Goal: Task Accomplishment & Management: Use online tool/utility

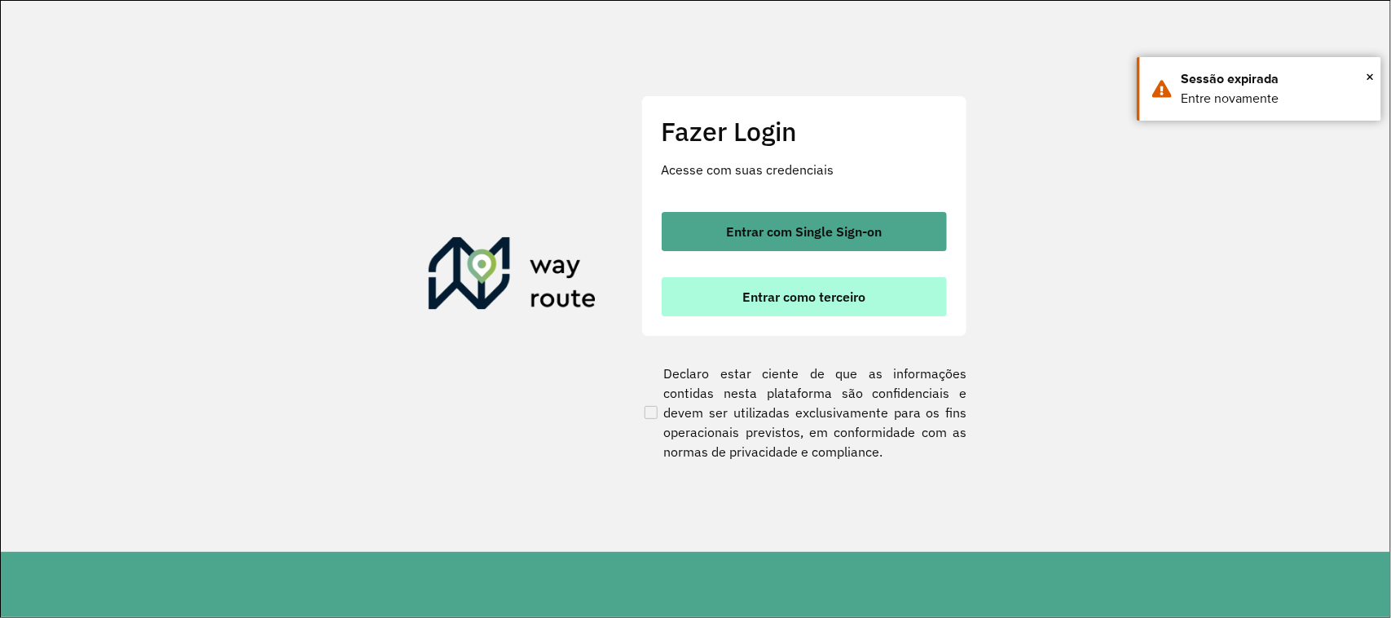
click at [752, 295] on span "Entrar como terceiro" at bounding box center [803, 296] width 123 height 13
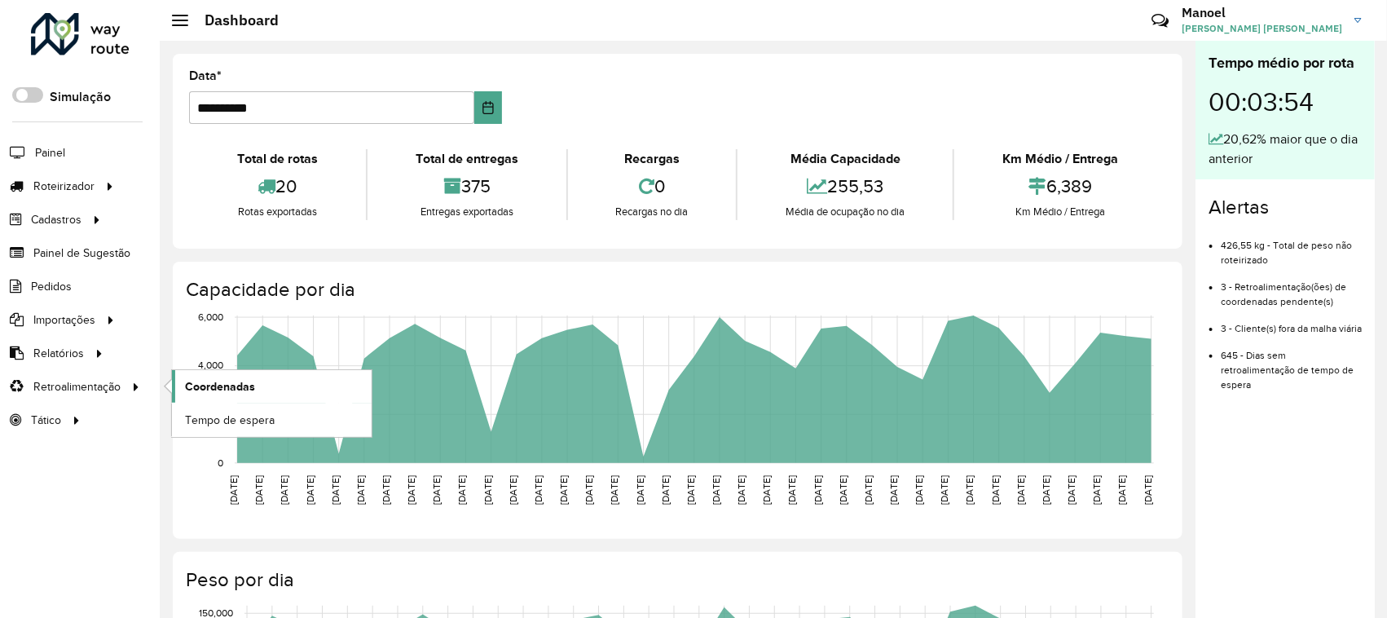
click at [220, 387] on span "Coordenadas" at bounding box center [220, 386] width 70 height 17
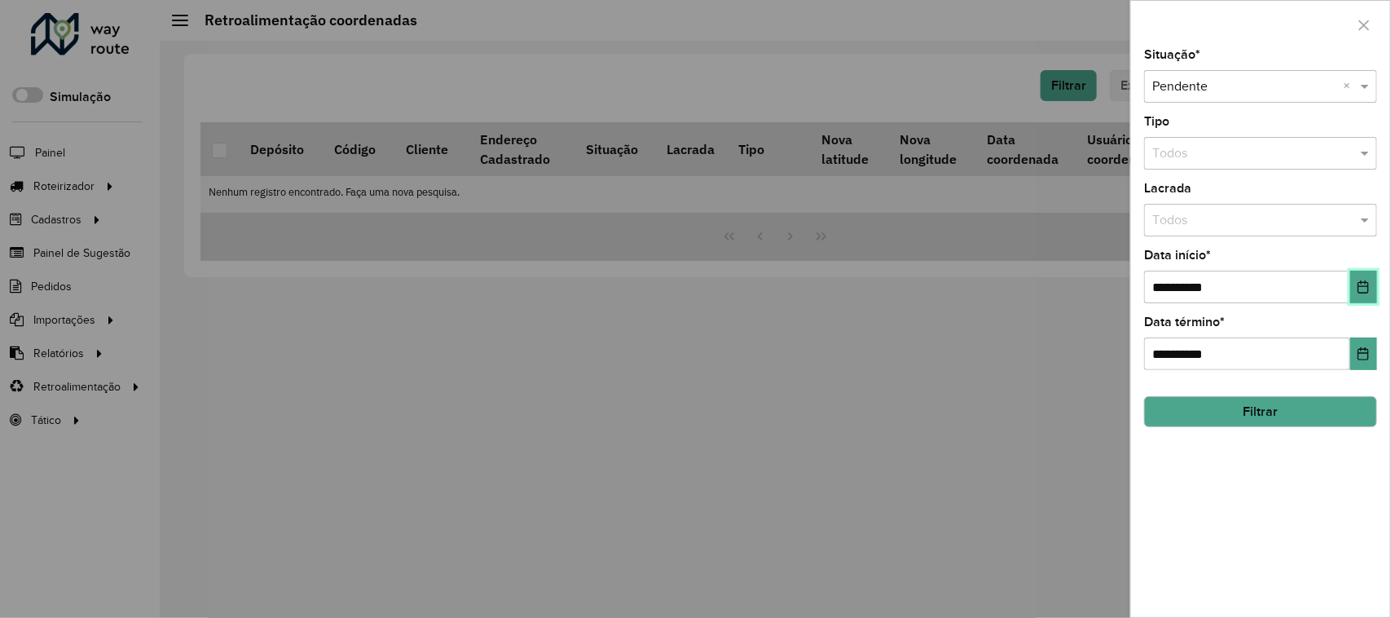
click at [1361, 288] on icon "Choose Date" at bounding box center [1363, 286] width 13 height 13
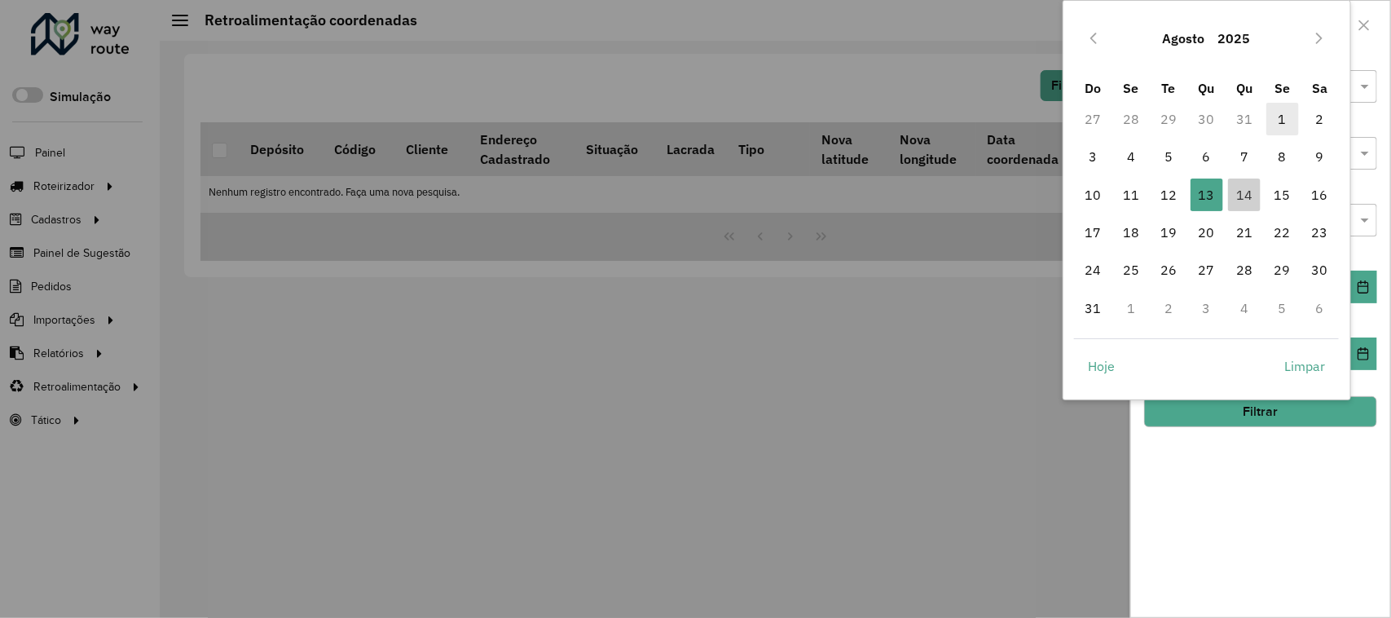
click at [1278, 117] on span "1" at bounding box center [1282, 119] width 33 height 33
type input "**********"
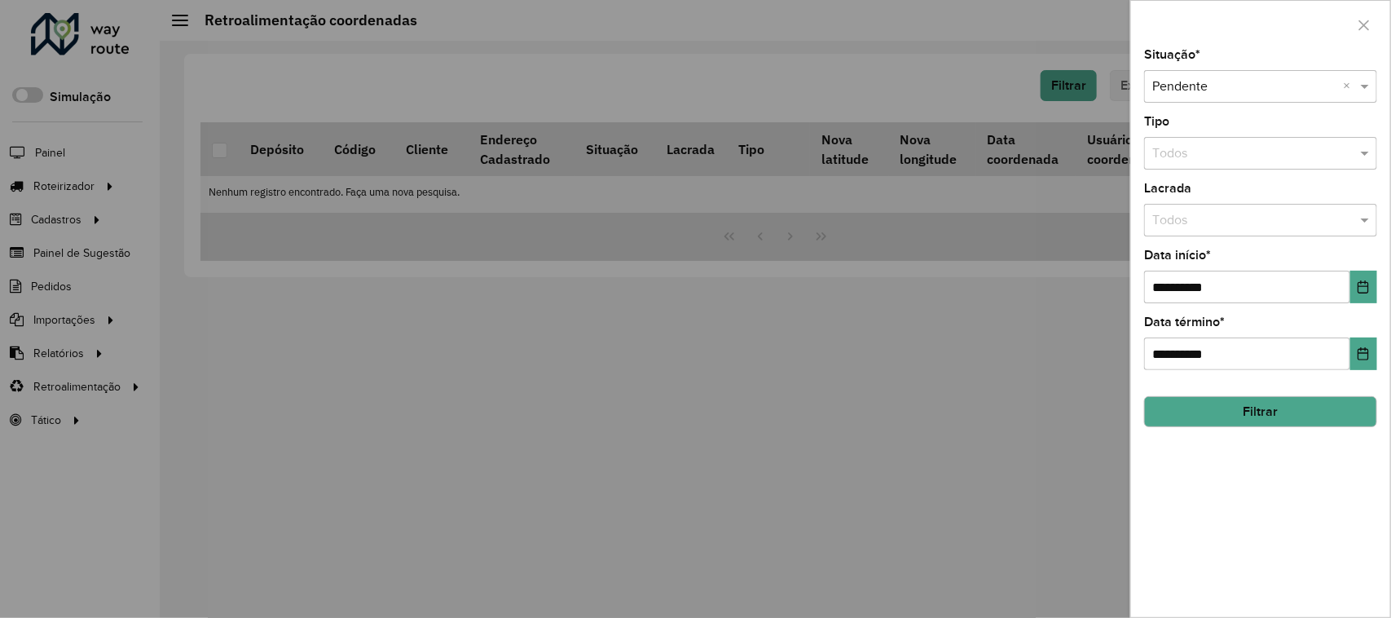
click at [1272, 416] on button "Filtrar" at bounding box center [1260, 411] width 233 height 31
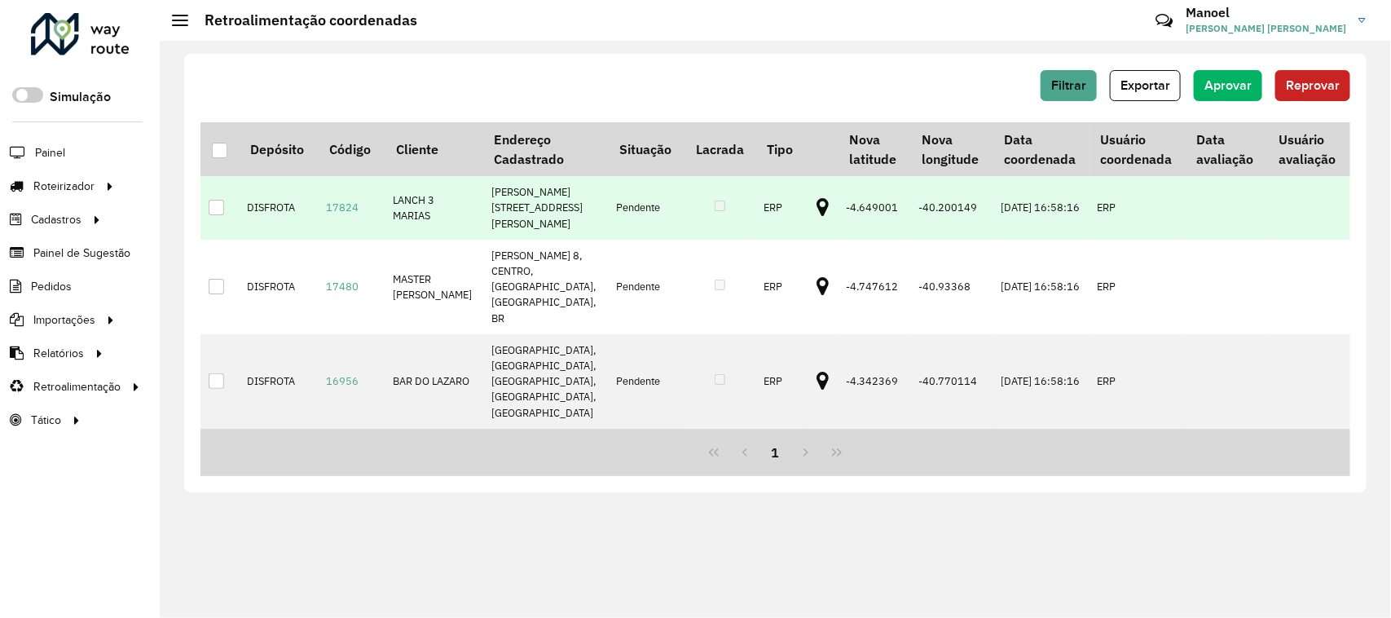
click at [817, 201] on icon at bounding box center [823, 207] width 12 height 21
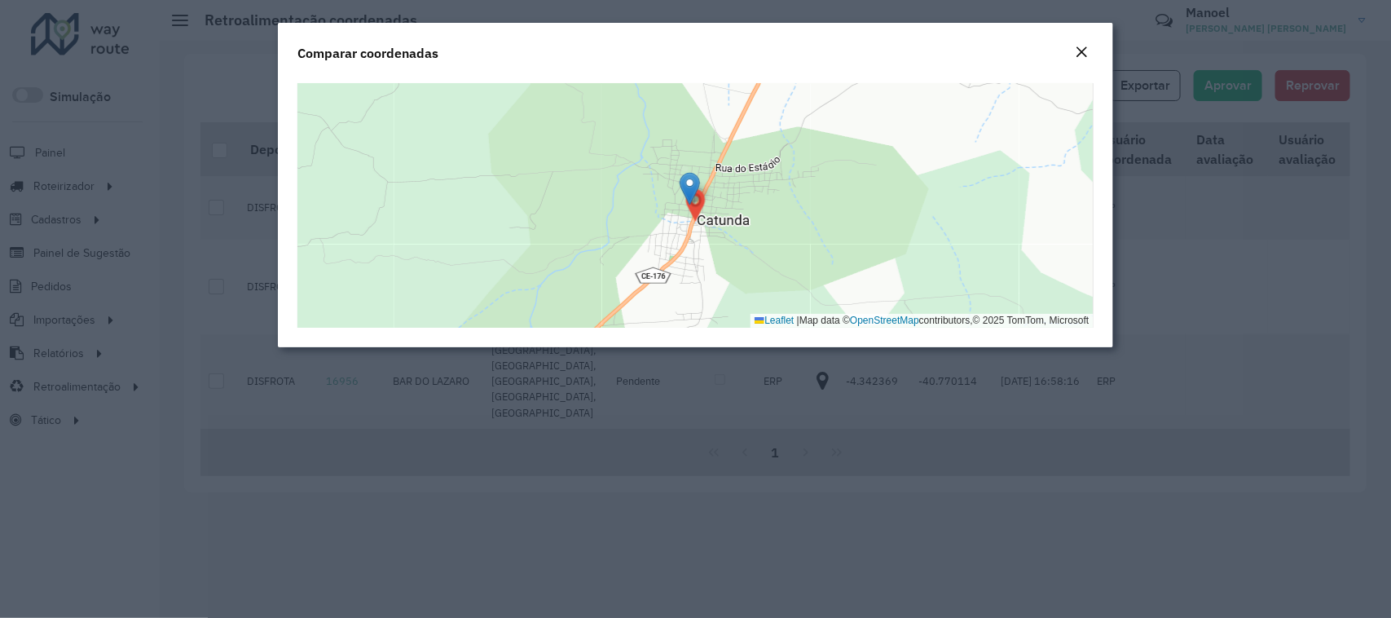
click at [1076, 47] on em "Close" at bounding box center [1082, 52] width 13 height 13
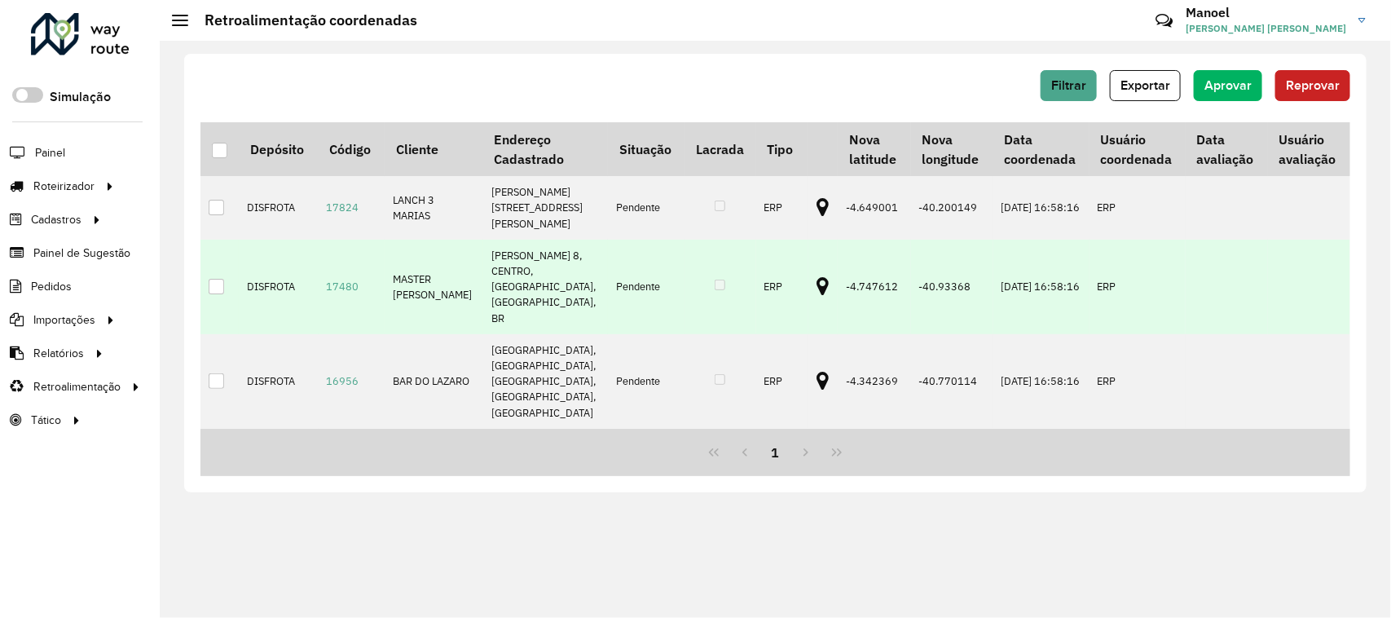
click at [817, 277] on icon at bounding box center [823, 286] width 12 height 21
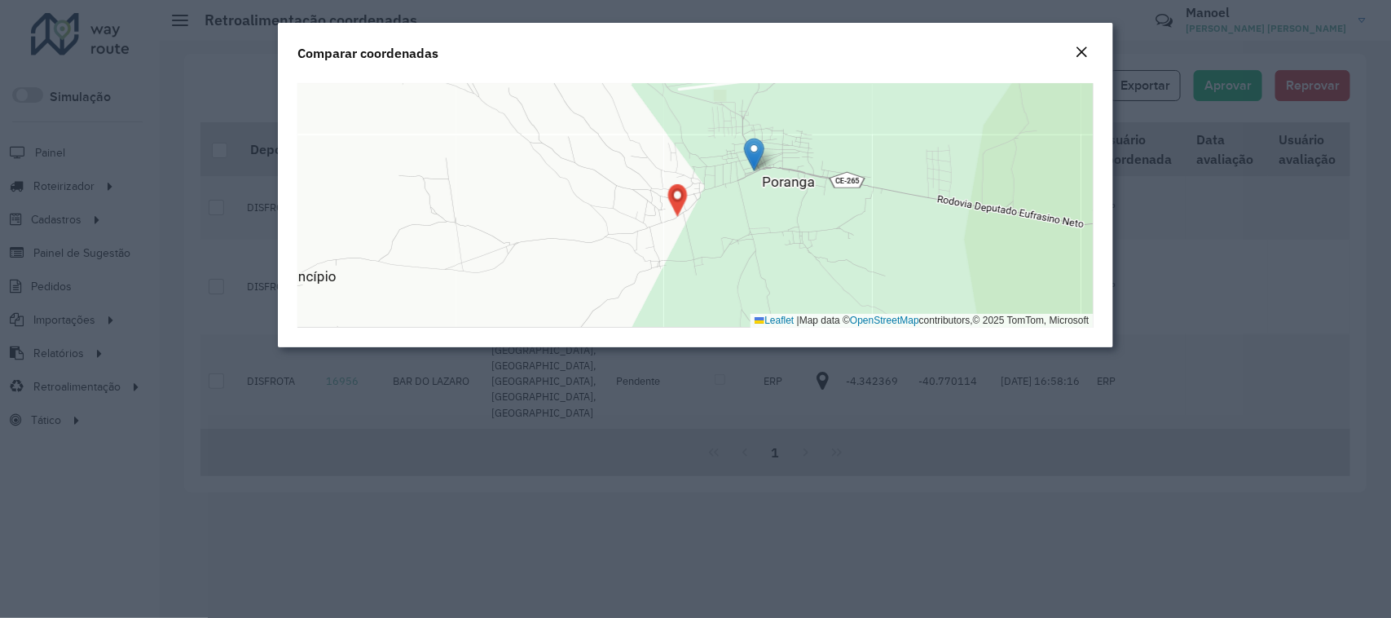
click at [1081, 49] on em "Close" at bounding box center [1082, 52] width 13 height 13
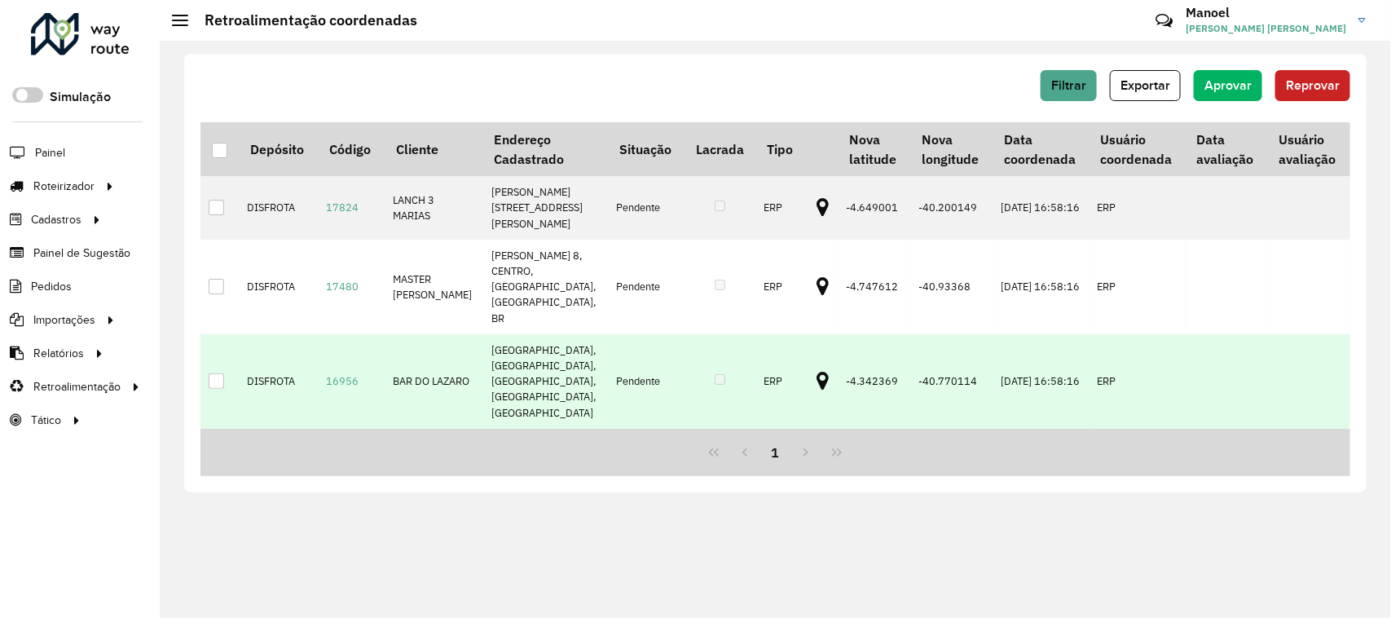
click at [817, 371] on icon at bounding box center [823, 381] width 12 height 21
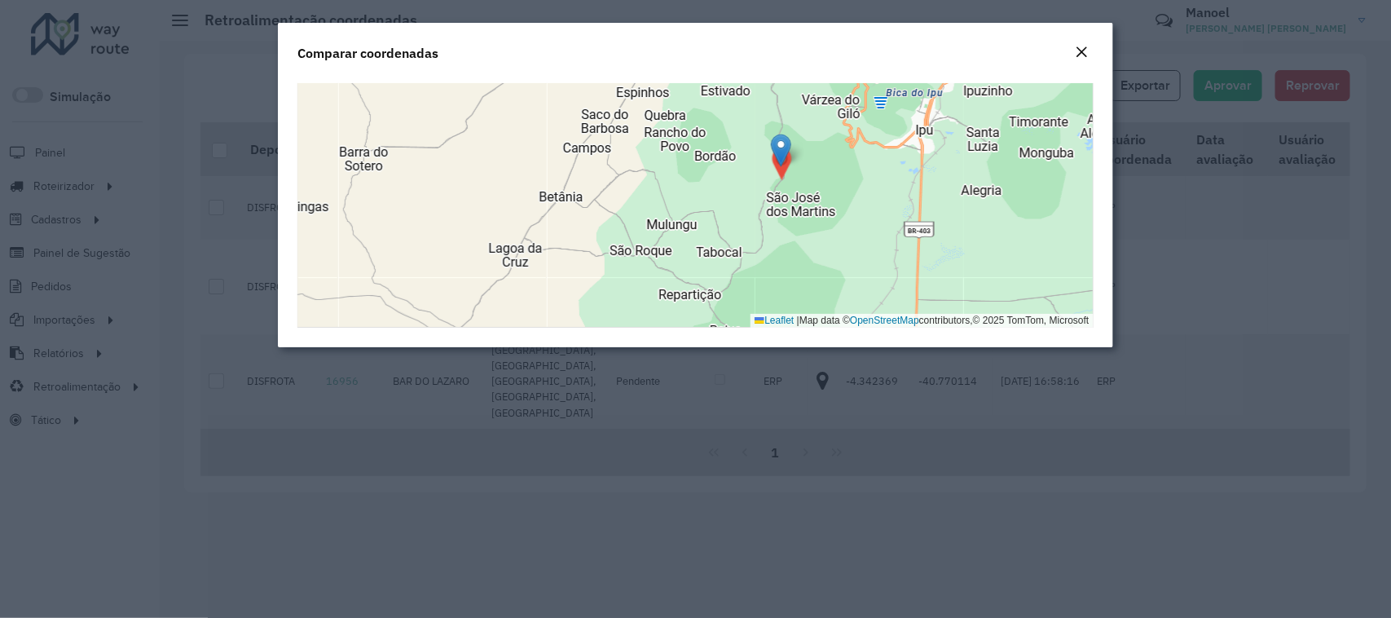
click at [1076, 46] on em "Close" at bounding box center [1082, 52] width 13 height 13
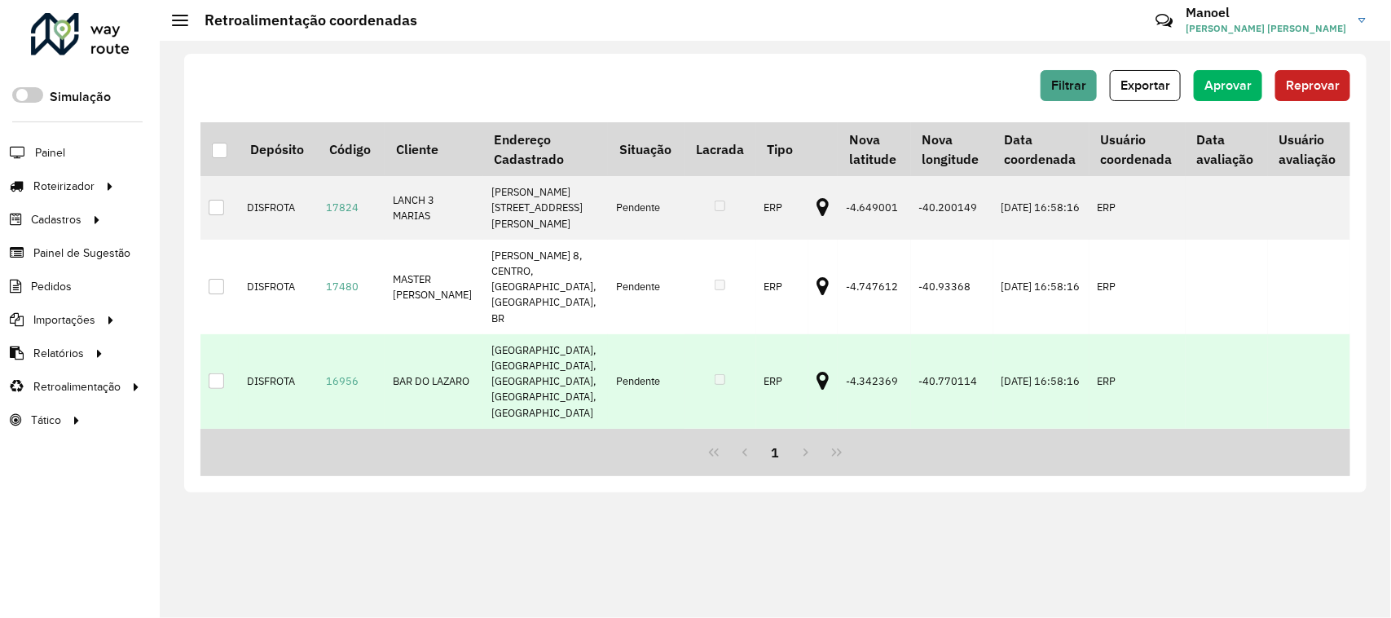
click at [817, 371] on icon at bounding box center [823, 381] width 12 height 21
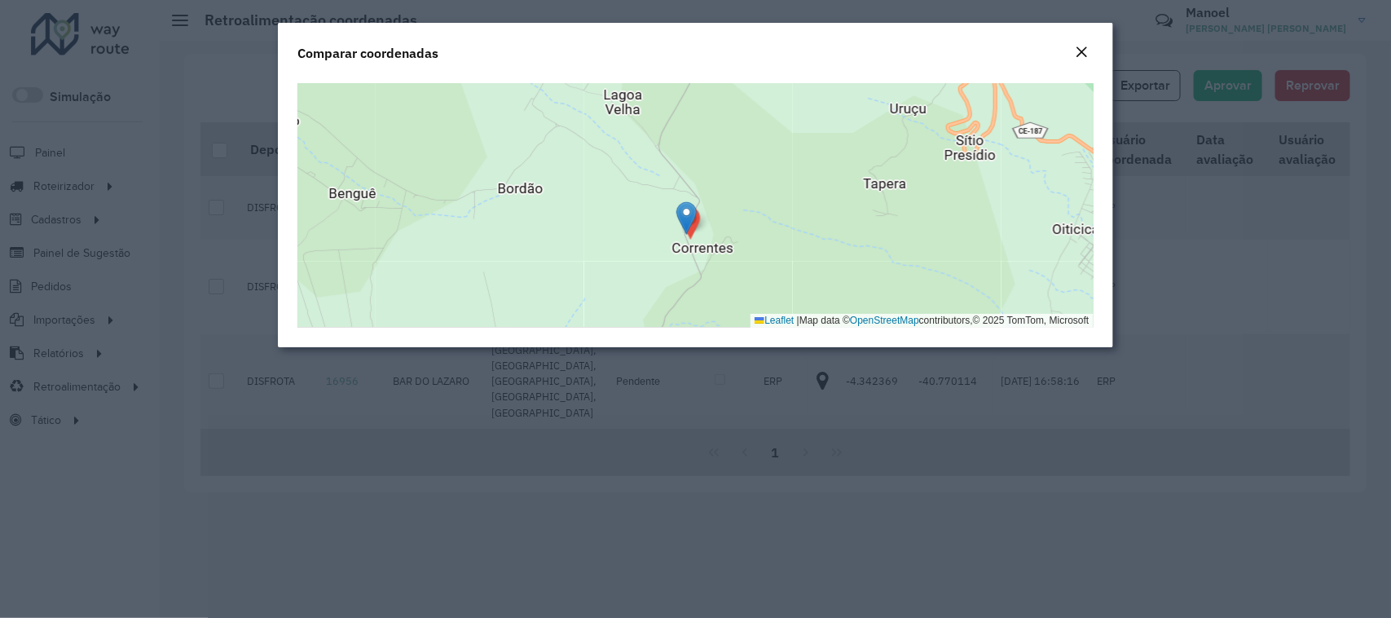
click at [1077, 50] on em "Close" at bounding box center [1082, 52] width 13 height 13
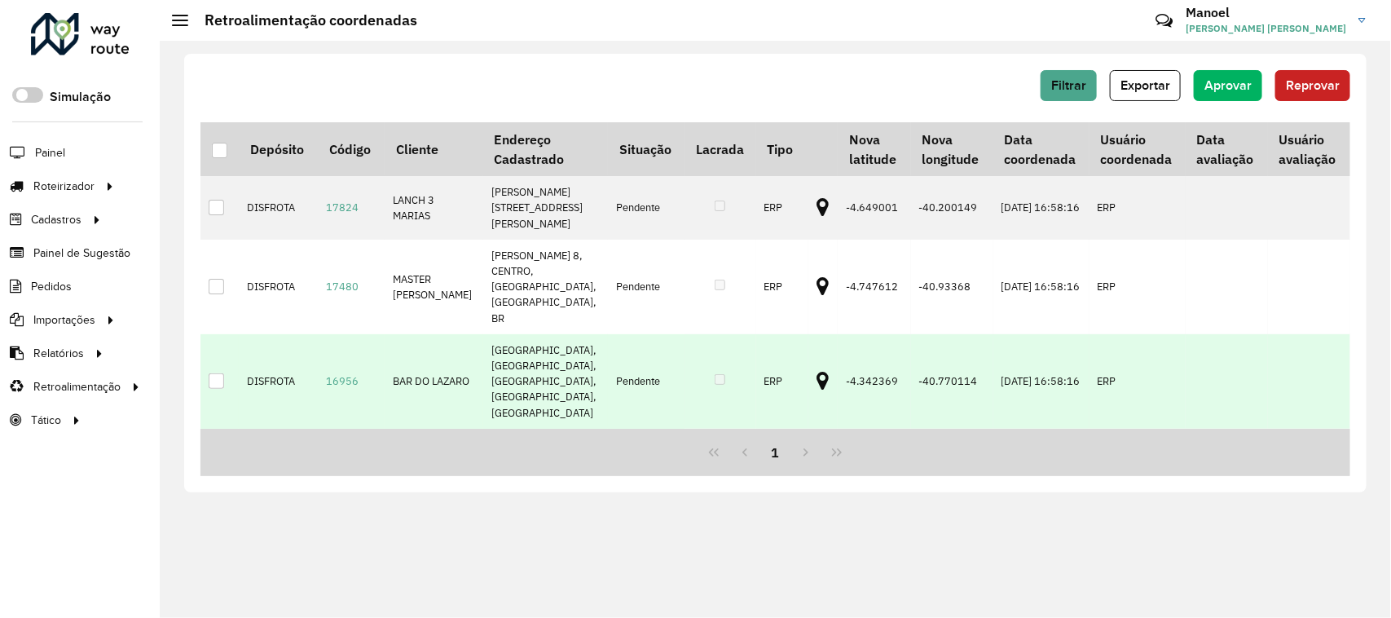
click at [817, 371] on icon at bounding box center [823, 381] width 12 height 21
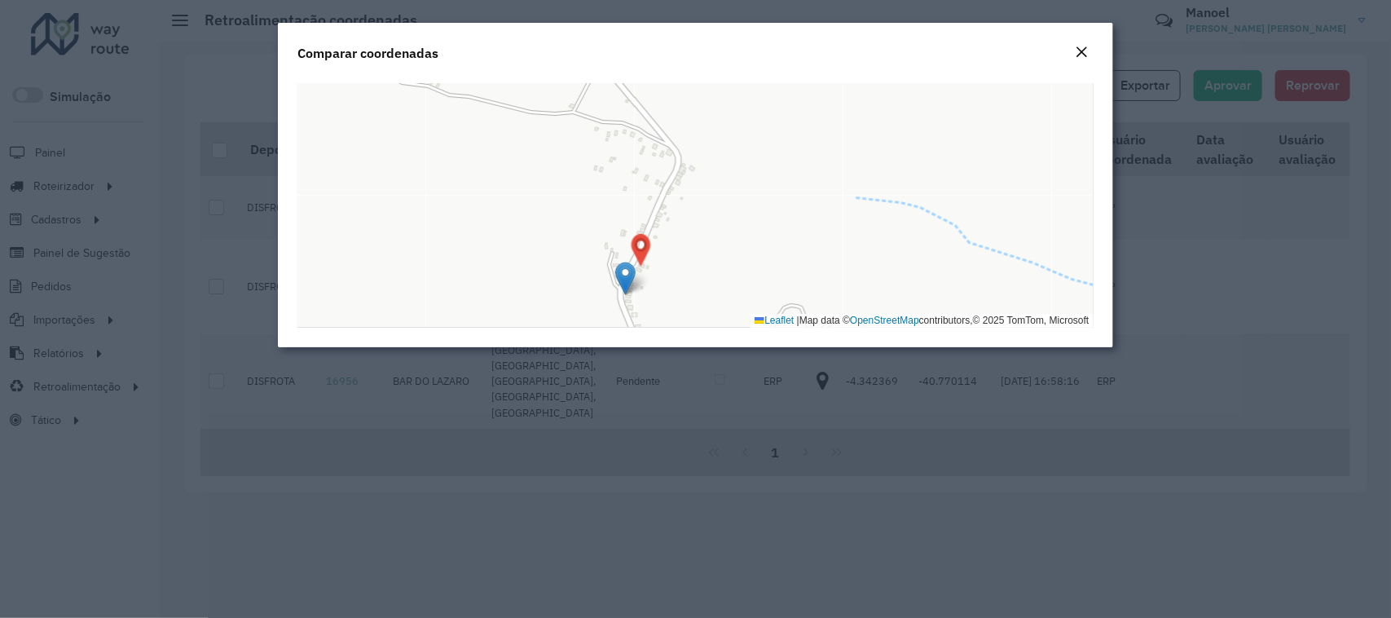
click at [640, 241] on img at bounding box center [641, 250] width 29 height 33
click at [627, 270] on img at bounding box center [625, 278] width 20 height 33
click at [1072, 47] on button "Close" at bounding box center [1082, 52] width 23 height 21
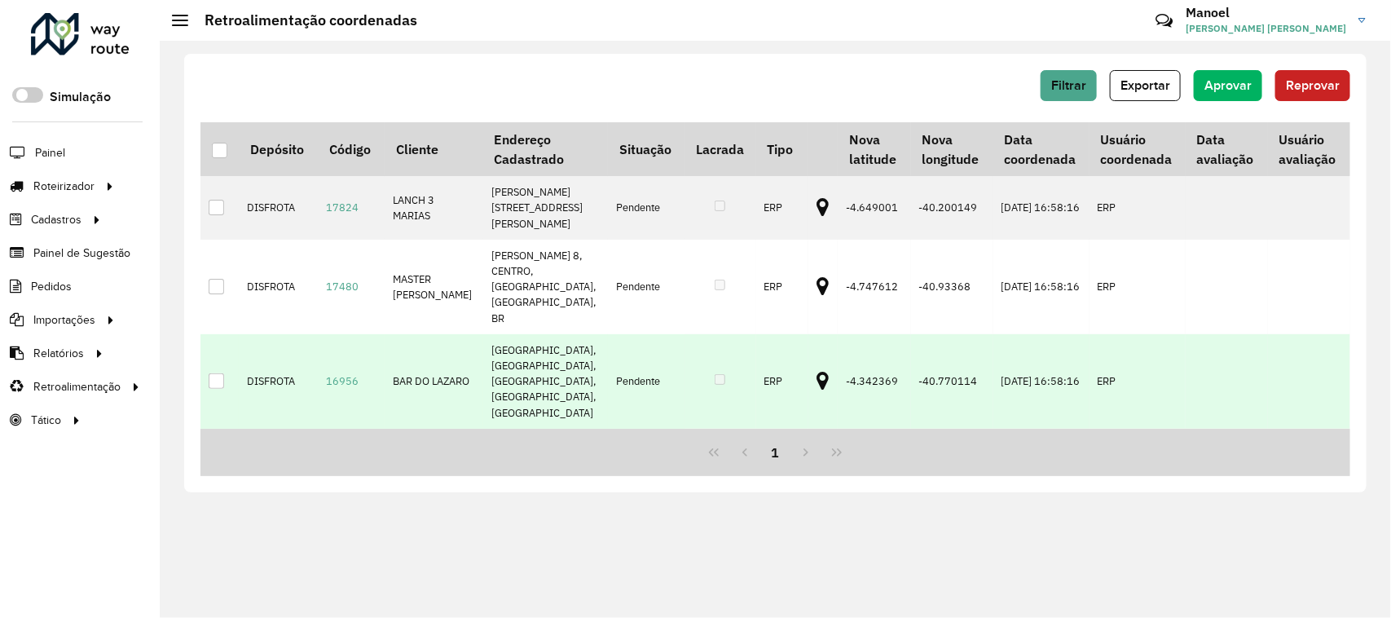
click at [817, 371] on icon at bounding box center [823, 381] width 12 height 21
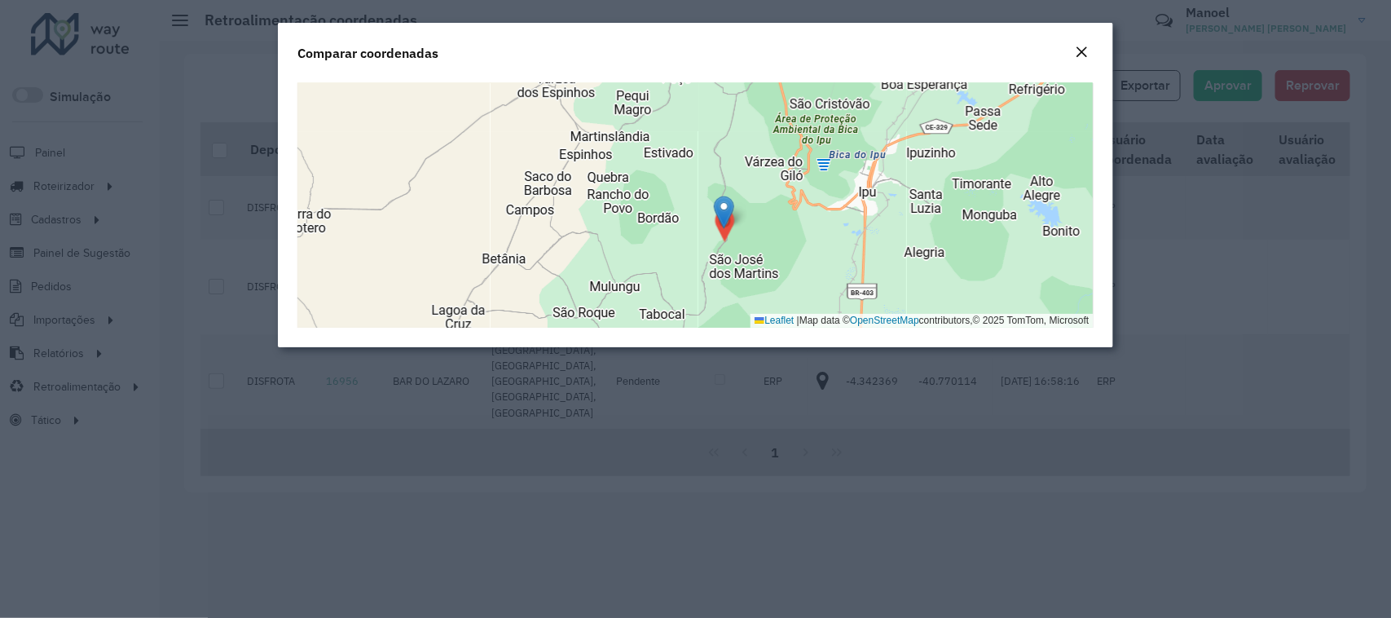
click at [1082, 50] on em "Close" at bounding box center [1082, 52] width 13 height 13
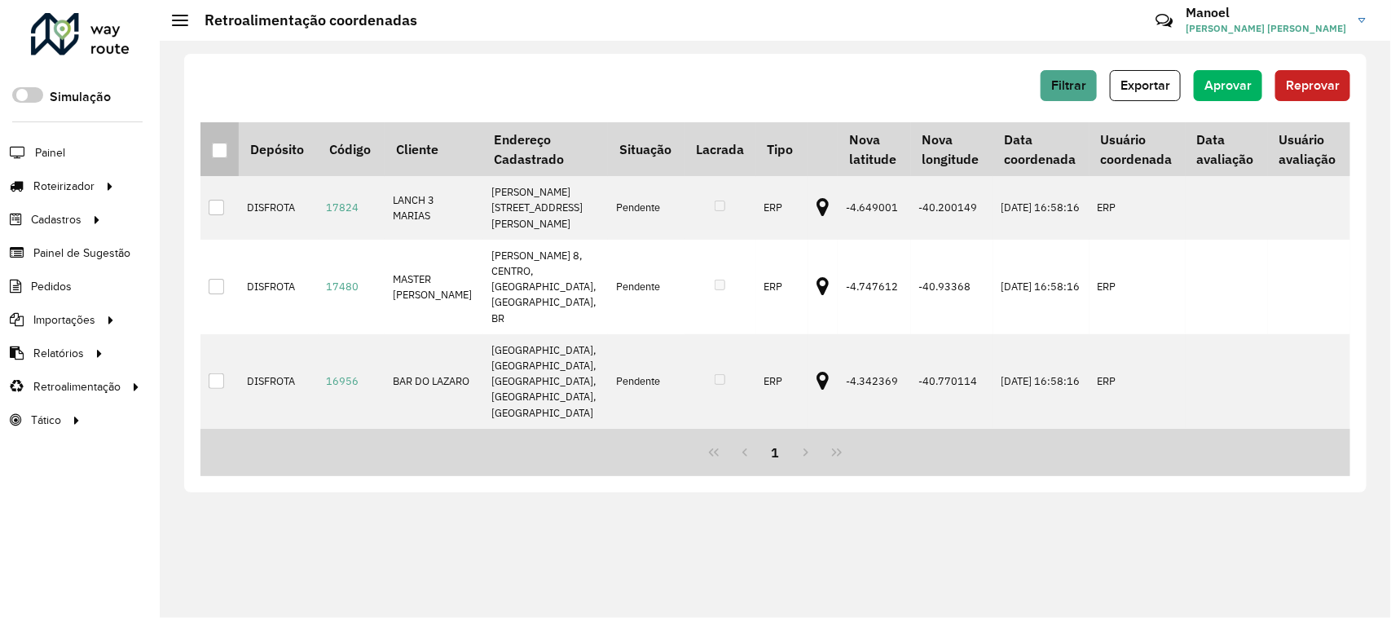
click at [218, 144] on div at bounding box center [219, 150] width 15 height 15
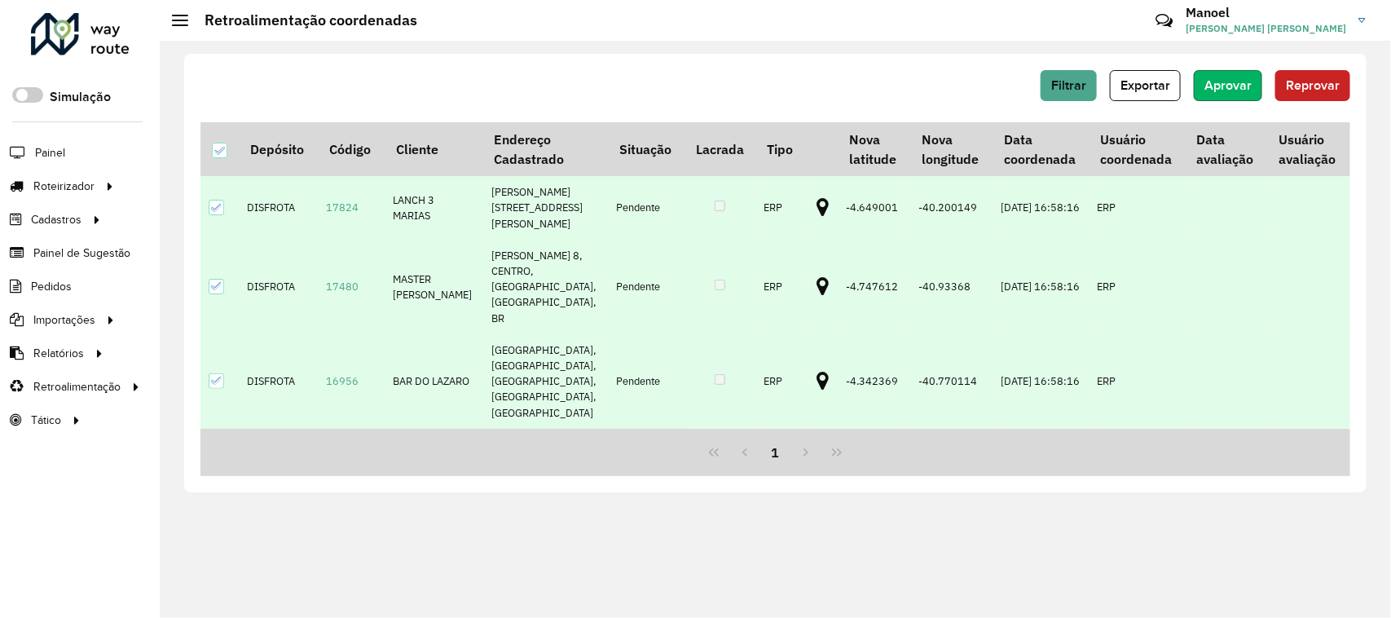
click at [1235, 86] on span "Aprovar" at bounding box center [1227, 85] width 47 height 14
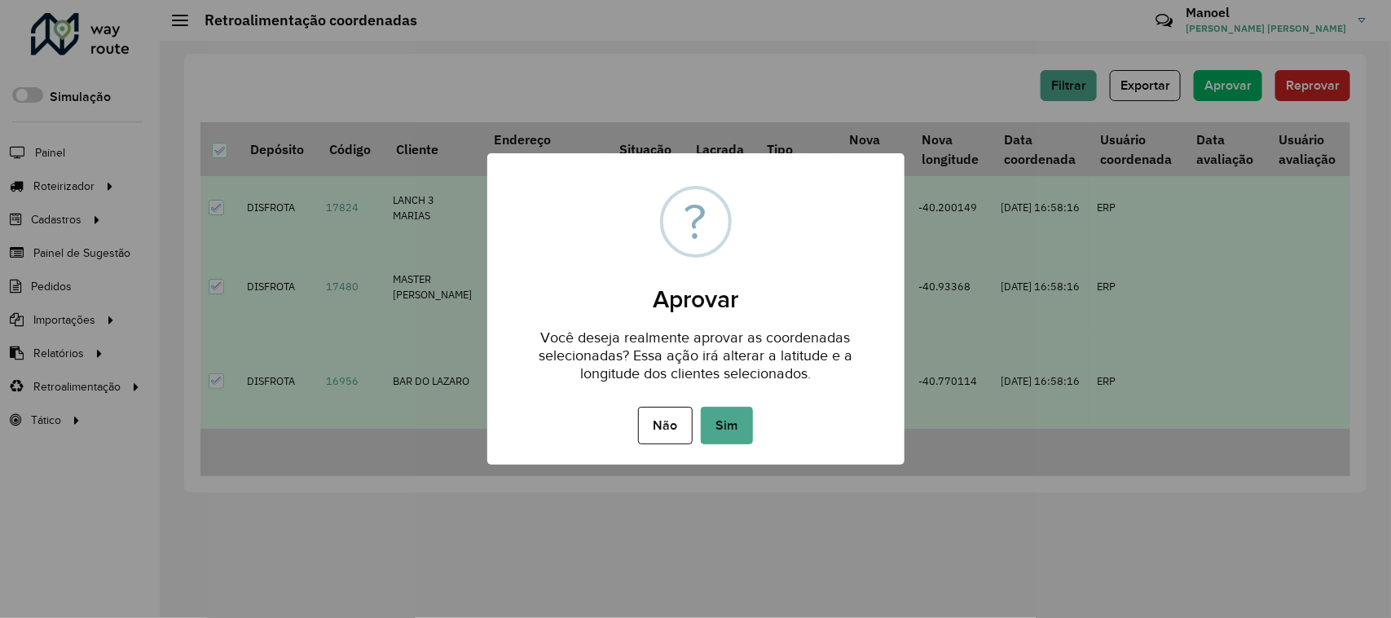
click at [737, 425] on button "Sim" at bounding box center [727, 425] width 52 height 37
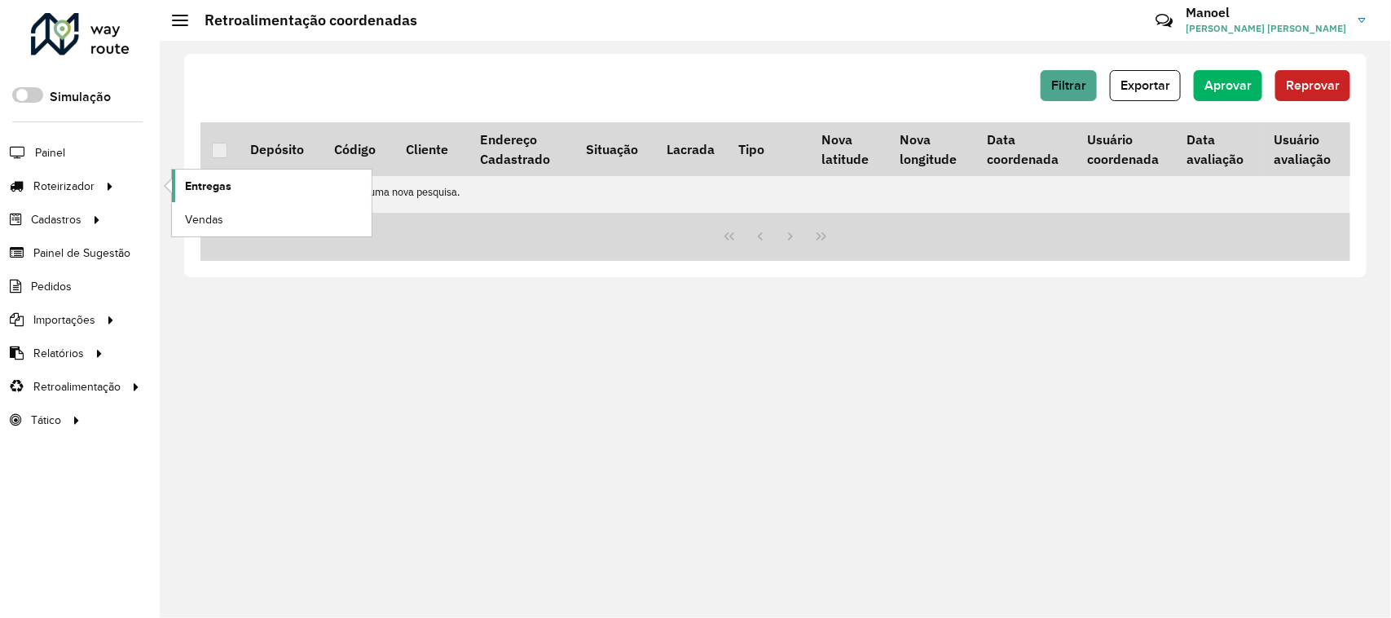
click at [208, 186] on span "Entregas" at bounding box center [208, 186] width 46 height 17
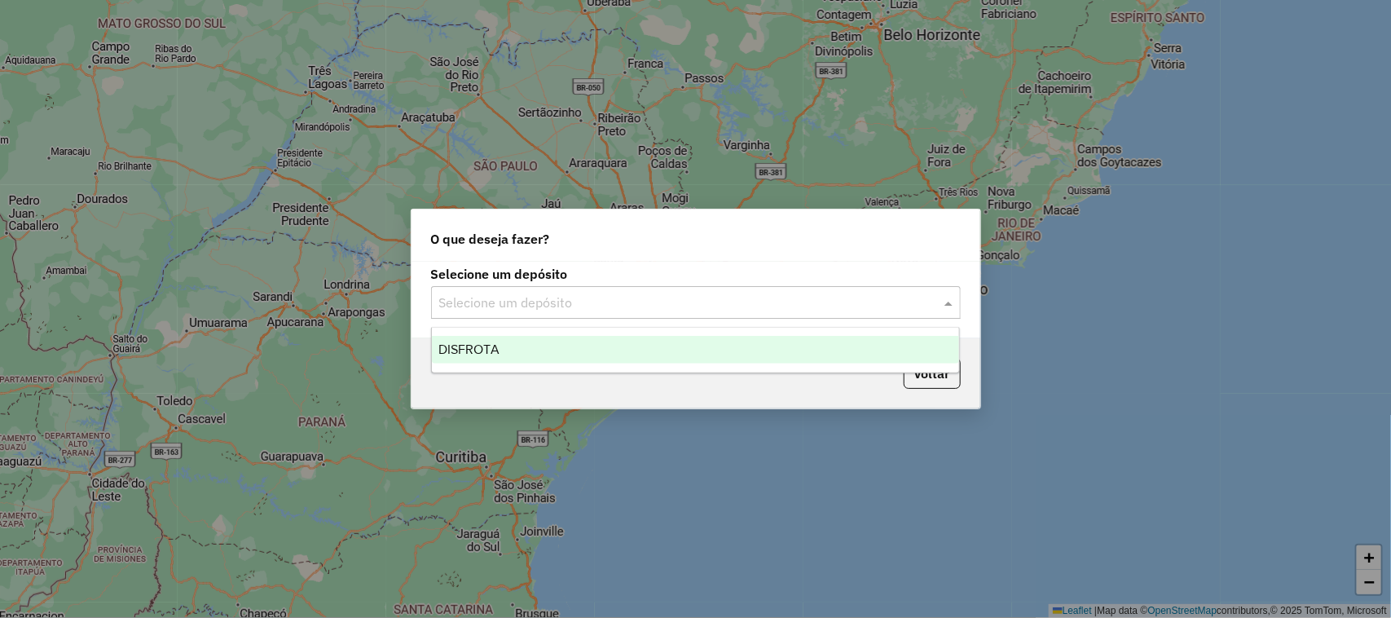
click at [945, 304] on span at bounding box center [950, 303] width 20 height 20
click at [477, 347] on span "DISFROTA" at bounding box center [468, 349] width 61 height 14
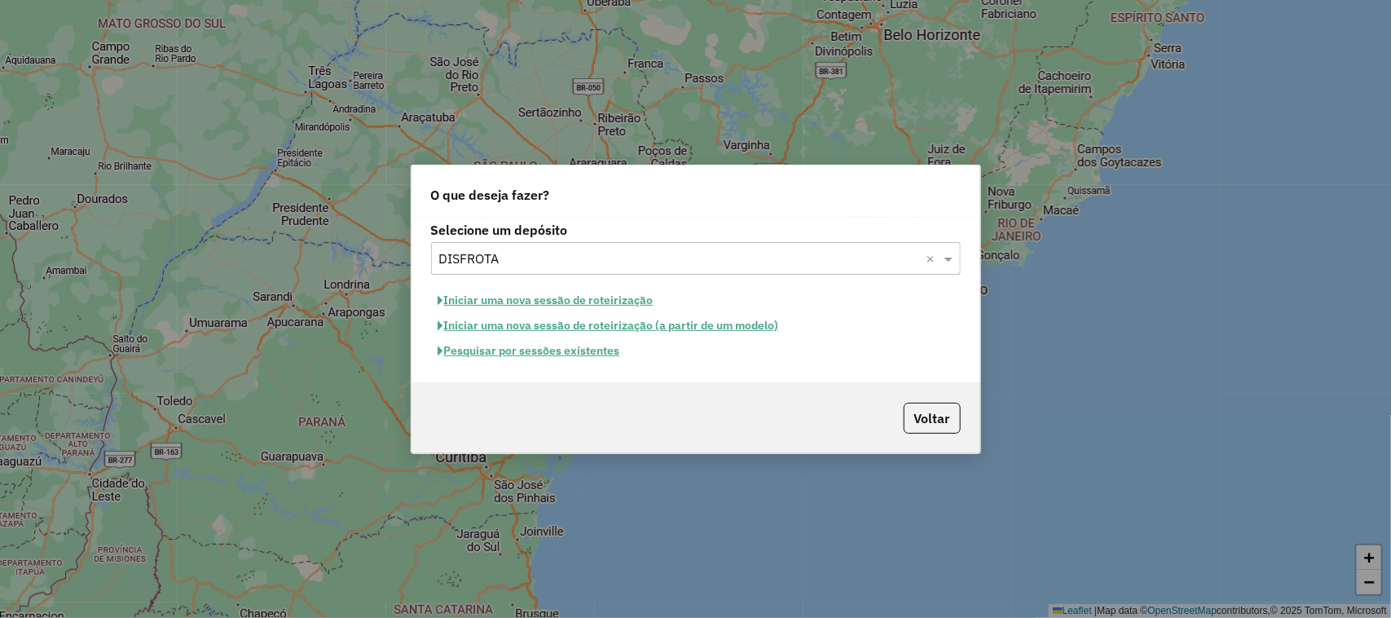
click at [519, 298] on button "Iniciar uma nova sessão de roteirização" at bounding box center [546, 300] width 230 height 25
select select "*"
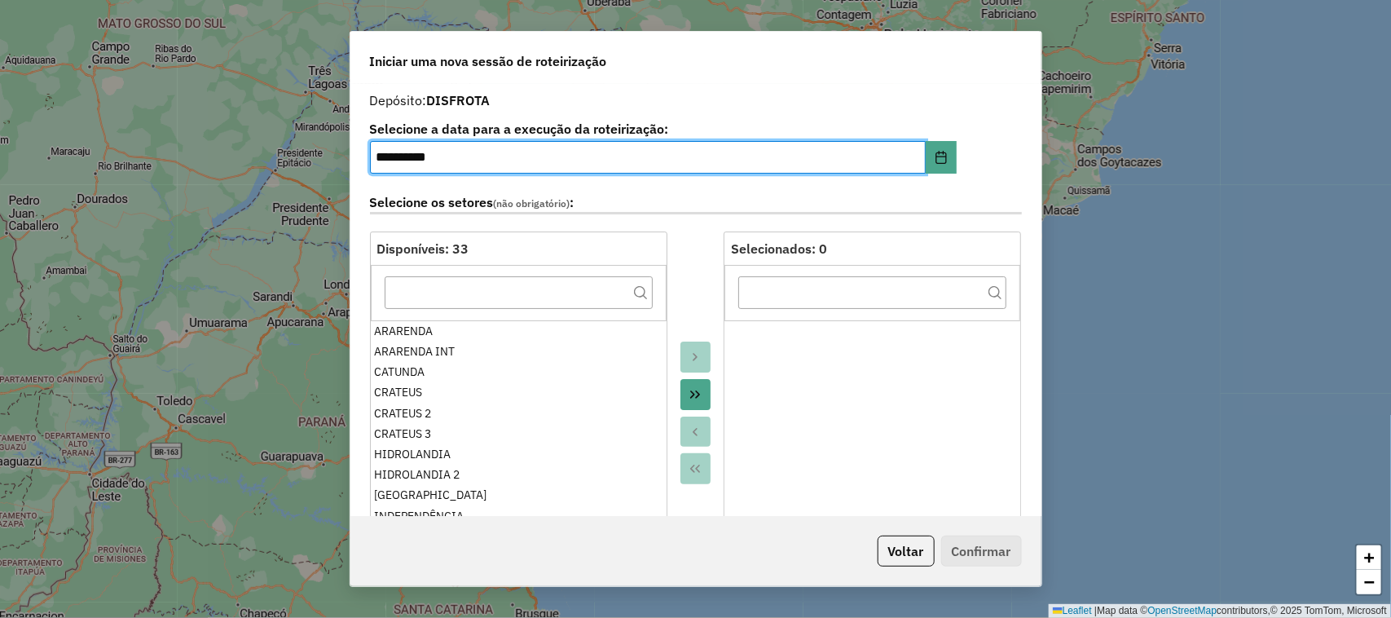
click at [689, 397] on icon "Move All to Target" at bounding box center [695, 394] width 13 height 13
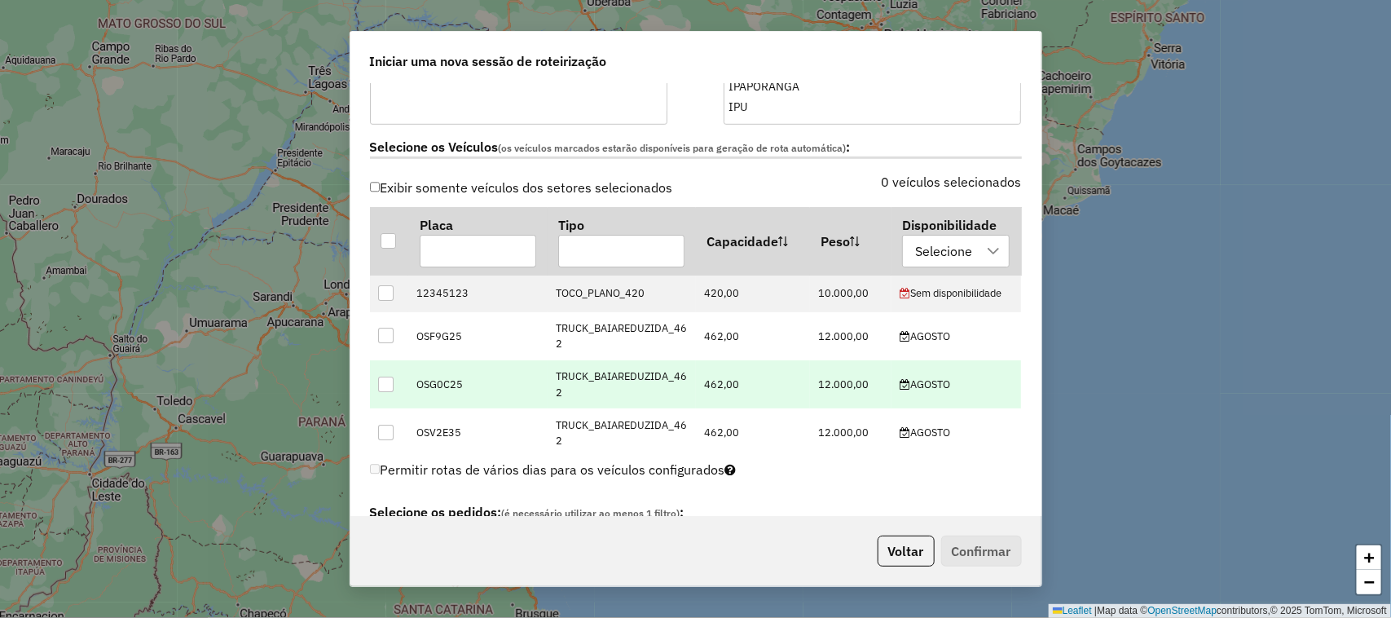
scroll to position [509, 0]
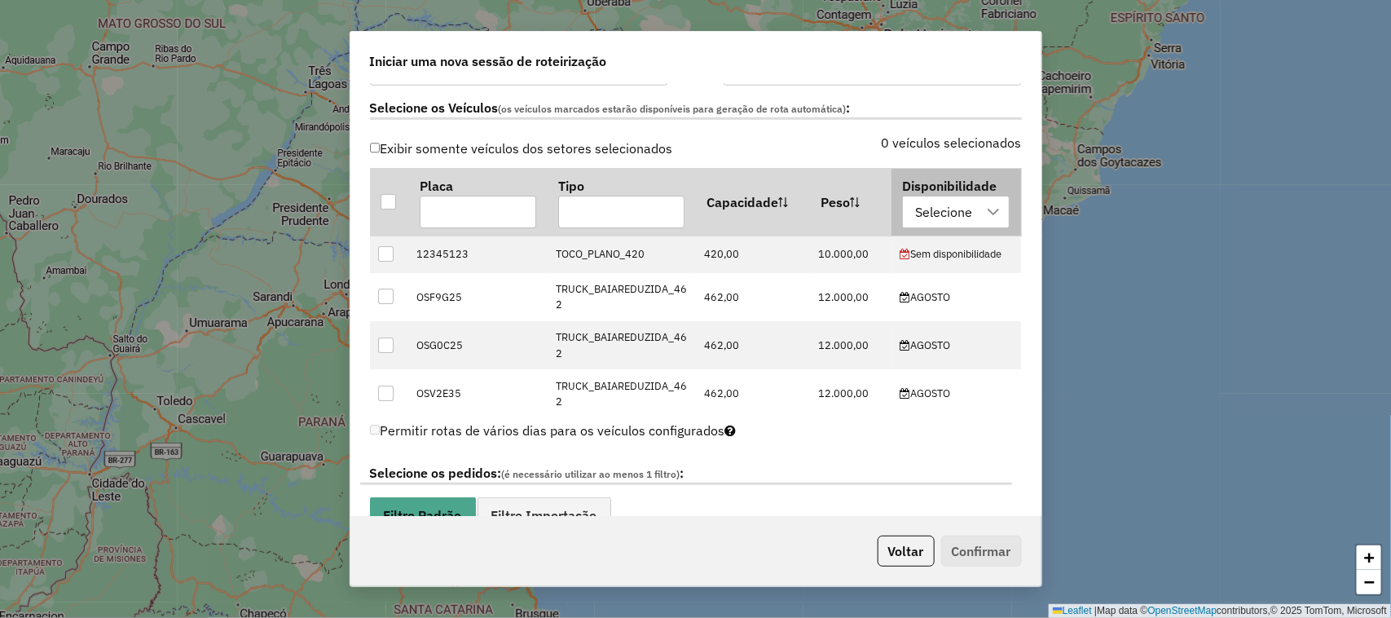
click at [987, 213] on icon at bounding box center [993, 211] width 13 height 13
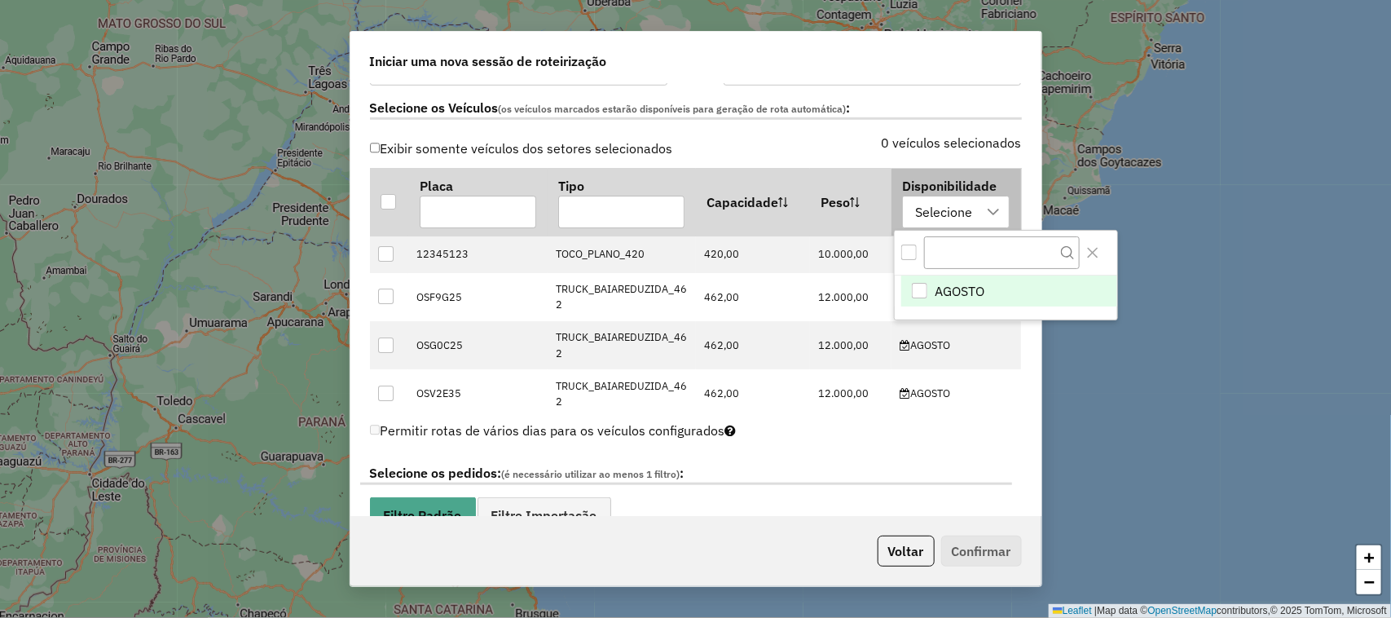
scroll to position [11, 73]
click at [922, 290] on div "AGOSTO" at bounding box center [919, 290] width 15 height 15
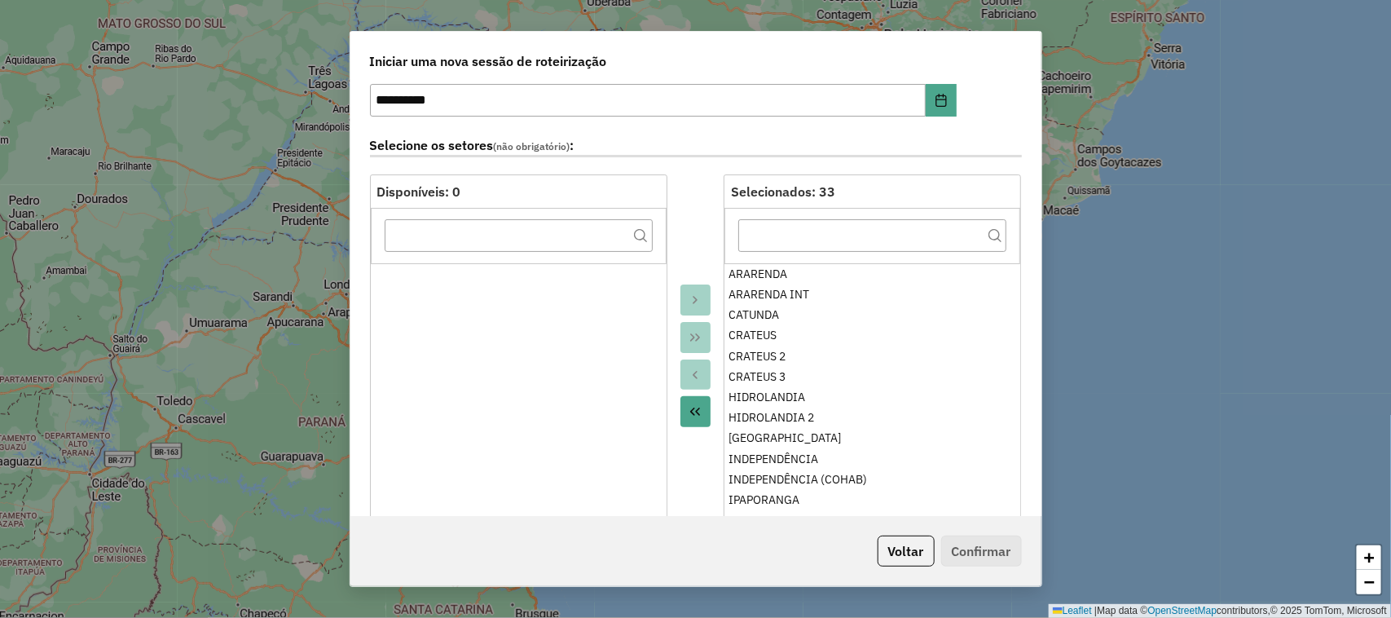
scroll to position [0, 0]
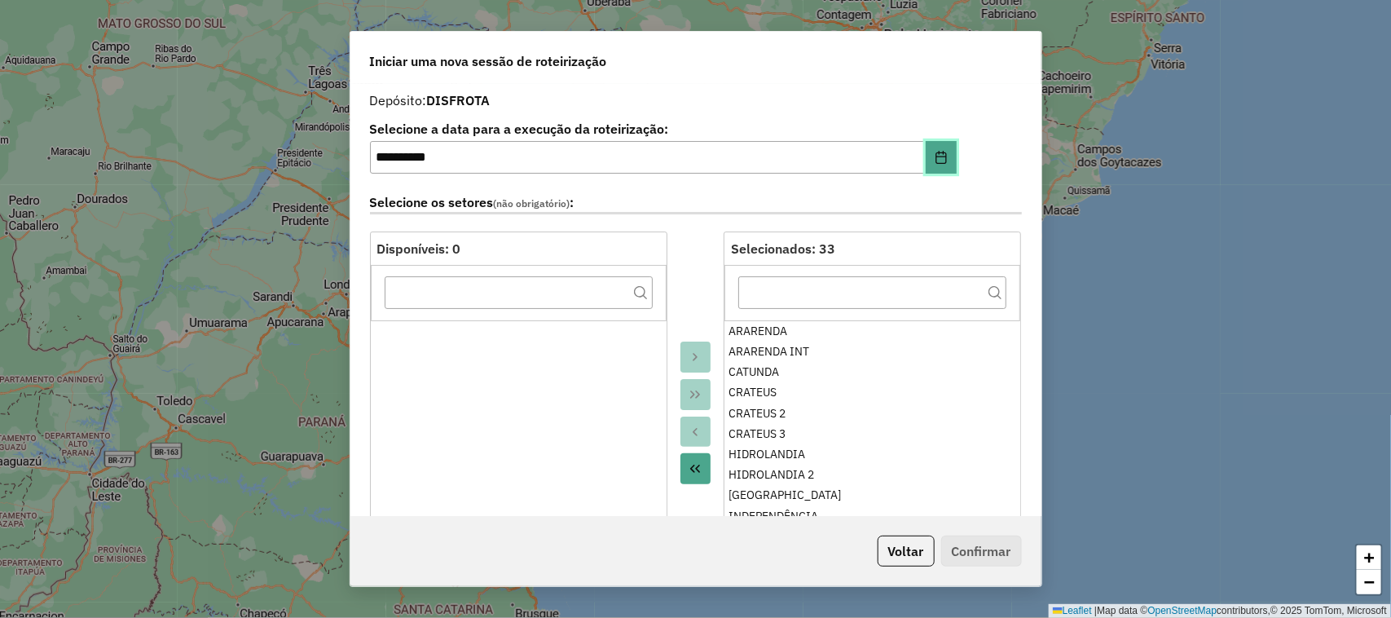
click at [937, 160] on icon "Choose Date" at bounding box center [941, 157] width 13 height 13
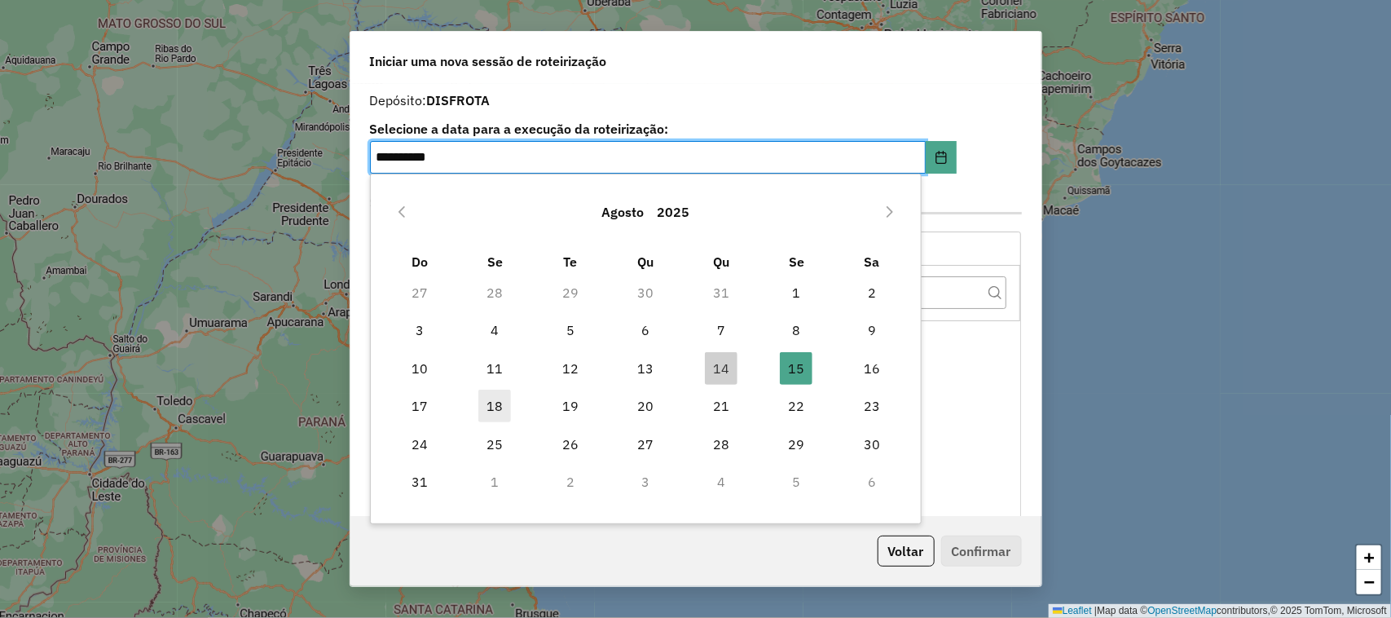
click at [495, 405] on span "18" at bounding box center [494, 406] width 33 height 33
type input "**********"
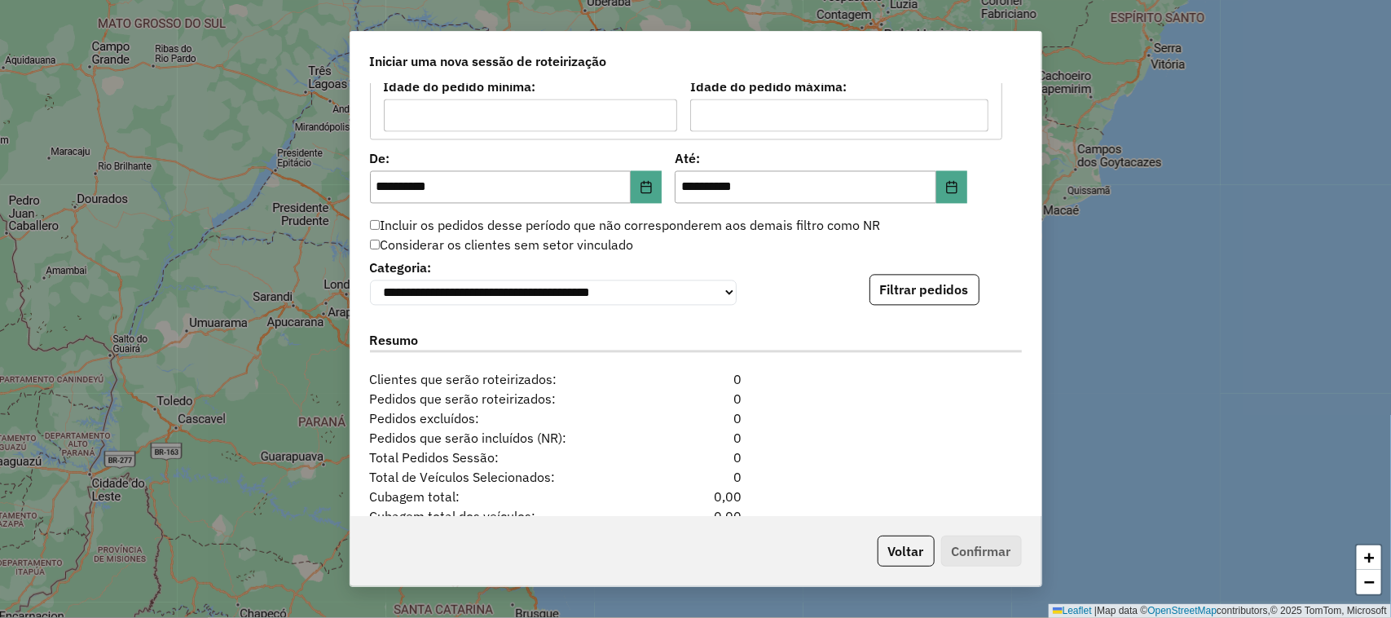
scroll to position [1528, 0]
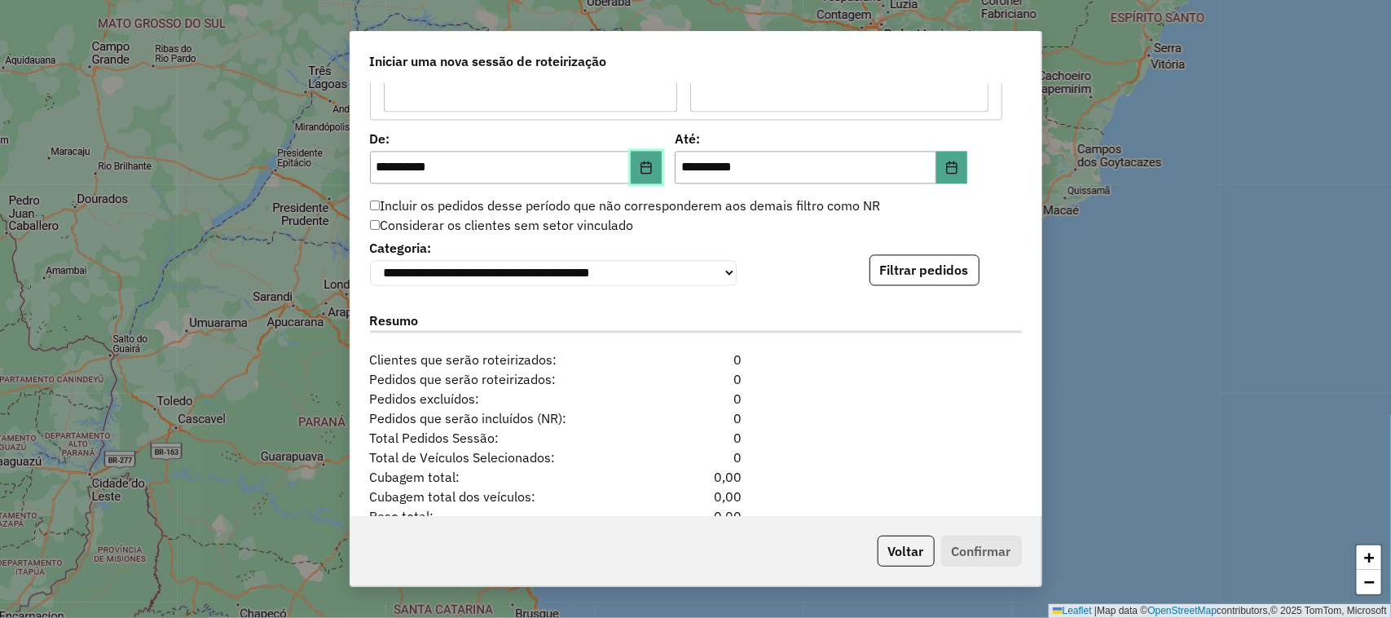
click at [636, 168] on button "Choose Date" at bounding box center [646, 167] width 31 height 33
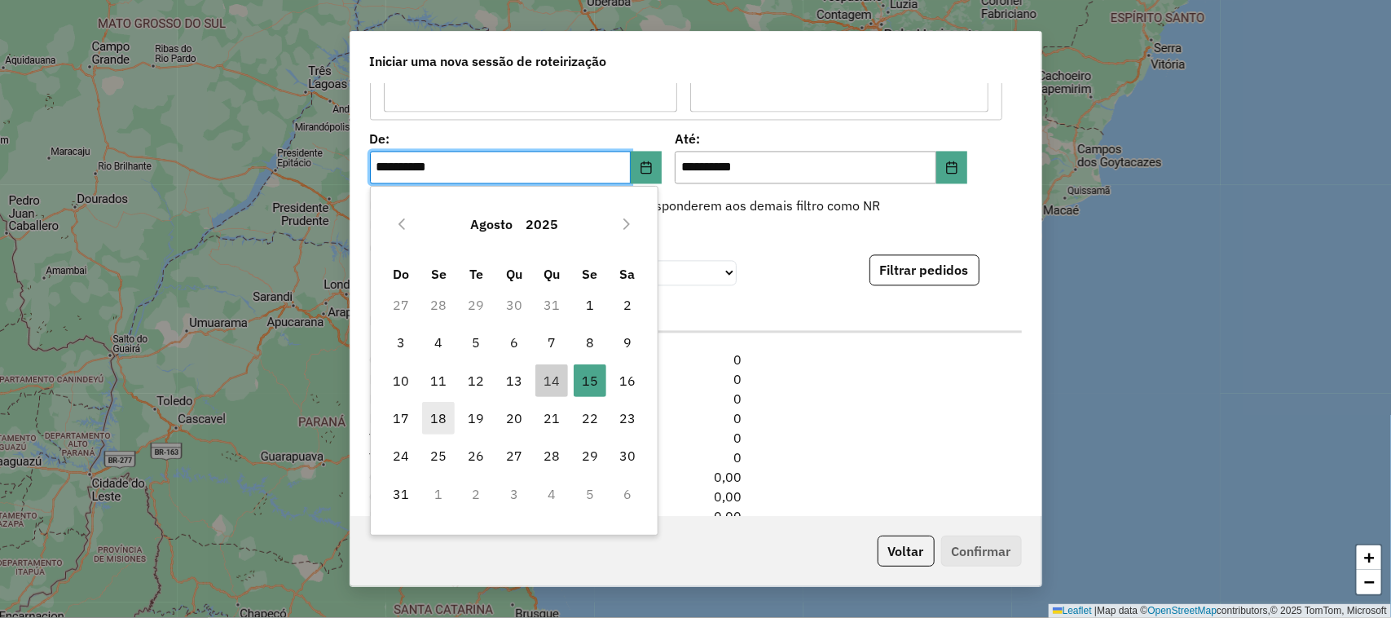
click at [442, 420] on span "18" at bounding box center [438, 418] width 33 height 33
type input "**********"
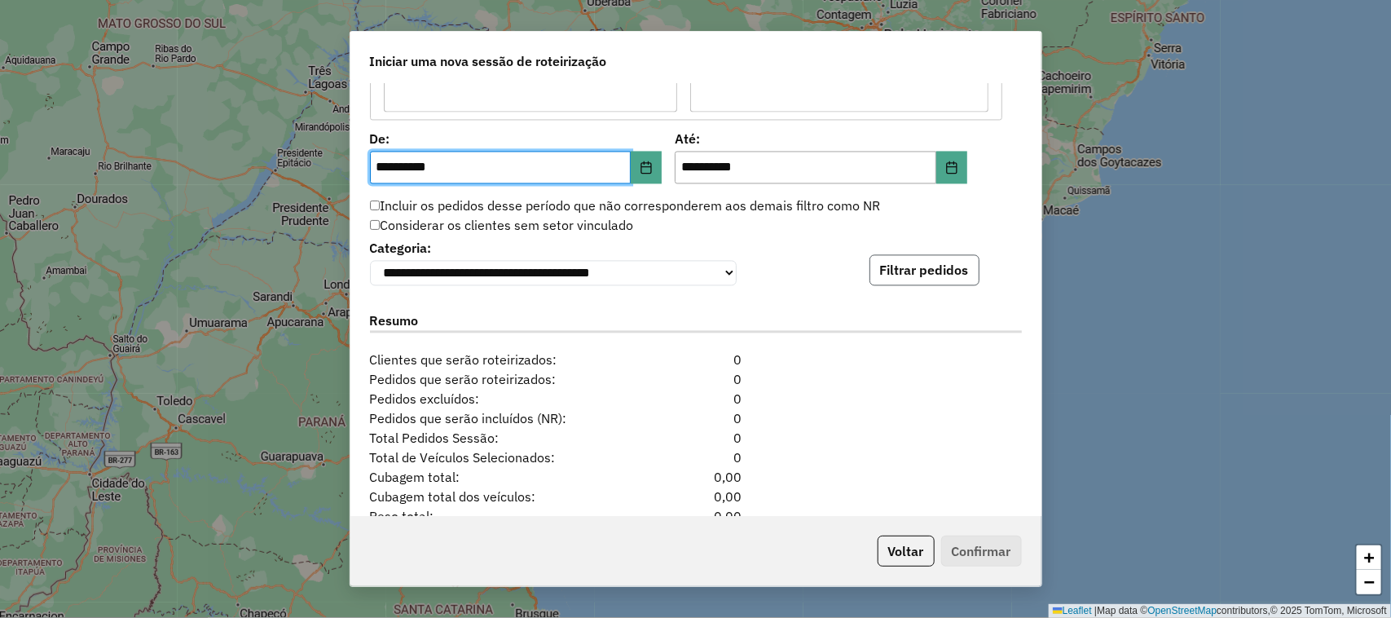
click at [915, 280] on button "Filtrar pedidos" at bounding box center [925, 269] width 110 height 31
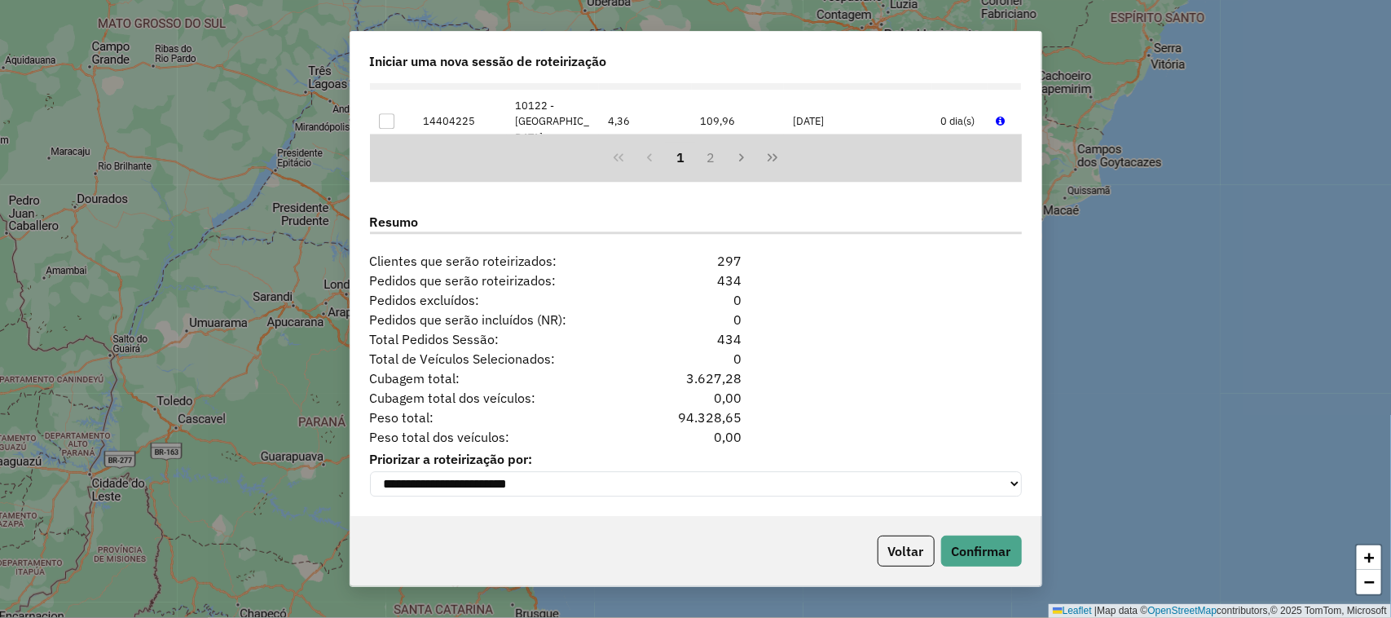
scroll to position [1973, 0]
click at [980, 554] on button "Confirmar" at bounding box center [981, 550] width 81 height 31
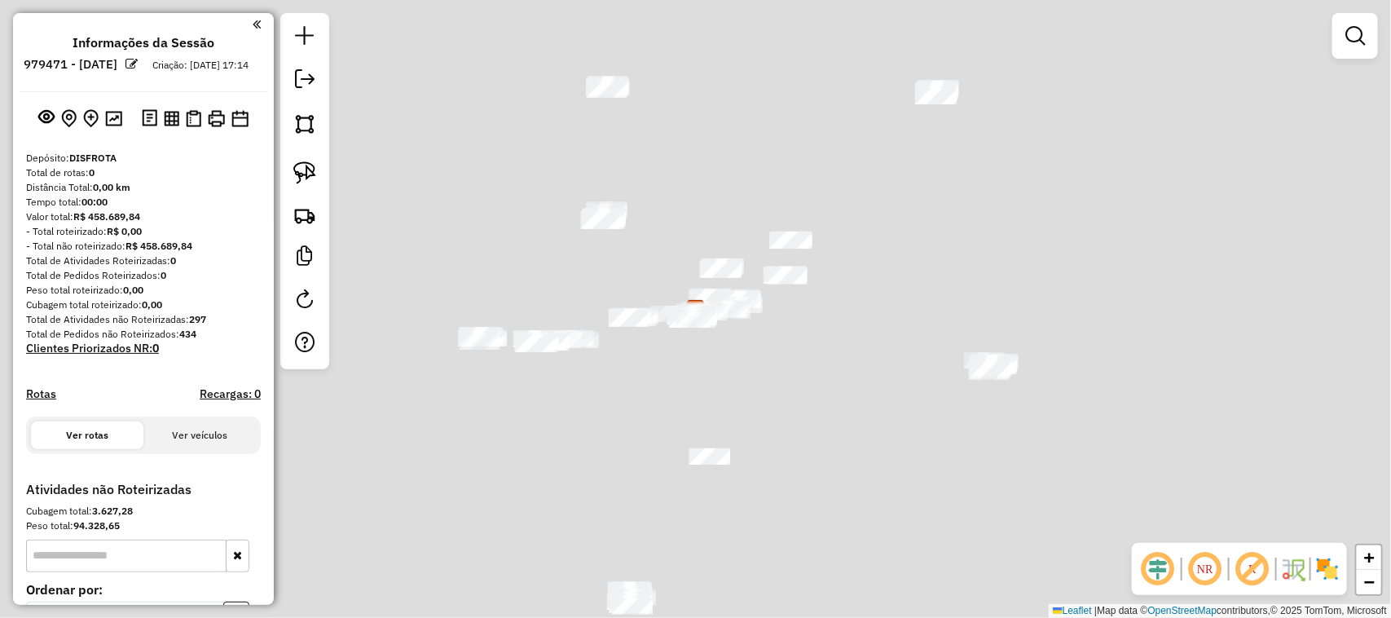
click at [980, 554] on div "Janela de atendimento Grade de atendimento Capacidade Transportadoras Veículos …" at bounding box center [695, 309] width 1391 height 618
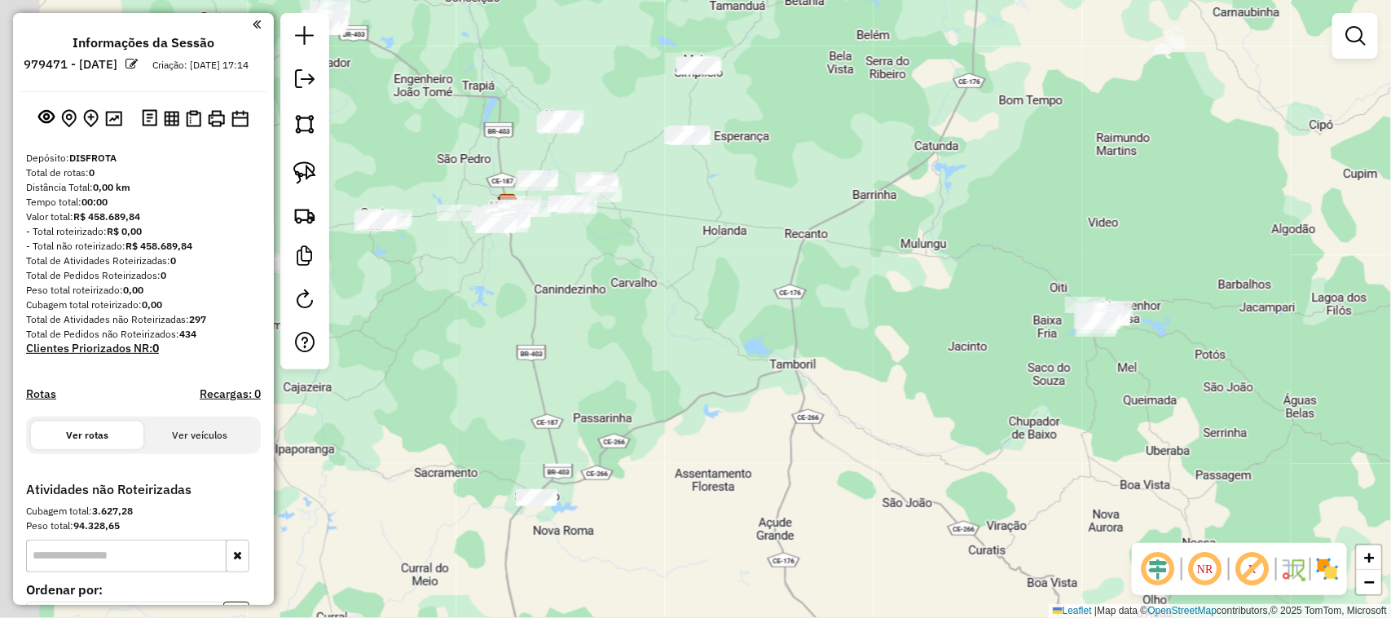
drag, startPoint x: 615, startPoint y: 297, endPoint x: 693, endPoint y: 310, distance: 79.3
click at [671, 315] on div "Janela de atendimento Grade de atendimento Capacidade Transportadoras Veículos …" at bounding box center [695, 309] width 1391 height 618
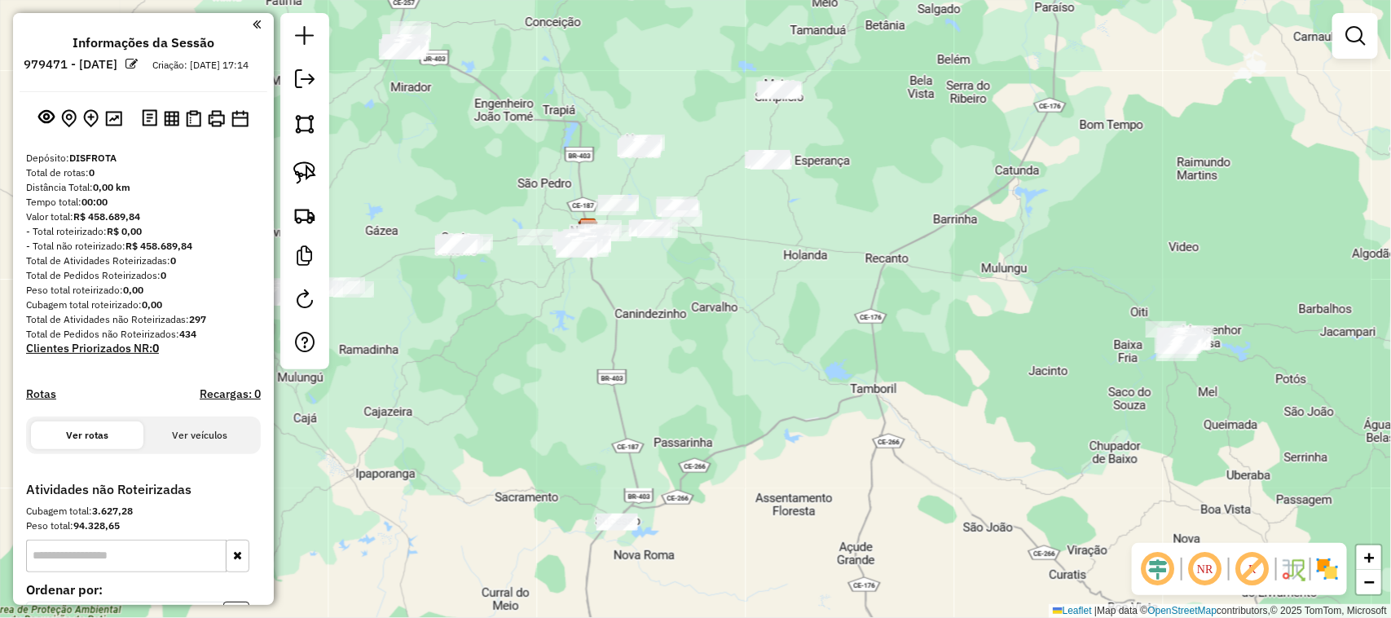
drag, startPoint x: 534, startPoint y: 327, endPoint x: 713, endPoint y: 471, distance: 230.1
click at [670, 444] on div "Janela de atendimento Grade de atendimento Capacidade Transportadoras Veículos …" at bounding box center [695, 309] width 1391 height 618
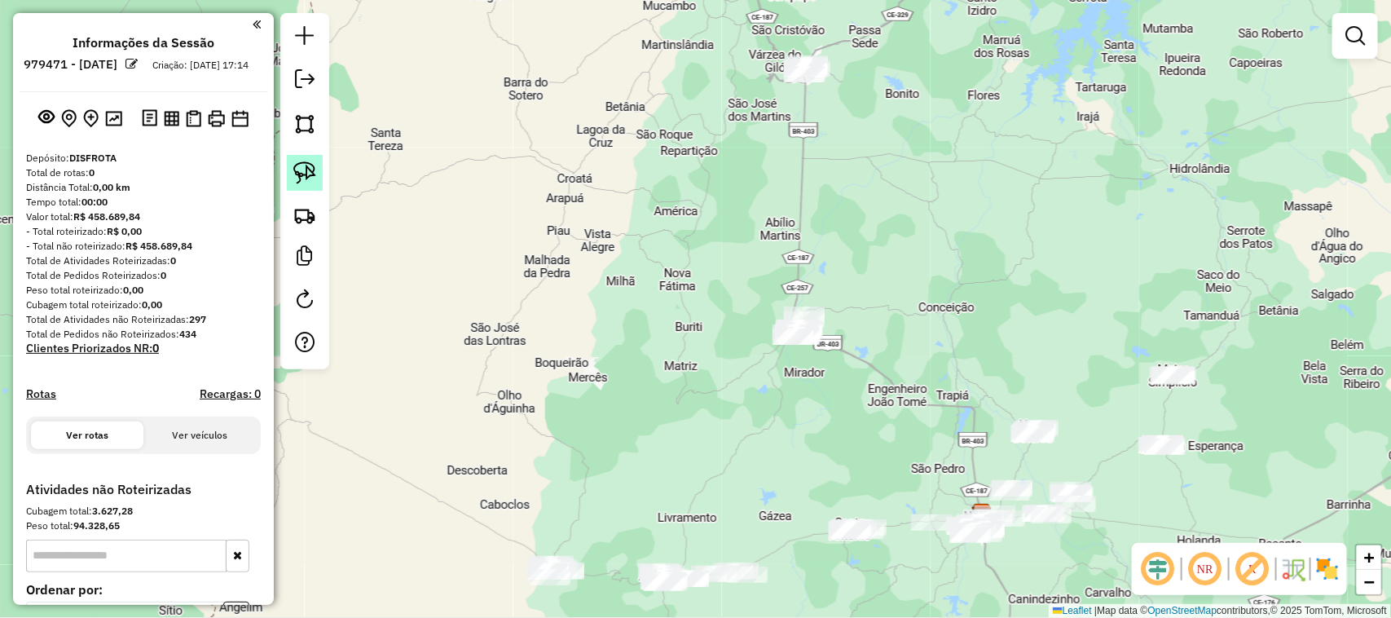
click at [300, 170] on img at bounding box center [304, 172] width 23 height 23
drag, startPoint x: 828, startPoint y: 33, endPoint x: 836, endPoint y: 87, distance: 54.4
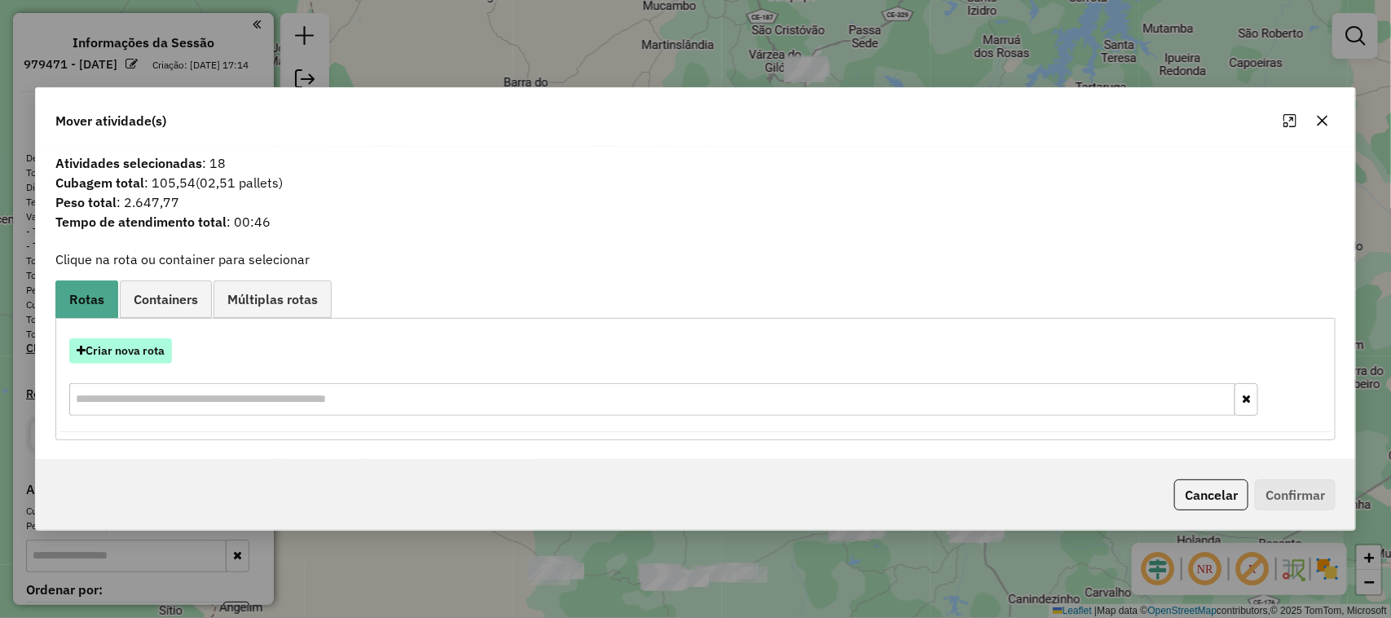
click at [122, 354] on button "Criar nova rota" at bounding box center [120, 350] width 103 height 25
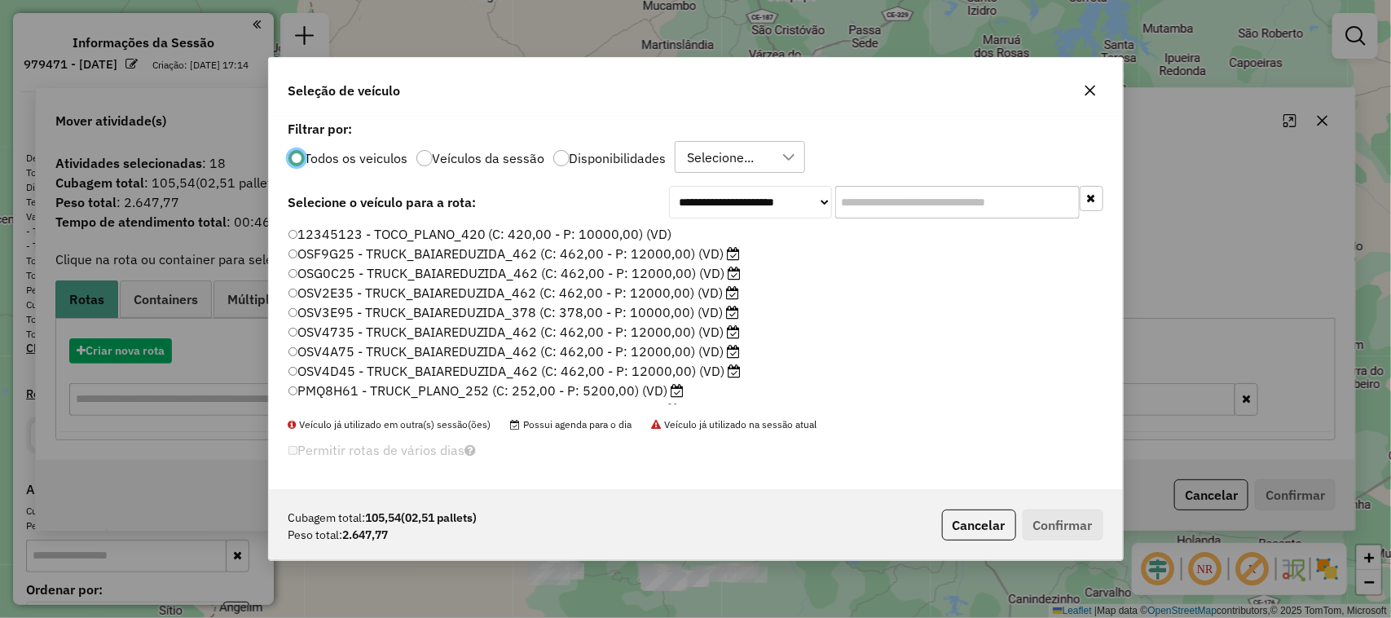
scroll to position [8, 5]
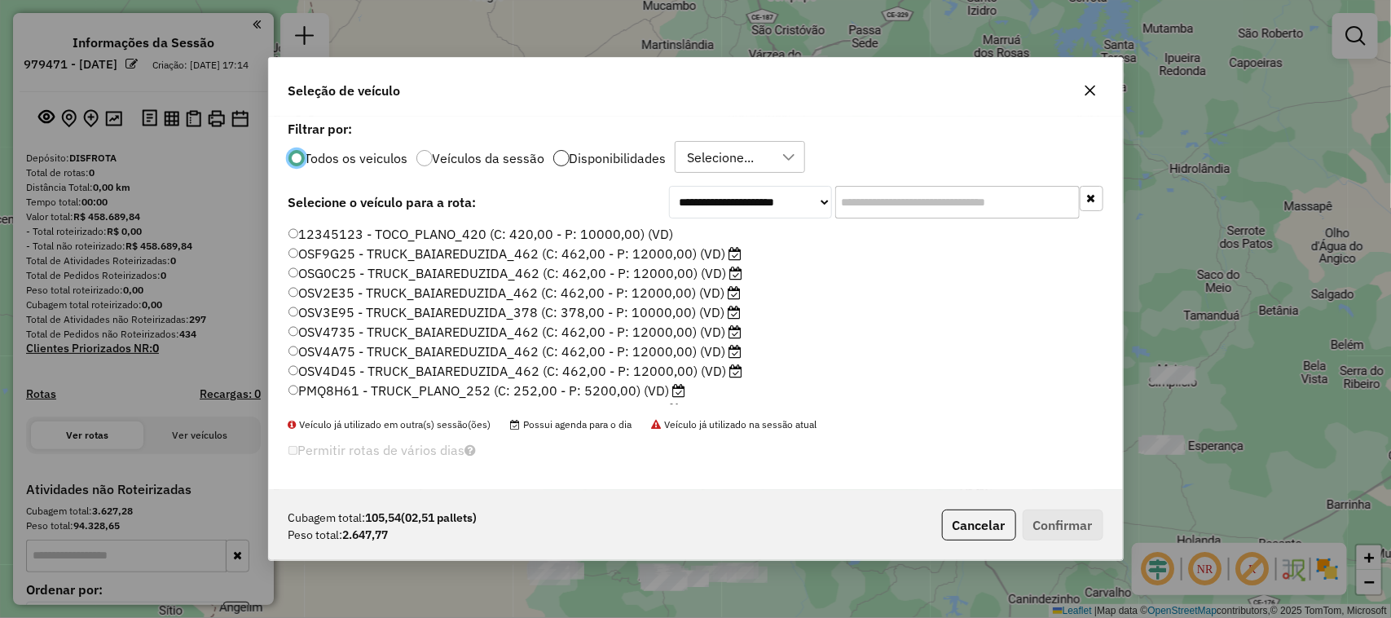
click at [557, 151] on div at bounding box center [561, 158] width 16 height 16
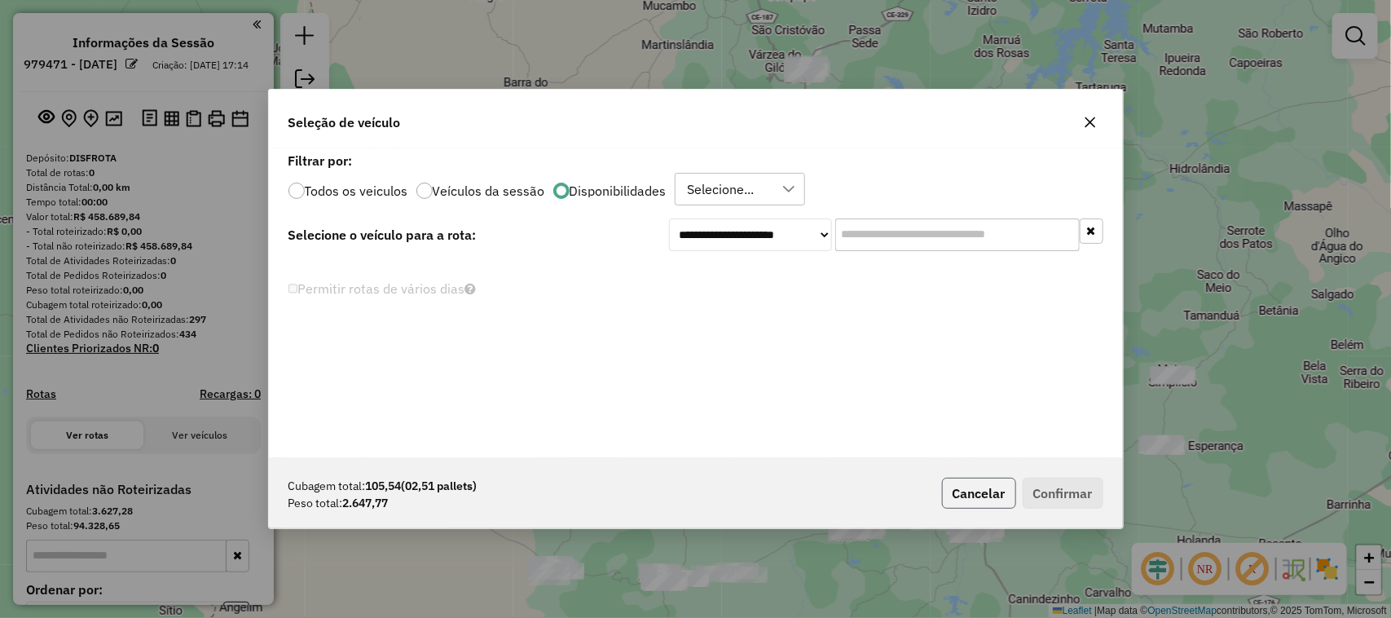
click at [960, 490] on button "Cancelar" at bounding box center [979, 493] width 74 height 31
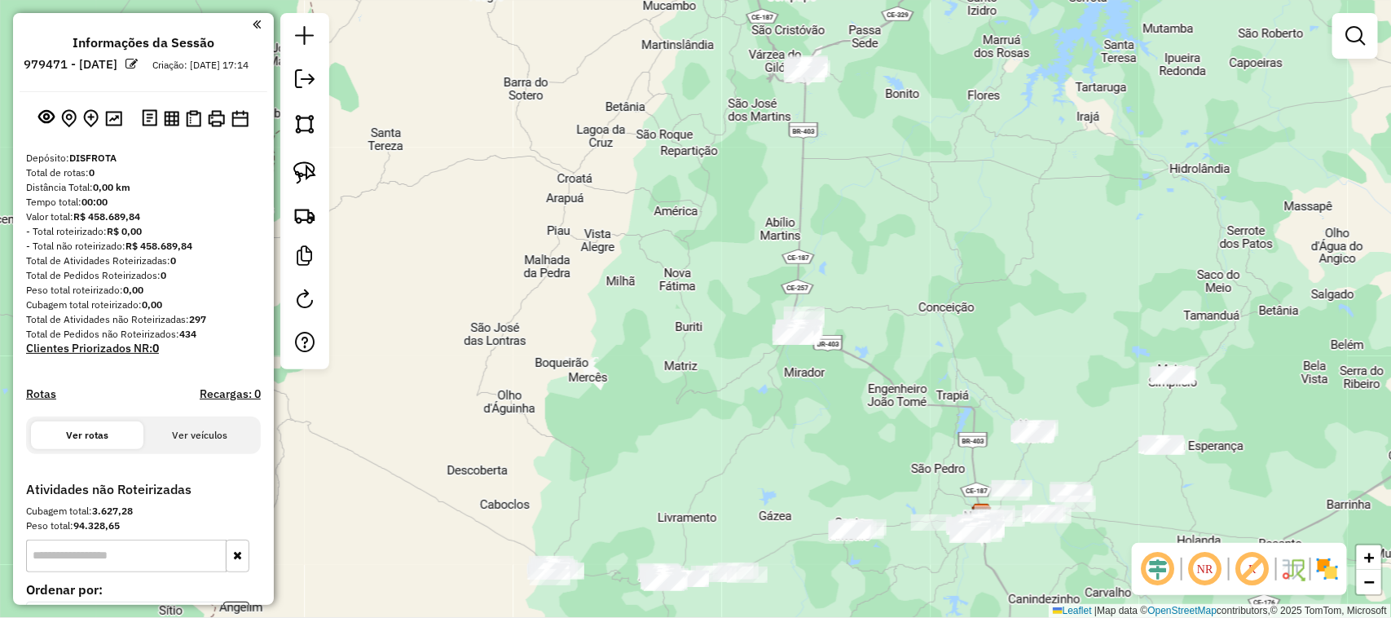
scroll to position [102, 0]
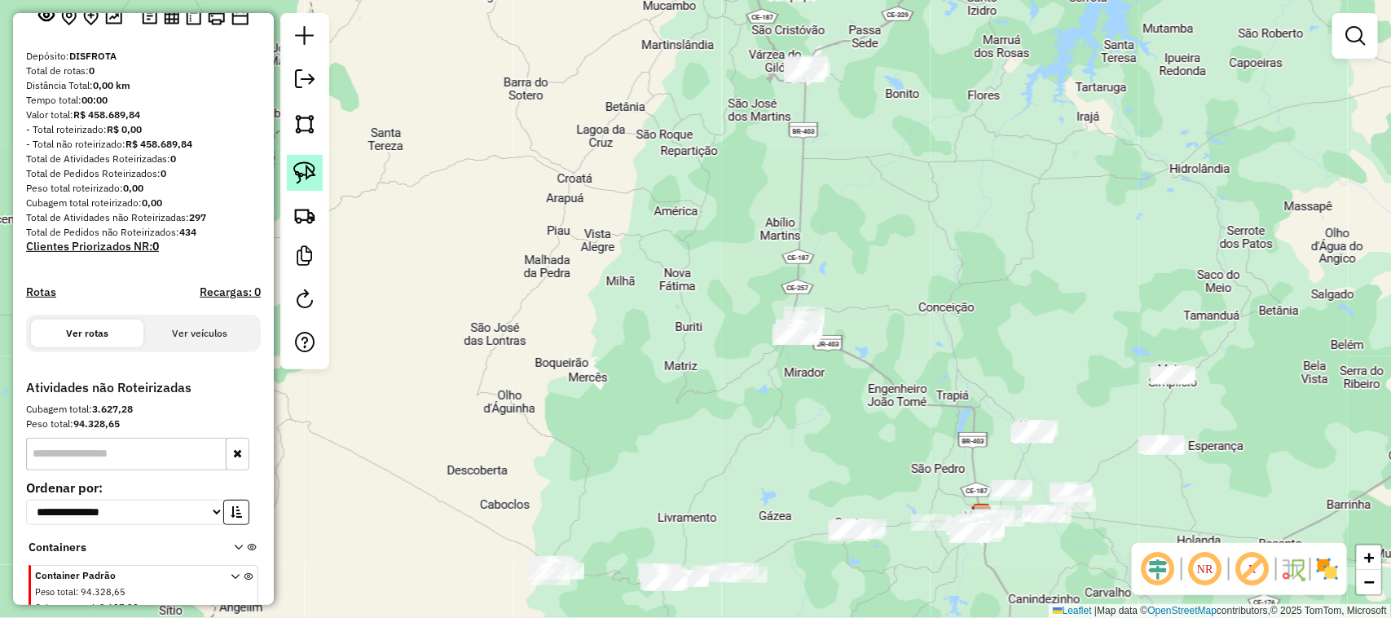
click at [302, 174] on img at bounding box center [304, 172] width 23 height 23
drag, startPoint x: 835, startPoint y: 49, endPoint x: 839, endPoint y: 95, distance: 46.6
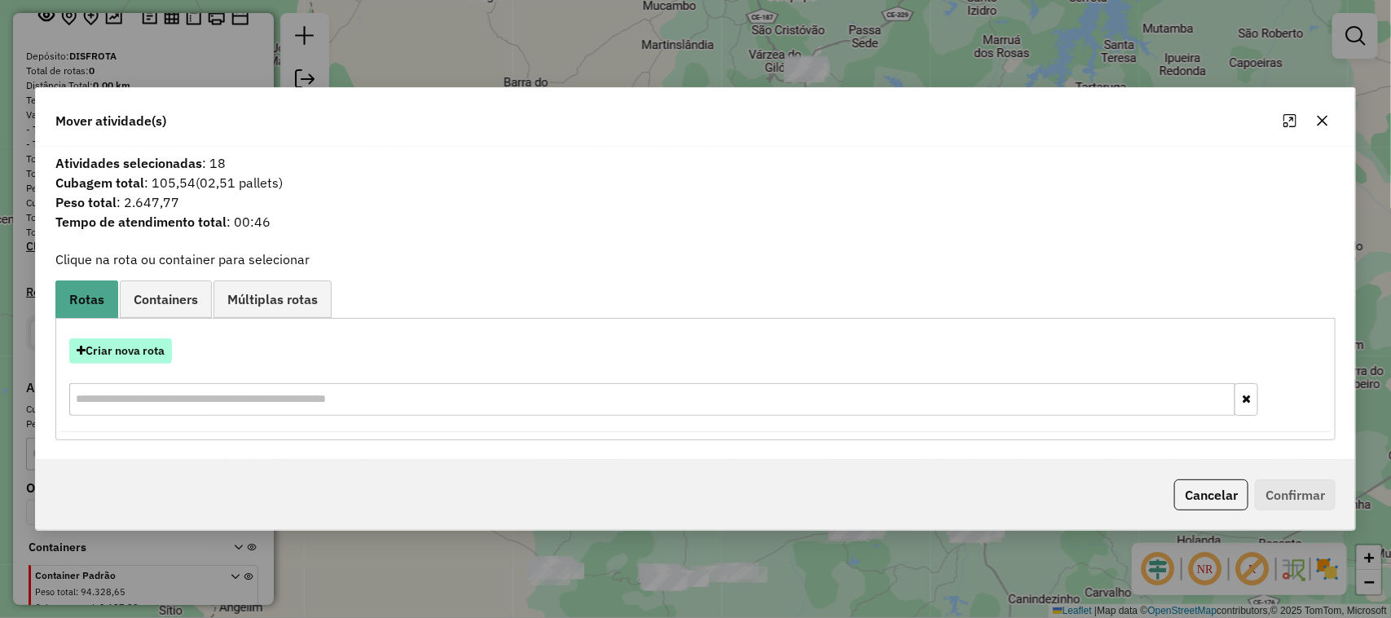
click at [115, 350] on button "Criar nova rota" at bounding box center [120, 350] width 103 height 25
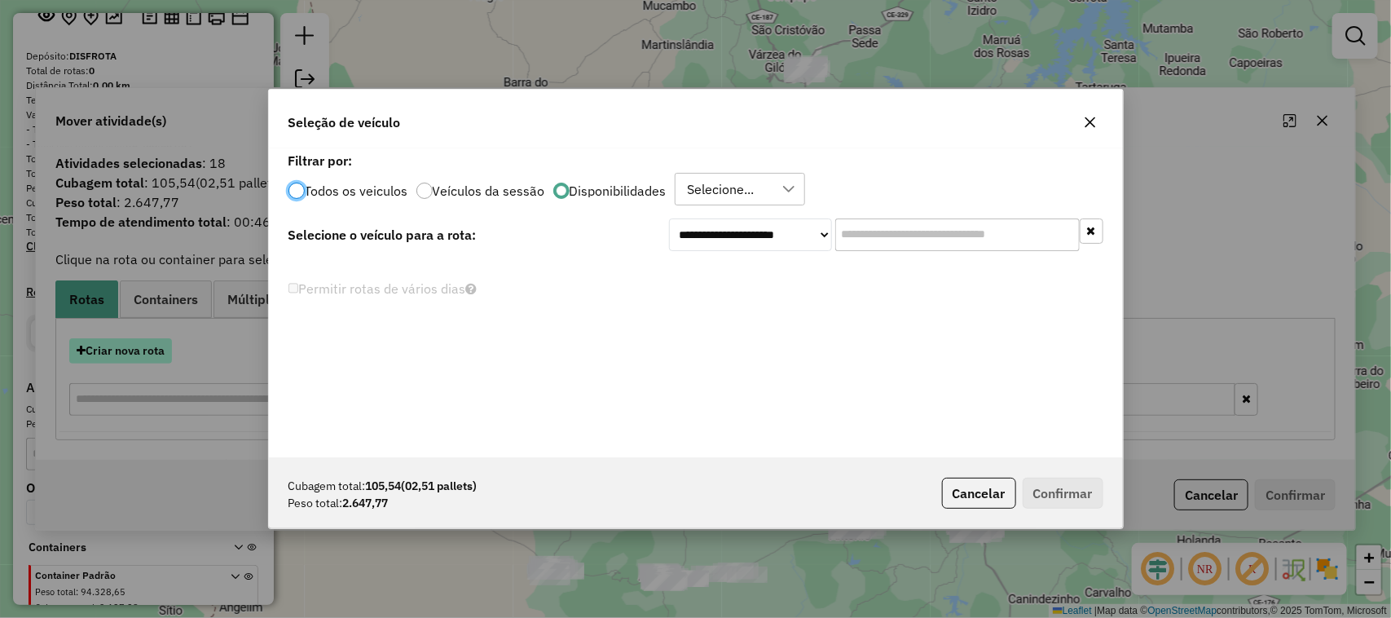
scroll to position [8, 5]
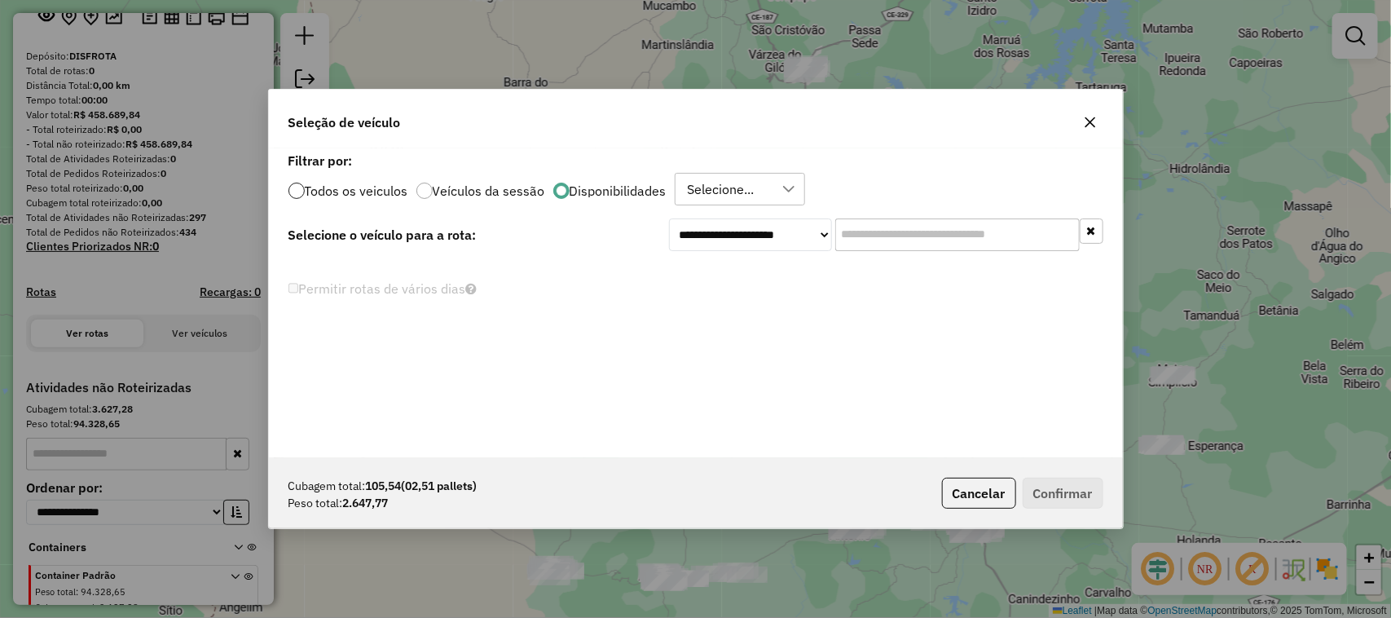
click at [298, 186] on div at bounding box center [296, 191] width 16 height 16
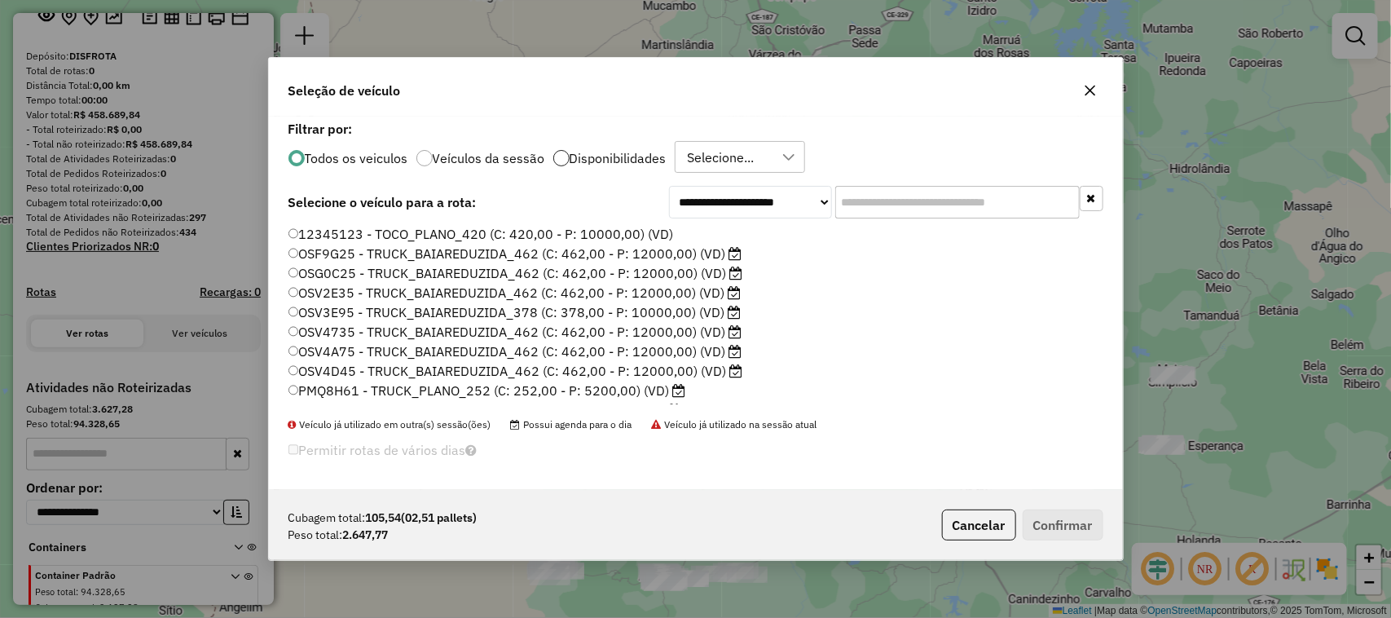
click at [562, 161] on div at bounding box center [561, 158] width 16 height 16
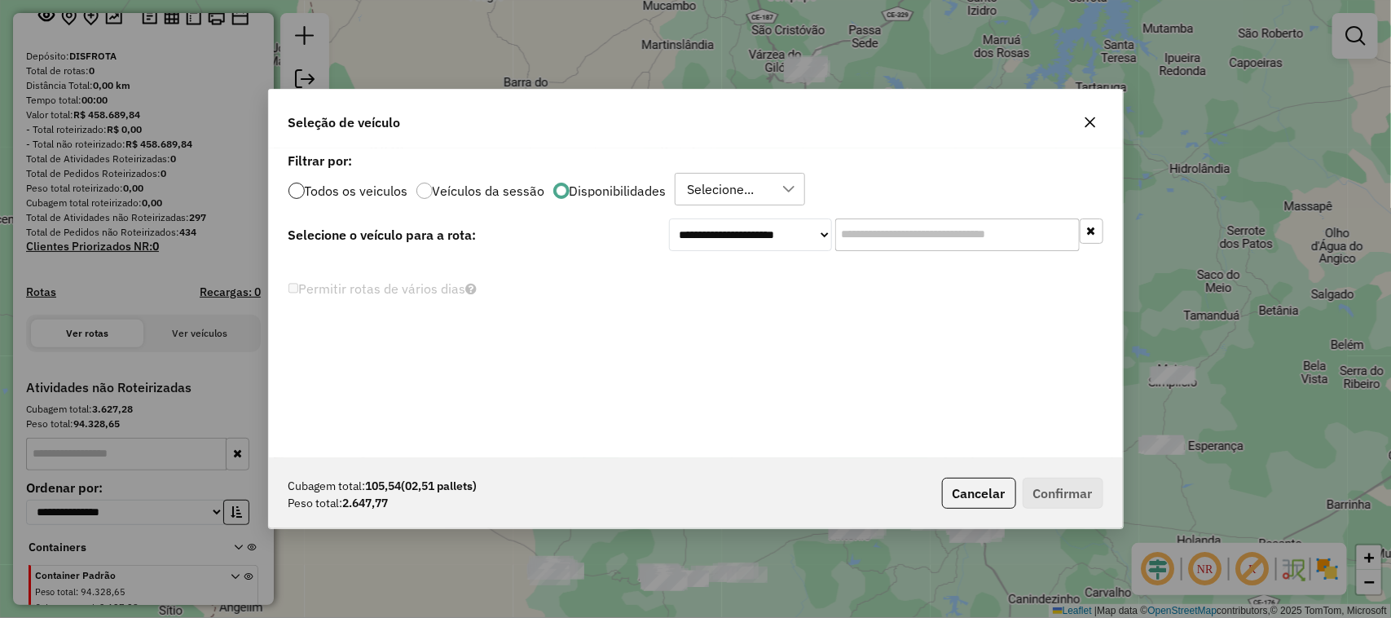
click at [294, 185] on div at bounding box center [296, 191] width 16 height 16
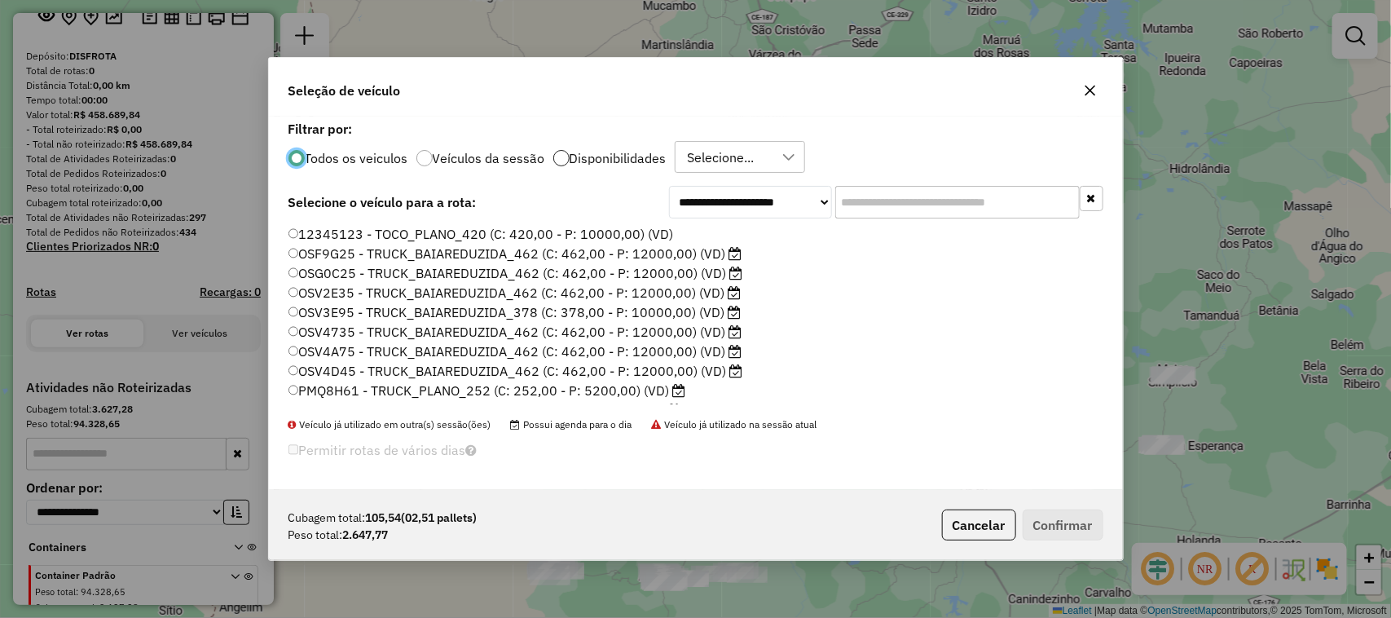
click at [559, 153] on div at bounding box center [561, 158] width 16 height 16
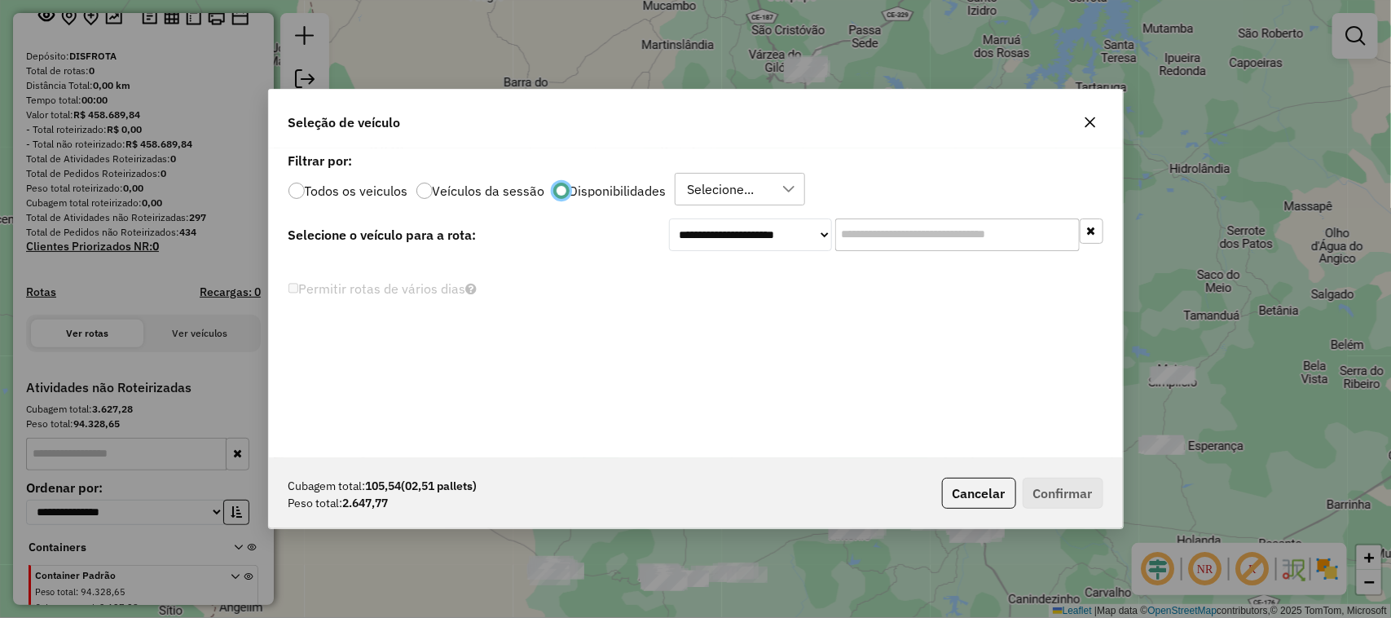
click at [302, 183] on div at bounding box center [296, 191] width 16 height 16
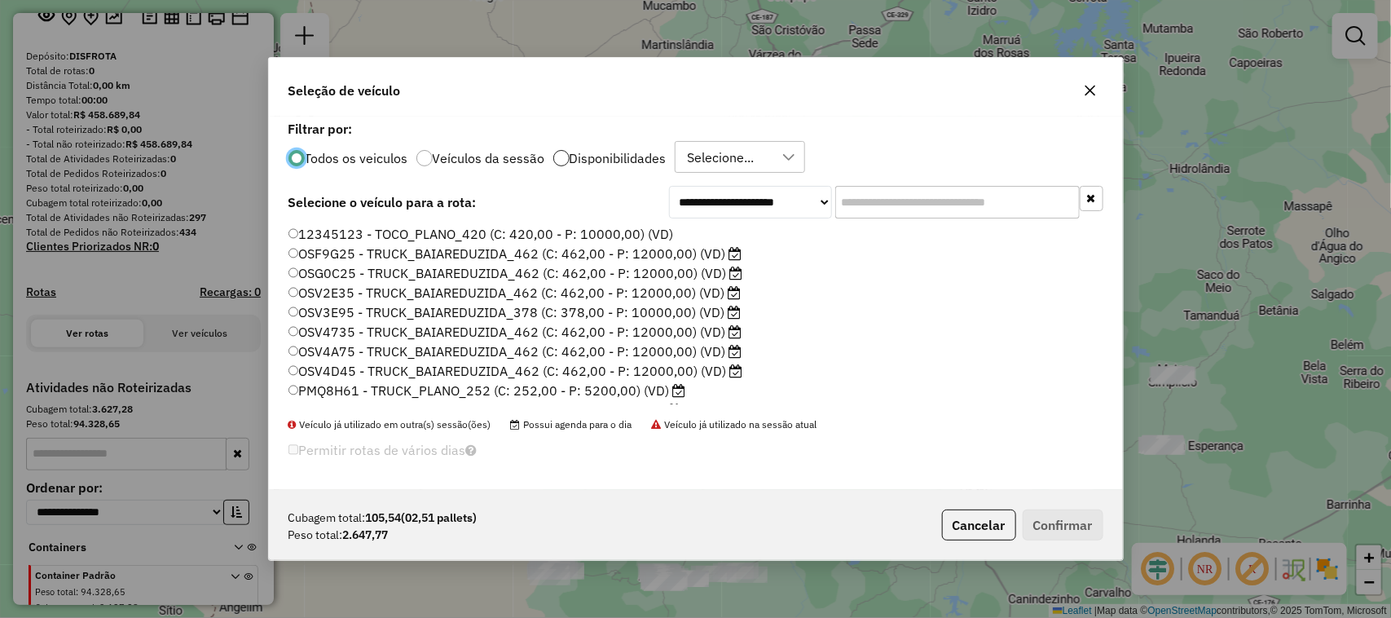
click at [562, 161] on div at bounding box center [561, 158] width 16 height 16
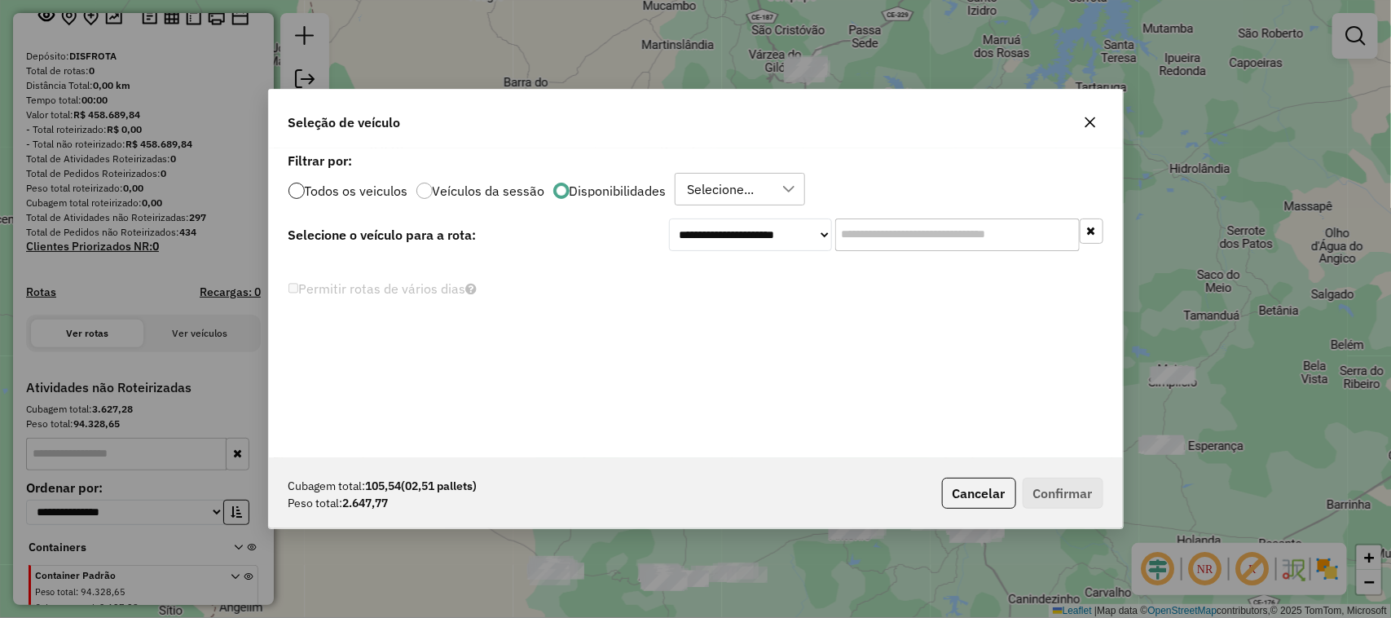
click at [295, 192] on div at bounding box center [296, 191] width 16 height 16
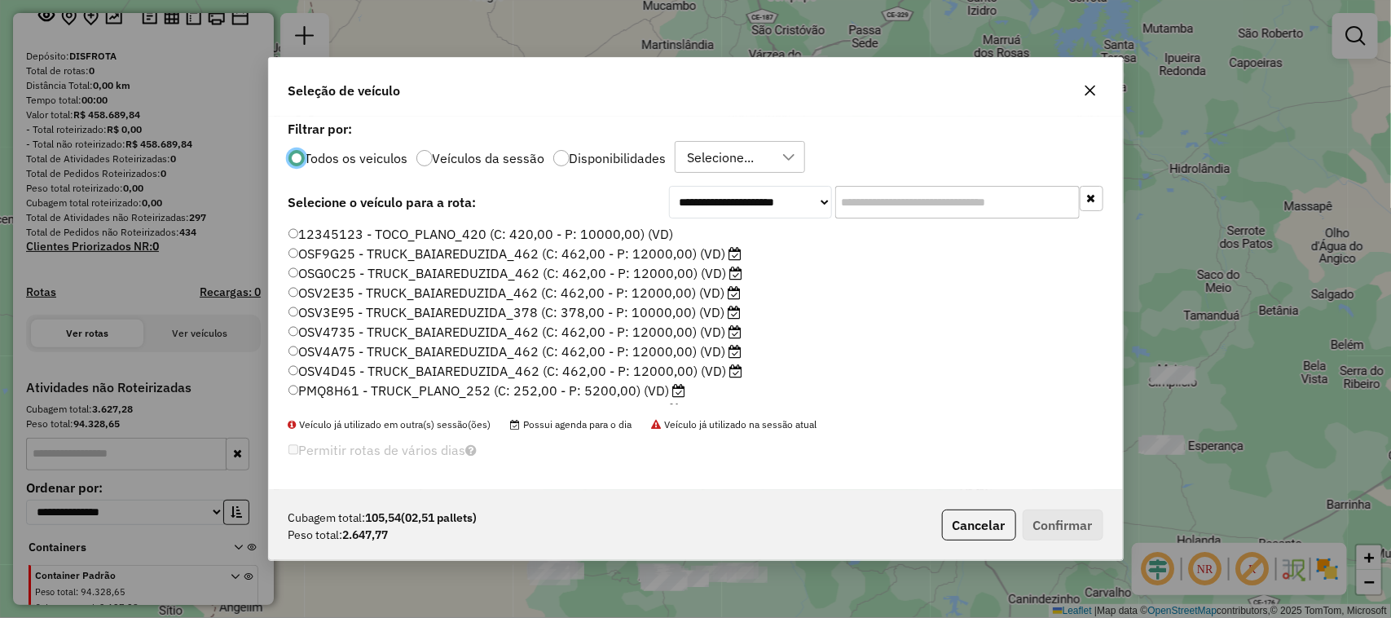
click at [788, 155] on icon at bounding box center [788, 157] width 13 height 13
click at [698, 229] on div "AGOSTO" at bounding box center [700, 234] width 15 height 15
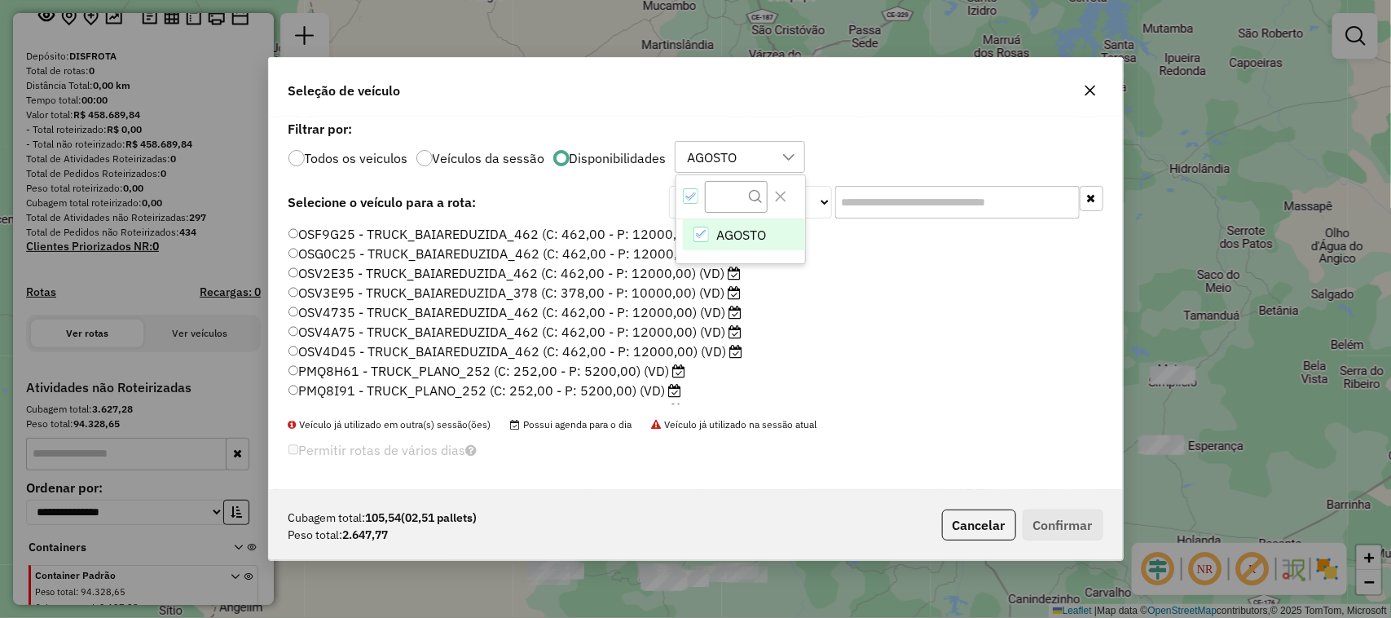
click at [882, 323] on li "OSV4A75 - TRUCK_BAIAREDUZIDA_462 (C: 462,00 - P: 12000,00) (VD)" at bounding box center [695, 333] width 815 height 20
click at [899, 127] on label "Filtrar por:" at bounding box center [695, 129] width 815 height 20
click at [295, 153] on div at bounding box center [296, 158] width 16 height 16
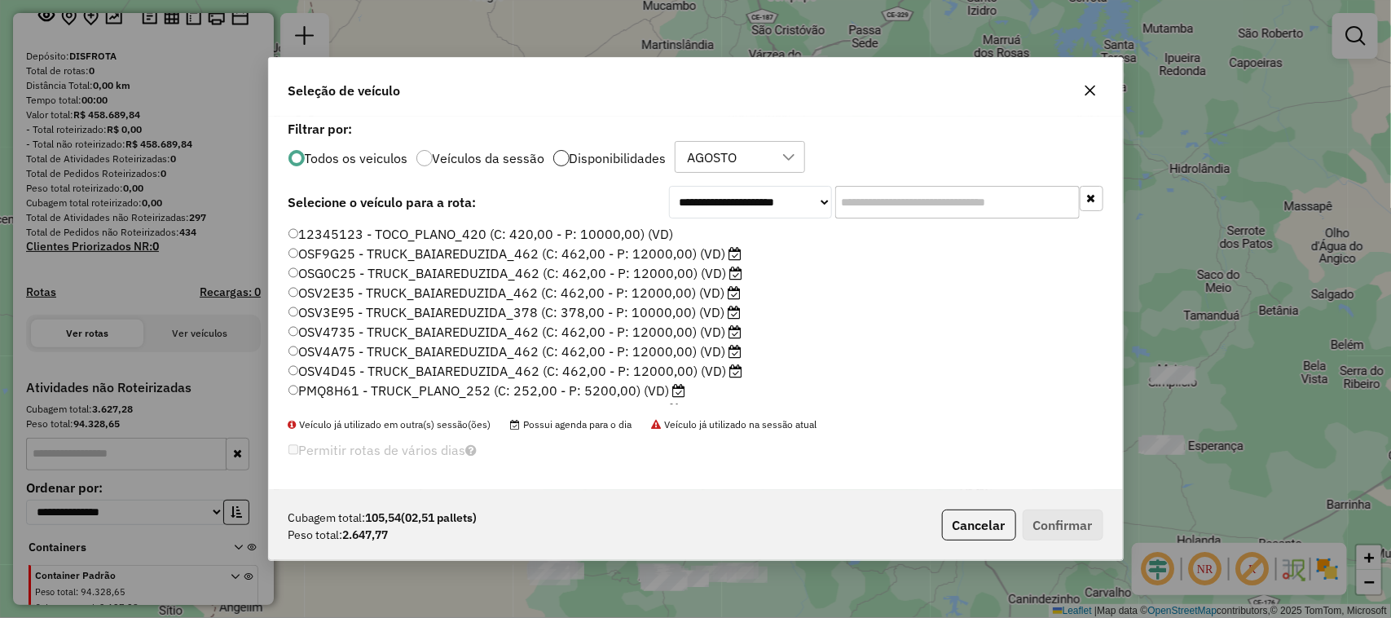
click at [563, 155] on div at bounding box center [561, 158] width 16 height 16
click at [960, 531] on button "Cancelar" at bounding box center [979, 524] width 74 height 31
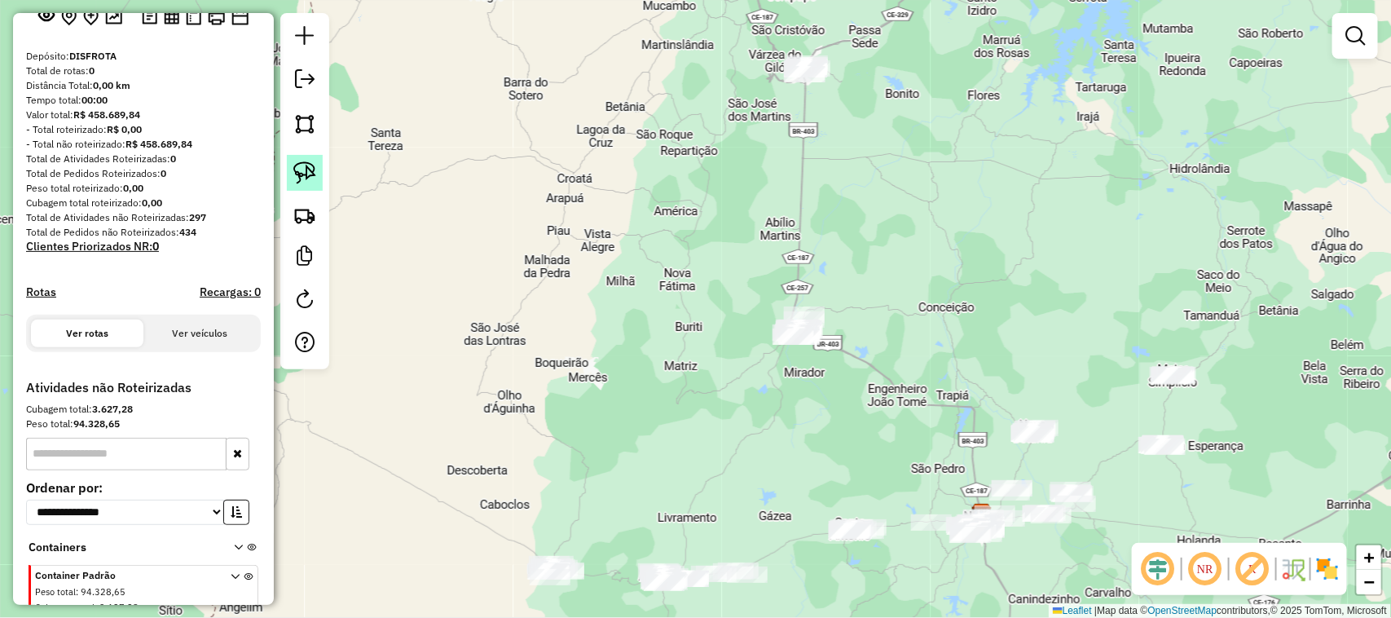
click at [302, 168] on img at bounding box center [304, 172] width 23 height 23
drag, startPoint x: 842, startPoint y: 49, endPoint x: 831, endPoint y: 94, distance: 46.1
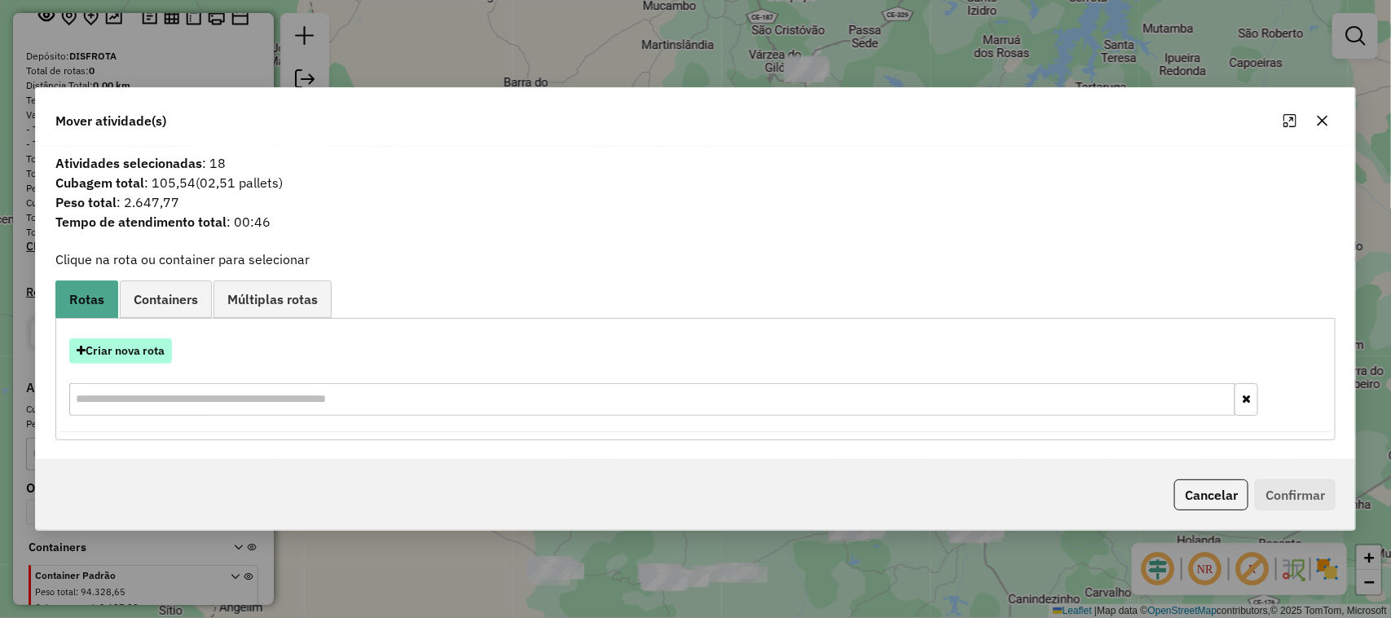
click at [107, 349] on button "Criar nova rota" at bounding box center [120, 350] width 103 height 25
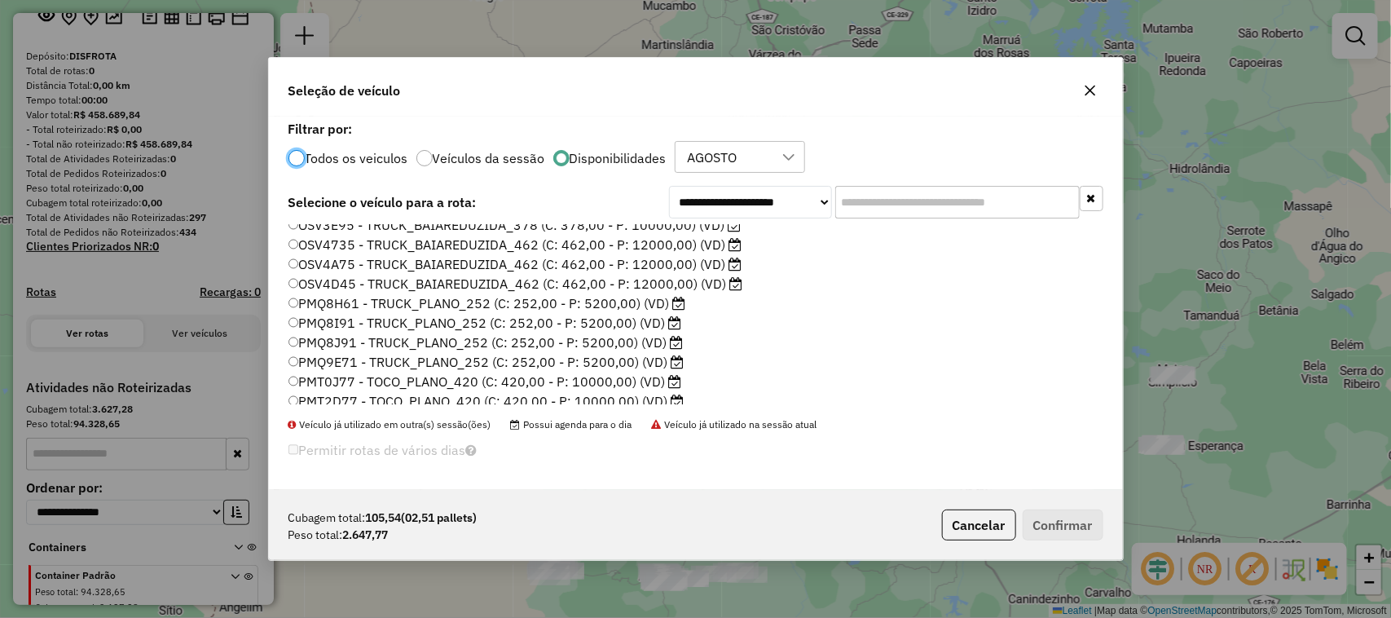
scroll to position [102, 0]
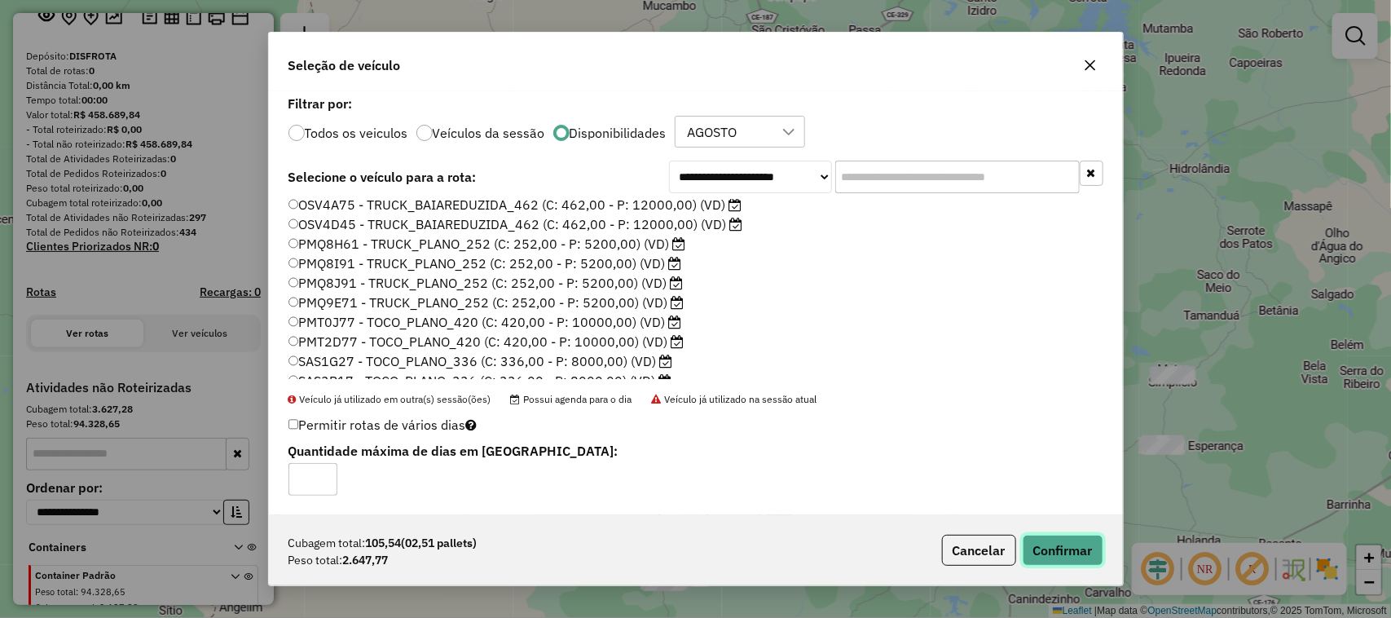
click at [1056, 548] on button "Confirmar" at bounding box center [1063, 550] width 81 height 31
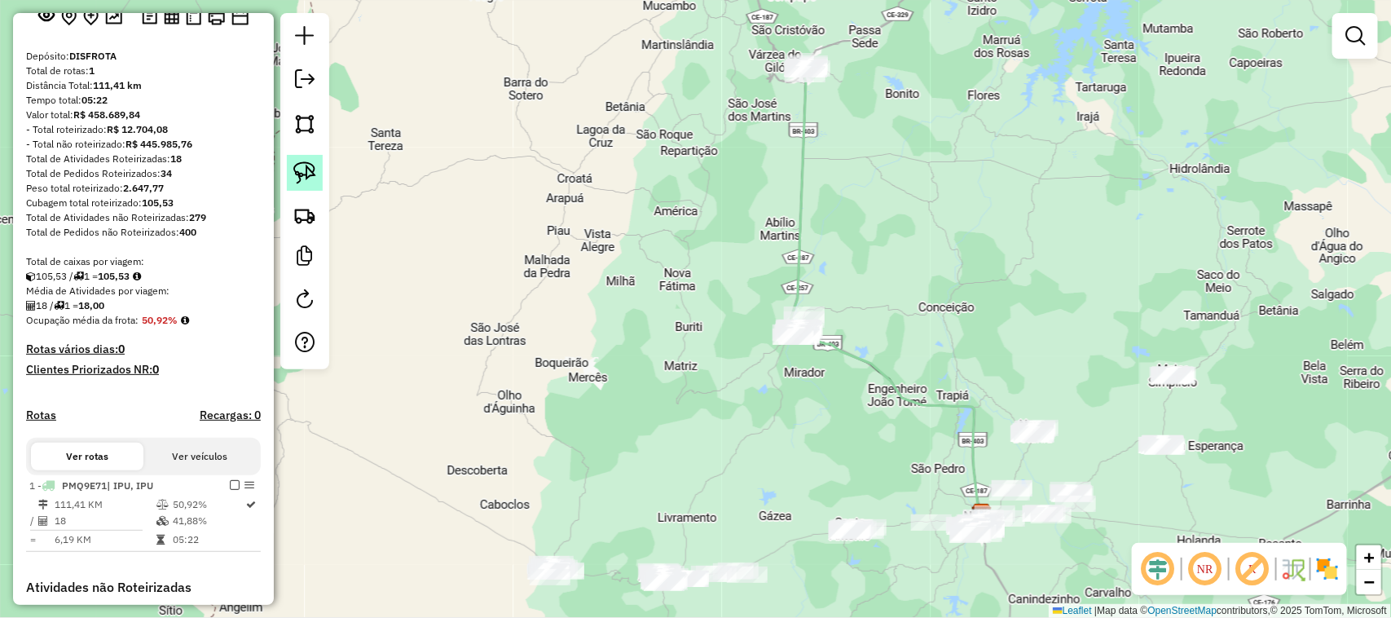
click at [297, 169] on img at bounding box center [304, 172] width 23 height 23
click at [817, 344] on div "Janela de atendimento Grade de atendimento Capacidade Transportadoras Veículos …" at bounding box center [695, 309] width 1391 height 618
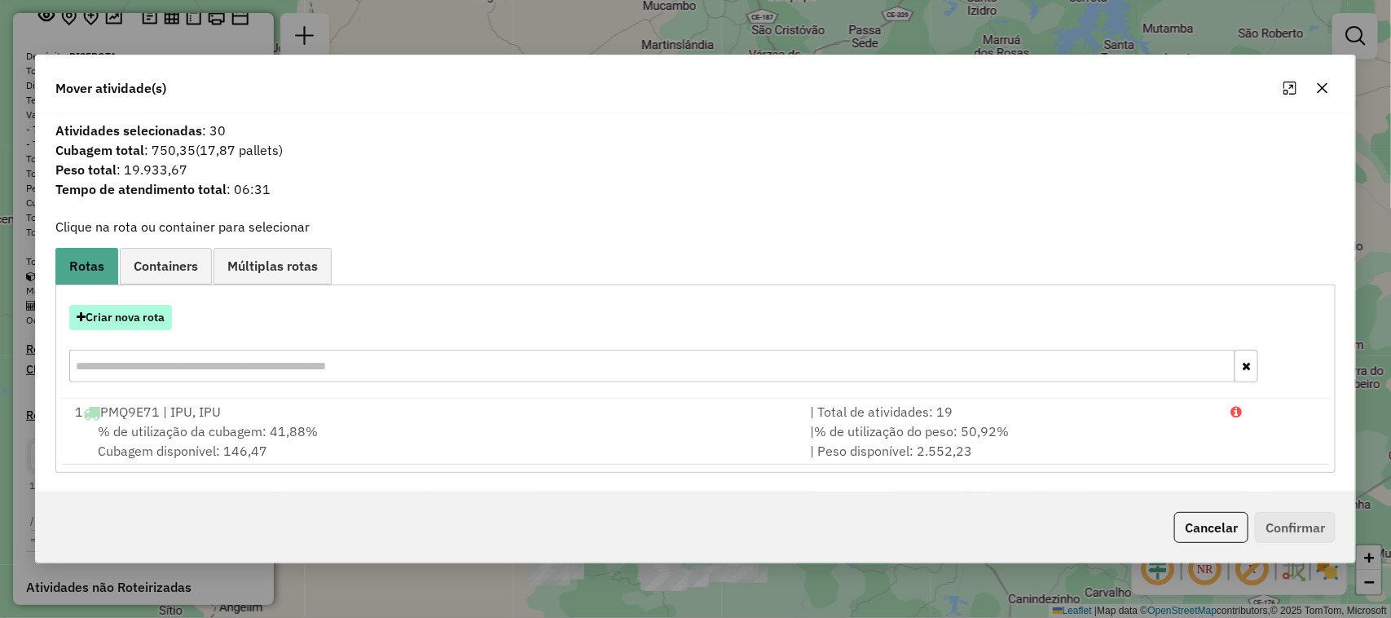
click at [121, 315] on button "Criar nova rota" at bounding box center [120, 317] width 103 height 25
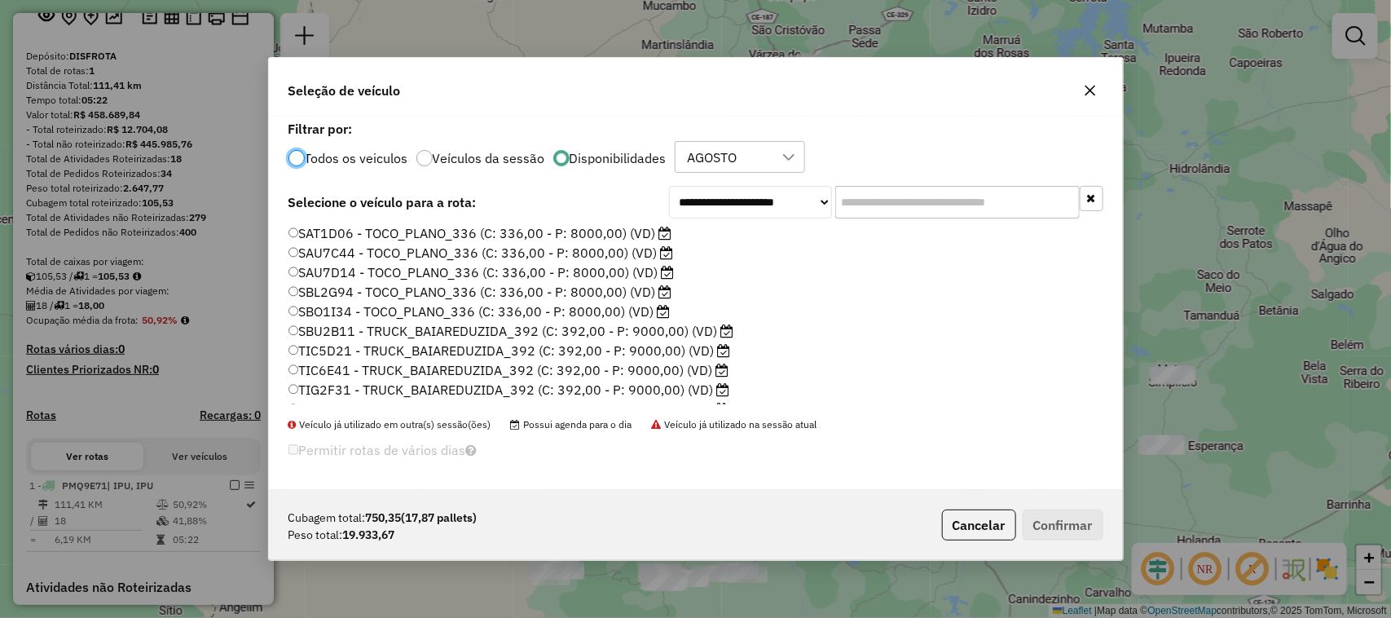
scroll to position [387, 0]
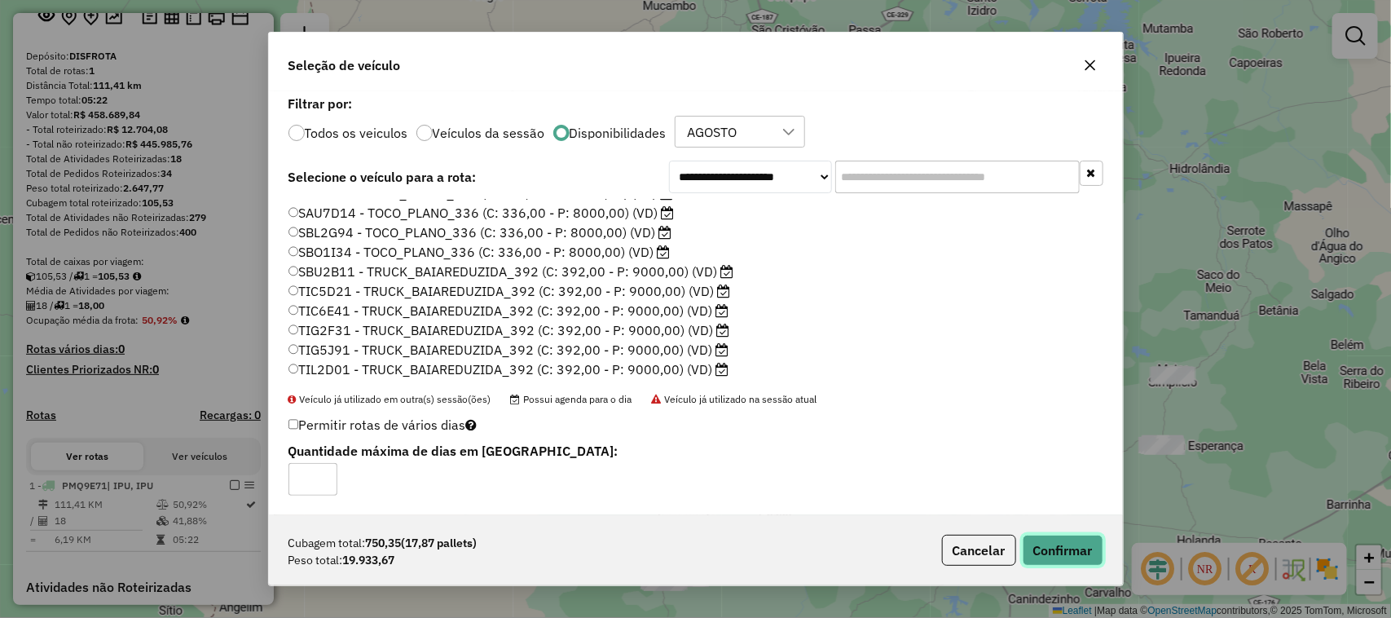
click at [1068, 546] on button "Confirmar" at bounding box center [1063, 550] width 81 height 31
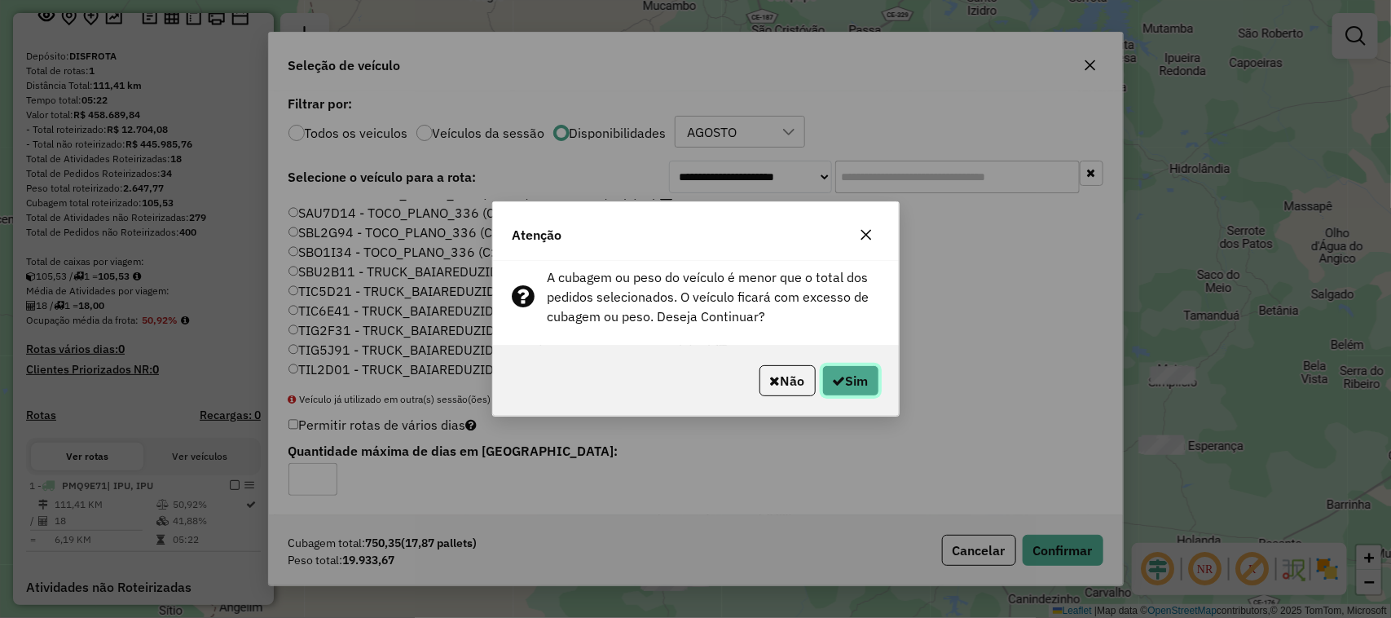
click at [849, 383] on button "Sim" at bounding box center [850, 380] width 57 height 31
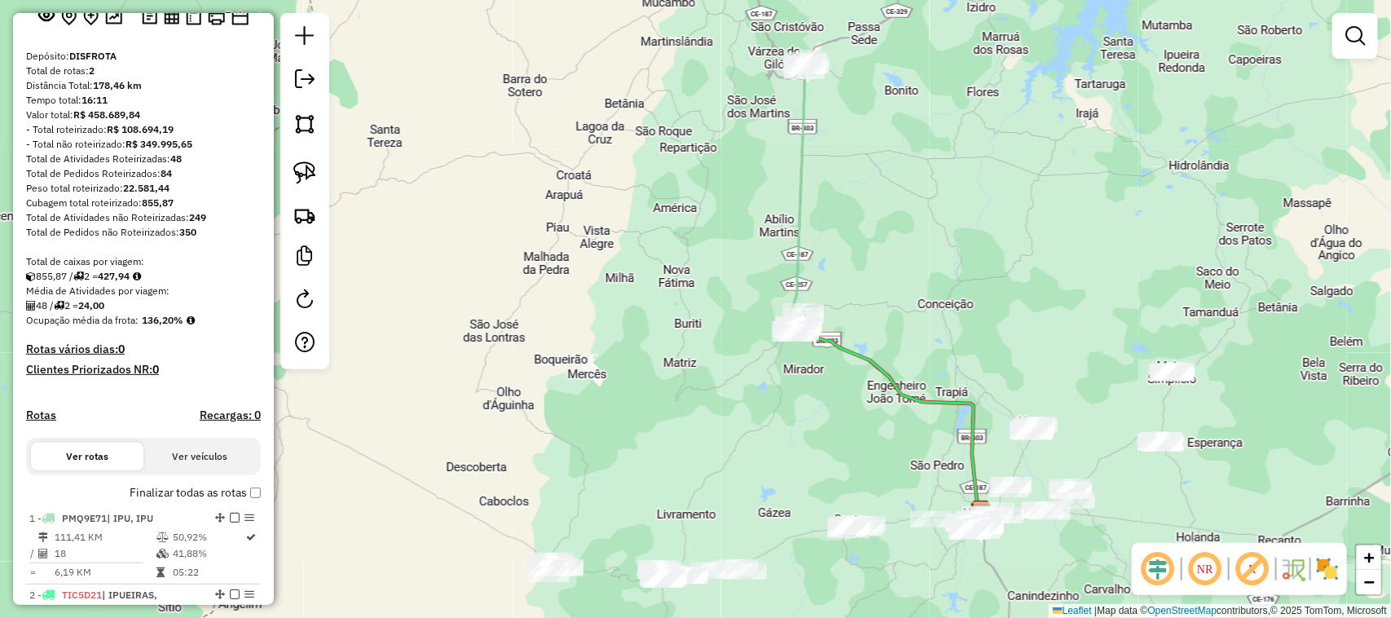
drag, startPoint x: 801, startPoint y: 437, endPoint x: 711, endPoint y: 368, distance: 112.8
click at [721, 379] on div "Janela de atendimento Grade de atendimento Capacidade Transportadoras Veículos …" at bounding box center [695, 309] width 1391 height 618
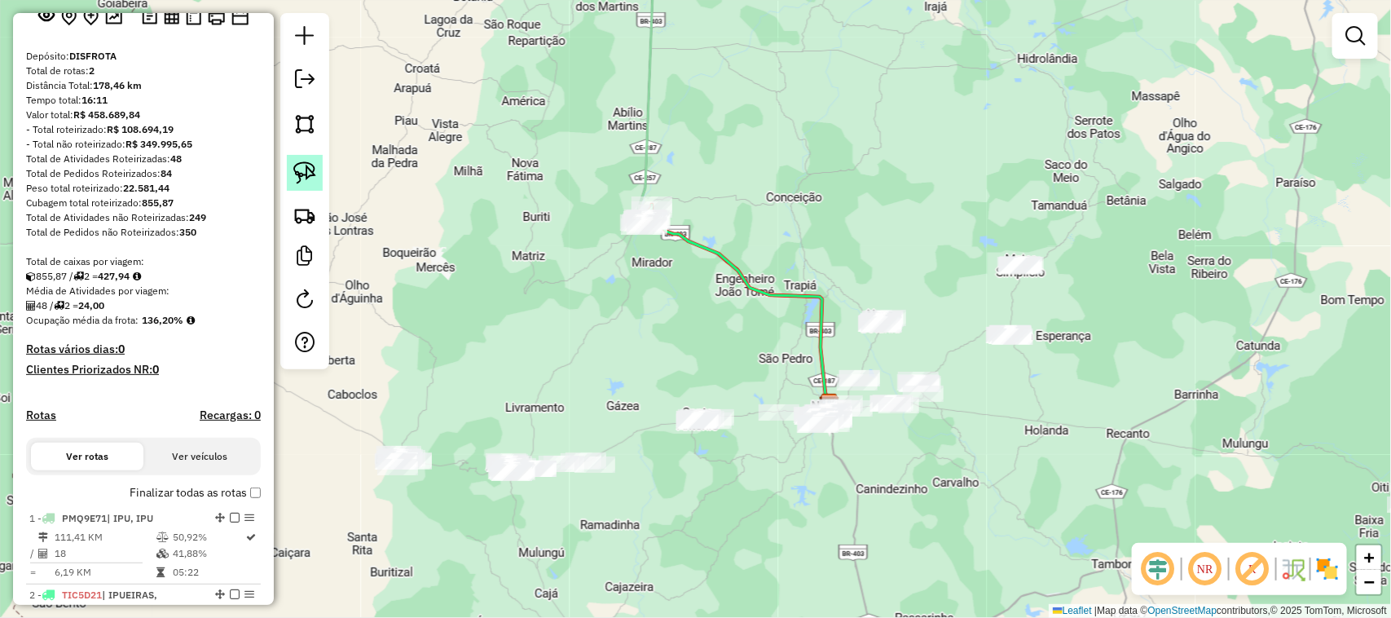
click at [307, 172] on img at bounding box center [304, 172] width 23 height 23
drag, startPoint x: 1062, startPoint y: 239, endPoint x: 1056, endPoint y: 275, distance: 37.1
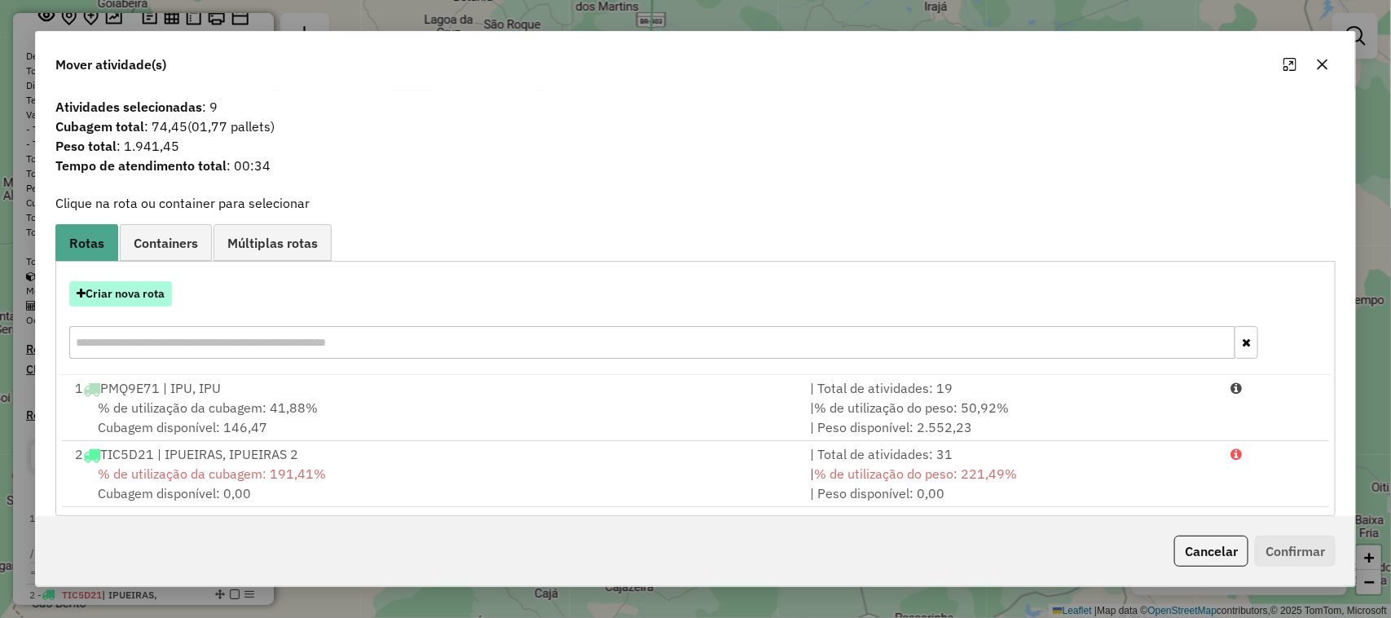
click at [121, 295] on button "Criar nova rota" at bounding box center [120, 293] width 103 height 25
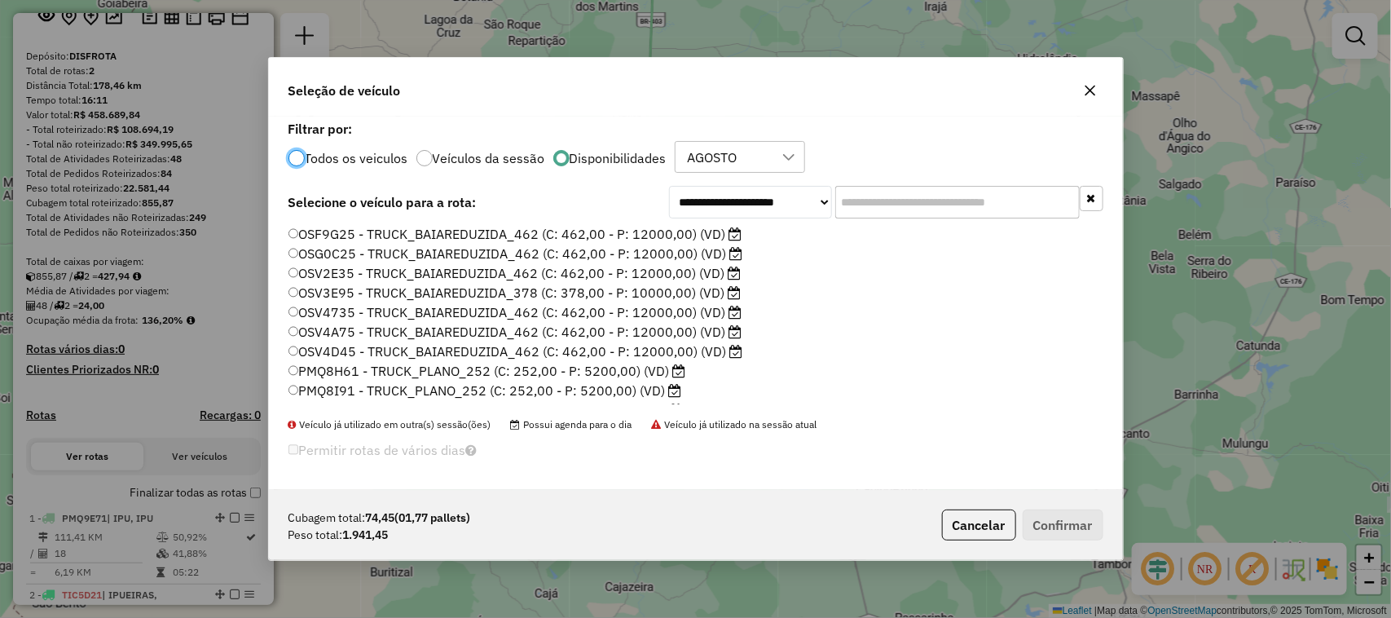
scroll to position [8, 5]
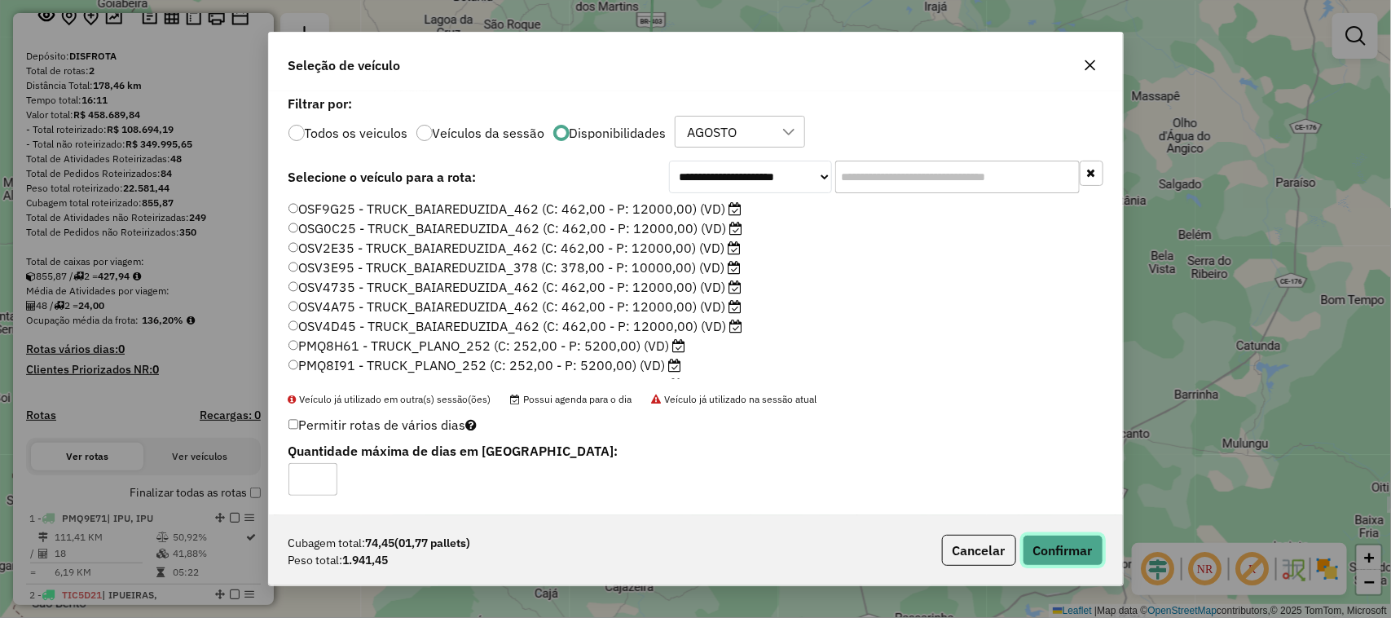
click at [1080, 544] on button "Confirmar" at bounding box center [1063, 550] width 81 height 31
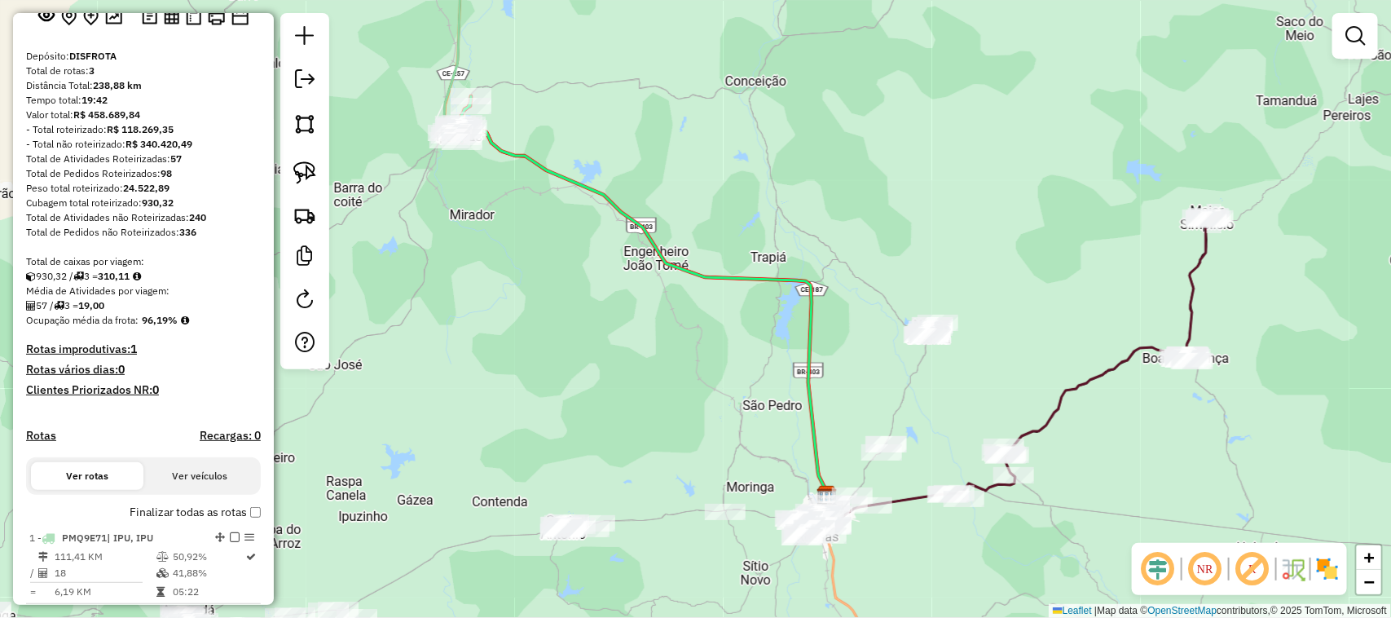
drag, startPoint x: 945, startPoint y: 408, endPoint x: 911, endPoint y: 300, distance: 113.7
click at [921, 310] on div "Janela de atendimento Grade de atendimento Capacidade Transportadoras Veículos …" at bounding box center [695, 309] width 1391 height 618
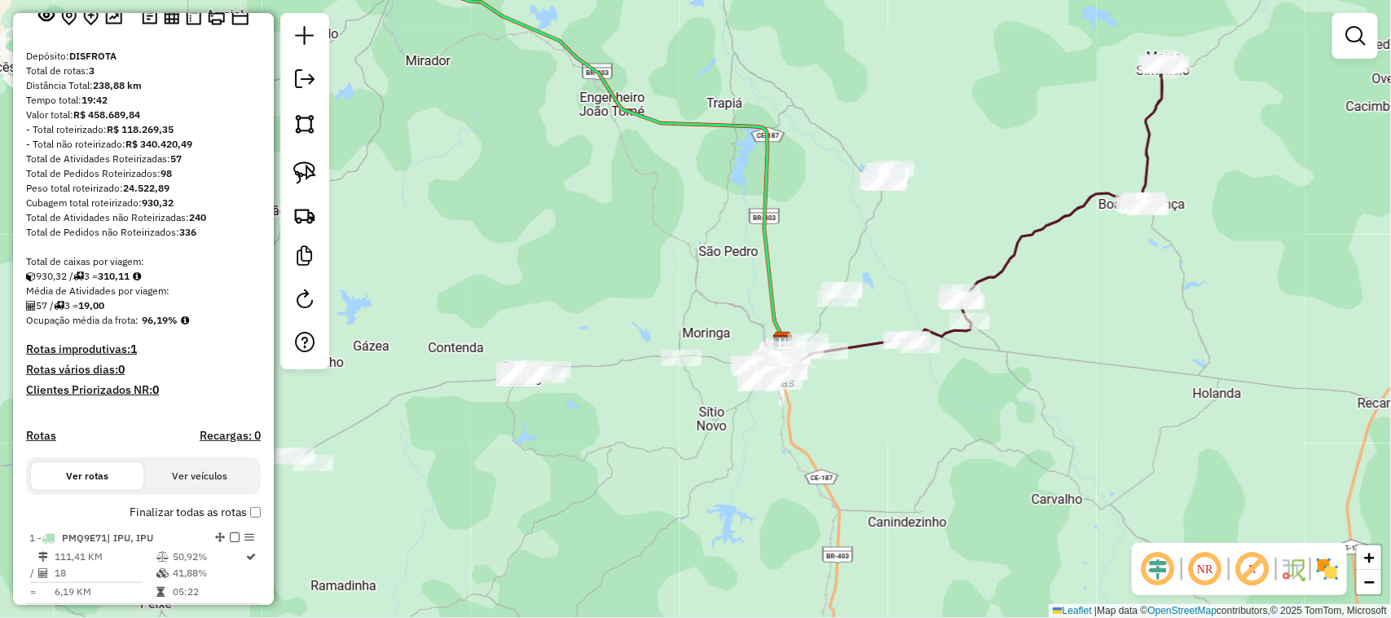
drag, startPoint x: 542, startPoint y: 274, endPoint x: 678, endPoint y: 236, distance: 141.2
click at [654, 244] on div "Janela de atendimento Grade de atendimento Capacidade Transportadoras Veículos …" at bounding box center [695, 309] width 1391 height 618
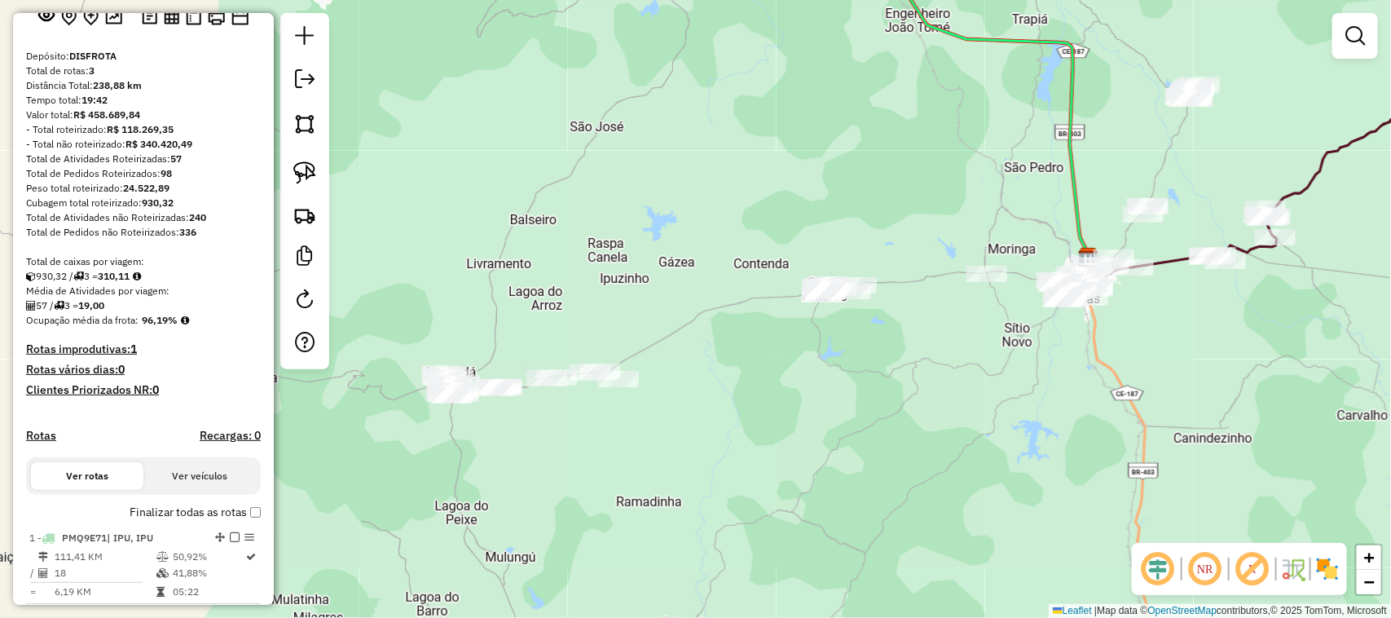
drag, startPoint x: 517, startPoint y: 349, endPoint x: 609, endPoint y: 320, distance: 95.6
click at [609, 322] on div "Janela de atendimento Grade de atendimento Capacidade Transportadoras Veículos …" at bounding box center [695, 309] width 1391 height 618
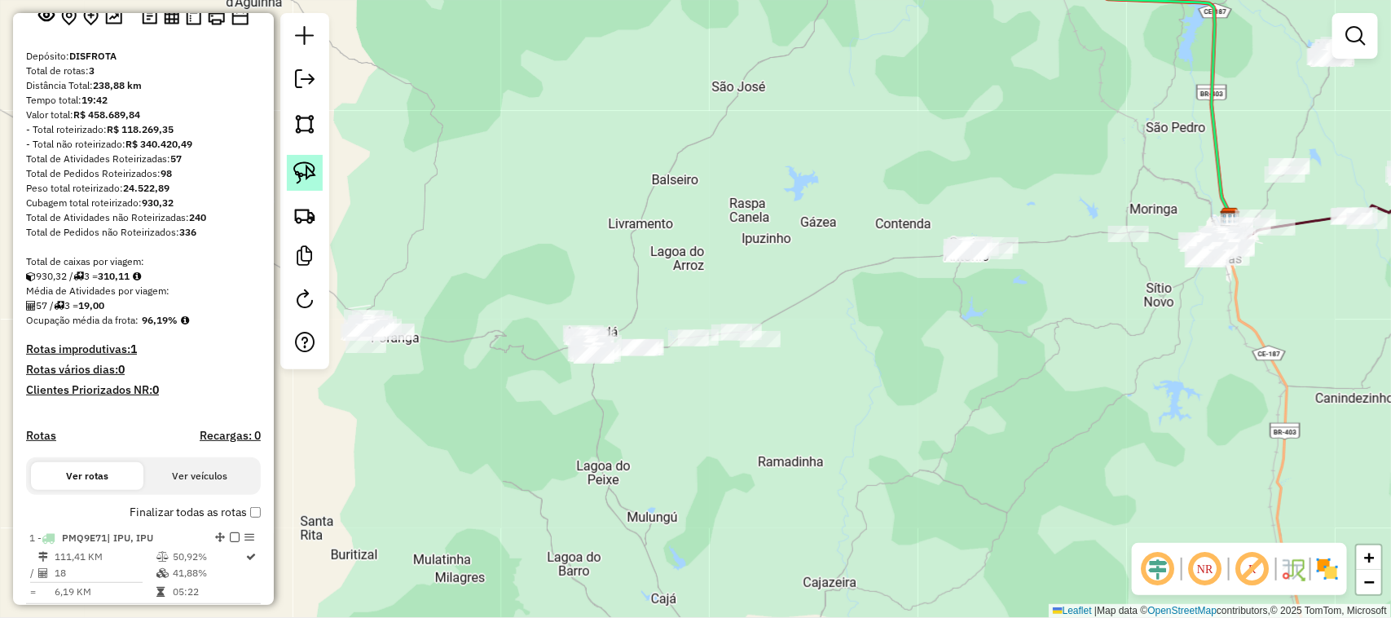
click at [304, 168] on img at bounding box center [304, 172] width 23 height 23
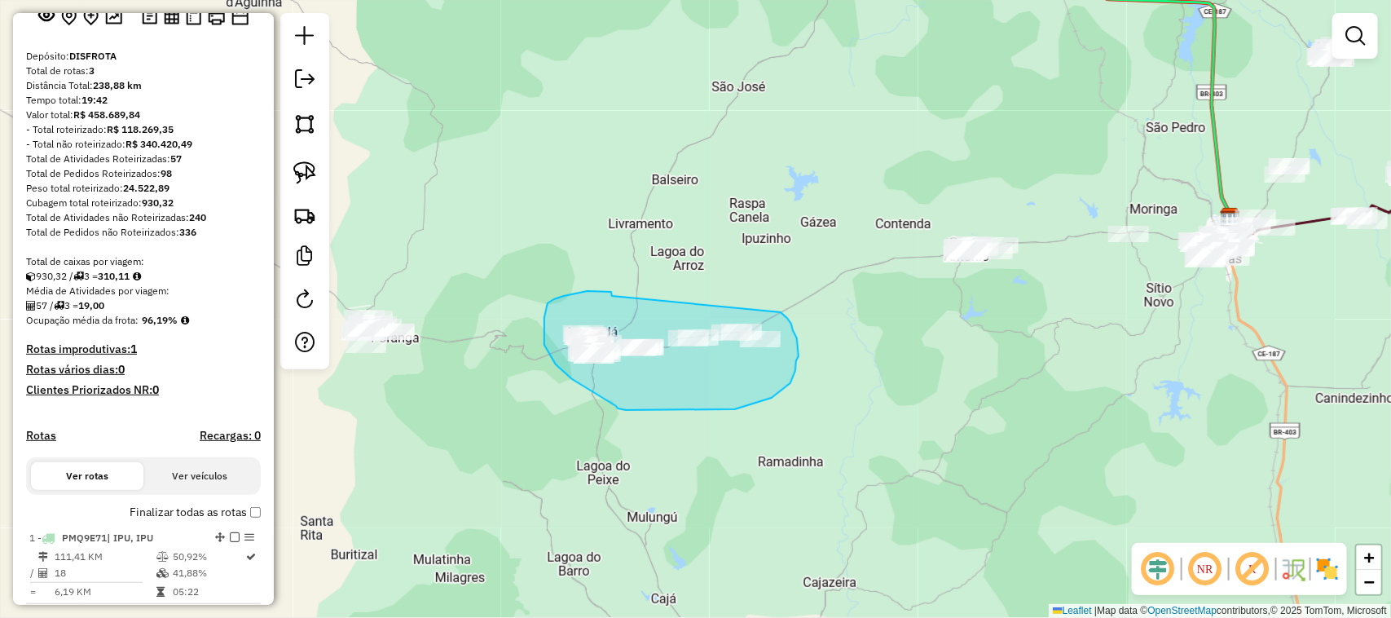
drag, startPoint x: 612, startPoint y: 296, endPoint x: 755, endPoint y: 298, distance: 143.4
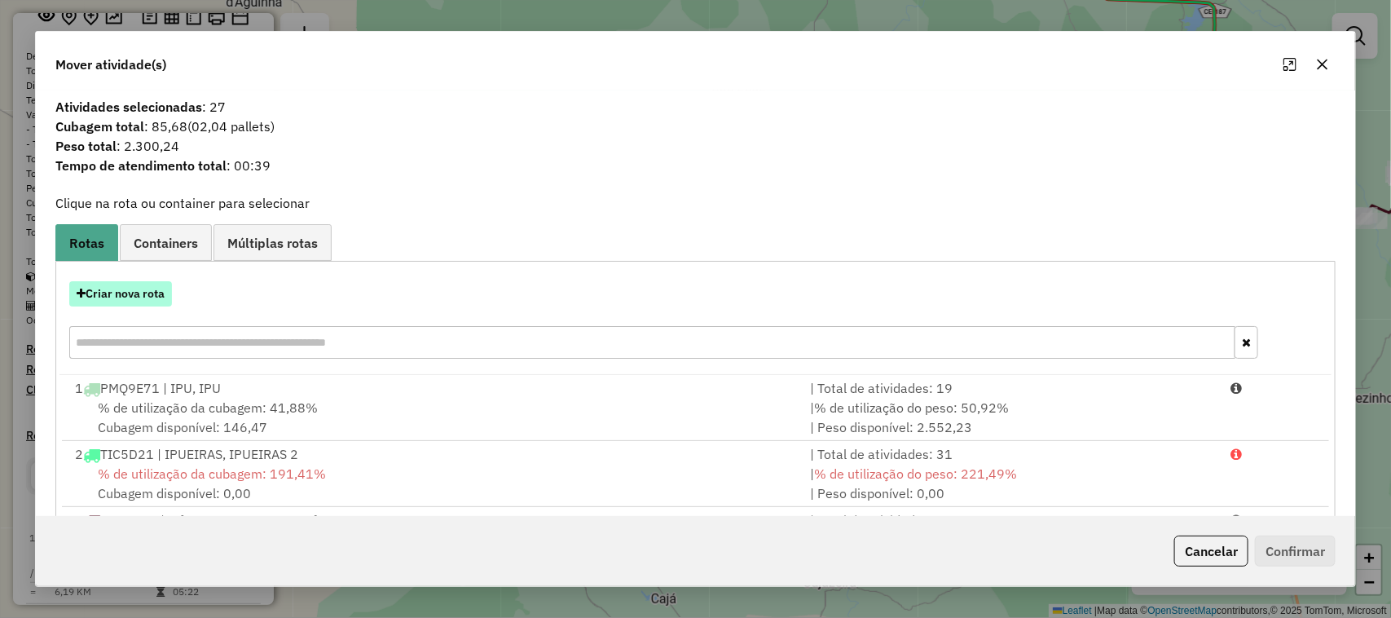
click at [124, 289] on button "Criar nova rota" at bounding box center [120, 293] width 103 height 25
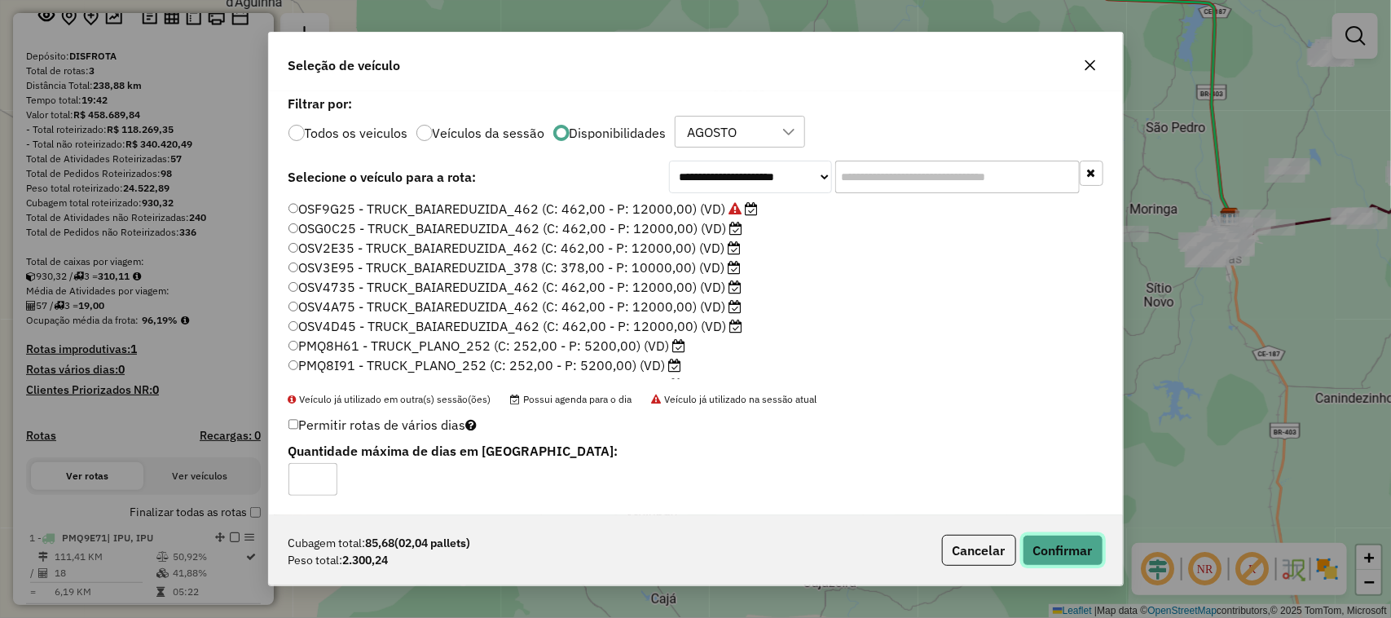
drag, startPoint x: 1066, startPoint y: 557, endPoint x: 1066, endPoint y: 548, distance: 9.0
click at [1066, 556] on button "Confirmar" at bounding box center [1063, 550] width 81 height 31
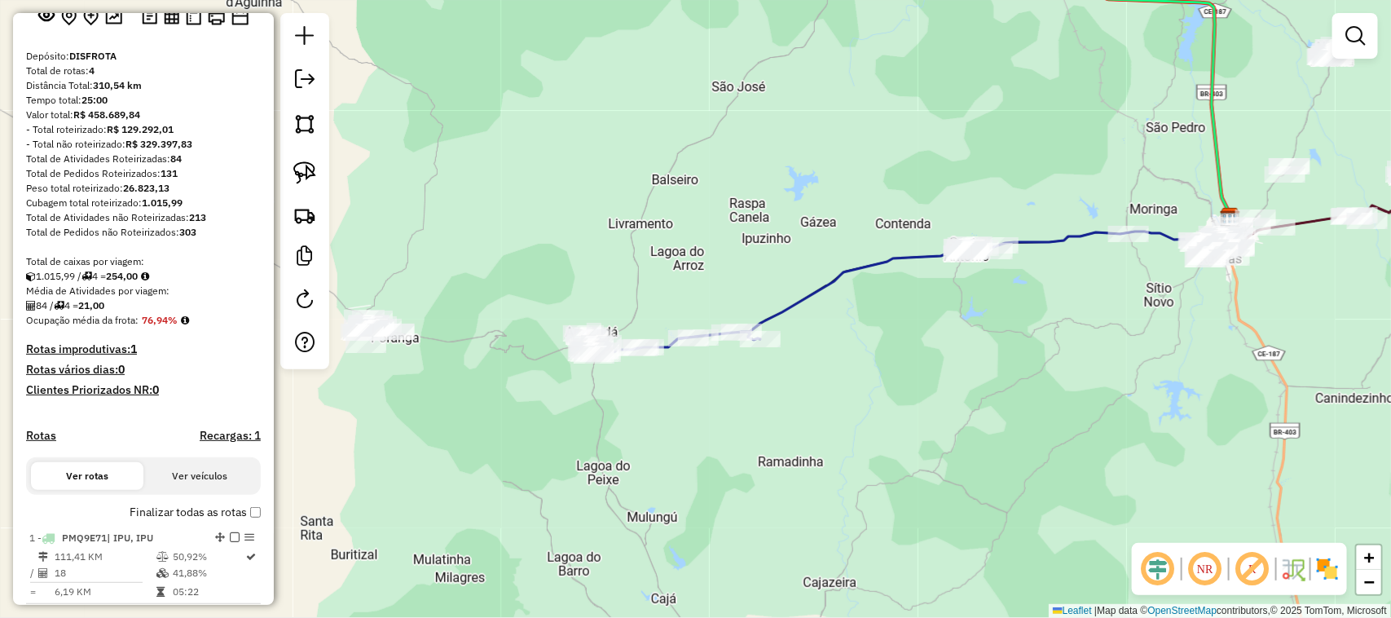
drag, startPoint x: 512, startPoint y: 274, endPoint x: 595, endPoint y: 244, distance: 88.1
click at [595, 247] on div "Janela de atendimento Grade de atendimento Capacidade Transportadoras Veículos …" at bounding box center [695, 309] width 1391 height 618
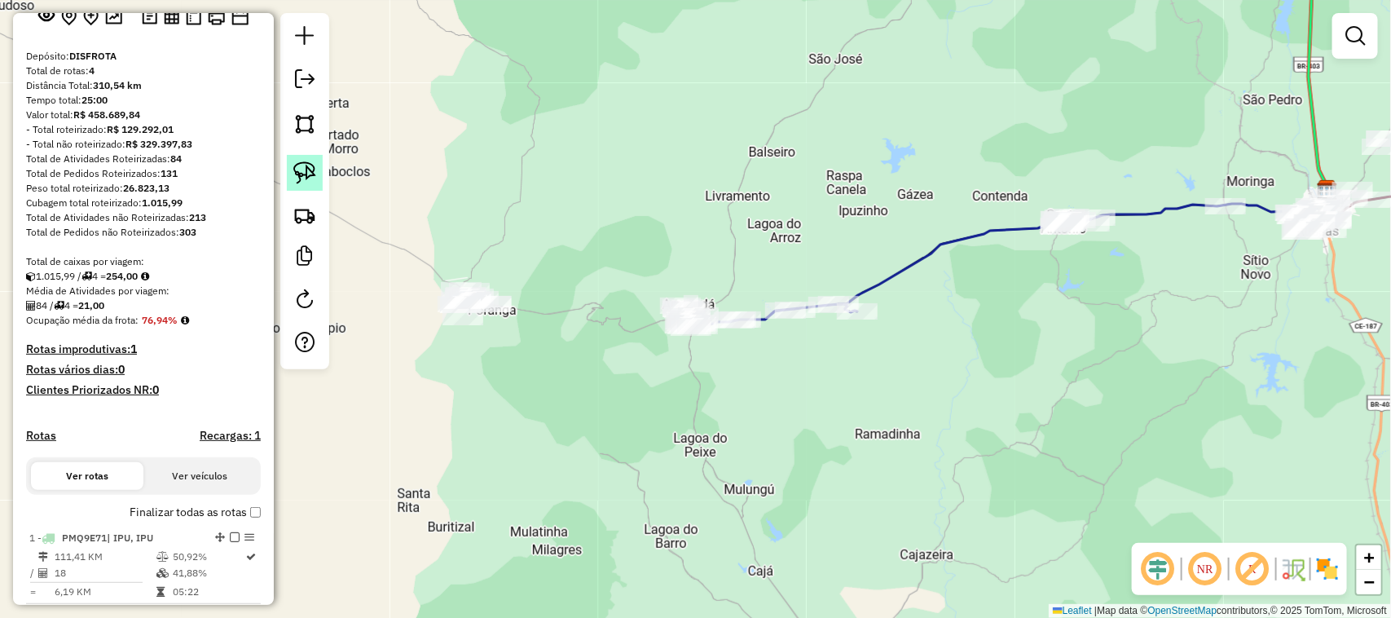
click at [302, 171] on img at bounding box center [304, 172] width 23 height 23
drag, startPoint x: 473, startPoint y: 253, endPoint x: 536, endPoint y: 316, distance: 89.3
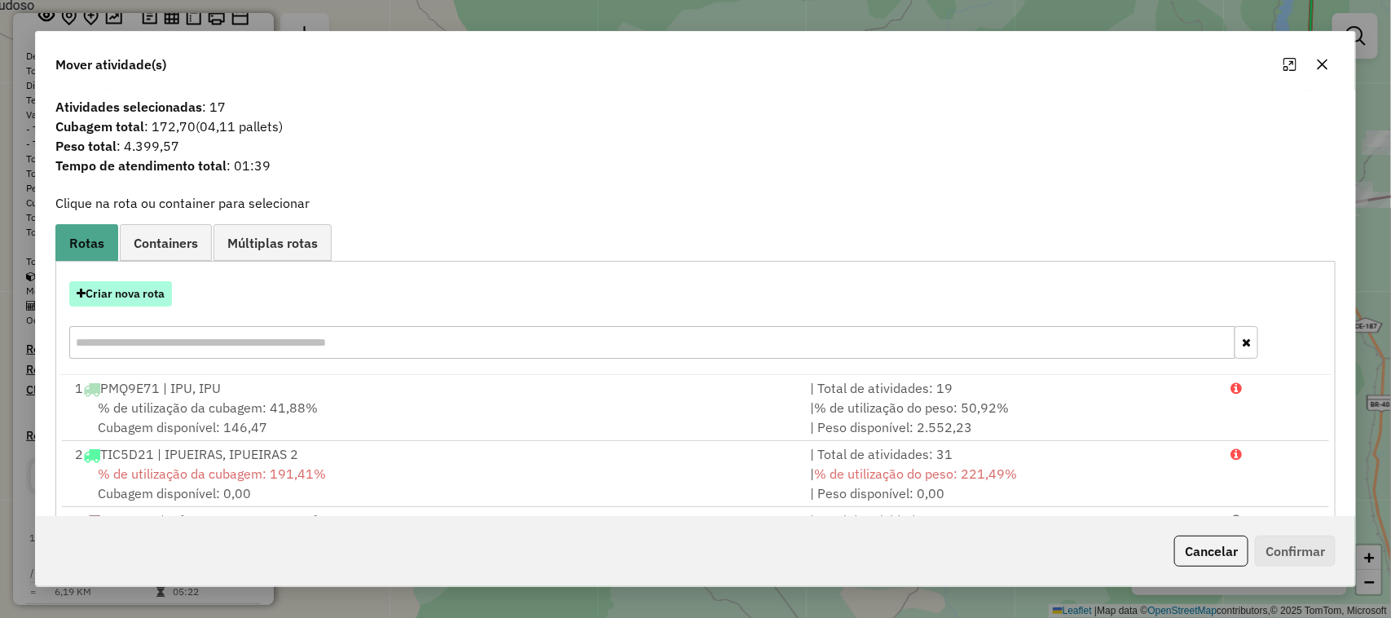
click at [118, 294] on button "Criar nova rota" at bounding box center [120, 293] width 103 height 25
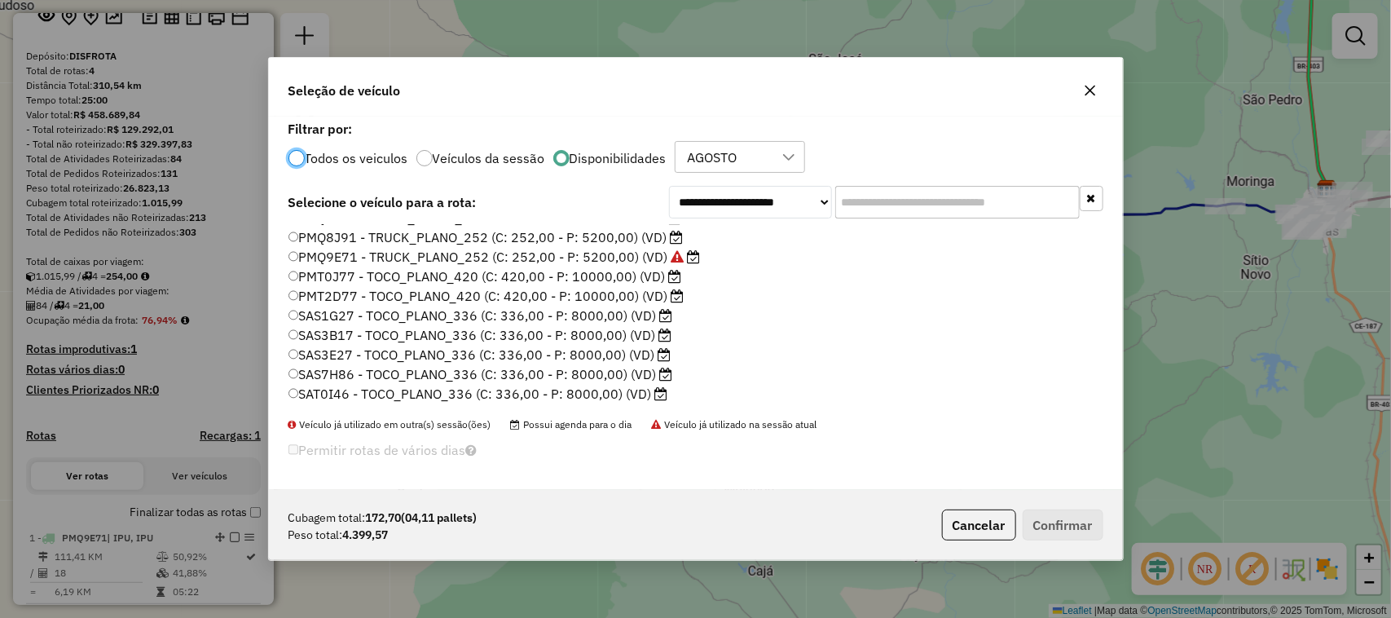
scroll to position [204, 0]
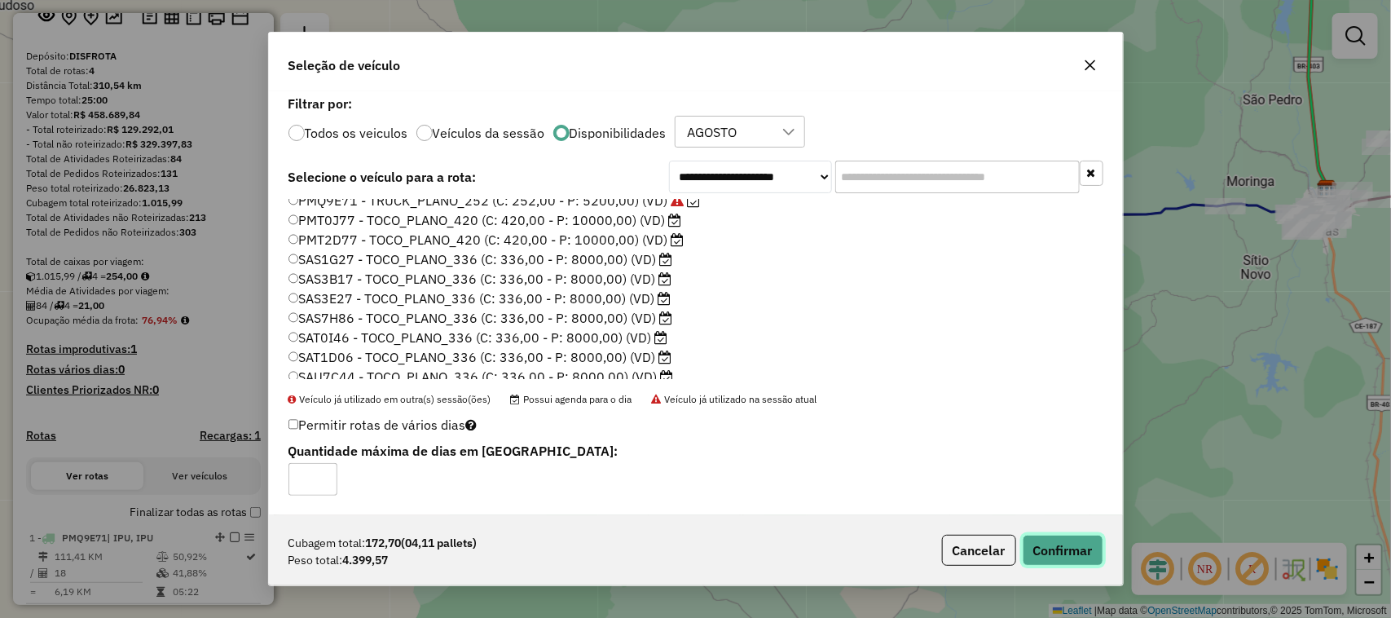
click at [1060, 548] on button "Confirmar" at bounding box center [1063, 550] width 81 height 31
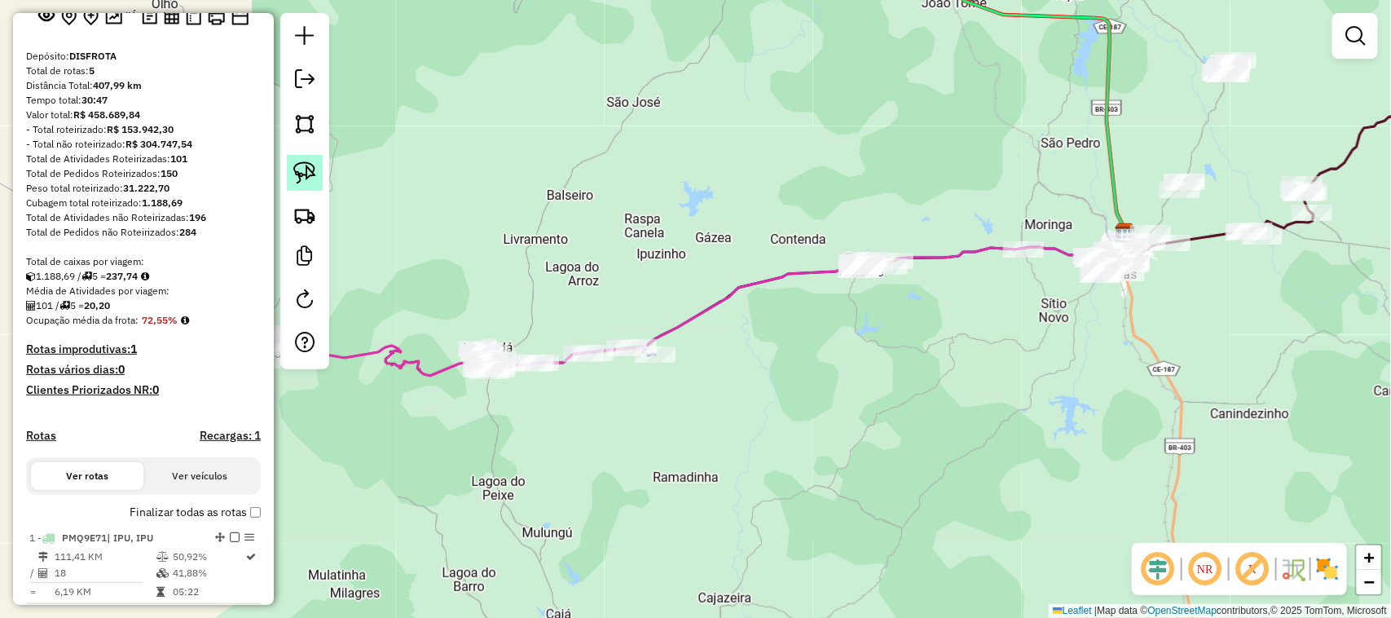
click at [299, 164] on img at bounding box center [304, 172] width 23 height 23
drag, startPoint x: 894, startPoint y: 221, endPoint x: 849, endPoint y: 228, distance: 45.4
click at [290, 171] on link at bounding box center [305, 173] width 36 height 36
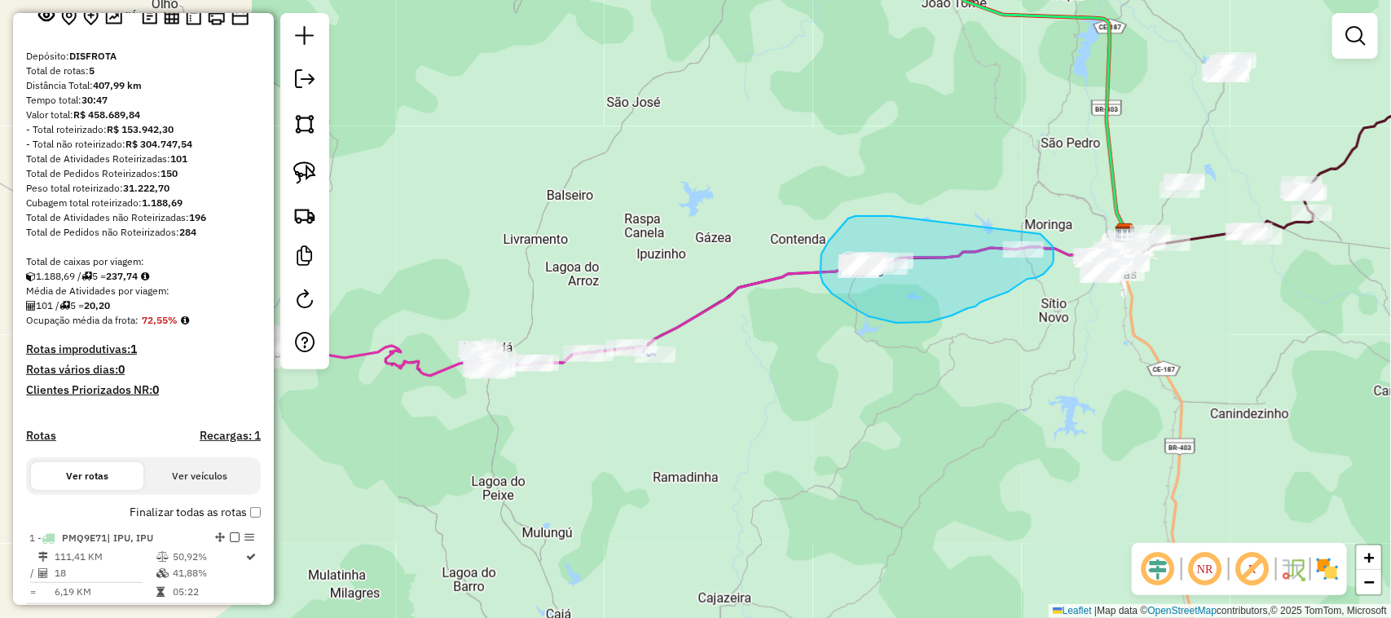
drag, startPoint x: 848, startPoint y: 218, endPoint x: 1024, endPoint y: 225, distance: 176.1
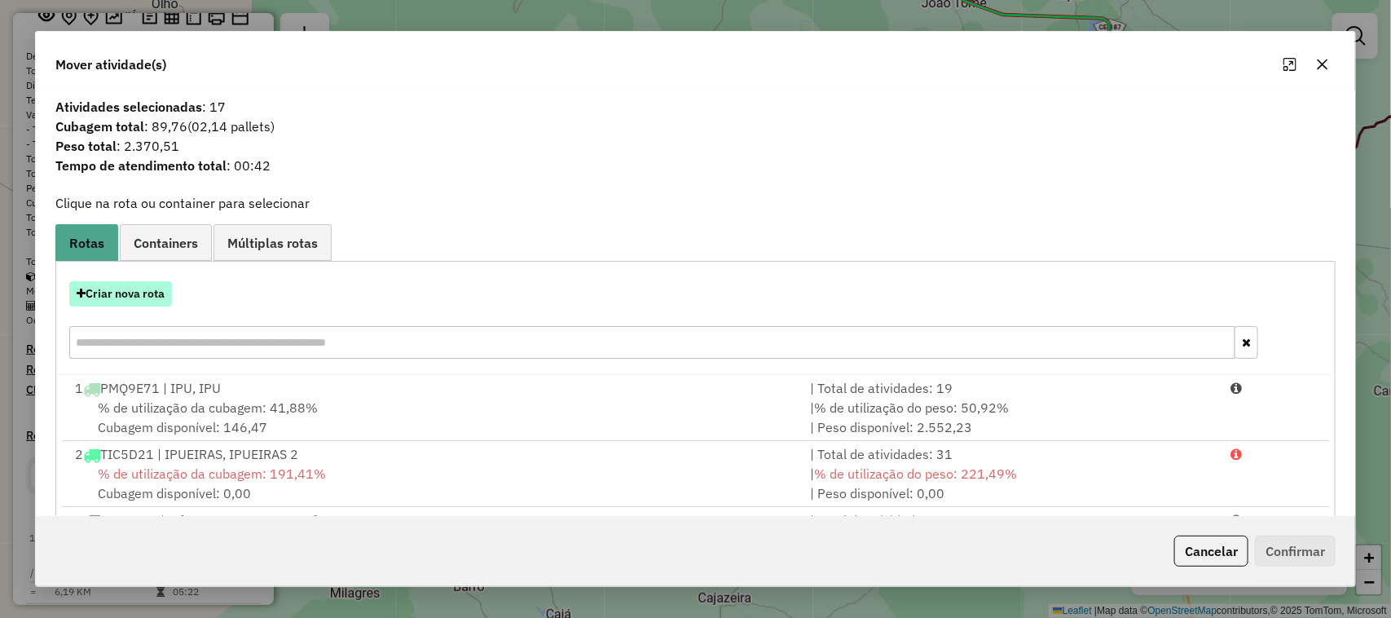
click at [125, 297] on button "Criar nova rota" at bounding box center [120, 293] width 103 height 25
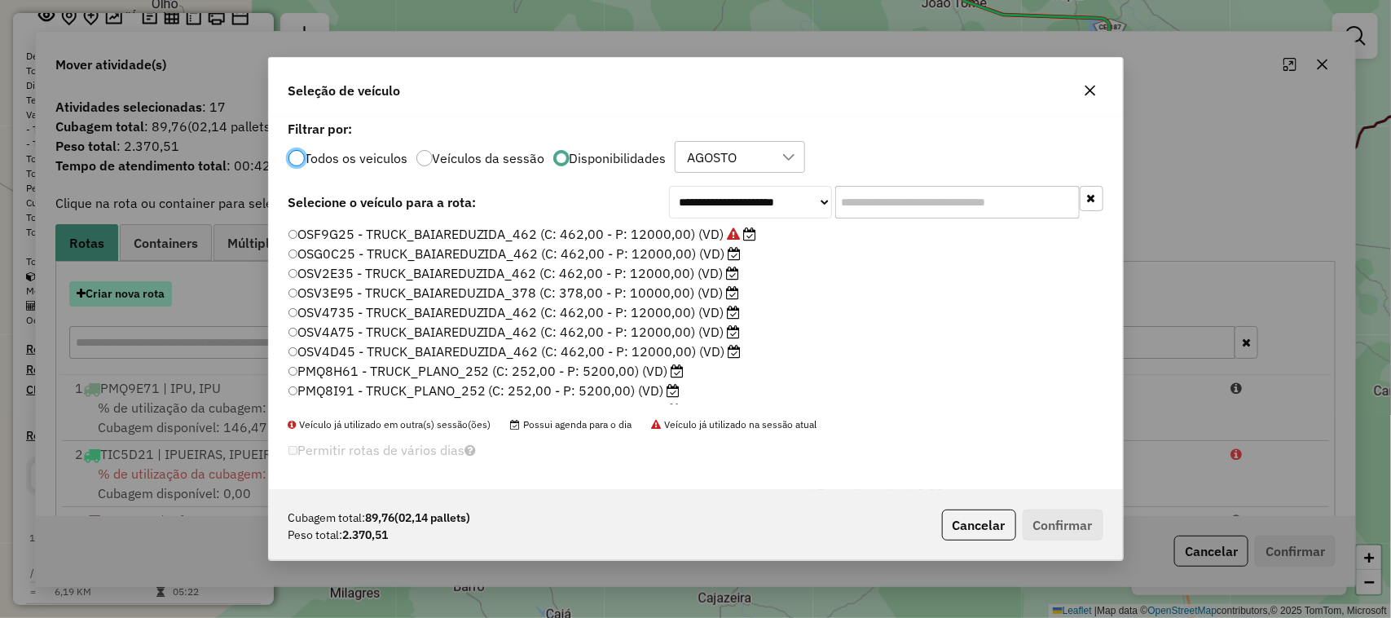
scroll to position [8, 5]
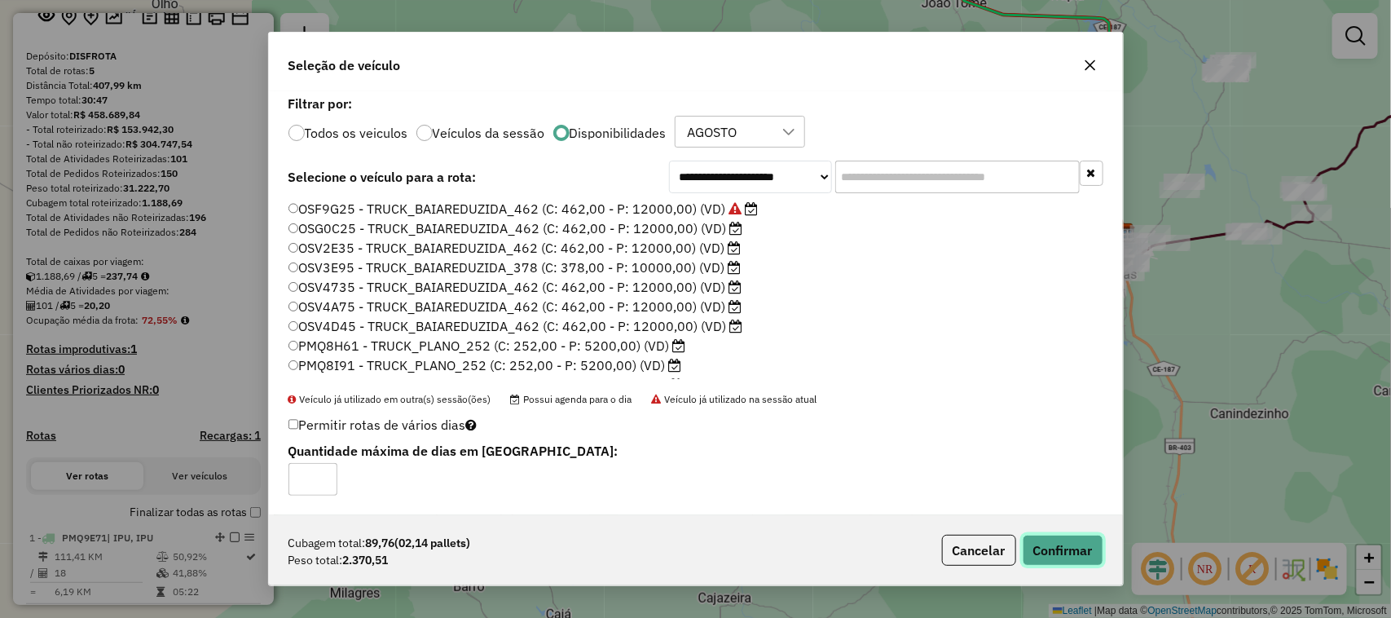
click at [1064, 546] on button "Confirmar" at bounding box center [1063, 550] width 81 height 31
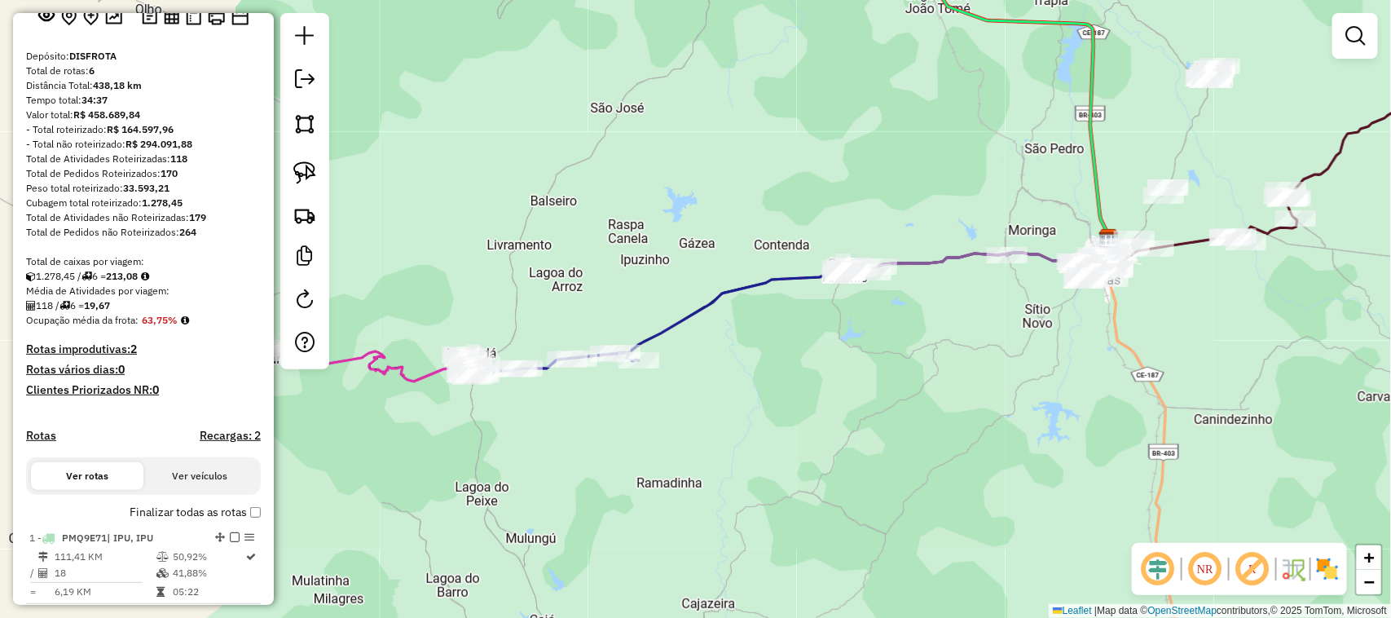
drag, startPoint x: 1055, startPoint y: 334, endPoint x: 909, endPoint y: 319, distance: 147.5
click at [966, 354] on div "Janela de atendimento Grade de atendimento Capacidade Transportadoras Veículos …" at bounding box center [695, 309] width 1391 height 618
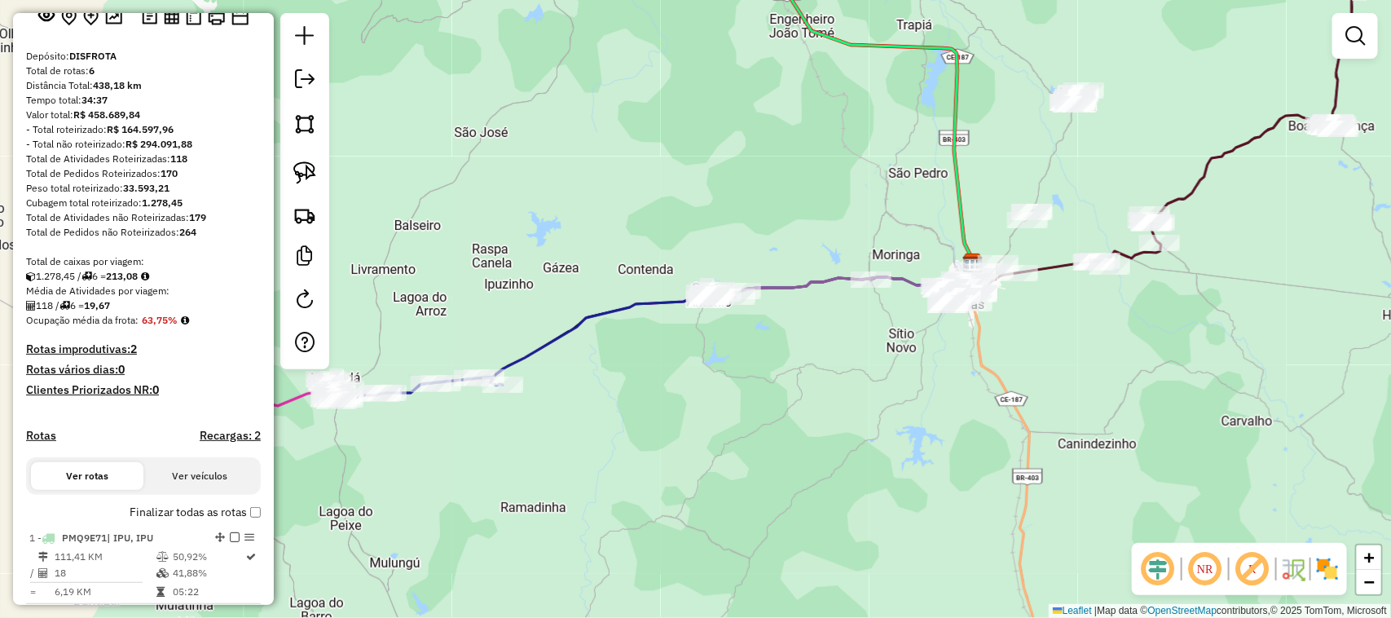
drag, startPoint x: 1096, startPoint y: 334, endPoint x: 1024, endPoint y: 328, distance: 72.0
click at [1037, 339] on div "Janela de atendimento Grade de atendimento Capacidade Transportadoras Veículos …" at bounding box center [695, 309] width 1391 height 618
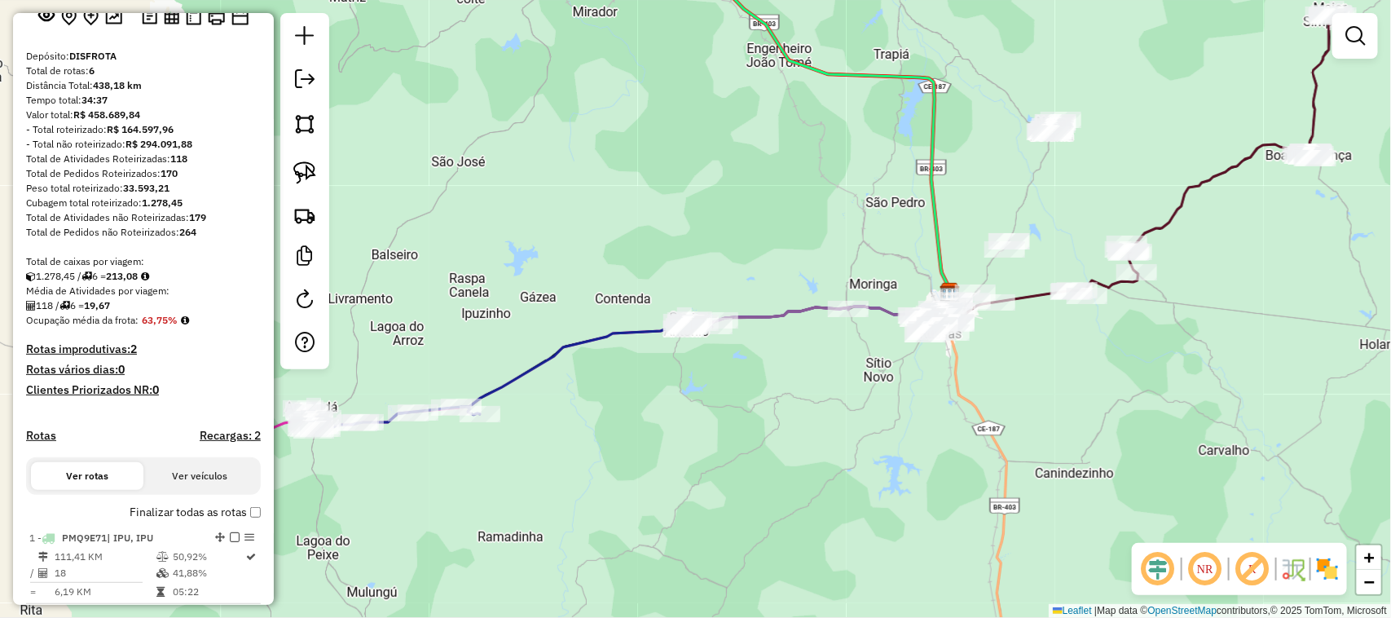
drag, startPoint x: 1072, startPoint y: 392, endPoint x: 1037, endPoint y: 395, distance: 35.2
click at [1037, 398] on div "Janela de atendimento Grade de atendimento Capacidade Transportadoras Veículos …" at bounding box center [695, 309] width 1391 height 618
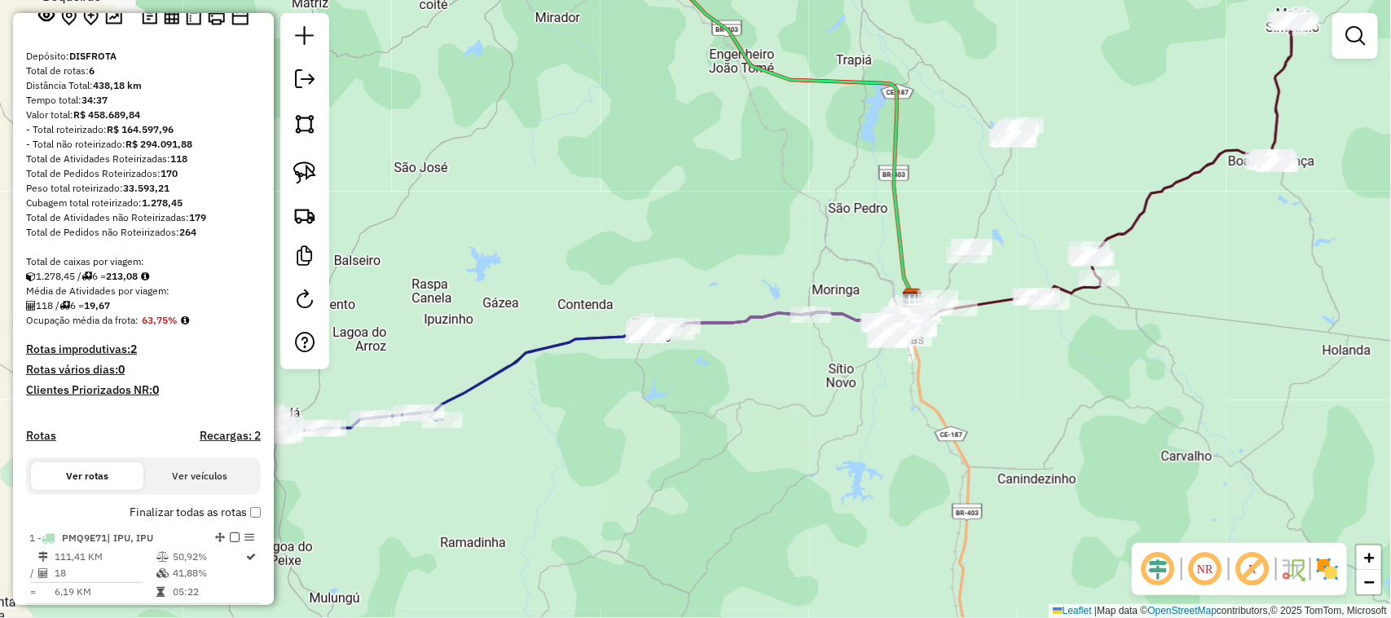
drag, startPoint x: 1236, startPoint y: 273, endPoint x: 1151, endPoint y: 291, distance: 86.6
click at [1171, 291] on div "Janela de atendimento Grade de atendimento Capacidade Transportadoras Veículos …" at bounding box center [695, 309] width 1391 height 618
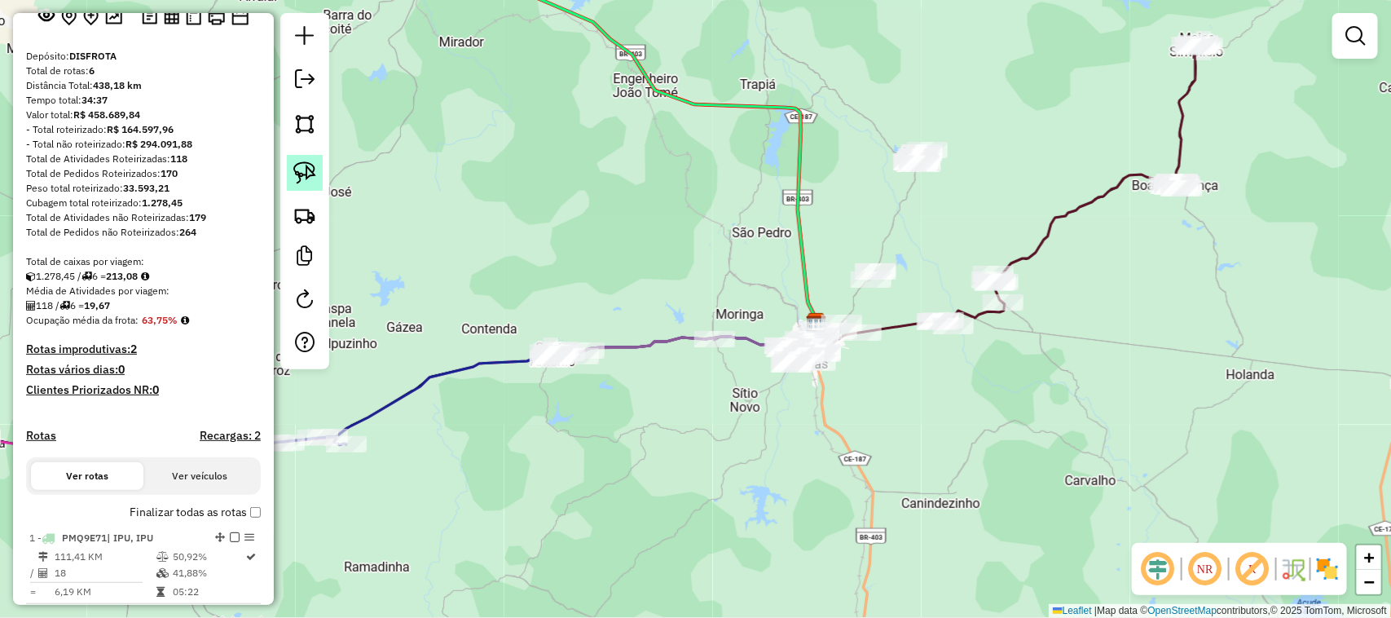
click at [297, 176] on img at bounding box center [304, 172] width 23 height 23
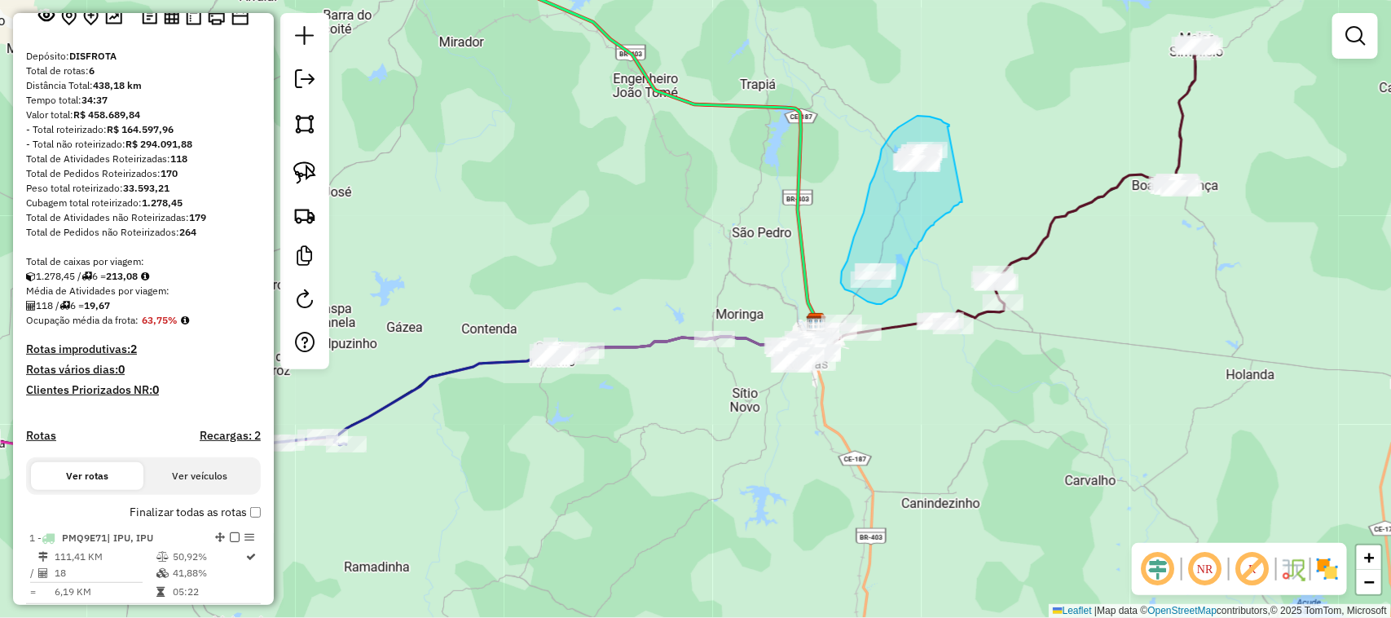
drag, startPoint x: 948, startPoint y: 126, endPoint x: 962, endPoint y: 202, distance: 77.2
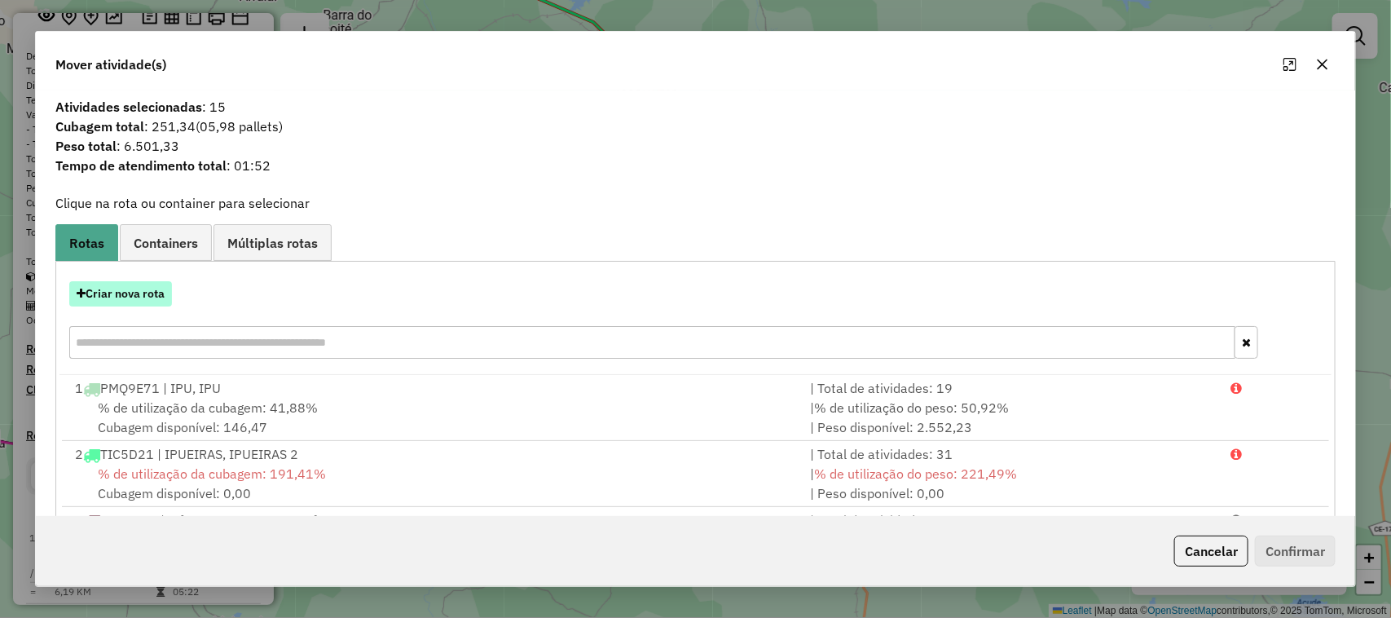
click at [119, 295] on button "Criar nova rota" at bounding box center [120, 293] width 103 height 25
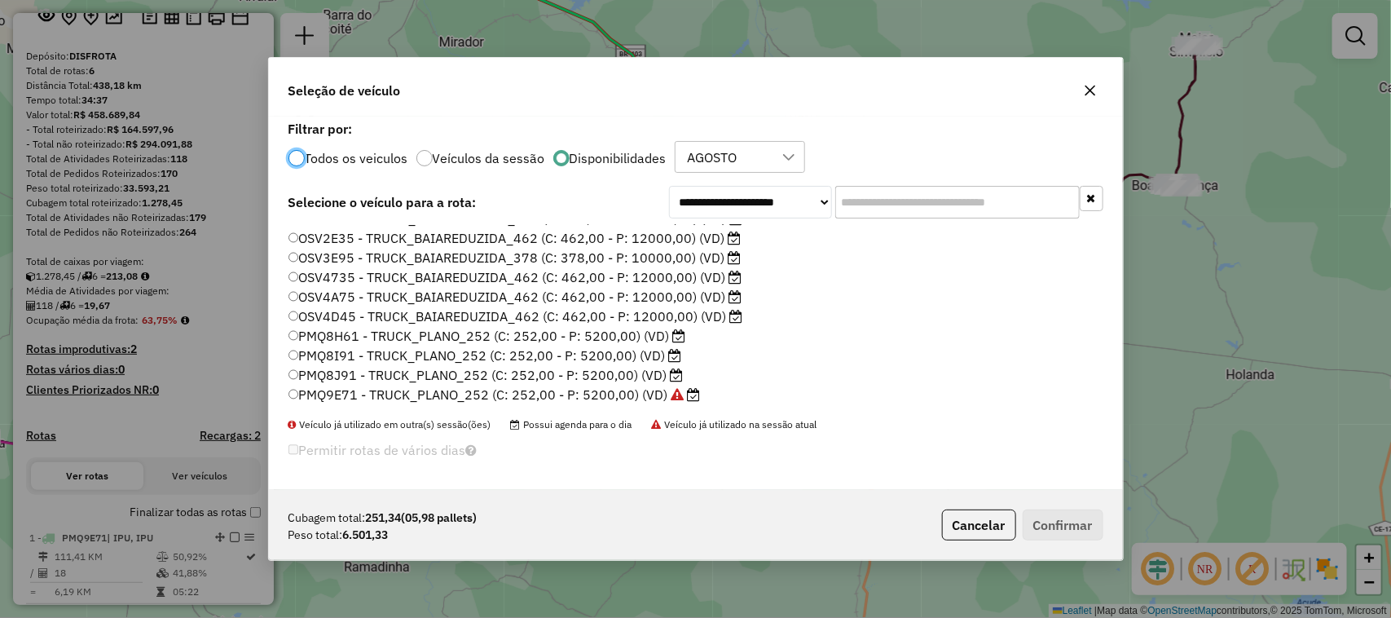
scroll to position [0, 0]
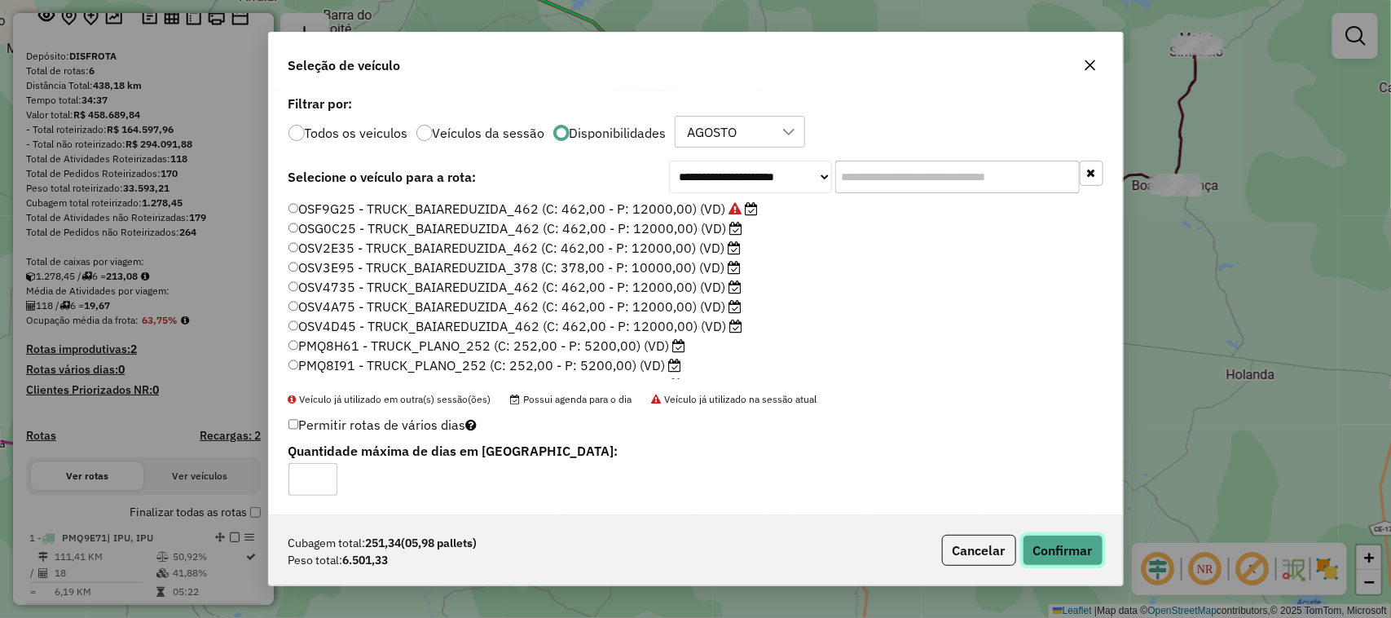
click at [1068, 544] on button "Confirmar" at bounding box center [1063, 550] width 81 height 31
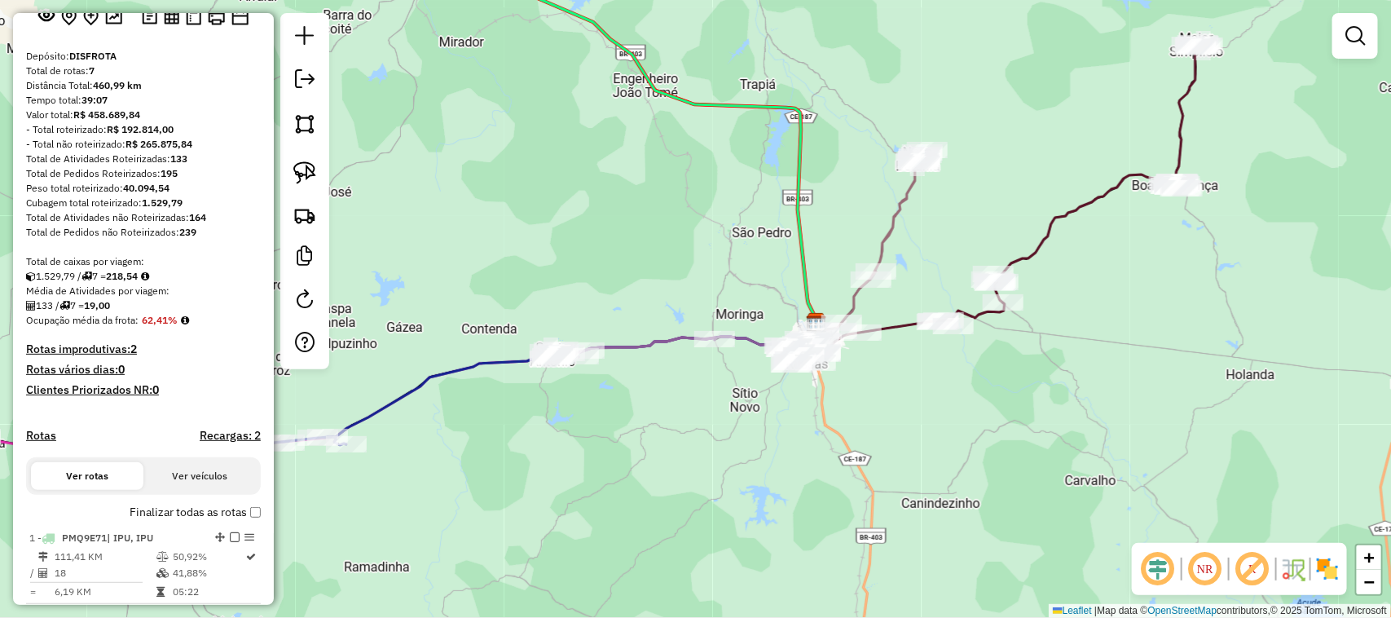
drag, startPoint x: 1058, startPoint y: 340, endPoint x: 947, endPoint y: 327, distance: 111.6
click at [996, 340] on div "Janela de atendimento Grade de atendimento Capacidade Transportadoras Veículos …" at bounding box center [695, 309] width 1391 height 618
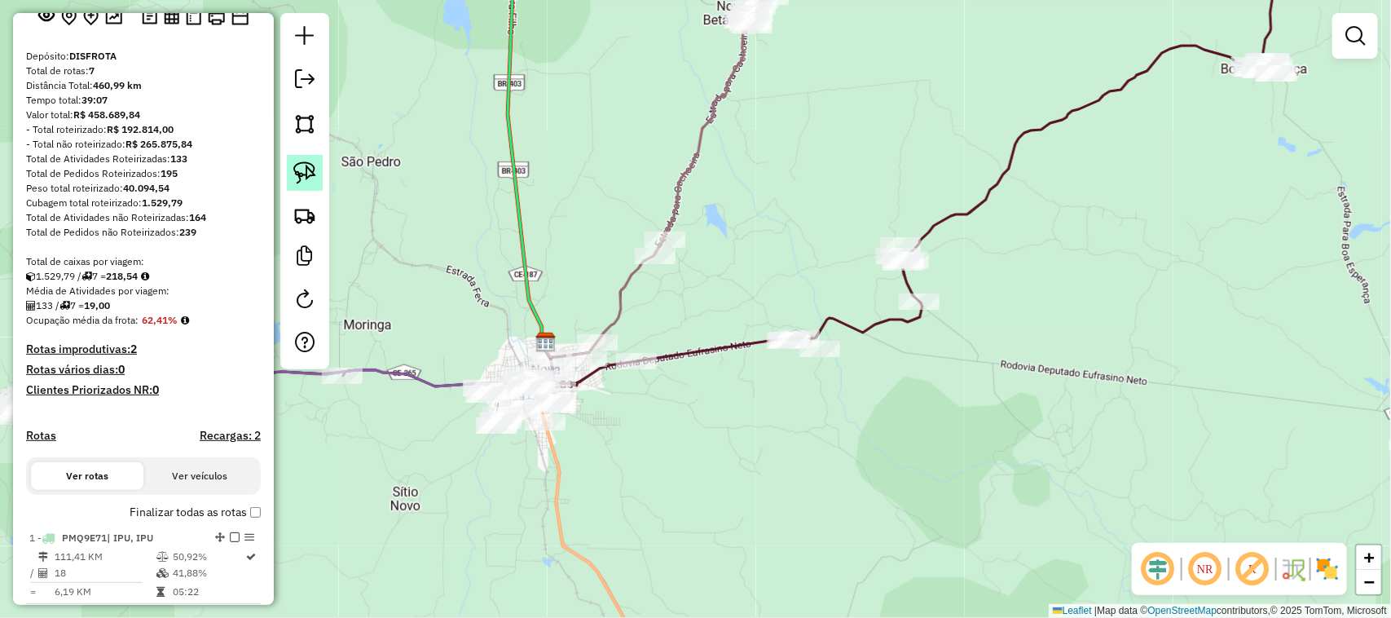
click at [300, 173] on img at bounding box center [304, 172] width 23 height 23
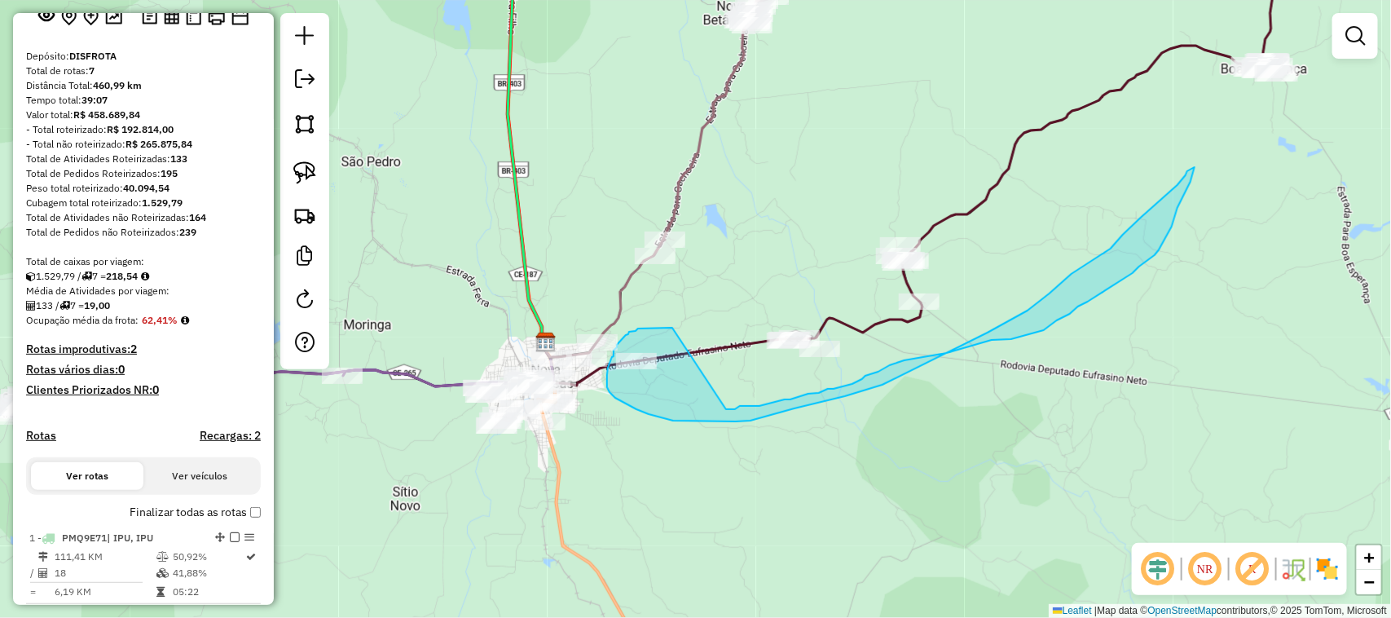
drag, startPoint x: 649, startPoint y: 328, endPoint x: 724, endPoint y: 409, distance: 110.7
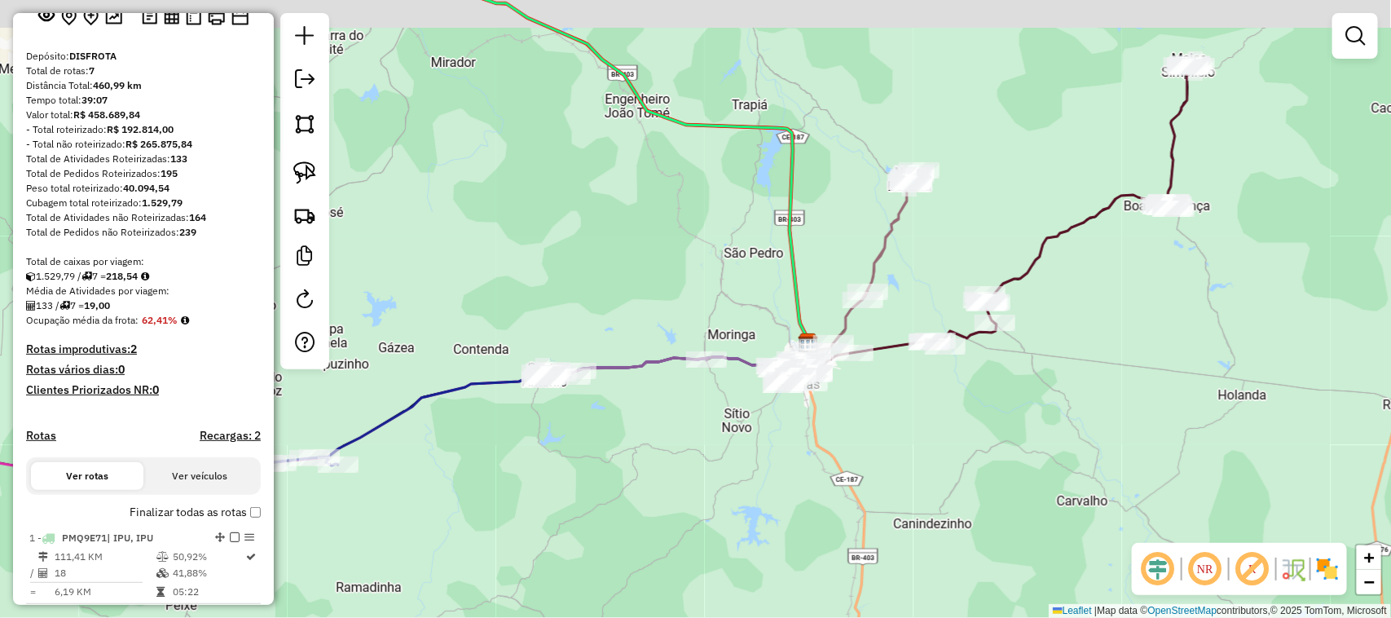
drag, startPoint x: 1135, startPoint y: 315, endPoint x: 1049, endPoint y: 373, distance: 104.0
click at [1069, 364] on div "Janela de atendimento Grade de atendimento Capacidade Transportadoras Veículos …" at bounding box center [695, 309] width 1391 height 618
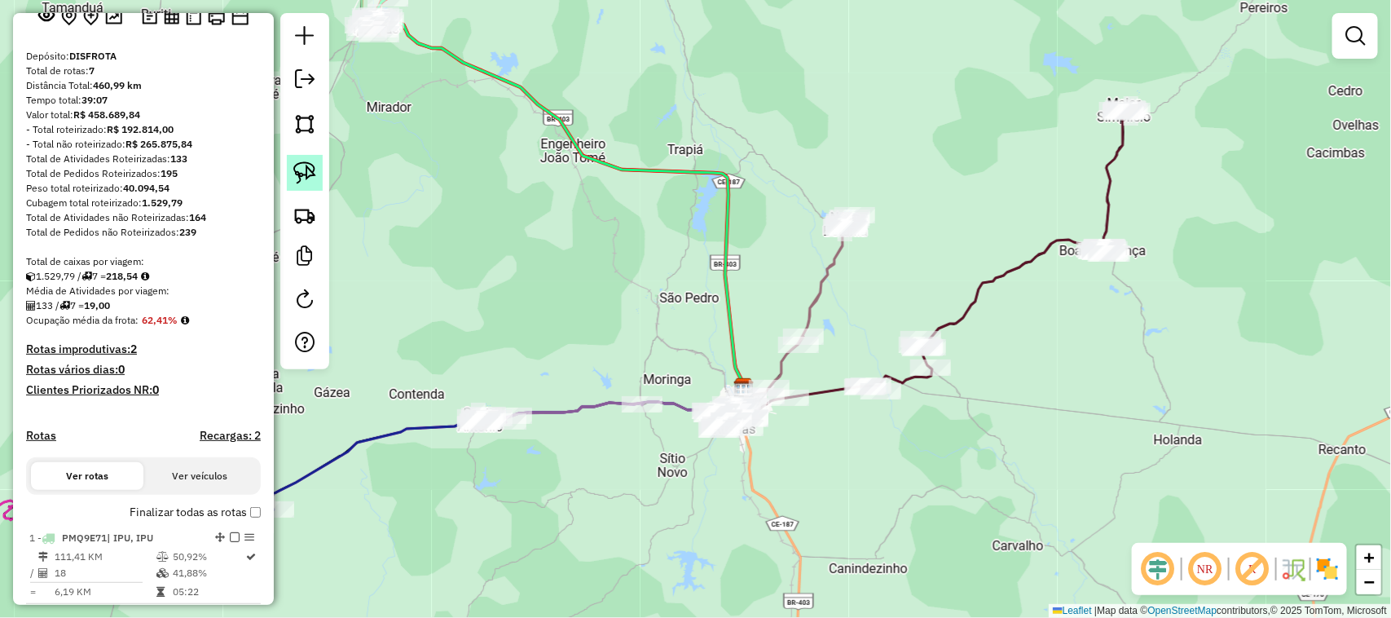
click at [295, 167] on img at bounding box center [304, 172] width 23 height 23
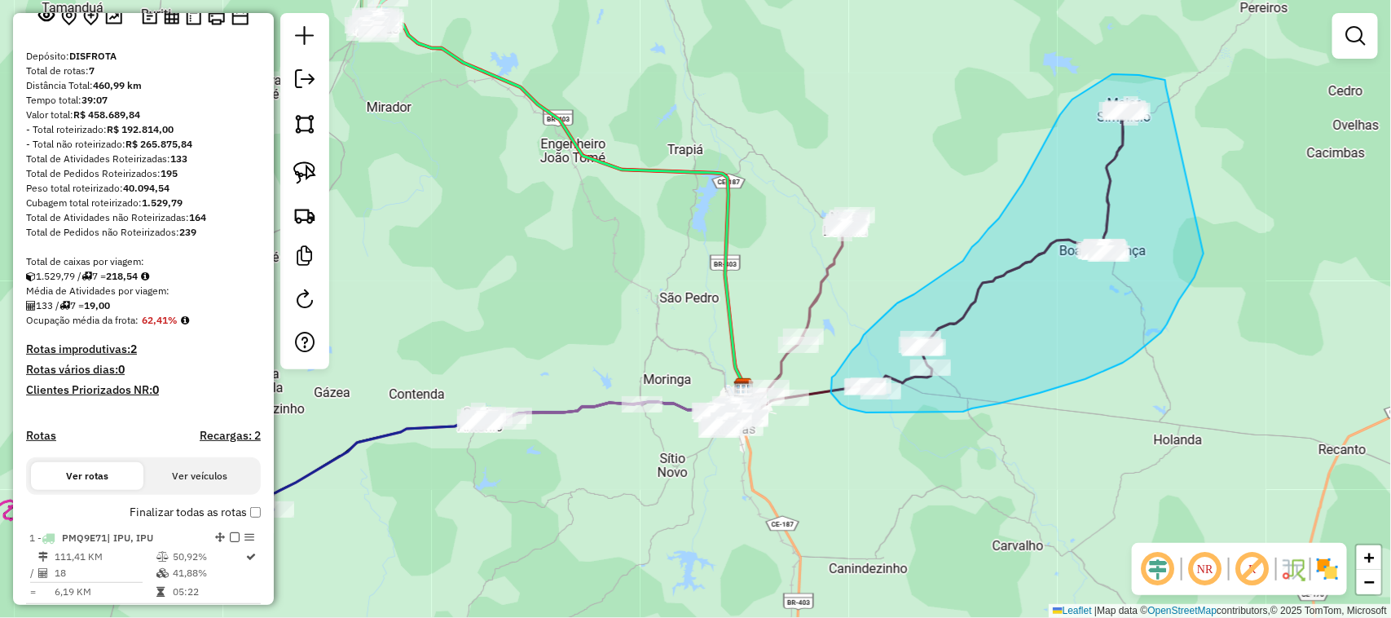
drag, startPoint x: 1161, startPoint y: 80, endPoint x: 1218, endPoint y: 187, distance: 121.8
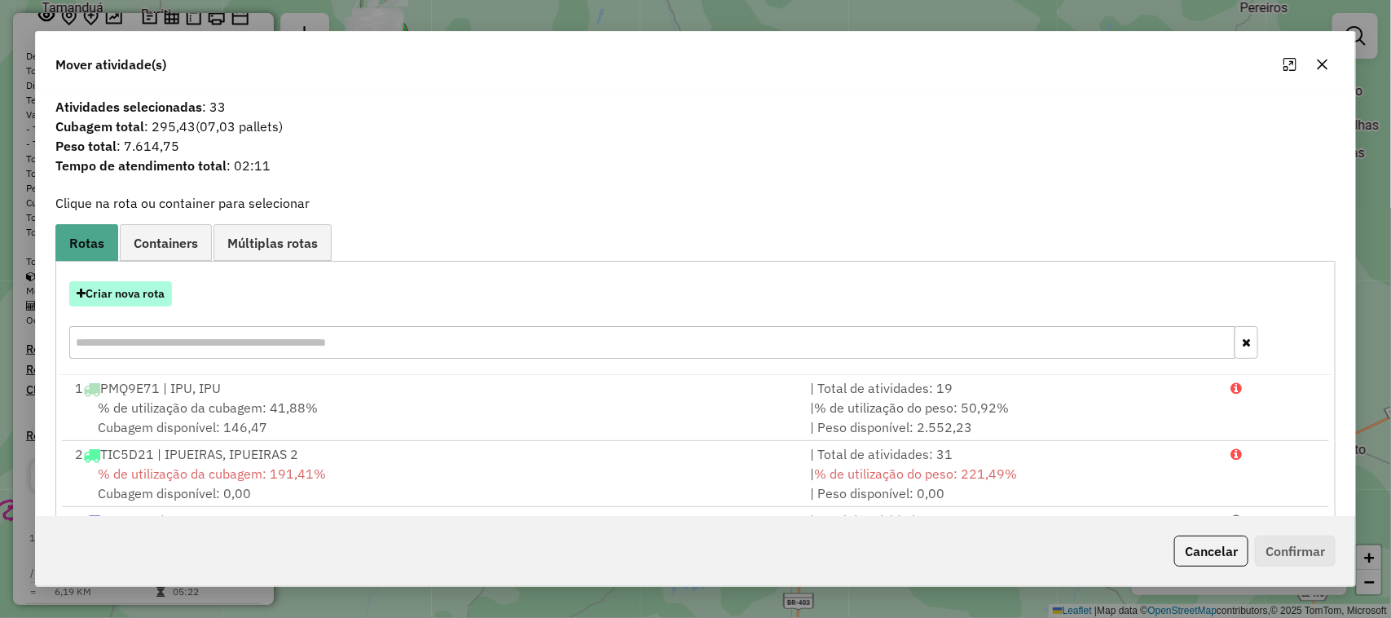
click at [119, 290] on button "Criar nova rota" at bounding box center [120, 293] width 103 height 25
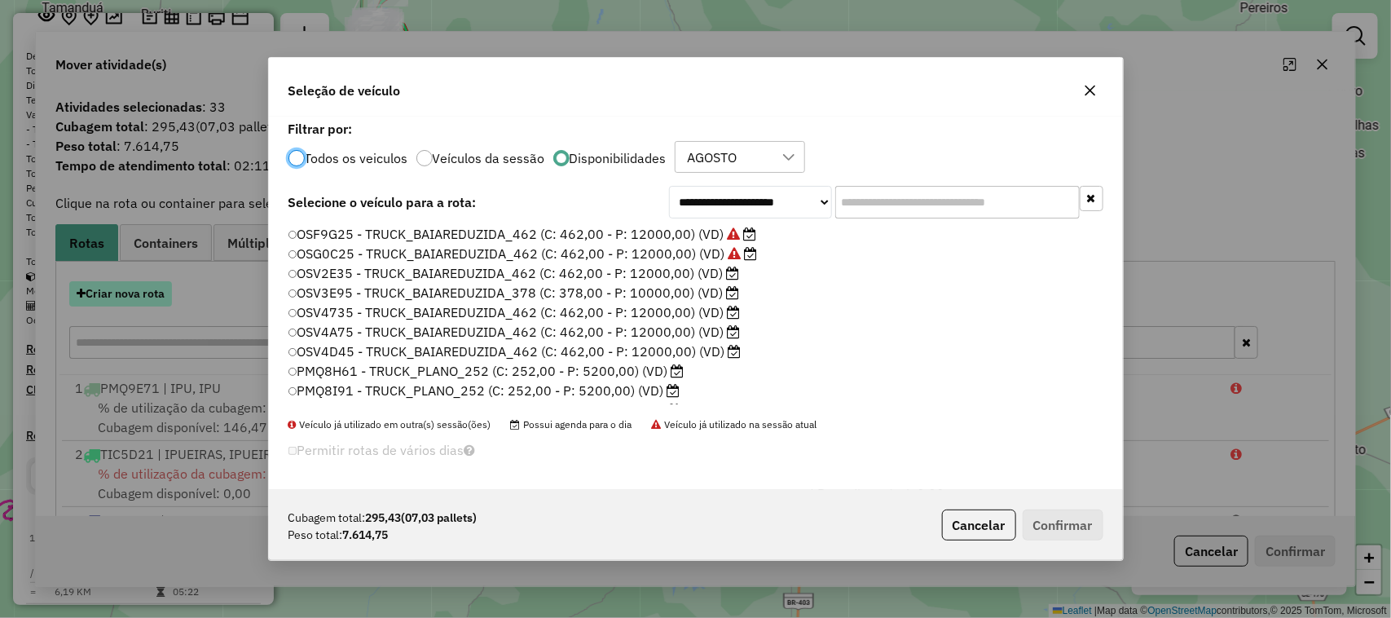
scroll to position [8, 5]
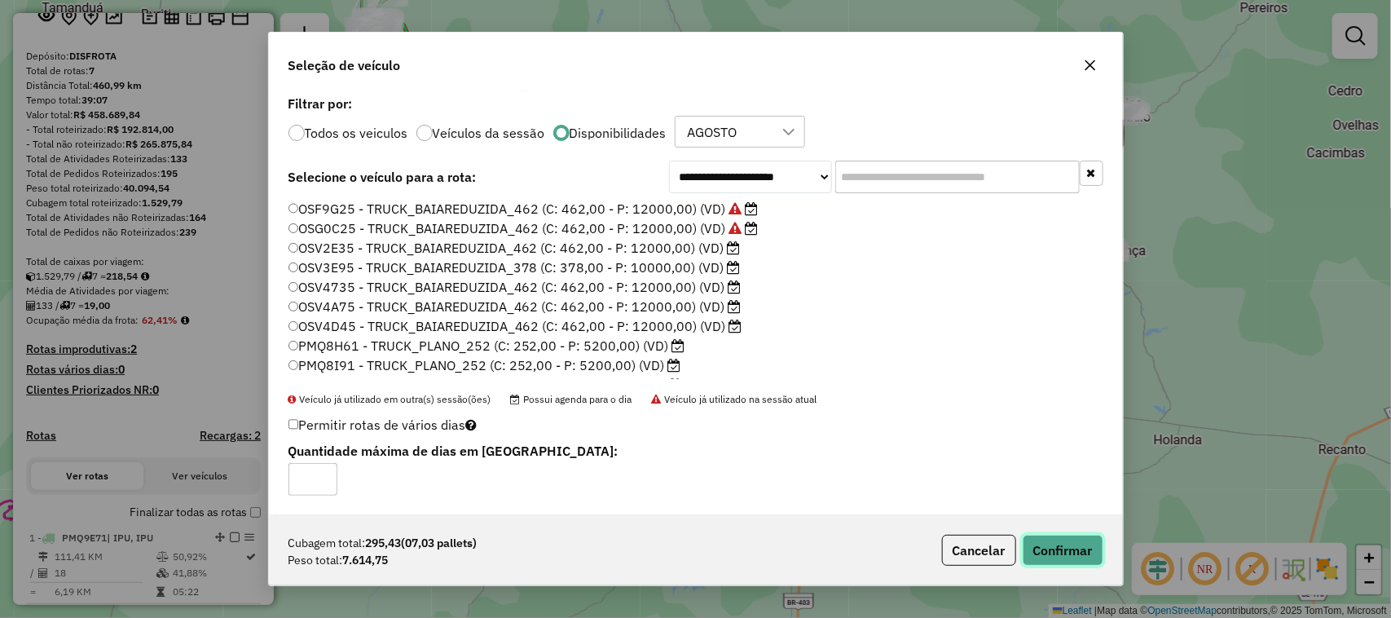
click at [1058, 544] on button "Confirmar" at bounding box center [1063, 550] width 81 height 31
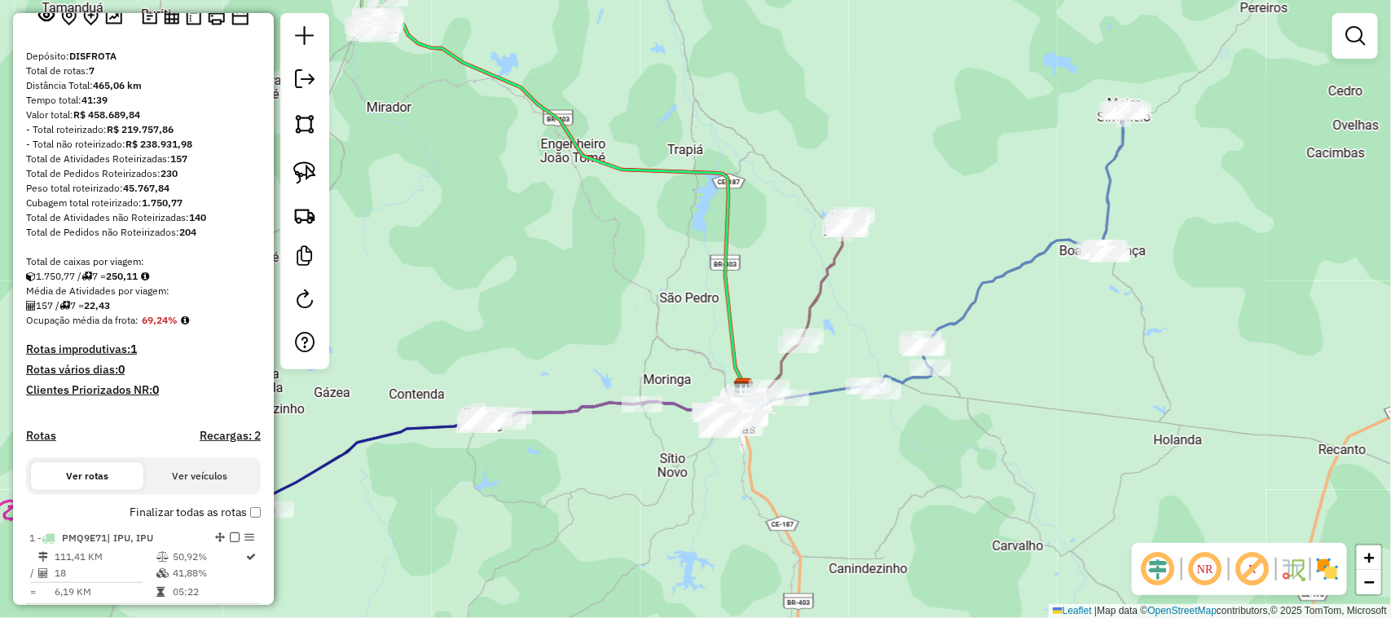
drag, startPoint x: 645, startPoint y: 302, endPoint x: 636, endPoint y: 218, distance: 85.2
click at [644, 235] on div "Janela de atendimento Grade de atendimento Capacidade Transportadoras Veículos …" at bounding box center [695, 309] width 1391 height 618
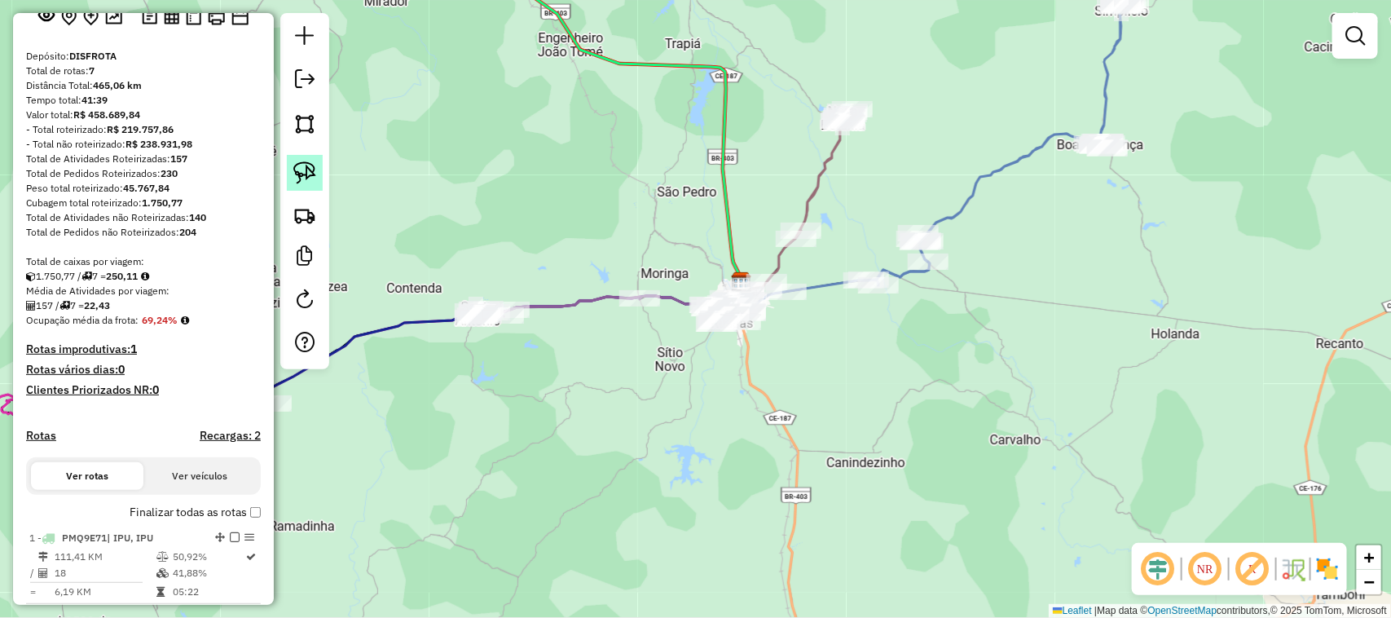
drag, startPoint x: 302, startPoint y: 171, endPoint x: 612, endPoint y: 247, distance: 318.8
click at [302, 170] on img at bounding box center [304, 172] width 23 height 23
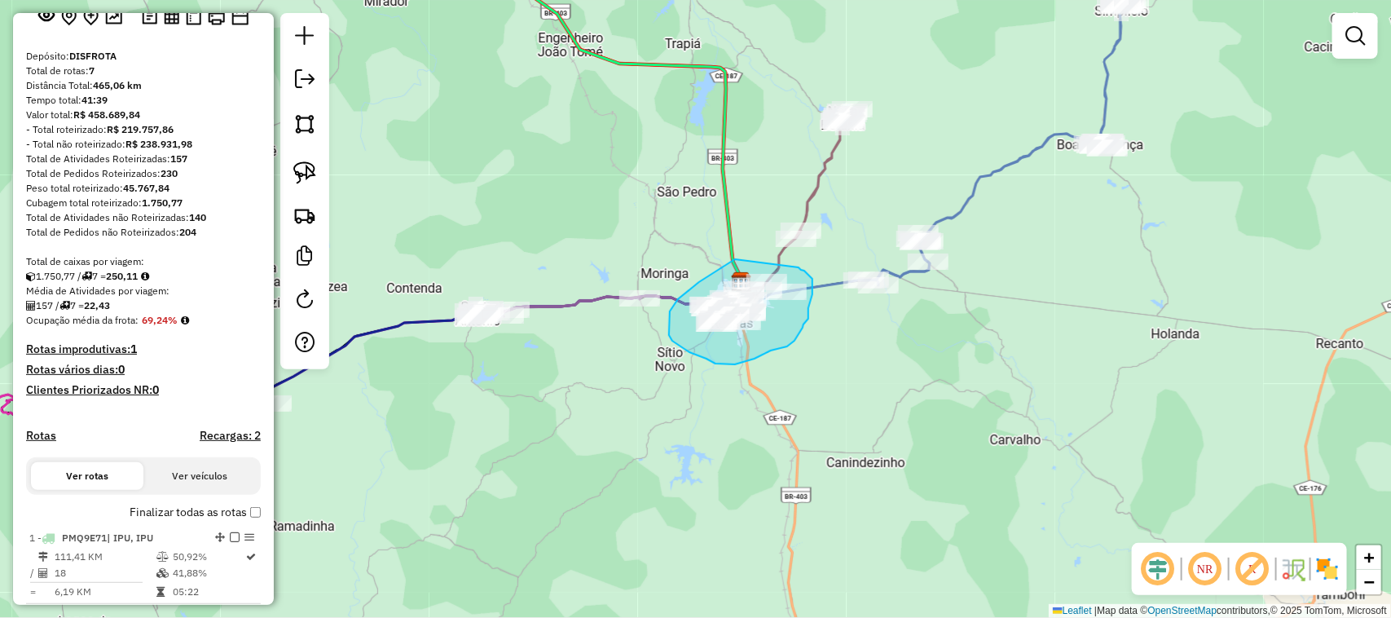
drag, startPoint x: 735, startPoint y: 259, endPoint x: 786, endPoint y: 271, distance: 52.6
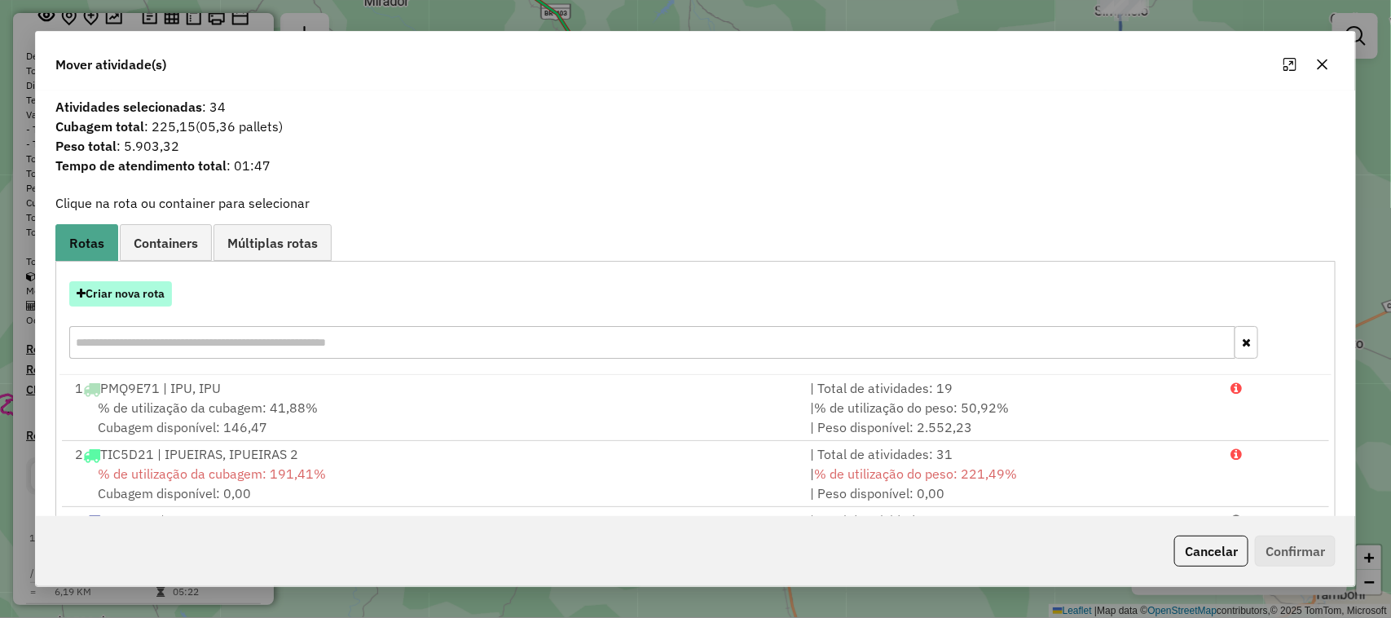
click at [122, 295] on button "Criar nova rota" at bounding box center [120, 293] width 103 height 25
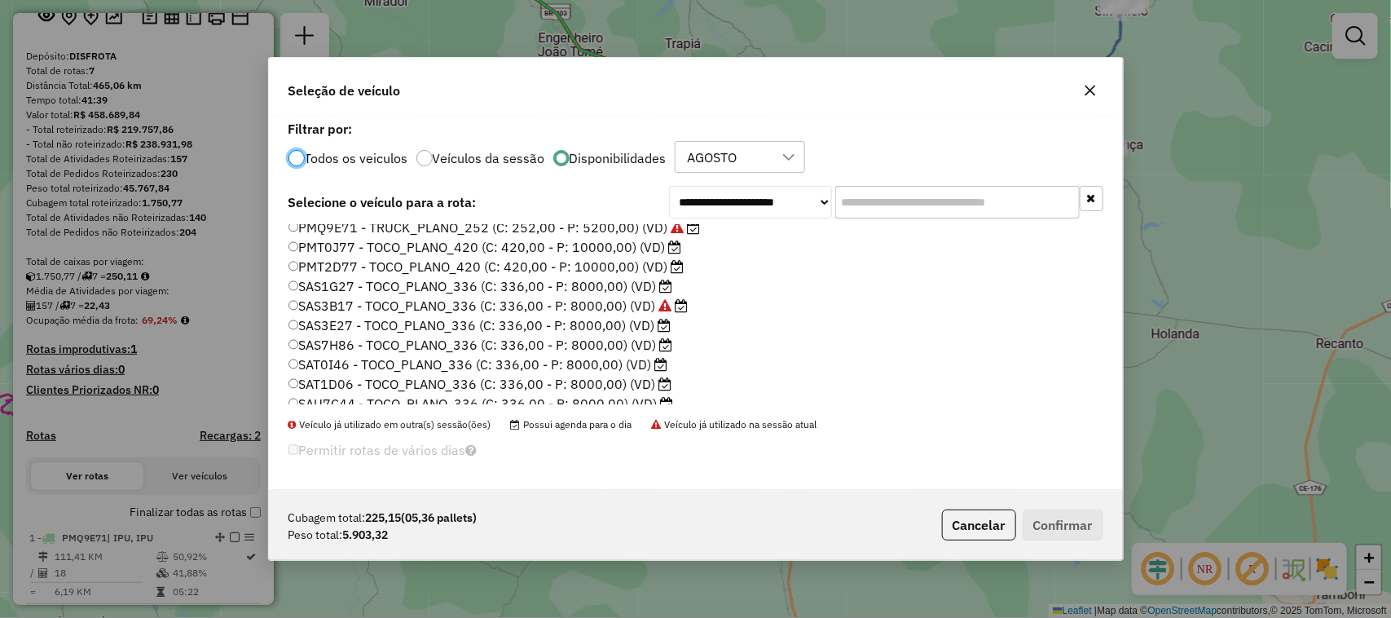
scroll to position [204, 0]
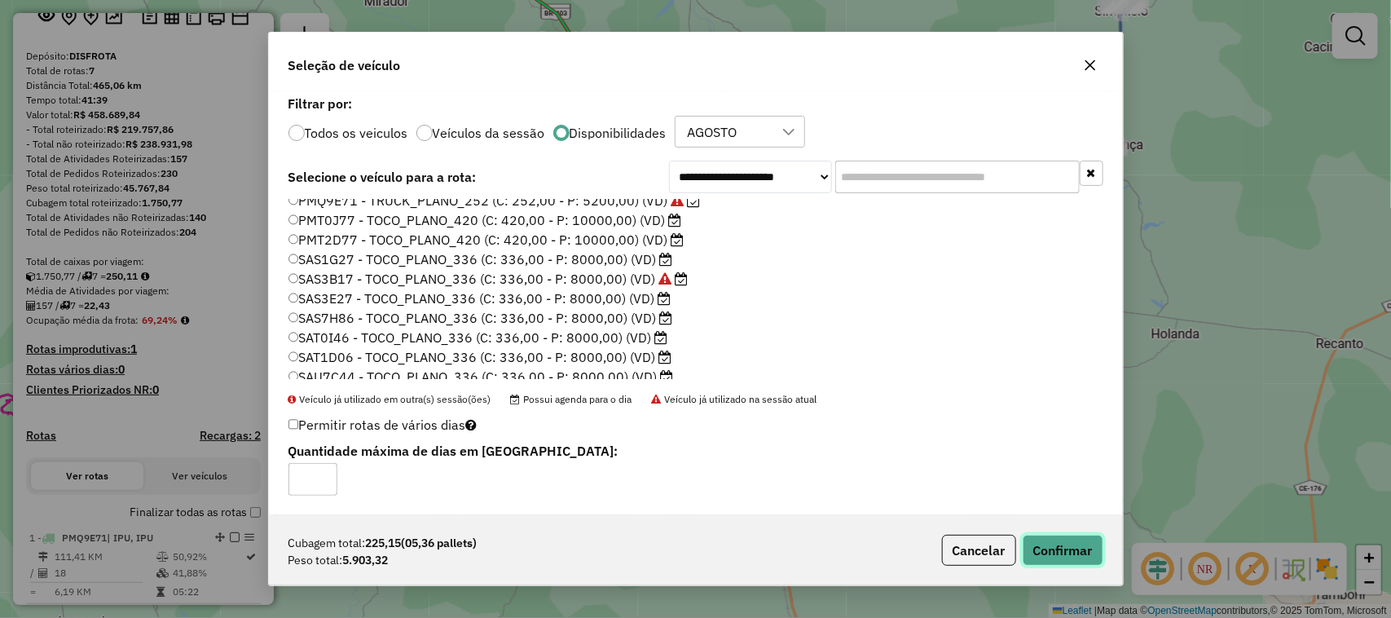
click at [1059, 540] on button "Confirmar" at bounding box center [1063, 550] width 81 height 31
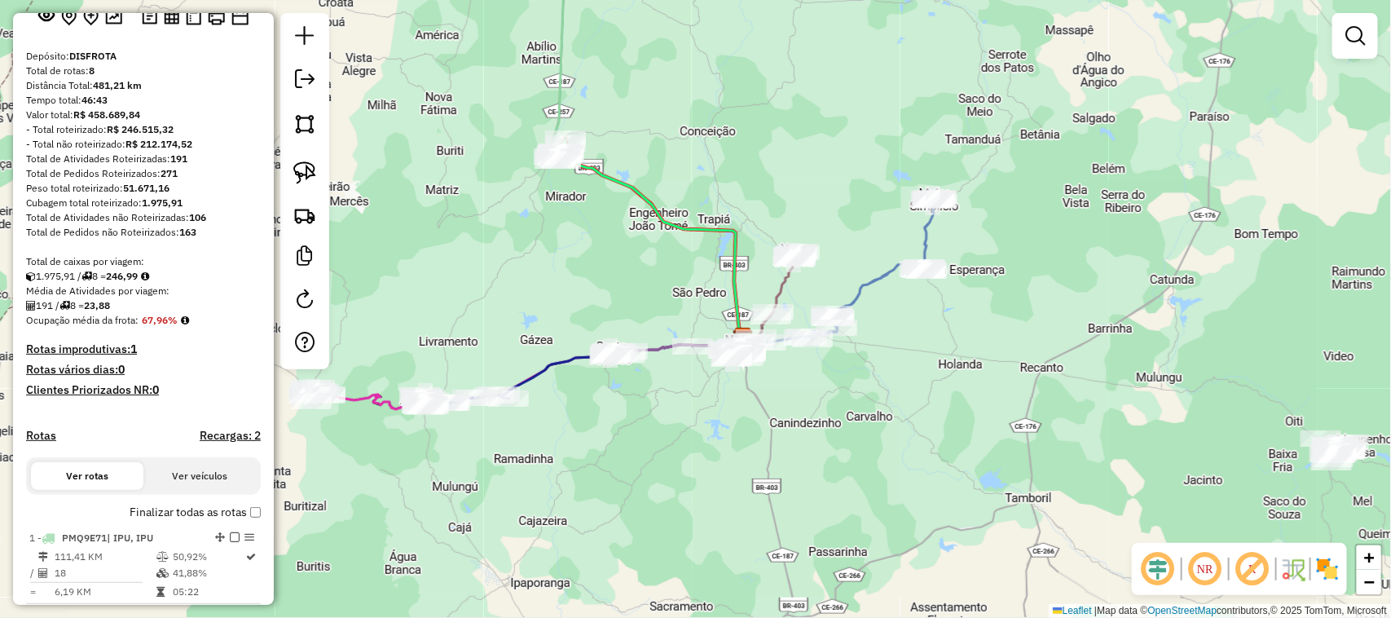
drag, startPoint x: 722, startPoint y: 487, endPoint x: 667, endPoint y: 334, distance: 162.2
click at [676, 347] on div "Janela de atendimento Grade de atendimento Capacidade Transportadoras Veículos …" at bounding box center [695, 309] width 1391 height 618
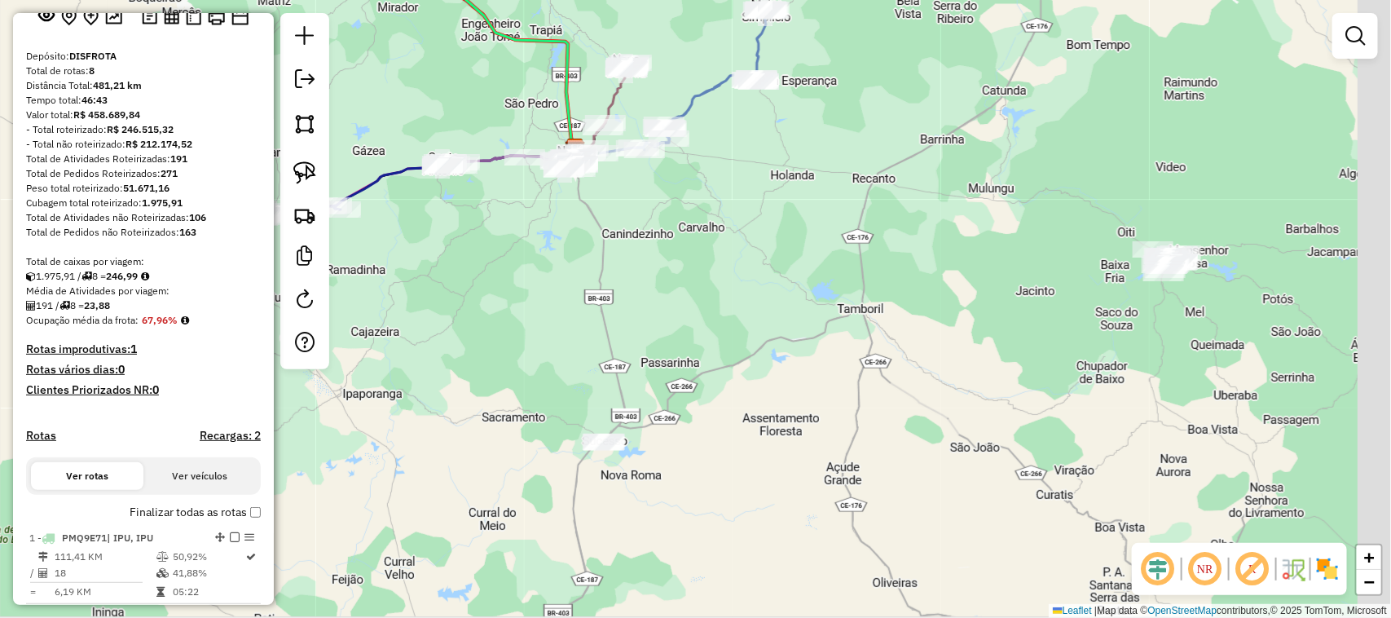
drag, startPoint x: 959, startPoint y: 420, endPoint x: 921, endPoint y: 357, distance: 74.2
click at [956, 420] on div "Janela de atendimento Grade de atendimento Capacidade Transportadoras Veículos …" at bounding box center [695, 309] width 1391 height 618
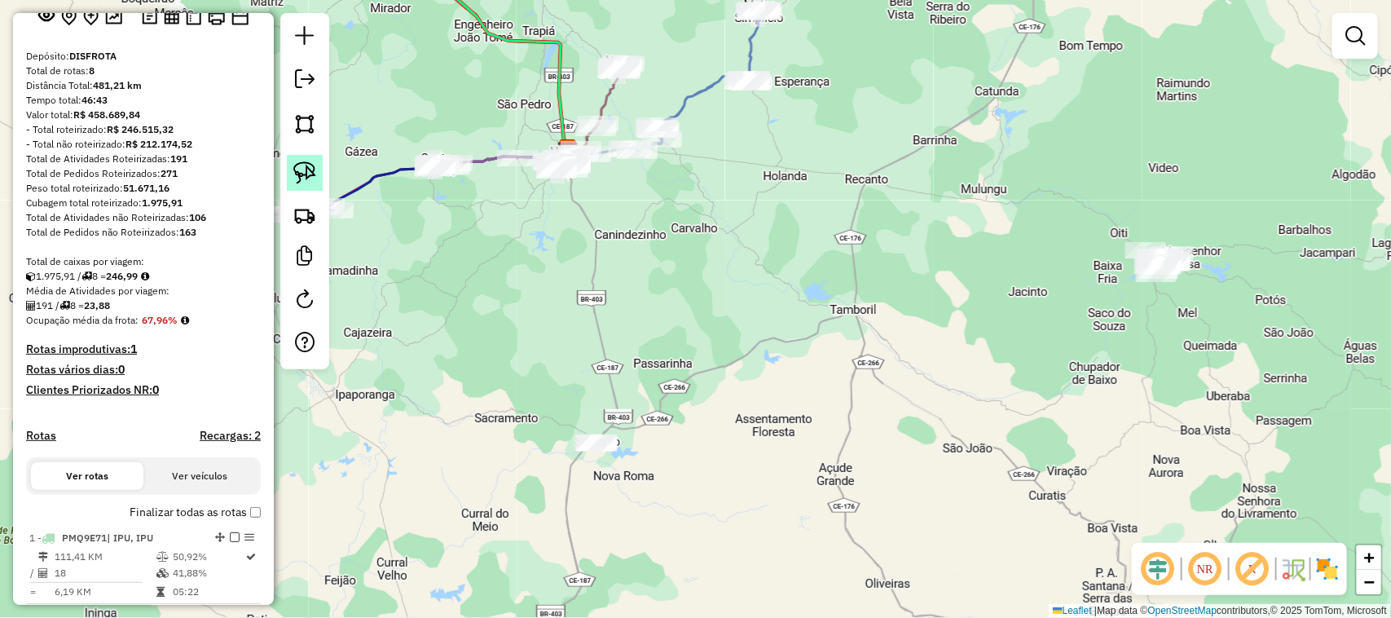
click at [306, 173] on img at bounding box center [304, 172] width 23 height 23
drag, startPoint x: 1235, startPoint y: 240, endPoint x: 1202, endPoint y: 296, distance: 64.7
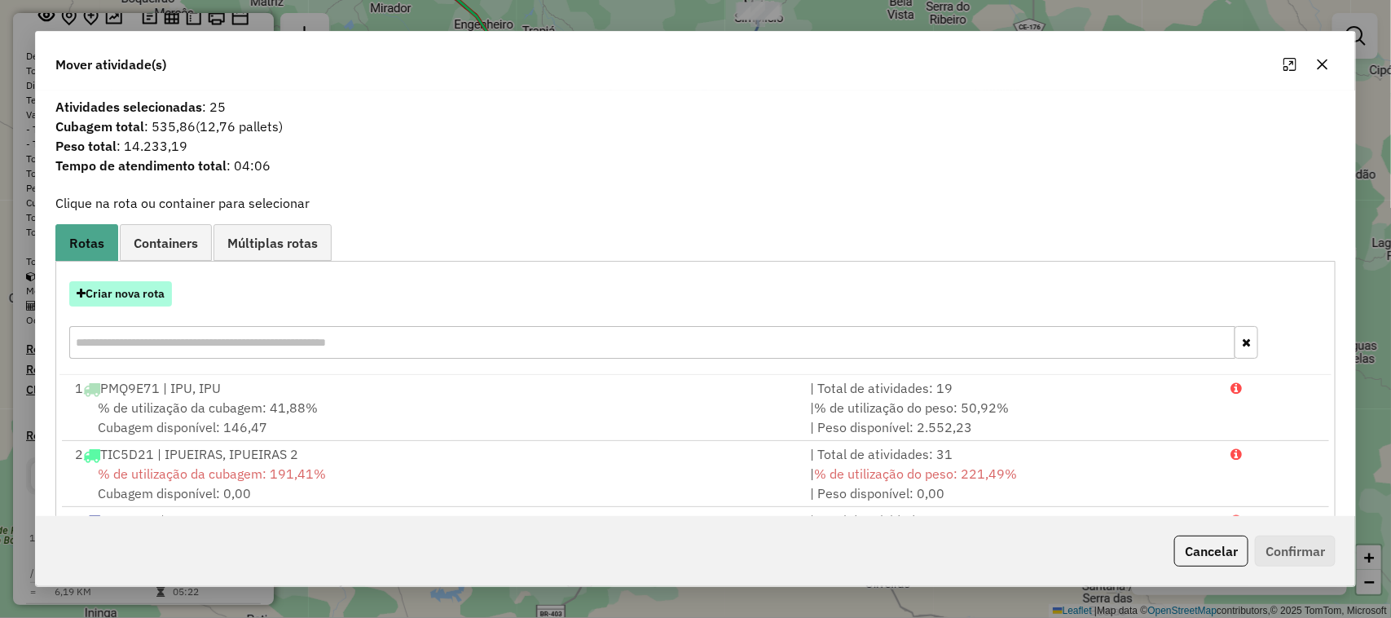
click at [124, 293] on button "Criar nova rota" at bounding box center [120, 293] width 103 height 25
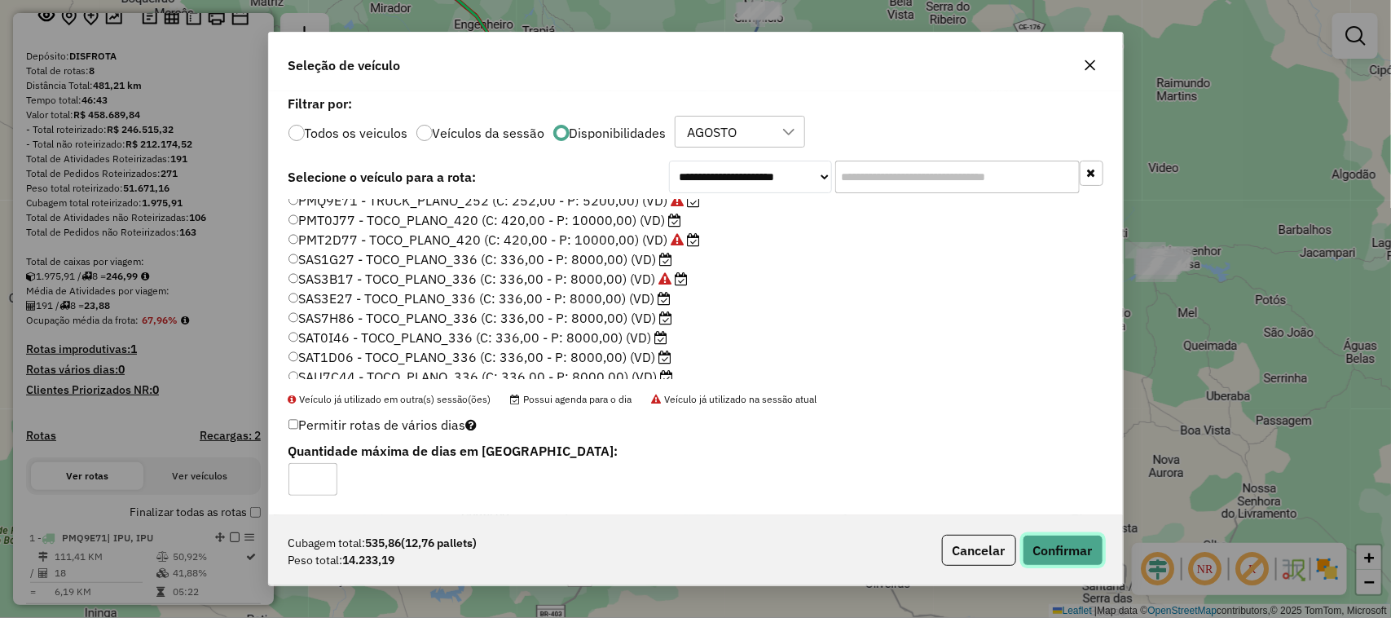
click at [1051, 543] on button "Confirmar" at bounding box center [1063, 550] width 81 height 31
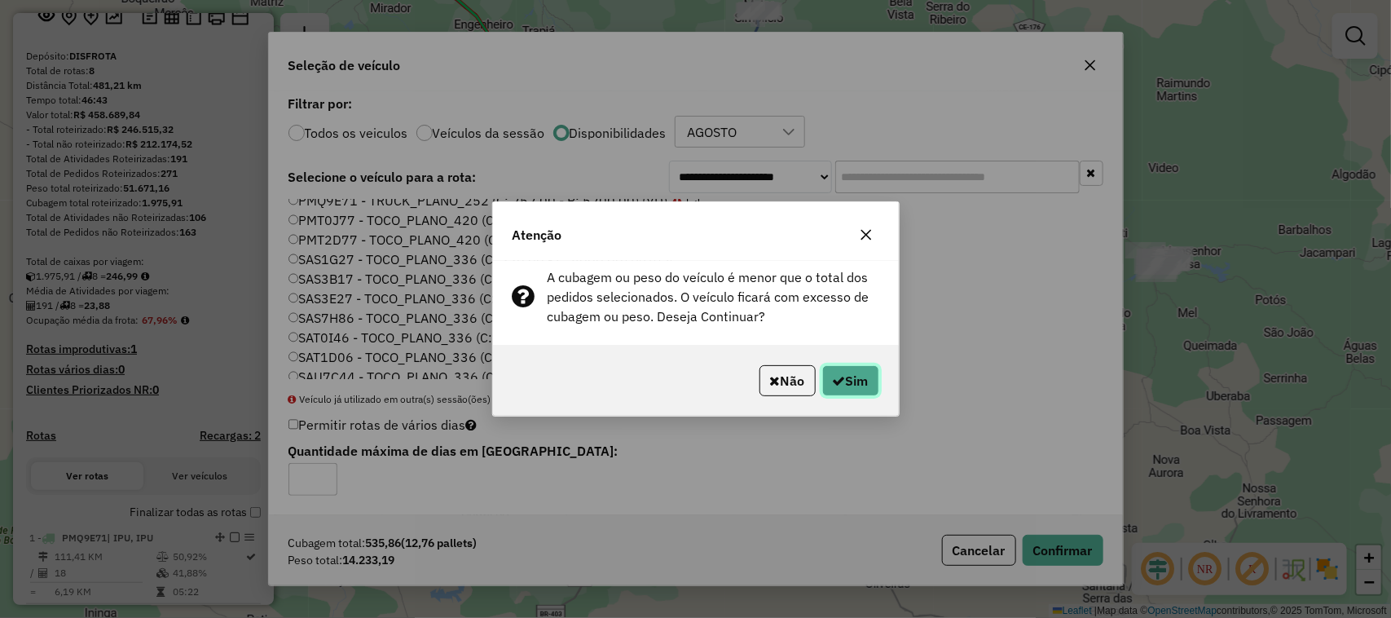
click at [843, 372] on button "Sim" at bounding box center [850, 380] width 57 height 31
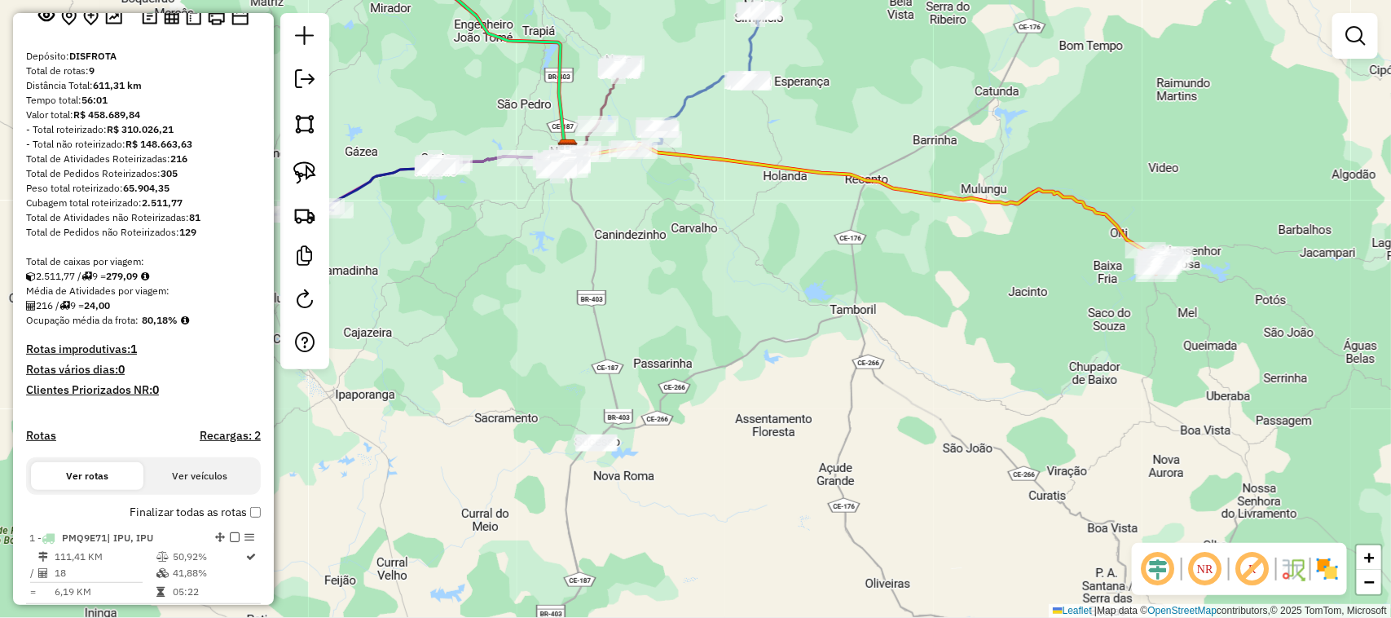
drag, startPoint x: 678, startPoint y: 330, endPoint x: 743, endPoint y: 227, distance: 122.3
click at [735, 239] on div "Janela de atendimento Grade de atendimento Capacidade Transportadoras Veículos …" at bounding box center [695, 309] width 1391 height 618
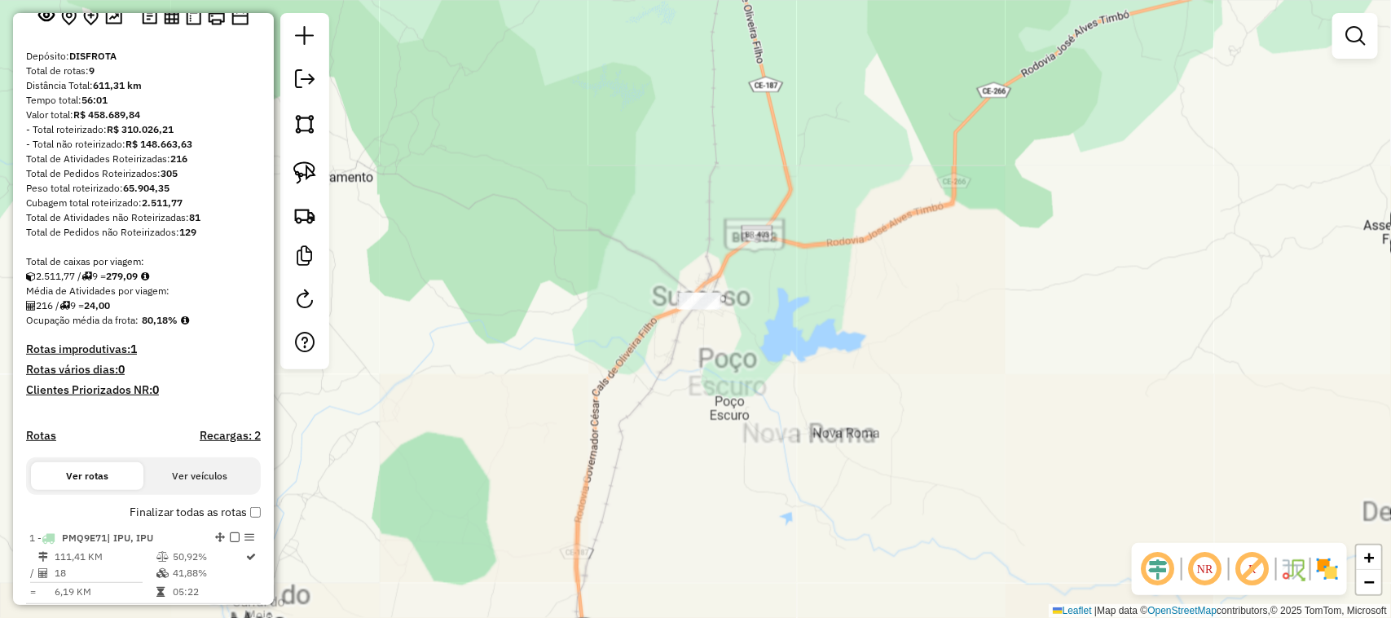
drag, startPoint x: 611, startPoint y: 350, endPoint x: 685, endPoint y: 227, distance: 144.4
click at [667, 258] on div "Janela de atendimento Grade de atendimento Capacidade Transportadoras Veículos …" at bounding box center [695, 309] width 1391 height 618
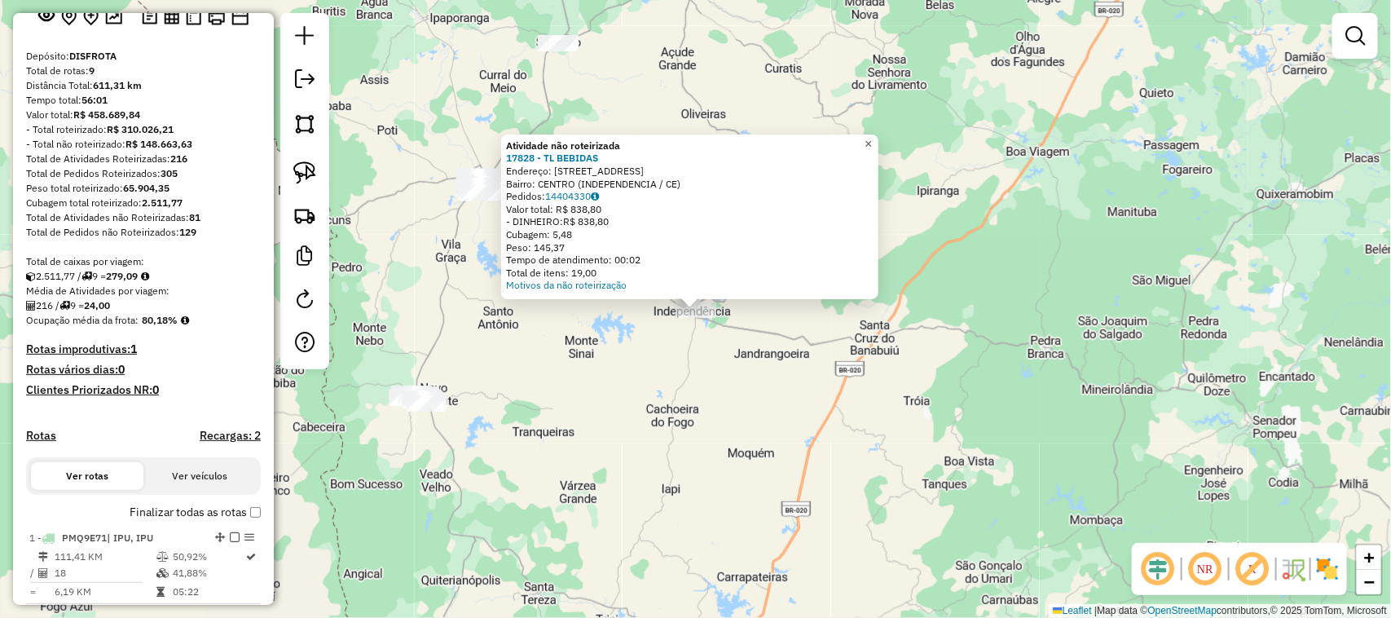
click at [872, 137] on span "×" at bounding box center [868, 144] width 7 height 14
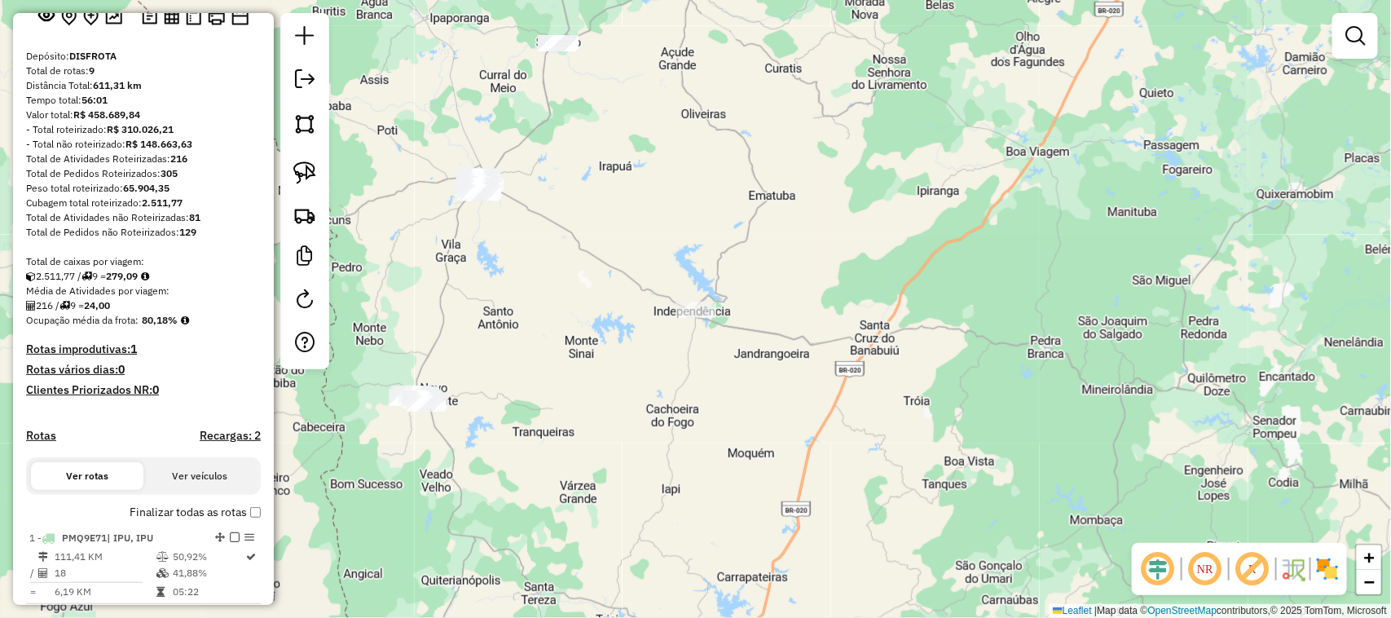
drag, startPoint x: 303, startPoint y: 175, endPoint x: 455, endPoint y: 133, distance: 157.4
click at [302, 175] on img at bounding box center [304, 172] width 23 height 23
drag, startPoint x: 491, startPoint y: 133, endPoint x: 516, endPoint y: 205, distance: 76.5
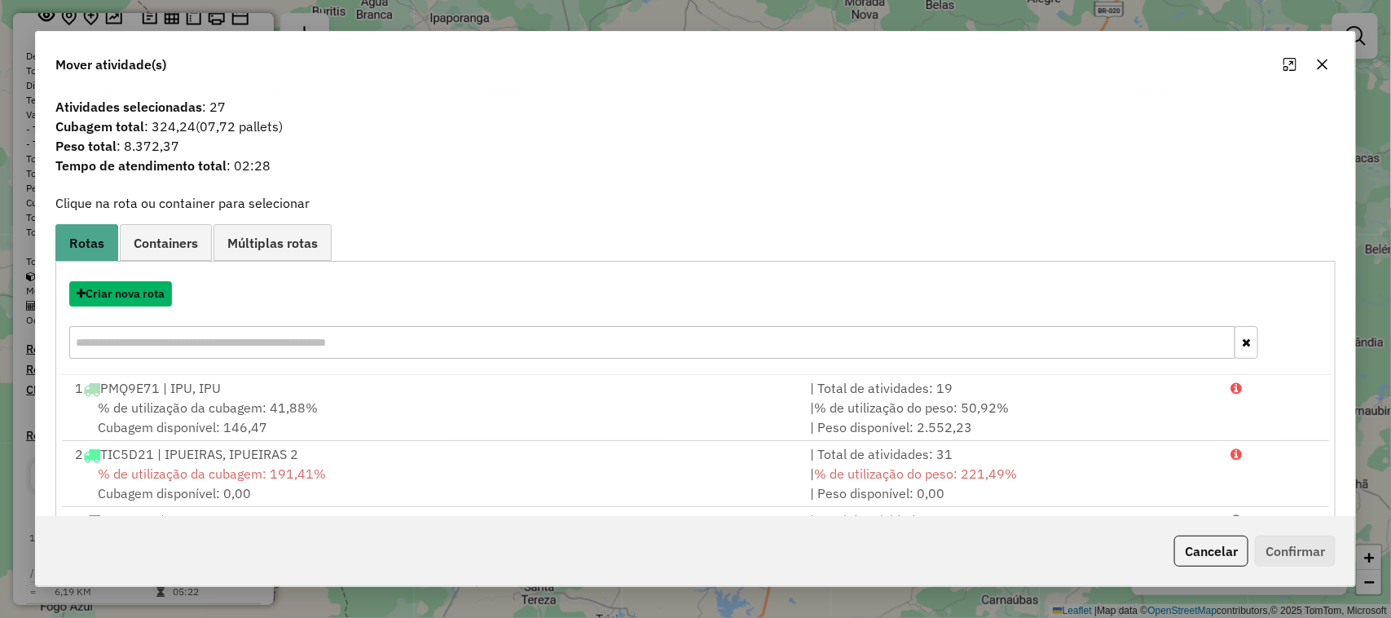
click at [126, 294] on button "Criar nova rota" at bounding box center [120, 293] width 103 height 25
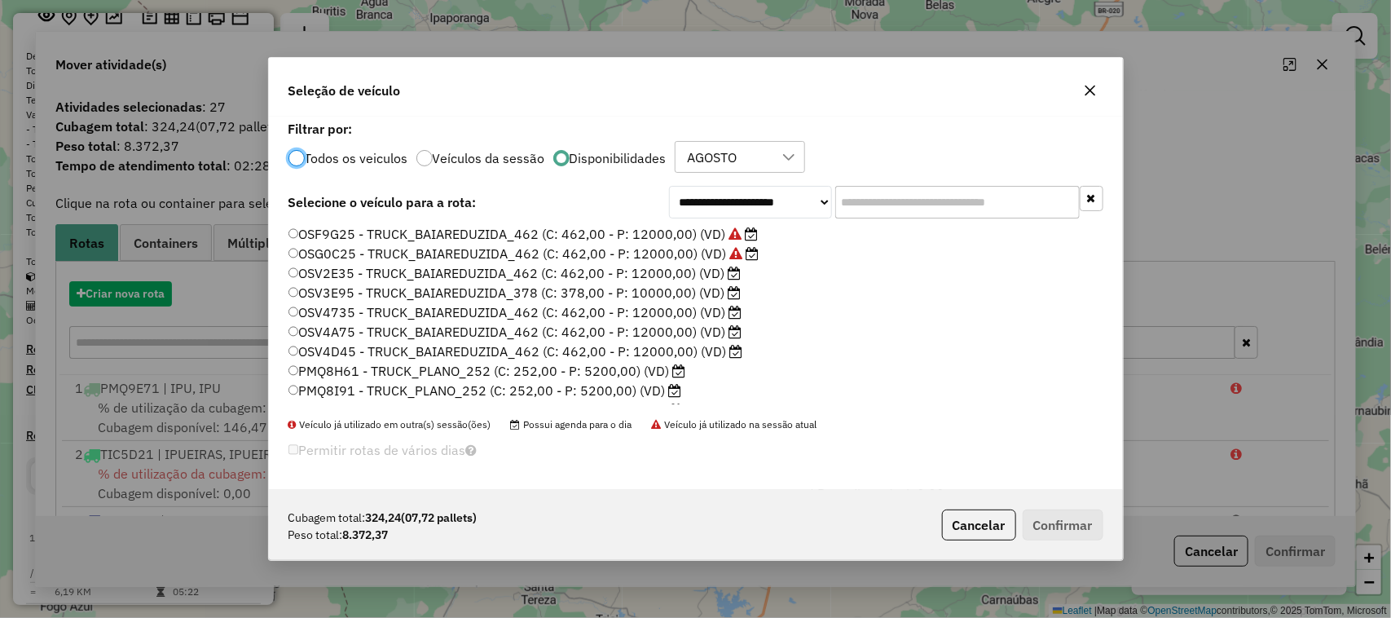
scroll to position [8, 5]
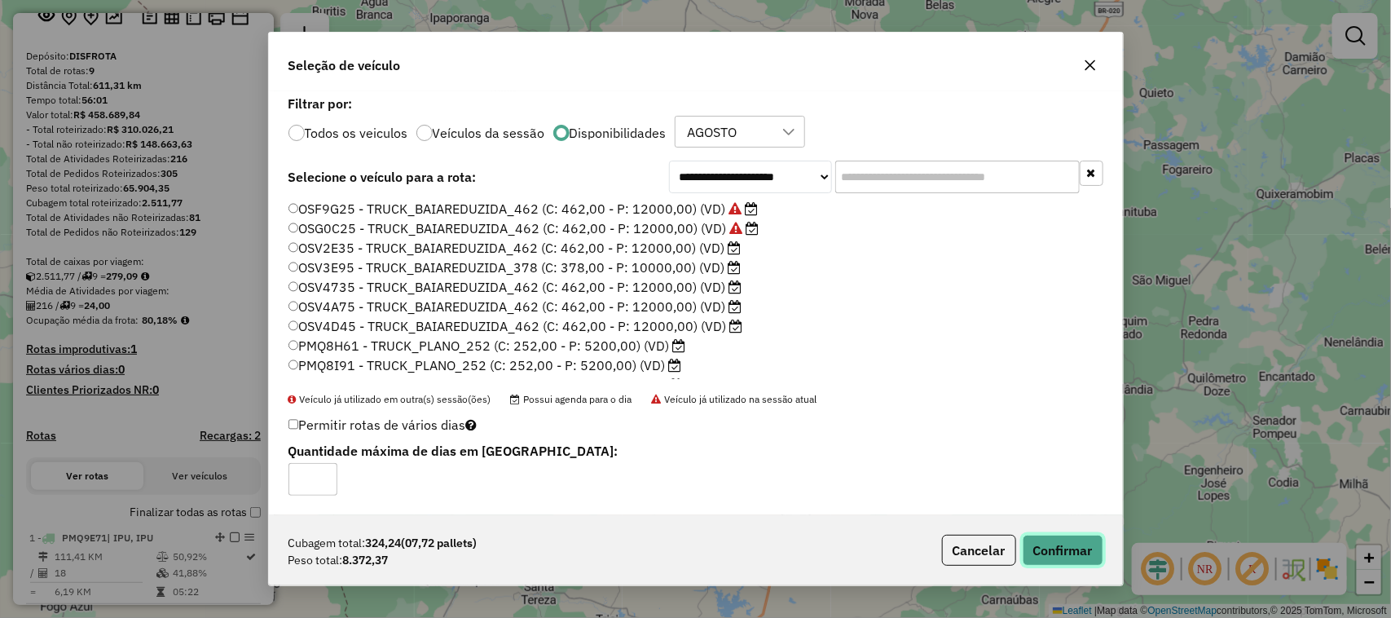
click at [1065, 544] on button "Confirmar" at bounding box center [1063, 550] width 81 height 31
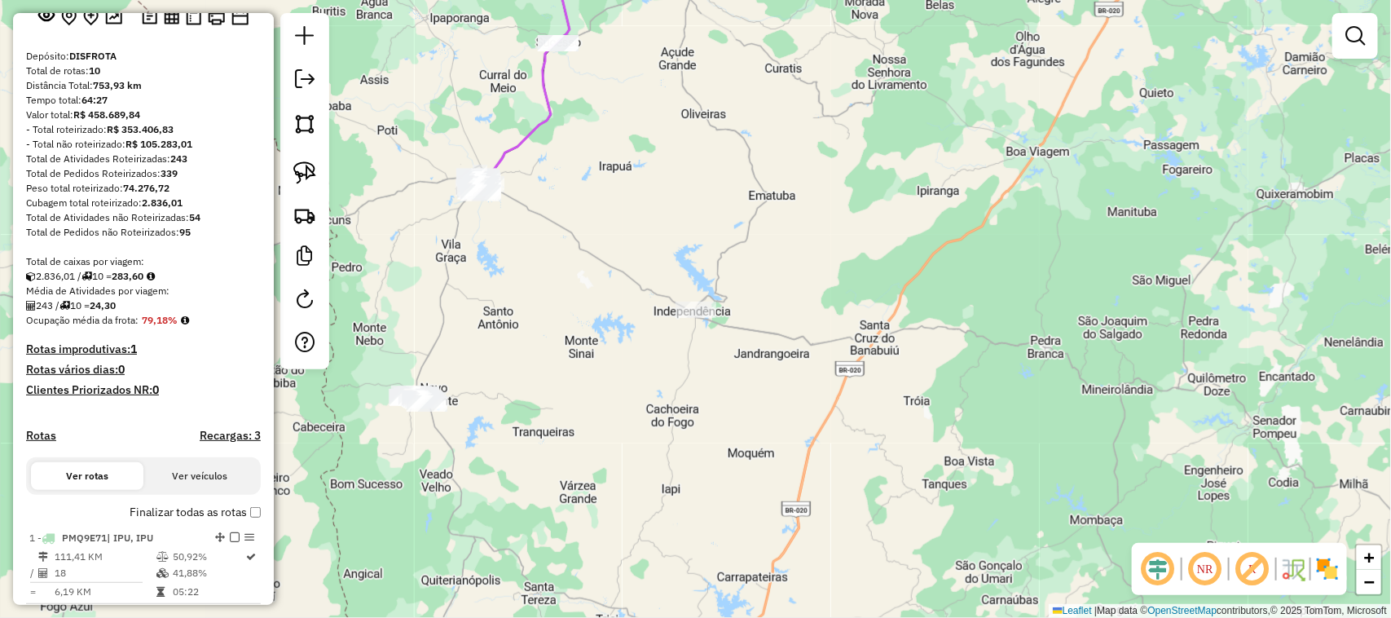
click at [593, 292] on div "Janela de atendimento Grade de atendimento Capacidade Transportadoras Veículos …" at bounding box center [695, 309] width 1391 height 618
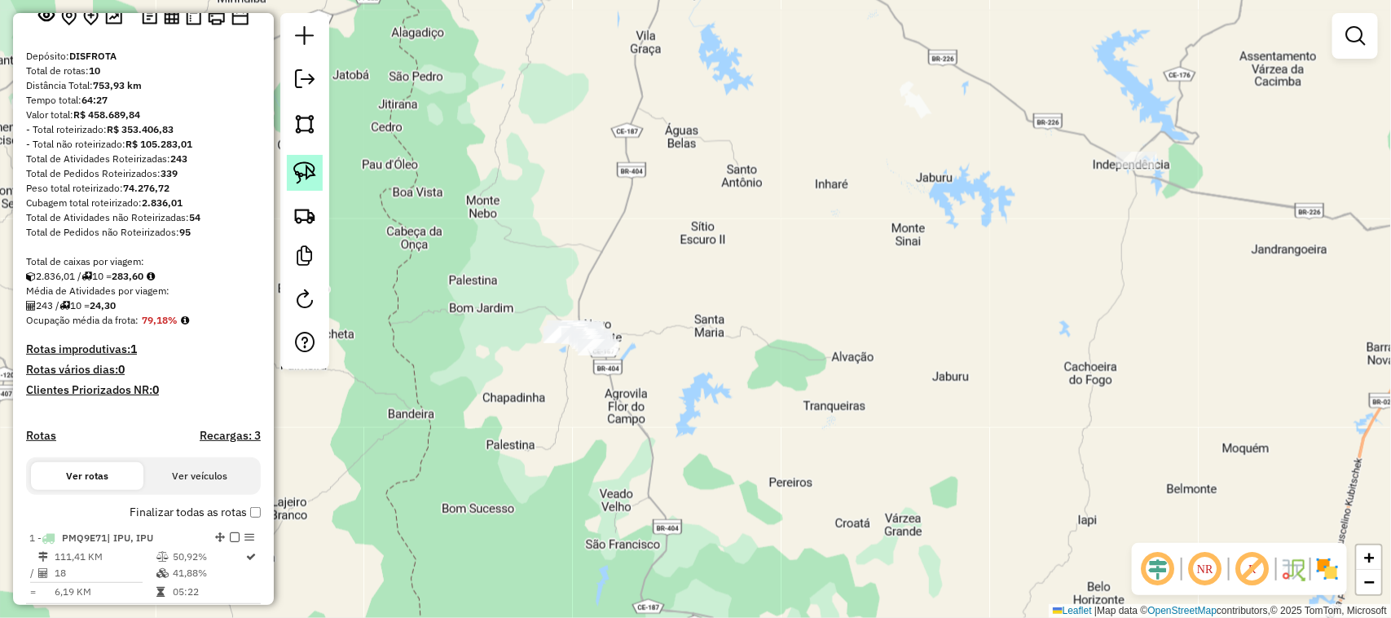
click at [298, 174] on img at bounding box center [304, 172] width 23 height 23
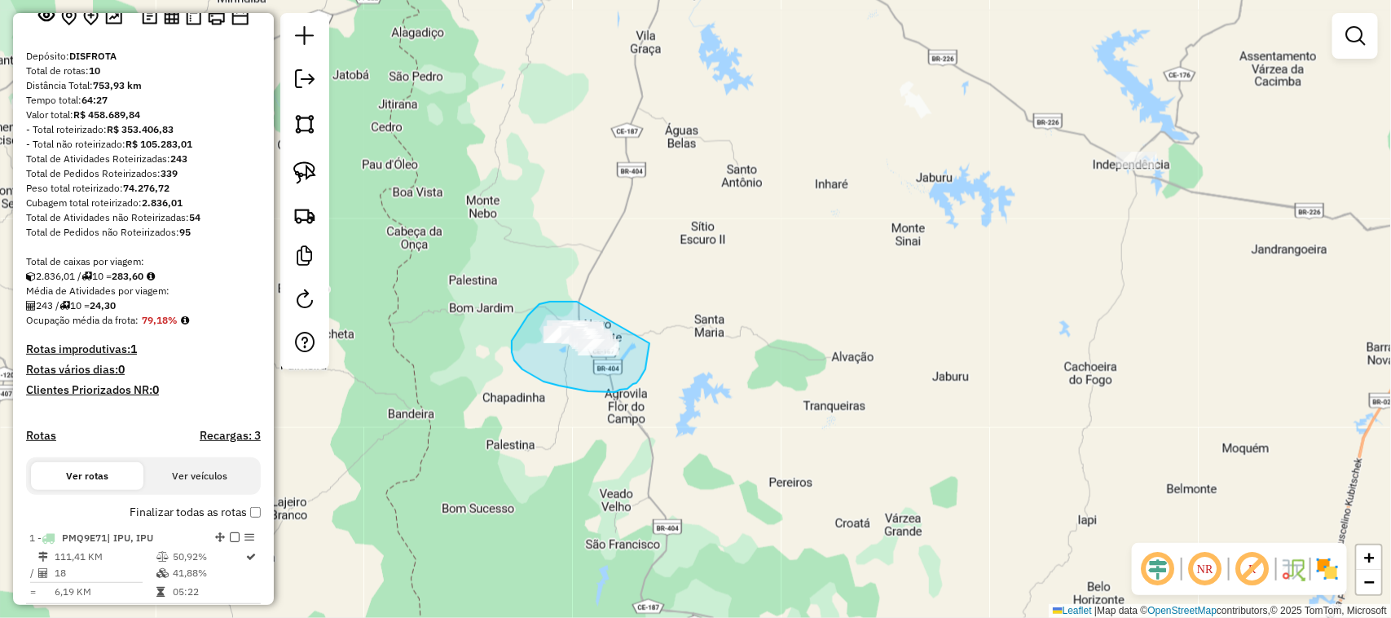
drag, startPoint x: 536, startPoint y: 307, endPoint x: 649, endPoint y: 331, distance: 114.9
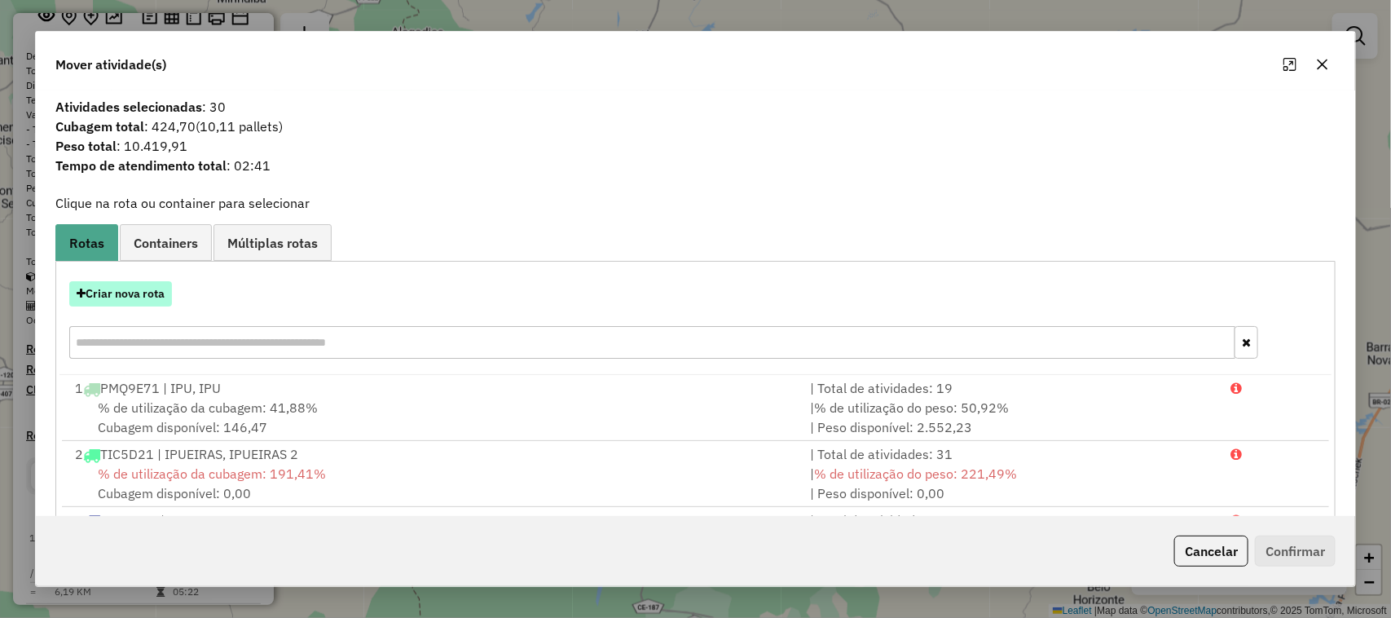
click at [121, 293] on button "Criar nova rota" at bounding box center [120, 293] width 103 height 25
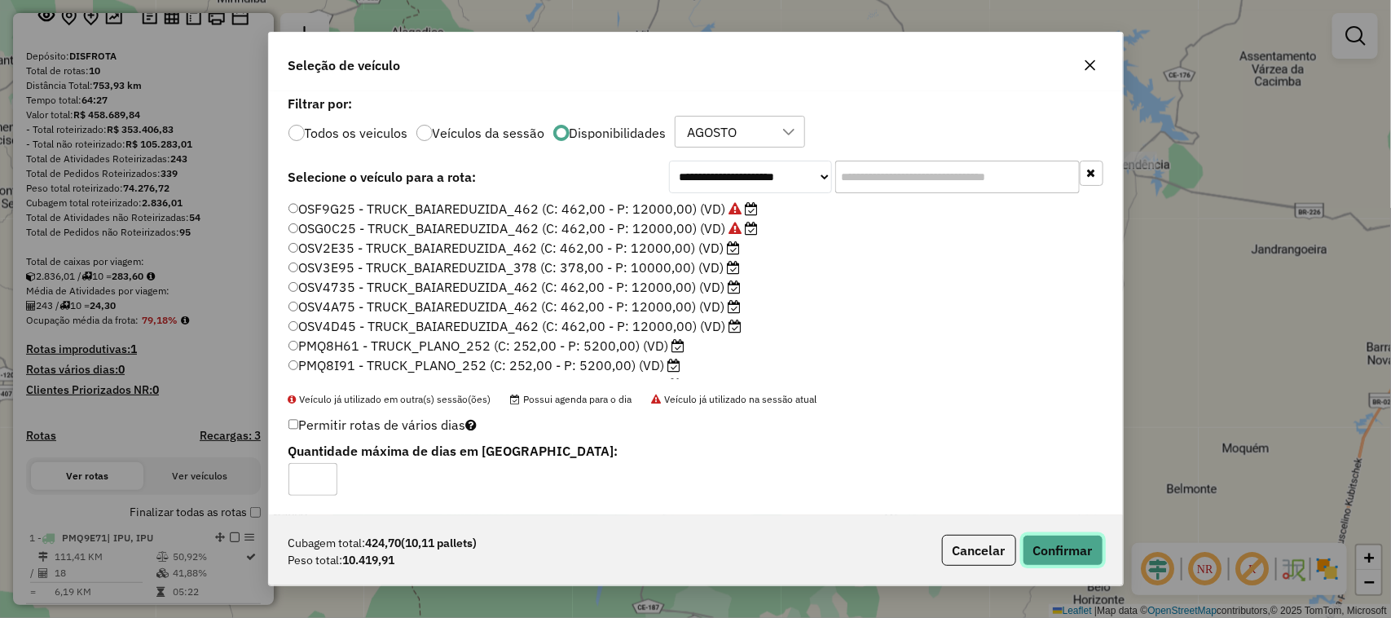
click at [1062, 547] on button "Confirmar" at bounding box center [1063, 550] width 81 height 31
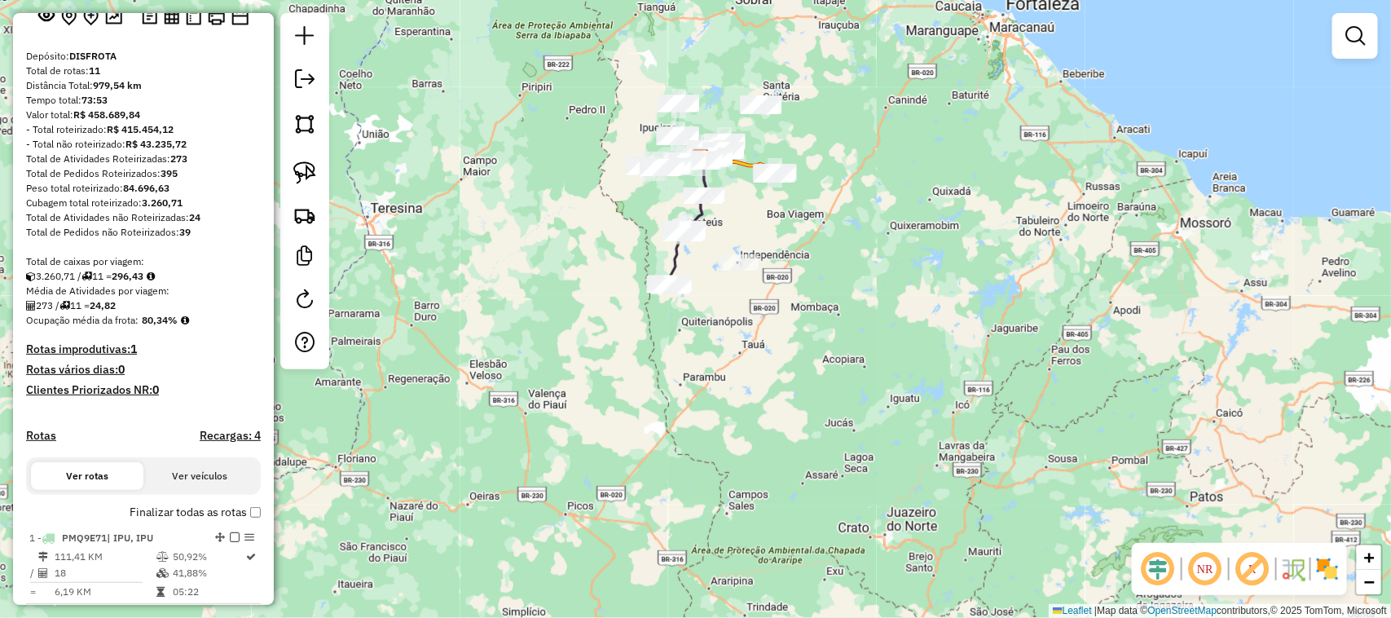
drag, startPoint x: 737, startPoint y: 239, endPoint x: 729, endPoint y: 343, distance: 104.6
click at [724, 335] on div "Janela de atendimento Grade de atendimento Capacidade Transportadoras Veículos …" at bounding box center [695, 309] width 1391 height 618
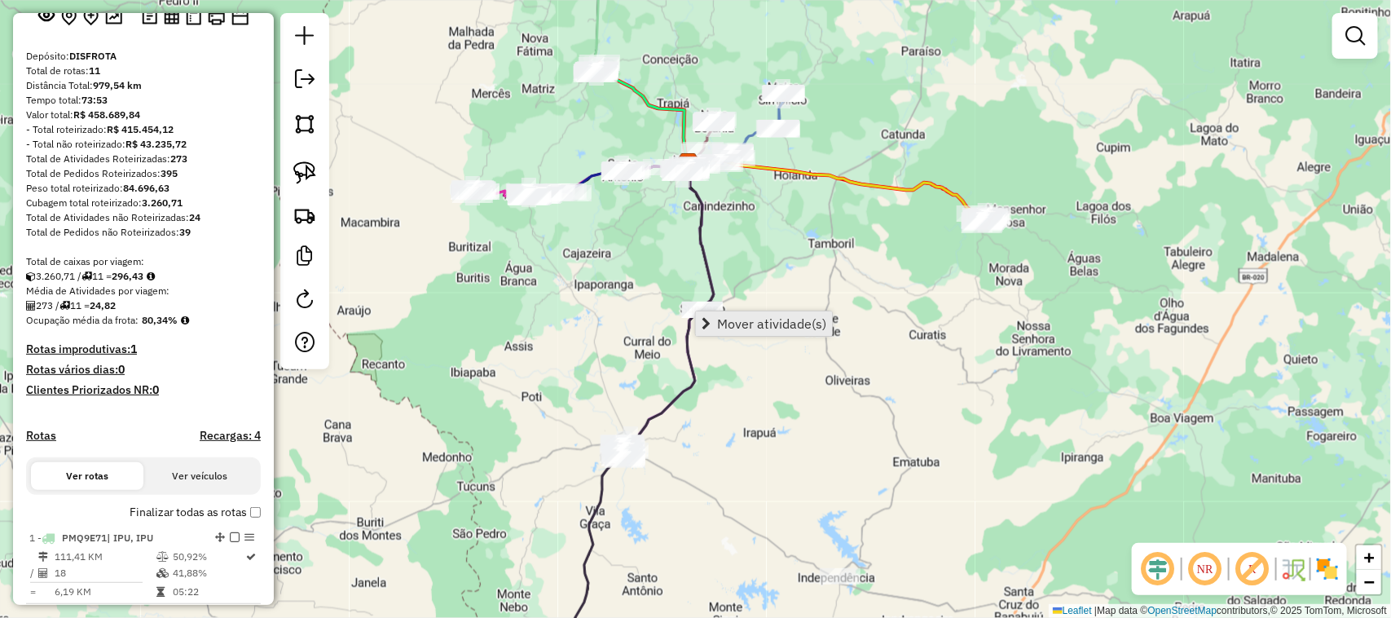
click at [770, 319] on span "Mover atividade(s)" at bounding box center [771, 323] width 109 height 13
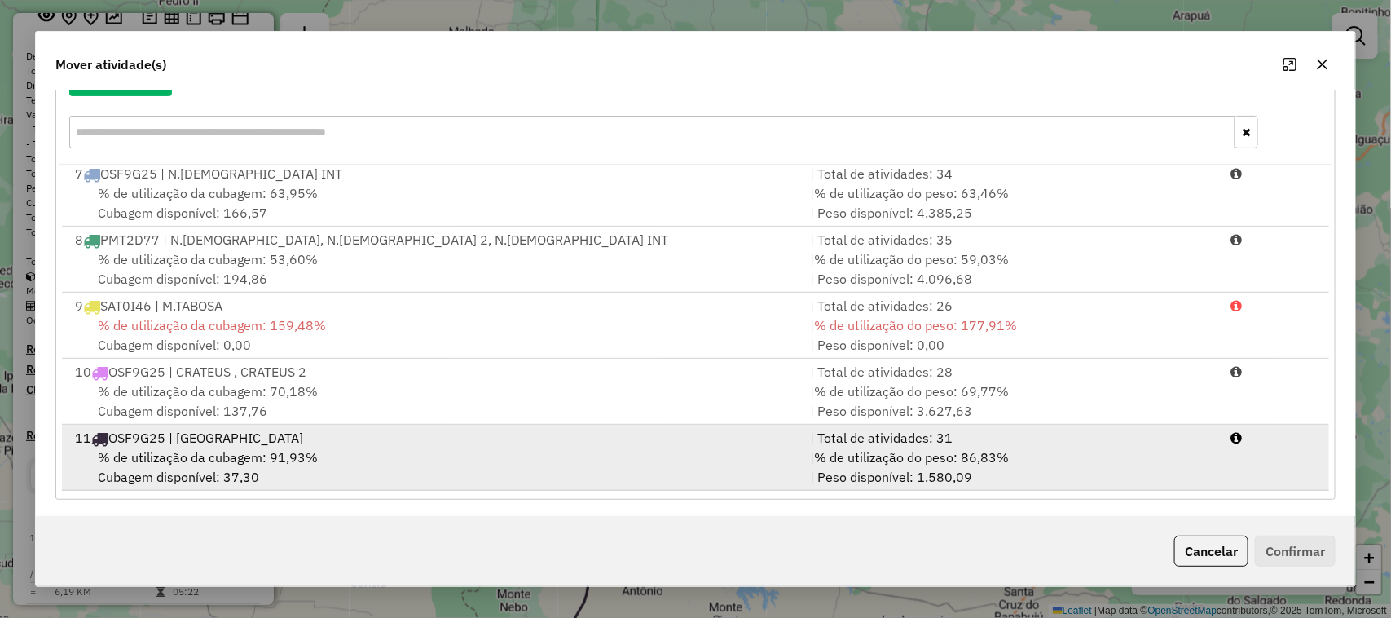
scroll to position [214, 0]
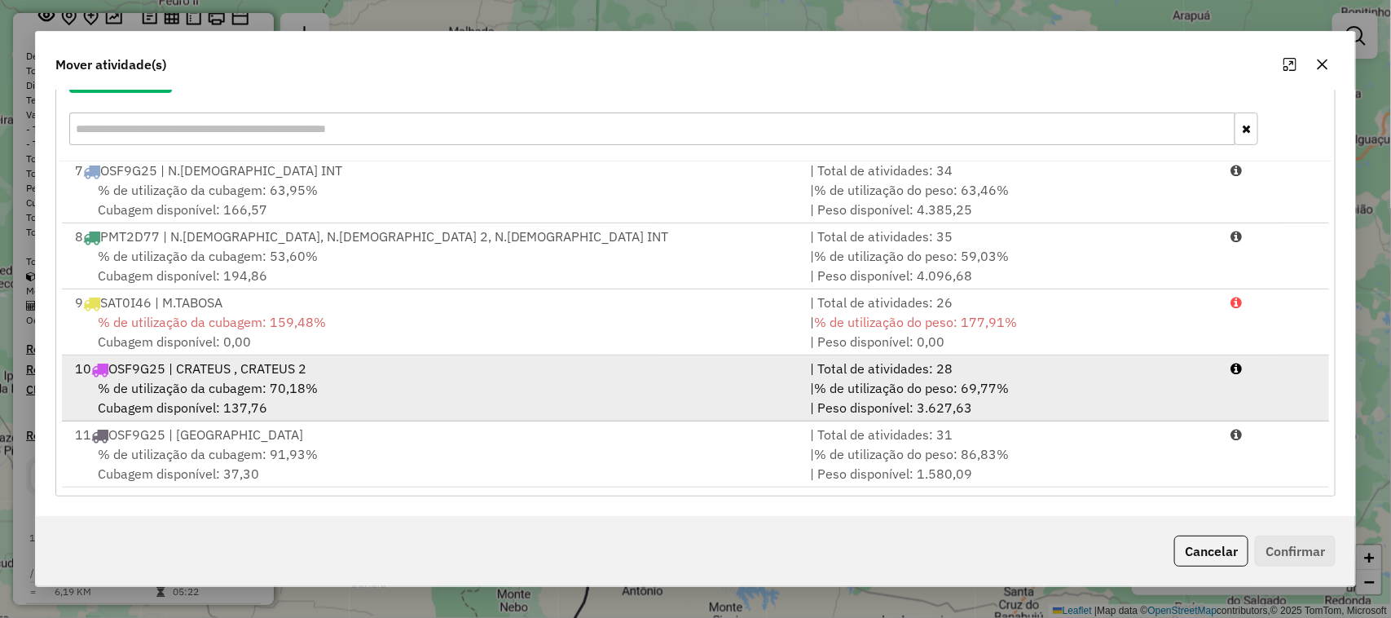
click at [289, 380] on span "% de utilização da cubagem: 70,18%" at bounding box center [208, 388] width 220 height 16
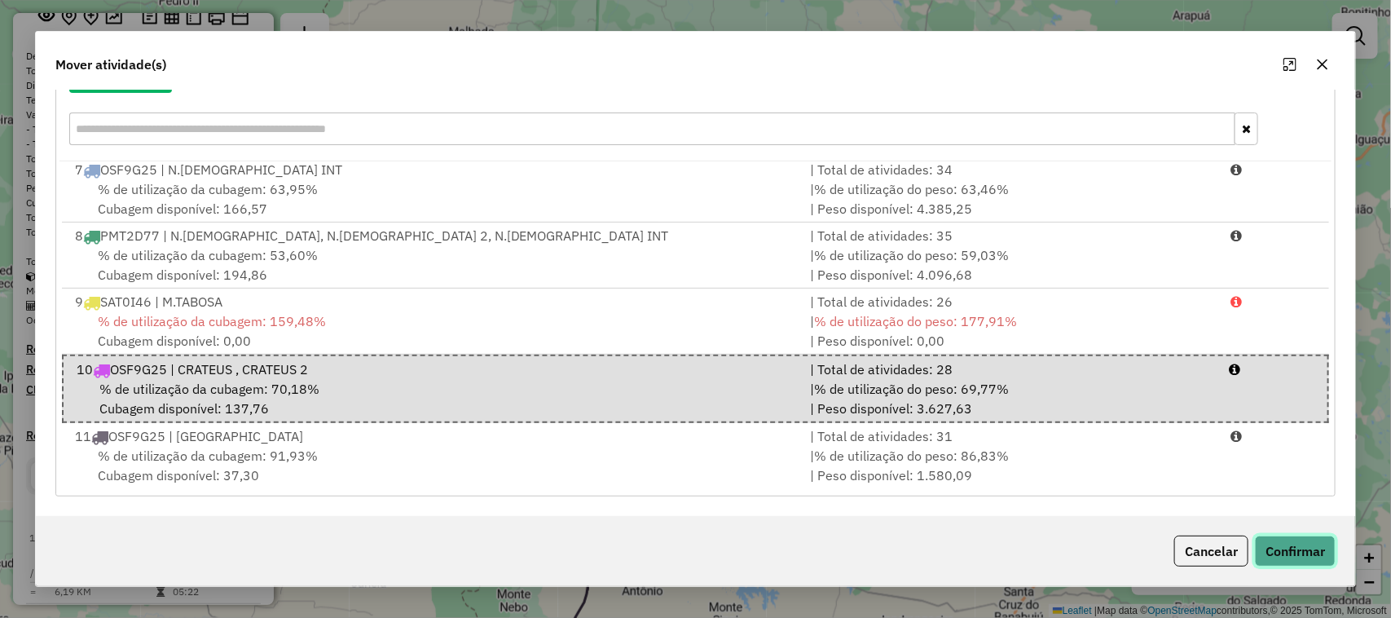
click at [1292, 544] on button "Confirmar" at bounding box center [1295, 550] width 81 height 31
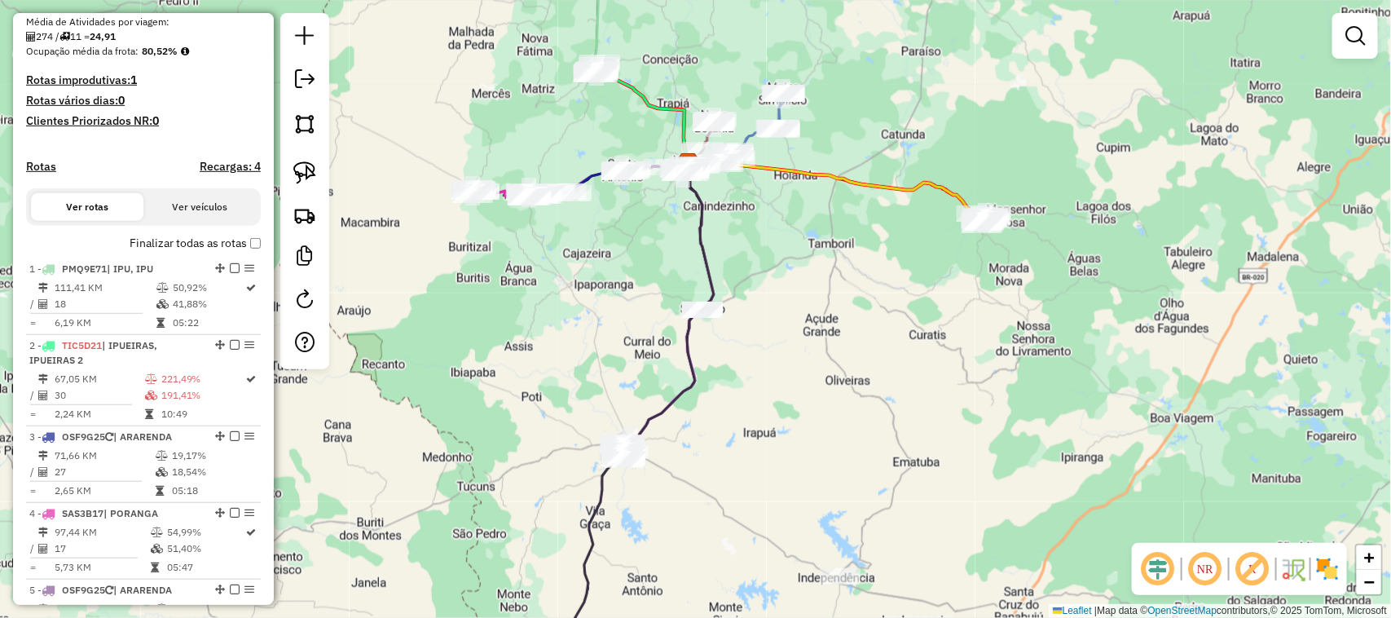
scroll to position [407, 0]
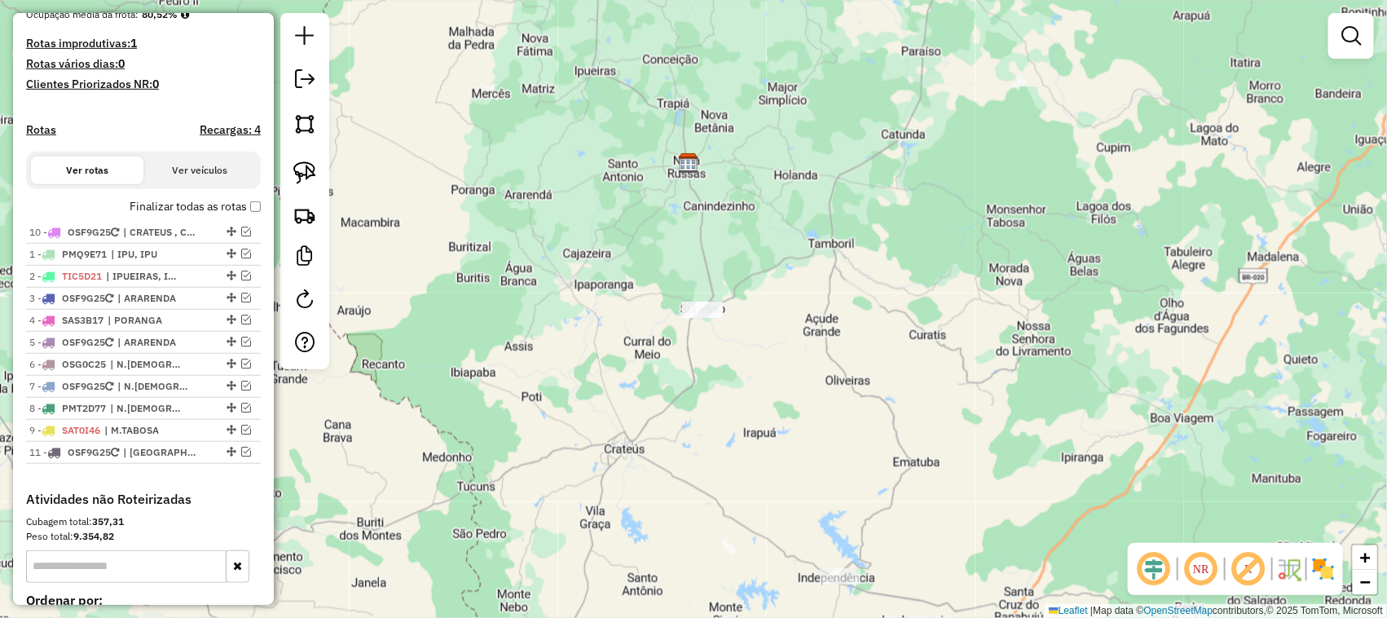
drag, startPoint x: 226, startPoint y: 442, endPoint x: 231, endPoint y: 243, distance: 199.7
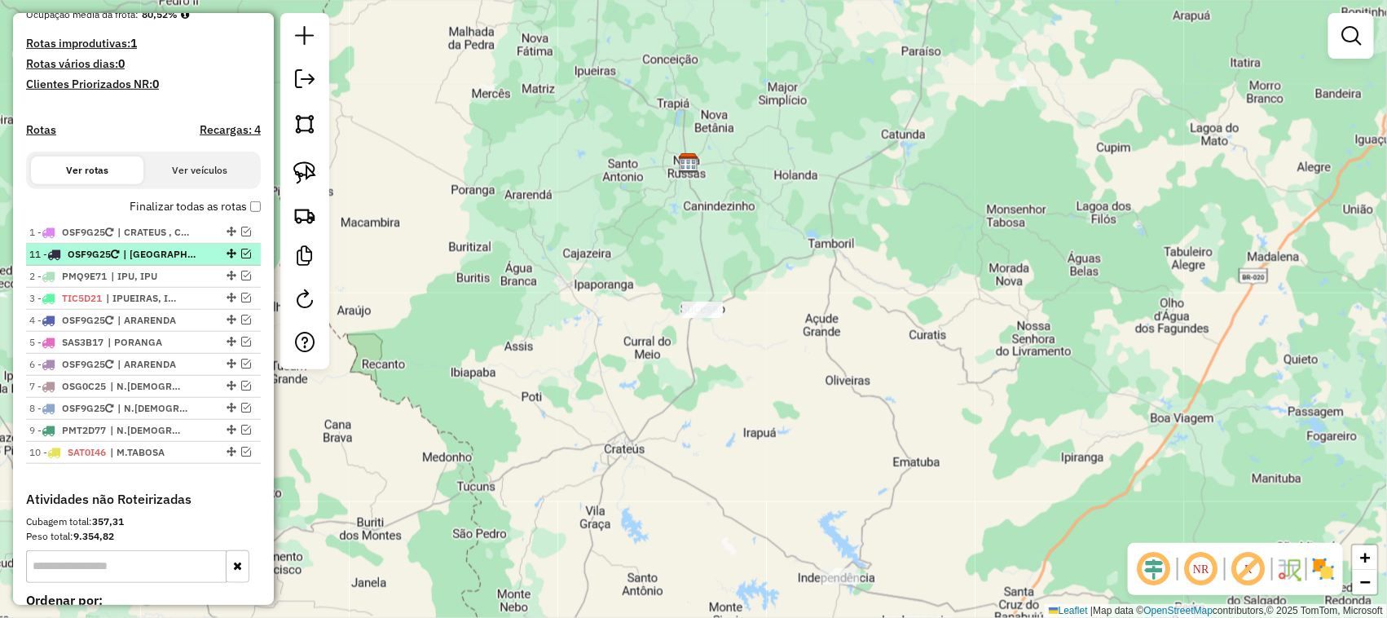
drag, startPoint x: 228, startPoint y: 469, endPoint x: 222, endPoint y: 262, distance: 207.1
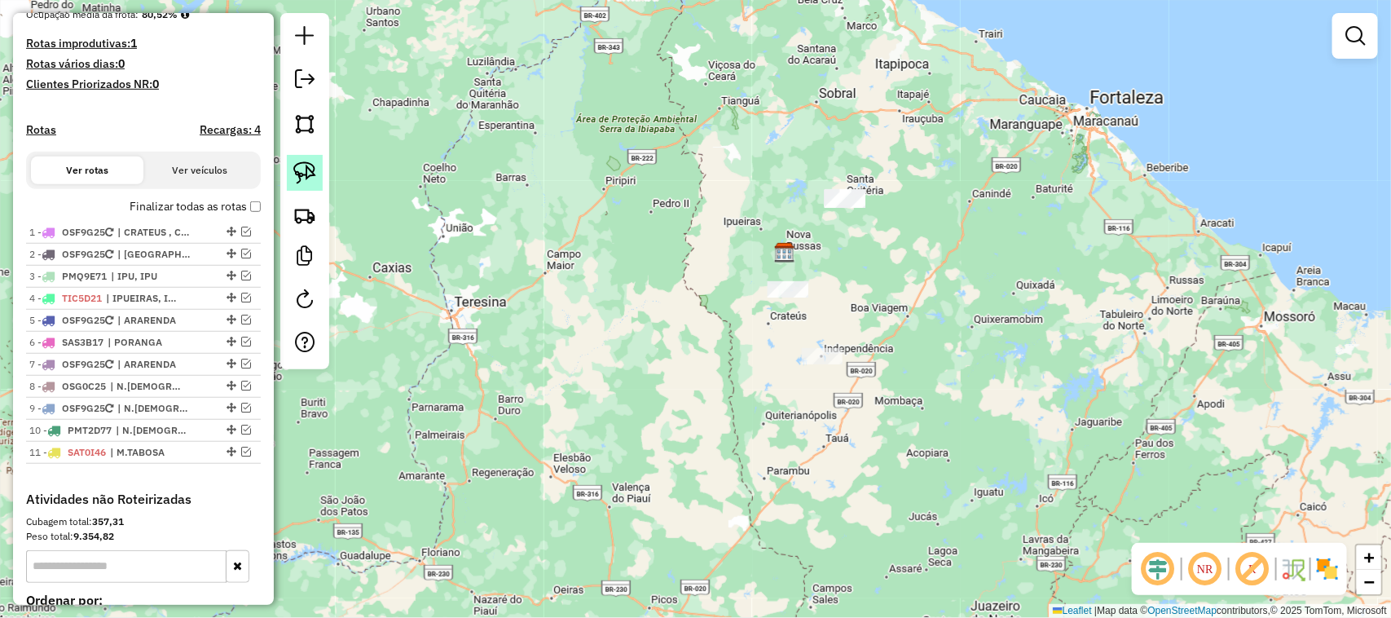
click at [297, 170] on img at bounding box center [304, 172] width 23 height 23
drag, startPoint x: 862, startPoint y: 174, endPoint x: 864, endPoint y: 209, distance: 35.9
click at [864, 209] on div "Janela de atendimento Grade de atendimento Capacidade Transportadoras Veículos …" at bounding box center [695, 309] width 1391 height 618
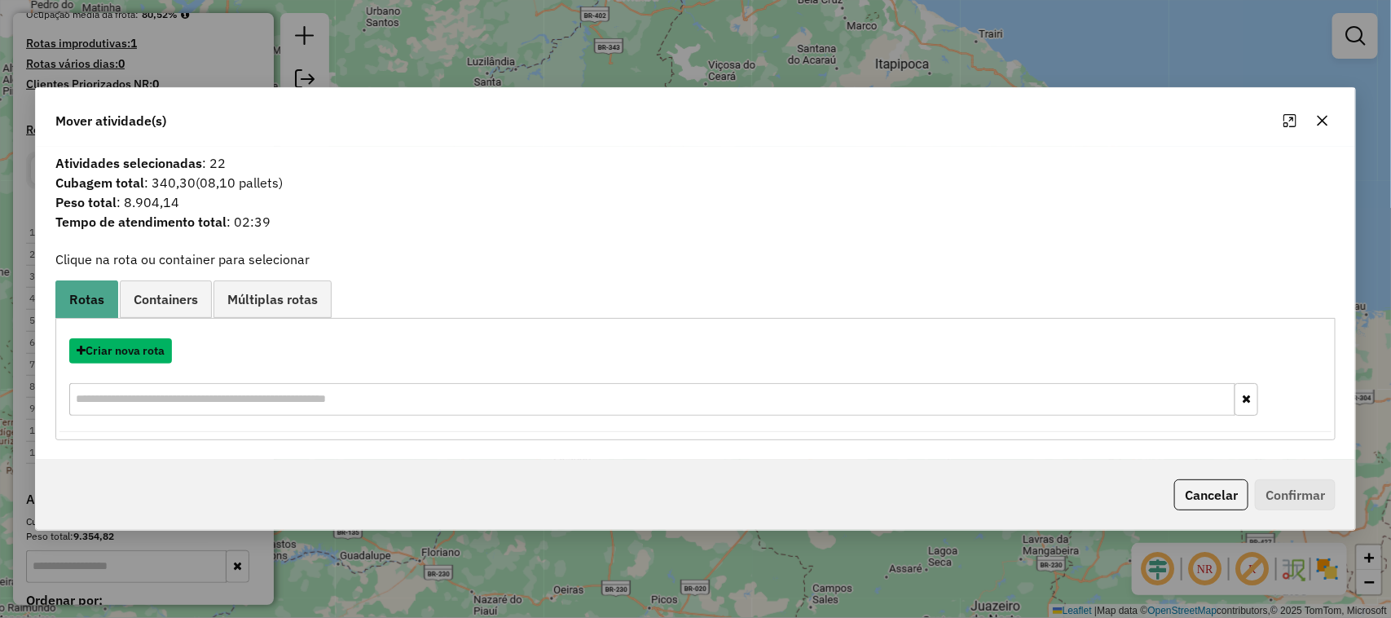
click at [129, 350] on button "Criar nova rota" at bounding box center [120, 350] width 103 height 25
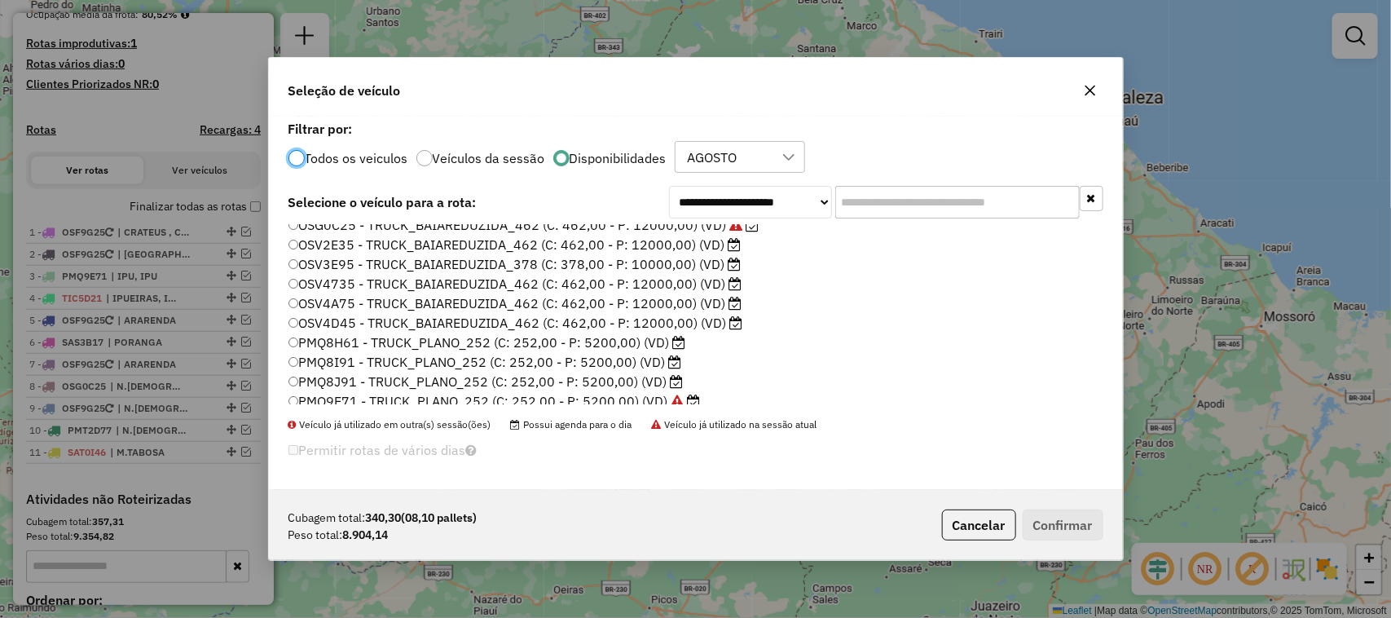
scroll to position [0, 0]
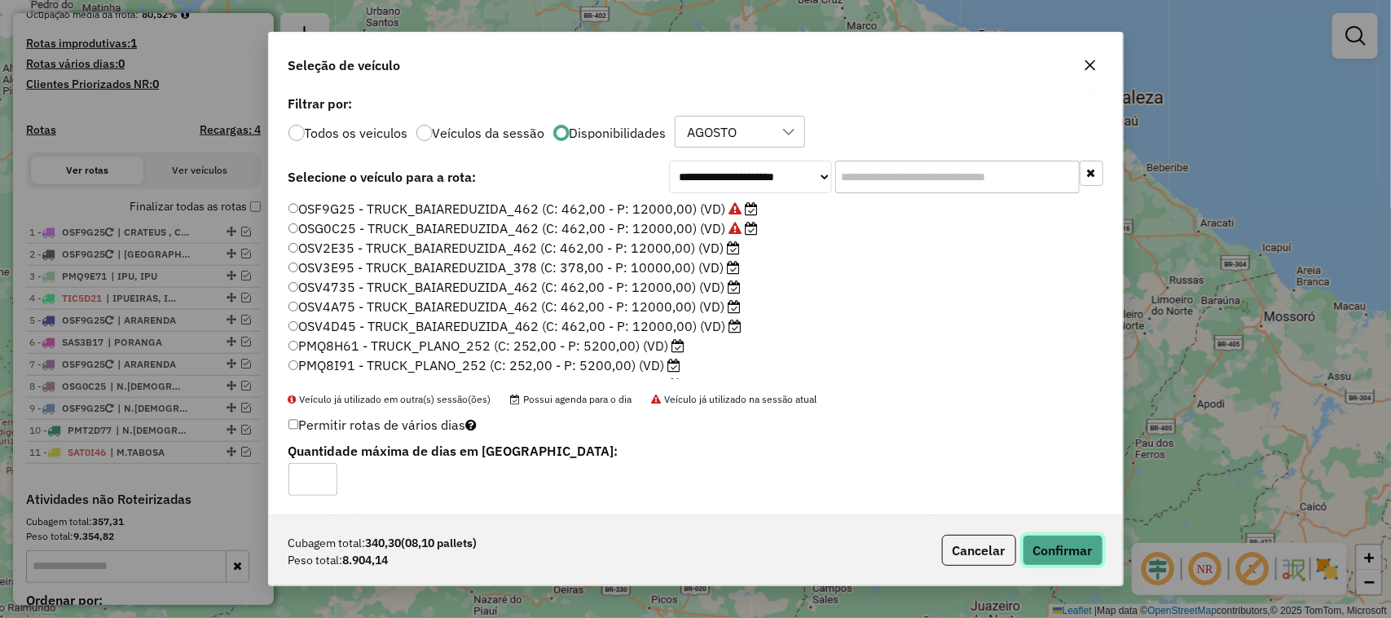
click at [1049, 547] on button "Confirmar" at bounding box center [1063, 550] width 81 height 31
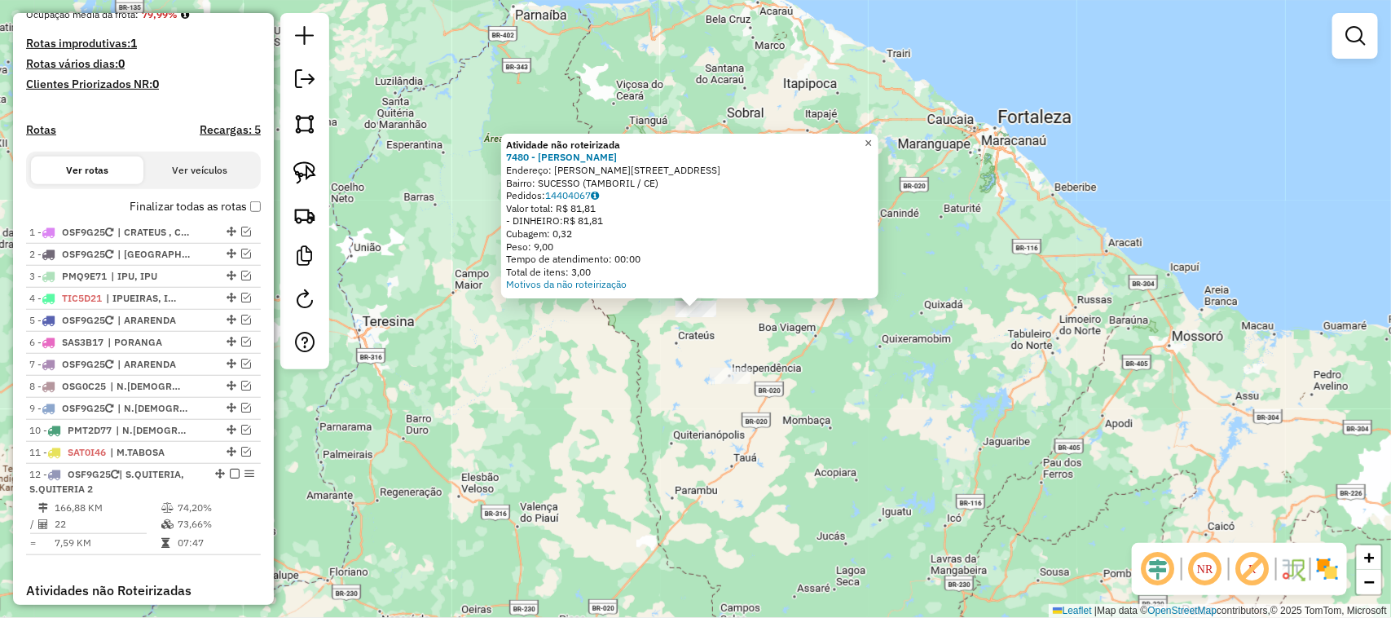
click at [872, 136] on span "×" at bounding box center [868, 143] width 7 height 14
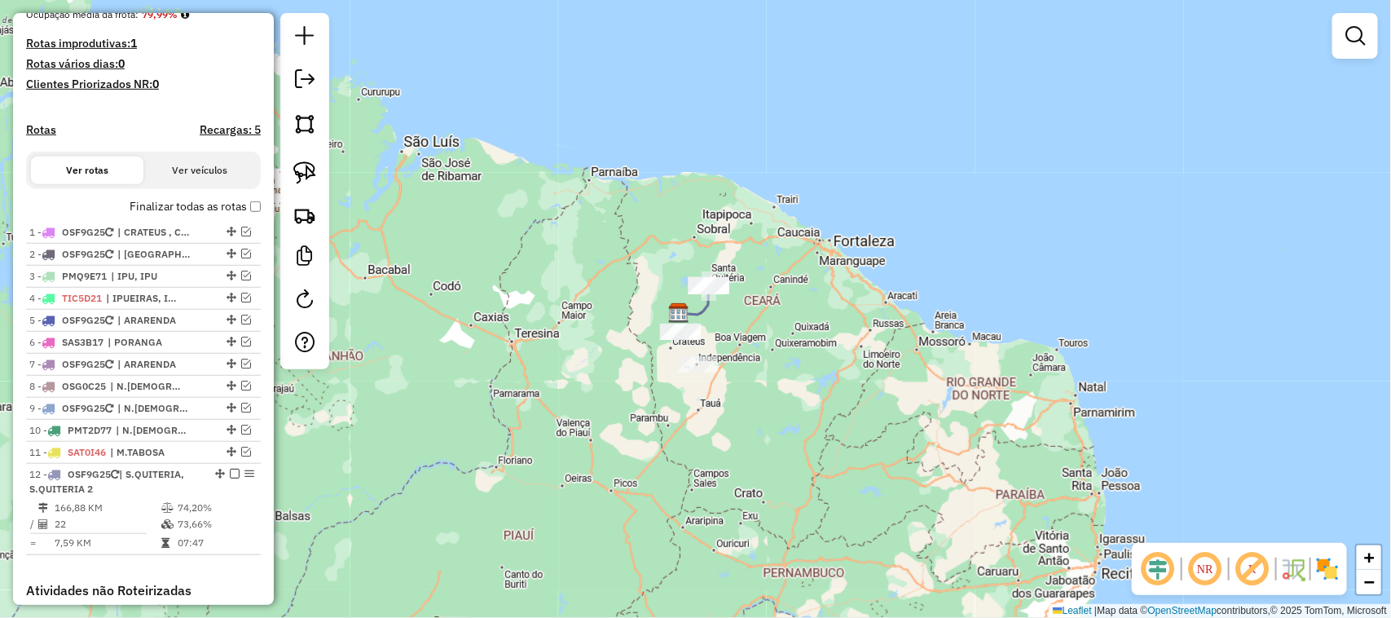
drag, startPoint x: 605, startPoint y: 400, endPoint x: 671, endPoint y: 399, distance: 65.2
click at [658, 400] on div "Janela de atendimento Grade de atendimento Capacidade Transportadoras Veículos …" at bounding box center [695, 309] width 1391 height 618
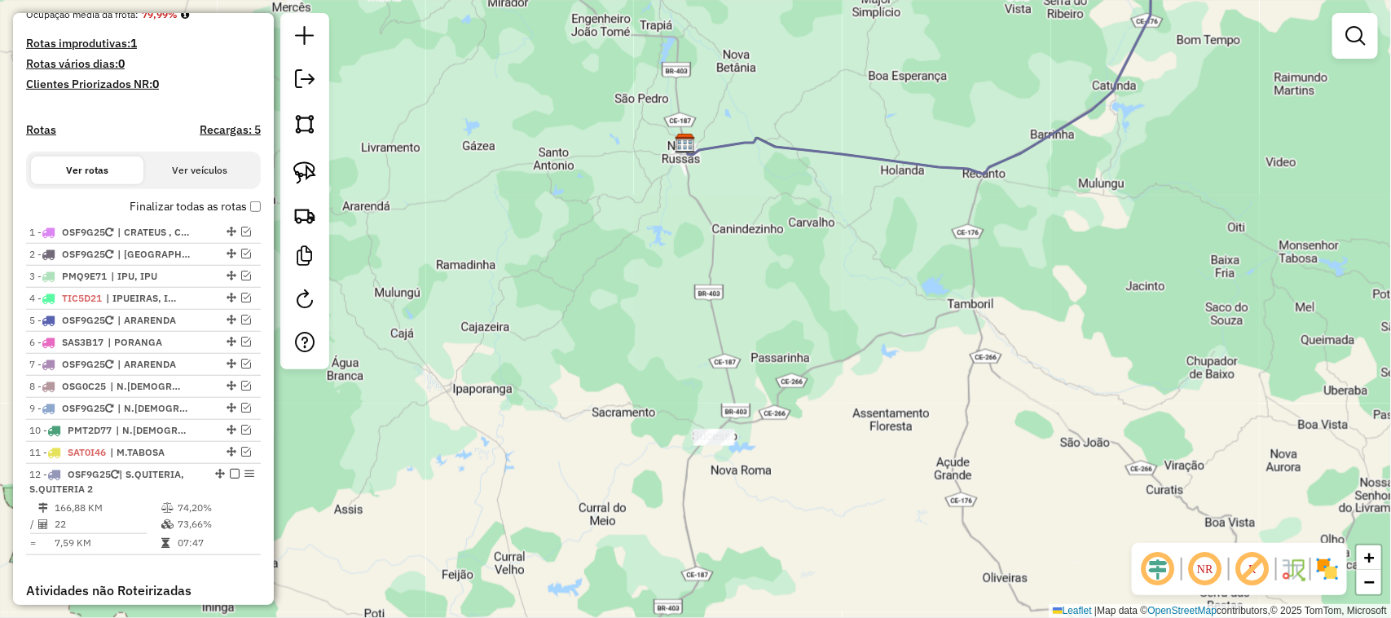
click at [728, 341] on div "Janela de atendimento Grade de atendimento Capacidade Transportadoras Veículos …" at bounding box center [695, 309] width 1391 height 618
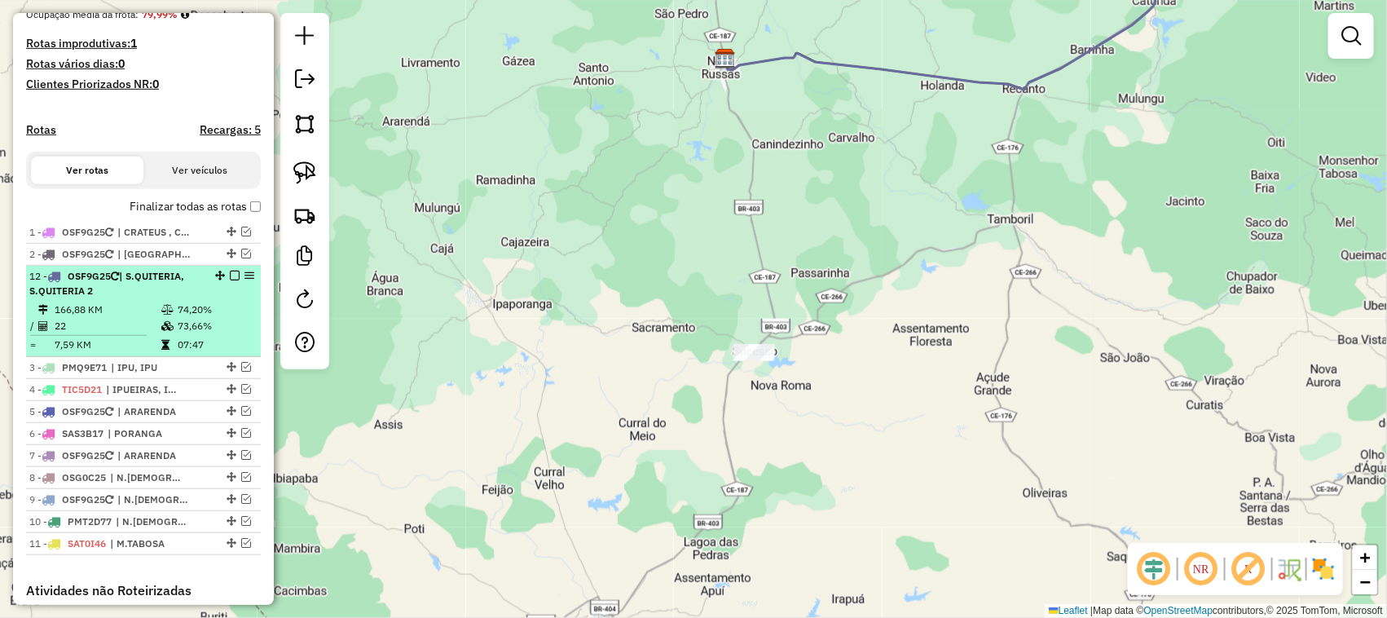
drag, startPoint x: 216, startPoint y: 489, endPoint x: 210, endPoint y: 308, distance: 181.0
click at [234, 280] on em at bounding box center [235, 276] width 10 height 10
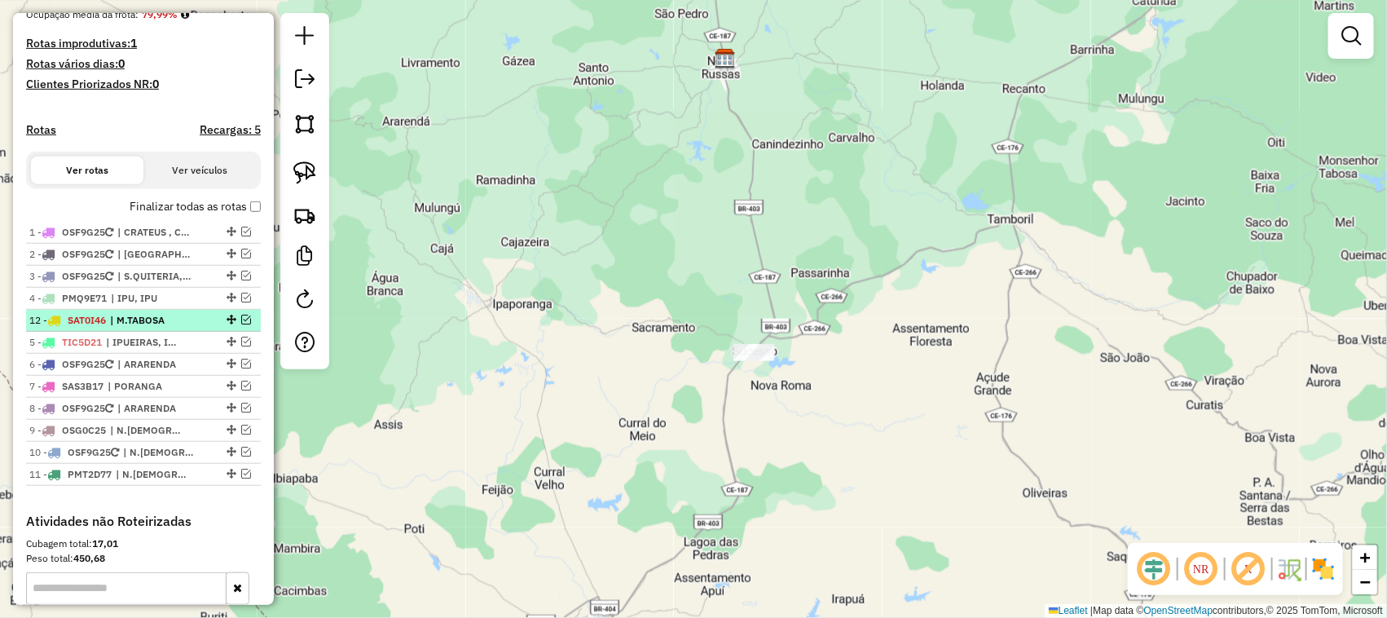
drag, startPoint x: 226, startPoint y: 487, endPoint x: 221, endPoint y: 344, distance: 142.7
drag, startPoint x: 227, startPoint y: 402, endPoint x: 222, endPoint y: 355, distance: 46.6
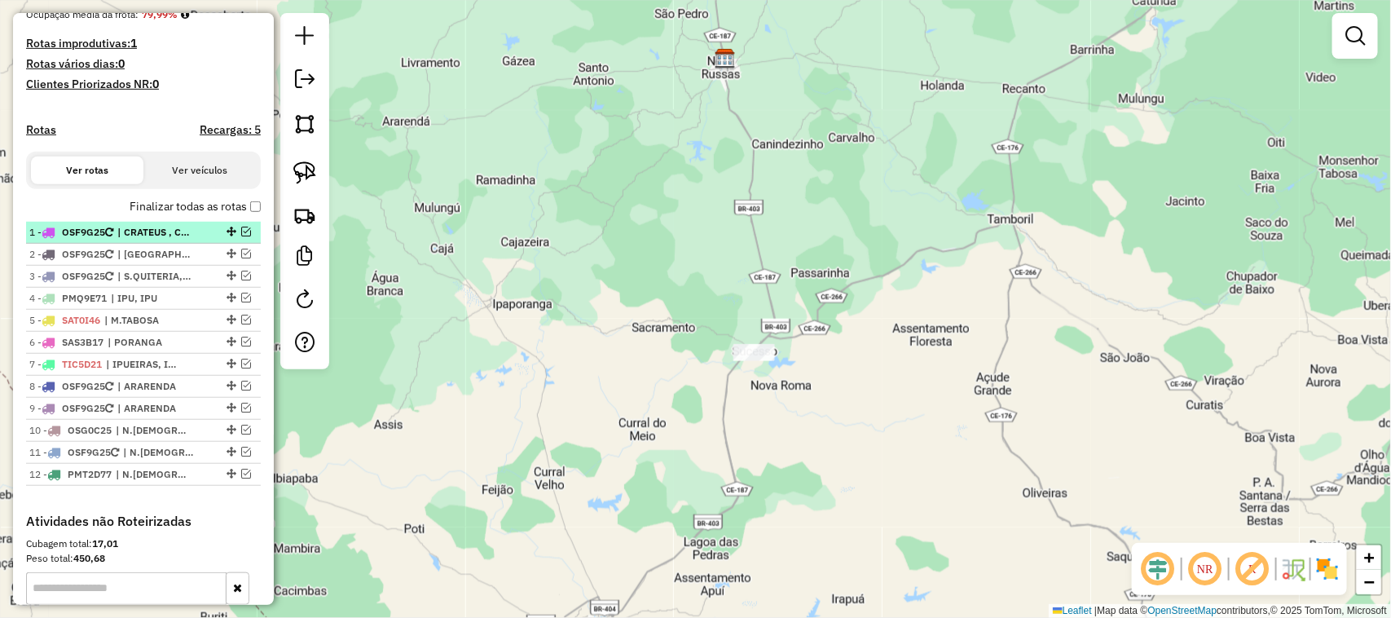
click at [241, 236] on em at bounding box center [246, 232] width 10 height 10
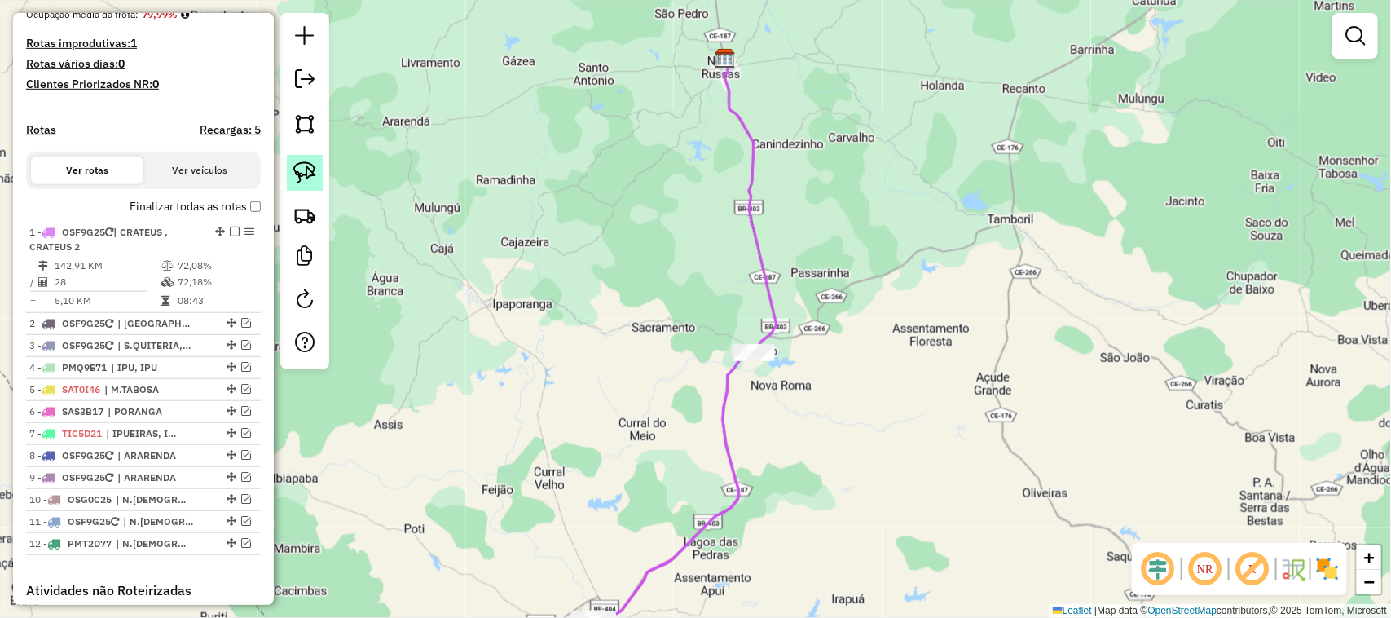
click at [306, 167] on img at bounding box center [304, 172] width 23 height 23
drag, startPoint x: 764, startPoint y: 323, endPoint x: 768, endPoint y: 331, distance: 9.1
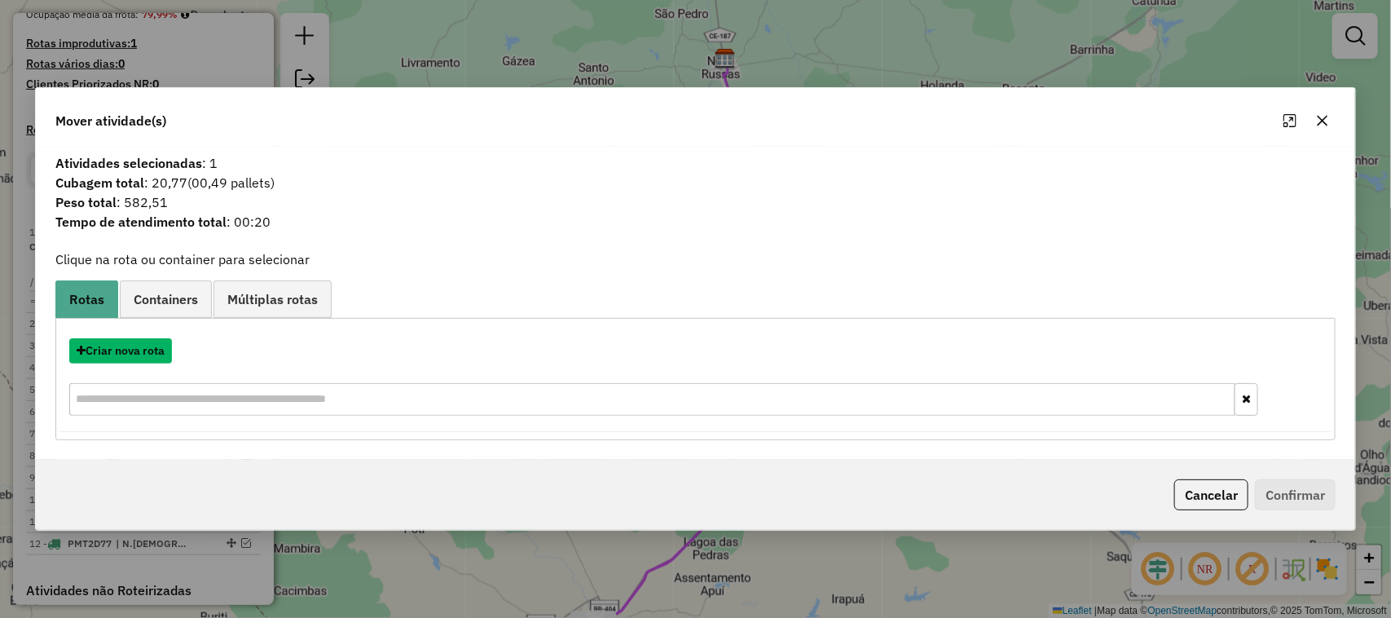
click at [139, 353] on button "Criar nova rota" at bounding box center [120, 350] width 103 height 25
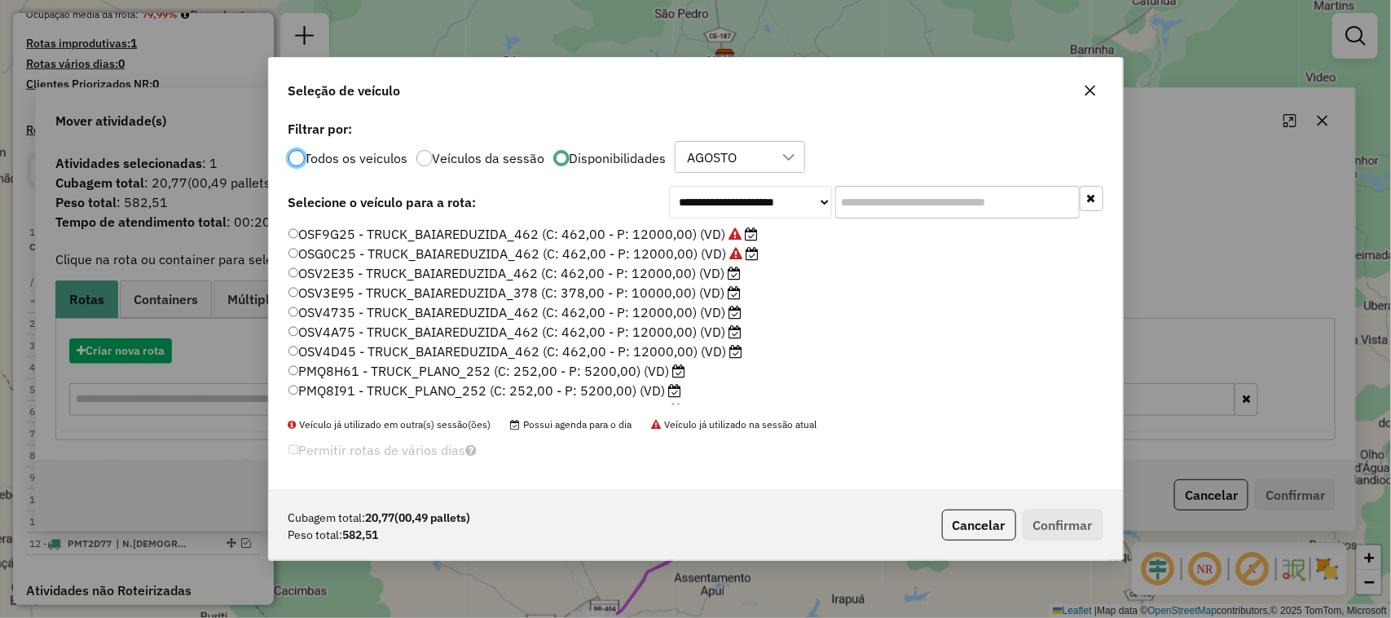
scroll to position [8, 5]
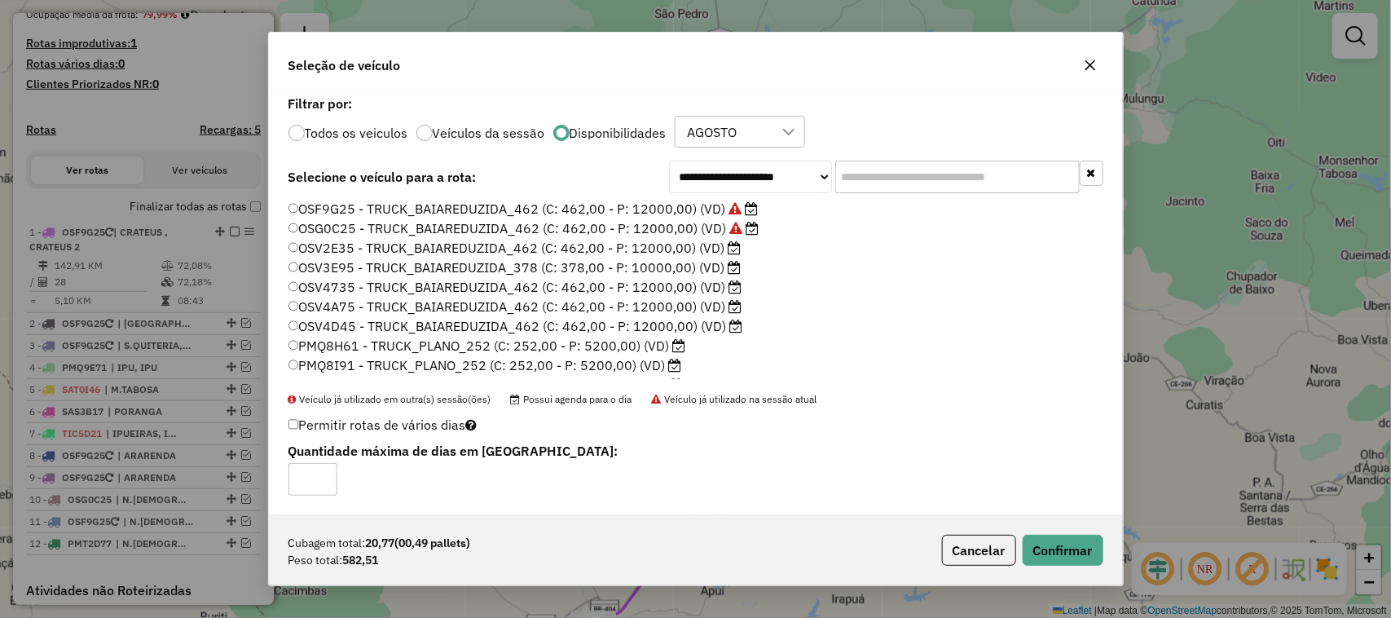
click at [425, 283] on label "OSV4735 - TRUCK_BAIAREDUZIDA_462 (C: 462,00 - P: 12000,00) (VD)" at bounding box center [515, 287] width 454 height 20
click at [1081, 544] on button "Confirmar" at bounding box center [1063, 550] width 81 height 31
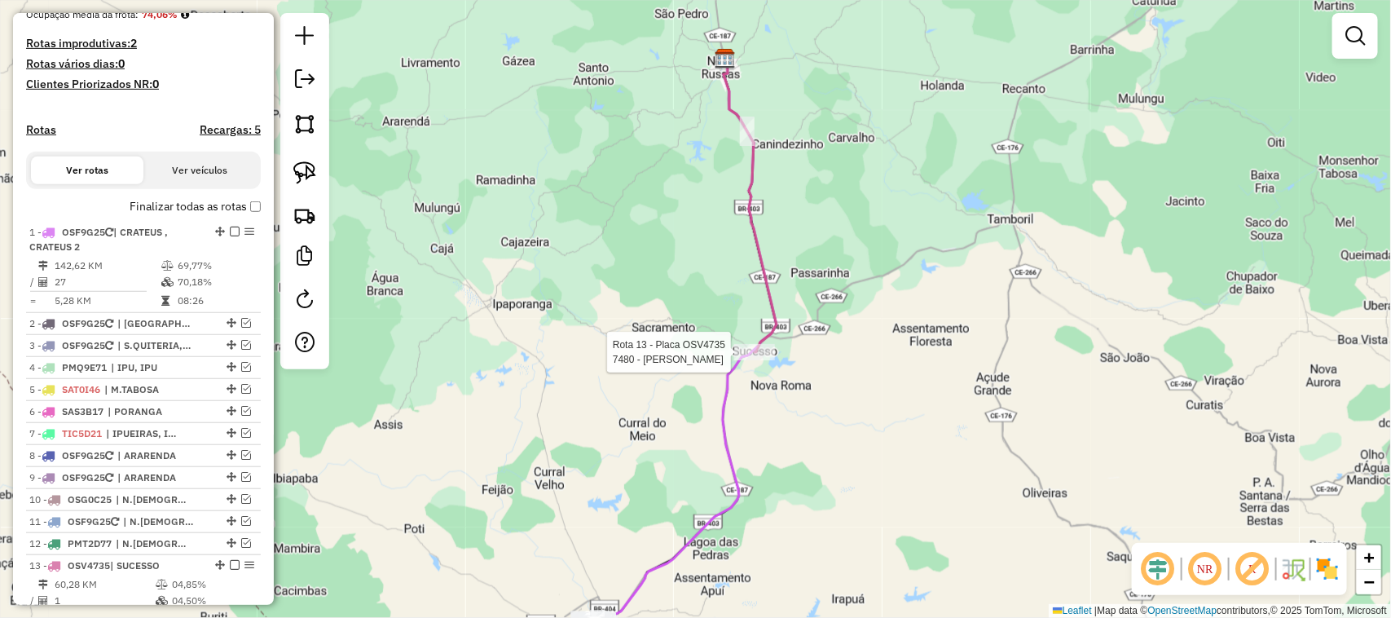
select select "**********"
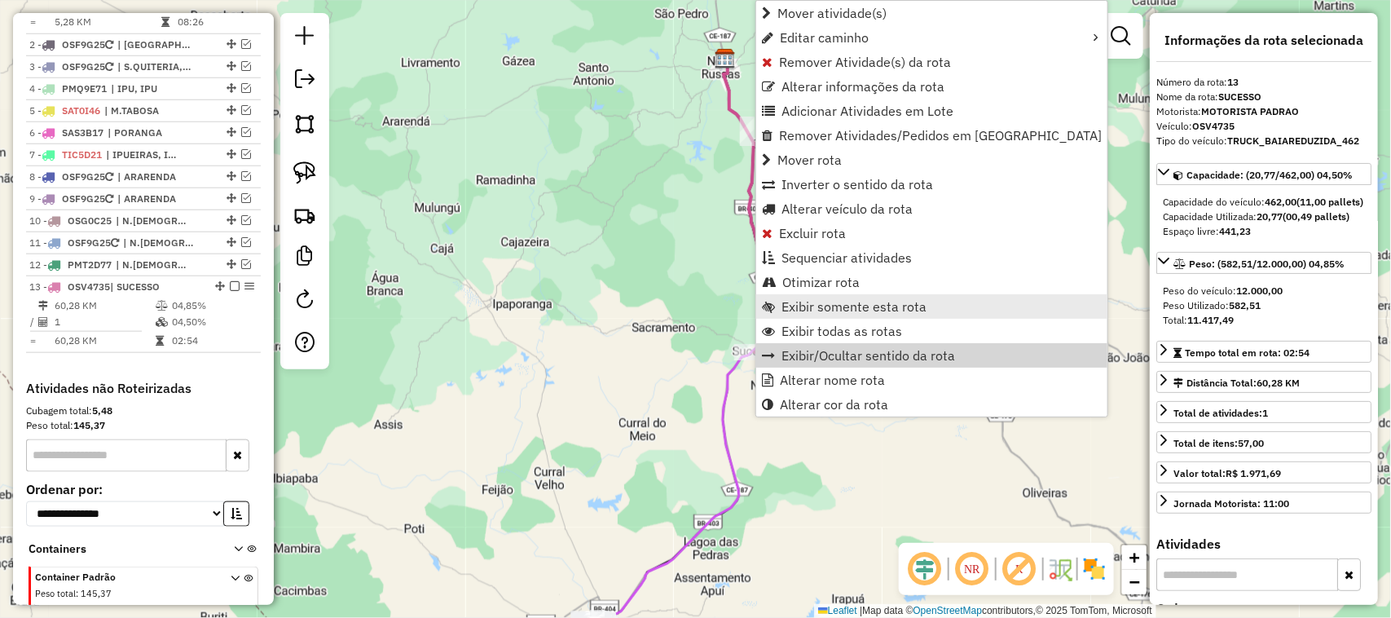
scroll to position [772, 0]
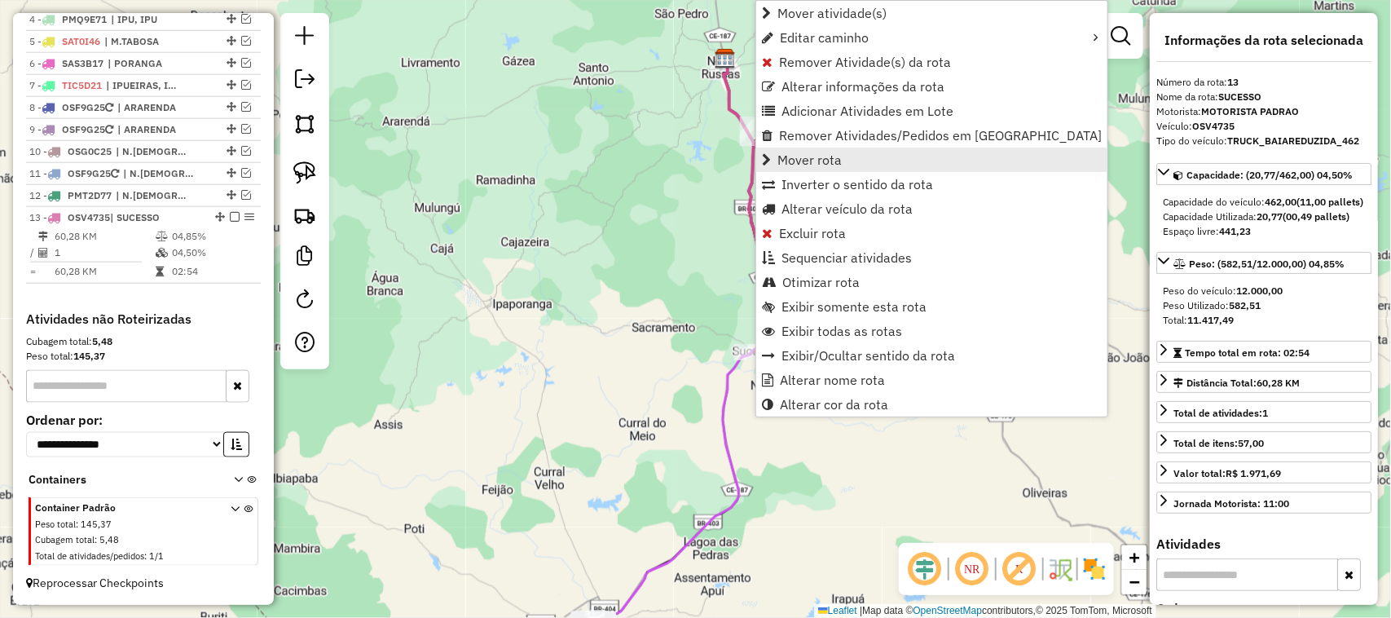
click at [811, 156] on span "Mover rota" at bounding box center [809, 159] width 64 height 13
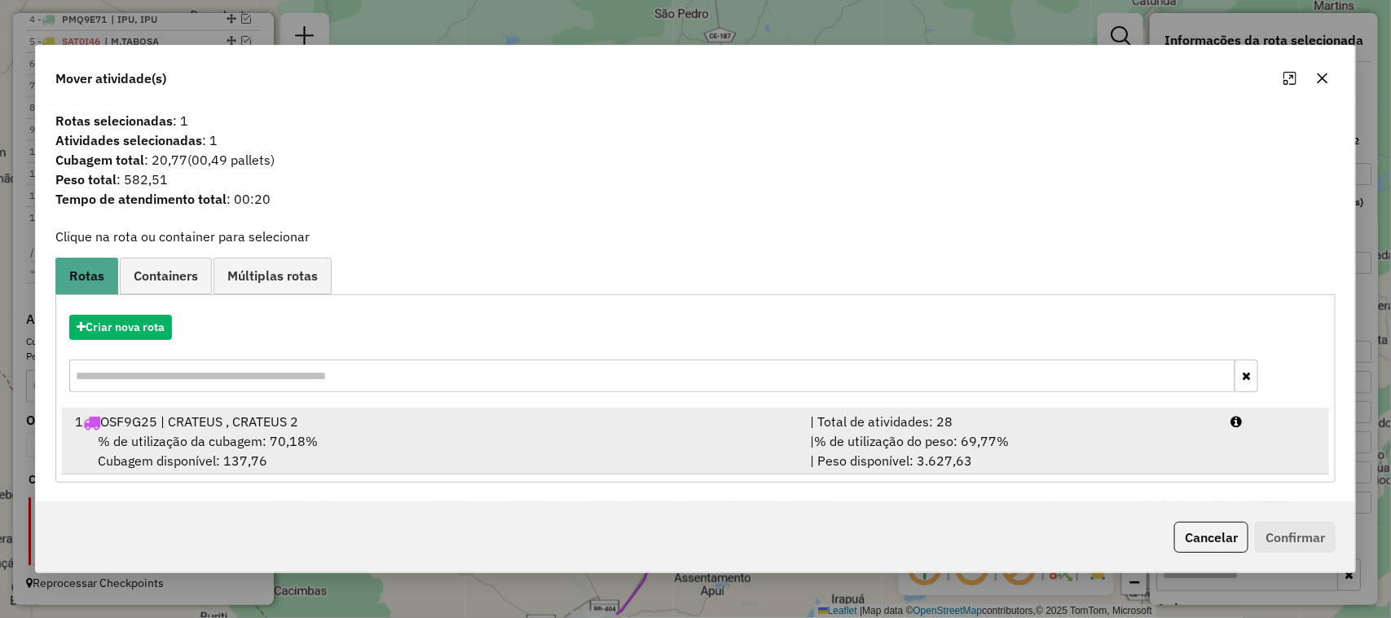
click at [214, 440] on span "% de utilização da cubagem: 70,18%" at bounding box center [208, 441] width 220 height 16
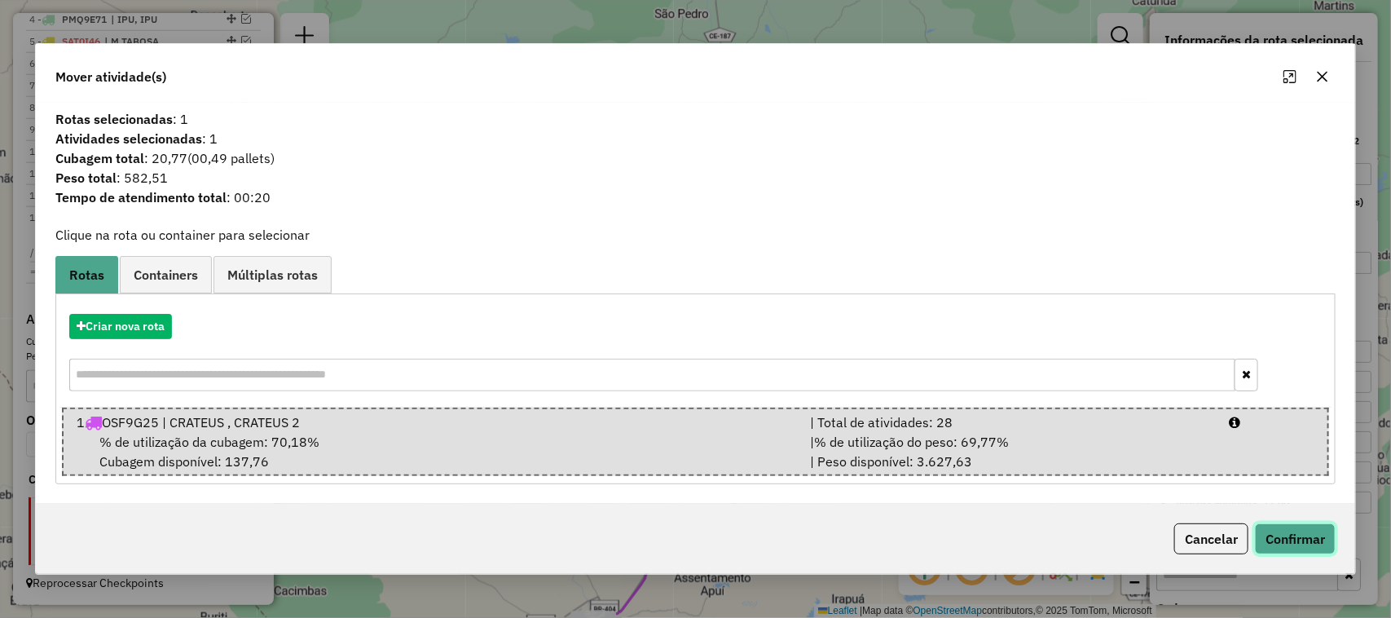
click at [1310, 535] on button "Confirmar" at bounding box center [1295, 538] width 81 height 31
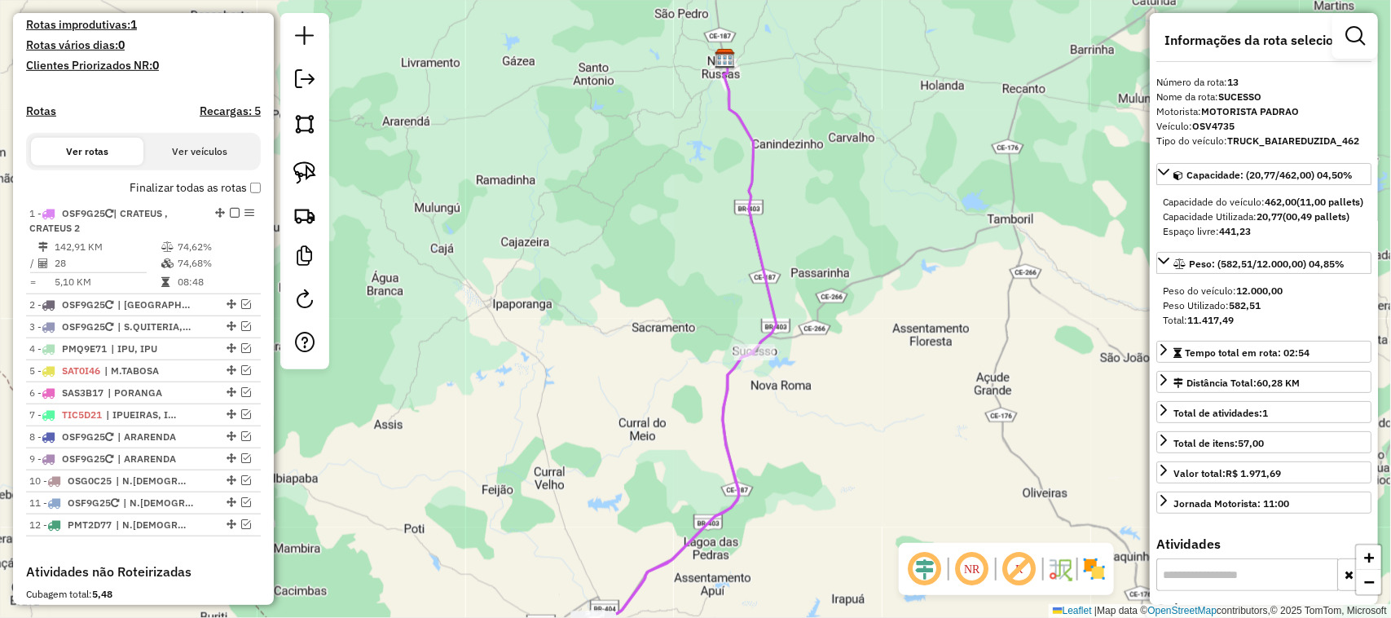
scroll to position [390, 0]
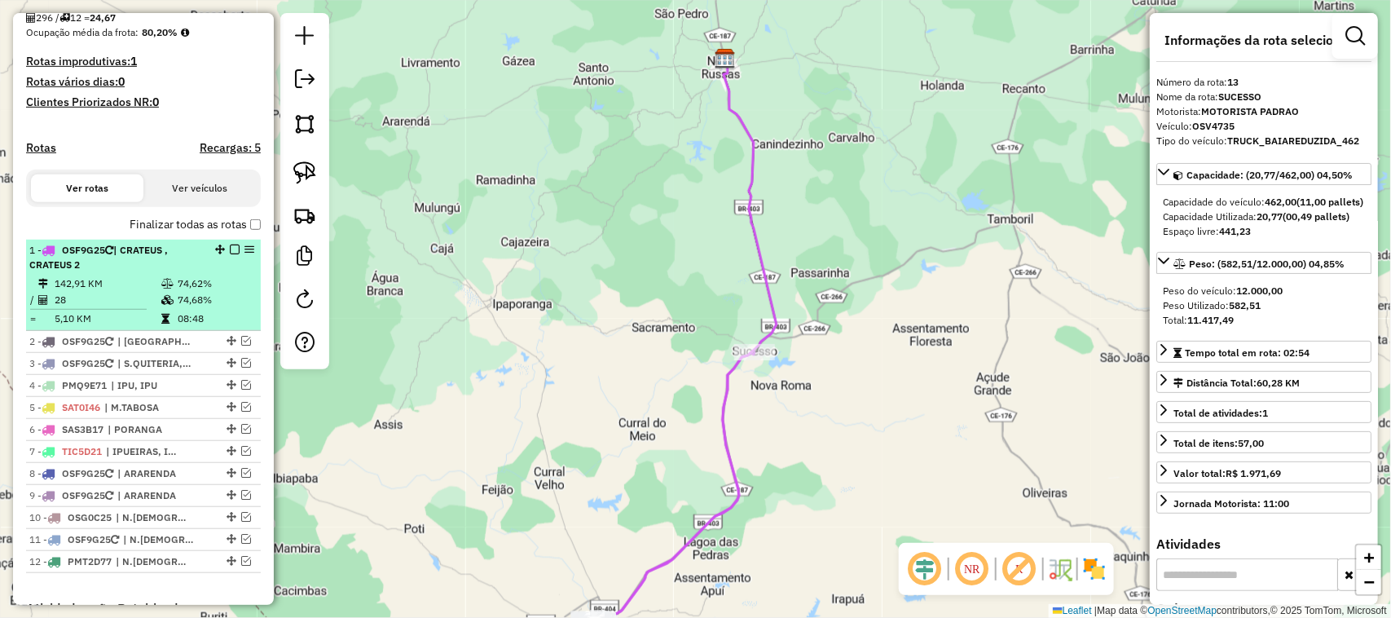
click at [118, 307] on td "28" at bounding box center [107, 300] width 107 height 16
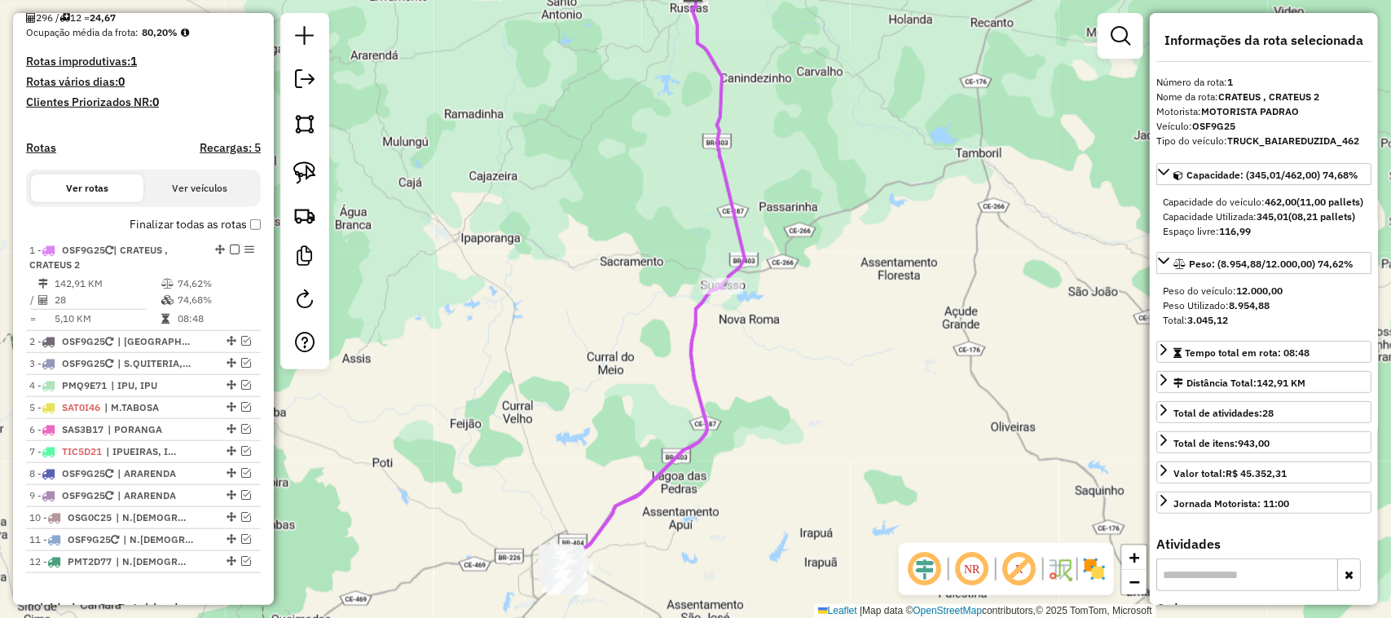
drag, startPoint x: 702, startPoint y: 328, endPoint x: 624, endPoint y: 285, distance: 89.0
click at [644, 298] on div "Janela de atendimento Grade de atendimento Capacidade Transportadoras Veículos …" at bounding box center [695, 309] width 1391 height 618
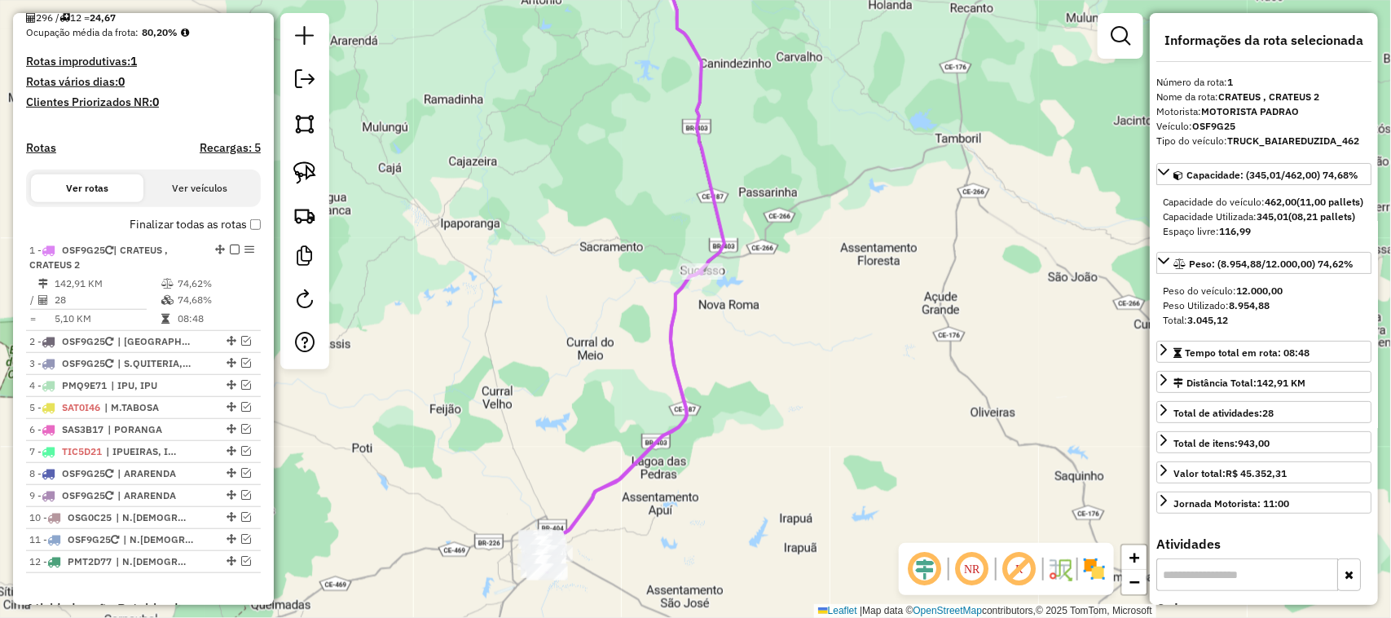
click at [702, 281] on div "Janela de atendimento Grade de atendimento Capacidade Transportadoras Veículos …" at bounding box center [695, 309] width 1391 height 618
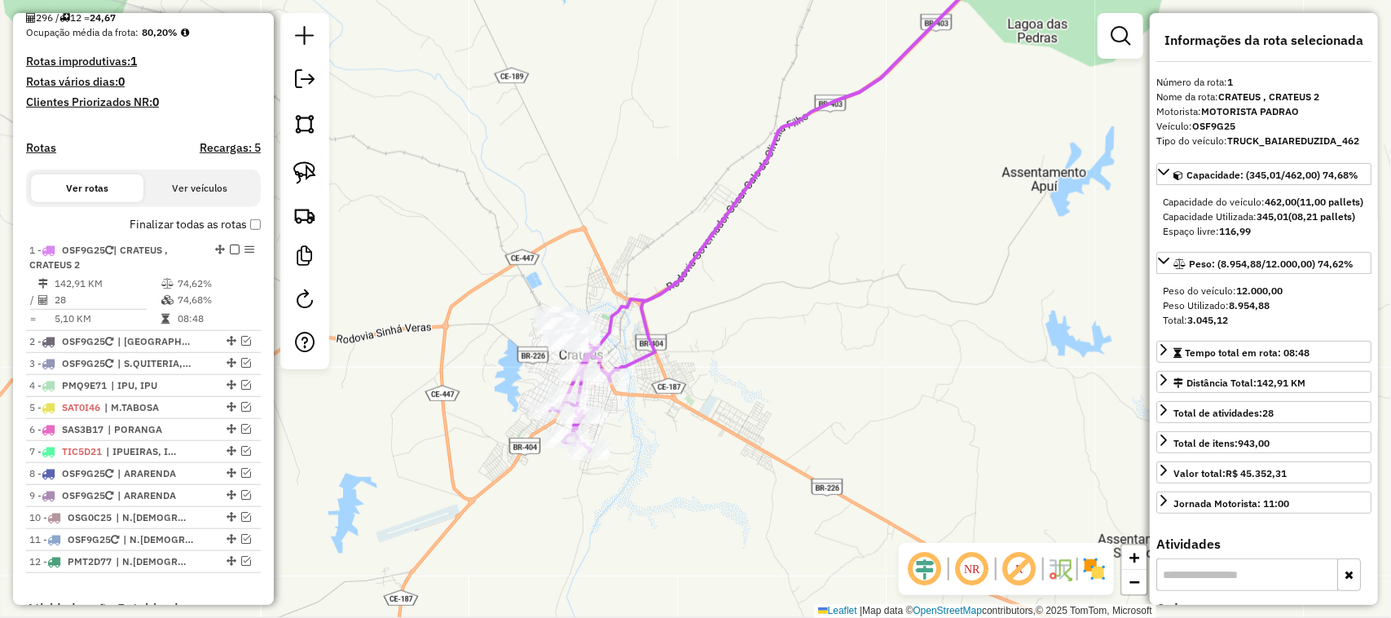
click at [648, 270] on div "Janela de atendimento Grade de atendimento Capacidade Transportadoras Veículos …" at bounding box center [695, 309] width 1391 height 618
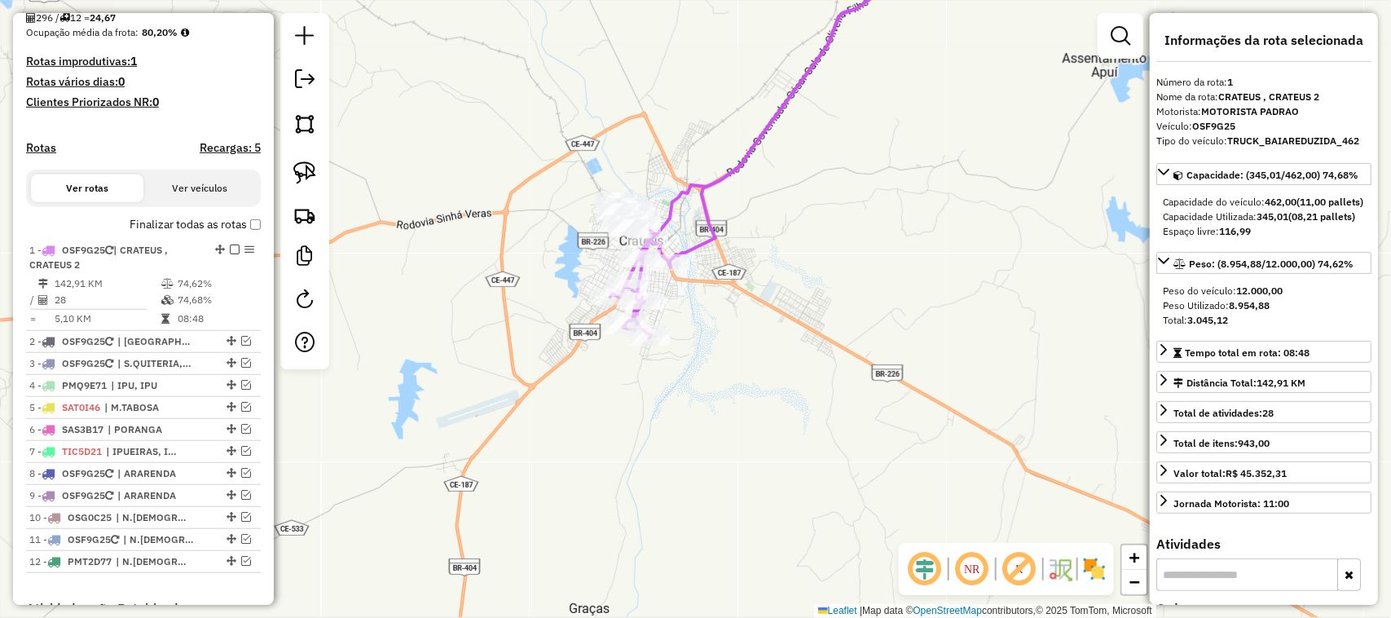
click at [913, 232] on div "Janela de atendimento Grade de atendimento Capacidade Transportadoras Veículos …" at bounding box center [695, 309] width 1391 height 618
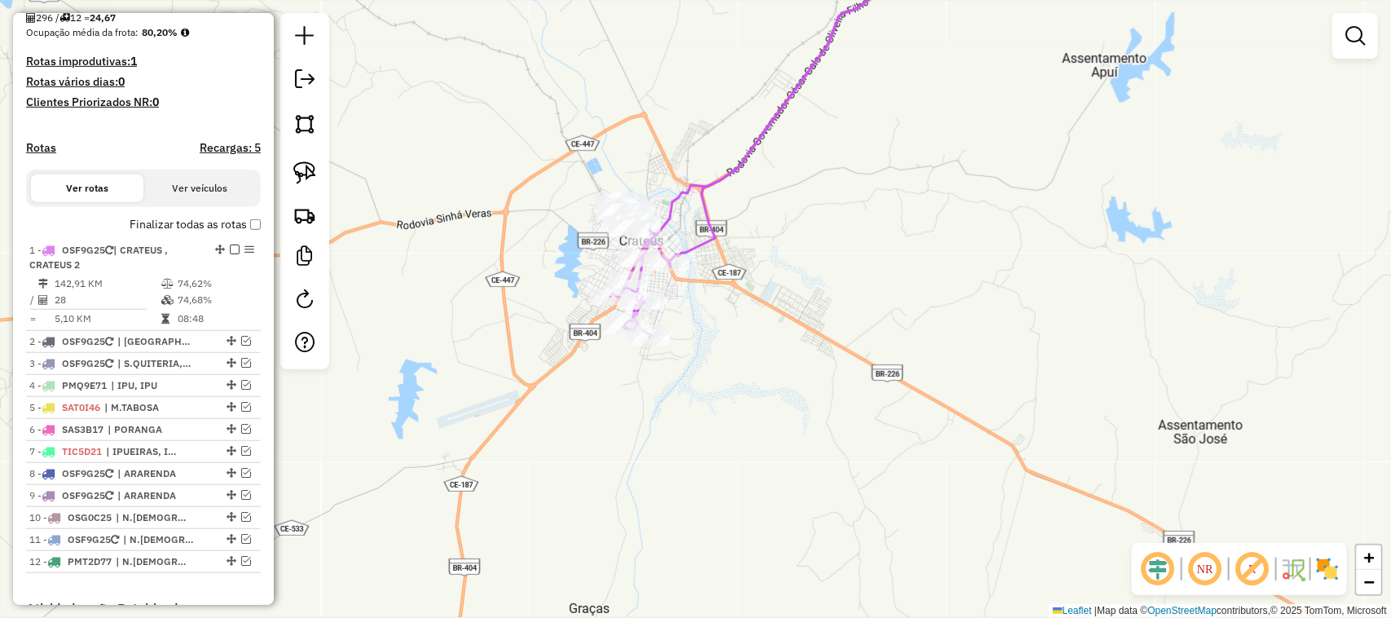
click at [1155, 566] on em at bounding box center [1157, 568] width 39 height 39
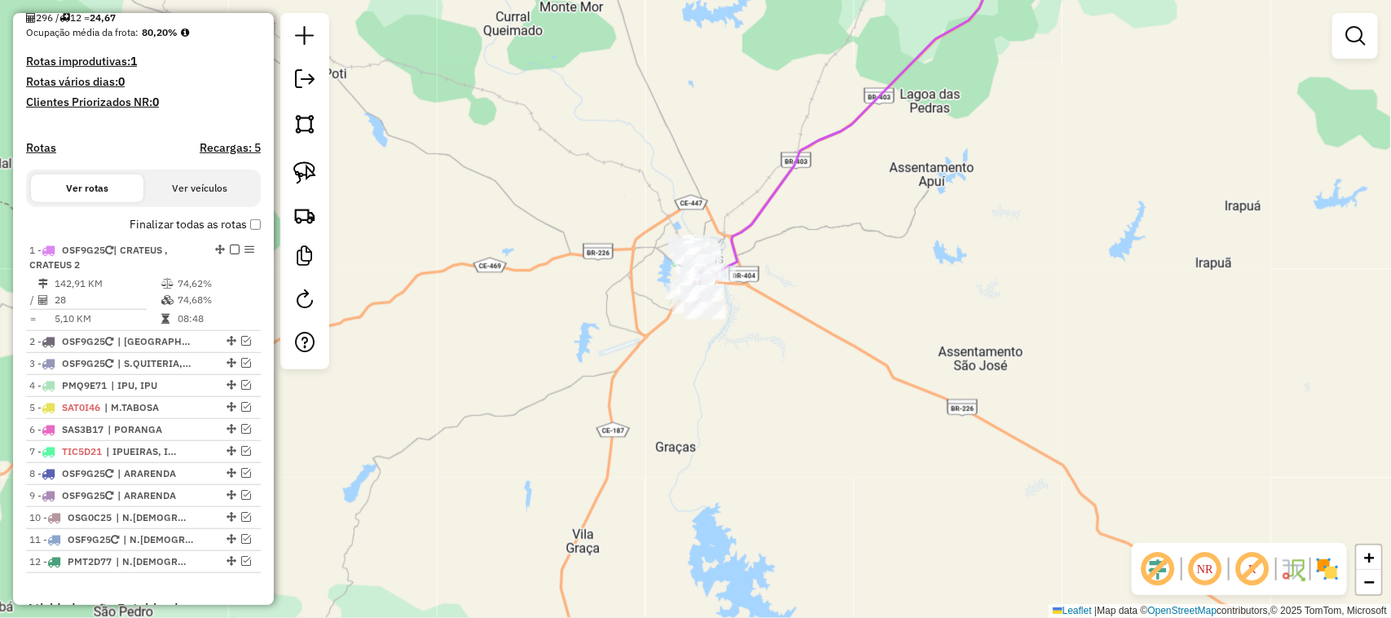
click at [1151, 569] on em at bounding box center [1157, 568] width 39 height 39
click at [1151, 559] on em at bounding box center [1157, 568] width 39 height 39
click at [569, 277] on div "Janela de atendimento Grade de atendimento Capacidade Transportadoras Veículos …" at bounding box center [695, 309] width 1391 height 618
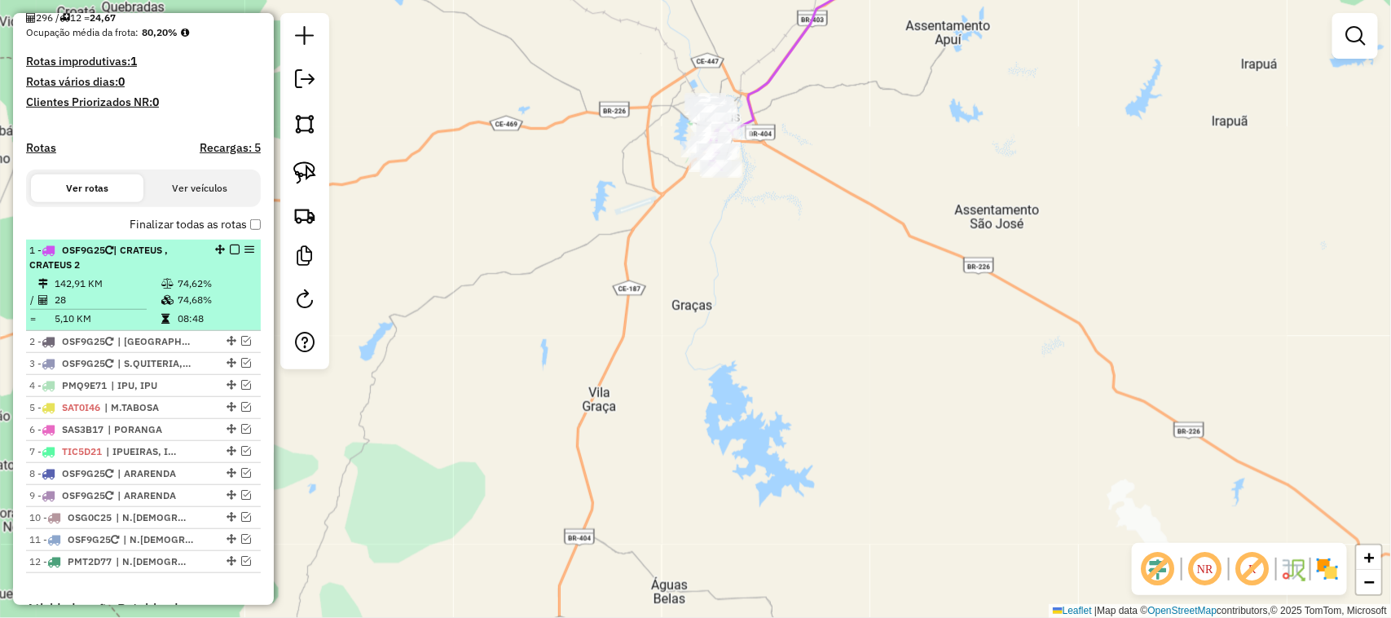
click at [115, 290] on td "142,91 KM" at bounding box center [107, 283] width 107 height 16
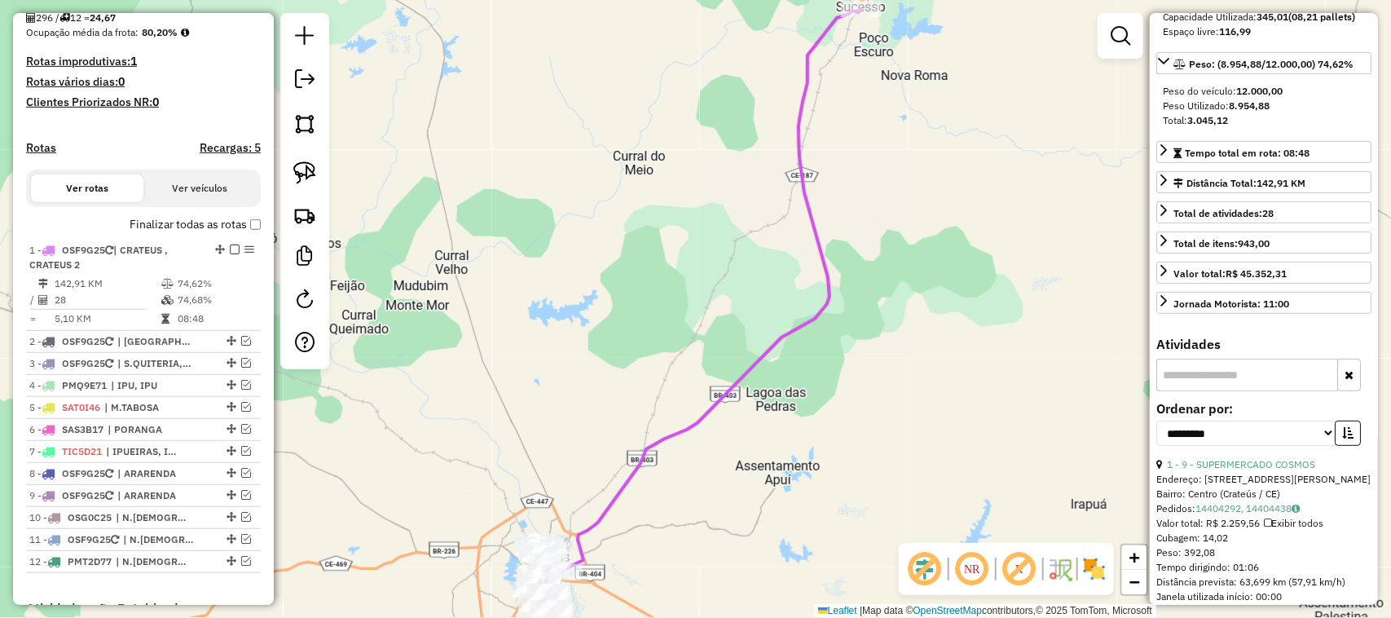
scroll to position [204, 0]
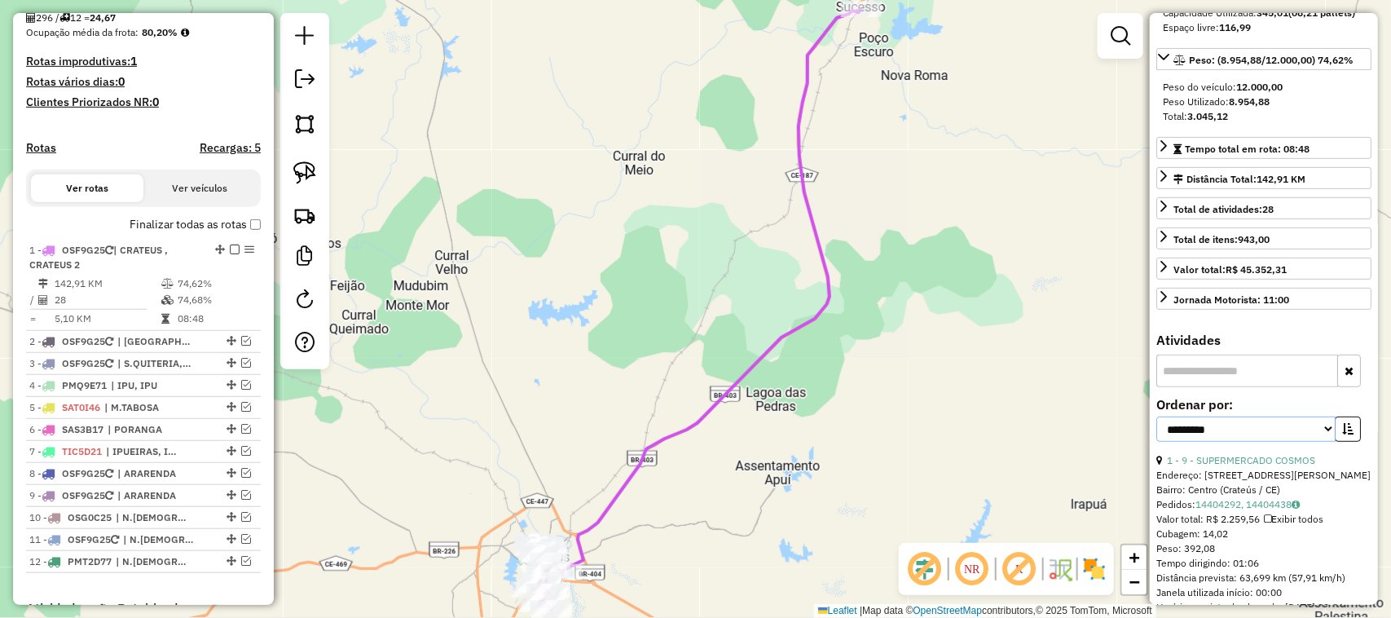
click at [1318, 442] on select "**********" at bounding box center [1245, 428] width 179 height 25
select select "*********"
click at [1156, 442] on select "**********" at bounding box center [1245, 428] width 179 height 25
click at [1347, 434] on icon "button" at bounding box center [1347, 428] width 11 height 11
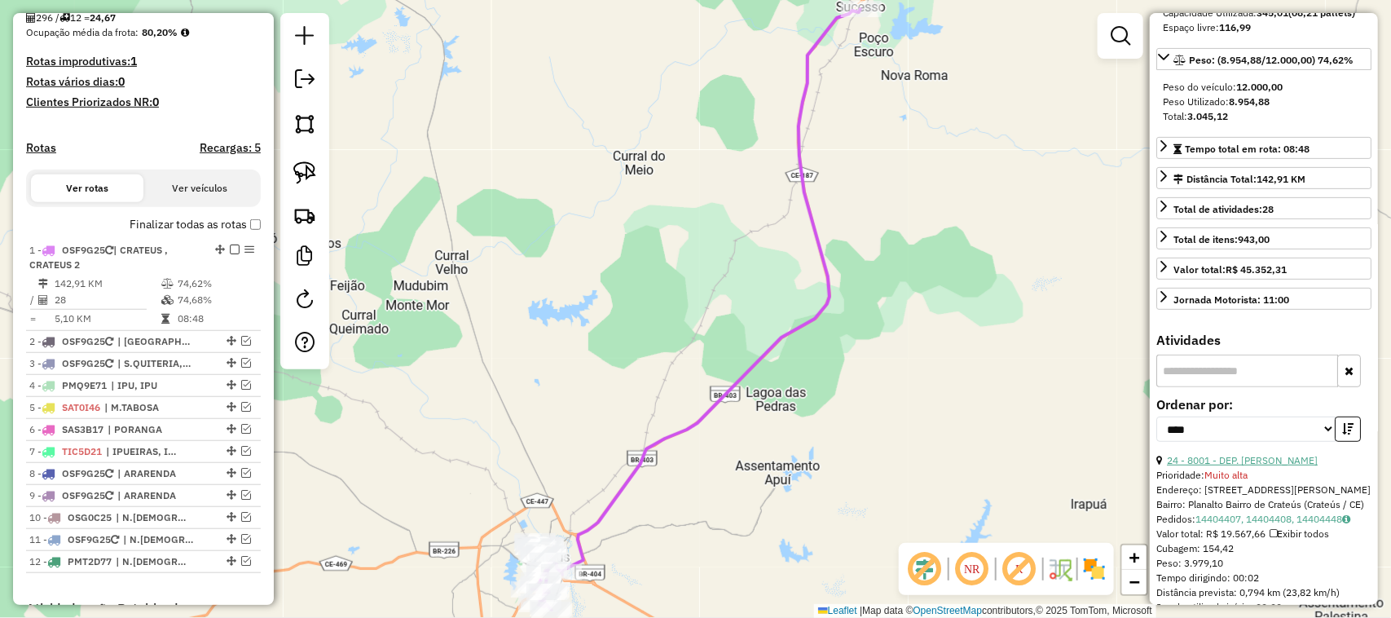
click at [1294, 466] on link "24 - 8001 - DEP. PEDRO MACHADO" at bounding box center [1242, 460] width 151 height 12
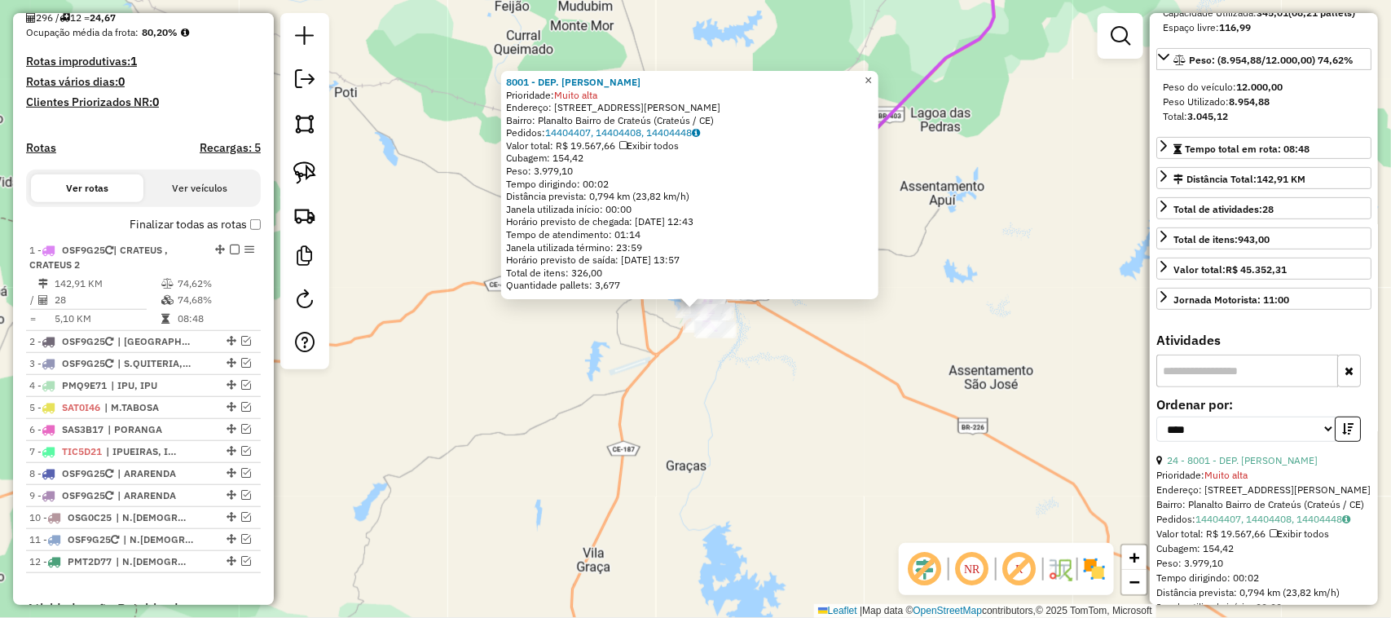
click at [872, 73] on span "×" at bounding box center [868, 80] width 7 height 14
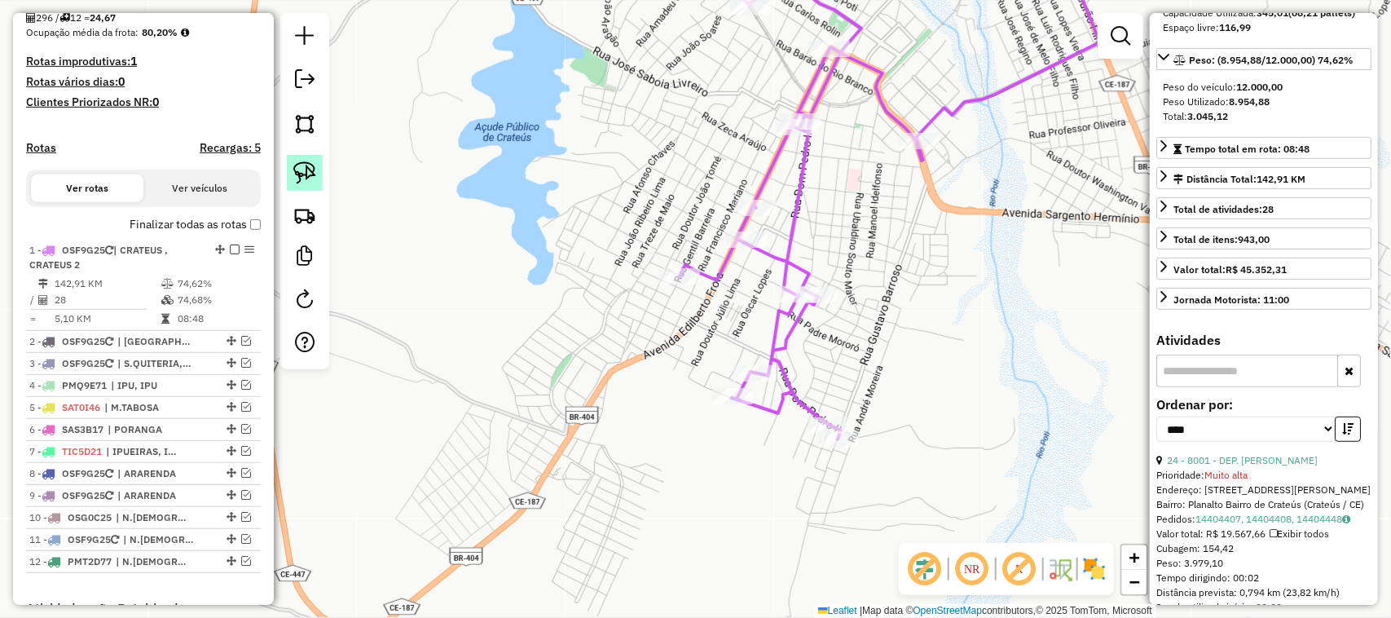
click at [298, 163] on img at bounding box center [304, 172] width 23 height 23
drag, startPoint x: 695, startPoint y: 253, endPoint x: 709, endPoint y: 278, distance: 28.1
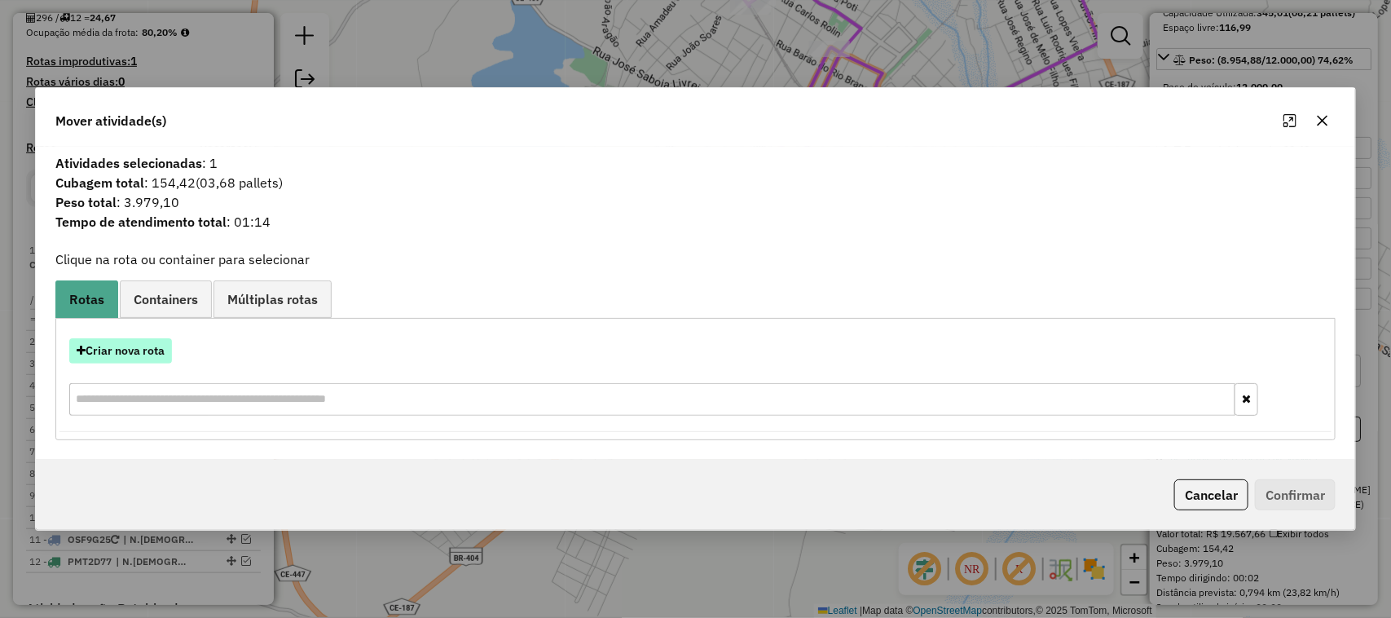
click at [102, 352] on button "Criar nova rota" at bounding box center [120, 350] width 103 height 25
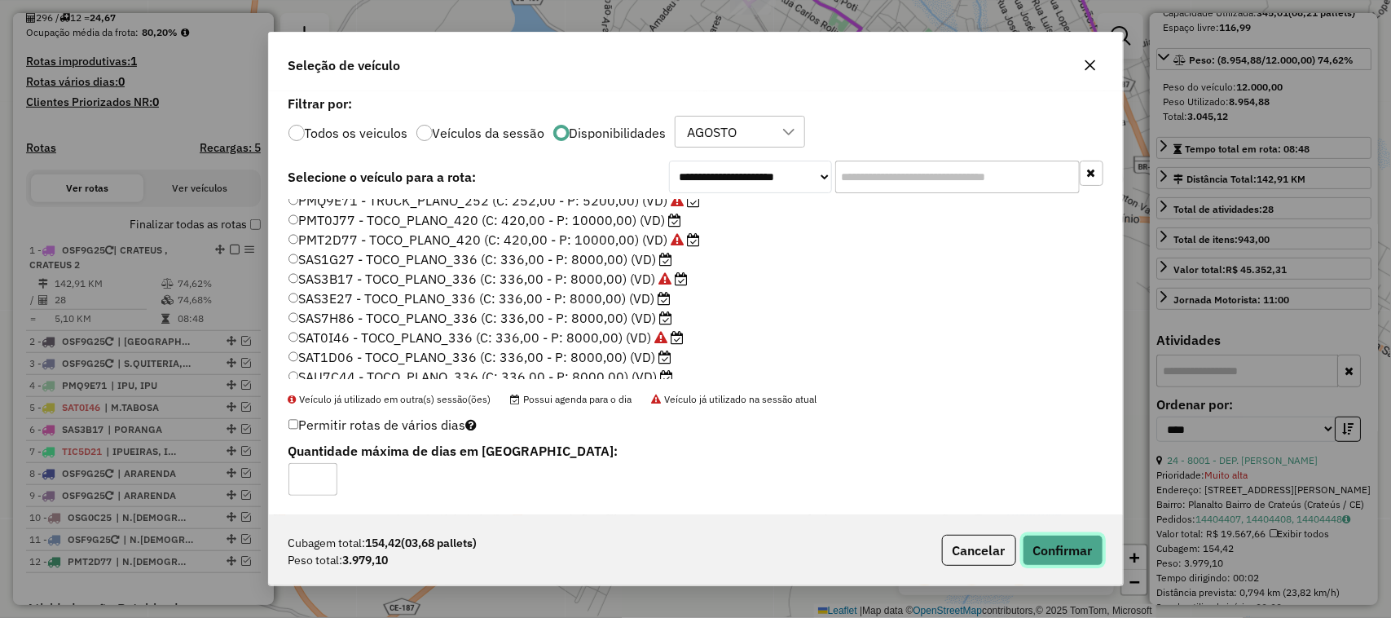
click at [1072, 548] on button "Confirmar" at bounding box center [1063, 550] width 81 height 31
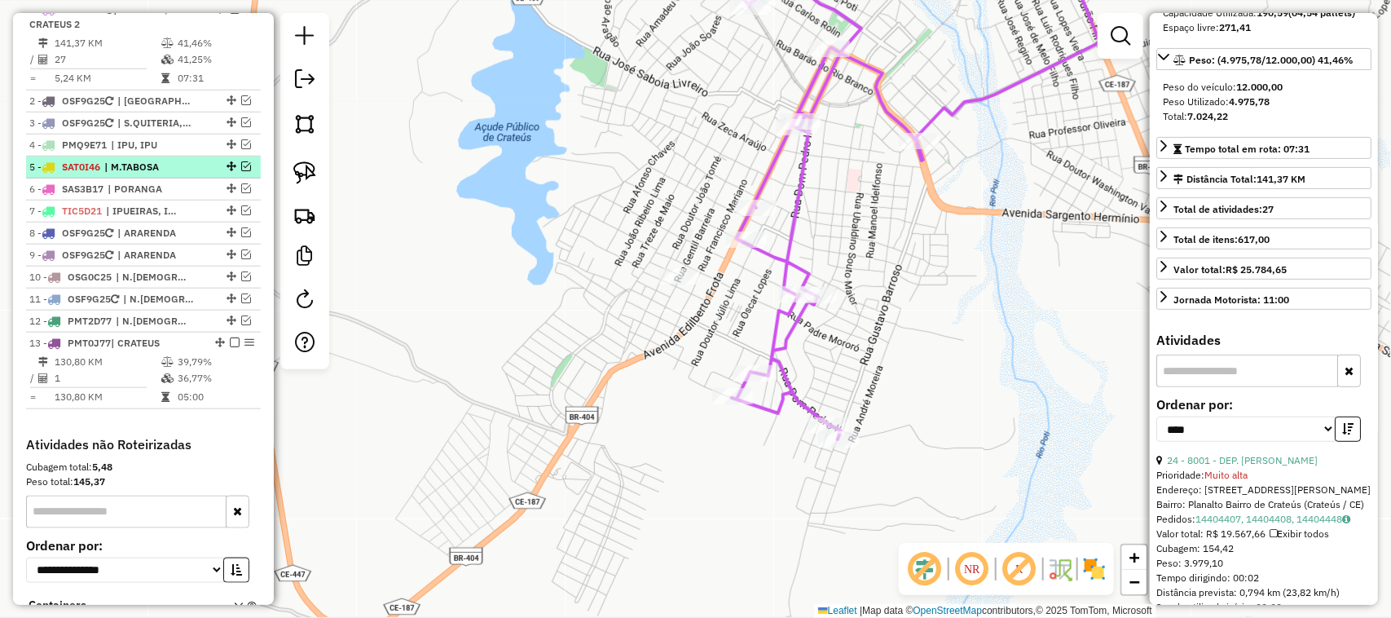
scroll to position [528, 0]
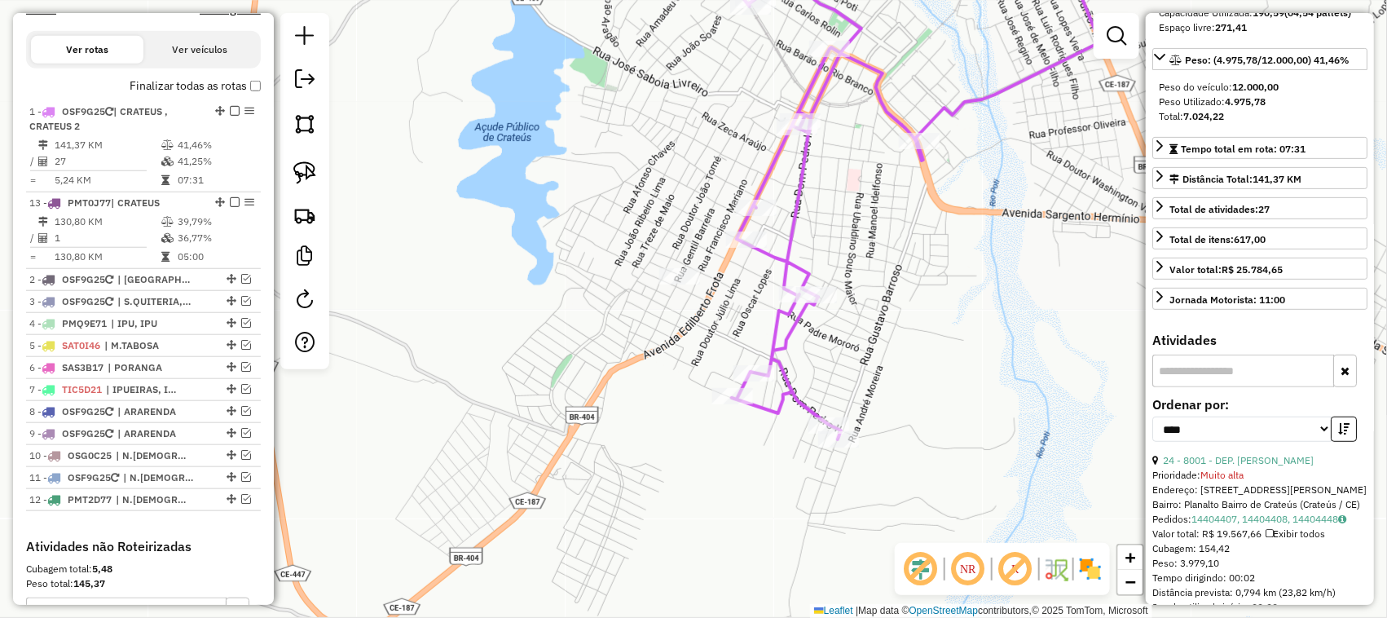
drag, startPoint x: 214, startPoint y: 462, endPoint x: 194, endPoint y: 209, distance: 253.4
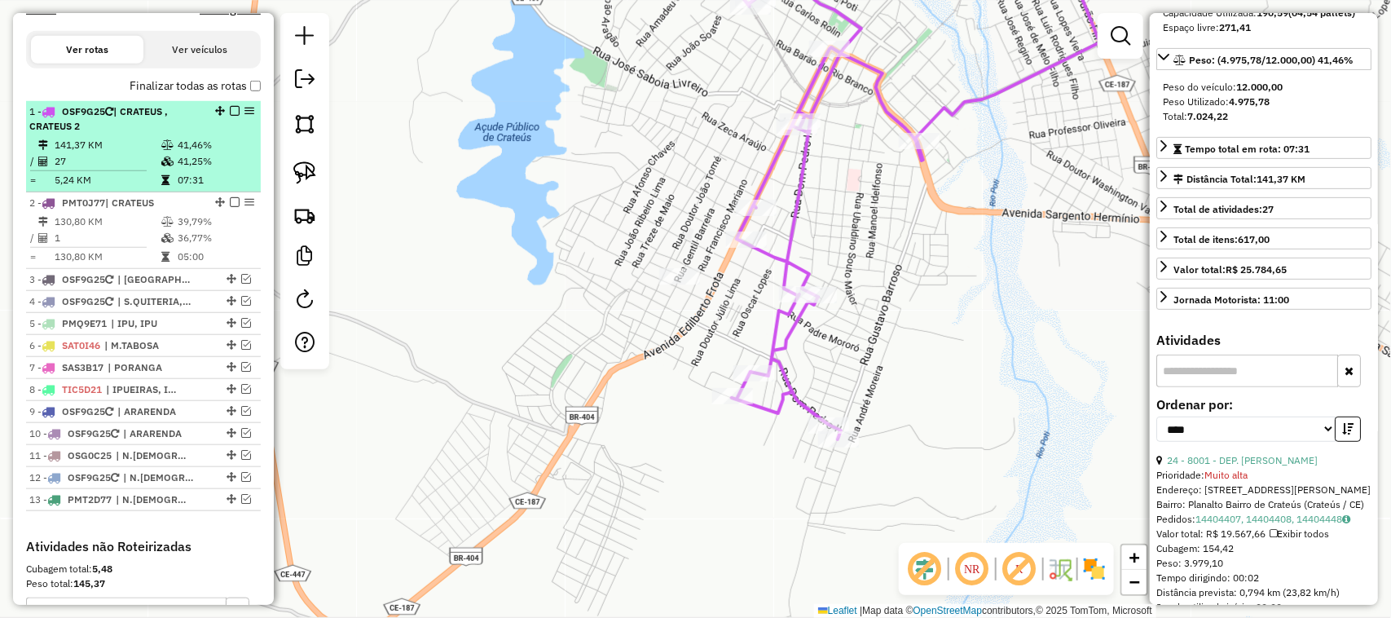
click at [103, 167] on td "27" at bounding box center [107, 161] width 107 height 16
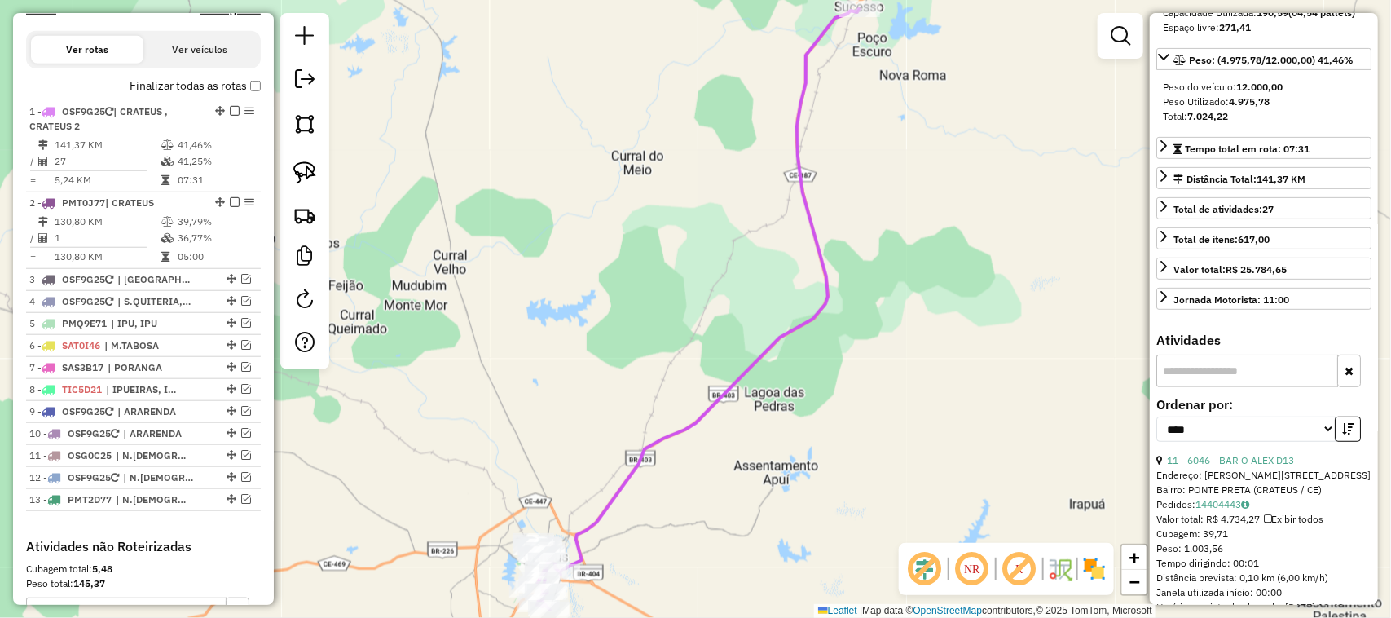
drag, startPoint x: 605, startPoint y: 324, endPoint x: 661, endPoint y: 222, distance: 116.4
click at [649, 253] on div "Janela de atendimento Grade de atendimento Capacidade Transportadoras Veículos …" at bounding box center [695, 309] width 1391 height 618
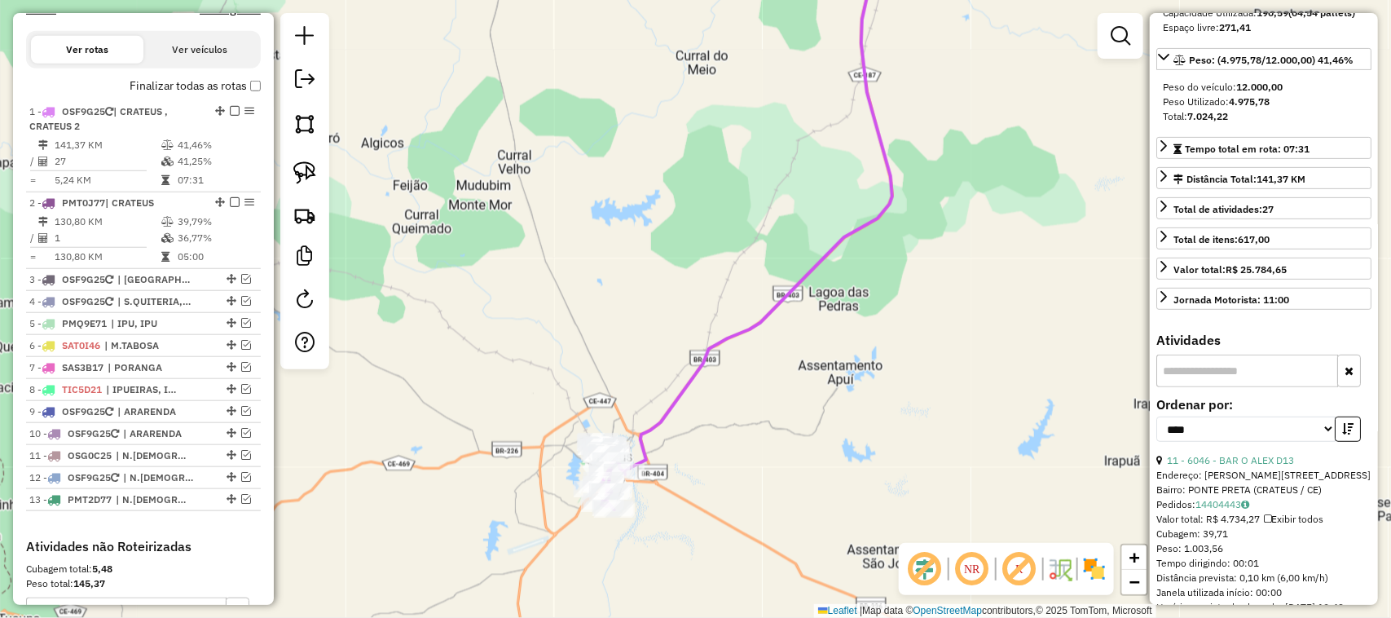
drag, startPoint x: 657, startPoint y: 312, endPoint x: 669, endPoint y: 279, distance: 35.6
click at [667, 283] on div "Janela de atendimento Grade de atendimento Capacidade Transportadoras Veículos …" at bounding box center [695, 309] width 1391 height 618
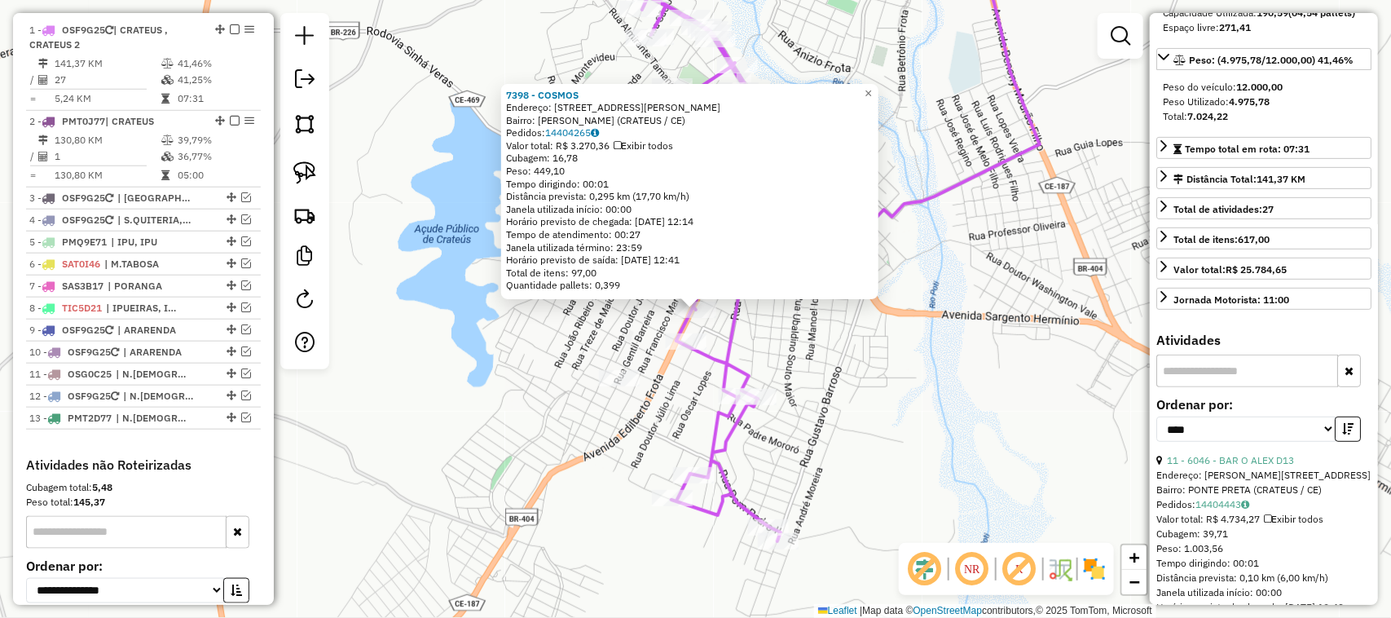
scroll to position [630, 0]
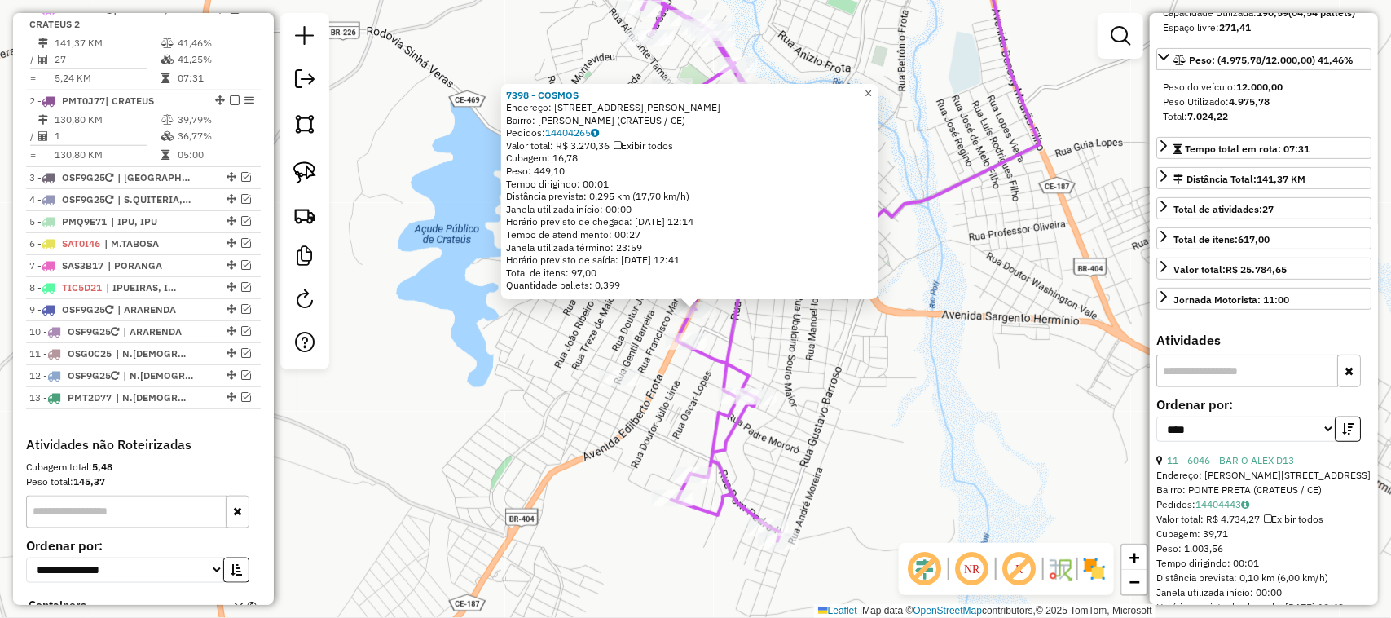
click at [872, 88] on span "×" at bounding box center [868, 93] width 7 height 14
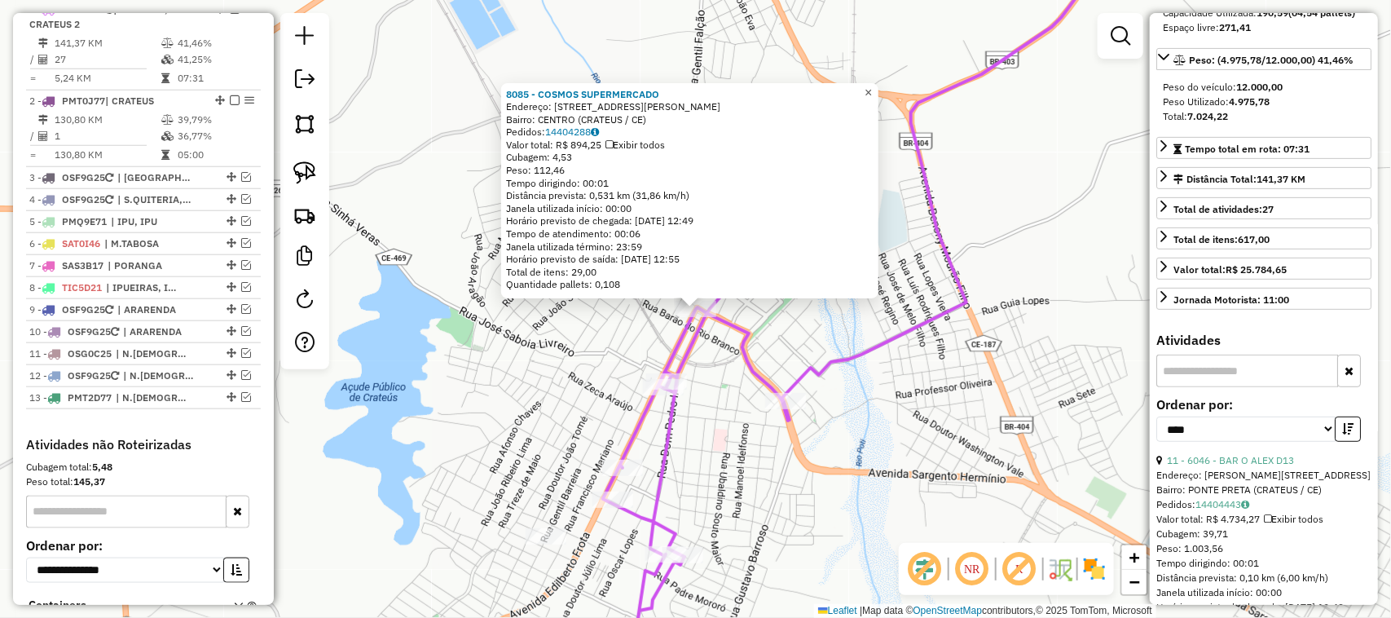
click at [872, 86] on span "×" at bounding box center [868, 93] width 7 height 14
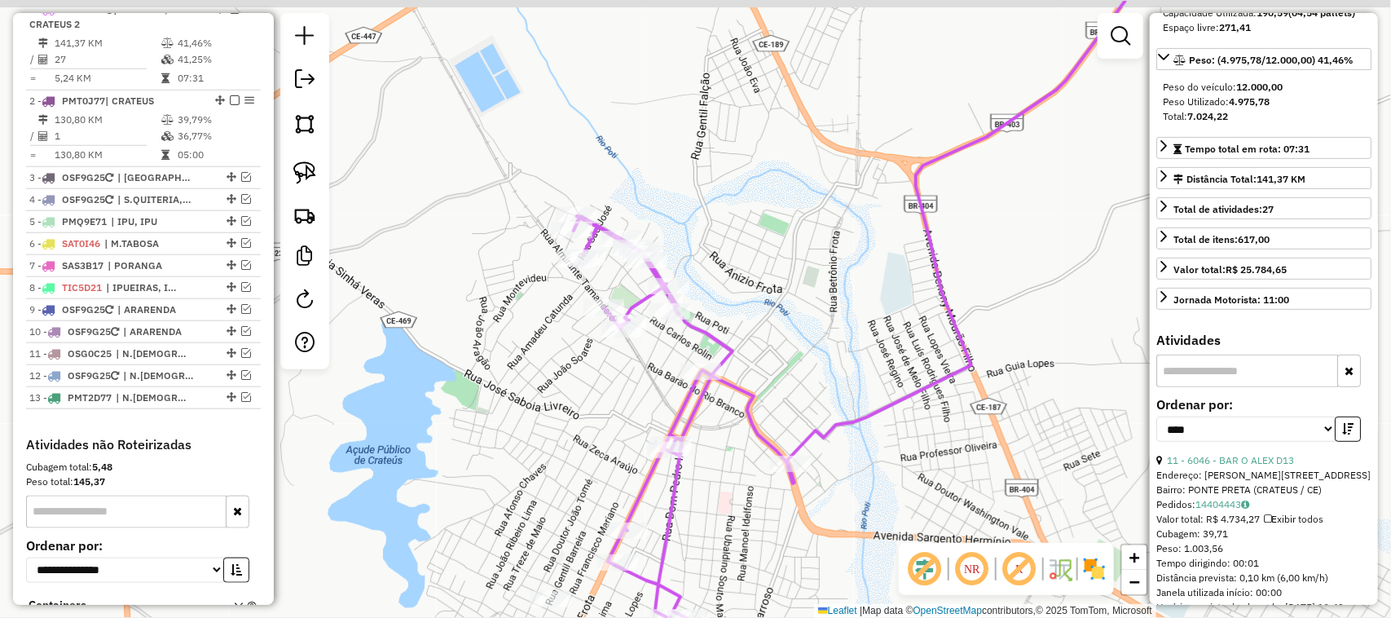
click at [776, 311] on div "Janela de atendimento Grade de atendimento Capacidade Transportadoras Veículos …" at bounding box center [695, 309] width 1391 height 618
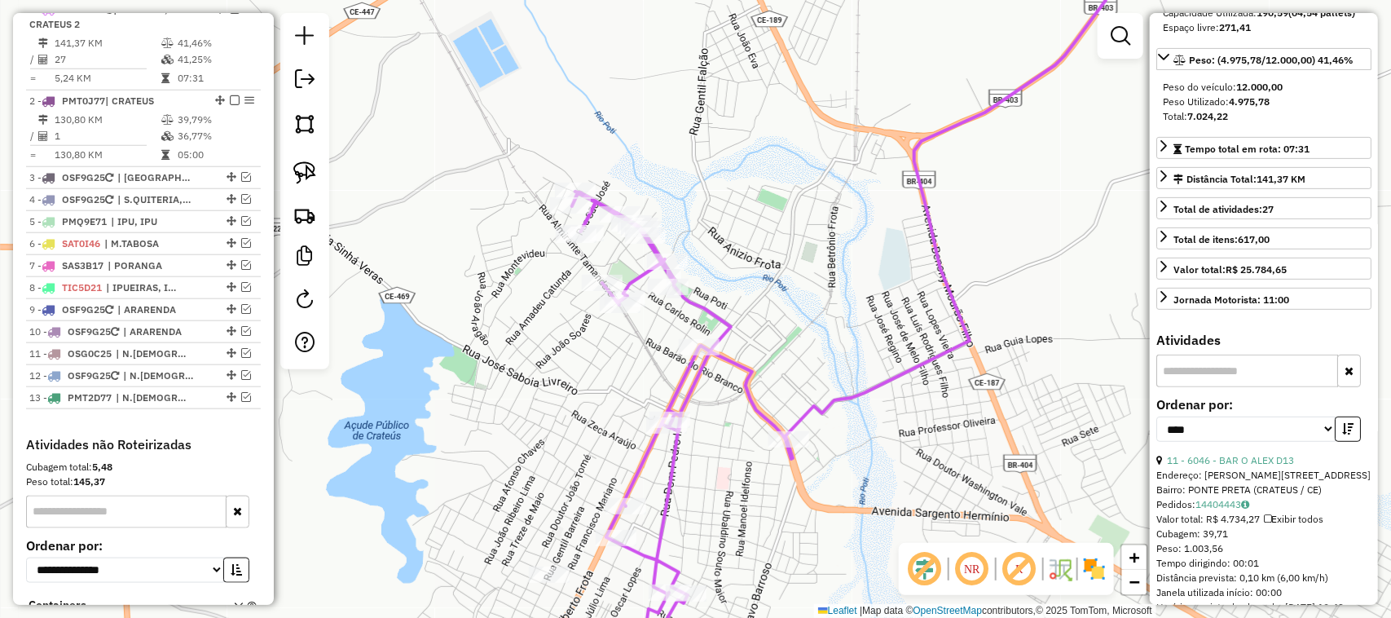
drag, startPoint x: 777, startPoint y: 373, endPoint x: 707, endPoint y: 225, distance: 163.7
click at [714, 237] on div "Janela de atendimento Grade de atendimento Capacidade Transportadoras Veículos …" at bounding box center [695, 309] width 1391 height 618
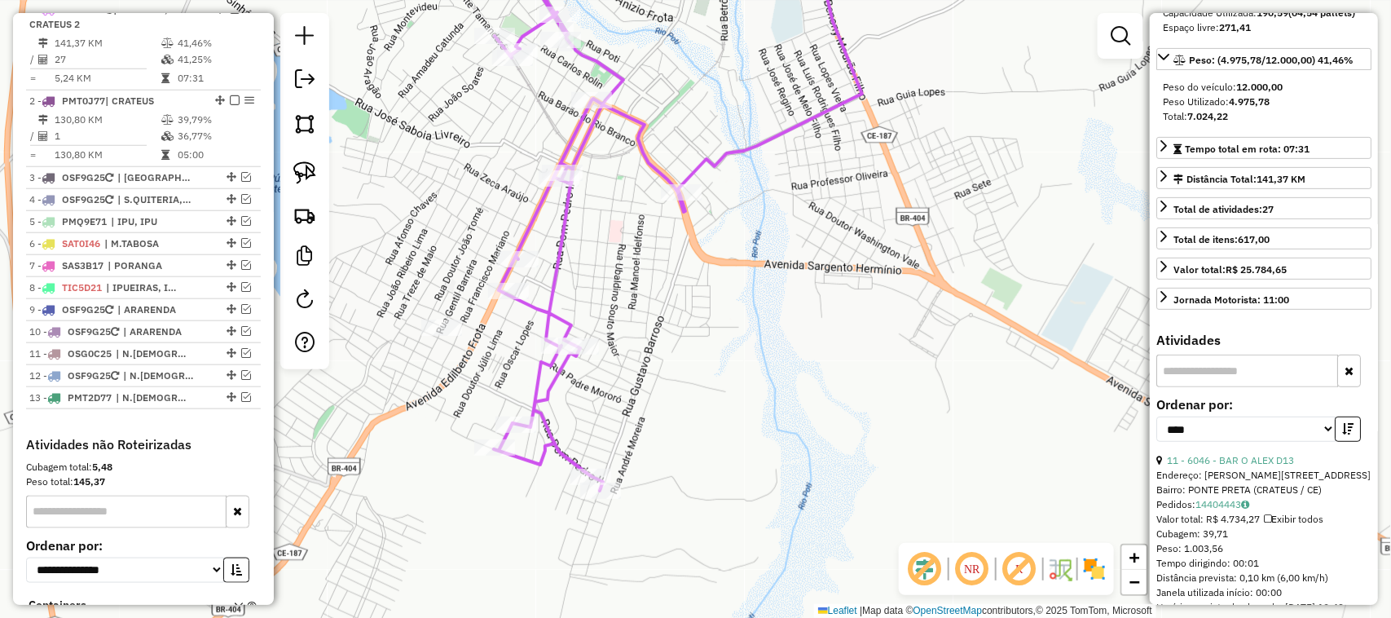
drag, startPoint x: 588, startPoint y: 299, endPoint x: 644, endPoint y: 258, distance: 69.4
click at [630, 270] on div "Janela de atendimento Grade de atendimento Capacidade Transportadoras Veículos …" at bounding box center [695, 309] width 1391 height 618
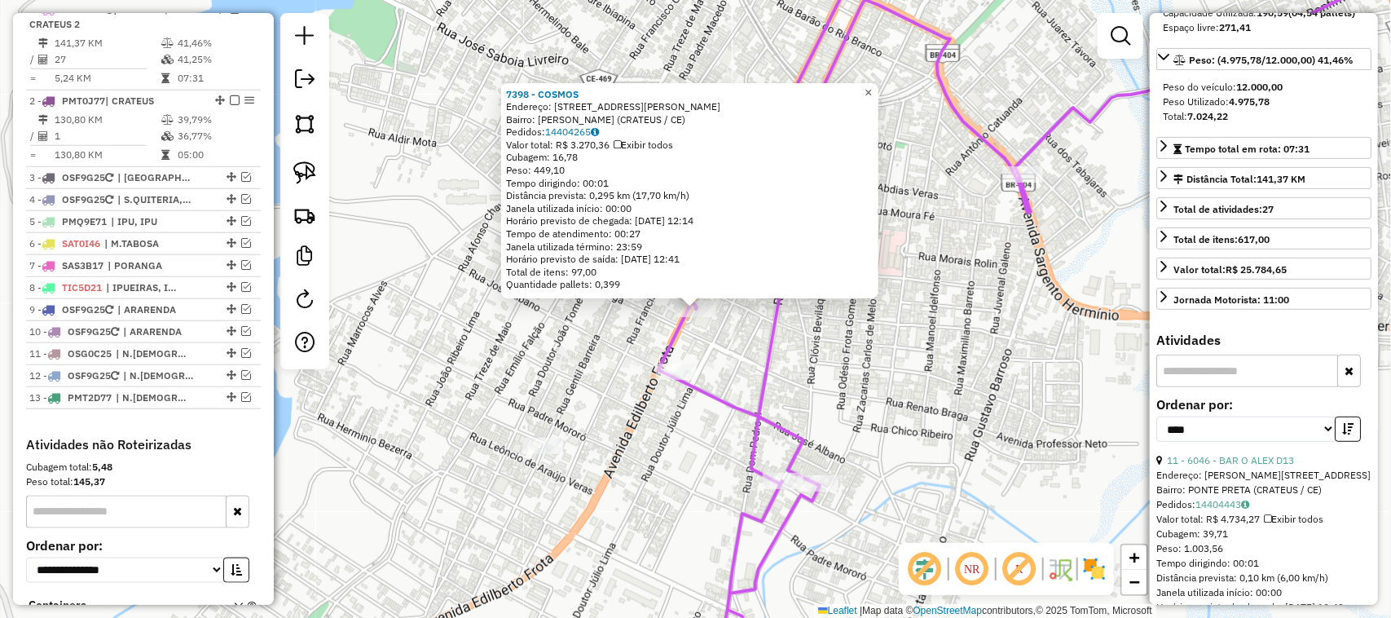
click at [872, 86] on span "×" at bounding box center [868, 93] width 7 height 14
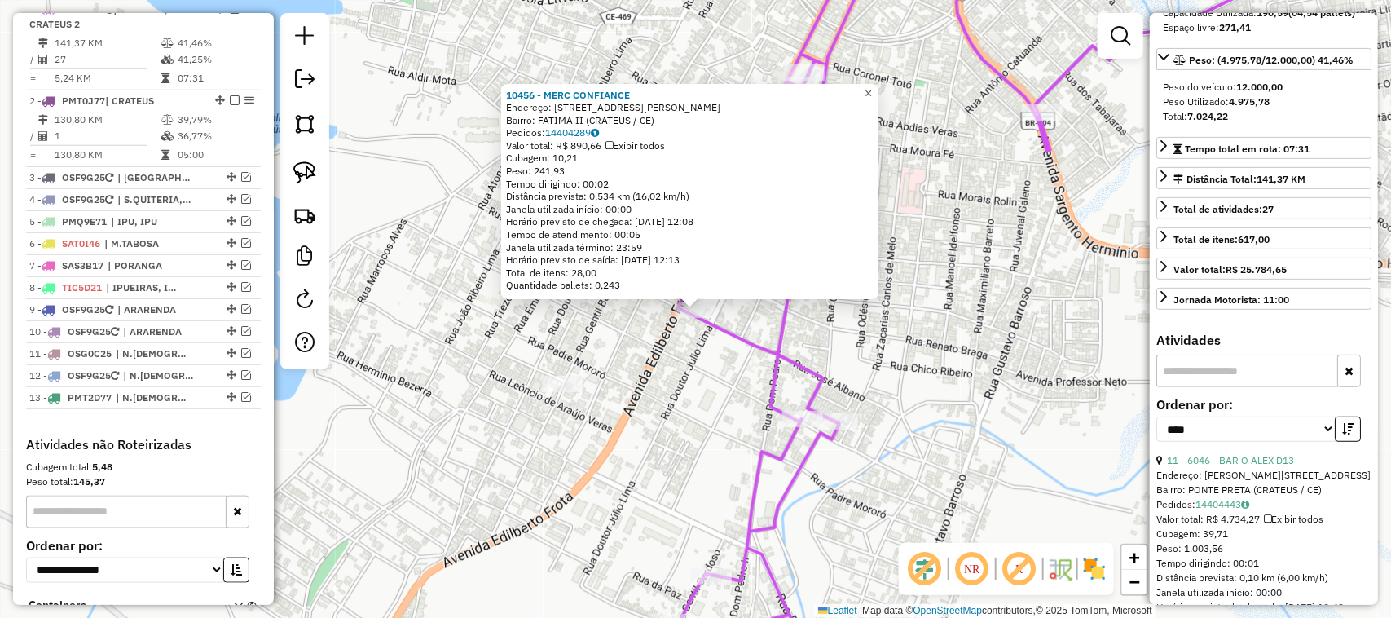
click at [872, 84] on link "×" at bounding box center [869, 94] width 20 height 20
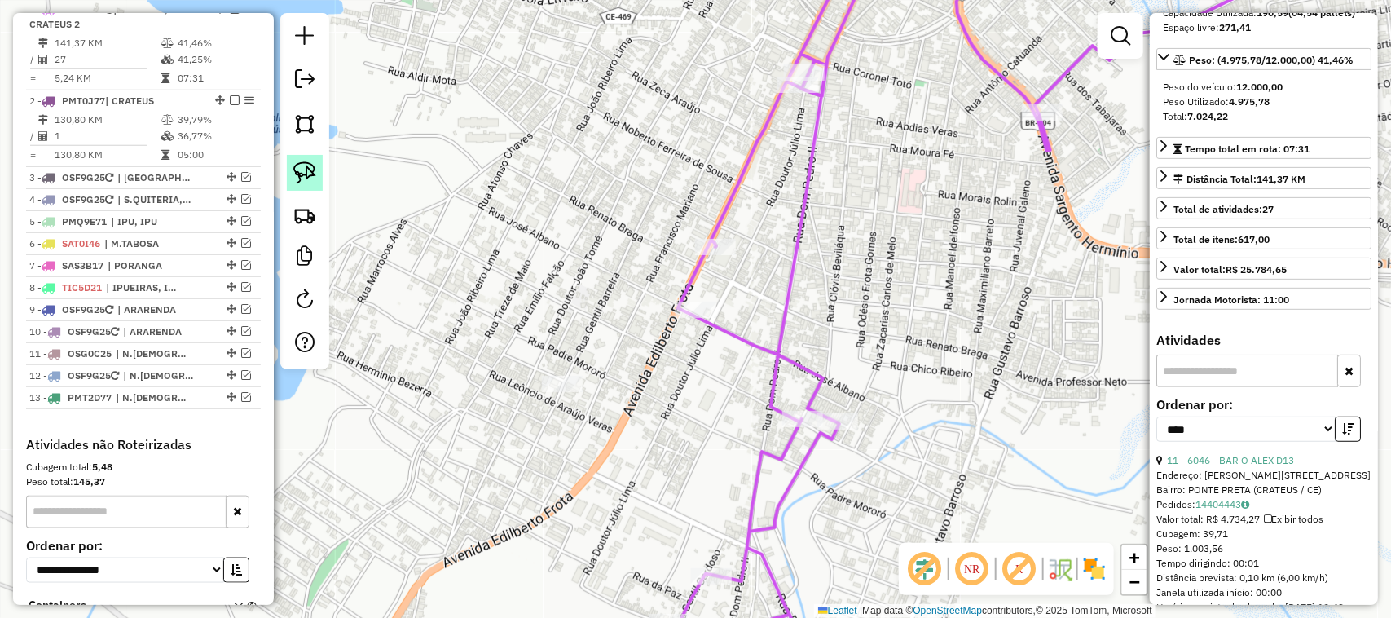
click at [302, 178] on img at bounding box center [304, 172] width 23 height 23
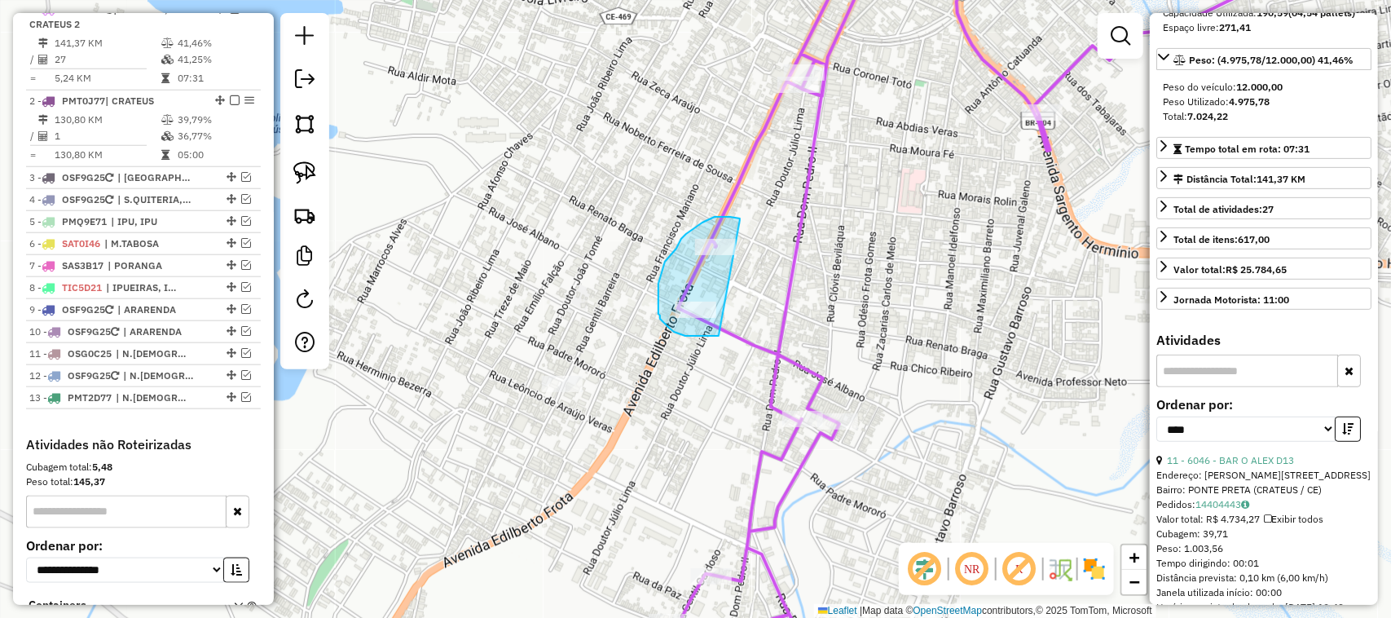
drag, startPoint x: 707, startPoint y: 220, endPoint x: 744, endPoint y: 316, distance: 102.9
click at [744, 316] on div "Janela de atendimento Grade de atendimento Capacidade Transportadoras Veículos …" at bounding box center [695, 309] width 1391 height 618
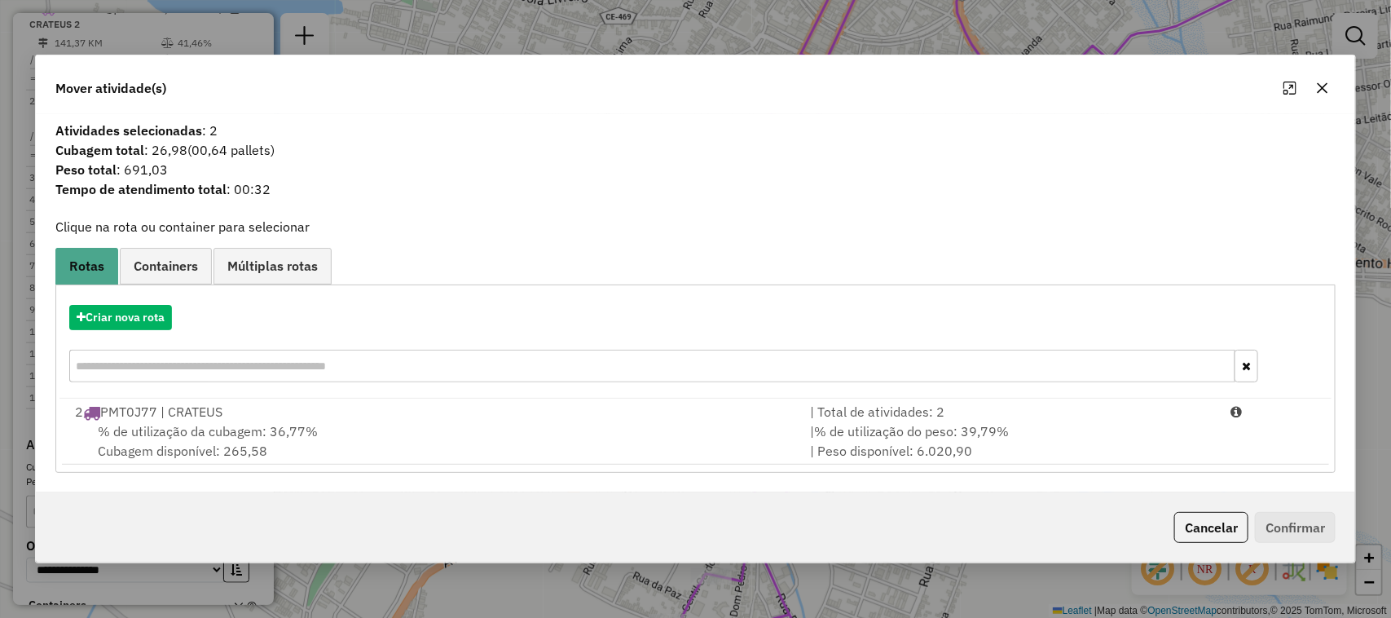
click at [200, 426] on span "% de utilização da cubagem: 36,77%" at bounding box center [208, 431] width 220 height 16
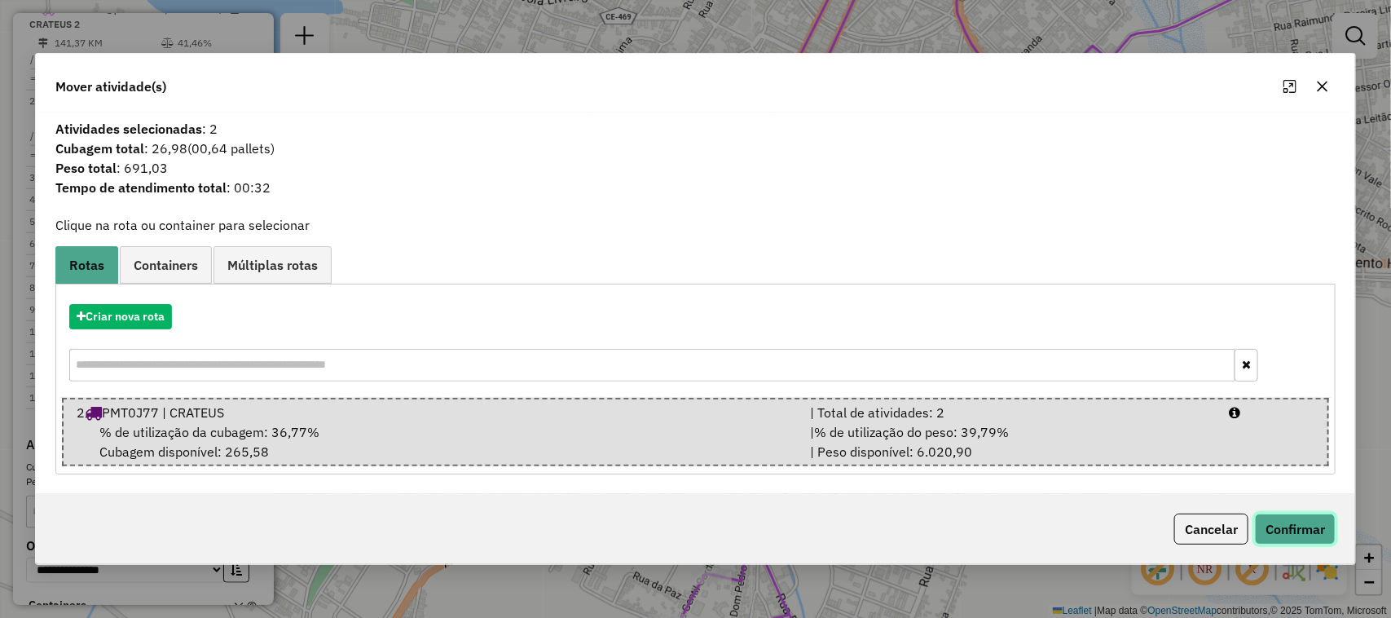
click at [1297, 530] on button "Confirmar" at bounding box center [1295, 528] width 81 height 31
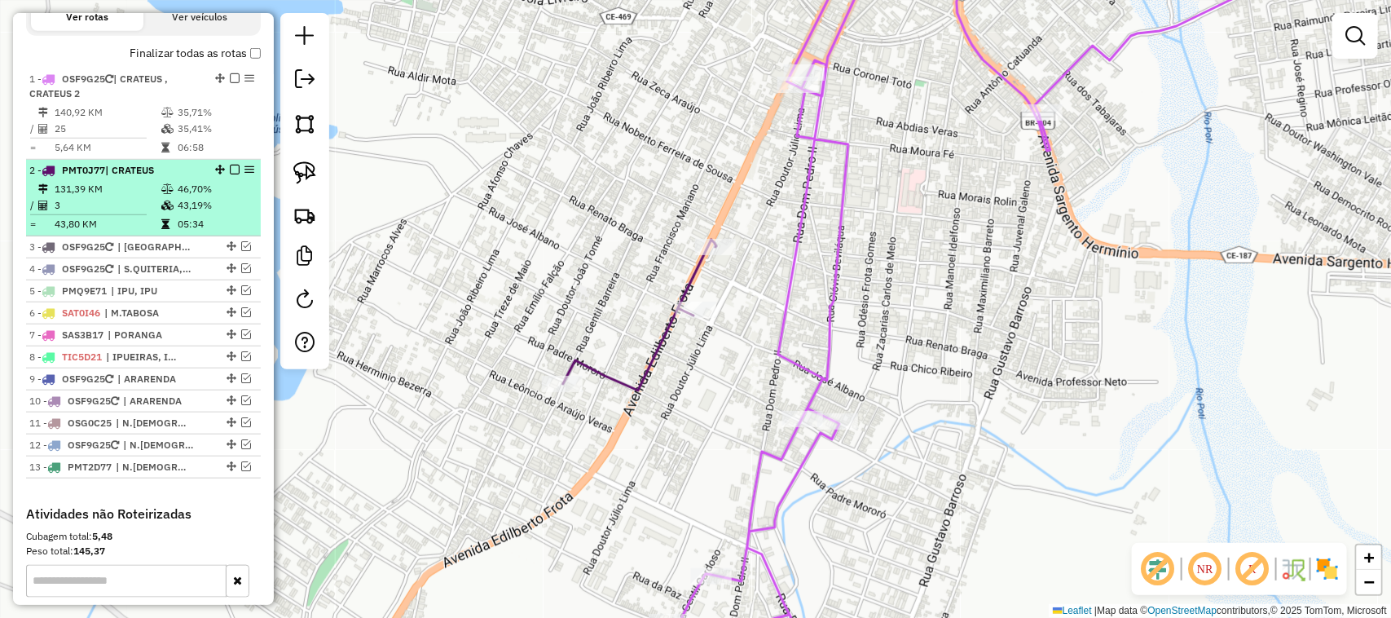
scroll to position [528, 0]
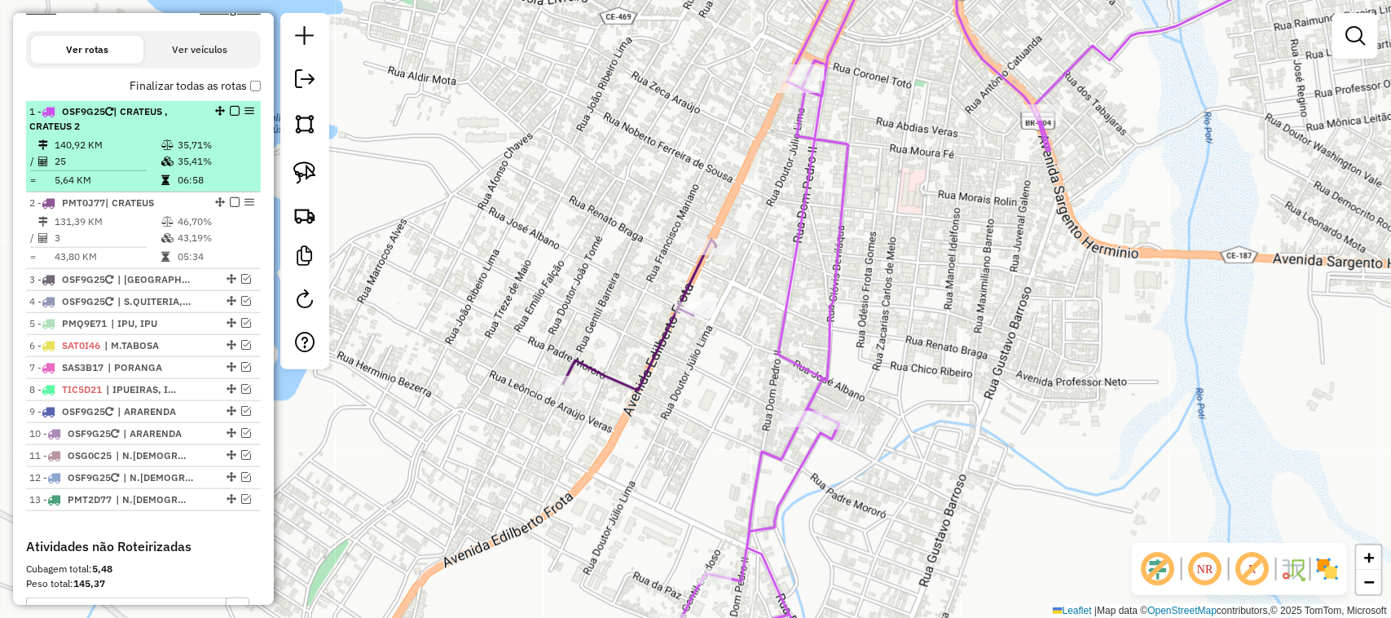
click at [125, 168] on td "25" at bounding box center [107, 161] width 107 height 16
select select "*********"
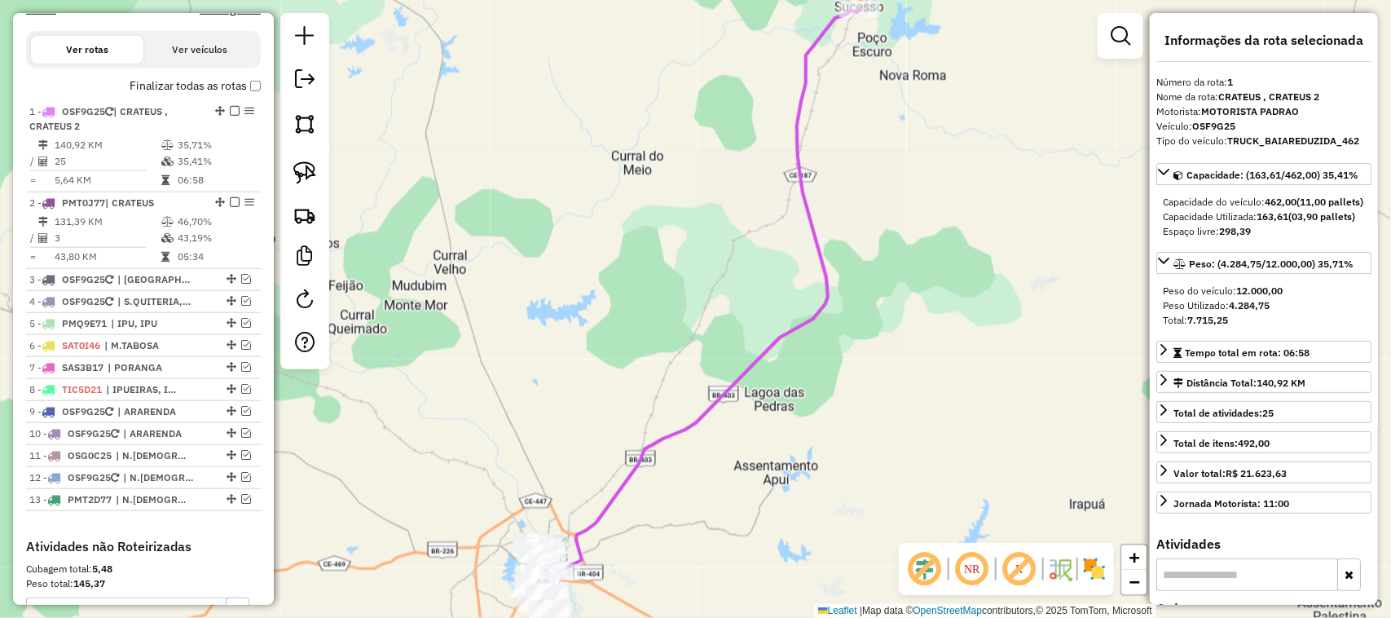
drag, startPoint x: 554, startPoint y: 318, endPoint x: 555, endPoint y: 238, distance: 79.9
click at [556, 261] on div "Janela de atendimento Grade de atendimento Capacidade Transportadoras Veículos …" at bounding box center [695, 309] width 1391 height 618
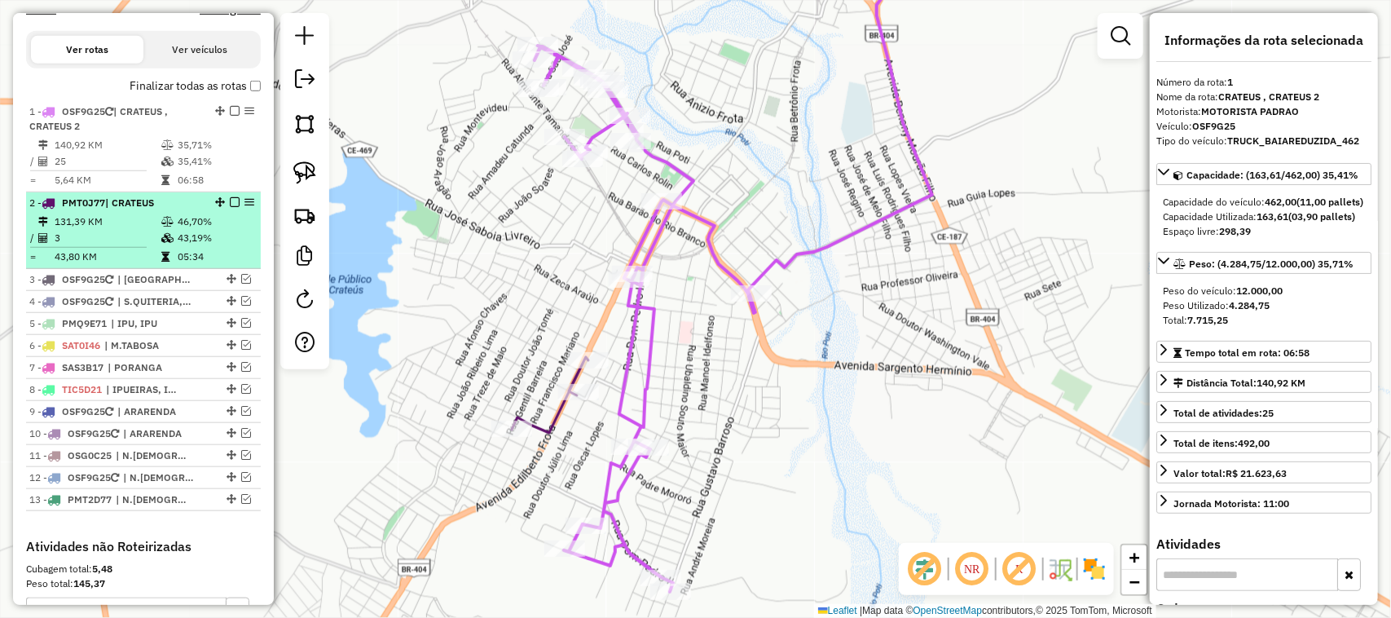
click at [104, 244] on td "3" at bounding box center [107, 238] width 107 height 16
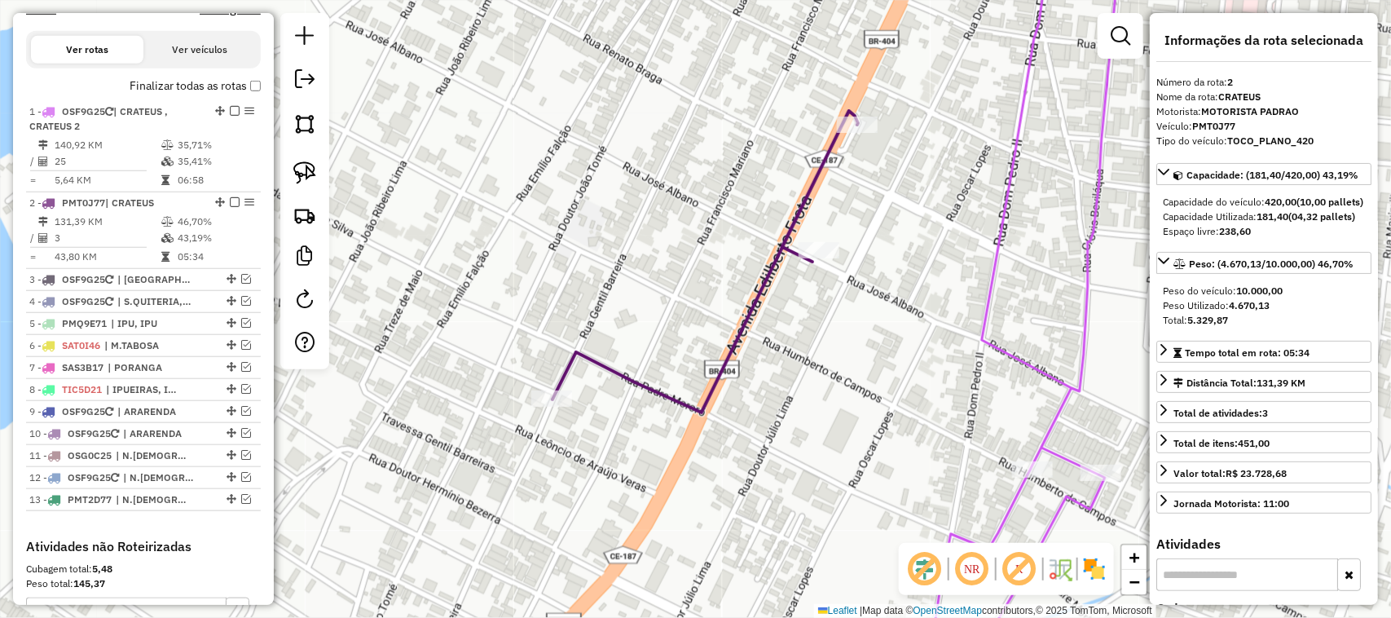
drag, startPoint x: 634, startPoint y: 311, endPoint x: 579, endPoint y: 189, distance: 133.9
click at [585, 192] on div "Janela de atendimento Grade de atendimento Capacidade Transportadoras Veículos …" at bounding box center [695, 309] width 1391 height 618
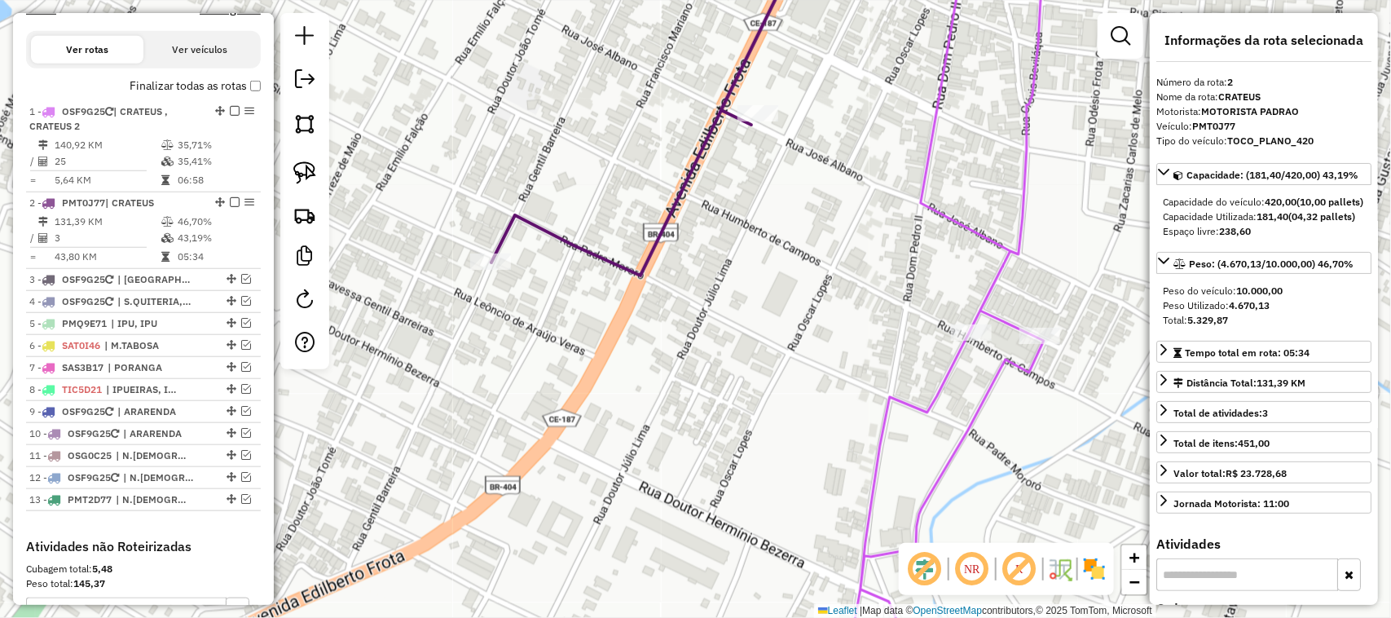
drag, startPoint x: 740, startPoint y: 275, endPoint x: 673, endPoint y: 282, distance: 67.1
click at [676, 284] on div "Janela de atendimento Grade de atendimento Capacidade Transportadoras Veículos …" at bounding box center [695, 309] width 1391 height 618
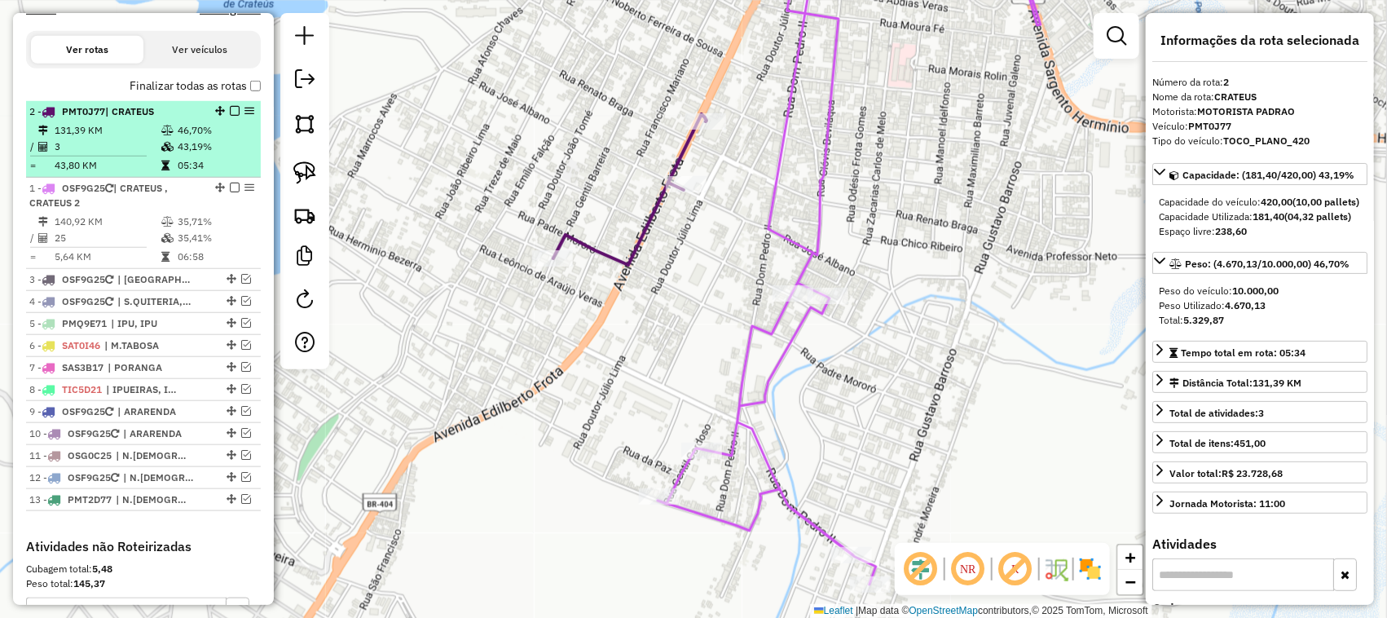
drag, startPoint x: 213, startPoint y: 216, endPoint x: 212, endPoint y: 141, distance: 75.0
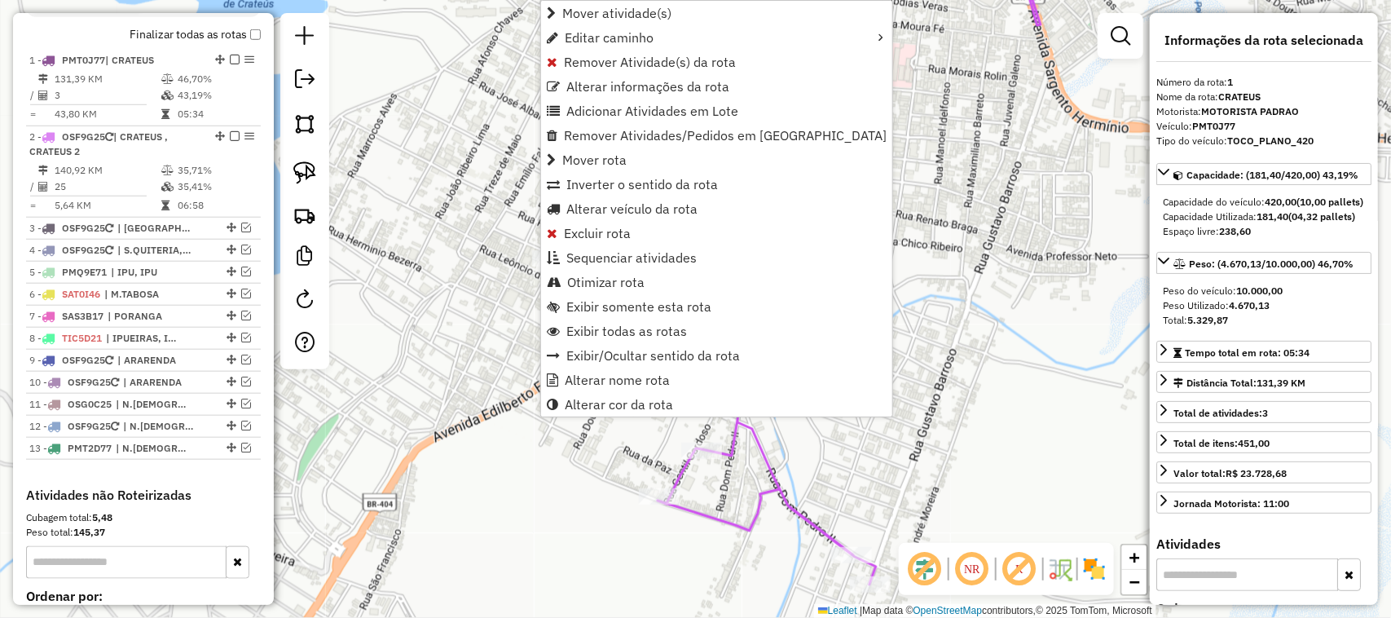
scroll to position [630, 0]
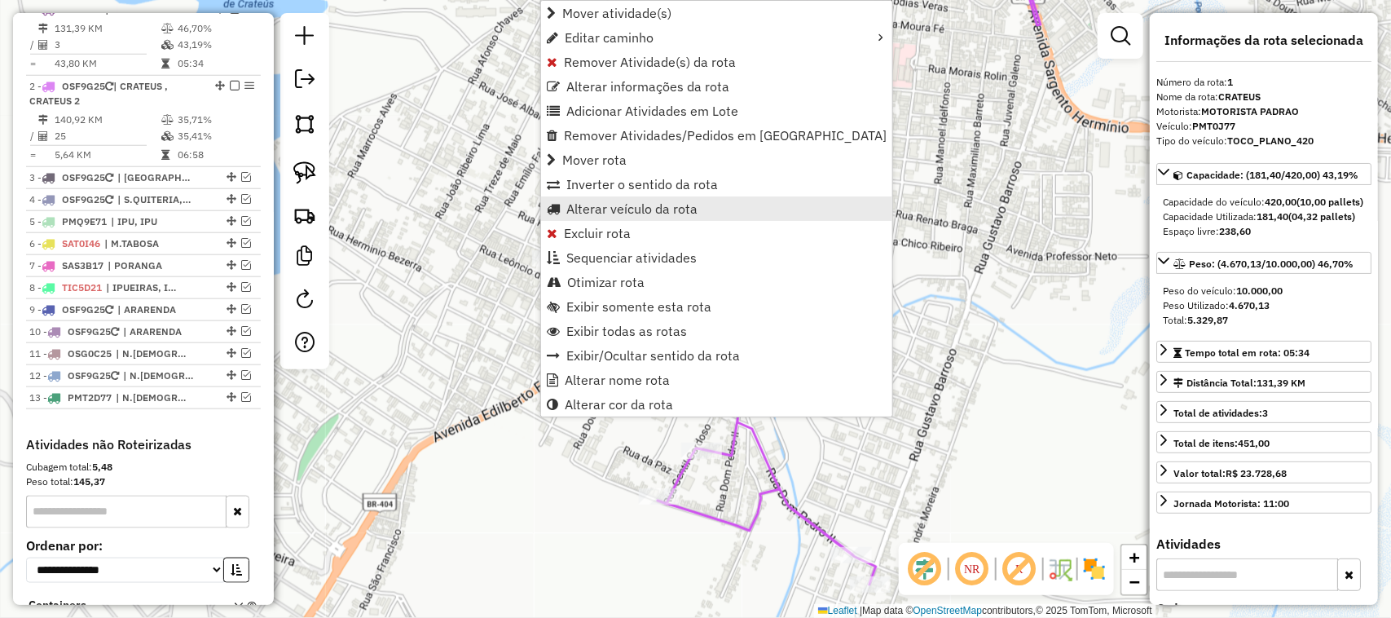
click at [611, 209] on span "Alterar veículo da rota" at bounding box center [631, 208] width 131 height 13
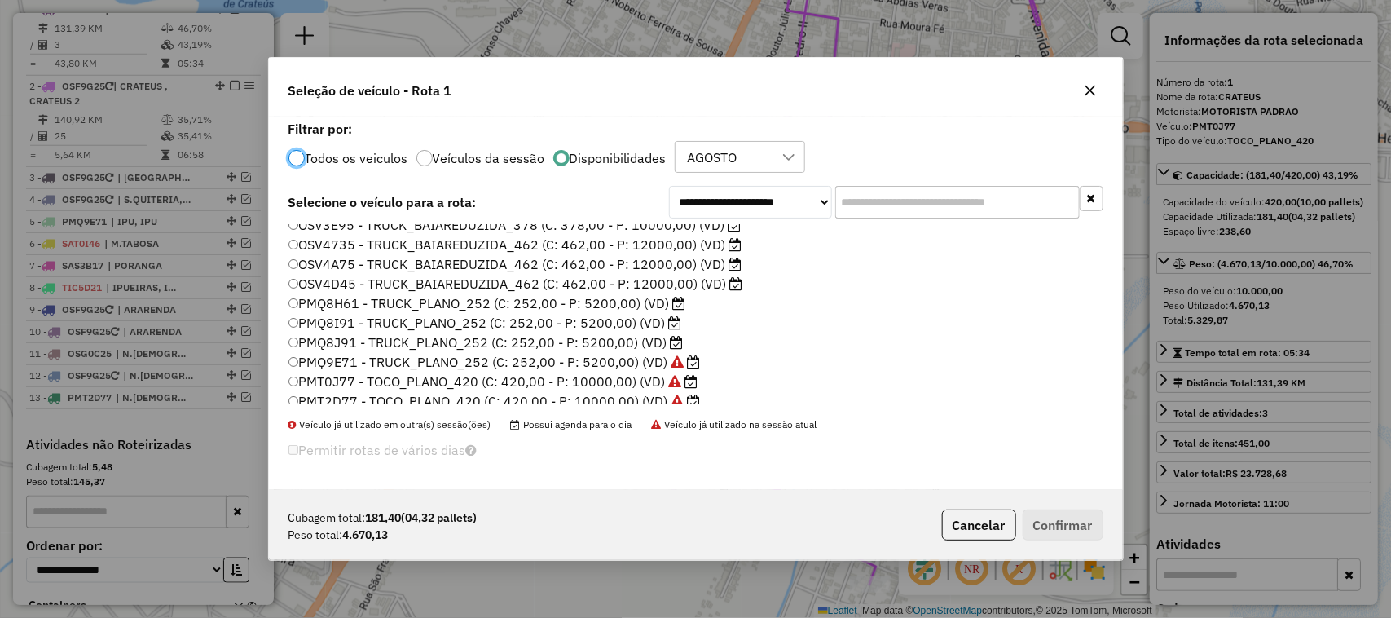
scroll to position [102, 0]
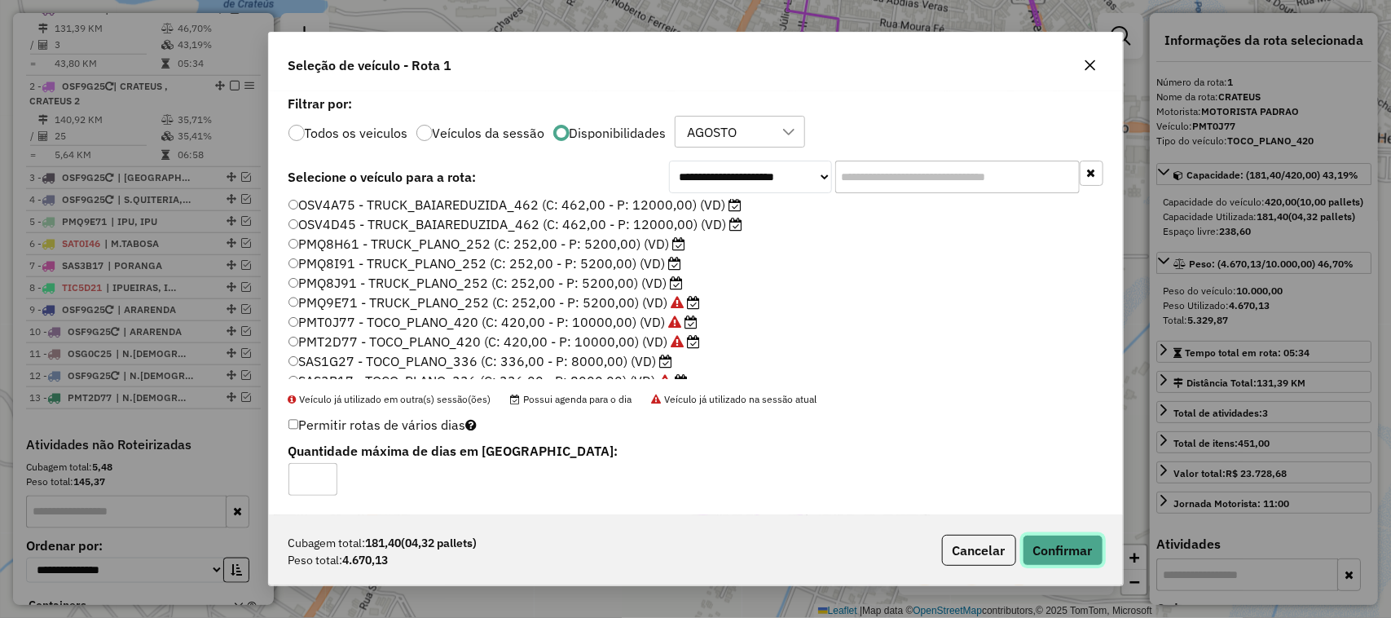
click at [1082, 542] on button "Confirmar" at bounding box center [1063, 550] width 81 height 31
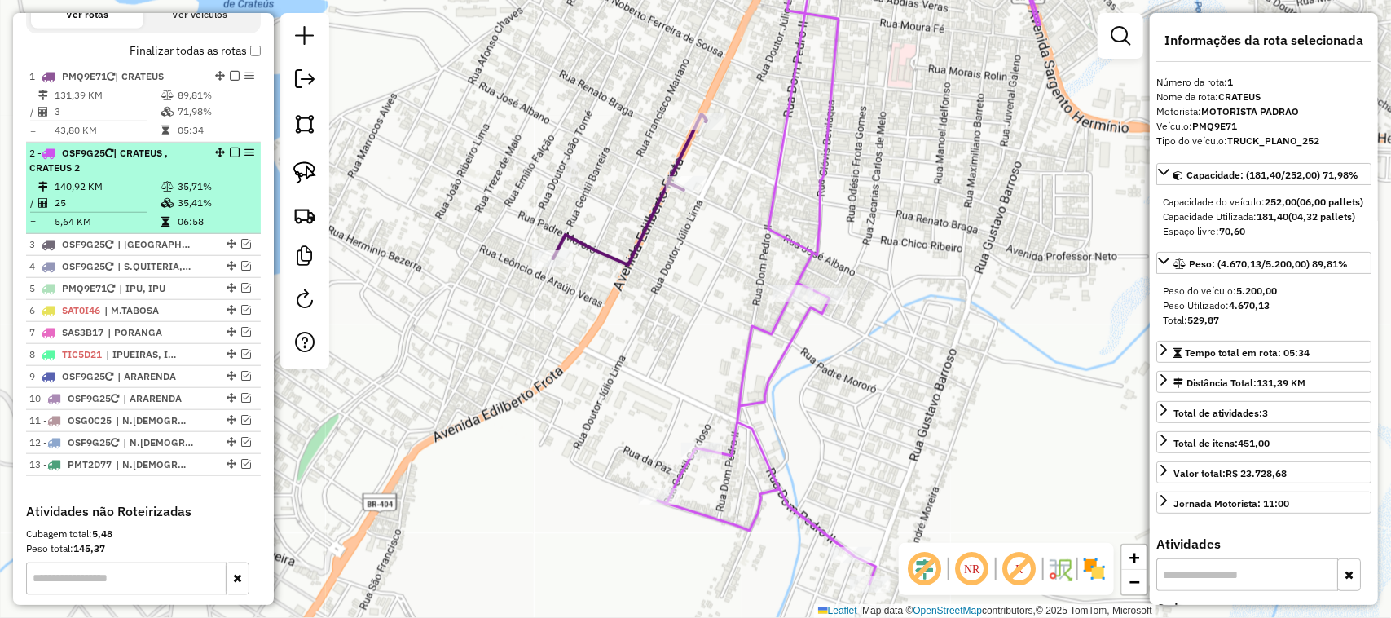
scroll to position [528, 0]
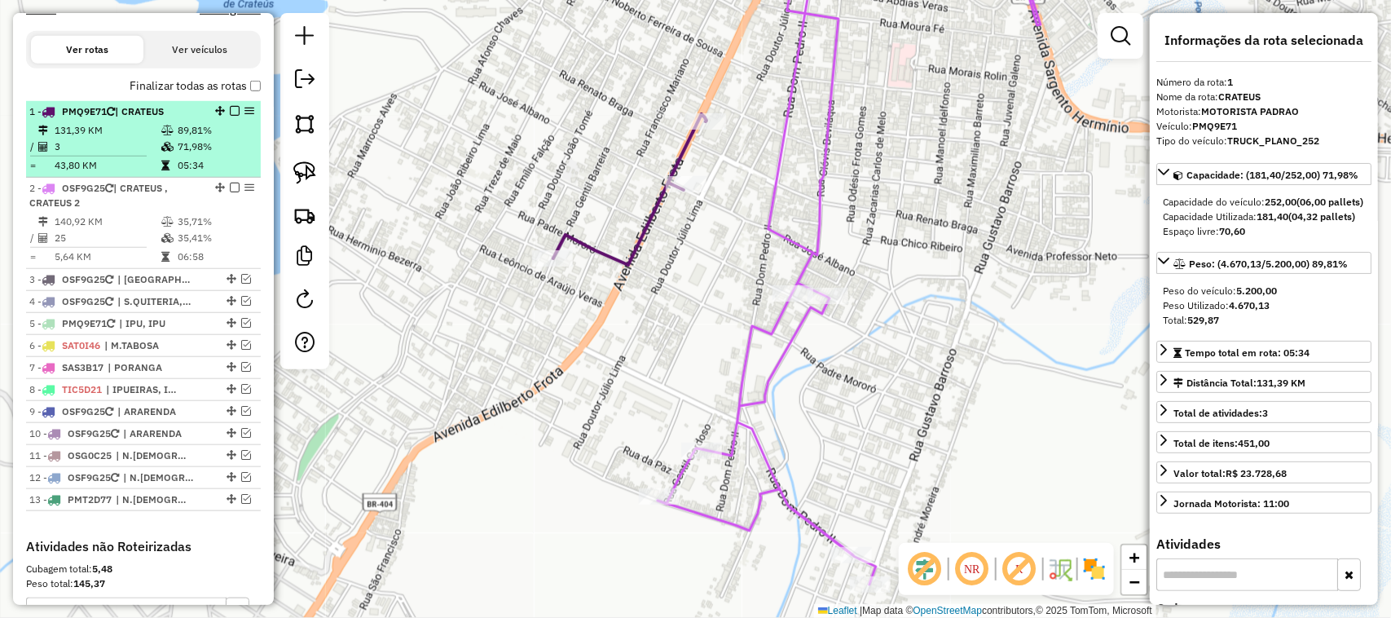
click at [124, 139] on td "131,39 KM" at bounding box center [107, 130] width 107 height 16
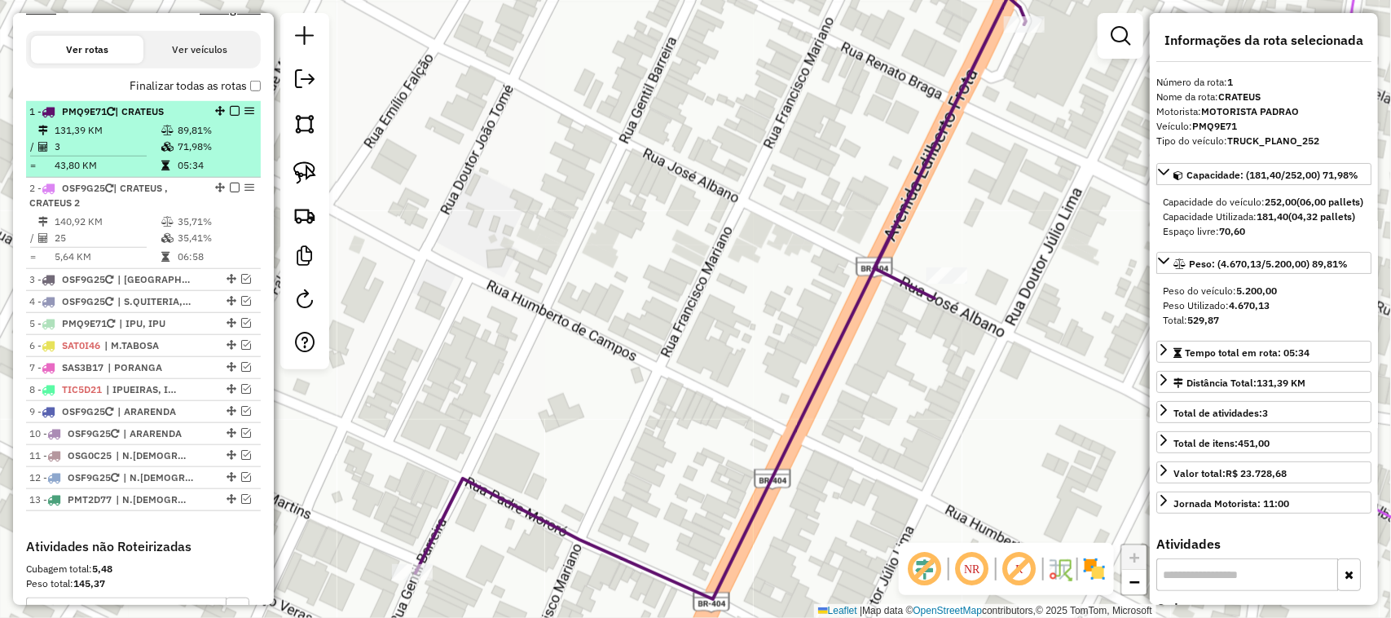
click at [230, 116] on em at bounding box center [235, 111] width 10 height 10
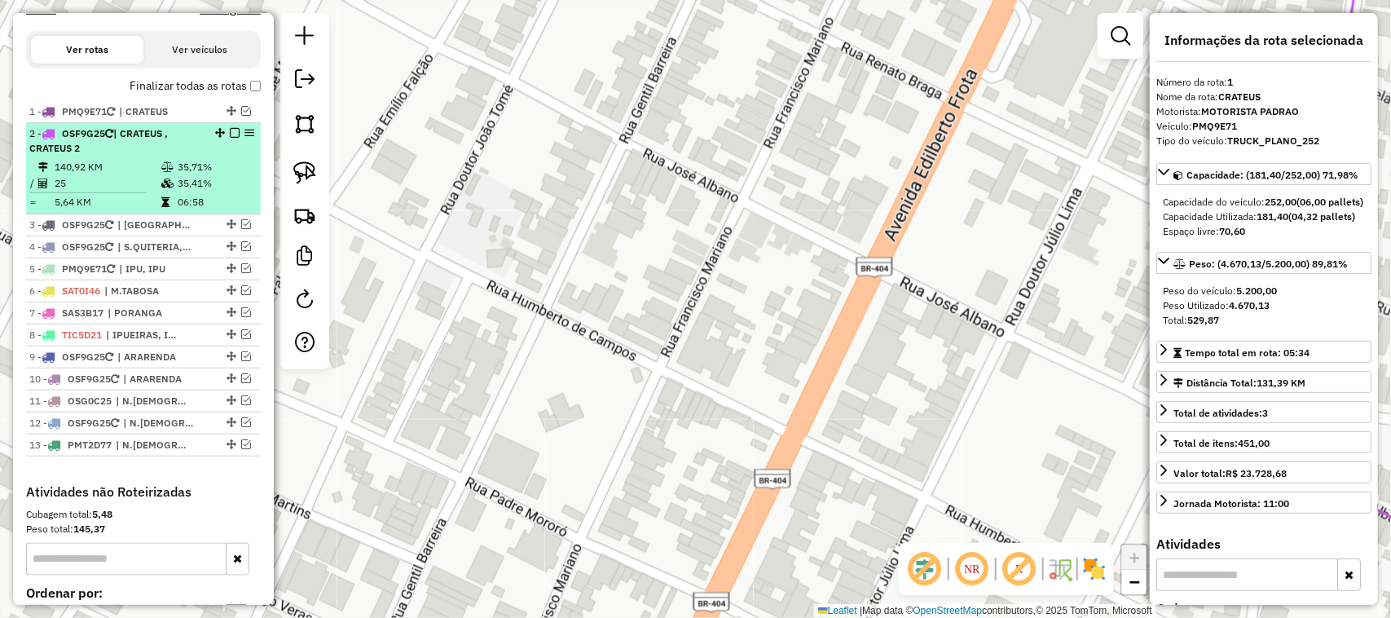
click at [130, 175] on td "140,92 KM" at bounding box center [107, 167] width 107 height 16
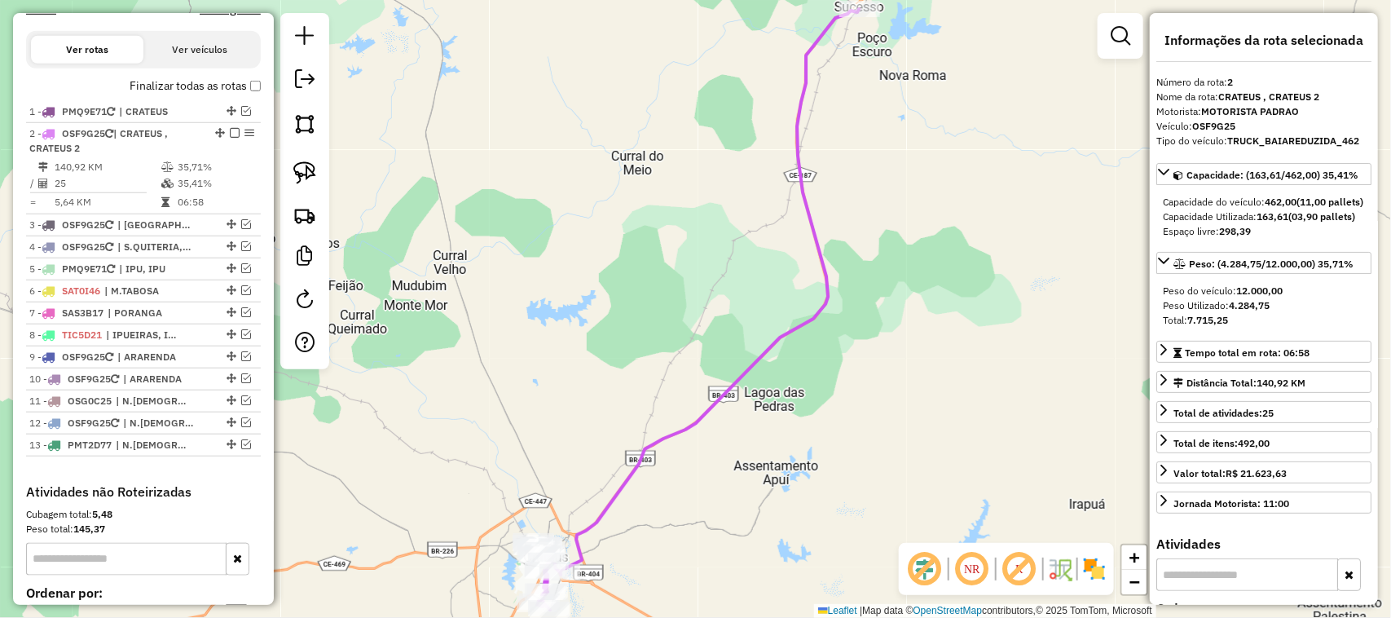
drag, startPoint x: 573, startPoint y: 361, endPoint x: 562, endPoint y: 257, distance: 104.8
click at [567, 265] on div "Janela de atendimento Grade de atendimento Capacidade Transportadoras Veículos …" at bounding box center [695, 309] width 1391 height 618
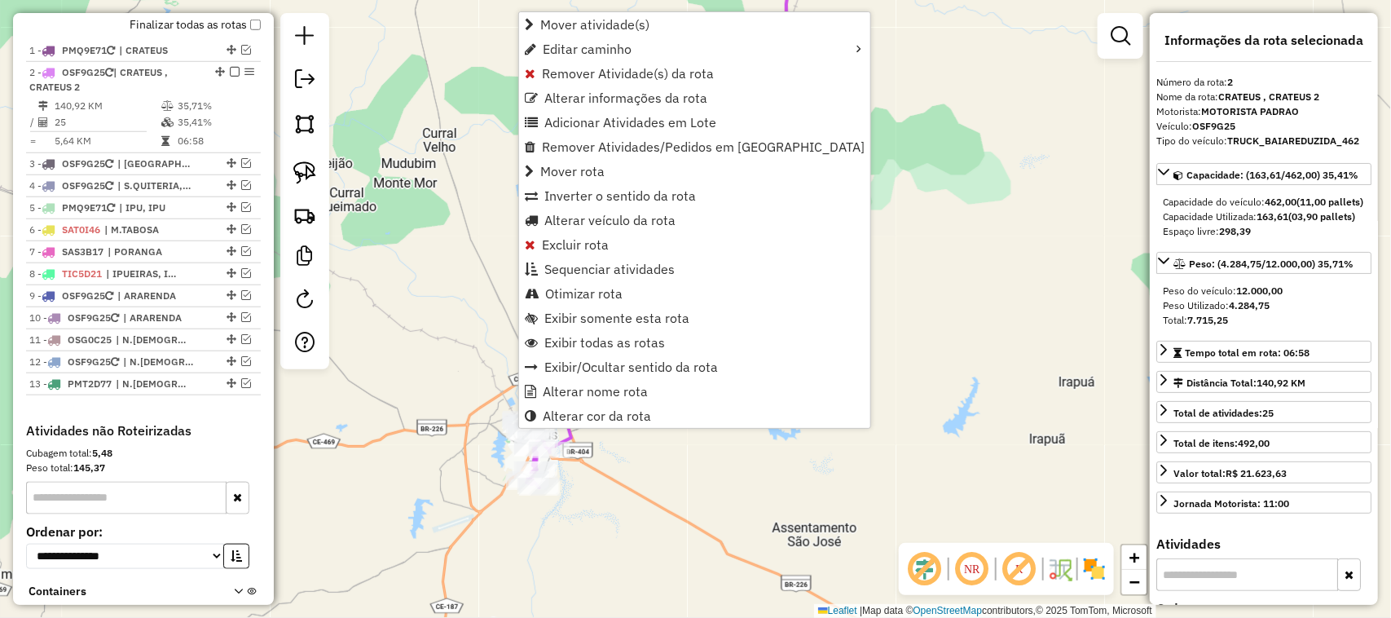
scroll to position [653, 0]
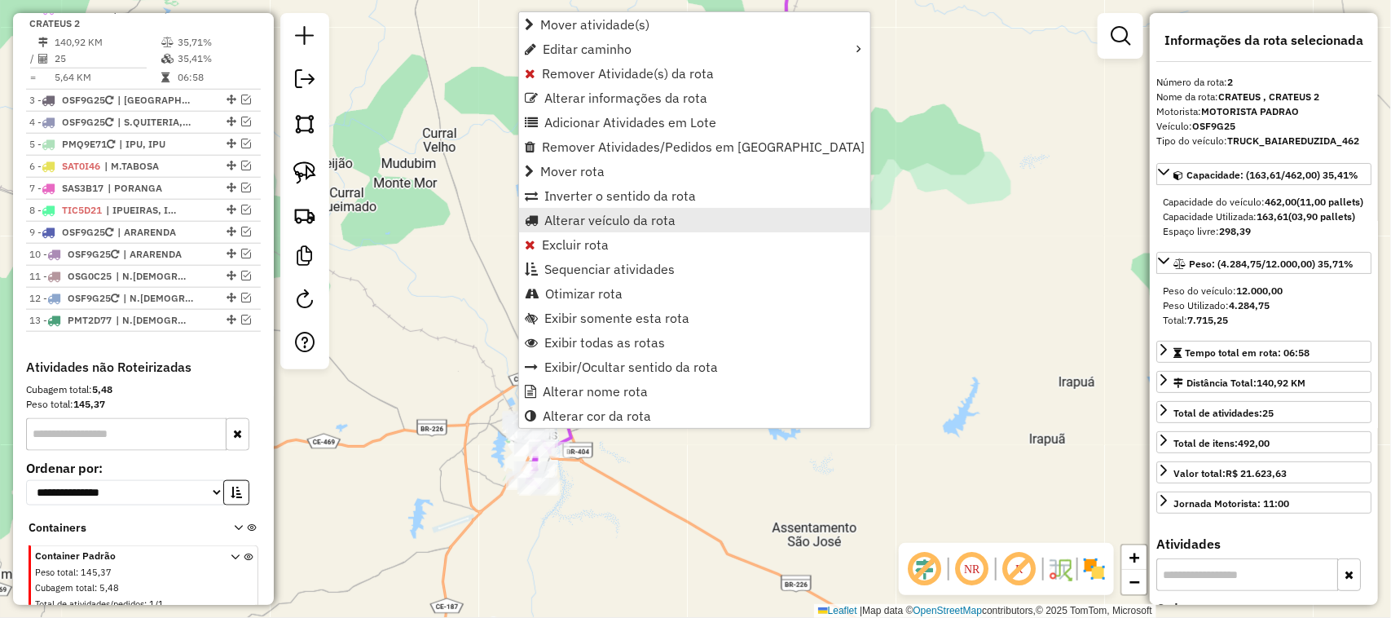
click at [626, 217] on span "Alterar veículo da rota" at bounding box center [609, 220] width 131 height 13
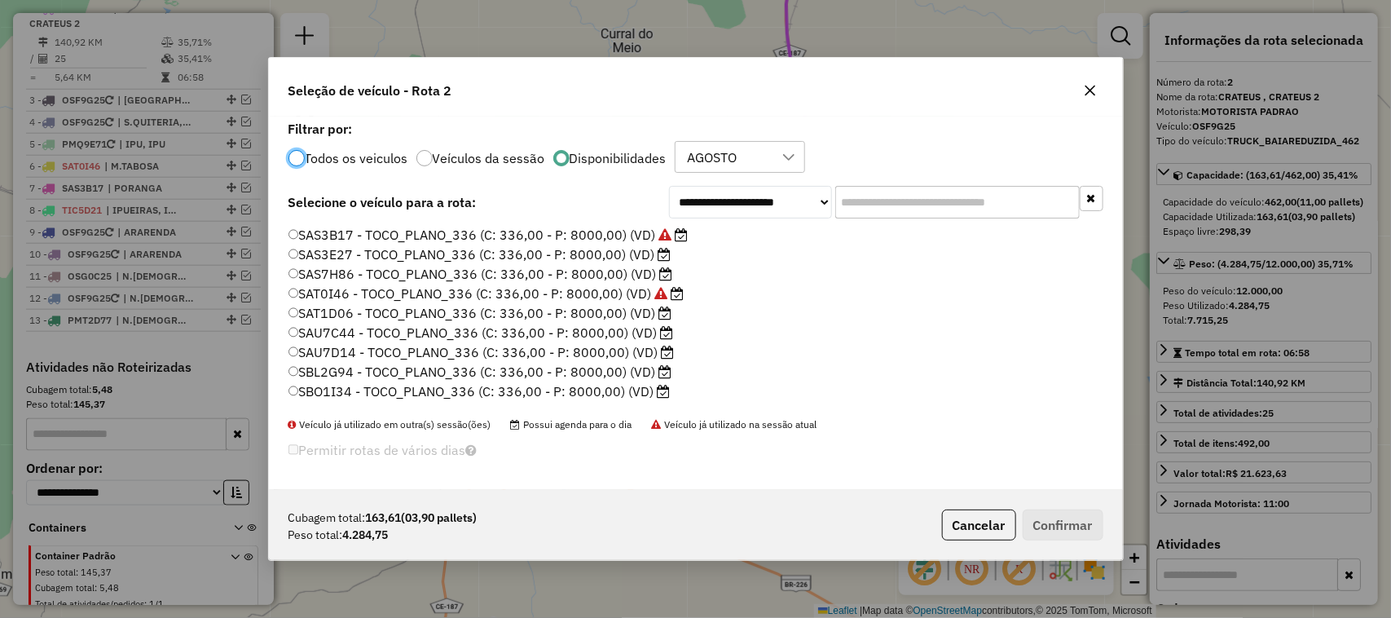
scroll to position [306, 0]
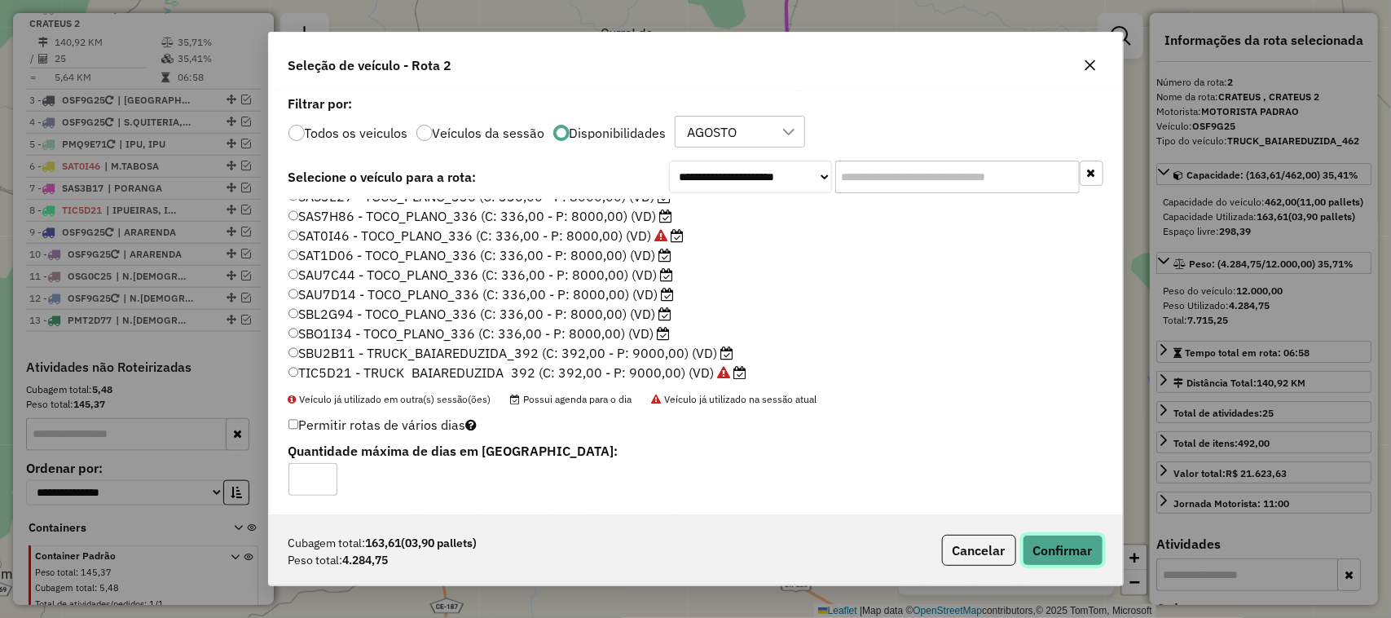
click at [1063, 552] on button "Confirmar" at bounding box center [1063, 550] width 81 height 31
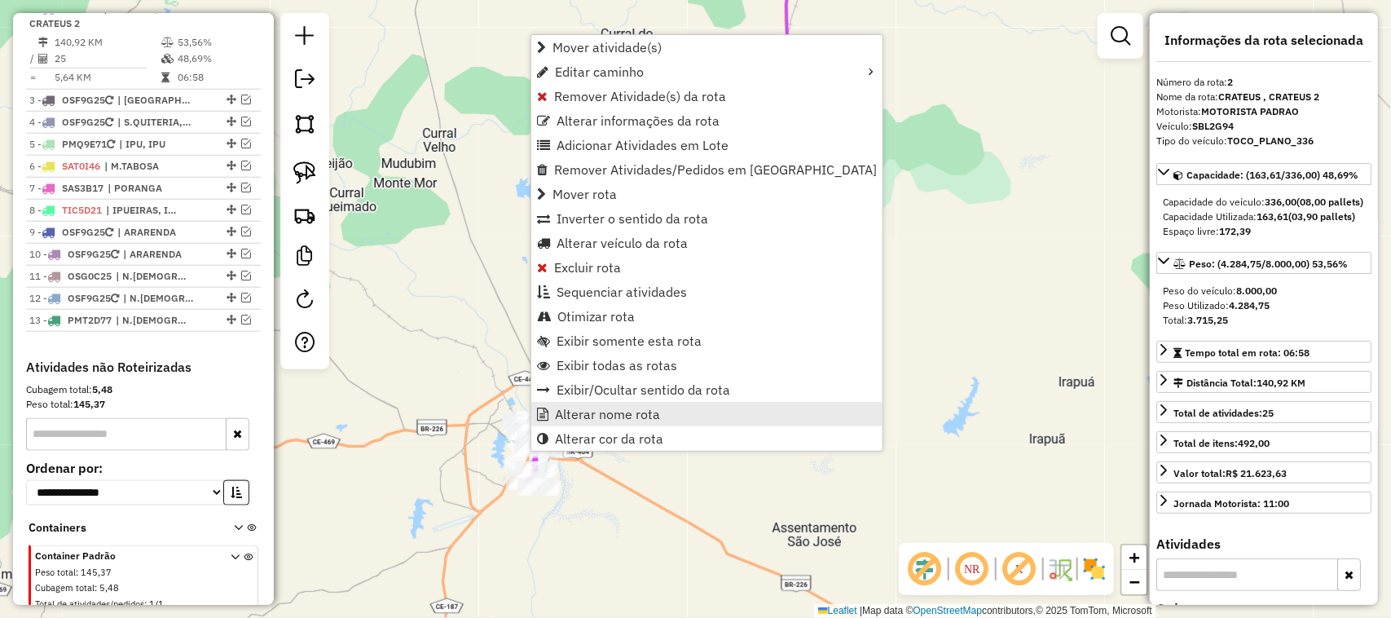
click at [617, 414] on span "Alterar nome rota" at bounding box center [607, 413] width 105 height 13
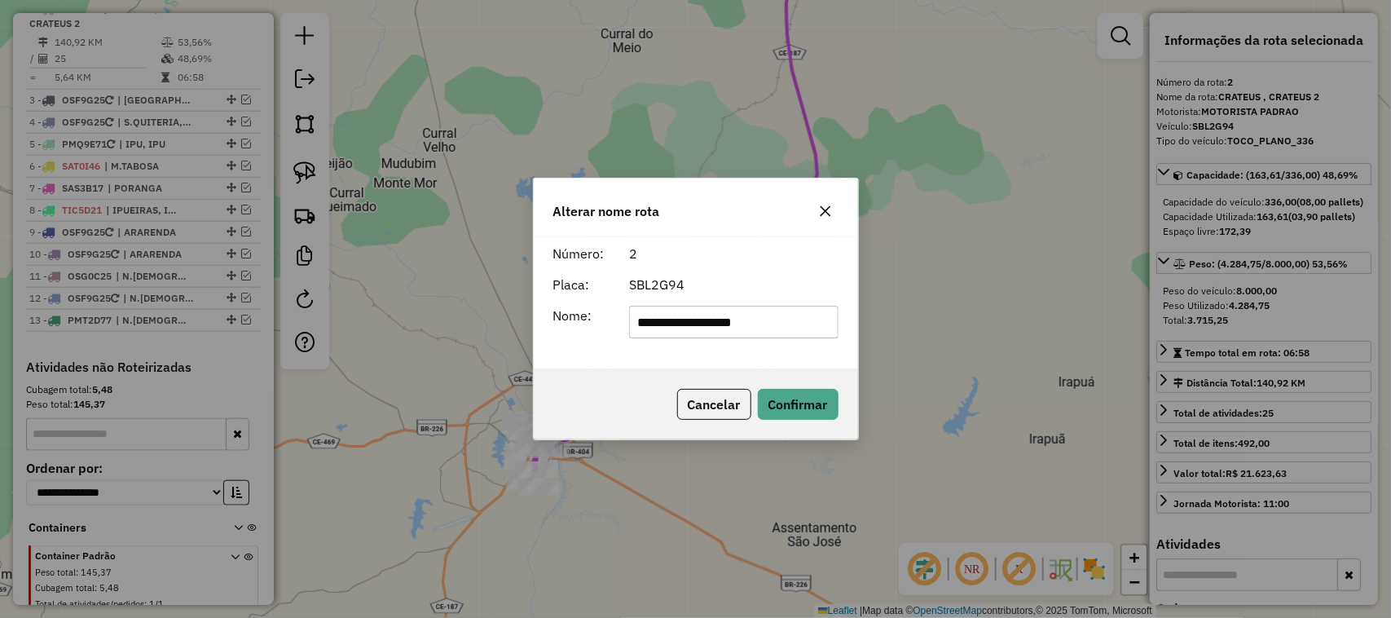
click at [699, 331] on input "**********" at bounding box center [733, 322] width 209 height 33
type input "*********"
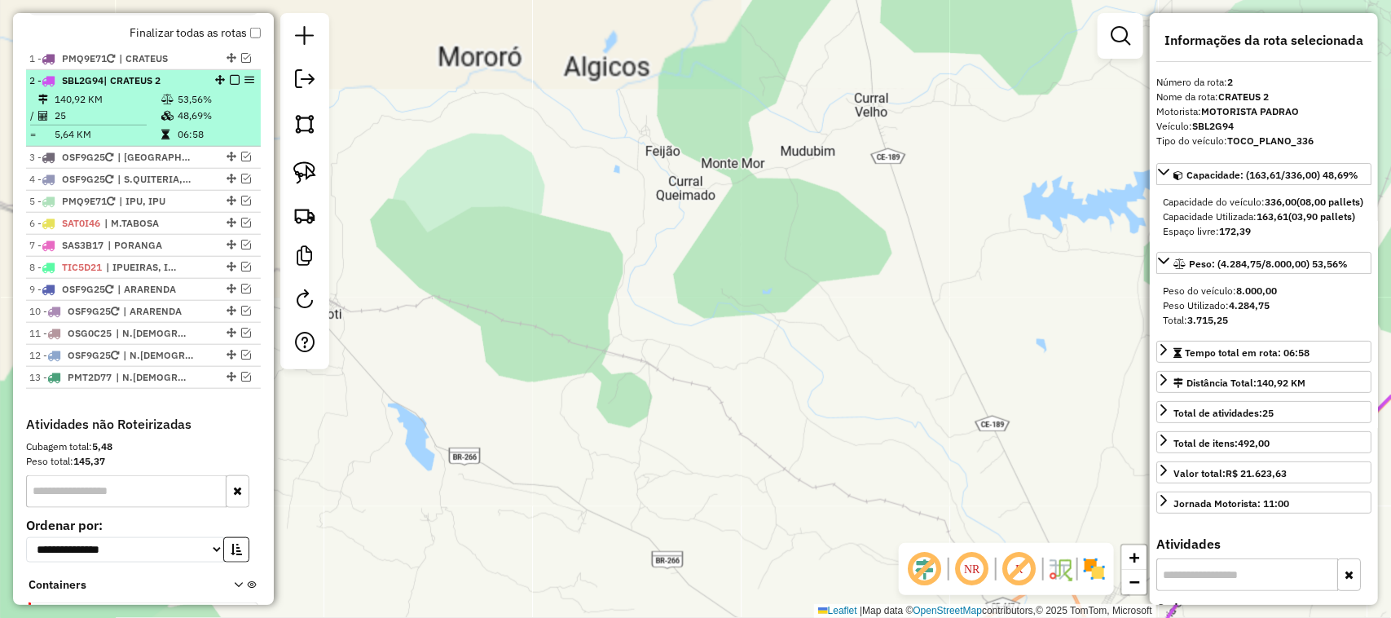
scroll to position [551, 0]
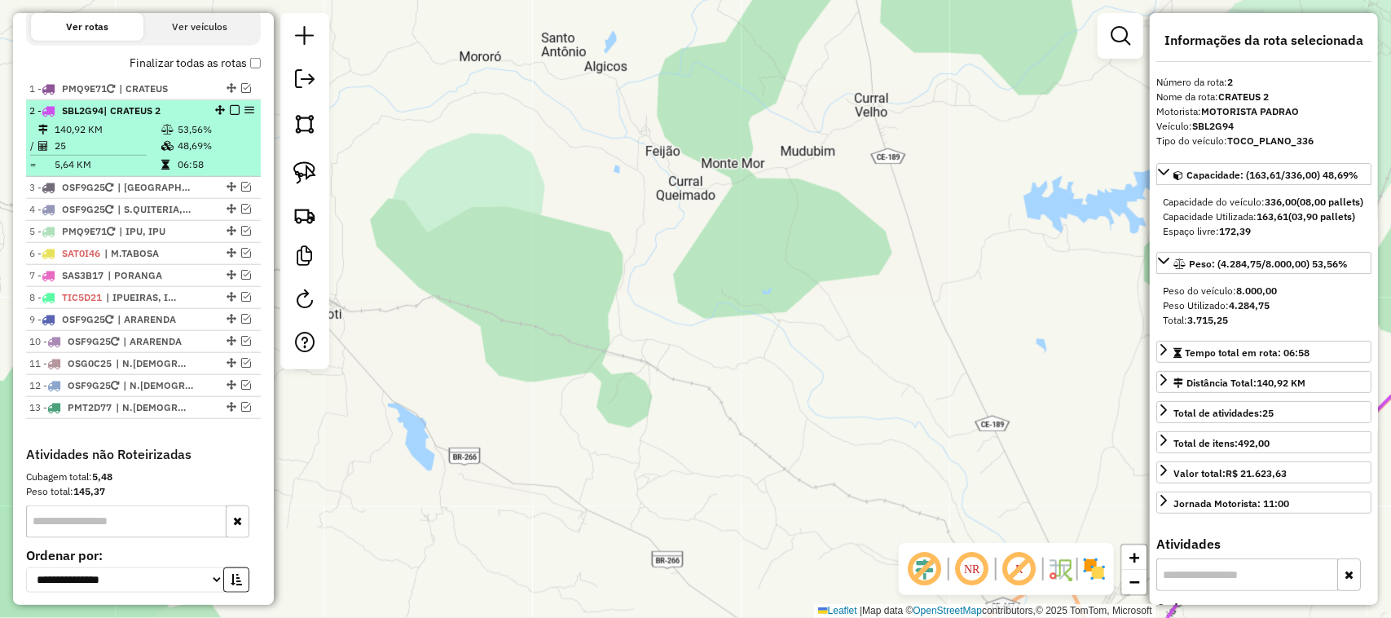
click at [145, 152] on td "25" at bounding box center [107, 146] width 107 height 16
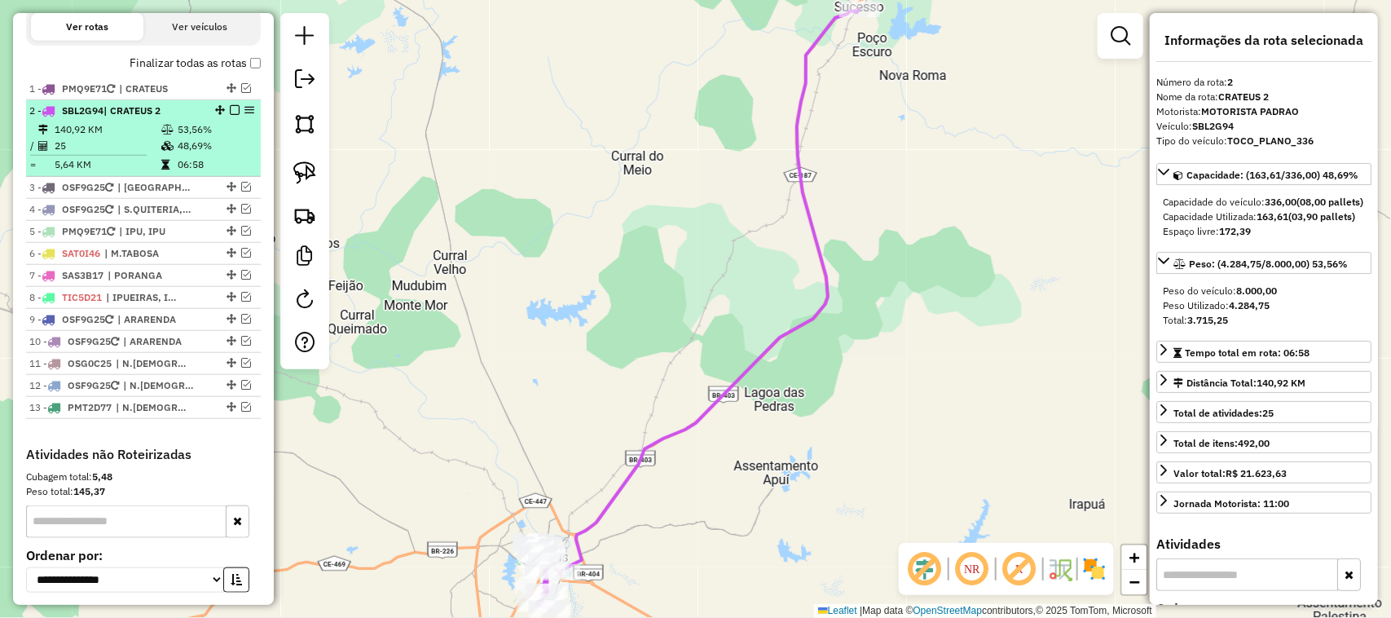
click at [230, 115] on em at bounding box center [235, 110] width 10 height 10
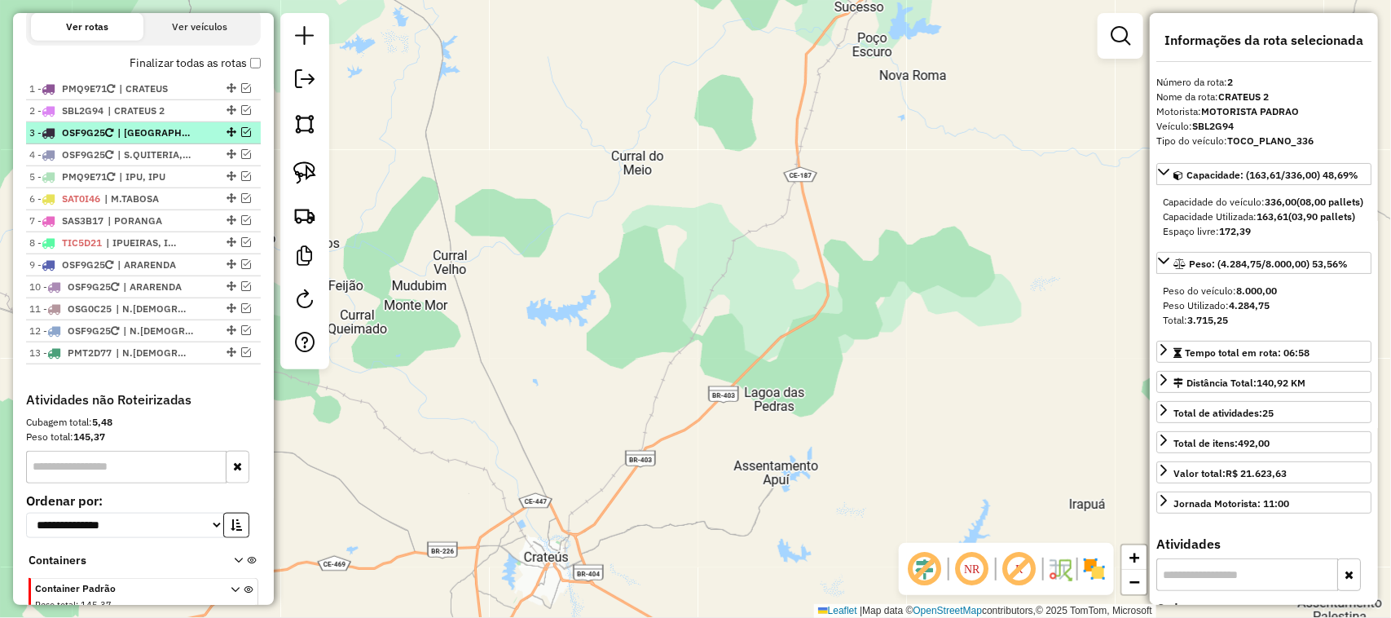
click at [241, 137] on em at bounding box center [246, 132] width 10 height 10
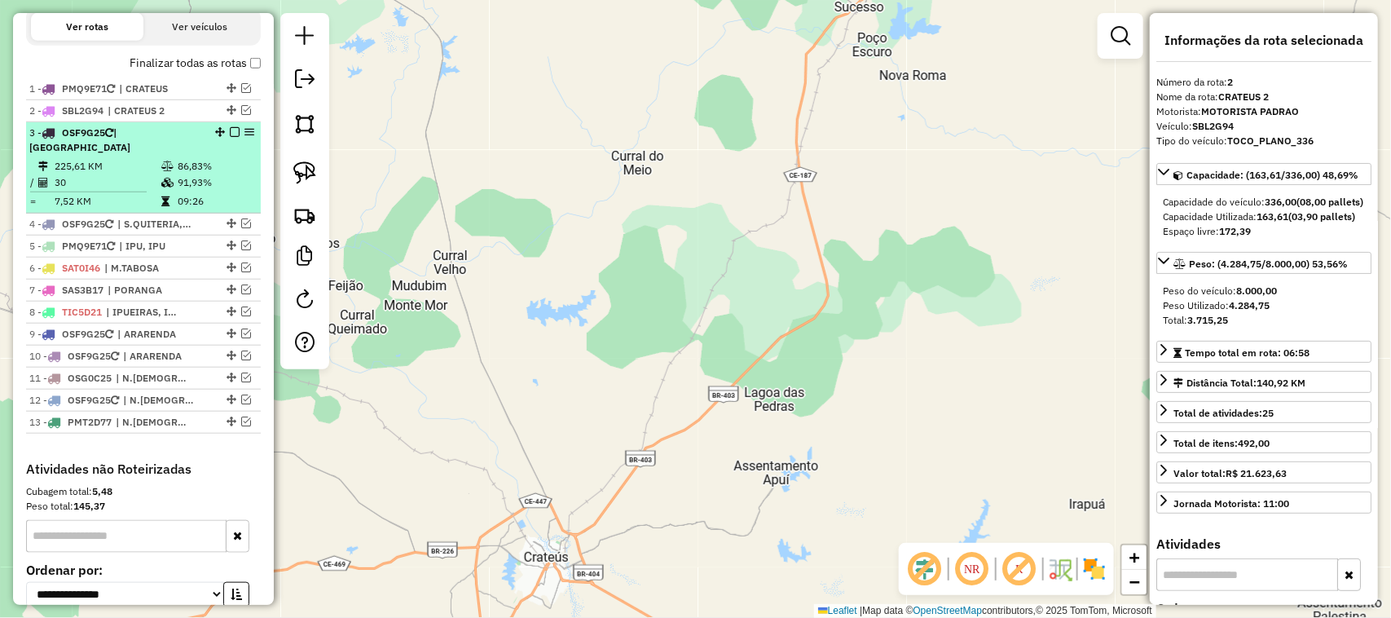
click at [129, 174] on td "225,61 KM" at bounding box center [107, 166] width 107 height 16
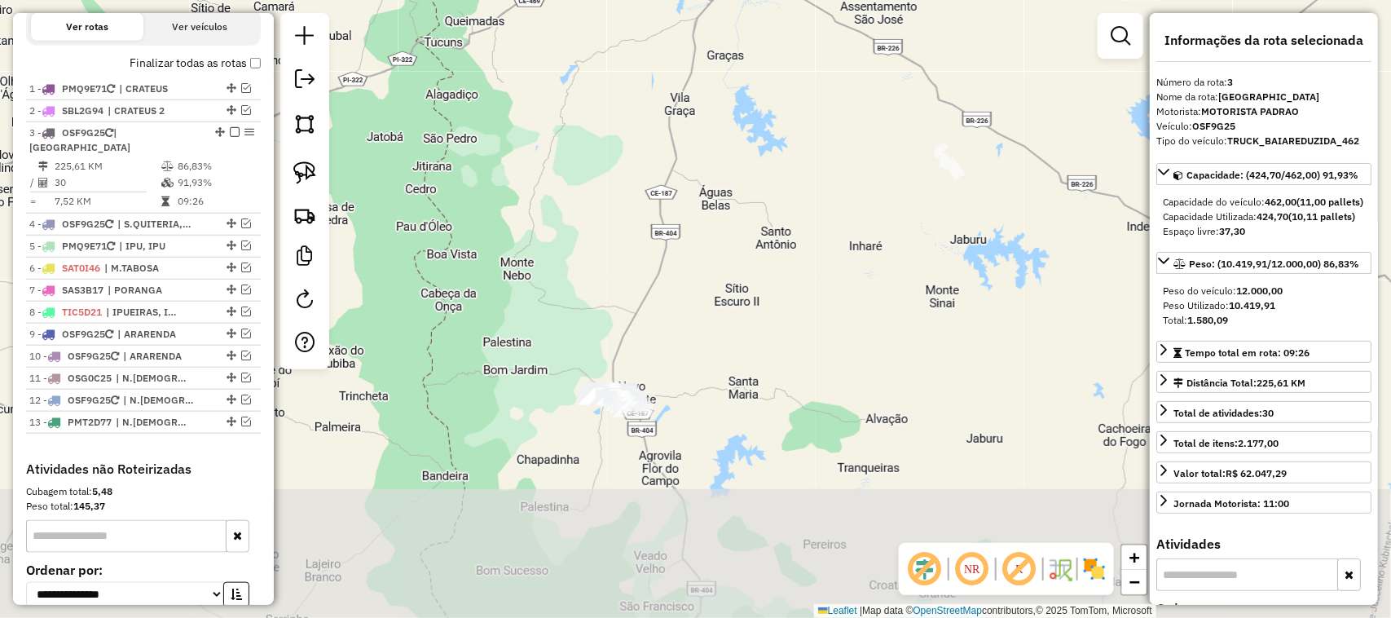
drag, startPoint x: 807, startPoint y: 462, endPoint x: 774, endPoint y: 315, distance: 150.3
click at [782, 326] on div "Janela de atendimento Grade de atendimento Capacidade Transportadoras Veículos …" at bounding box center [695, 309] width 1391 height 618
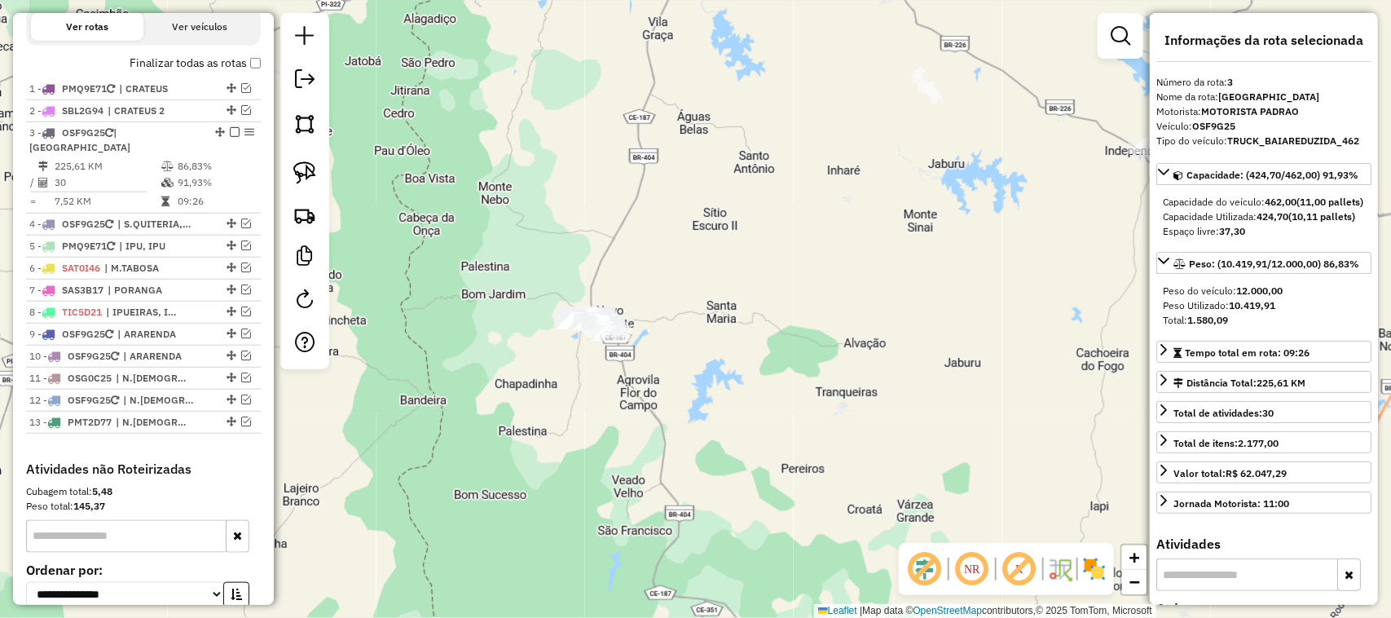
scroll to position [102, 0]
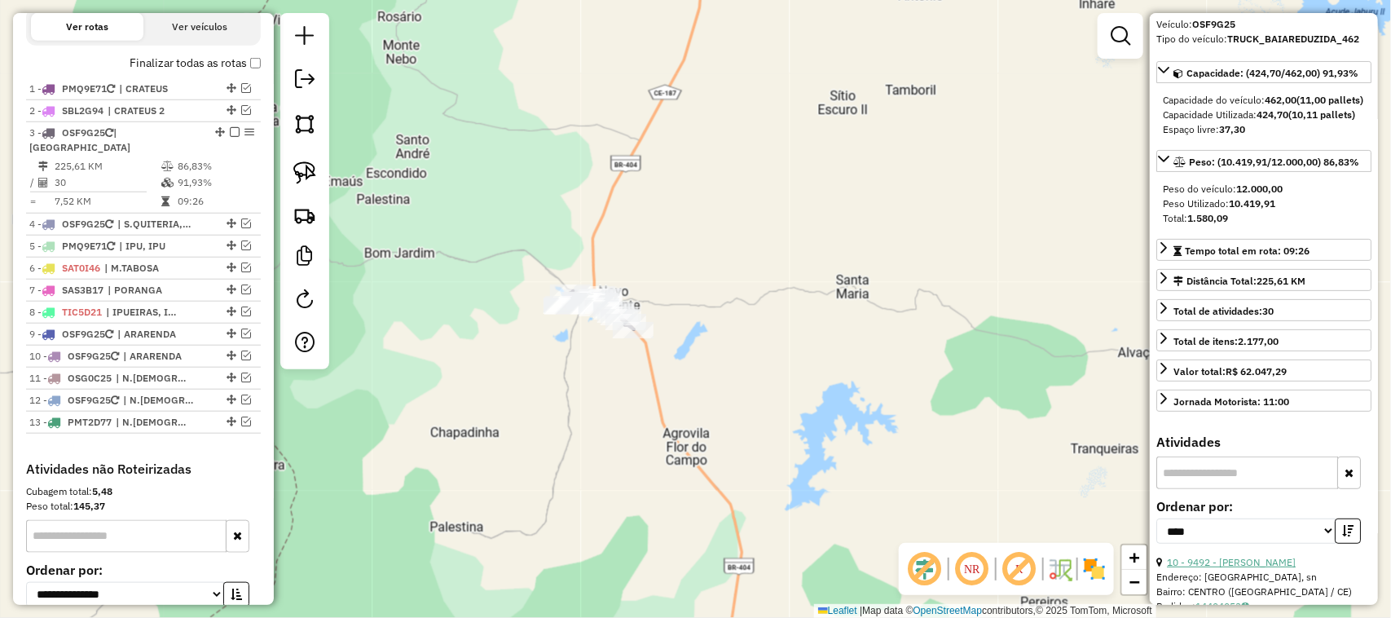
click at [1253, 568] on link "10 - 9492 - ARMAZEM IRAMIR" at bounding box center [1231, 562] width 129 height 12
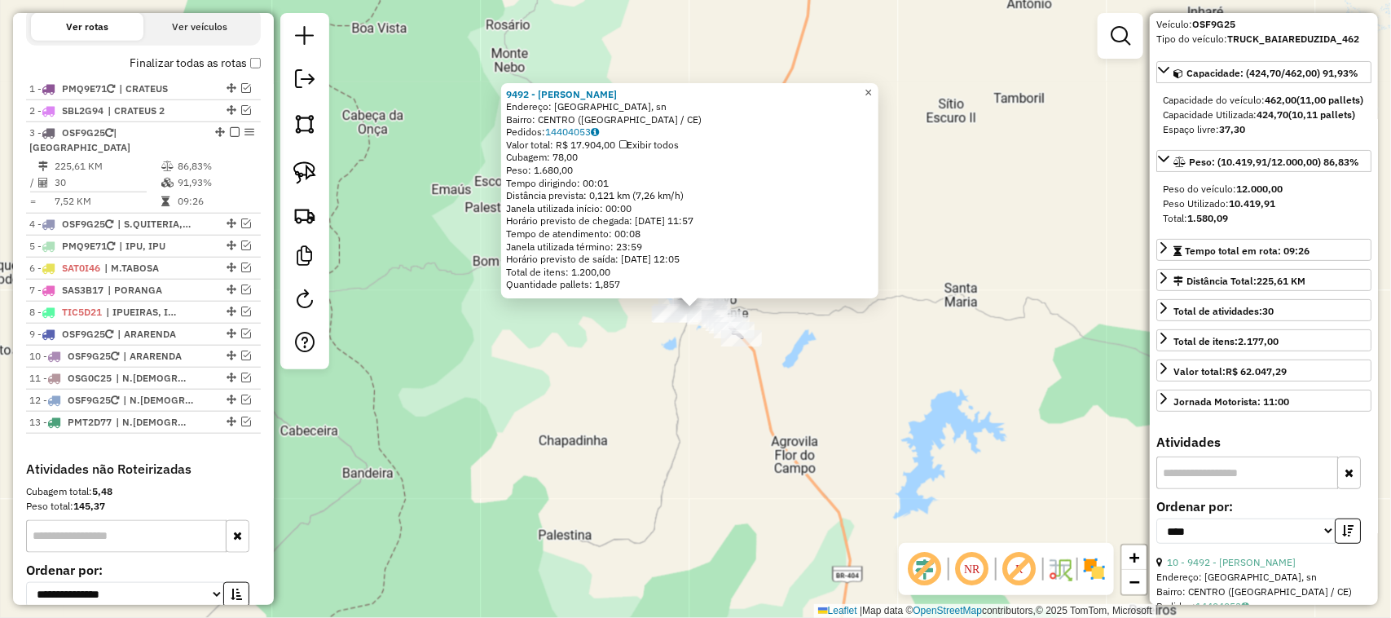
click at [872, 86] on span "×" at bounding box center [868, 93] width 7 height 14
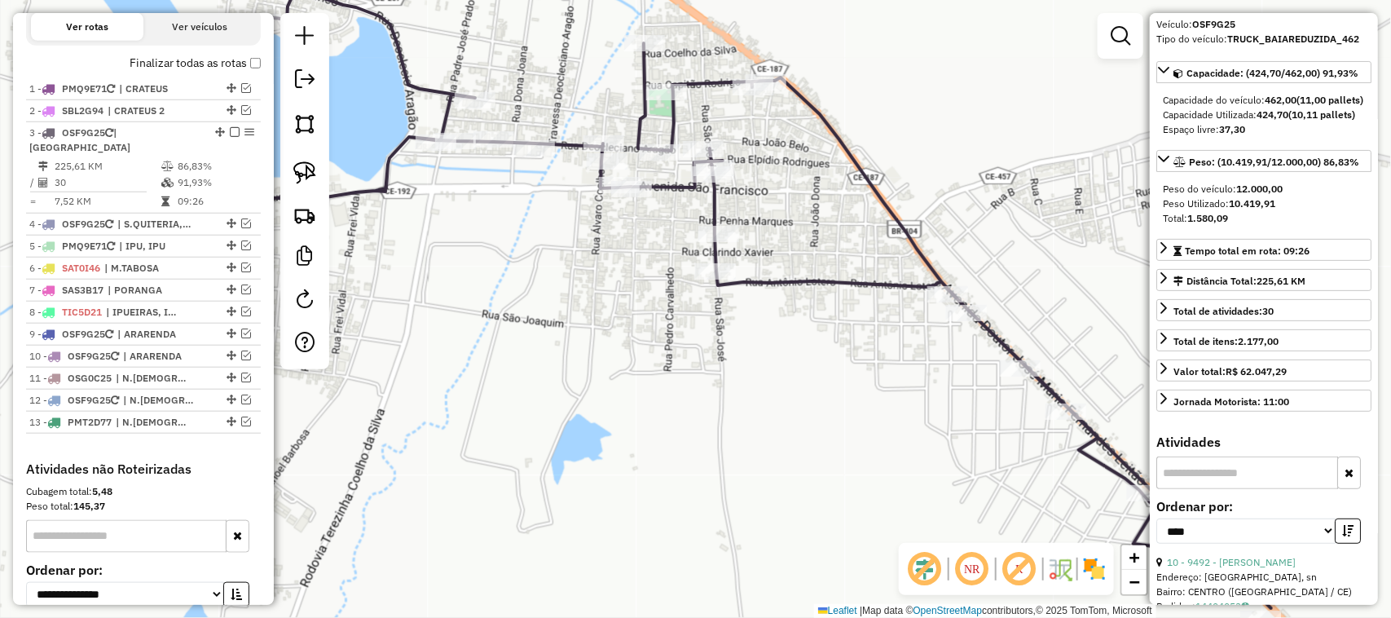
drag, startPoint x: 660, startPoint y: 258, endPoint x: 707, endPoint y: 257, distance: 46.5
click at [676, 258] on div "Janela de atendimento Grade de atendimento Capacidade Transportadoras Veículos …" at bounding box center [695, 309] width 1391 height 618
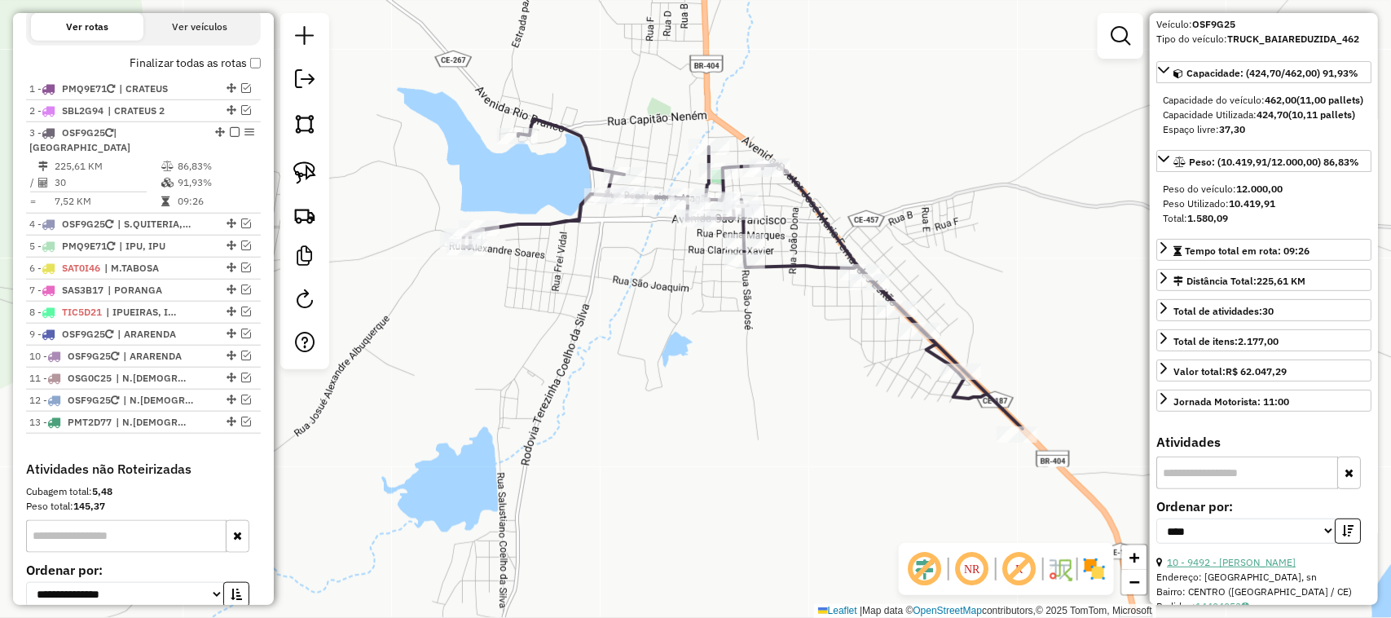
click at [1253, 568] on link "10 - 9492 - ARMAZEM IRAMIR" at bounding box center [1231, 562] width 129 height 12
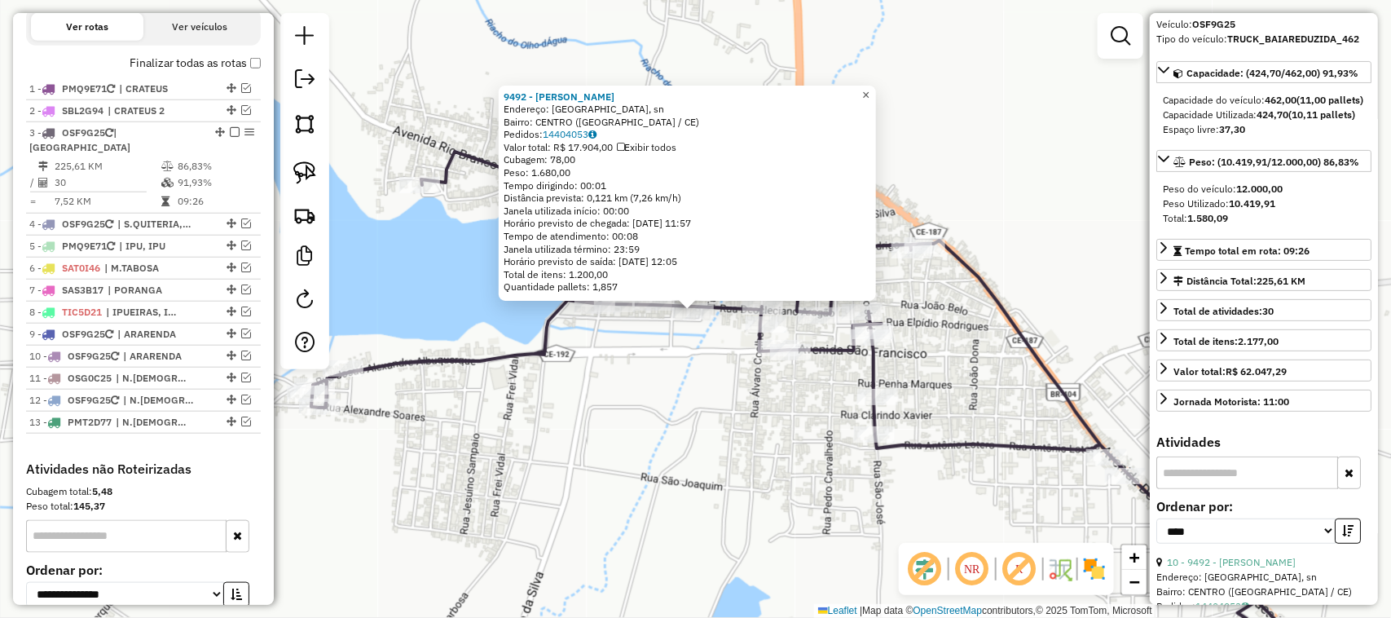
click at [870, 92] on span "×" at bounding box center [865, 95] width 7 height 14
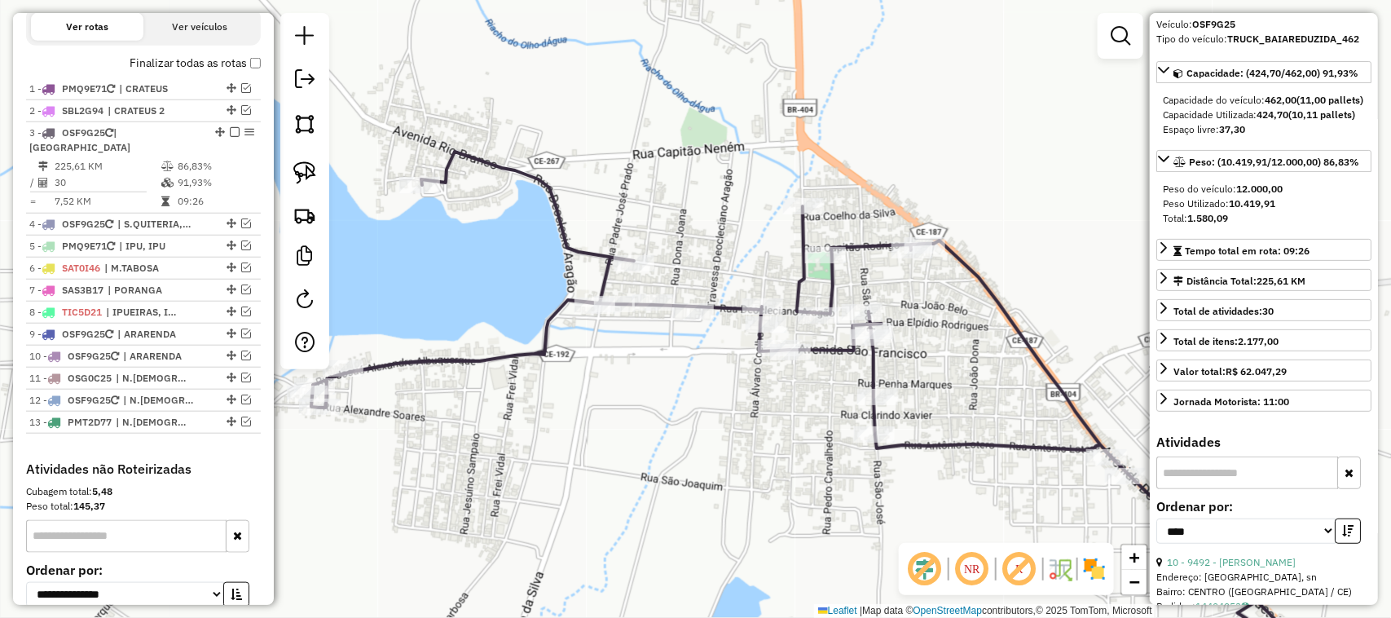
drag, startPoint x: 517, startPoint y: 425, endPoint x: 604, endPoint y: 406, distance: 88.6
click at [604, 408] on div "Janela de atendimento Grade de atendimento Capacidade Transportadoras Veículos …" at bounding box center [695, 309] width 1391 height 618
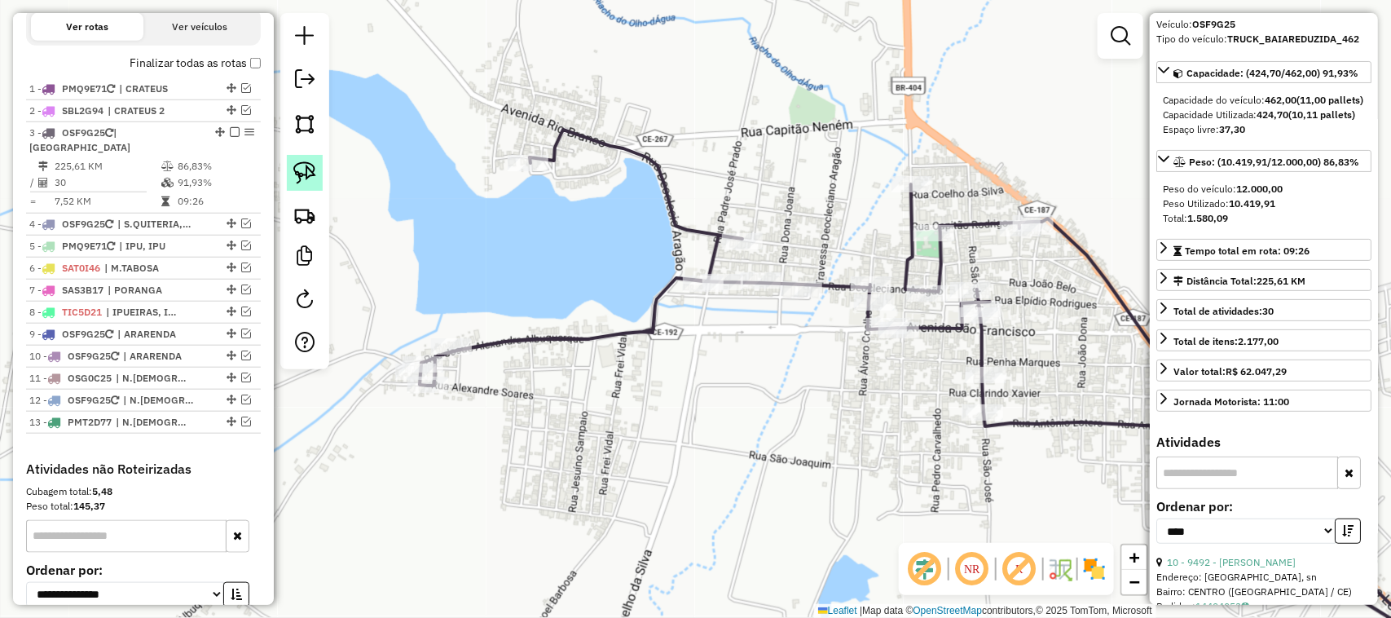
click at [306, 165] on img at bounding box center [304, 172] width 23 height 23
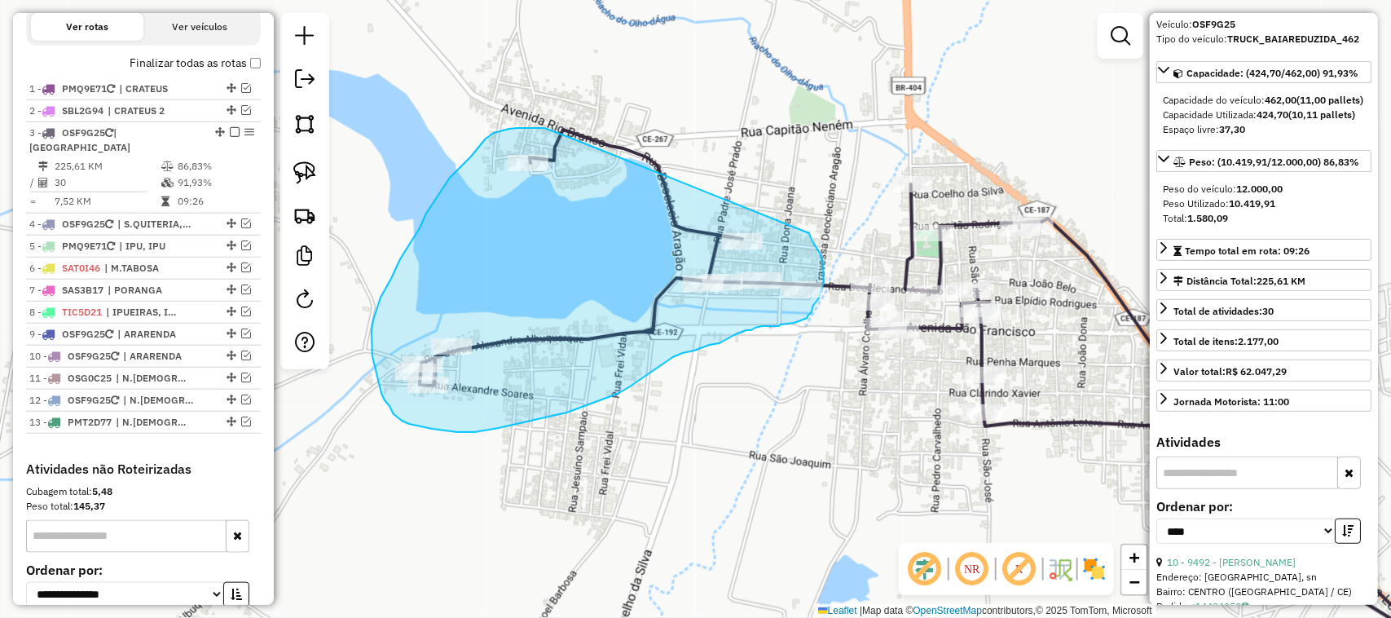
drag, startPoint x: 526, startPoint y: 128, endPoint x: 808, endPoint y: 232, distance: 301.4
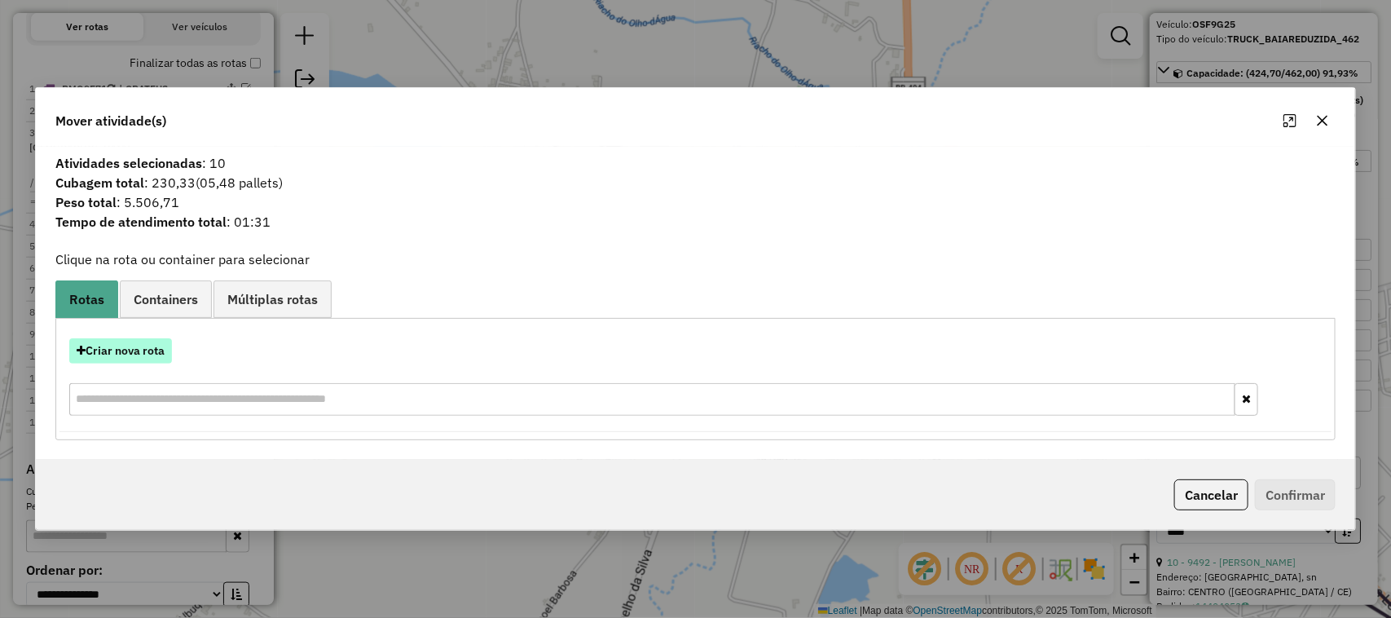
click at [135, 354] on button "Criar nova rota" at bounding box center [120, 350] width 103 height 25
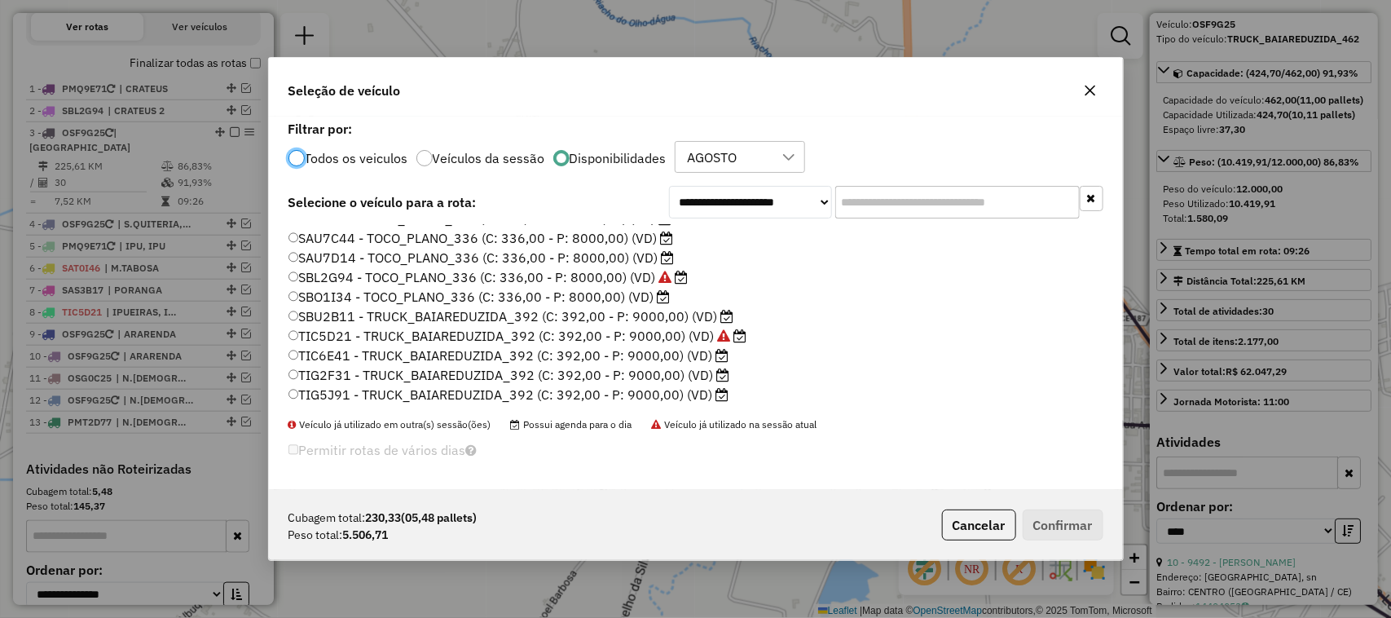
scroll to position [387, 0]
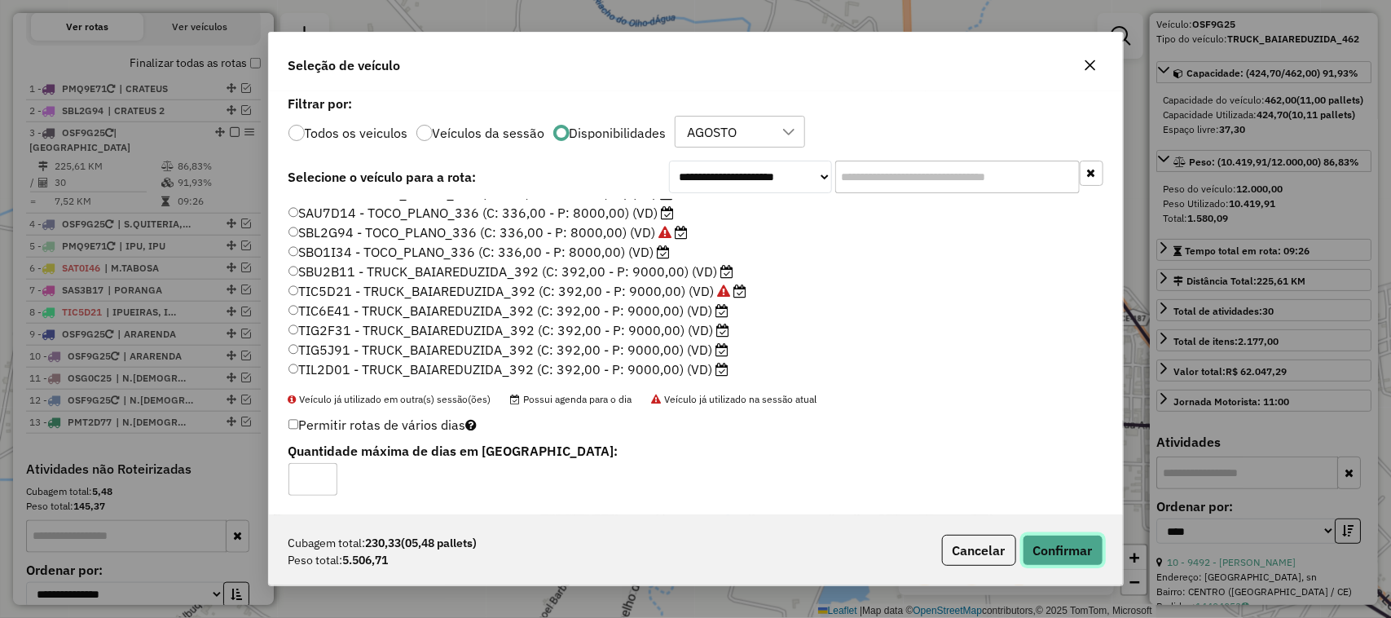
click at [1066, 552] on button "Confirmar" at bounding box center [1063, 550] width 81 height 31
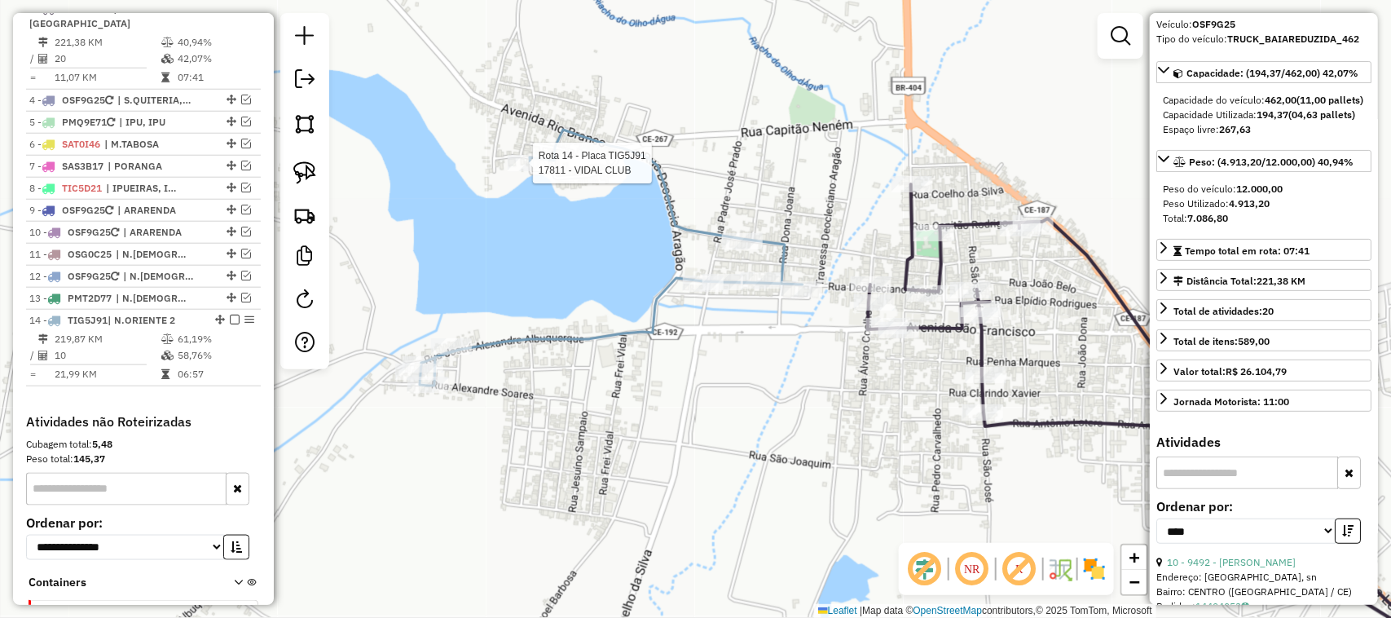
scroll to position [795, 0]
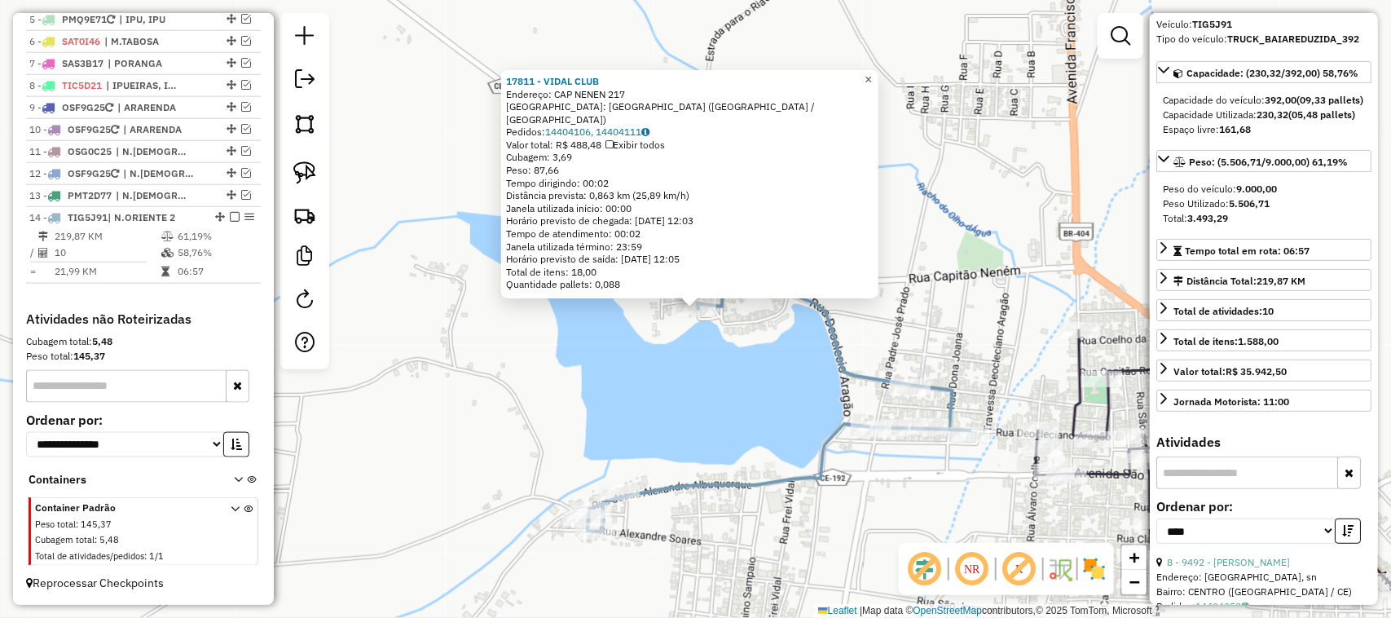
click at [878, 87] on link "×" at bounding box center [869, 80] width 20 height 20
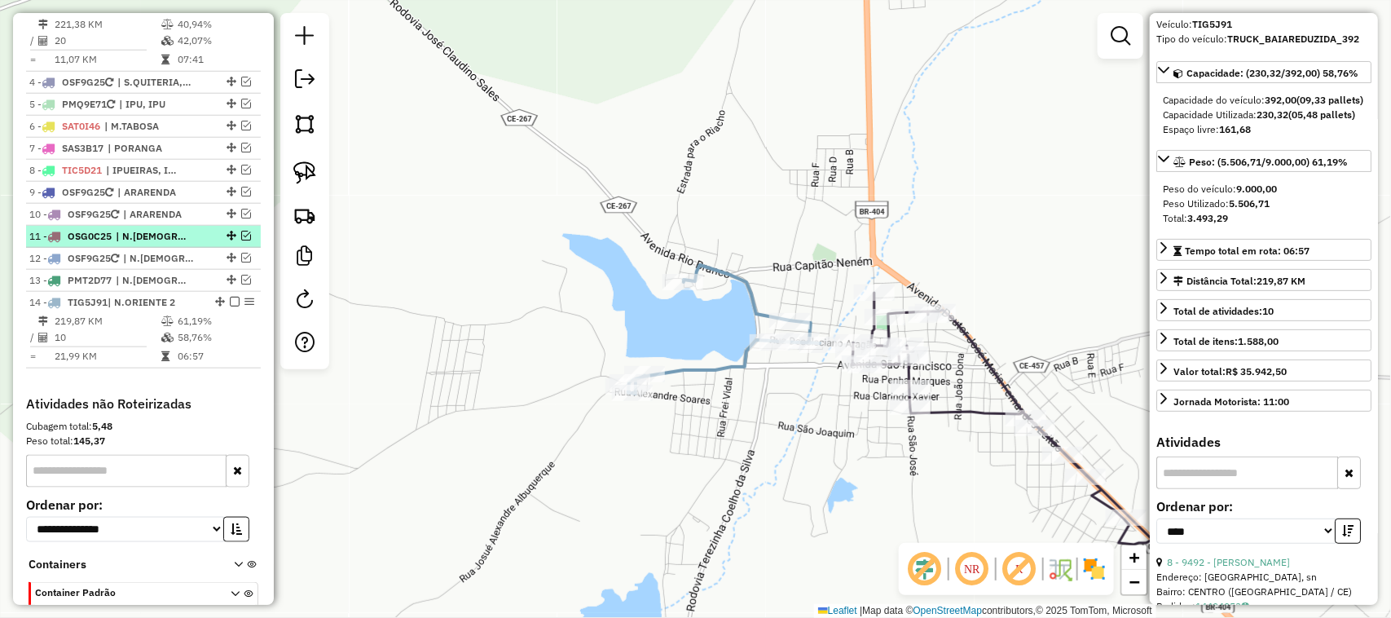
scroll to position [591, 0]
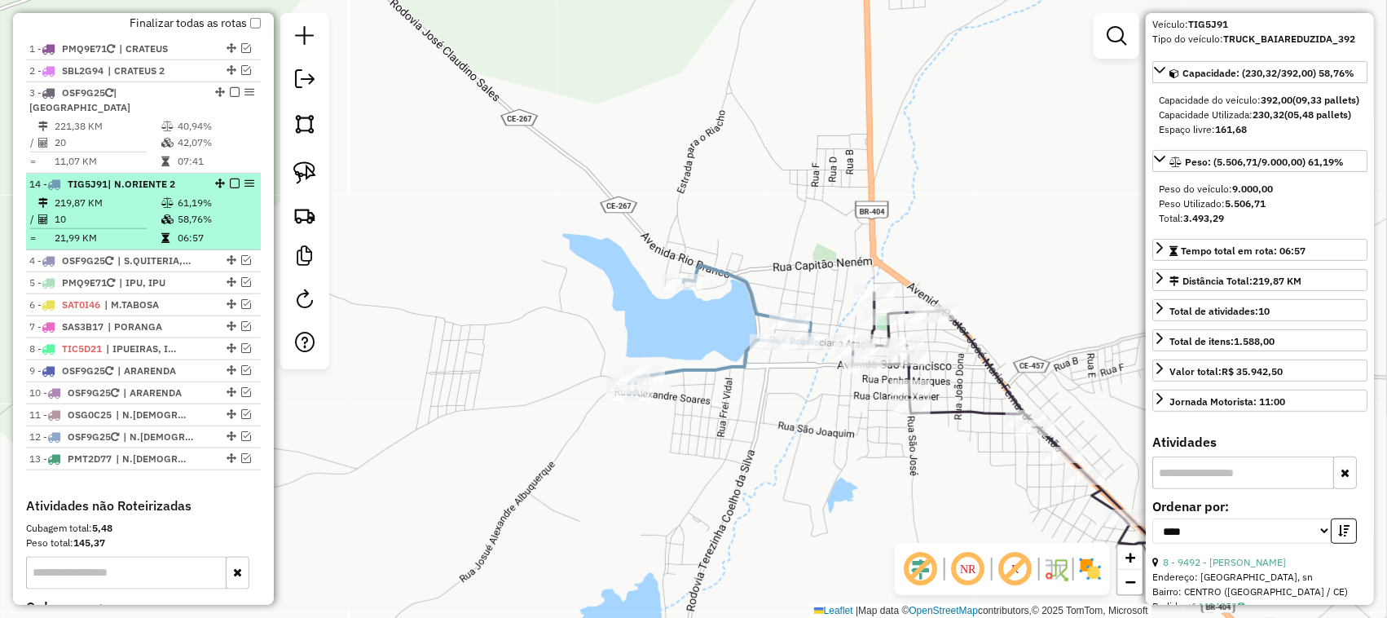
drag, startPoint x: 217, startPoint y: 421, endPoint x: 200, endPoint y: 200, distance: 222.3
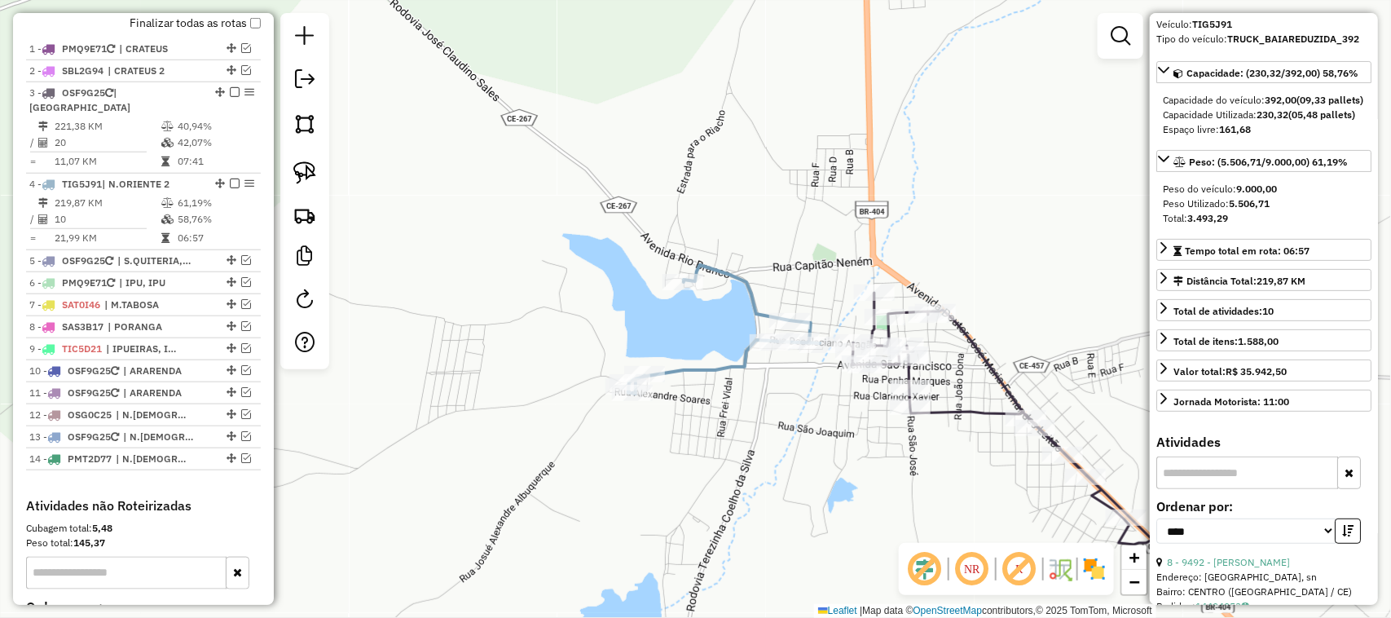
click at [103, 151] on td "20" at bounding box center [107, 142] width 107 height 16
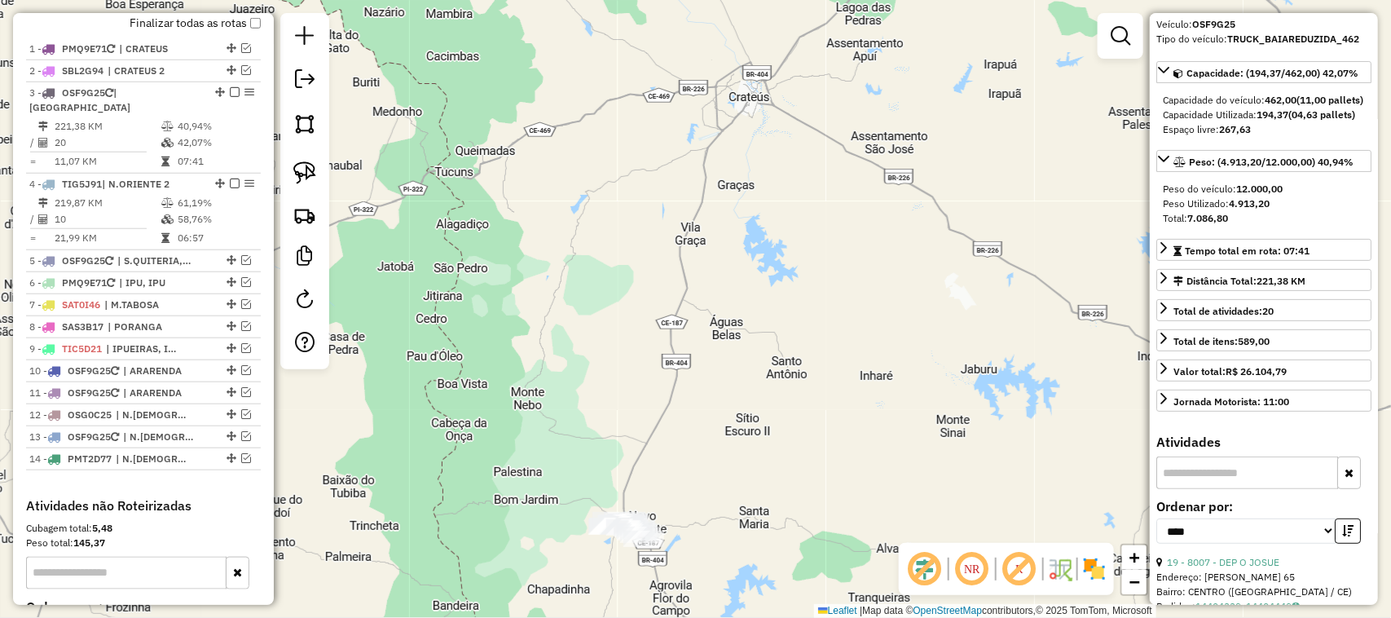
drag, startPoint x: 592, startPoint y: 390, endPoint x: 617, endPoint y: 222, distance: 168.8
click at [618, 243] on div "Janela de atendimento Grade de atendimento Capacidade Transportadoras Veículos …" at bounding box center [695, 309] width 1391 height 618
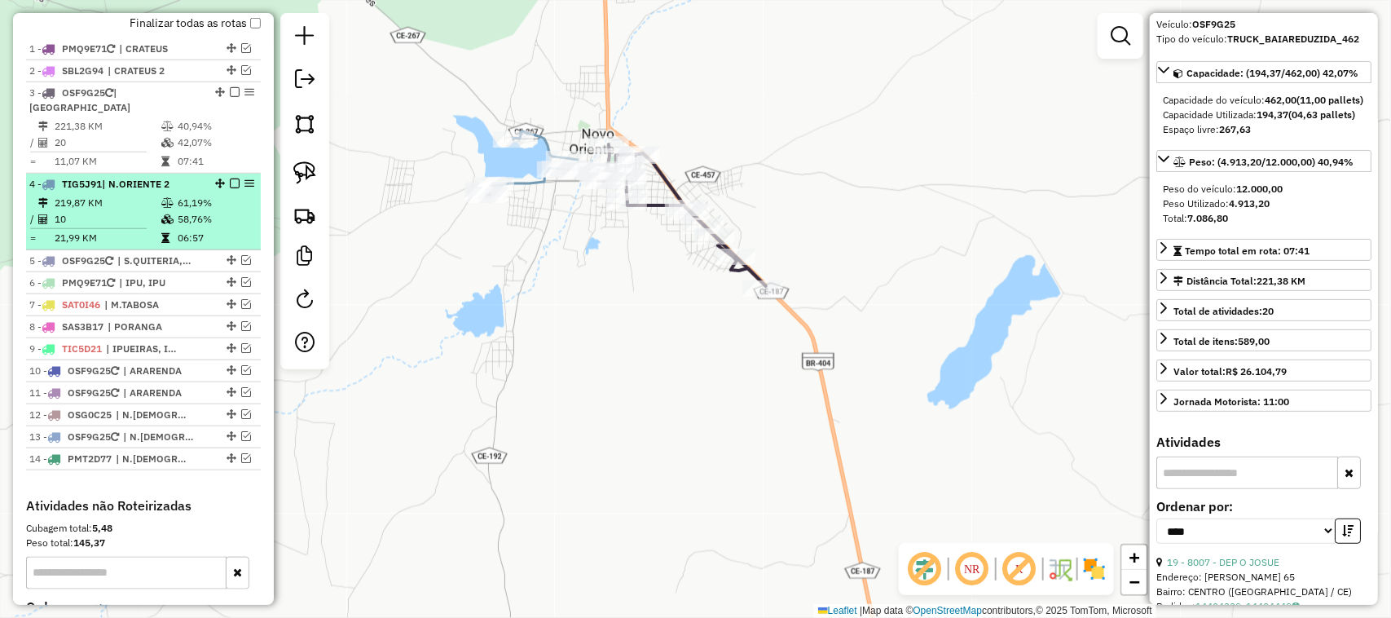
click at [128, 227] on td "10" at bounding box center [107, 219] width 107 height 16
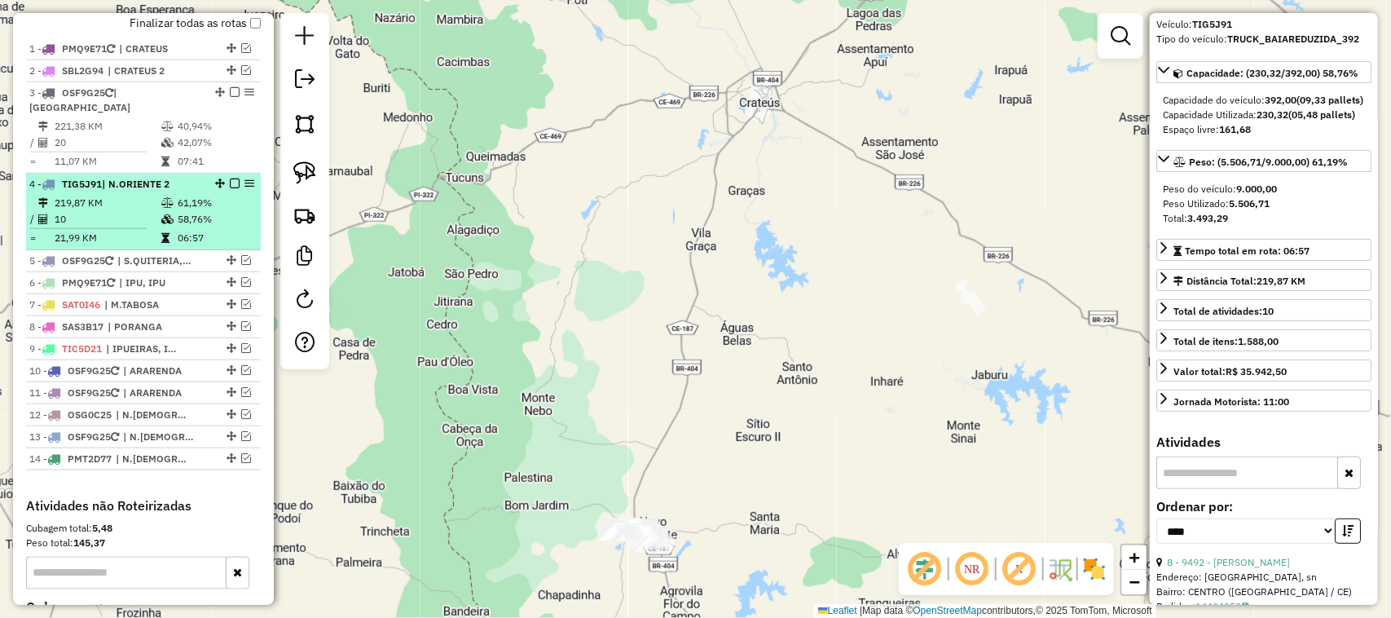
click at [230, 188] on em at bounding box center [235, 183] width 10 height 10
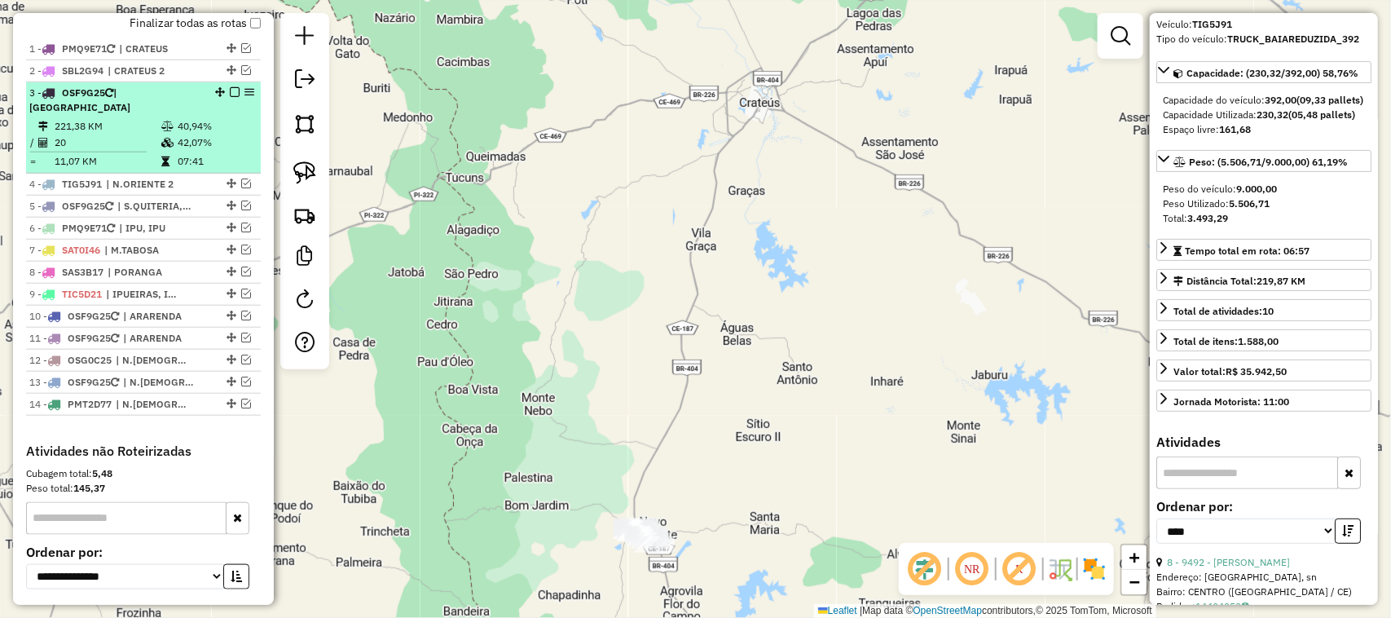
click at [134, 134] on td "221,38 KM" at bounding box center [107, 126] width 107 height 16
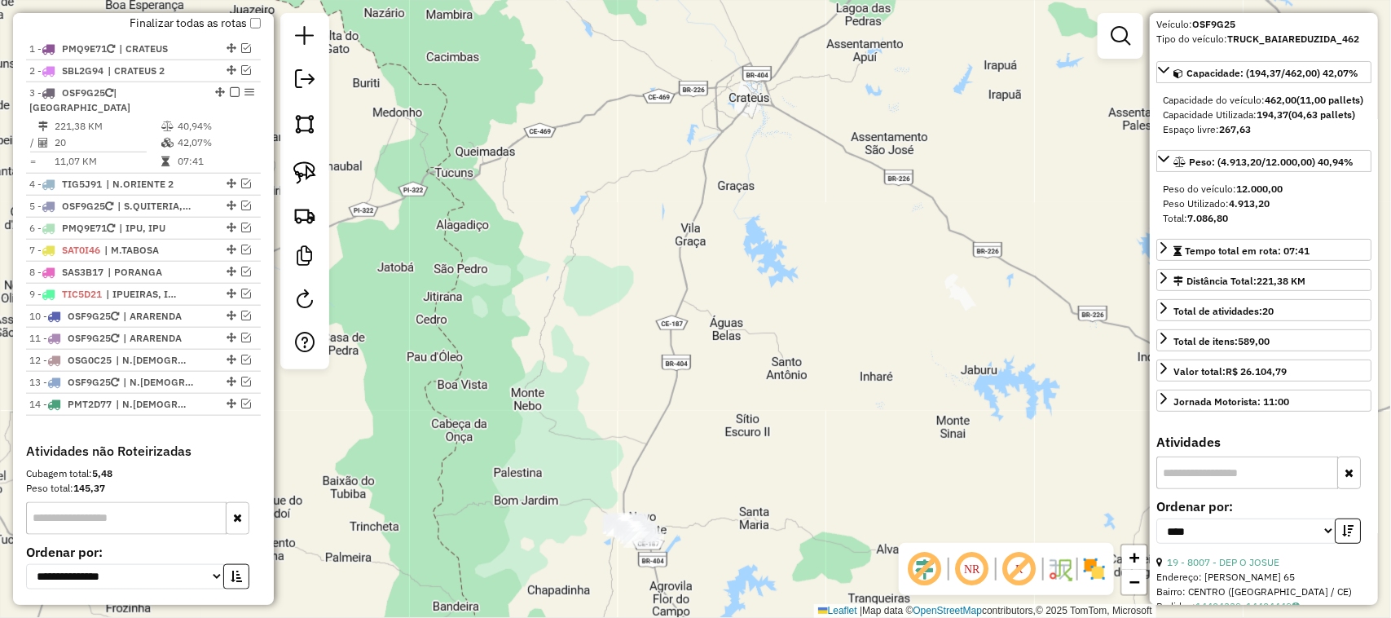
drag, startPoint x: 621, startPoint y: 441, endPoint x: 613, endPoint y: 319, distance: 121.7
click at [622, 336] on div "Janela de atendimento Grade de atendimento Capacidade Transportadoras Veículos …" at bounding box center [695, 309] width 1391 height 618
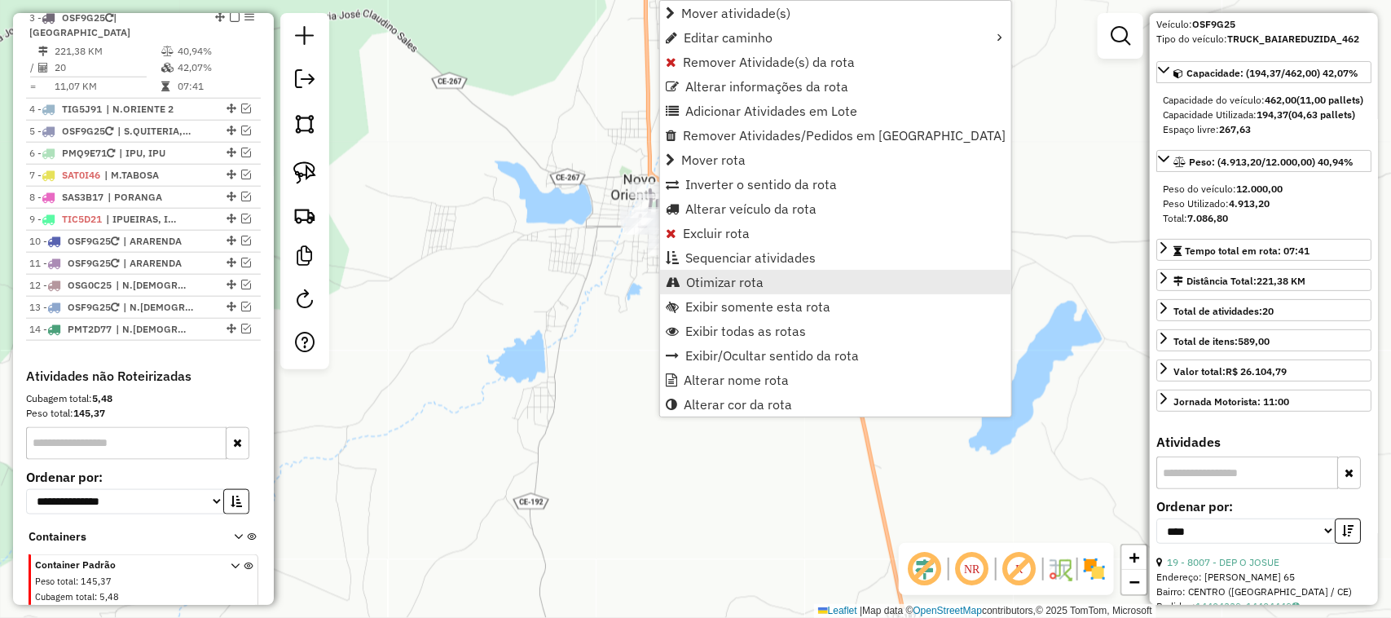
scroll to position [675, 0]
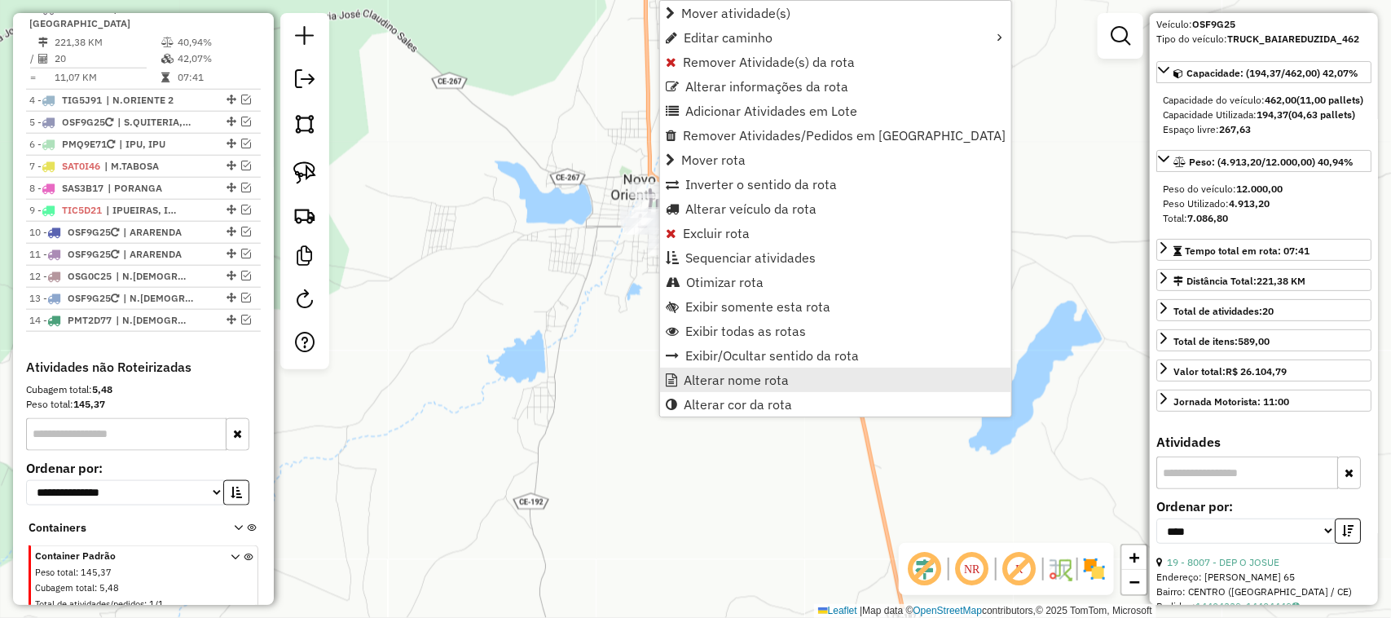
click at [738, 379] on span "Alterar nome rota" at bounding box center [736, 379] width 105 height 13
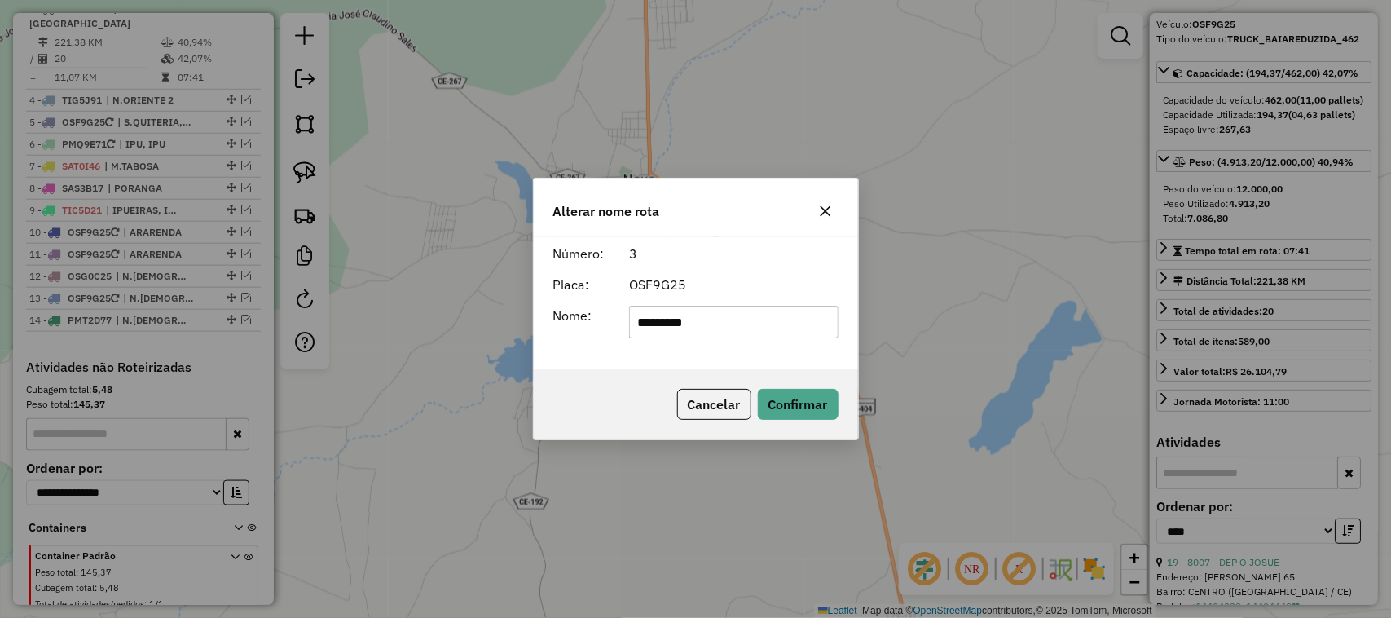
type input "*********"
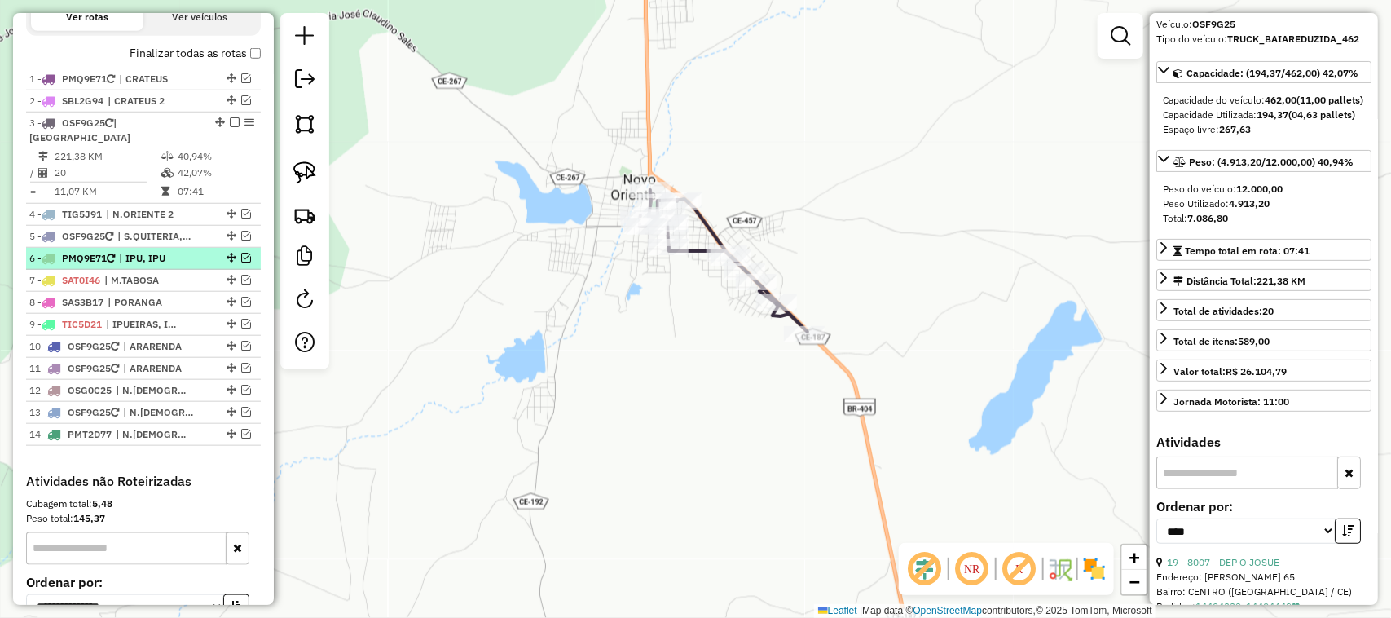
scroll to position [471, 0]
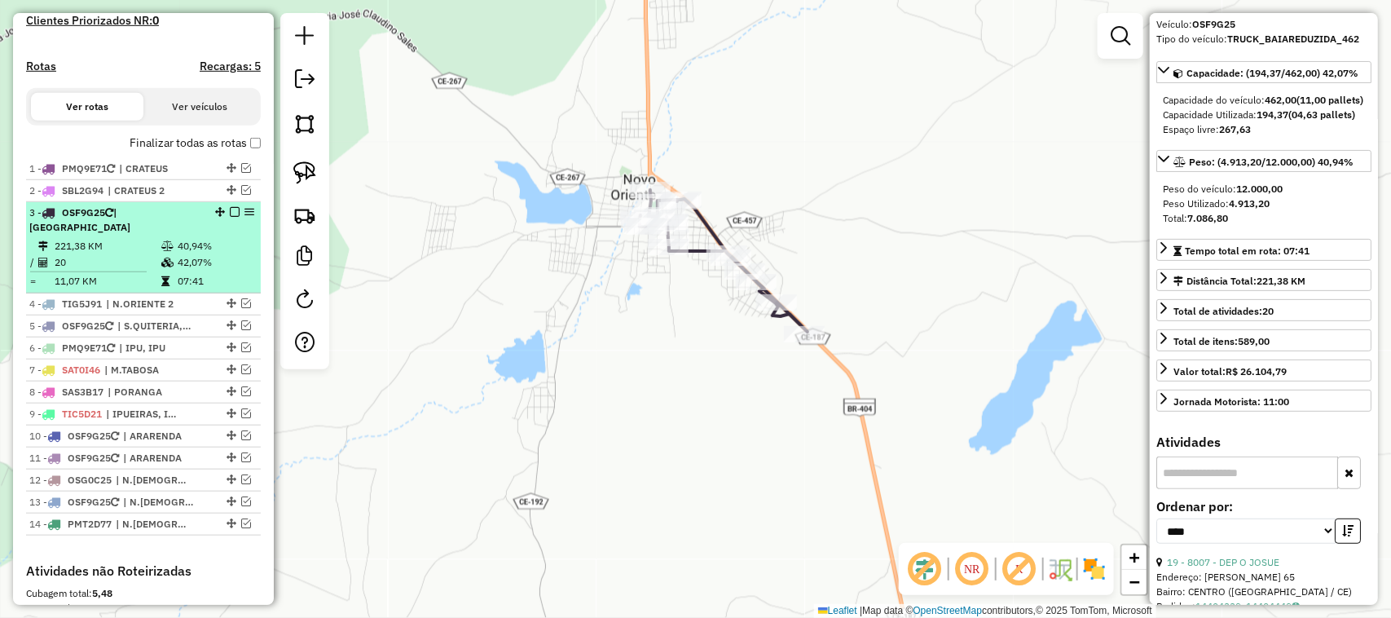
click at [108, 253] on td "221,38 KM" at bounding box center [107, 246] width 107 height 16
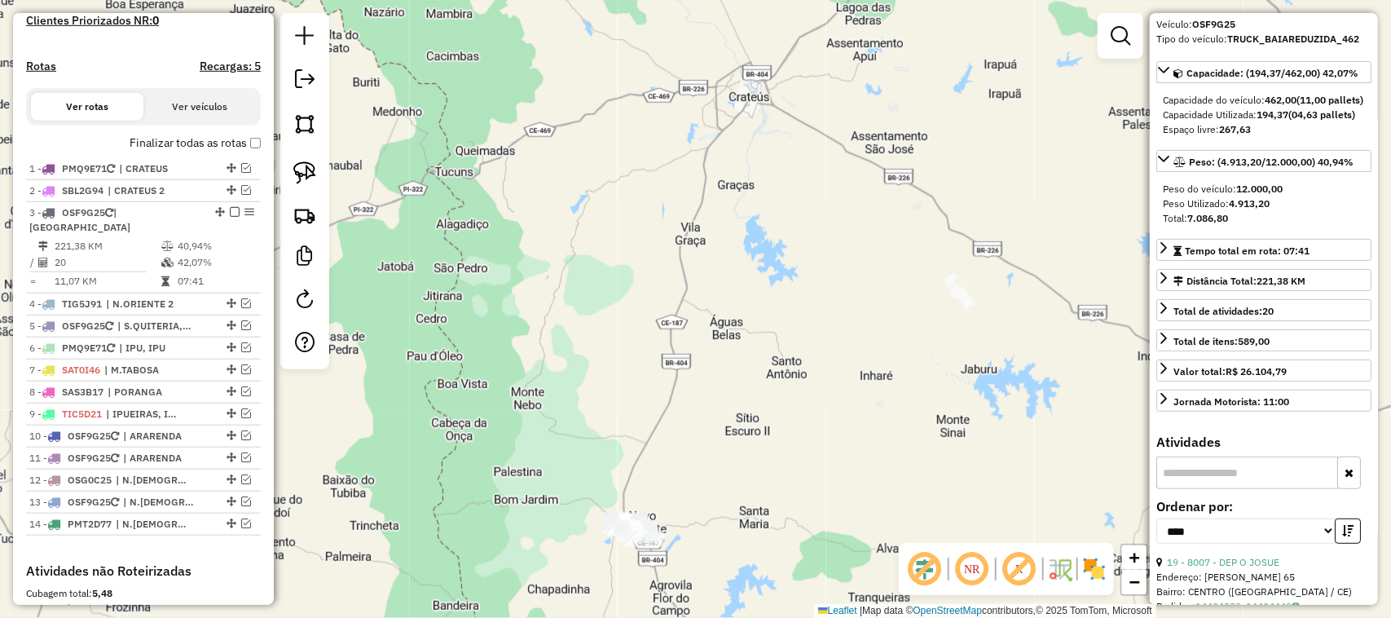
drag, startPoint x: 597, startPoint y: 354, endPoint x: 599, endPoint y: 221, distance: 133.7
click at [607, 241] on div "Janela de atendimento Grade de atendimento Capacidade Transportadoras Veículos …" at bounding box center [695, 309] width 1391 height 618
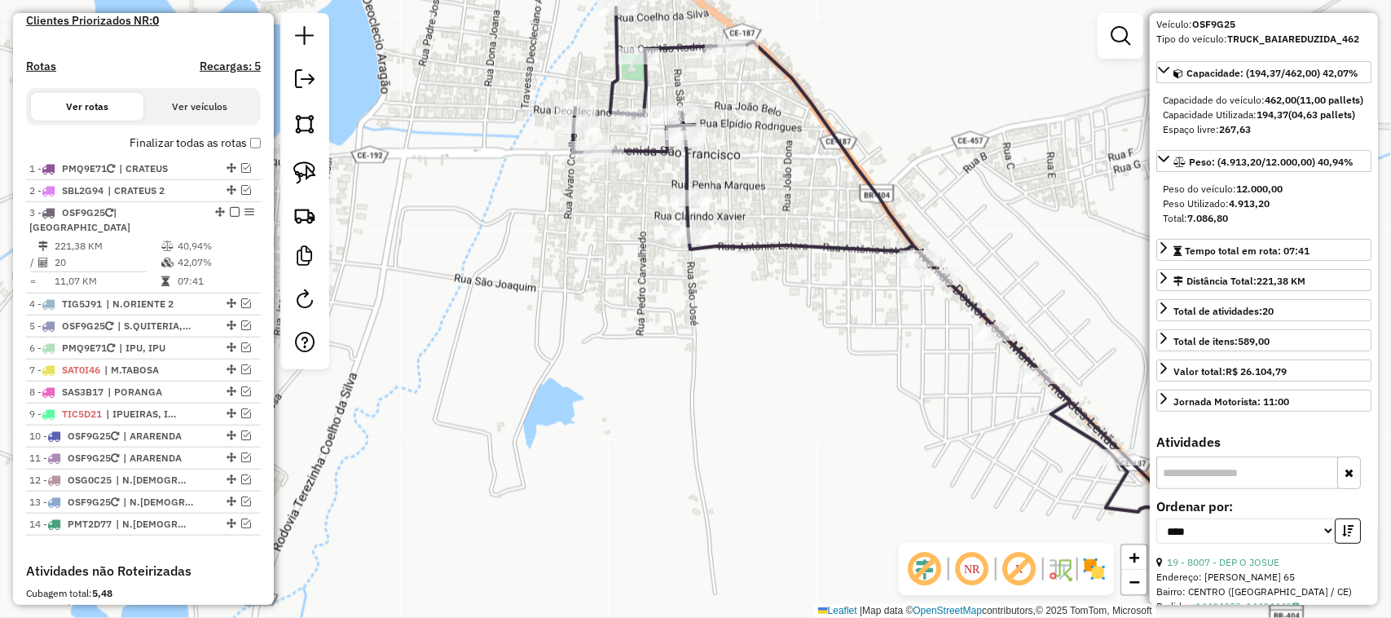
drag, startPoint x: 601, startPoint y: 262, endPoint x: 636, endPoint y: 293, distance: 46.8
click at [617, 310] on div "Janela de atendimento Grade de atendimento Capacidade Transportadoras Veículos …" at bounding box center [695, 309] width 1391 height 618
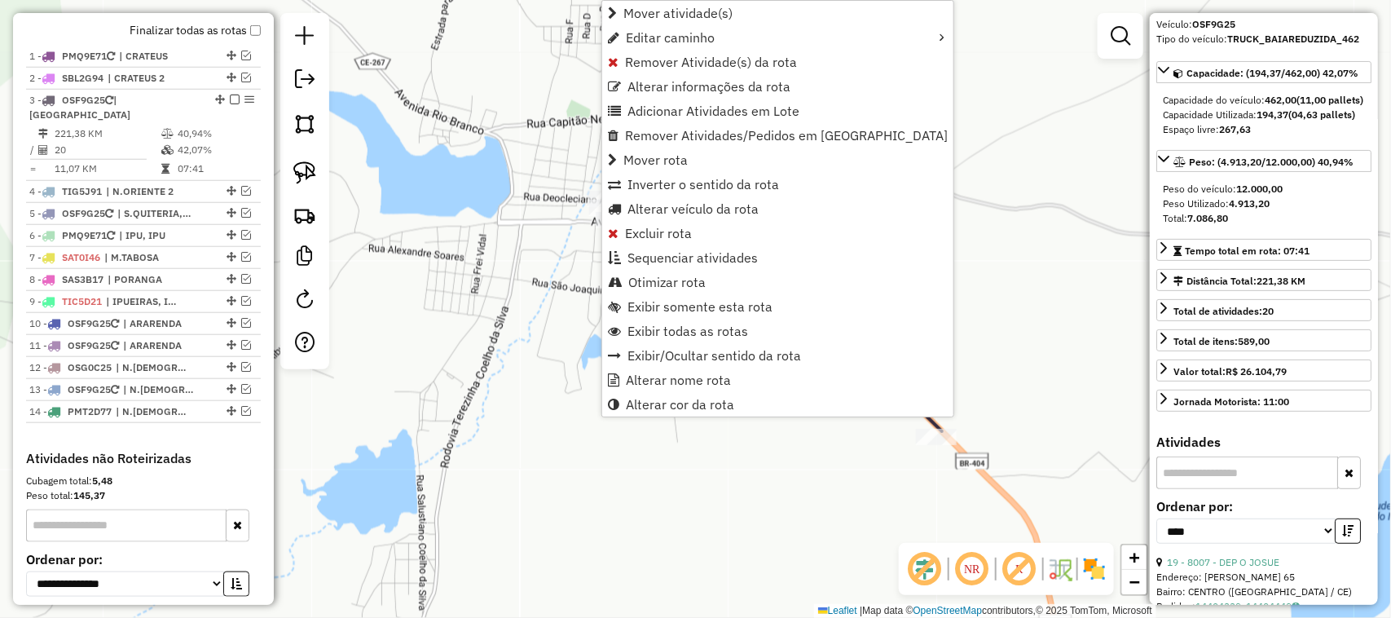
scroll to position [675, 0]
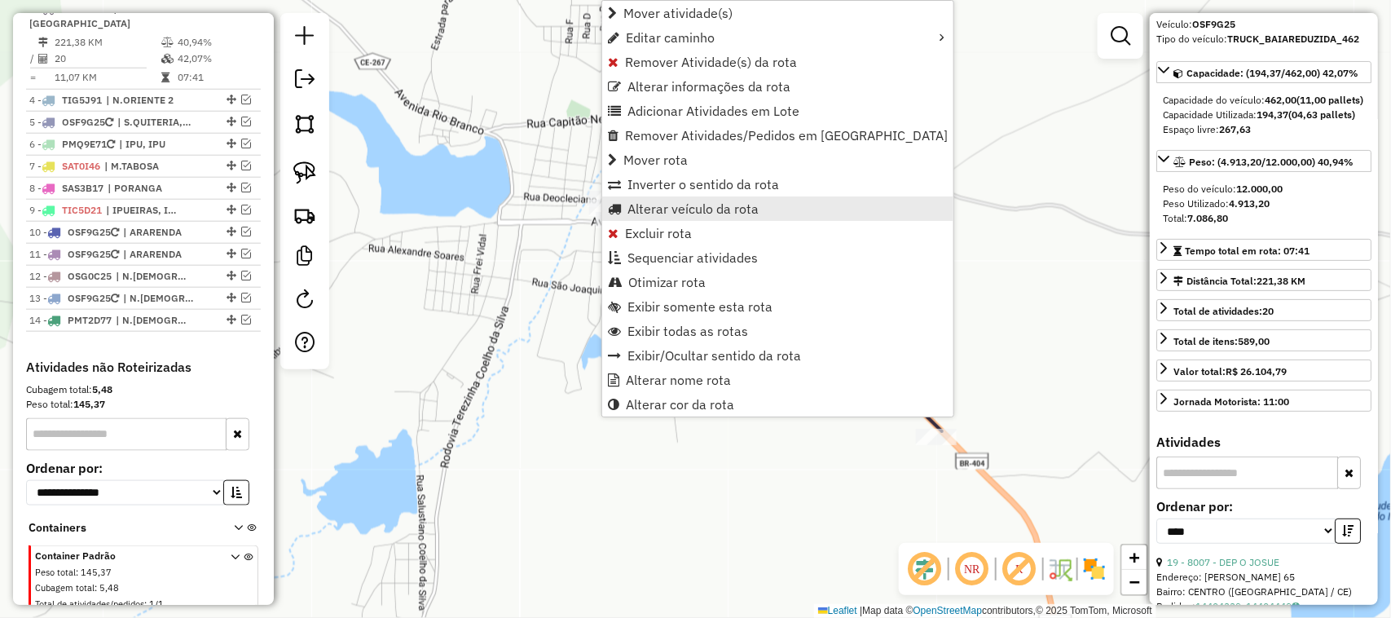
click at [677, 209] on span "Alterar veículo da rota" at bounding box center [692, 208] width 131 height 13
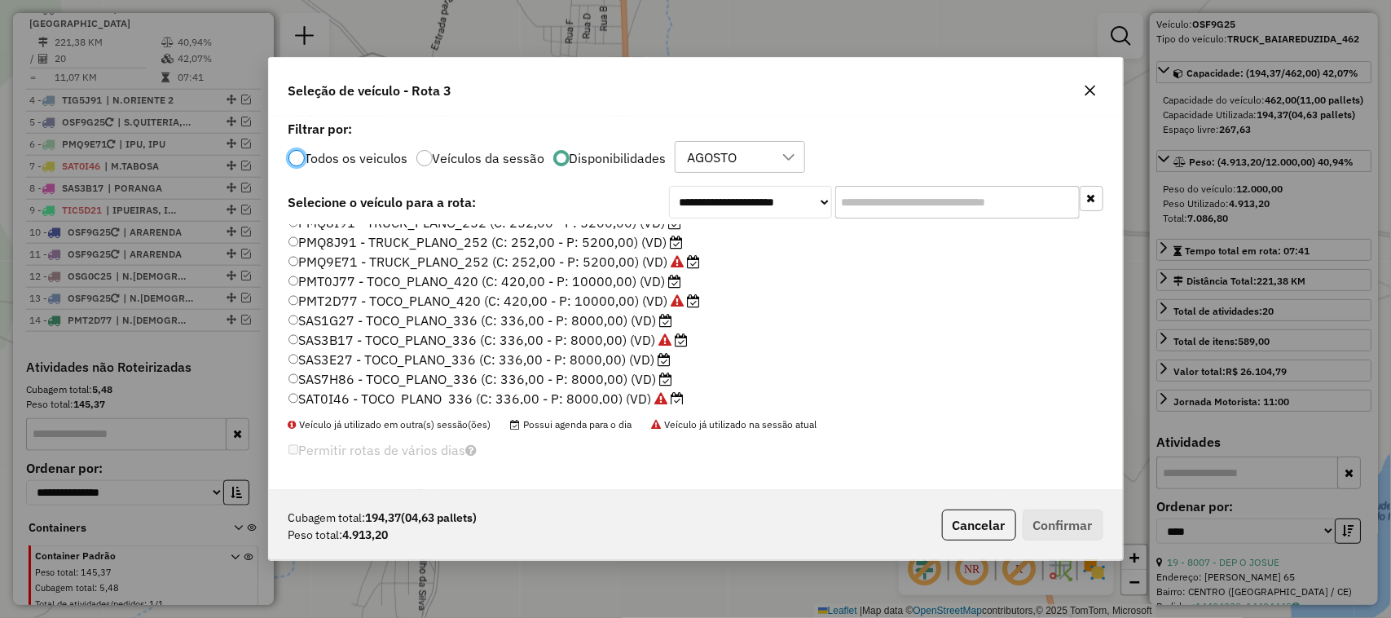
scroll to position [204, 0]
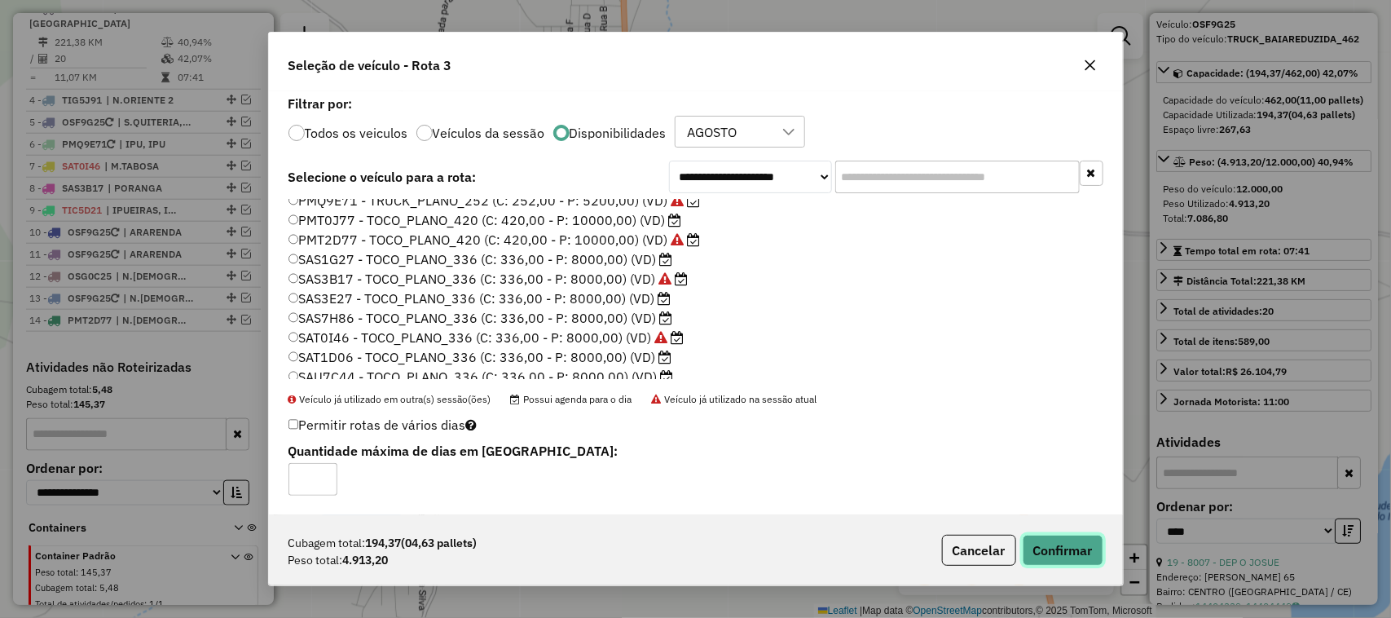
click at [1051, 547] on button "Confirmar" at bounding box center [1063, 550] width 81 height 31
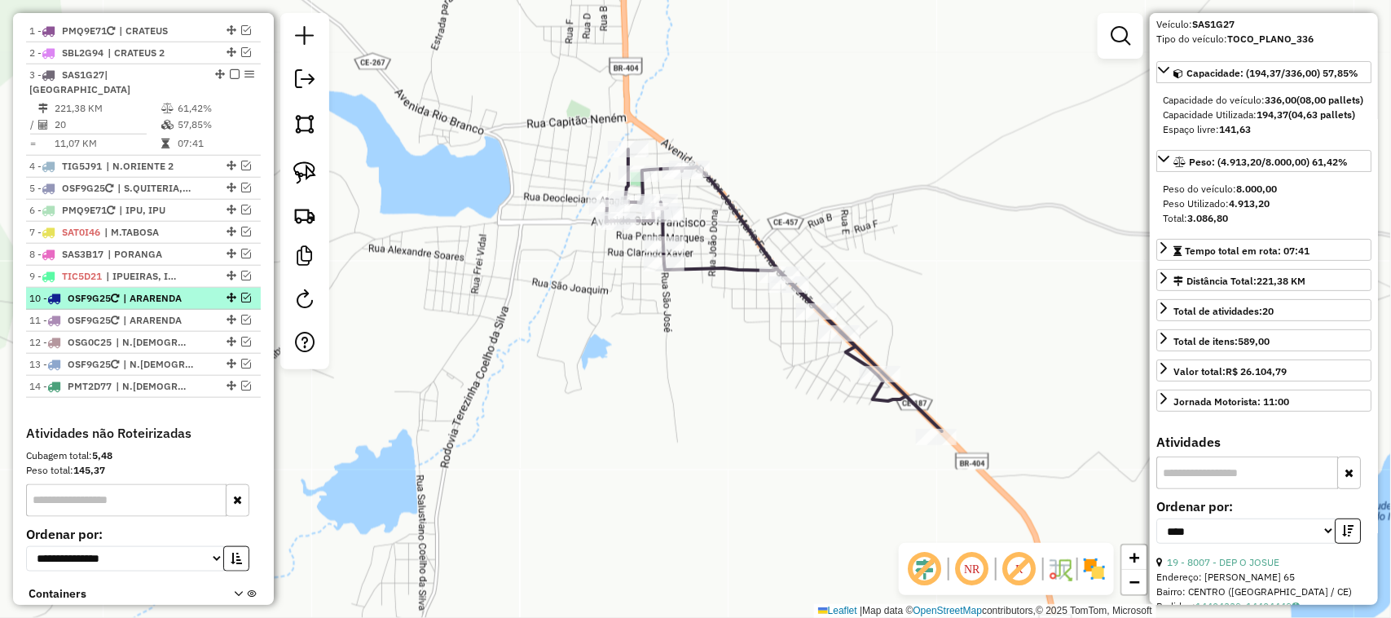
scroll to position [573, 0]
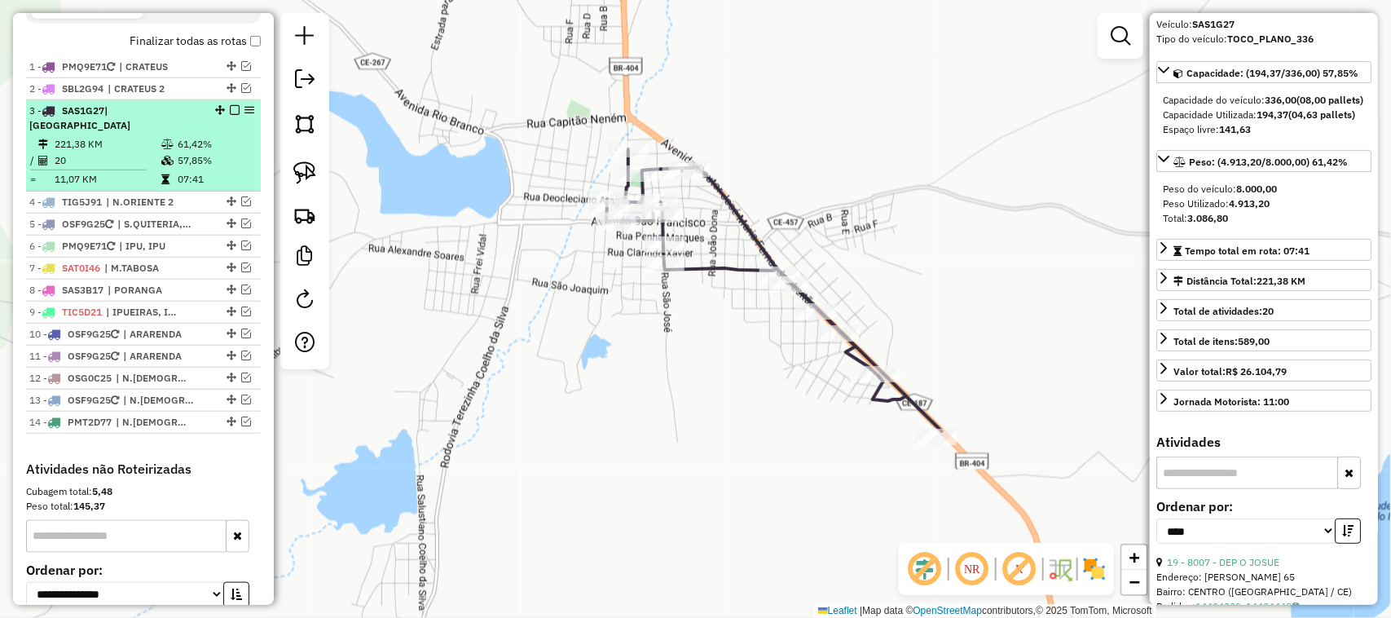
click at [108, 144] on td "221,38 KM" at bounding box center [107, 144] width 107 height 16
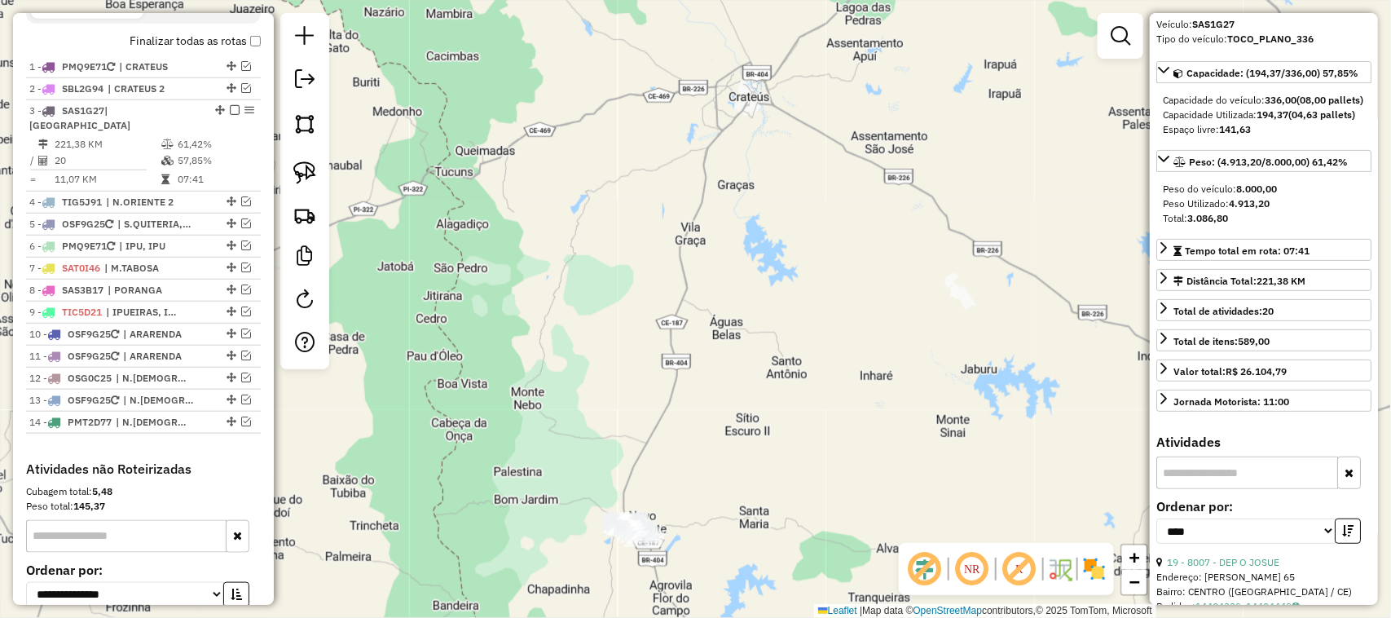
click at [603, 359] on div "Janela de atendimento Grade de atendimento Capacidade Transportadoras Veículos …" at bounding box center [695, 309] width 1391 height 618
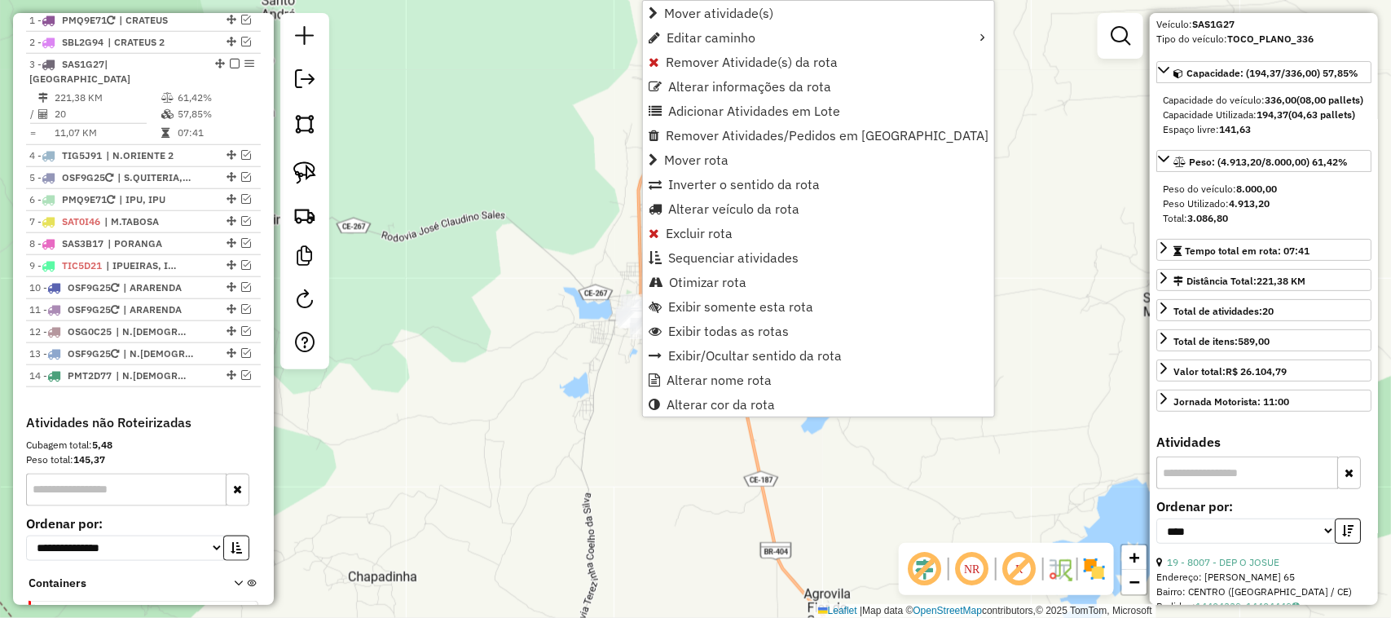
scroll to position [675, 0]
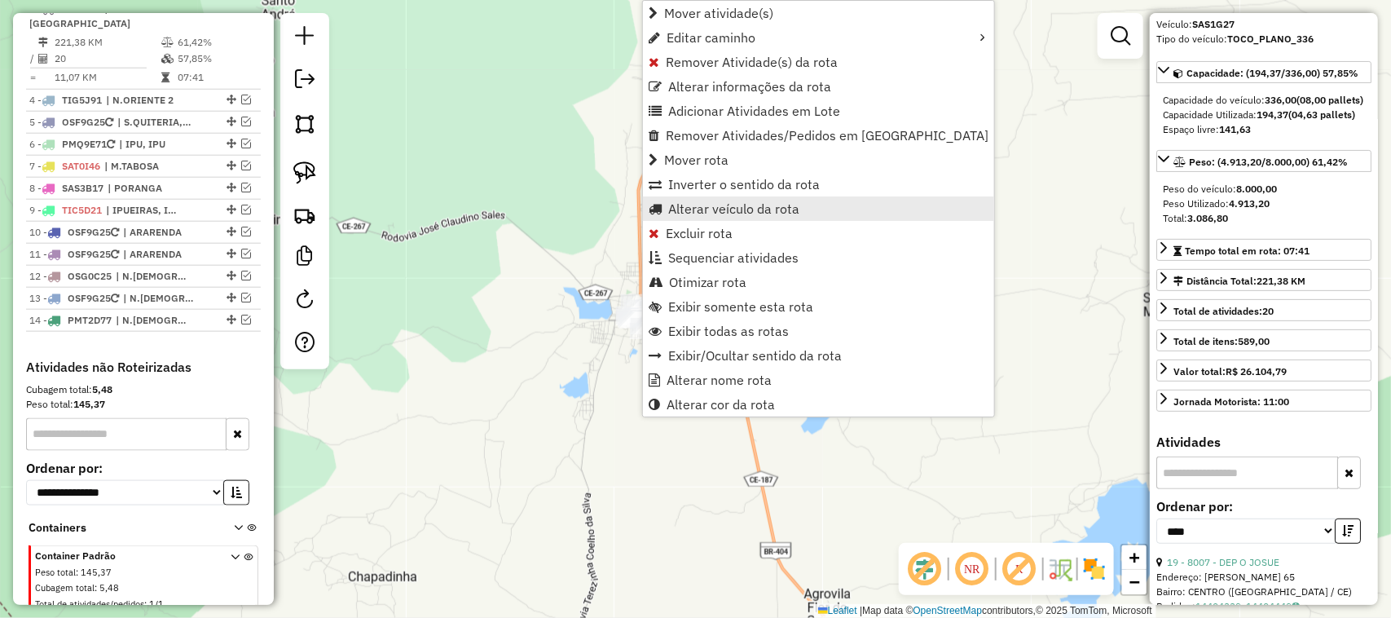
click at [711, 205] on span "Alterar veículo da rota" at bounding box center [733, 208] width 131 height 13
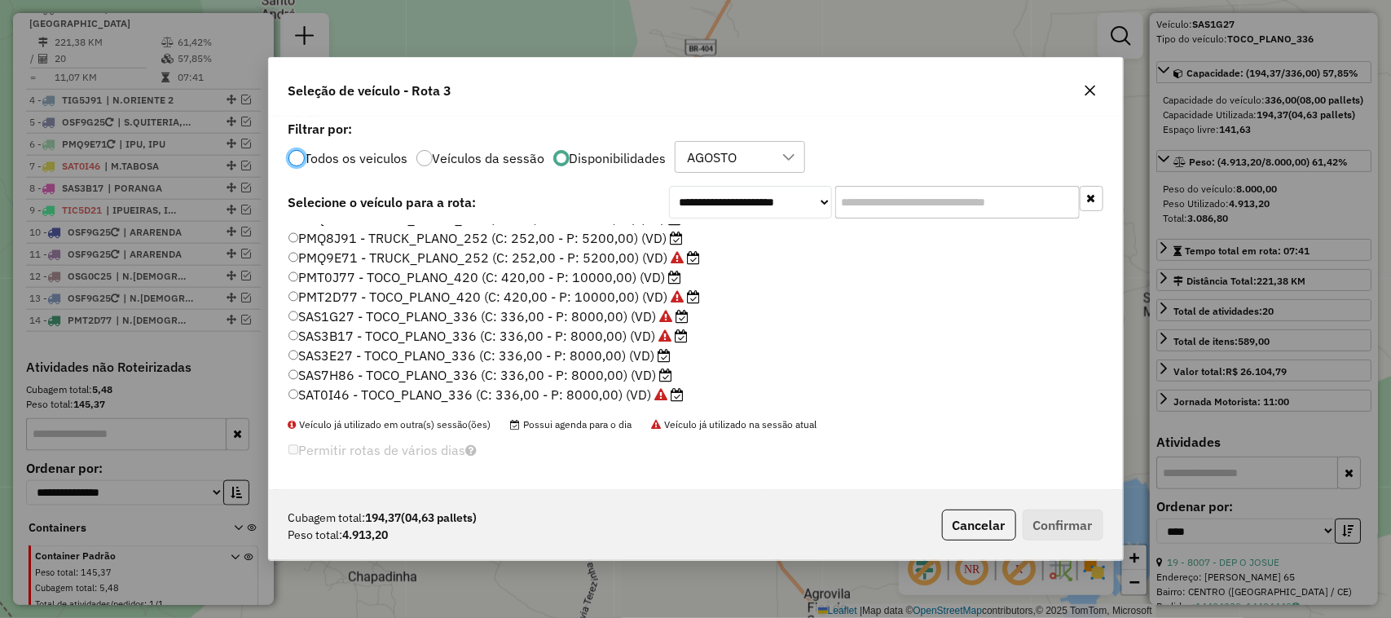
scroll to position [204, 0]
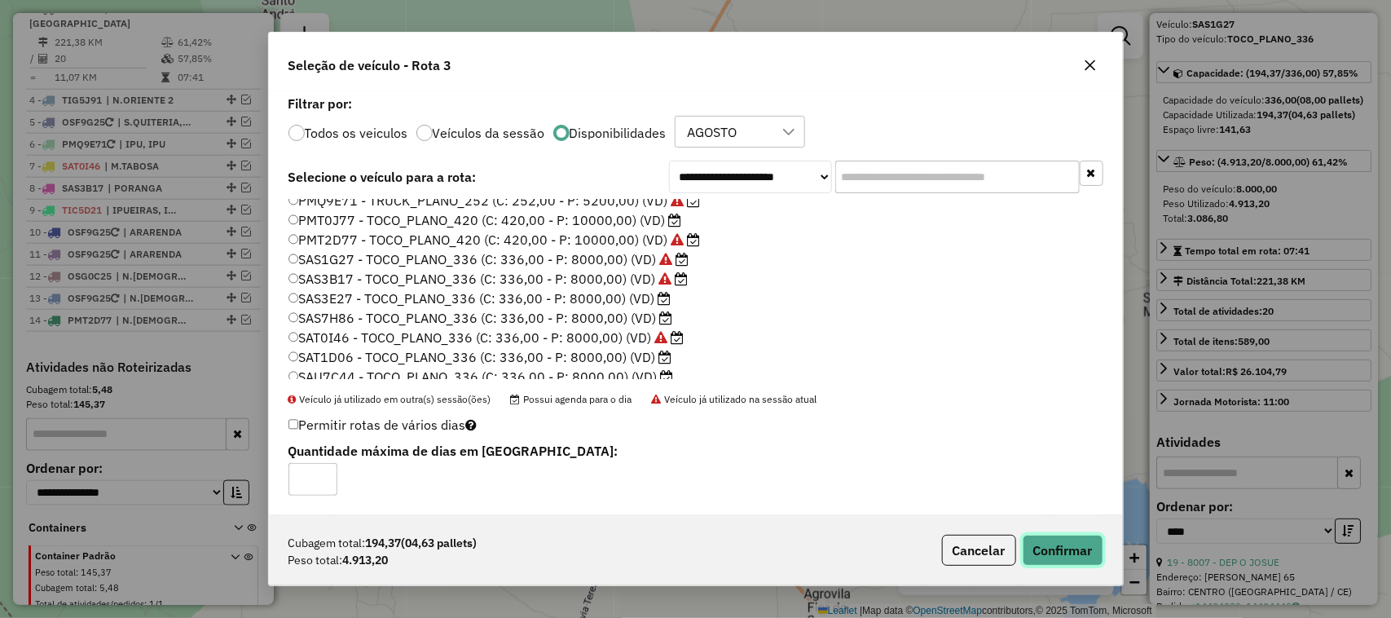
click at [1073, 552] on button "Confirmar" at bounding box center [1063, 550] width 81 height 31
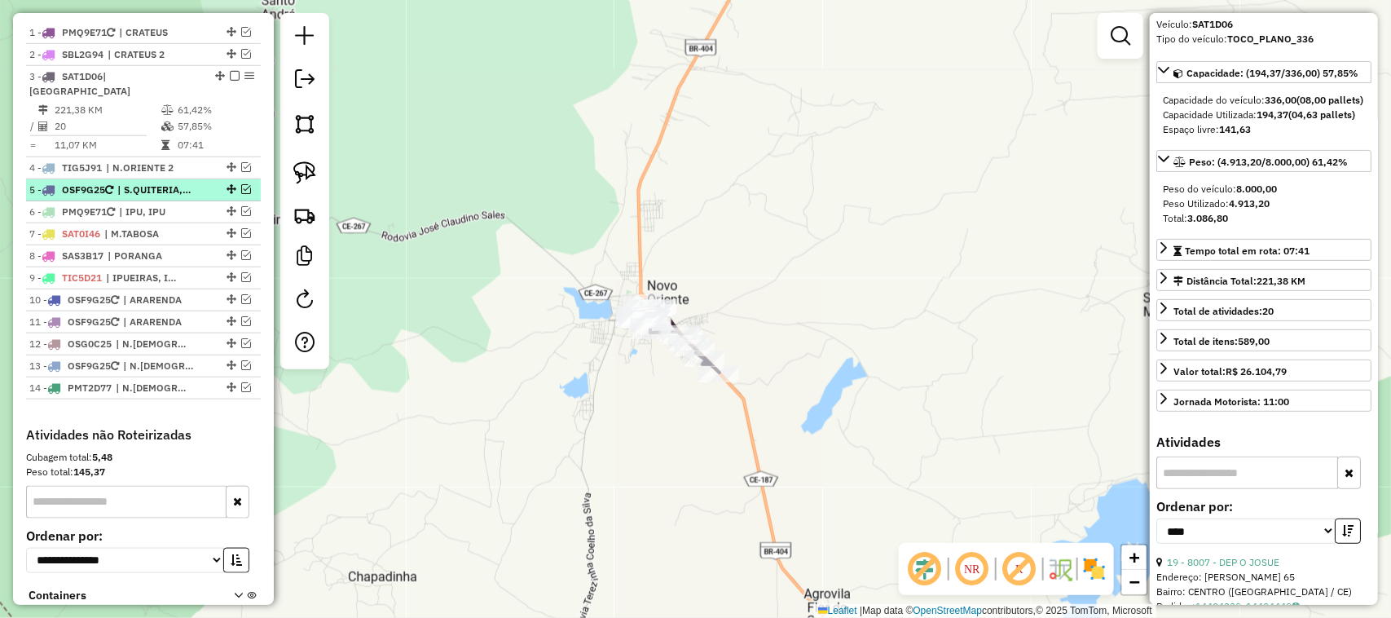
scroll to position [573, 0]
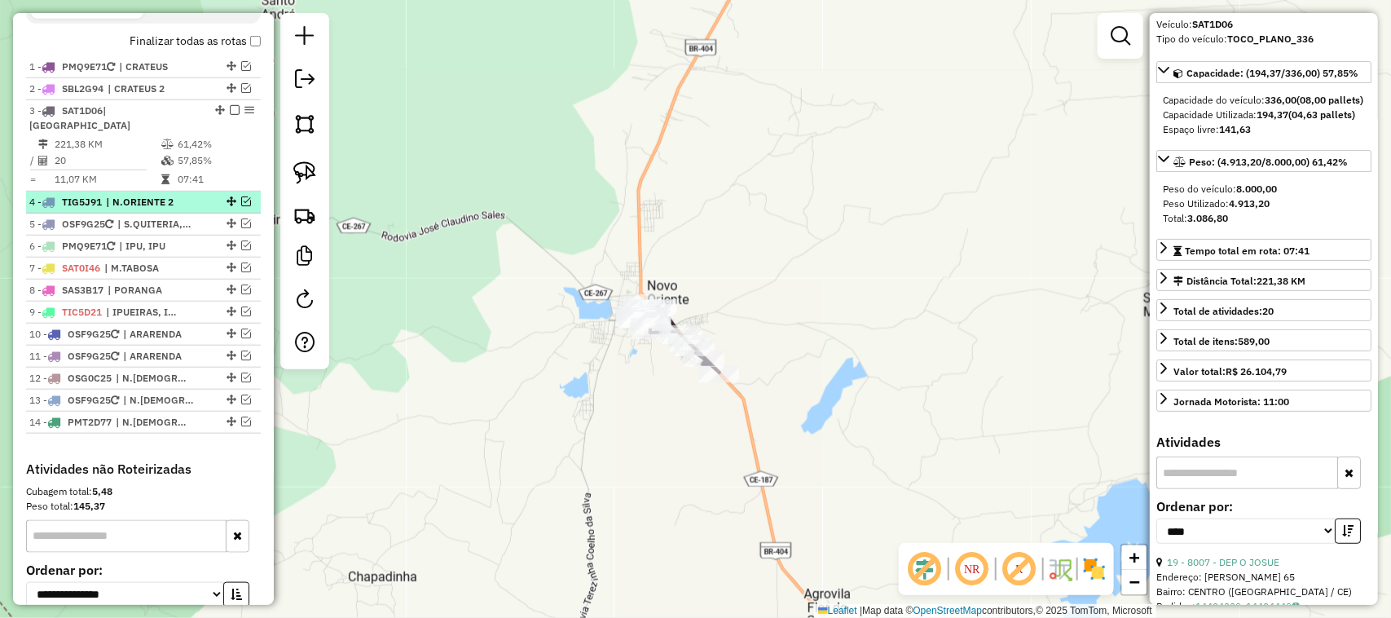
click at [241, 200] on em at bounding box center [246, 201] width 10 height 10
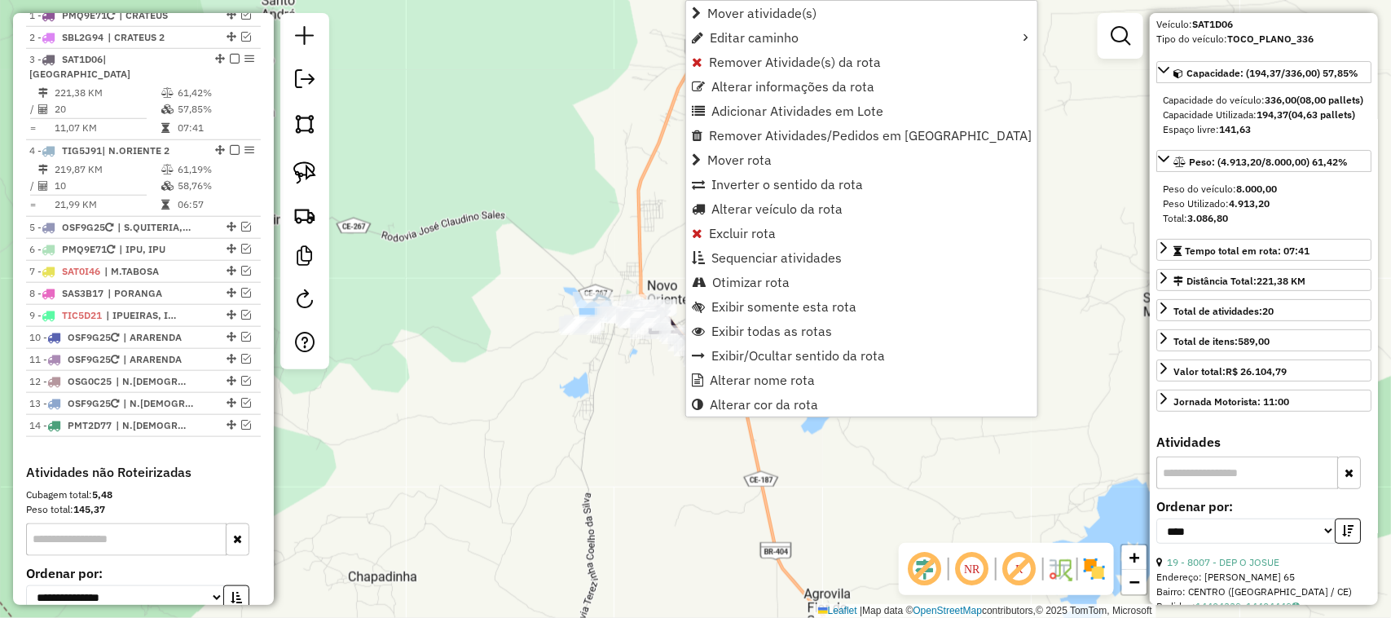
scroll to position [675, 0]
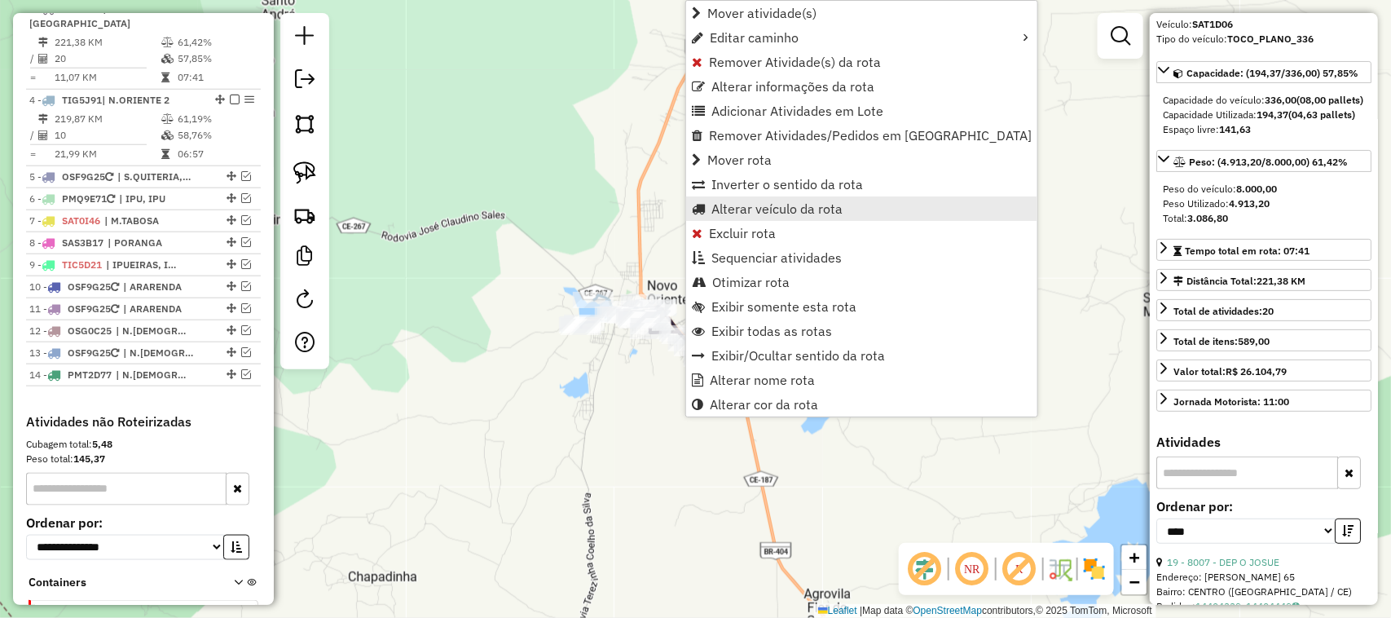
click at [755, 214] on span "Alterar veículo da rota" at bounding box center [776, 208] width 131 height 13
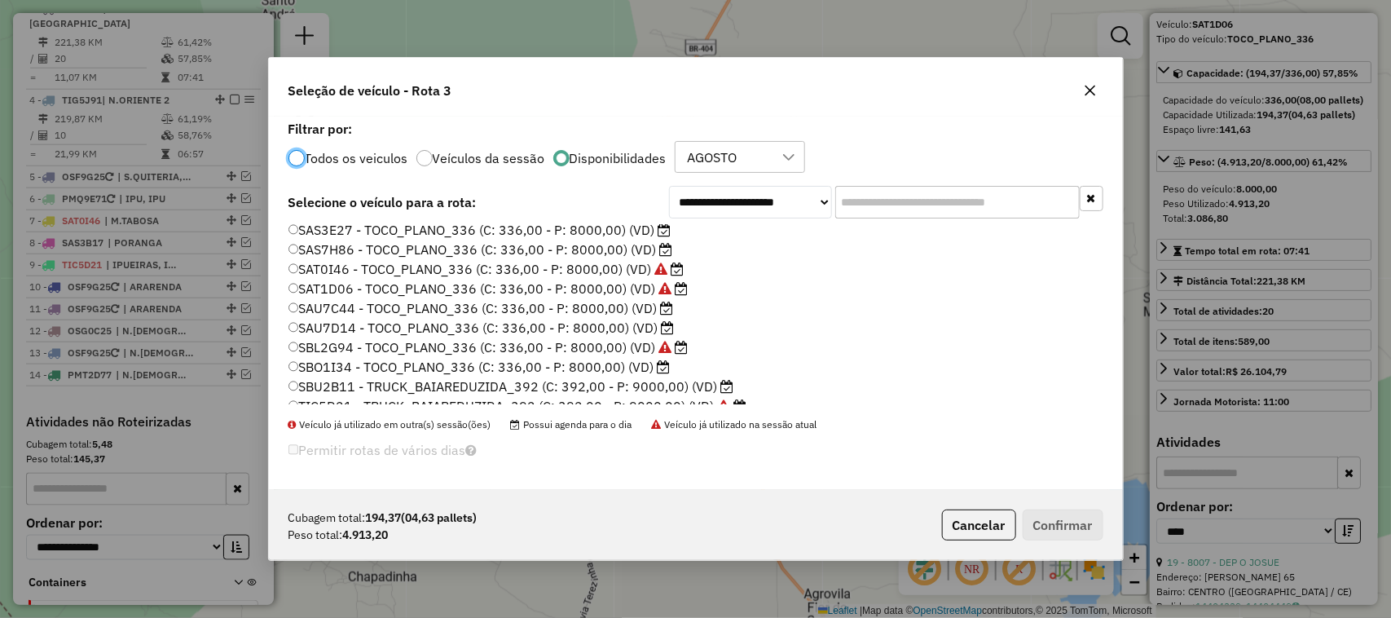
scroll to position [387, 0]
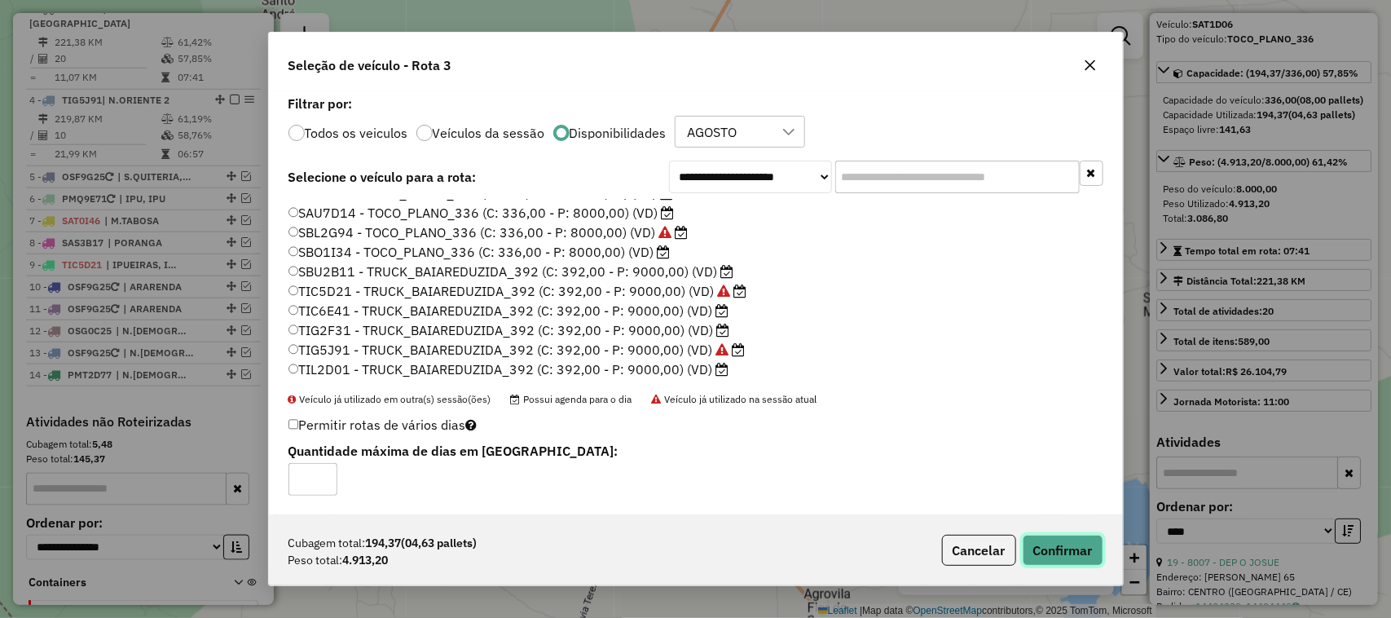
click at [1060, 547] on button "Confirmar" at bounding box center [1063, 550] width 81 height 31
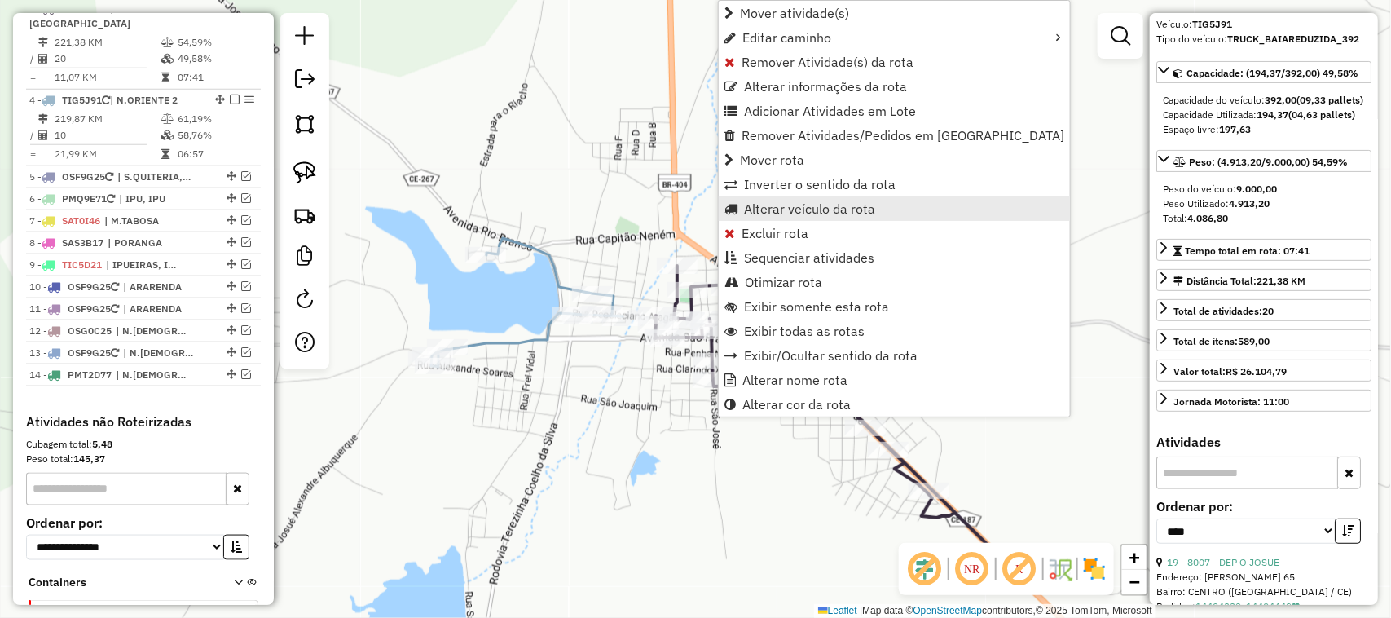
click at [795, 208] on span "Alterar veículo da rota" at bounding box center [809, 208] width 131 height 13
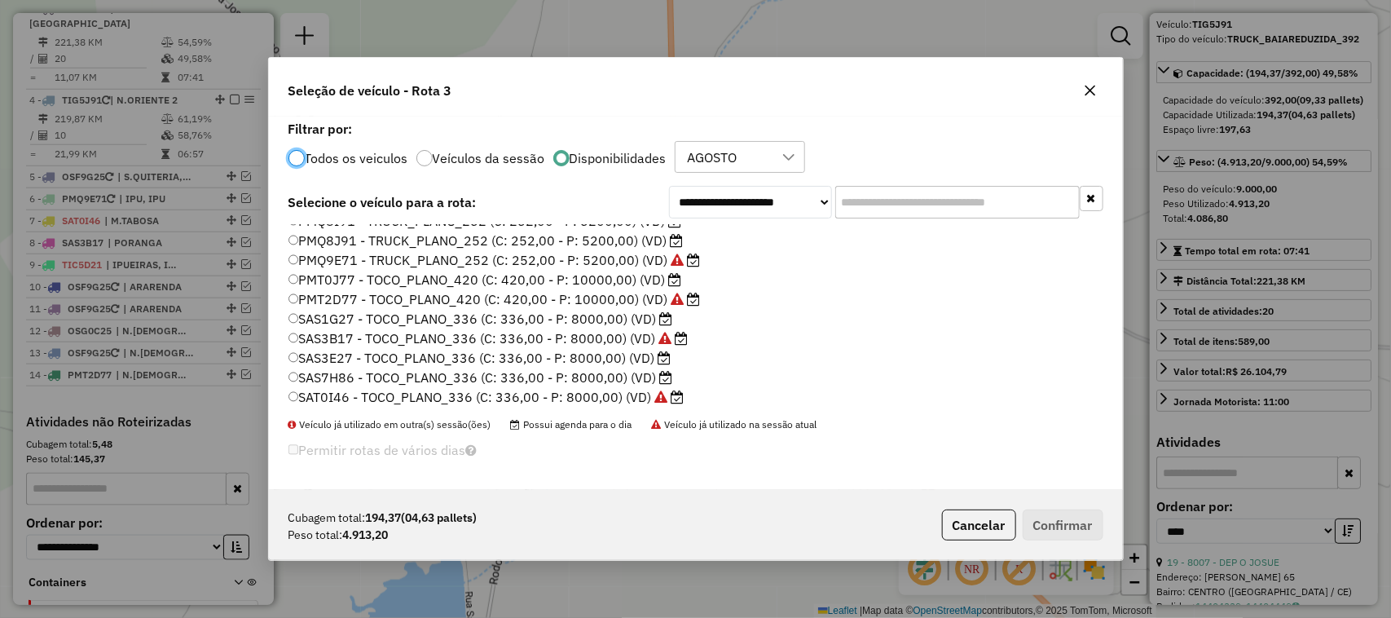
scroll to position [204, 0]
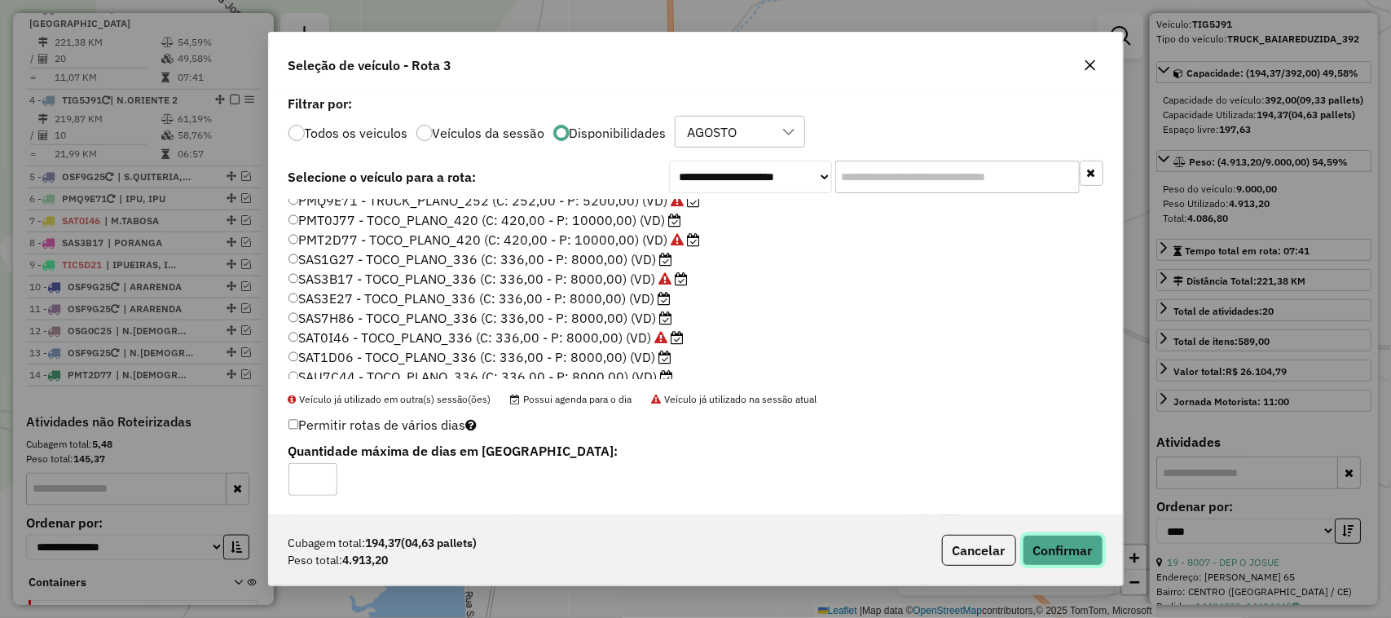
click at [1065, 548] on button "Confirmar" at bounding box center [1063, 550] width 81 height 31
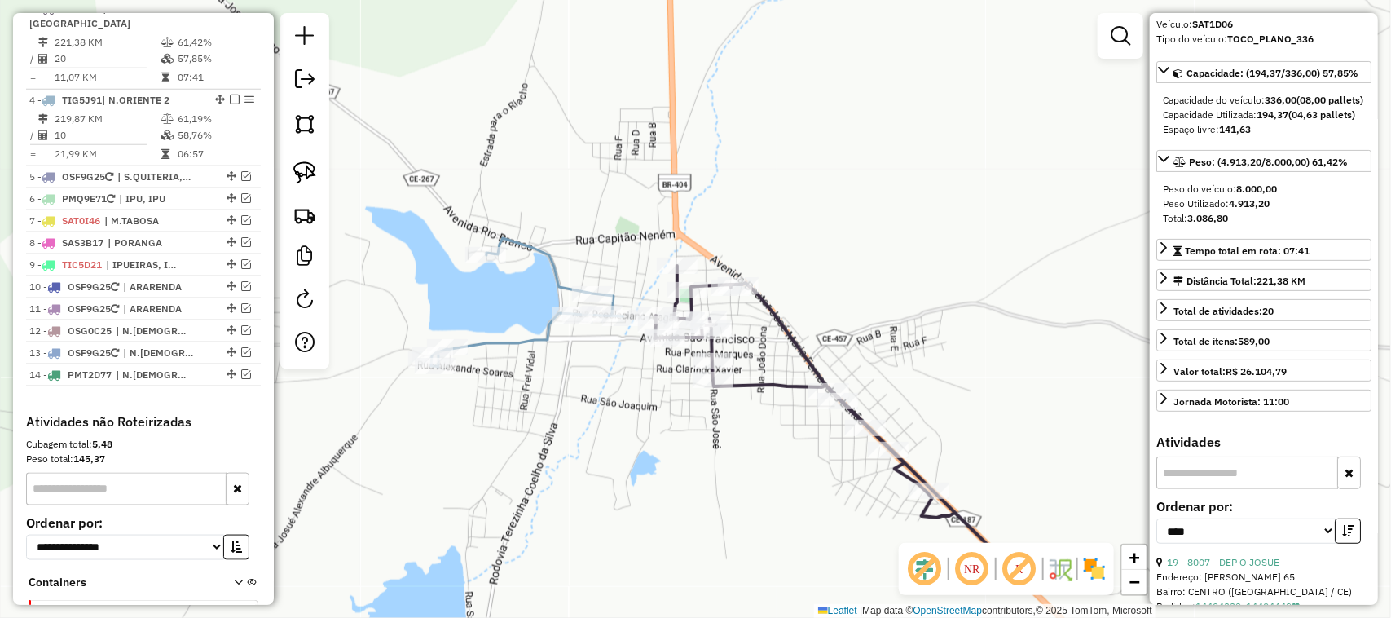
drag, startPoint x: 515, startPoint y: 290, endPoint x: 542, endPoint y: 275, distance: 31.0
click at [535, 278] on div "Janela de atendimento Grade de atendimento Capacidade Transportadoras Veículos …" at bounding box center [695, 309] width 1391 height 618
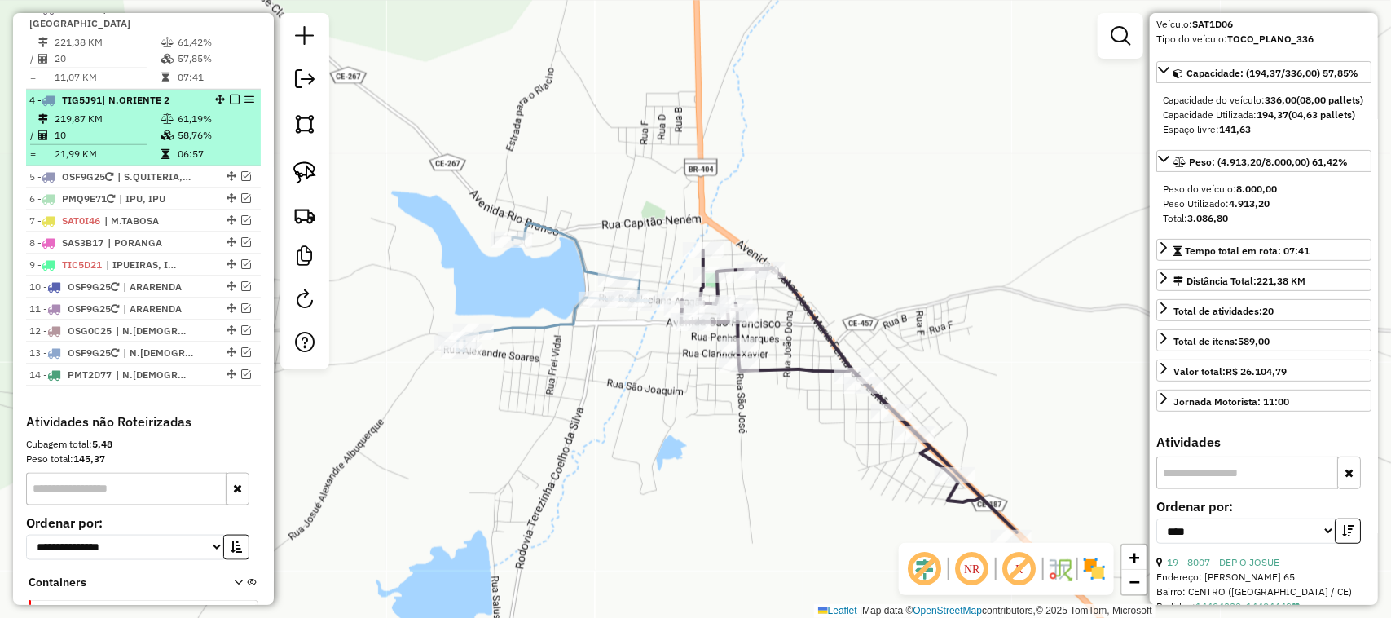
click at [108, 134] on td "10" at bounding box center [107, 135] width 107 height 16
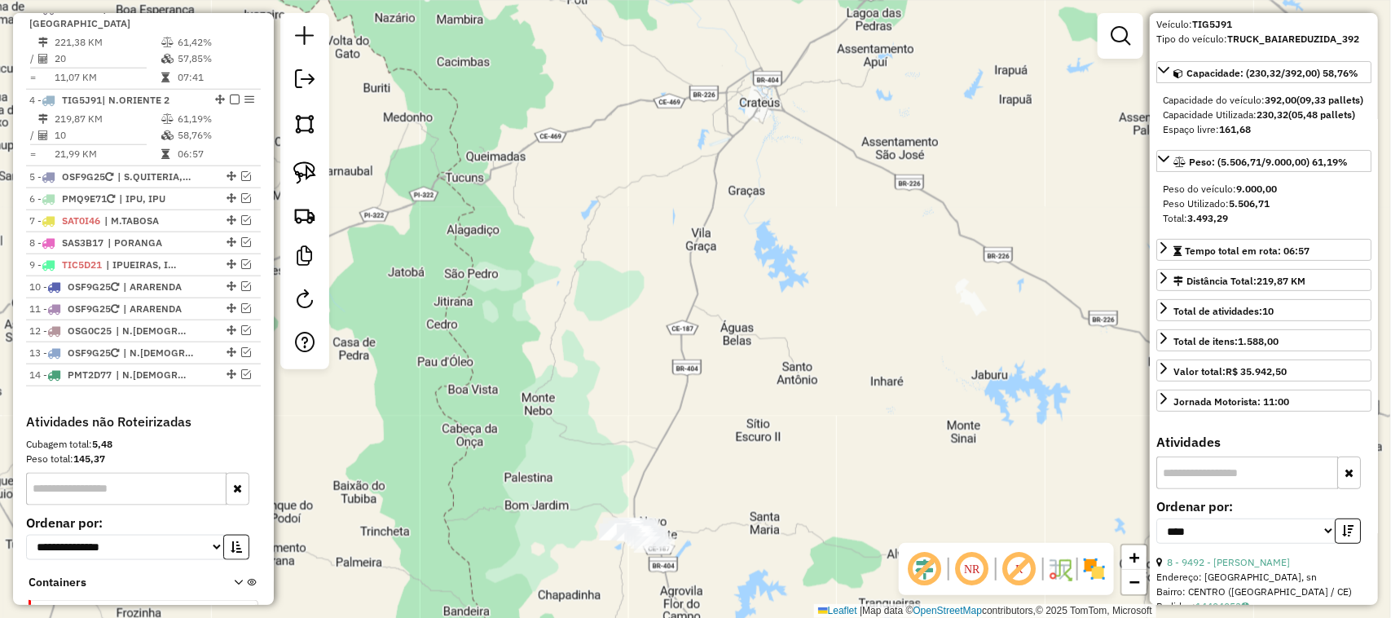
drag, startPoint x: 589, startPoint y: 400, endPoint x: 648, endPoint y: 312, distance: 105.8
click at [628, 332] on div "Janela de atendimento Grade de atendimento Capacidade Transportadoras Veículos …" at bounding box center [695, 309] width 1391 height 618
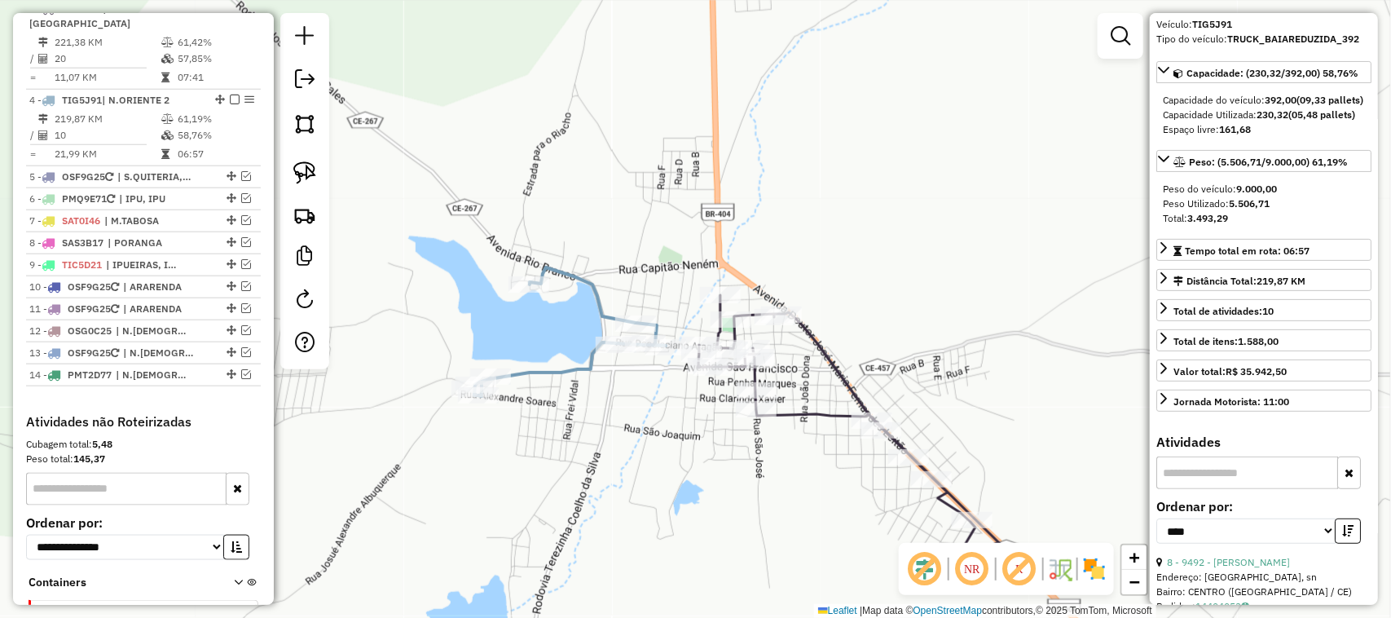
drag, startPoint x: 628, startPoint y: 421, endPoint x: 676, endPoint y: 355, distance: 81.7
click at [668, 365] on div "Janela de atendimento Grade de atendimento Capacidade Transportadoras Veículos …" at bounding box center [695, 309] width 1391 height 618
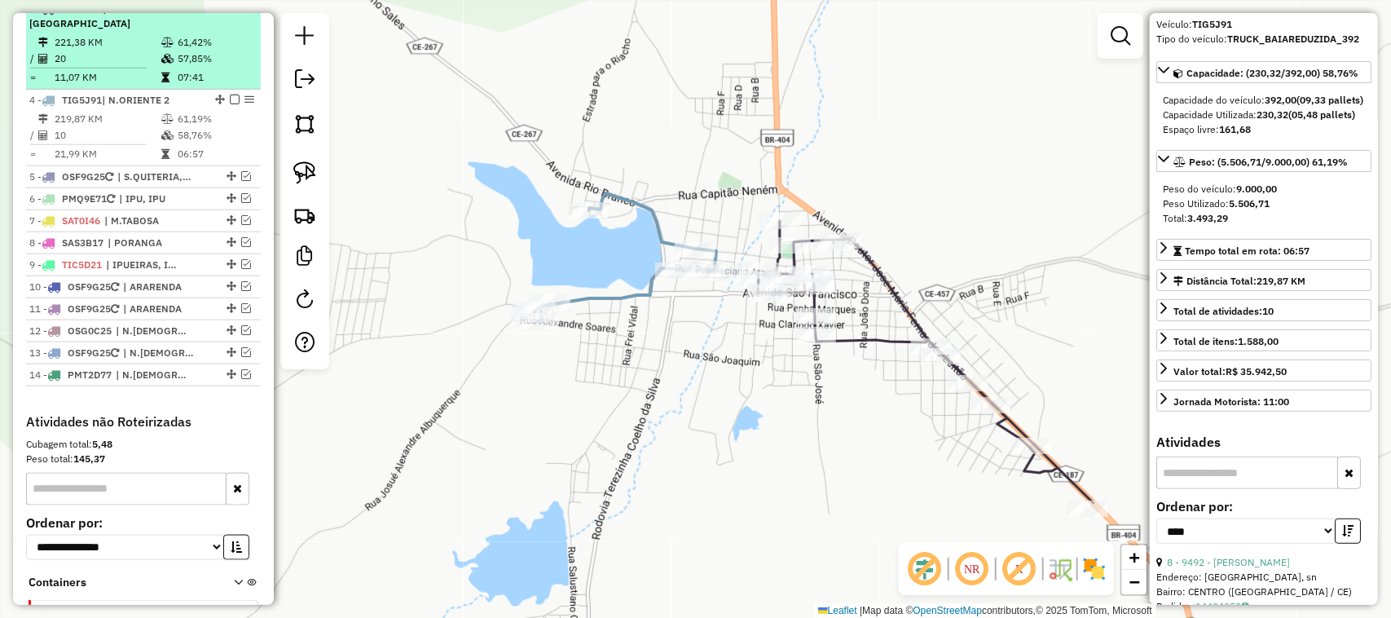
click at [115, 54] on td "20" at bounding box center [107, 59] width 107 height 16
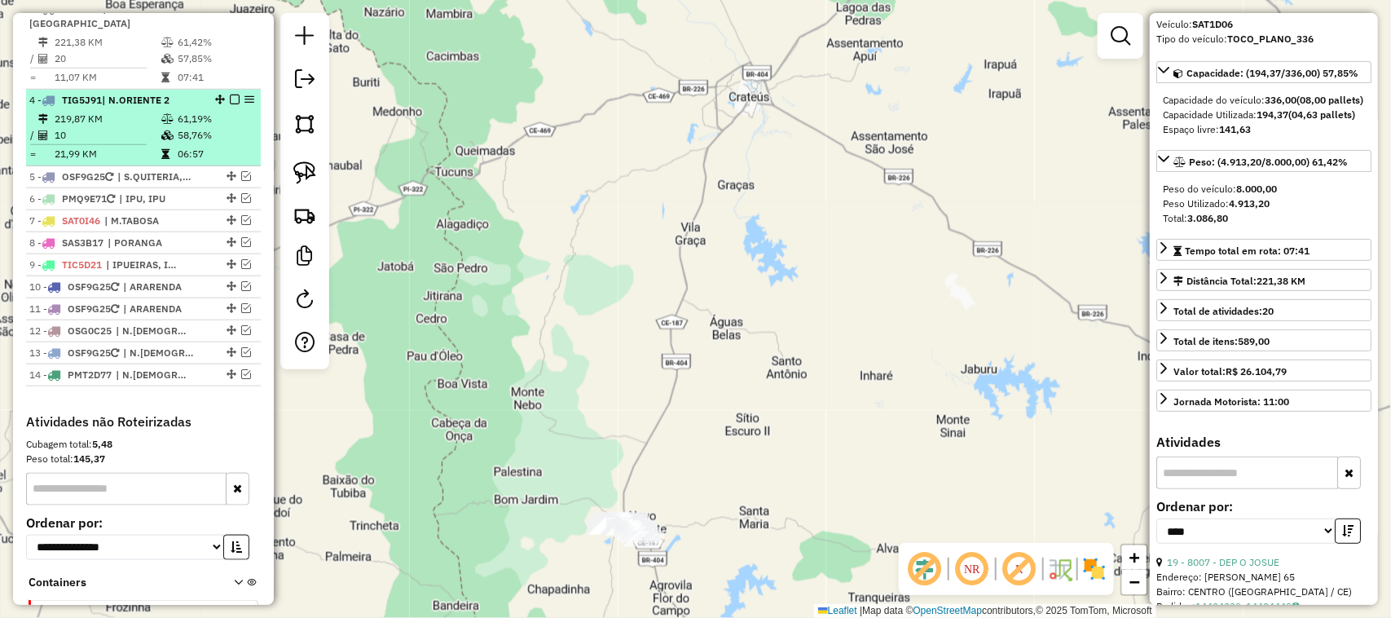
click at [133, 123] on td "219,87 KM" at bounding box center [107, 119] width 107 height 16
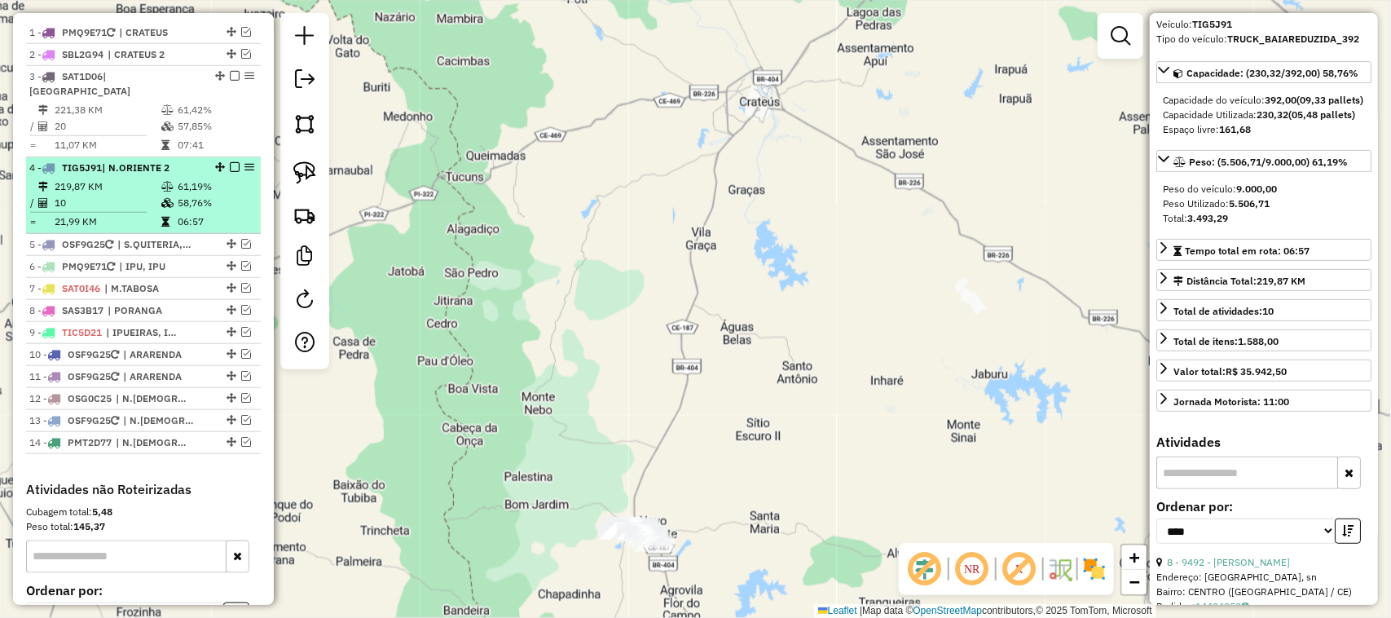
scroll to position [573, 0]
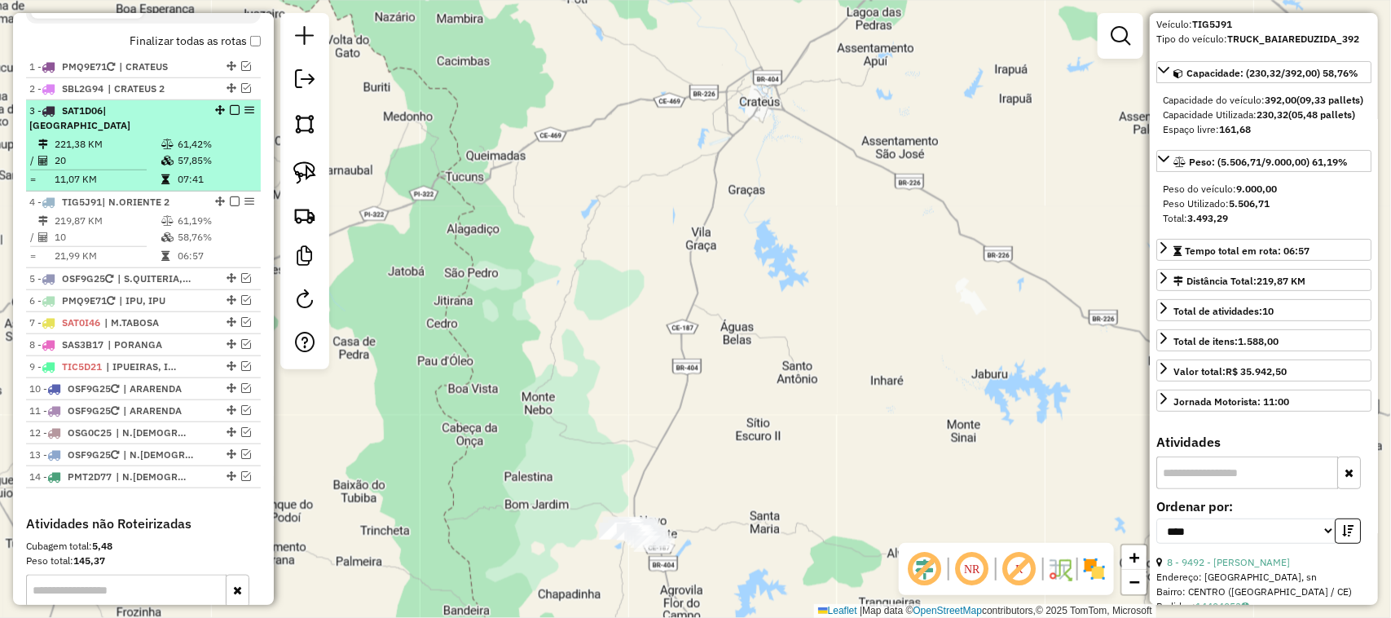
click at [230, 115] on em at bounding box center [235, 110] width 10 height 10
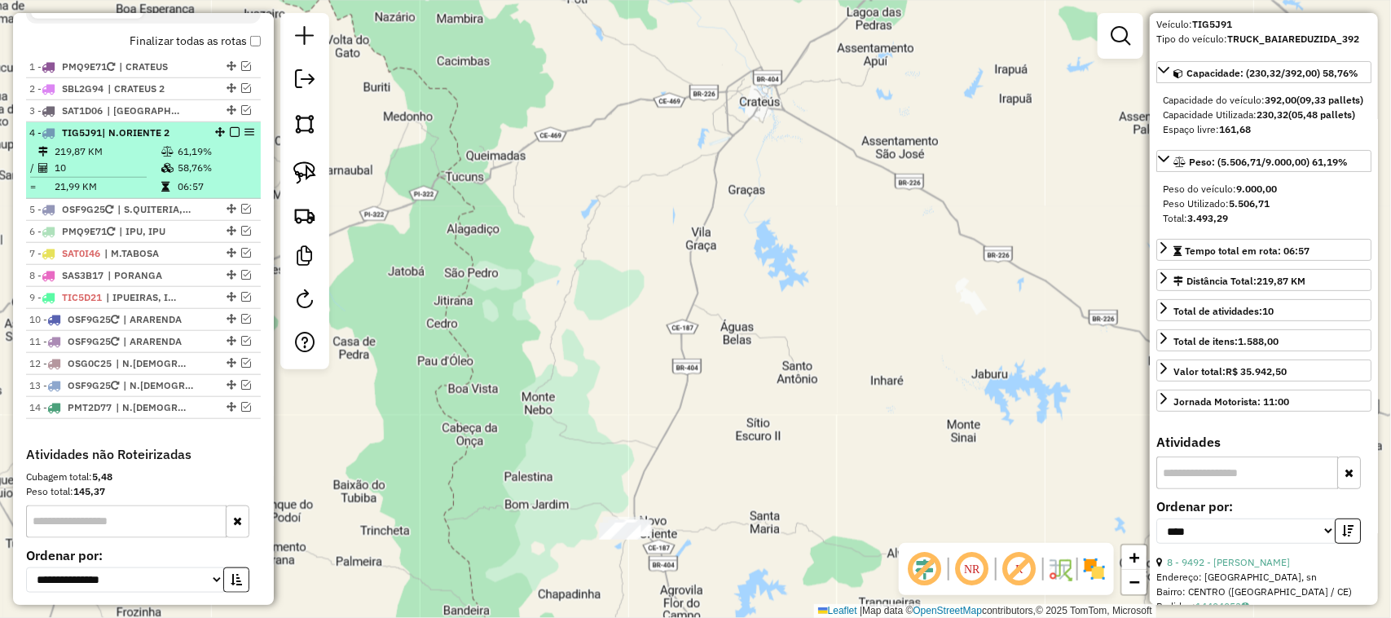
click at [231, 137] on em at bounding box center [235, 132] width 10 height 10
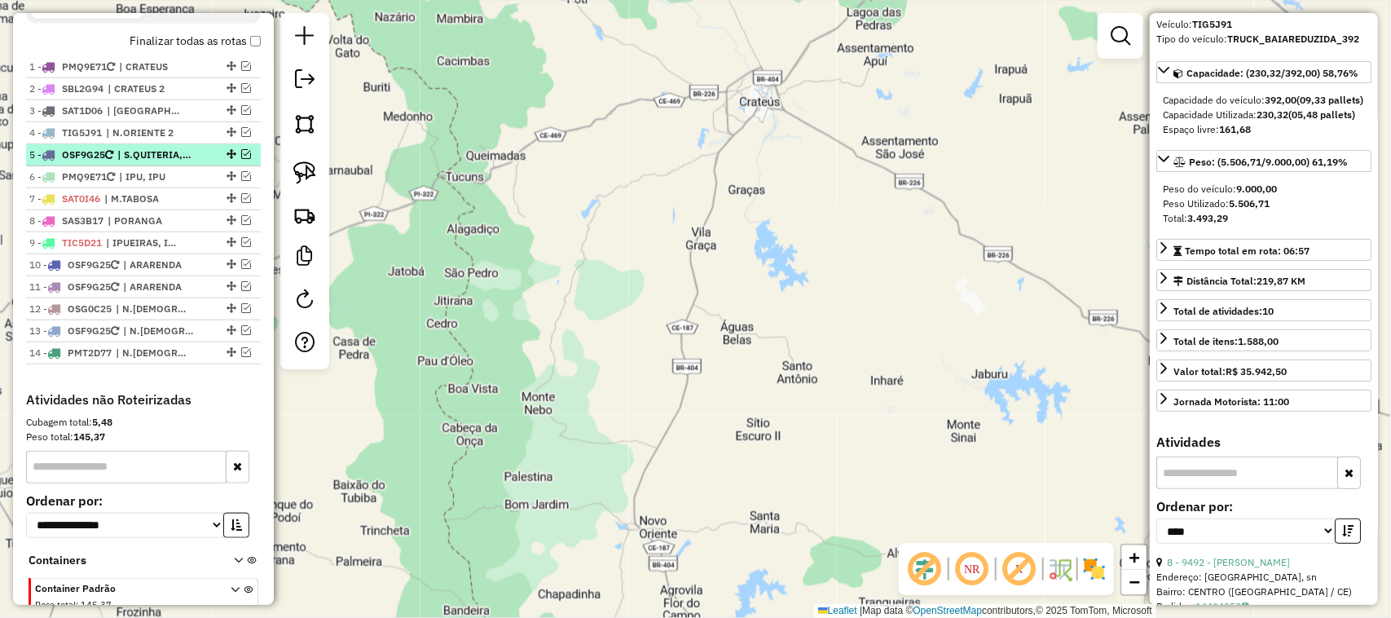
click at [241, 159] on em at bounding box center [246, 154] width 10 height 10
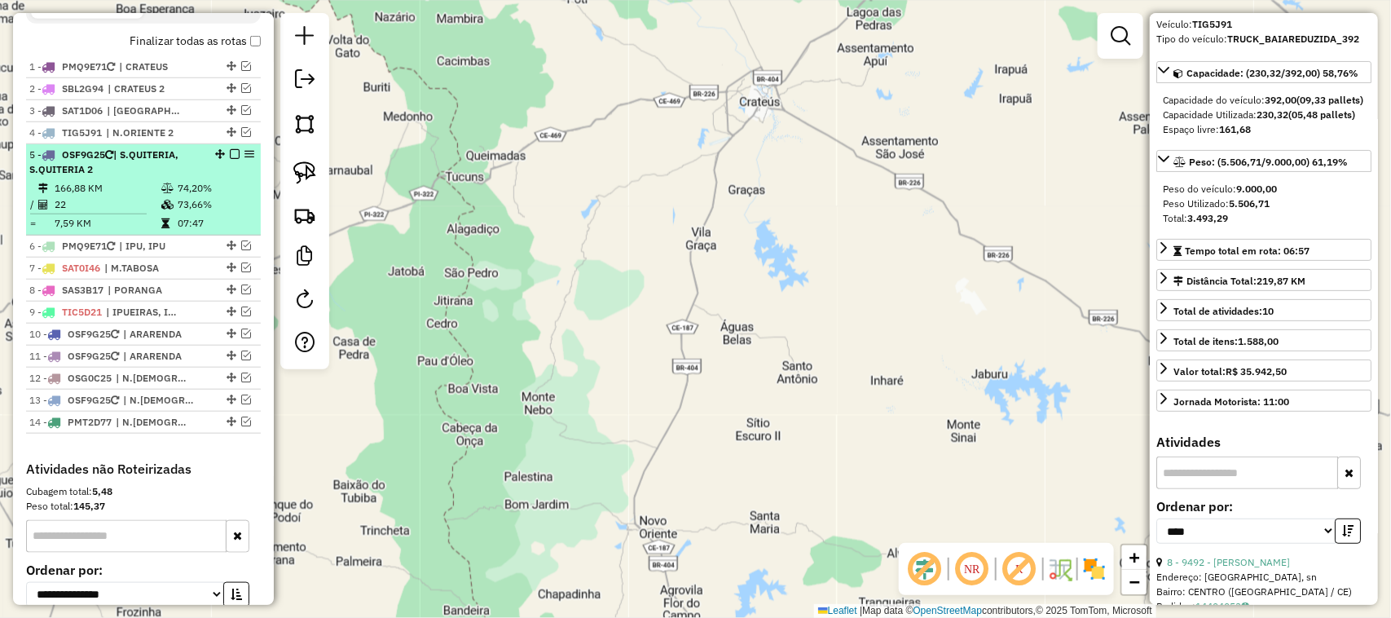
click at [95, 196] on td "166,88 KM" at bounding box center [107, 188] width 107 height 16
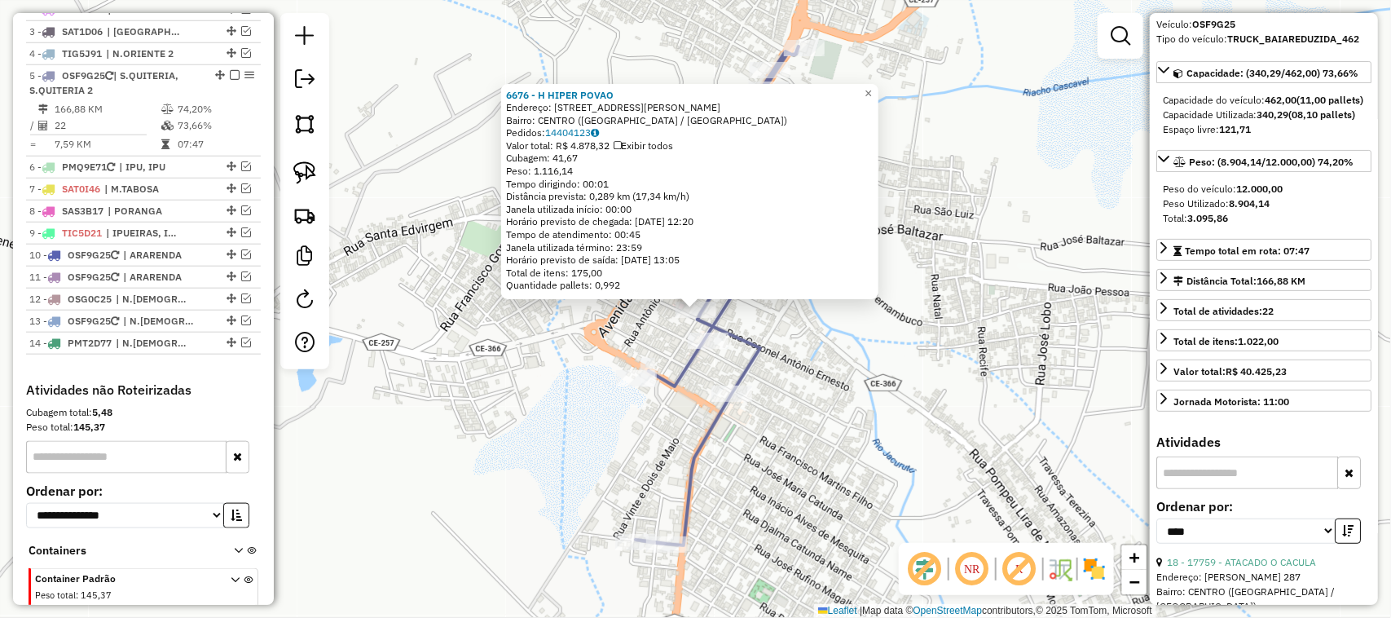
scroll to position [719, 0]
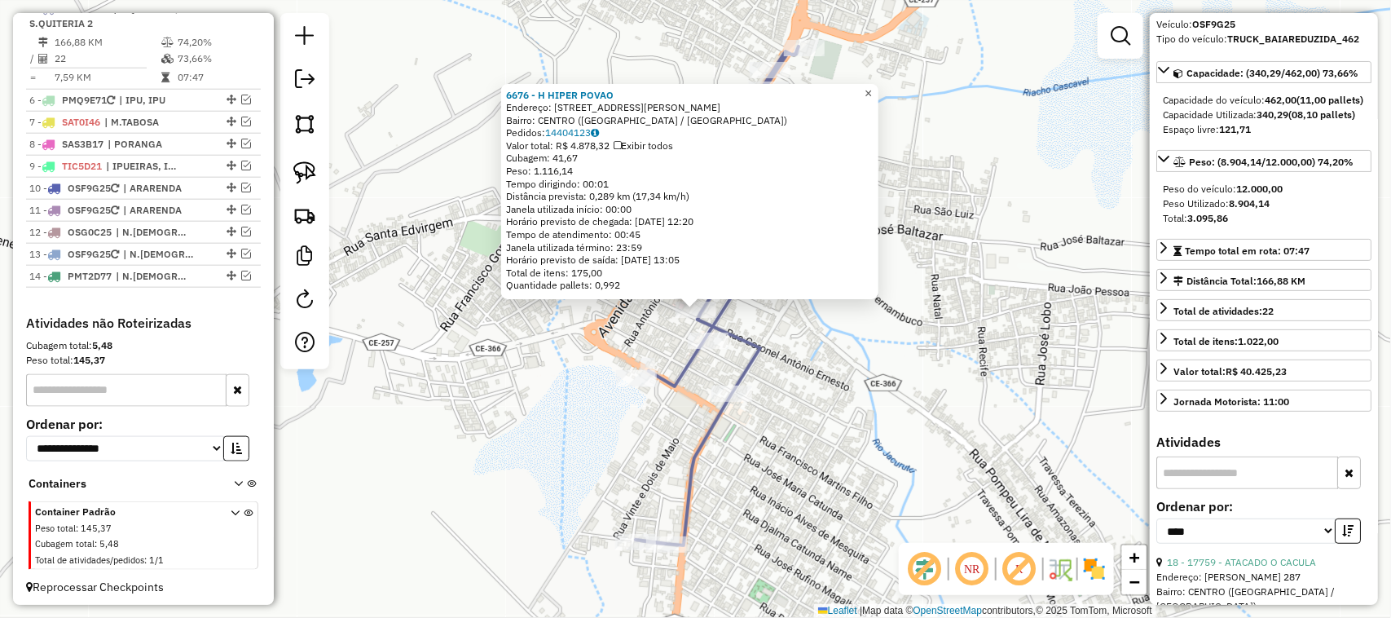
click at [873, 86] on link "×" at bounding box center [869, 94] width 20 height 20
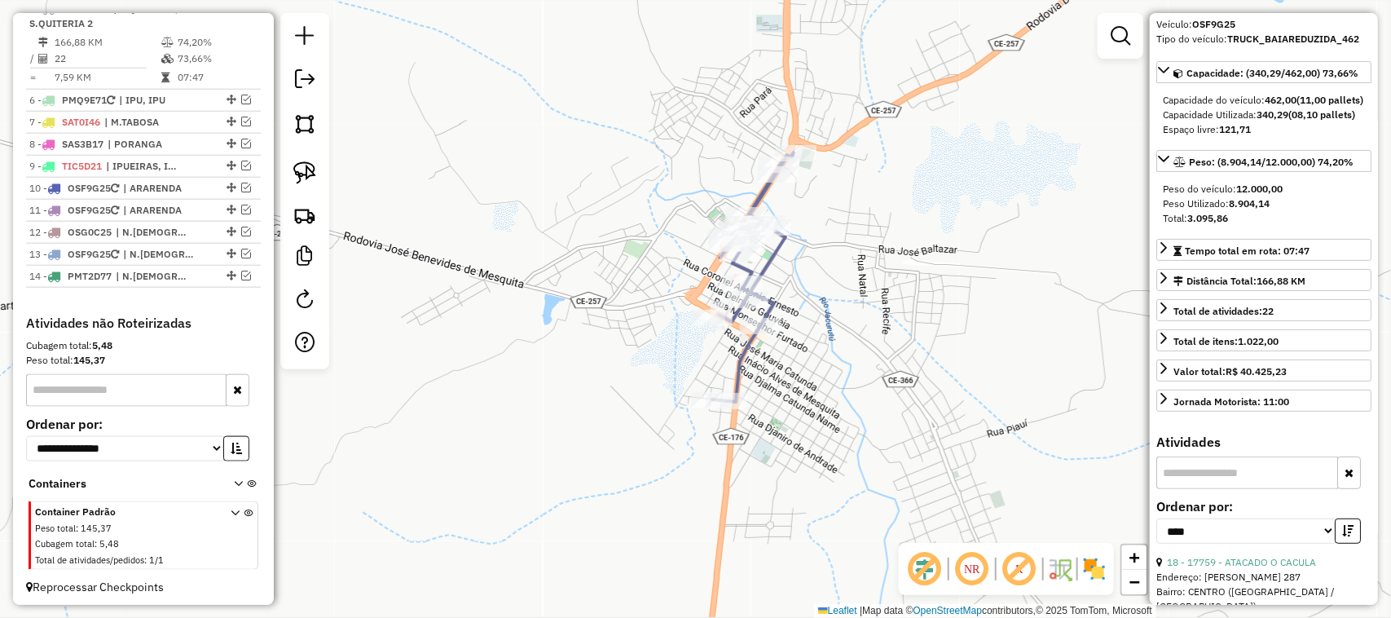
drag, startPoint x: 621, startPoint y: 402, endPoint x: 656, endPoint y: 361, distance: 53.7
click at [649, 369] on div "Janela de atendimento Grade de atendimento Capacidade Transportadoras Veículos …" at bounding box center [695, 309] width 1391 height 618
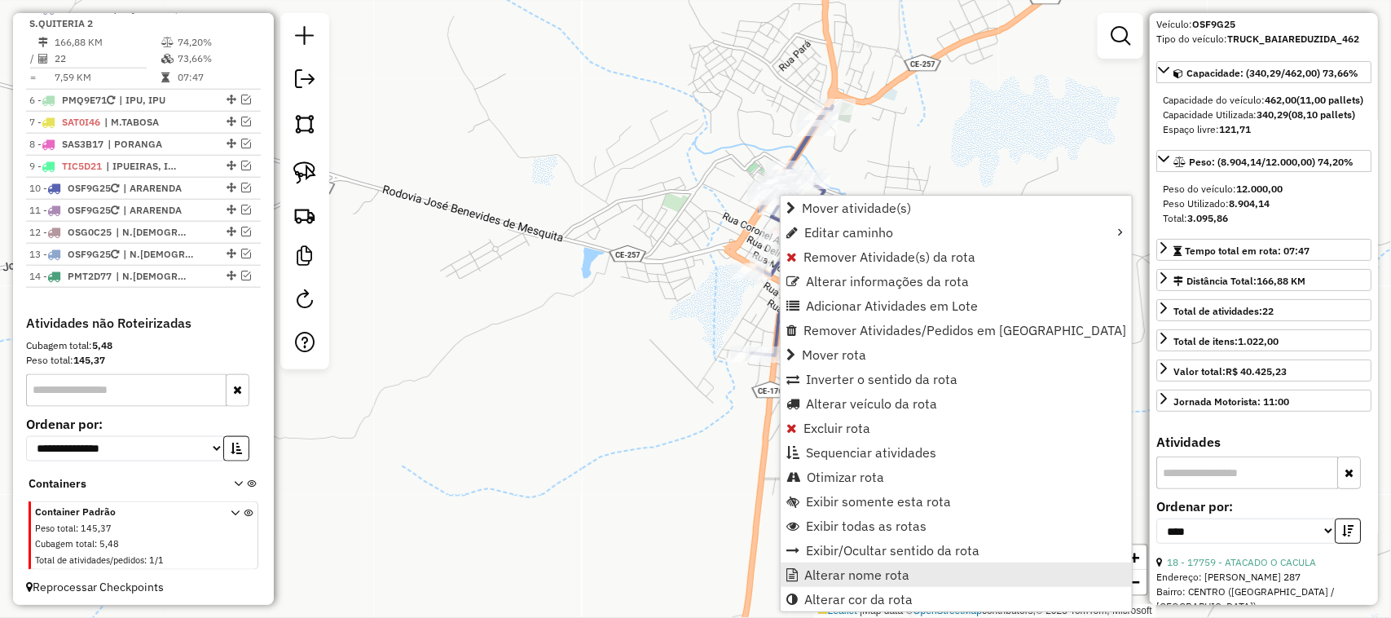
click at [870, 573] on span "Alterar nome rota" at bounding box center [856, 574] width 105 height 13
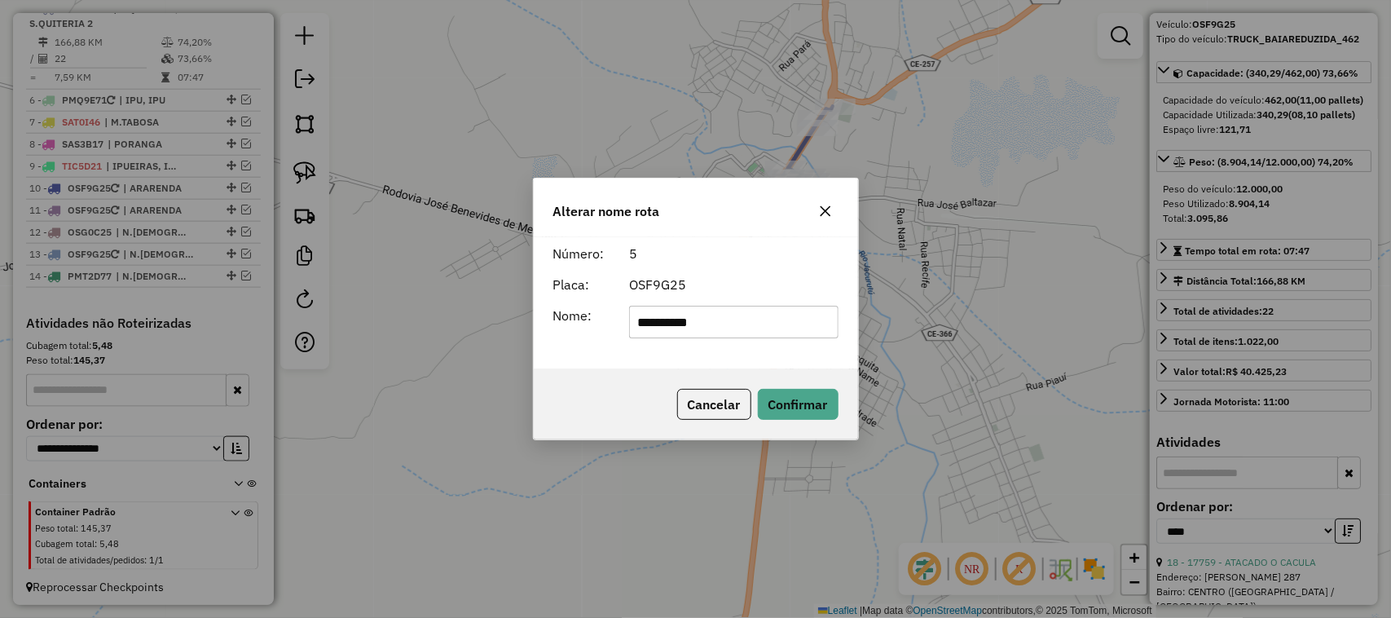
type input "**********"
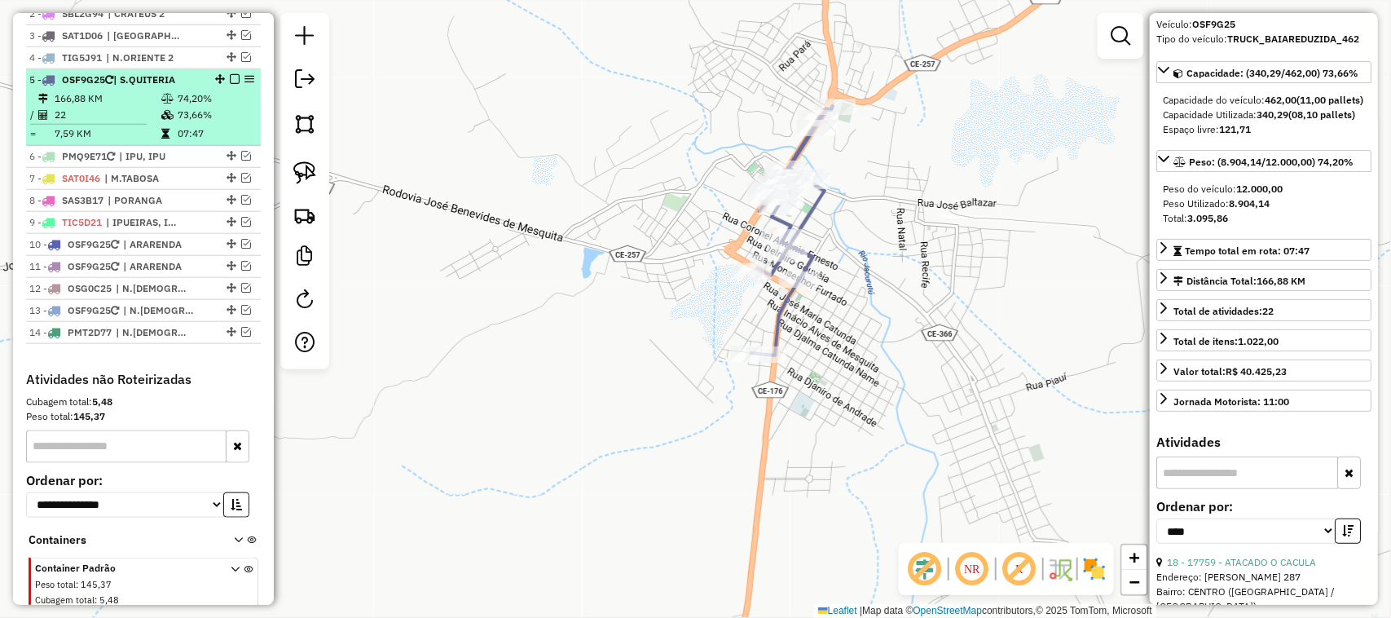
scroll to position [617, 0]
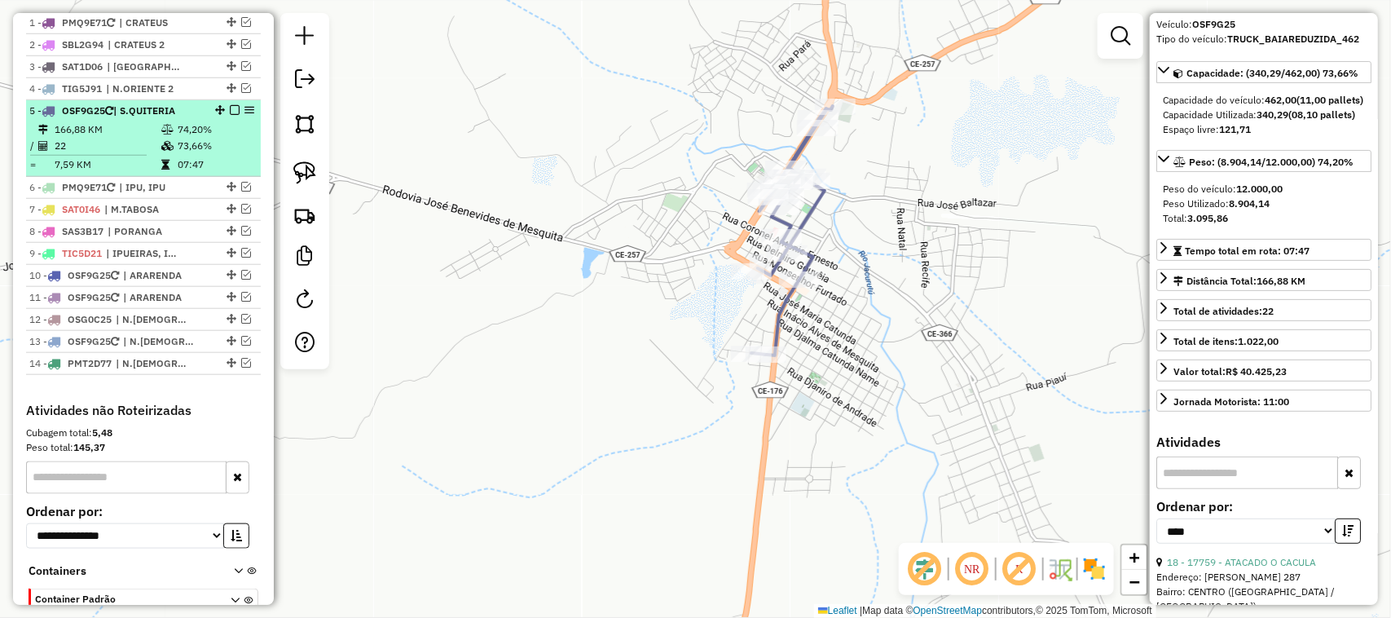
click at [230, 115] on em at bounding box center [235, 110] width 10 height 10
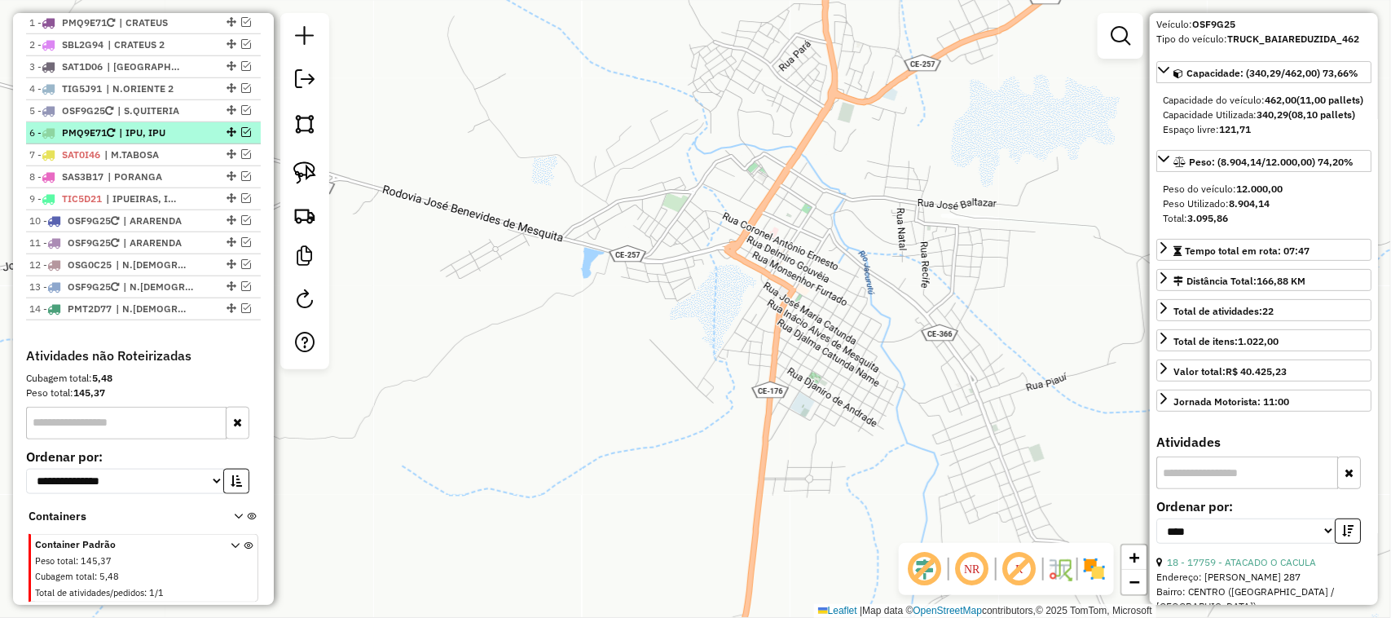
click at [241, 137] on em at bounding box center [246, 132] width 10 height 10
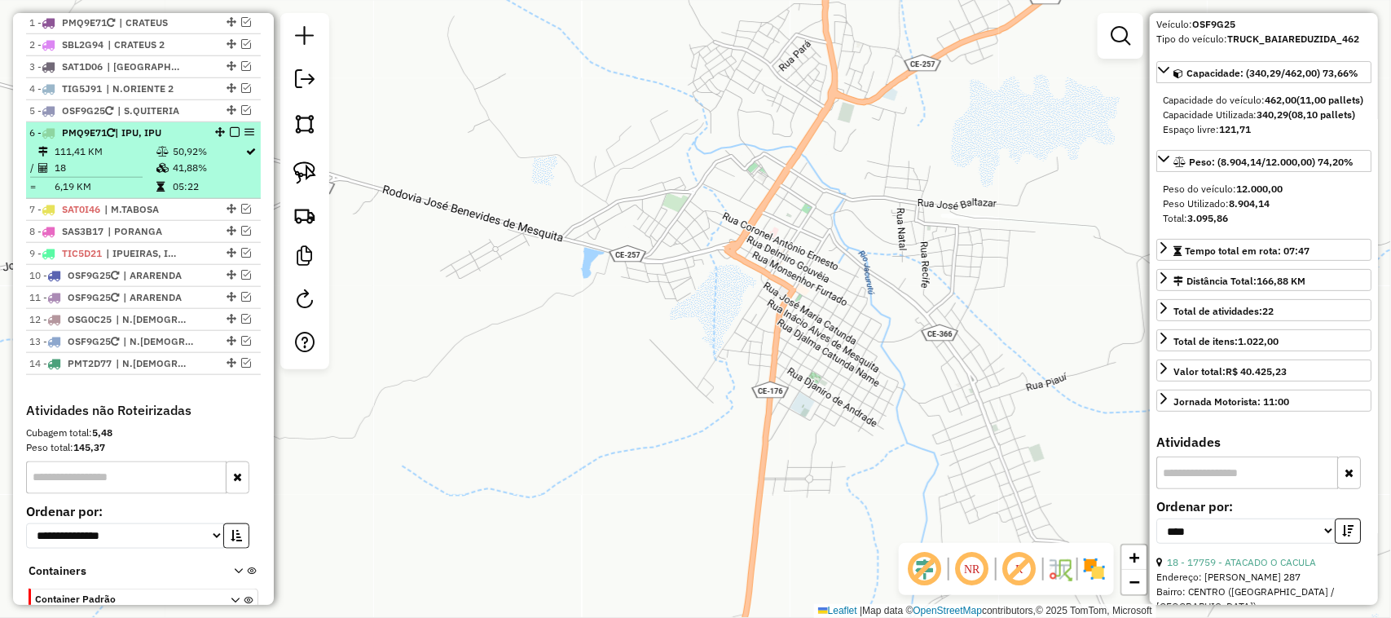
click at [126, 176] on td "18" at bounding box center [105, 168] width 102 height 16
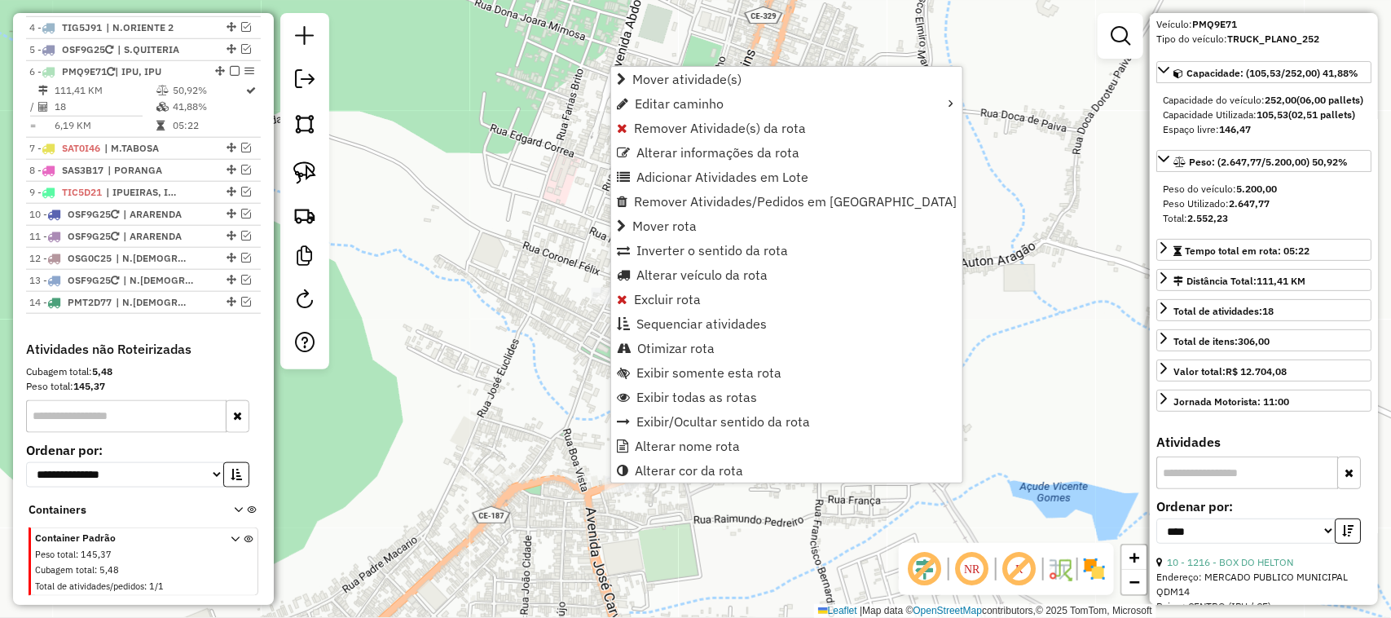
scroll to position [725, 0]
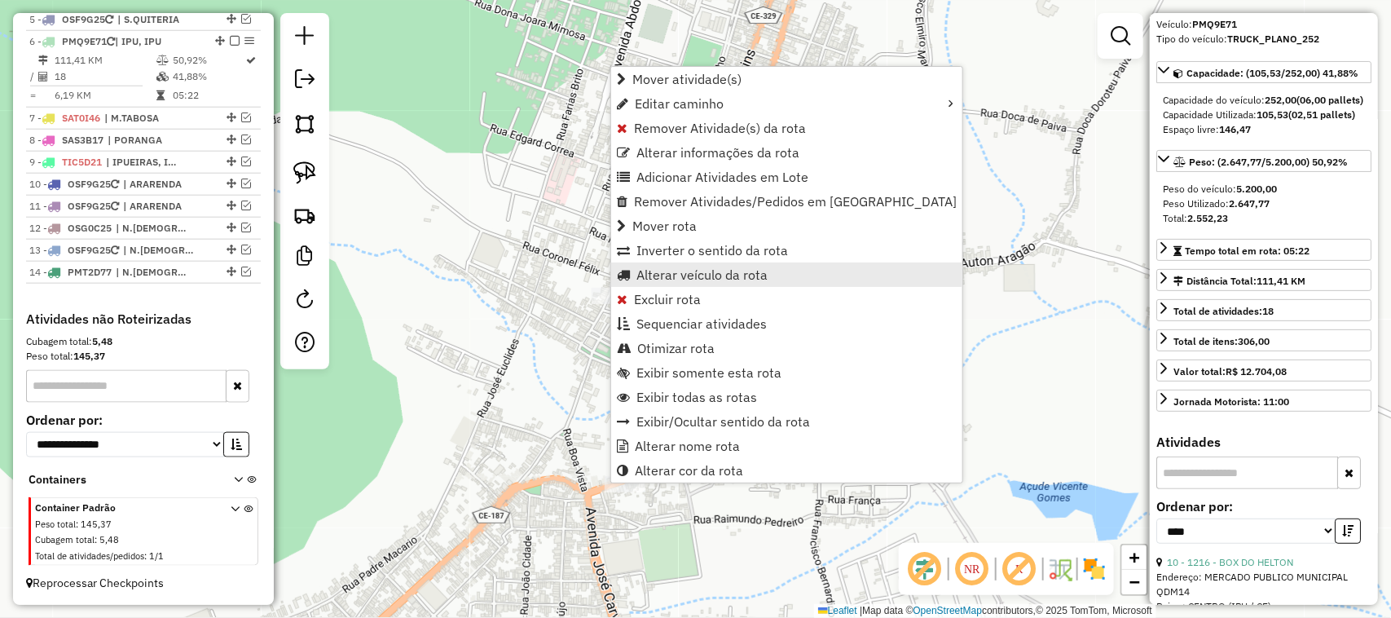
click at [686, 275] on span "Alterar veículo da rota" at bounding box center [701, 274] width 131 height 13
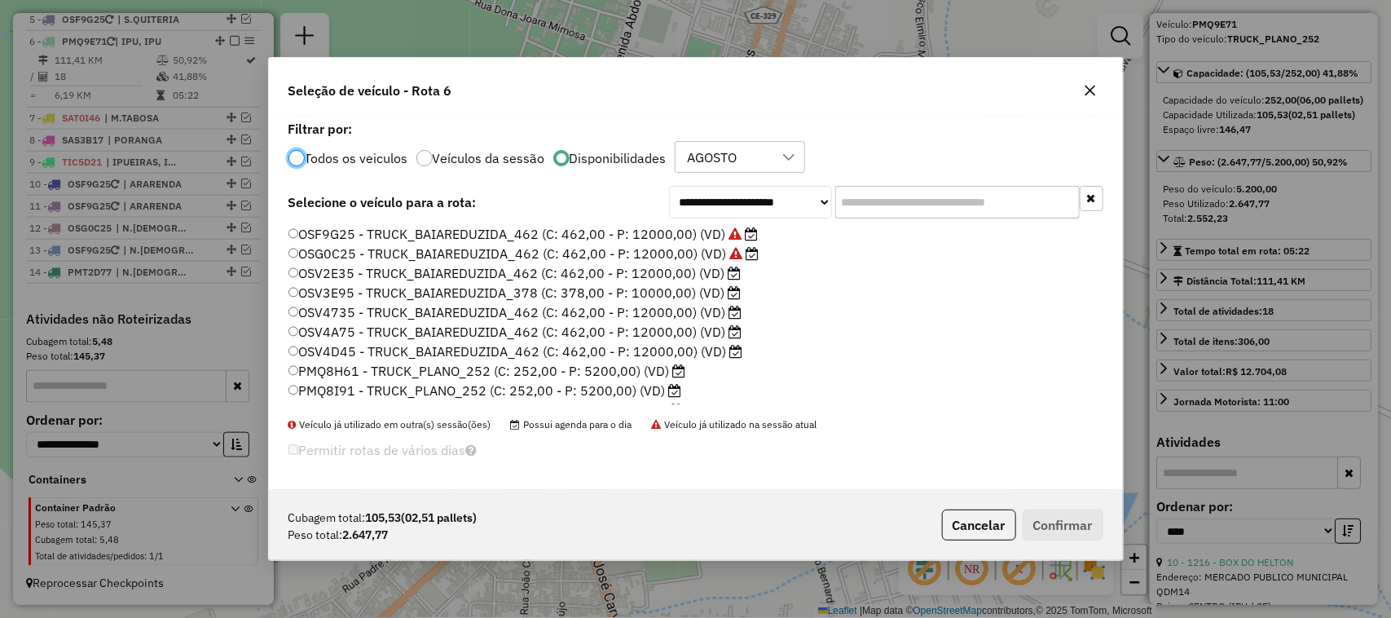
scroll to position [8, 5]
click at [966, 520] on button "Cancelar" at bounding box center [979, 524] width 74 height 31
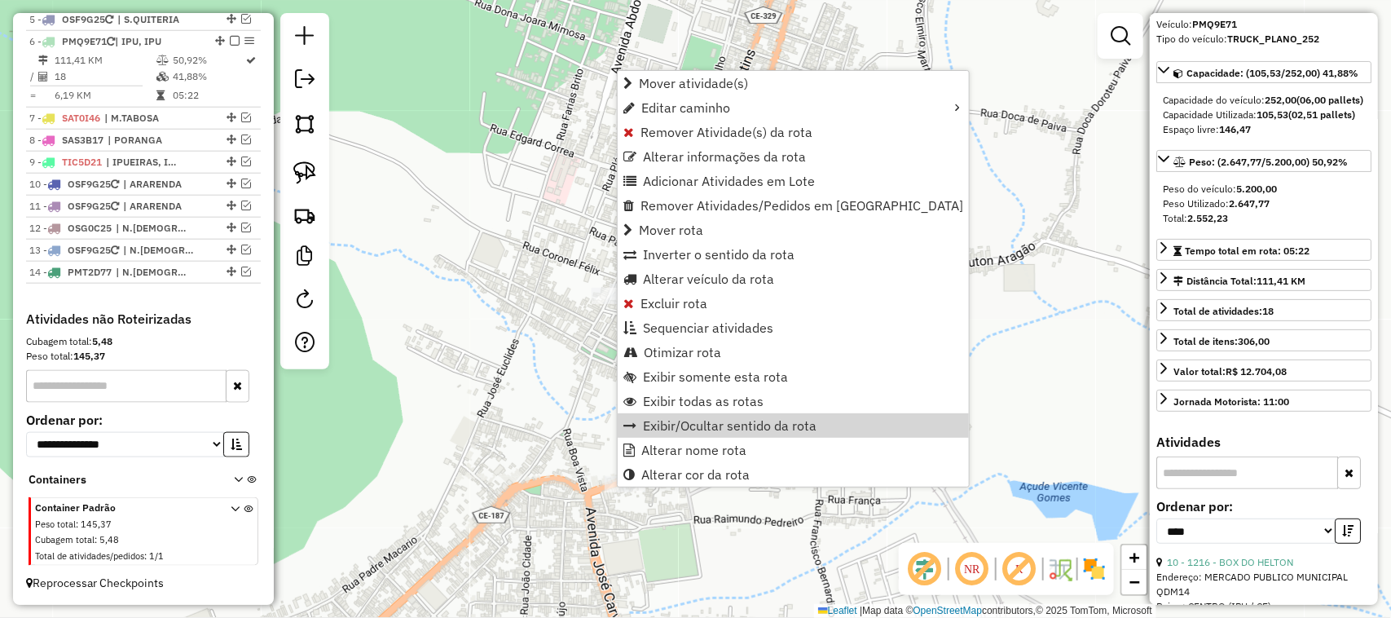
click at [538, 373] on div "Janela de atendimento Grade de atendimento Capacidade Transportadoras Veículos …" at bounding box center [695, 309] width 1391 height 618
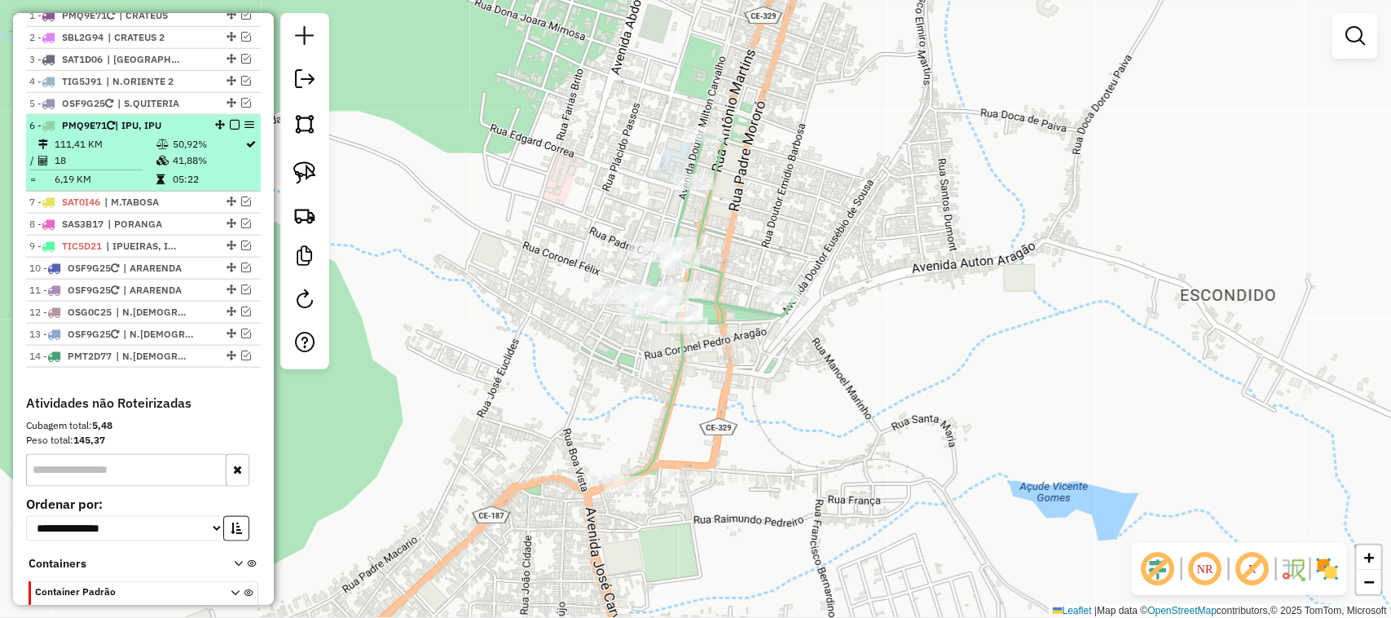
scroll to position [623, 0]
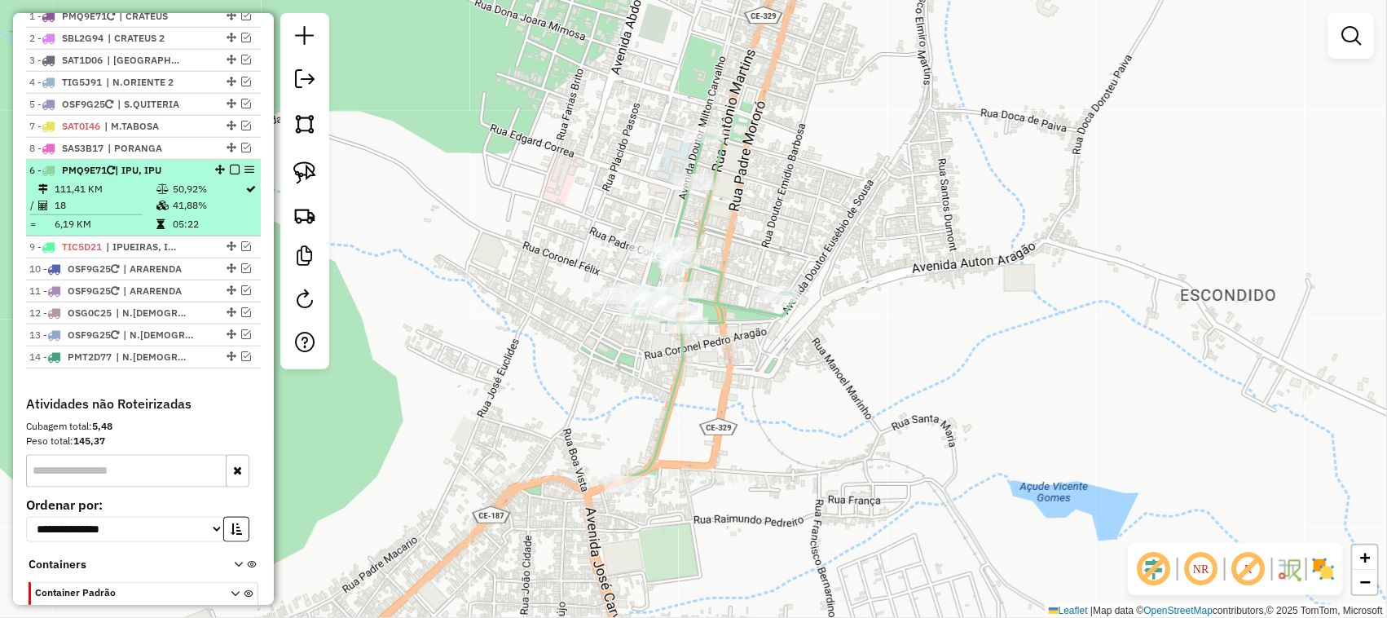
drag, startPoint x: 216, startPoint y: 139, endPoint x: 220, endPoint y: 184, distance: 45.0
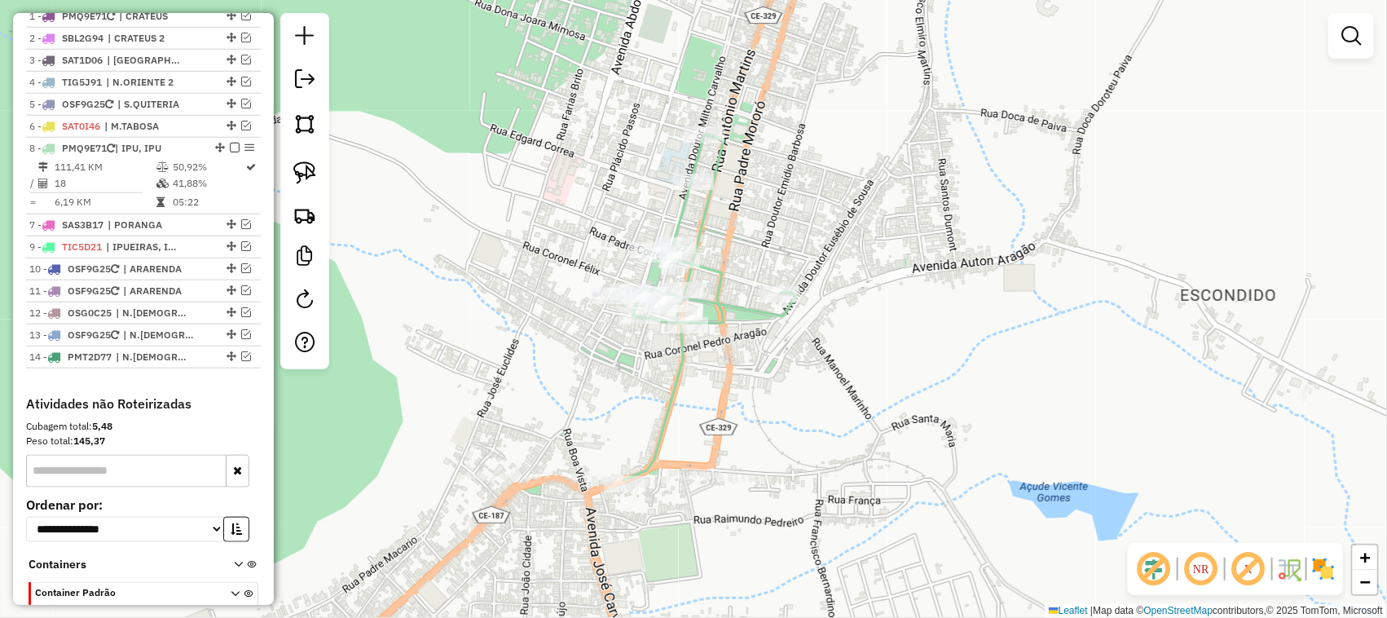
drag, startPoint x: 225, startPoint y: 160, endPoint x: 210, endPoint y: 242, distance: 83.6
drag, startPoint x: 227, startPoint y: 237, endPoint x: 218, endPoint y: 265, distance: 28.9
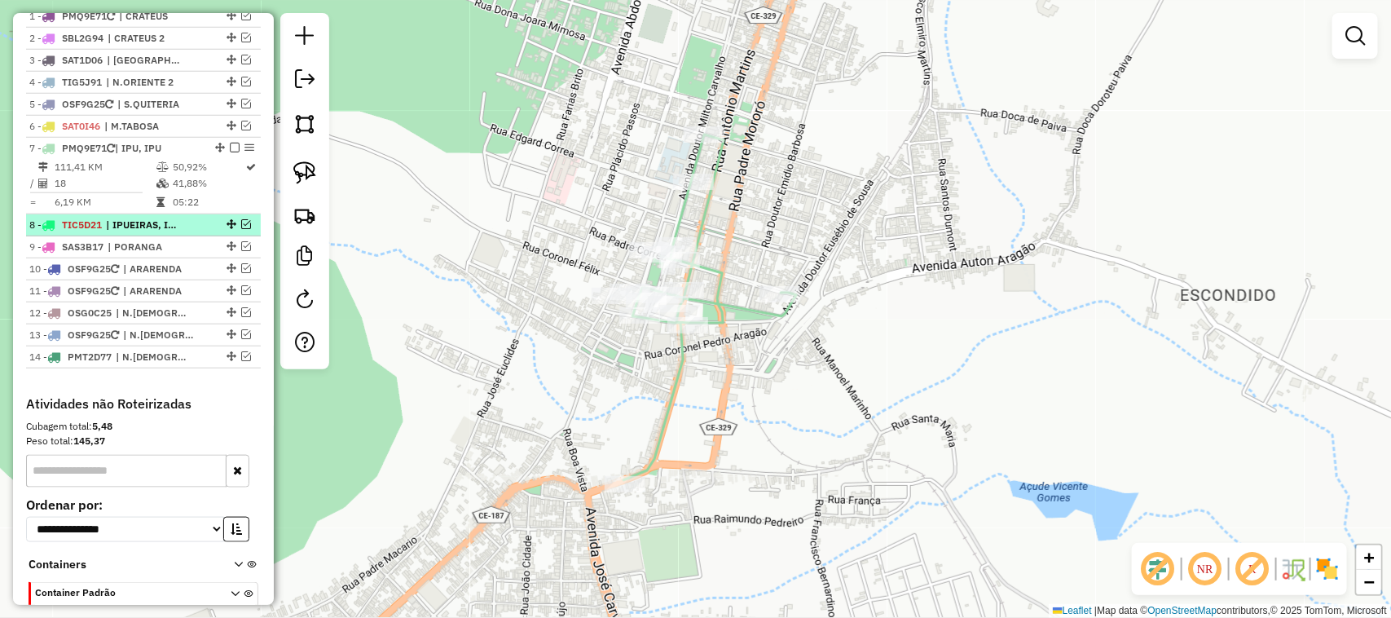
click at [242, 229] on em at bounding box center [246, 224] width 10 height 10
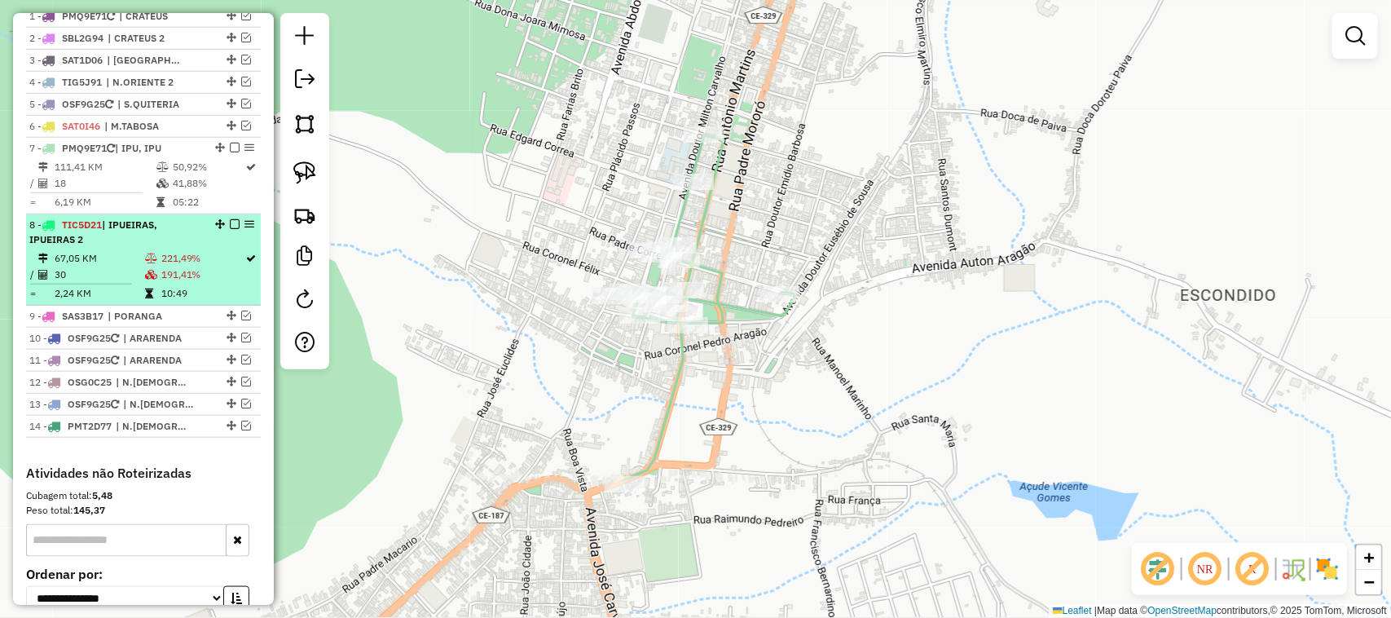
click at [133, 266] on td "67,05 KM" at bounding box center [99, 258] width 90 height 16
select select "*********"
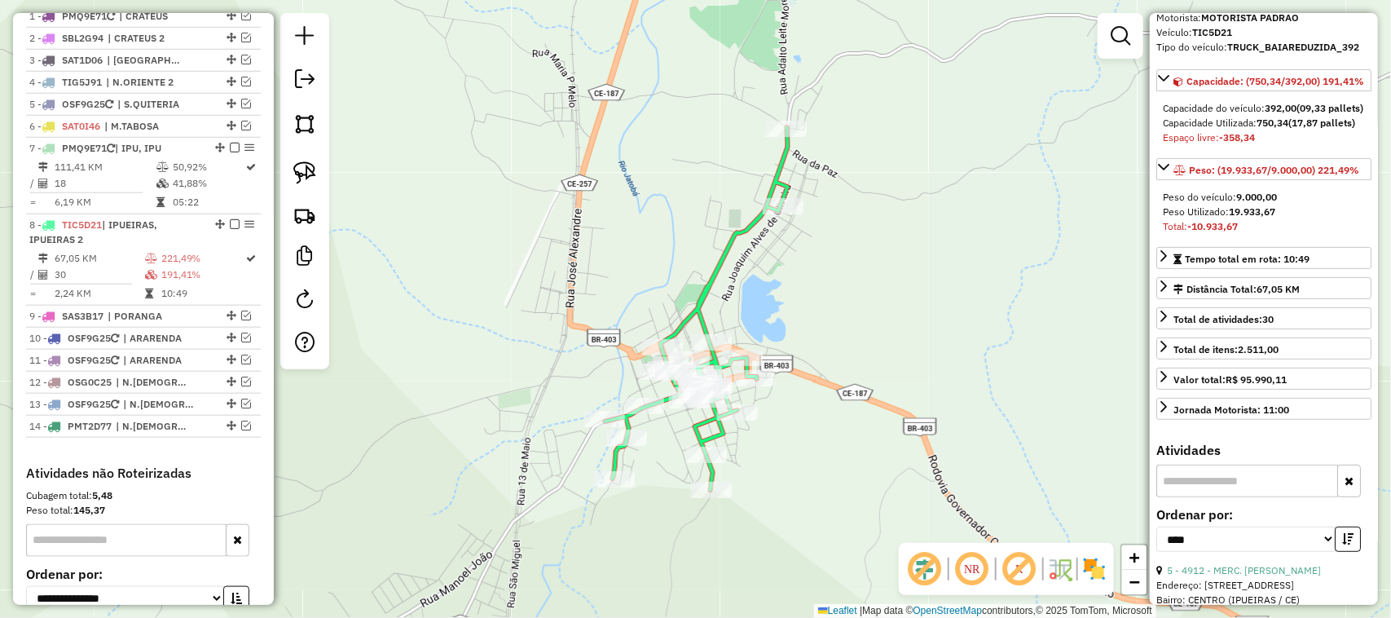
scroll to position [204, 0]
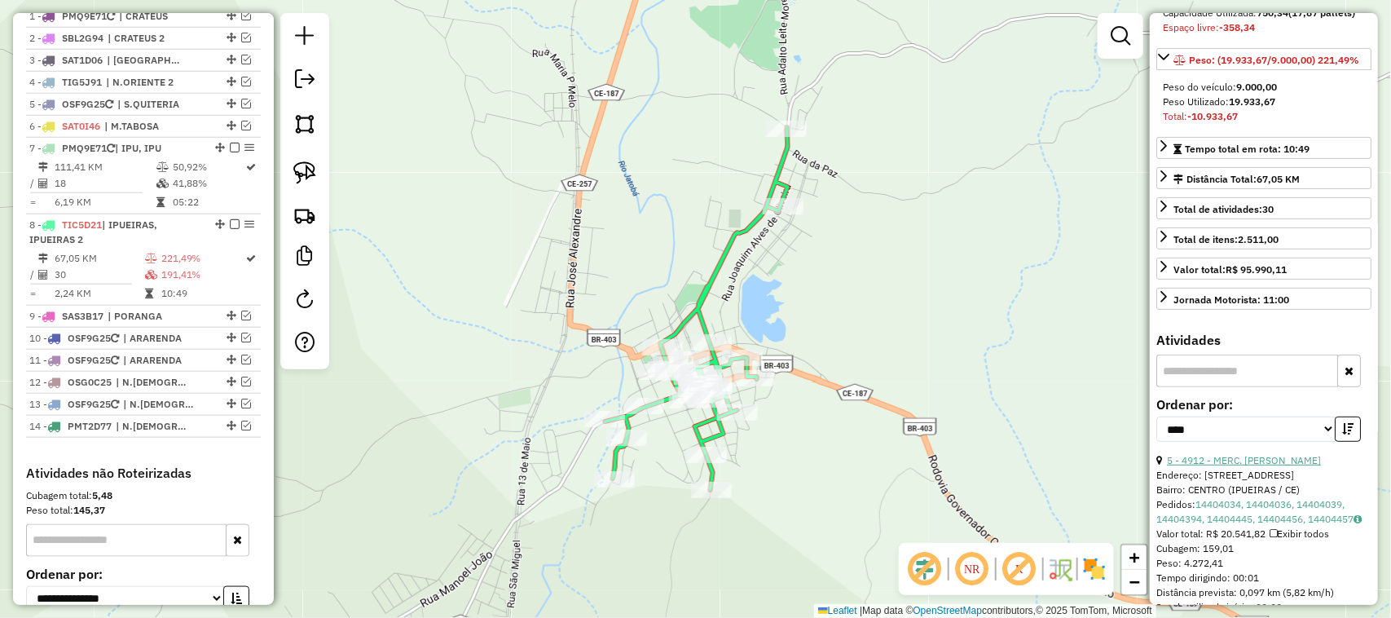
click at [1248, 466] on link "5 - 4912 - MERC. MARIUS" at bounding box center [1244, 460] width 154 height 12
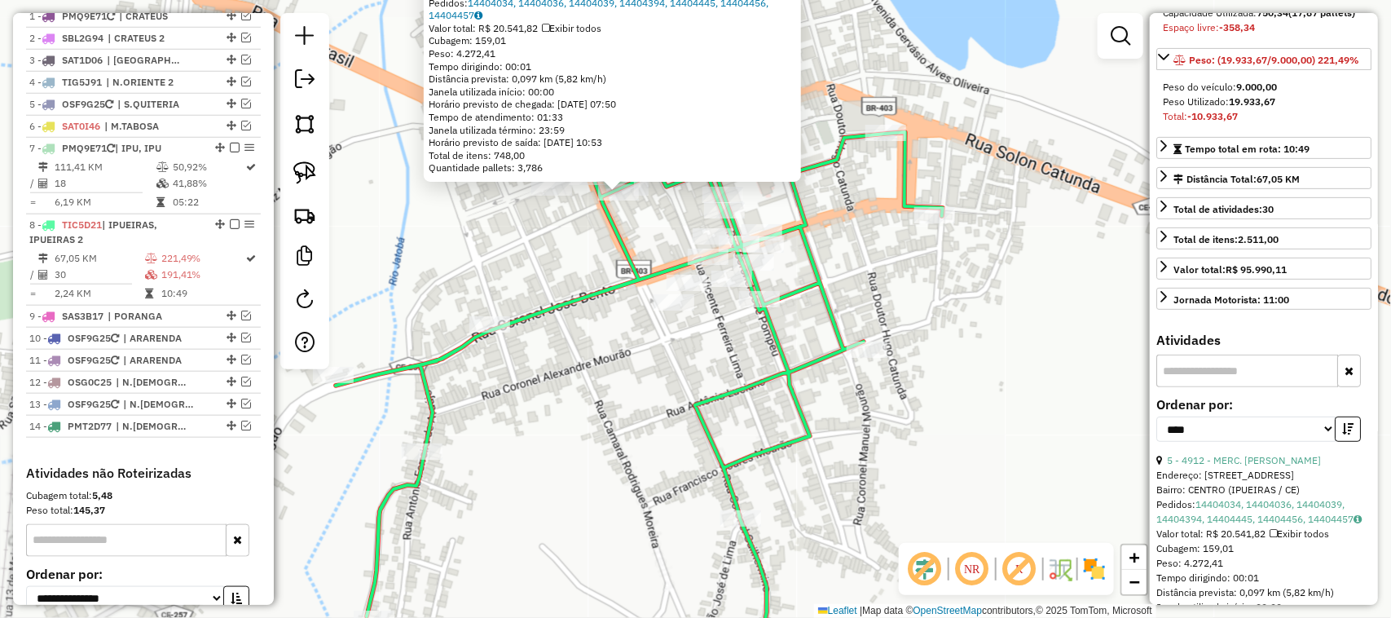
drag, startPoint x: 524, startPoint y: 410, endPoint x: 613, endPoint y: 292, distance: 147.8
click at [599, 322] on div "4912 - MERC. MARIUS Endereço: R DUQUE DE CAXIAS, 180 Bairro: CENTRO (IPUEIRAS /…" at bounding box center [695, 309] width 1391 height 618
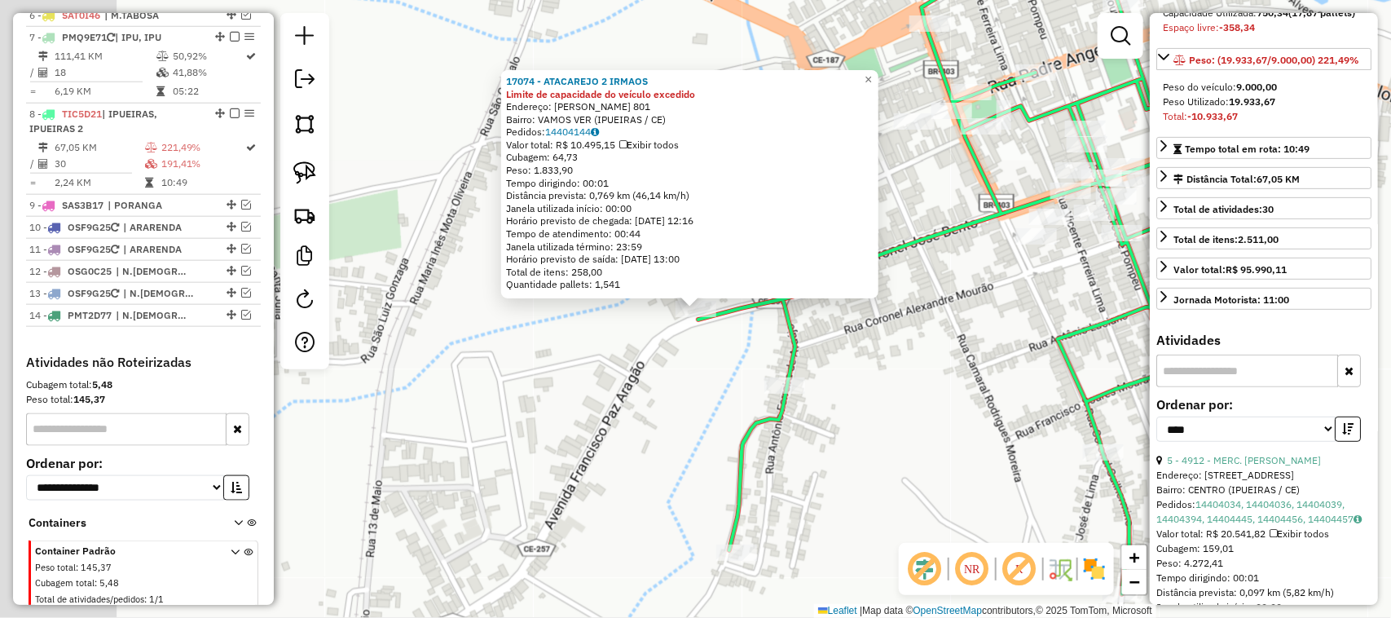
scroll to position [795, 0]
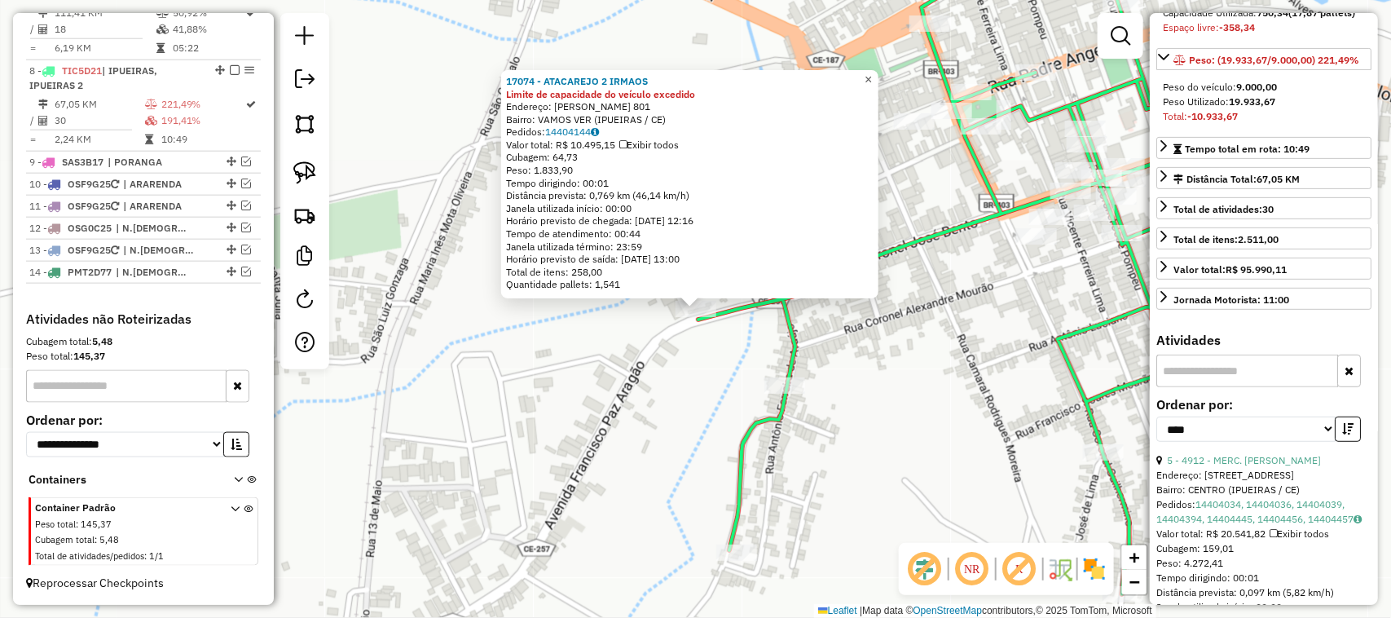
click at [872, 76] on span "×" at bounding box center [868, 80] width 7 height 14
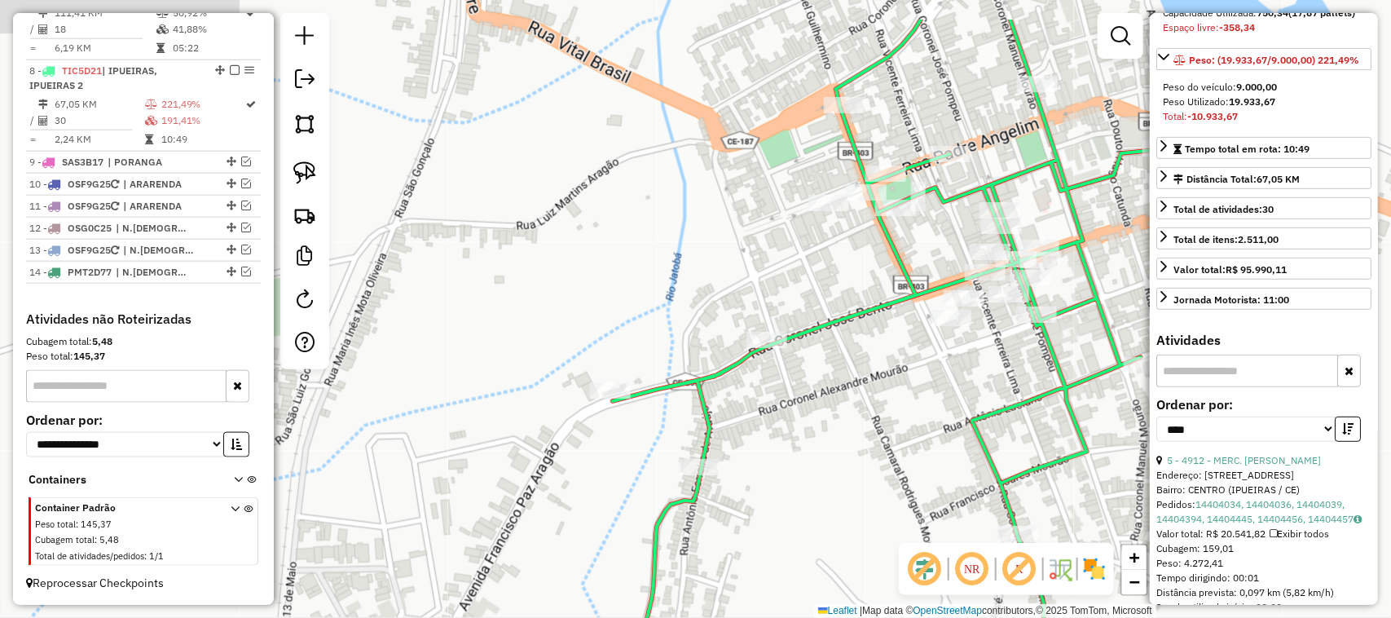
drag, startPoint x: 829, startPoint y: 304, endPoint x: 755, endPoint y: 347, distance: 85.1
click at [767, 343] on div "Janela de atendimento Grade de atendimento Capacidade Transportadoras Veículos …" at bounding box center [695, 309] width 1391 height 618
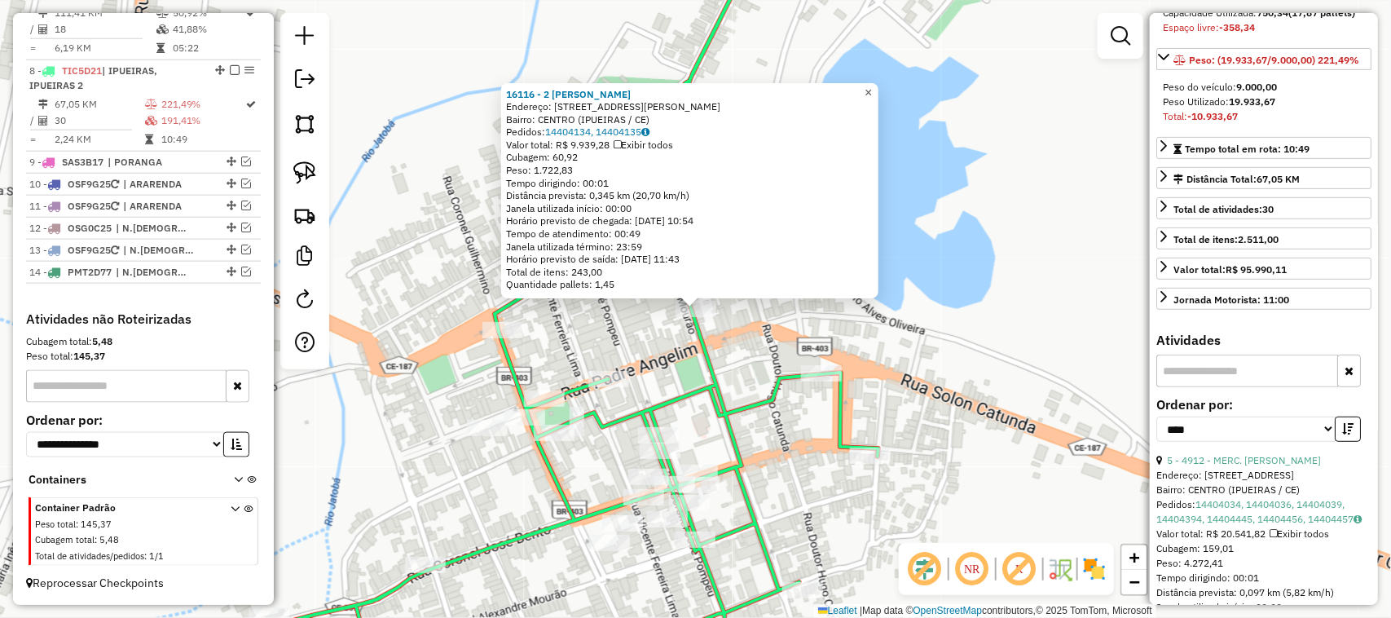
click at [872, 91] on span "×" at bounding box center [868, 93] width 7 height 14
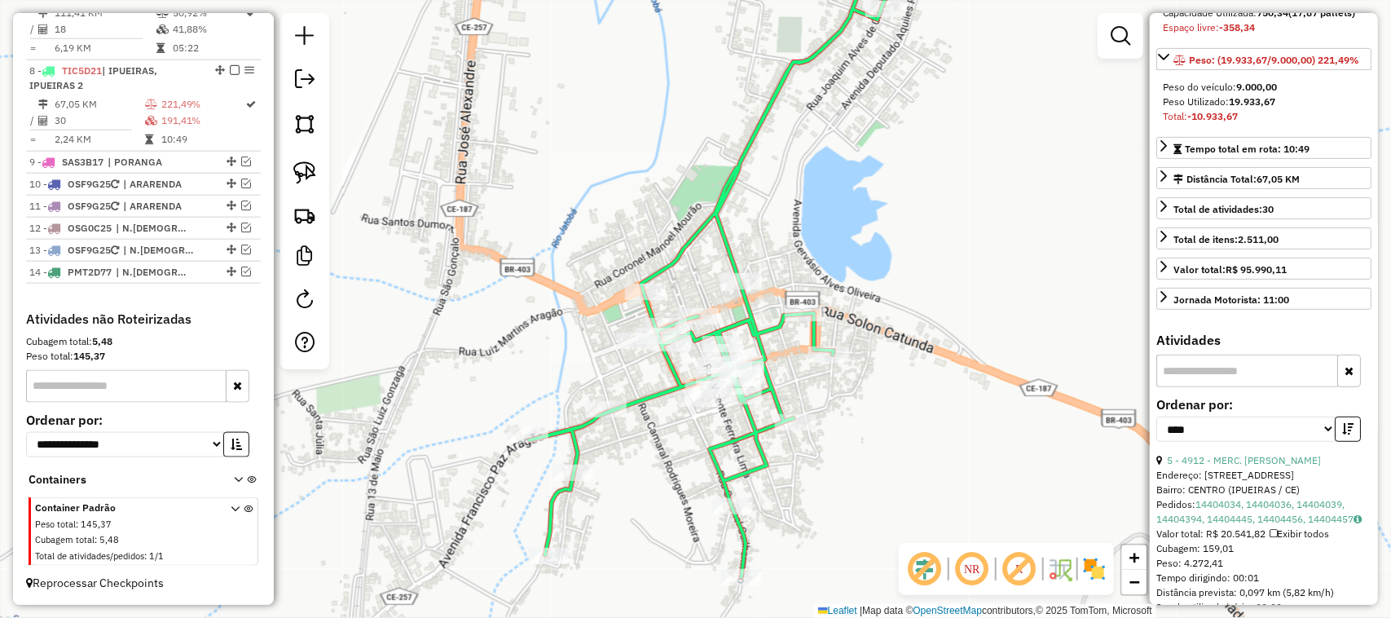
click at [819, 262] on div "Janela de atendimento Grade de atendimento Capacidade Transportadoras Veículos …" at bounding box center [695, 309] width 1391 height 618
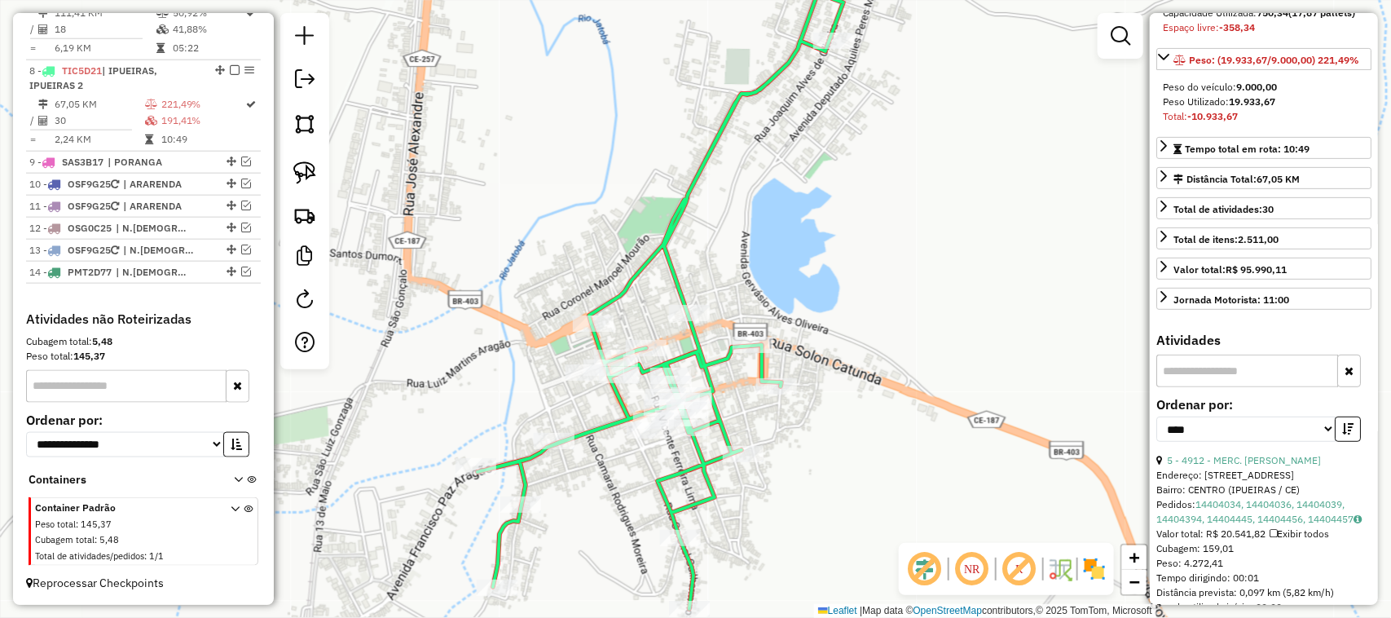
drag, startPoint x: 853, startPoint y: 314, endPoint x: 876, endPoint y: 227, distance: 90.1
click at [874, 239] on div "Janela de atendimento Grade de atendimento Capacidade Transportadoras Veículos …" at bounding box center [695, 309] width 1391 height 618
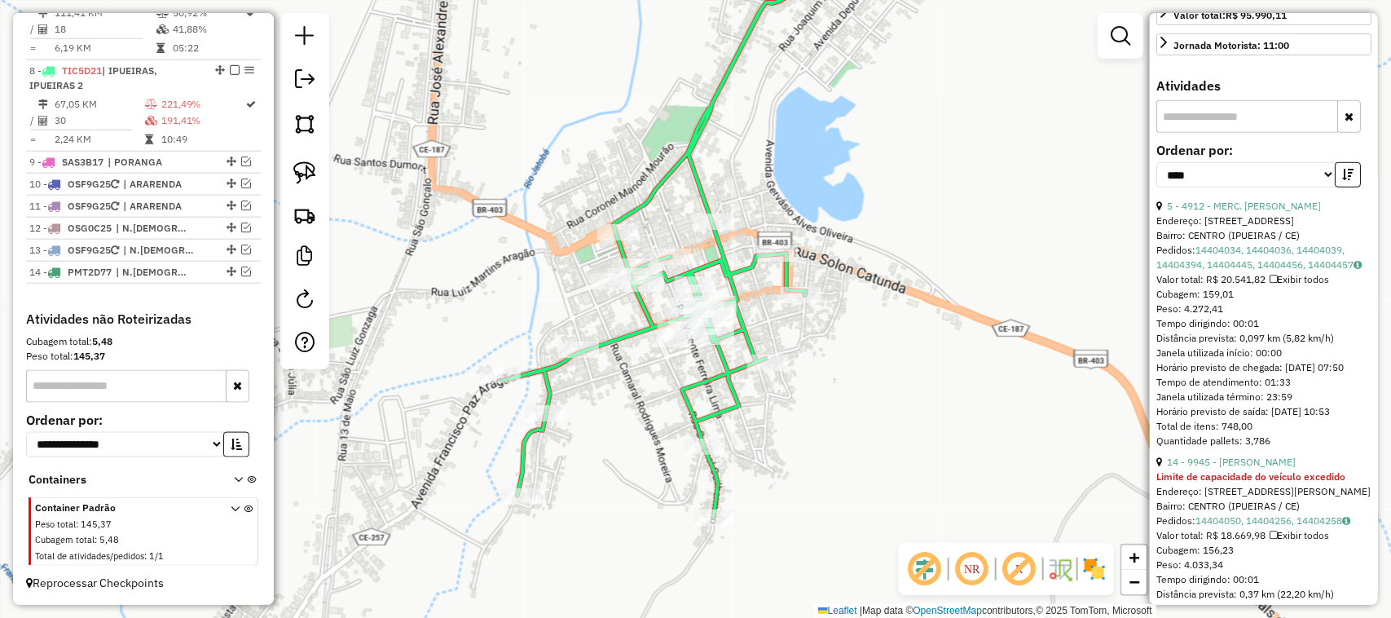
scroll to position [509, 0]
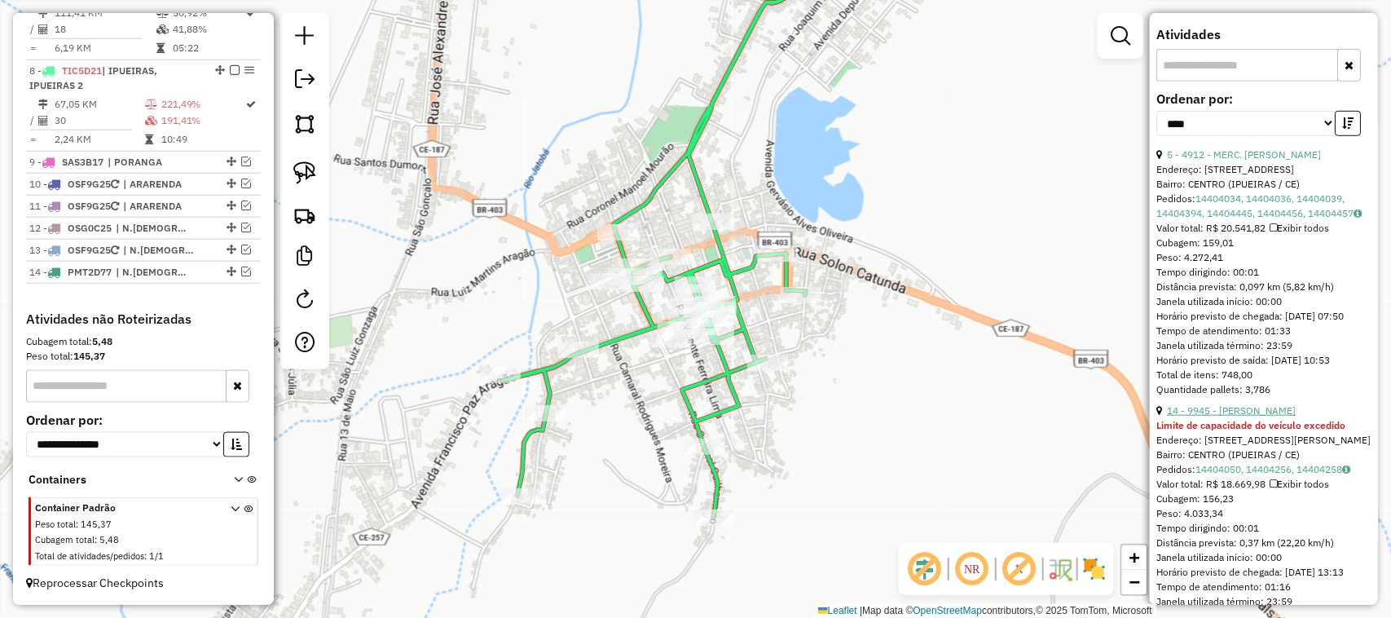
click at [1248, 416] on link "14 - 9945 - MERC PEREIRA" at bounding box center [1231, 410] width 129 height 12
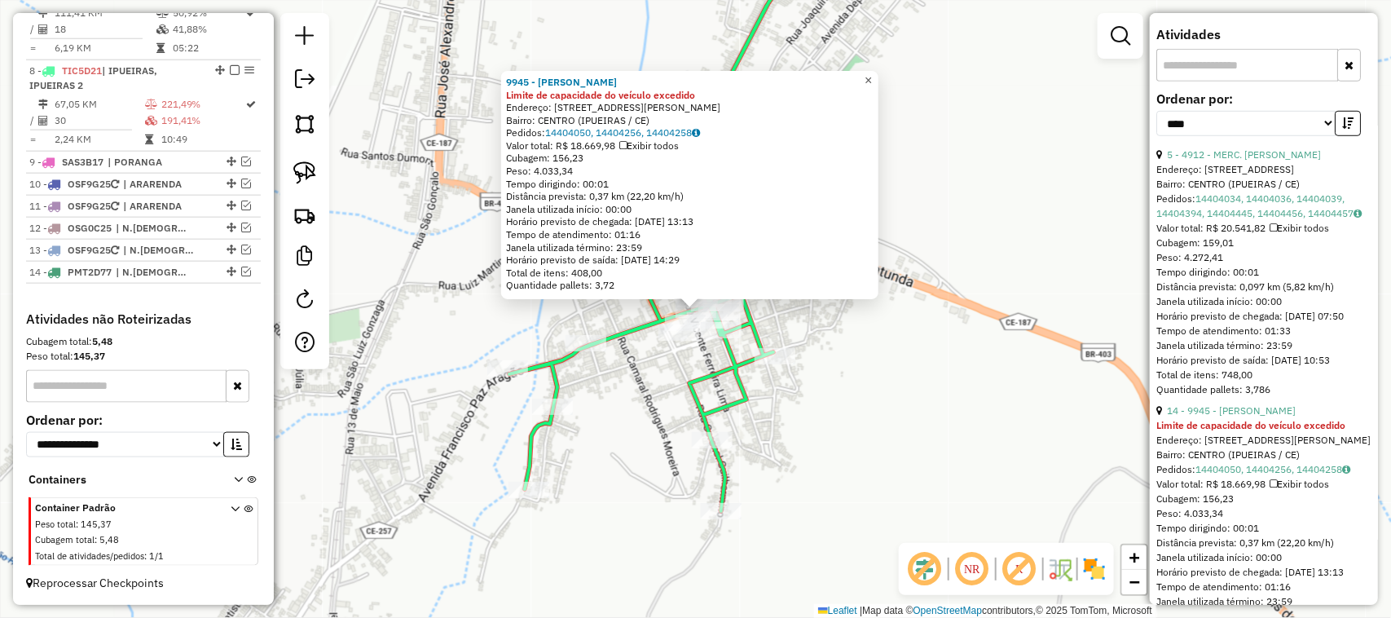
click at [873, 72] on link "×" at bounding box center [869, 81] width 20 height 20
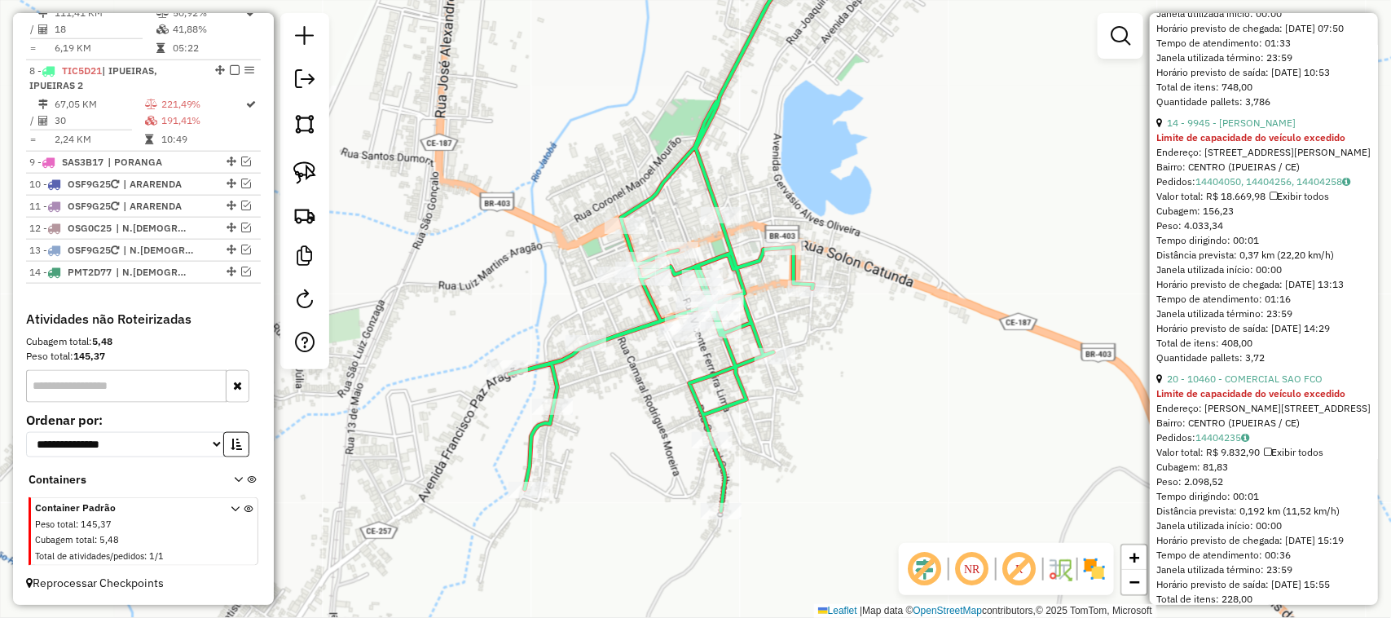
scroll to position [815, 0]
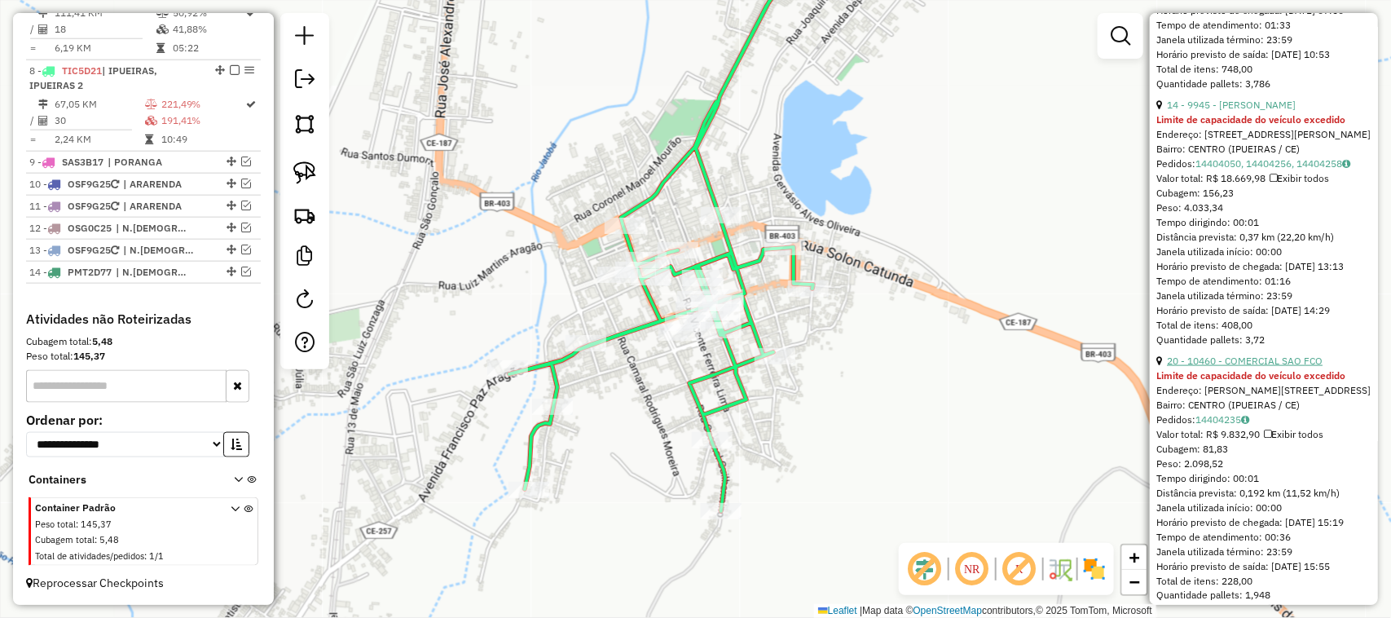
click at [1268, 367] on link "20 - 10460 - COMERCIAL SAO FCO" at bounding box center [1245, 360] width 156 height 12
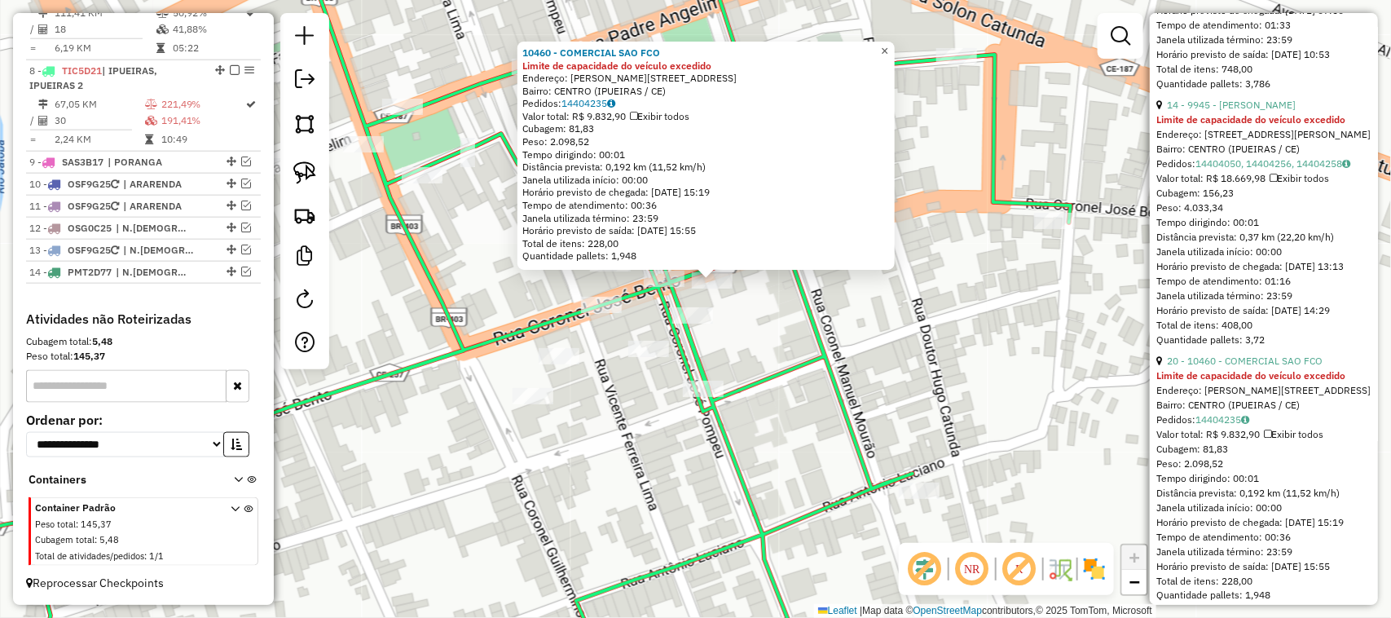
click at [888, 44] on span "×" at bounding box center [884, 51] width 7 height 14
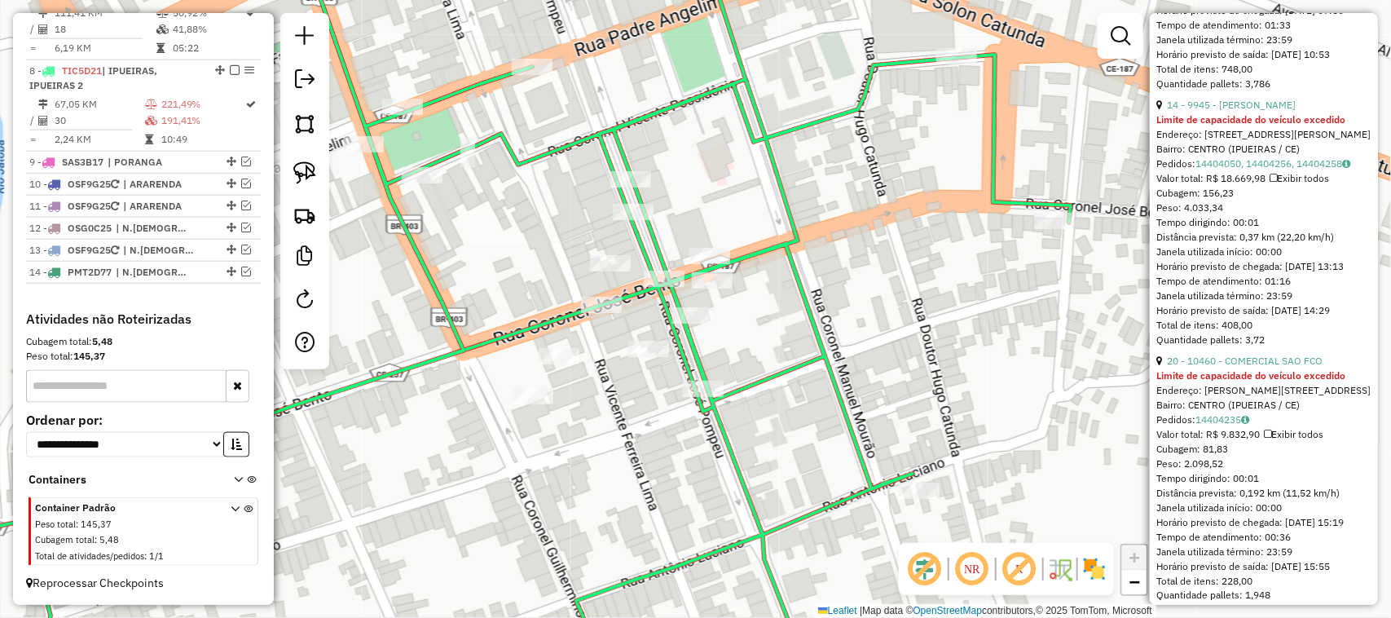
drag, startPoint x: 490, startPoint y: 255, endPoint x: 565, endPoint y: 279, distance: 78.6
click at [558, 277] on div "Janela de atendimento Grade de atendimento Capacidade Transportadoras Veículos …" at bounding box center [695, 309] width 1391 height 618
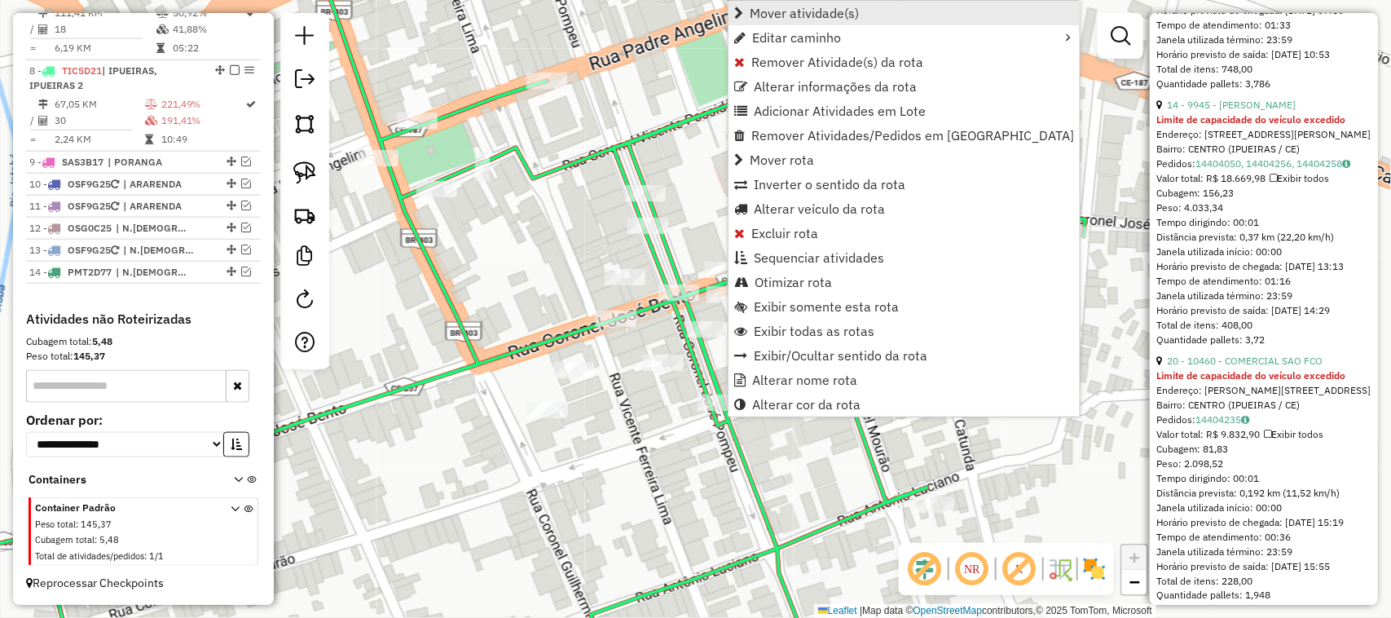
click at [781, 14] on span "Mover atividade(s)" at bounding box center [804, 13] width 109 height 13
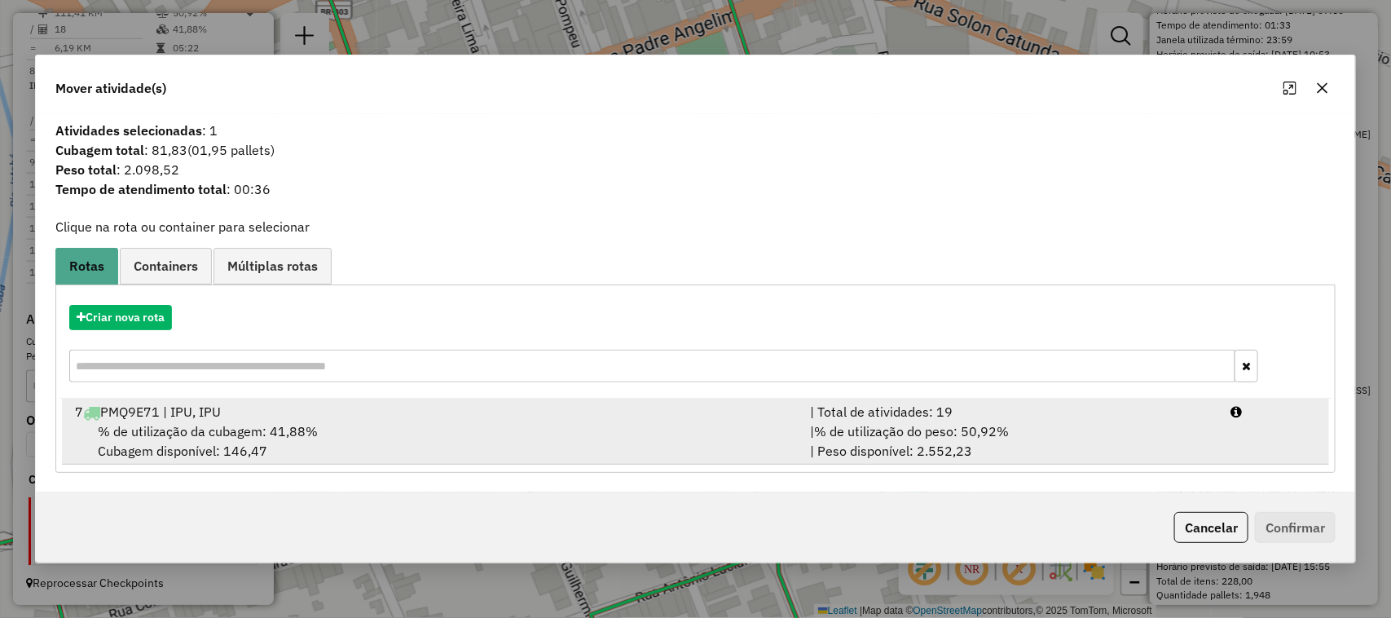
click at [181, 434] on span "% de utilização da cubagem: 41,88%" at bounding box center [208, 431] width 220 height 16
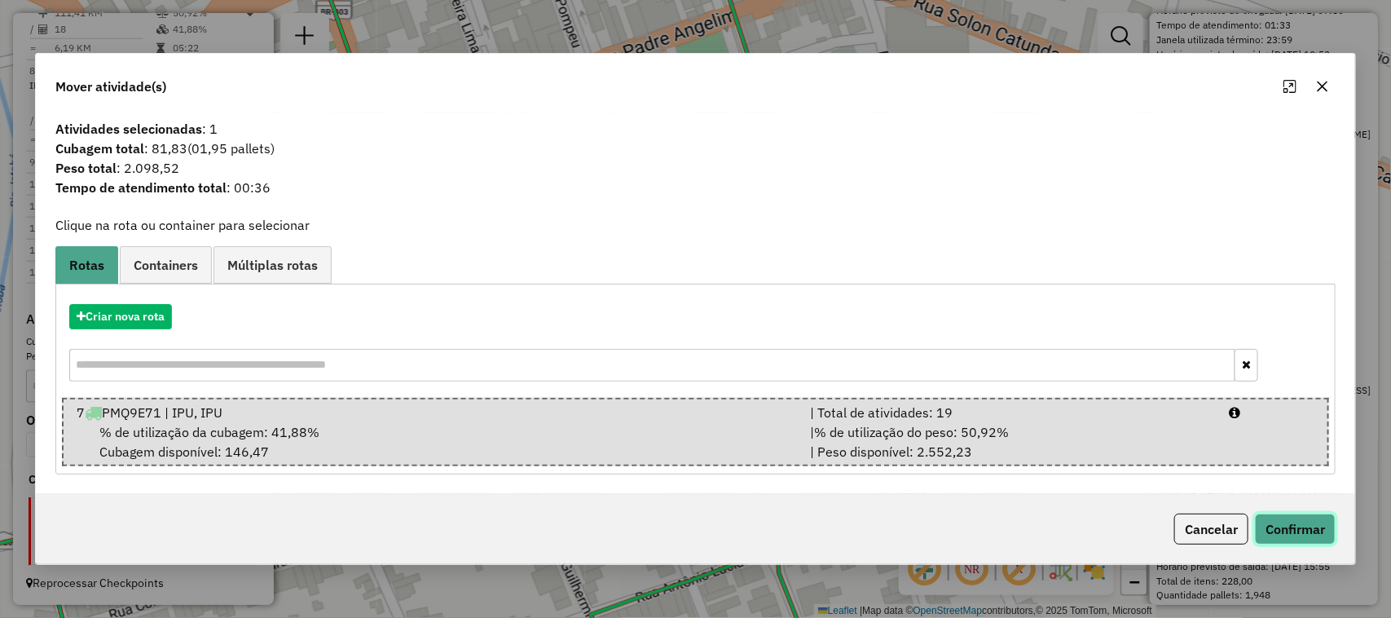
click at [1292, 531] on button "Confirmar" at bounding box center [1295, 528] width 81 height 31
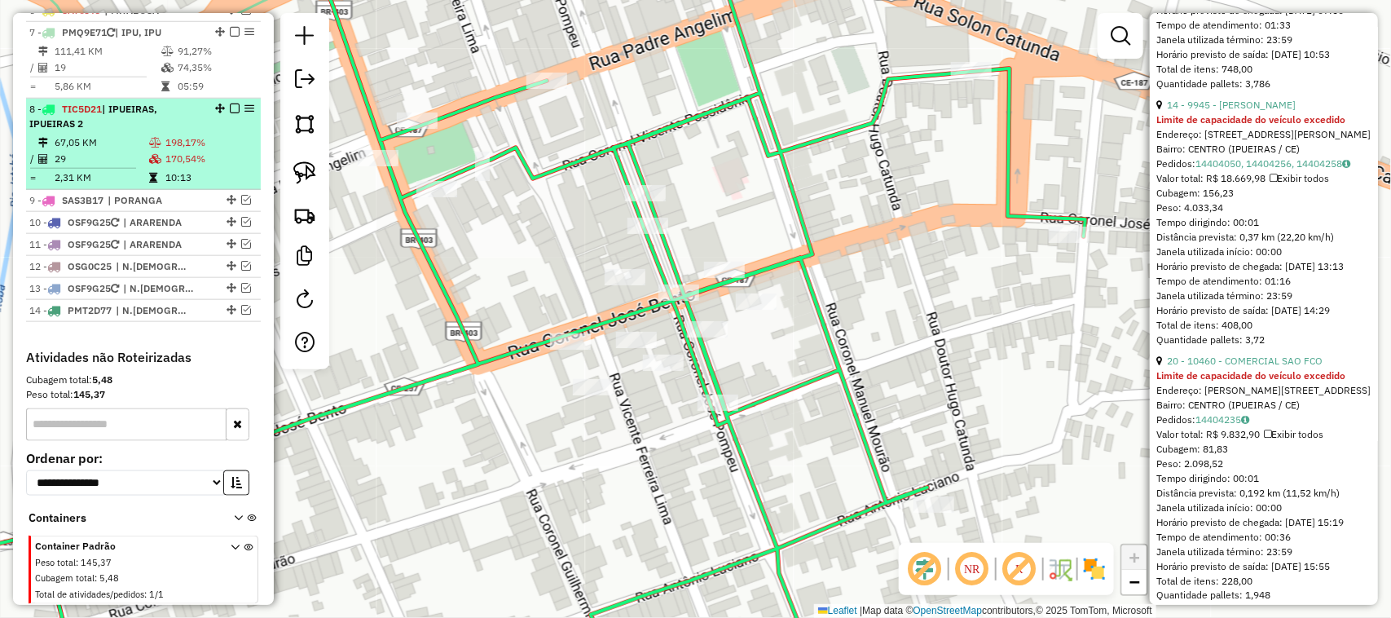
scroll to position [693, 0]
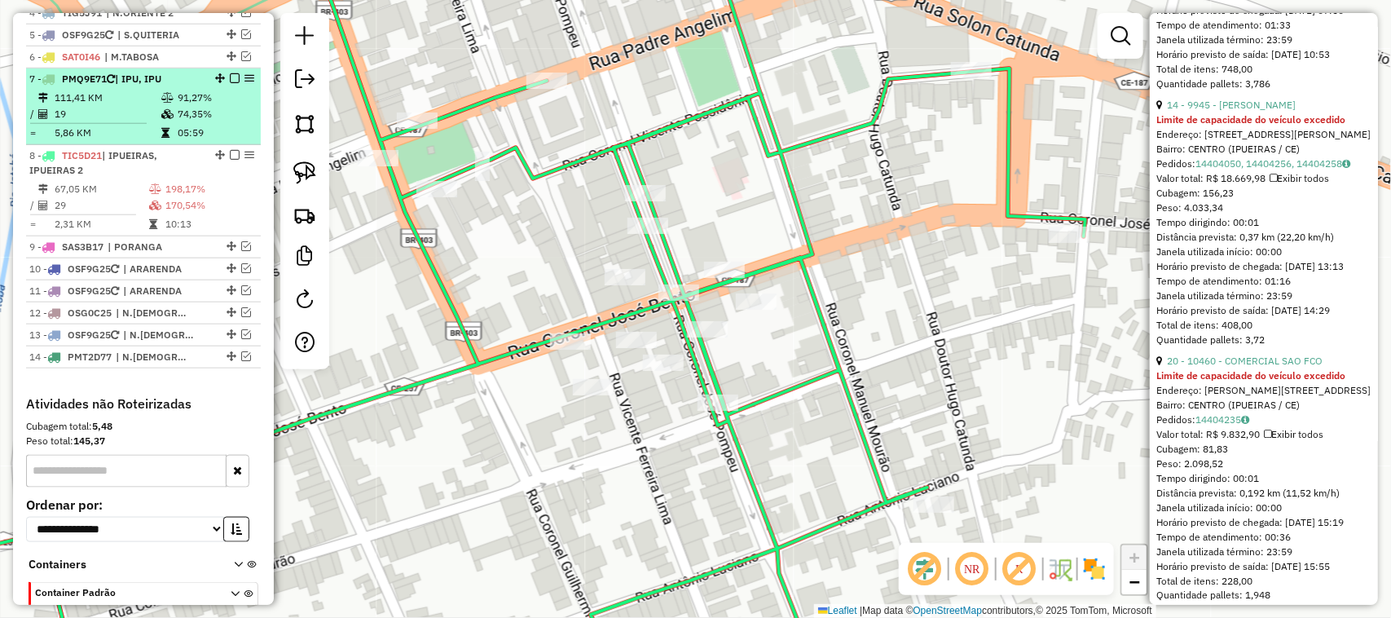
click at [128, 122] on td "19" at bounding box center [107, 114] width 107 height 16
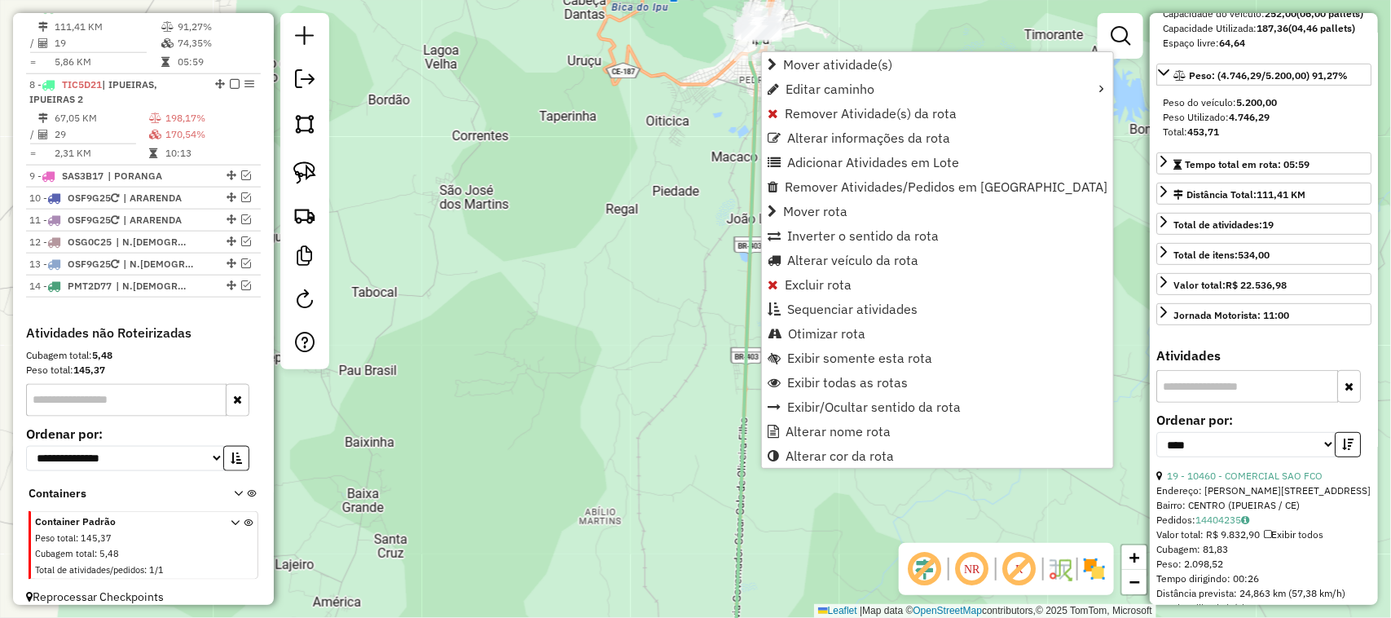
scroll to position [764, 0]
click at [817, 257] on span "Alterar veículo da rota" at bounding box center [852, 259] width 131 height 13
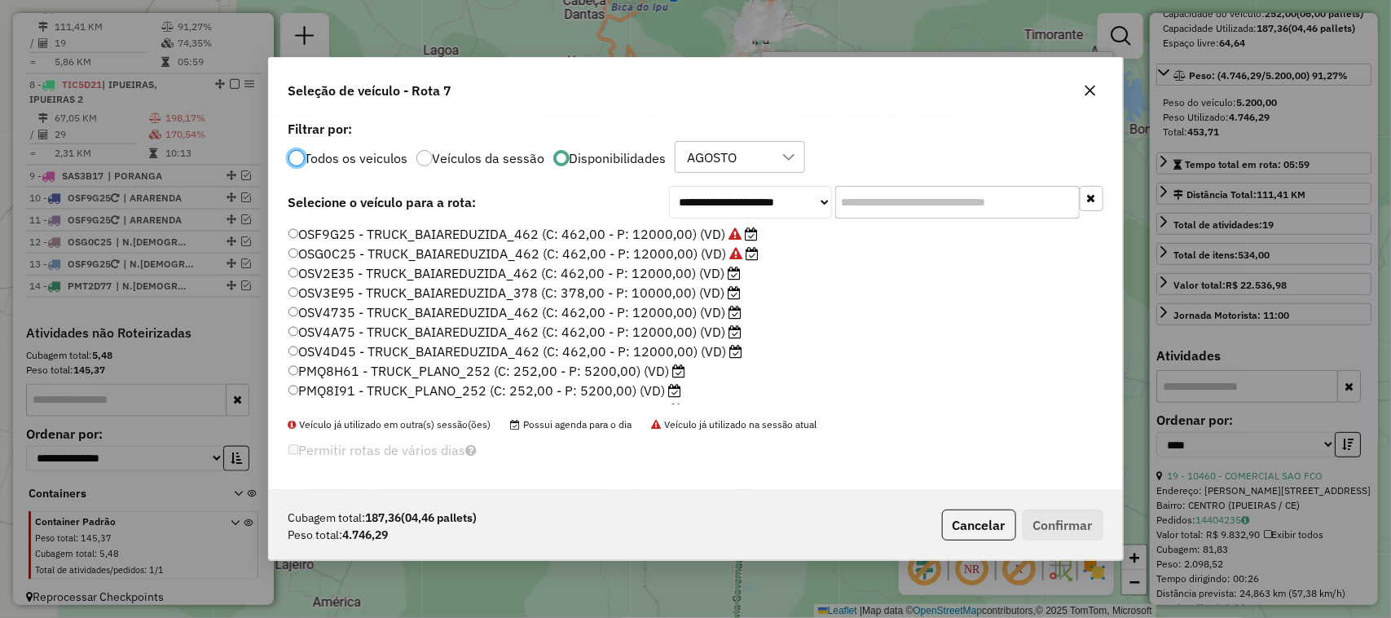
scroll to position [8, 5]
click at [975, 524] on button "Cancelar" at bounding box center [979, 524] width 74 height 31
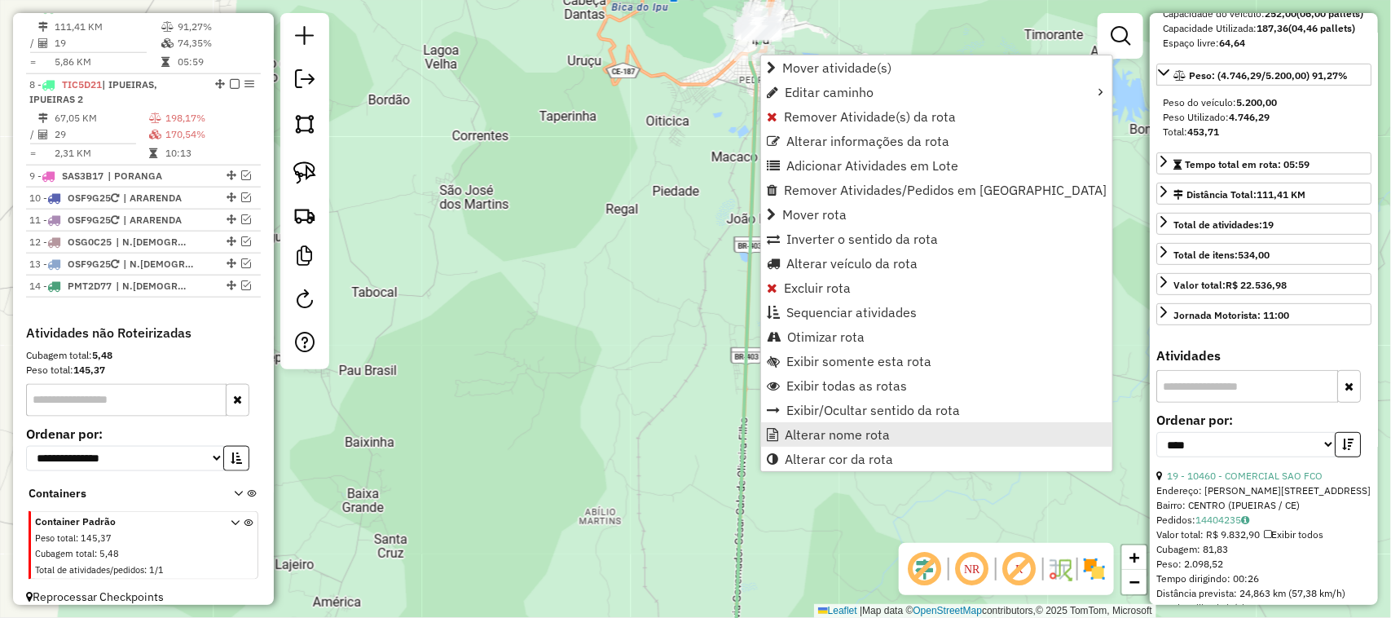
click at [844, 432] on span "Alterar nome rota" at bounding box center [837, 434] width 105 height 13
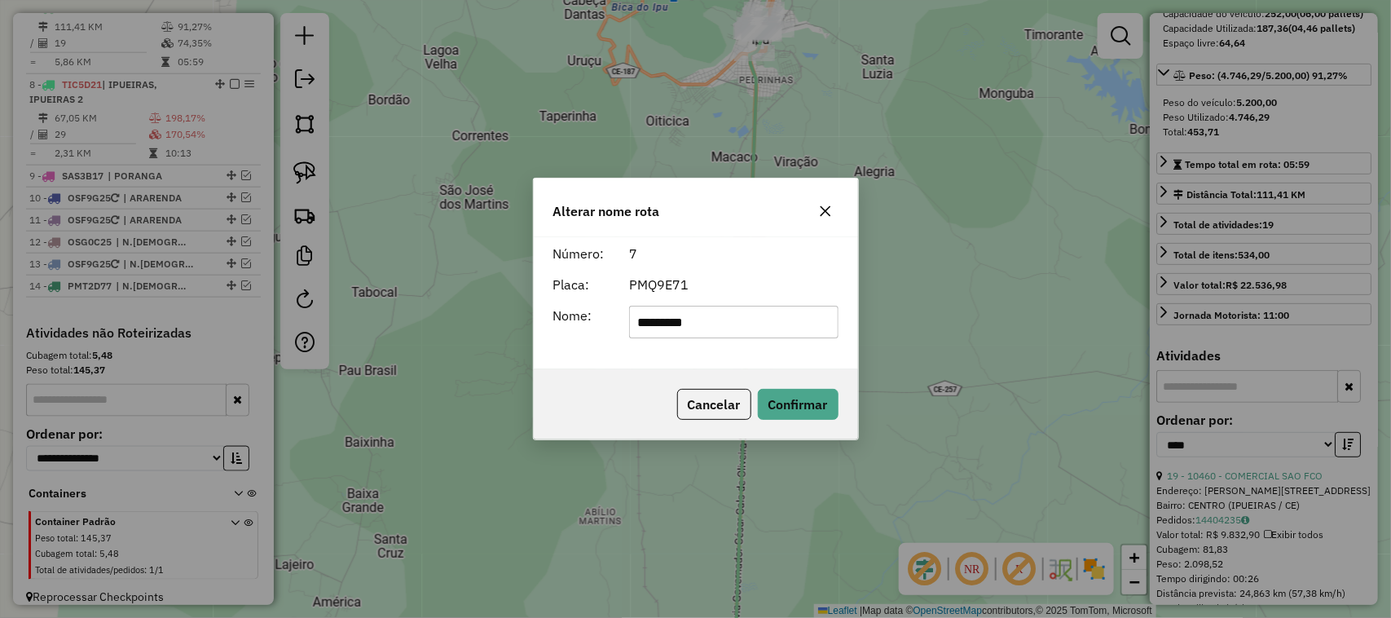
type input "**********"
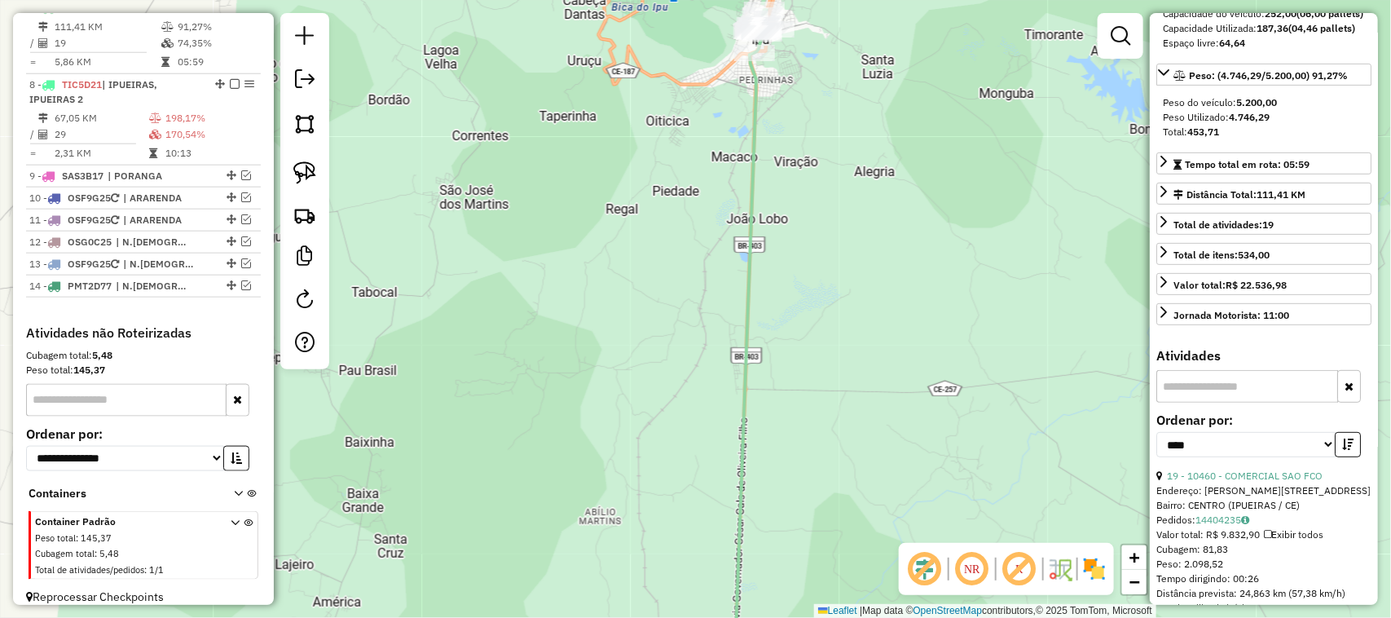
drag, startPoint x: 715, startPoint y: 133, endPoint x: 680, endPoint y: 251, distance: 123.2
click at [680, 250] on div "Janela de atendimento Grade de atendimento Capacidade Transportadoras Veículos …" at bounding box center [695, 309] width 1391 height 618
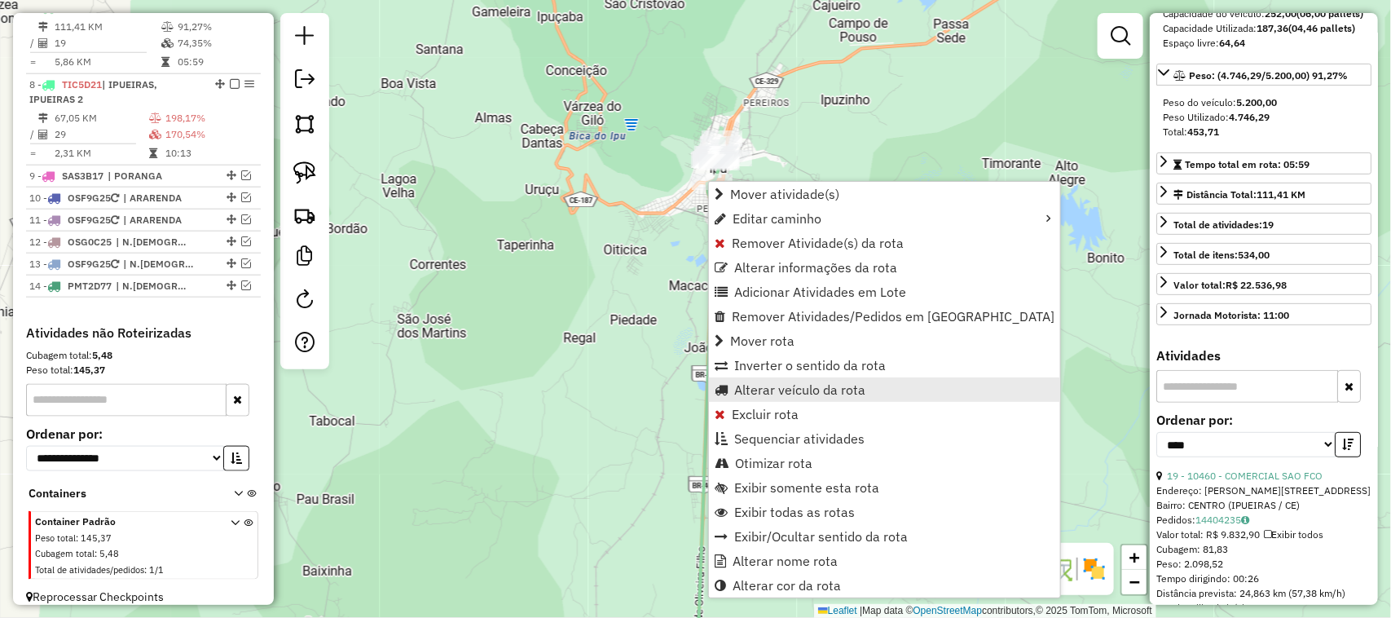
click at [799, 393] on span "Alterar veículo da rota" at bounding box center [799, 389] width 131 height 13
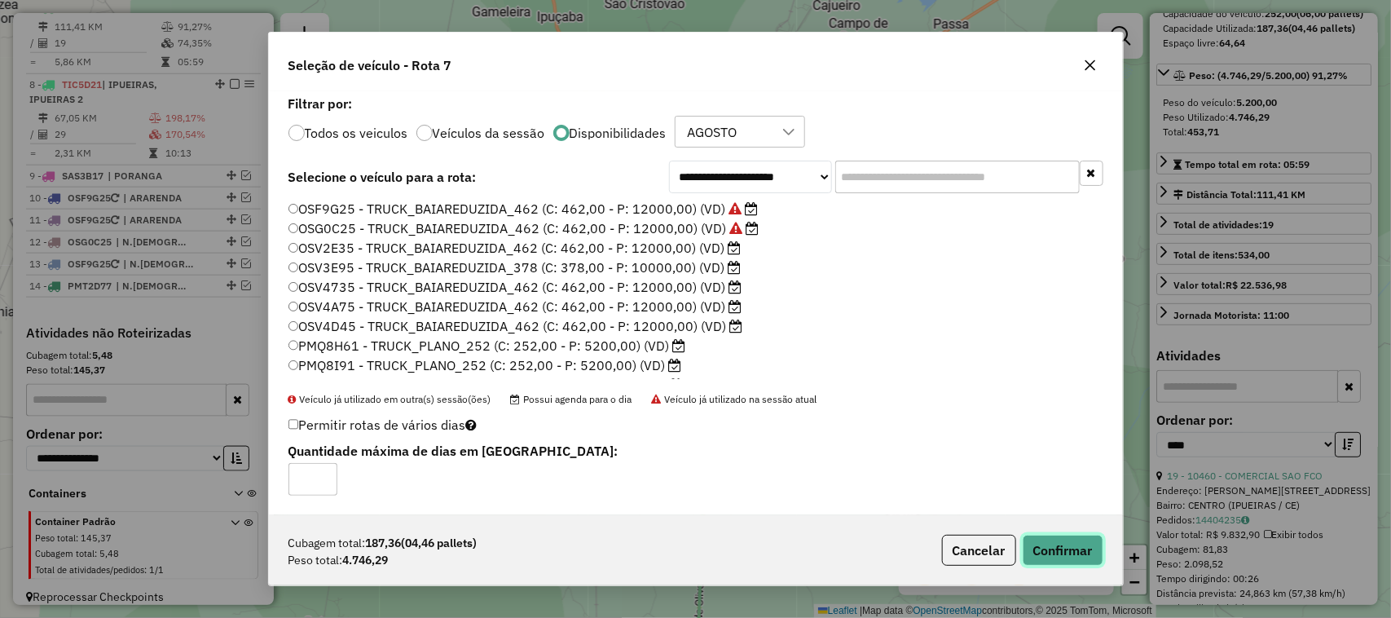
click at [1063, 547] on button "Confirmar" at bounding box center [1063, 550] width 81 height 31
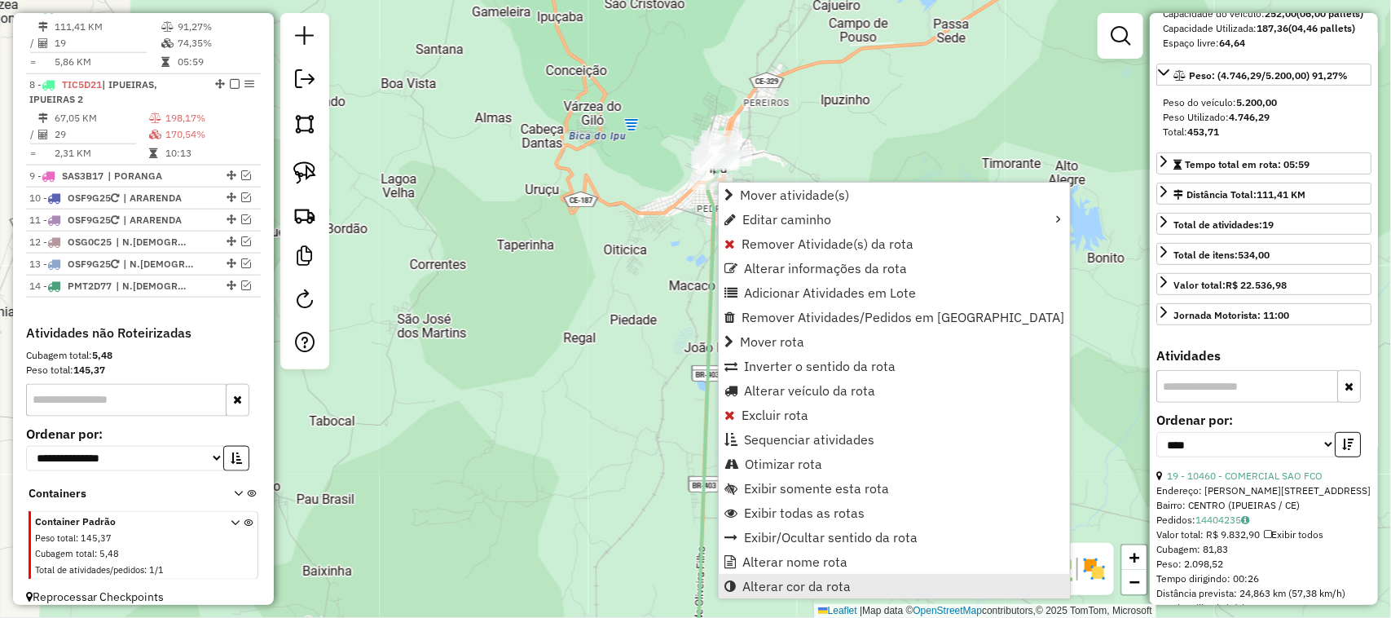
click at [784, 581] on span "Alterar cor da rota" at bounding box center [796, 585] width 108 height 13
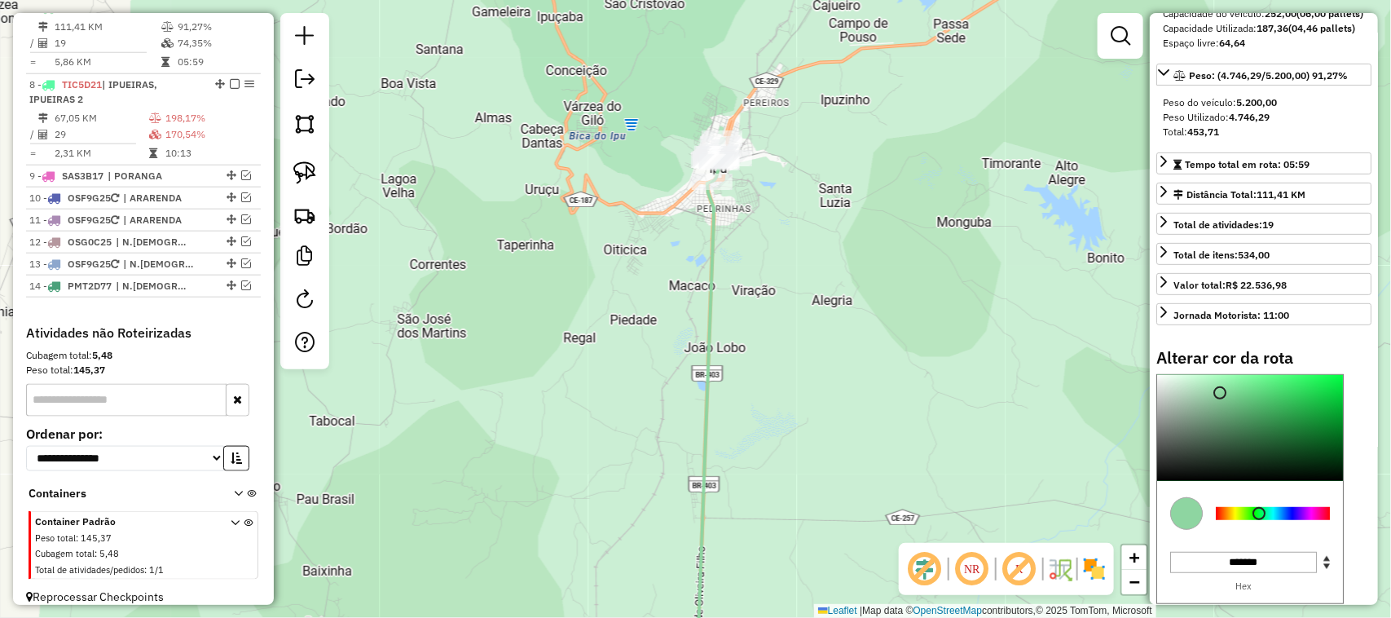
type input "*******"
click at [1318, 520] on div at bounding box center [1273, 513] width 114 height 13
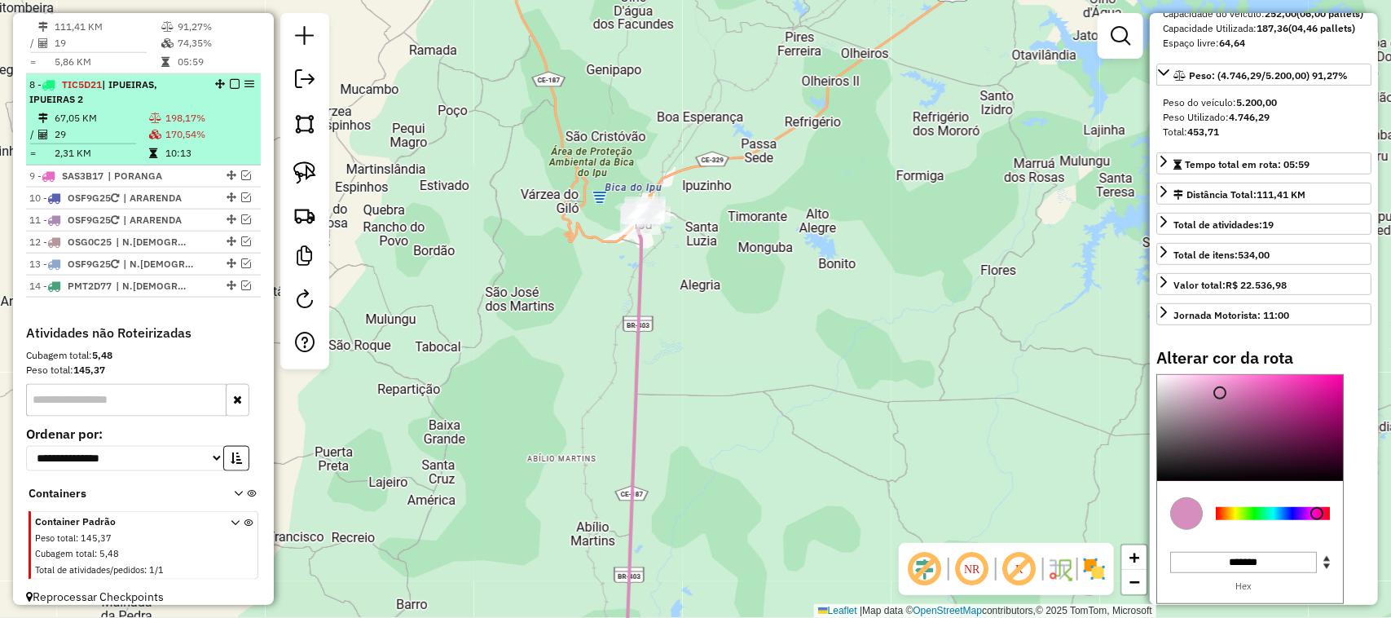
click at [102, 126] on td "67,05 KM" at bounding box center [101, 118] width 95 height 16
select select "*********"
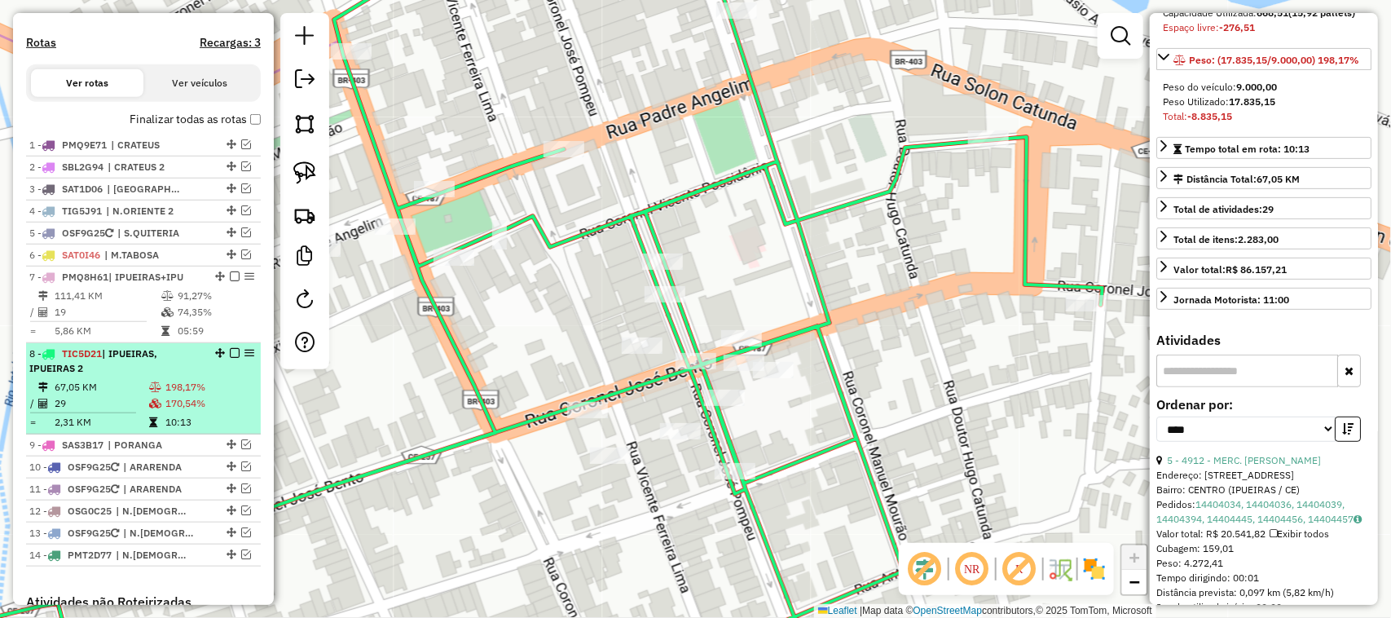
scroll to position [458, 0]
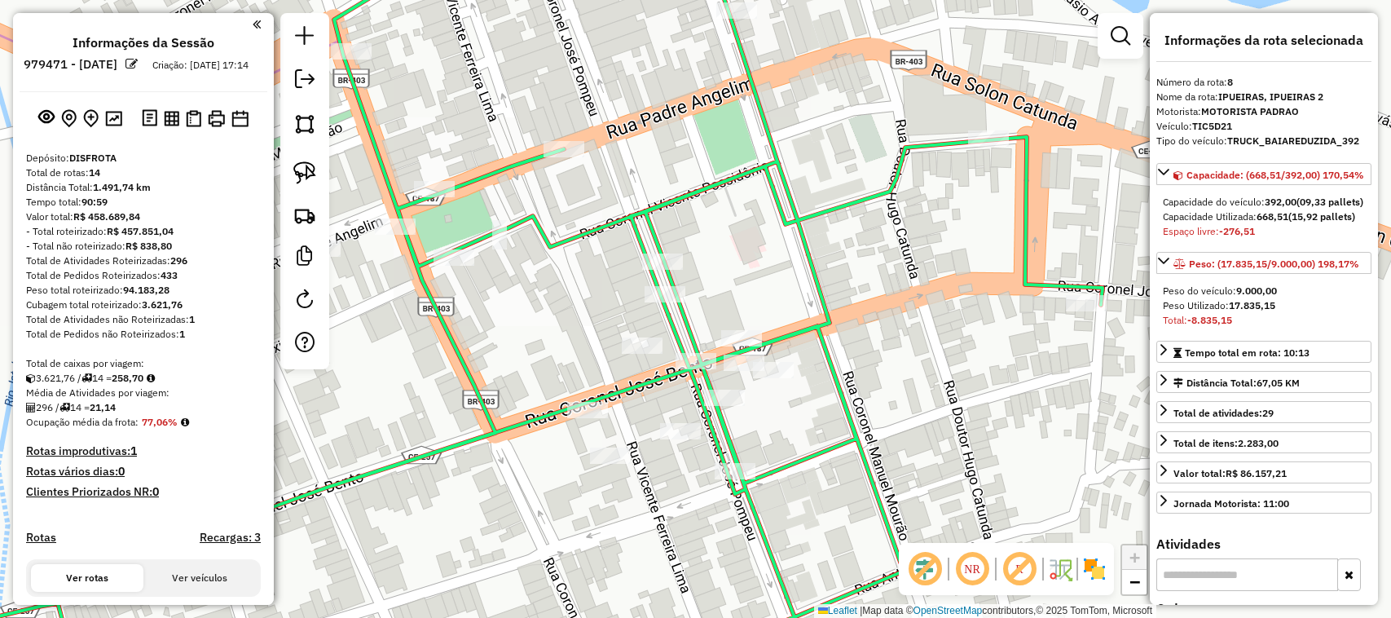
select select "*********"
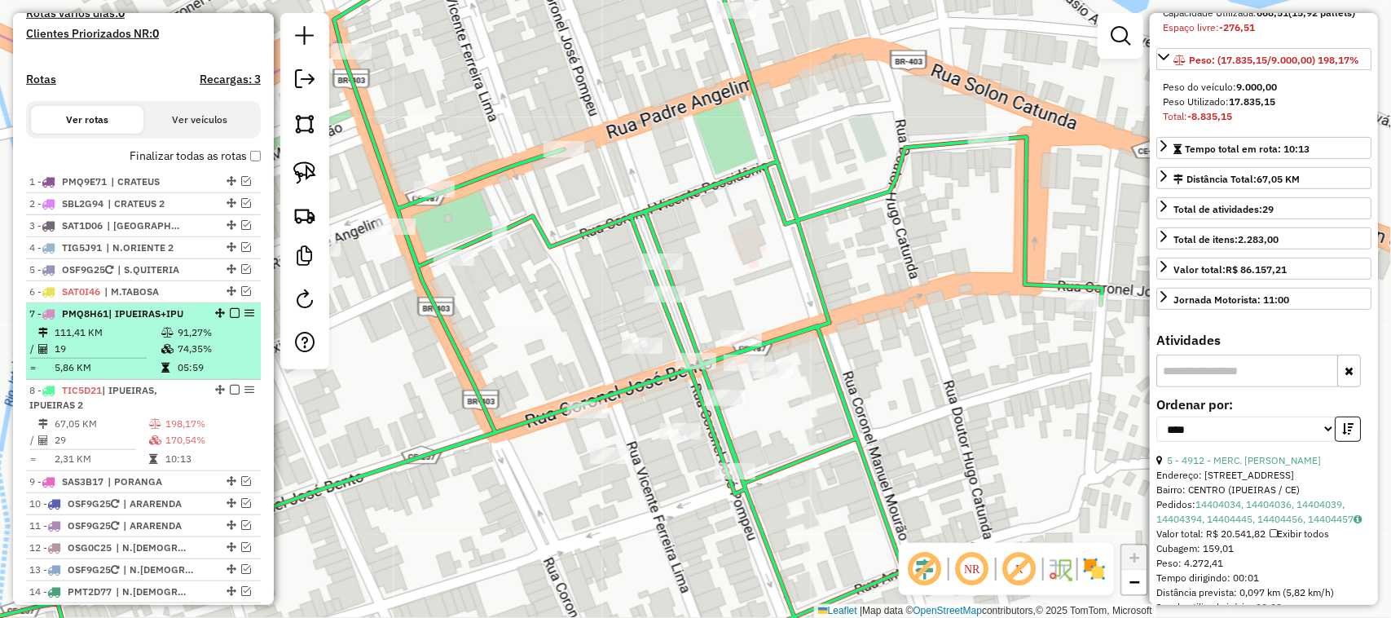
drag, startPoint x: 0, startPoint y: 0, endPoint x: 231, endPoint y: 327, distance: 400.0
click at [231, 318] on em at bounding box center [235, 313] width 10 height 10
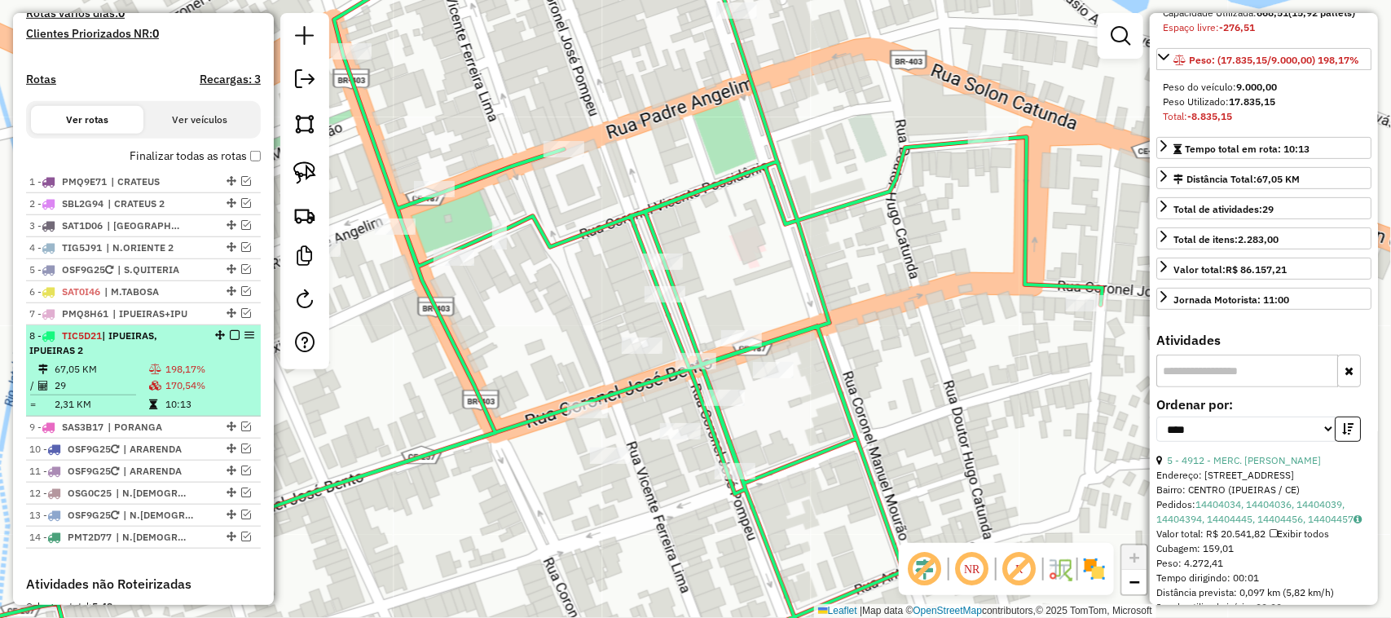
click at [123, 394] on td "29" at bounding box center [101, 385] width 95 height 16
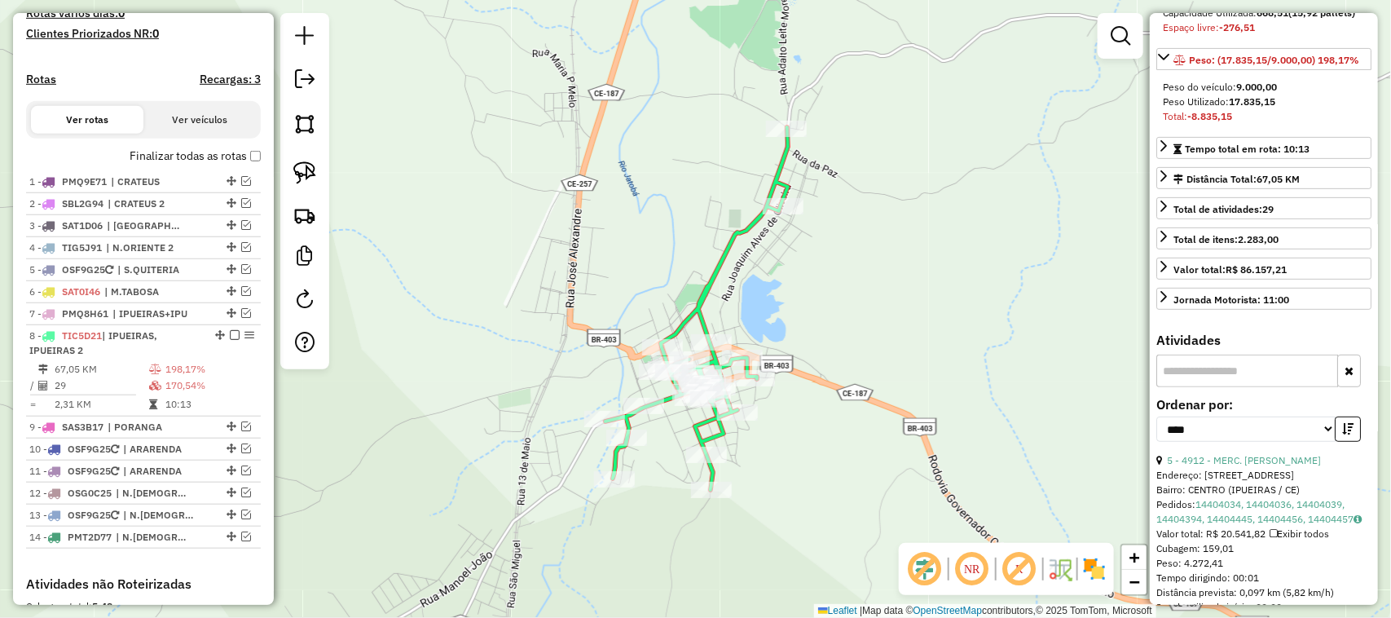
drag, startPoint x: 922, startPoint y: 375, endPoint x: 869, endPoint y: 240, distance: 144.5
click at [888, 253] on div "Janela de atendimento Grade de atendimento Capacidade Transportadoras Veículos …" at bounding box center [695, 309] width 1391 height 618
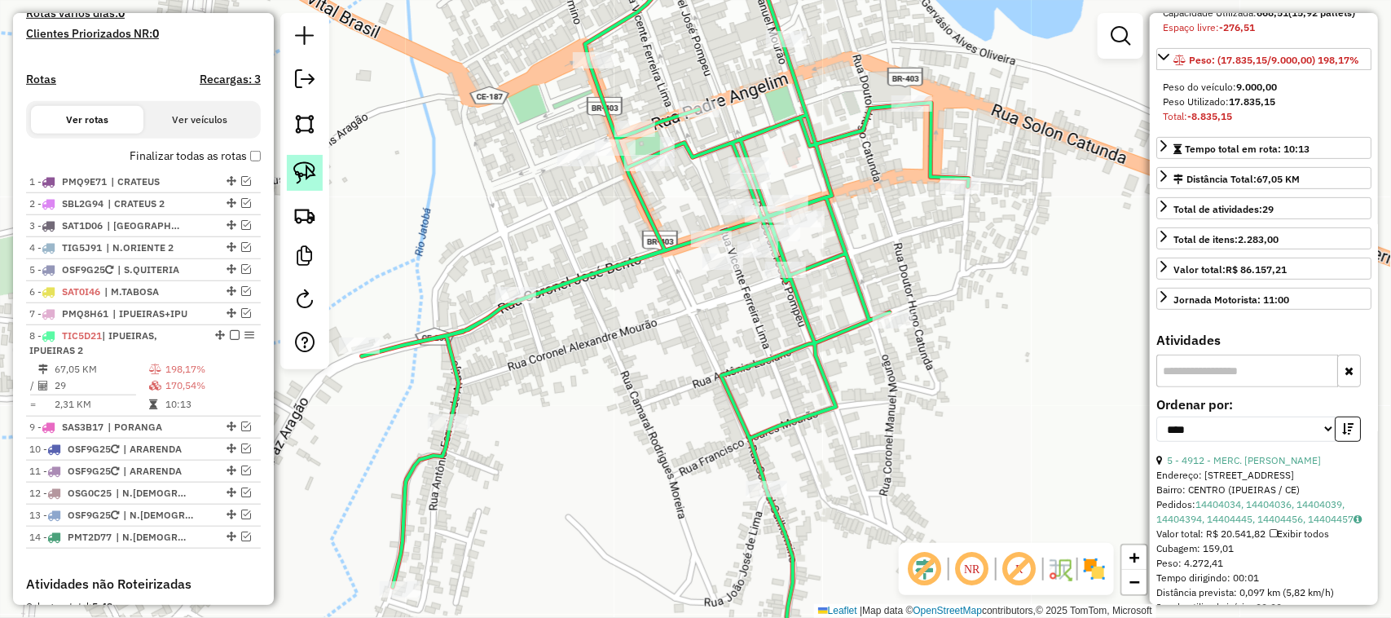
click at [300, 165] on img at bounding box center [304, 172] width 23 height 23
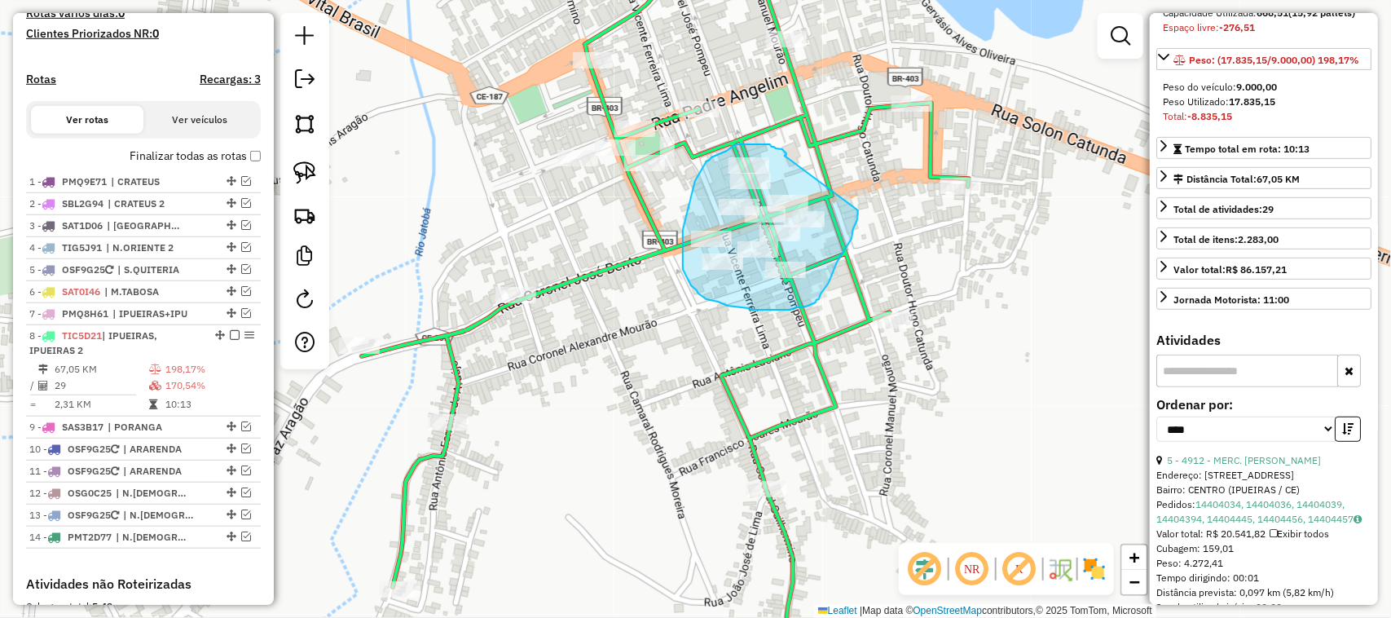
drag, startPoint x: 785, startPoint y: 155, endPoint x: 858, endPoint y: 209, distance: 91.4
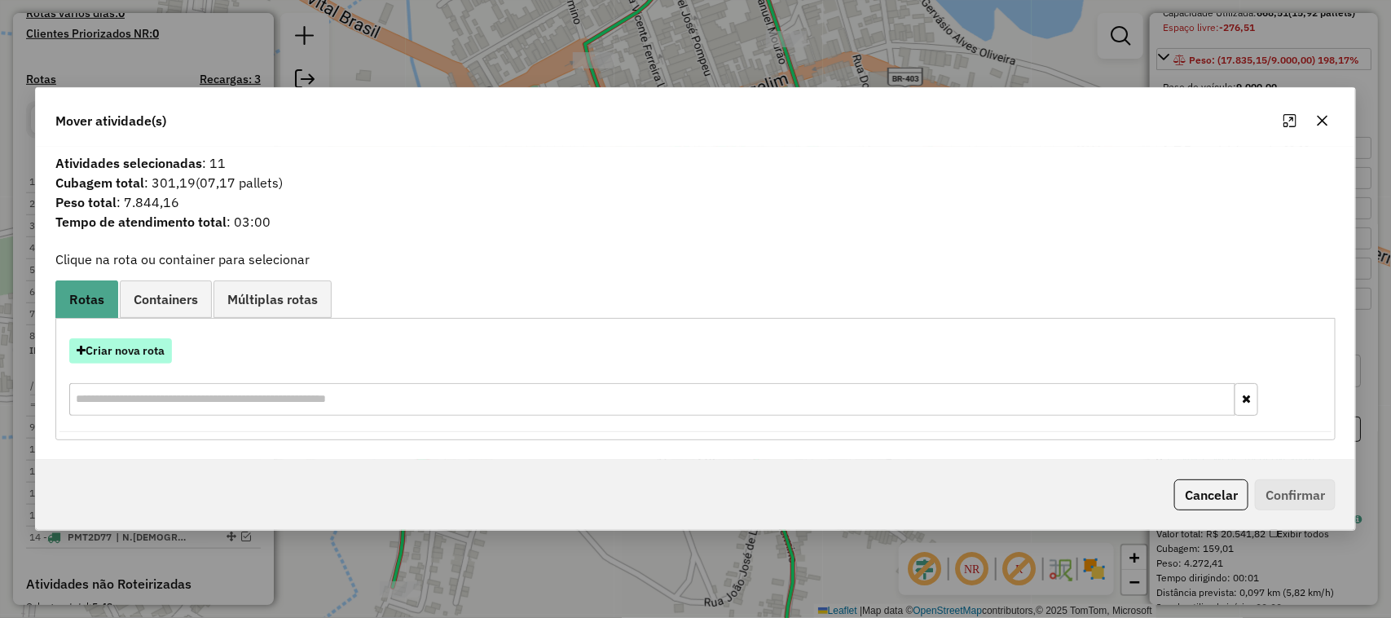
click at [131, 352] on button "Criar nova rota" at bounding box center [120, 350] width 103 height 25
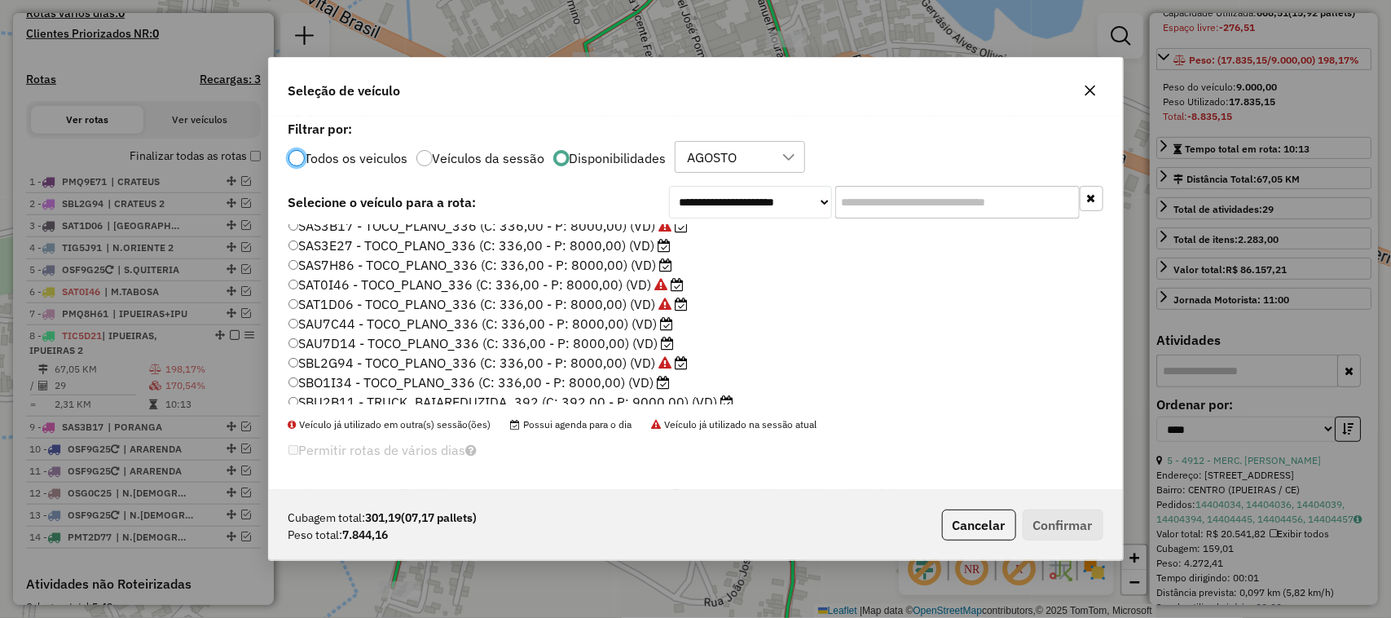
scroll to position [387, 0]
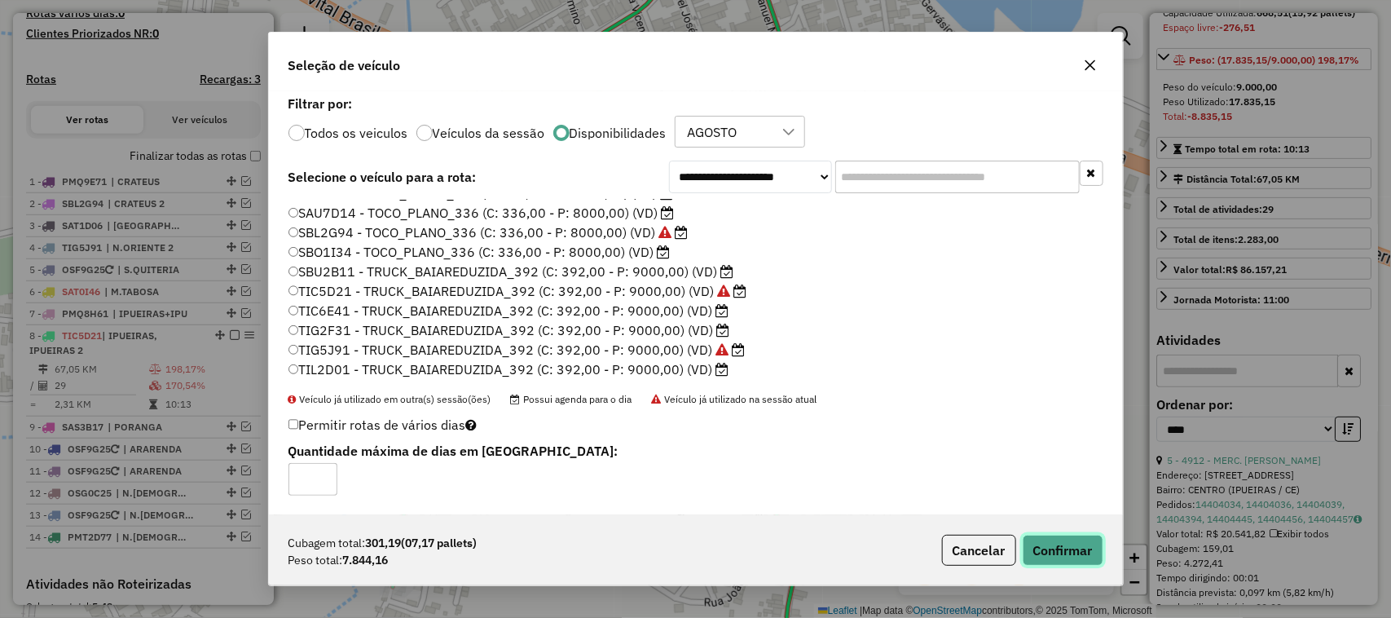
click at [1058, 548] on button "Confirmar" at bounding box center [1063, 550] width 81 height 31
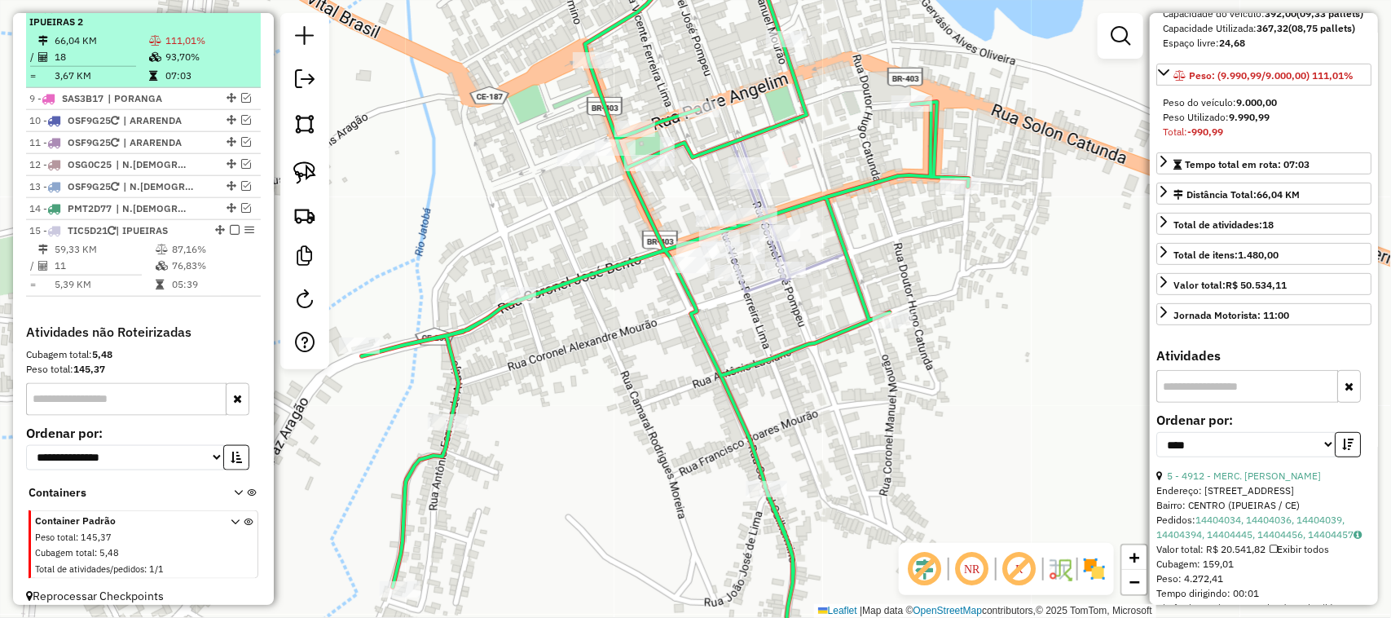
scroll to position [685, 0]
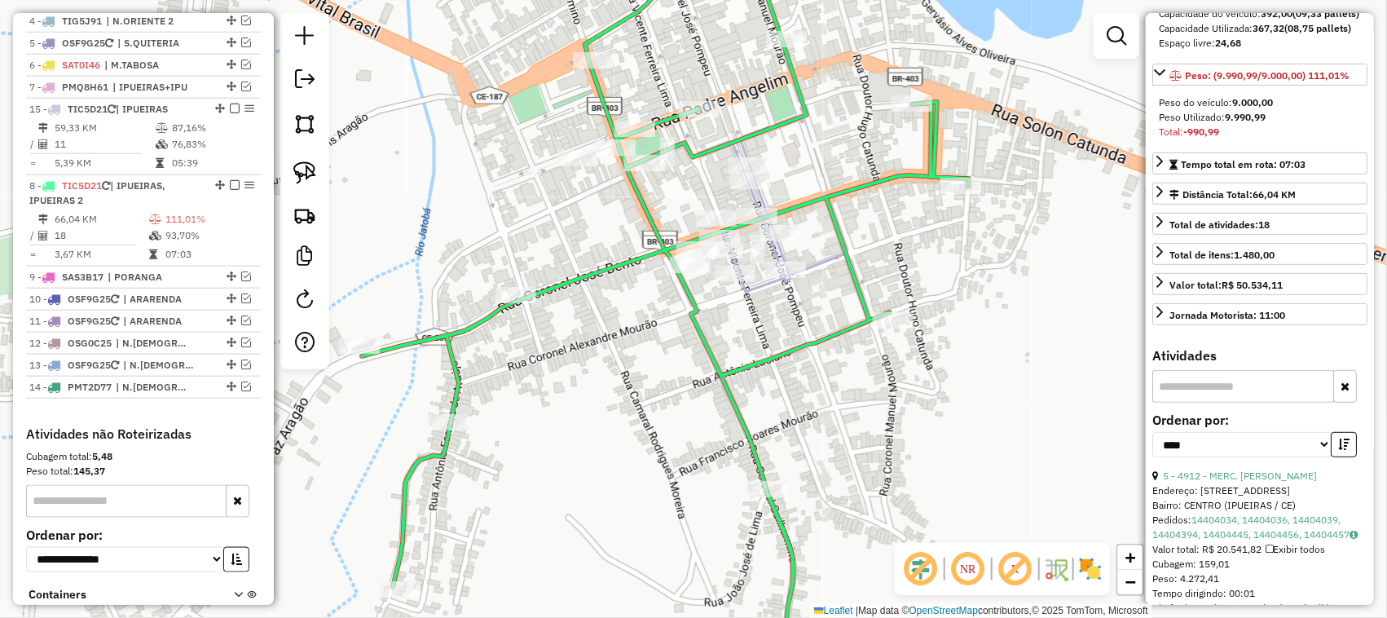
drag, startPoint x: 216, startPoint y: 350, endPoint x: 200, endPoint y: 139, distance: 211.7
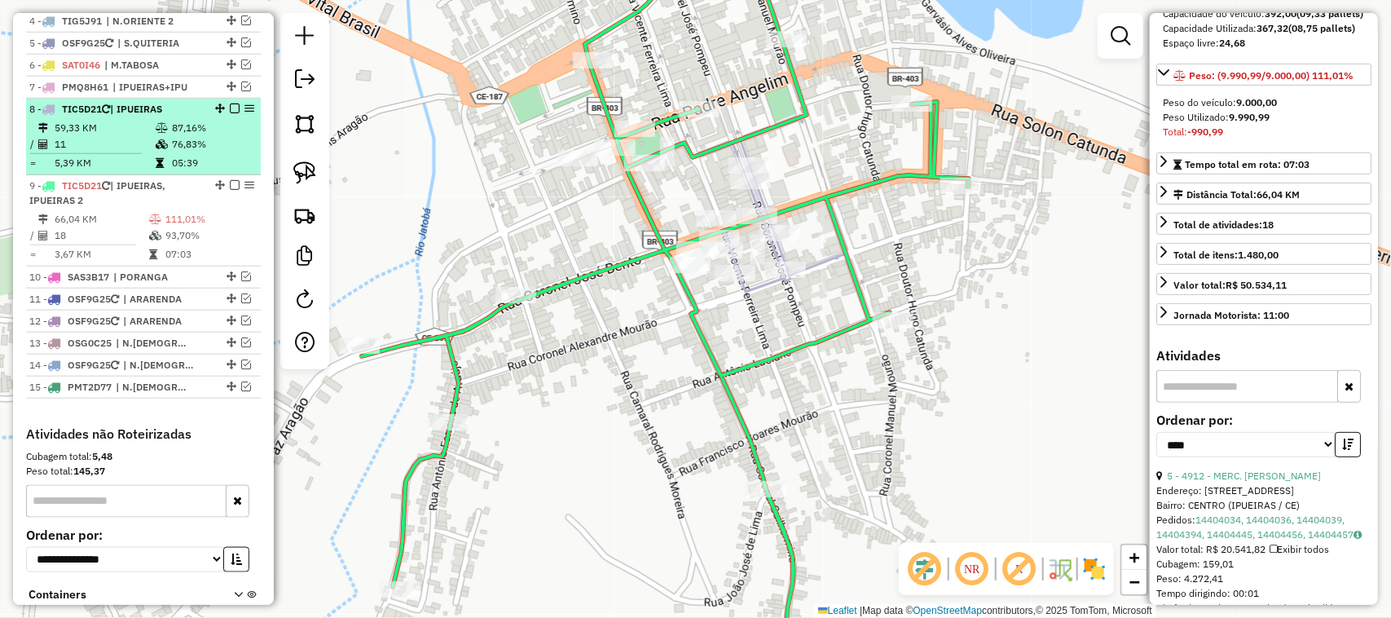
click at [120, 152] on td "11" at bounding box center [104, 144] width 101 height 16
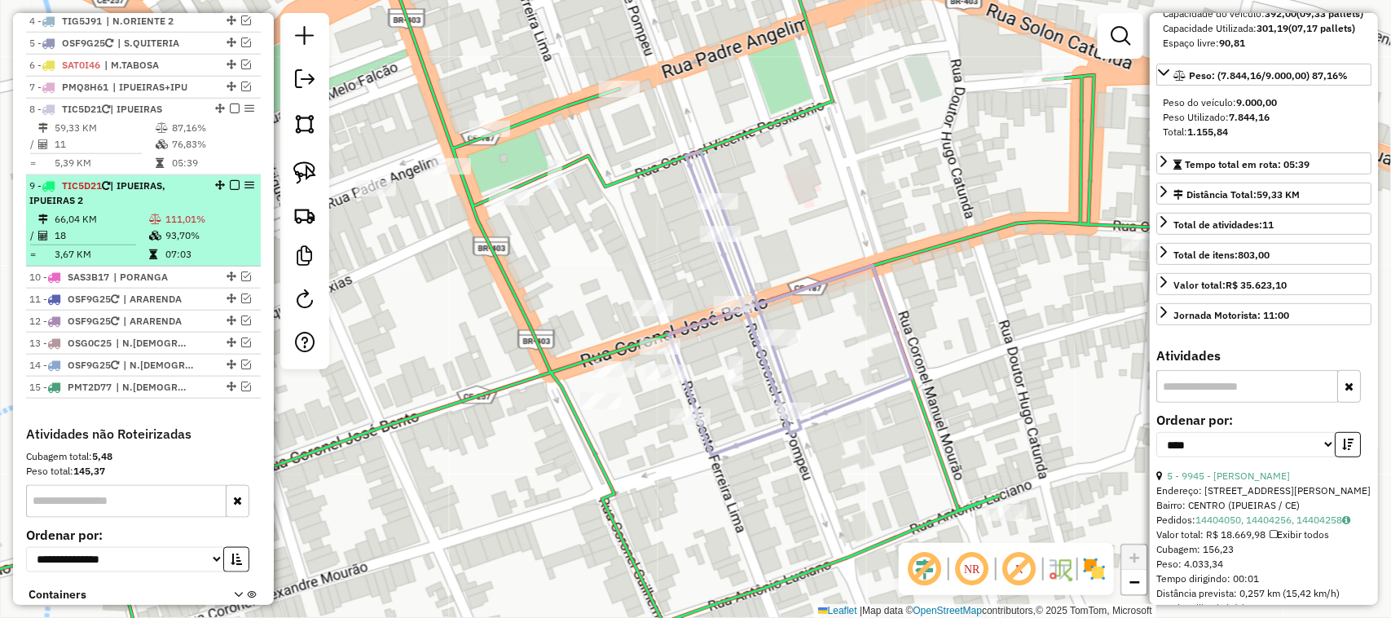
click at [119, 227] on td "66,04 KM" at bounding box center [101, 219] width 95 height 16
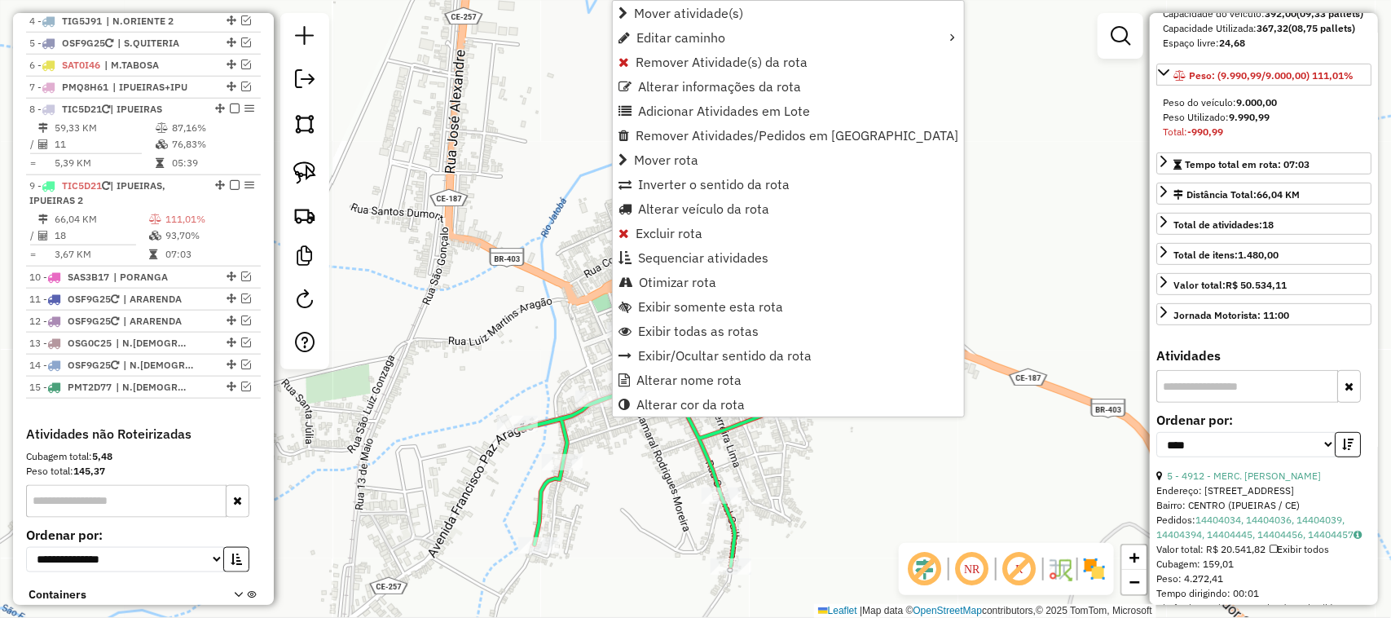
scroll to position [817, 0]
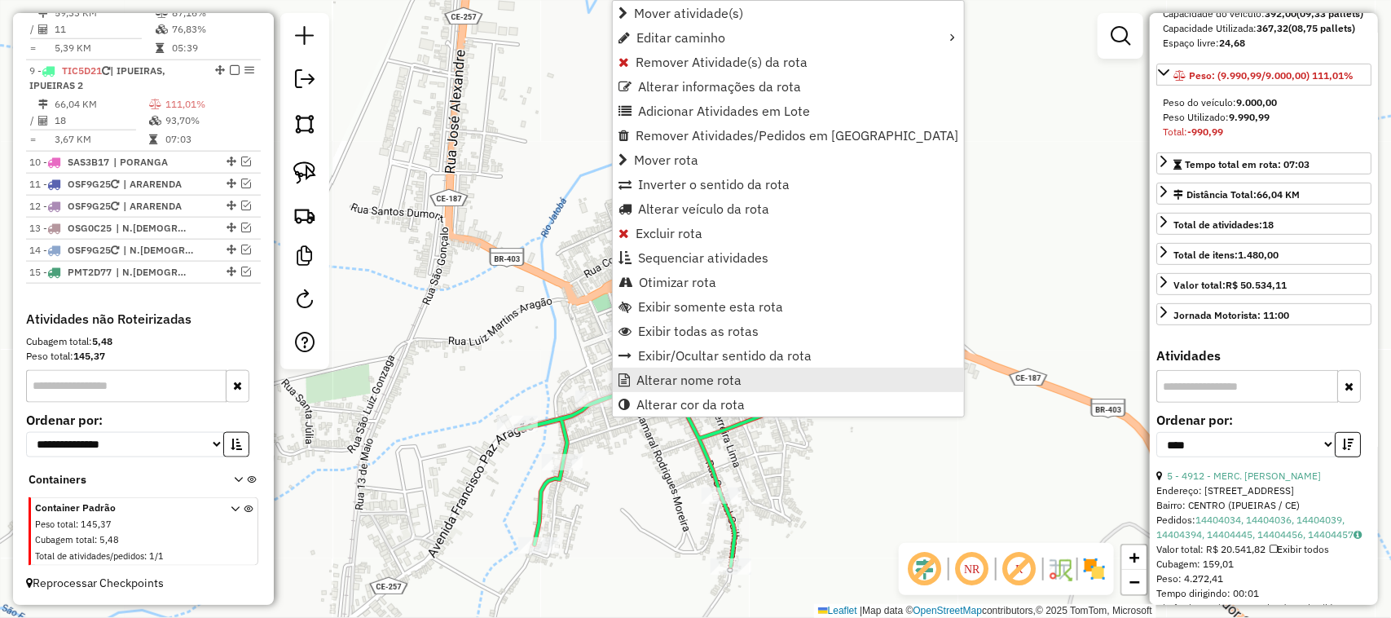
click at [675, 380] on span "Alterar nome rota" at bounding box center [688, 379] width 105 height 13
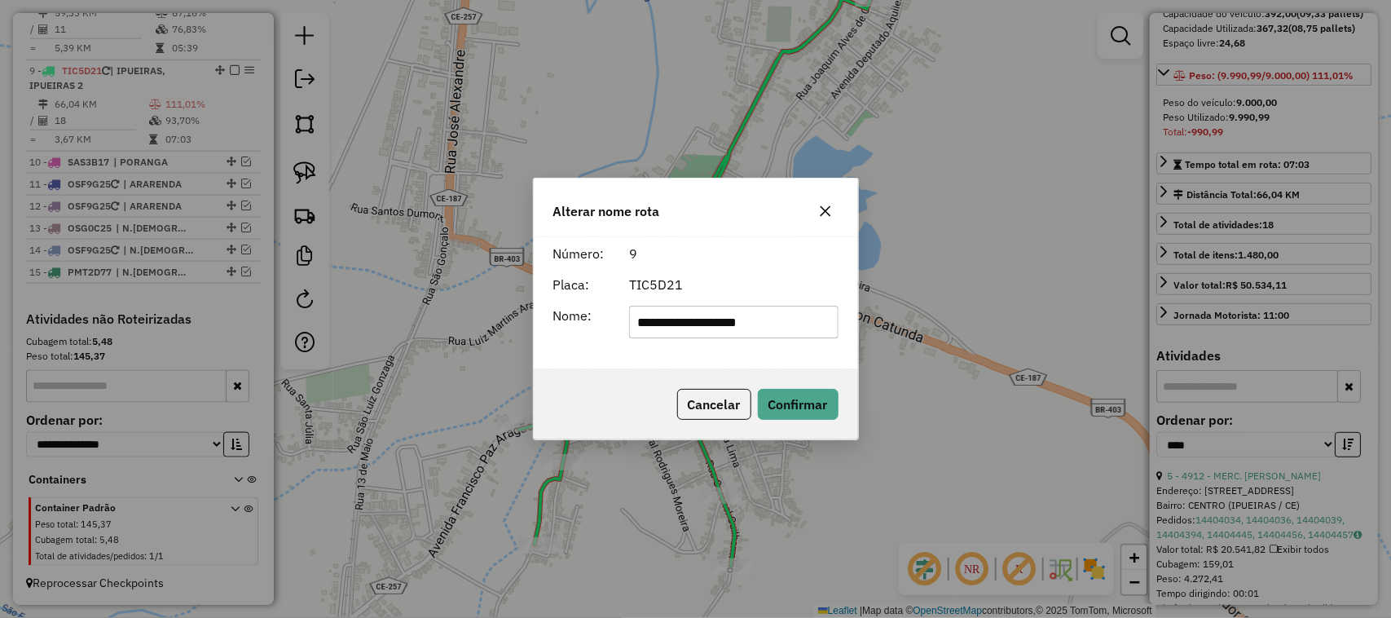
click at [702, 328] on input "**********" at bounding box center [733, 322] width 209 height 33
type input "**********"
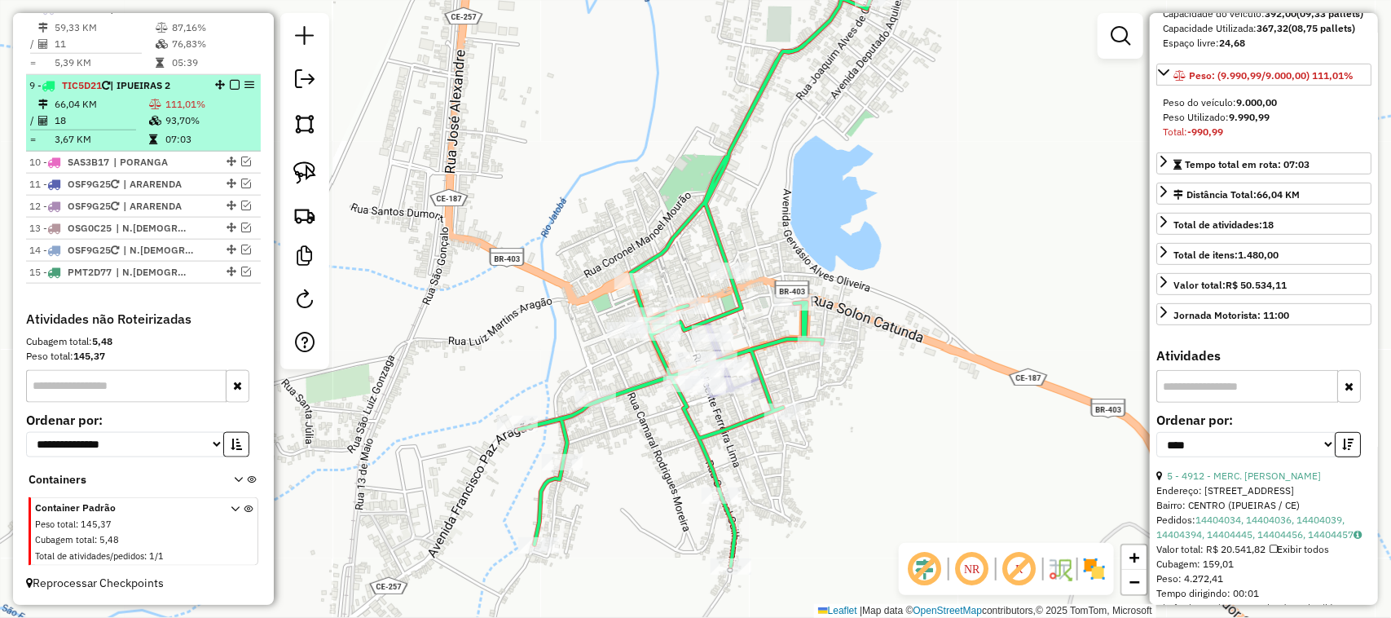
scroll to position [699, 0]
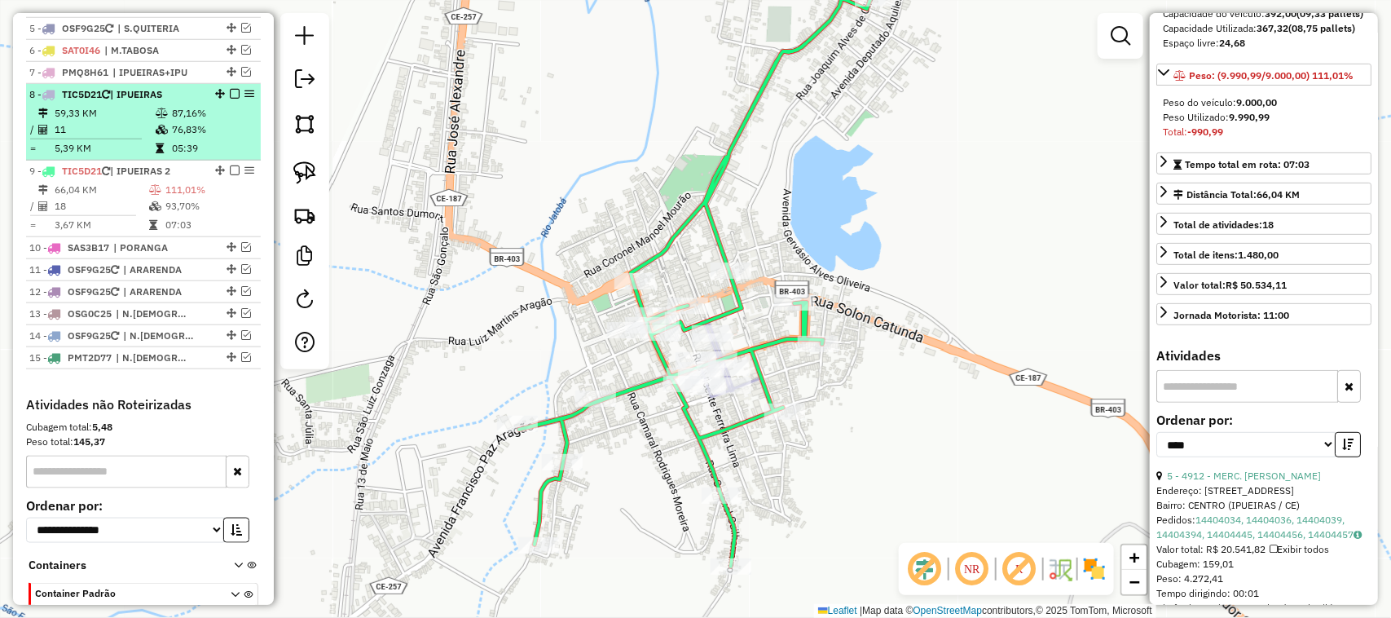
click at [108, 136] on td "11" at bounding box center [104, 129] width 101 height 16
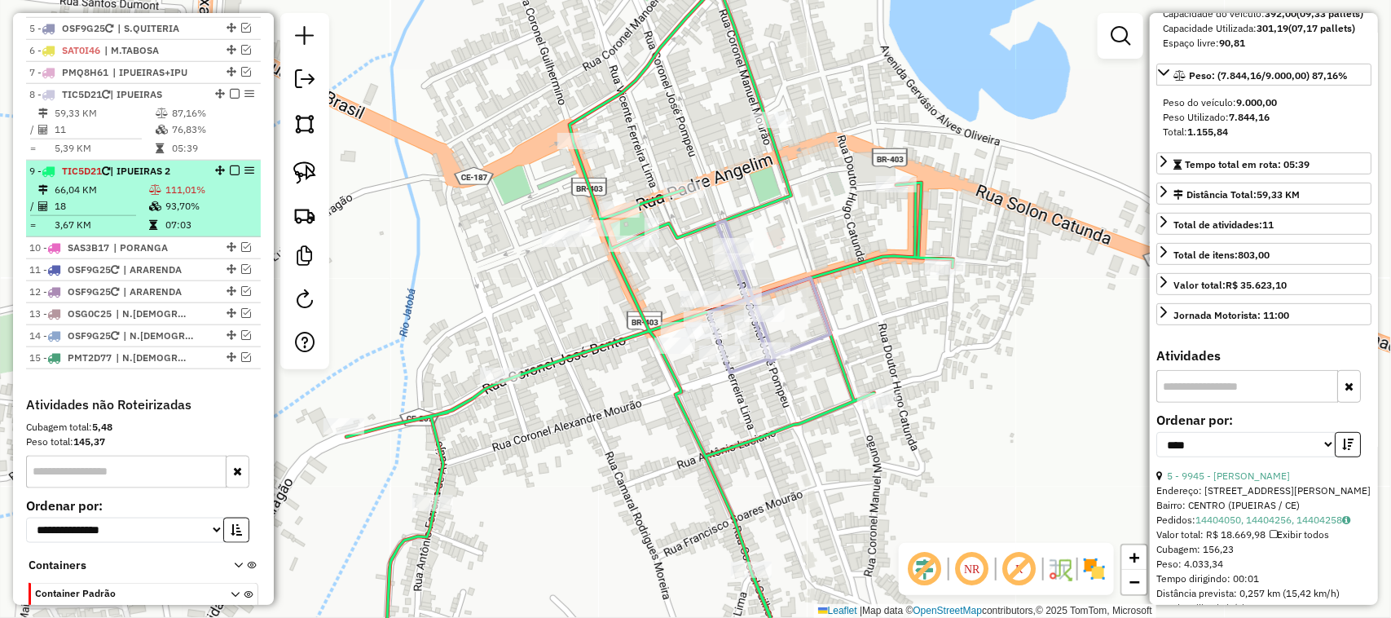
click at [112, 214] on td "18" at bounding box center [101, 206] width 95 height 16
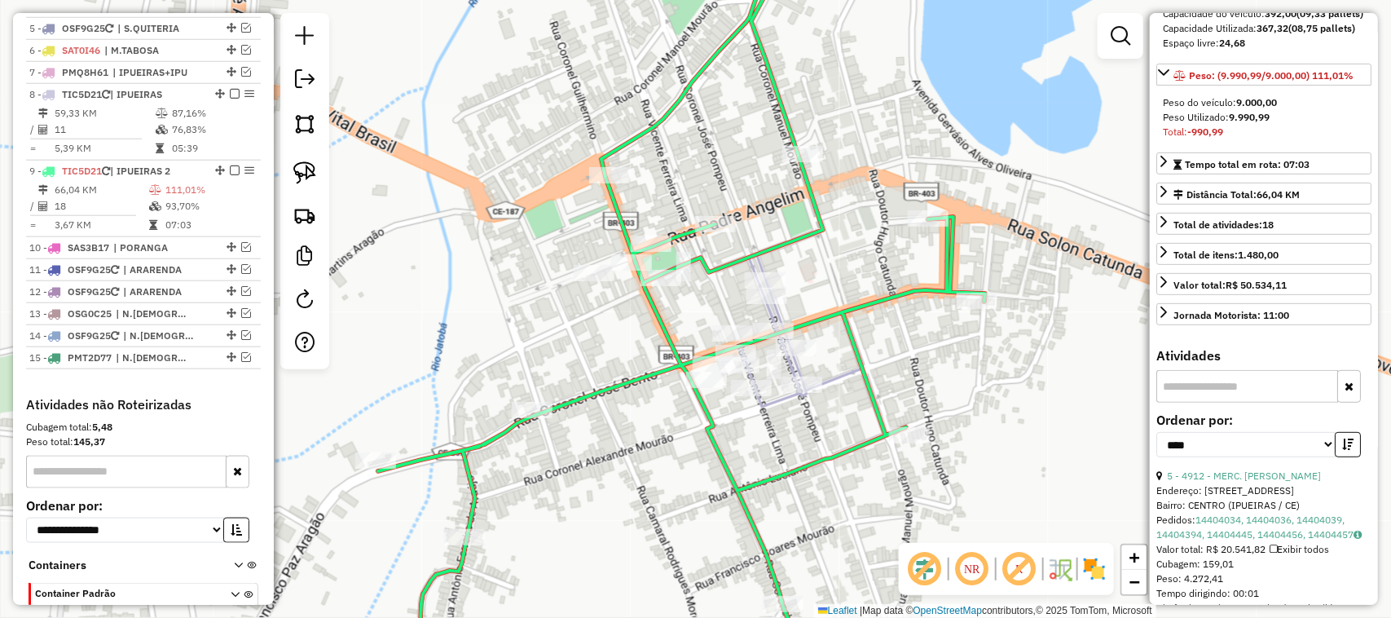
click at [830, 428] on div "Janela de atendimento Grade de atendimento Capacidade Transportadoras Veículos …" at bounding box center [695, 309] width 1391 height 618
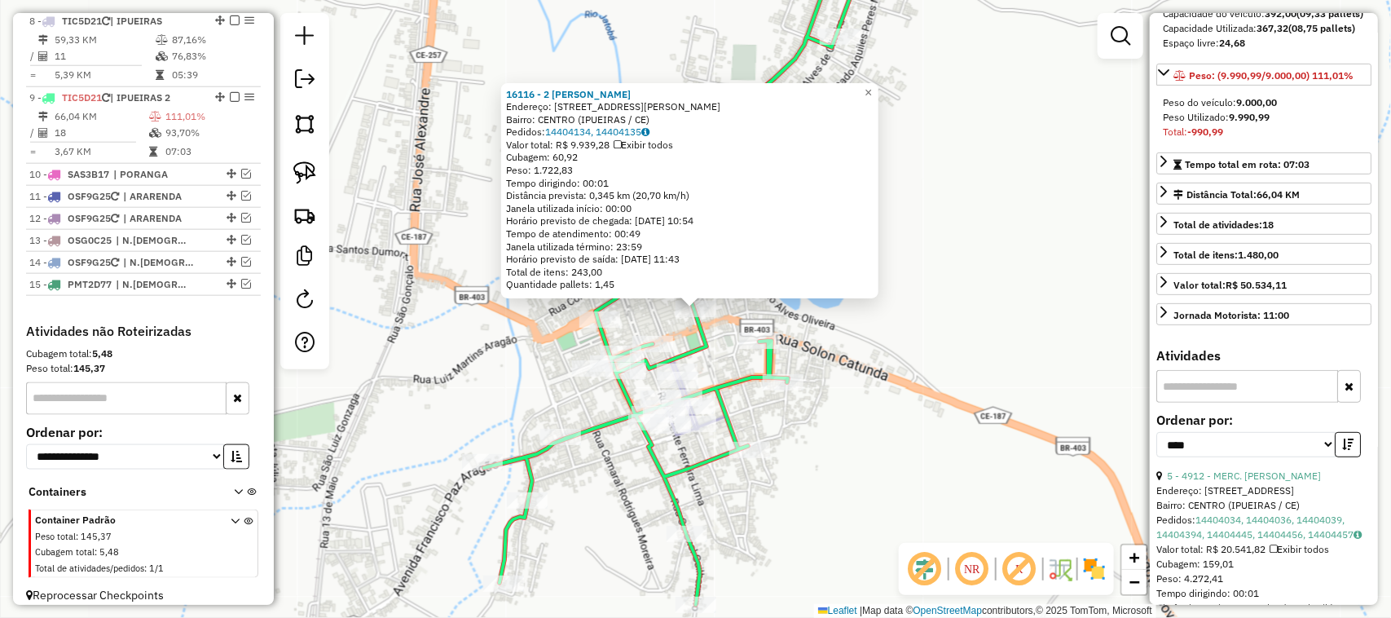
scroll to position [801, 0]
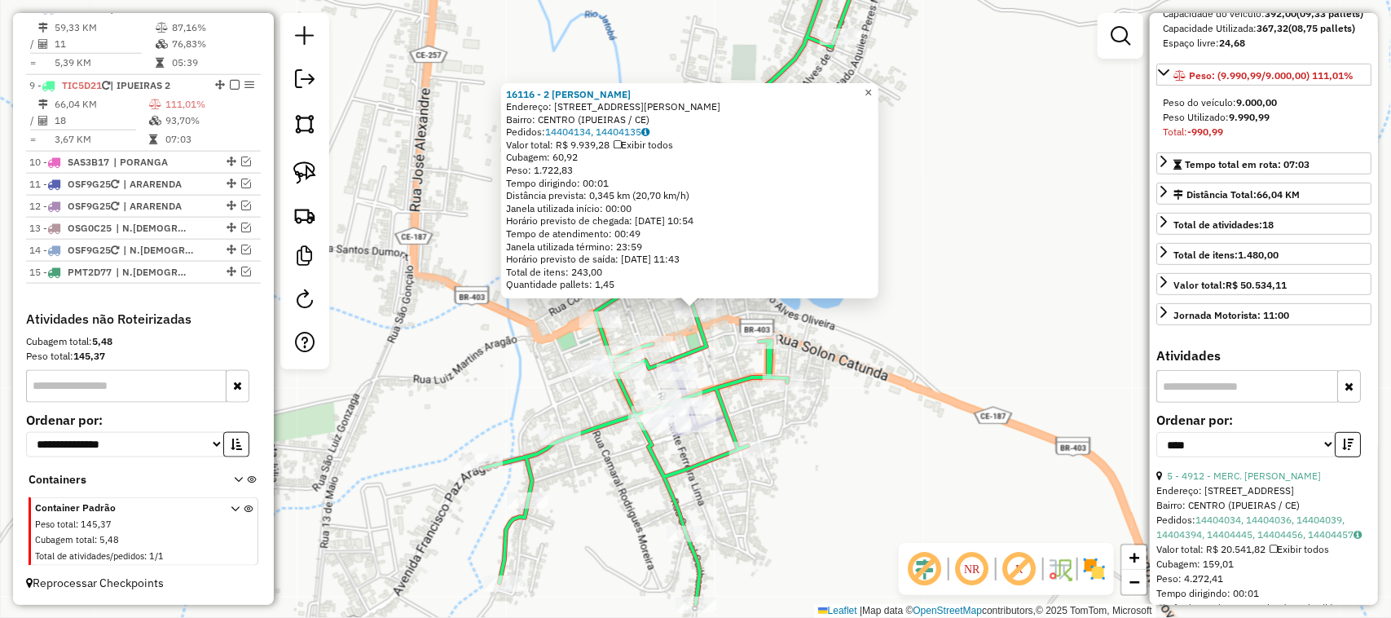
click at [872, 87] on span "×" at bounding box center [868, 93] width 7 height 14
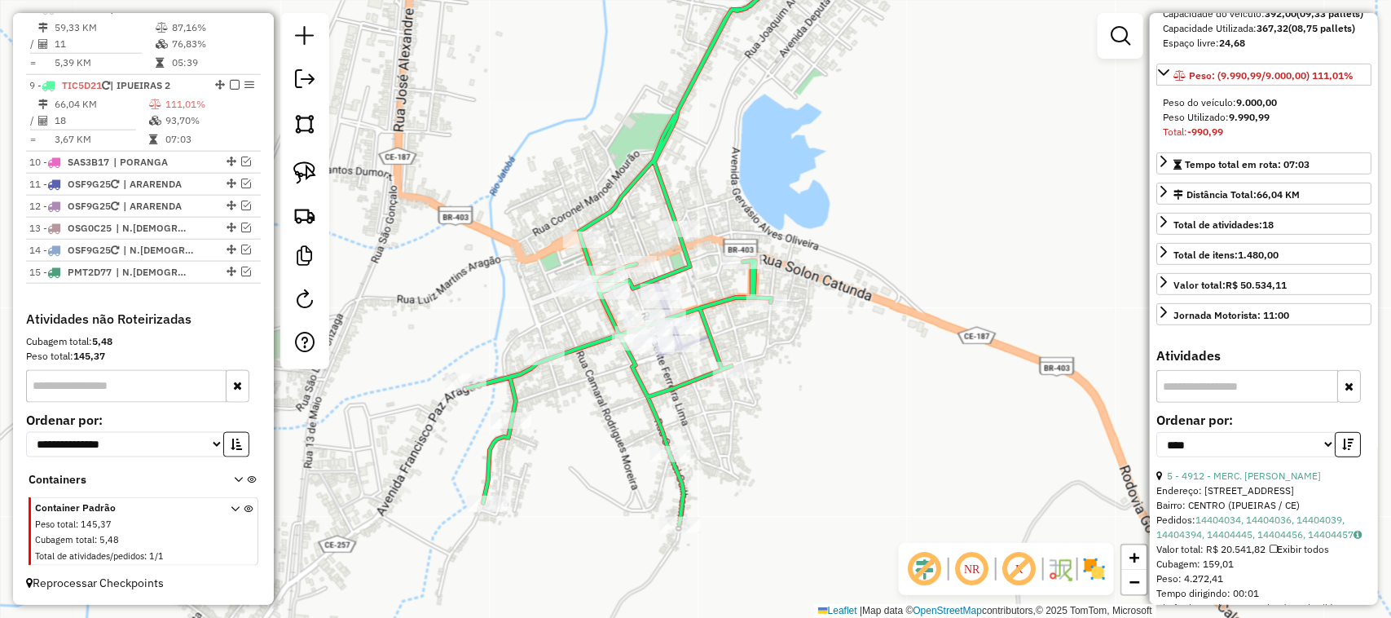
drag, startPoint x: 793, startPoint y: 487, endPoint x: 777, endPoint y: 466, distance: 26.7
click at [778, 466] on div "Janela de atendimento Grade de atendimento Capacidade Transportadoras Veículos …" at bounding box center [695, 309] width 1391 height 618
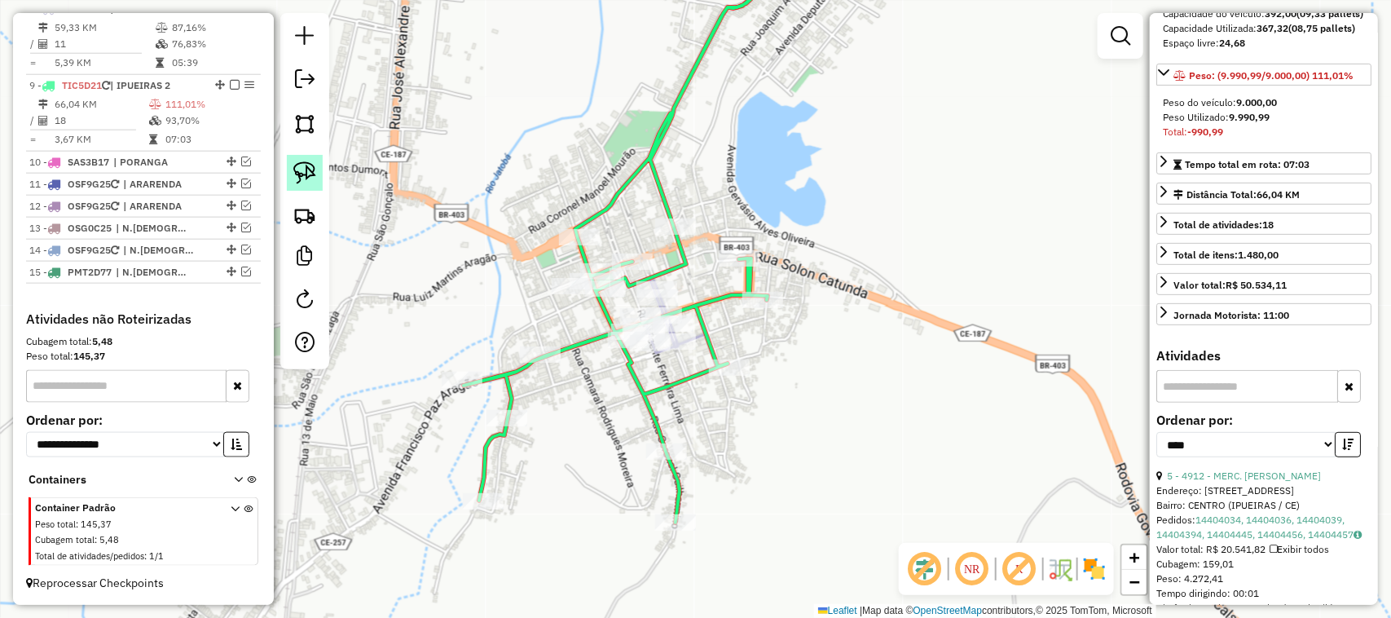
click at [302, 169] on img at bounding box center [304, 172] width 23 height 23
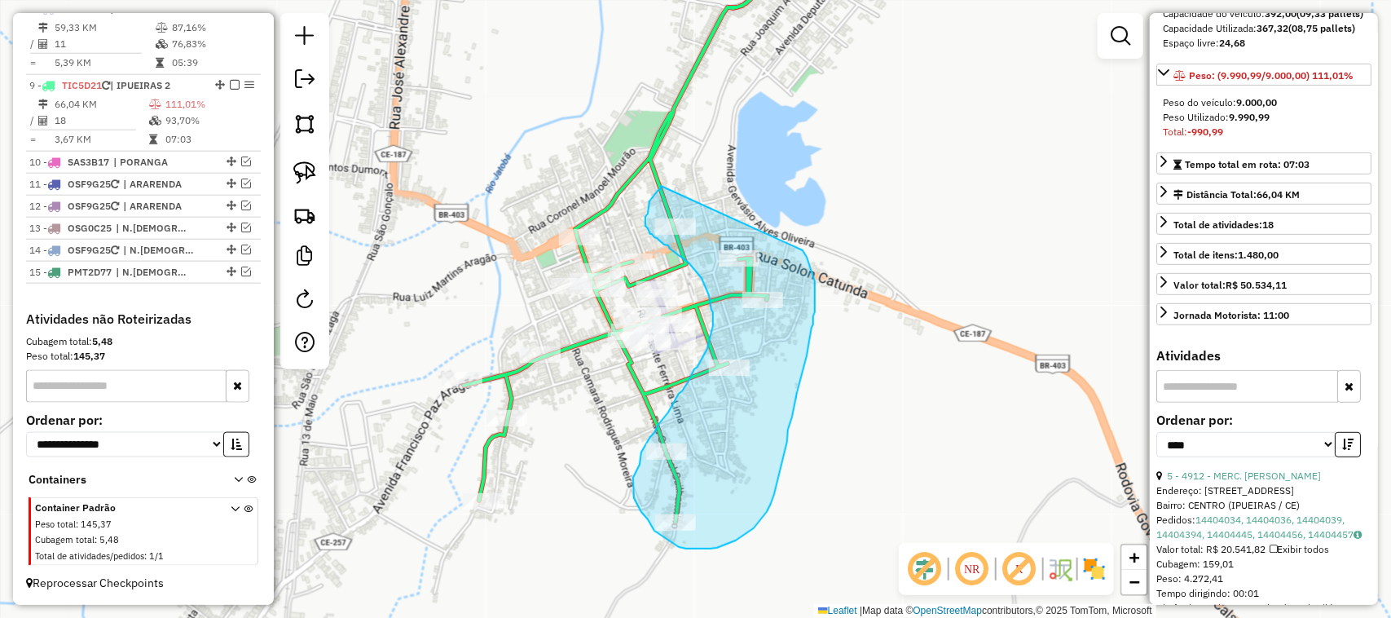
drag, startPoint x: 661, startPoint y: 186, endPoint x: 801, endPoint y: 247, distance: 152.9
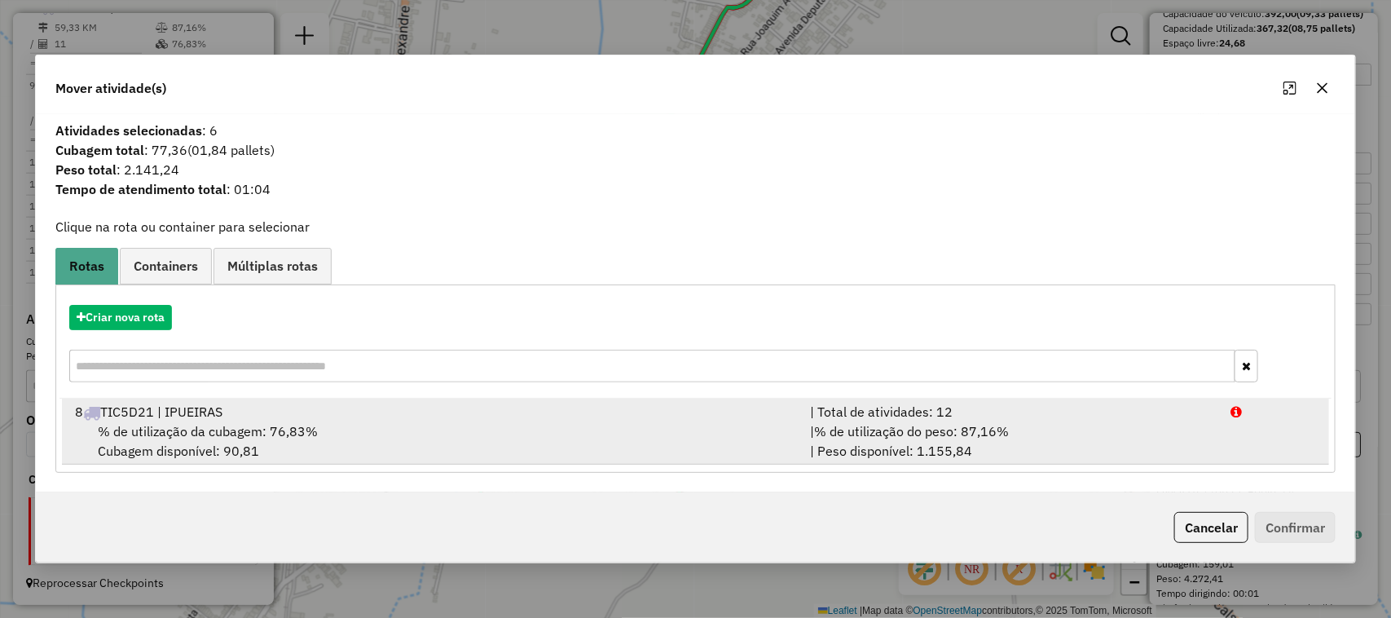
click at [192, 424] on span "% de utilização da cubagem: 76,83%" at bounding box center [208, 431] width 220 height 16
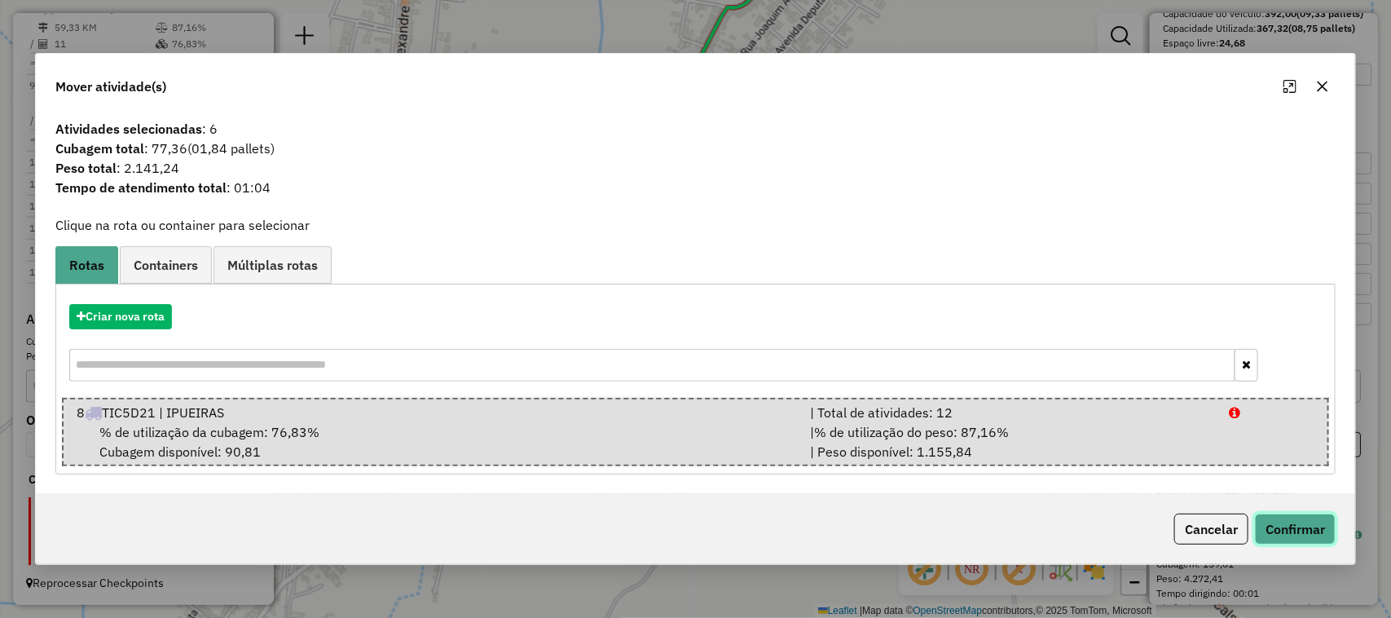
click at [1305, 527] on button "Confirmar" at bounding box center [1295, 528] width 81 height 31
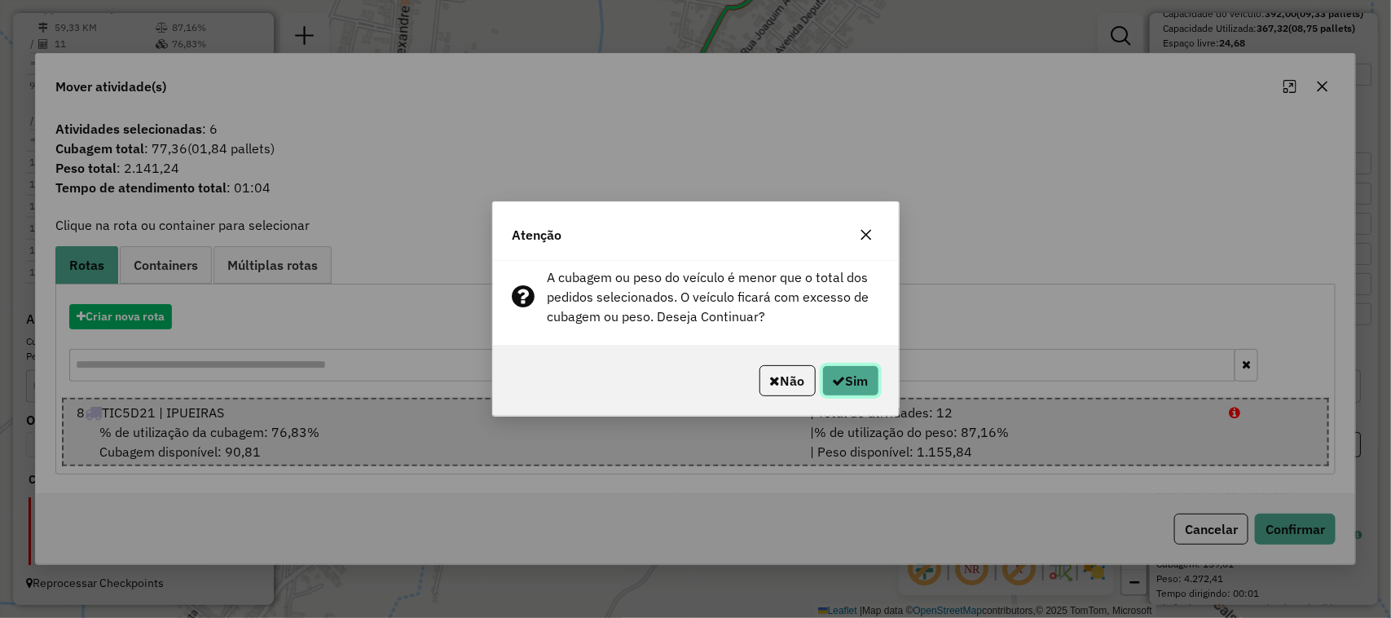
click at [856, 373] on button "Sim" at bounding box center [850, 380] width 57 height 31
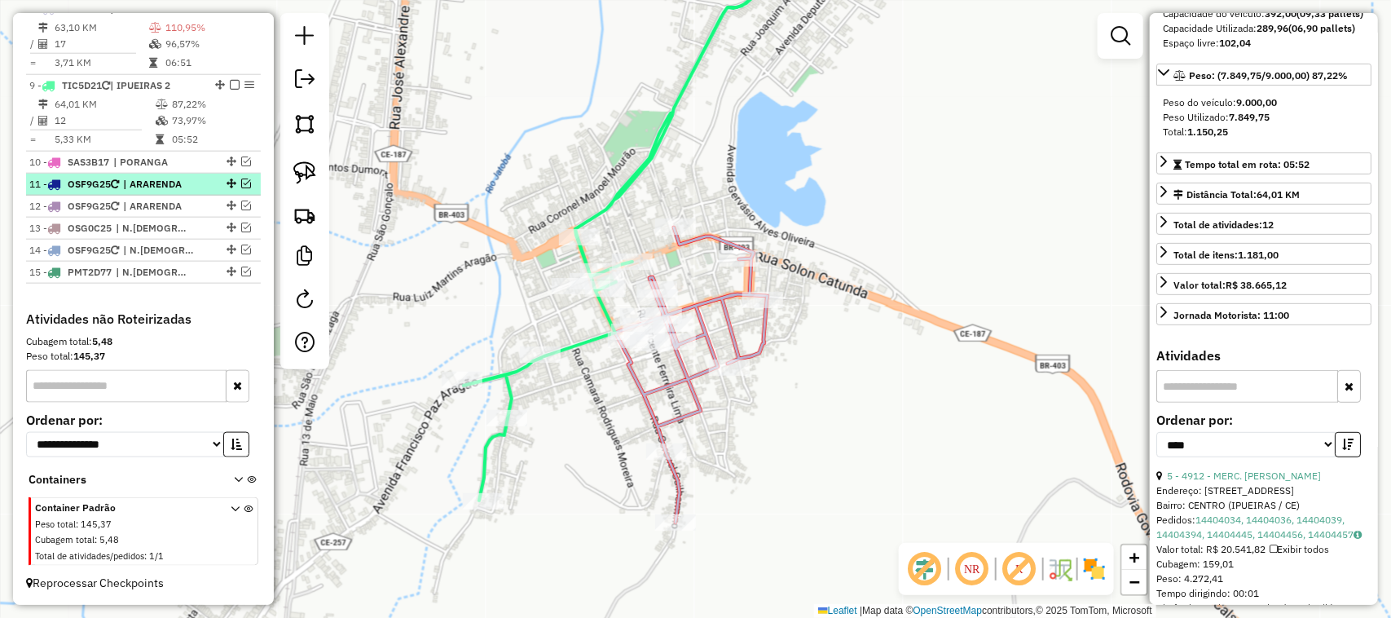
scroll to position [699, 0]
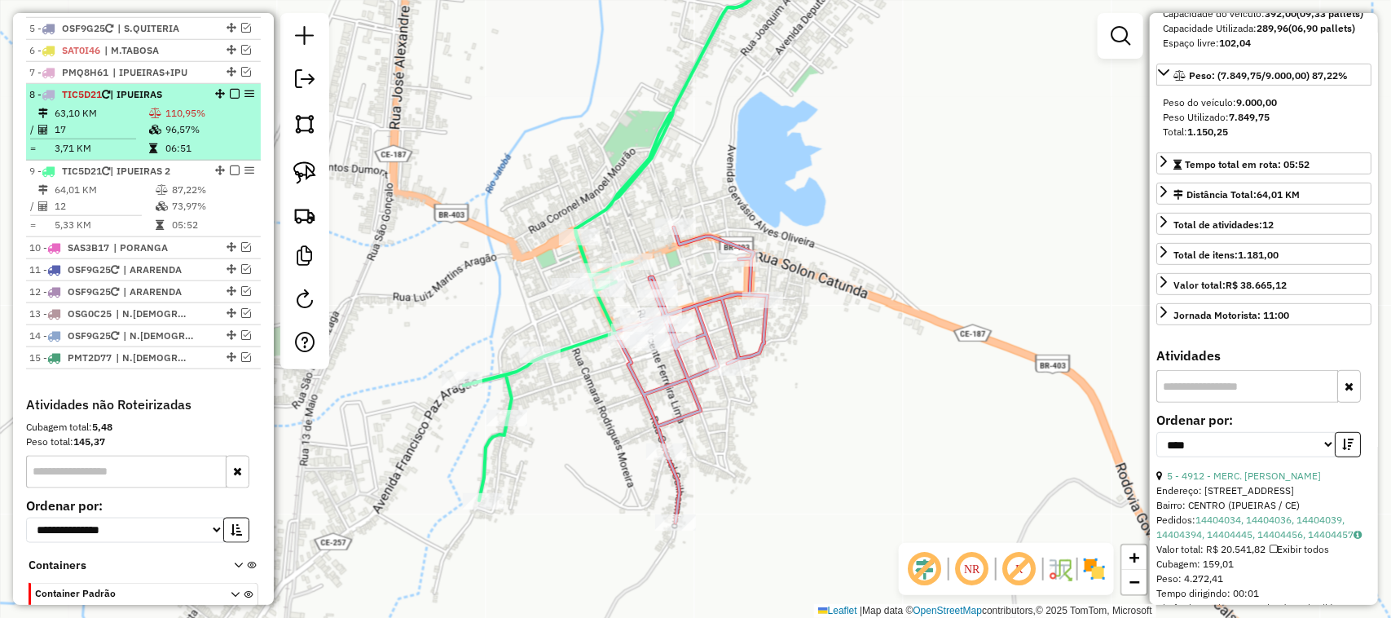
click at [108, 138] on td "17" at bounding box center [101, 129] width 95 height 16
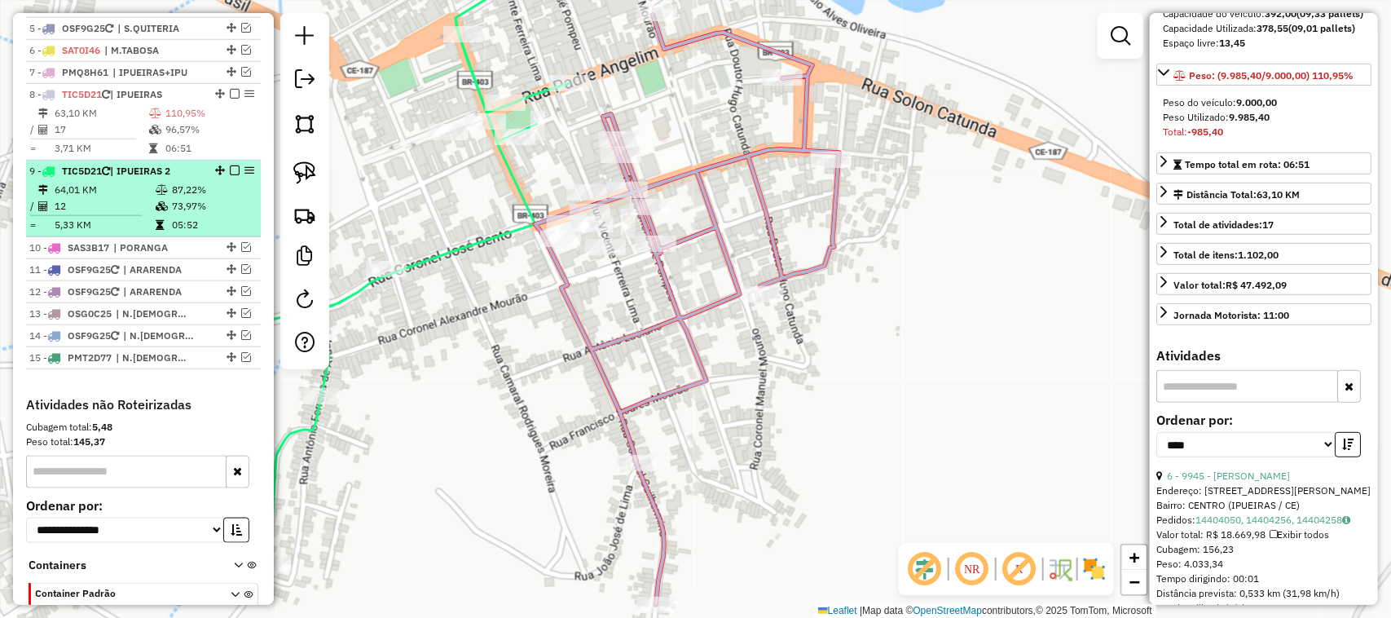
click at [114, 214] on td "12" at bounding box center [104, 206] width 101 height 16
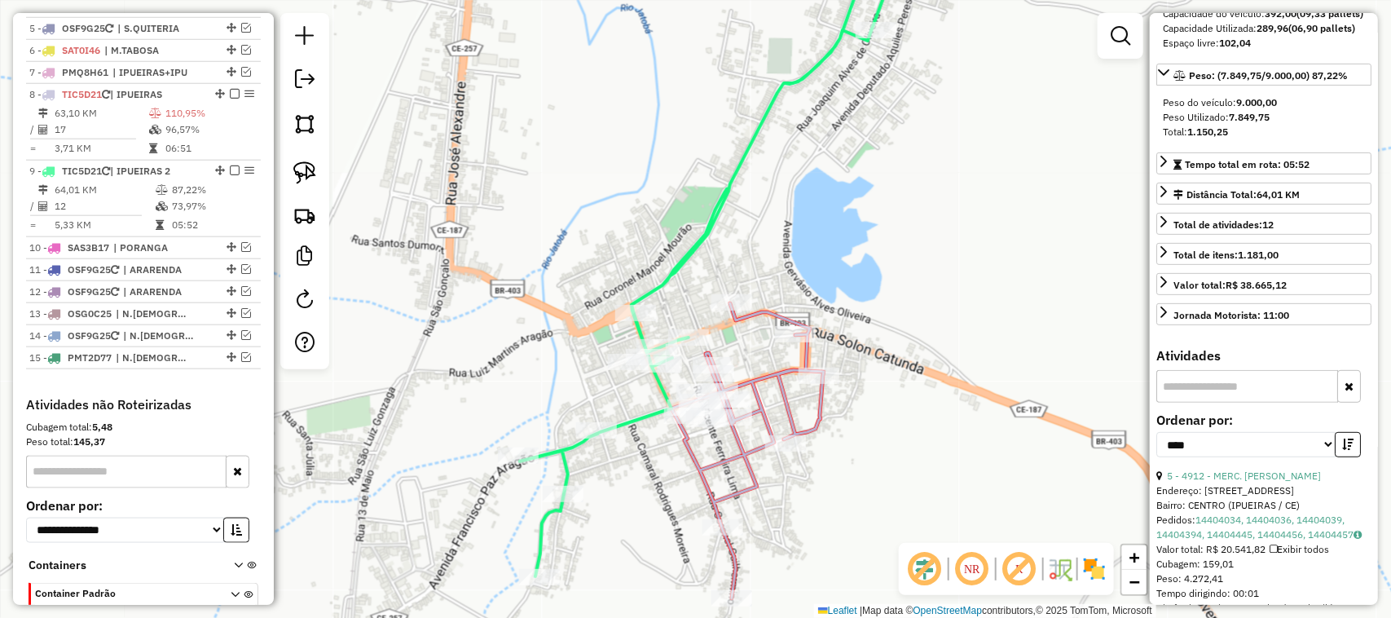
drag, startPoint x: 646, startPoint y: 493, endPoint x: 652, endPoint y: 390, distance: 103.7
click at [661, 402] on div "Janela de atendimento Grade de atendimento Capacidade Transportadoras Veículos …" at bounding box center [695, 309] width 1391 height 618
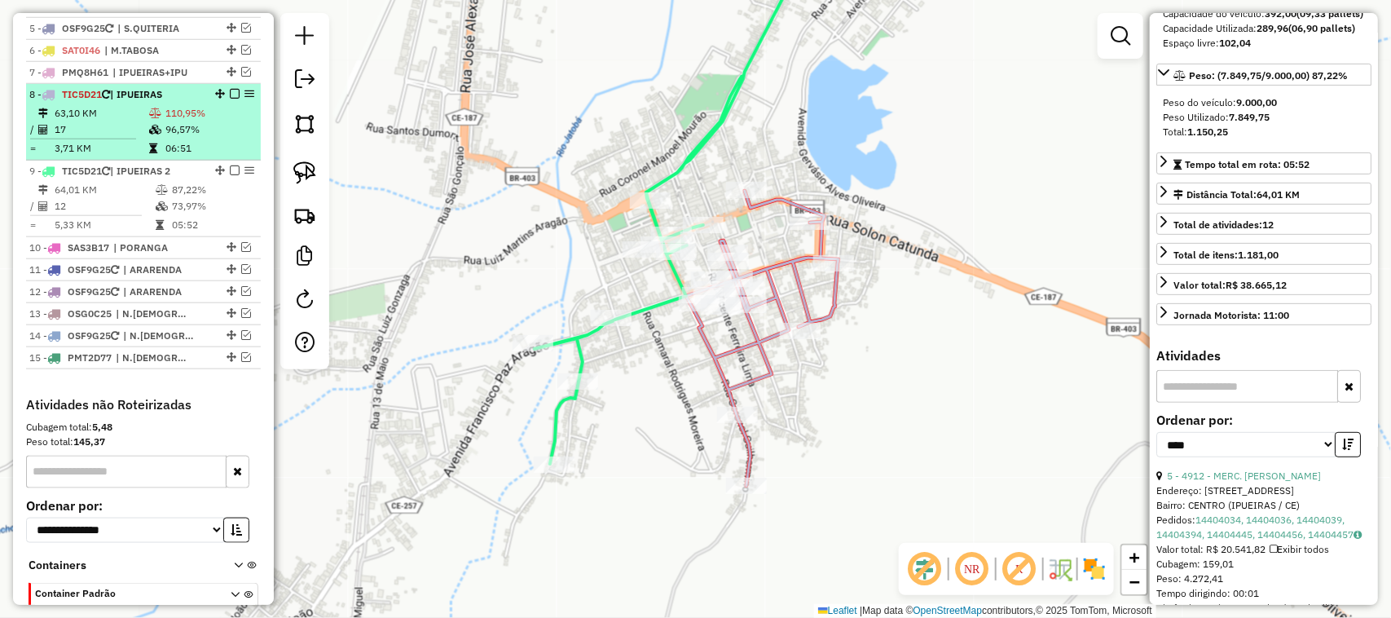
click at [118, 121] on td "63,10 KM" at bounding box center [101, 113] width 95 height 16
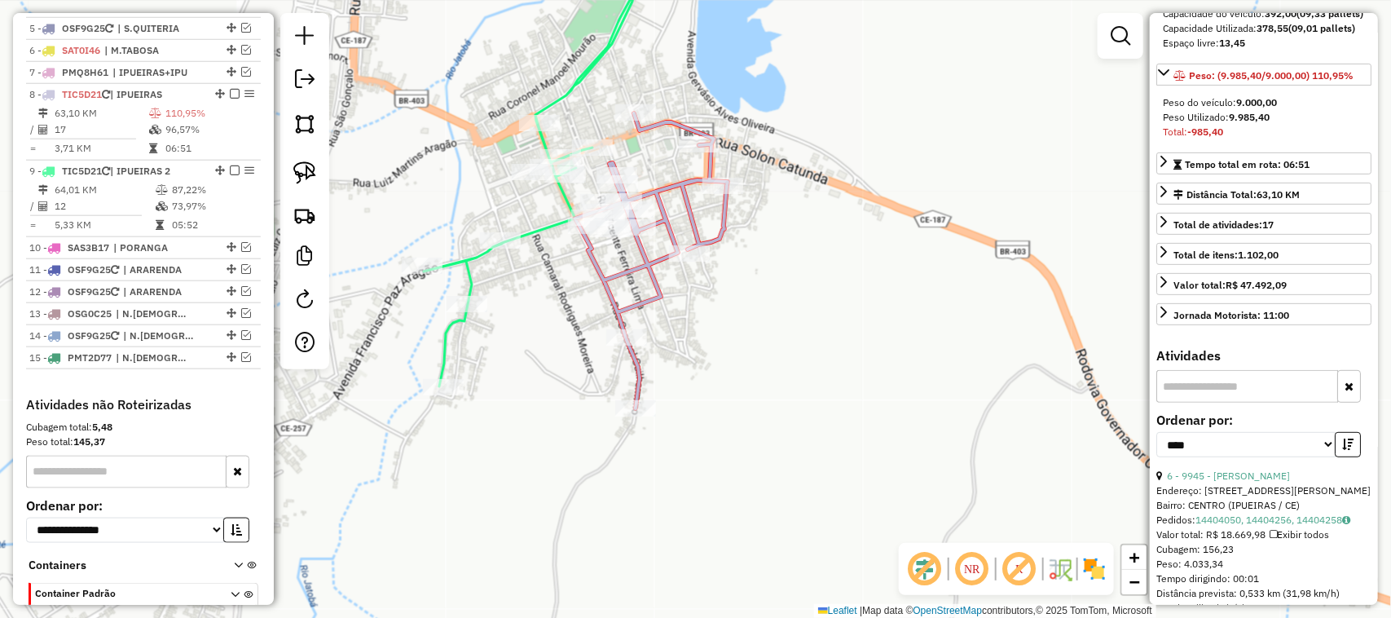
drag, startPoint x: 536, startPoint y: 332, endPoint x: 556, endPoint y: 320, distance: 23.1
click at [552, 324] on div "Janela de atendimento Grade de atendimento Capacidade Transportadoras Veículos …" at bounding box center [695, 309] width 1391 height 618
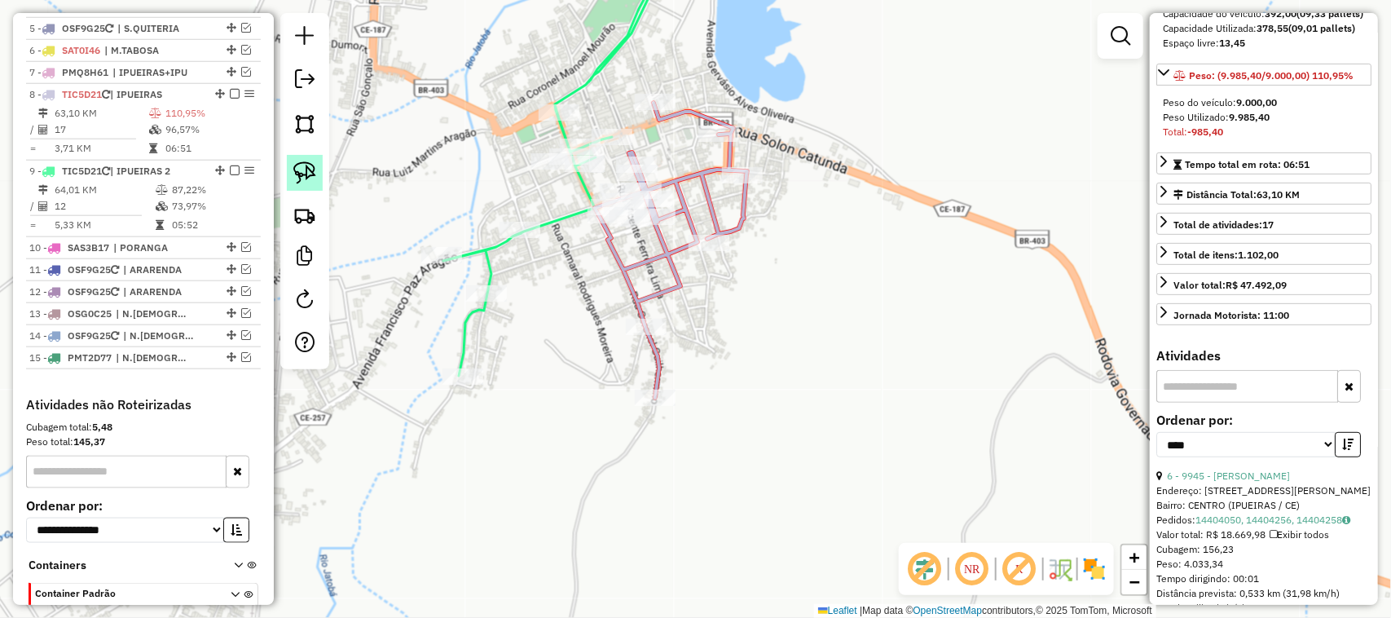
click at [308, 174] on img at bounding box center [304, 172] width 23 height 23
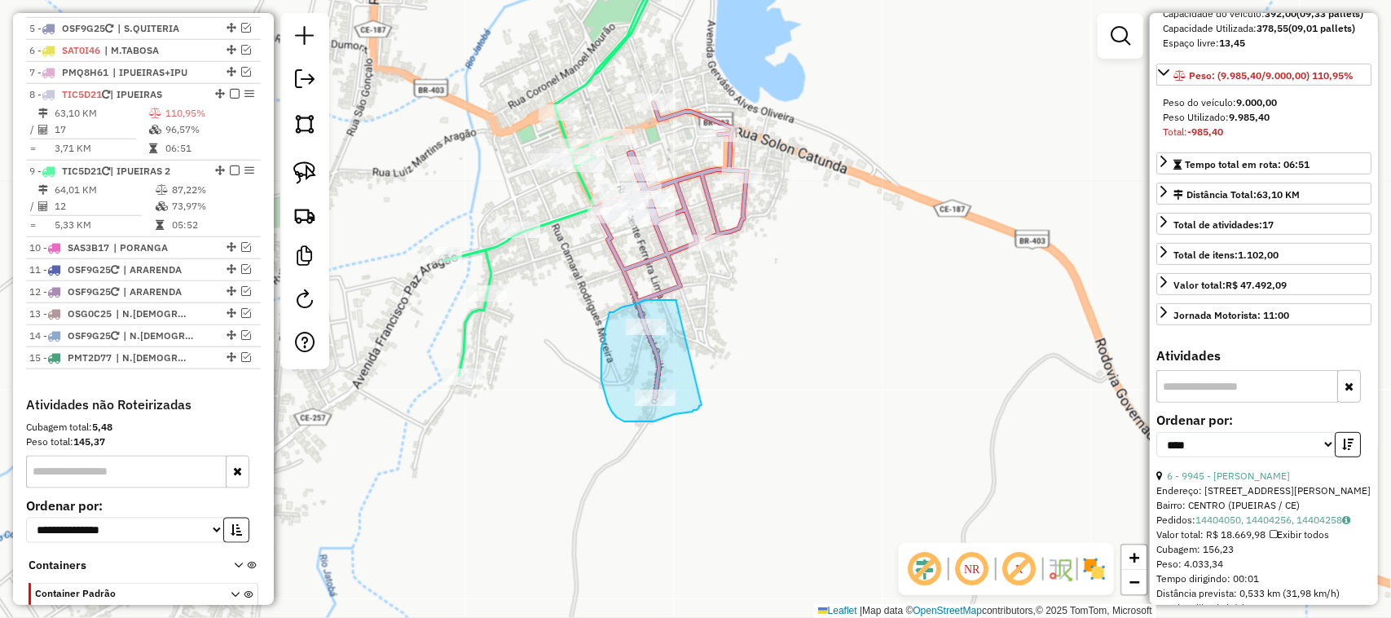
drag, startPoint x: 676, startPoint y: 302, endPoint x: 702, endPoint y: 405, distance: 106.5
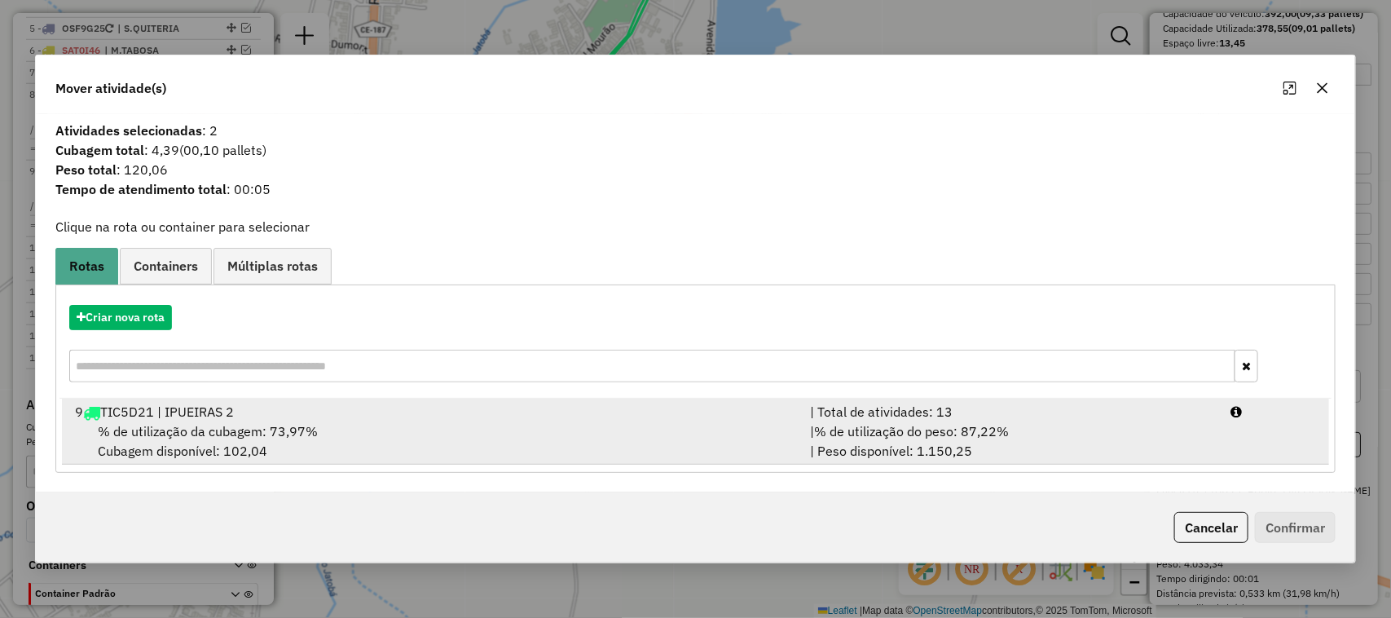
click at [190, 425] on span "% de utilização da cubagem: 73,97%" at bounding box center [208, 431] width 220 height 16
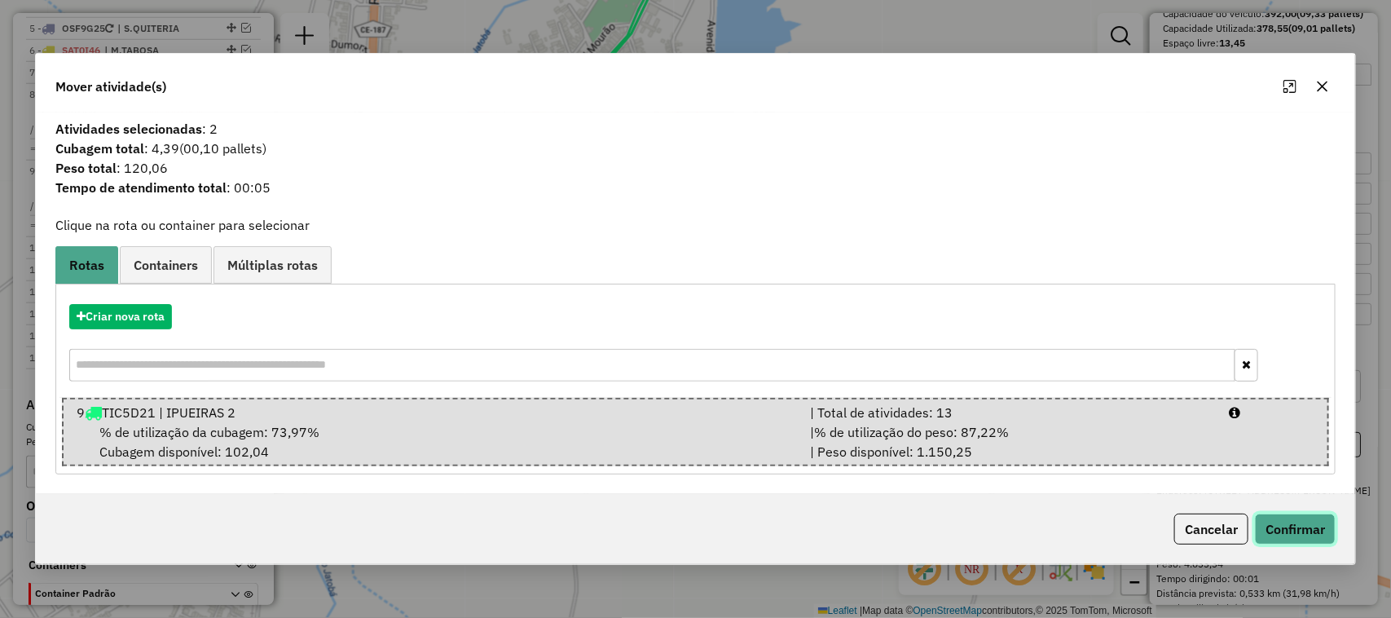
click at [1305, 523] on button "Confirmar" at bounding box center [1295, 528] width 81 height 31
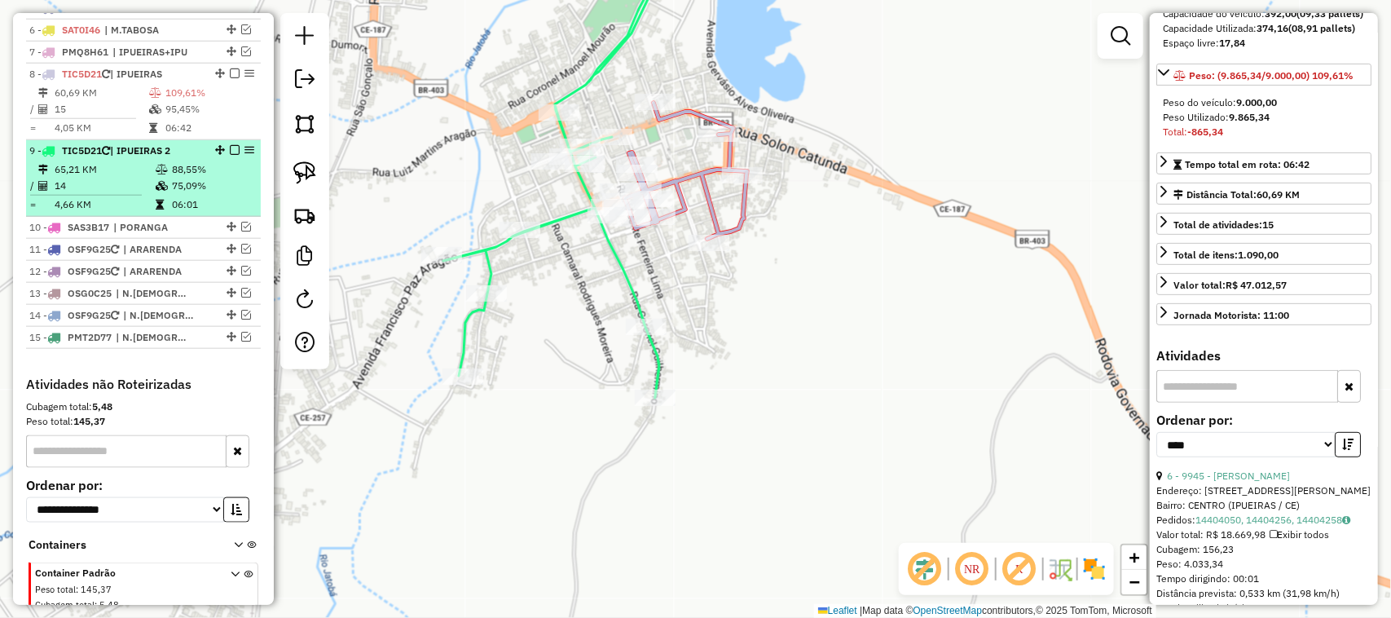
scroll to position [685, 0]
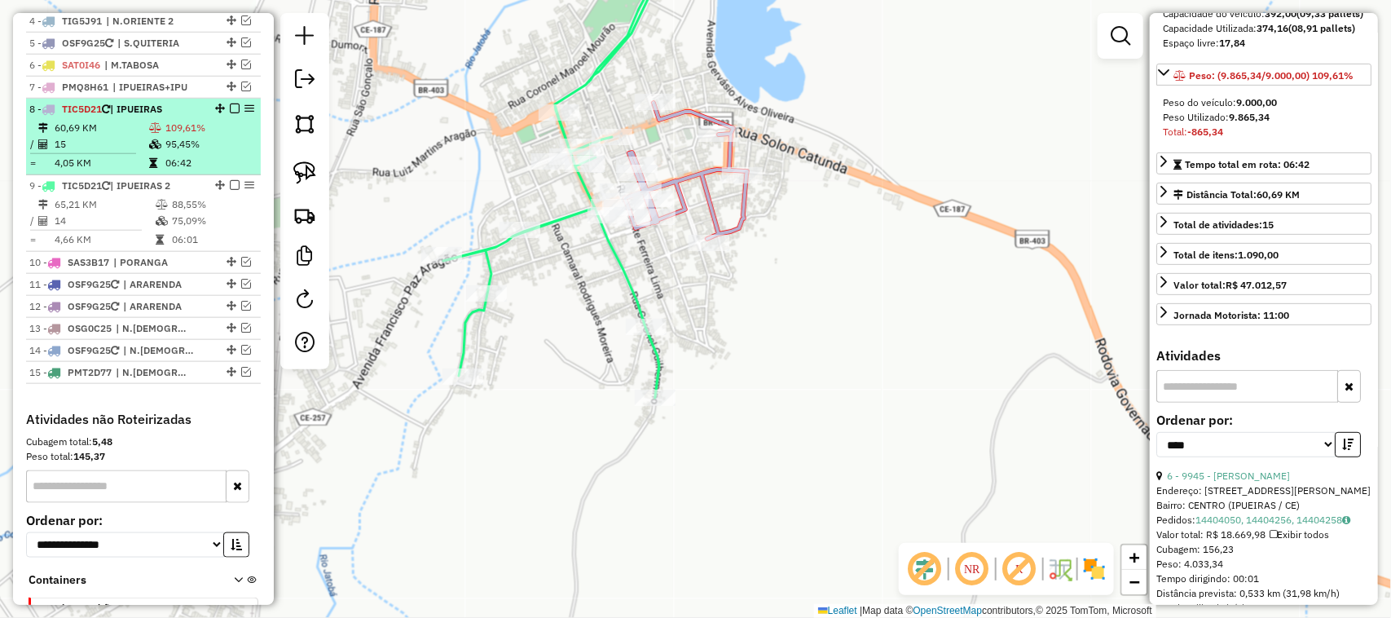
click at [117, 152] on td "15" at bounding box center [101, 144] width 95 height 16
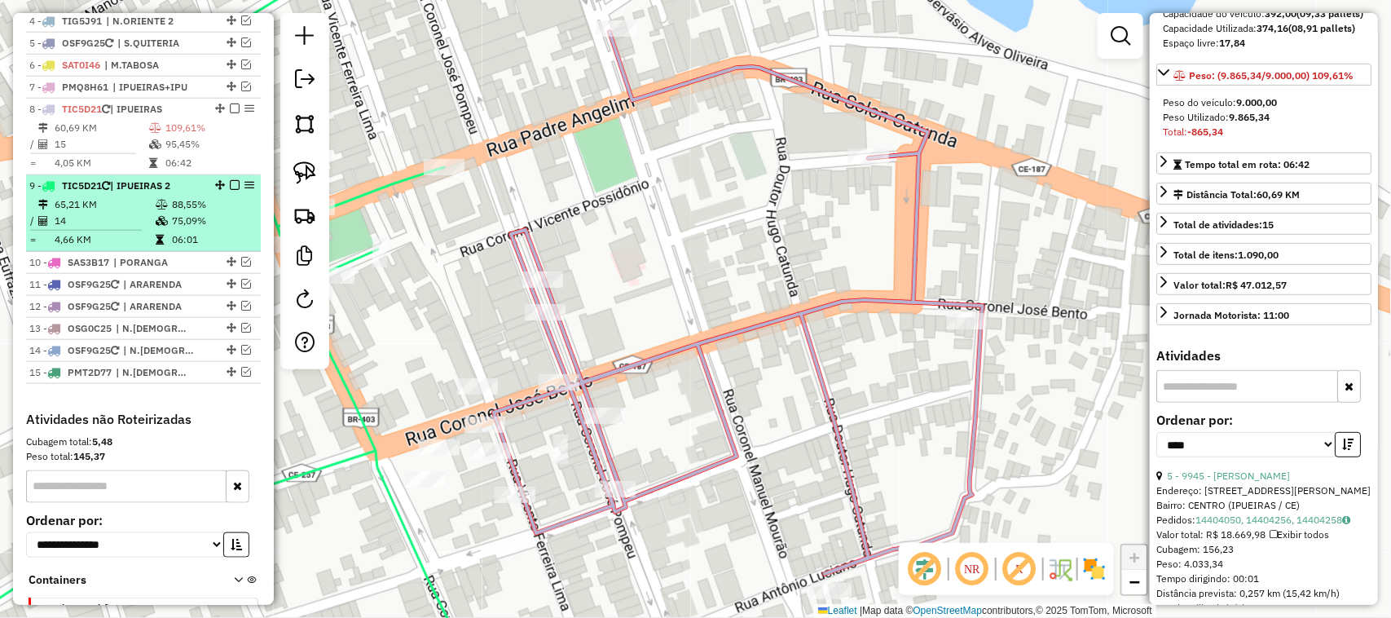
click at [126, 229] on td "14" at bounding box center [104, 221] width 101 height 16
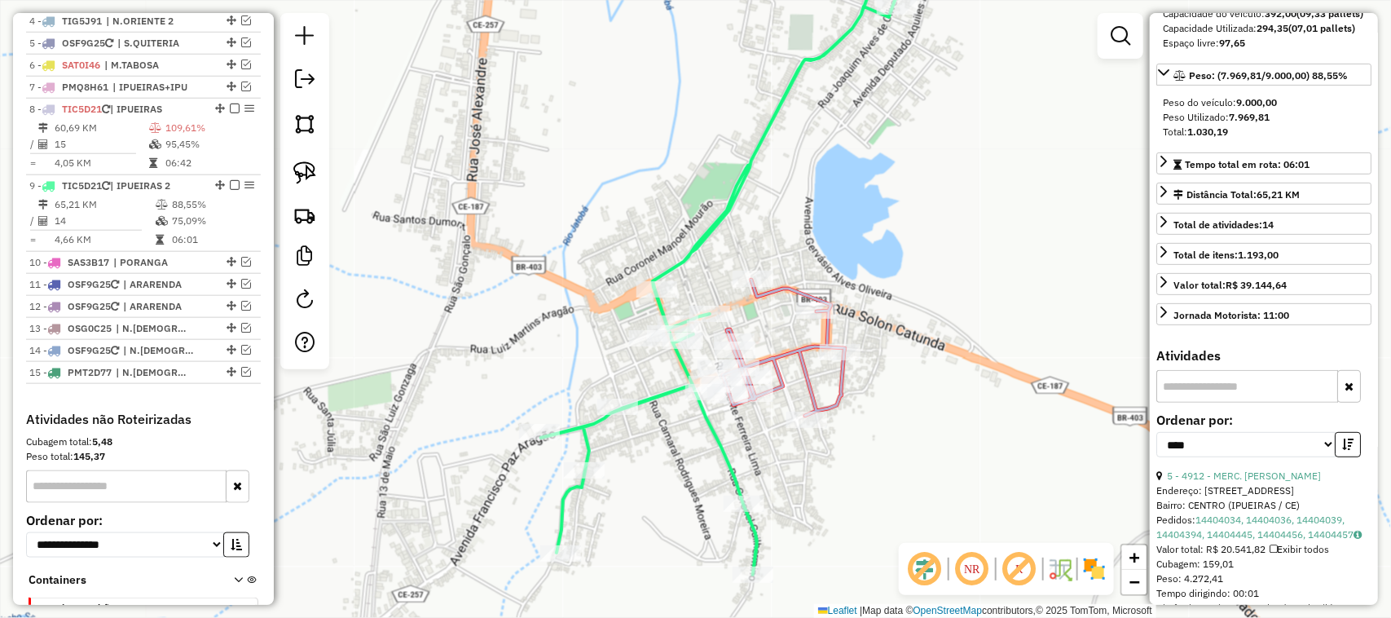
drag, startPoint x: 910, startPoint y: 485, endPoint x: 939, endPoint y: 345, distance: 143.0
click at [936, 385] on div "Janela de atendimento Grade de atendimento Capacidade Transportadoras Veículos …" at bounding box center [695, 309] width 1391 height 618
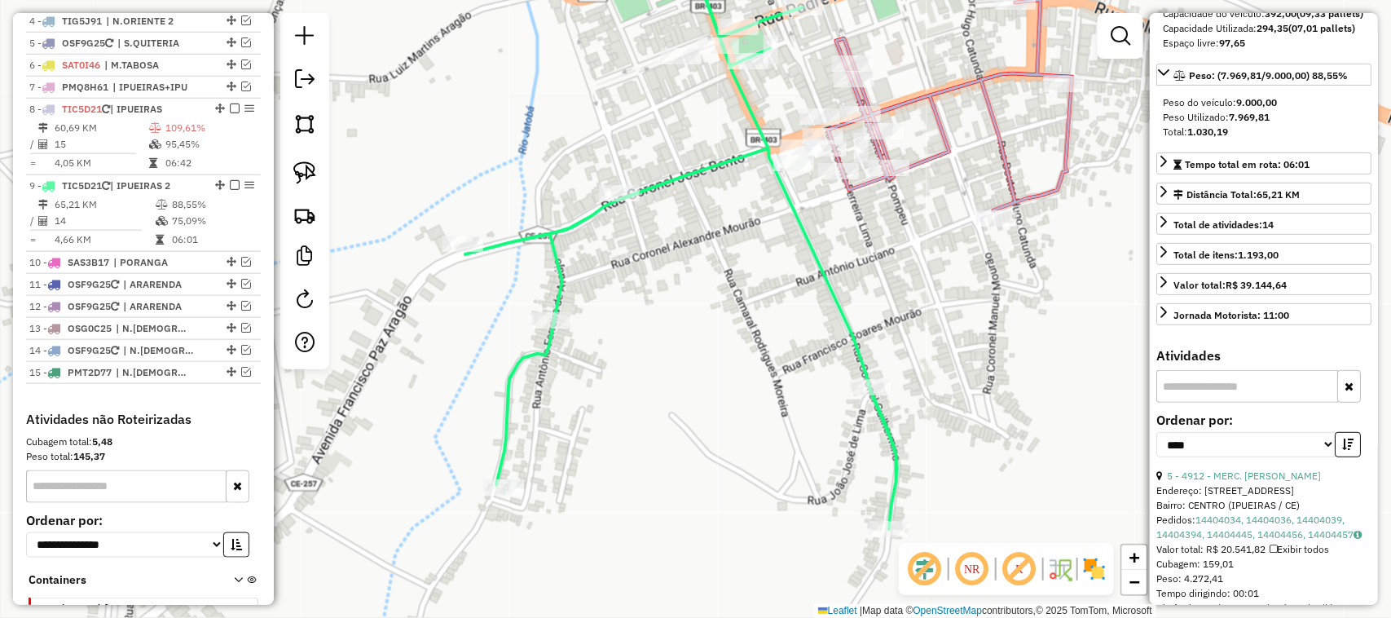
drag, startPoint x: 748, startPoint y: 311, endPoint x: 665, endPoint y: 303, distance: 83.5
click at [674, 308] on div "Janela de atendimento Grade de atendimento Capacidade Transportadoras Veículos …" at bounding box center [695, 309] width 1391 height 618
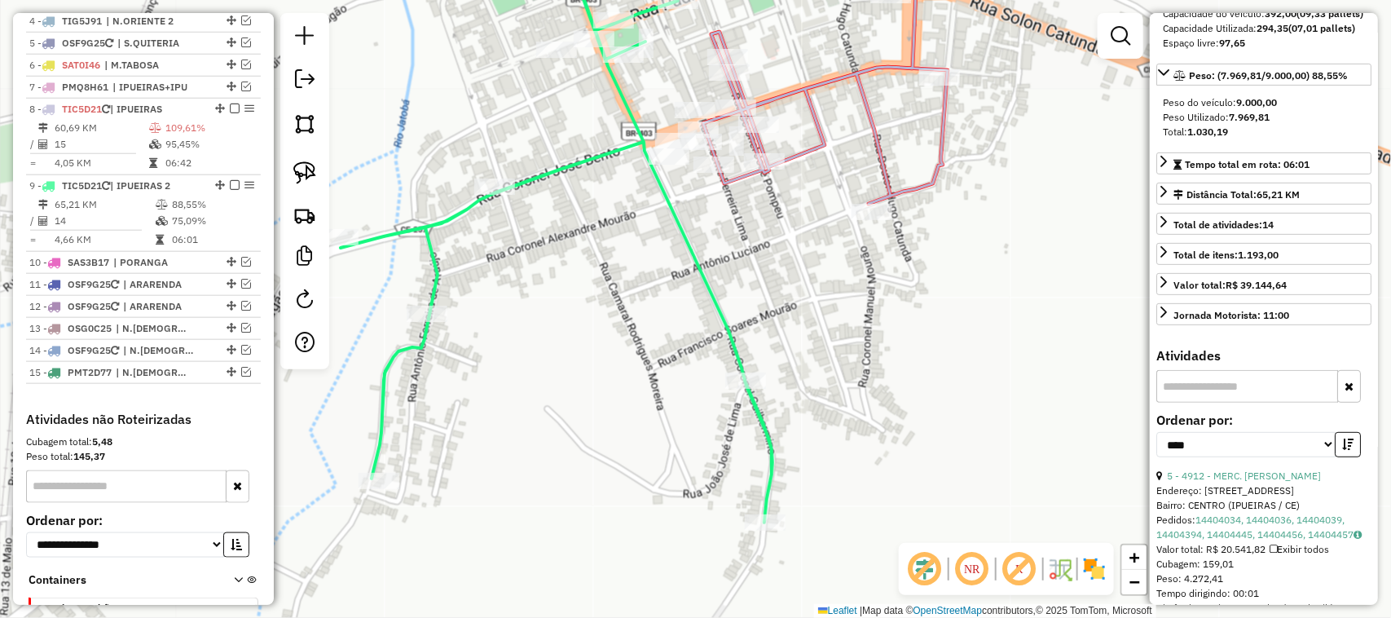
drag, startPoint x: 903, startPoint y: 153, endPoint x: 873, endPoint y: 224, distance: 77.0
click at [874, 222] on div "Janela de atendimento Grade de atendimento Capacidade Transportadoras Veículos …" at bounding box center [695, 309] width 1391 height 618
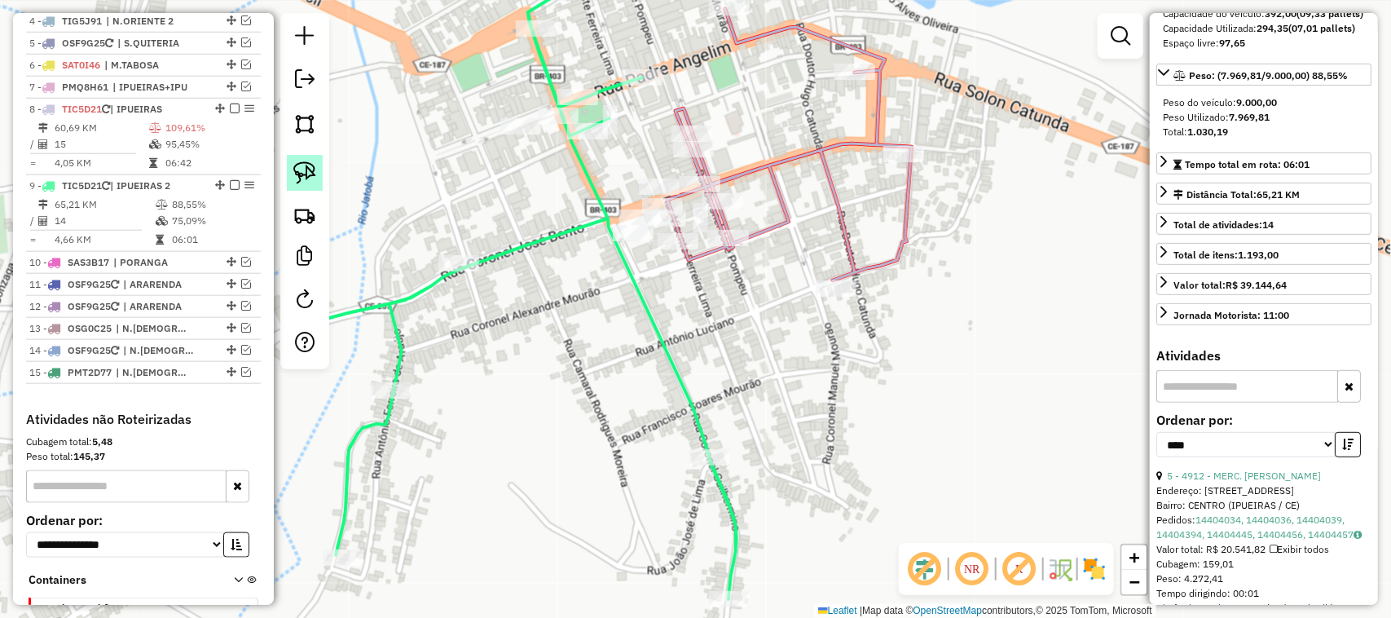
click at [307, 174] on img at bounding box center [304, 172] width 23 height 23
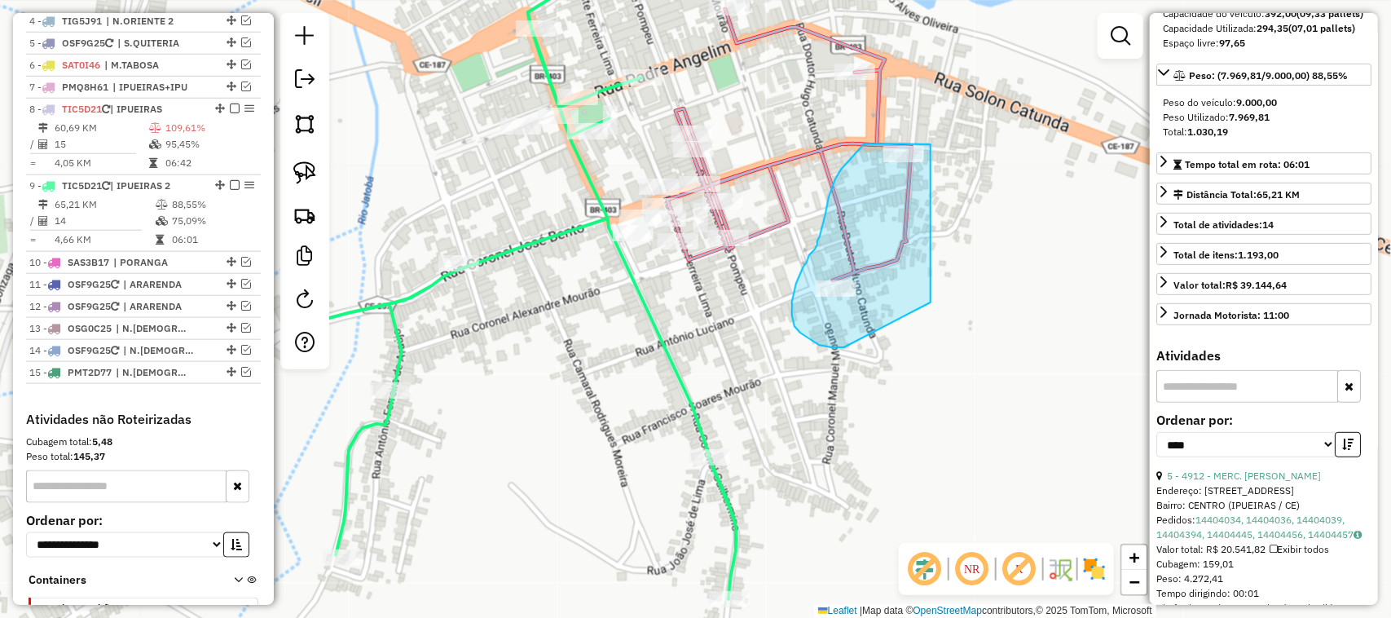
drag, startPoint x: 829, startPoint y: 197, endPoint x: 938, endPoint y: 294, distance: 146.0
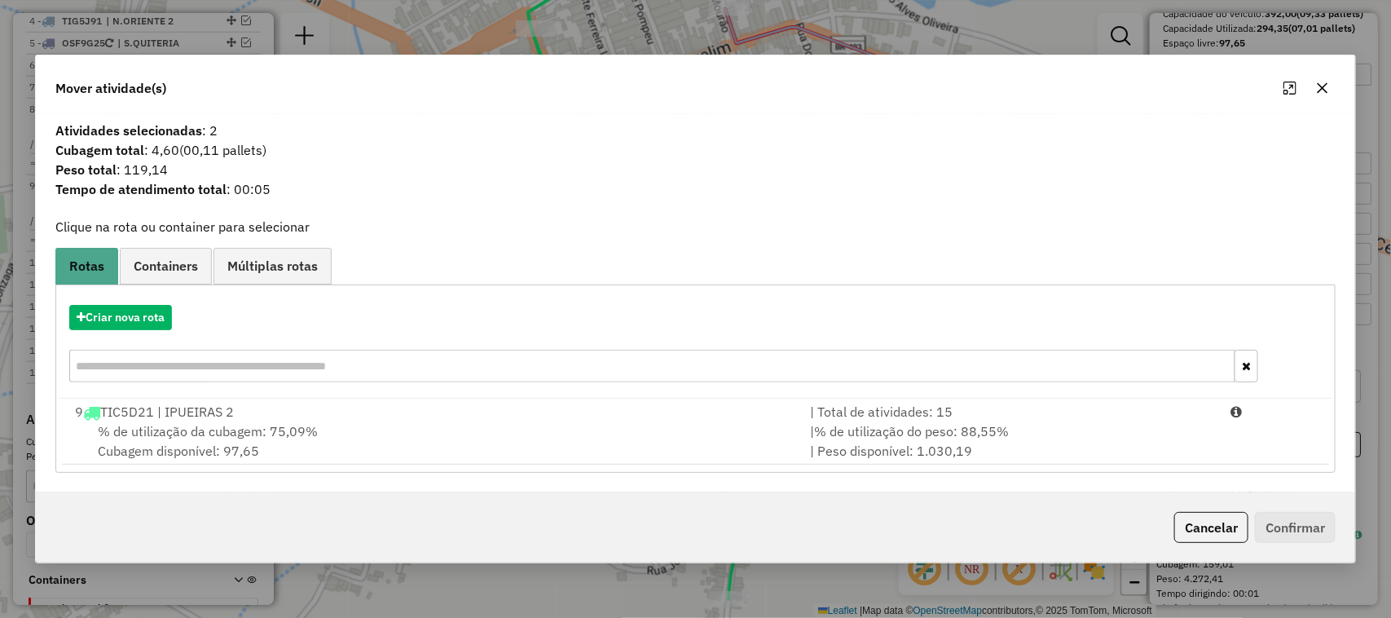
click at [187, 424] on span "% de utilização da cubagem: 75,09%" at bounding box center [208, 431] width 220 height 16
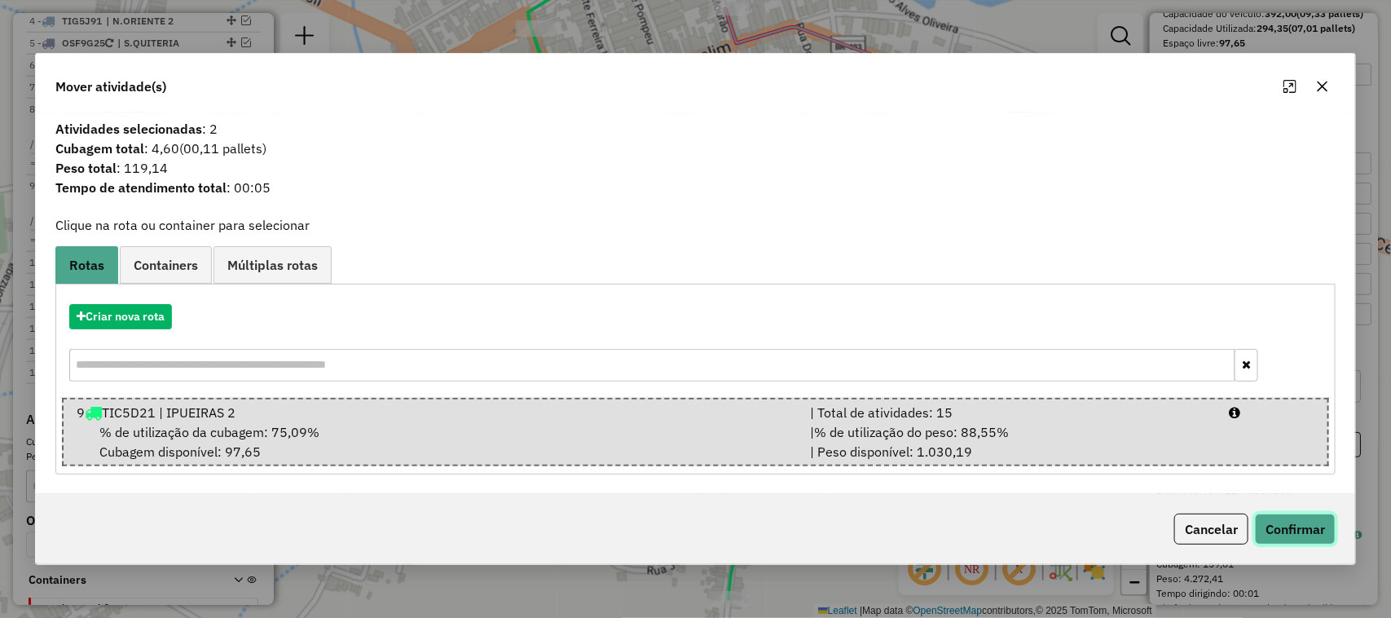
click at [1292, 526] on button "Confirmar" at bounding box center [1295, 528] width 81 height 31
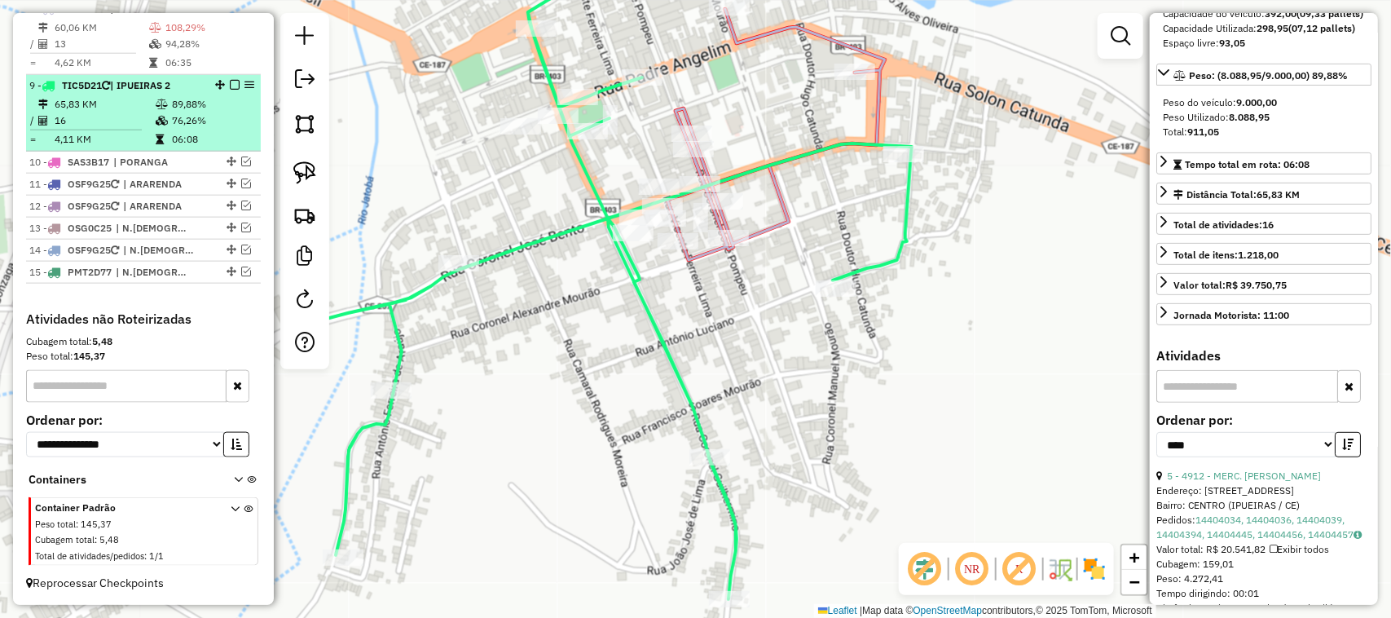
scroll to position [699, 0]
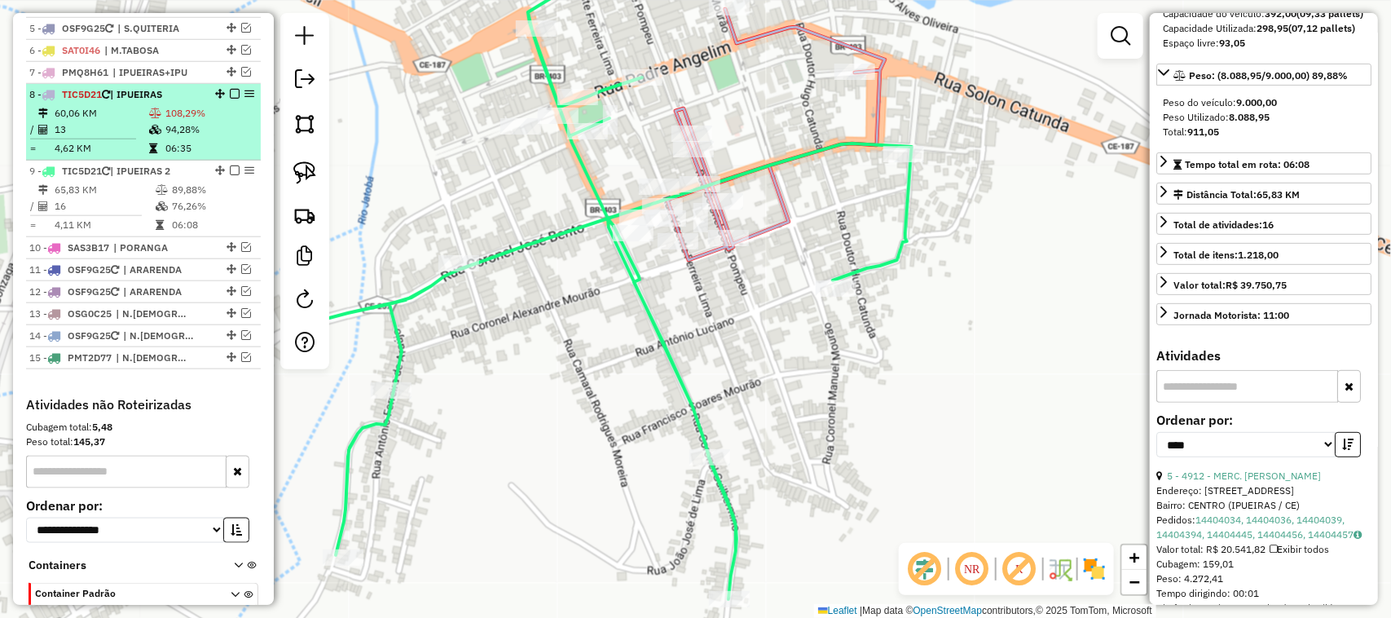
click at [112, 138] on td "13" at bounding box center [101, 129] width 95 height 16
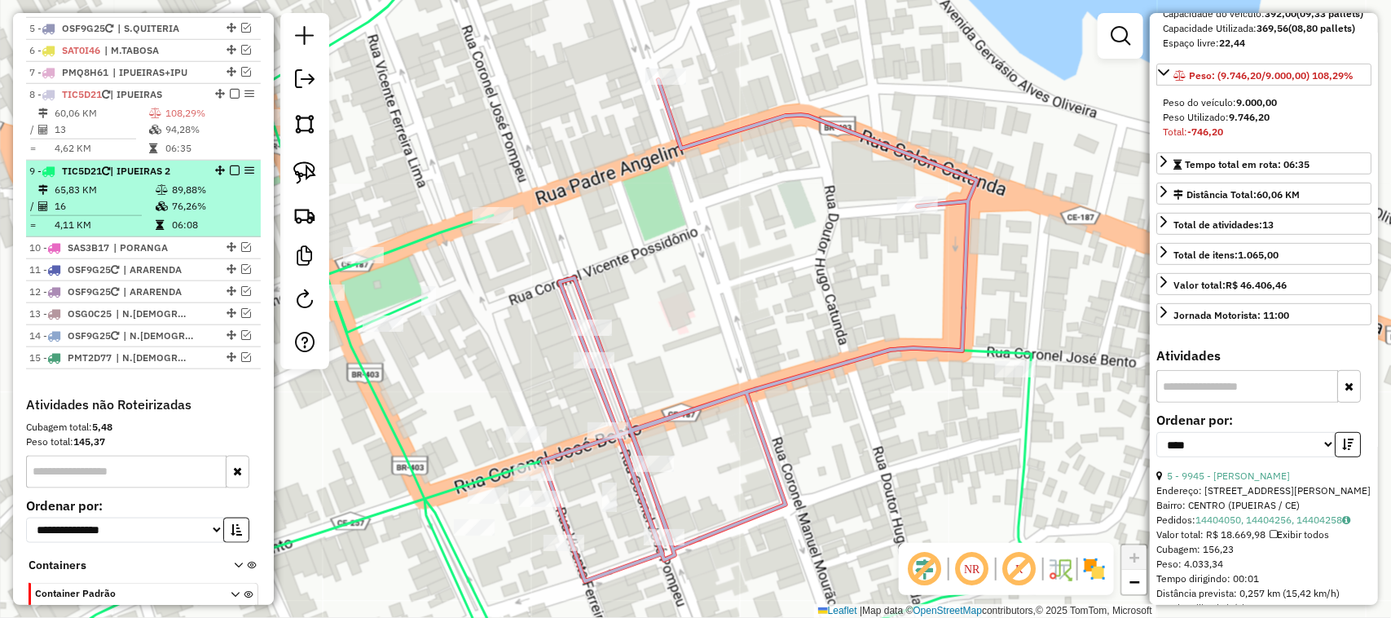
click at [114, 214] on td "16" at bounding box center [104, 206] width 101 height 16
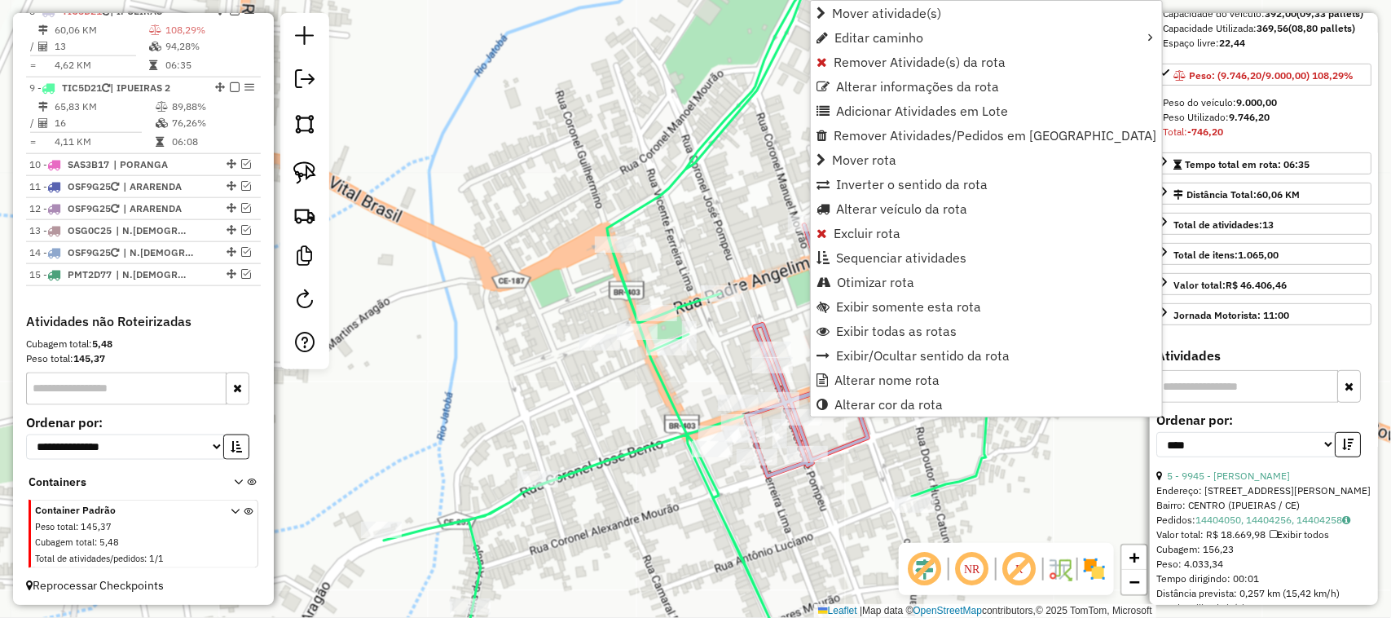
scroll to position [786, 0]
click at [870, 209] on span "Alterar veículo da rota" at bounding box center [901, 208] width 131 height 13
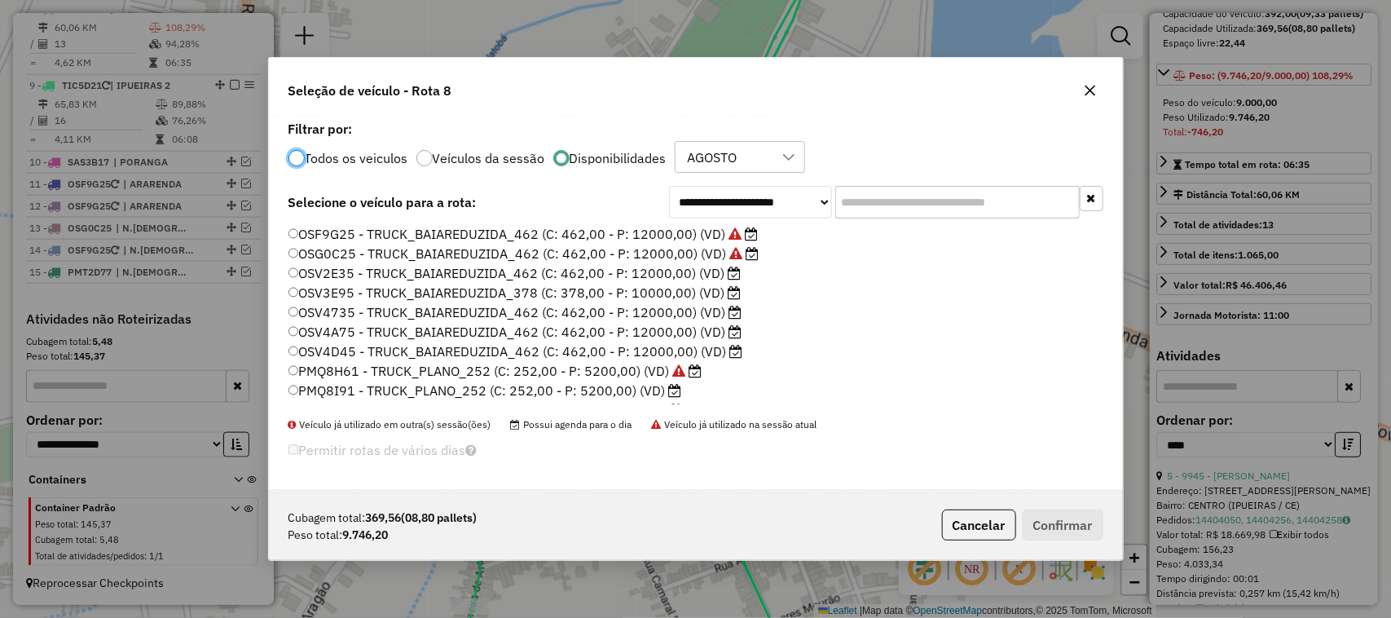
scroll to position [8, 5]
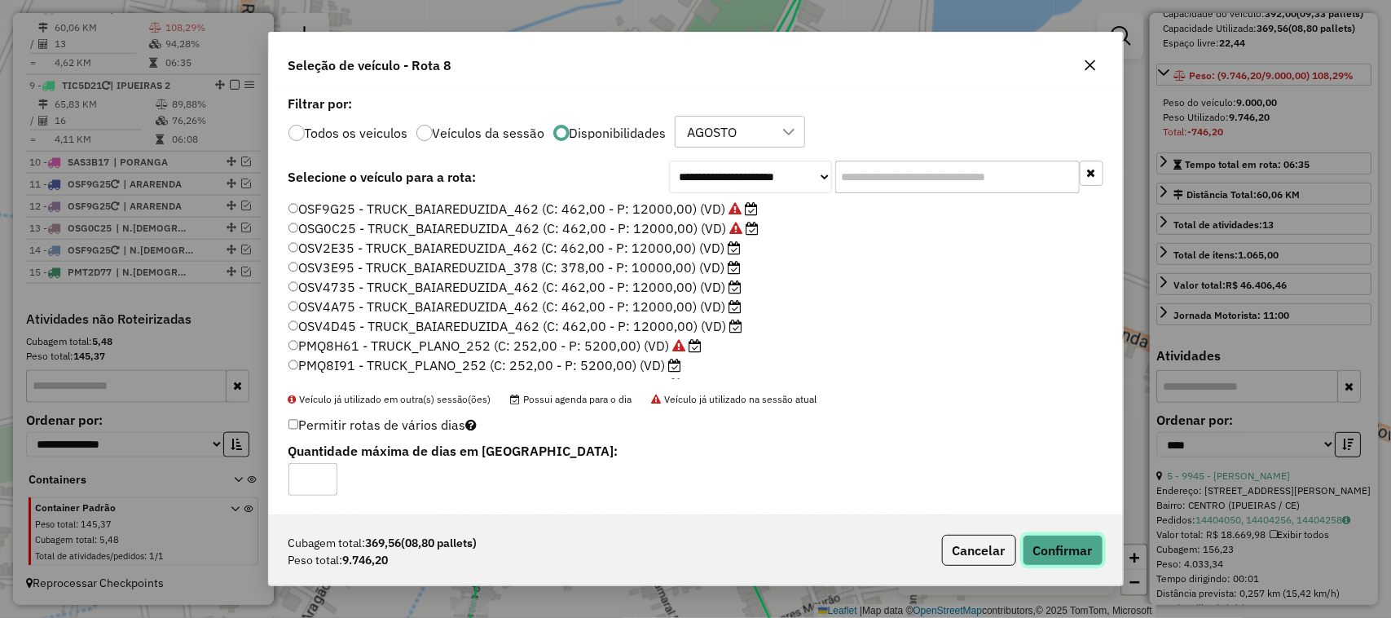
click at [1059, 551] on button "Confirmar" at bounding box center [1063, 550] width 81 height 31
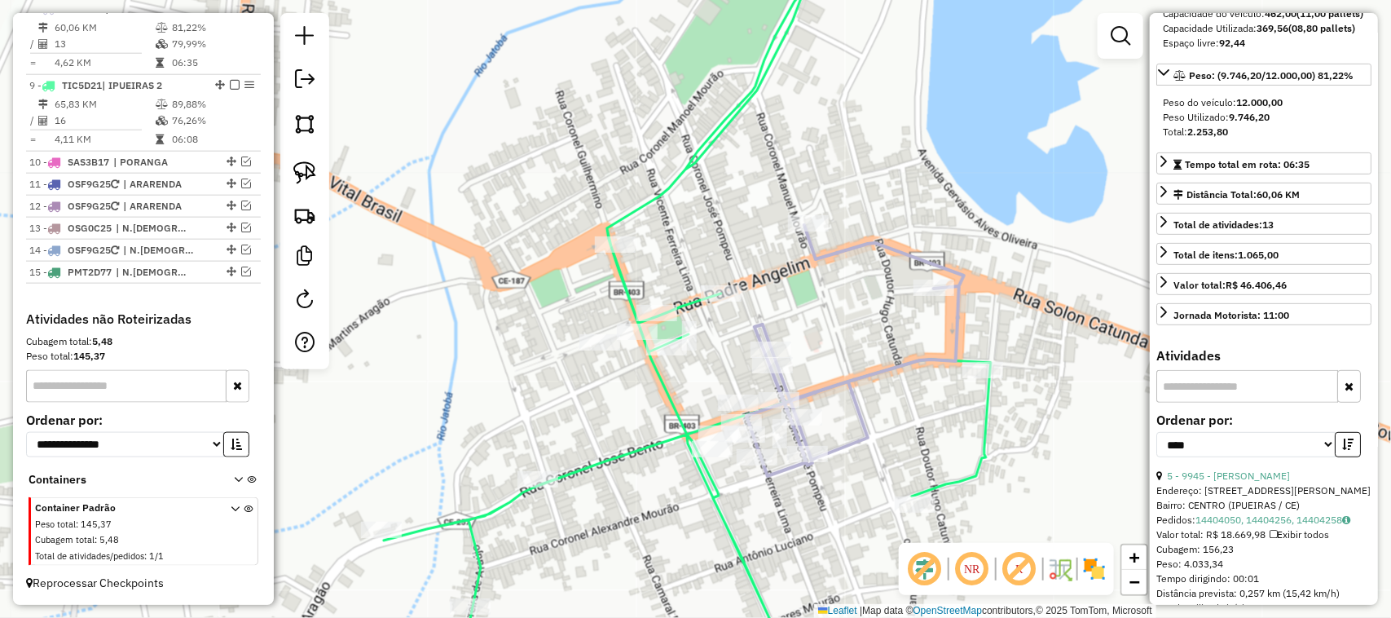
drag, startPoint x: 463, startPoint y: 414, endPoint x: 481, endPoint y: 312, distance: 103.4
click at [485, 332] on div "Janela de atendimento Grade de atendimento Capacidade Transportadoras Veículos …" at bounding box center [695, 309] width 1391 height 618
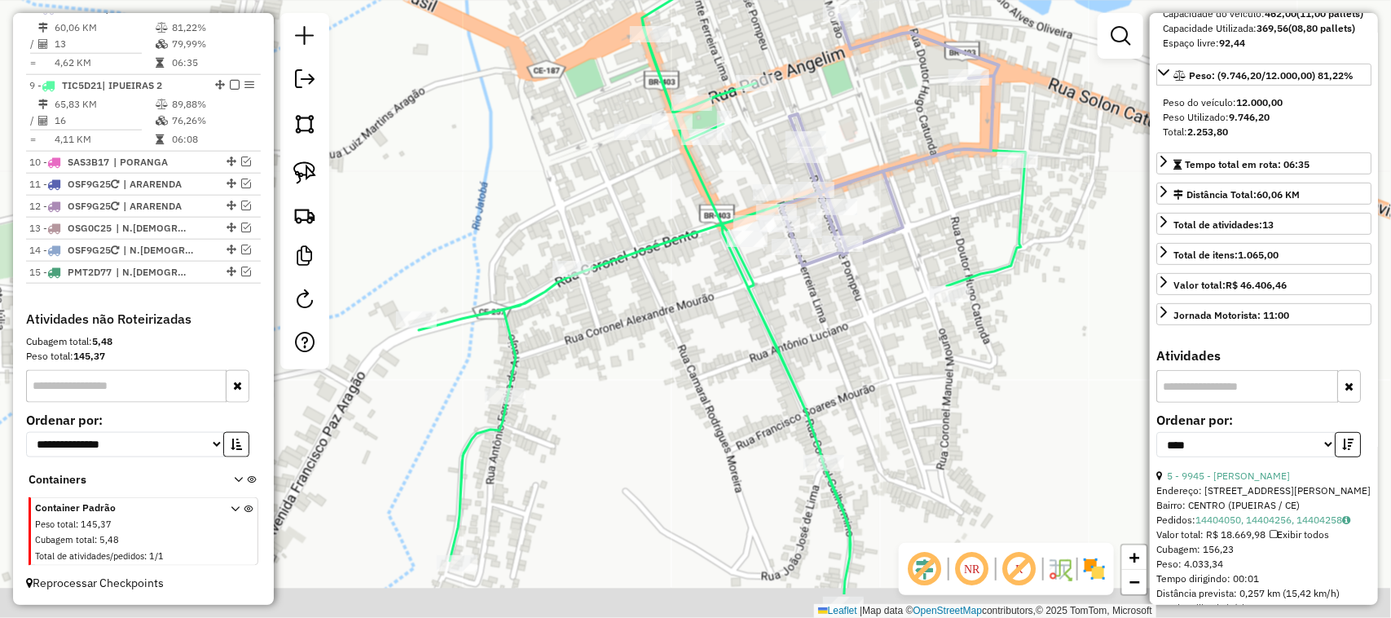
drag, startPoint x: 601, startPoint y: 432, endPoint x: 601, endPoint y: 416, distance: 15.5
click at [601, 424] on div "Janela de atendimento Grade de atendimento Capacidade Transportadoras Veículos …" at bounding box center [695, 309] width 1391 height 618
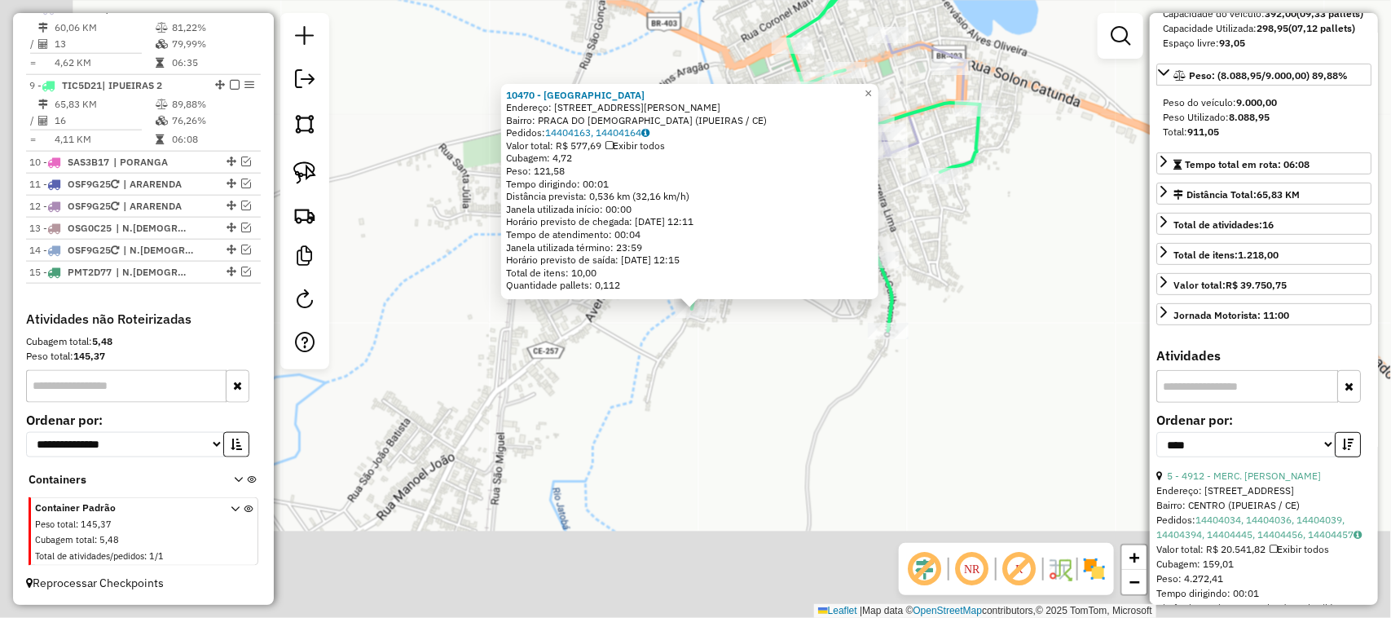
scroll to position [801, 0]
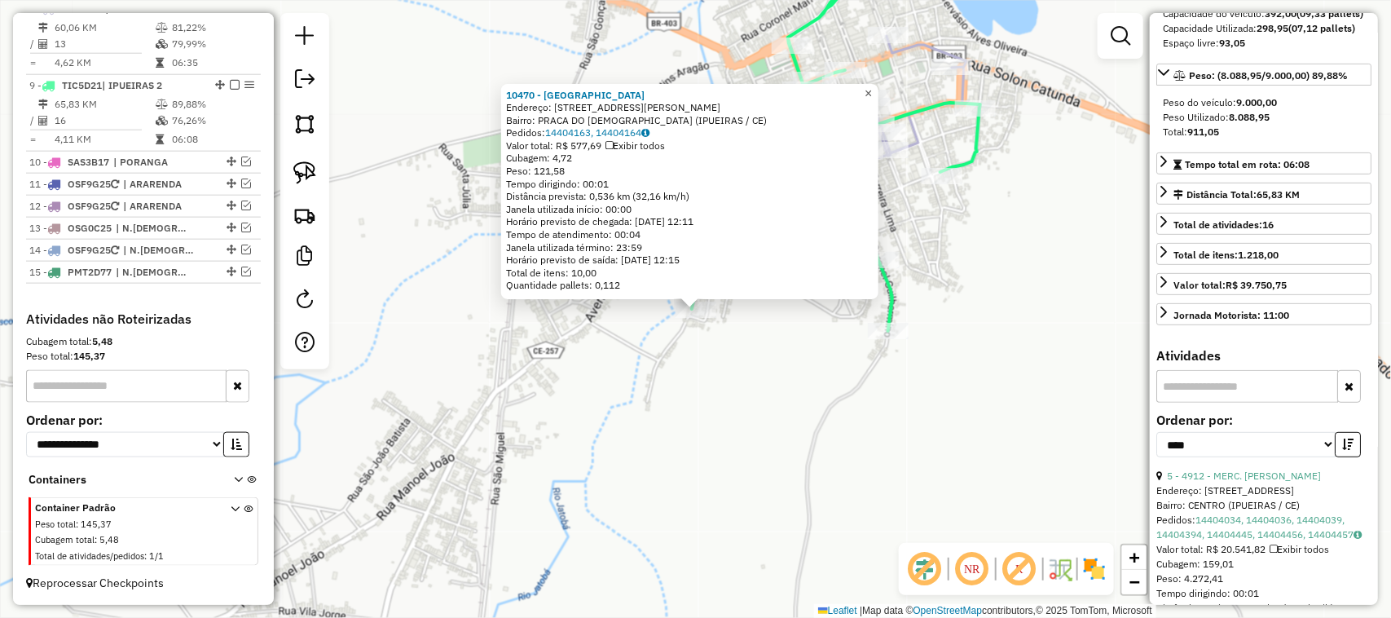
click at [872, 86] on span "×" at bounding box center [868, 93] width 7 height 14
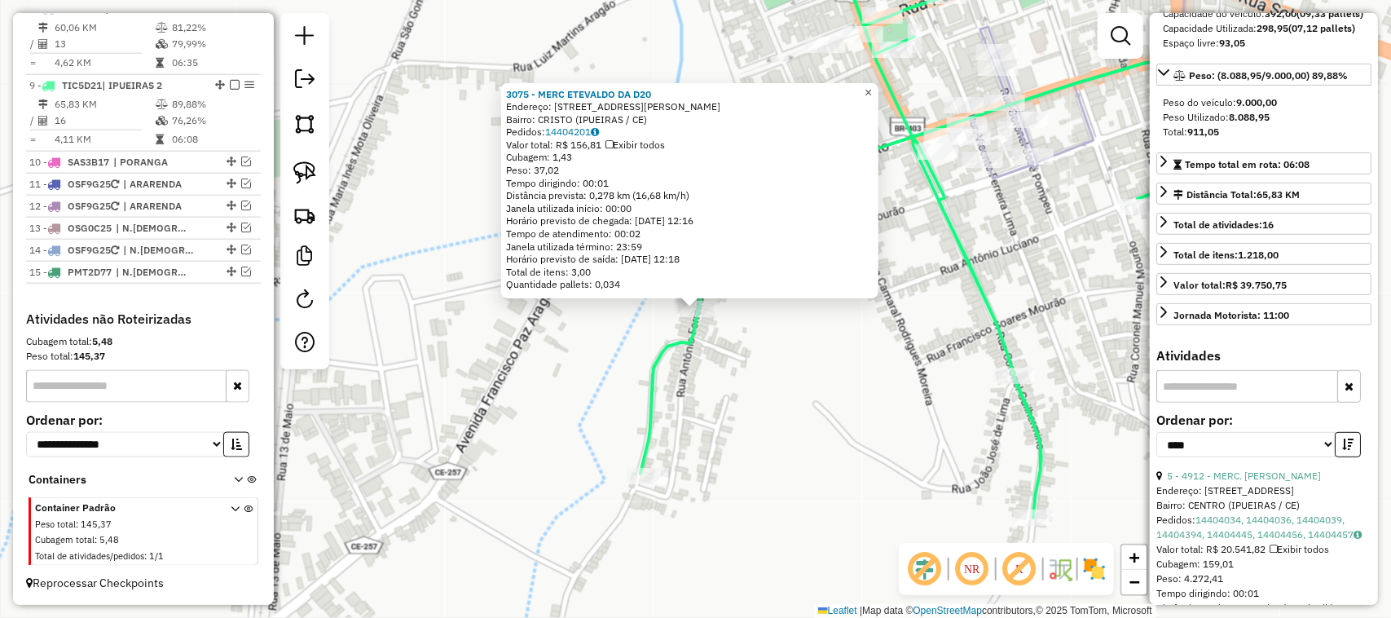
click at [872, 88] on span "×" at bounding box center [868, 93] width 7 height 14
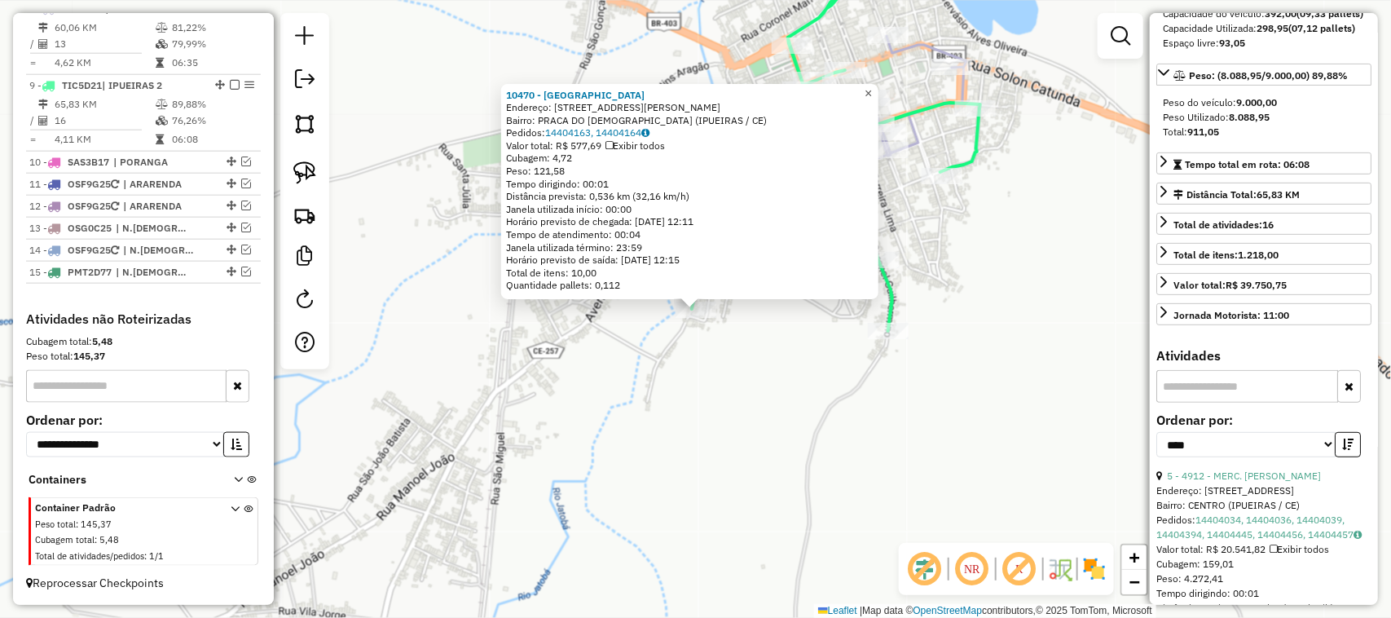
click at [872, 87] on span "×" at bounding box center [868, 93] width 7 height 14
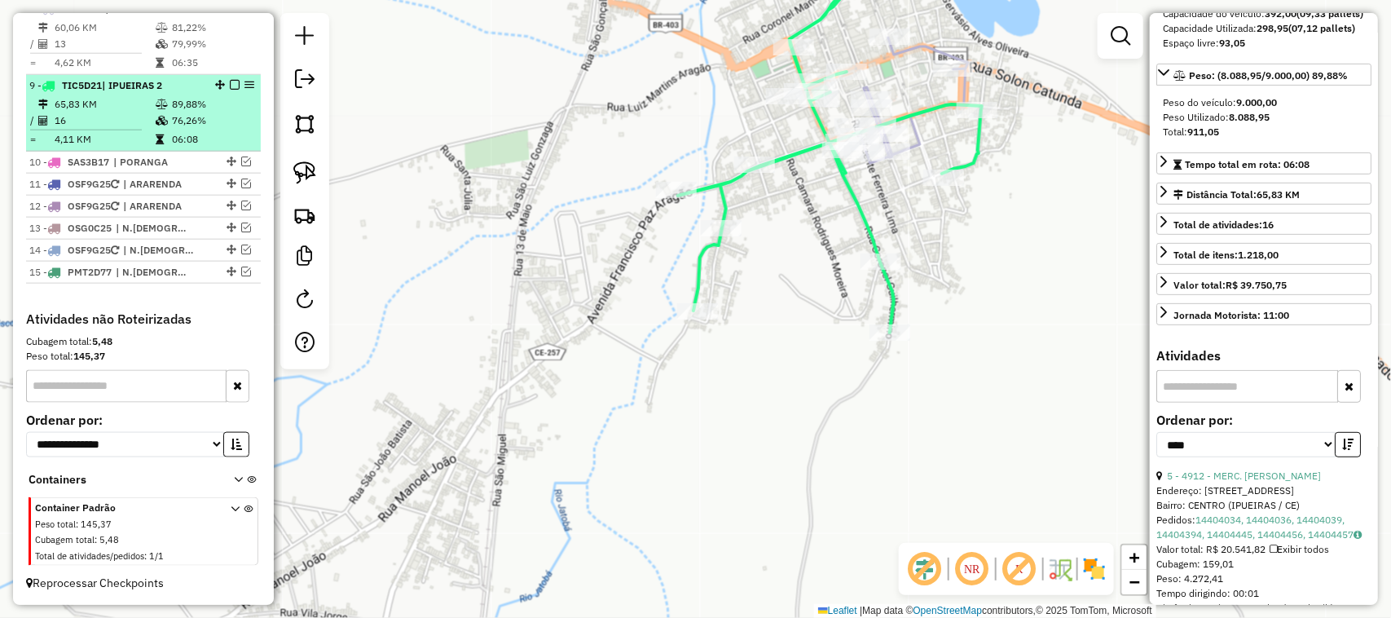
scroll to position [699, 0]
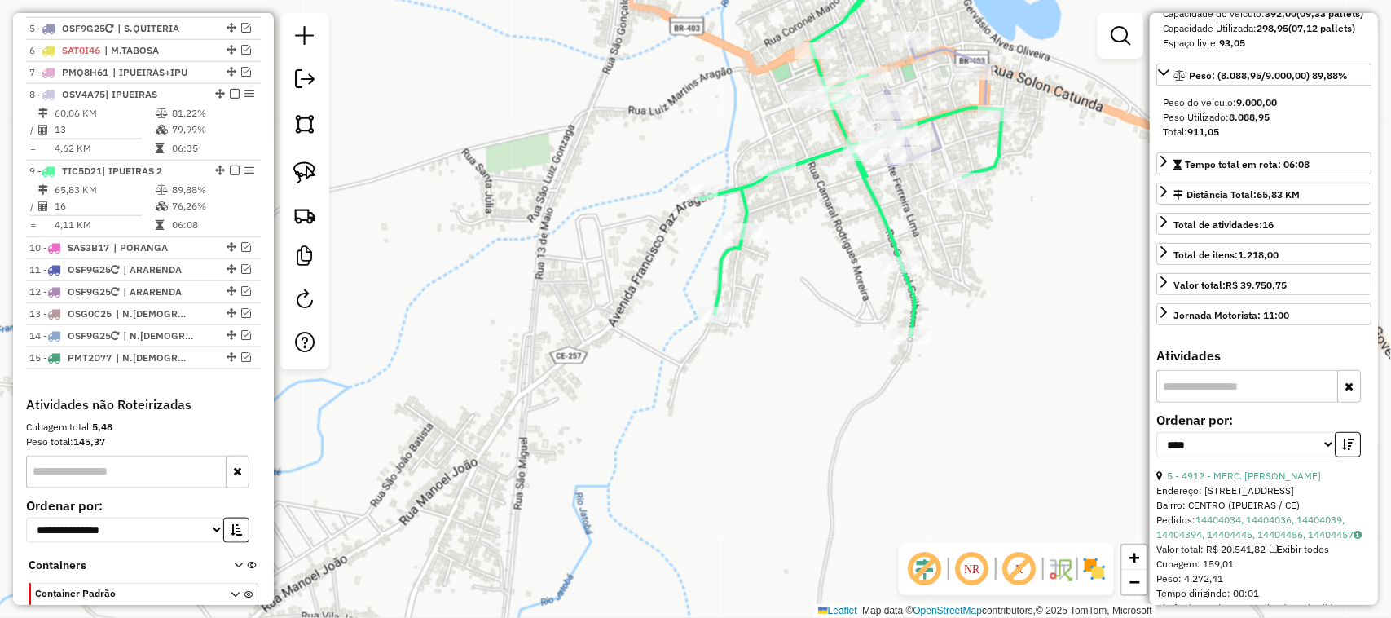
click at [917, 166] on icon at bounding box center [935, 103] width 108 height 125
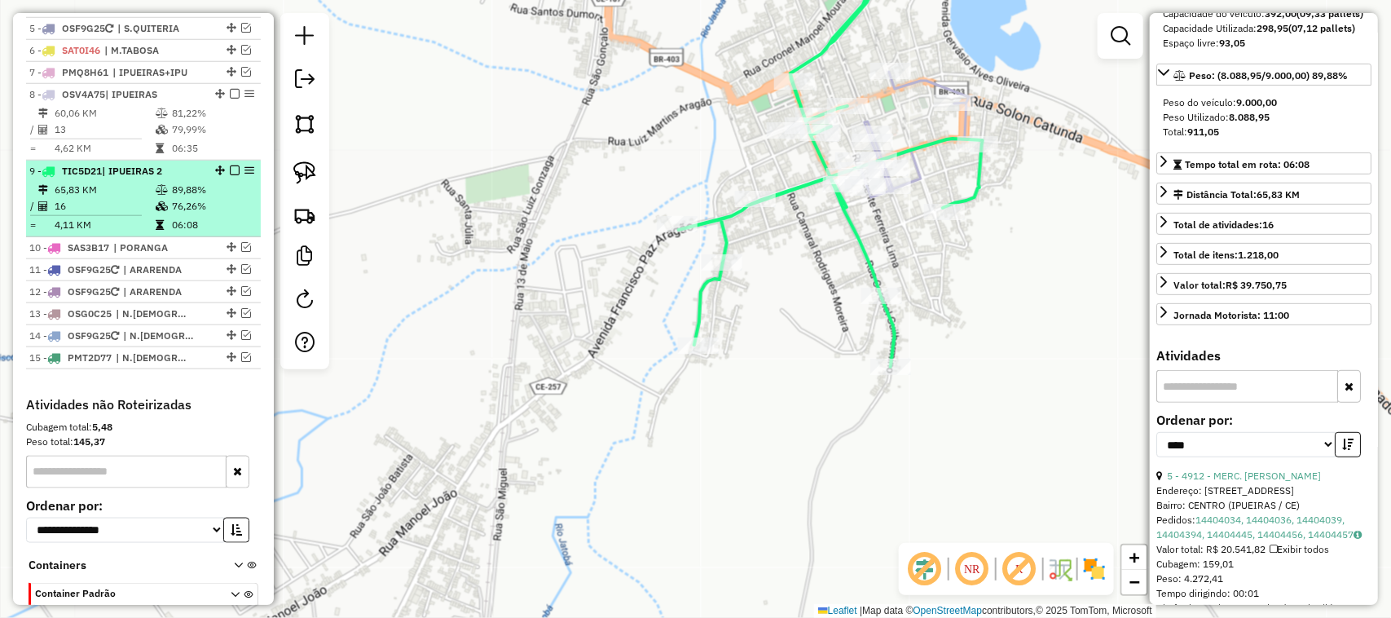
click at [107, 198] on td "65,83 KM" at bounding box center [104, 190] width 101 height 16
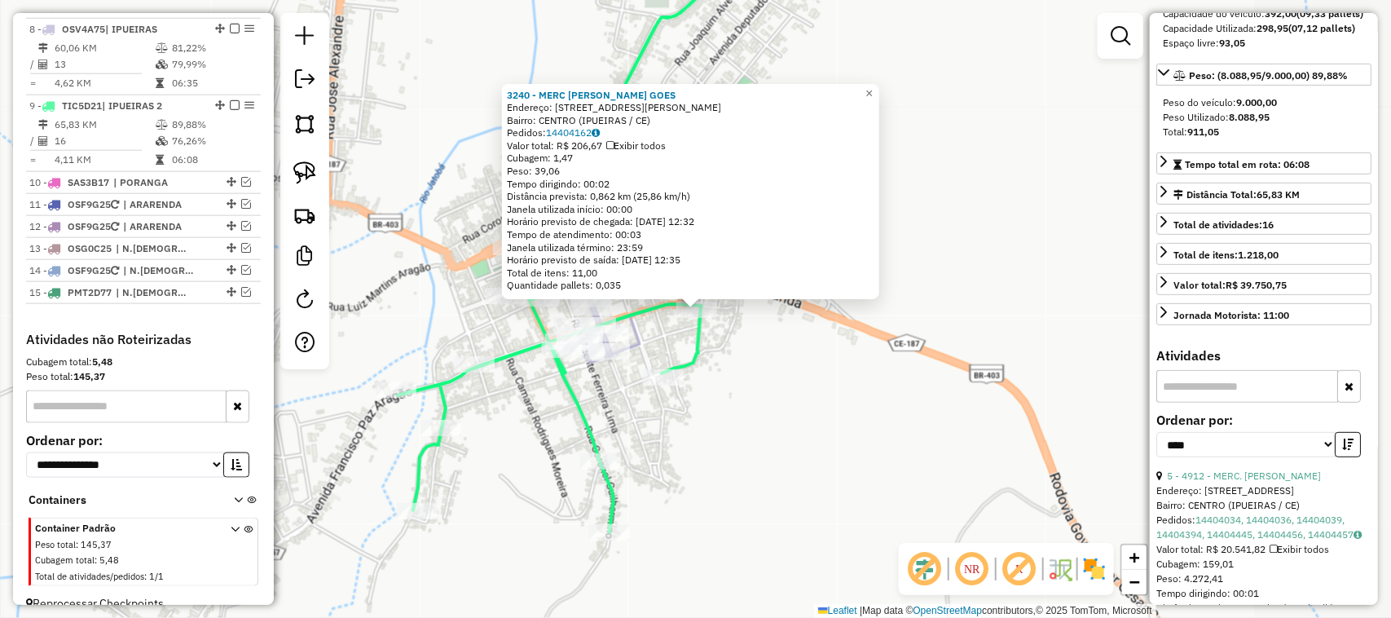
scroll to position [801, 0]
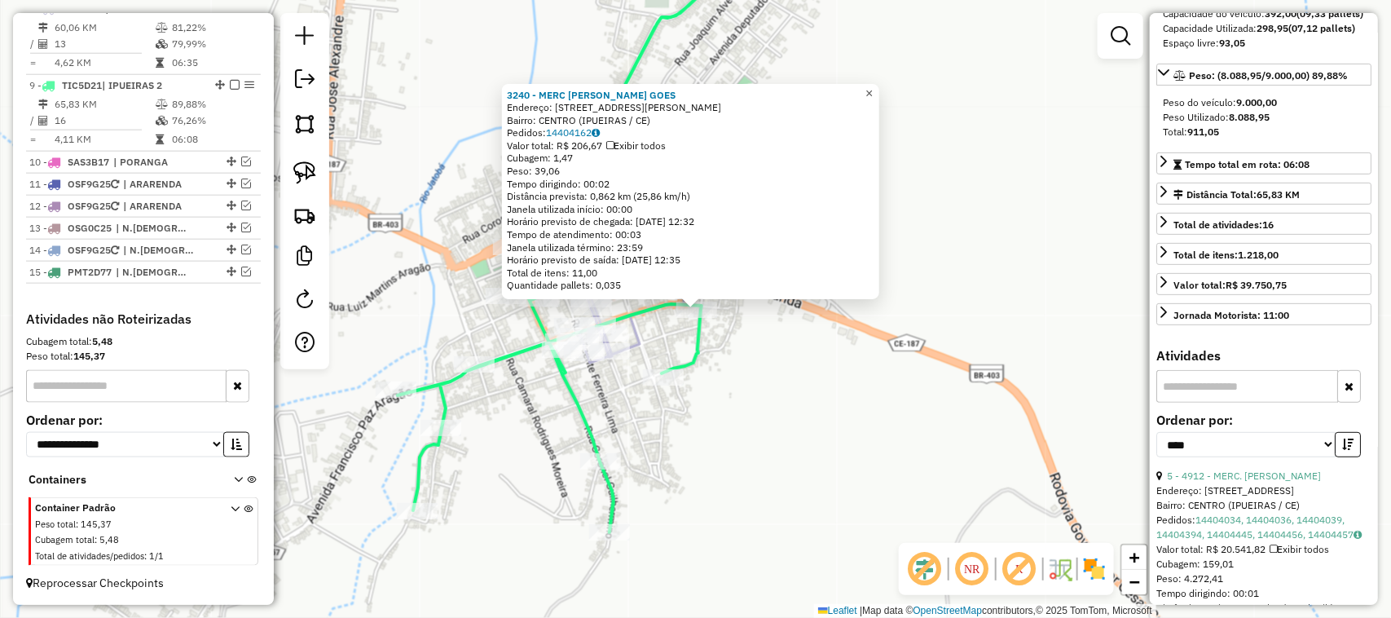
click at [873, 88] on span "×" at bounding box center [868, 93] width 7 height 14
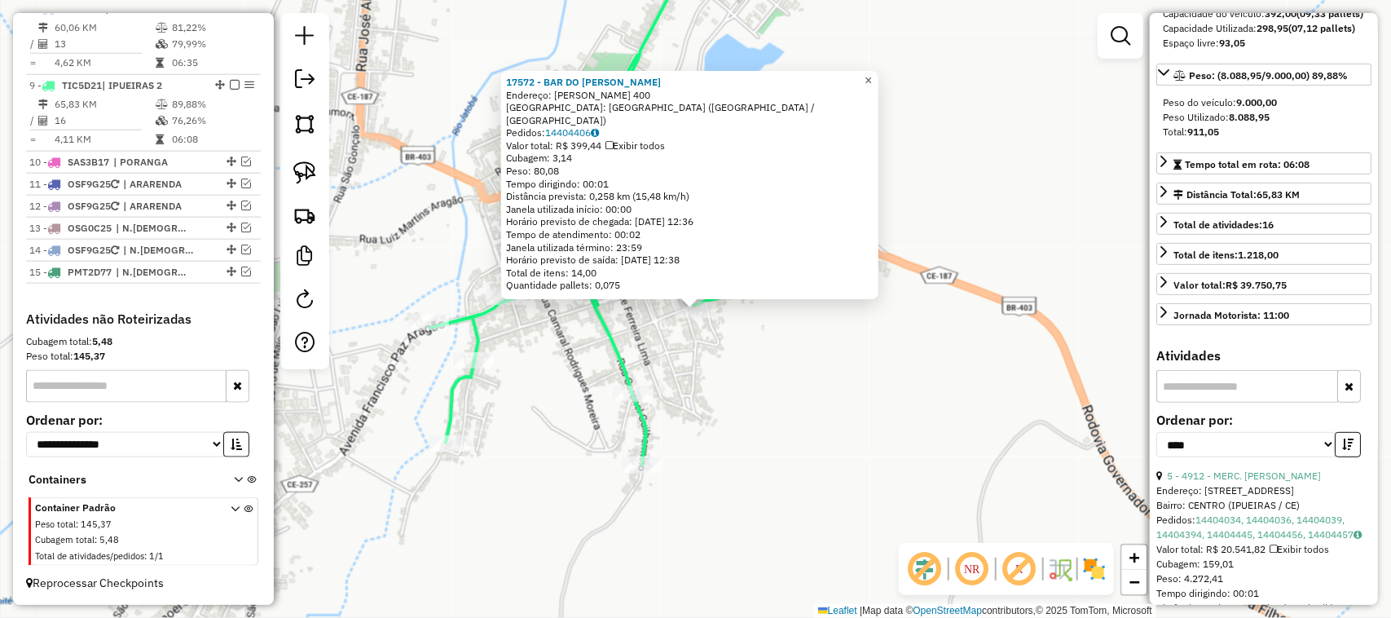
click at [872, 87] on span "×" at bounding box center [868, 80] width 7 height 14
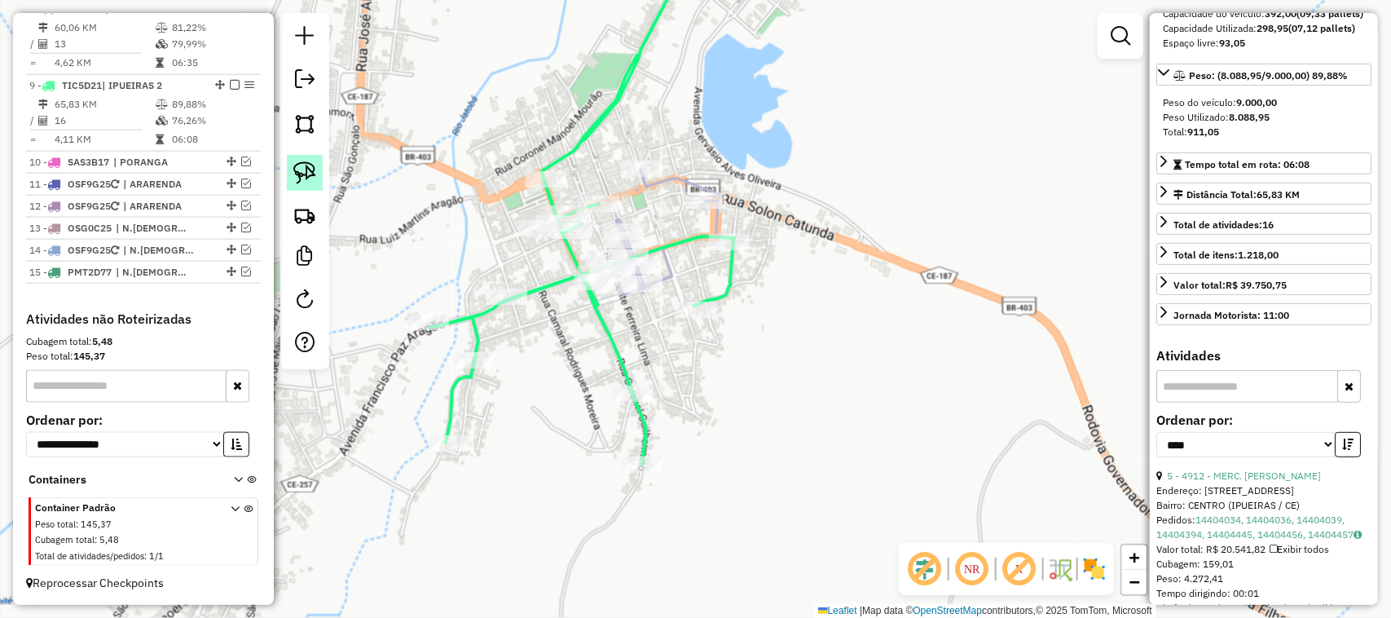
click at [302, 170] on img at bounding box center [304, 172] width 23 height 23
drag, startPoint x: 751, startPoint y: 231, endPoint x: 715, endPoint y: 336, distance: 111.3
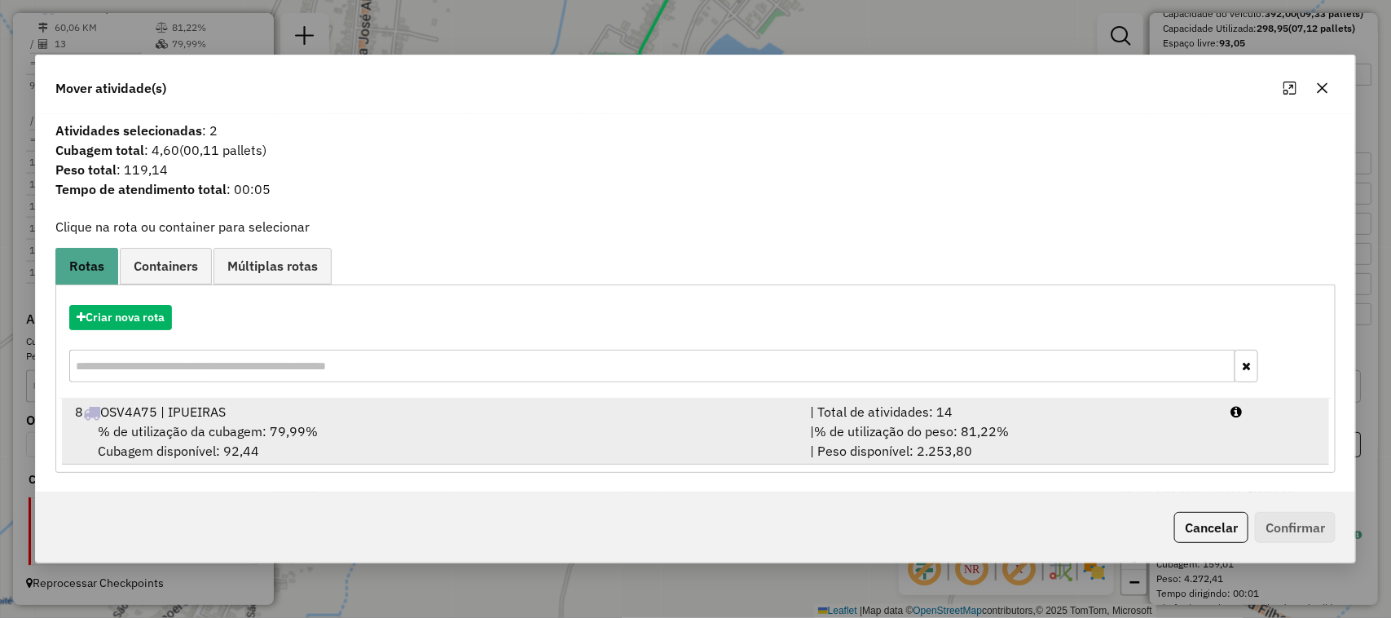
click at [178, 420] on div "8 OSV4A75 | IPUEIRAS" at bounding box center [433, 412] width 736 height 20
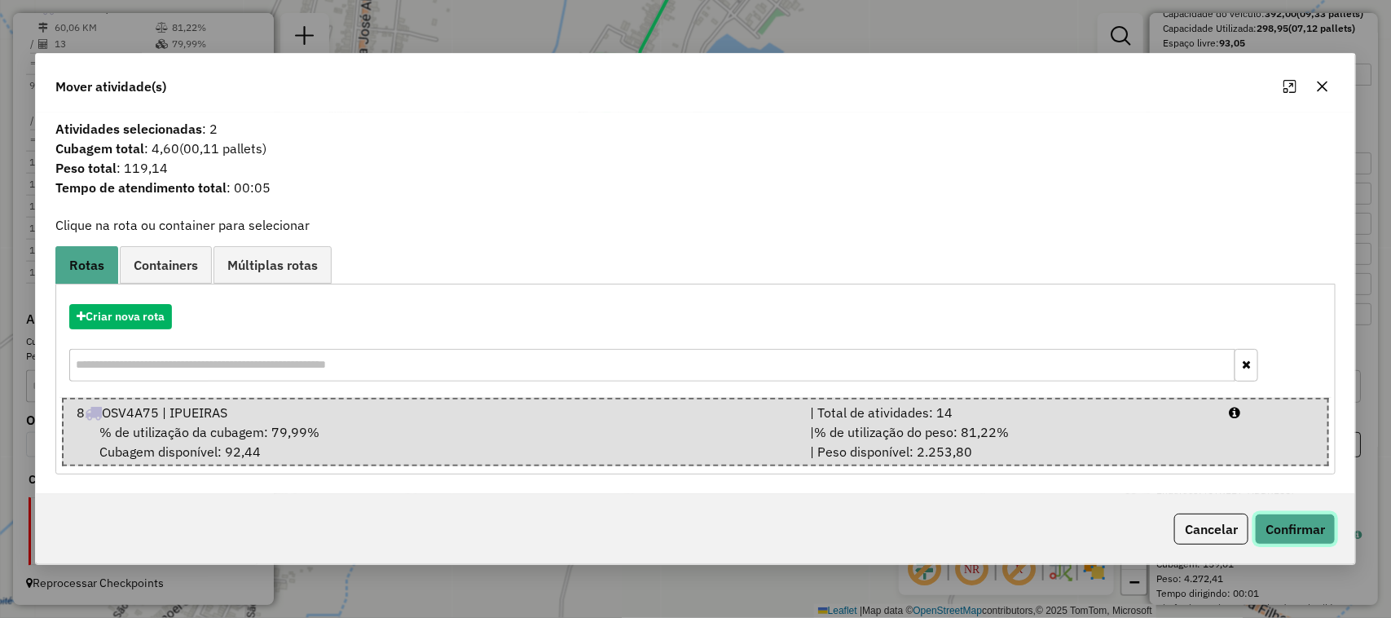
click at [1290, 527] on button "Confirmar" at bounding box center [1295, 528] width 81 height 31
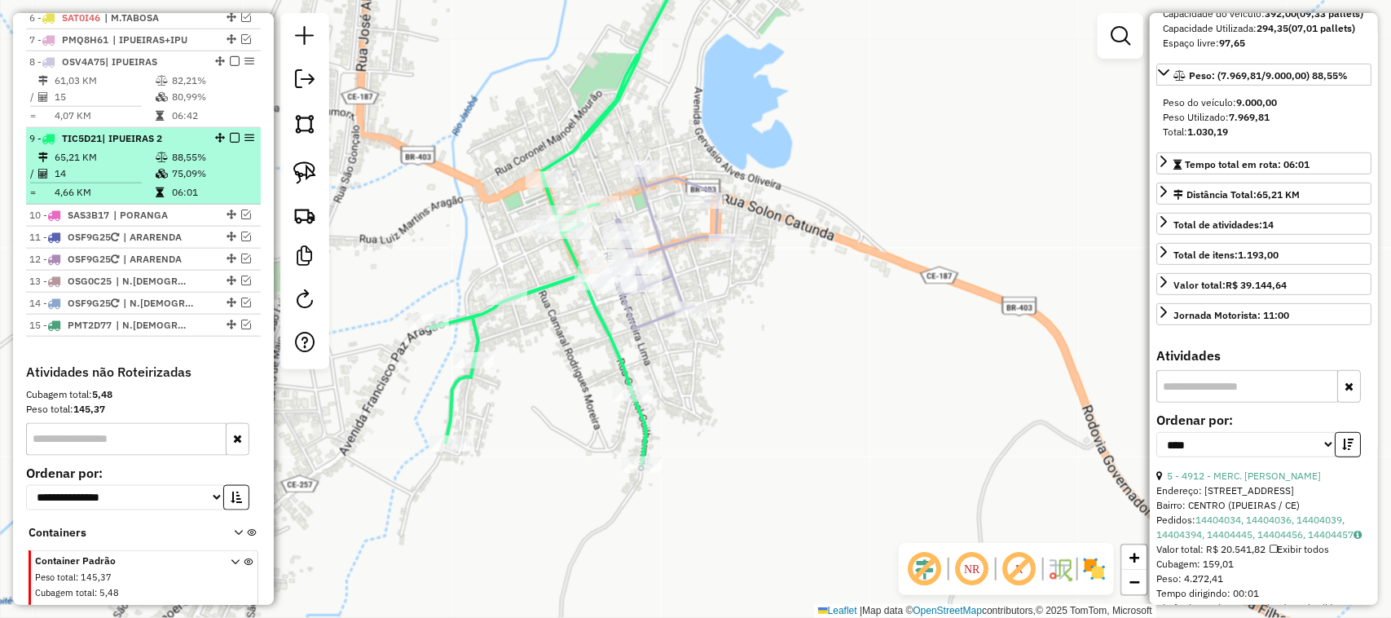
scroll to position [699, 0]
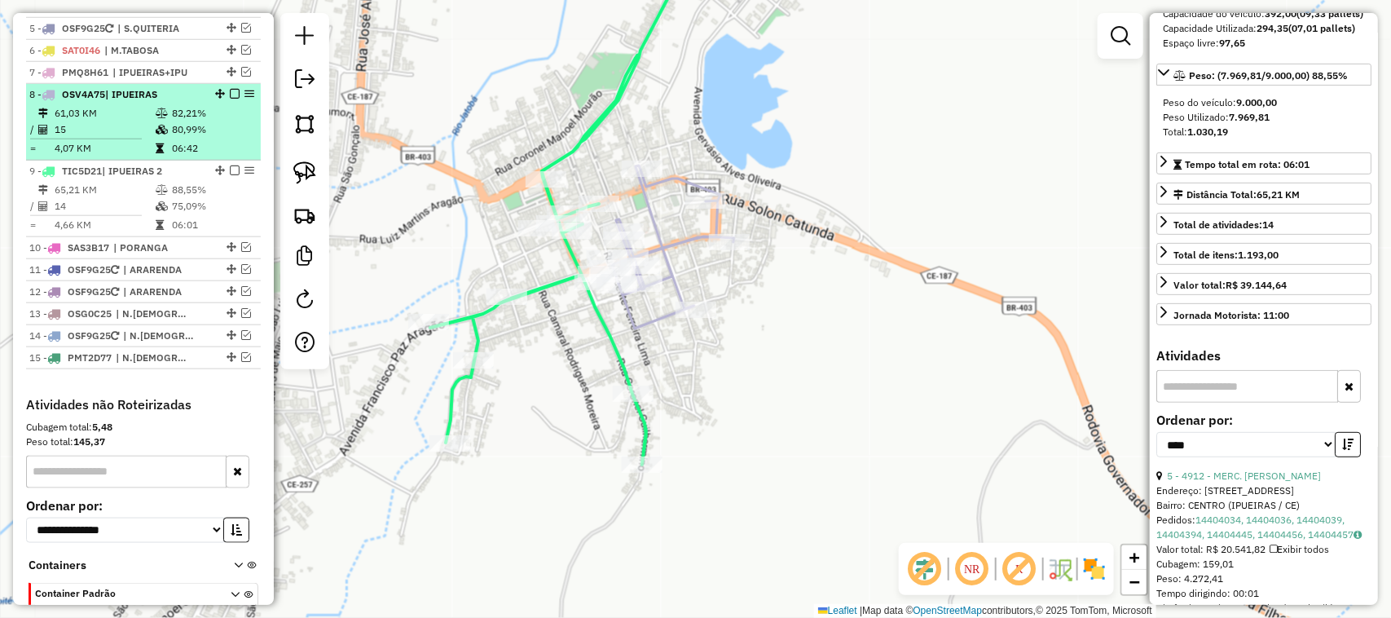
click at [117, 138] on td "15" at bounding box center [104, 129] width 101 height 16
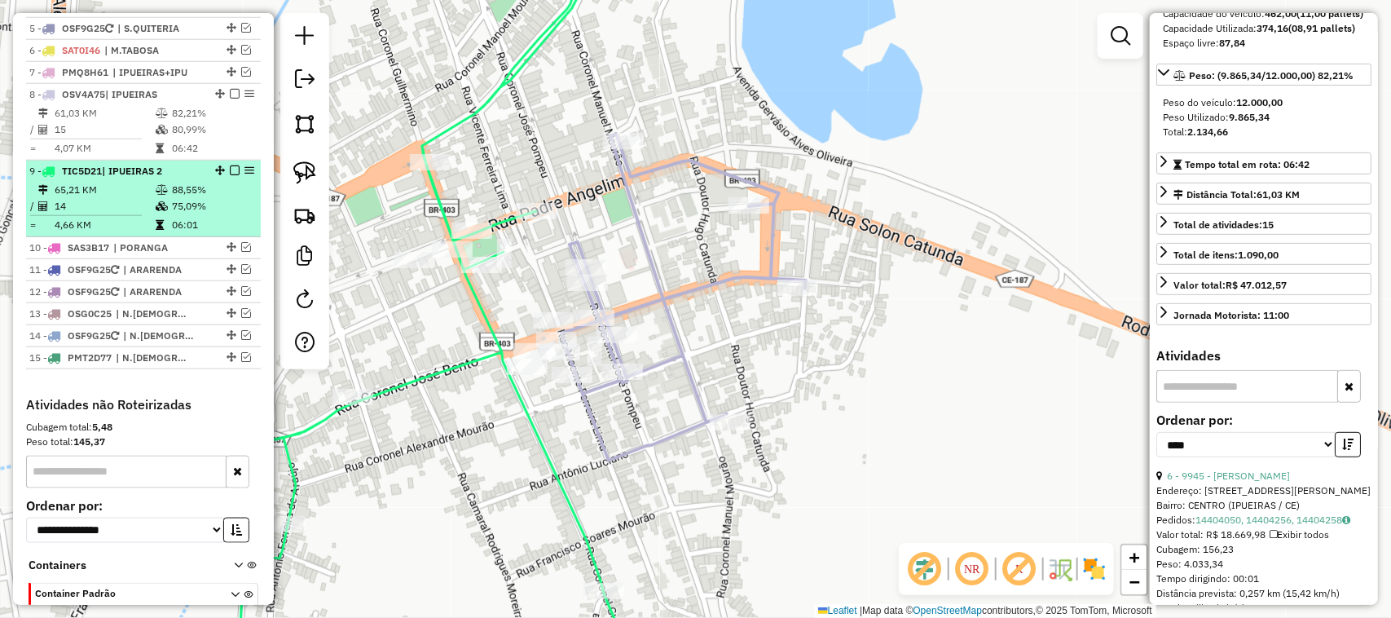
click at [139, 214] on td "14" at bounding box center [104, 206] width 101 height 16
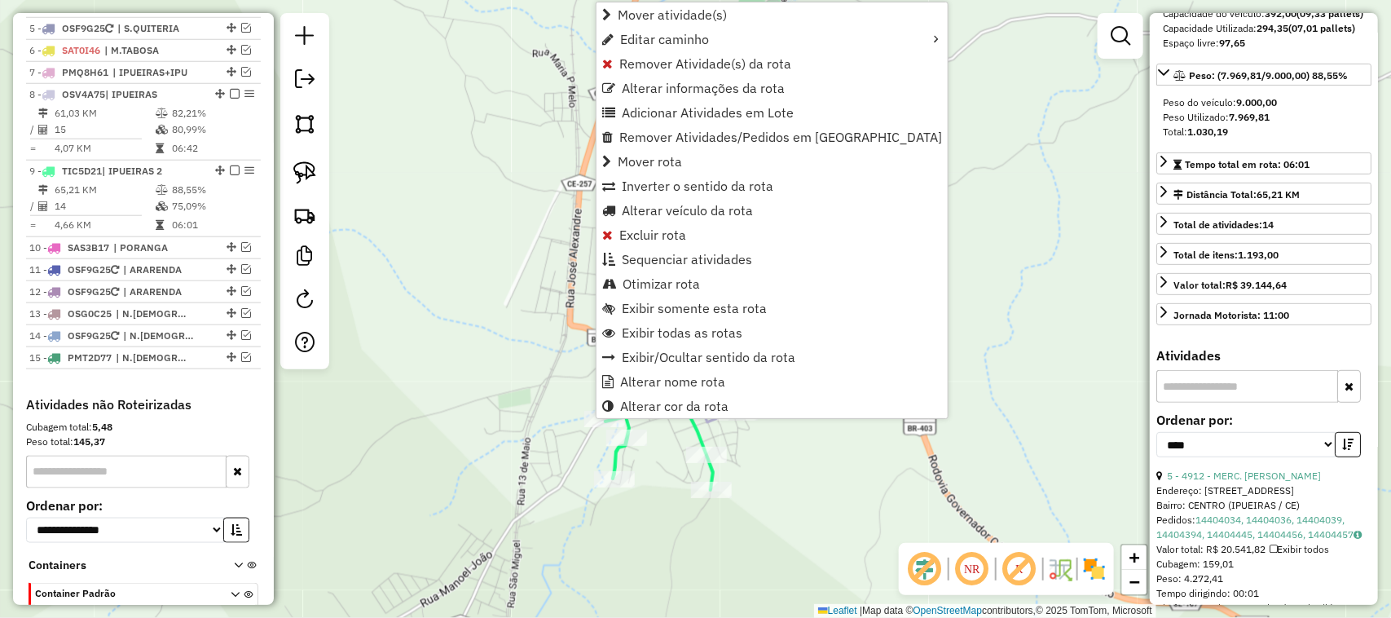
scroll to position [801, 0]
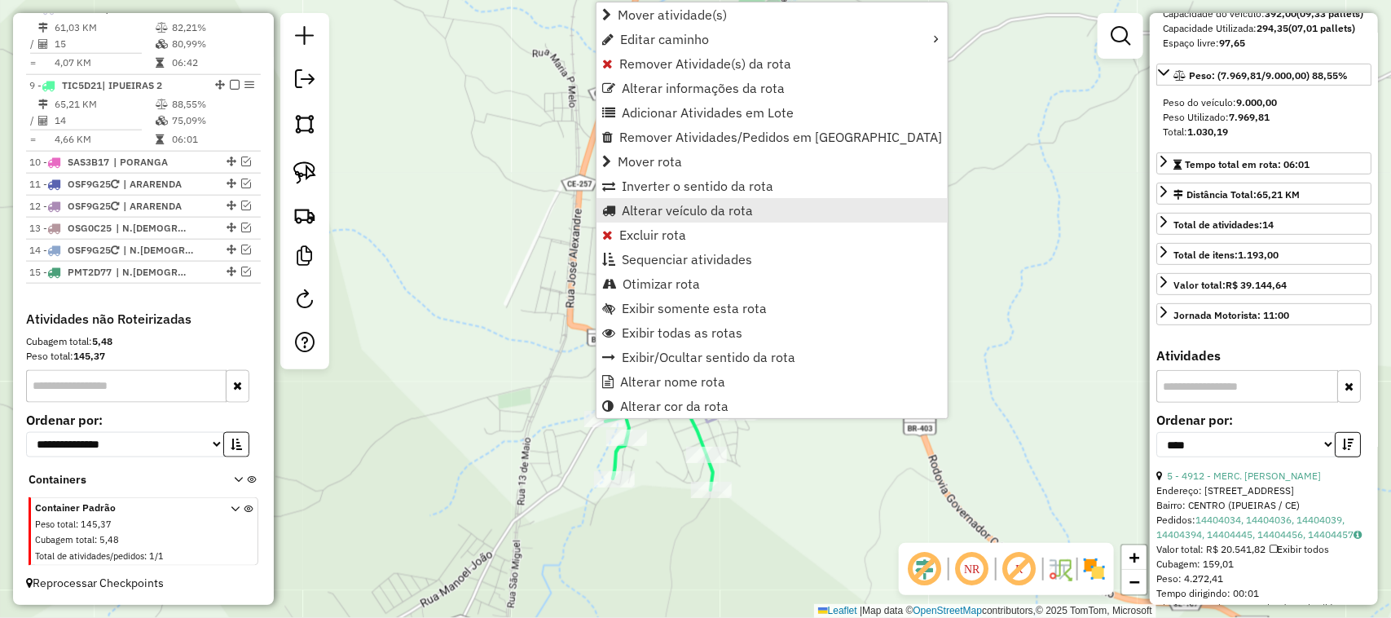
click at [657, 209] on span "Alterar veículo da rota" at bounding box center [687, 210] width 131 height 13
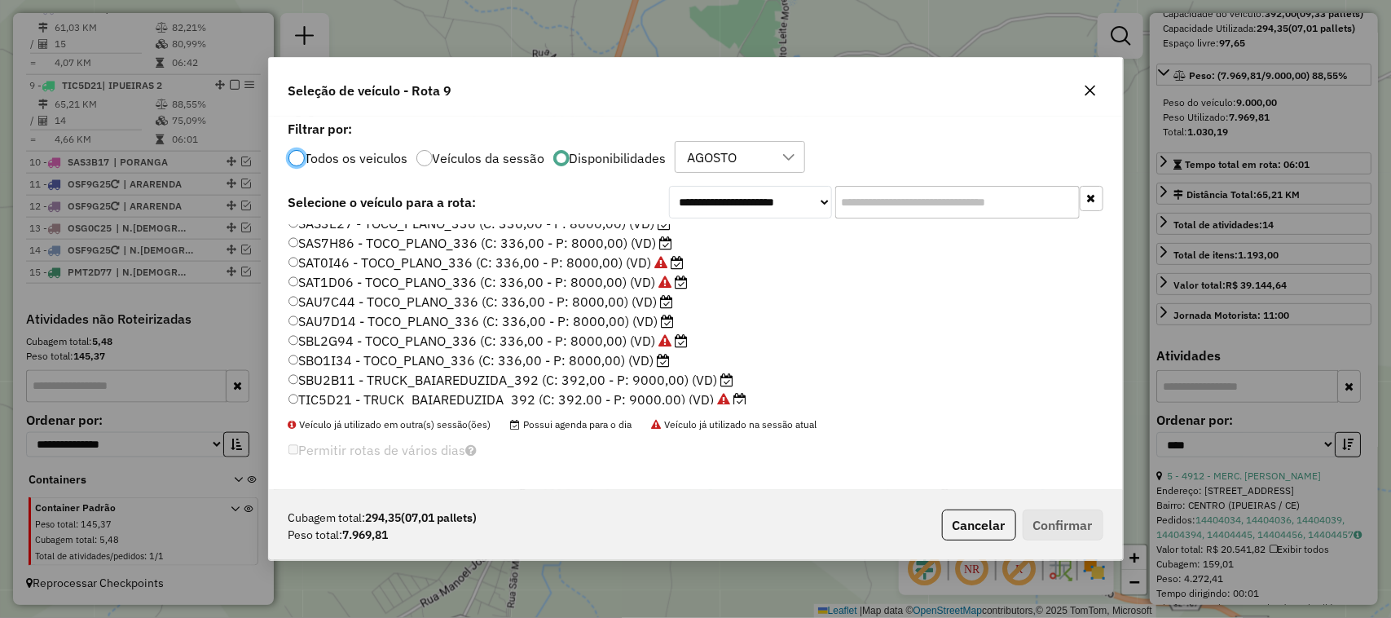
scroll to position [306, 0]
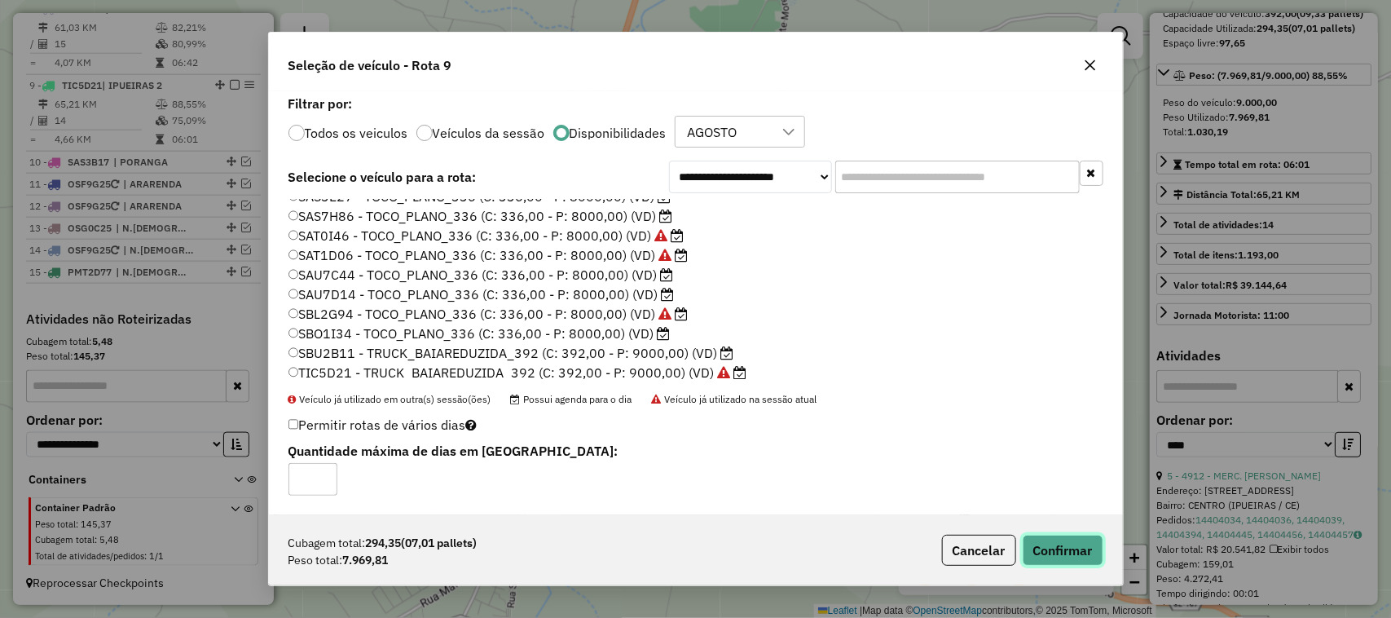
click at [1068, 554] on button "Confirmar" at bounding box center [1063, 550] width 81 height 31
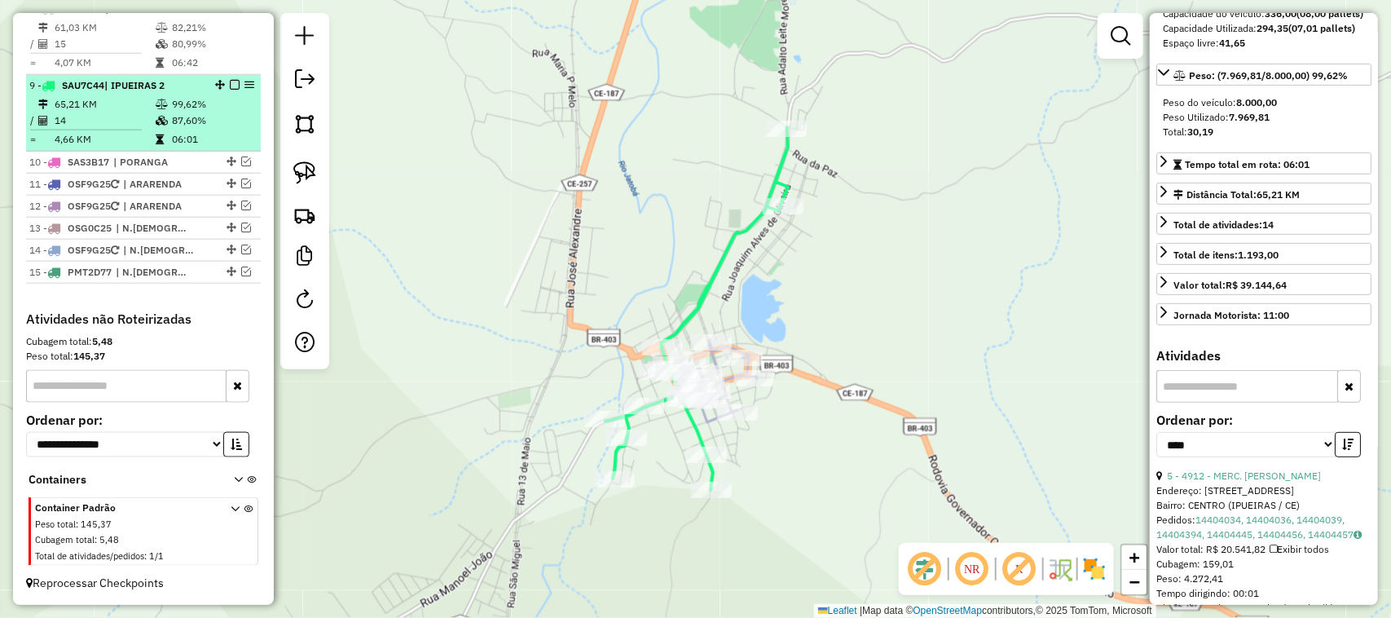
scroll to position [699, 0]
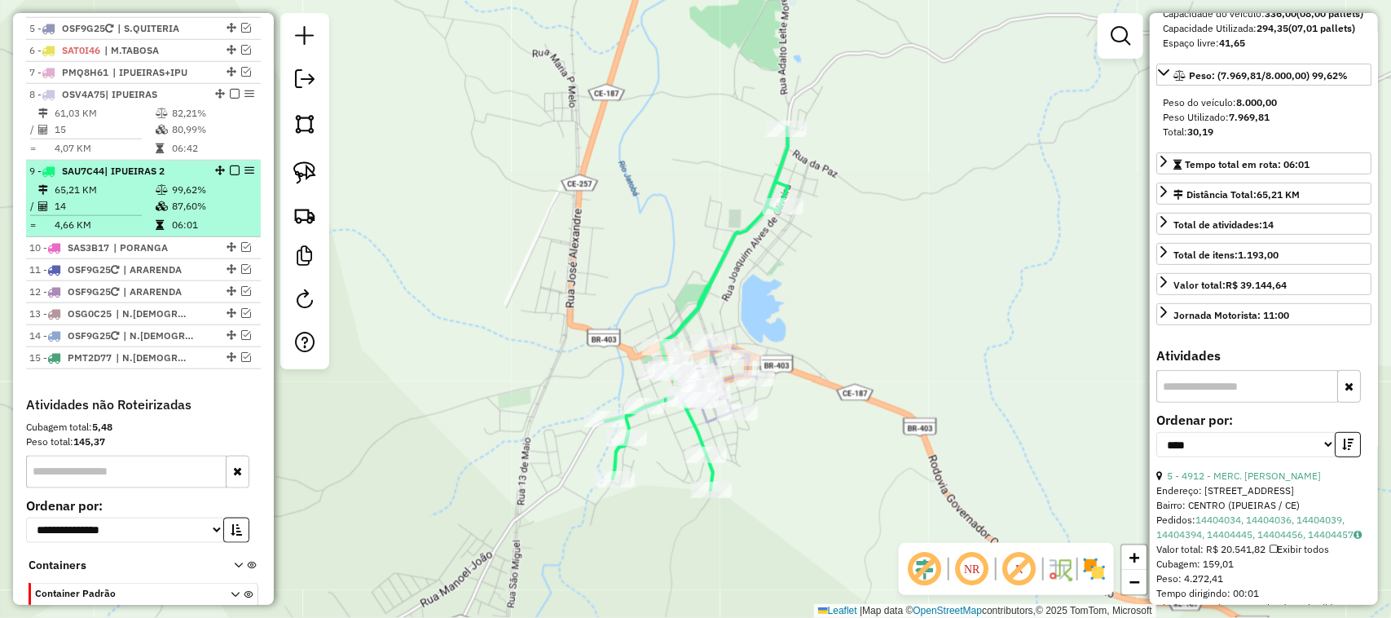
click at [232, 175] on em at bounding box center [235, 170] width 10 height 10
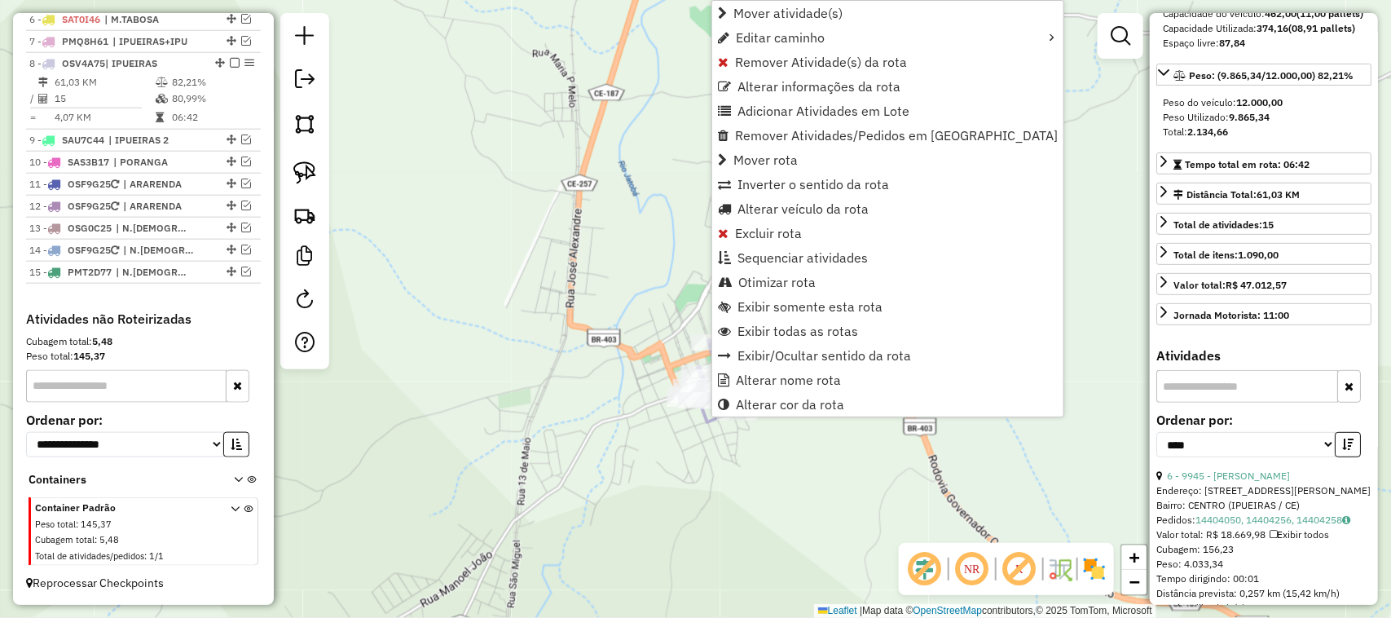
scroll to position [747, 0]
click at [776, 213] on span "Alterar veículo da rota" at bounding box center [802, 208] width 131 height 13
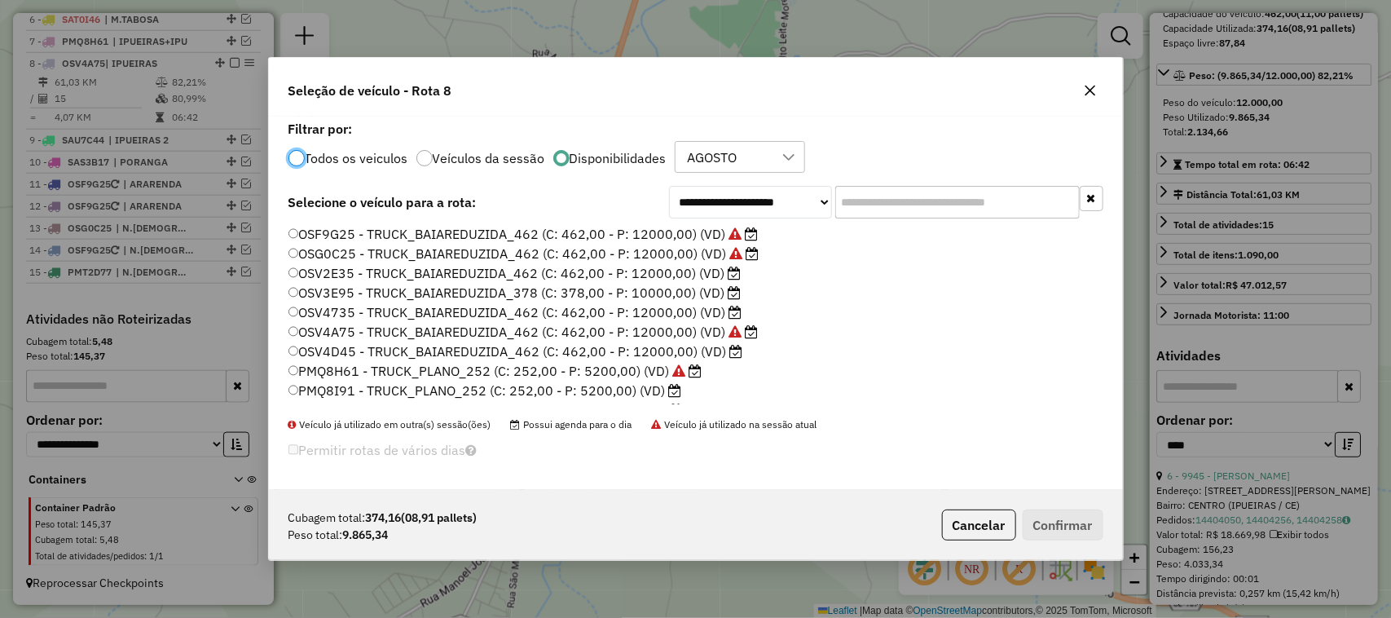
scroll to position [102, 0]
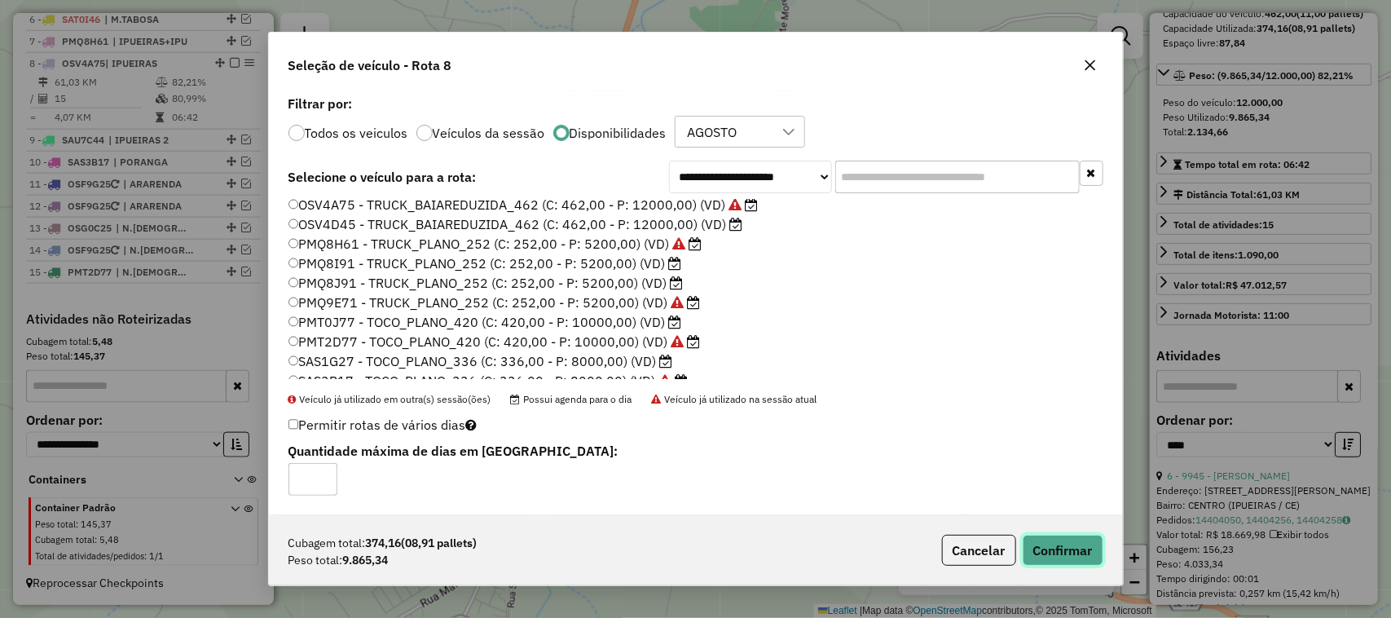
click at [1068, 544] on button "Confirmar" at bounding box center [1063, 550] width 81 height 31
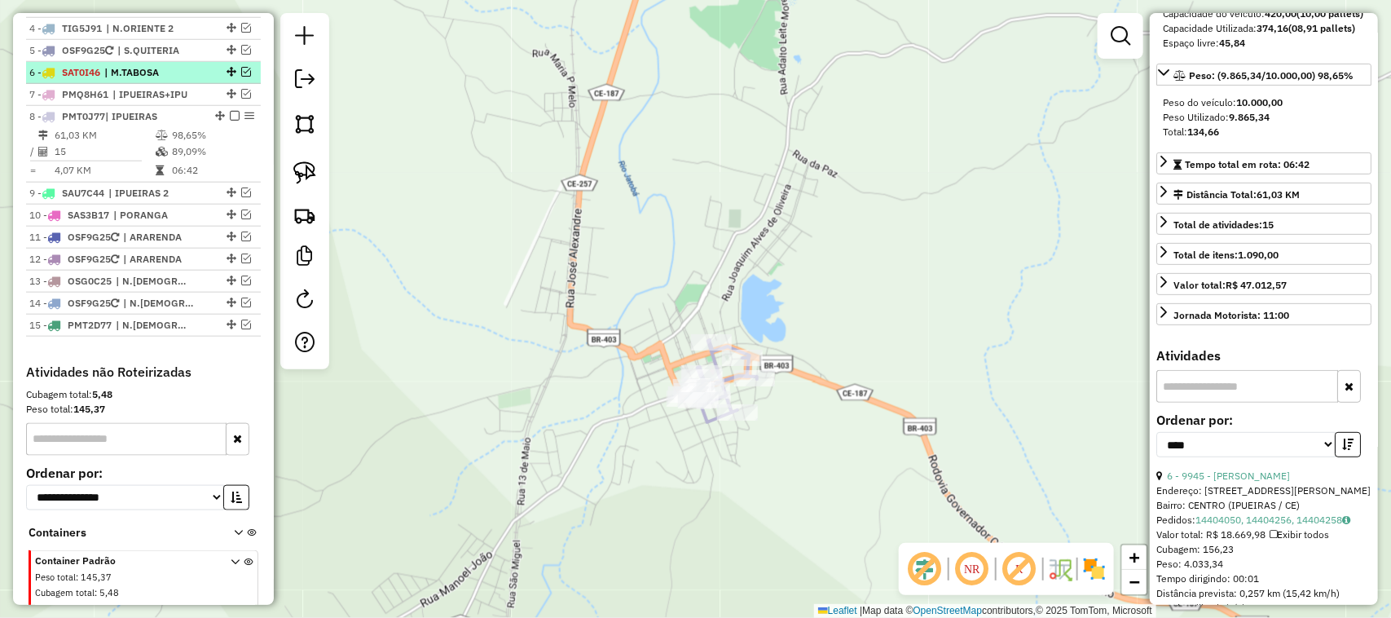
scroll to position [645, 0]
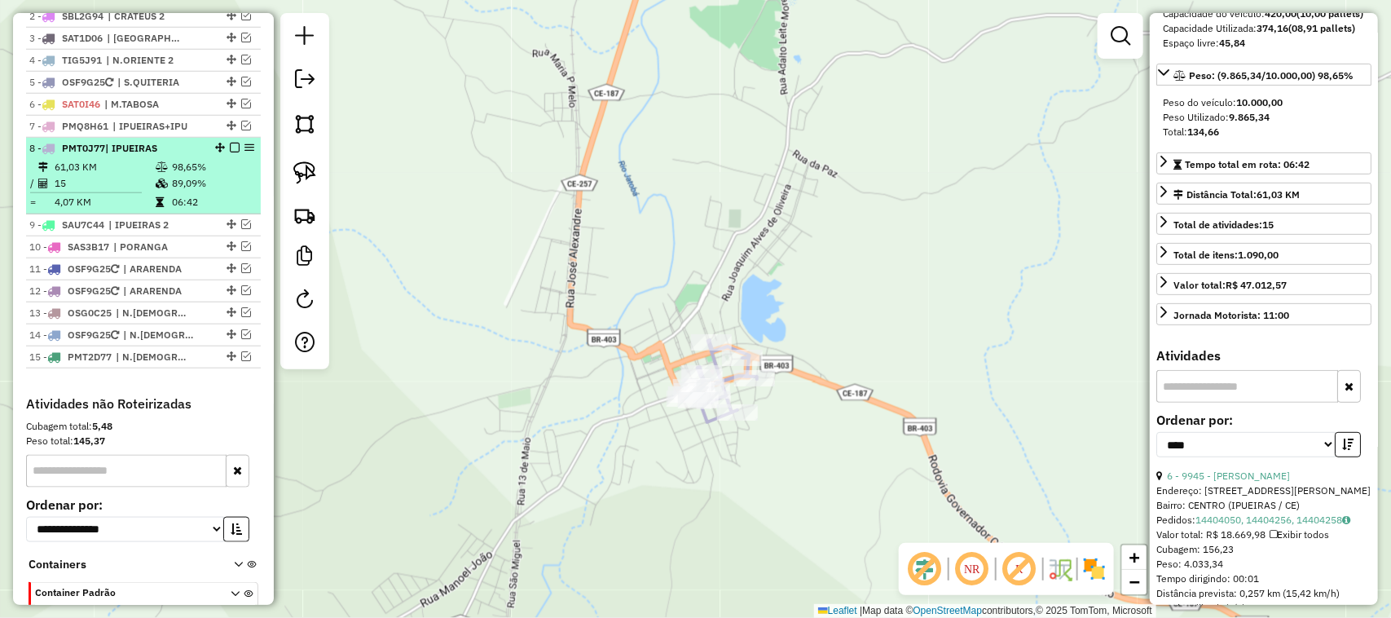
click at [126, 192] on td "15" at bounding box center [104, 183] width 101 height 16
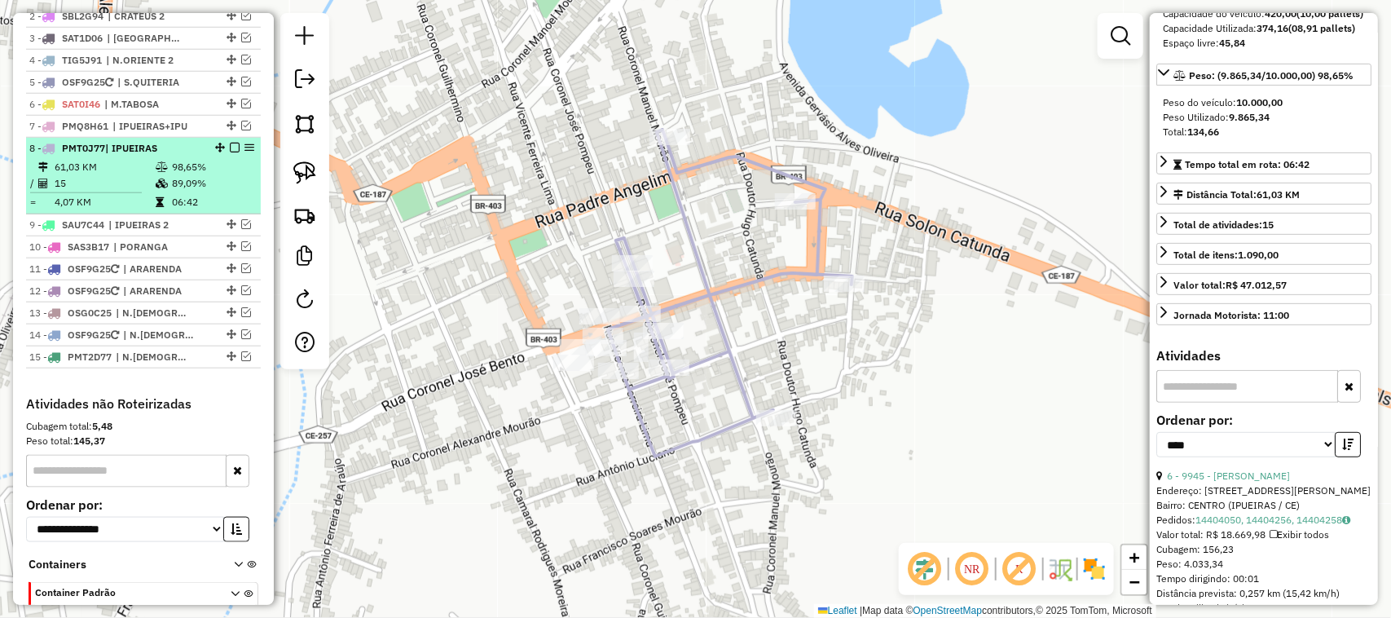
click at [230, 152] on em at bounding box center [235, 148] width 10 height 10
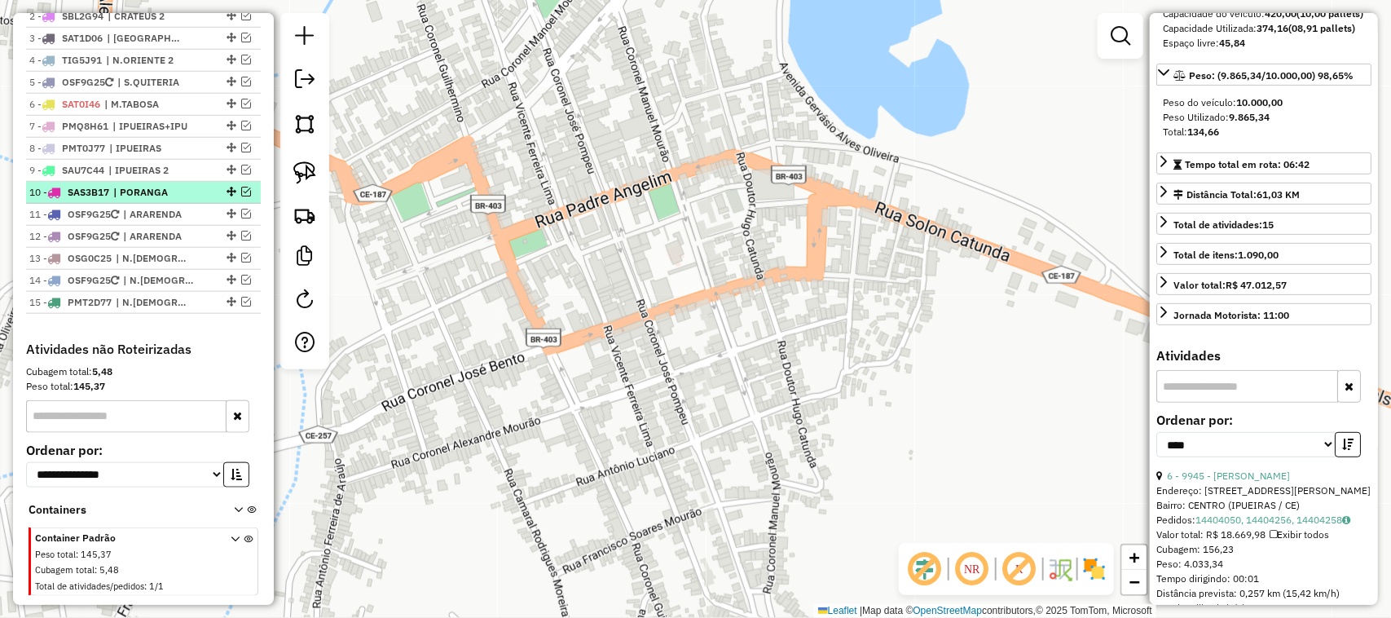
click at [243, 196] on em at bounding box center [246, 192] width 10 height 10
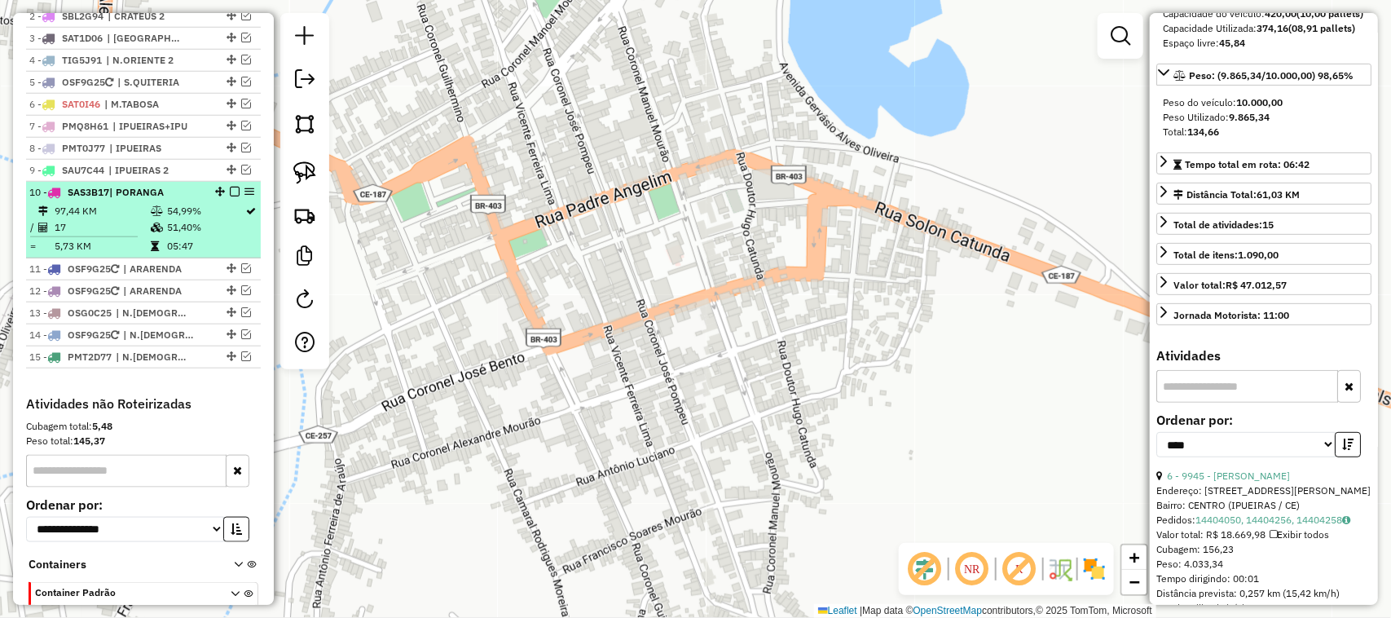
click at [112, 236] on td "17" at bounding box center [102, 227] width 96 height 16
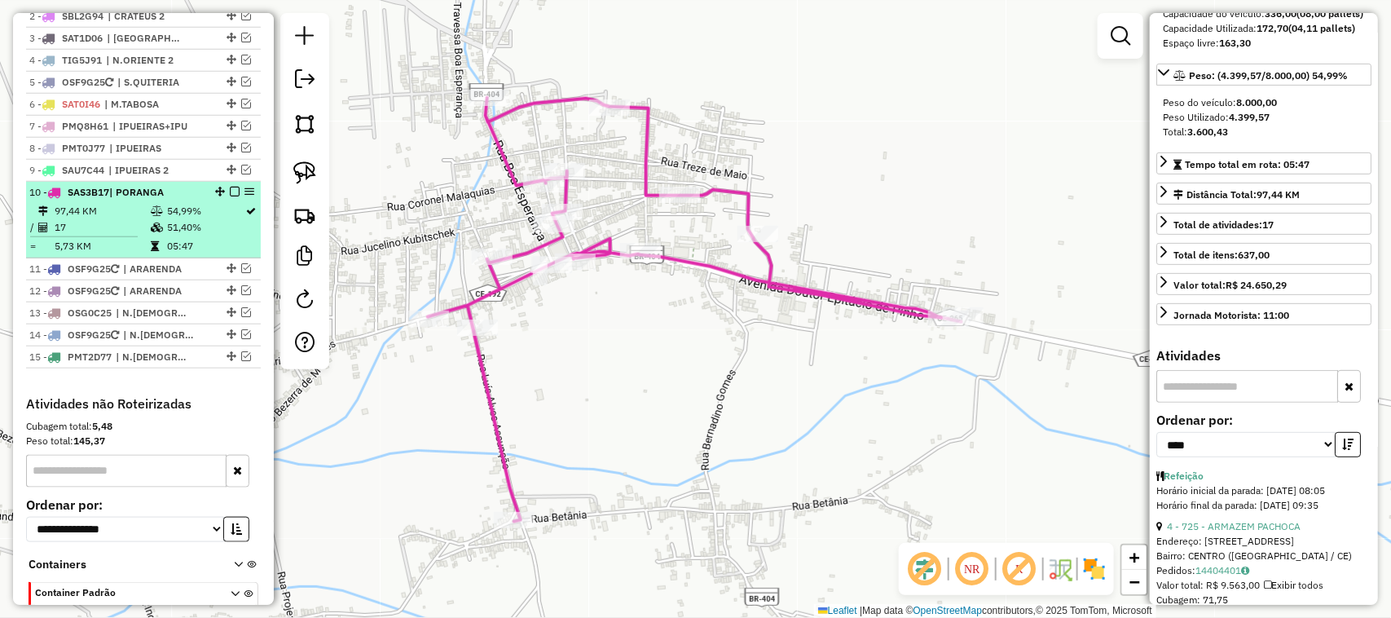
click at [230, 196] on em at bounding box center [235, 192] width 10 height 10
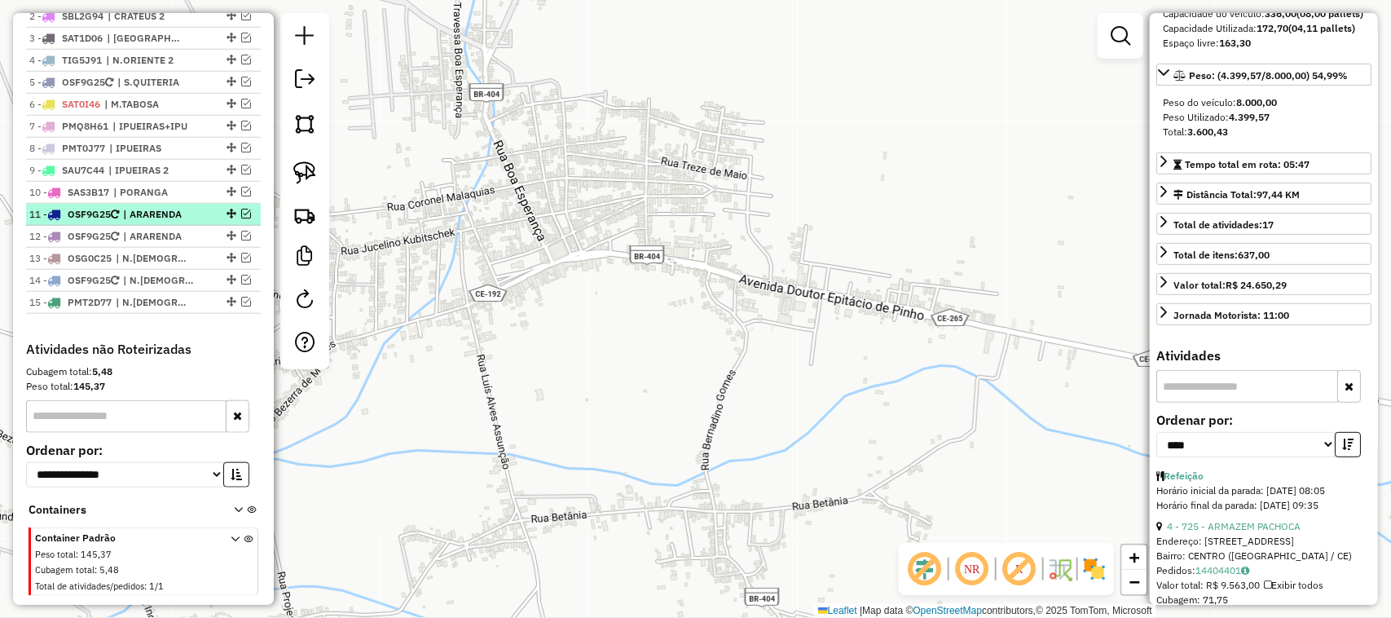
click at [242, 218] on em at bounding box center [246, 214] width 10 height 10
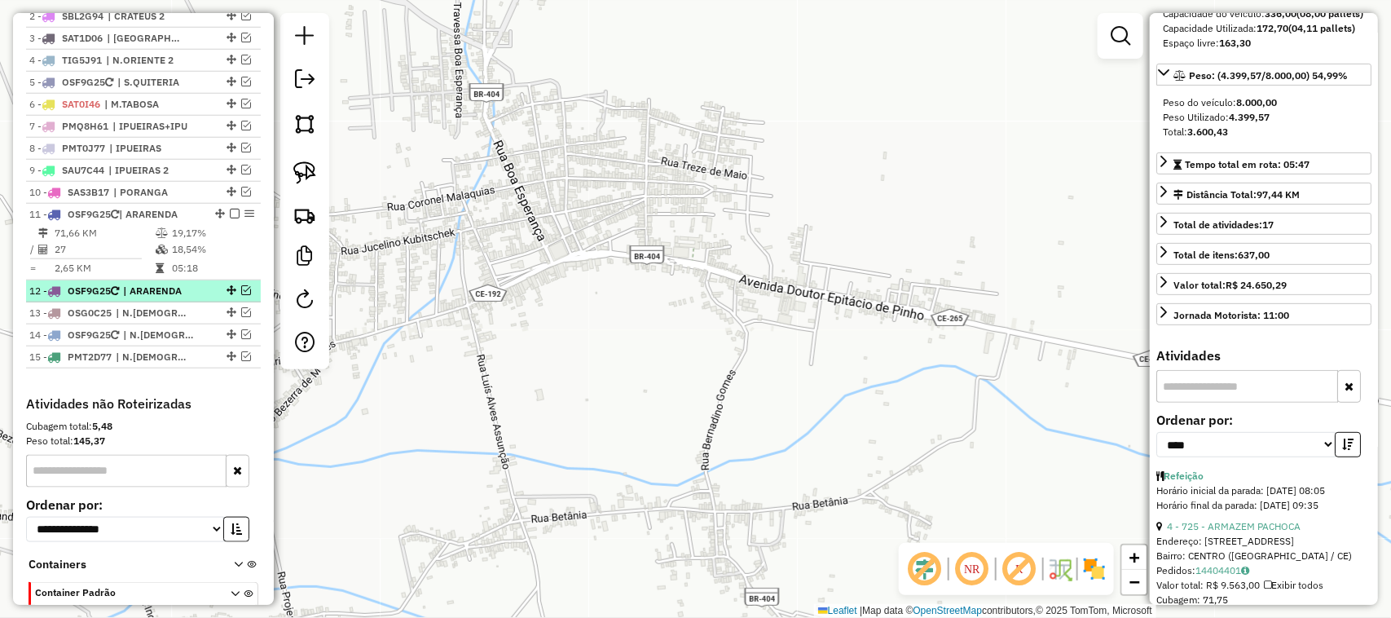
click at [243, 295] on em at bounding box center [246, 290] width 10 height 10
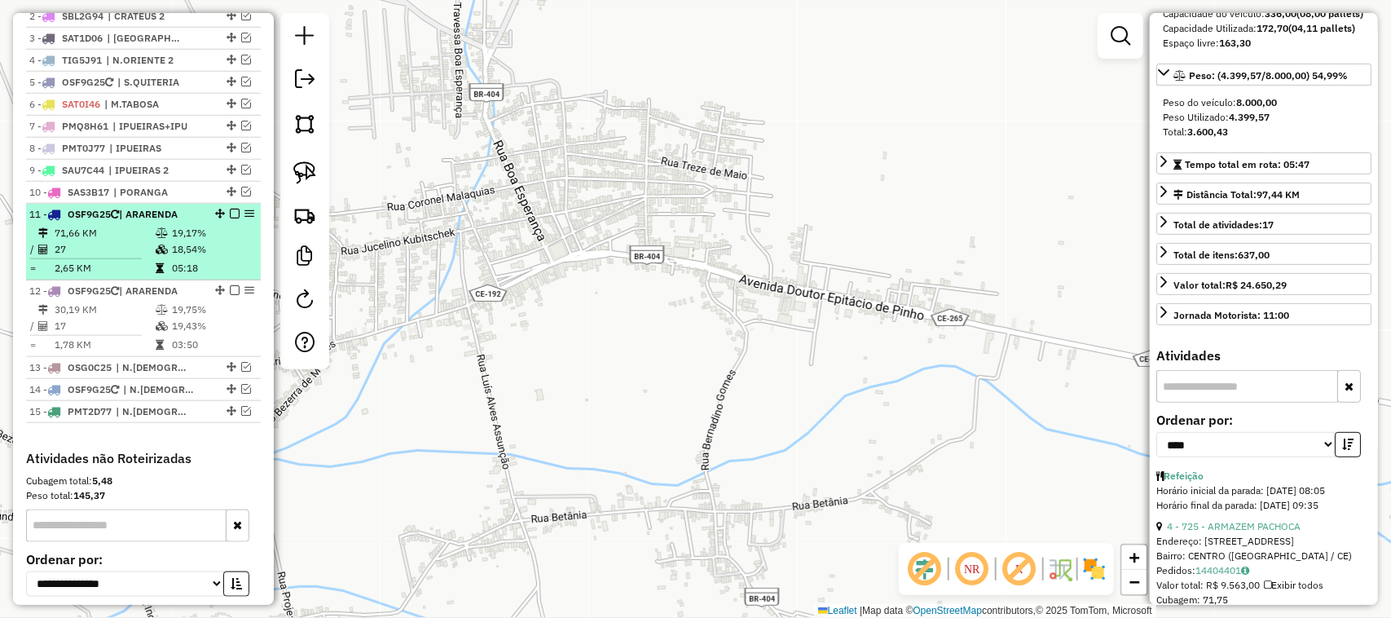
click at [108, 241] on td "71,66 KM" at bounding box center [104, 233] width 101 height 16
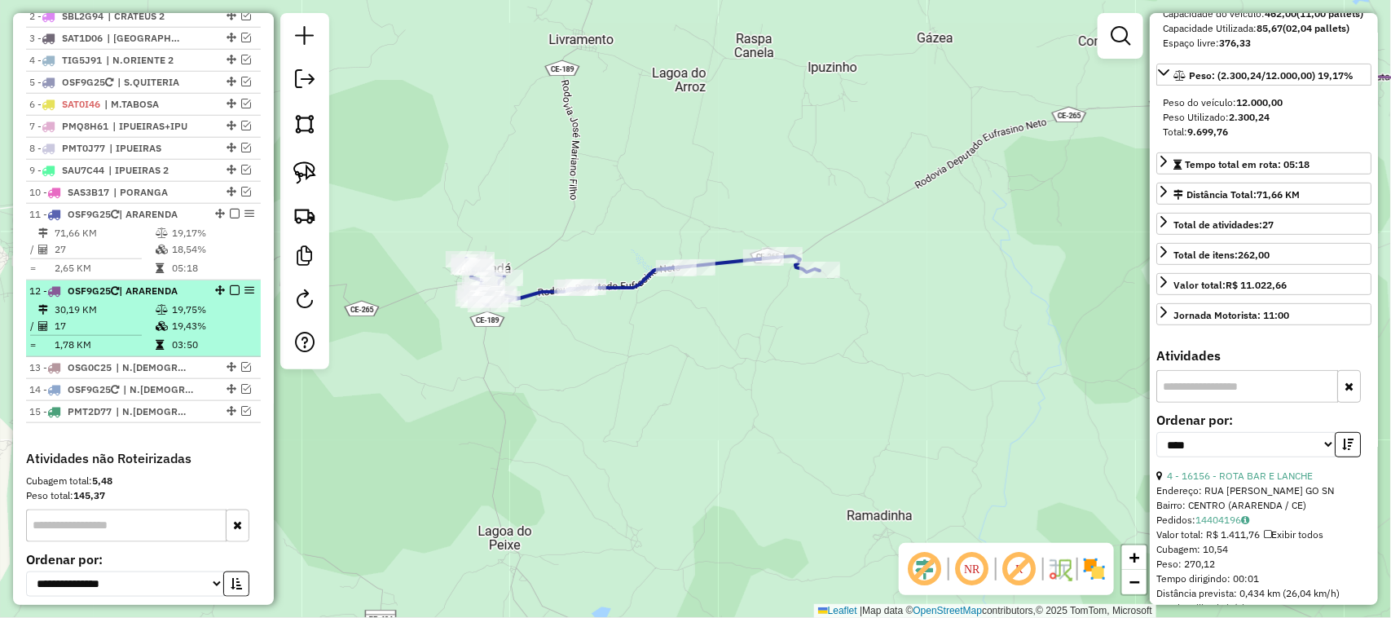
click at [102, 318] on td "30,19 KM" at bounding box center [104, 310] width 101 height 16
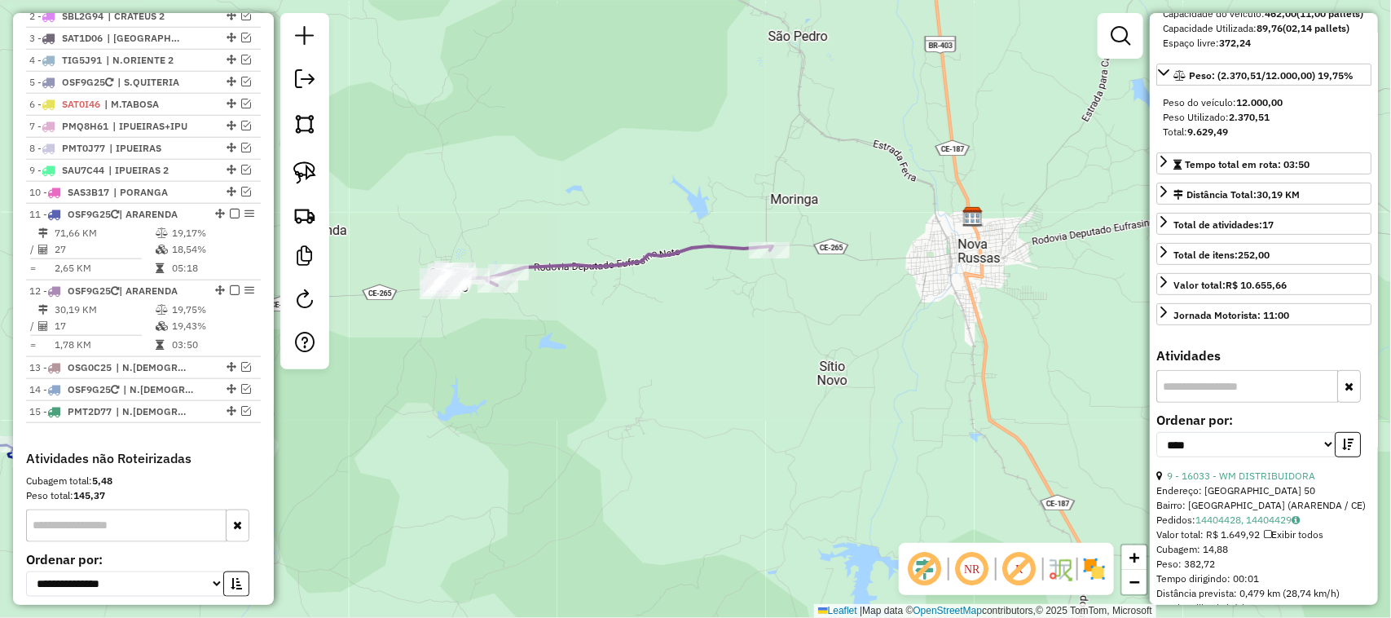
click at [579, 327] on div "Janela de atendimento Grade de atendimento Capacidade Transportadoras Veículos …" at bounding box center [695, 309] width 1391 height 618
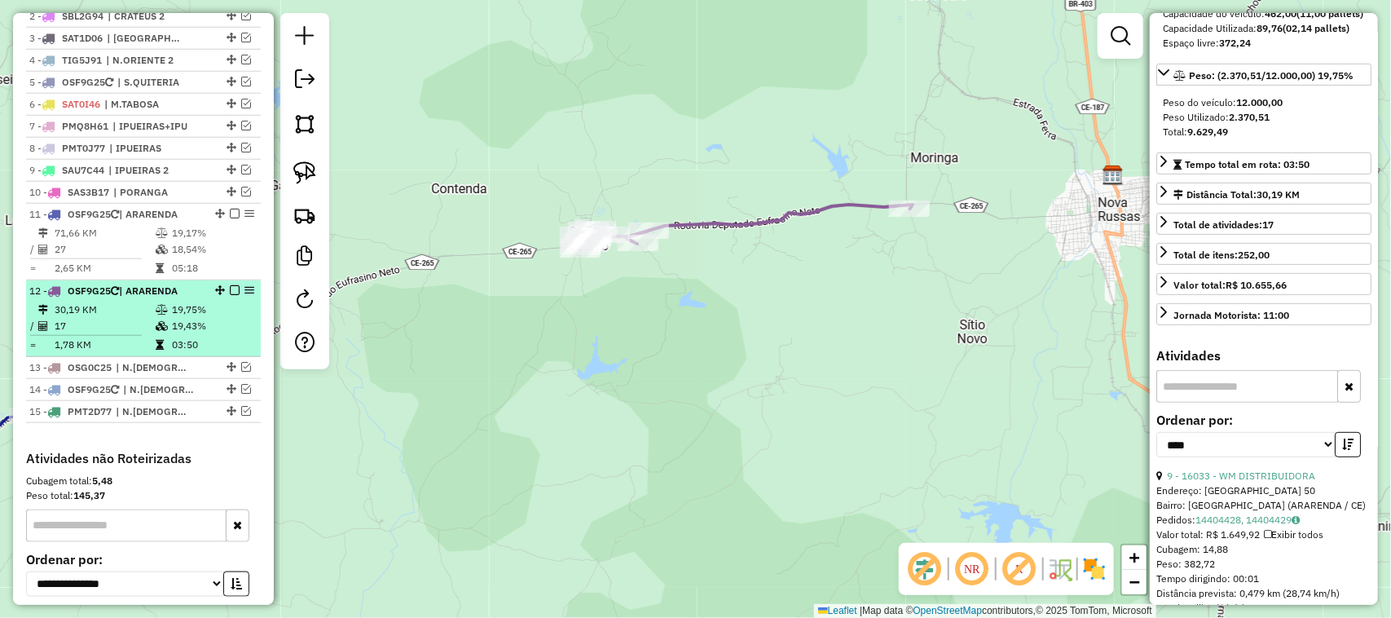
click at [120, 318] on td "30,19 KM" at bounding box center [104, 310] width 101 height 16
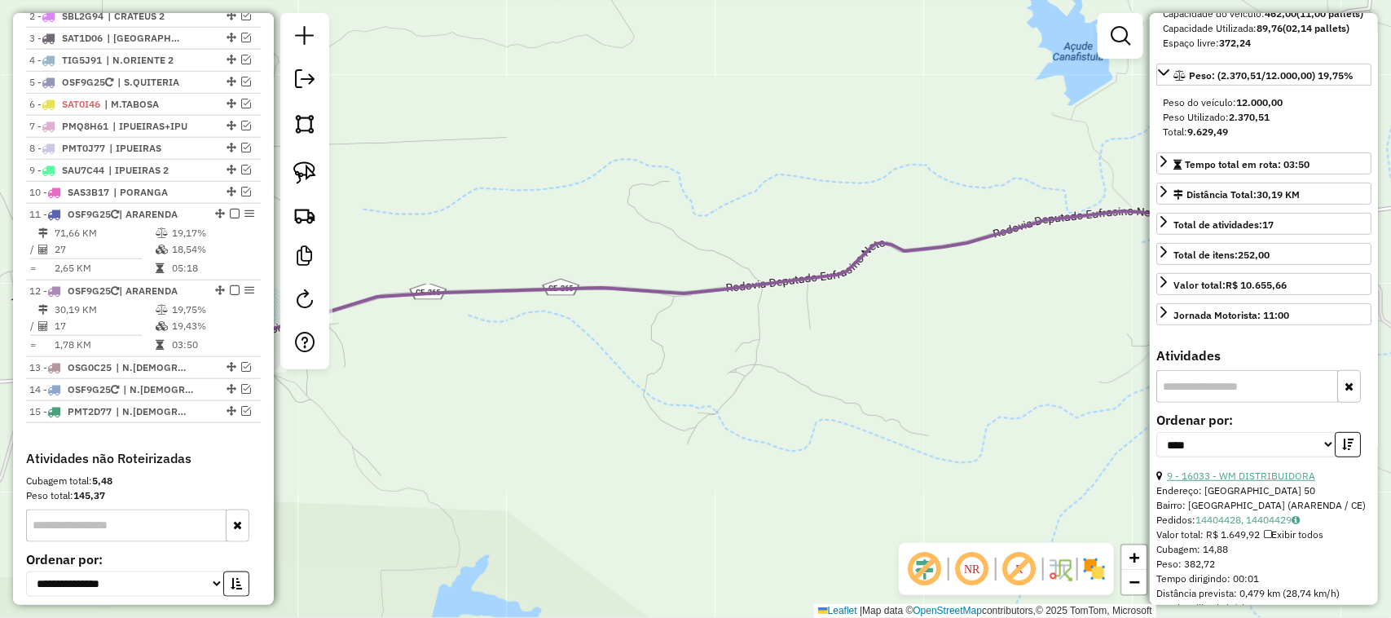
click at [1272, 482] on link "9 - 16033 - WM DISTRIBUIDORA" at bounding box center [1241, 475] width 148 height 12
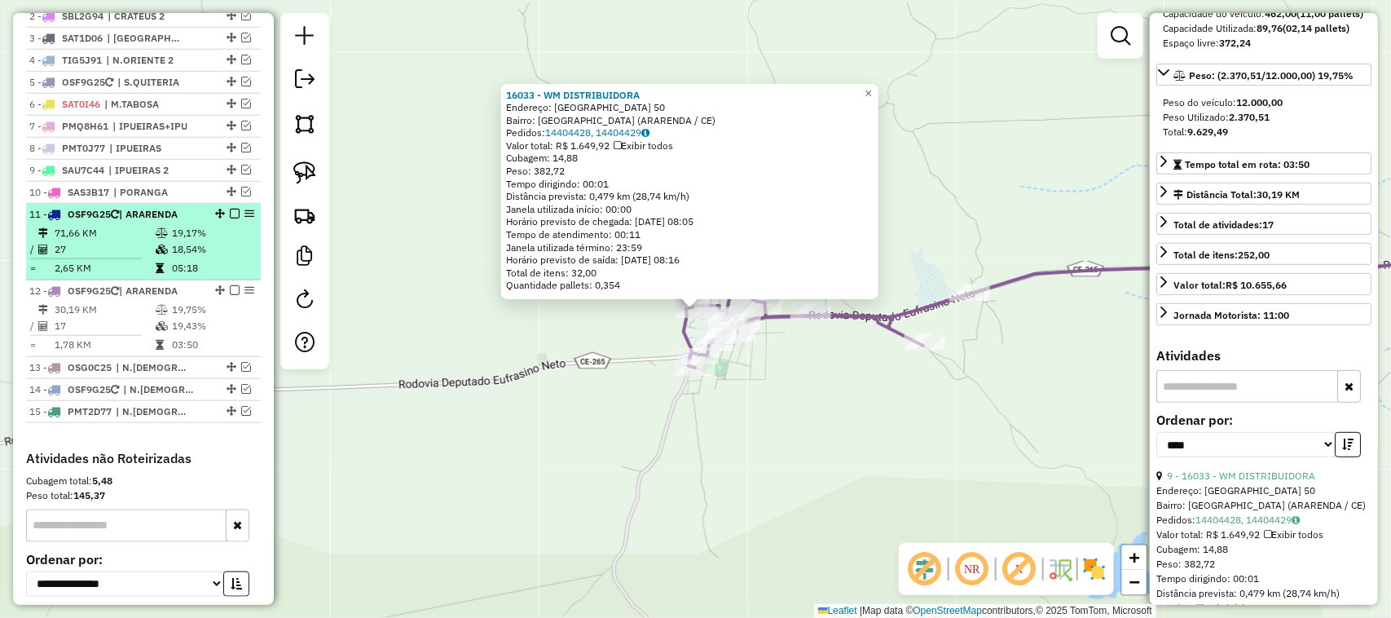
click at [116, 258] on td "27" at bounding box center [104, 249] width 101 height 16
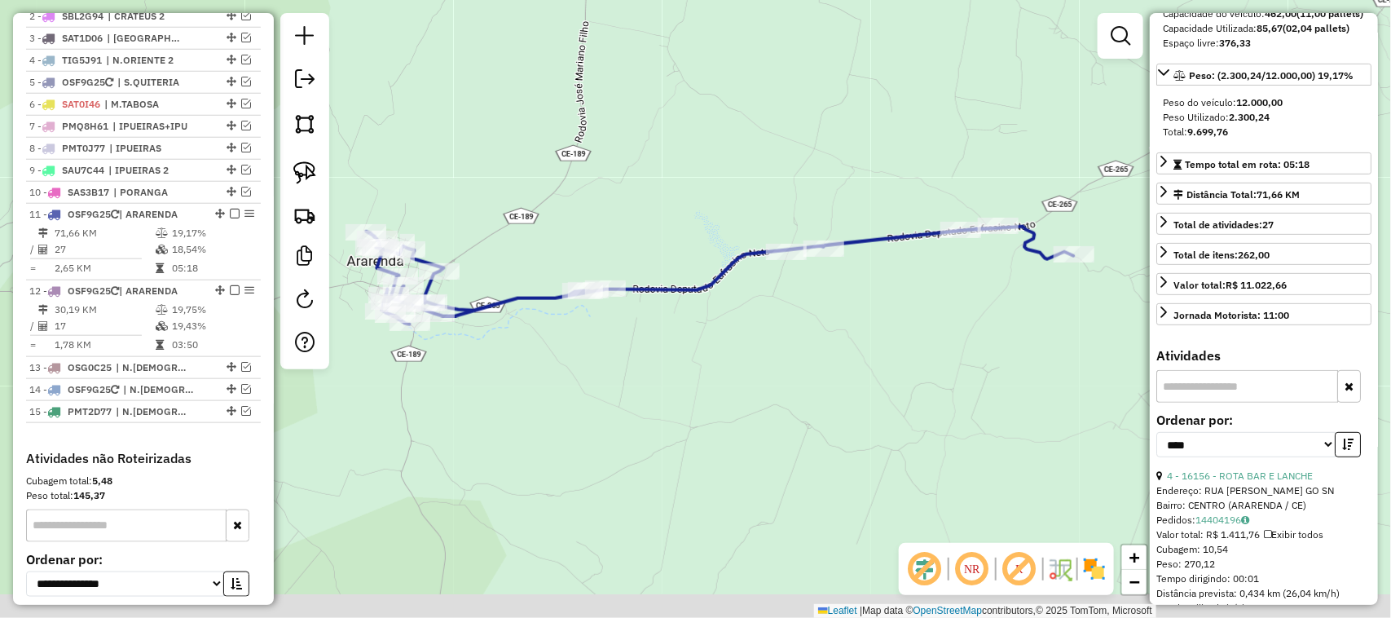
drag, startPoint x: 845, startPoint y: 353, endPoint x: 865, endPoint y: 314, distance: 43.7
click at [864, 319] on div "Janela de atendimento Grade de atendimento Capacidade Transportadoras Veículos …" at bounding box center [695, 309] width 1391 height 618
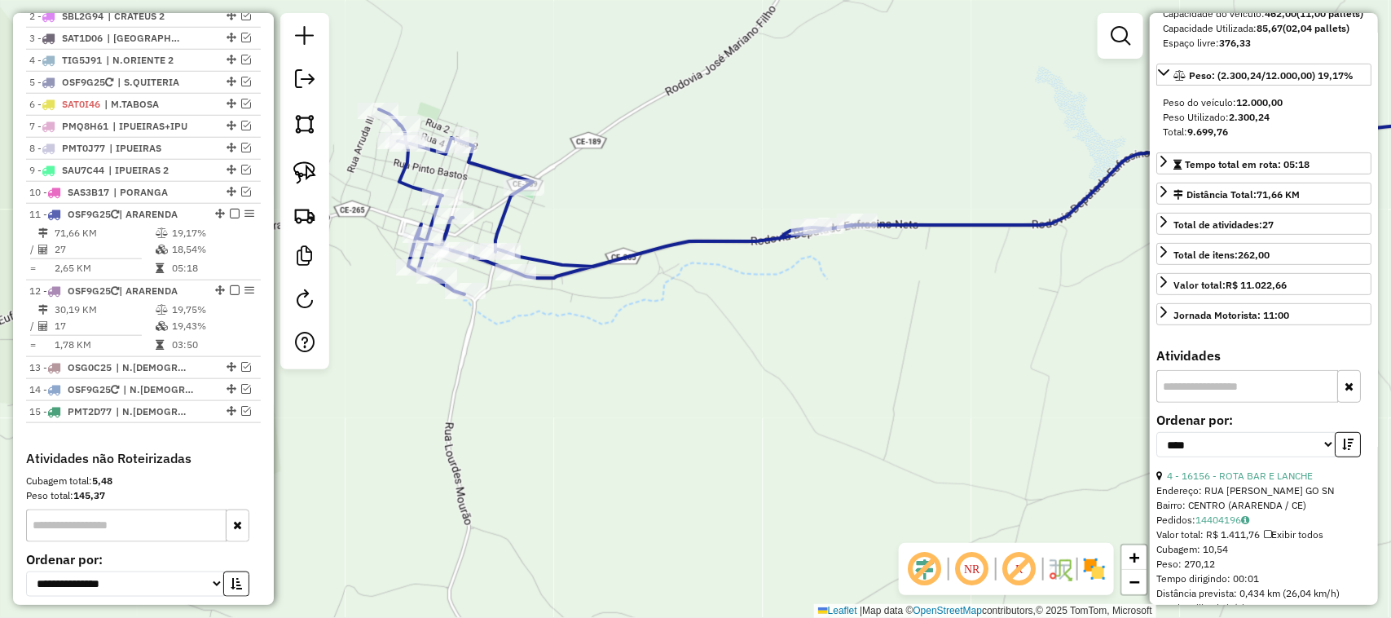
drag, startPoint x: 603, startPoint y: 363, endPoint x: 803, endPoint y: 322, distance: 203.8
click at [746, 330] on div "Janela de atendimento Grade de atendimento Capacidade Transportadoras Veículos …" at bounding box center [695, 309] width 1391 height 618
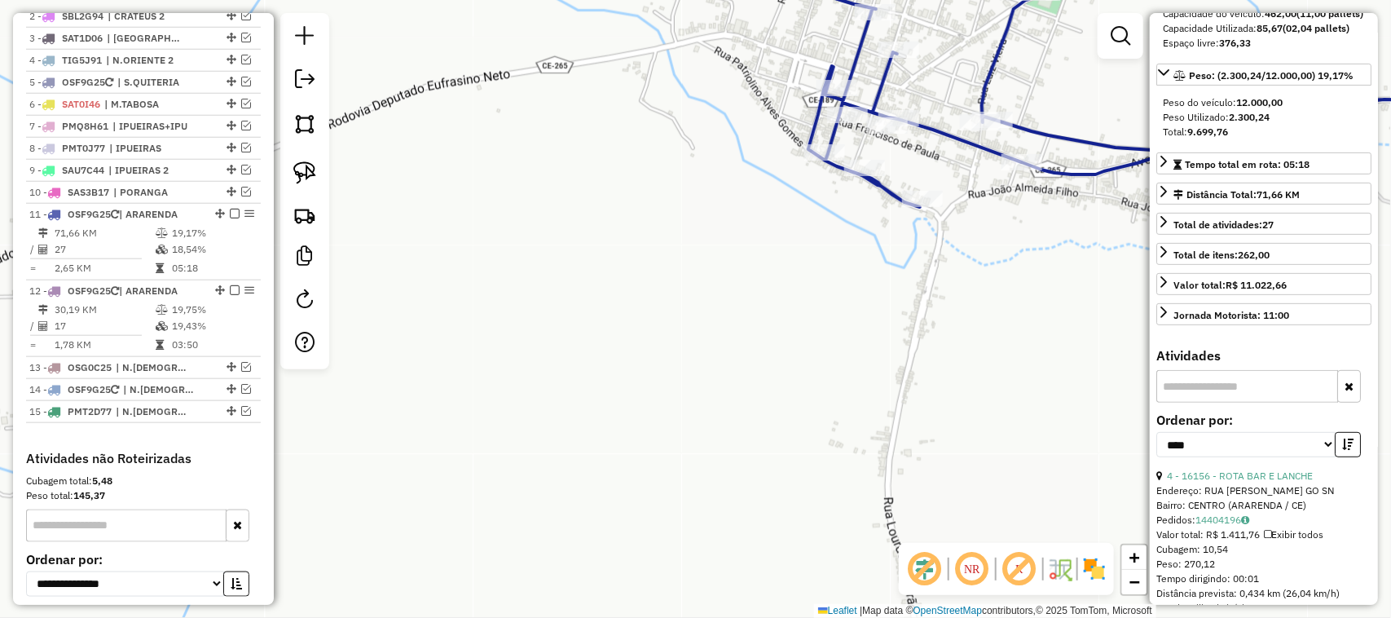
click at [628, 334] on div "Janela de atendimento Grade de atendimento Capacidade Transportadoras Veículos …" at bounding box center [695, 309] width 1391 height 618
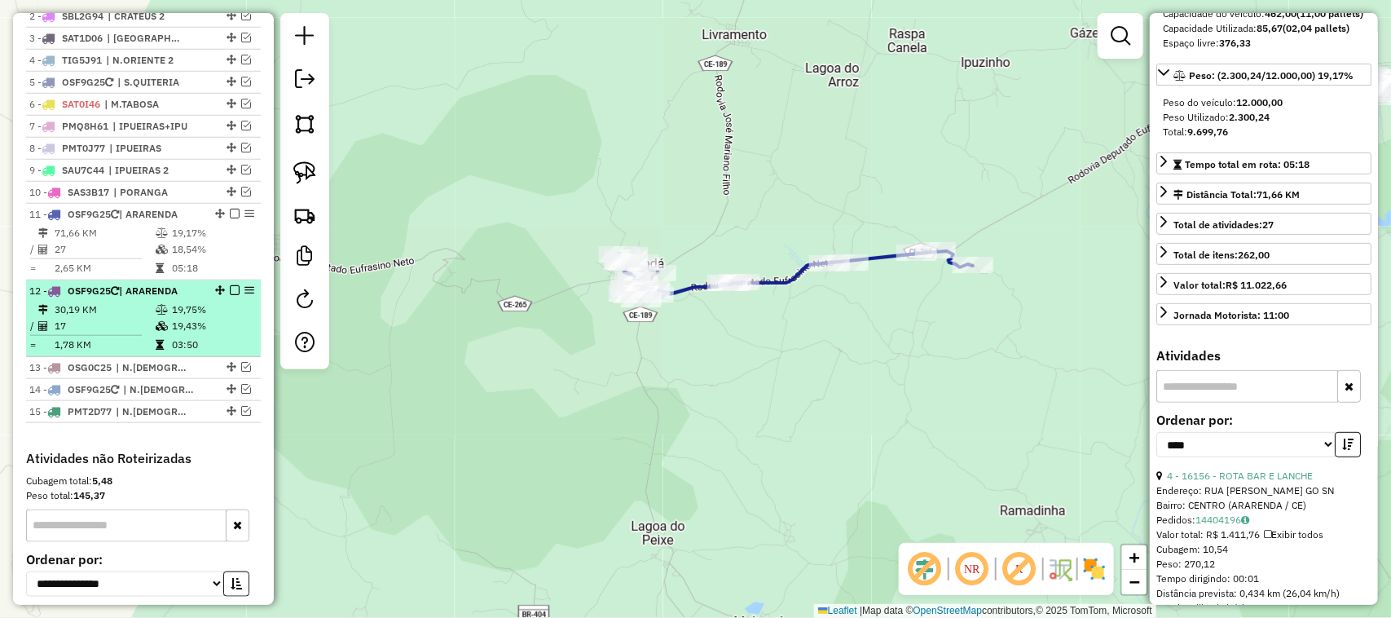
click at [119, 334] on td "17" at bounding box center [104, 326] width 101 height 16
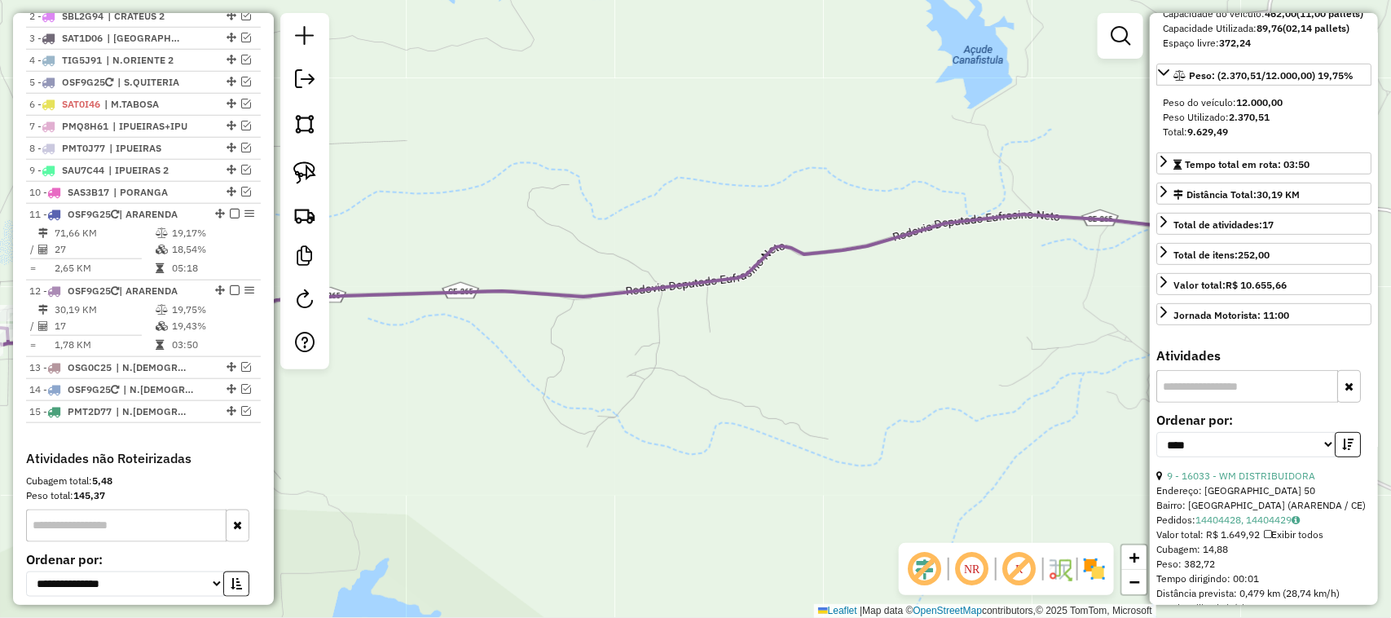
drag, startPoint x: 821, startPoint y: 363, endPoint x: 709, endPoint y: 352, distance: 112.1
click at [742, 361] on div "Janela de atendimento Grade de atendimento Capacidade Transportadoras Veículos …" at bounding box center [695, 309] width 1391 height 618
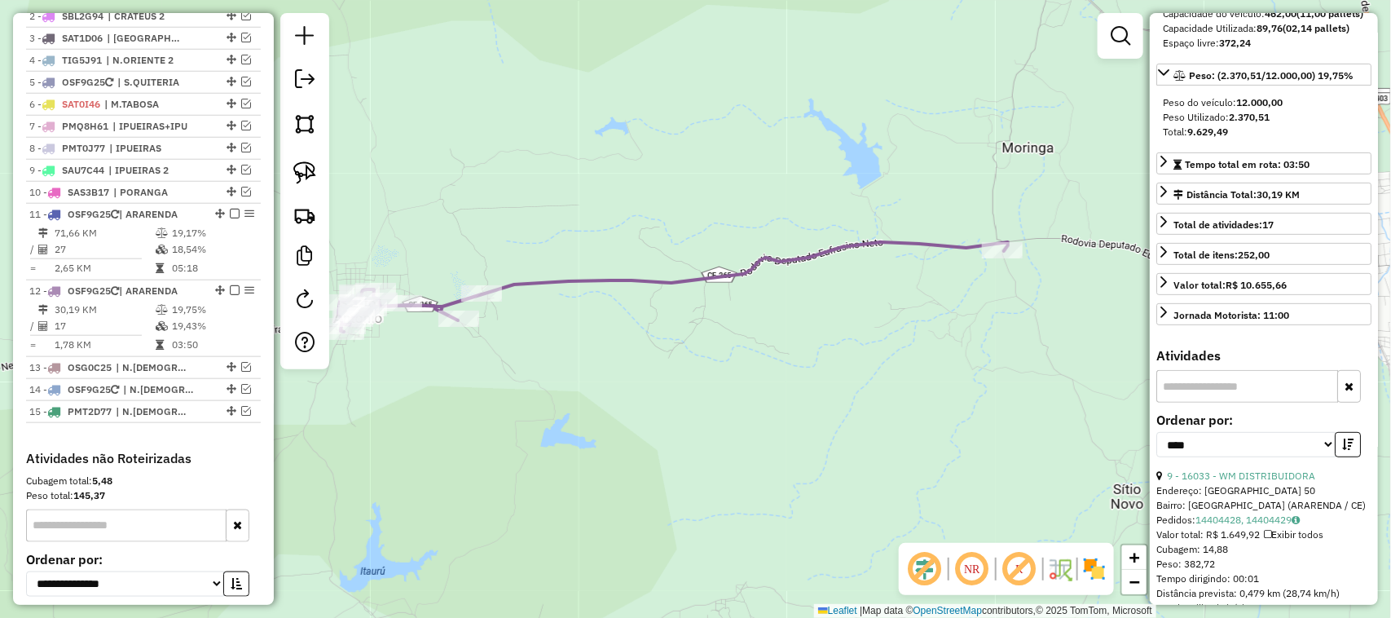
drag, startPoint x: 722, startPoint y: 399, endPoint x: 764, endPoint y: 339, distance: 73.2
click at [860, 349] on div "Janela de atendimento Grade de atendimento Capacidade Transportadoras Veículos …" at bounding box center [695, 309] width 1391 height 618
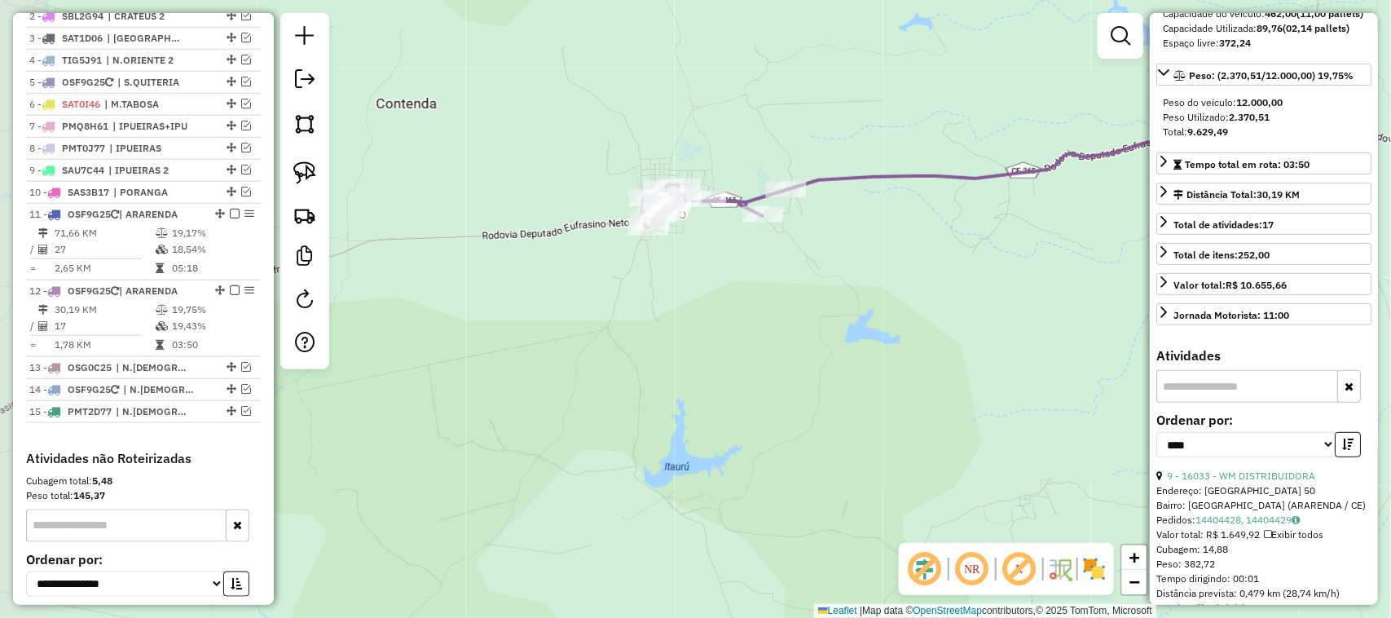
drag, startPoint x: 527, startPoint y: 381, endPoint x: 597, endPoint y: 381, distance: 70.1
click at [595, 391] on div "Janela de atendimento Grade de atendimento Capacidade Transportadoras Veículos …" at bounding box center [695, 309] width 1391 height 618
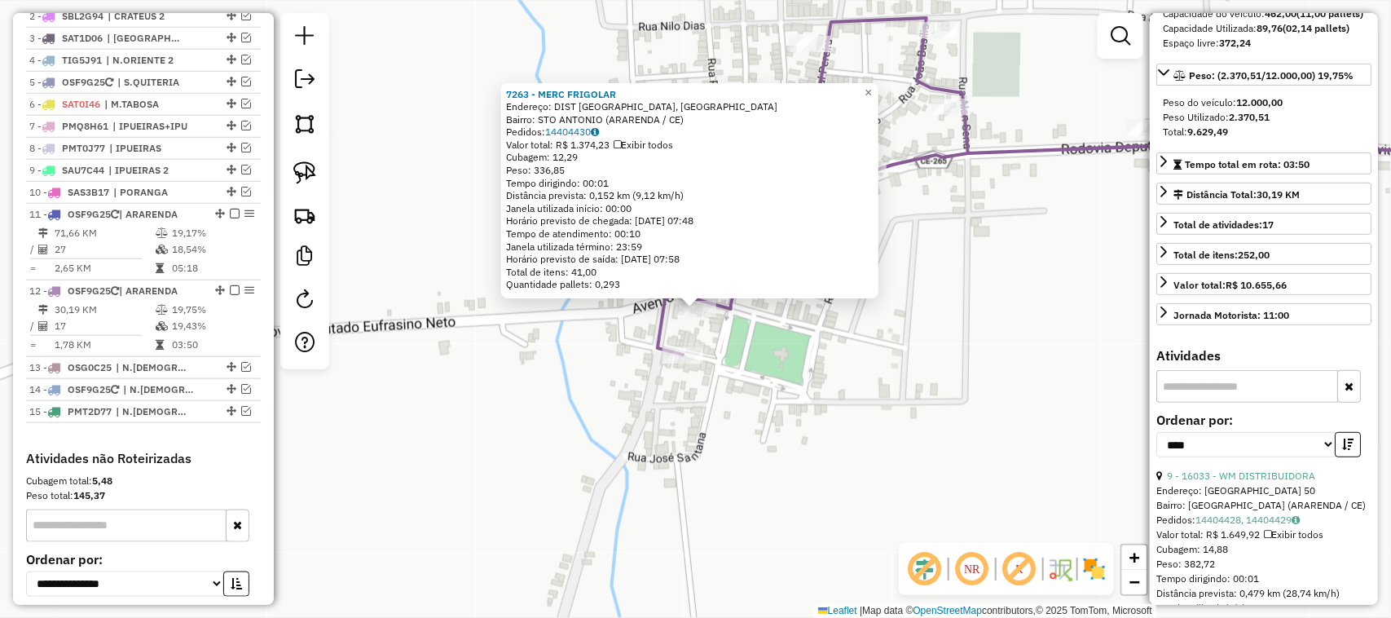
scroll to position [801, 0]
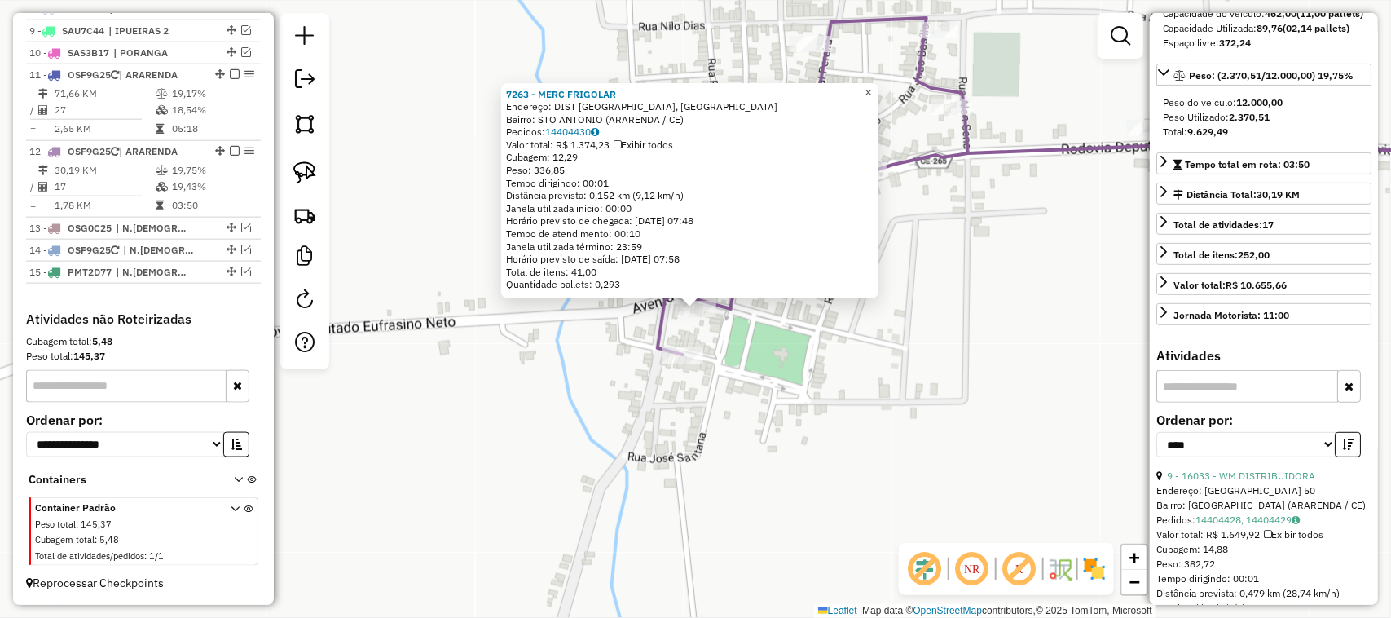
click at [872, 86] on span "×" at bounding box center [868, 93] width 7 height 14
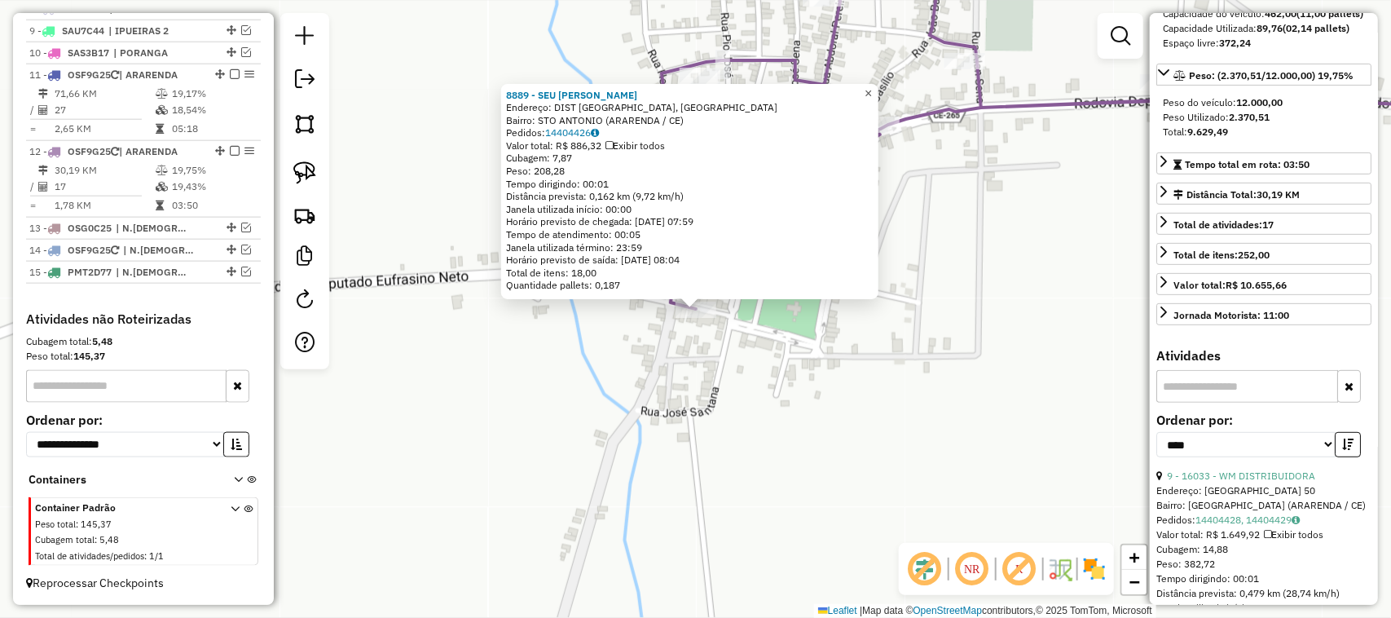
click at [872, 86] on span "×" at bounding box center [868, 93] width 7 height 14
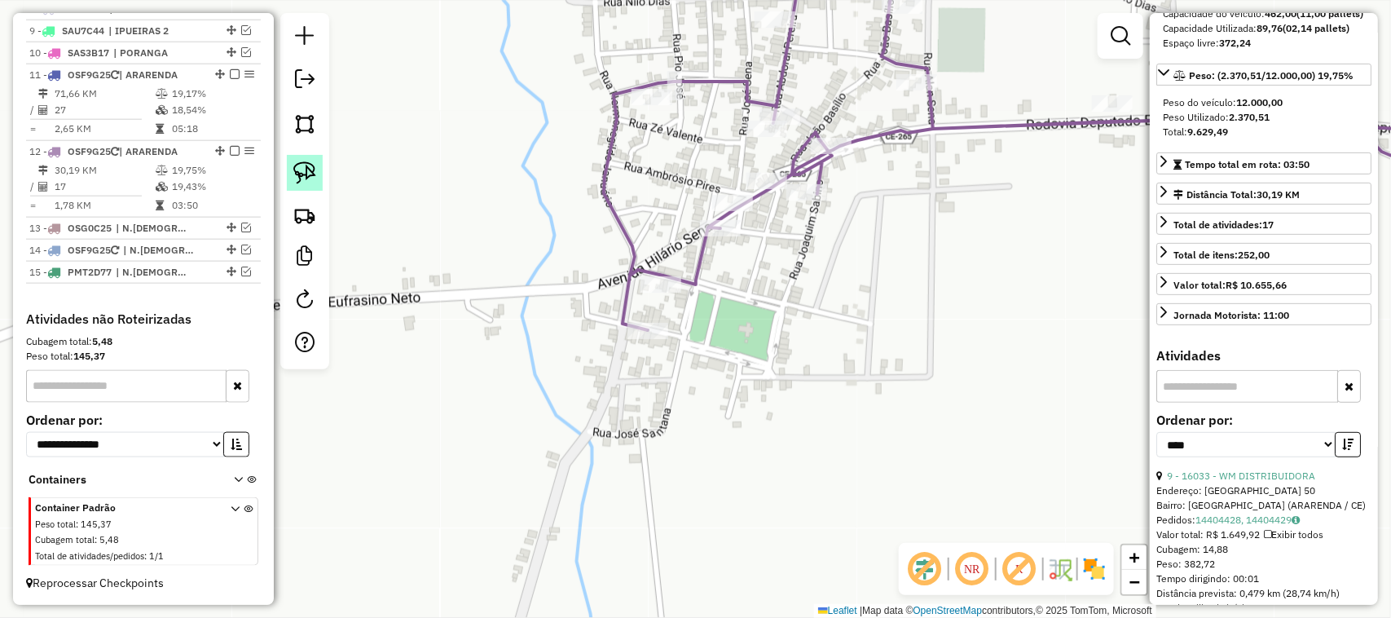
click at [300, 176] on img at bounding box center [304, 172] width 23 height 23
drag, startPoint x: 689, startPoint y: 274, endPoint x: 672, endPoint y: 356, distance: 84.1
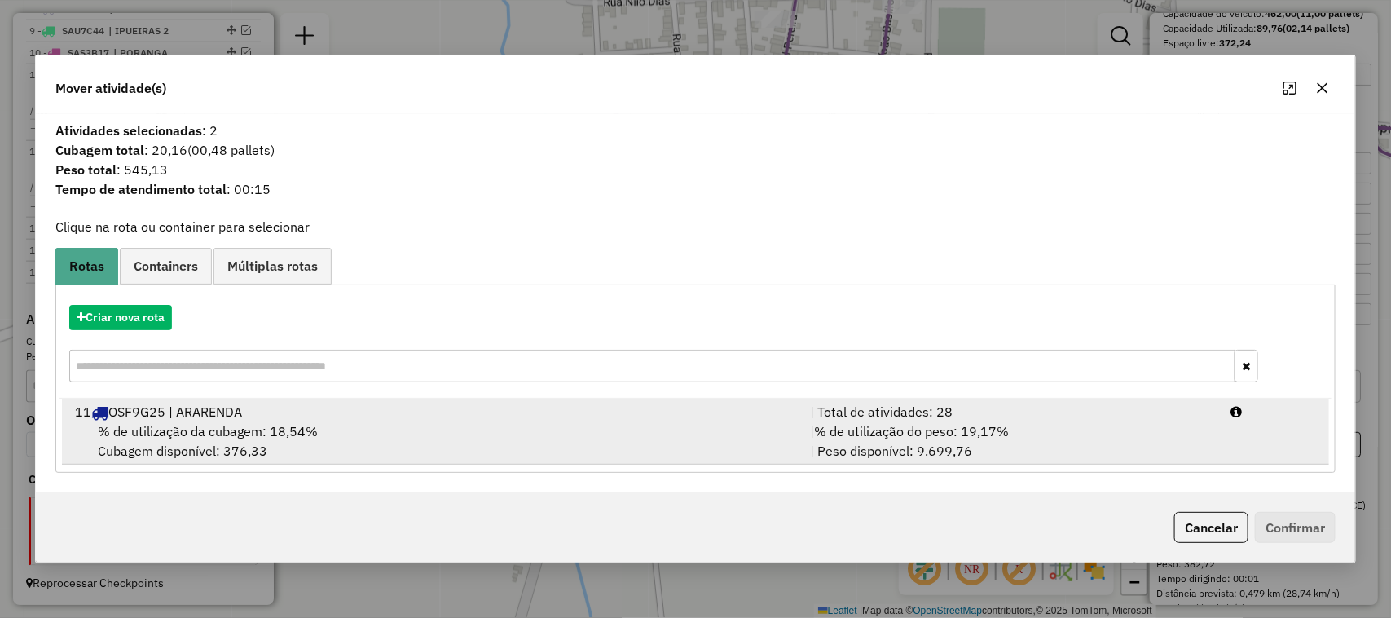
click at [202, 429] on span "% de utilização da cubagem: 18,54%" at bounding box center [208, 431] width 220 height 16
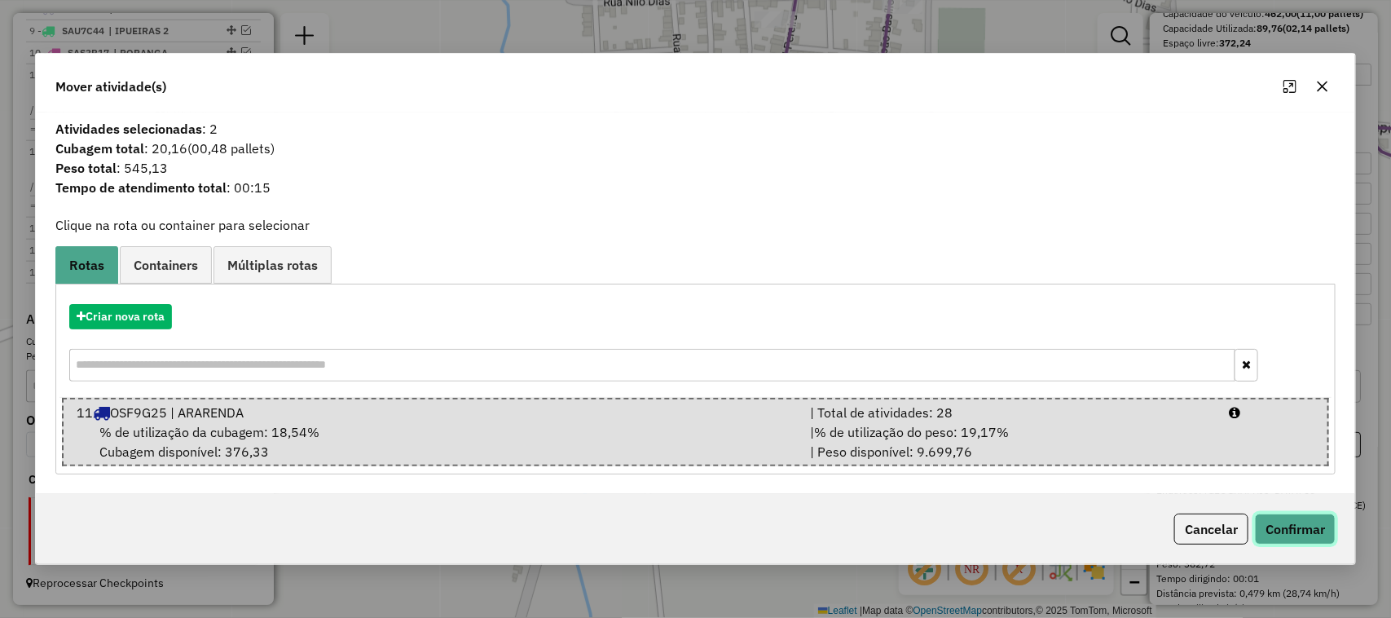
click at [1297, 526] on button "Confirmar" at bounding box center [1295, 528] width 81 height 31
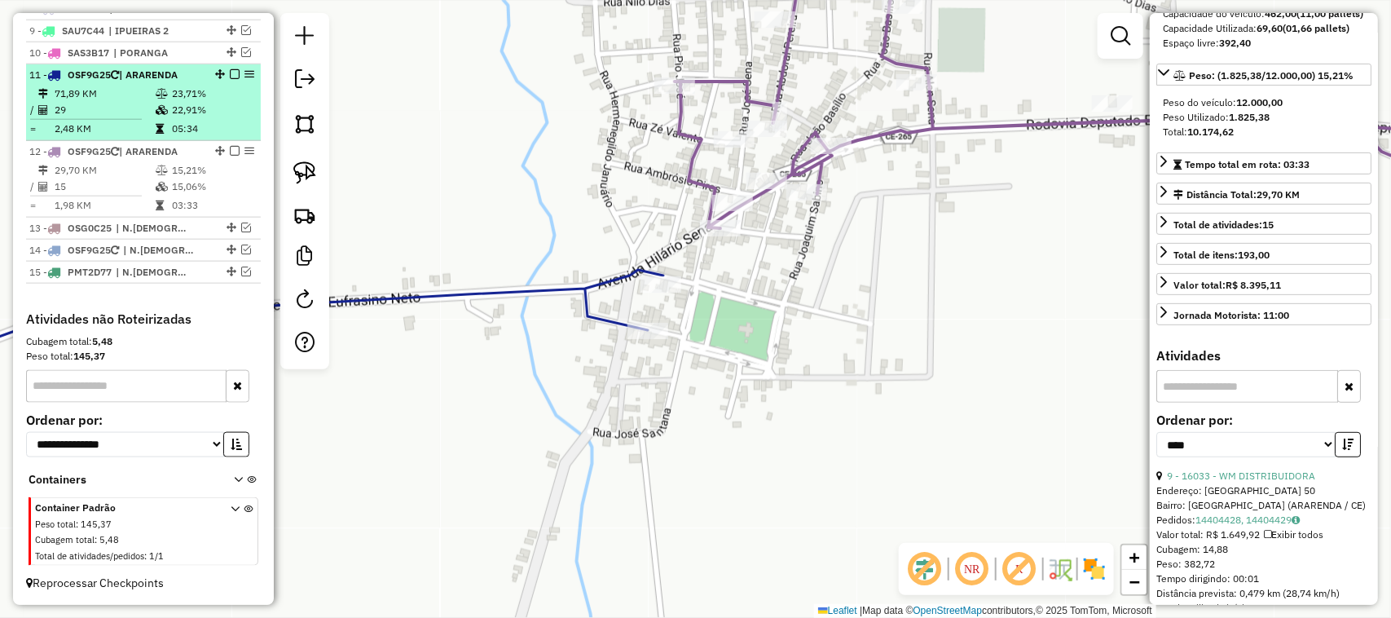
click at [121, 107] on td "29" at bounding box center [104, 110] width 101 height 16
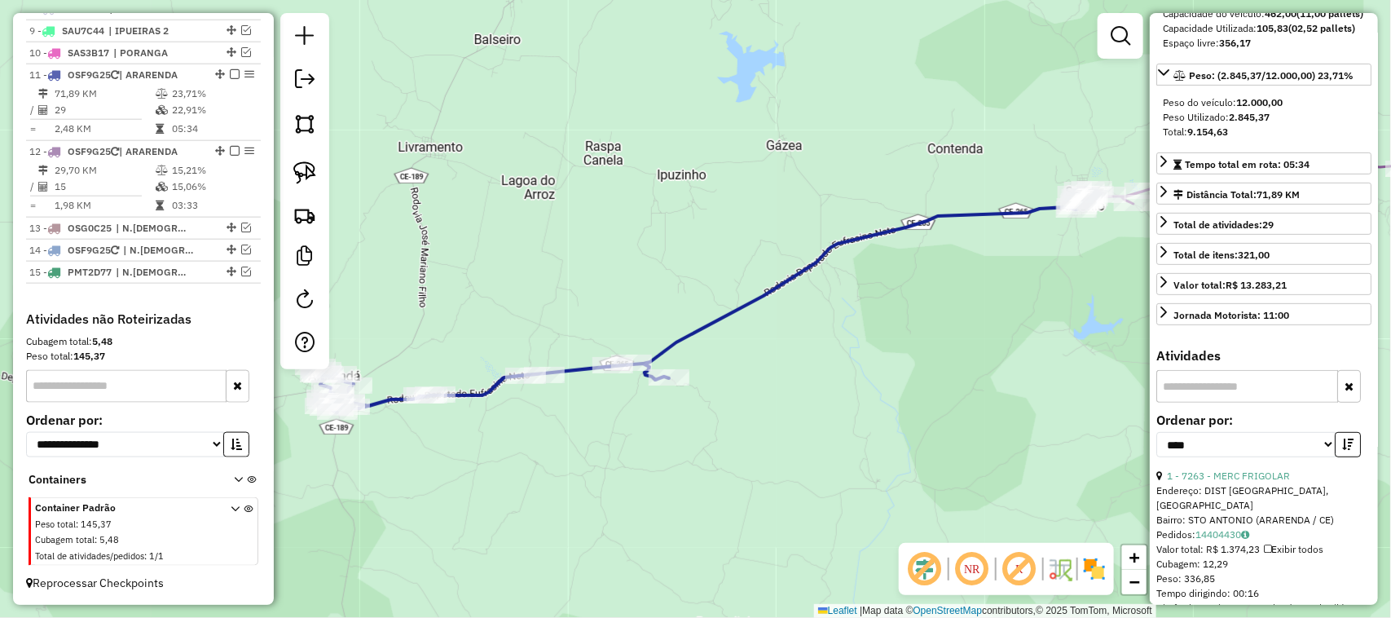
drag, startPoint x: 632, startPoint y: 265, endPoint x: 653, endPoint y: 254, distance: 23.0
click at [652, 255] on div "Janela de atendimento Grade de atendimento Capacidade Transportadoras Veículos …" at bounding box center [695, 309] width 1391 height 618
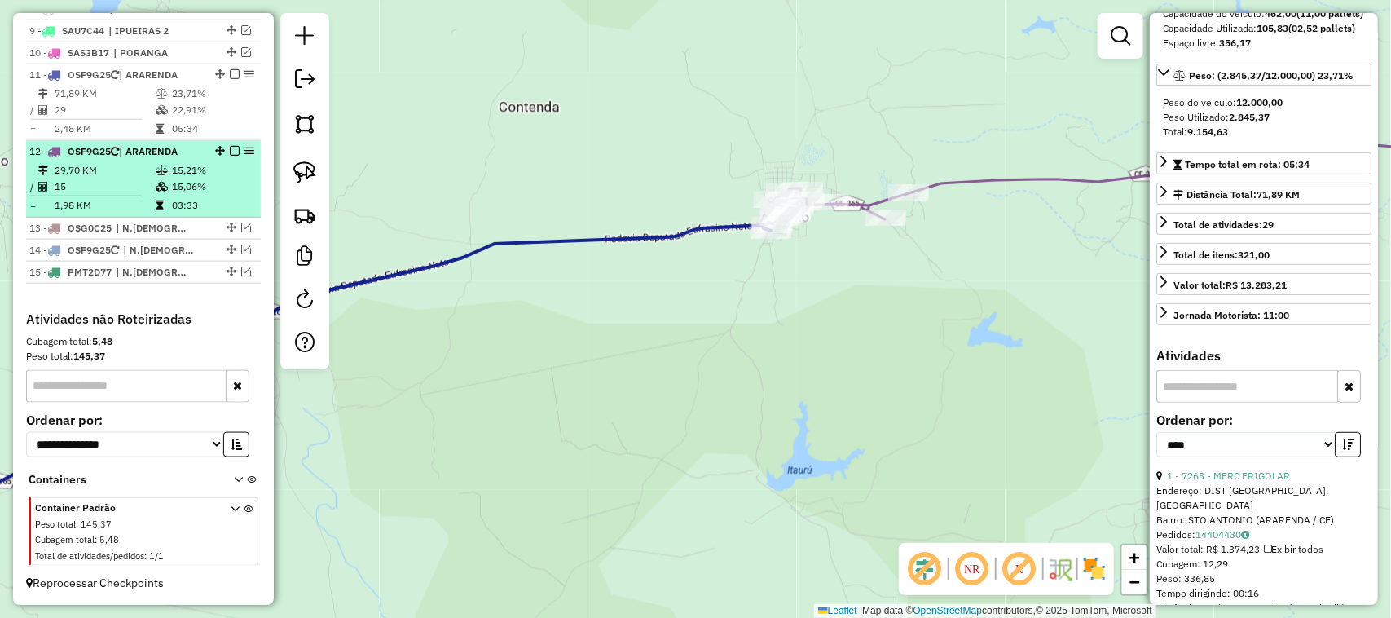
click at [128, 178] on td "15" at bounding box center [104, 186] width 101 height 16
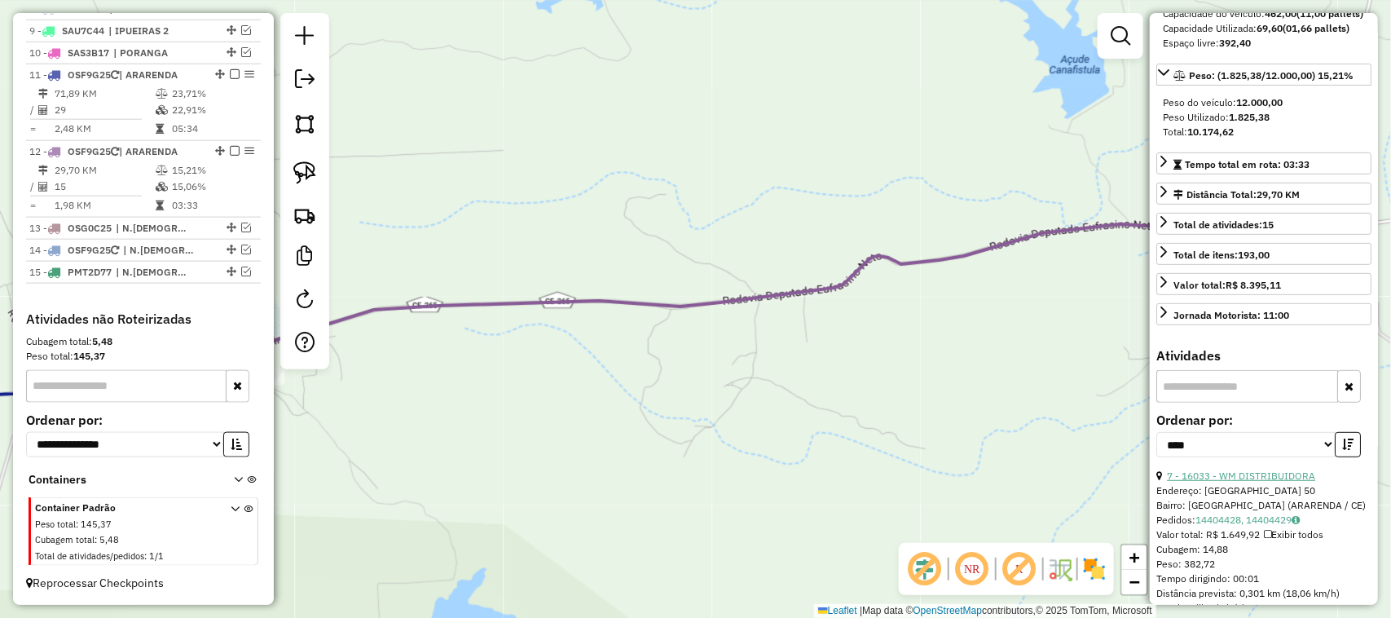
click at [1263, 482] on link "7 - 16033 - WM DISTRIBUIDORA" at bounding box center [1241, 475] width 148 height 12
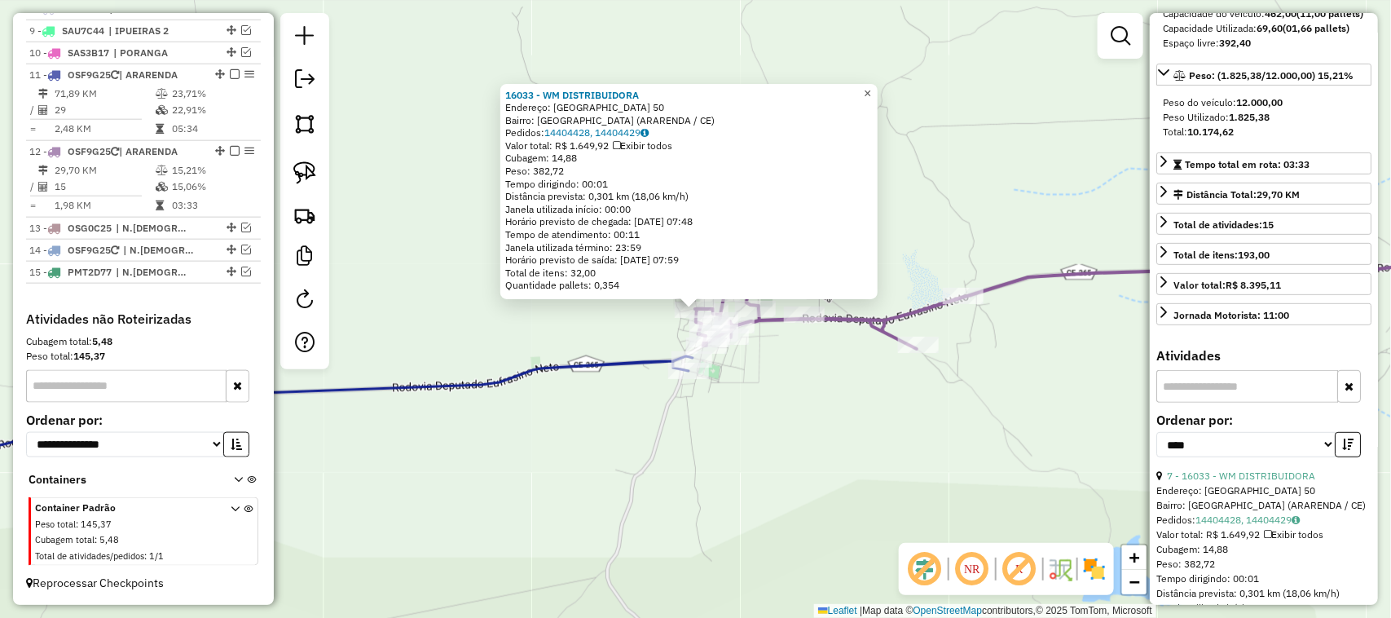
click at [871, 86] on span "×" at bounding box center [867, 93] width 7 height 14
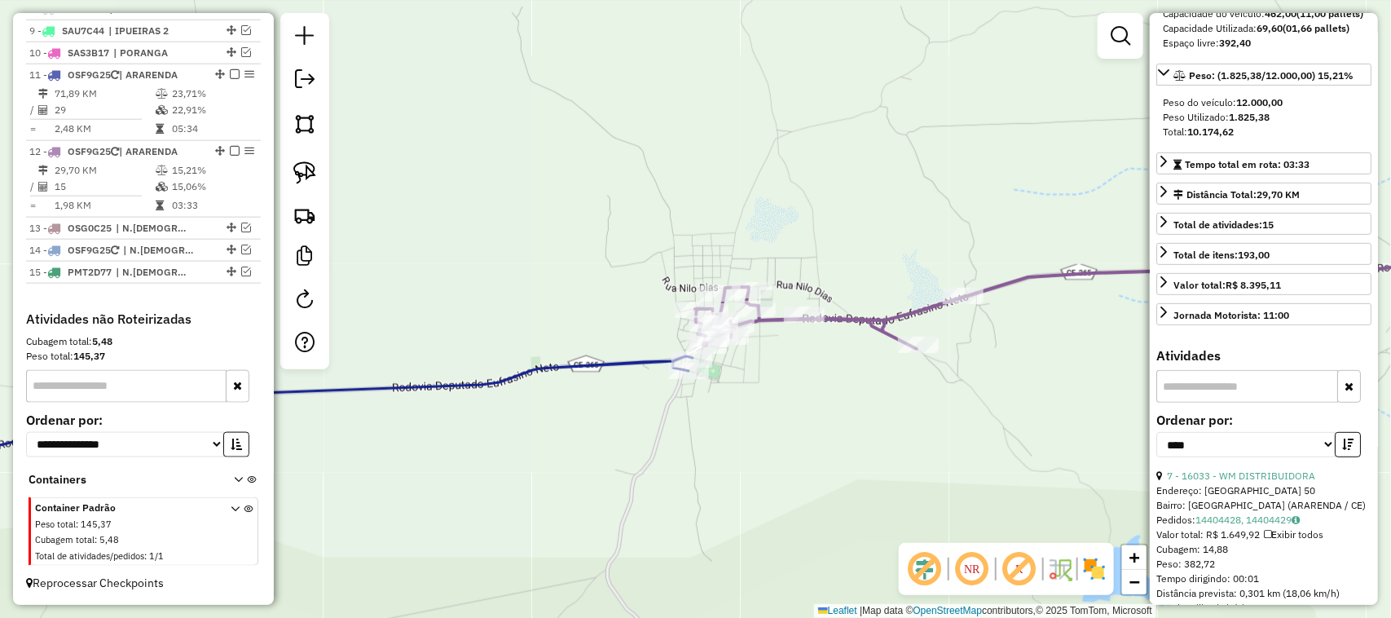
drag, startPoint x: 569, startPoint y: 275, endPoint x: 653, endPoint y: 163, distance: 140.3
click at [632, 189] on div "Janela de atendimento Grade de atendimento Capacidade Transportadoras Veículos …" at bounding box center [695, 309] width 1391 height 618
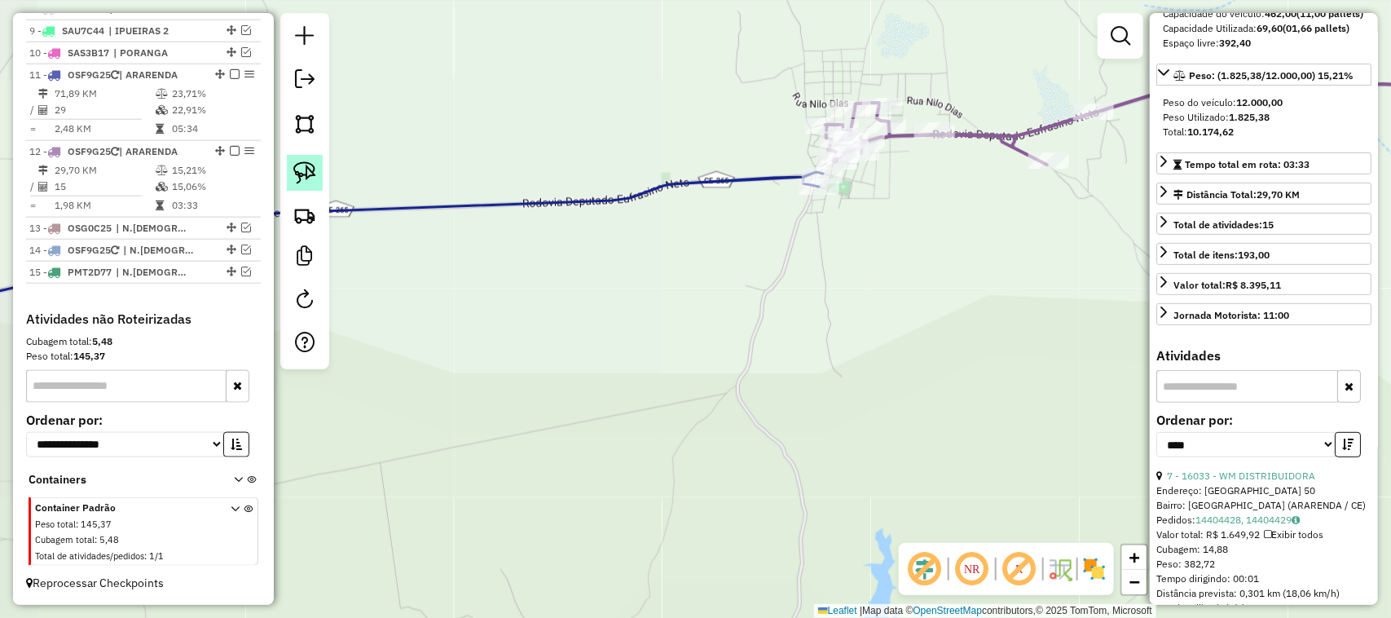
click at [297, 165] on img at bounding box center [304, 172] width 23 height 23
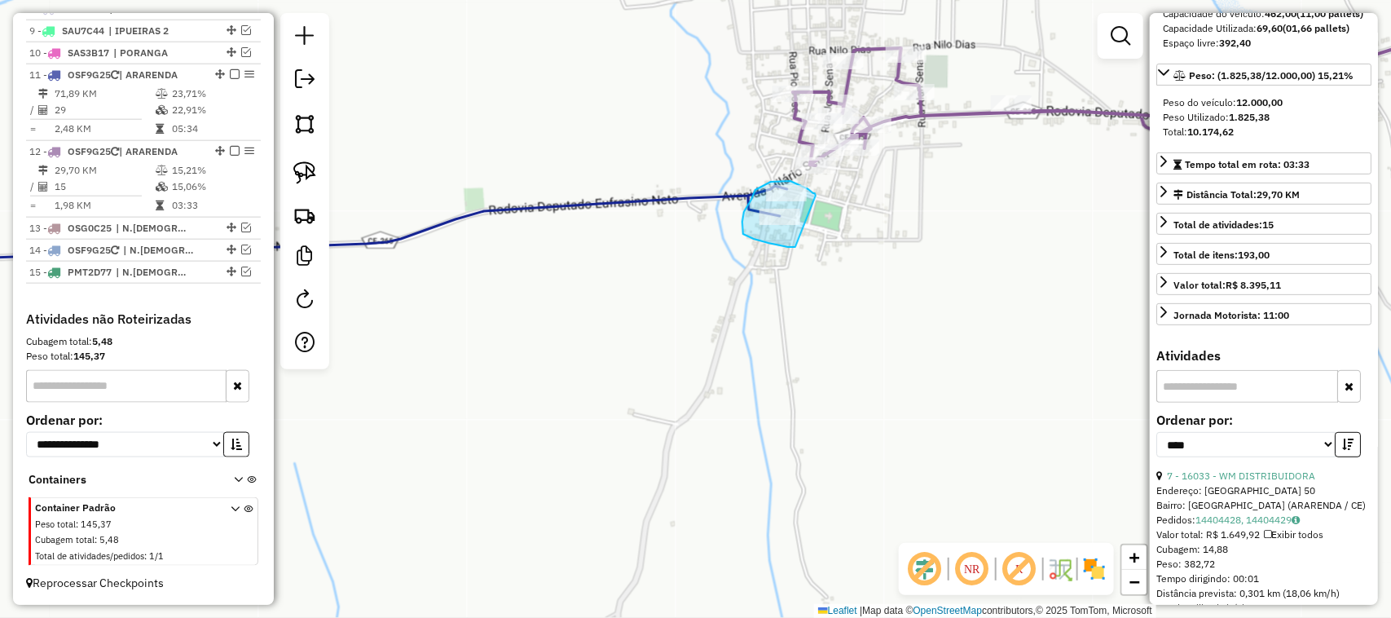
drag, startPoint x: 816, startPoint y: 196, endPoint x: 799, endPoint y: 243, distance: 50.0
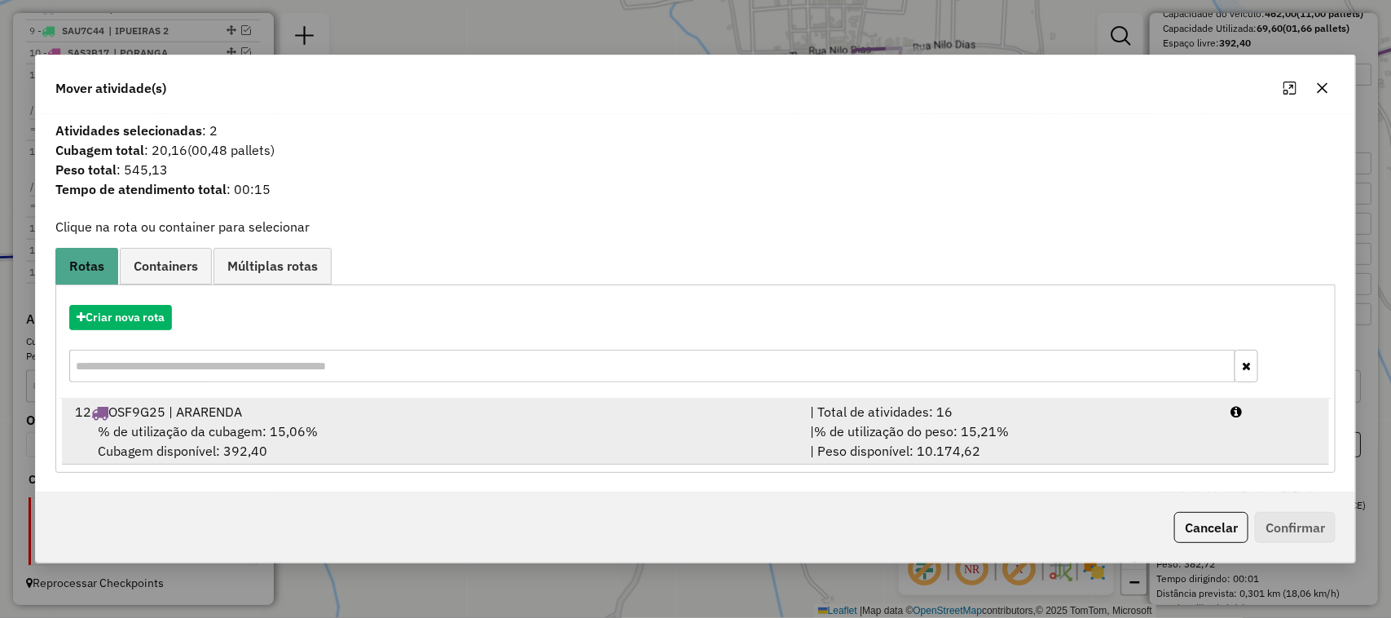
click at [190, 426] on span "% de utilização da cubagem: 15,06%" at bounding box center [208, 431] width 220 height 16
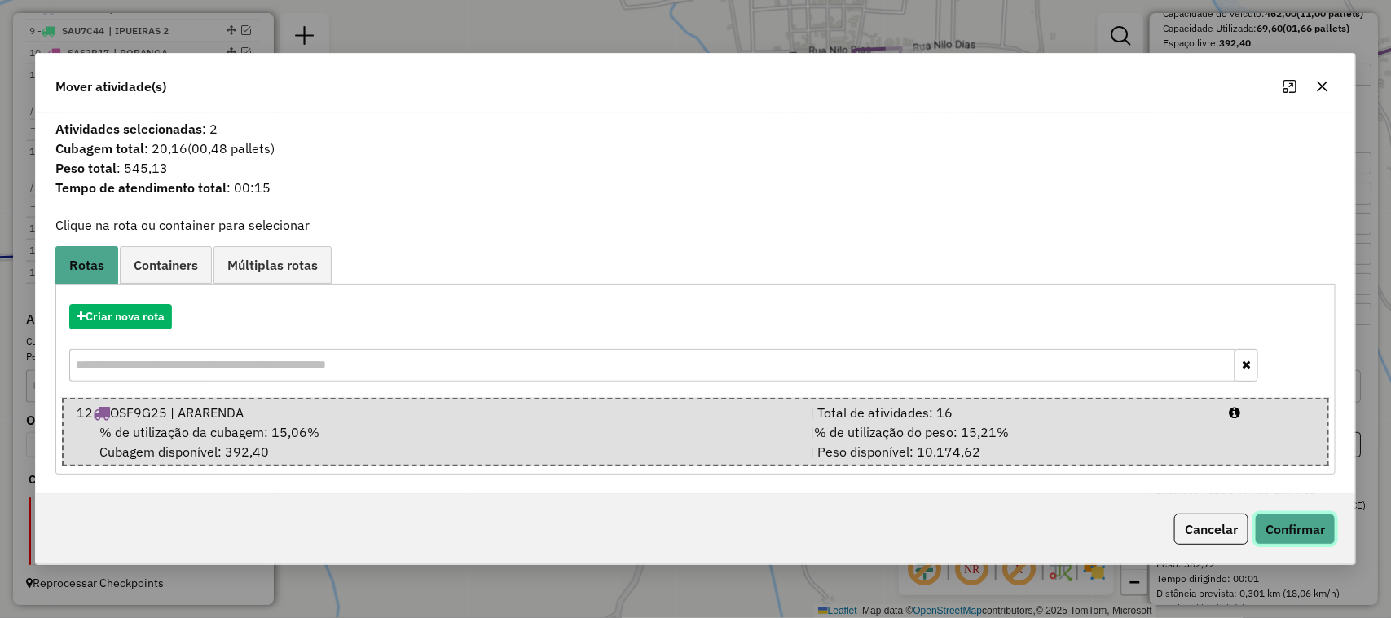
click at [1319, 532] on button "Confirmar" at bounding box center [1295, 528] width 81 height 31
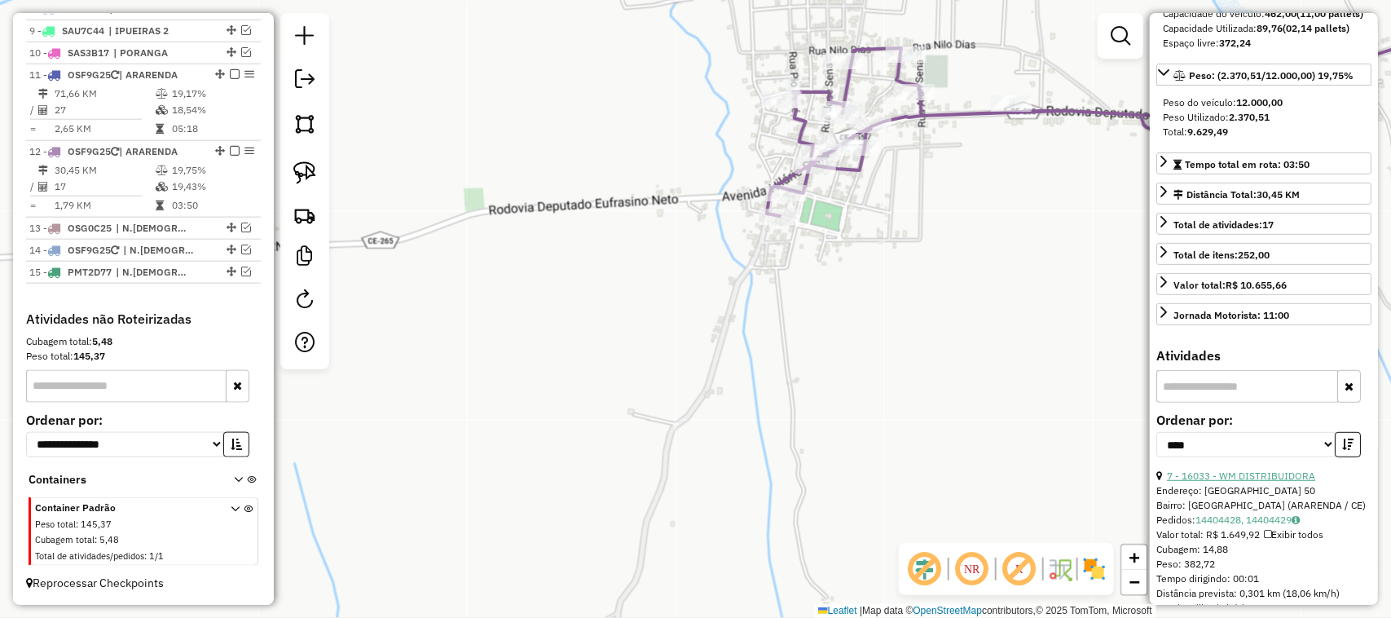
click at [1270, 482] on link "7 - 16033 - WM DISTRIBUIDORA" at bounding box center [1241, 475] width 148 height 12
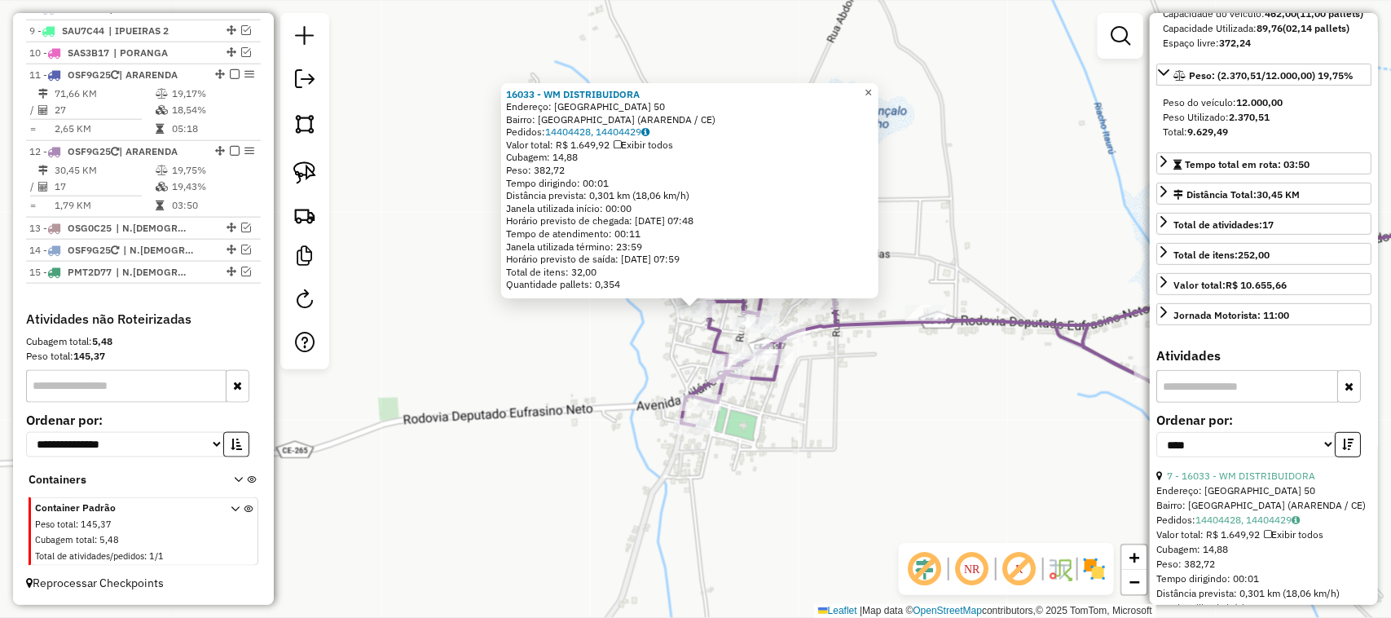
click at [872, 87] on span "×" at bounding box center [868, 93] width 7 height 14
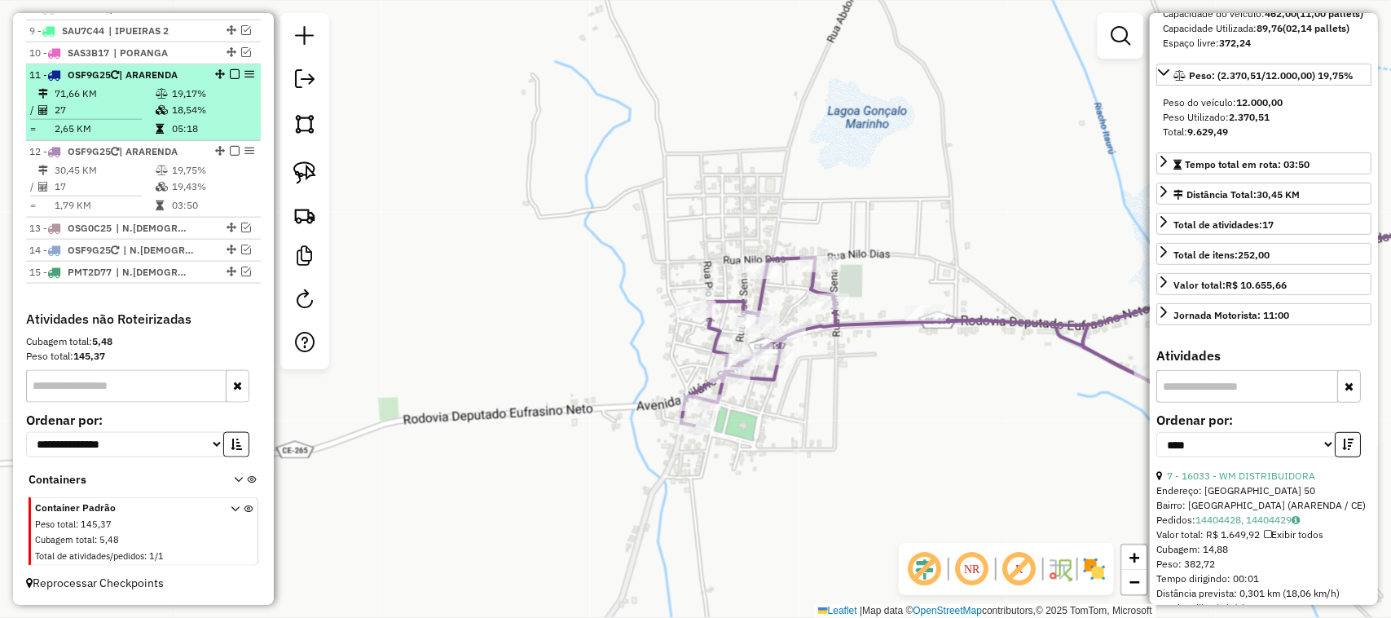
click at [123, 103] on td "27" at bounding box center [104, 110] width 101 height 16
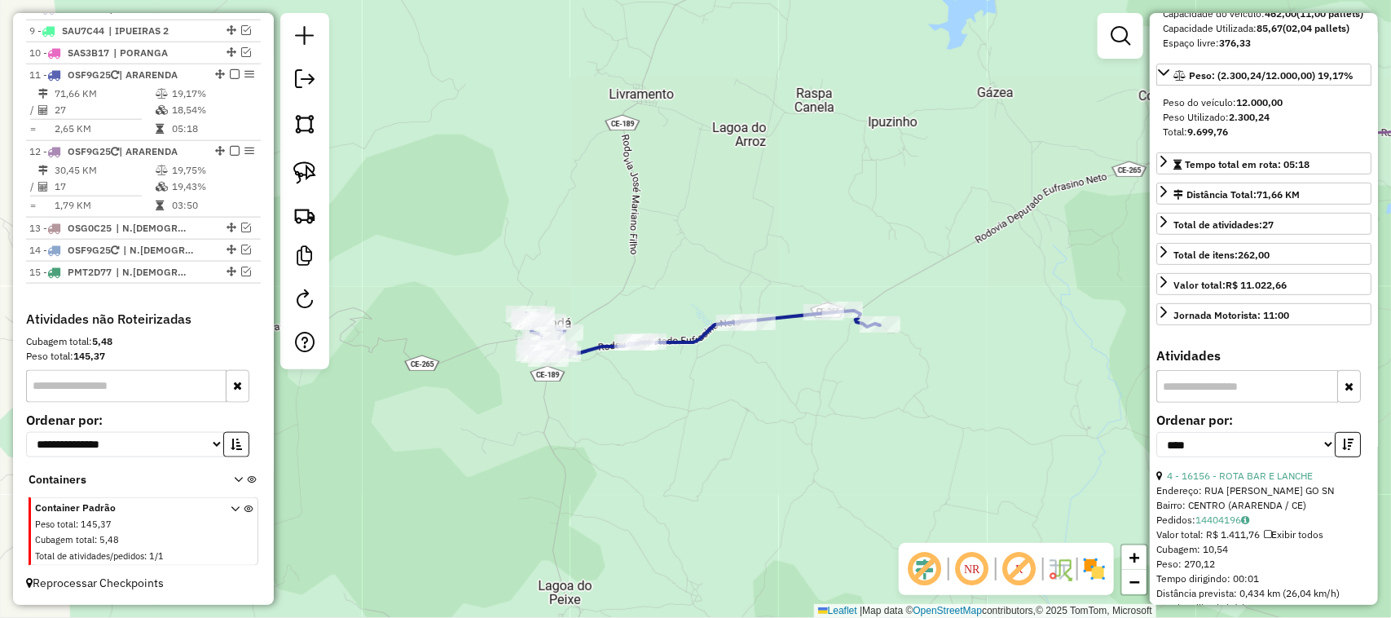
drag, startPoint x: 787, startPoint y: 408, endPoint x: 667, endPoint y: 337, distance: 140.3
click at [663, 363] on div "Janela de atendimento Grade de atendimento Capacidade Transportadoras Veículos …" at bounding box center [695, 309] width 1391 height 618
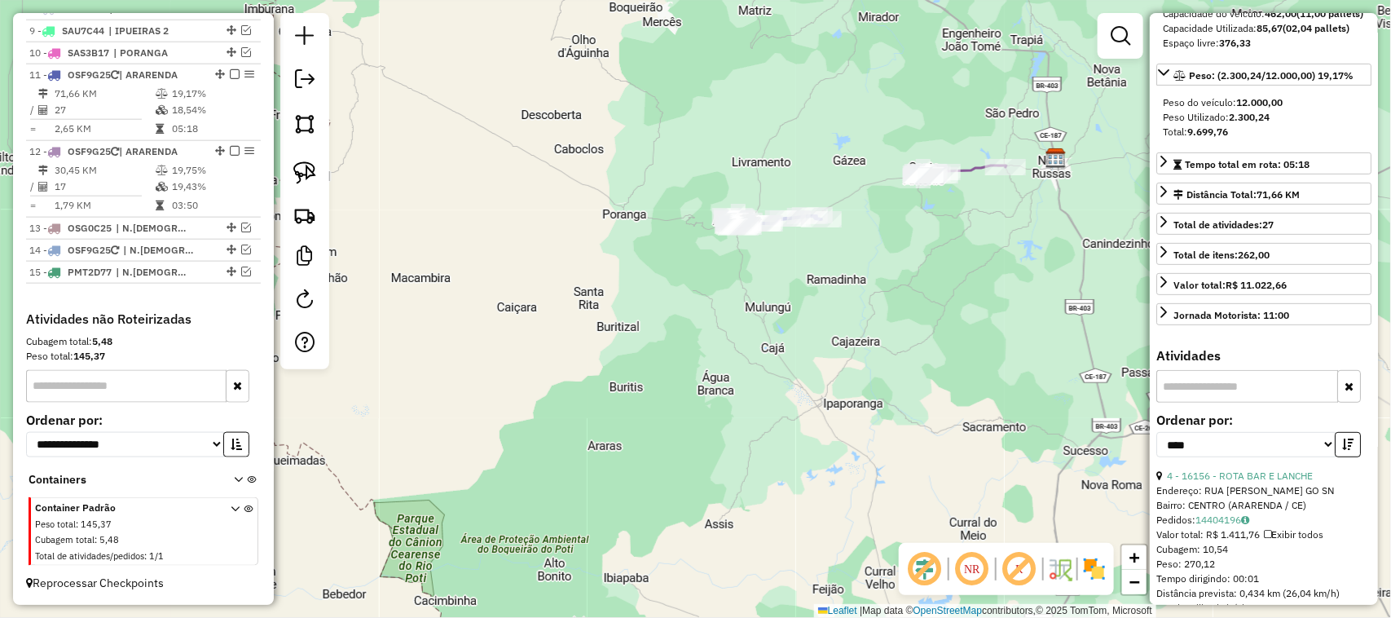
click at [823, 278] on div "Janela de atendimento Grade de atendimento Capacidade Transportadoras Veículos …" at bounding box center [695, 309] width 1391 height 618
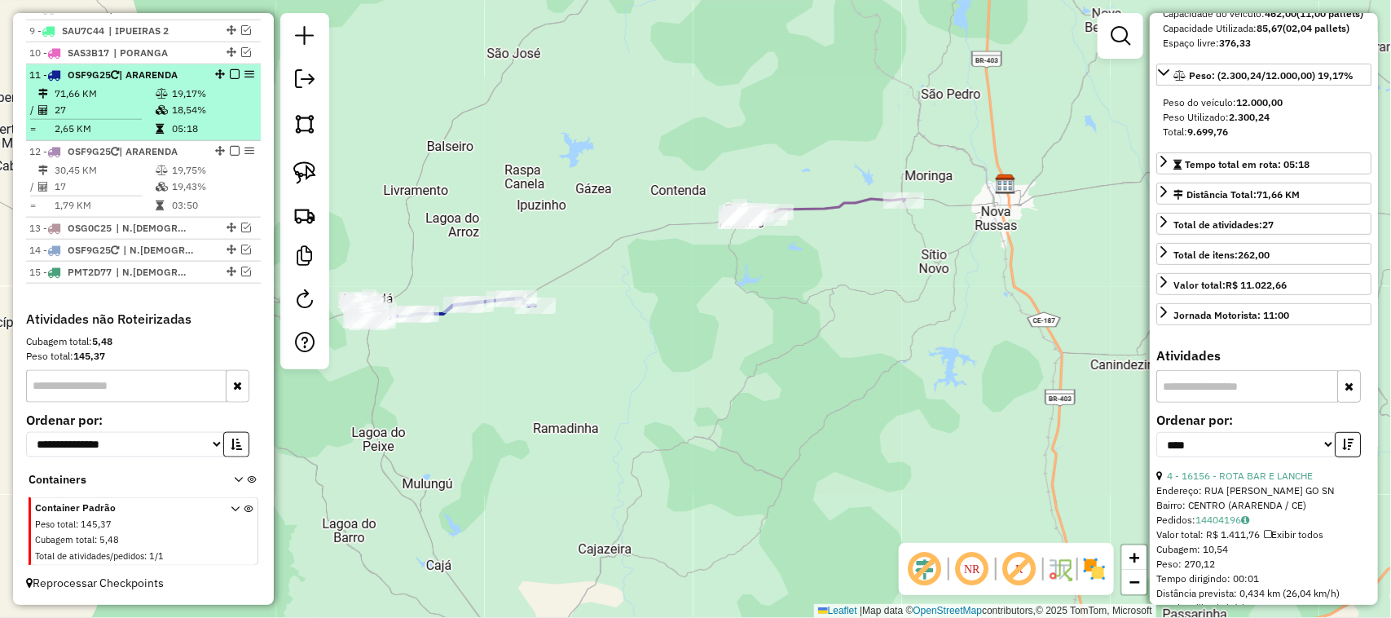
click at [230, 69] on em at bounding box center [235, 74] width 10 height 10
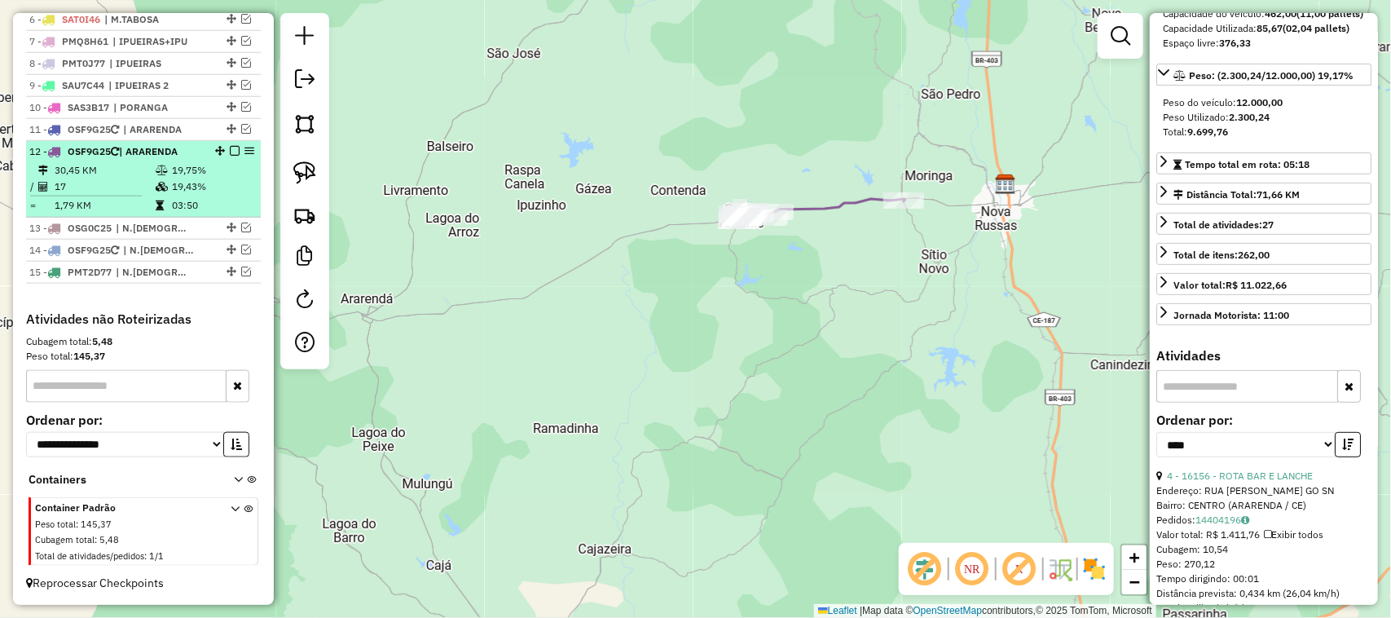
click at [231, 147] on em at bounding box center [235, 151] width 10 height 10
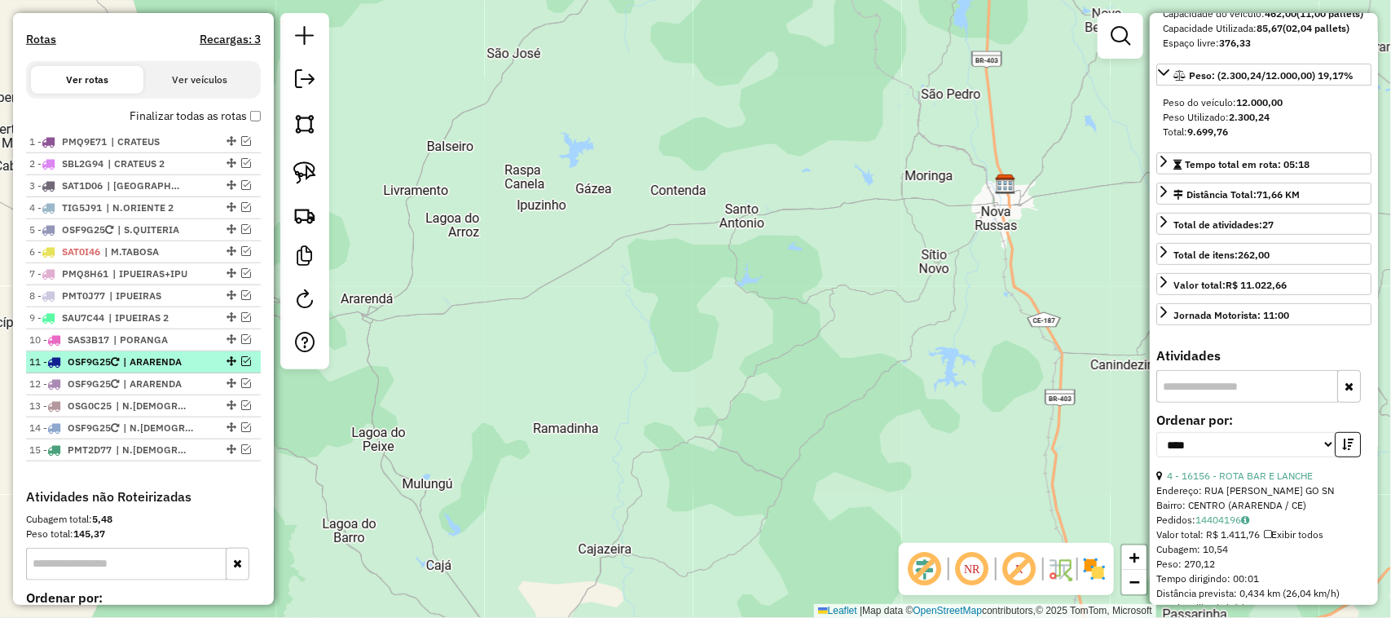
scroll to position [489, 0]
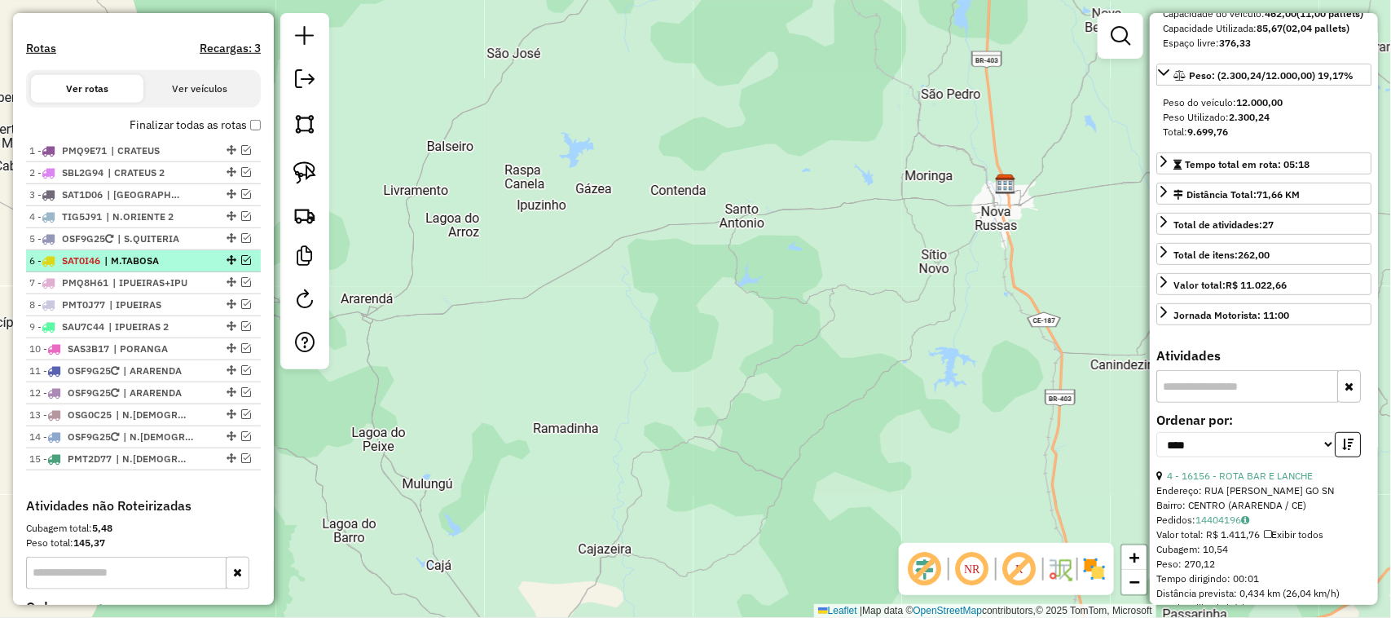
click at [241, 265] on em at bounding box center [246, 260] width 10 height 10
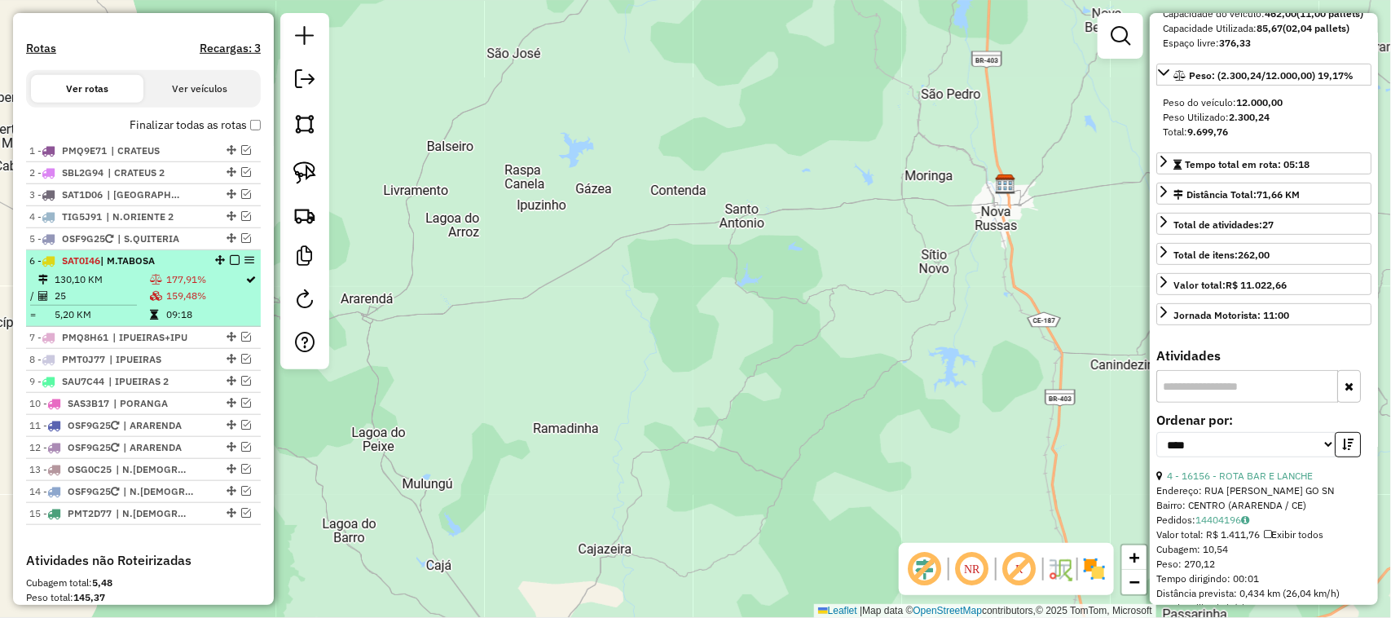
click at [111, 288] on td "130,10 KM" at bounding box center [101, 279] width 95 height 16
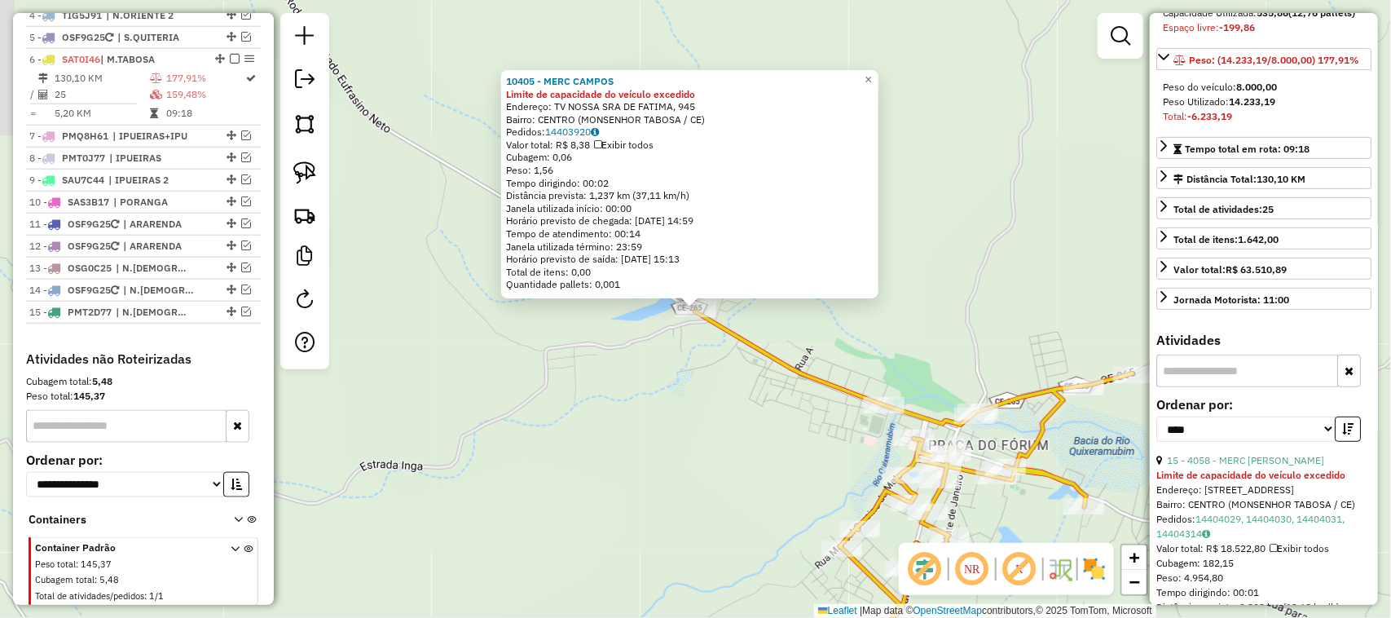
scroll to position [742, 0]
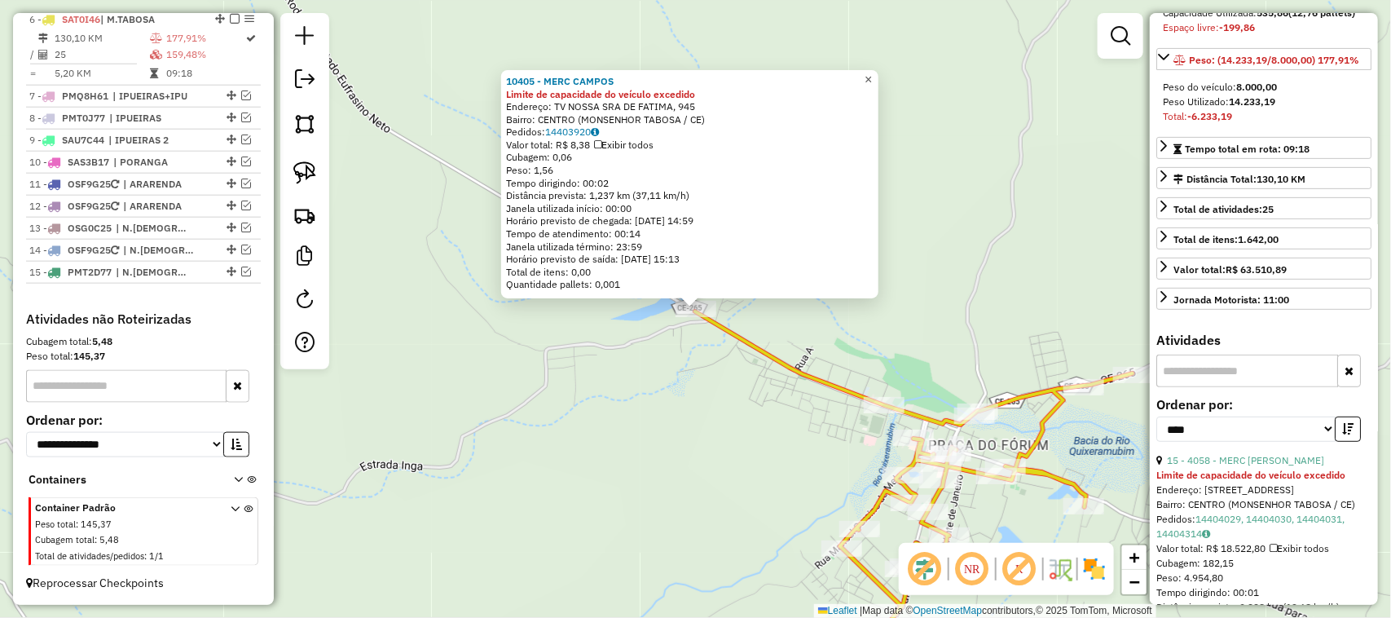
click at [872, 73] on span "×" at bounding box center [868, 80] width 7 height 14
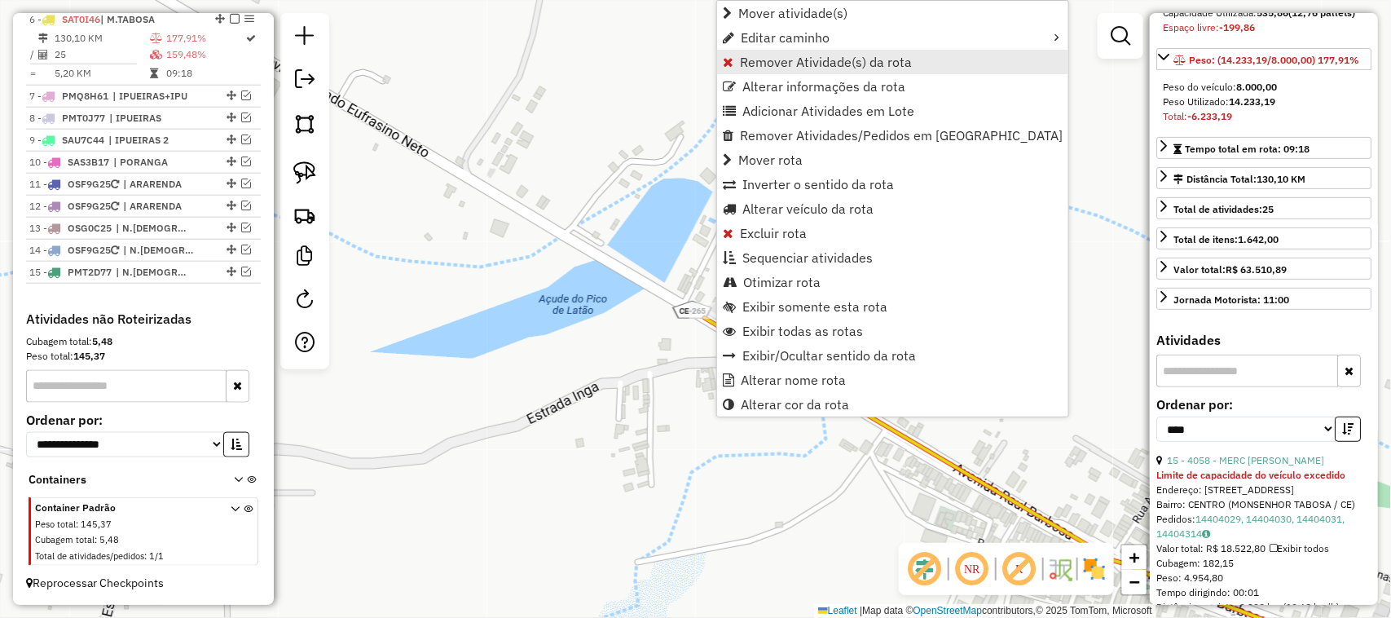
click at [796, 62] on span "Remover Atividade(s) da rota" at bounding box center [826, 61] width 172 height 13
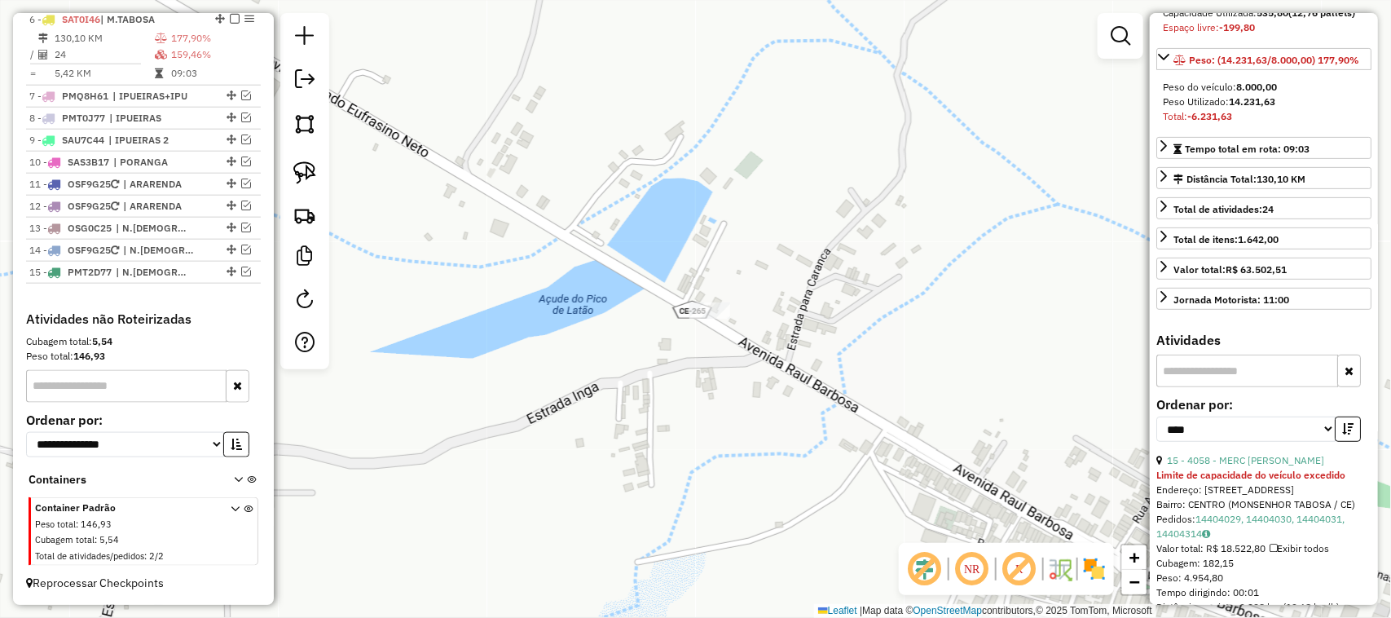
drag, startPoint x: 999, startPoint y: 354, endPoint x: 848, endPoint y: 246, distance: 186.3
click at [870, 266] on div "Janela de atendimento Grade de atendimento Capacidade Transportadoras Veículos …" at bounding box center [695, 309] width 1391 height 618
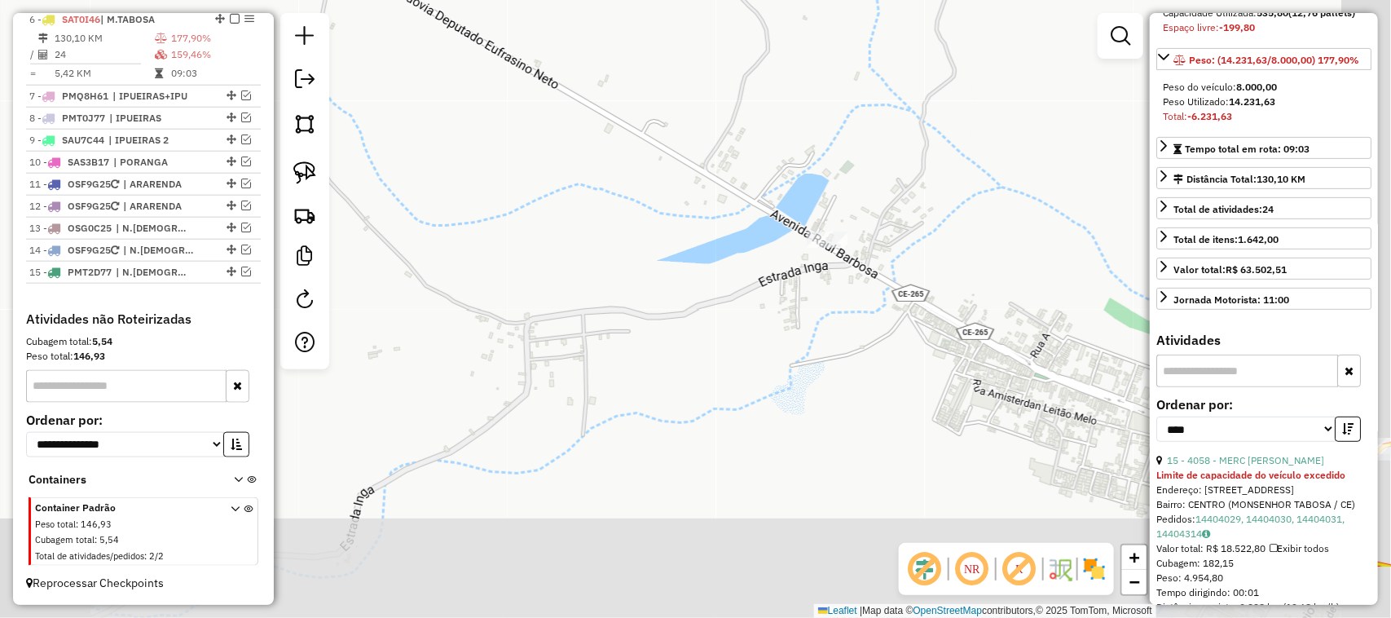
drag, startPoint x: 819, startPoint y: 328, endPoint x: 714, endPoint y: 225, distance: 146.9
click at [759, 274] on div "Janela de atendimento Grade de atendimento Capacidade Transportadoras Veículos …" at bounding box center [695, 309] width 1391 height 618
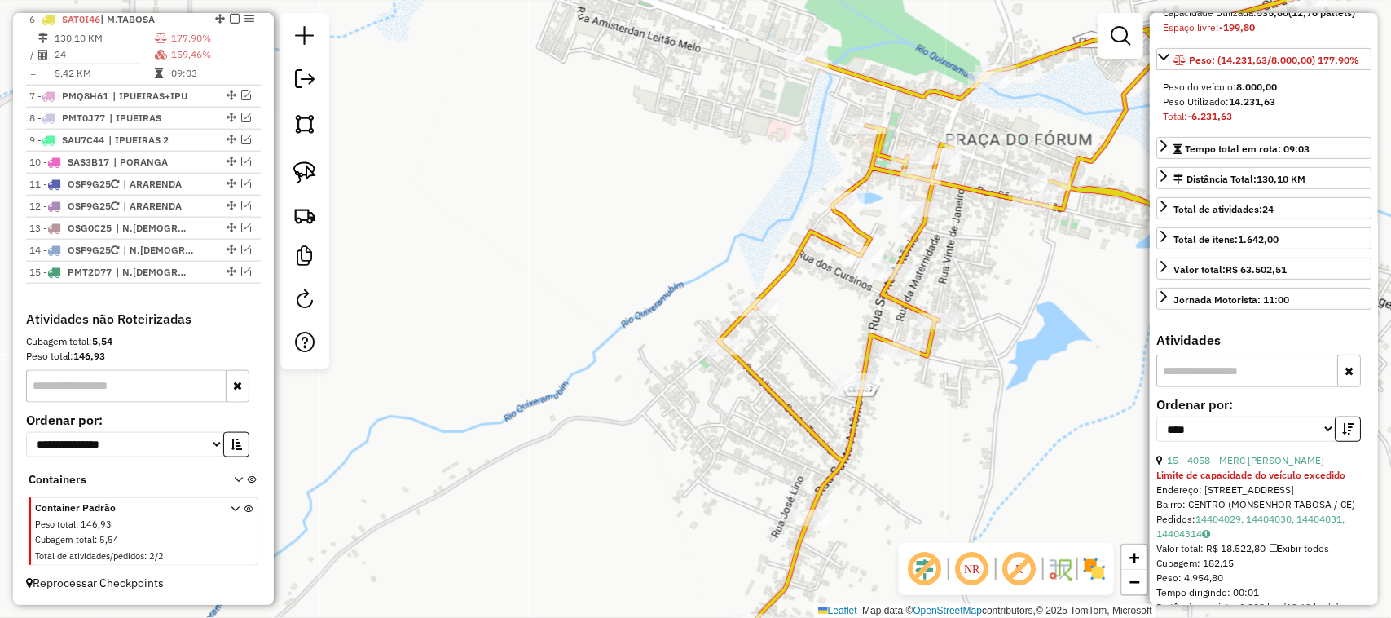
drag, startPoint x: 978, startPoint y: 482, endPoint x: 930, endPoint y: 381, distance: 111.9
click at [940, 393] on div "Janela de atendimento Grade de atendimento Capacidade Transportadoras Veículos …" at bounding box center [695, 309] width 1391 height 618
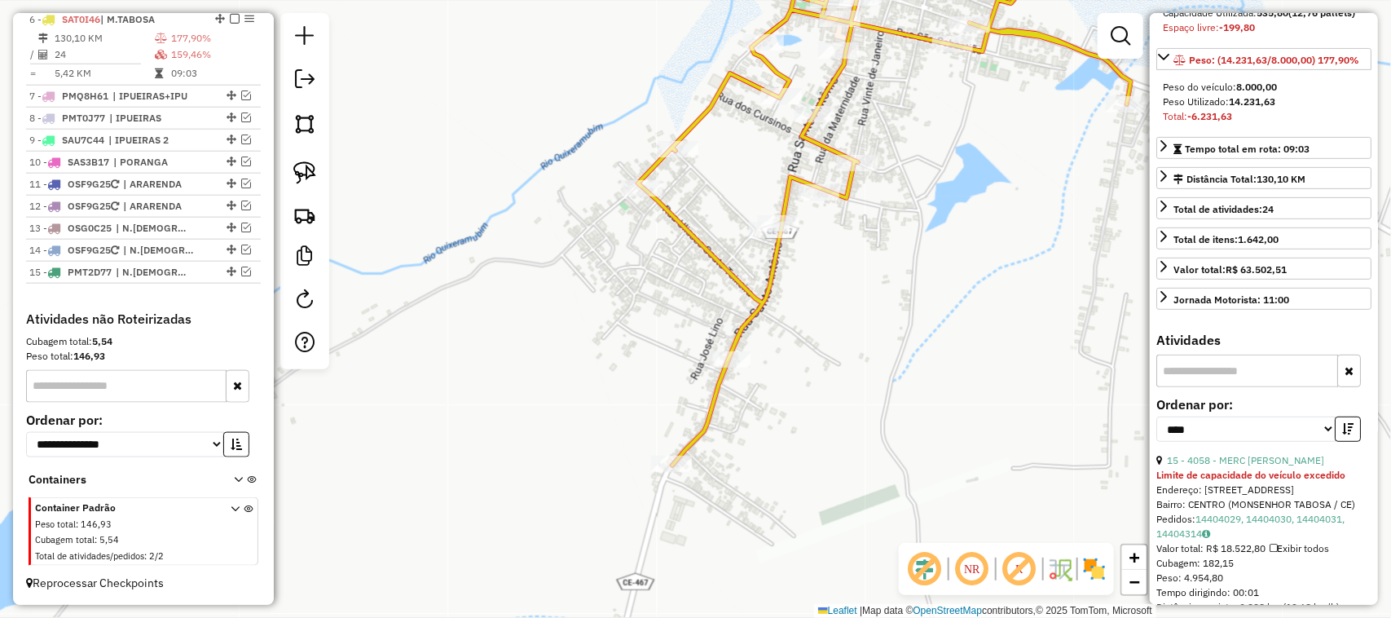
click at [936, 273] on div "Janela de atendimento Grade de atendimento Capacidade Transportadoras Veículos …" at bounding box center [695, 309] width 1391 height 618
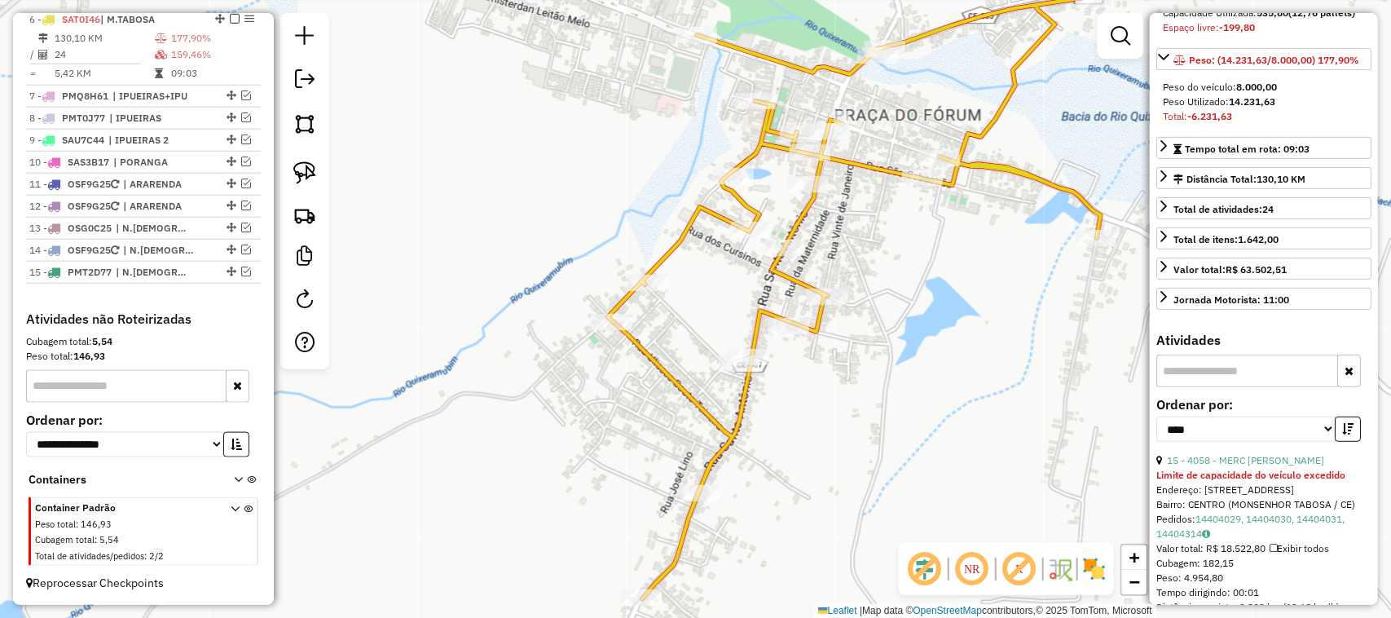
drag, startPoint x: 638, startPoint y: 553, endPoint x: 661, endPoint y: 460, distance: 94.9
click at [654, 482] on div "Janela de atendimento Grade de atendimento Capacidade Transportadoras Veículos …" at bounding box center [695, 309] width 1391 height 618
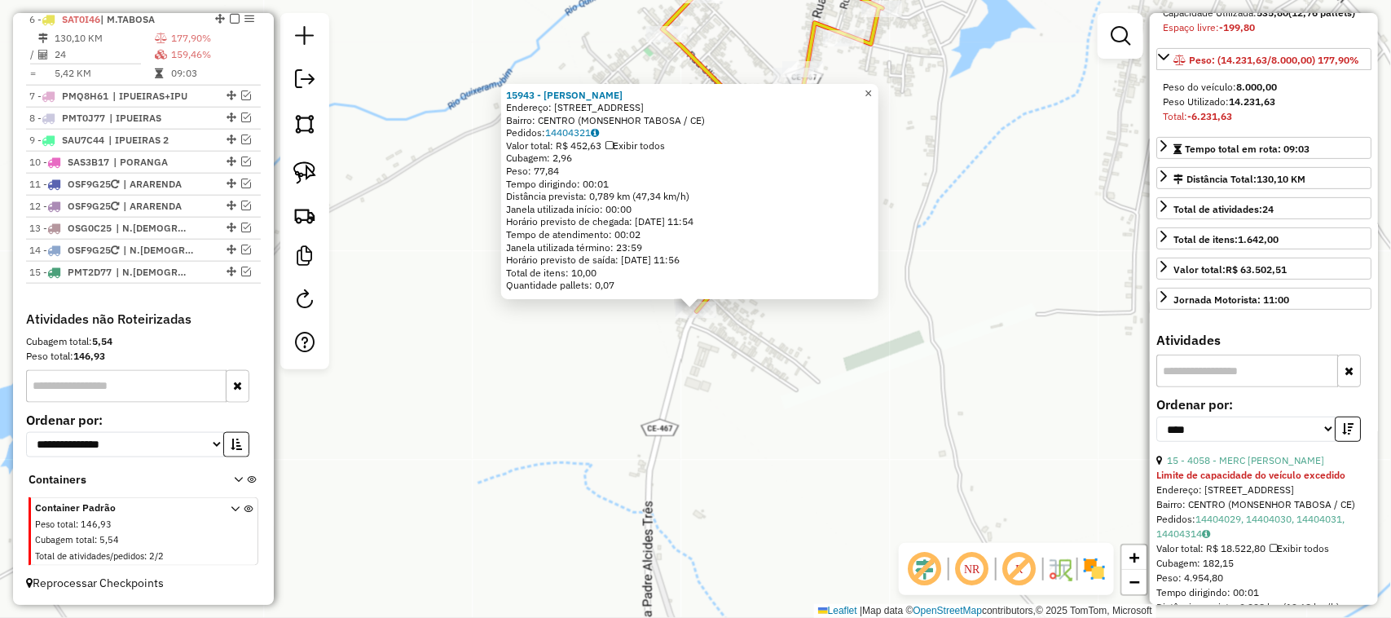
click at [872, 87] on span "×" at bounding box center [868, 93] width 7 height 14
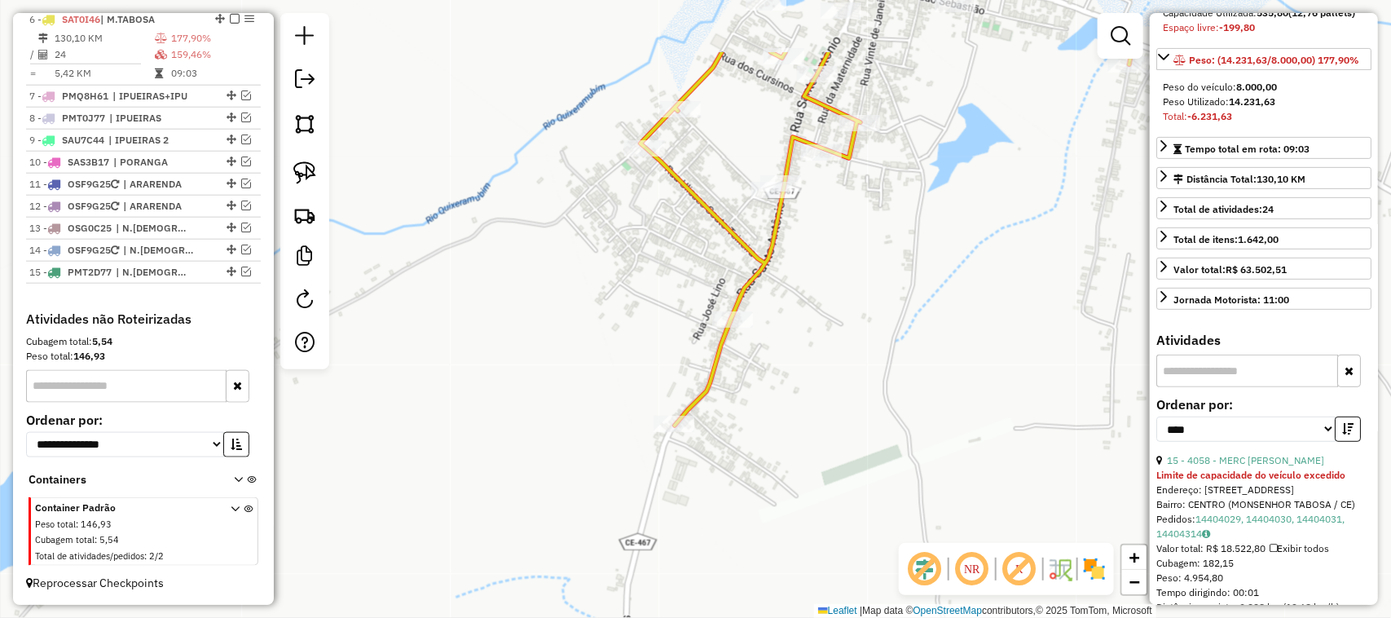
drag, startPoint x: 897, startPoint y: 259, endPoint x: 870, endPoint y: 322, distance: 68.3
click at [884, 298] on div "Janela de atendimento Grade de atendimento Capacidade Transportadoras Veículos …" at bounding box center [695, 309] width 1391 height 618
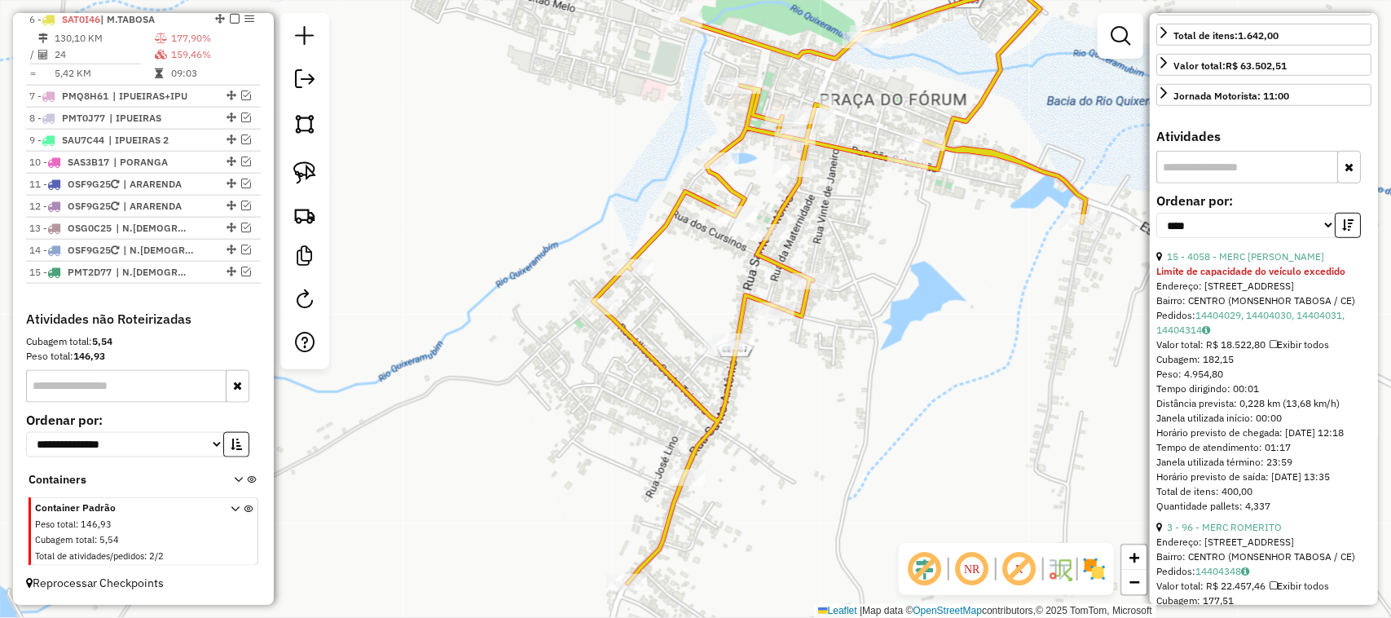
scroll to position [509, 0]
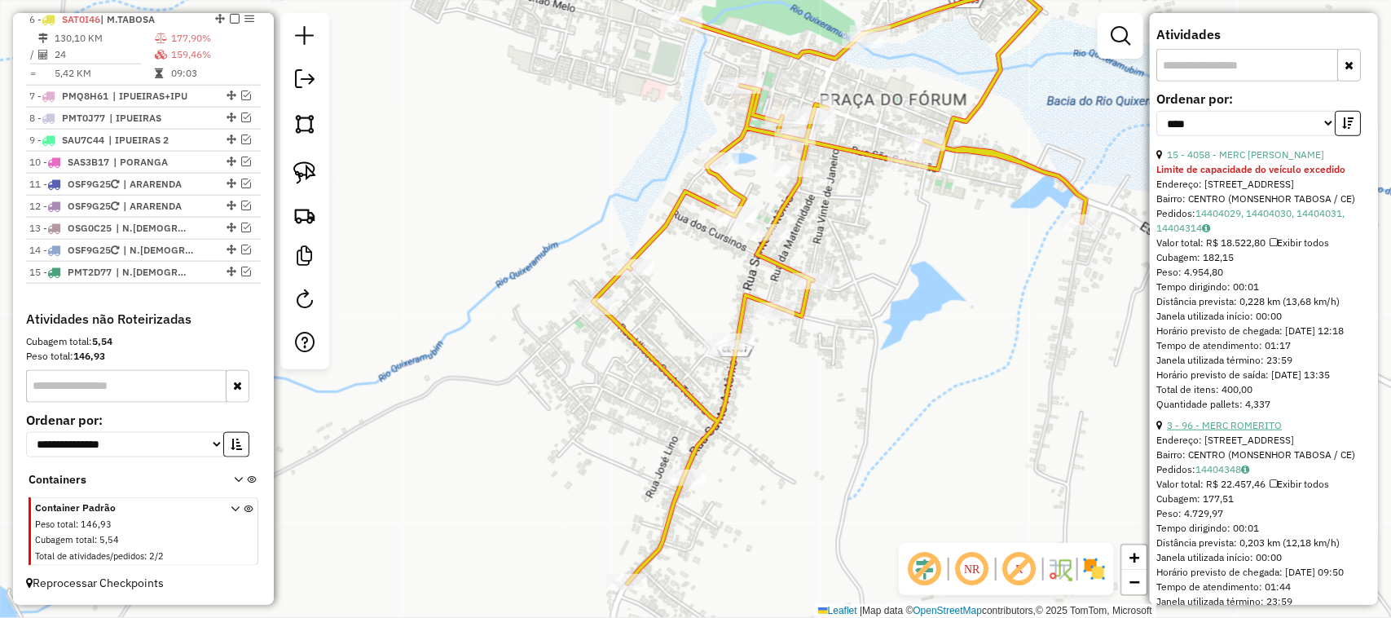
click at [1261, 431] on link "3 - 96 - MERC ROMERITO" at bounding box center [1224, 425] width 115 height 12
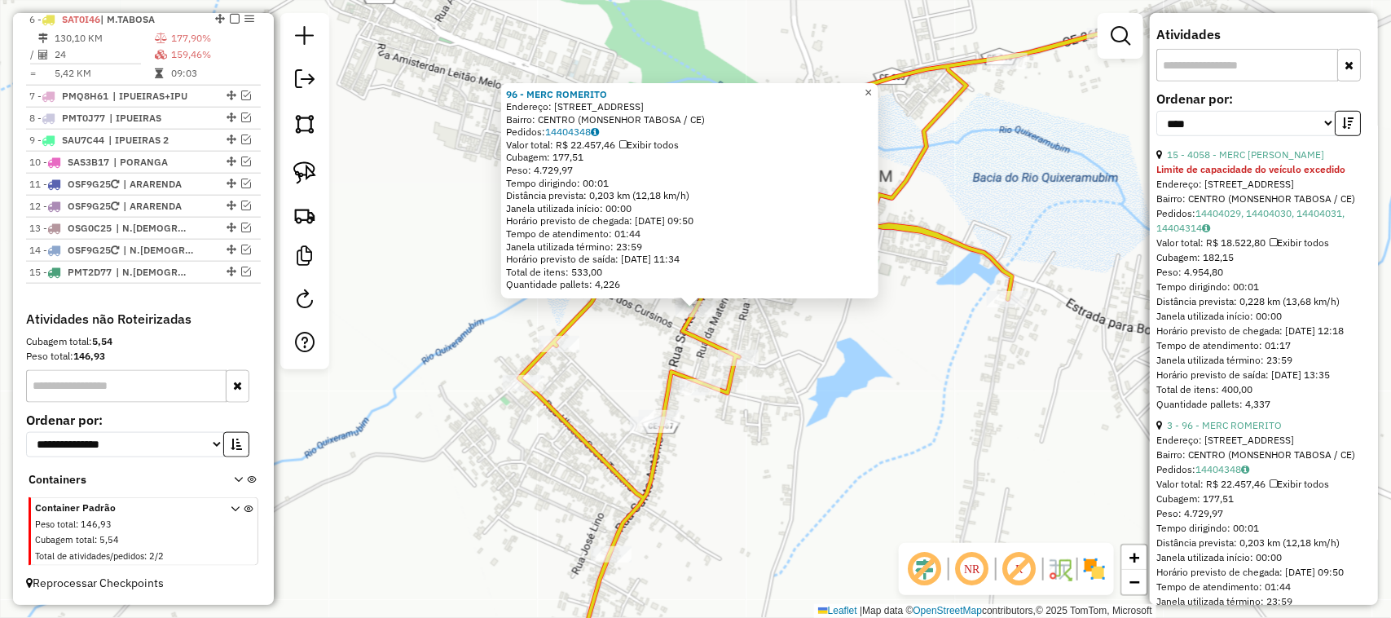
click at [872, 87] on span "×" at bounding box center [868, 93] width 7 height 14
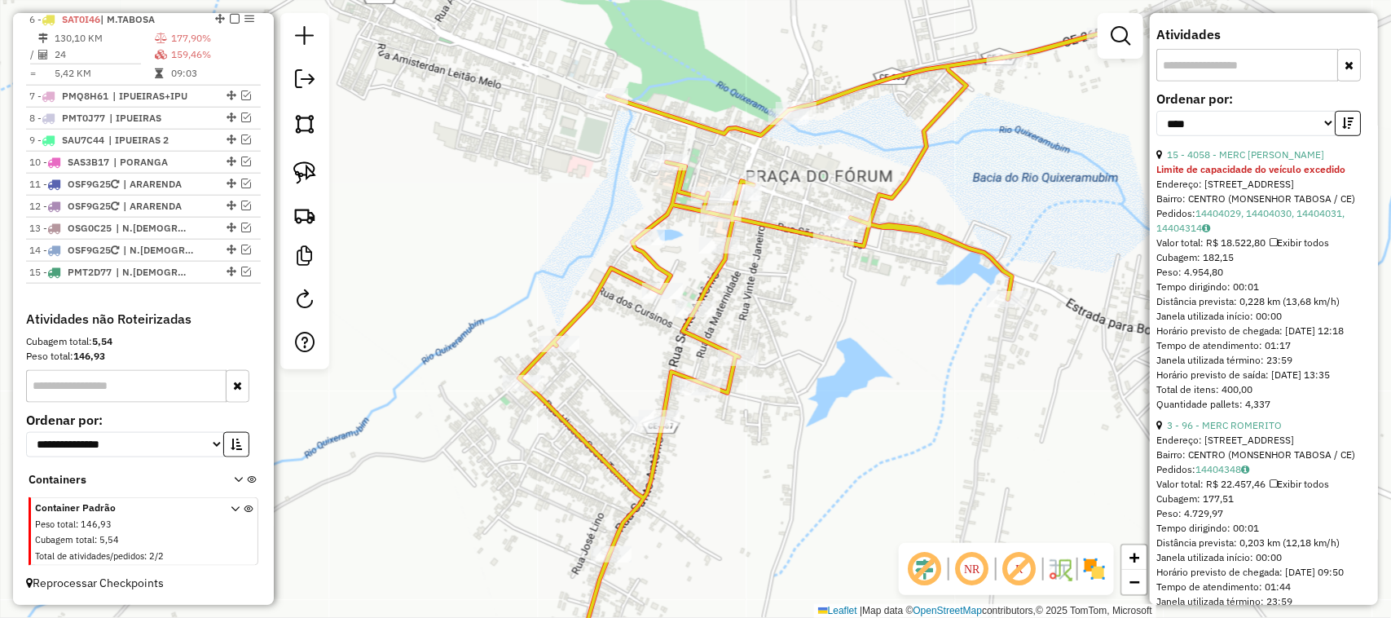
drag, startPoint x: 785, startPoint y: 404, endPoint x: 852, endPoint y: 297, distance: 125.9
click at [834, 336] on div "Janela de atendimento Grade de atendimento Capacidade Transportadoras Veículos …" at bounding box center [695, 309] width 1391 height 618
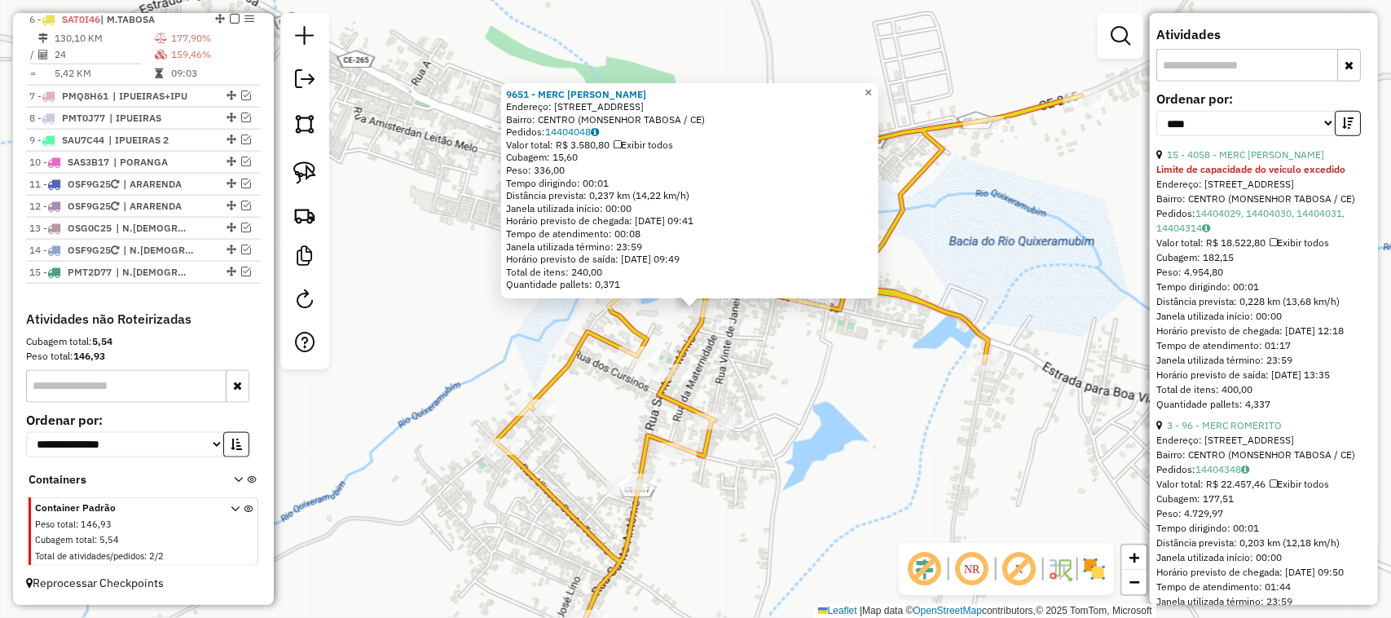
click at [872, 86] on span "×" at bounding box center [868, 93] width 7 height 14
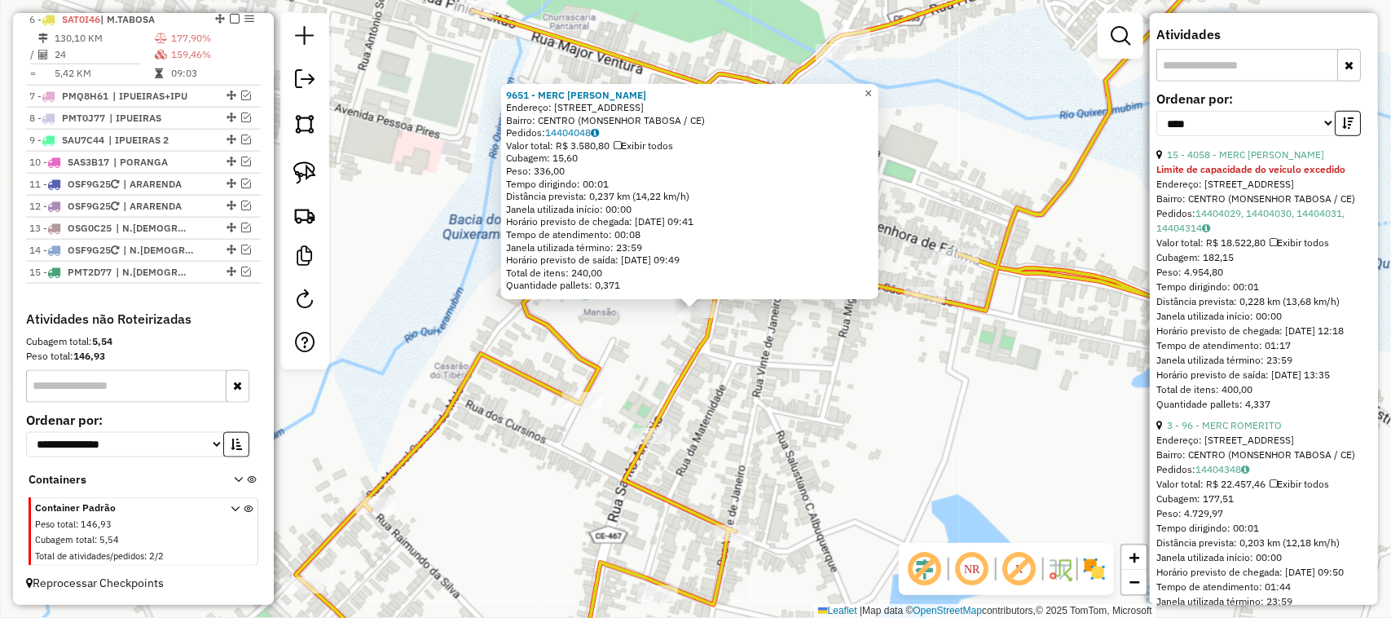
click at [872, 86] on span "×" at bounding box center [868, 93] width 7 height 14
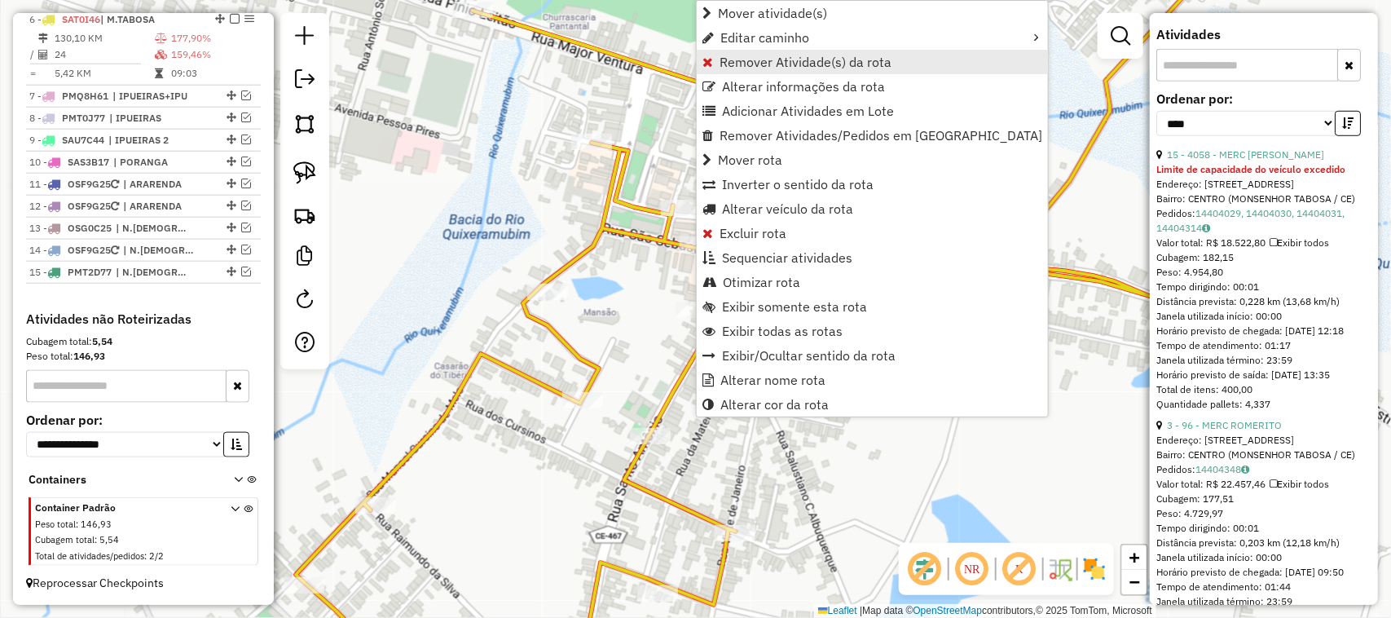
click at [778, 57] on span "Remover Atividade(s) da rota" at bounding box center [806, 61] width 172 height 13
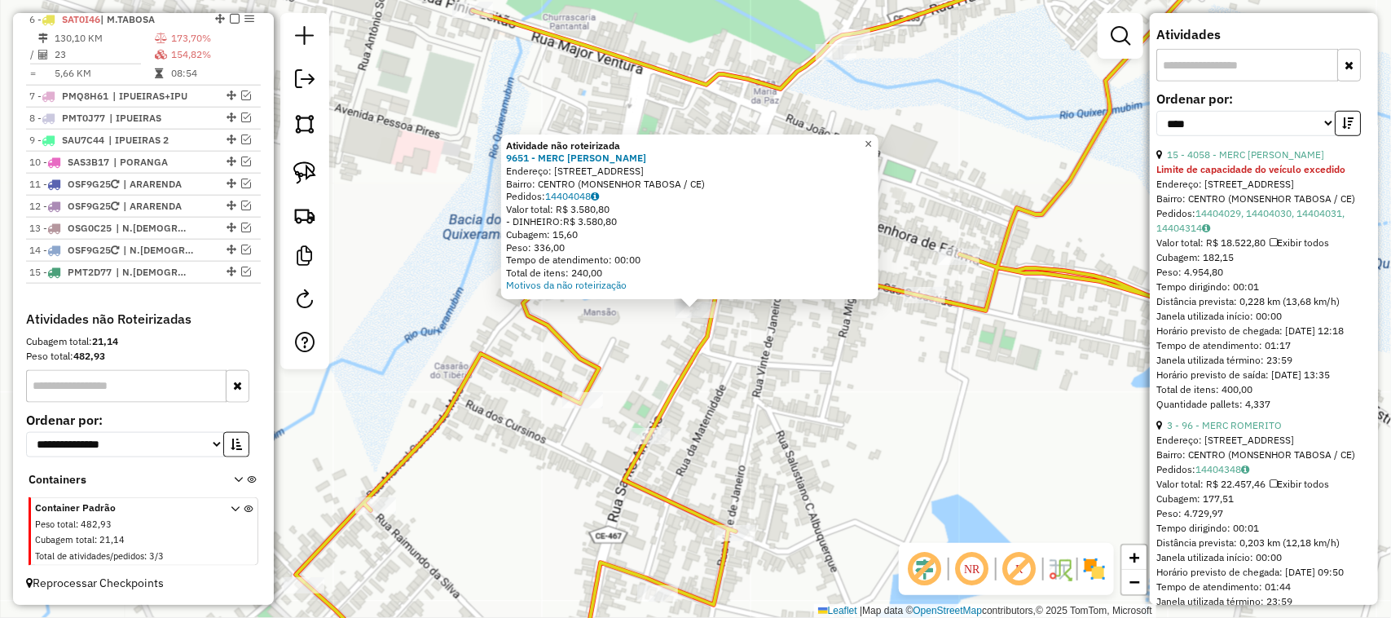
click at [872, 137] on span "×" at bounding box center [868, 144] width 7 height 14
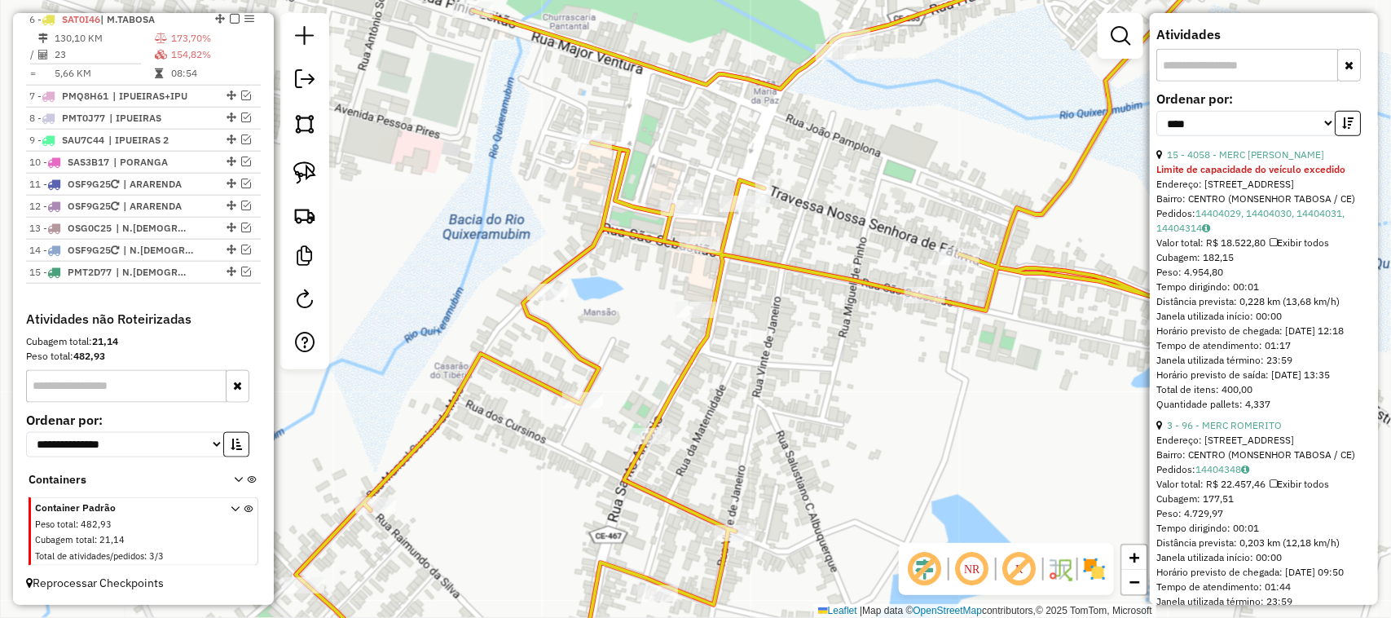
click at [858, 283] on div "Janela de atendimento Grade de atendimento Capacidade Transportadoras Veículos …" at bounding box center [695, 309] width 1391 height 618
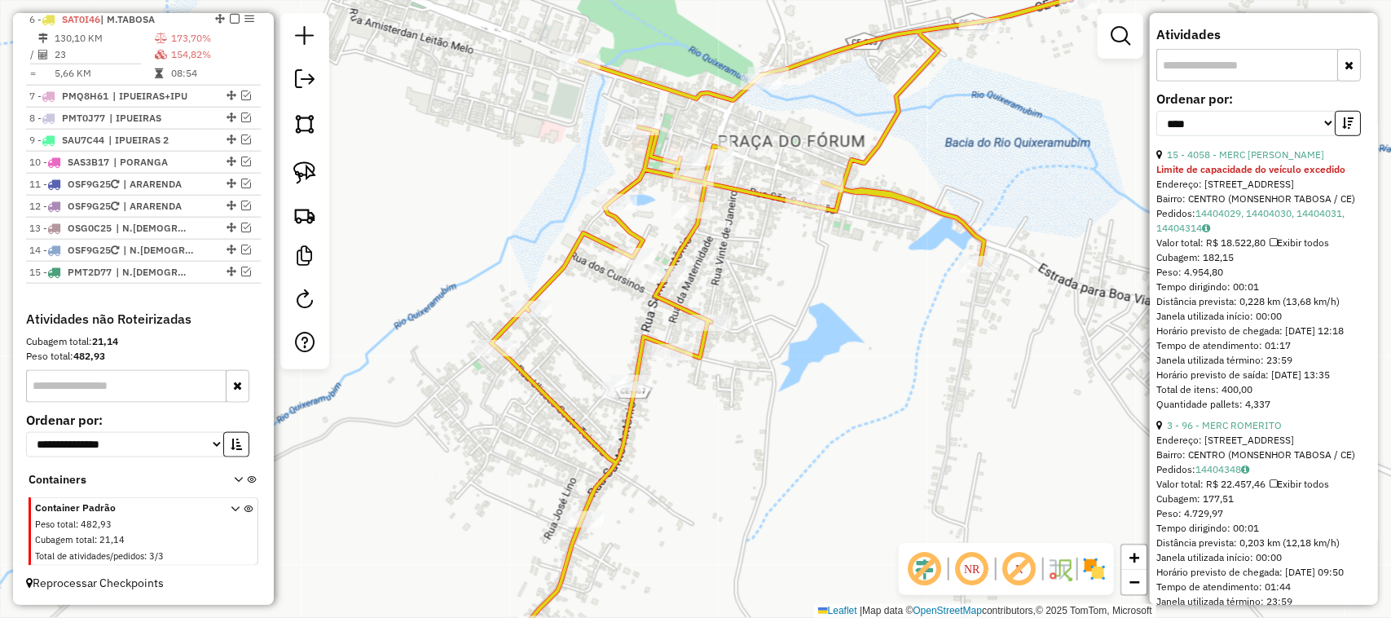
drag, startPoint x: 824, startPoint y: 372, endPoint x: 854, endPoint y: 332, distance: 50.0
click at [852, 335] on div "Janela de atendimento Grade de atendimento Capacidade Transportadoras Veículos …" at bounding box center [695, 309] width 1391 height 618
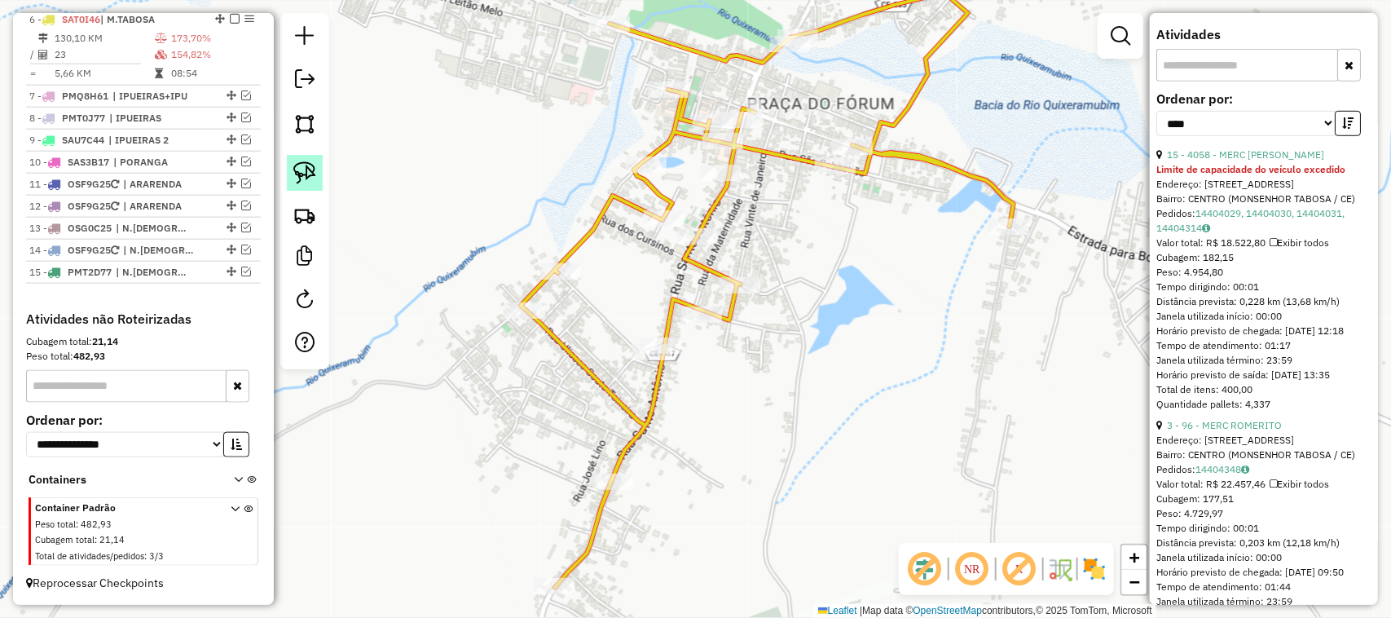
click at [312, 168] on img at bounding box center [304, 172] width 23 height 23
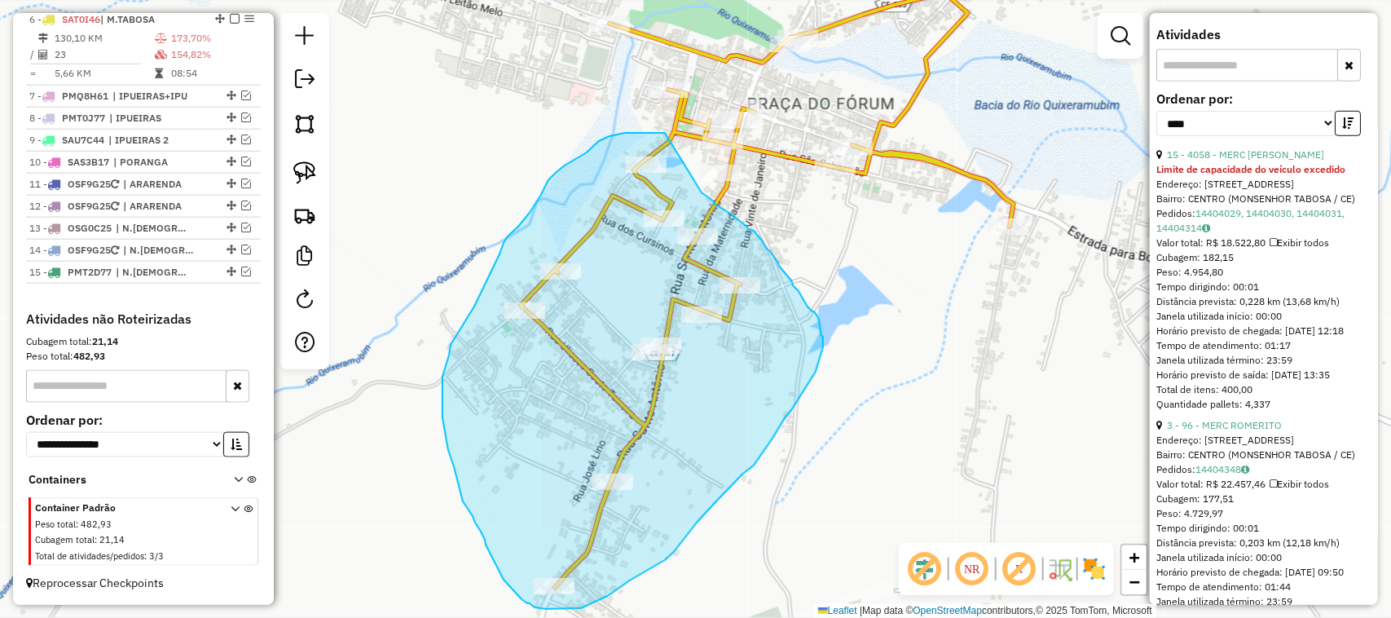
drag, startPoint x: 664, startPoint y: 133, endPoint x: 697, endPoint y: 187, distance: 63.6
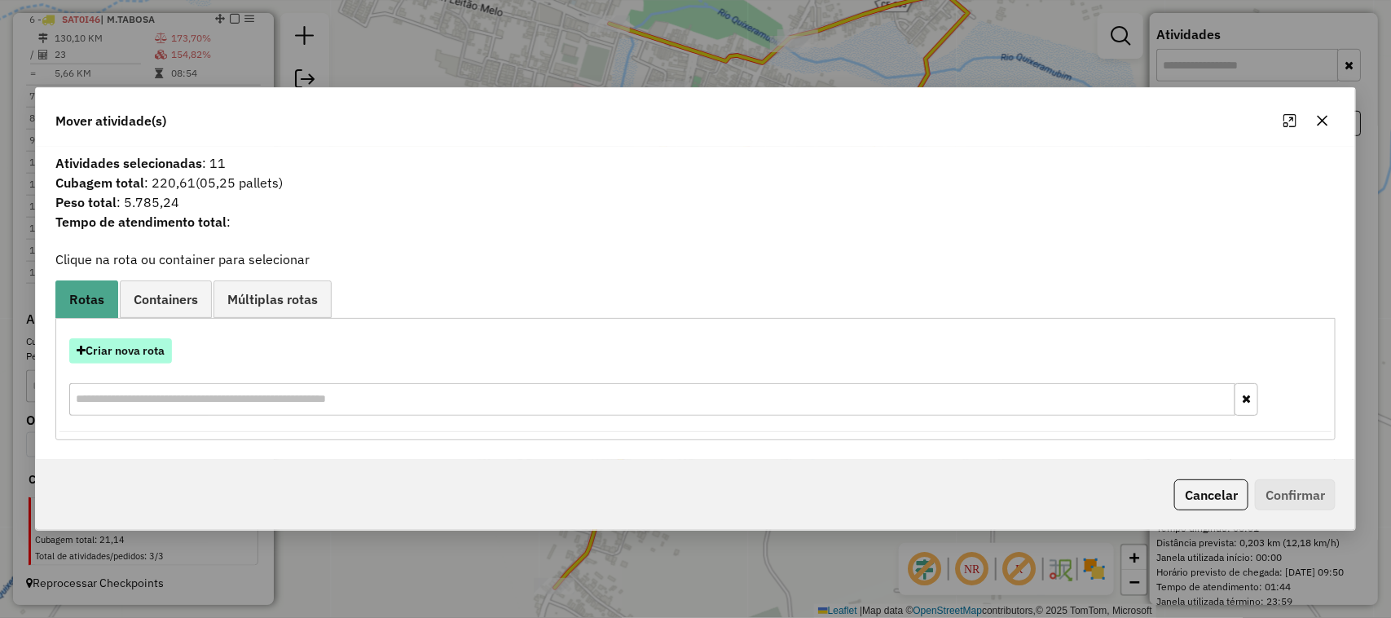
click at [123, 349] on button "Criar nova rota" at bounding box center [120, 350] width 103 height 25
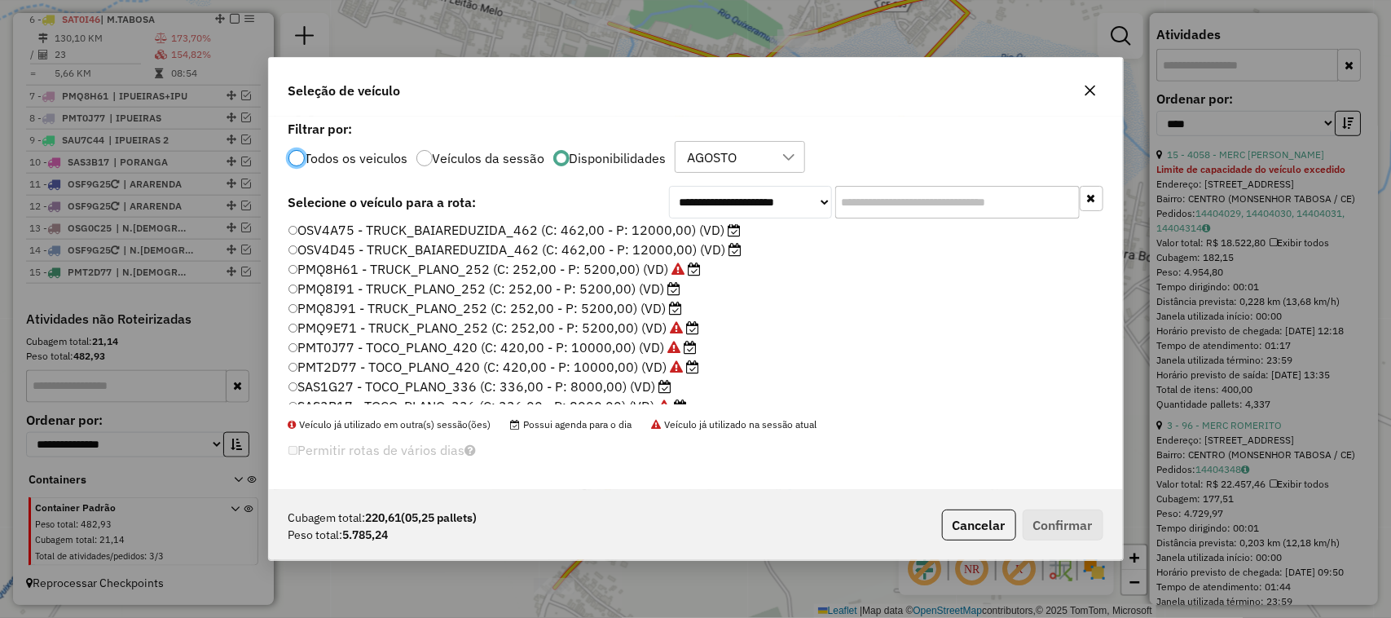
scroll to position [204, 0]
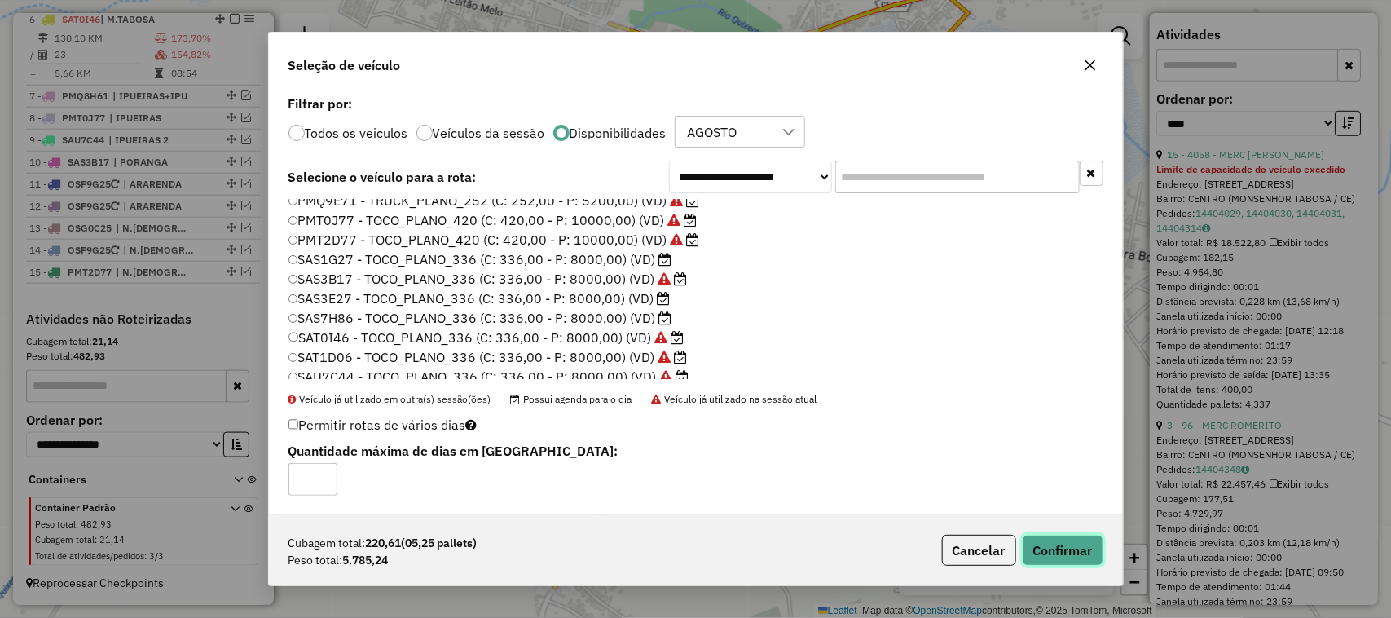
click at [1063, 540] on button "Confirmar" at bounding box center [1063, 550] width 81 height 31
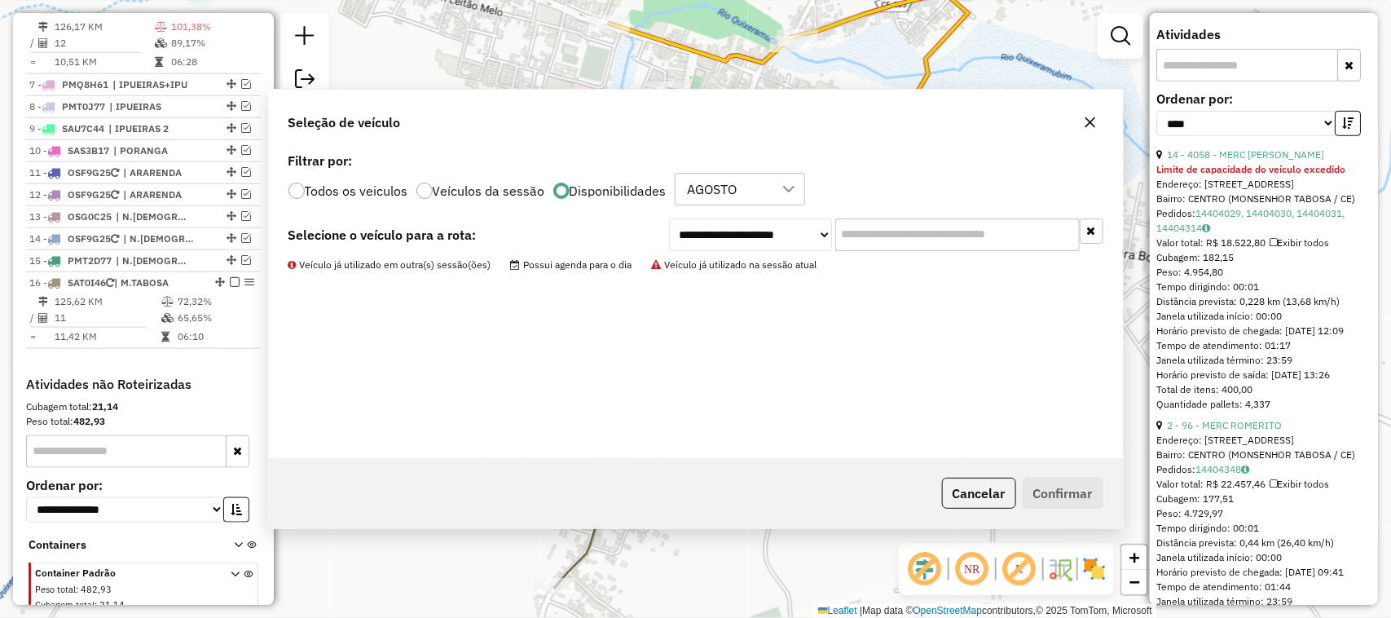
scroll to position [495, 0]
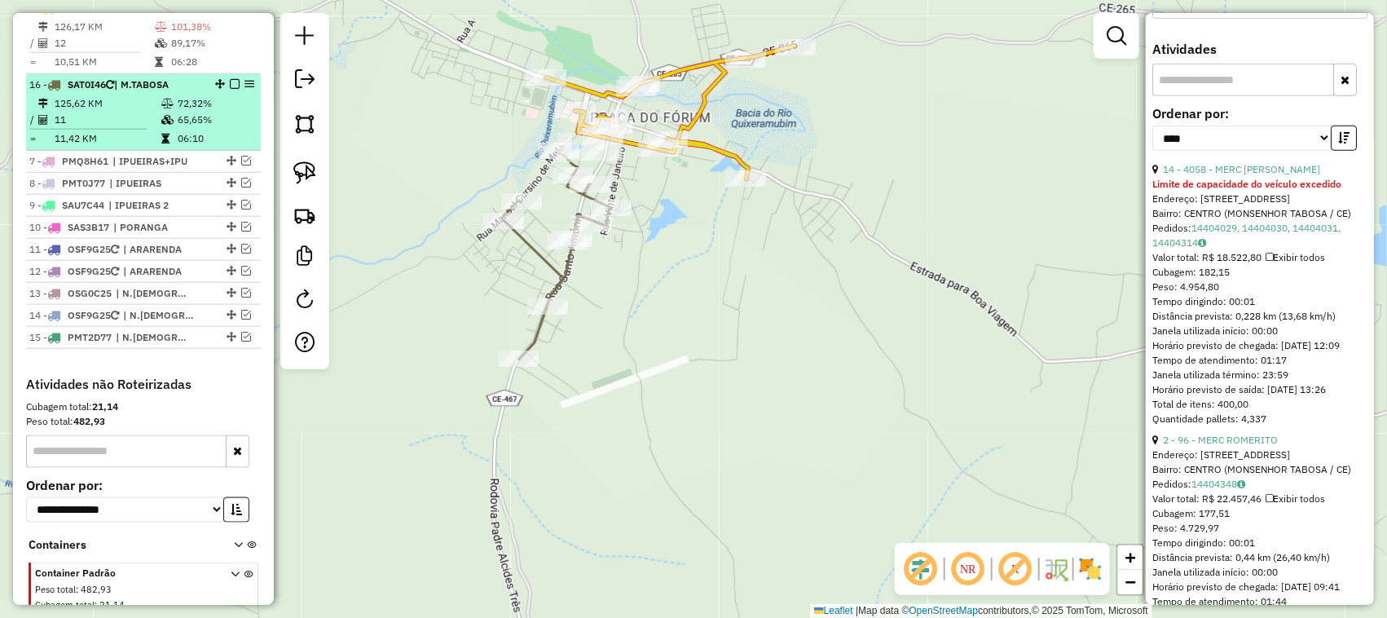
drag, startPoint x: 217, startPoint y: 298, endPoint x: 217, endPoint y: 104, distance: 193.9
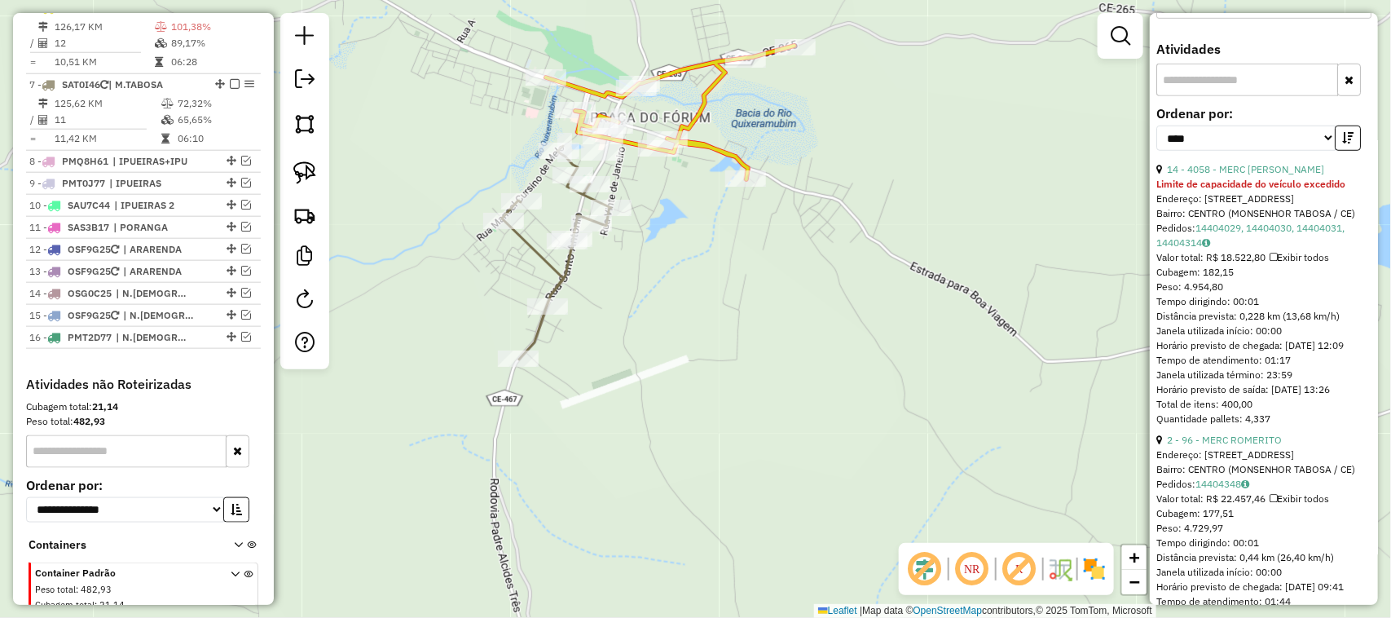
drag, startPoint x: 436, startPoint y: 192, endPoint x: 478, endPoint y: 249, distance: 70.6
click at [473, 245] on div "Janela de atendimento Grade de atendimento Capacidade Transportadoras Veículos …" at bounding box center [695, 309] width 1391 height 618
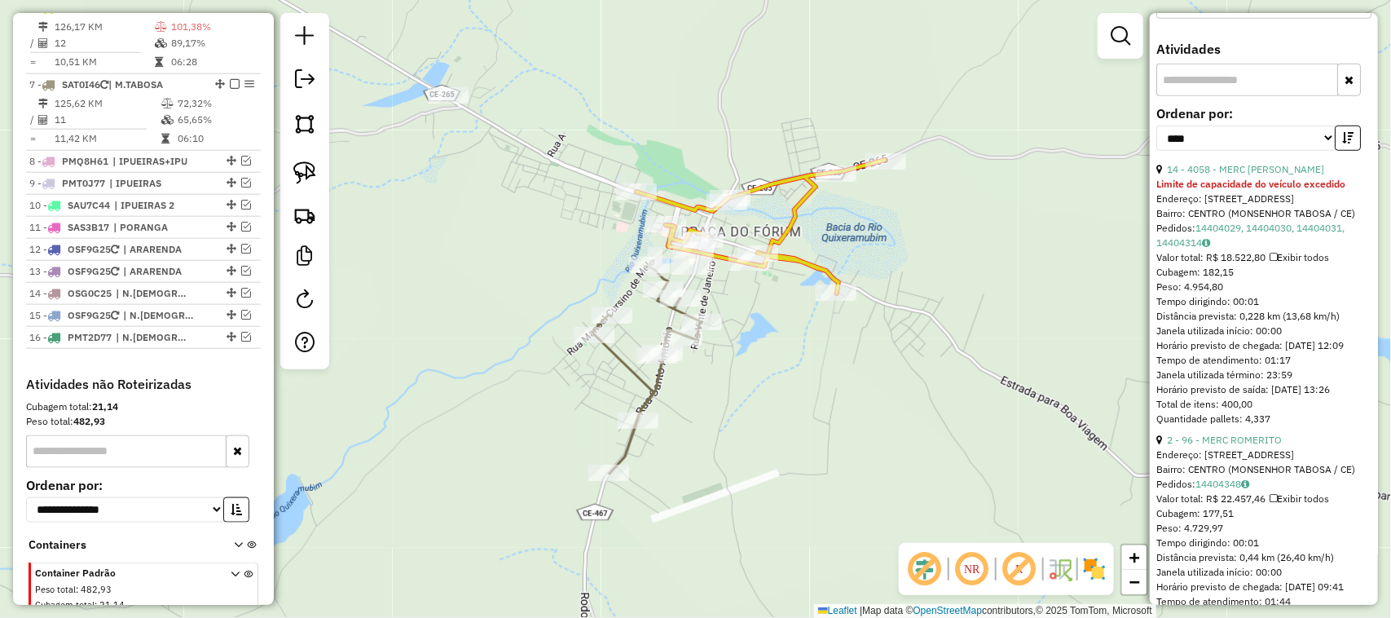
drag, startPoint x: 469, startPoint y: 251, endPoint x: 579, endPoint y: 259, distance: 109.5
click at [542, 269] on div "Janela de atendimento Grade de atendimento Capacidade Transportadoras Veículos …" at bounding box center [695, 309] width 1391 height 618
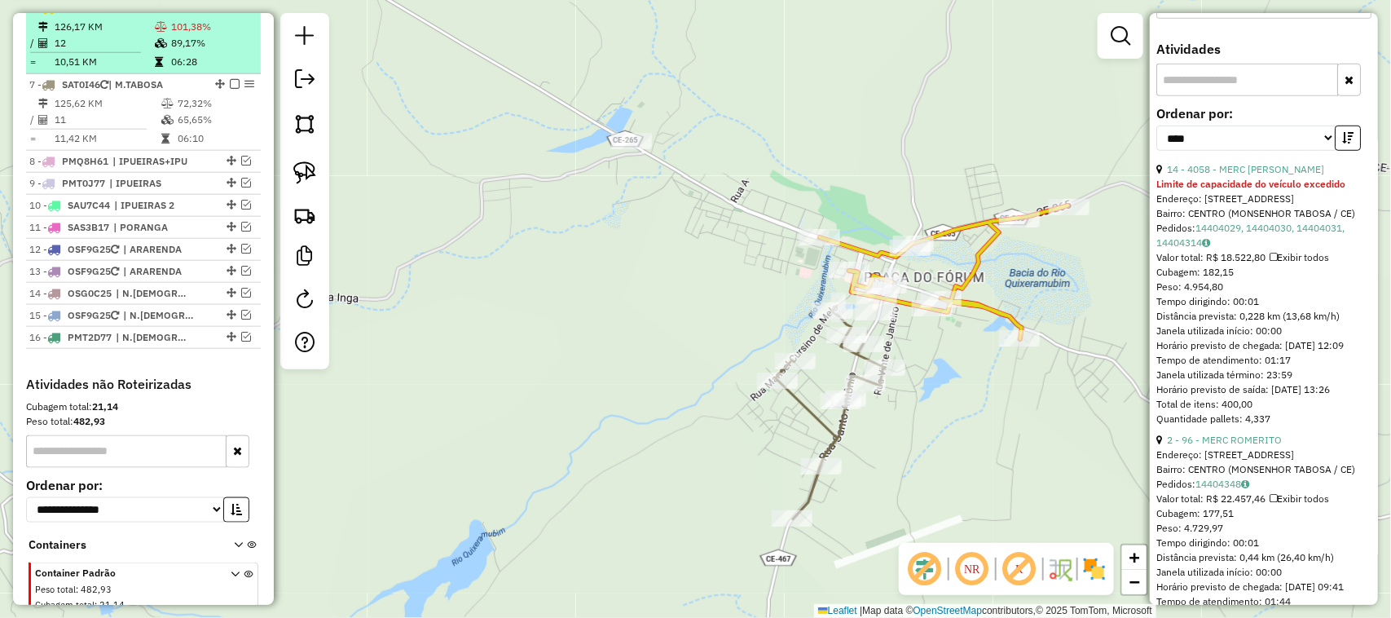
click at [144, 51] on td "12" at bounding box center [104, 43] width 100 height 16
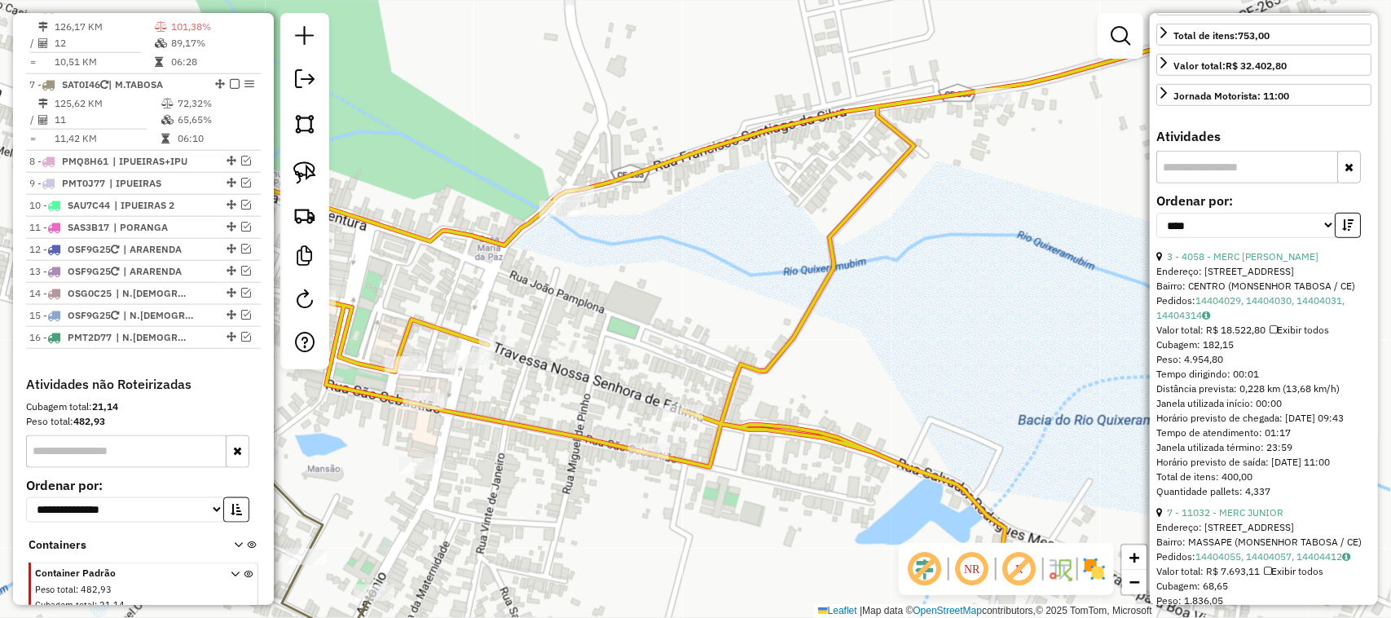
scroll to position [291, 0]
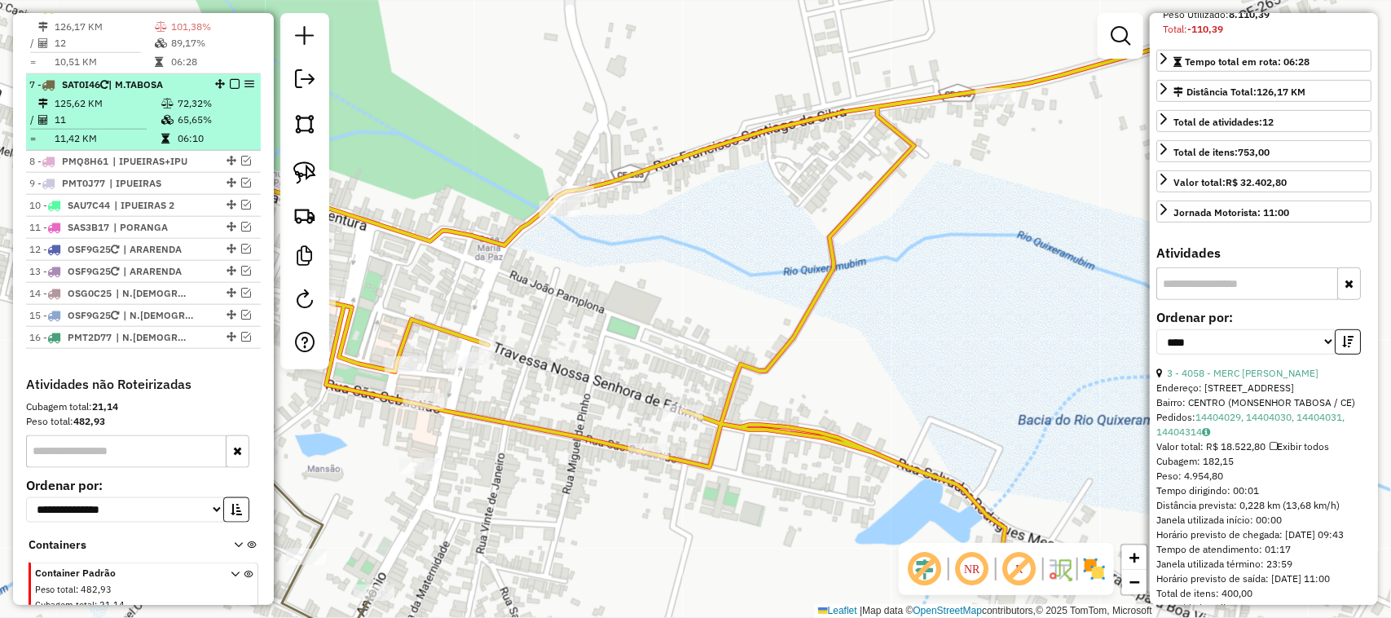
click at [100, 128] on td "11" at bounding box center [107, 120] width 107 height 16
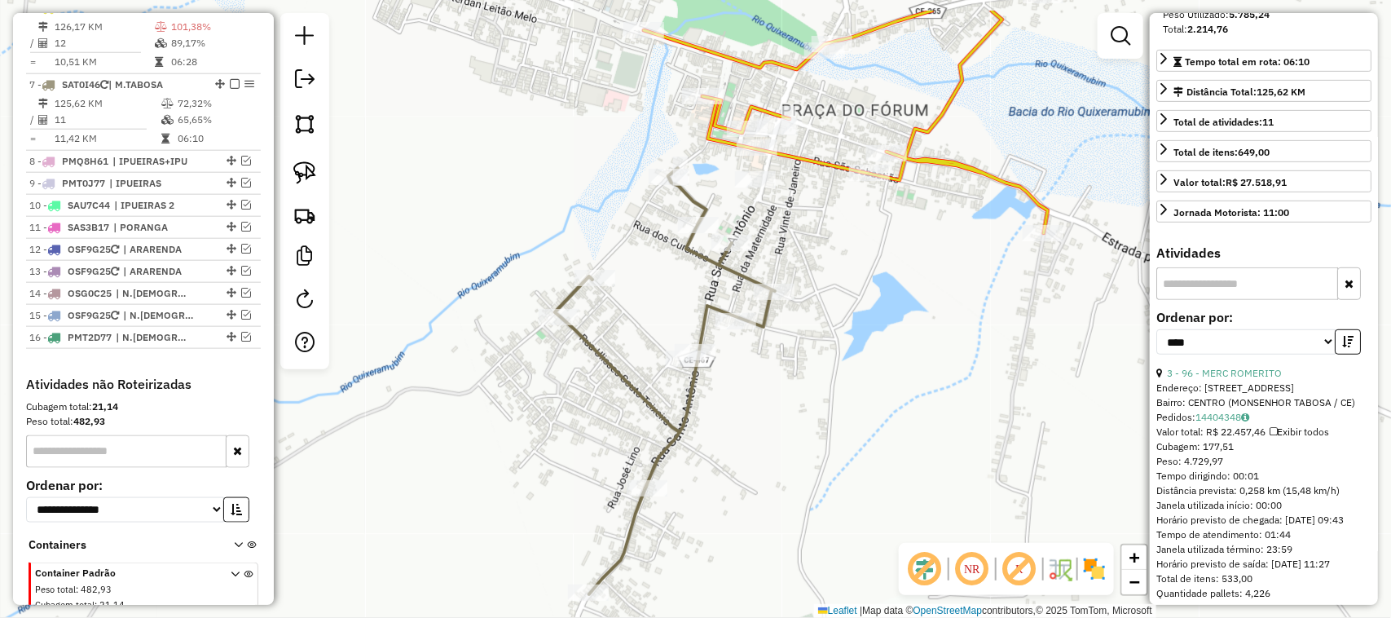
drag, startPoint x: 808, startPoint y: 460, endPoint x: 784, endPoint y: 503, distance: 48.9
click at [800, 487] on div "Janela de atendimento Grade de atendimento Capacidade Transportadoras Veículos …" at bounding box center [695, 309] width 1391 height 618
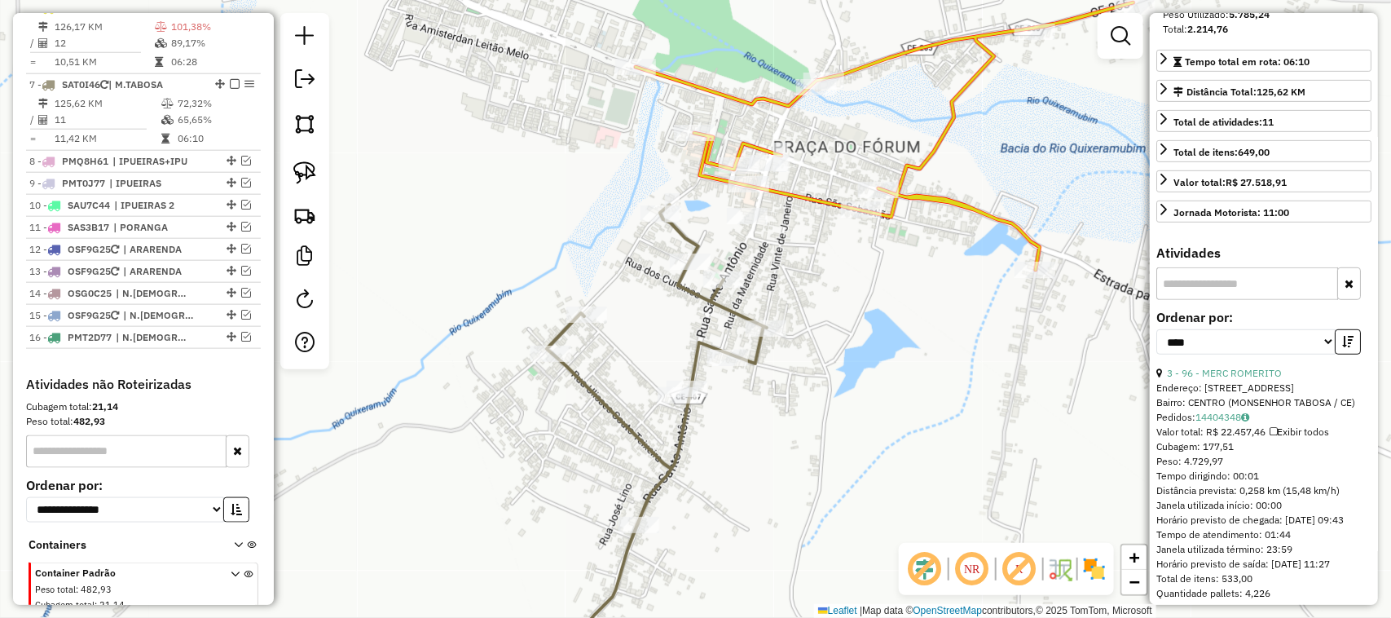
drag, startPoint x: 567, startPoint y: 155, endPoint x: 563, endPoint y: 179, distance: 24.8
click at [563, 178] on div "Janela de atendimento Grade de atendimento Capacidade Transportadoras Veículos …" at bounding box center [695, 309] width 1391 height 618
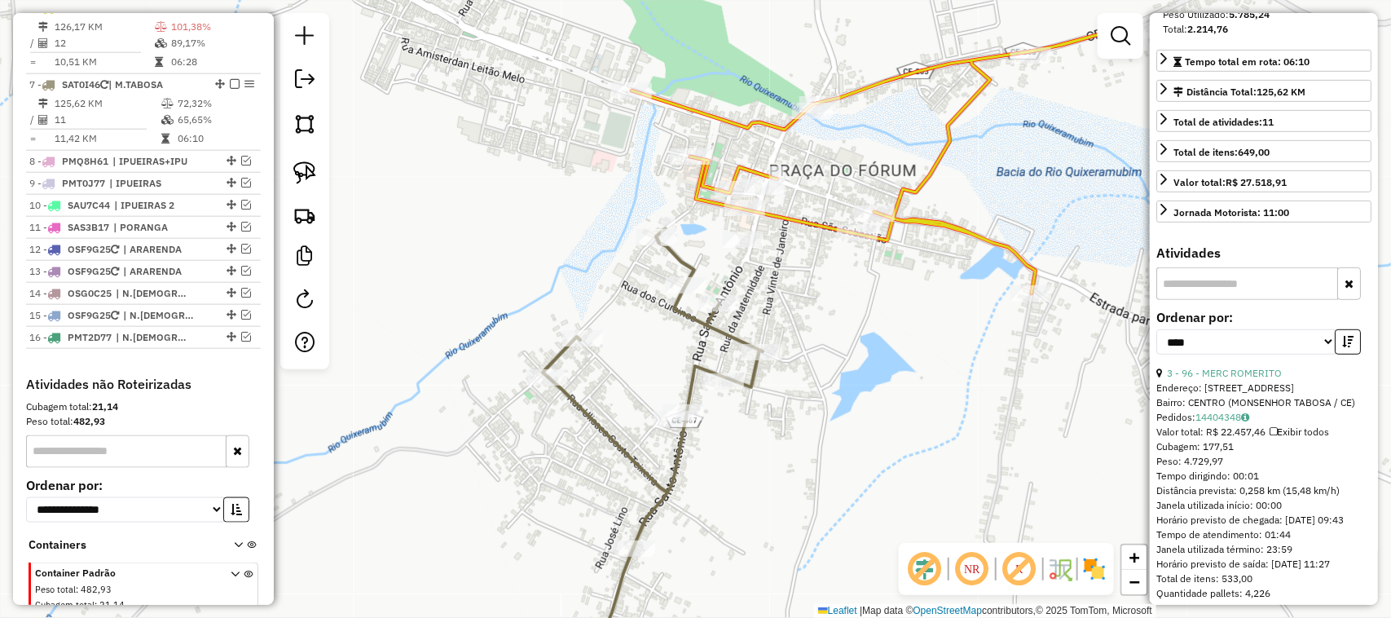
click at [603, 220] on div "Janela de atendimento Grade de atendimento Capacidade Transportadoras Veículos …" at bounding box center [695, 309] width 1391 height 618
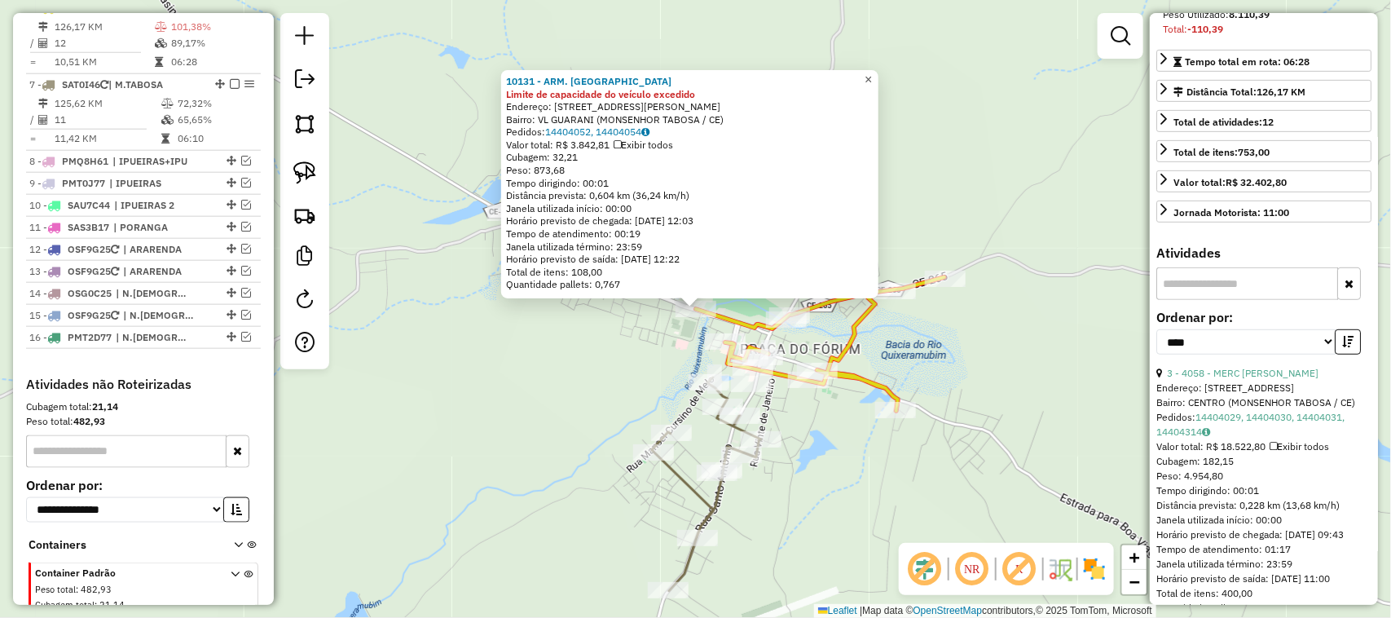
click at [872, 75] on span "×" at bounding box center [868, 80] width 7 height 14
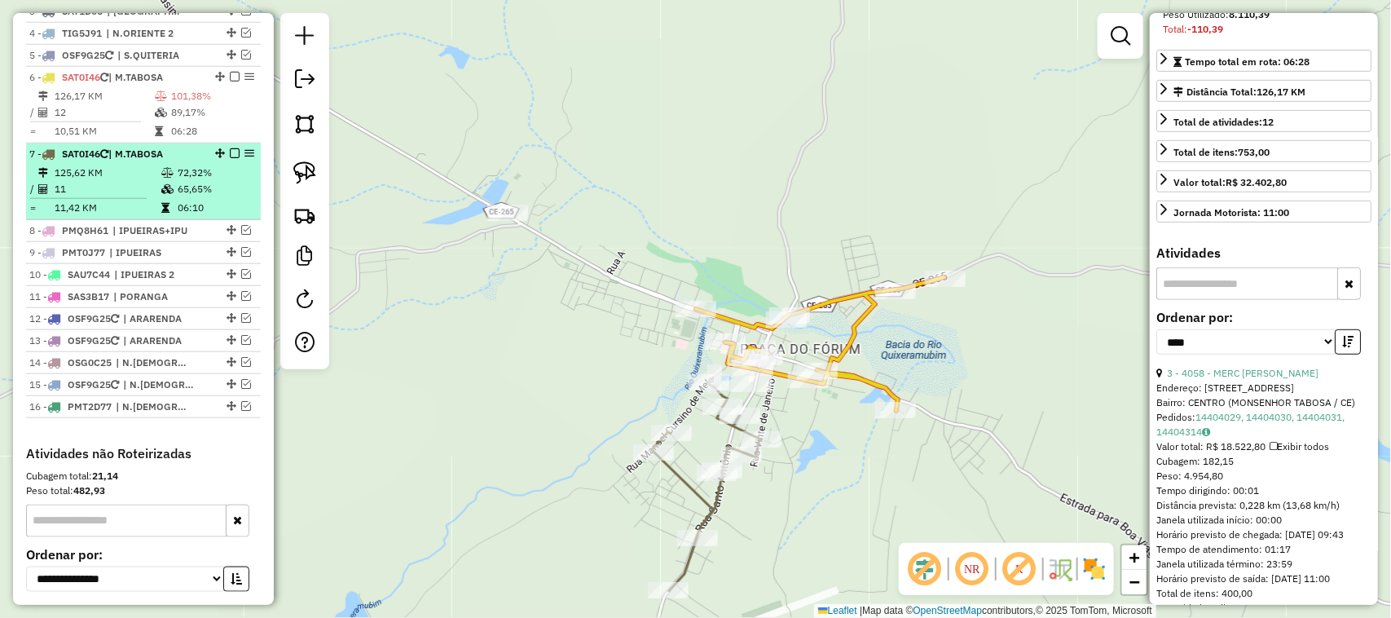
scroll to position [640, 0]
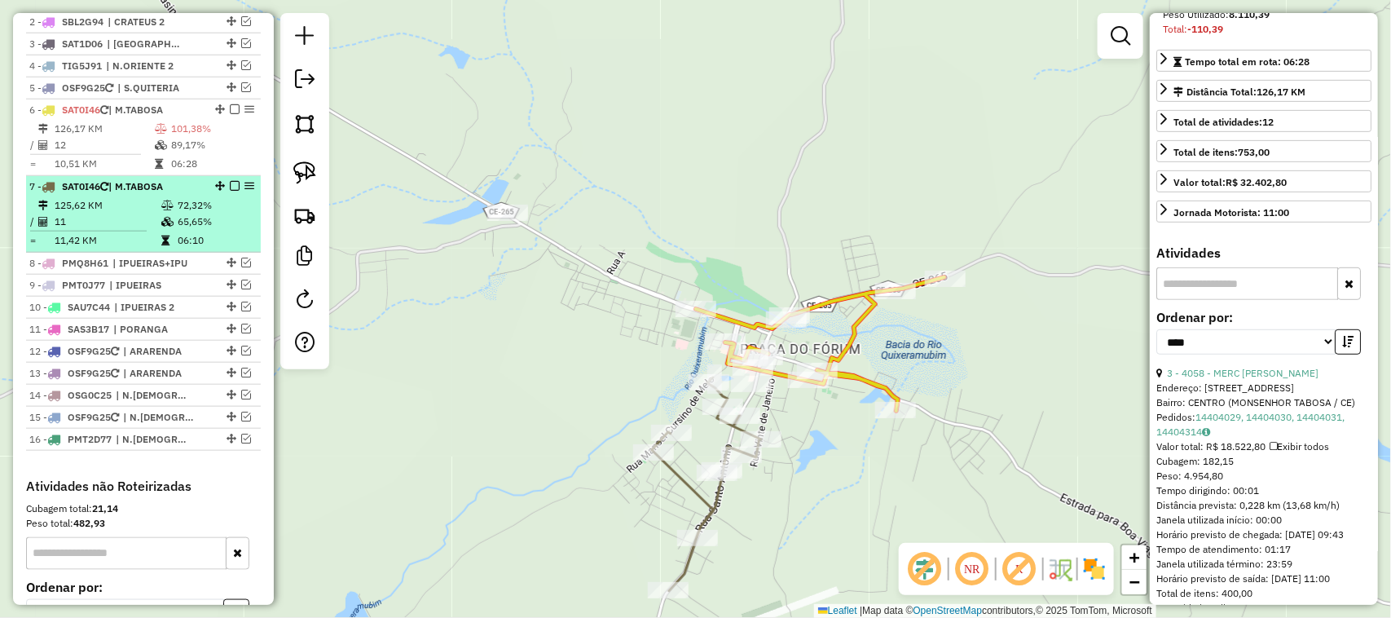
click at [108, 228] on td "11" at bounding box center [107, 222] width 107 height 16
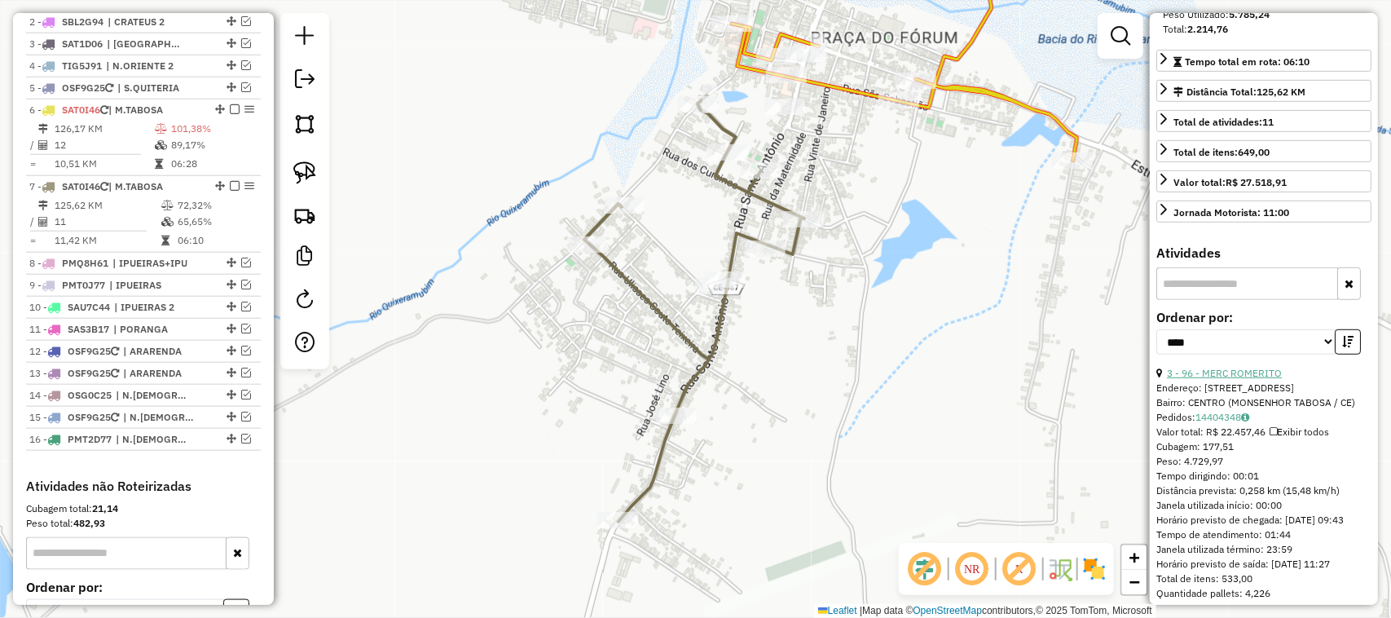
click at [1239, 379] on link "3 - 96 - MERC ROMERITO" at bounding box center [1224, 373] width 115 height 12
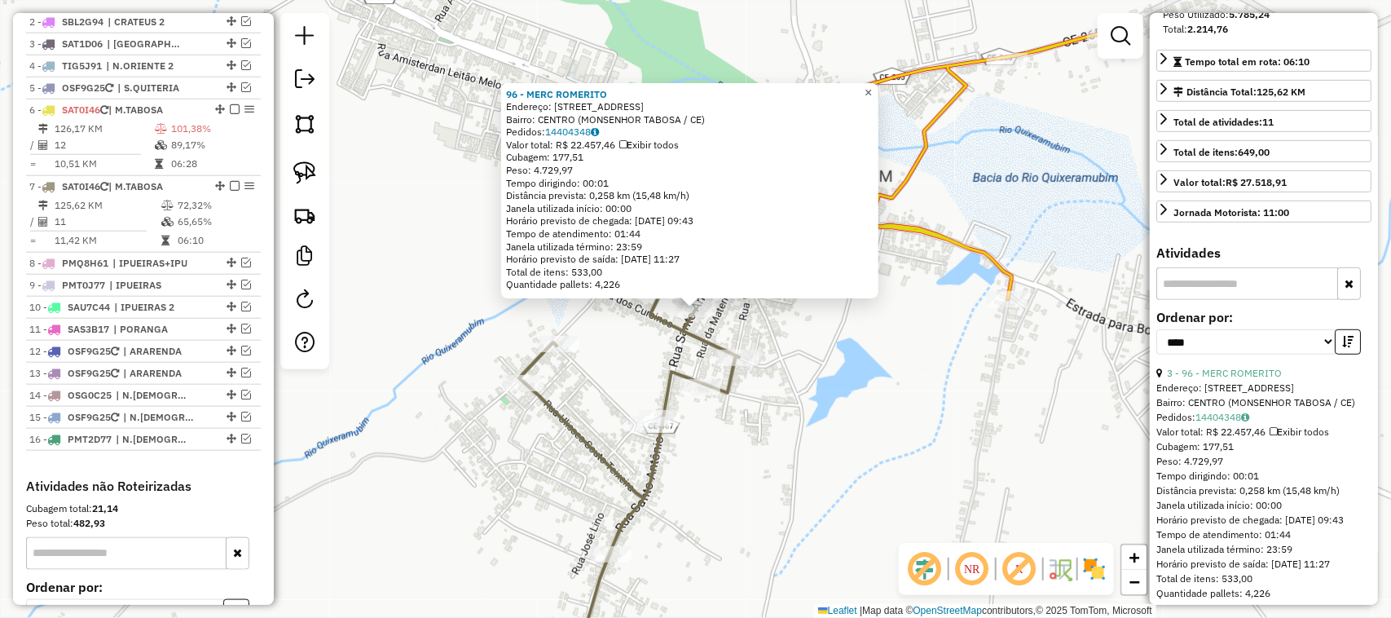
click at [872, 87] on span "×" at bounding box center [868, 93] width 7 height 14
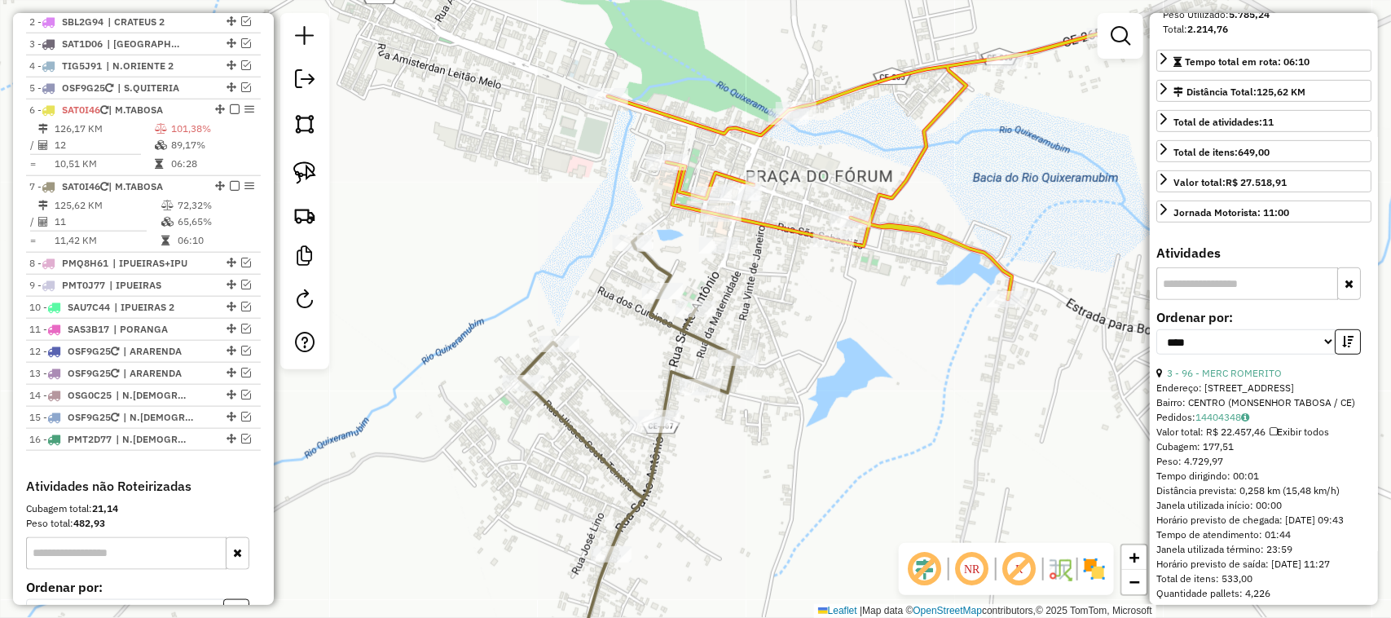
drag, startPoint x: 778, startPoint y: 302, endPoint x: 823, endPoint y: 270, distance: 55.4
click at [823, 275] on div "Janela de atendimento Grade de atendimento Capacidade Transportadoras Veículos …" at bounding box center [695, 309] width 1391 height 618
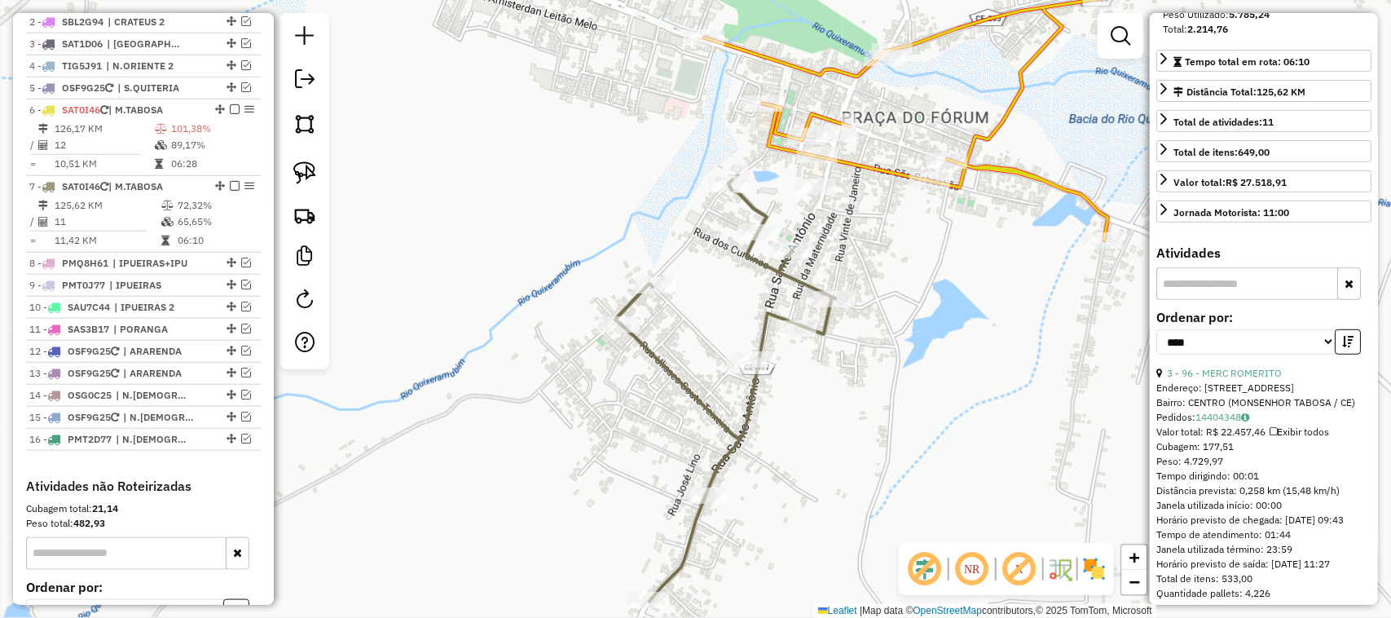
drag, startPoint x: 870, startPoint y: 292, endPoint x: 885, endPoint y: 306, distance: 20.8
click at [880, 302] on div "Janela de atendimento Grade de atendimento Capacidade Transportadoras Veículos …" at bounding box center [695, 309] width 1391 height 618
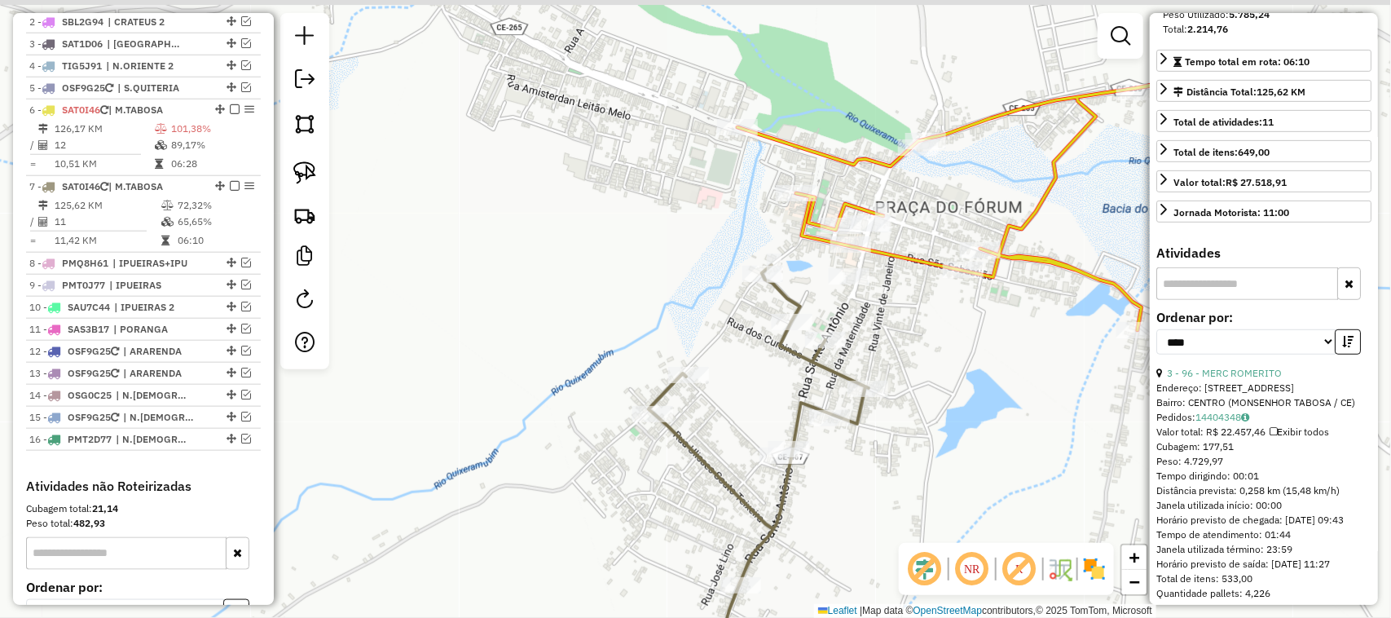
drag, startPoint x: 799, startPoint y: 160, endPoint x: 808, endPoint y: 169, distance: 12.7
click at [804, 167] on div "Janela de atendimento Grade de atendimento Capacidade Transportadoras Veículos …" at bounding box center [695, 309] width 1391 height 618
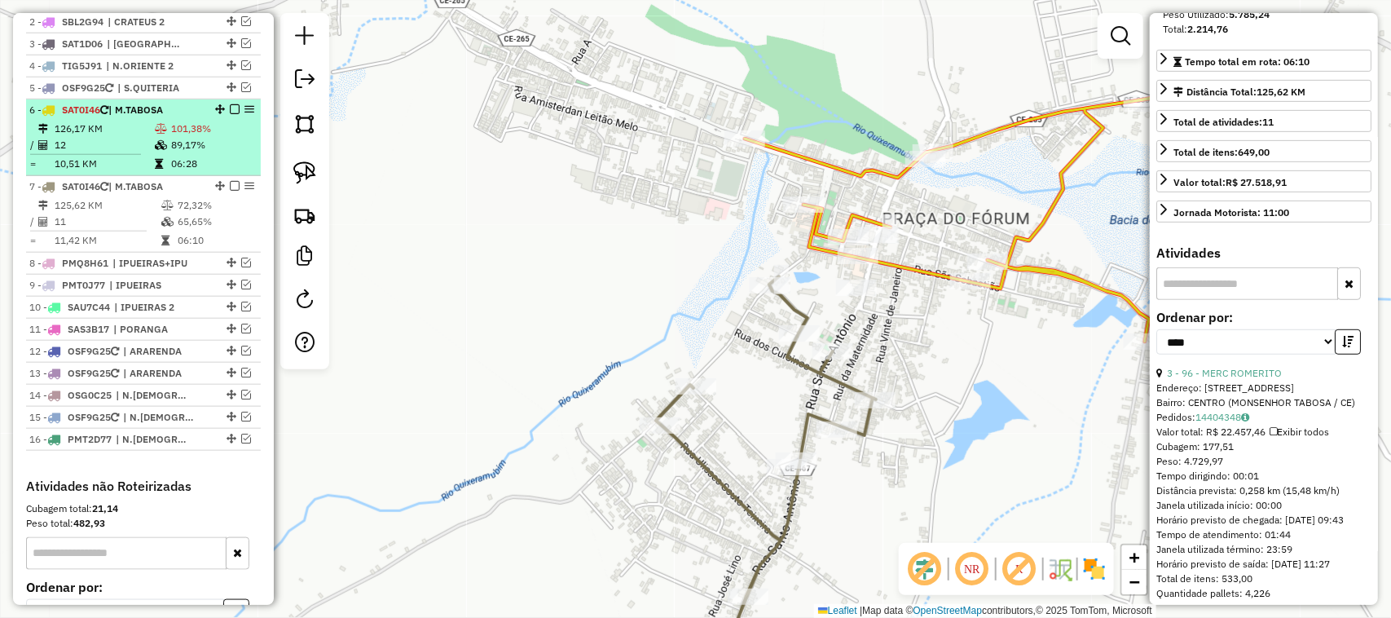
click at [114, 137] on td "126,17 KM" at bounding box center [104, 129] width 100 height 16
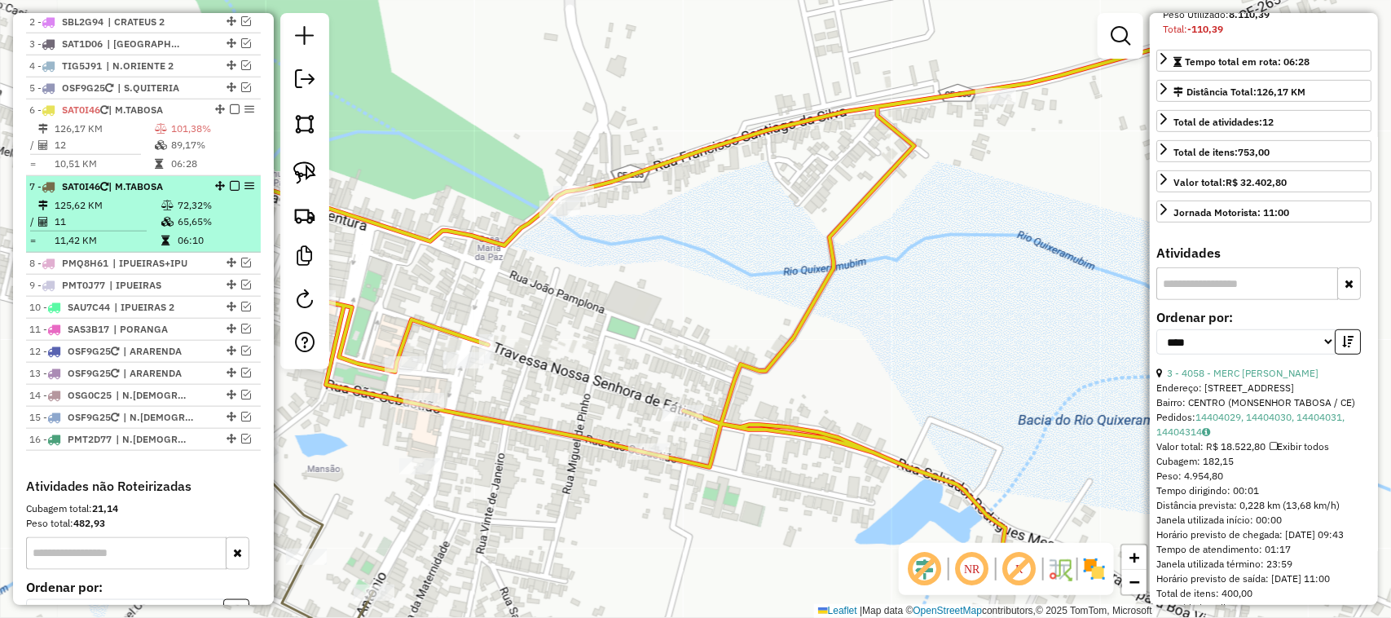
click at [108, 230] on td "11" at bounding box center [107, 222] width 107 height 16
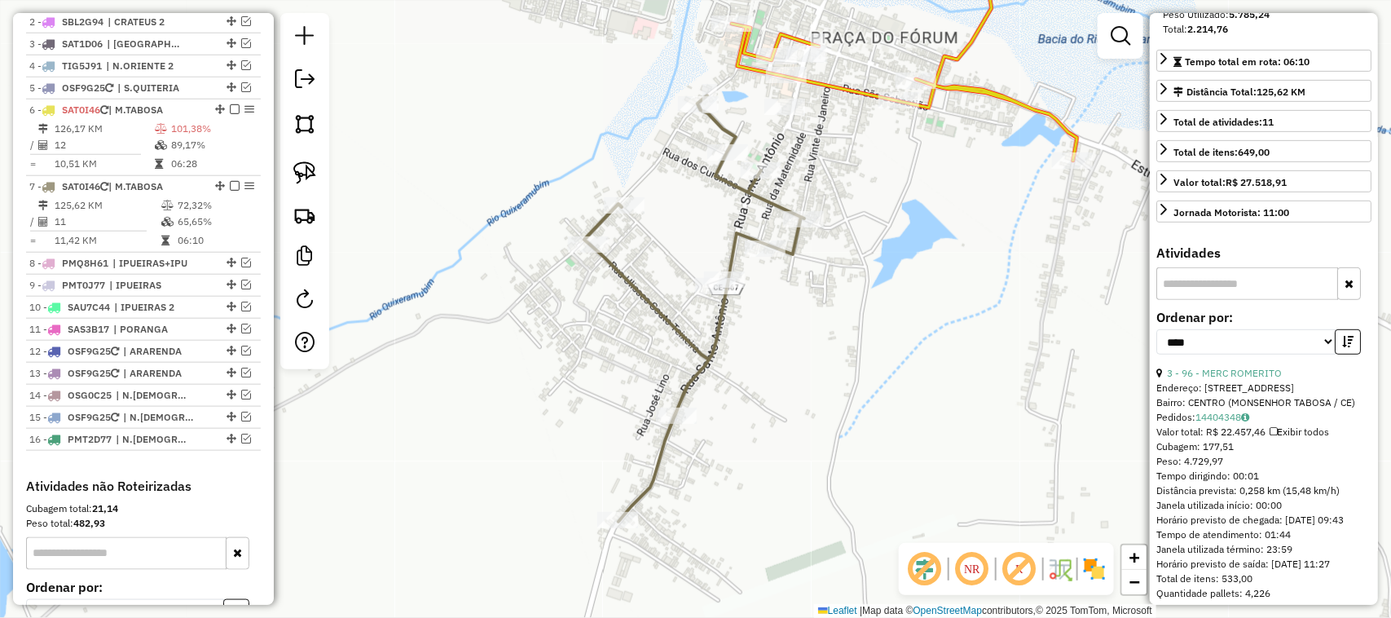
drag, startPoint x: 860, startPoint y: 297, endPoint x: 882, endPoint y: 363, distance: 68.8
click at [880, 360] on div "Janela de atendimento Grade de atendimento Capacidade Transportadoras Veículos …" at bounding box center [695, 309] width 1391 height 618
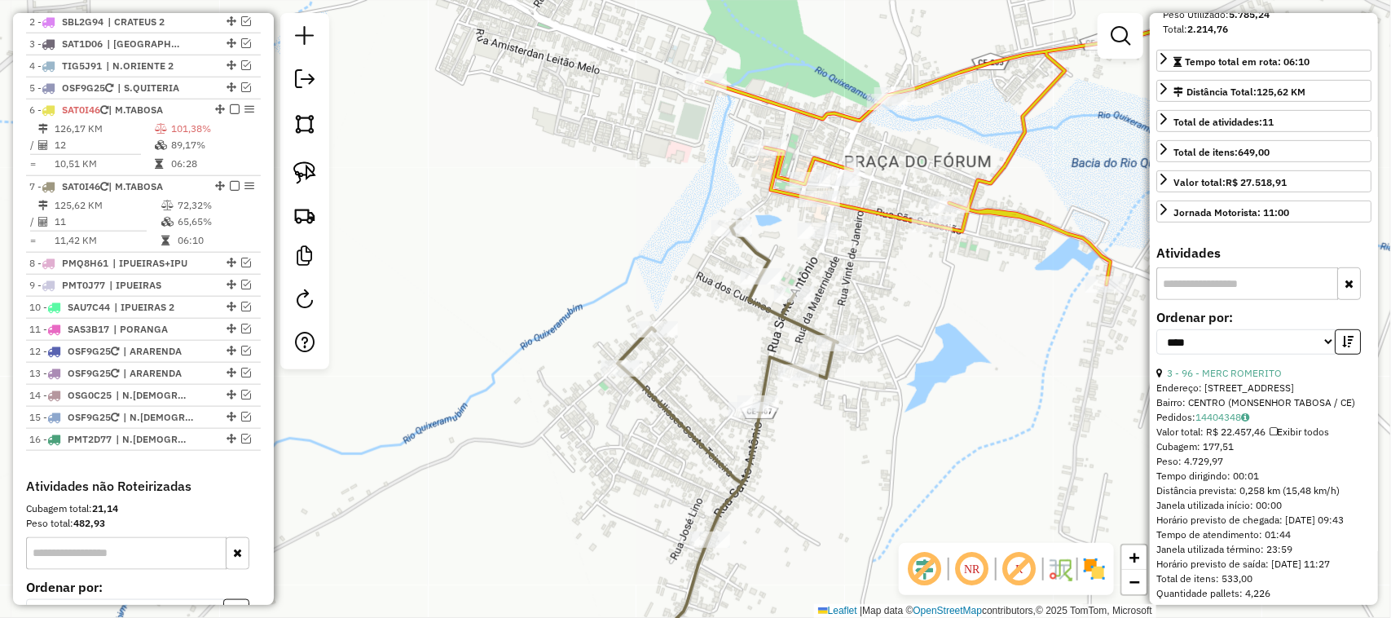
drag, startPoint x: 640, startPoint y: 273, endPoint x: 650, endPoint y: 290, distance: 20.1
click at [649, 289] on div "Janela de atendimento Grade de atendimento Capacidade Transportadoras Veículos …" at bounding box center [695, 309] width 1391 height 618
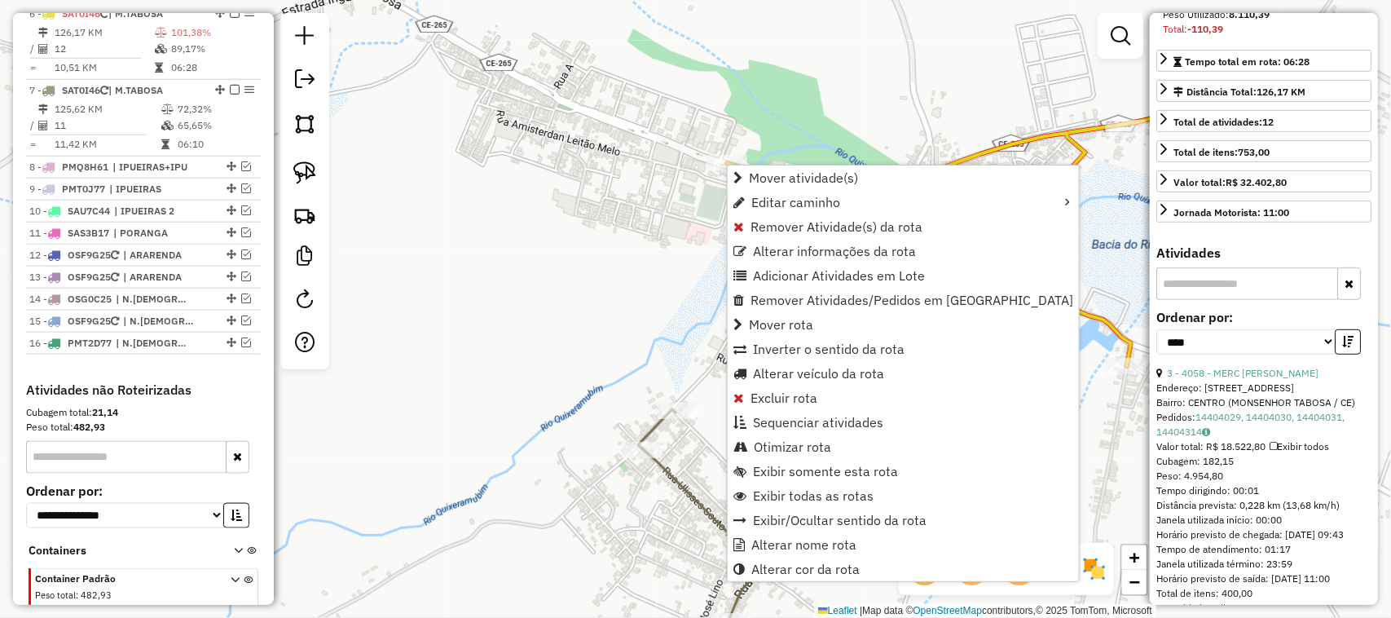
scroll to position [742, 0]
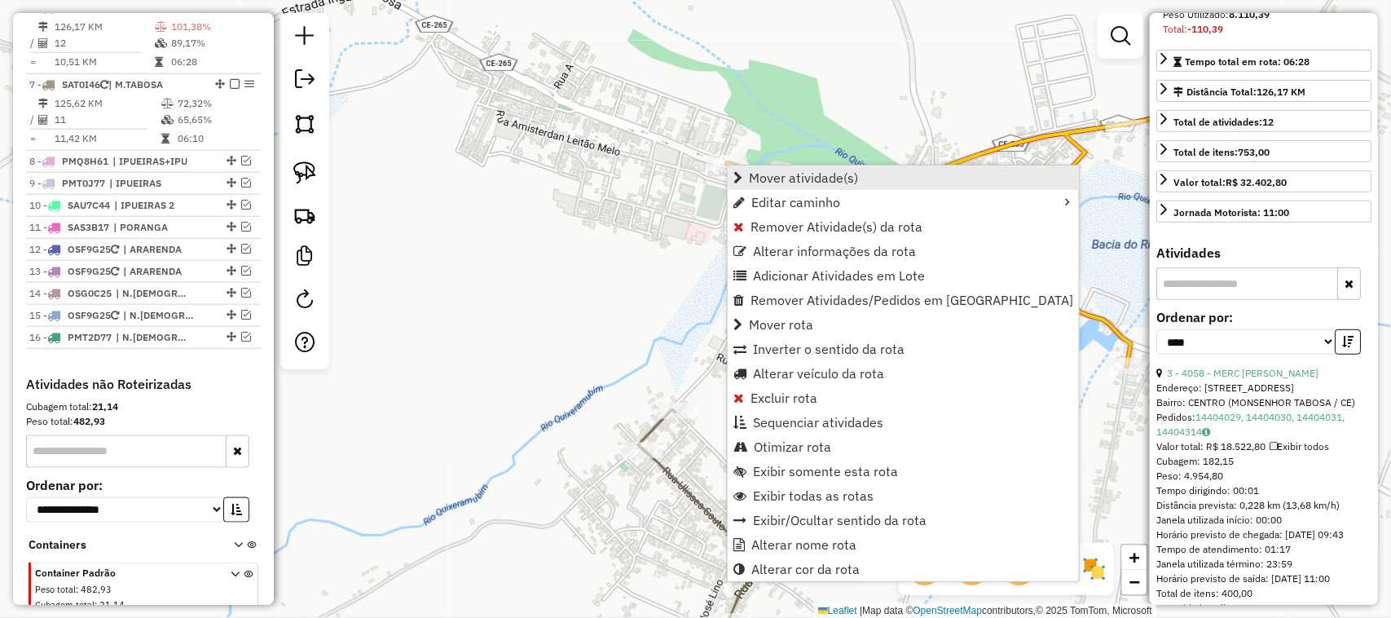
click at [777, 173] on span "Mover atividade(s)" at bounding box center [803, 177] width 109 height 13
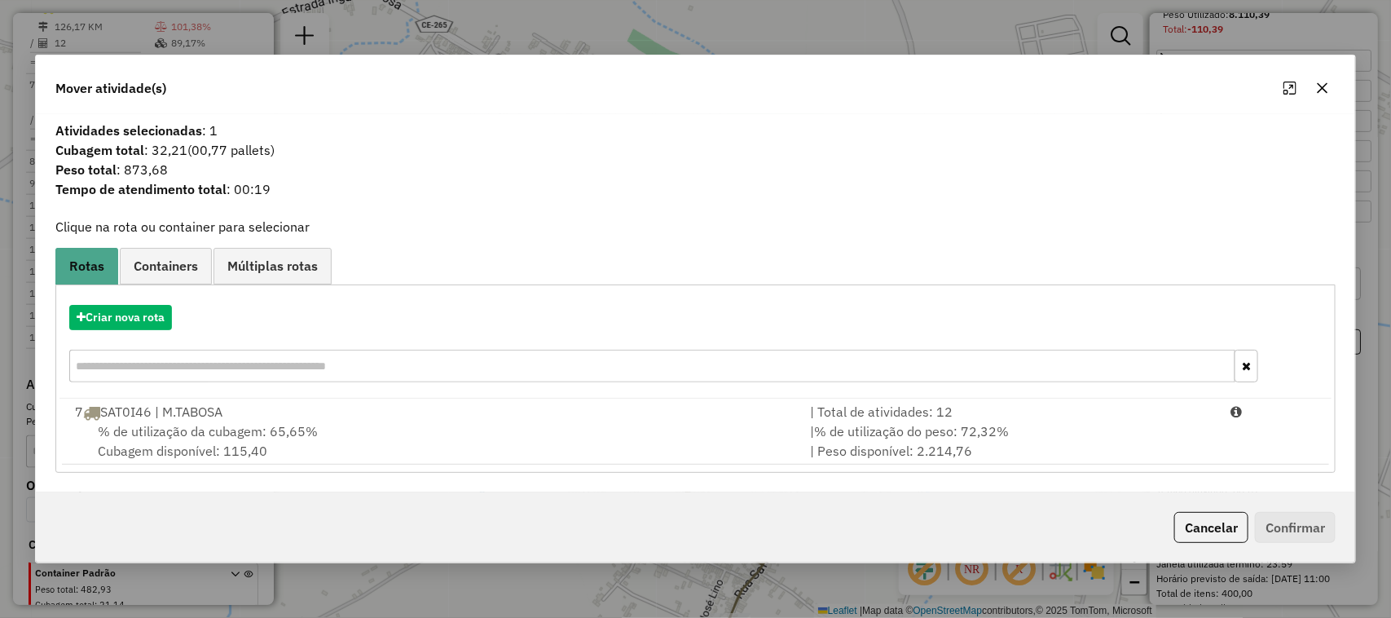
click at [156, 425] on span "% de utilização da cubagem: 65,65%" at bounding box center [208, 431] width 220 height 16
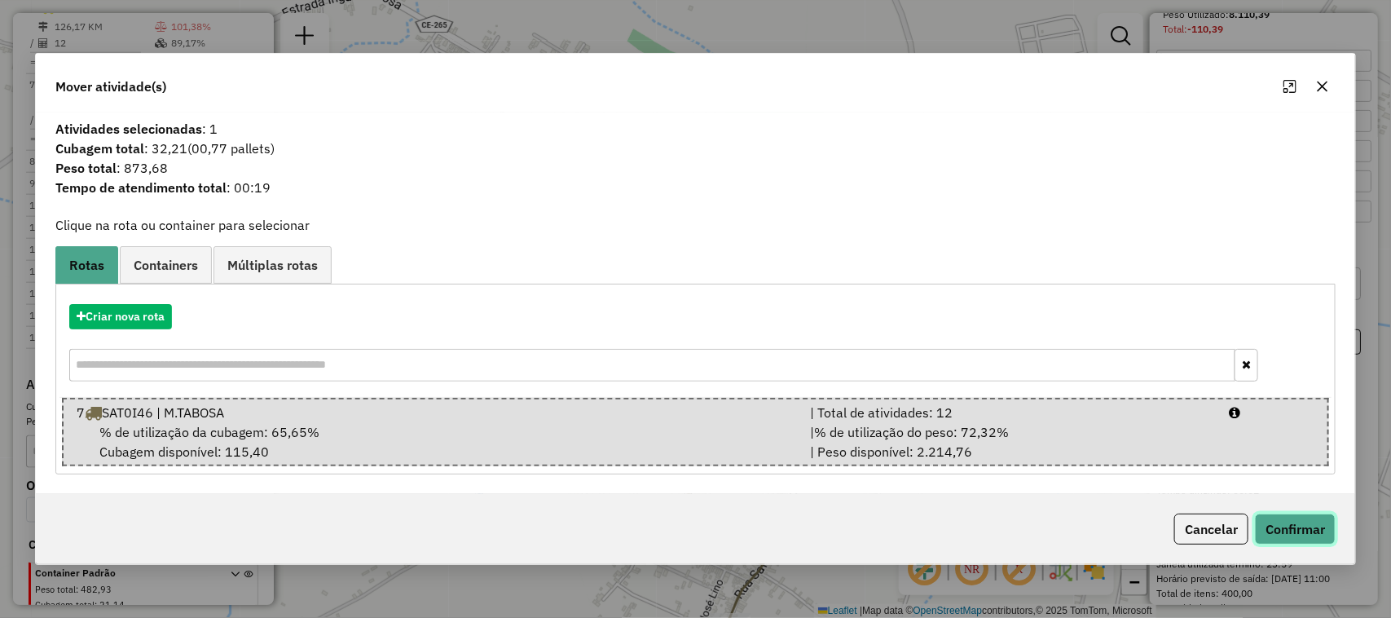
click at [1320, 523] on button "Confirmar" at bounding box center [1295, 528] width 81 height 31
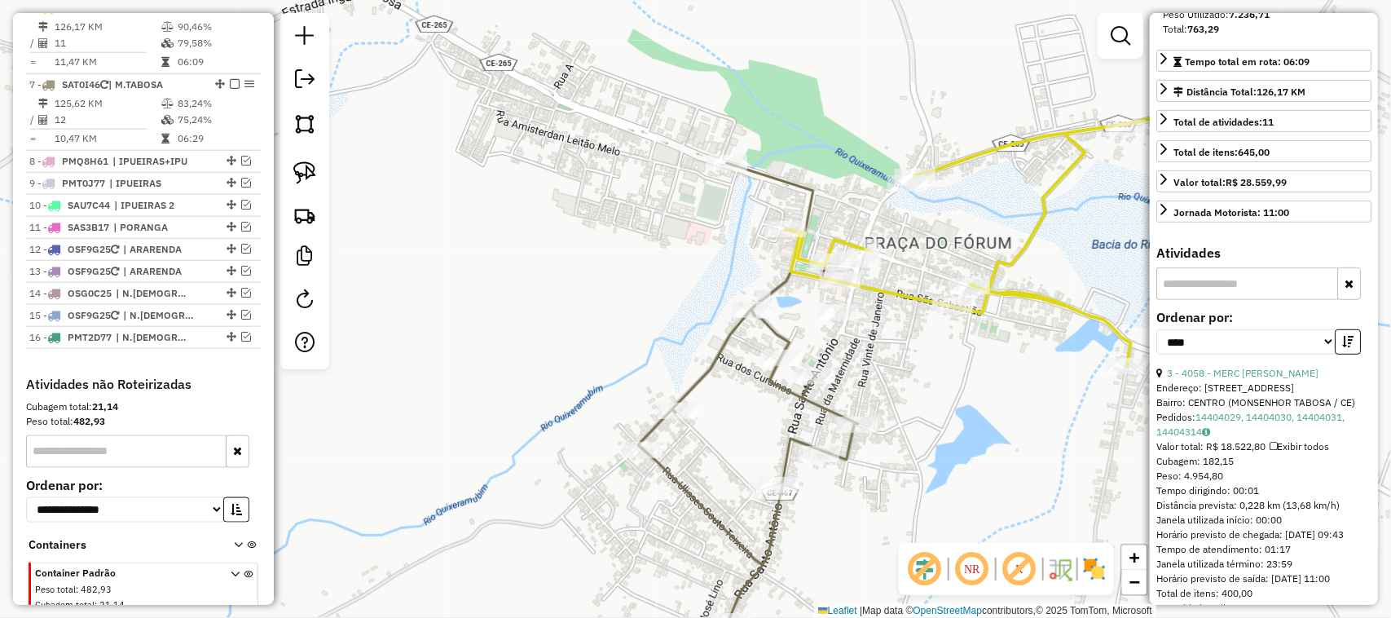
drag, startPoint x: 575, startPoint y: 319, endPoint x: 661, endPoint y: 319, distance: 85.6
click at [656, 319] on div "Janela de atendimento Grade de atendimento Capacidade Transportadoras Veículos …" at bounding box center [695, 309] width 1391 height 618
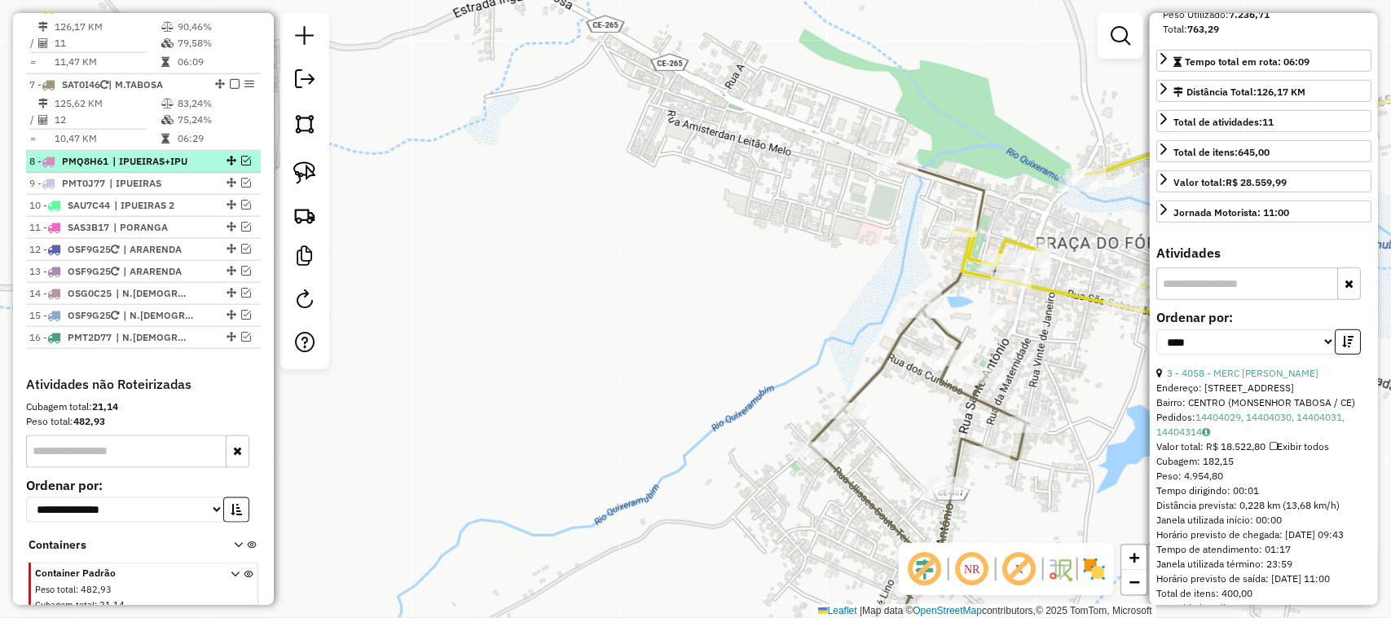
scroll to position [640, 0]
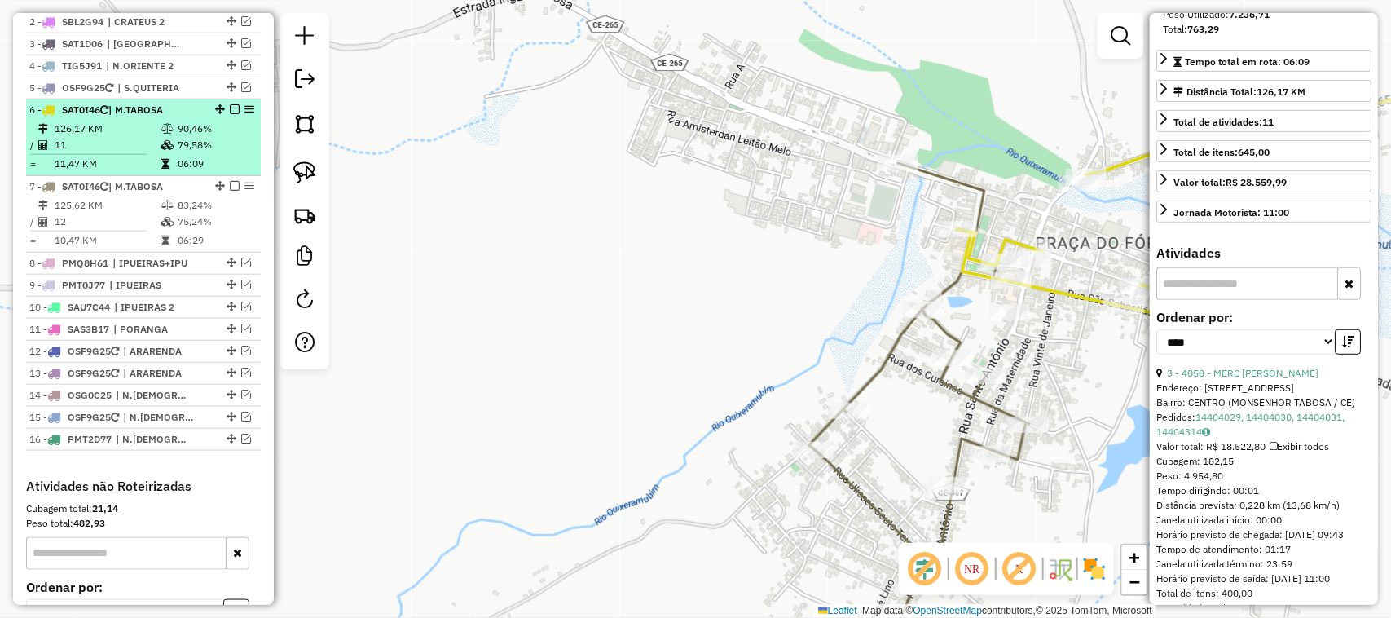
click at [123, 153] on td "11" at bounding box center [107, 145] width 107 height 16
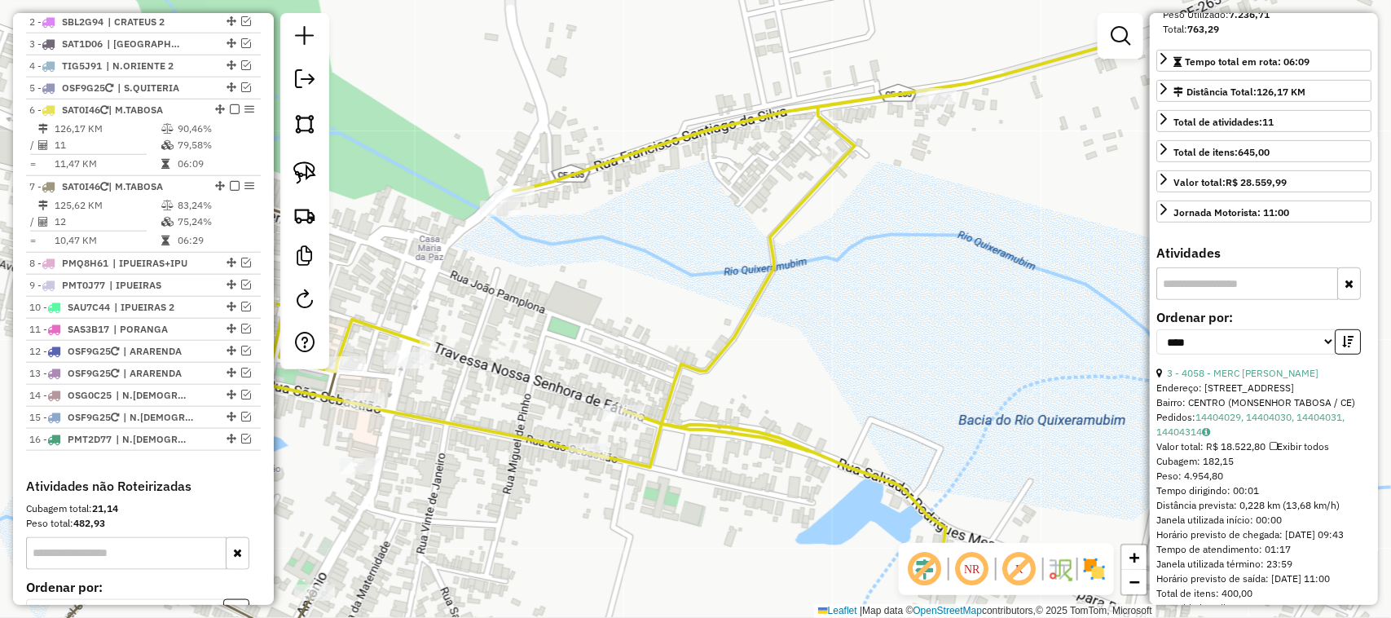
drag, startPoint x: 817, startPoint y: 350, endPoint x: 962, endPoint y: 312, distance: 150.0
click at [874, 336] on div "Janela de atendimento Grade de atendimento Capacidade Transportadoras Veículos …" at bounding box center [695, 309] width 1391 height 618
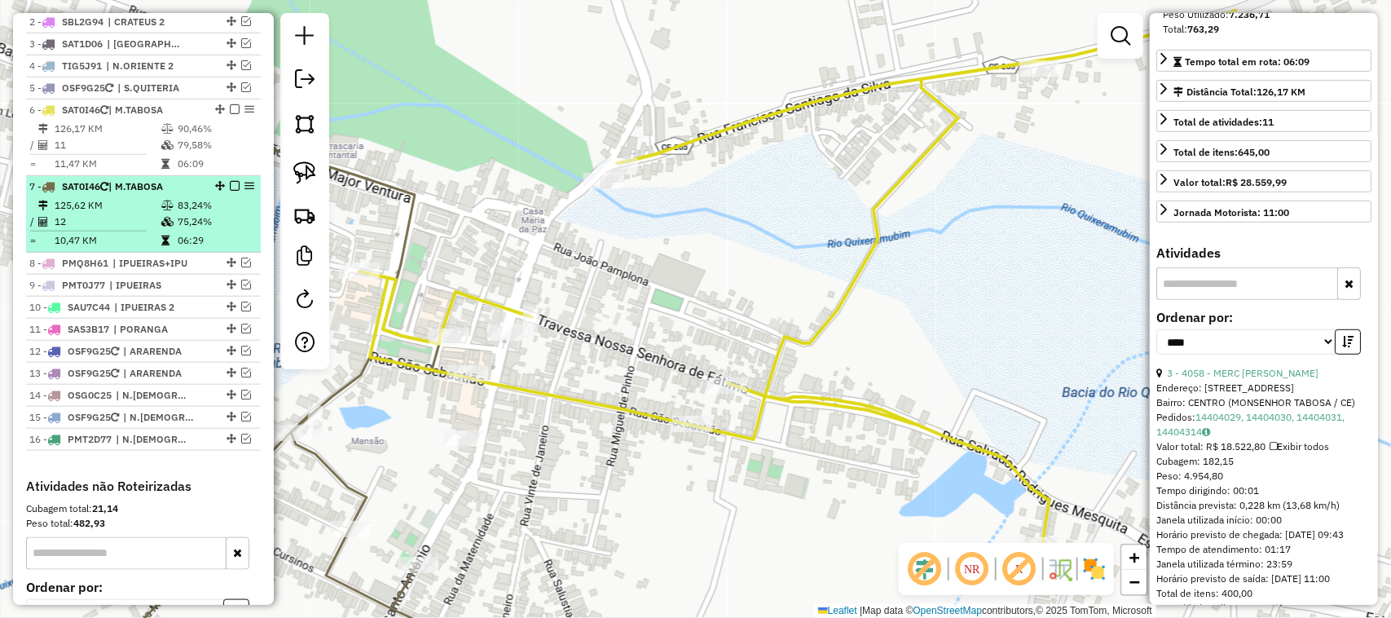
click at [103, 230] on td "12" at bounding box center [107, 222] width 107 height 16
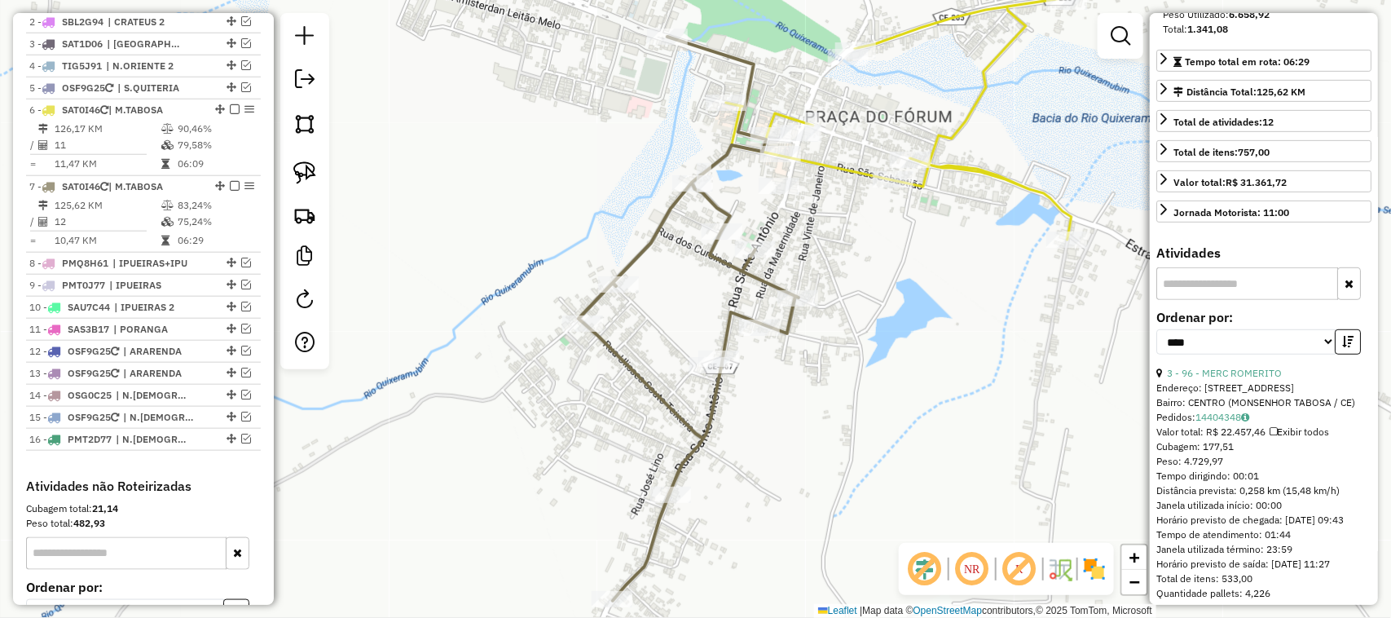
drag, startPoint x: 872, startPoint y: 300, endPoint x: 827, endPoint y: 323, distance: 50.3
click at [842, 322] on div "Janela de atendimento Grade de atendimento Capacidade Transportadoras Veículos …" at bounding box center [695, 309] width 1391 height 618
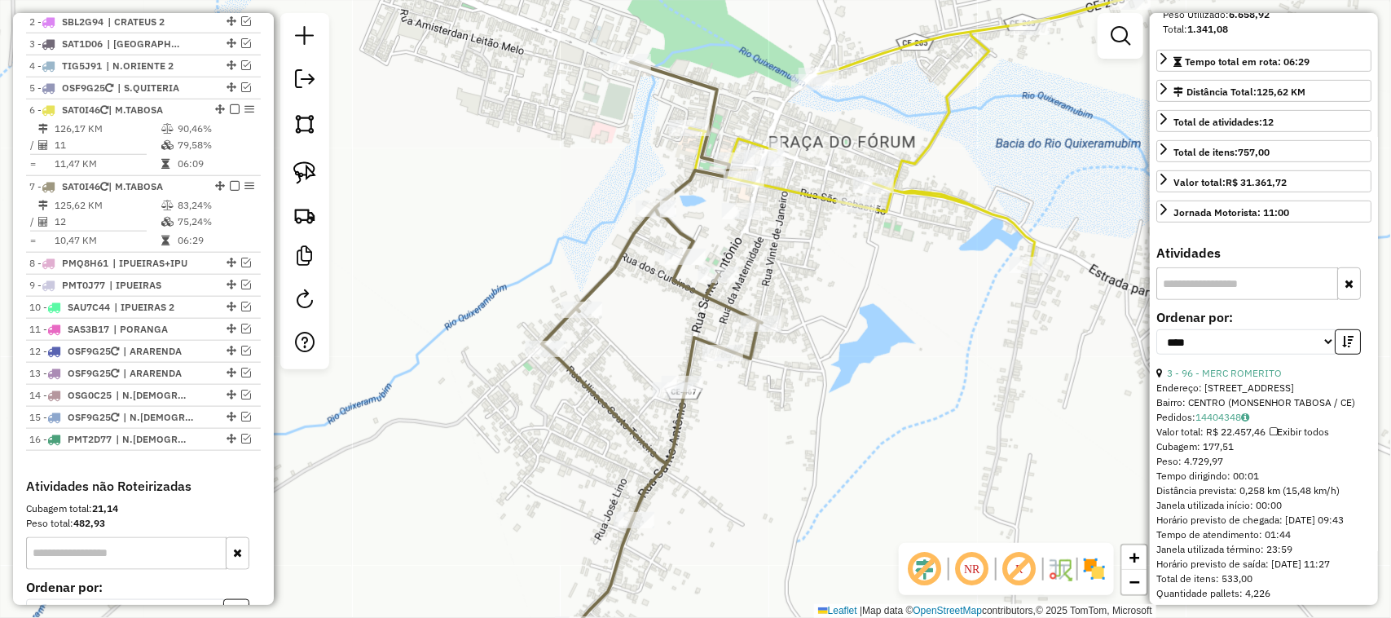
click at [819, 302] on div "Janela de atendimento Grade de atendimento Capacidade Transportadoras Veículos …" at bounding box center [695, 309] width 1391 height 618
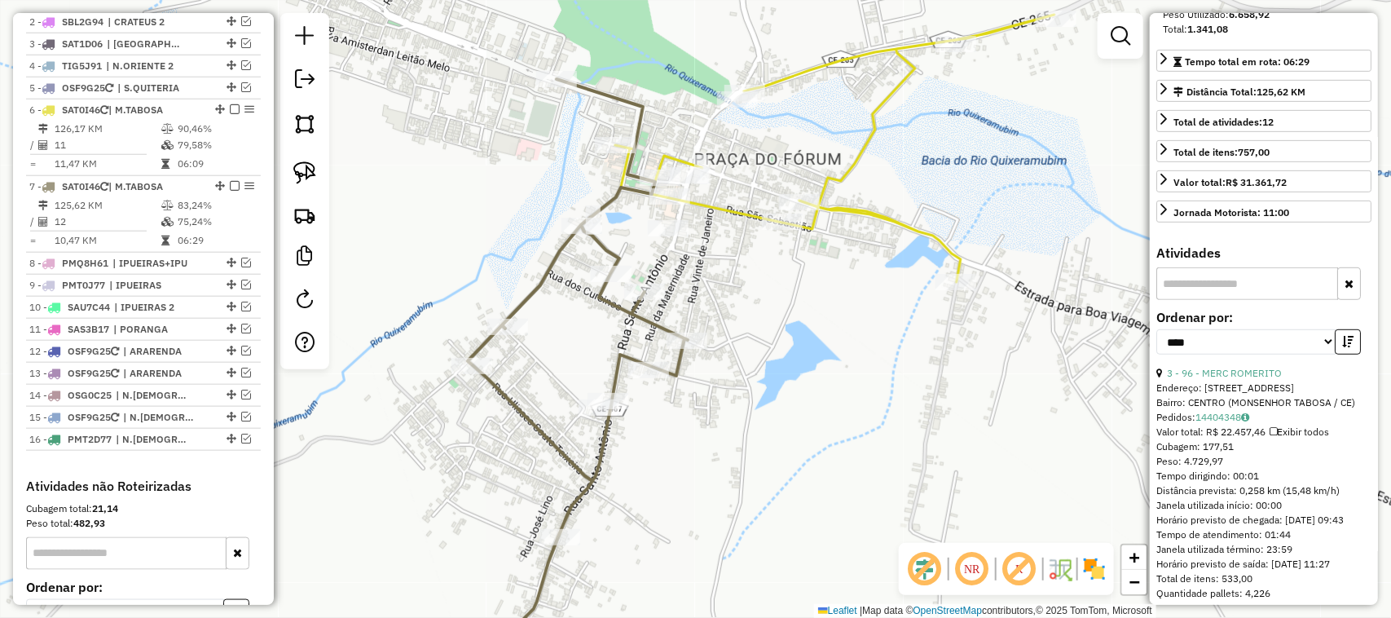
click at [841, 330] on div "Janela de atendimento Grade de atendimento Capacidade Transportadoras Veículos …" at bounding box center [695, 309] width 1391 height 618
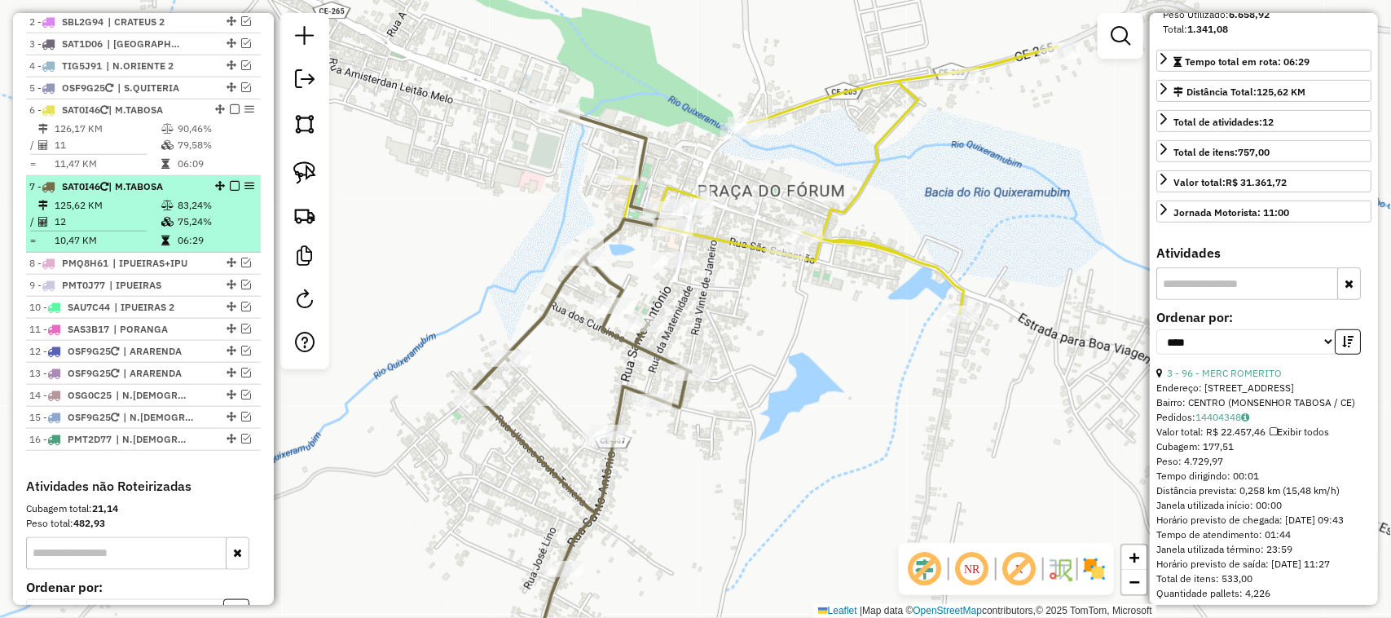
click at [112, 214] on td "125,62 KM" at bounding box center [107, 205] width 107 height 16
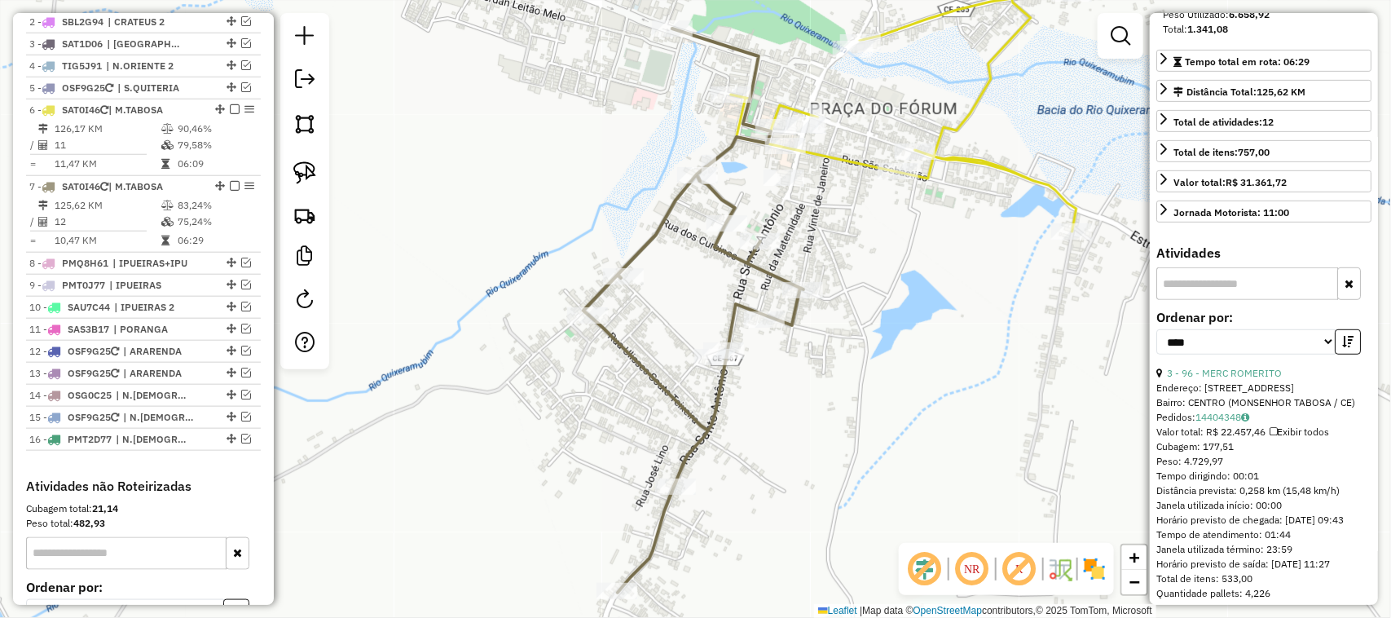
click at [848, 314] on div "Janela de atendimento Grade de atendimento Capacidade Transportadoras Veículos …" at bounding box center [695, 309] width 1391 height 618
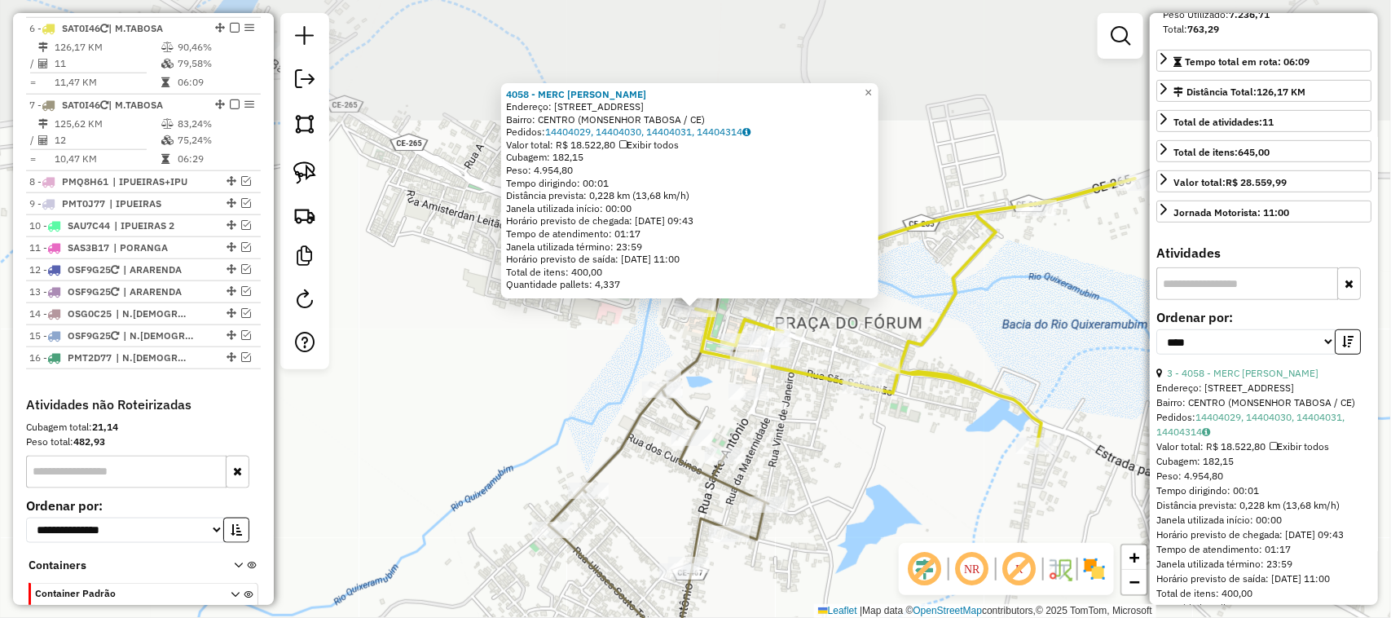
scroll to position [742, 0]
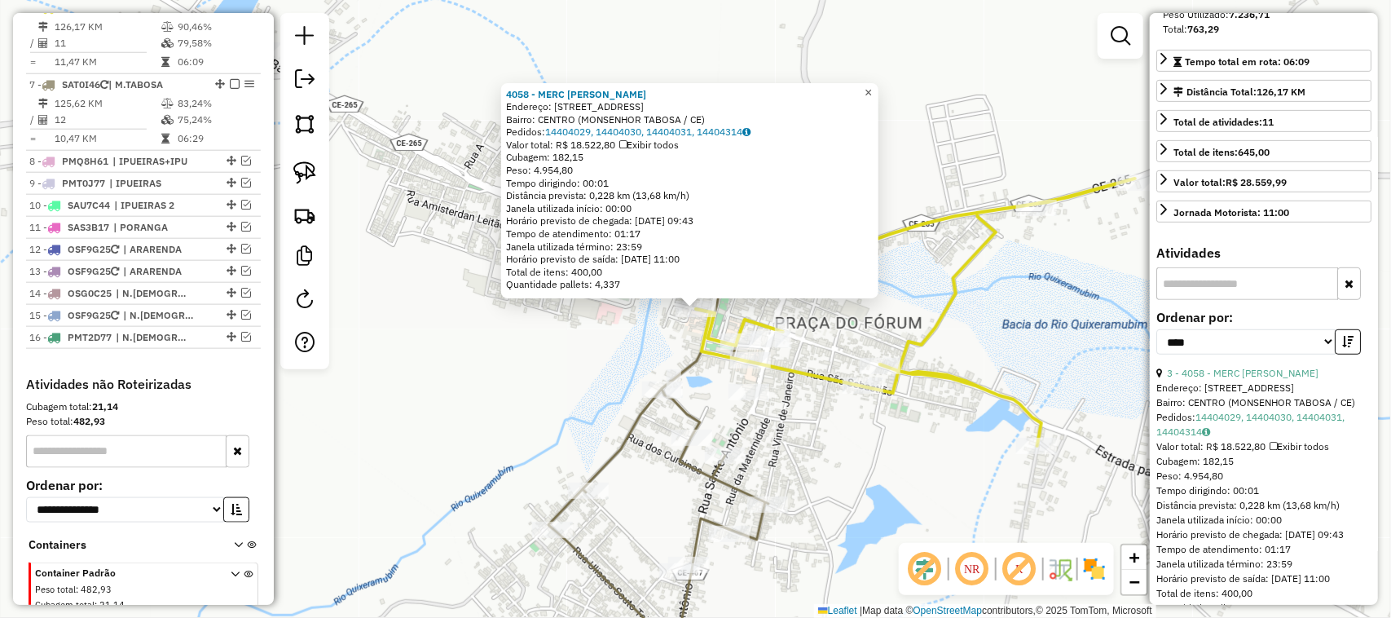
click at [872, 91] on span "×" at bounding box center [868, 93] width 7 height 14
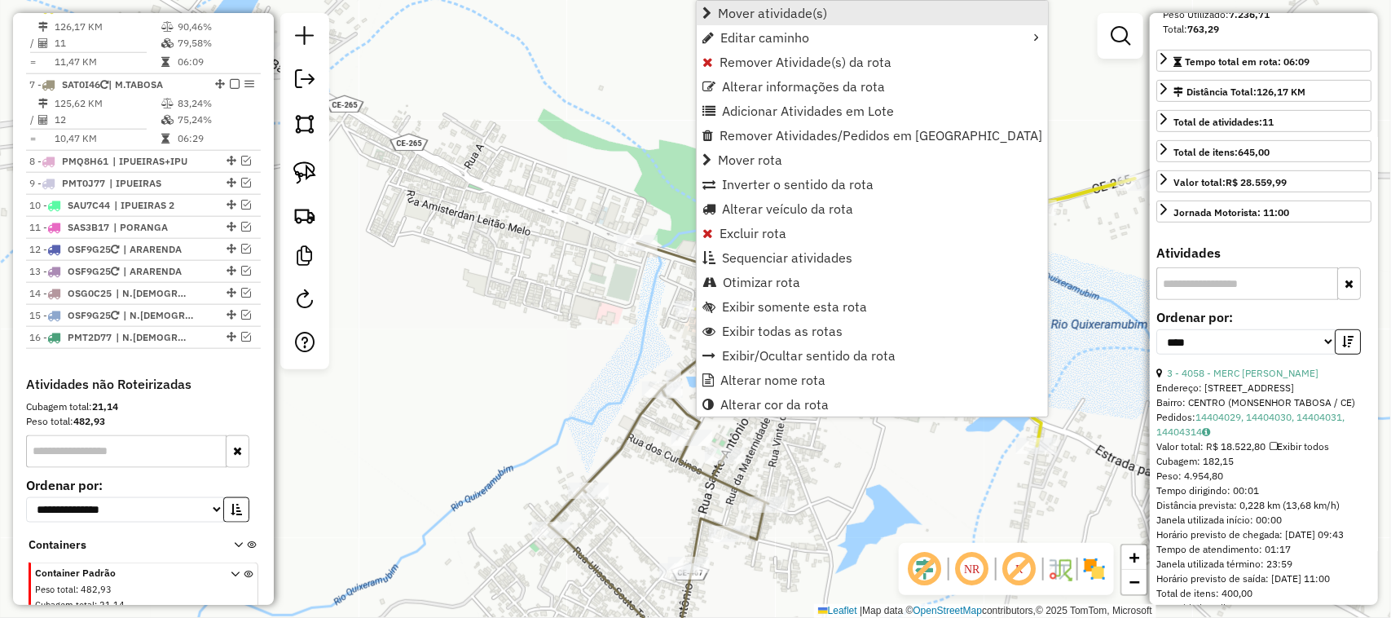
click at [738, 13] on span "Mover atividade(s)" at bounding box center [772, 13] width 109 height 13
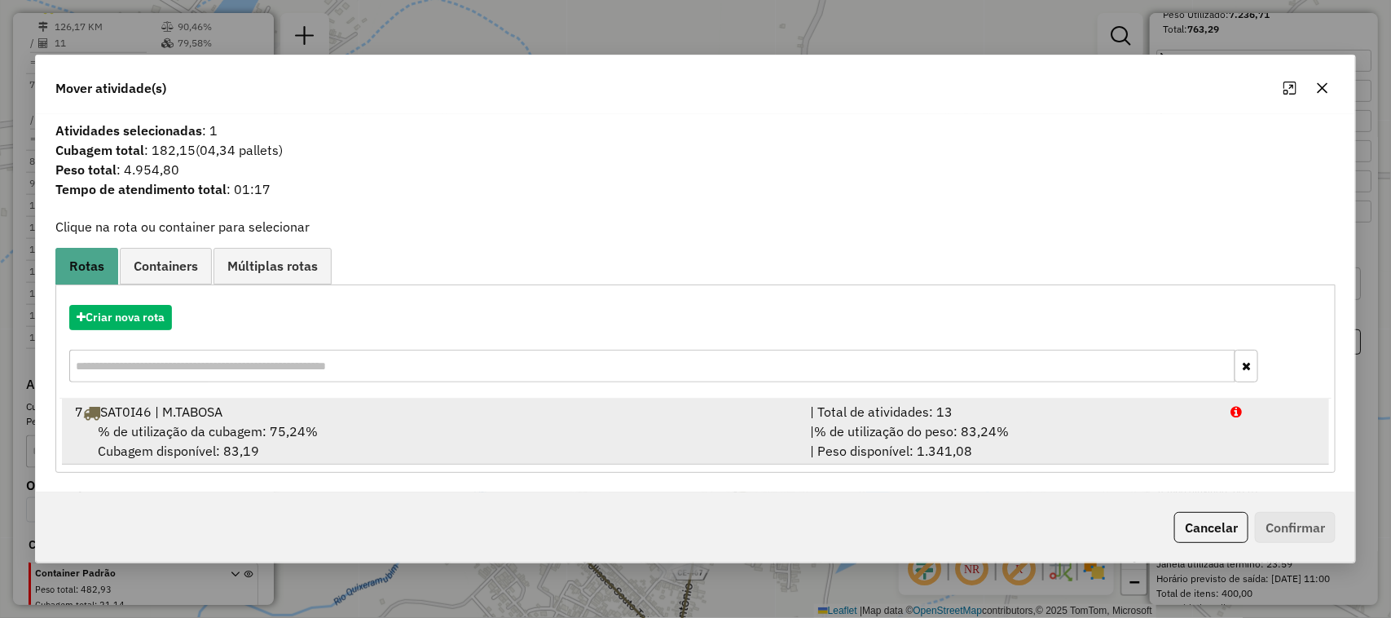
click at [209, 420] on div "7 SAT0I46 | M.TABOSA" at bounding box center [433, 412] width 736 height 20
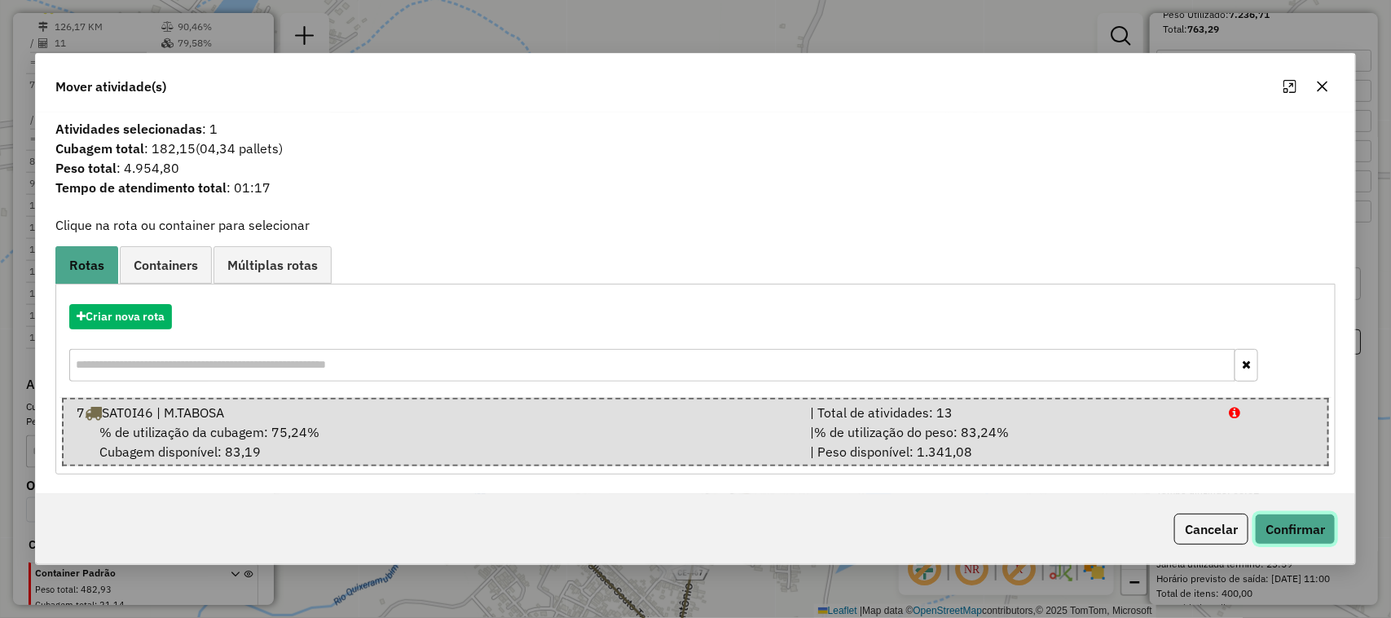
click at [1284, 527] on button "Confirmar" at bounding box center [1295, 528] width 81 height 31
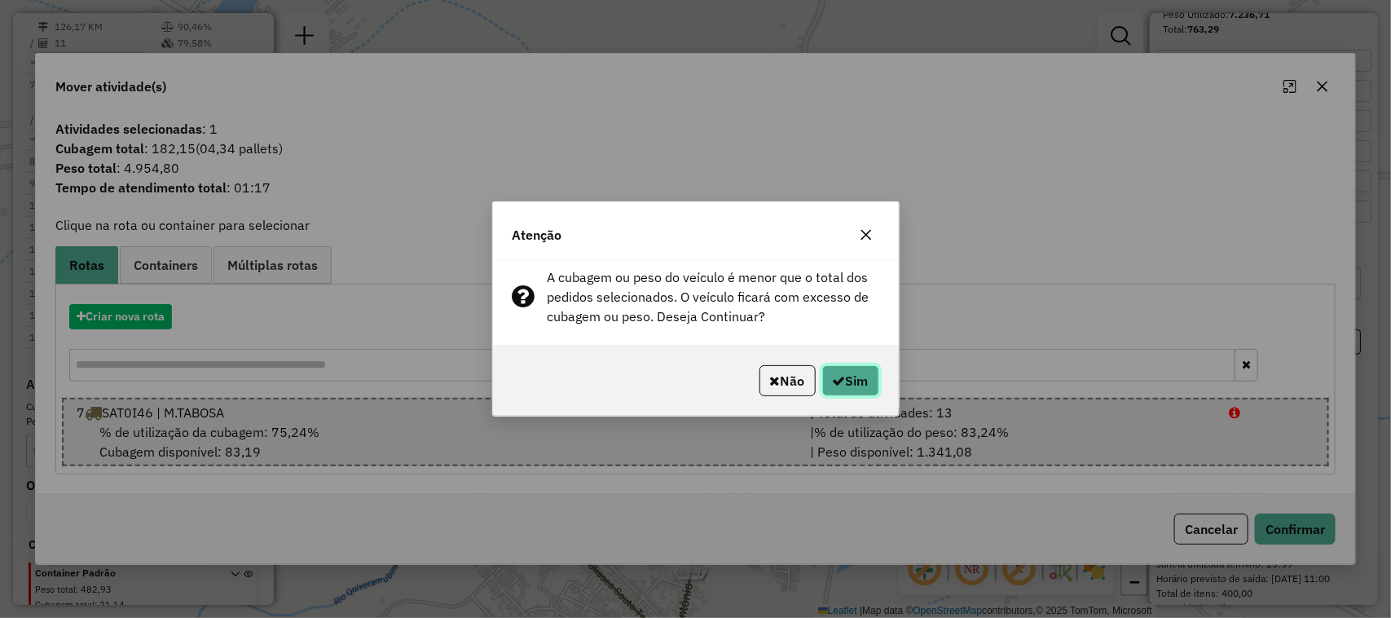
click at [848, 376] on button "Sim" at bounding box center [850, 380] width 57 height 31
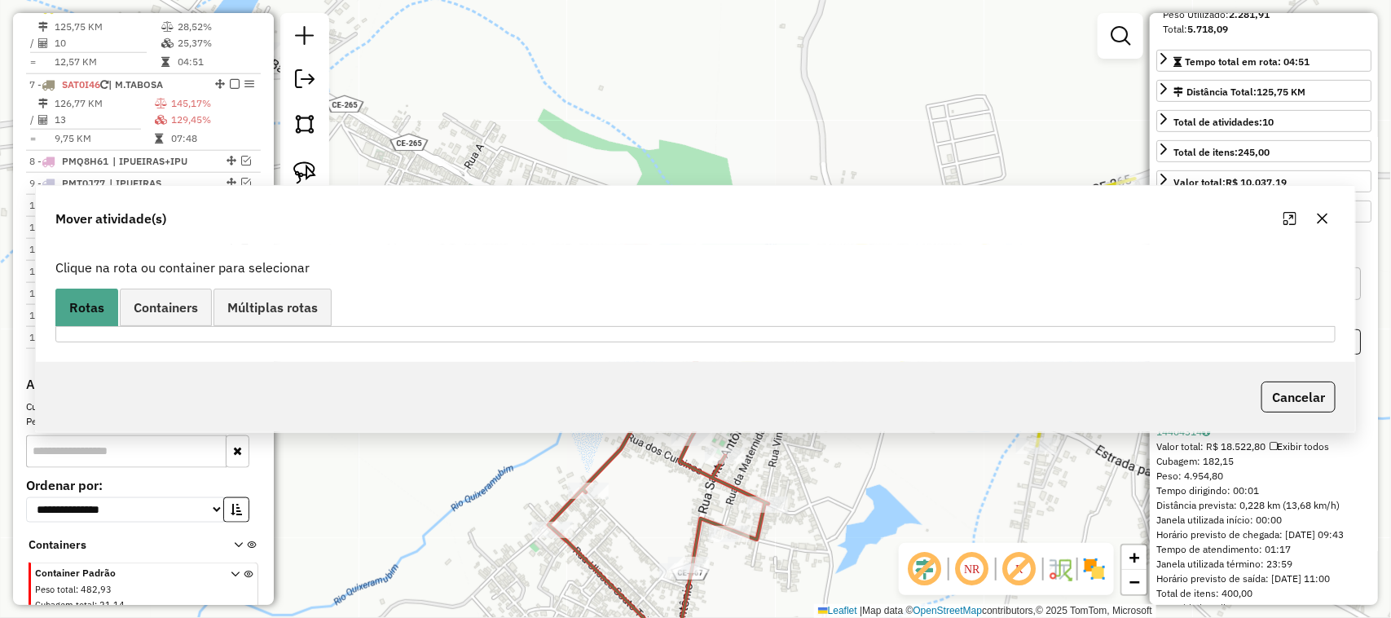
scroll to position [277, 0]
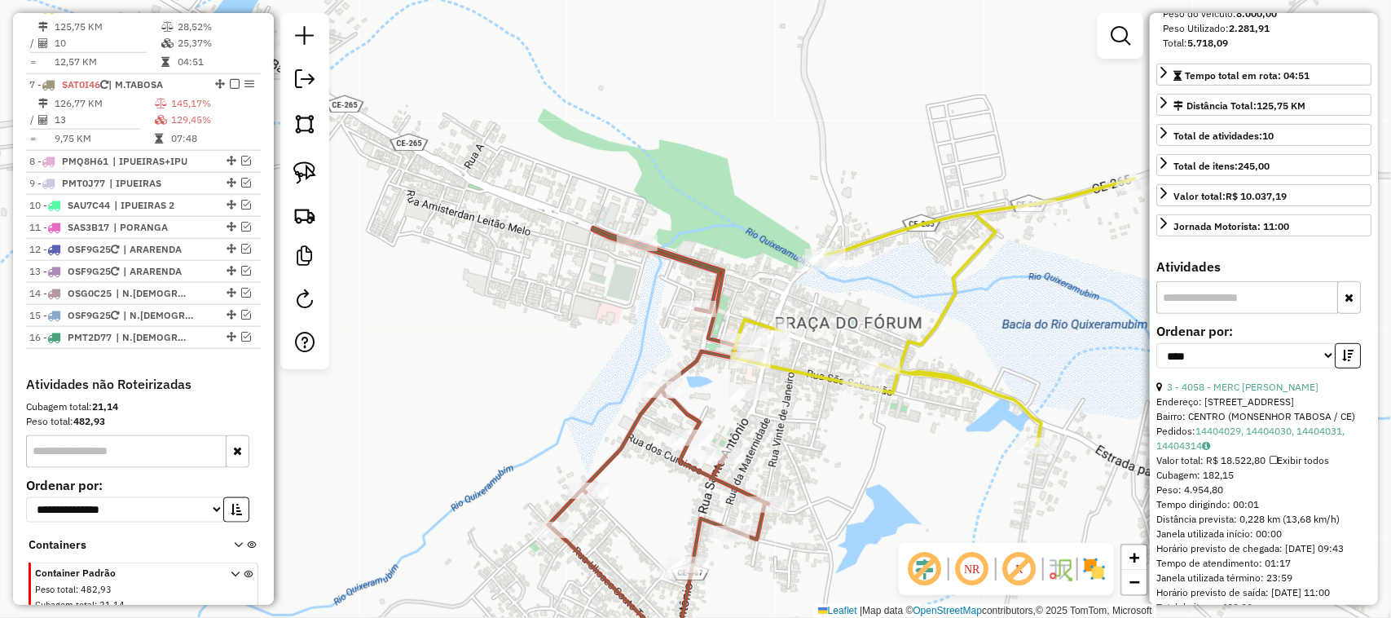
drag, startPoint x: 473, startPoint y: 289, endPoint x: 652, endPoint y: 311, distance: 180.6
click at [555, 312] on div "Janela de atendimento Grade de atendimento Capacidade Transportadoras Veículos …" at bounding box center [695, 309] width 1391 height 618
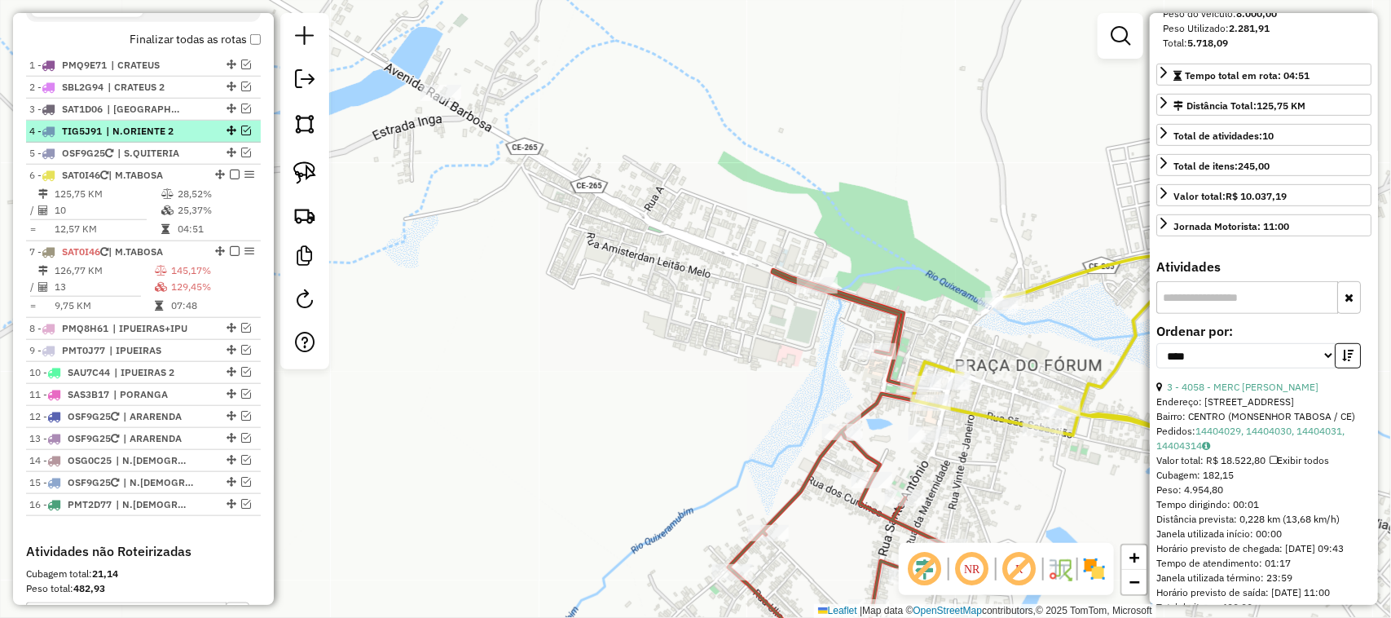
scroll to position [538, 0]
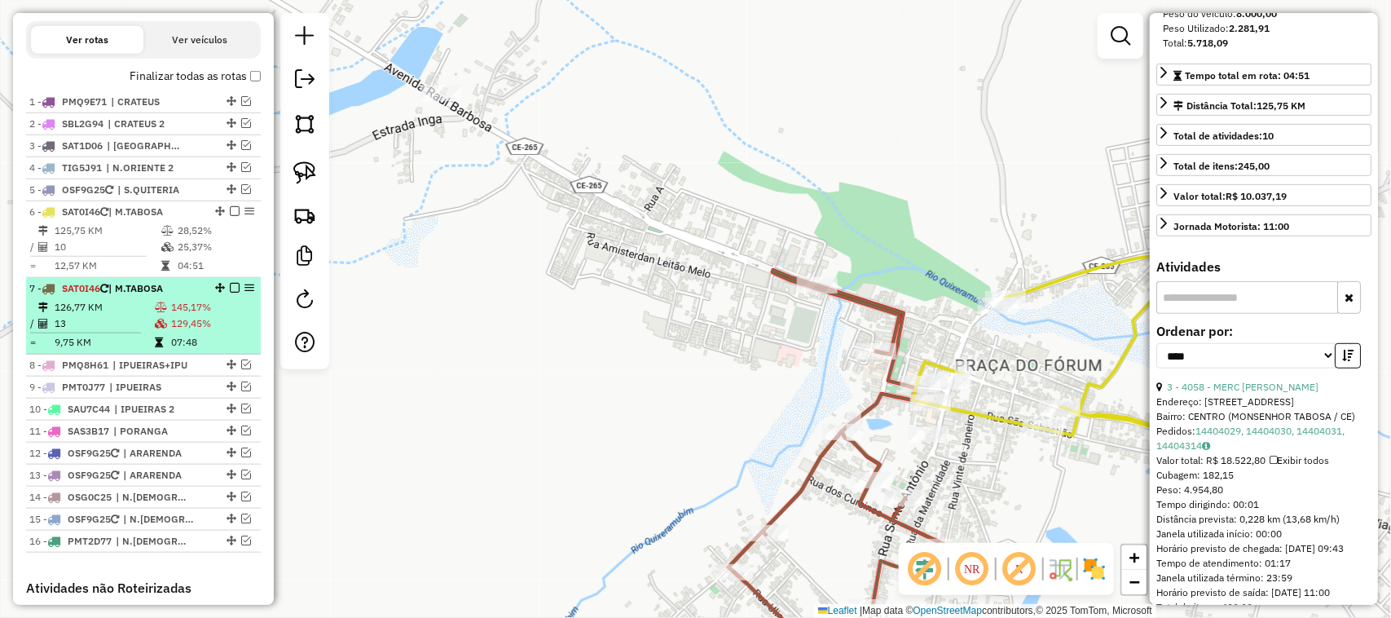
click at [114, 315] on td "126,77 KM" at bounding box center [104, 307] width 100 height 16
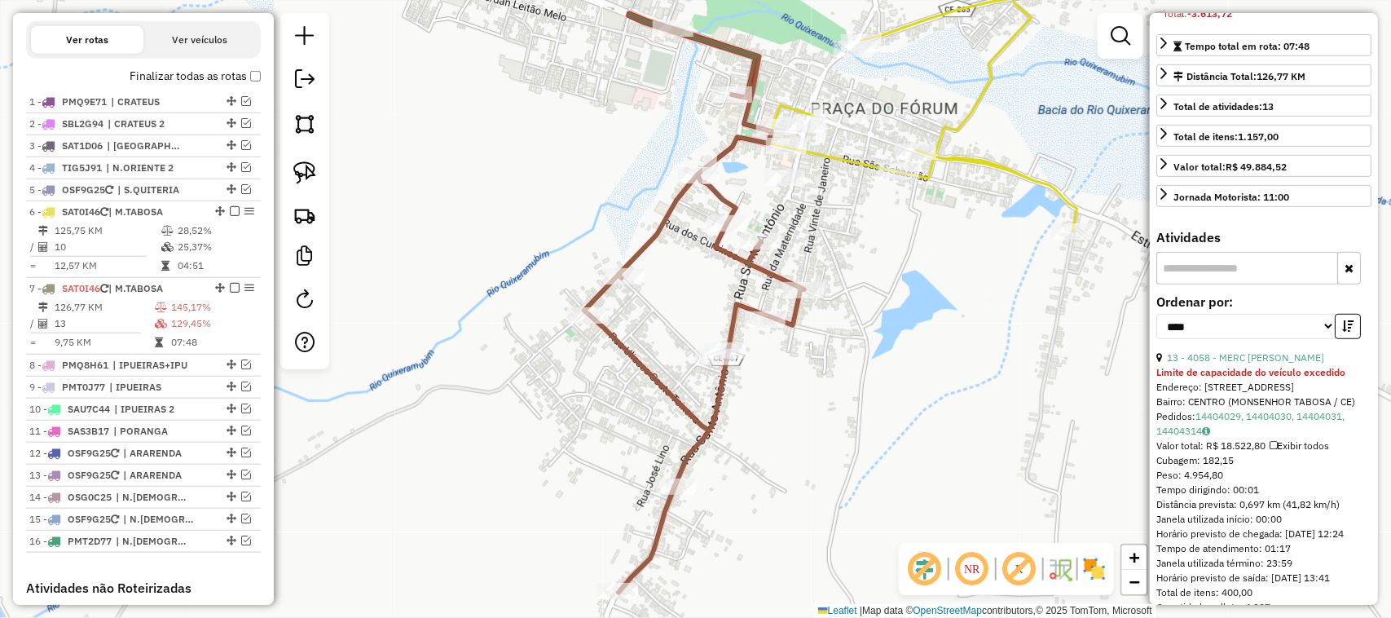
click at [514, 238] on div "Janela de atendimento Grade de atendimento Capacidade Transportadoras Veículos …" at bounding box center [695, 309] width 1391 height 618
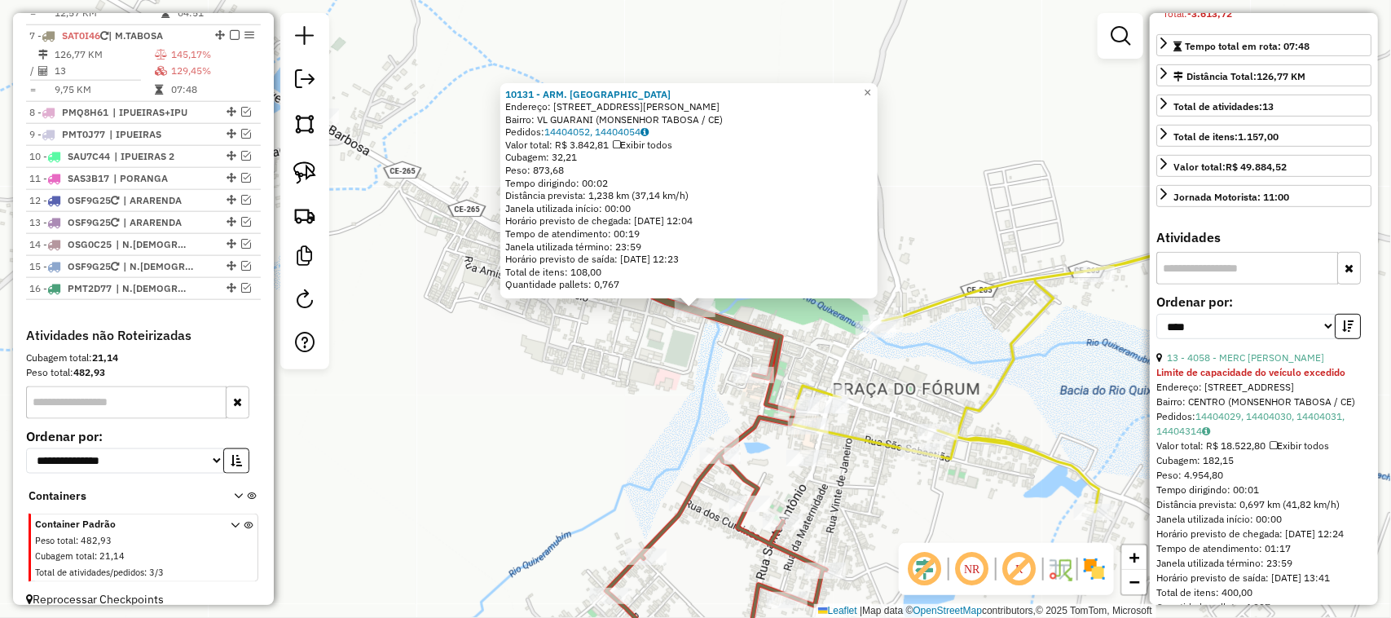
scroll to position [817, 0]
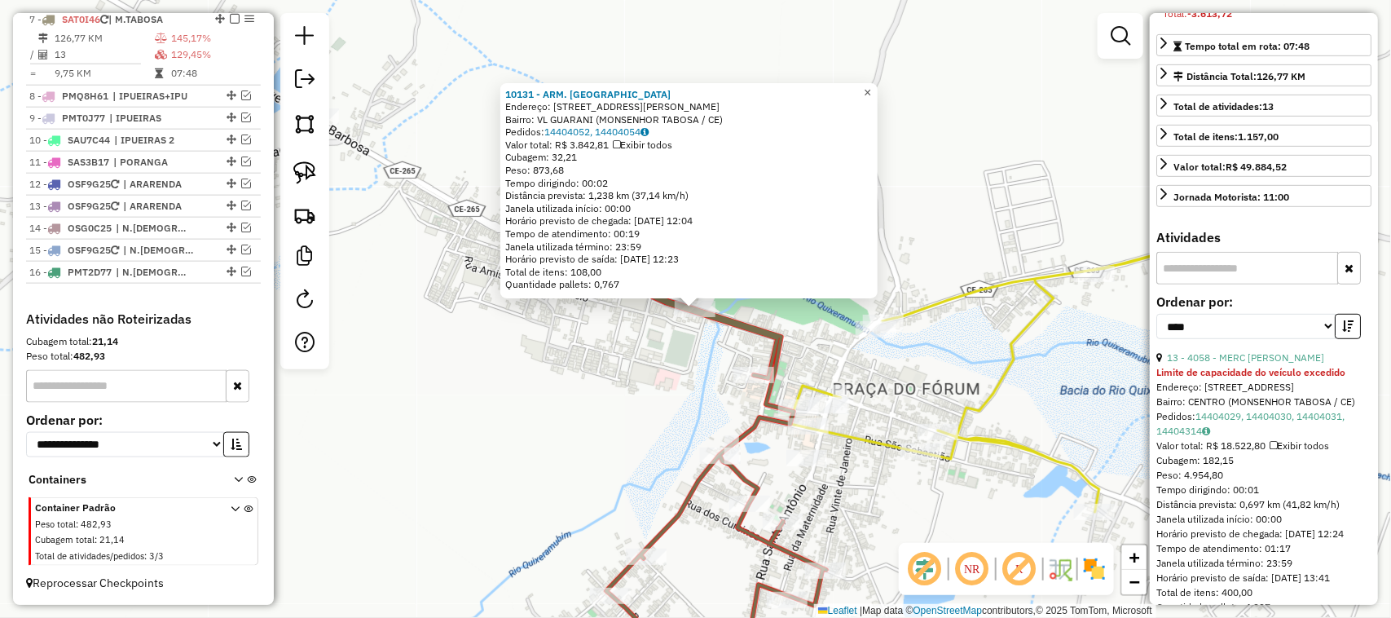
click at [871, 86] on span "×" at bounding box center [867, 93] width 7 height 14
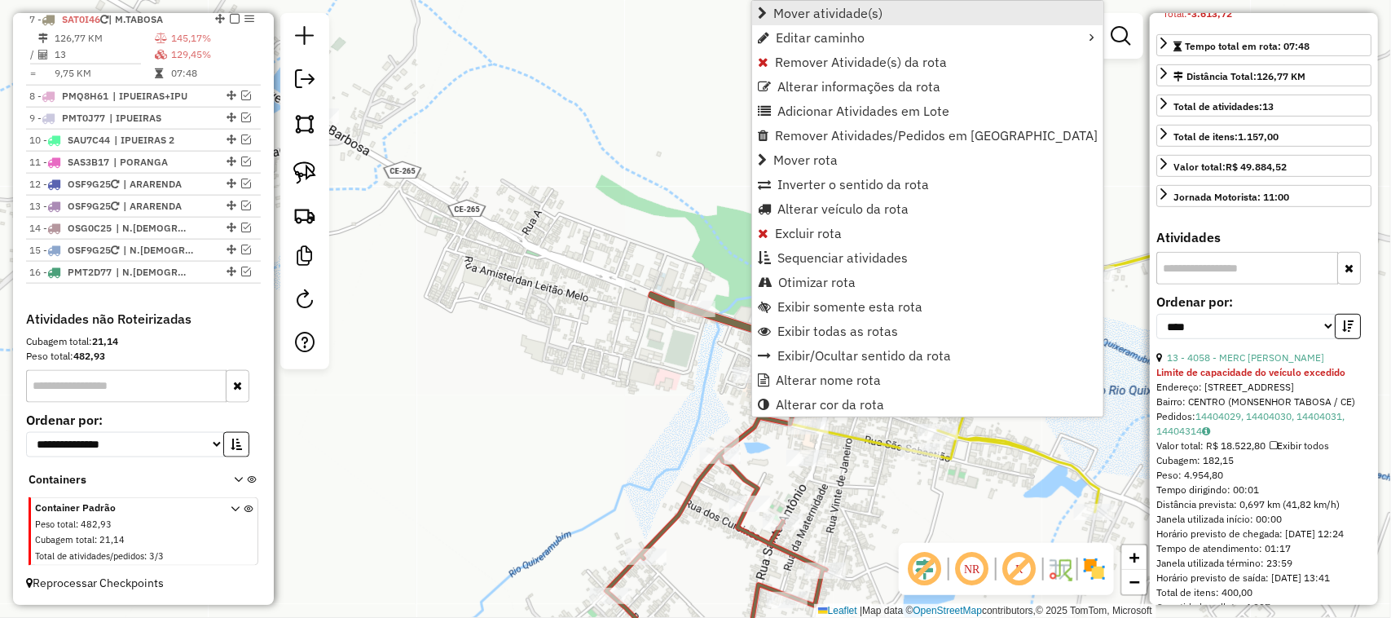
click at [813, 14] on span "Mover atividade(s)" at bounding box center [827, 13] width 109 height 13
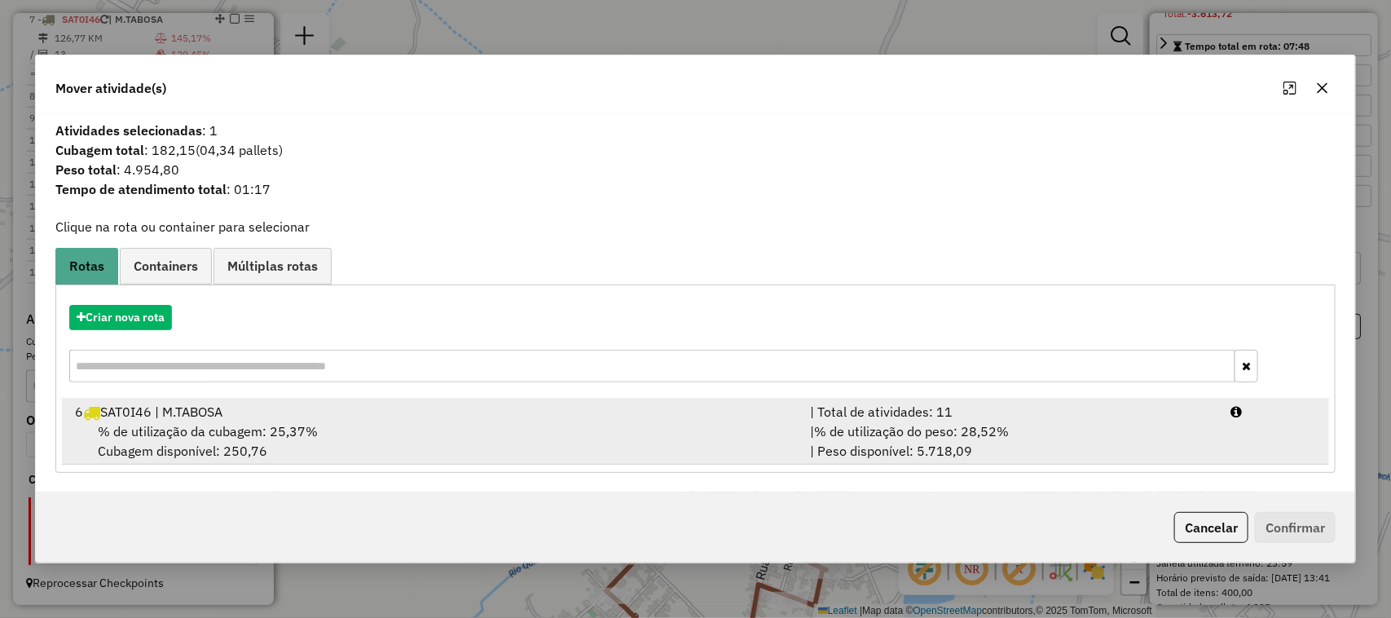
click at [179, 429] on span "% de utilização da cubagem: 25,37%" at bounding box center [208, 431] width 220 height 16
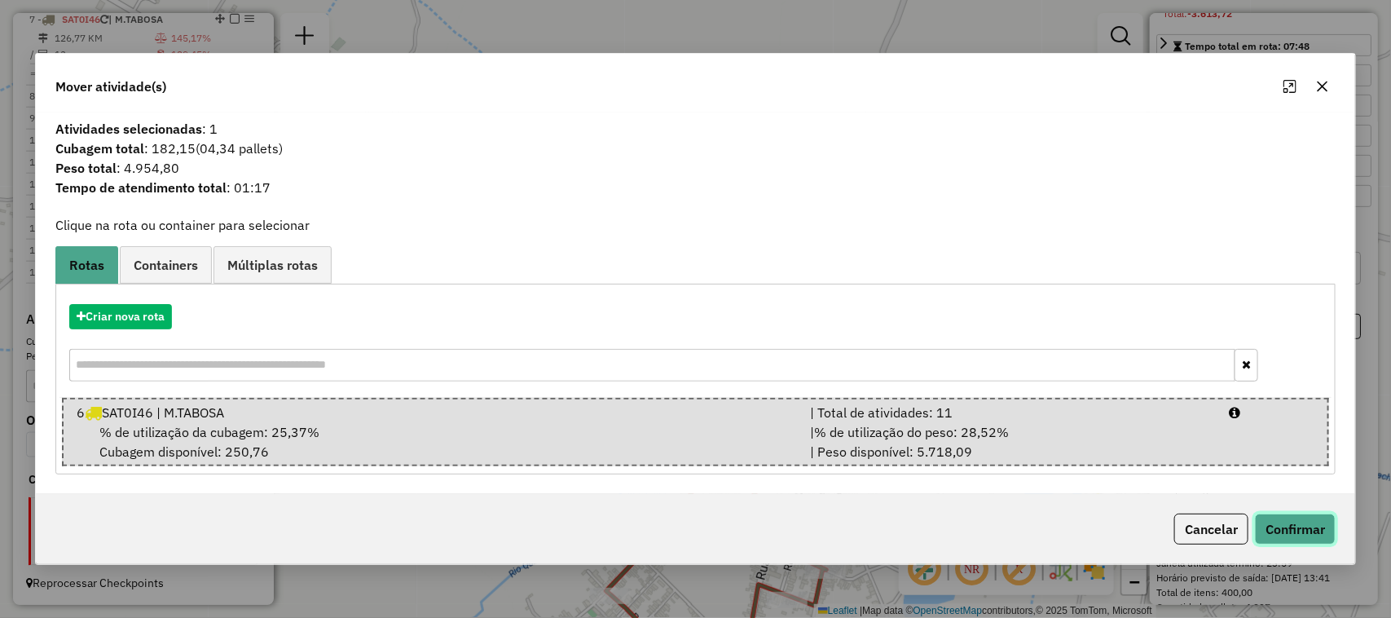
click at [1314, 526] on button "Confirmar" at bounding box center [1295, 528] width 81 height 31
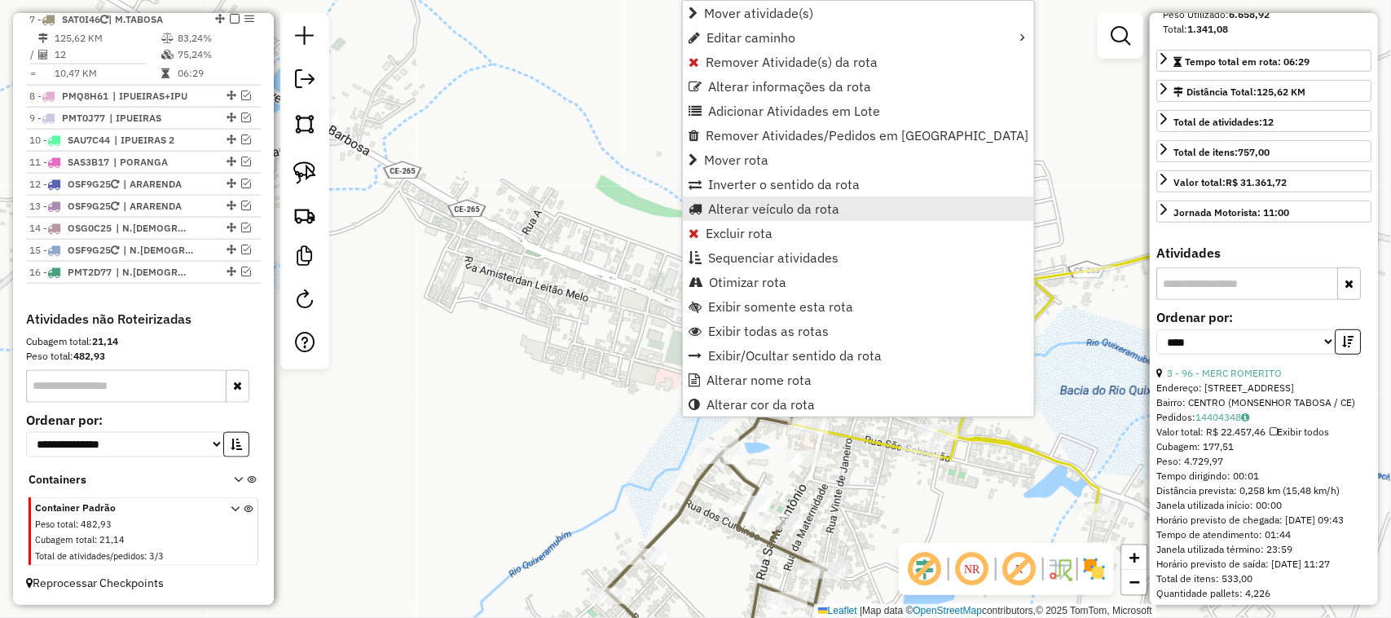
click at [764, 202] on span "Alterar veículo da rota" at bounding box center [773, 208] width 131 height 13
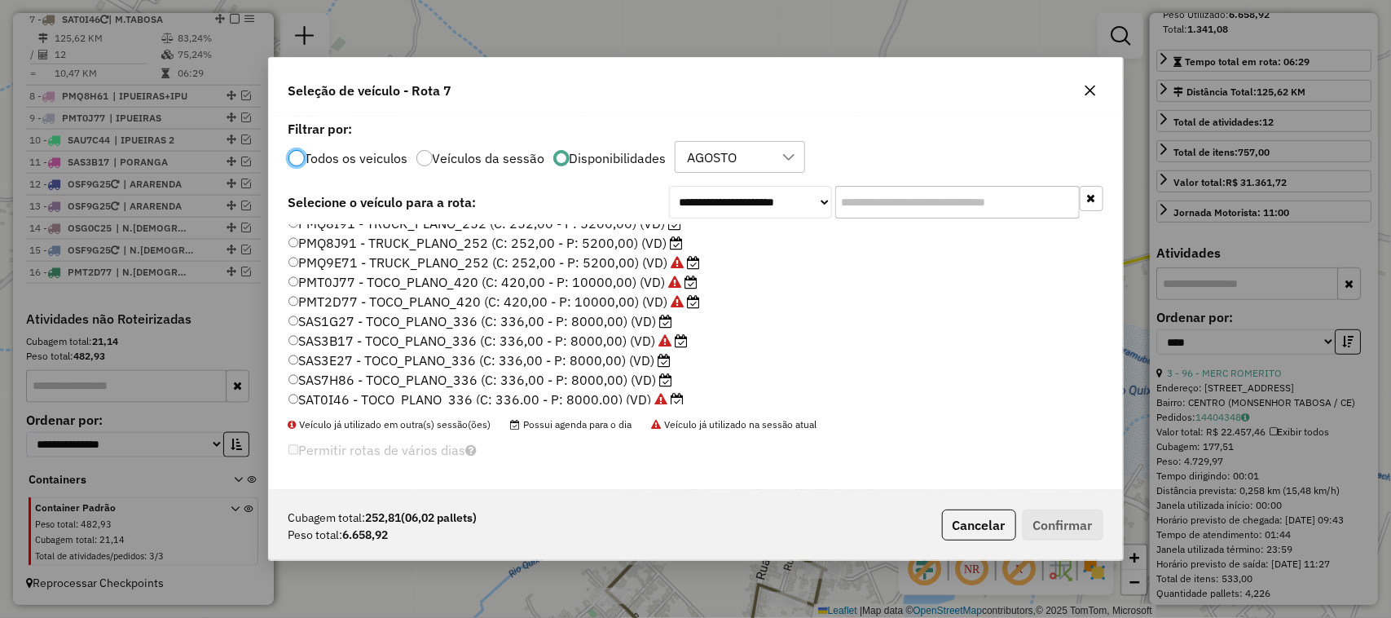
scroll to position [387, 0]
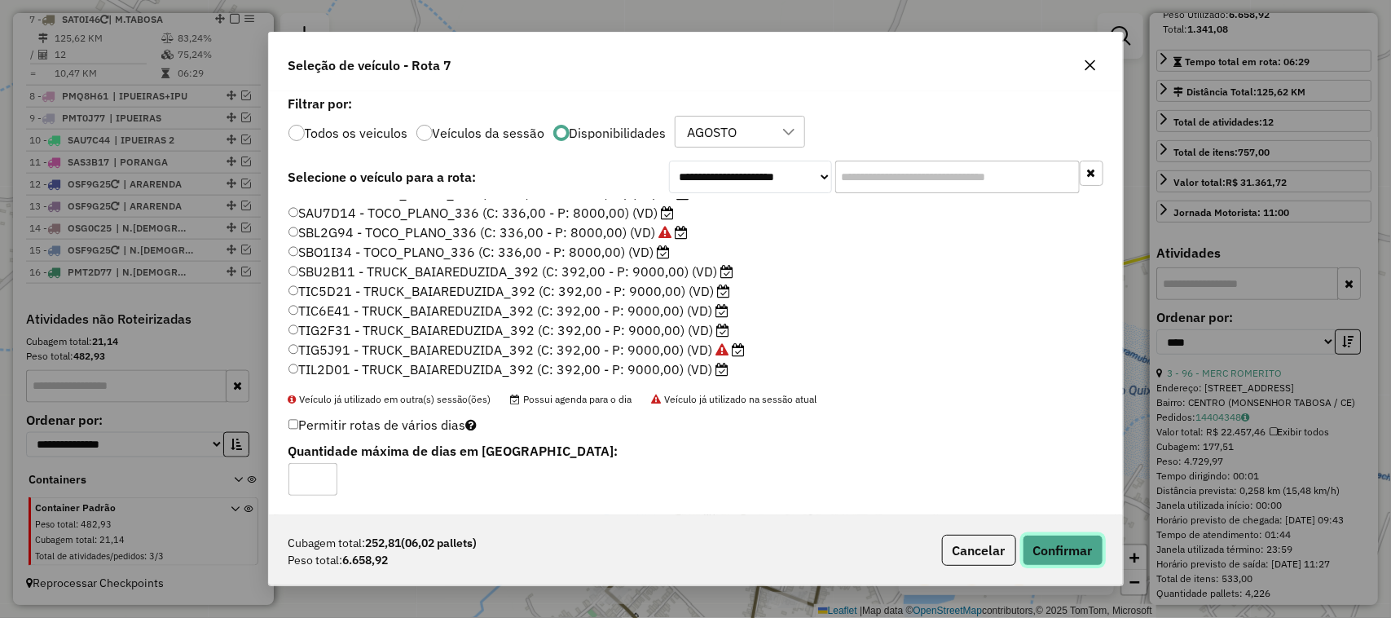
click at [1061, 547] on button "Confirmar" at bounding box center [1063, 550] width 81 height 31
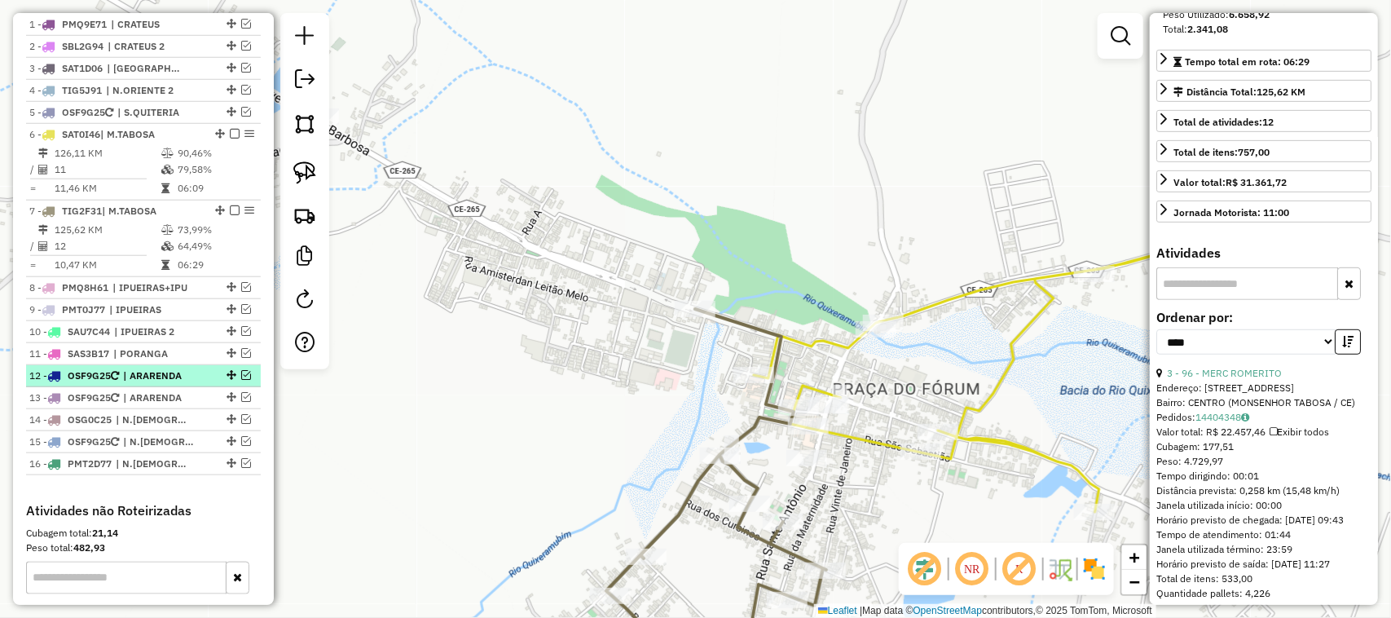
scroll to position [614, 0]
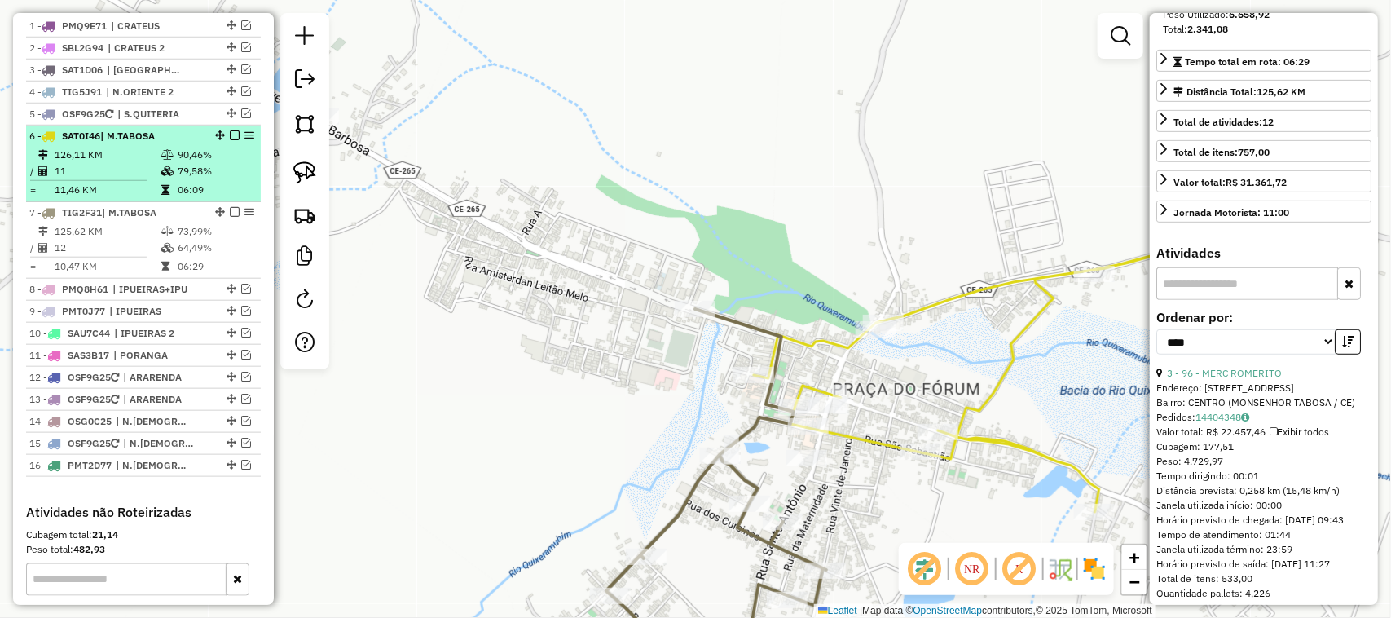
click at [125, 179] on td "11" at bounding box center [107, 171] width 107 height 16
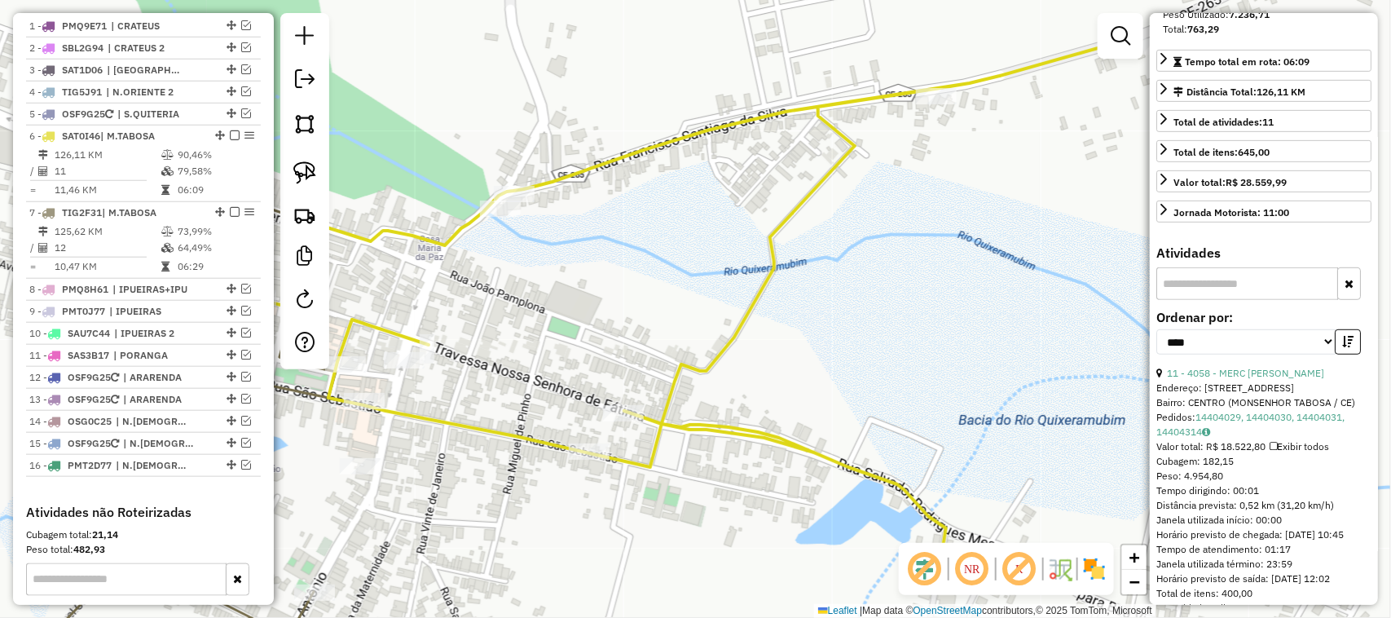
drag, startPoint x: 573, startPoint y: 292, endPoint x: 738, endPoint y: 253, distance: 169.8
click at [718, 266] on div "Janela de atendimento Grade de atendimento Capacidade Transportadoras Veículos …" at bounding box center [695, 309] width 1391 height 618
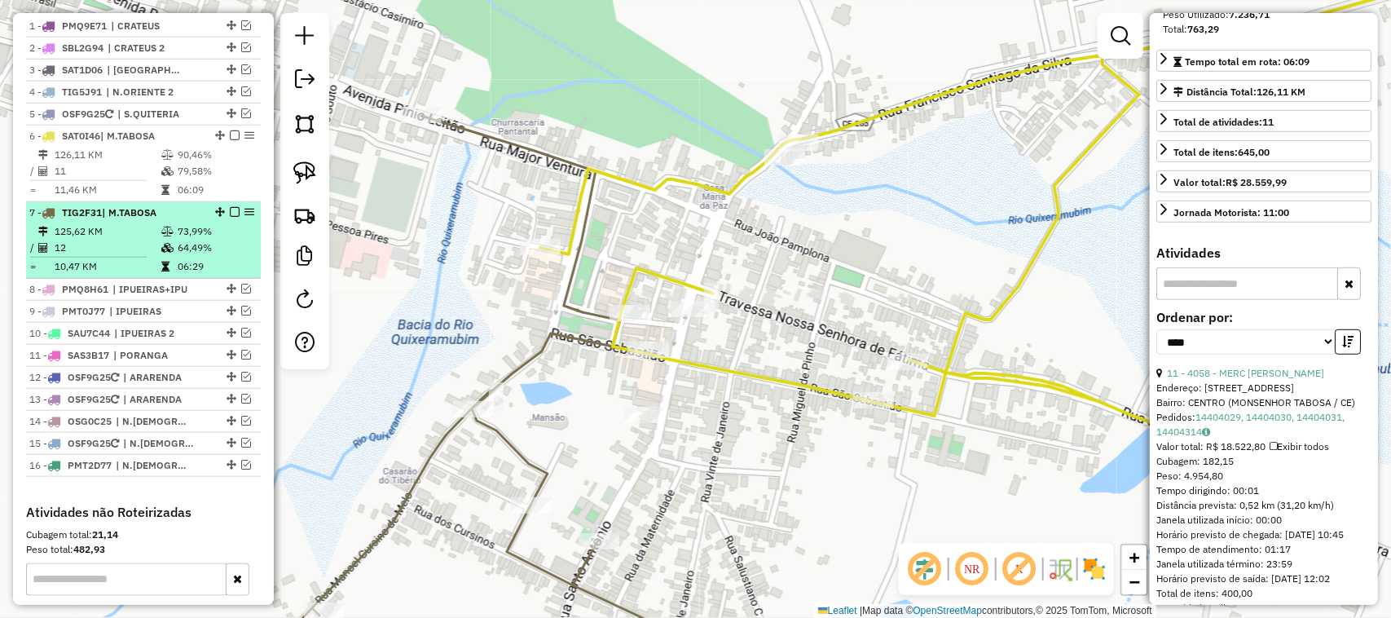
click at [112, 240] on td "125,62 KM" at bounding box center [107, 231] width 107 height 16
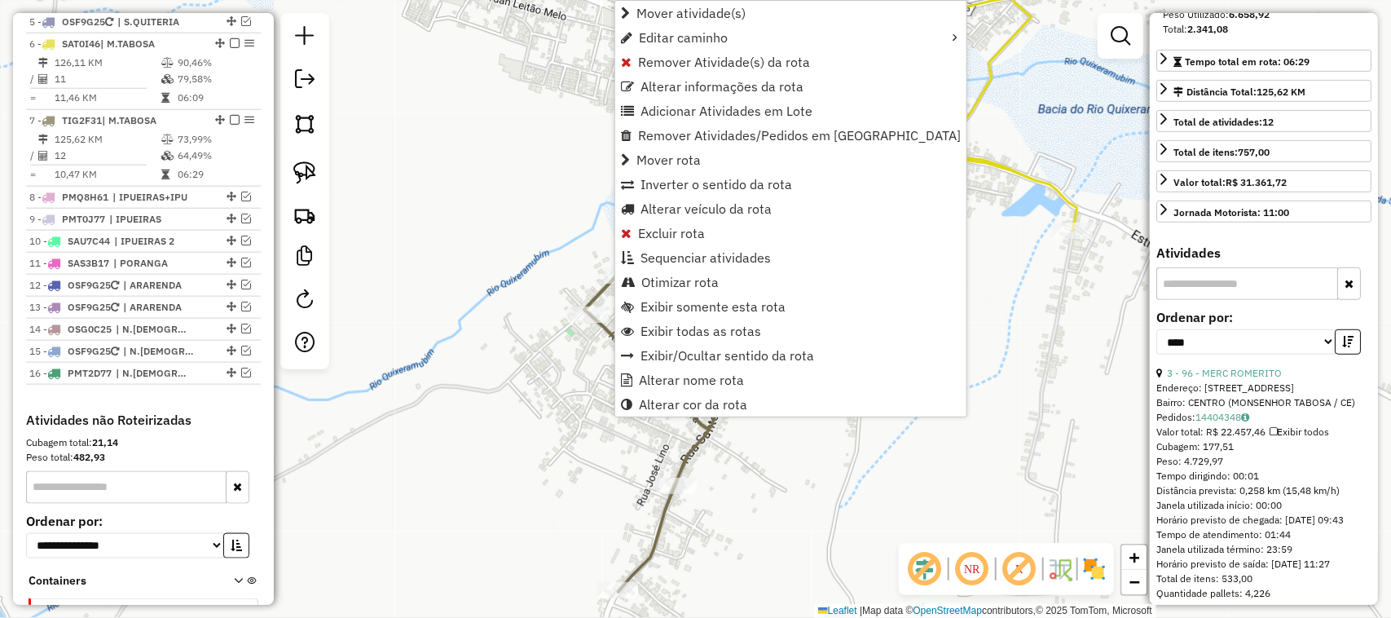
scroll to position [817, 0]
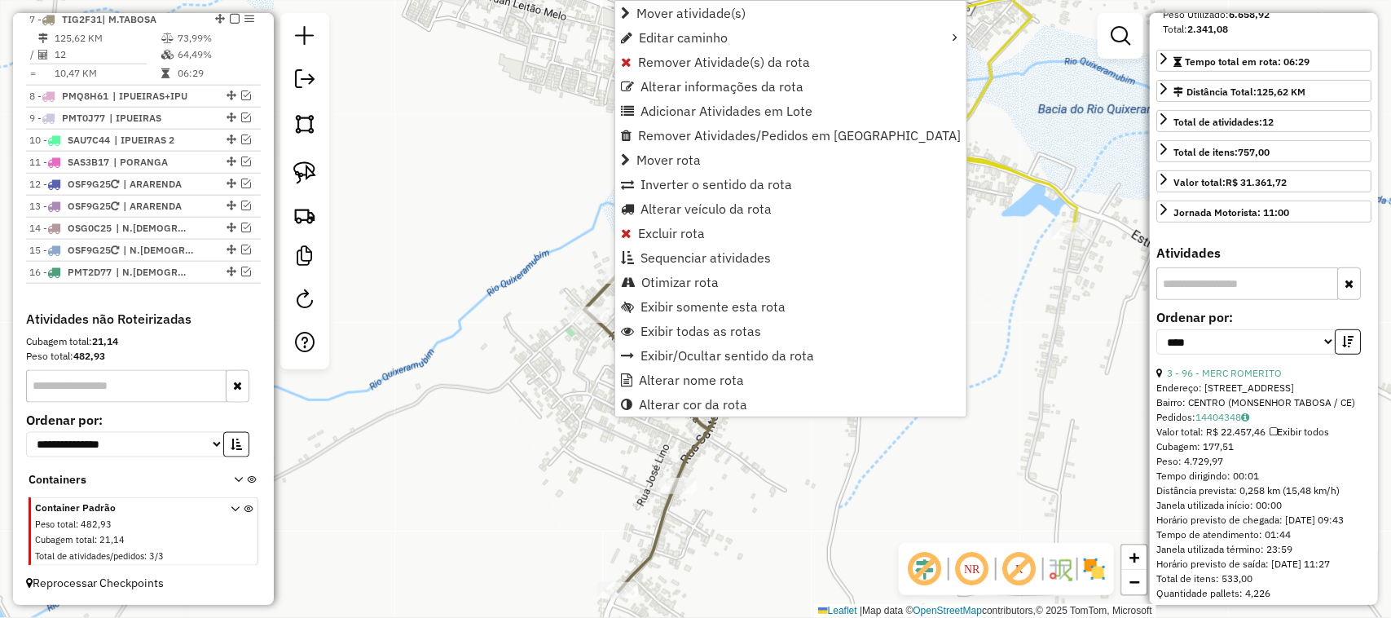
click at [498, 228] on div "Janela de atendimento Grade de atendimento Capacidade Transportadoras Veículos …" at bounding box center [695, 309] width 1391 height 618
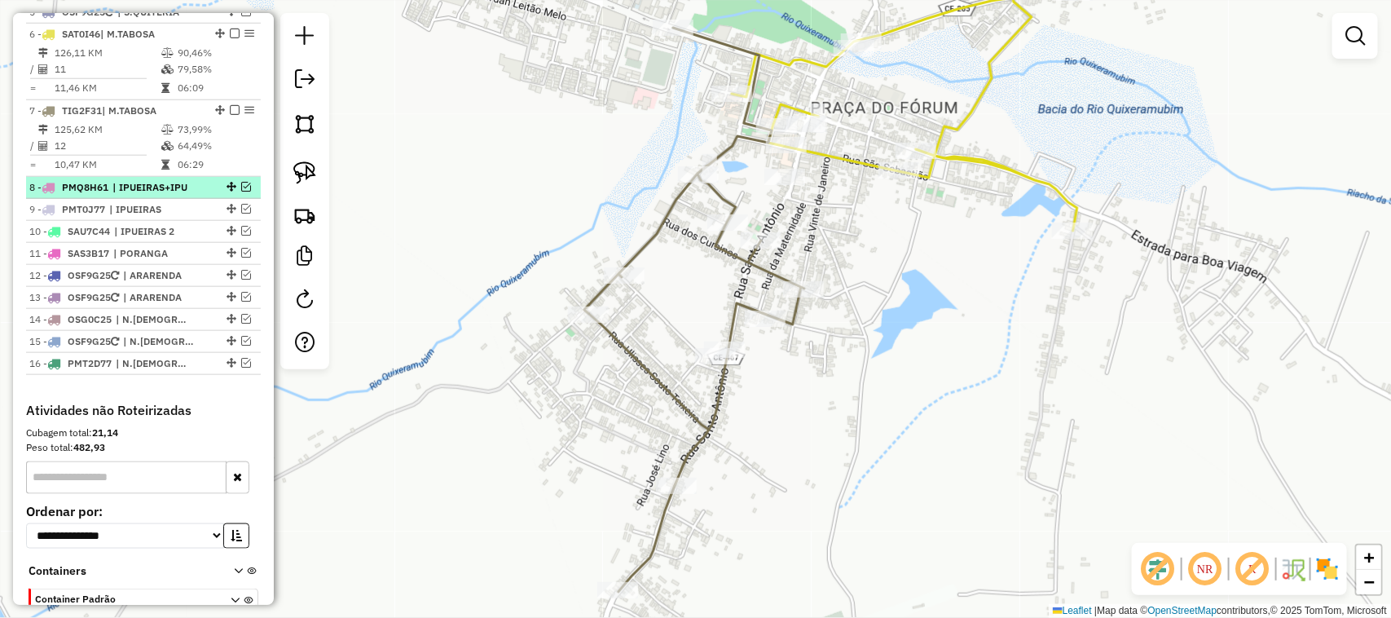
scroll to position [614, 0]
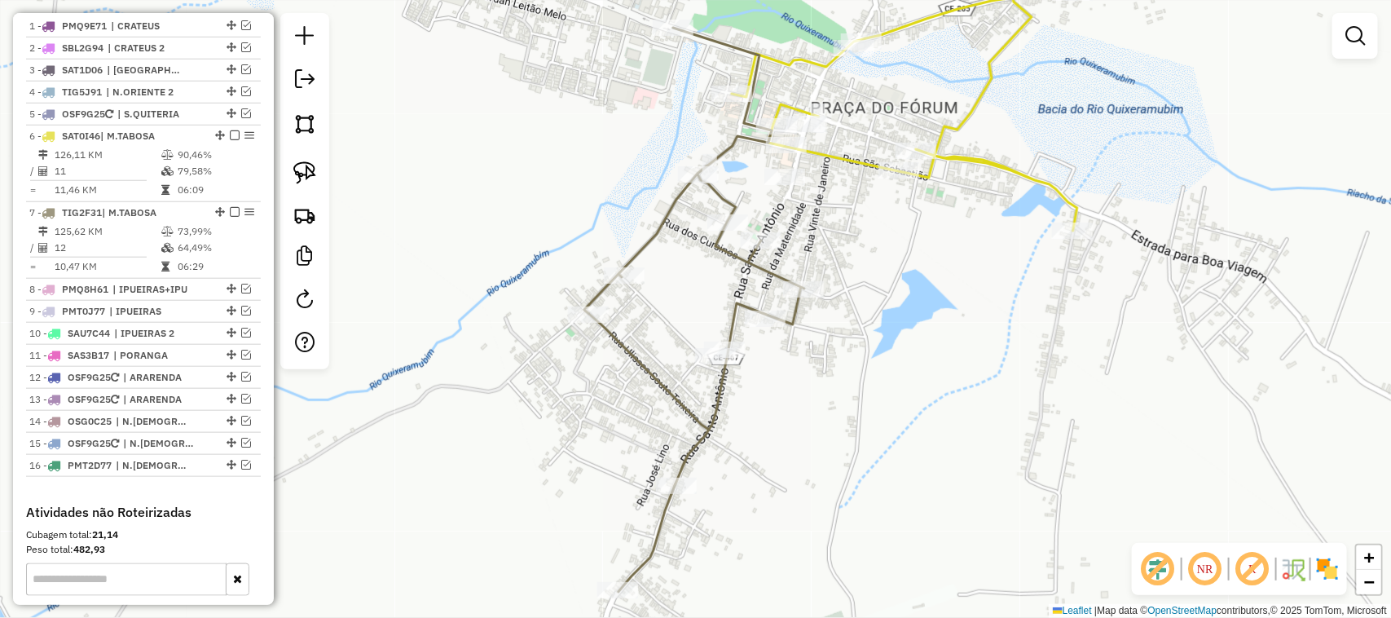
click at [452, 262] on div "Janela de atendimento Grade de atendimento Capacidade Transportadoras Veículos …" at bounding box center [695, 309] width 1391 height 618
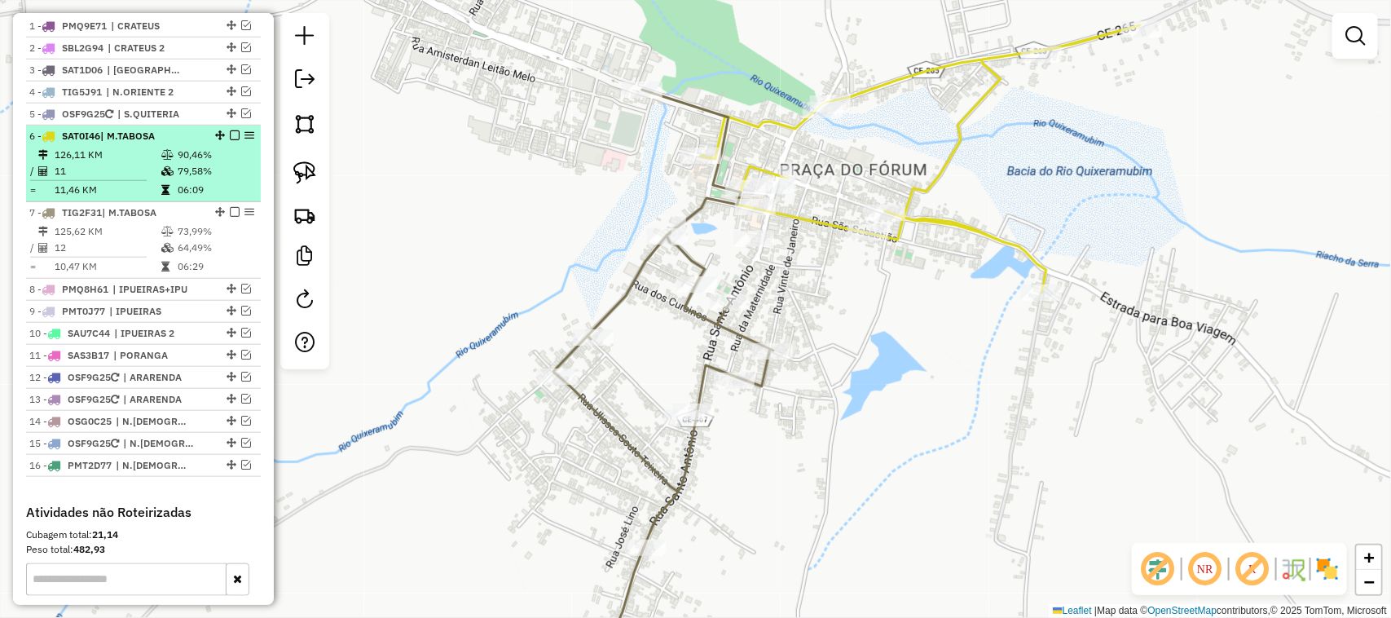
click at [132, 178] on td "11" at bounding box center [107, 171] width 107 height 16
select select "*********"
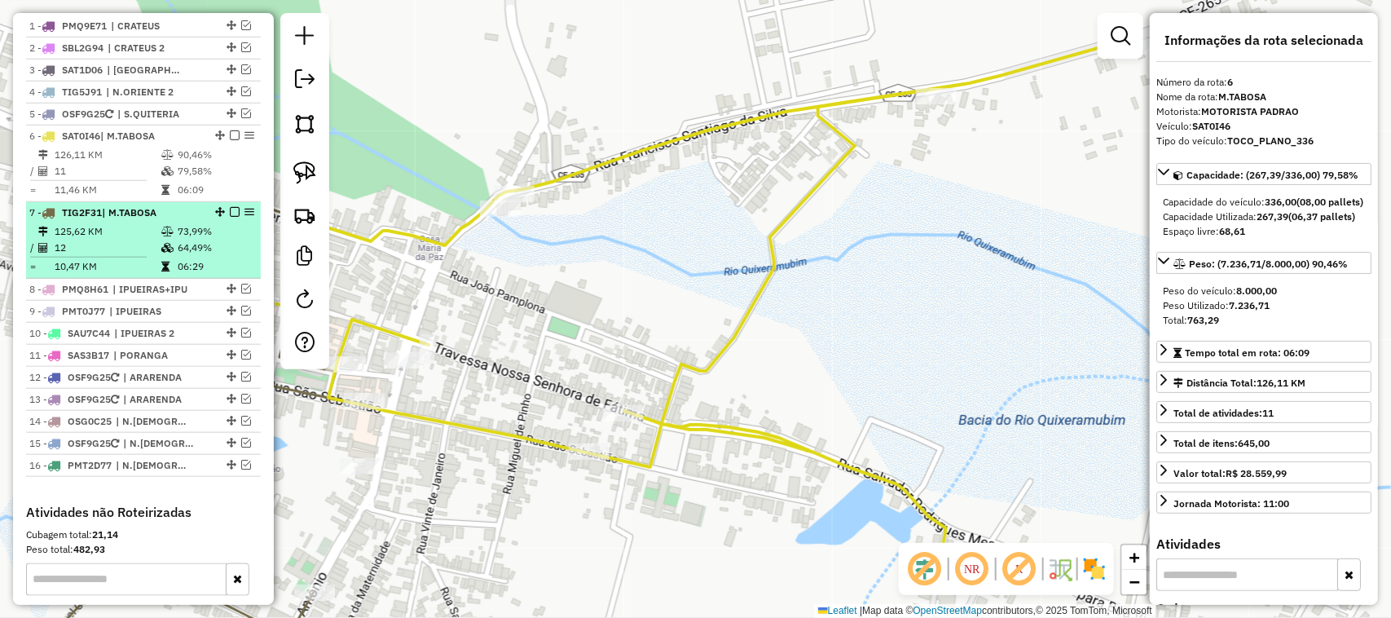
click at [104, 254] on td "12" at bounding box center [107, 248] width 107 height 16
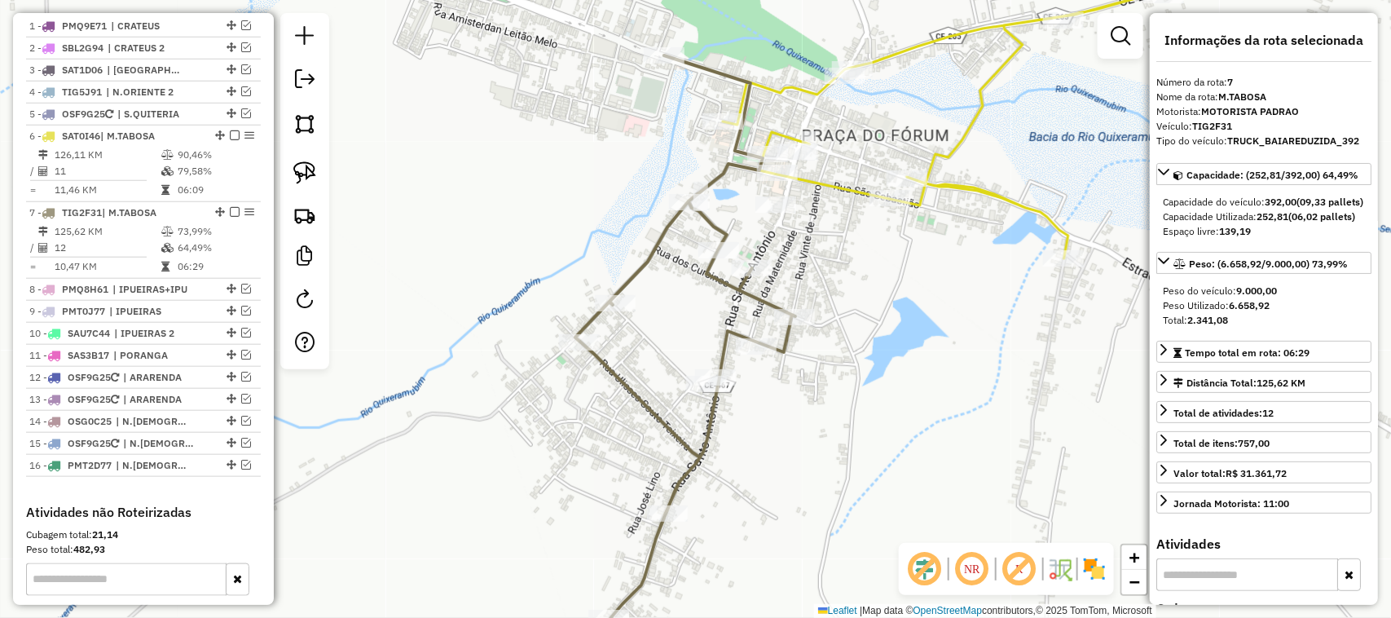
drag, startPoint x: 536, startPoint y: 200, endPoint x: 512, endPoint y: 224, distance: 34.6
click at [516, 220] on div "Janela de atendimento Grade de atendimento Capacidade Transportadoras Veículos …" at bounding box center [695, 309] width 1391 height 618
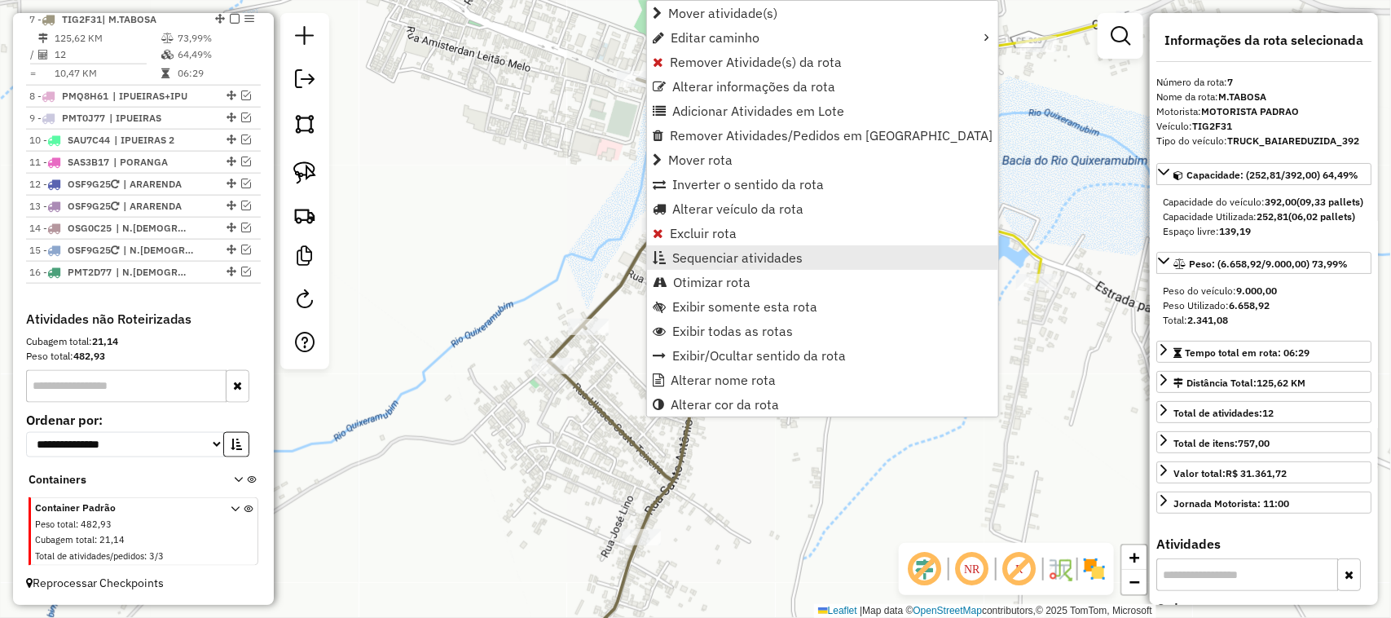
scroll to position [817, 0]
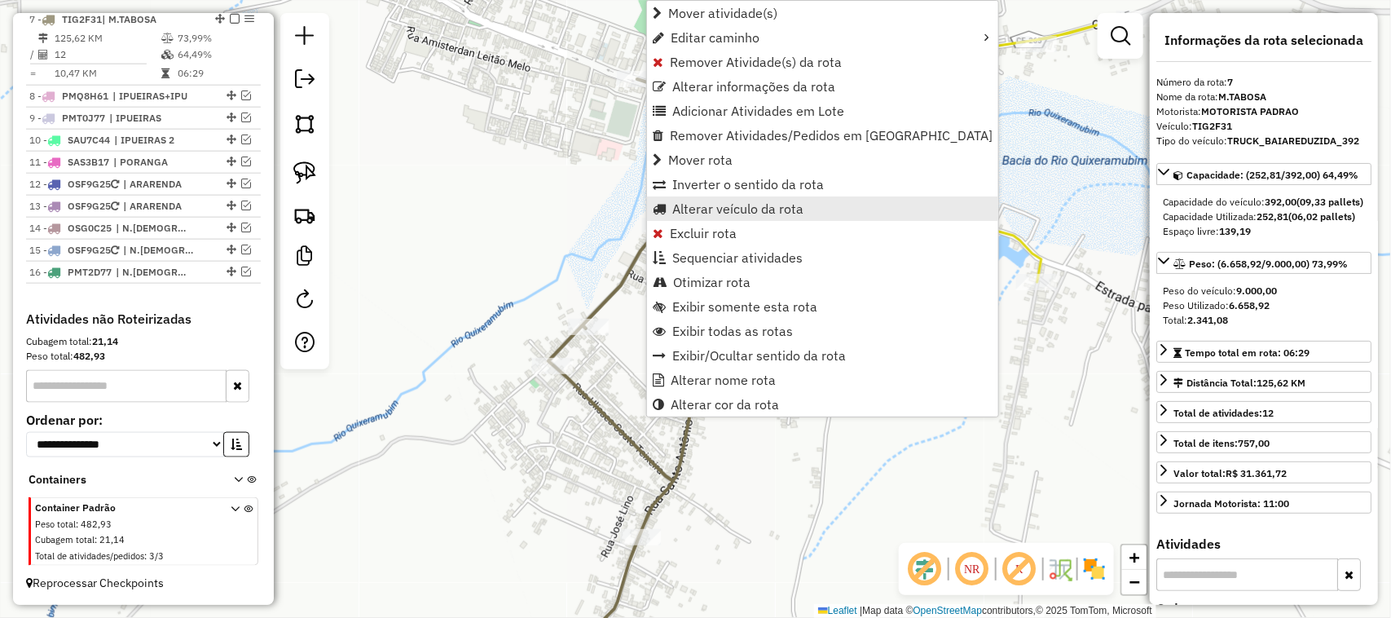
click at [706, 202] on span "Alterar veículo da rota" at bounding box center [737, 208] width 131 height 13
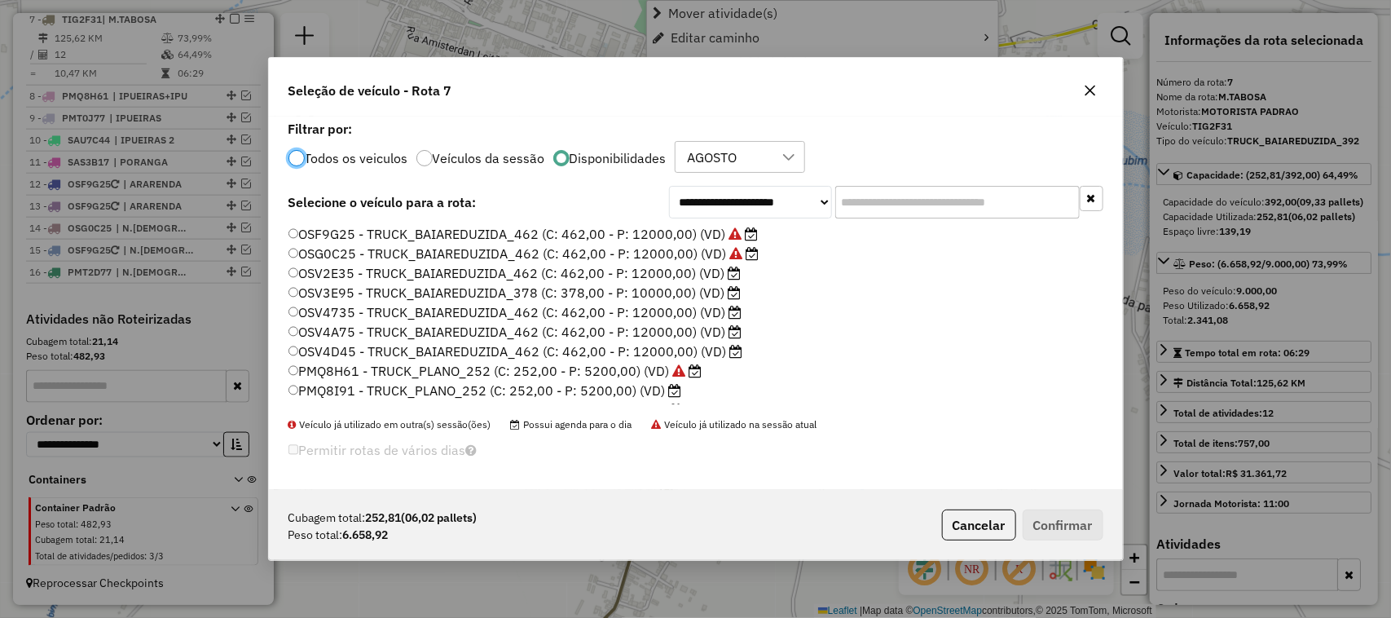
scroll to position [8, 5]
click at [971, 522] on button "Cancelar" at bounding box center [979, 524] width 74 height 31
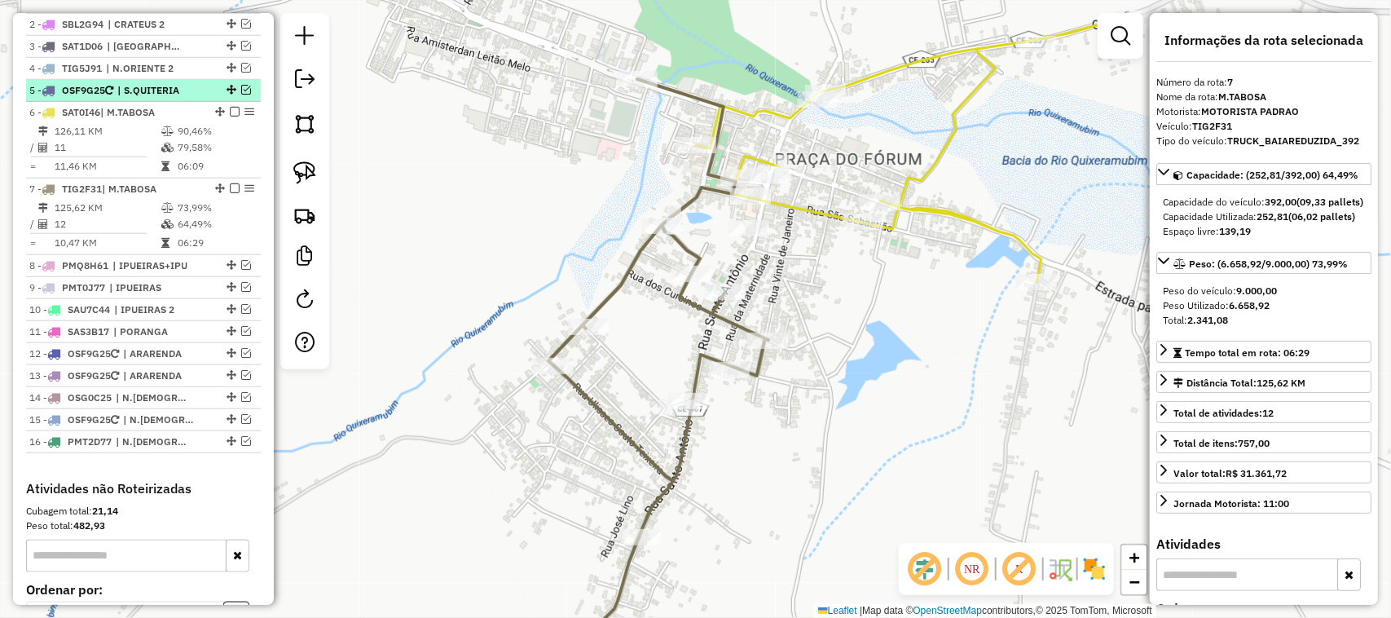
scroll to position [614, 0]
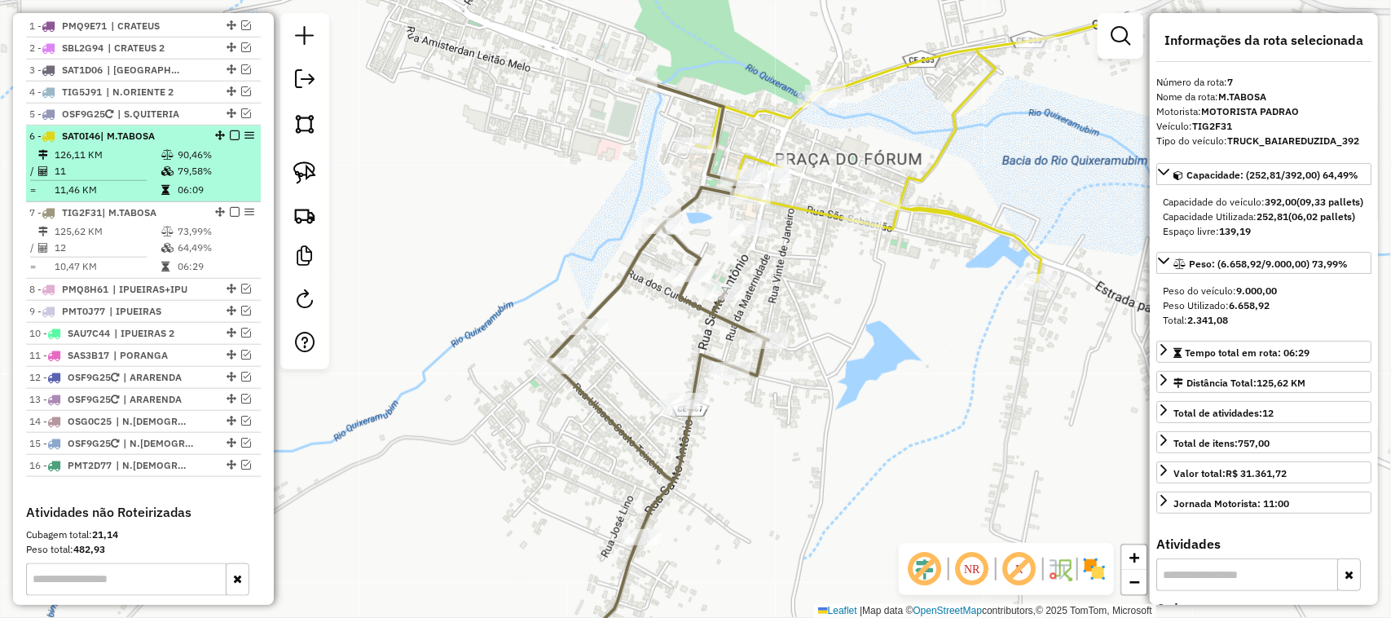
click at [231, 140] on em at bounding box center [235, 135] width 10 height 10
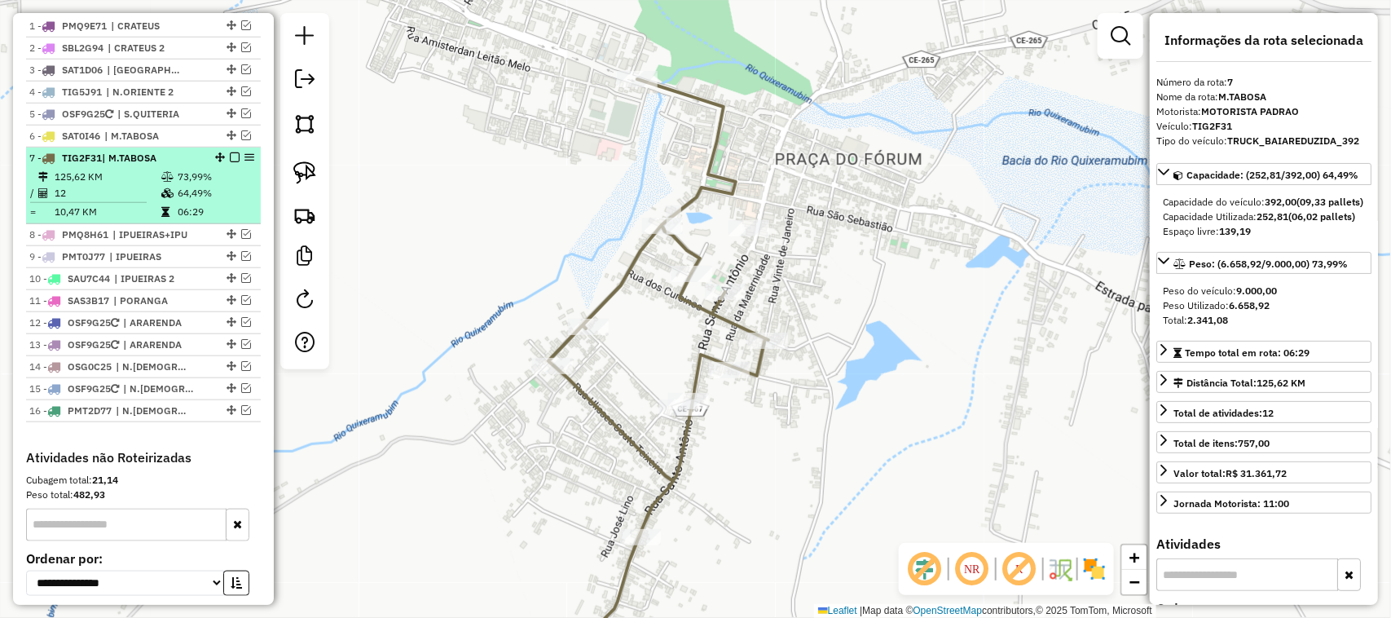
click at [230, 162] on em at bounding box center [235, 157] width 10 height 10
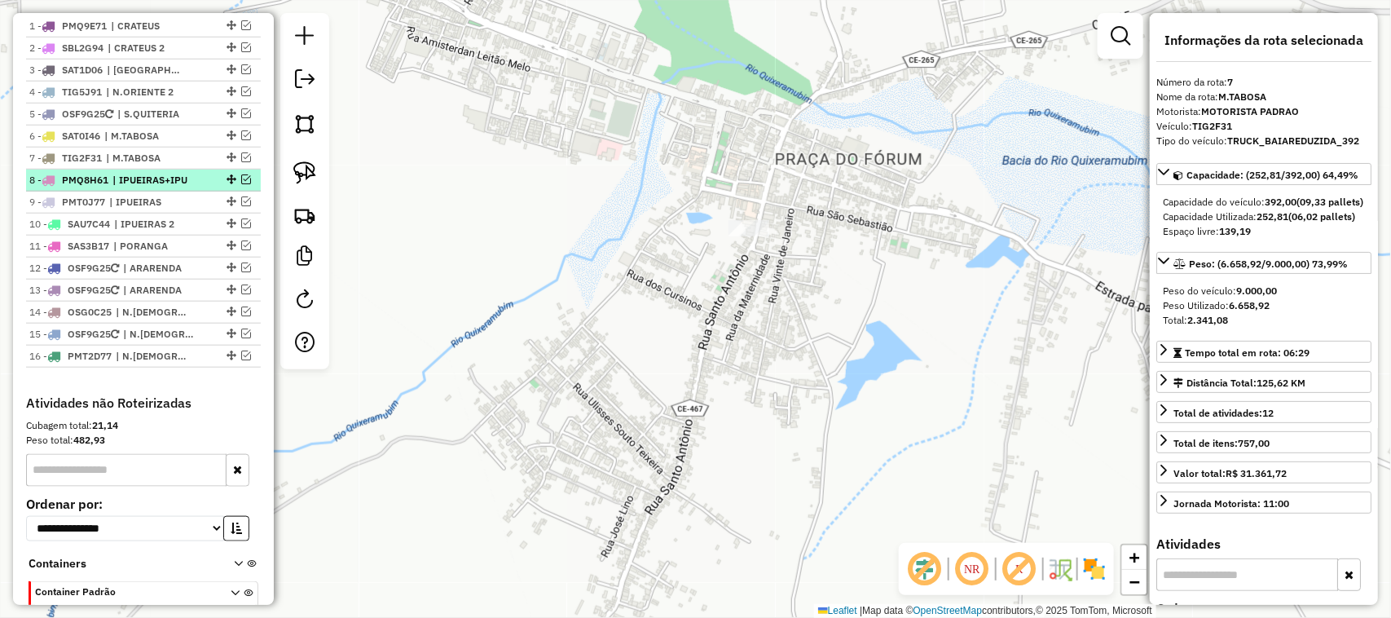
scroll to position [512, 0]
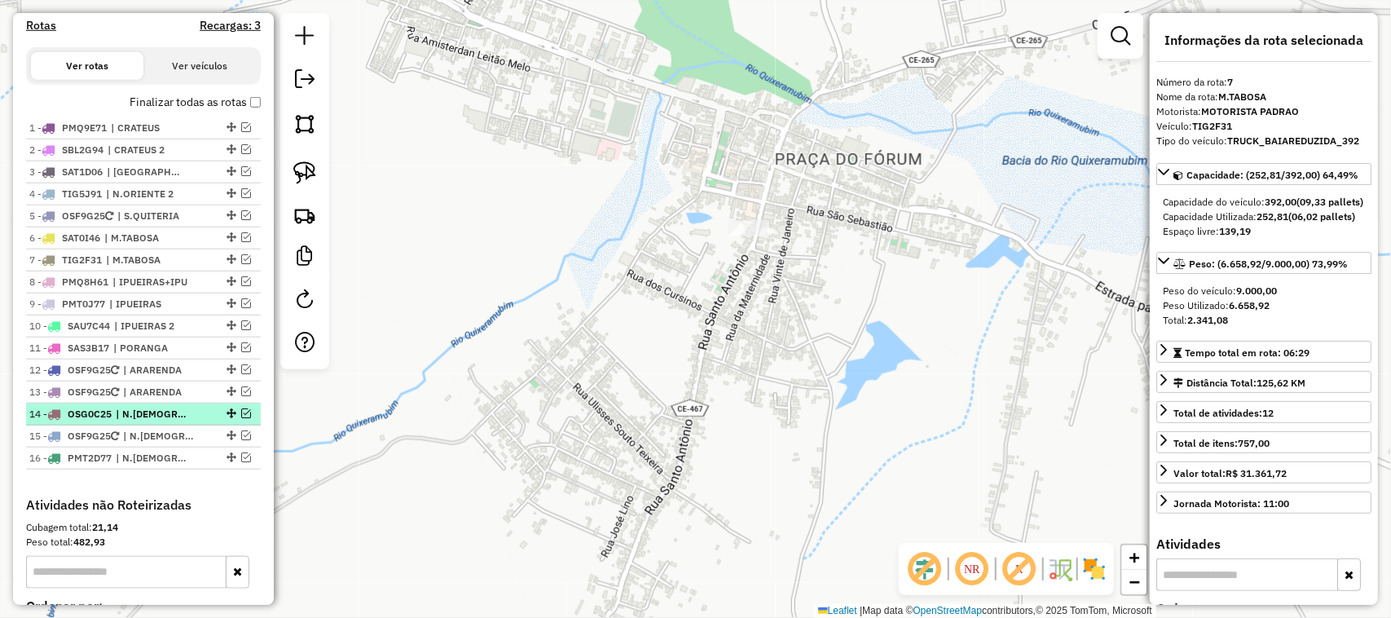
click at [241, 418] on em at bounding box center [246, 413] width 10 height 10
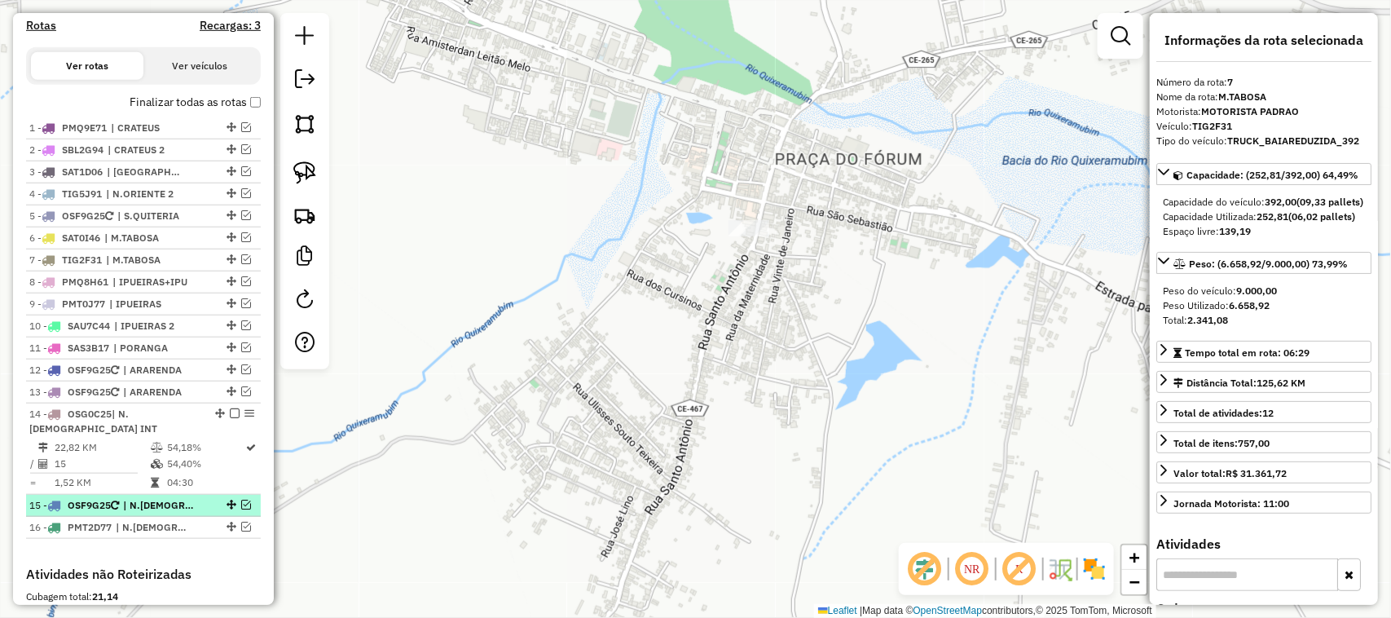
click at [241, 505] on em at bounding box center [246, 505] width 10 height 10
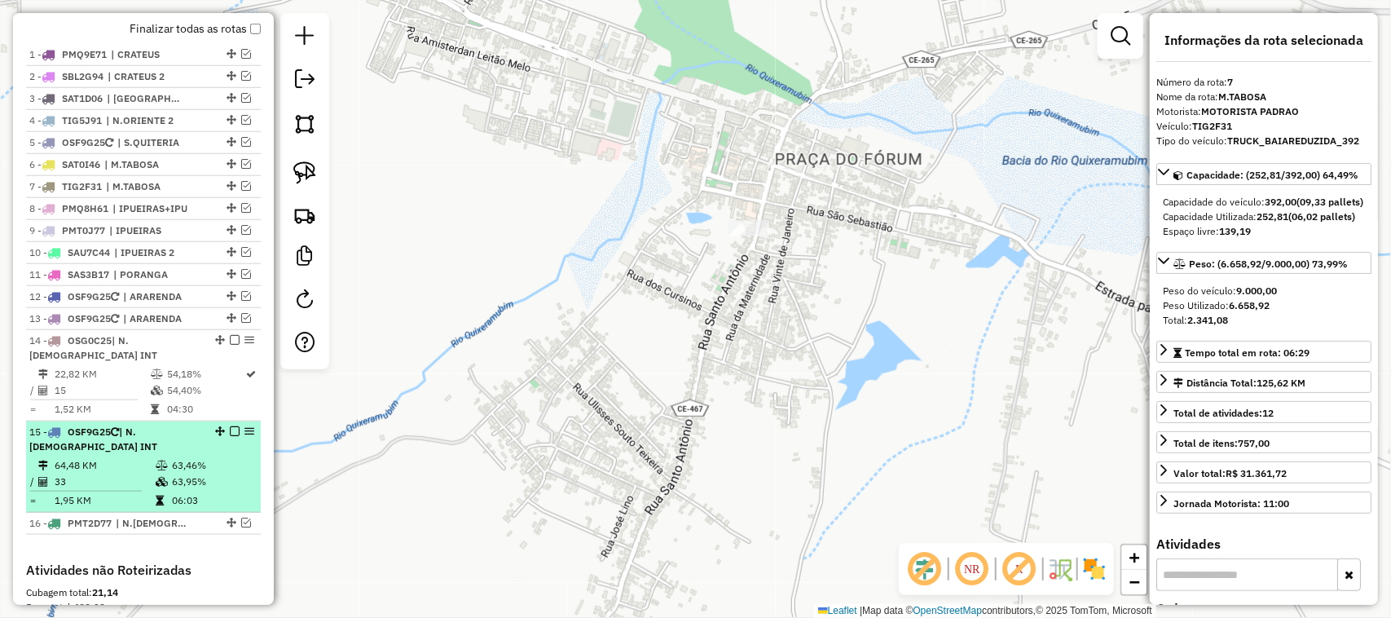
scroll to position [614, 0]
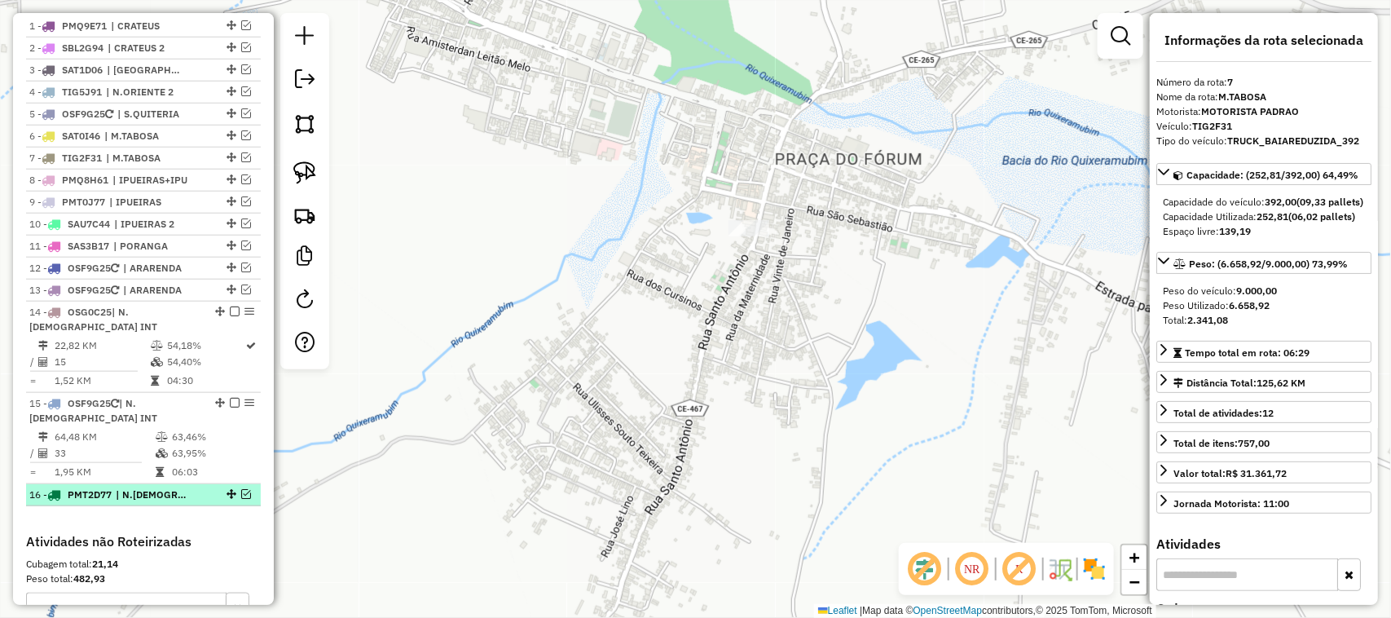
click at [237, 490] on li "16 - PMT2D77 | N.RUSSAS, N.RUSSAS 2, N.RUSSAS INT" at bounding box center [143, 495] width 235 height 22
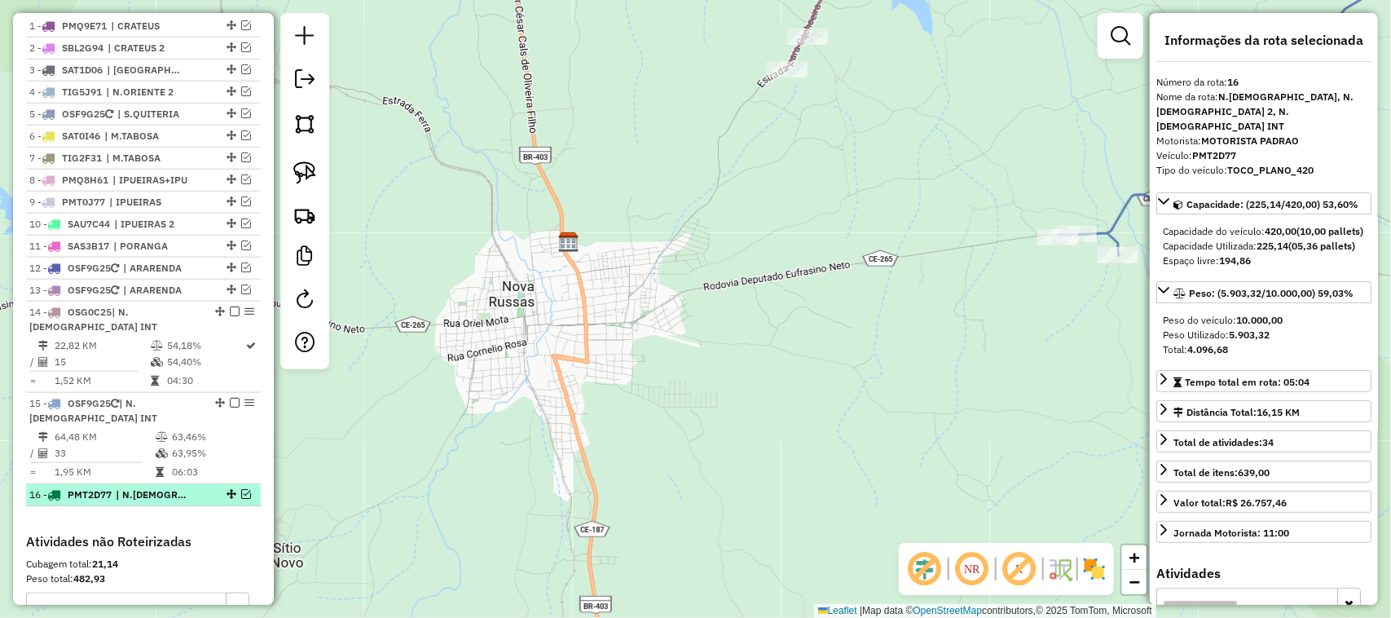
click at [241, 495] on em at bounding box center [246, 494] width 10 height 10
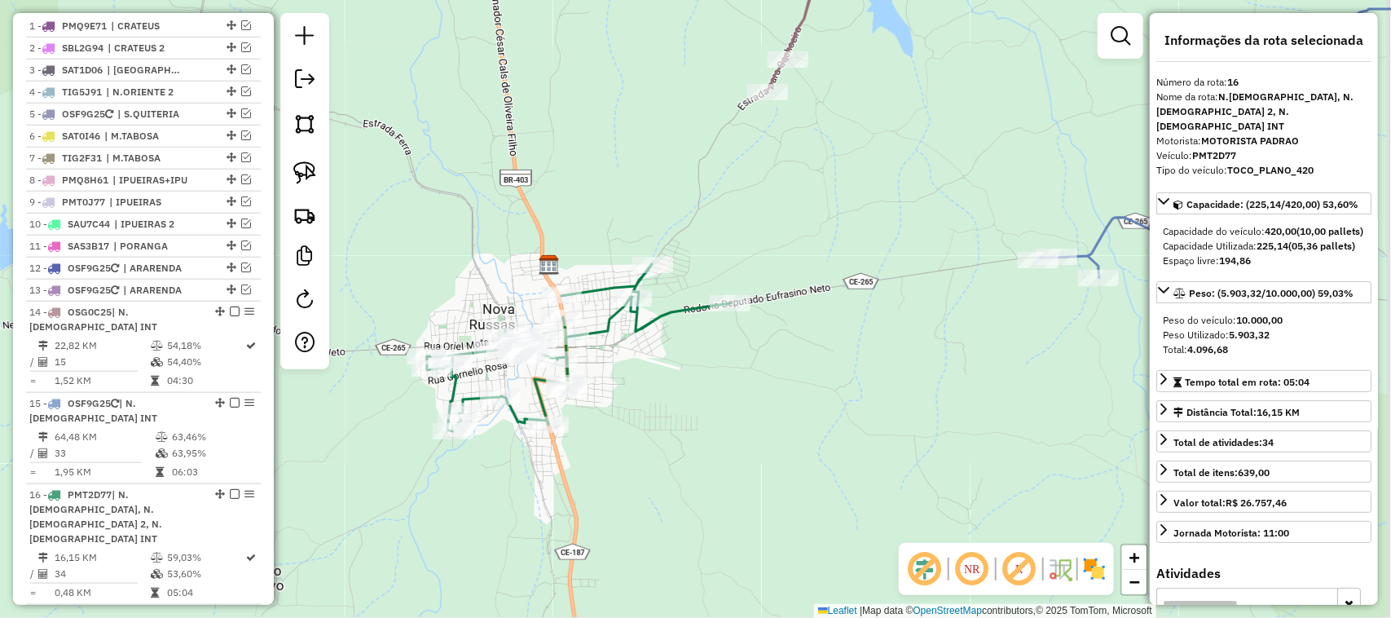
drag, startPoint x: 459, startPoint y: 277, endPoint x: 429, endPoint y: 310, distance: 44.4
click at [437, 304] on div "Janela de atendimento Grade de atendimento Capacidade Transportadoras Veículos …" at bounding box center [695, 309] width 1391 height 618
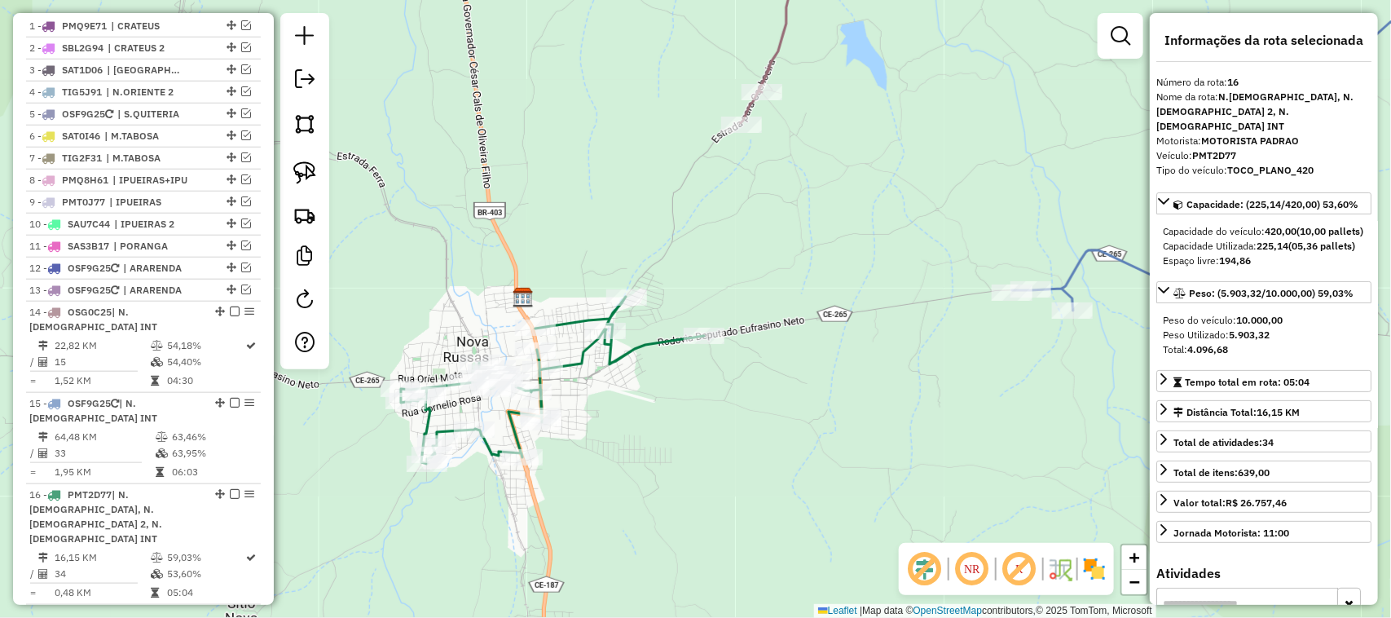
drag, startPoint x: 743, startPoint y: 228, endPoint x: 685, endPoint y: 269, distance: 70.8
click at [735, 233] on div "Janela de atendimento Grade de atendimento Capacidade Transportadoras Veículos …" at bounding box center [695, 309] width 1391 height 618
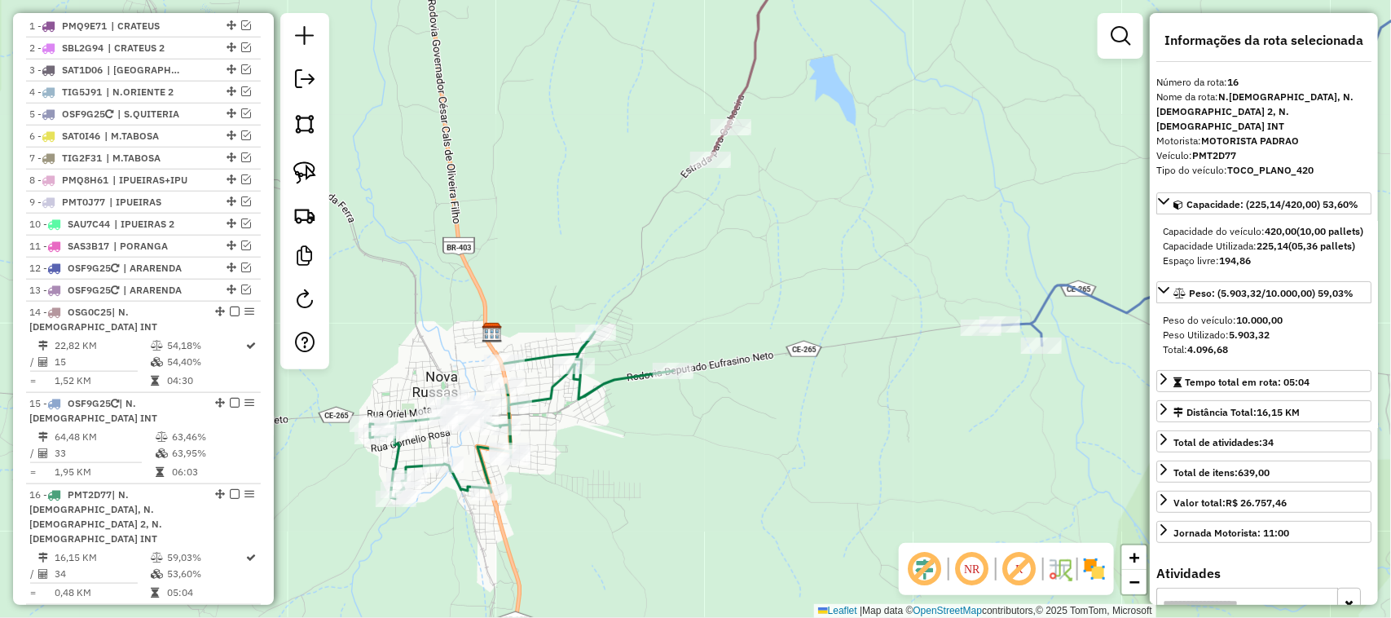
drag, startPoint x: 685, startPoint y: 311, endPoint x: 641, endPoint y: 364, distance: 68.3
click at [671, 359] on div "Janela de atendimento Grade de atendimento Capacidade Transportadoras Veículos …" at bounding box center [695, 309] width 1391 height 618
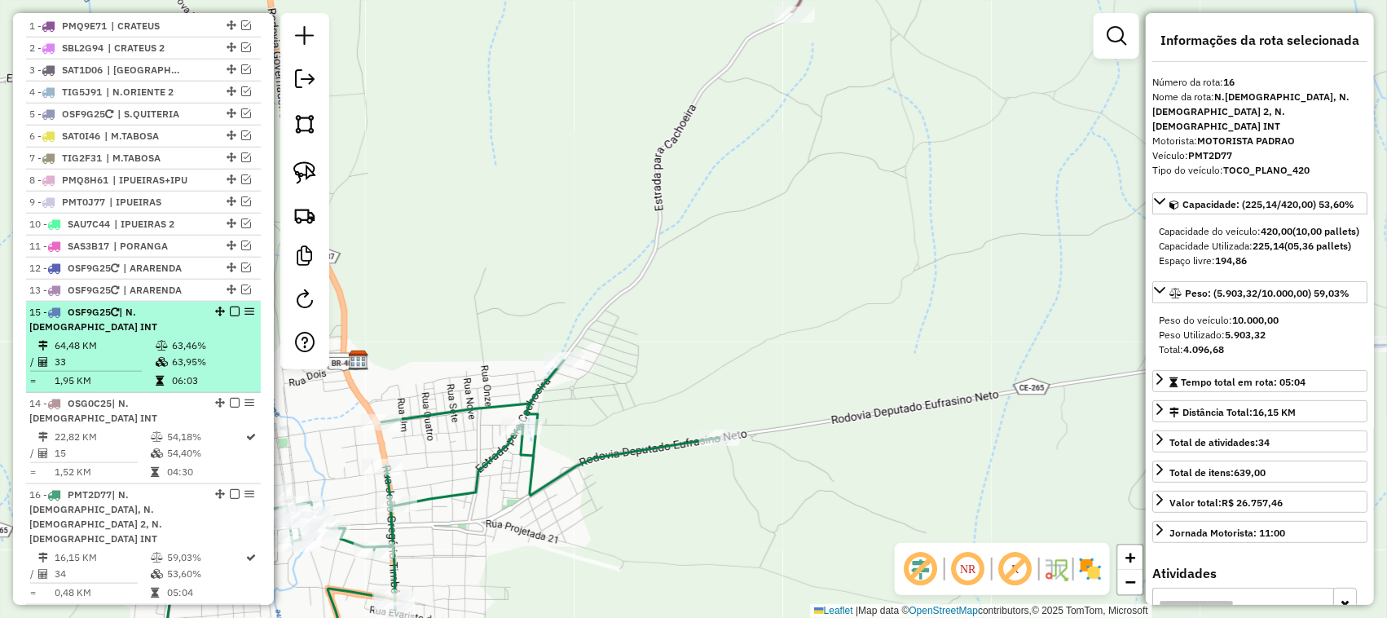
drag, startPoint x: 214, startPoint y: 403, endPoint x: 217, endPoint y: 337, distance: 66.9
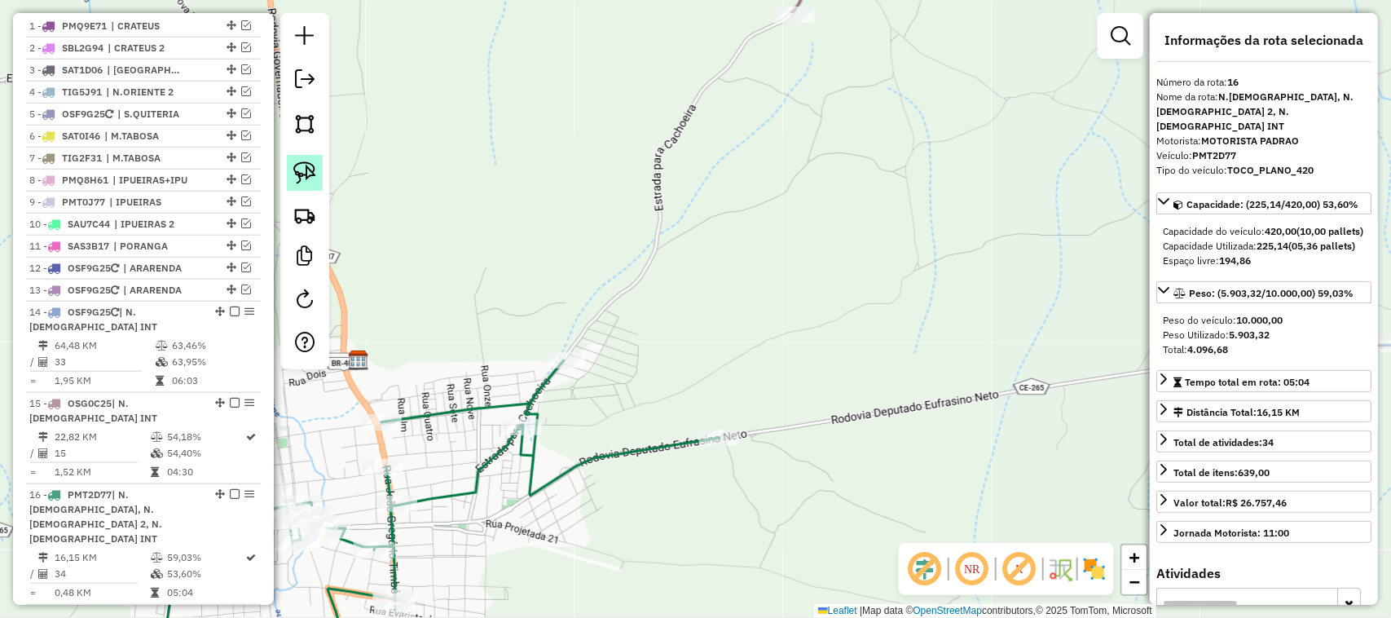
click at [300, 167] on img at bounding box center [304, 172] width 23 height 23
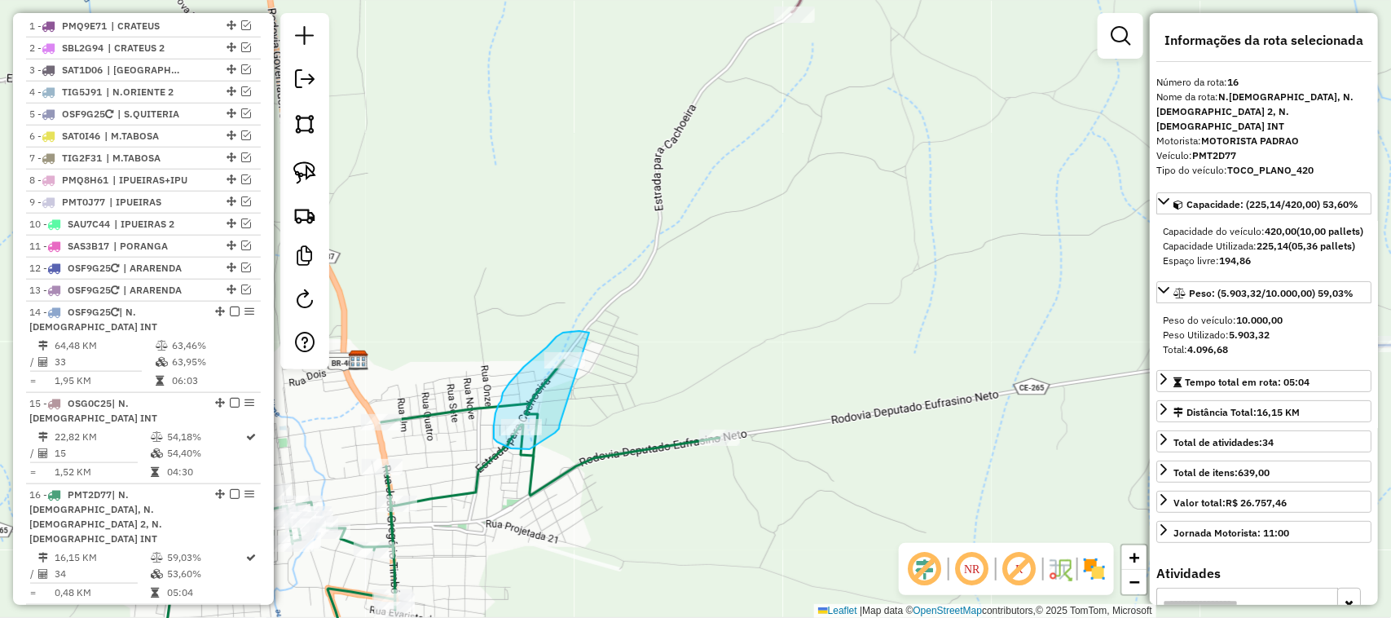
drag, startPoint x: 589, startPoint y: 332, endPoint x: 560, endPoint y: 424, distance: 95.9
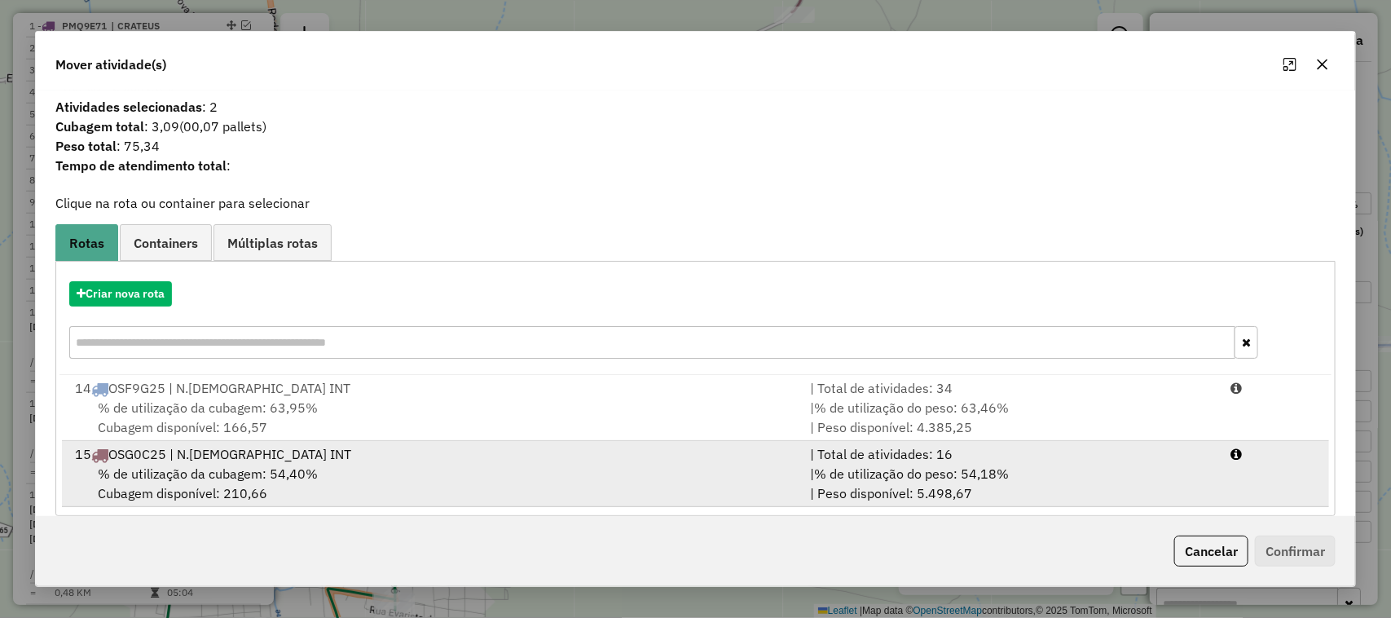
click at [200, 473] on span "% de utilização da cubagem: 54,40%" at bounding box center [208, 473] width 220 height 16
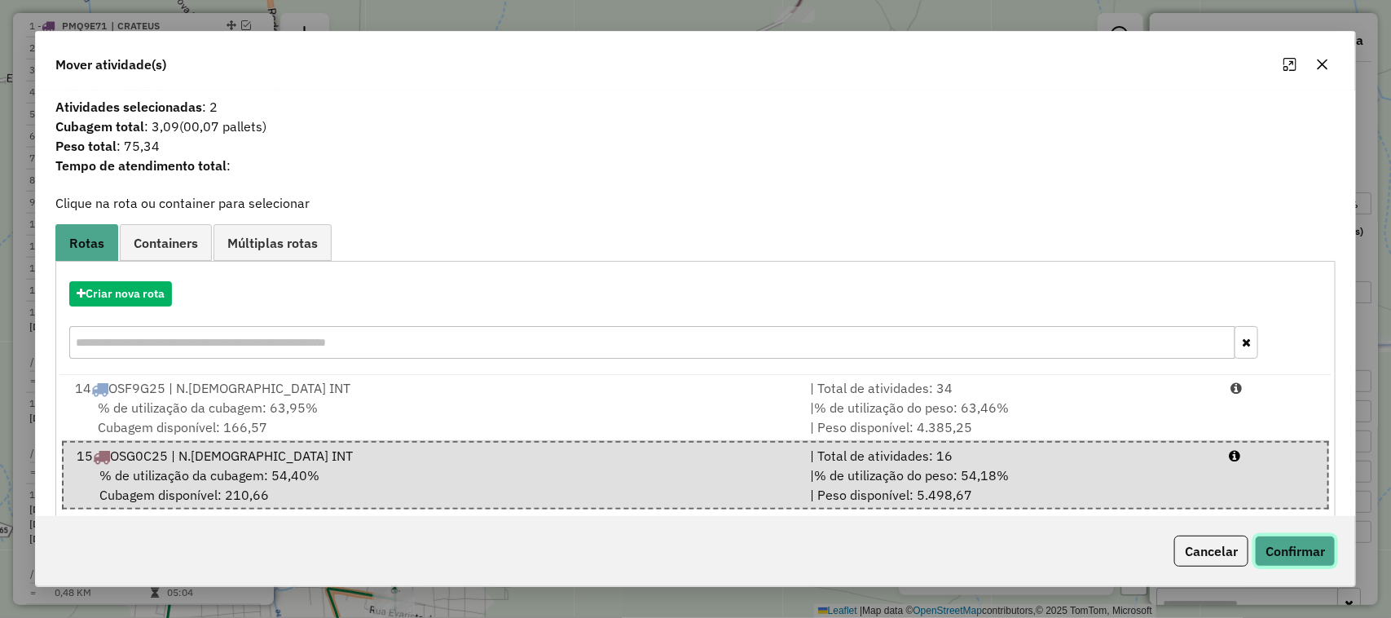
click at [1308, 548] on button "Confirmar" at bounding box center [1295, 550] width 81 height 31
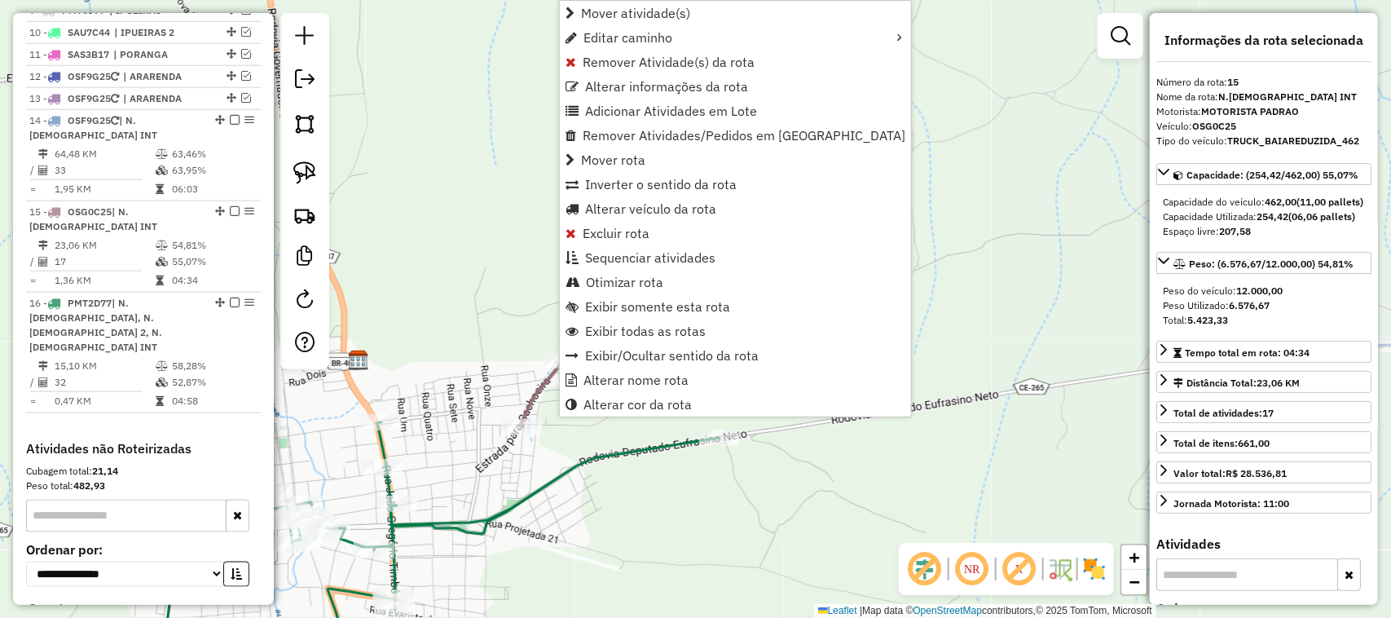
scroll to position [907, 0]
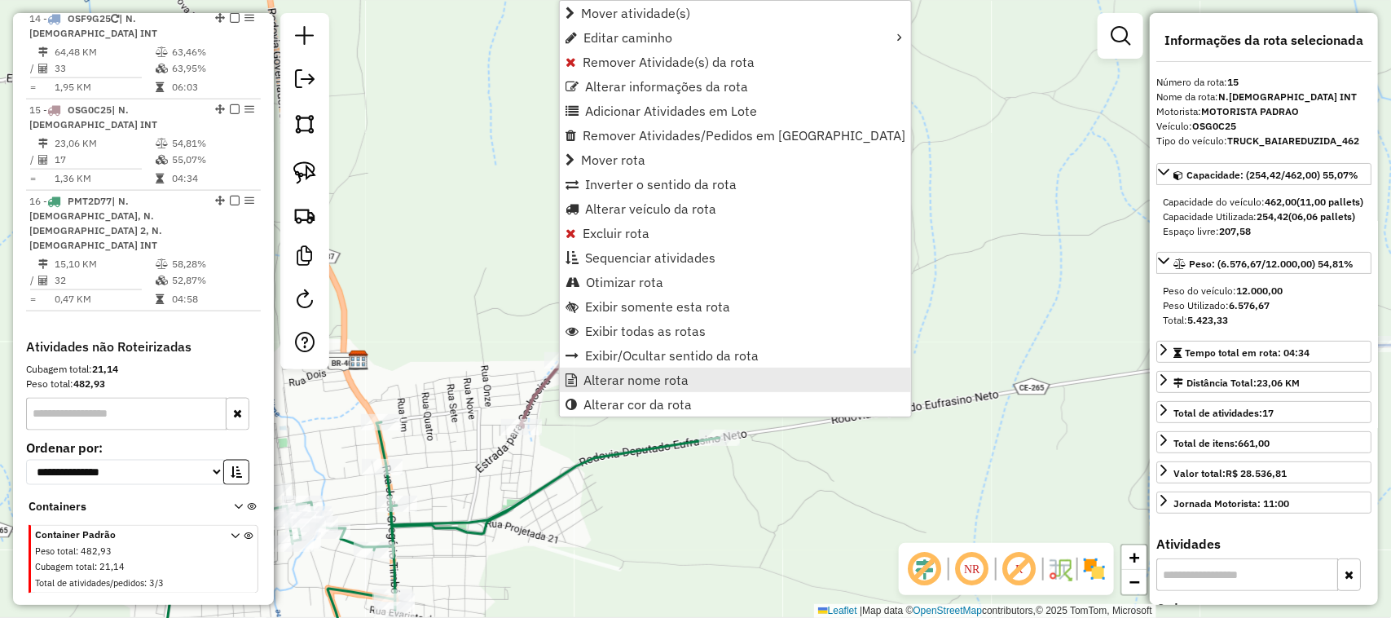
click at [654, 377] on span "Alterar nome rota" at bounding box center [635, 379] width 105 height 13
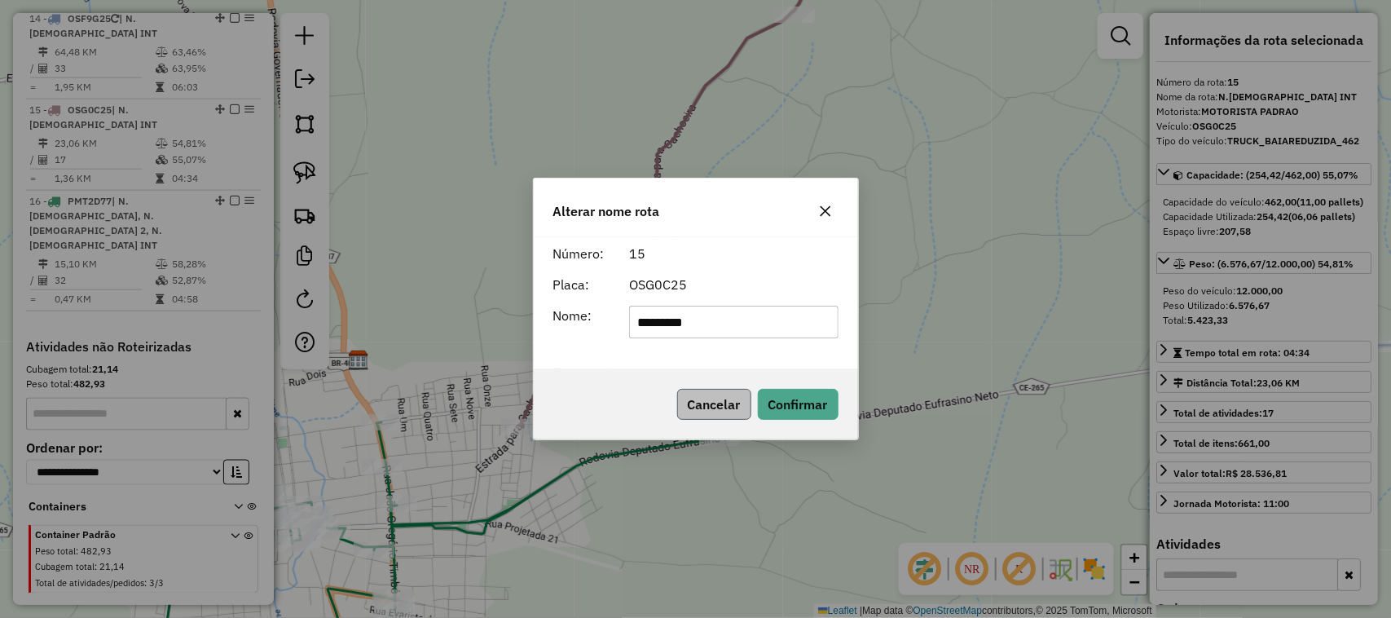
type input "**********"
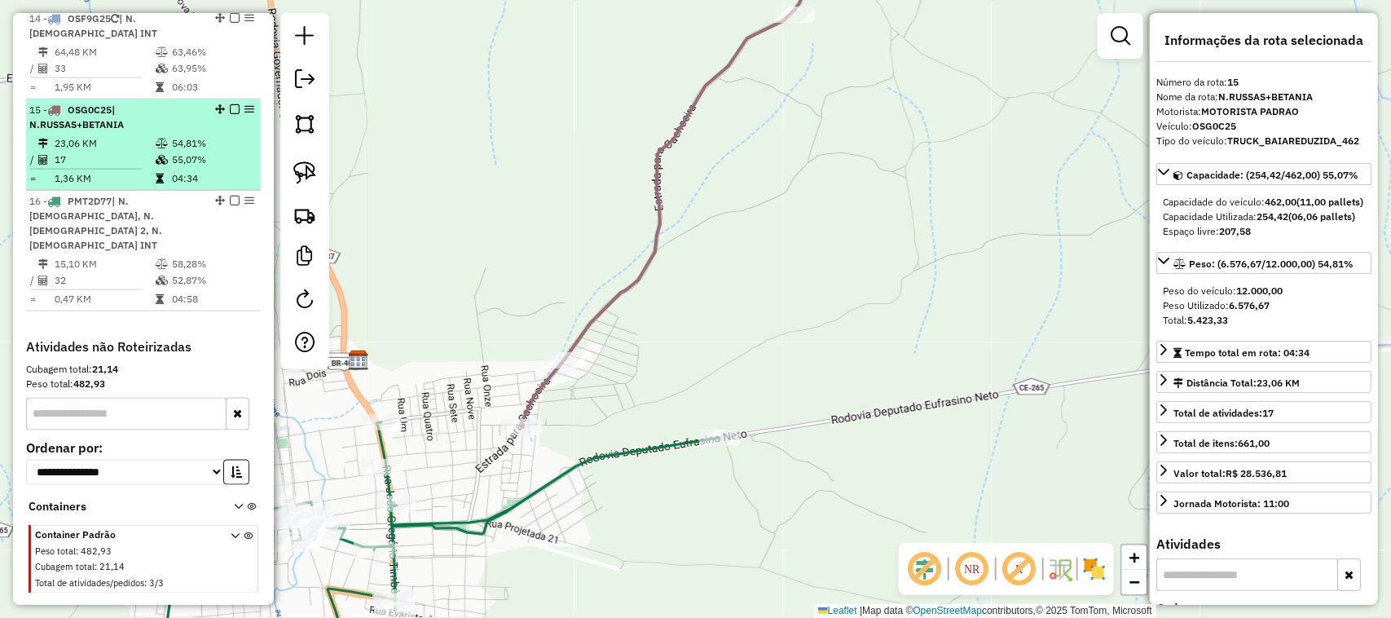
scroll to position [805, 0]
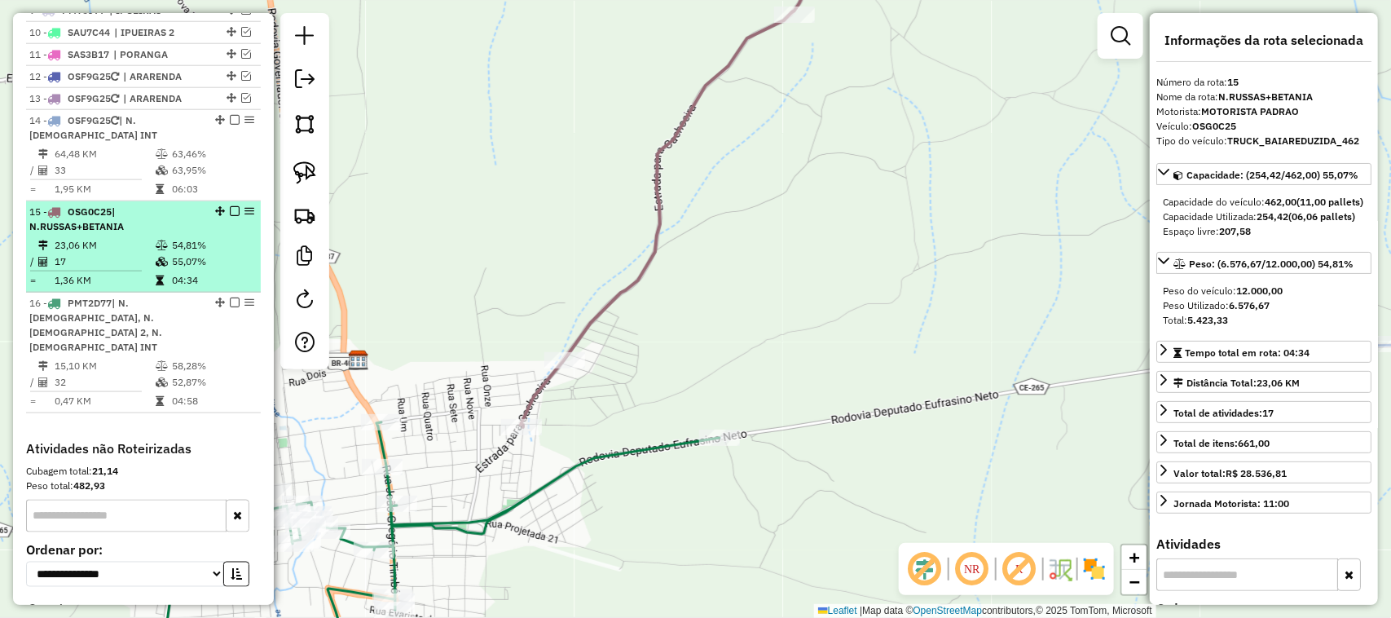
click at [110, 270] on td "17" at bounding box center [104, 261] width 101 height 16
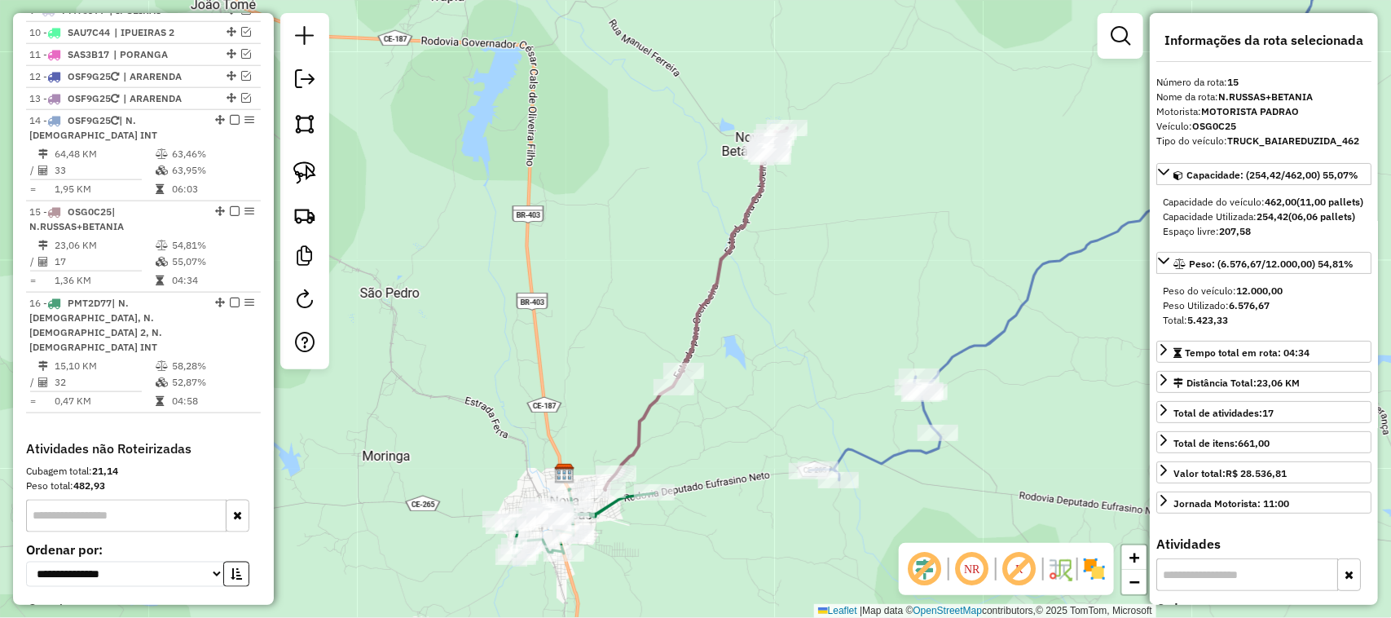
drag, startPoint x: 559, startPoint y: 331, endPoint x: 556, endPoint y: 250, distance: 80.7
click at [556, 250] on div "Janela de atendimento Grade de atendimento Capacidade Transportadoras Veículos …" at bounding box center [695, 309] width 1391 height 618
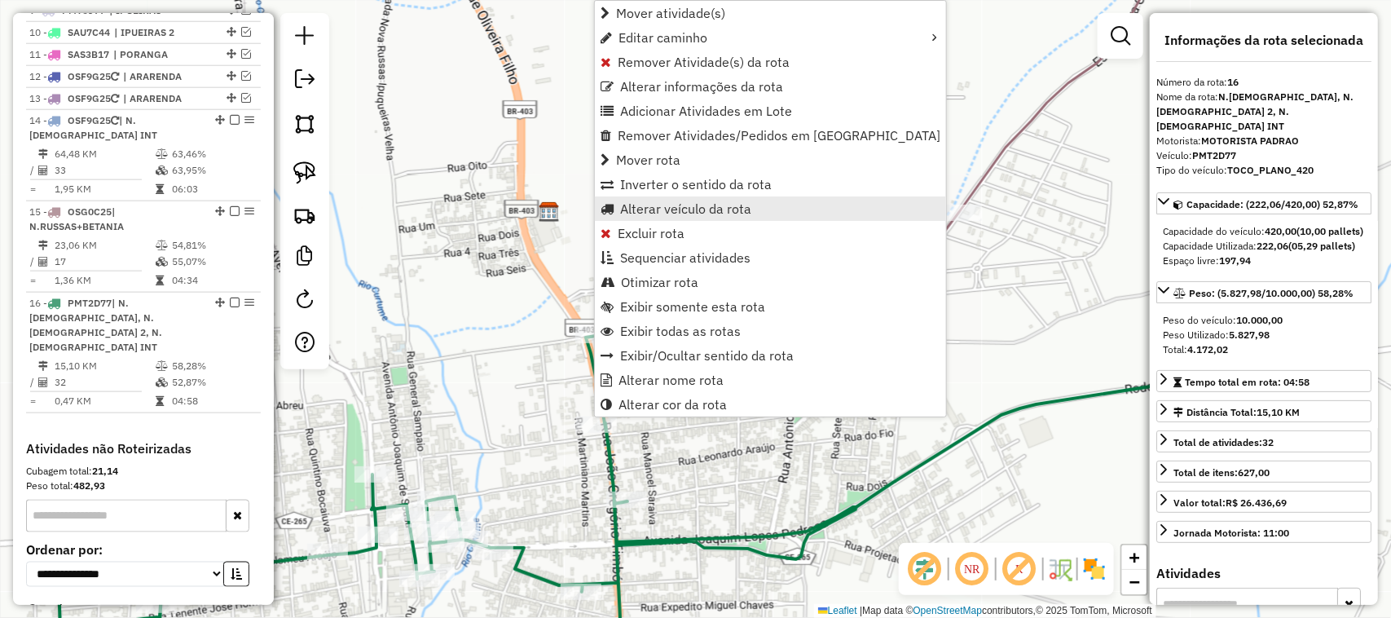
scroll to position [922, 0]
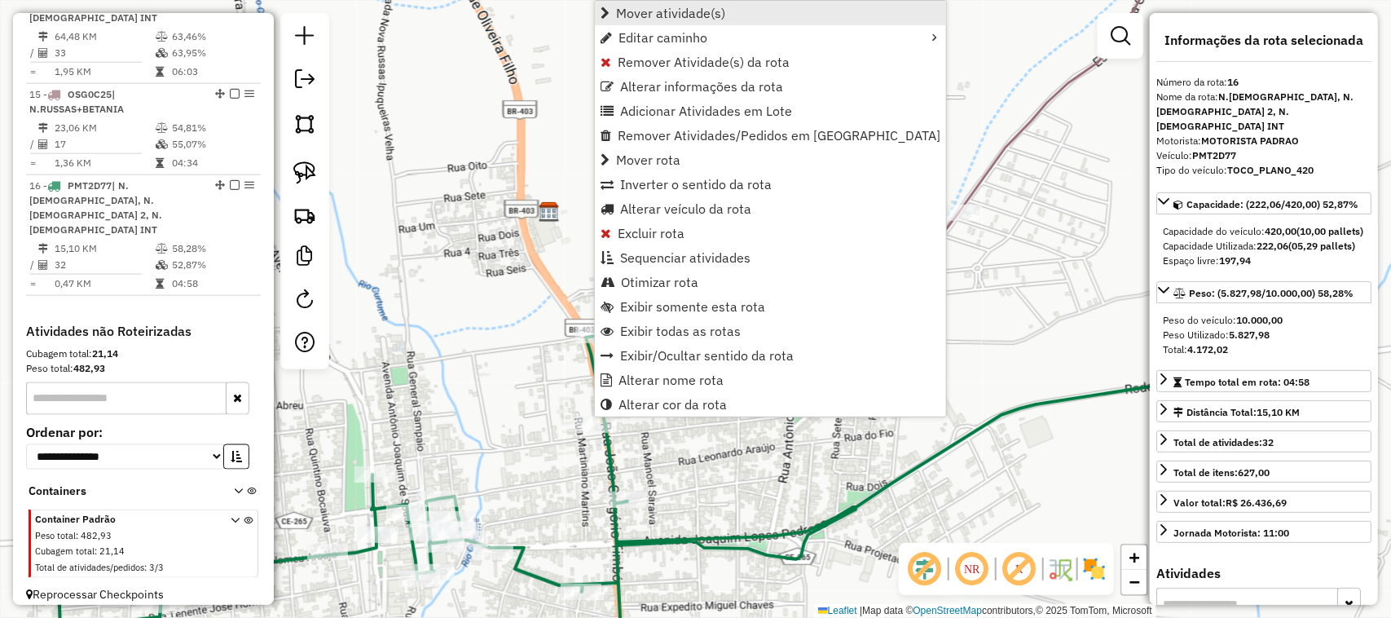
click at [677, 8] on span "Mover atividade(s)" at bounding box center [670, 13] width 109 height 13
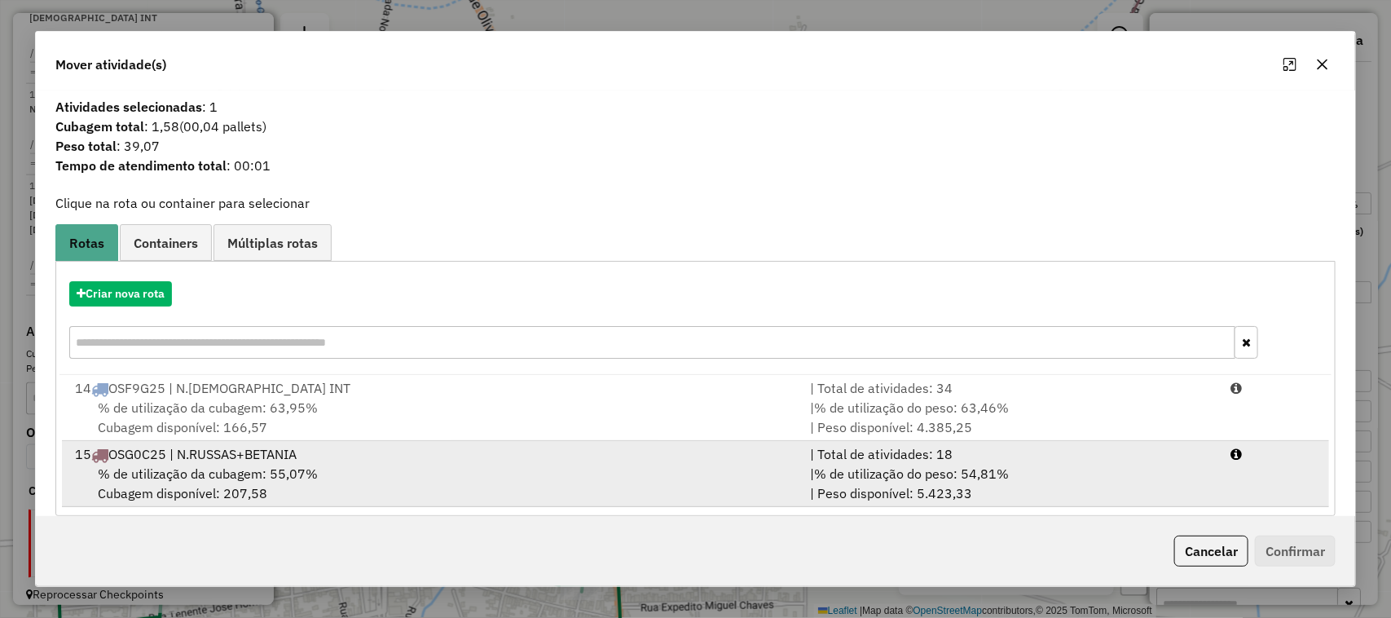
click at [200, 474] on span "% de utilização da cubagem: 55,07%" at bounding box center [208, 473] width 220 height 16
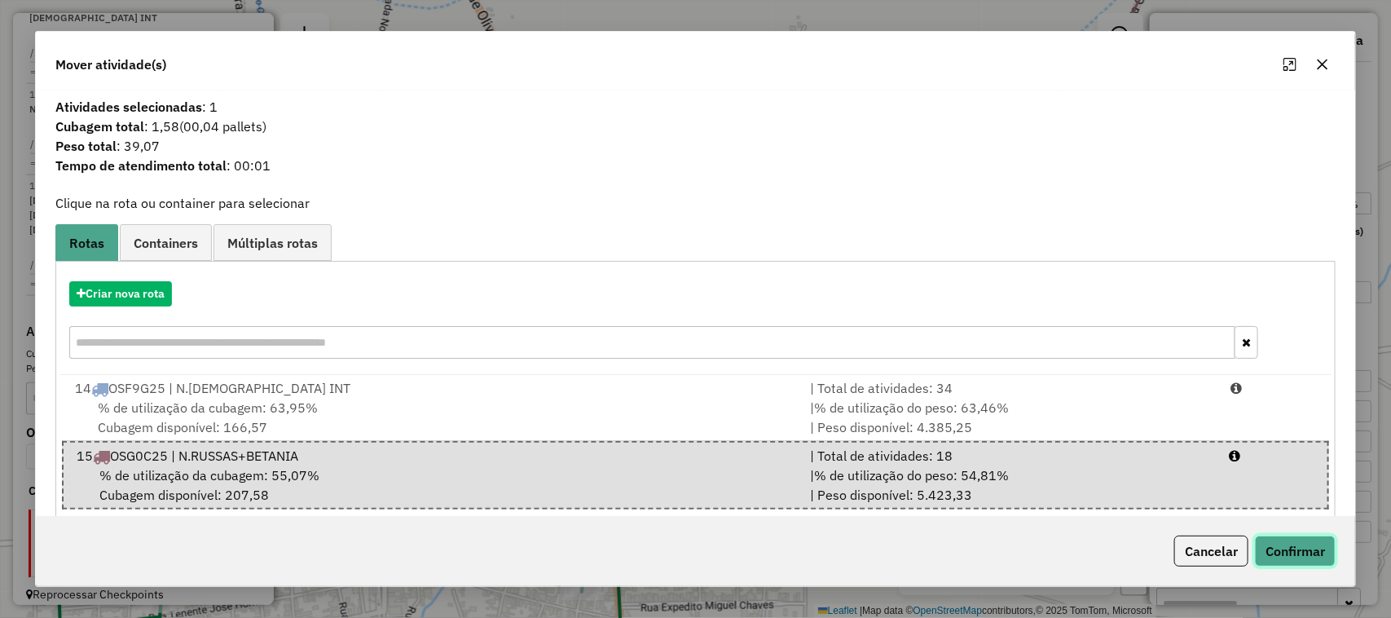
click at [1294, 551] on button "Confirmar" at bounding box center [1295, 550] width 81 height 31
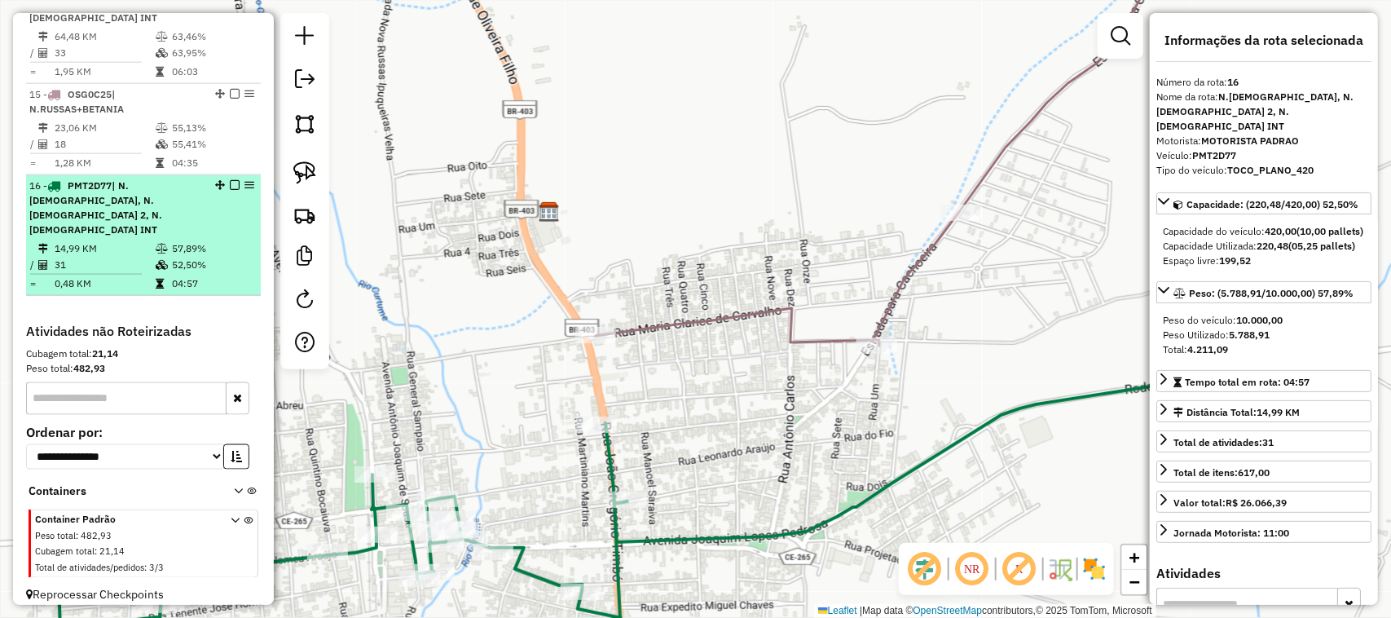
scroll to position [821, 0]
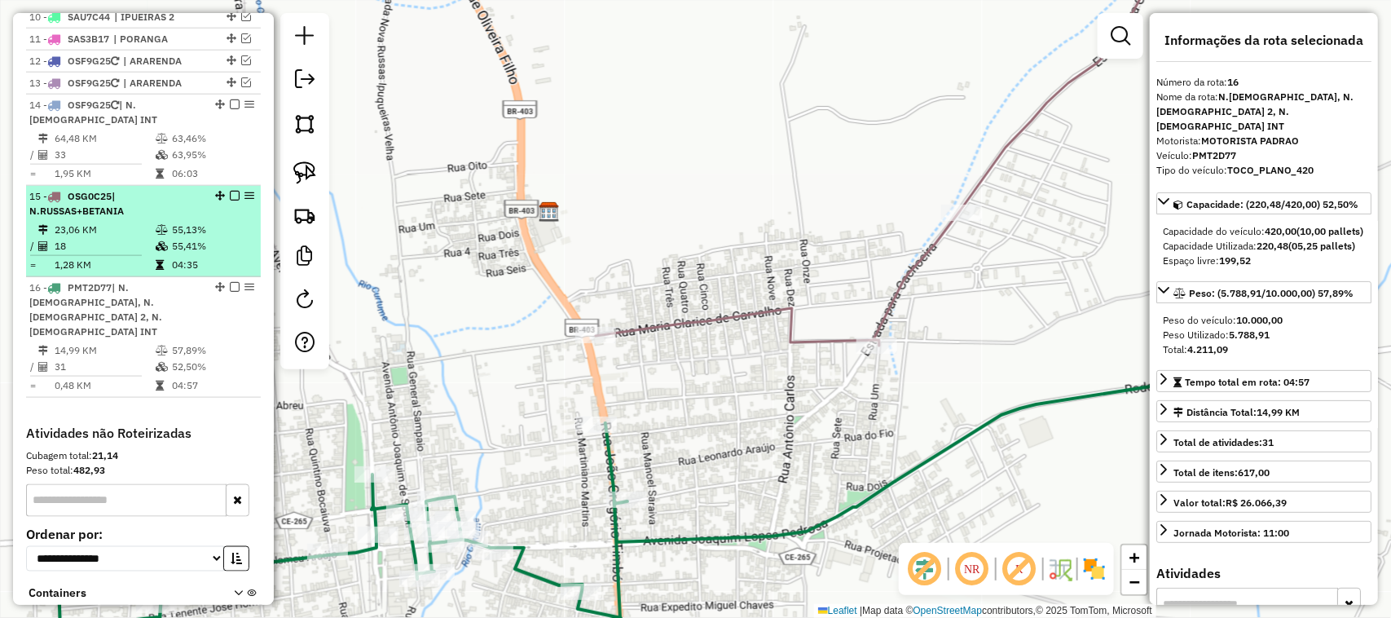
click at [104, 254] on td "18" at bounding box center [104, 246] width 101 height 16
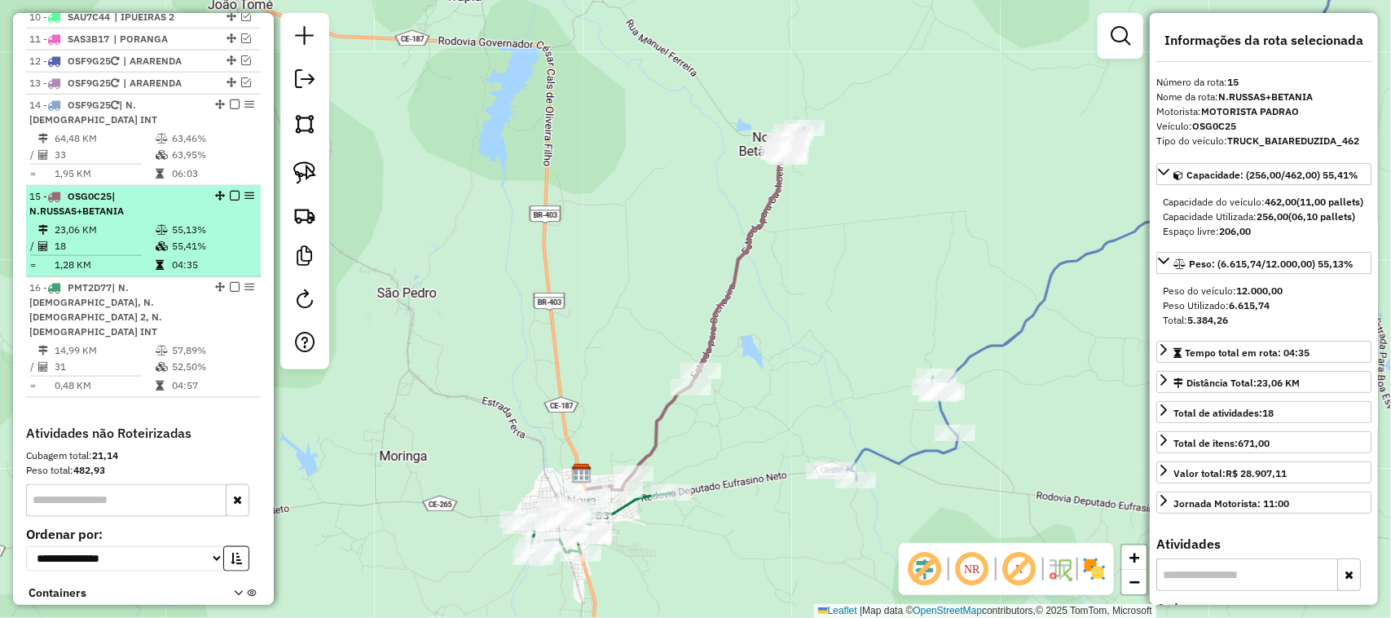
click at [230, 200] on em at bounding box center [235, 196] width 10 height 10
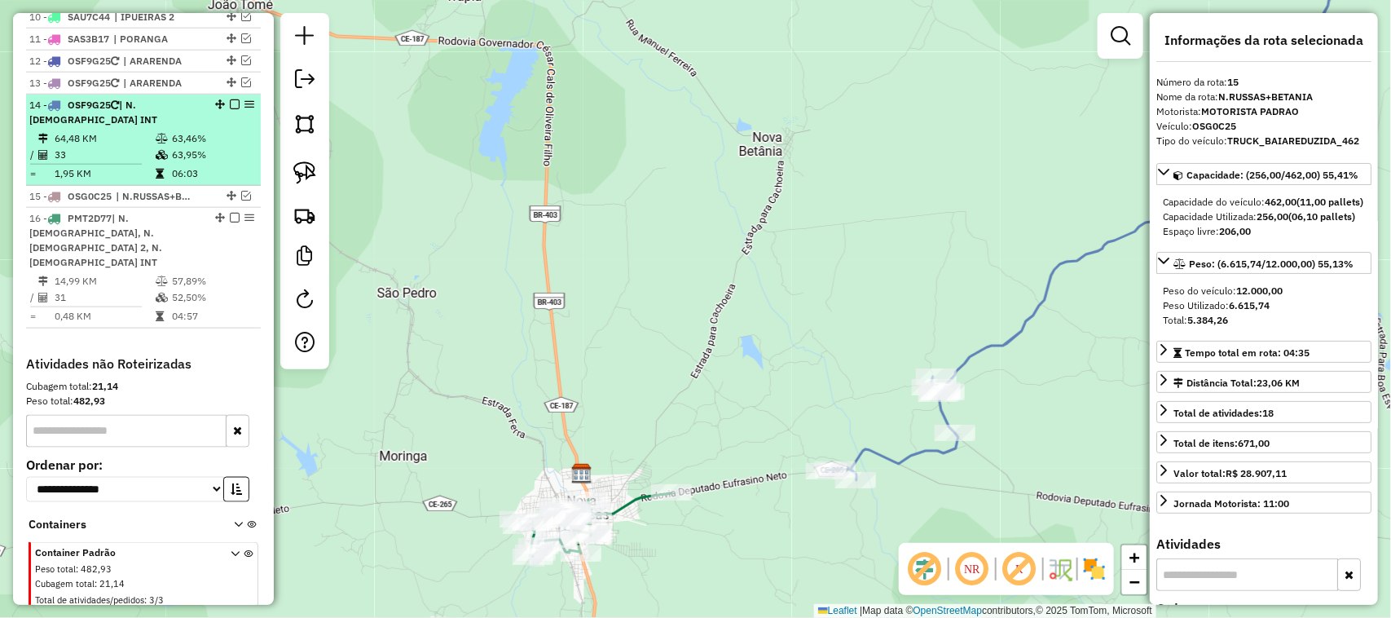
click at [119, 163] on td "33" at bounding box center [104, 155] width 101 height 16
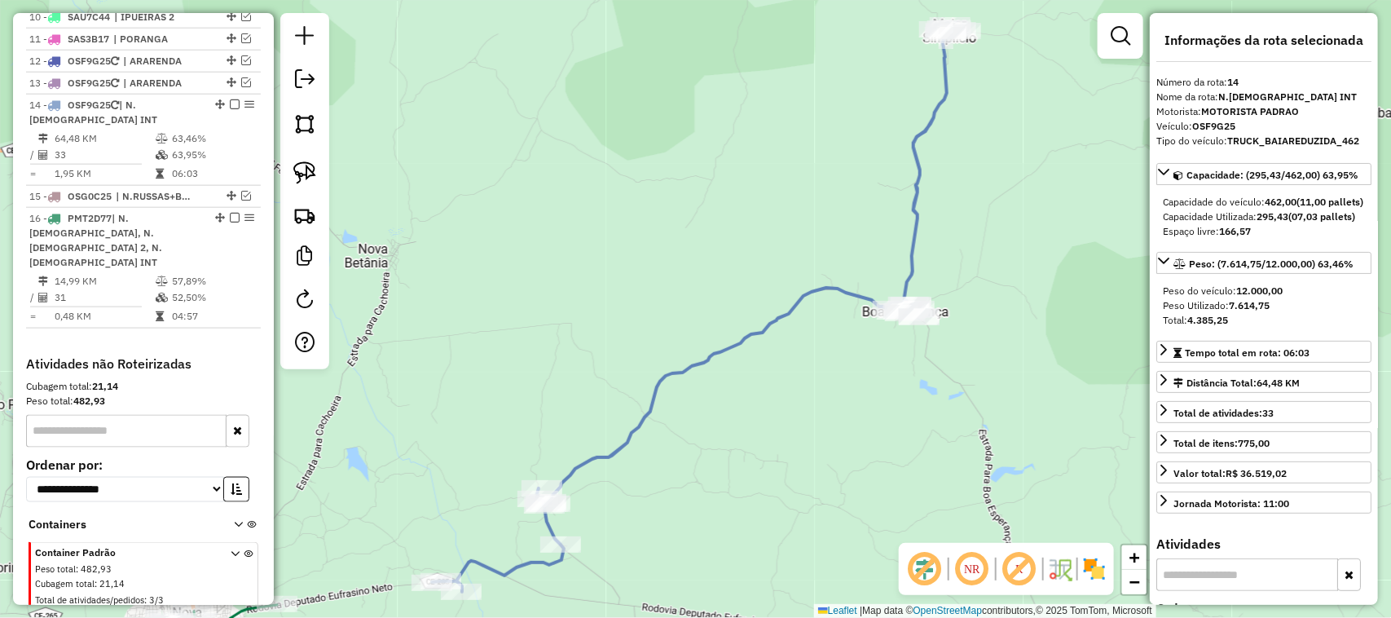
click at [886, 298] on div "Janela de atendimento Grade de atendimento Capacidade Transportadoras Veículos …" at bounding box center [695, 309] width 1391 height 618
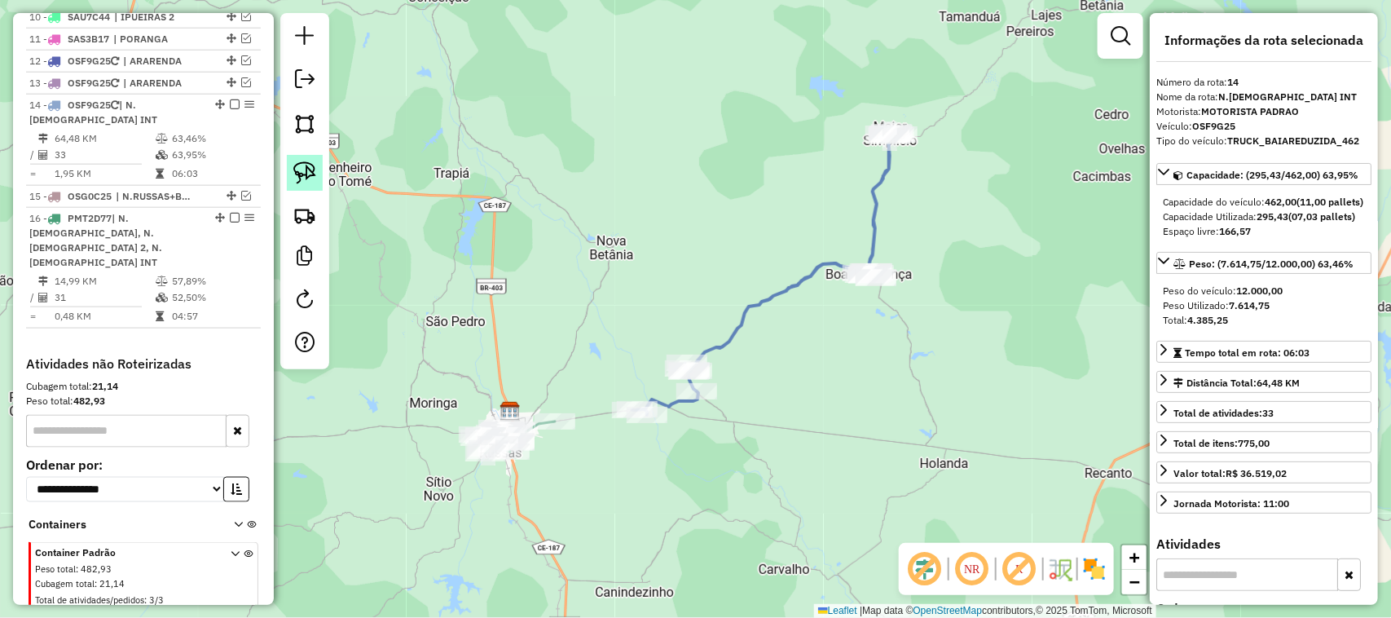
click at [304, 173] on img at bounding box center [304, 172] width 23 height 23
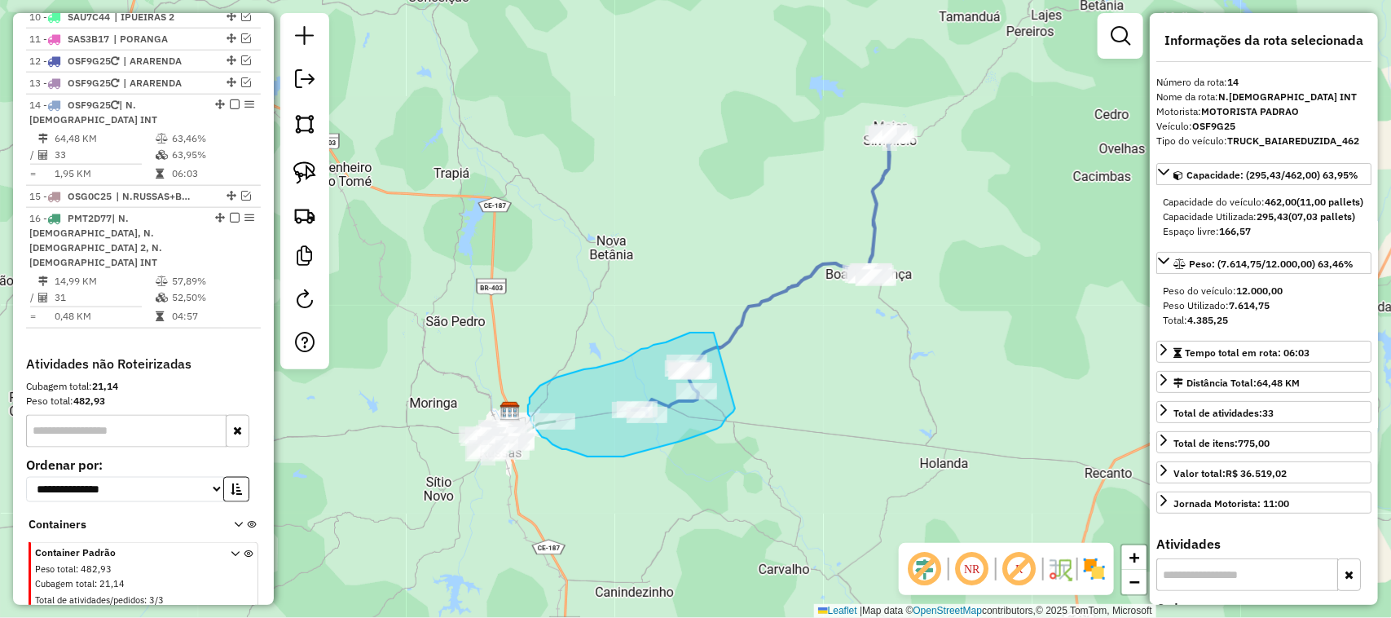
drag, startPoint x: 714, startPoint y: 332, endPoint x: 735, endPoint y: 408, distance: 78.7
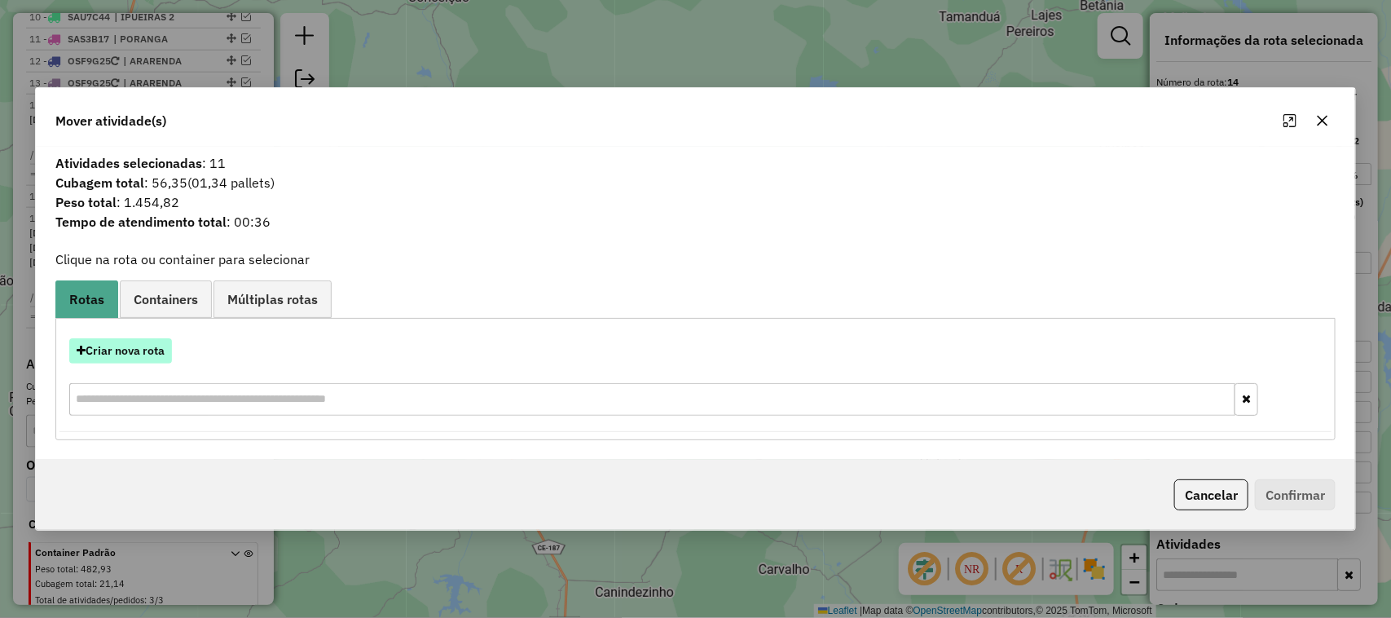
click at [126, 354] on button "Criar nova rota" at bounding box center [120, 350] width 103 height 25
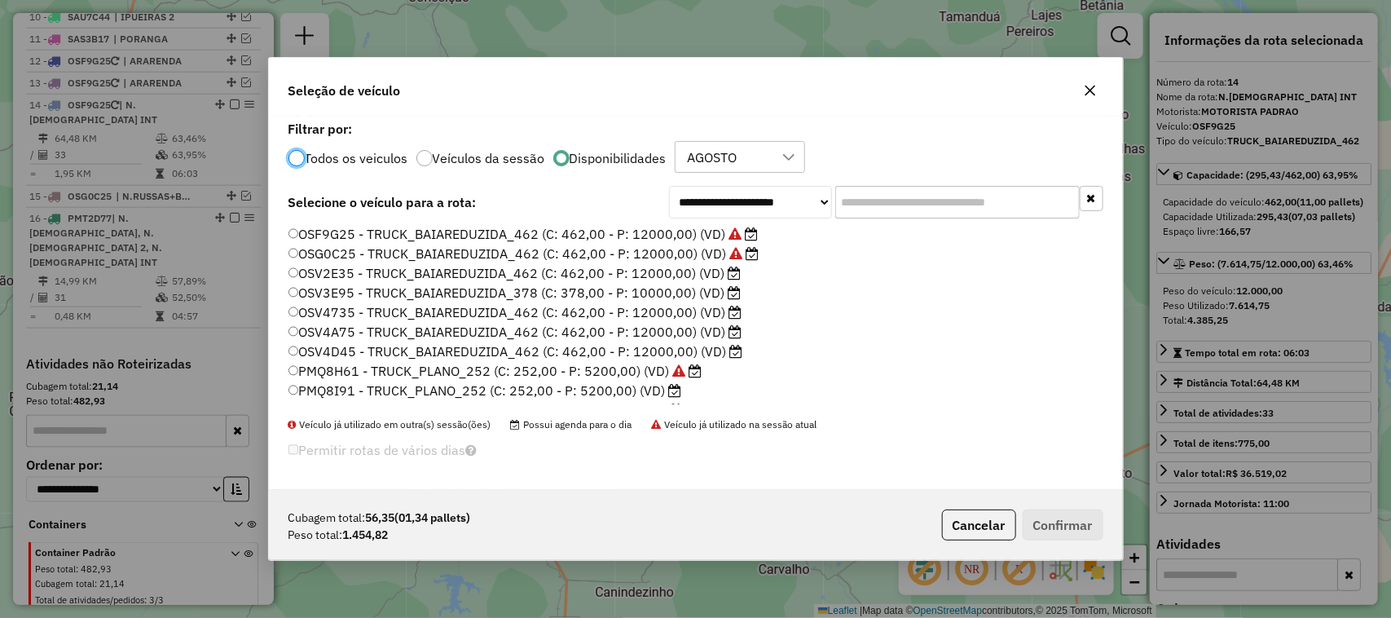
scroll to position [8, 5]
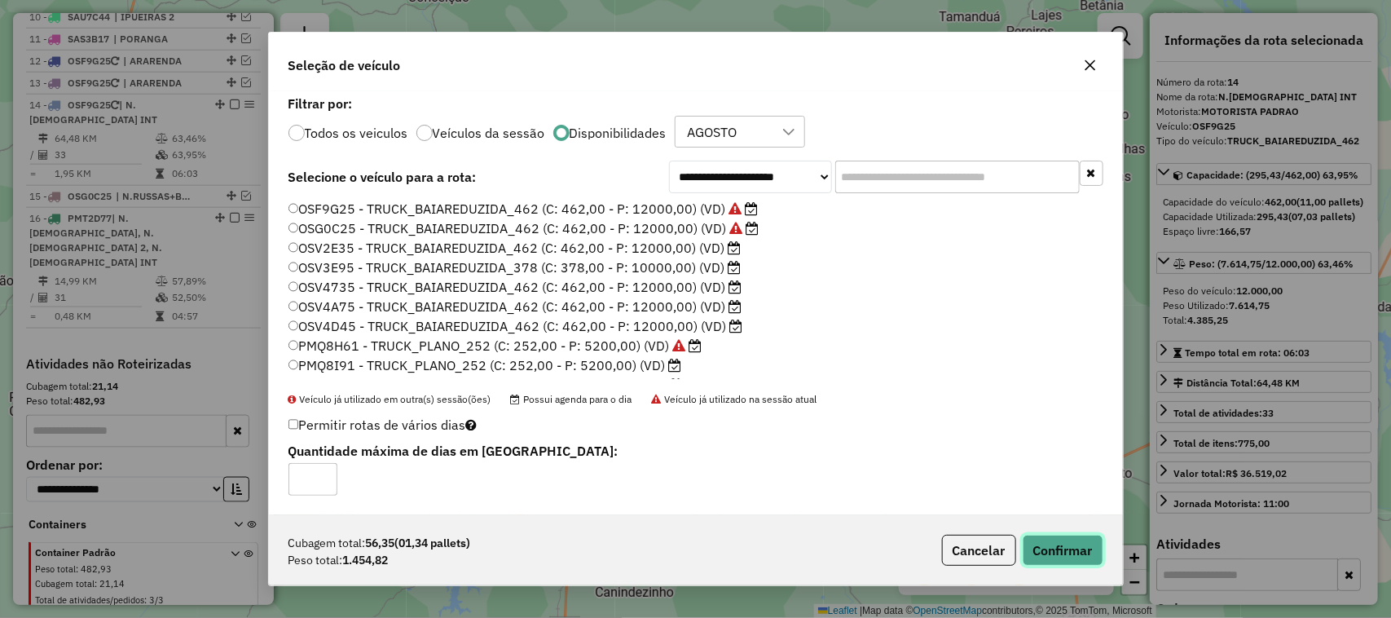
click at [1090, 555] on button "Confirmar" at bounding box center [1063, 550] width 81 height 31
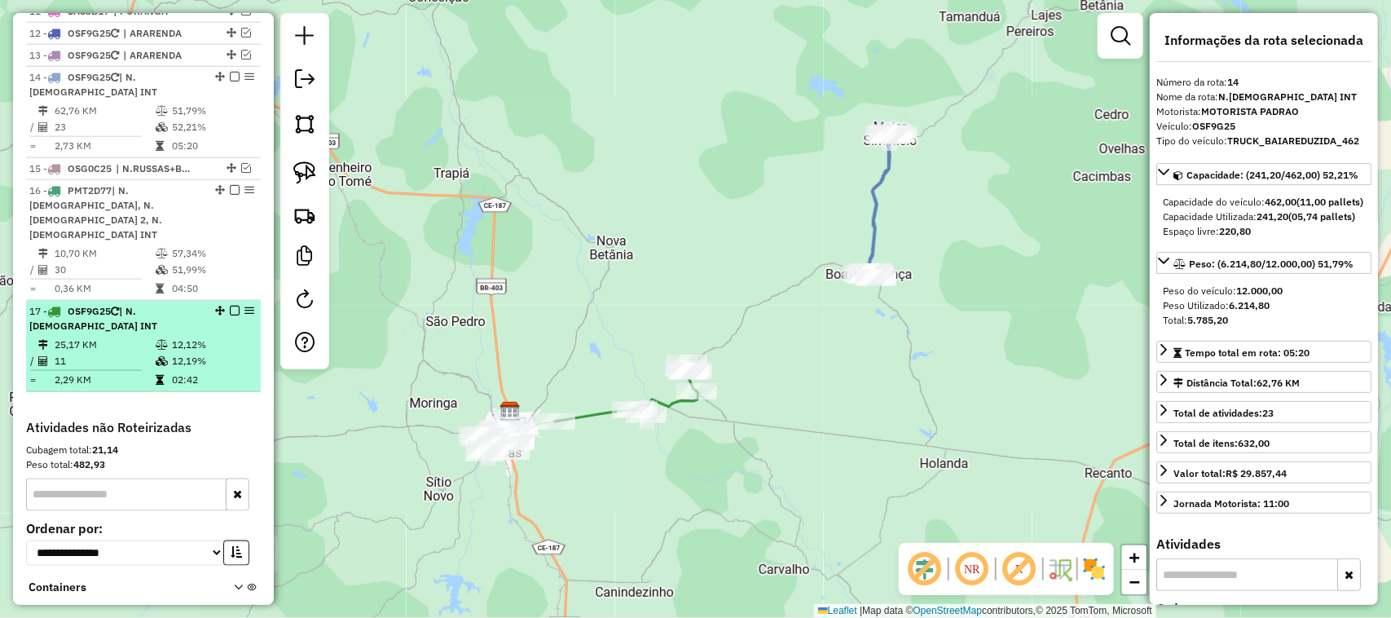
scroll to position [817, 0]
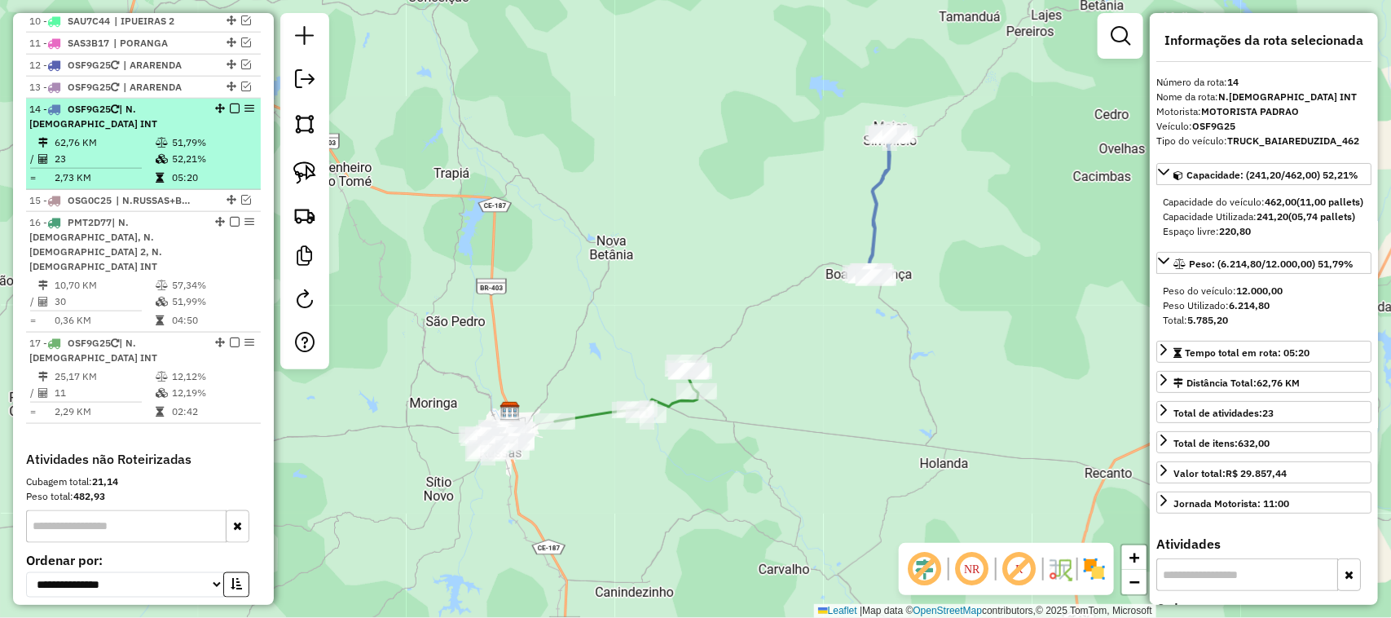
click at [122, 151] on td "62,76 KM" at bounding box center [104, 142] width 101 height 16
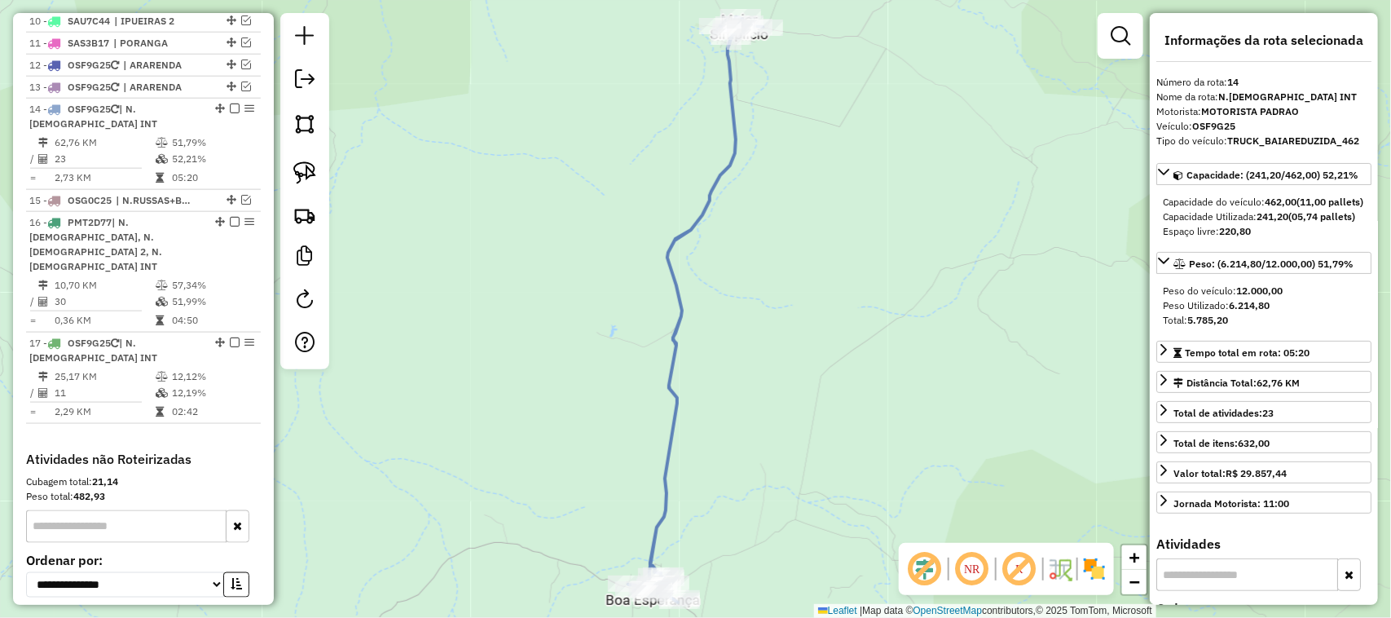
drag, startPoint x: 504, startPoint y: 371, endPoint x: 515, endPoint y: 303, distance: 68.6
click at [514, 314] on div "Janela de atendimento Grade de atendimento Capacidade Transportadoras Veículos …" at bounding box center [695, 309] width 1391 height 618
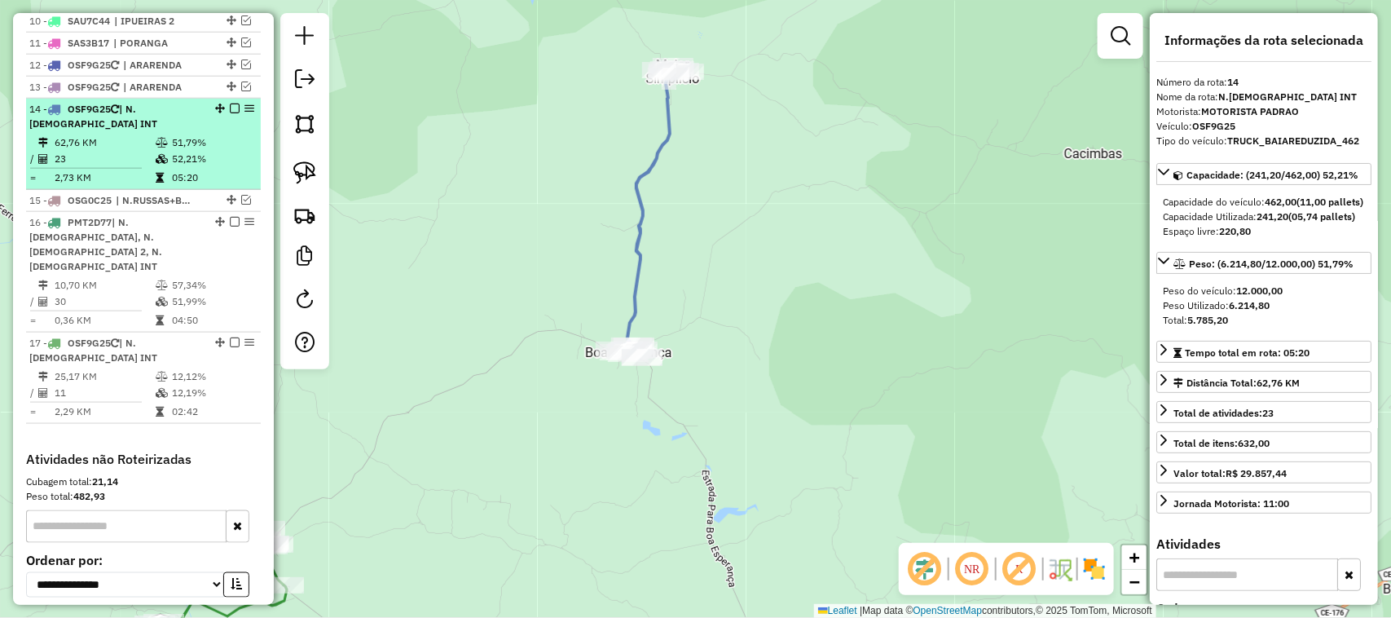
click at [230, 113] on em at bounding box center [235, 108] width 10 height 10
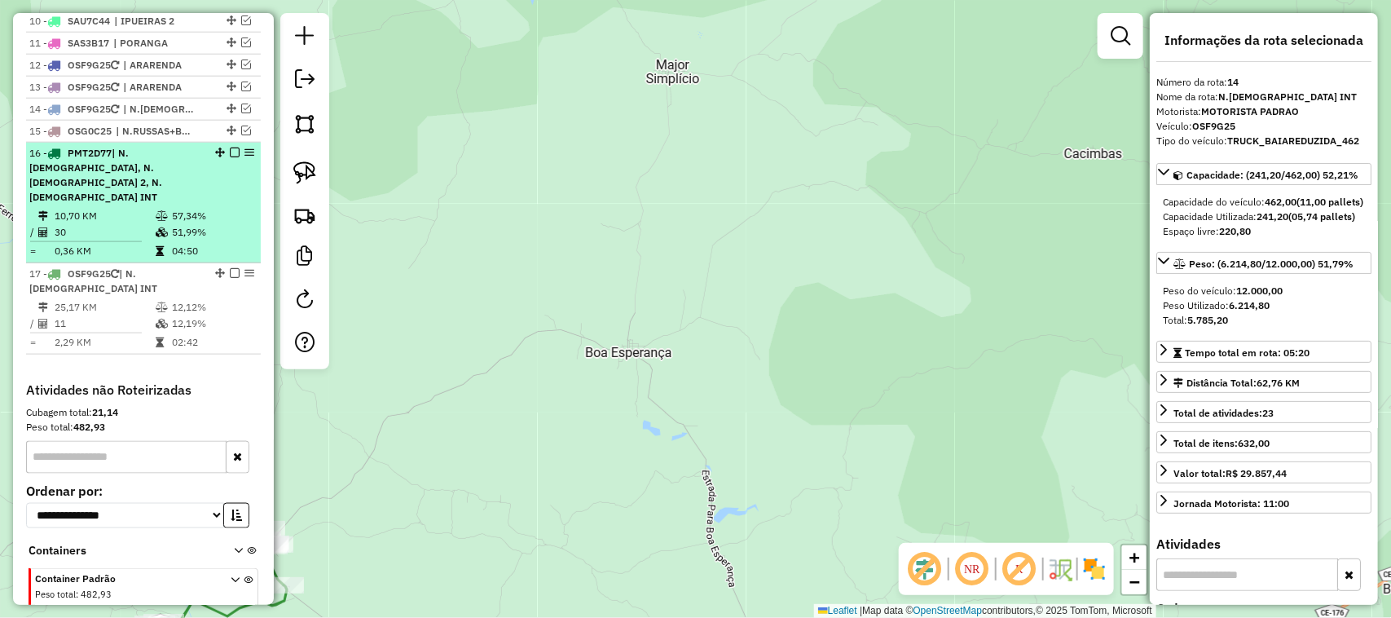
click at [125, 224] on td "30" at bounding box center [104, 232] width 101 height 16
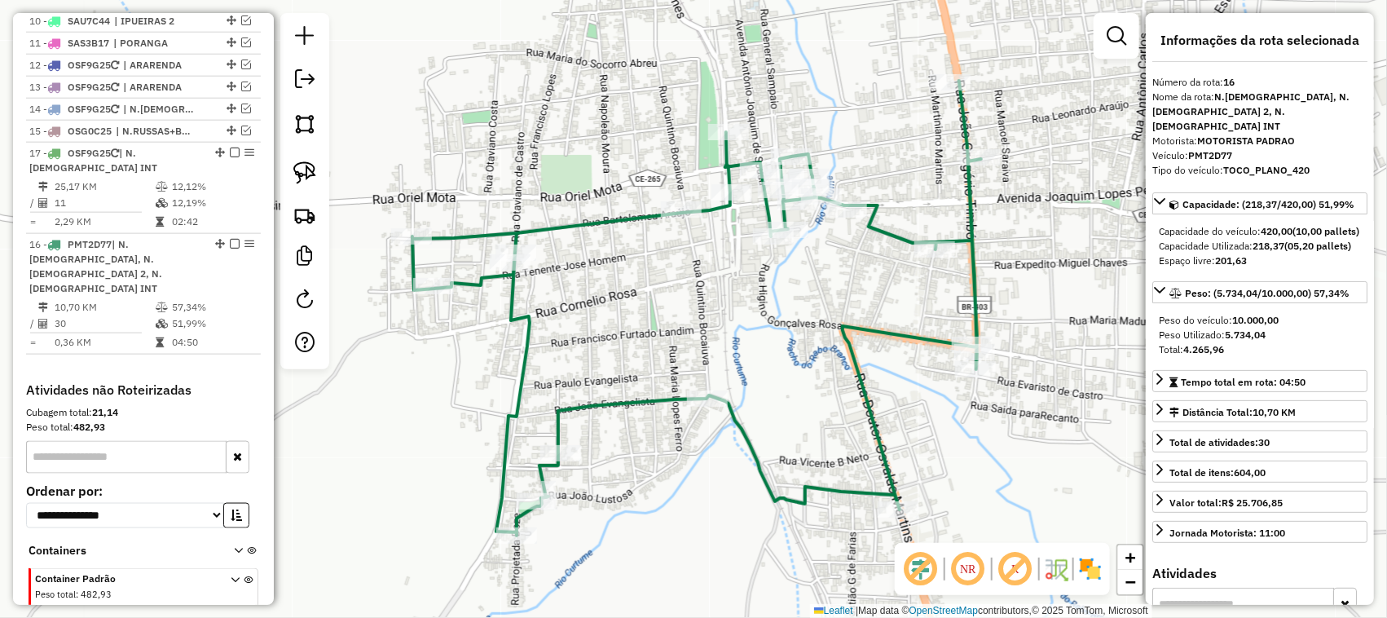
drag, startPoint x: 214, startPoint y: 262, endPoint x: 200, endPoint y: 189, distance: 74.6
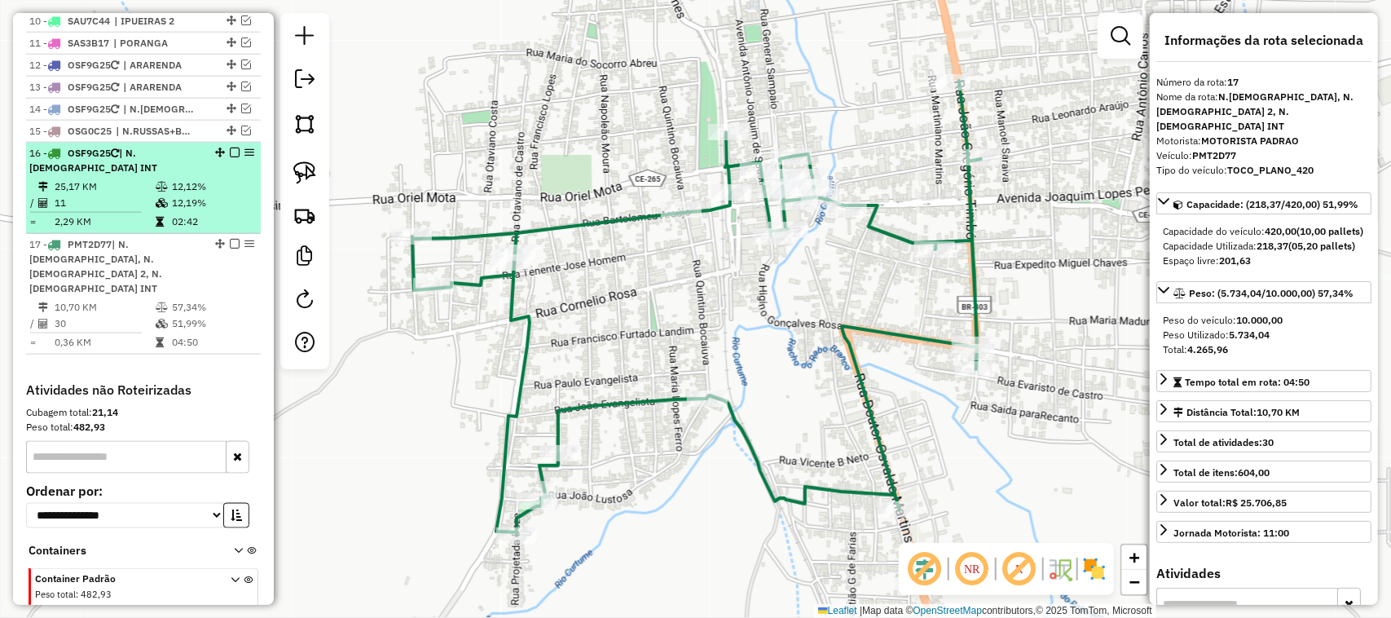
click at [112, 211] on td "11" at bounding box center [104, 203] width 101 height 16
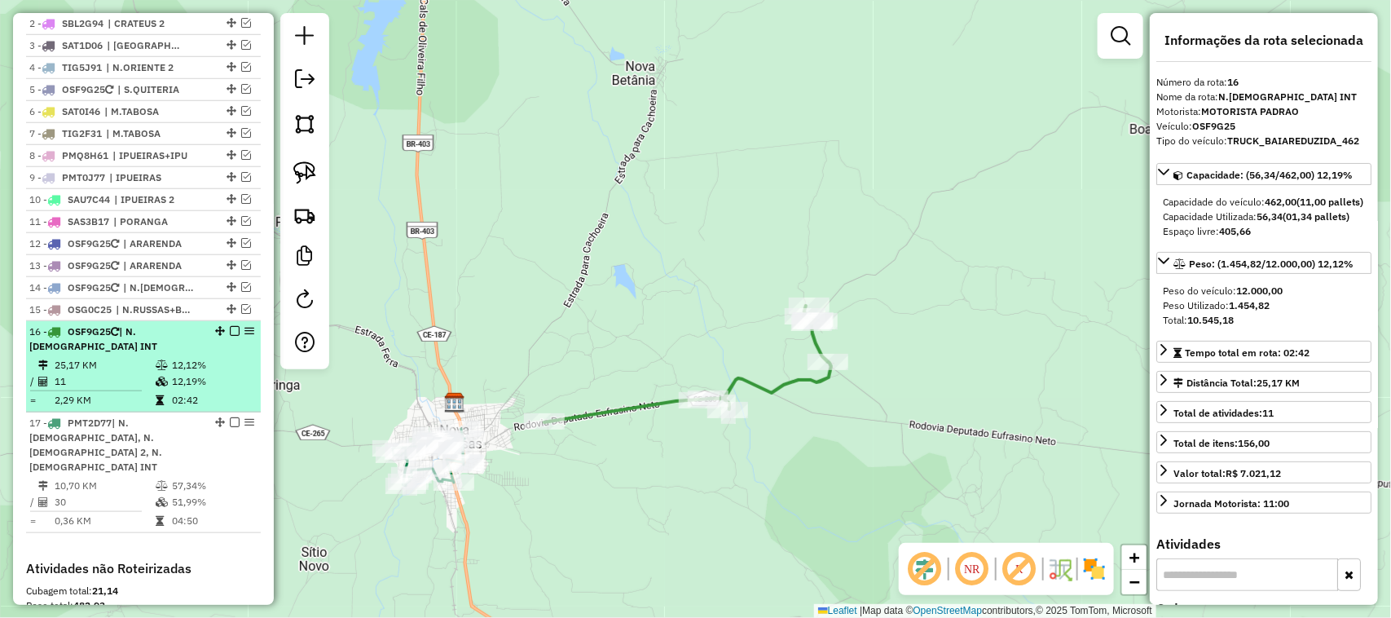
scroll to position [613, 0]
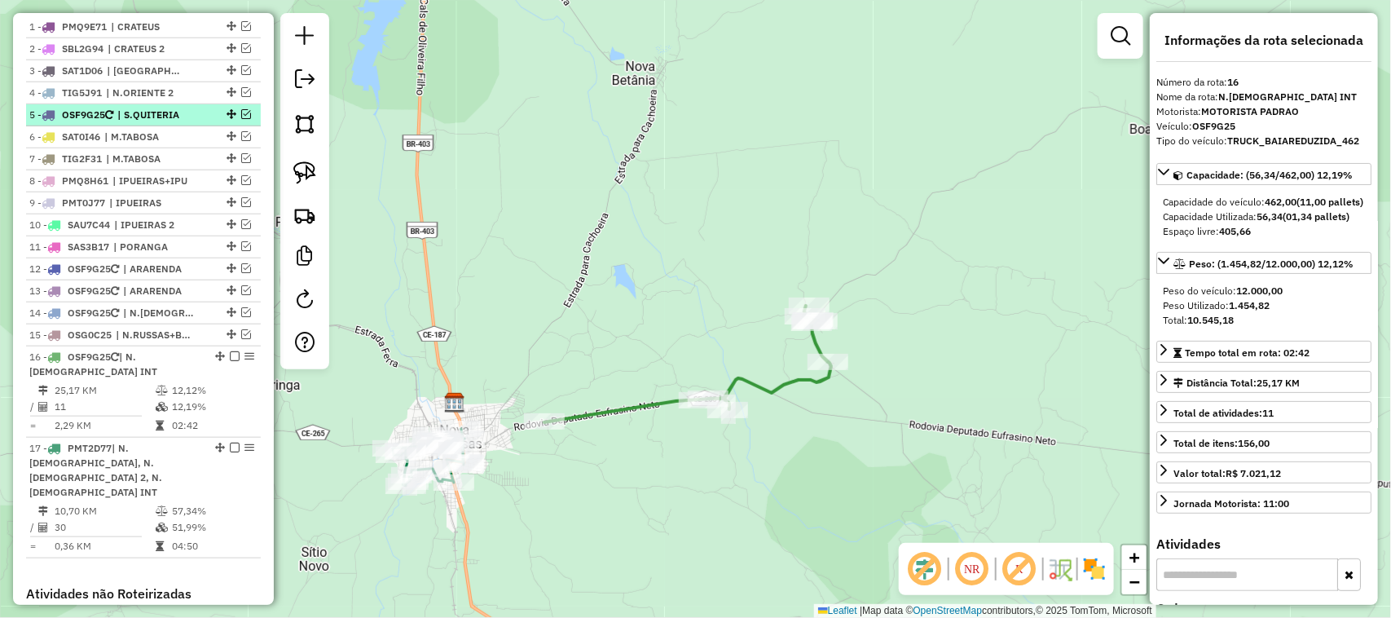
click at [241, 119] on em at bounding box center [246, 114] width 10 height 10
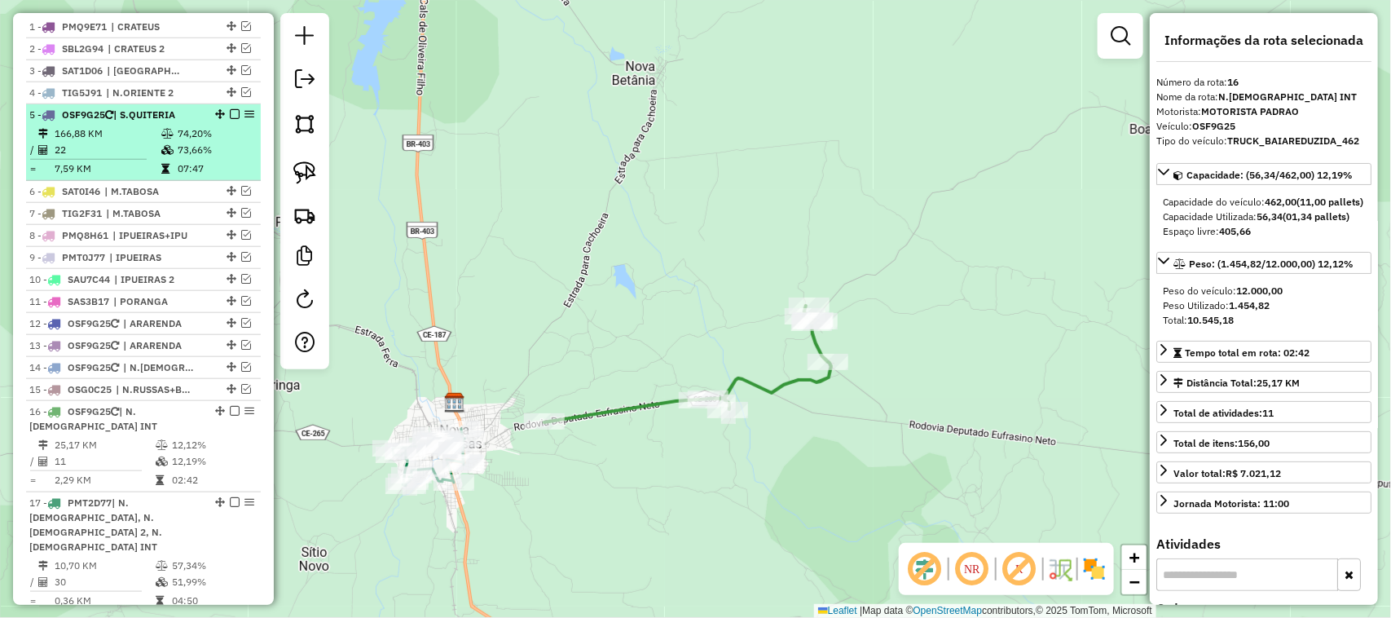
click at [100, 142] on td "166,88 KM" at bounding box center [107, 133] width 107 height 16
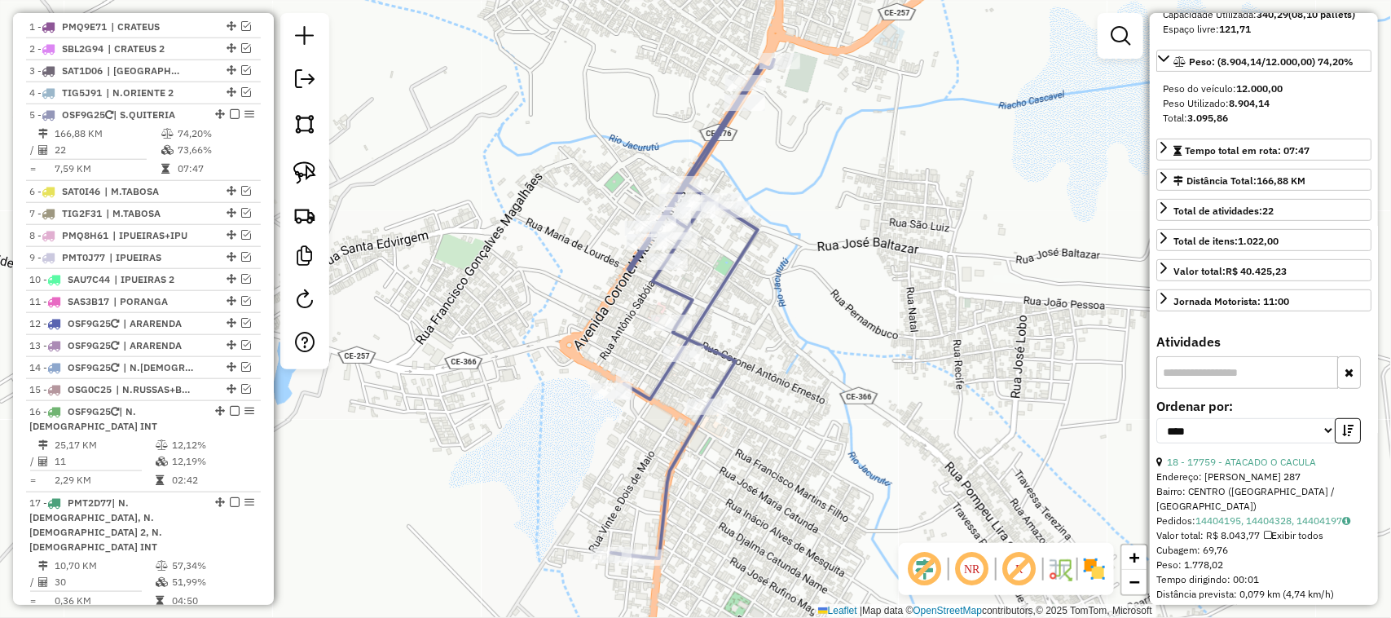
scroll to position [204, 0]
click at [1283, 466] on link "18 - 17759 - ATACADO O CACULA" at bounding box center [1241, 460] width 149 height 12
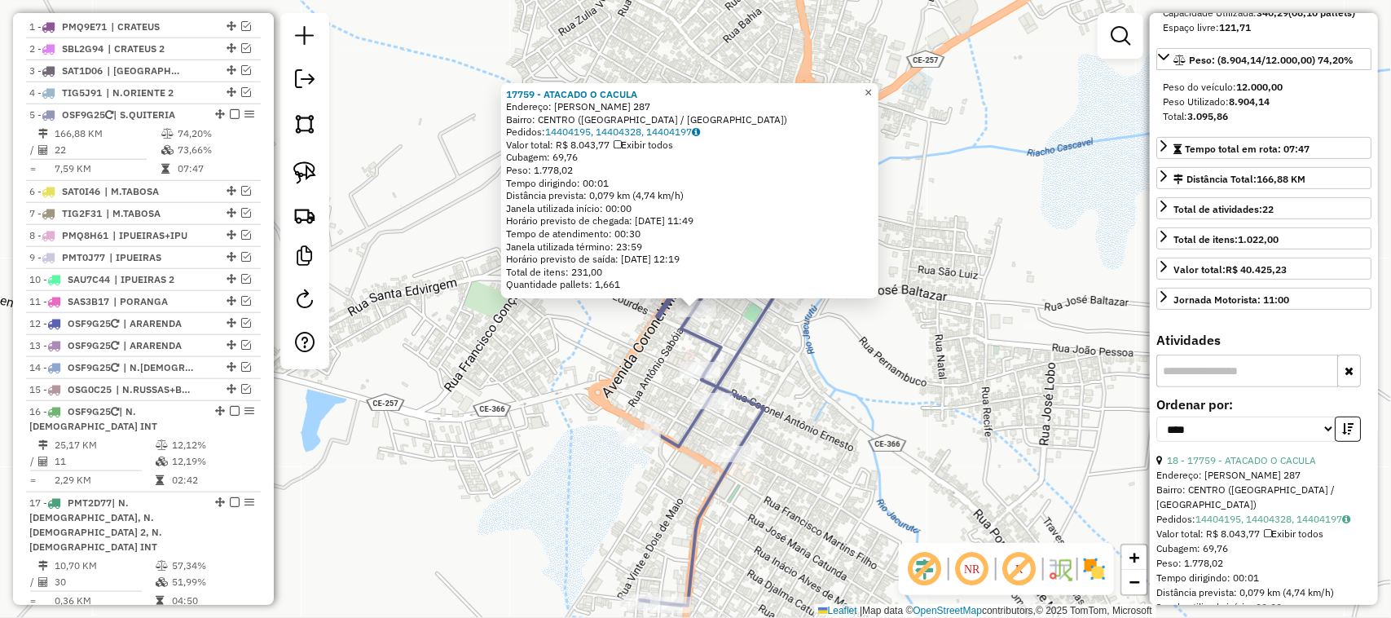
click at [872, 90] on span "×" at bounding box center [868, 93] width 7 height 14
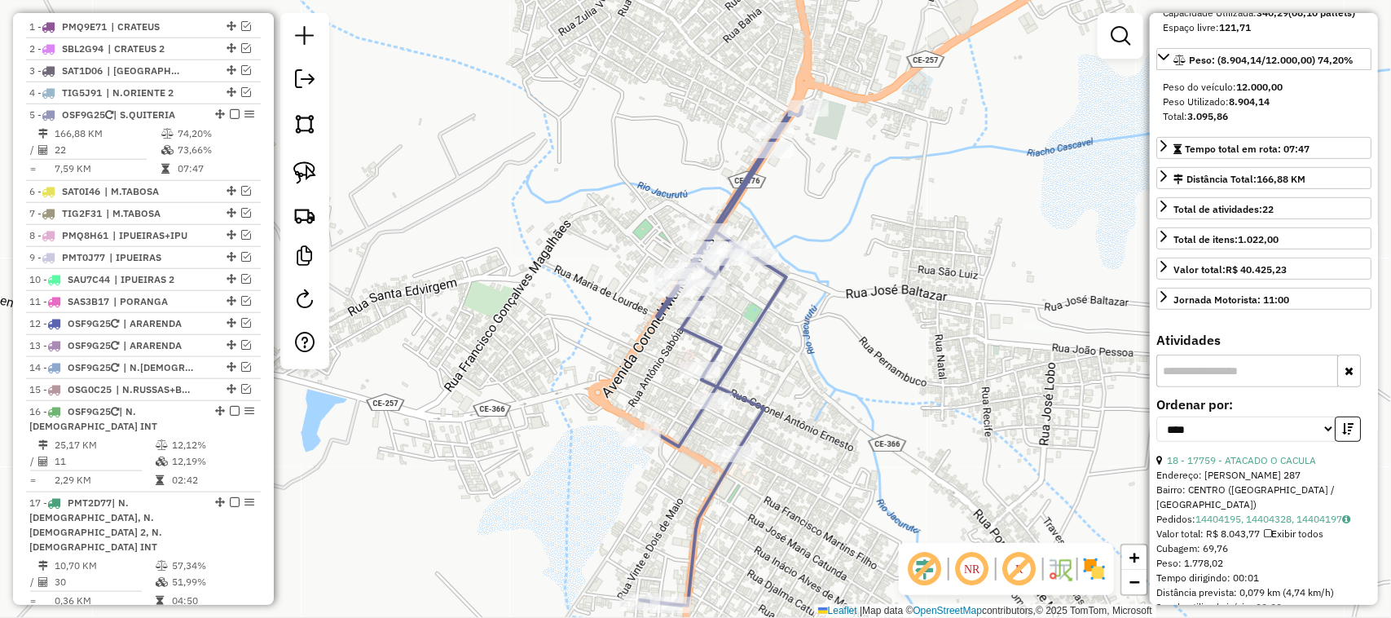
drag, startPoint x: 848, startPoint y: 299, endPoint x: 845, endPoint y: 266, distance: 32.8
click at [848, 269] on div "Janela de atendimento Grade de atendimento Capacidade Transportadoras Veículos …" at bounding box center [695, 309] width 1391 height 618
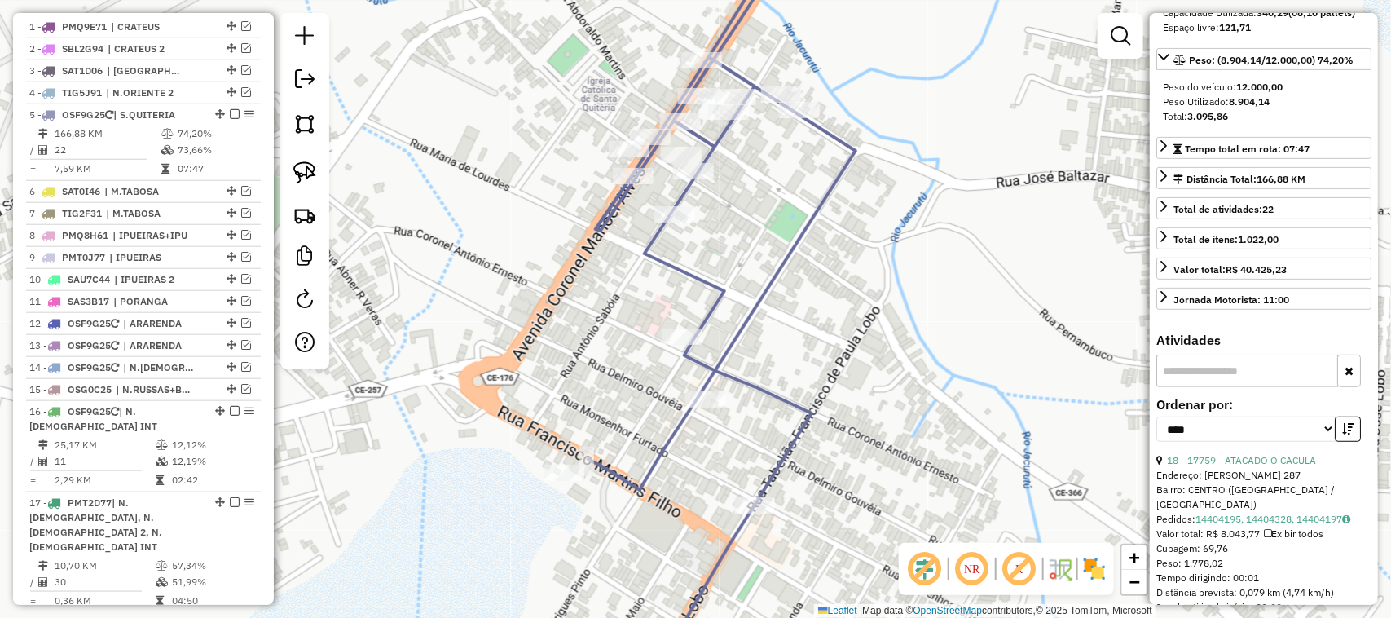
drag, startPoint x: 759, startPoint y: 306, endPoint x: 804, endPoint y: 168, distance: 144.8
click at [789, 187] on icon at bounding box center [721, 307] width 267 height 742
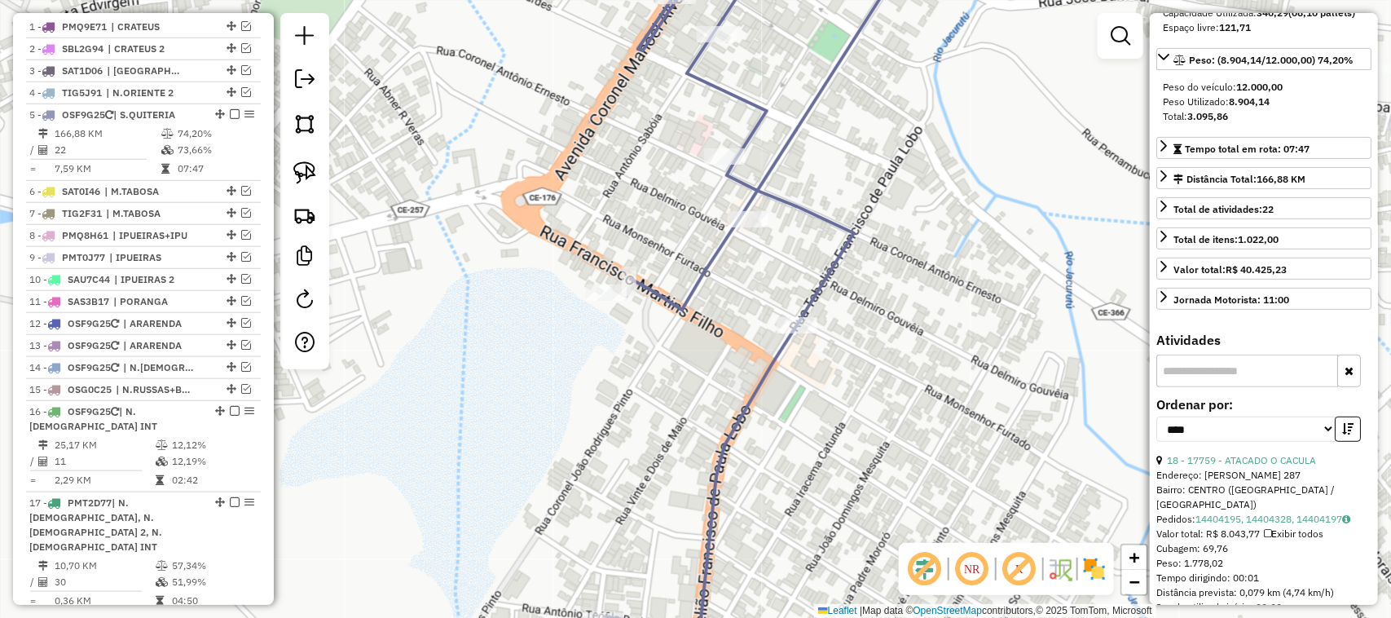
drag, startPoint x: 707, startPoint y: 287, endPoint x: 709, endPoint y: 249, distance: 38.4
click at [710, 253] on icon at bounding box center [751, 281] width 293 height 694
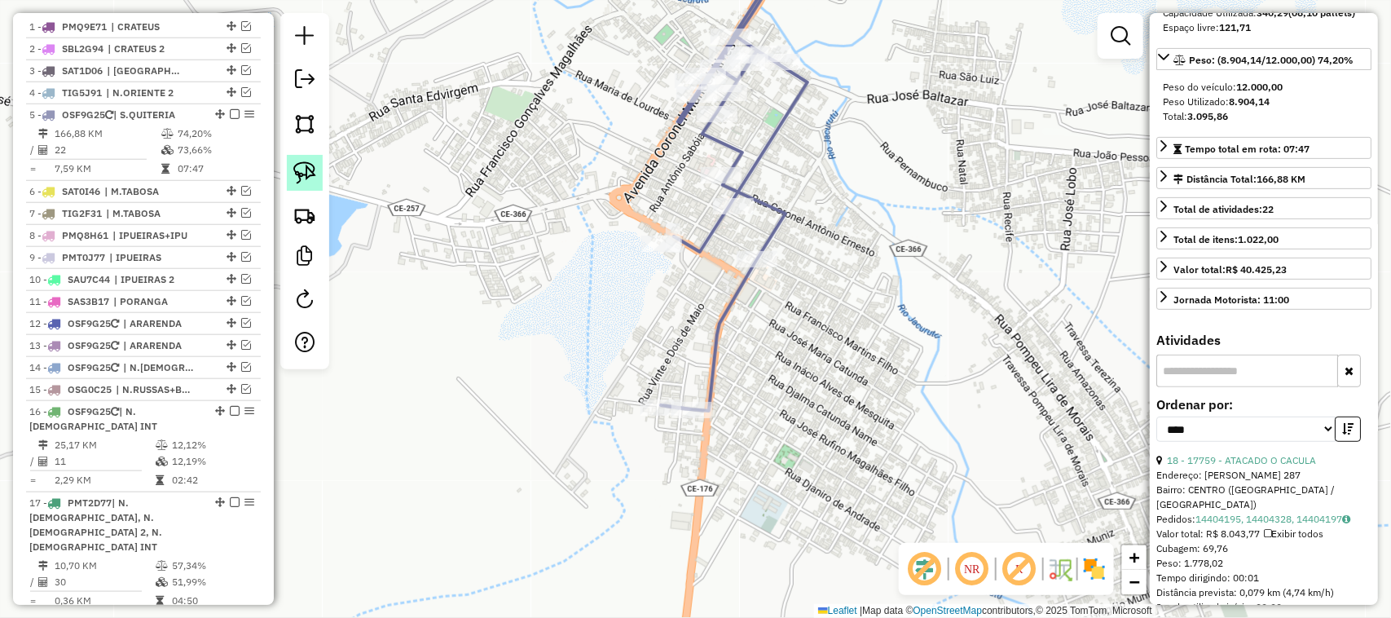
click at [304, 169] on img at bounding box center [304, 172] width 23 height 23
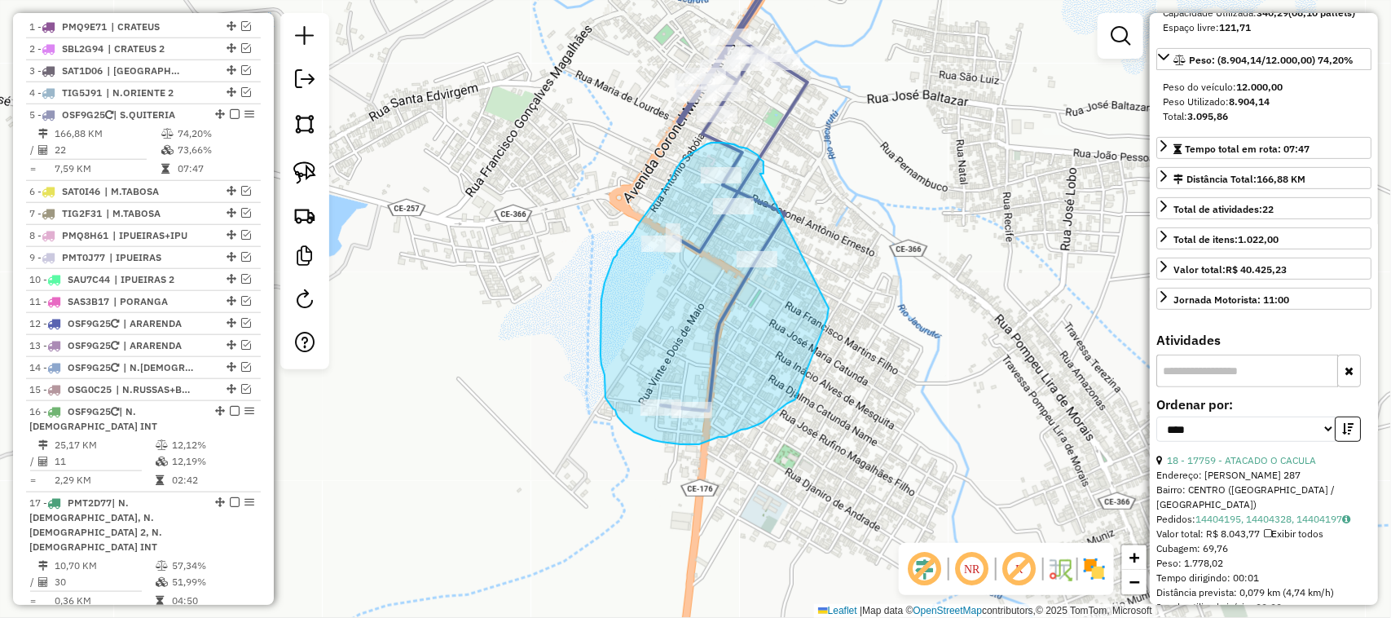
drag, startPoint x: 760, startPoint y: 174, endPoint x: 829, endPoint y: 306, distance: 149.4
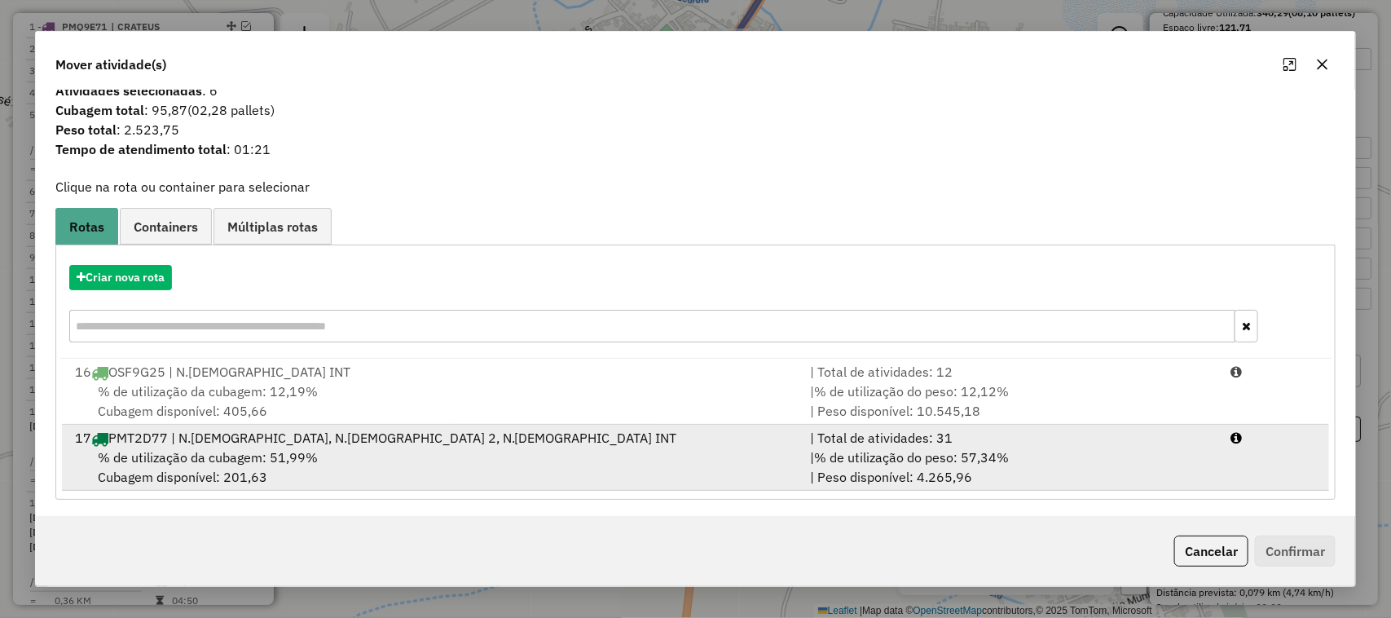
scroll to position [20, 0]
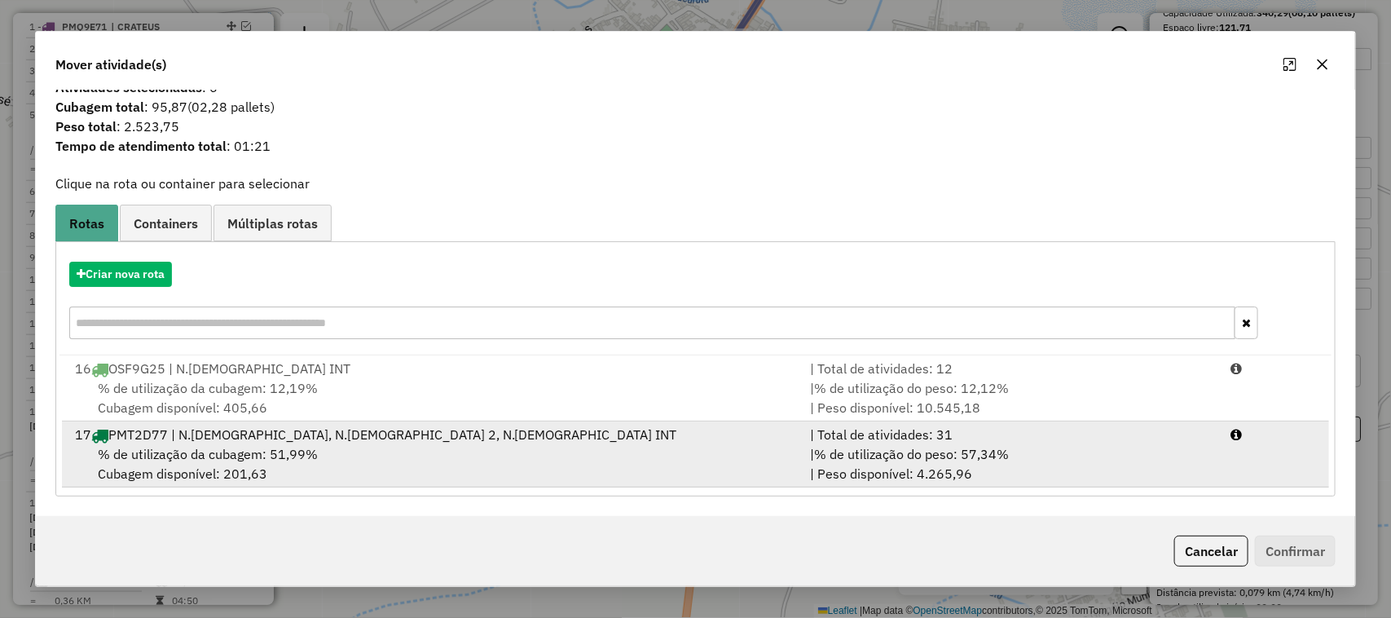
click at [231, 451] on span "% de utilização da cubagem: 51,99%" at bounding box center [208, 454] width 220 height 16
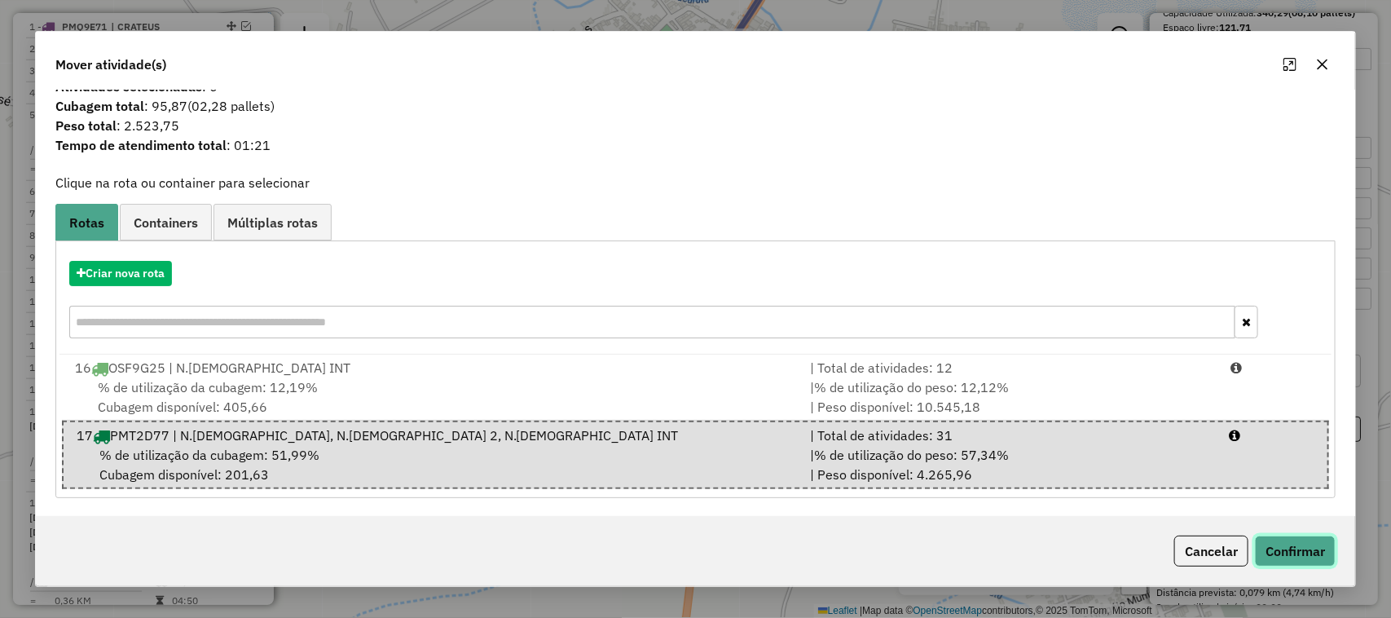
click at [1305, 547] on button "Confirmar" at bounding box center [1295, 550] width 81 height 31
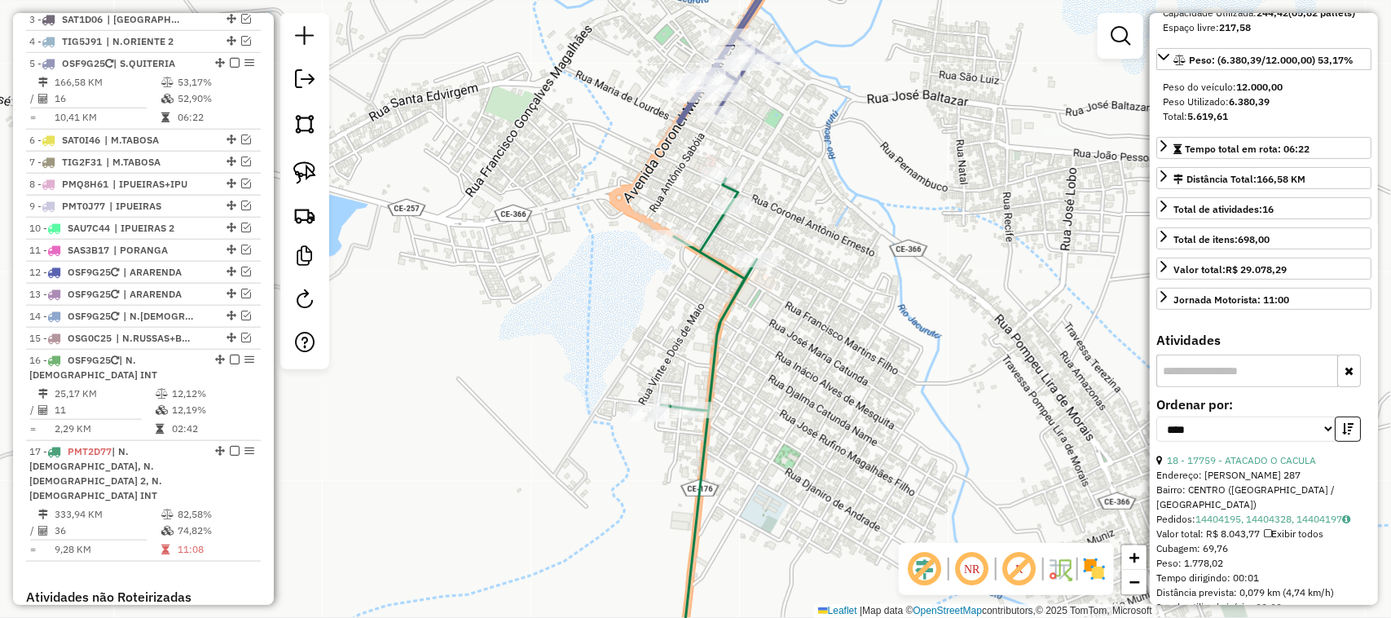
scroll to position [719, 0]
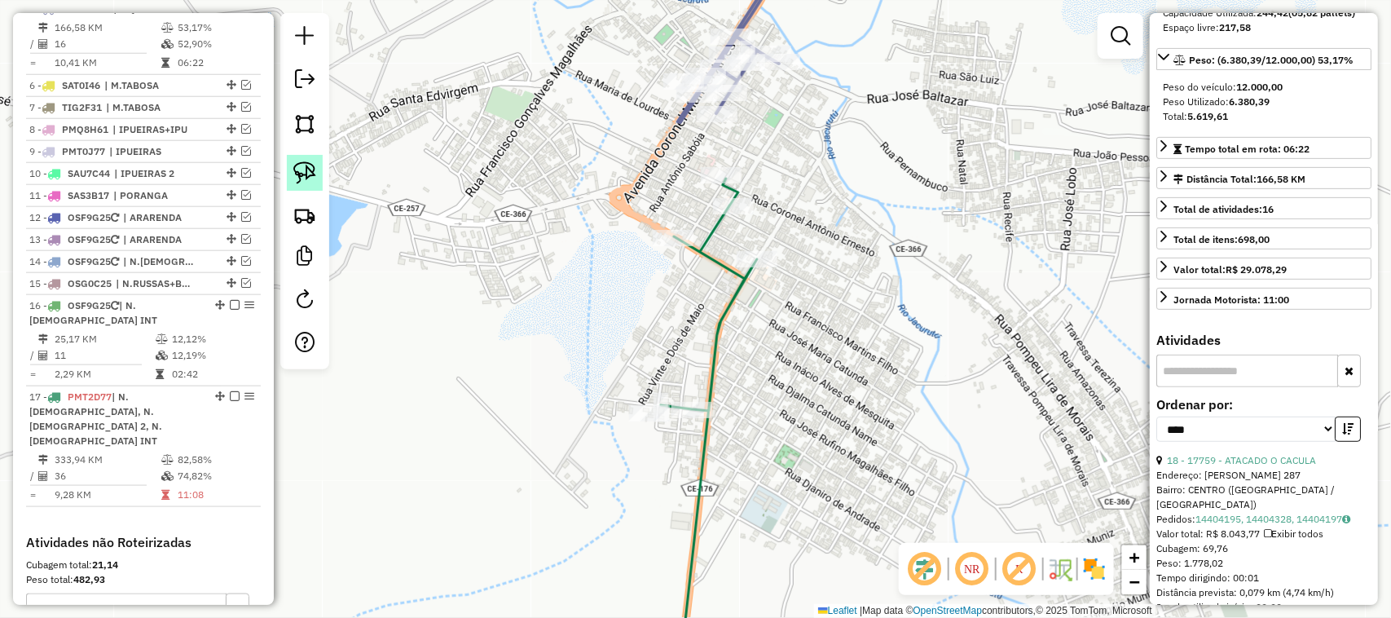
click at [306, 174] on img at bounding box center [304, 172] width 23 height 23
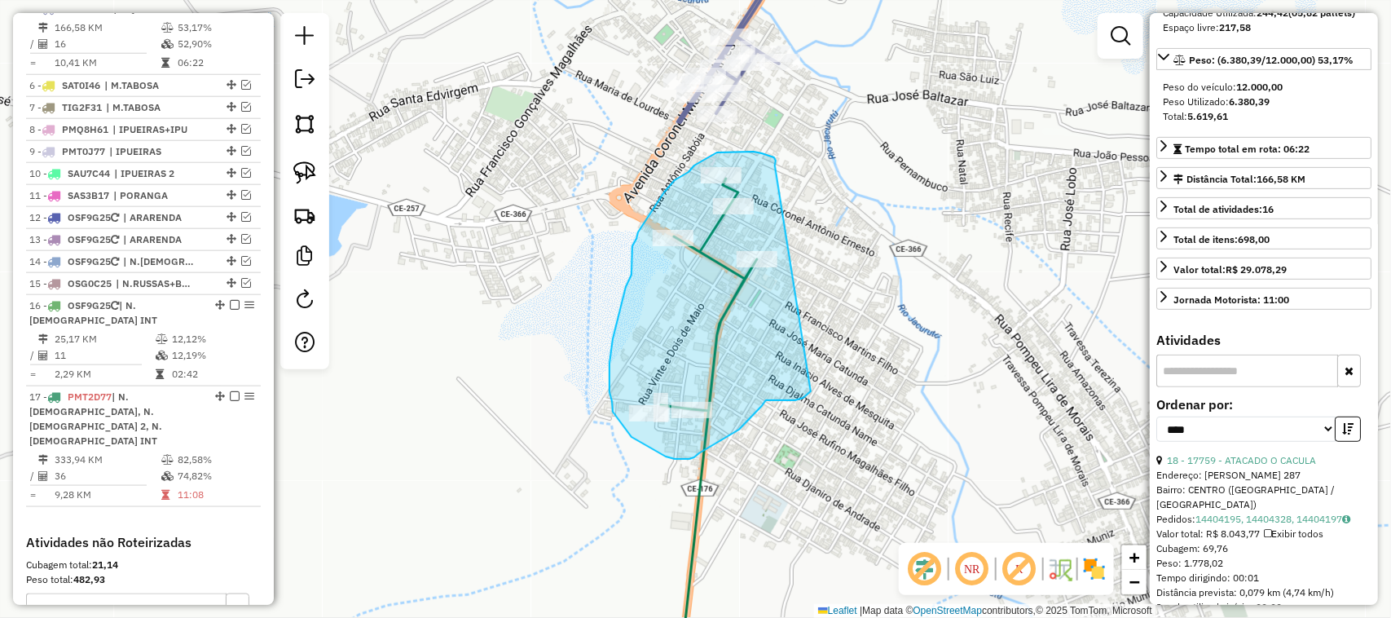
drag, startPoint x: 776, startPoint y: 165, endPoint x: 833, endPoint y: 360, distance: 202.9
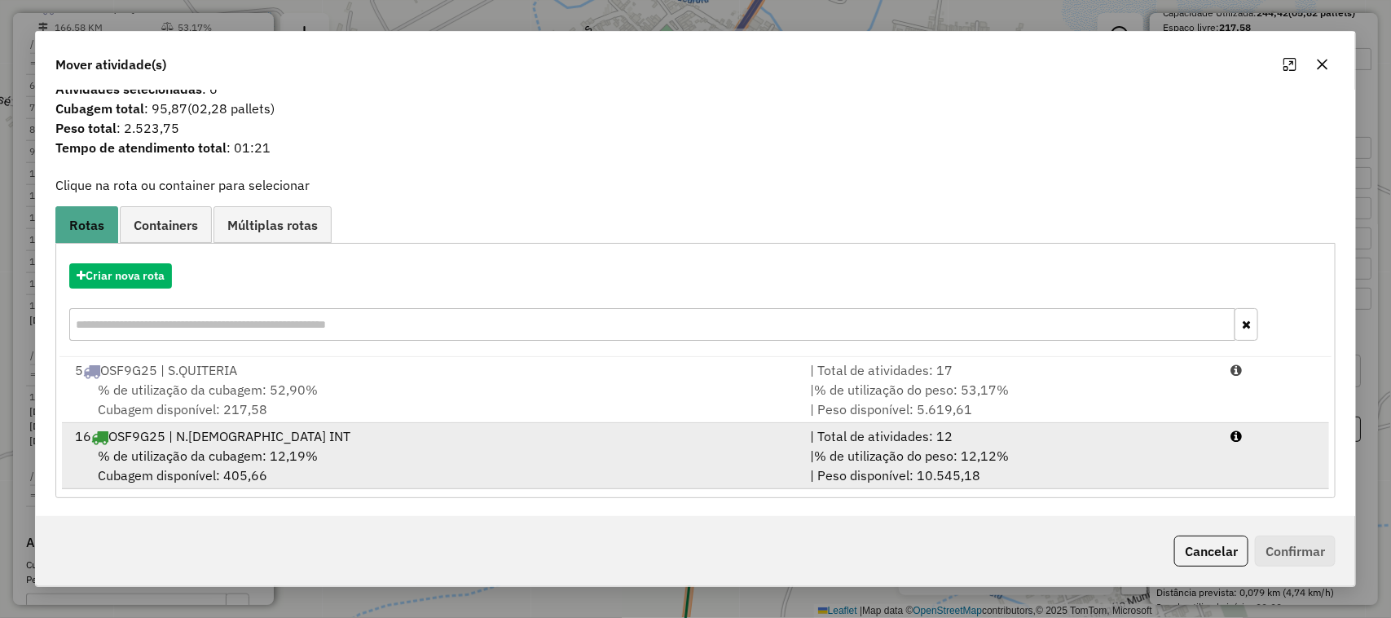
scroll to position [20, 0]
click at [212, 441] on div "16 OSF9G25 | N.RUSSAS INT" at bounding box center [433, 435] width 736 height 20
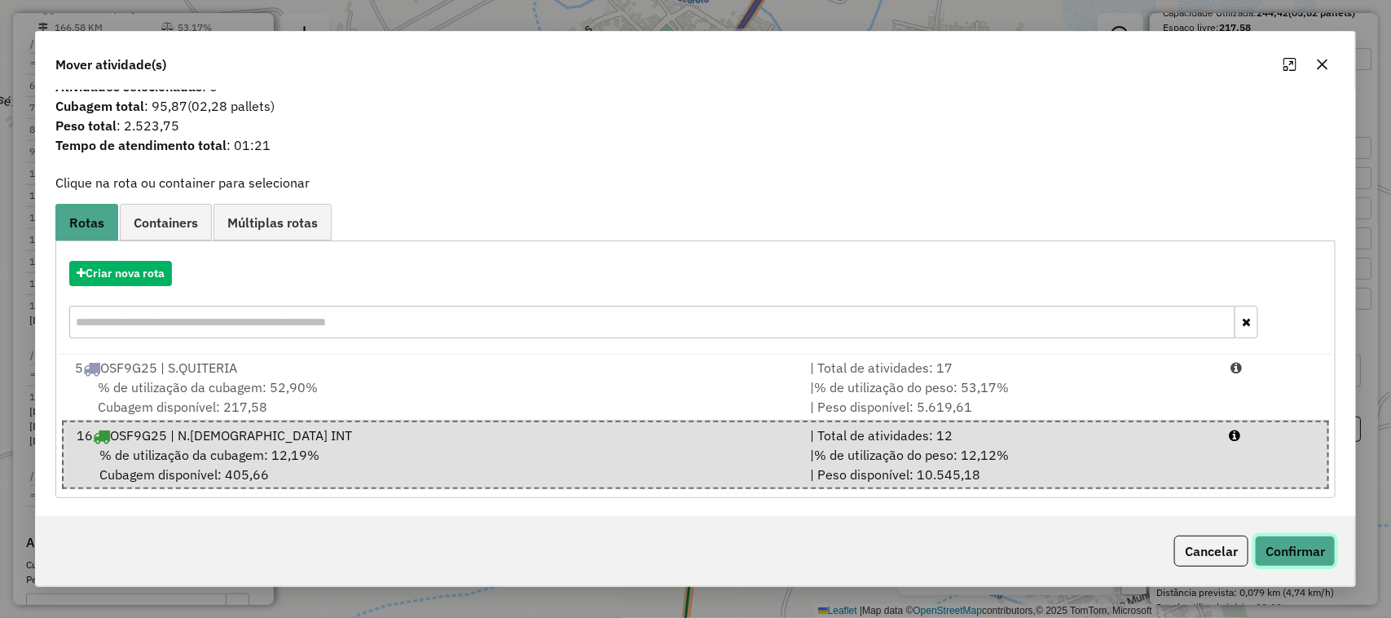
click at [1306, 547] on button "Confirmar" at bounding box center [1295, 550] width 81 height 31
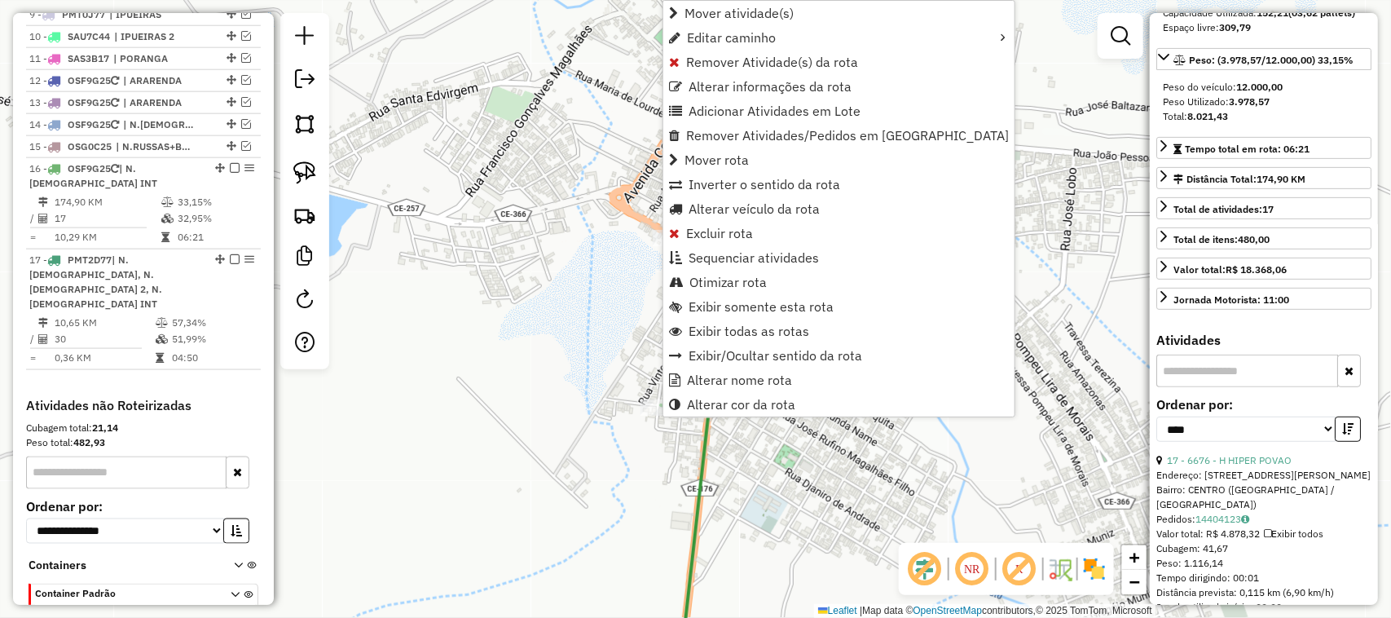
scroll to position [930, 0]
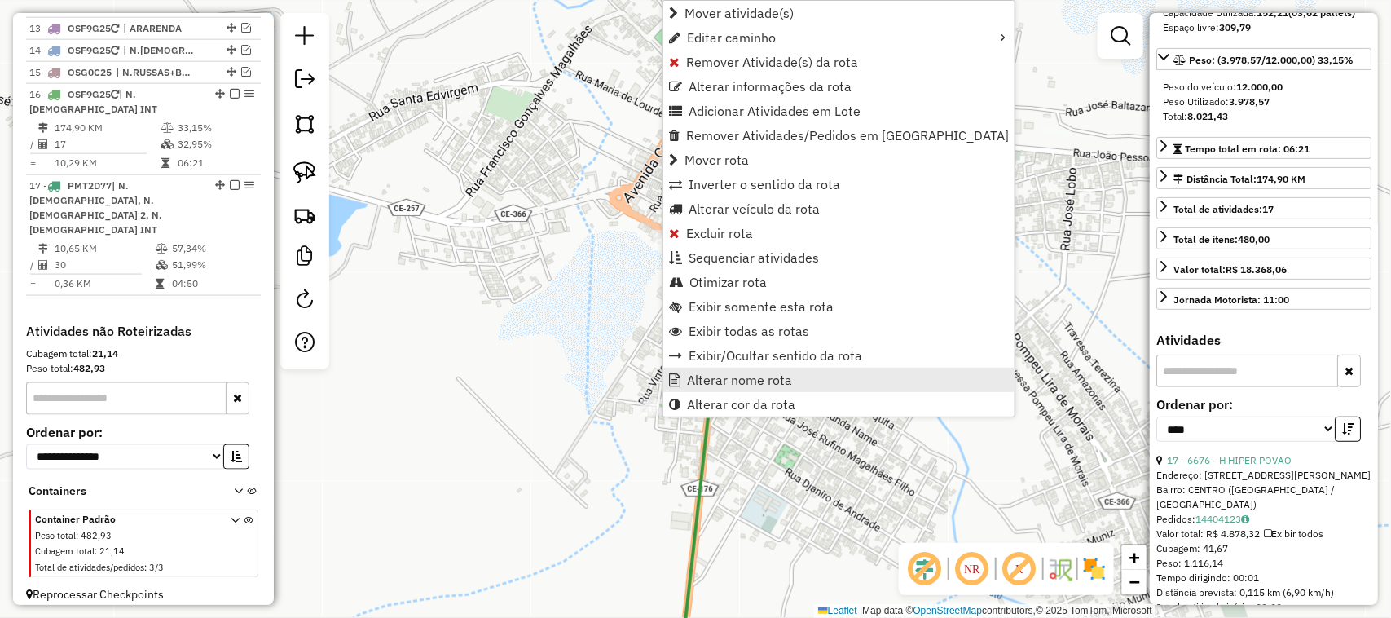
click at [734, 381] on span "Alterar nome rota" at bounding box center [739, 379] width 105 height 13
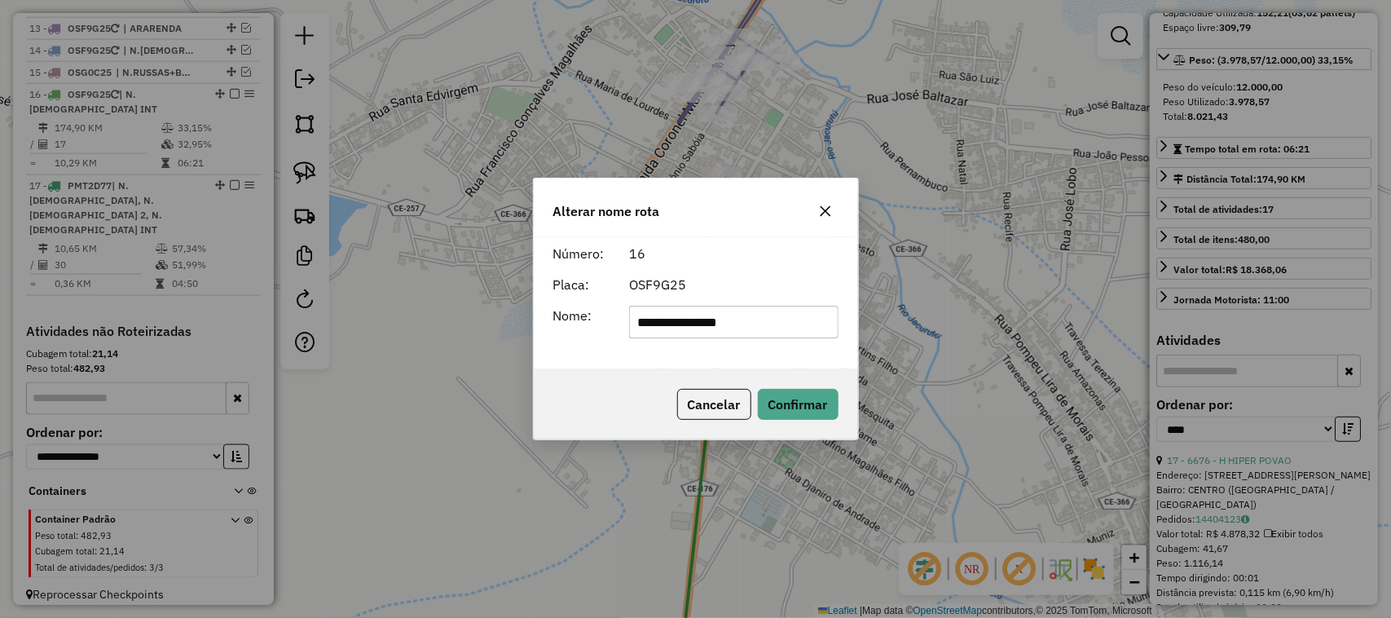
type input "**********"
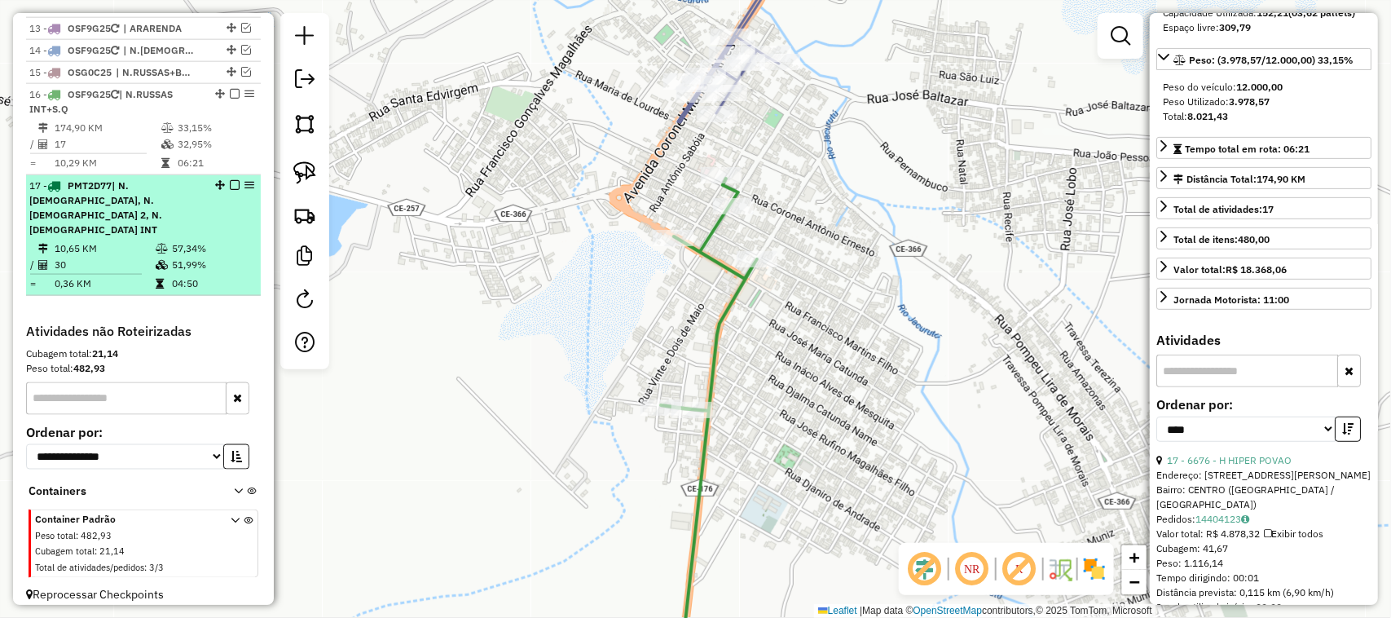
click at [233, 190] on em at bounding box center [235, 185] width 10 height 10
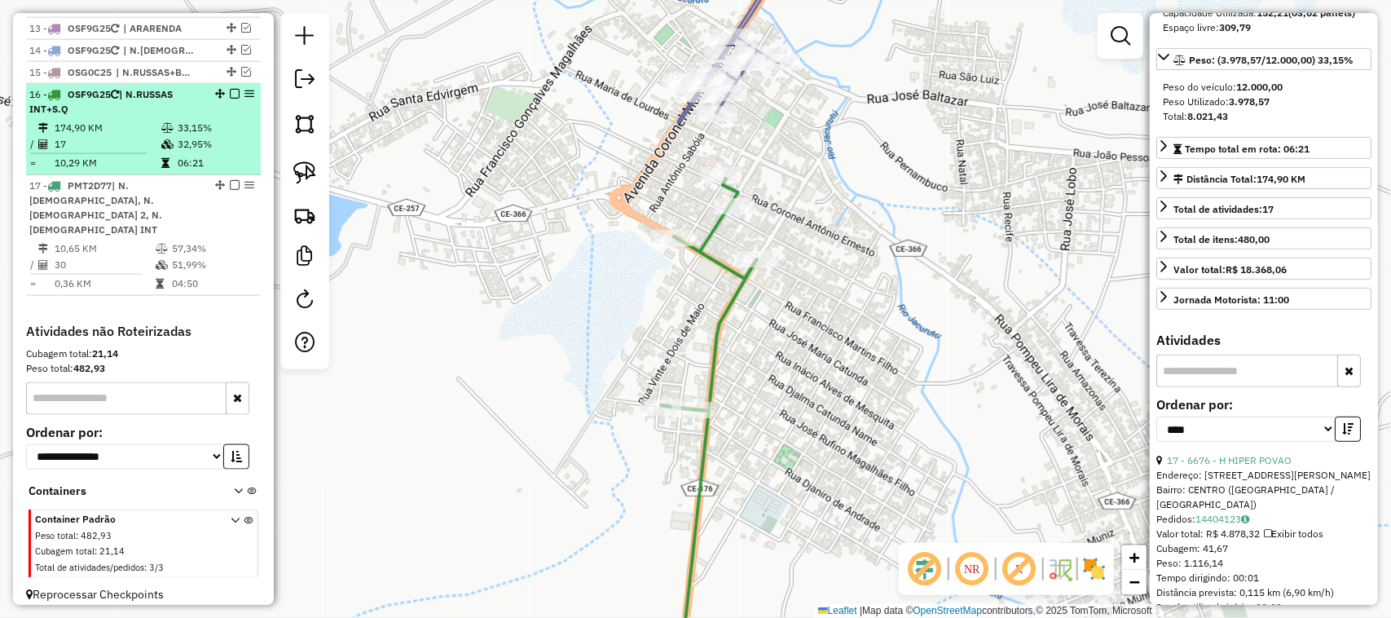
scroll to position [861, 0]
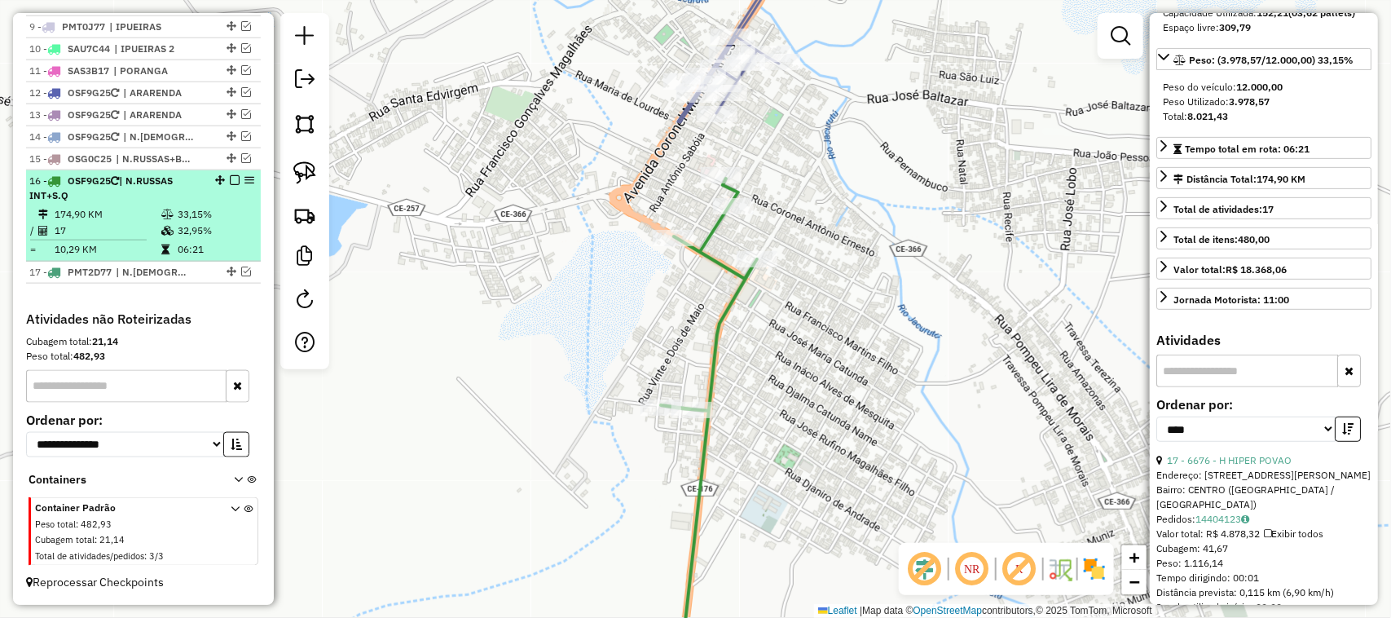
click at [127, 206] on td "174,90 KM" at bounding box center [107, 214] width 107 height 16
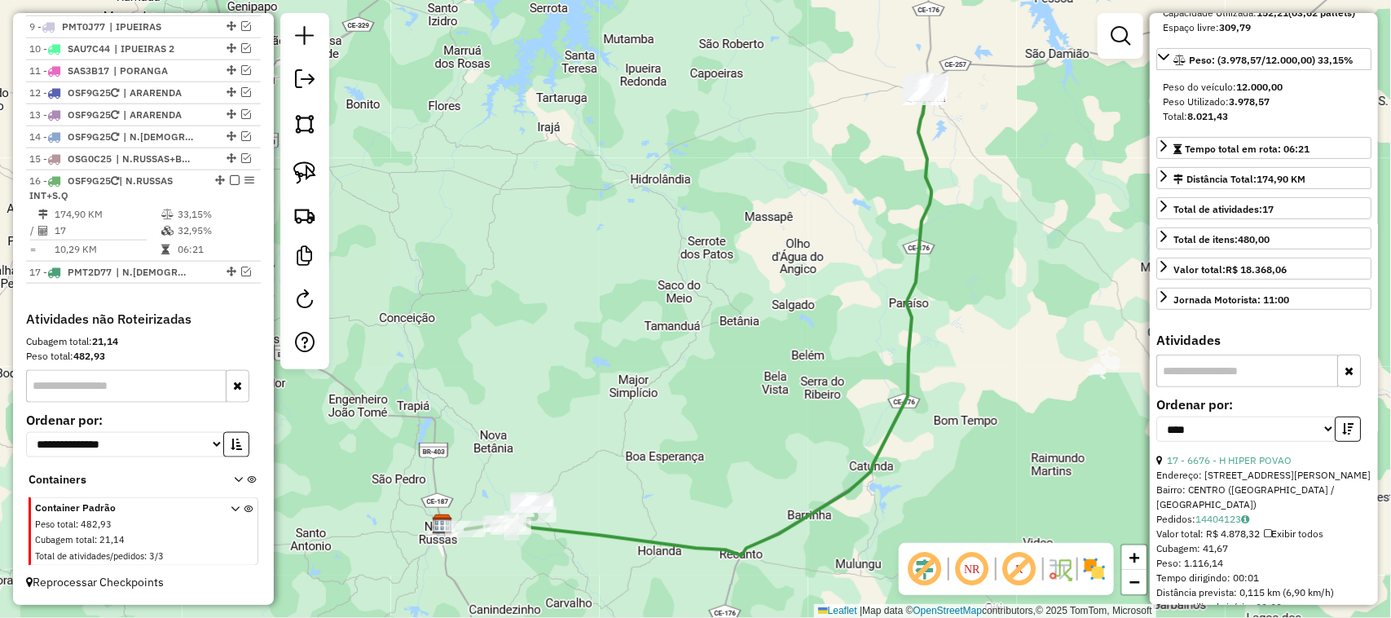
drag, startPoint x: 539, startPoint y: 408, endPoint x: 572, endPoint y: 379, distance: 43.9
click at [571, 383] on div "Janela de atendimento Grade de atendimento Capacidade Transportadoras Veículos …" at bounding box center [695, 309] width 1391 height 618
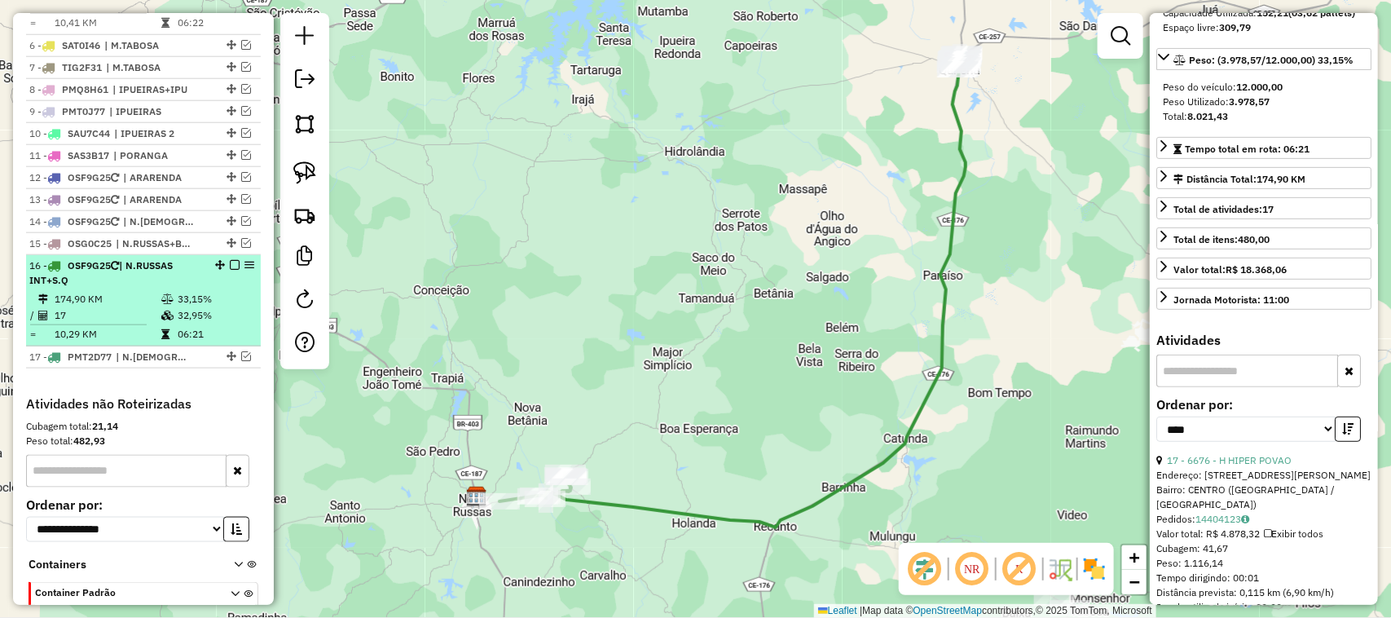
scroll to position [657, 0]
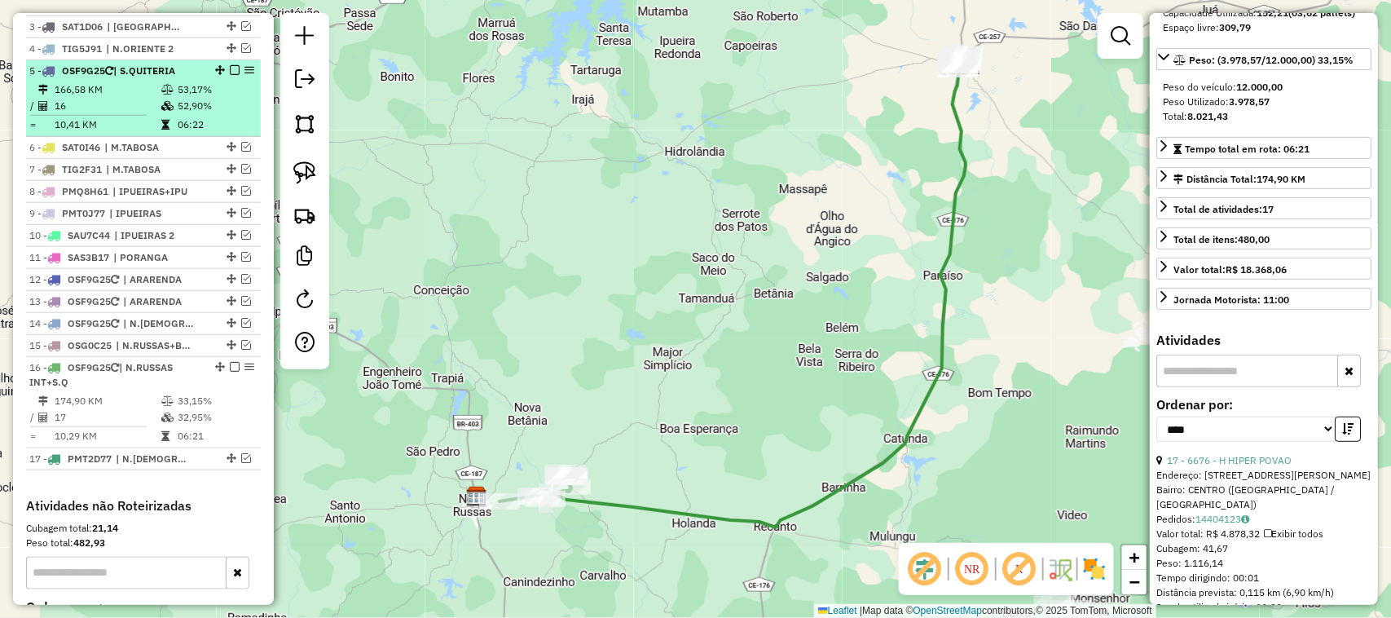
click at [119, 114] on td "16" at bounding box center [107, 106] width 107 height 16
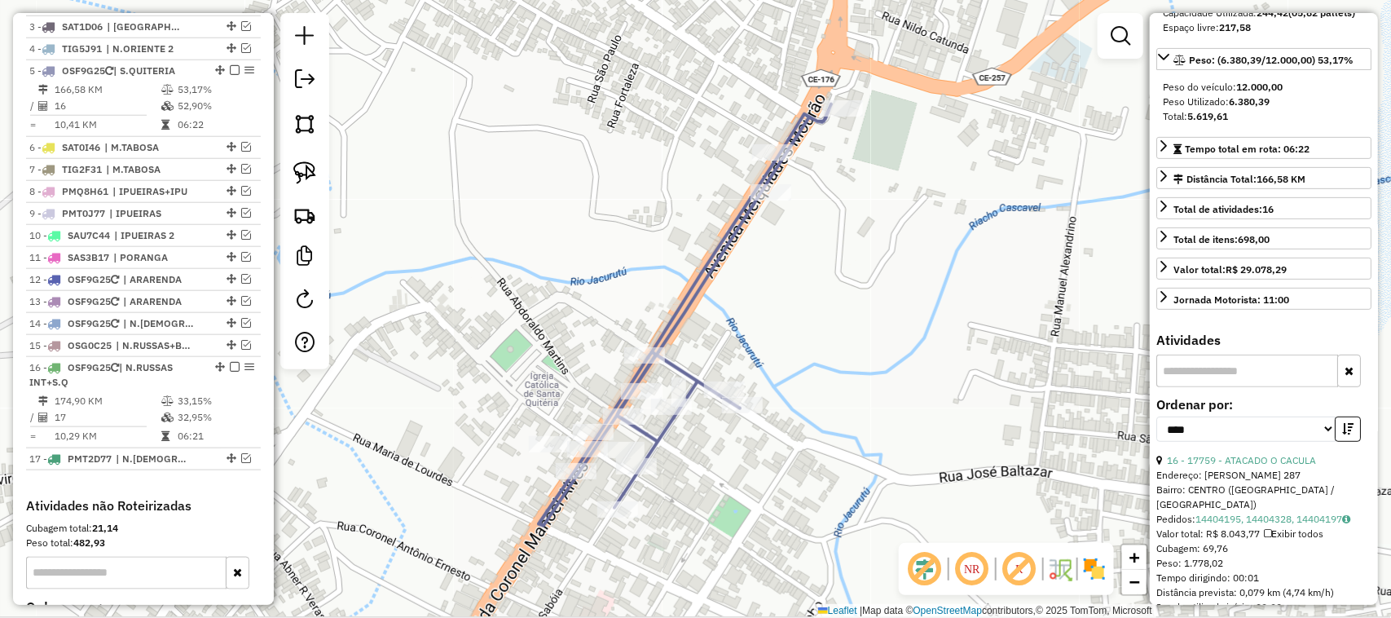
drag, startPoint x: 768, startPoint y: 340, endPoint x: 821, endPoint y: 251, distance: 103.8
click at [821, 257] on div "Janela de atendimento Grade de atendimento Capacidade Transportadoras Veículos …" at bounding box center [695, 309] width 1391 height 618
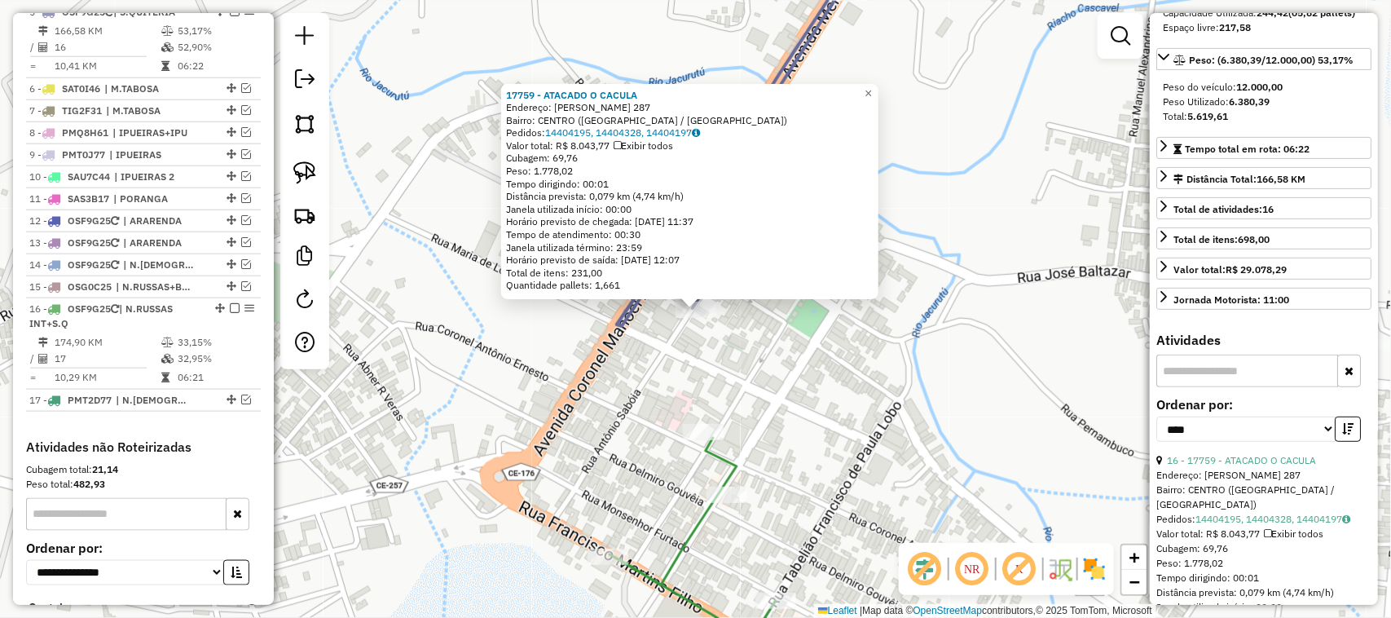
scroll to position [719, 0]
click at [872, 88] on span "×" at bounding box center [868, 93] width 7 height 14
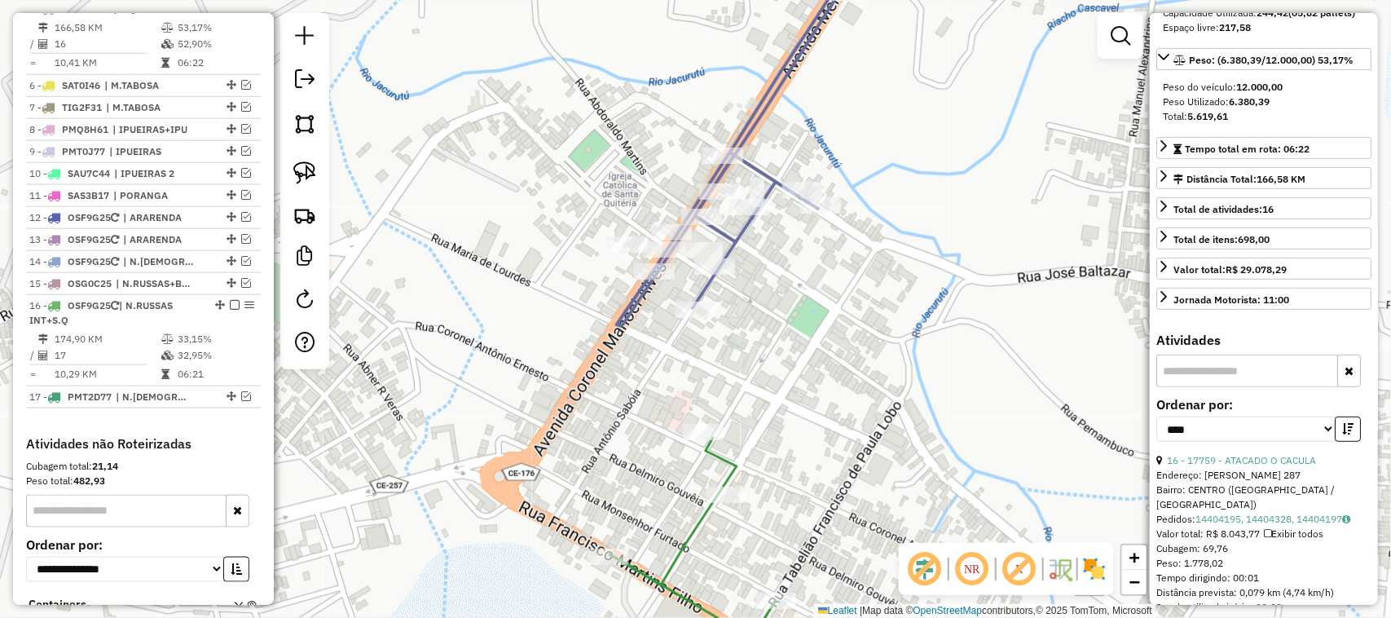
drag, startPoint x: 819, startPoint y: 351, endPoint x: 756, endPoint y: 383, distance: 70.3
click at [763, 383] on div "Rota 16 - Placa OSF9G25 6676 - H HIPER POVAO Janela de atendimento Grade de ate…" at bounding box center [695, 309] width 1391 height 618
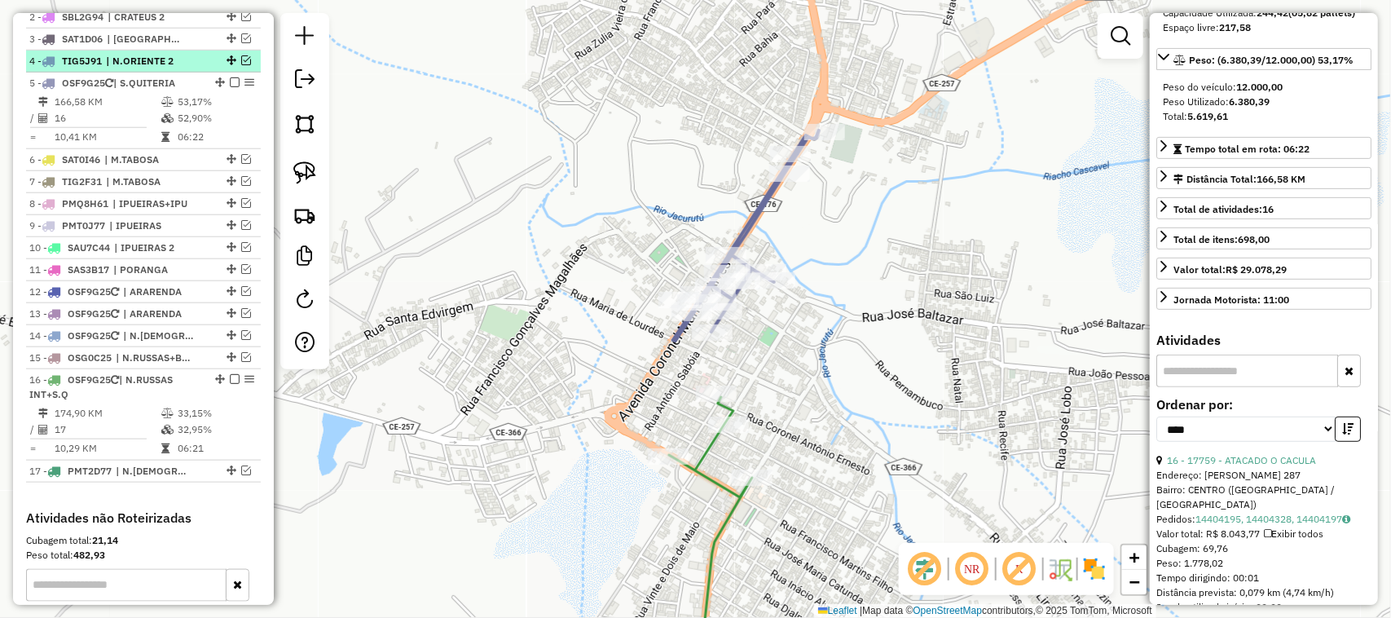
scroll to position [617, 0]
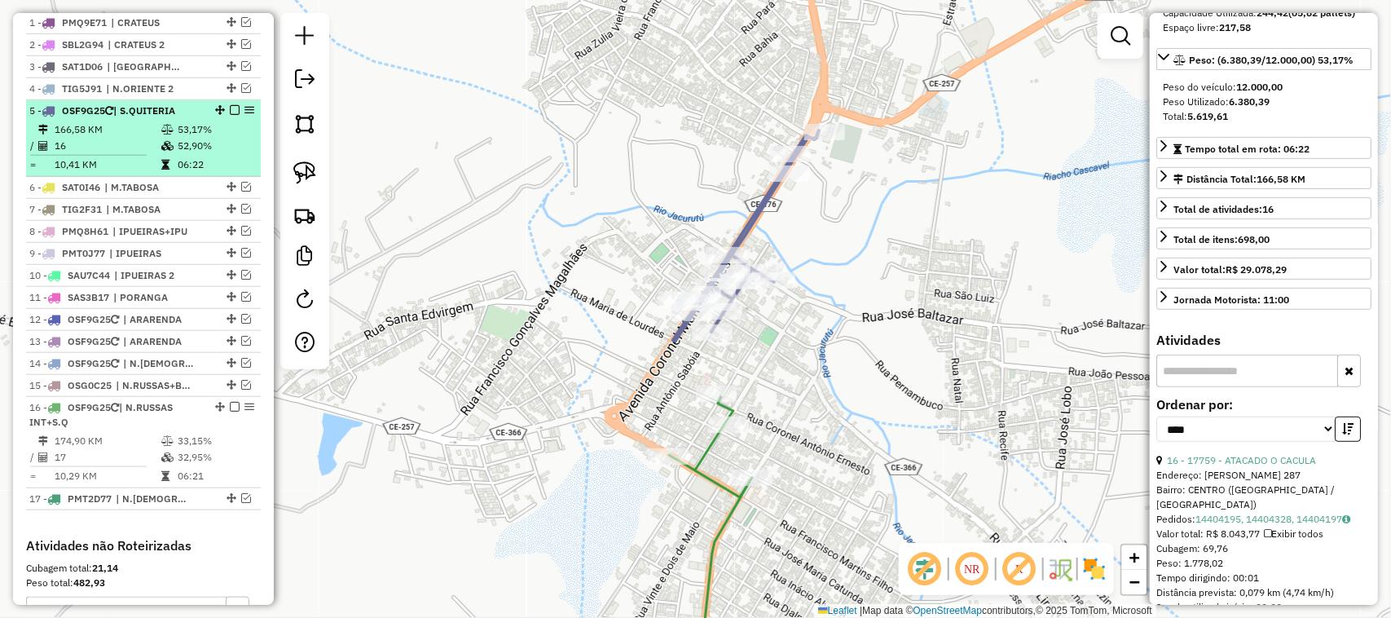
click at [111, 138] on td "166,58 KM" at bounding box center [107, 129] width 107 height 16
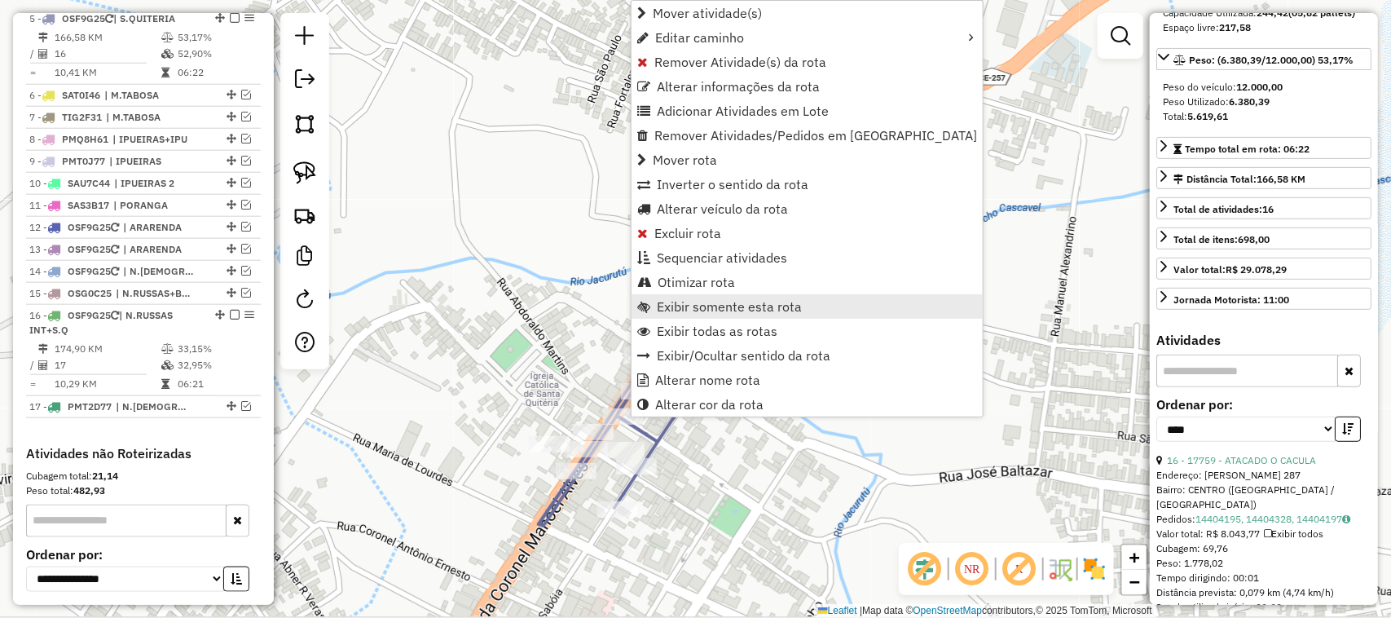
scroll to position [719, 0]
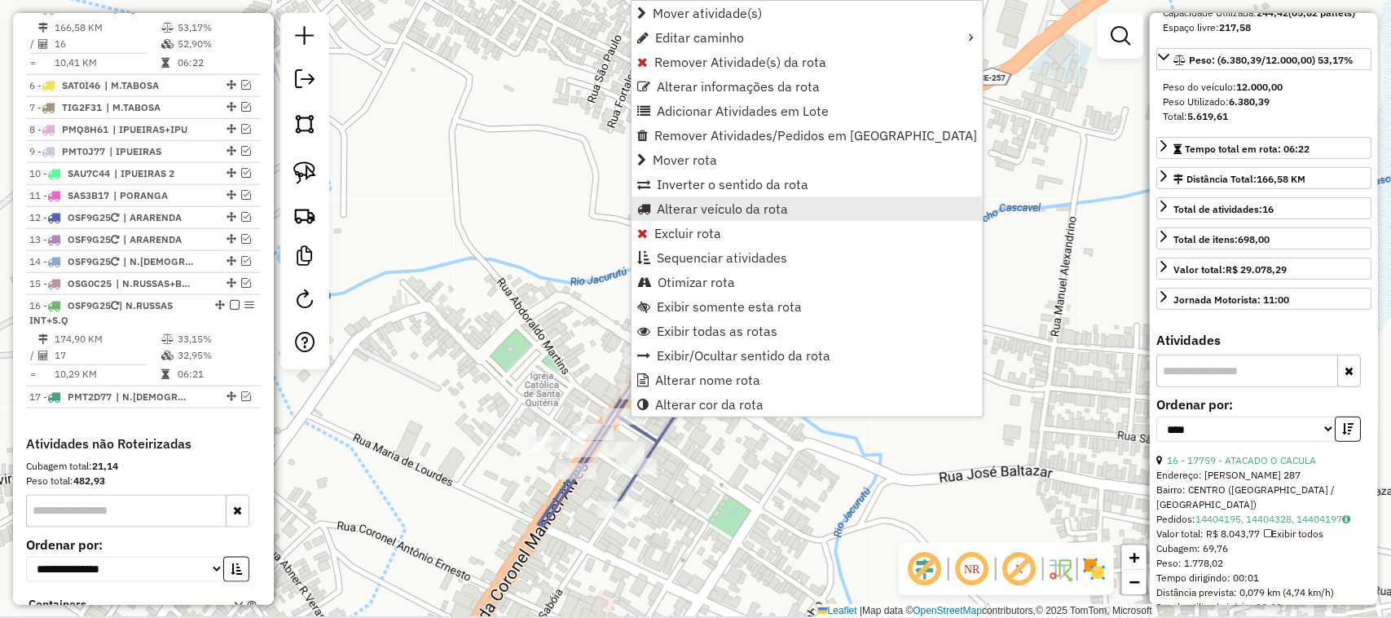
click at [698, 205] on span "Alterar veículo da rota" at bounding box center [722, 208] width 131 height 13
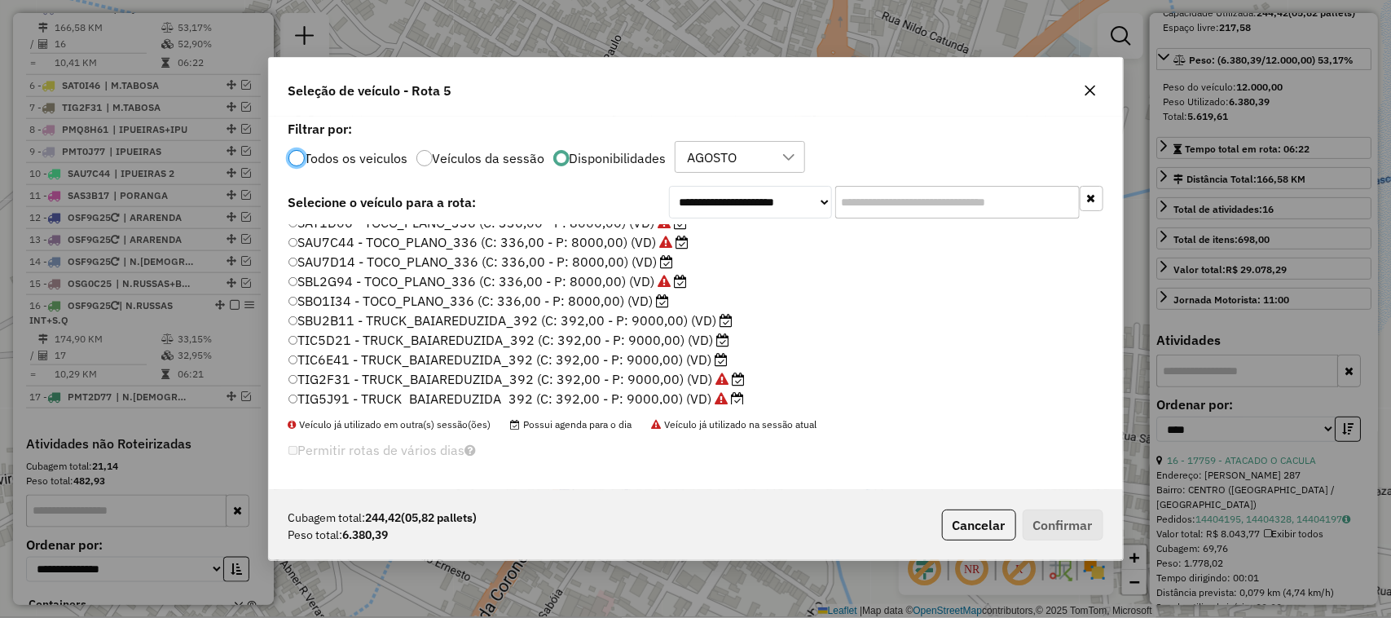
scroll to position [387, 0]
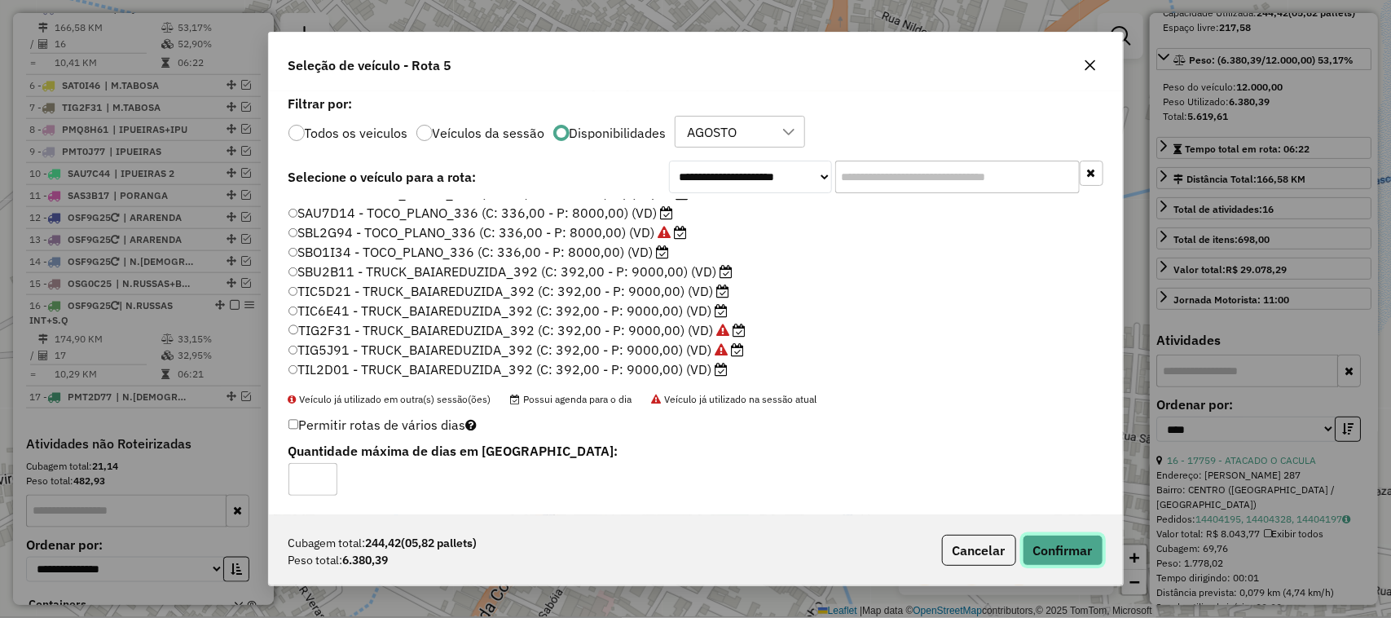
click at [1062, 554] on button "Confirmar" at bounding box center [1063, 550] width 81 height 31
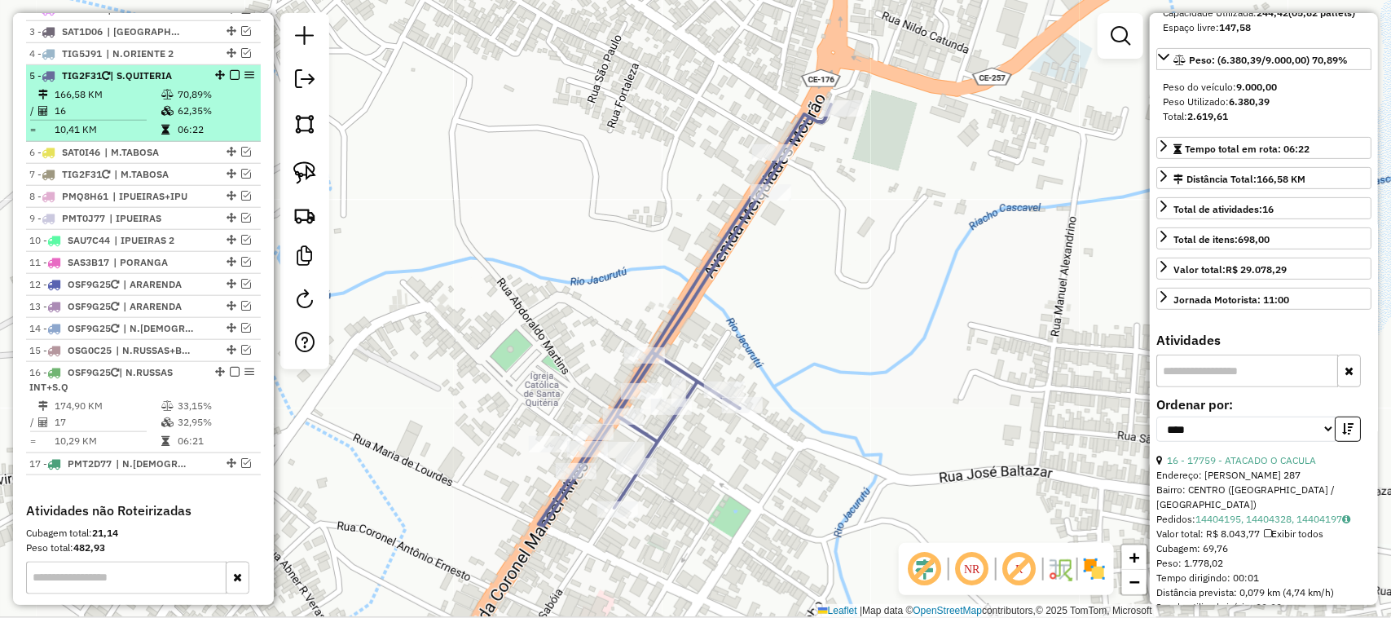
scroll to position [617, 0]
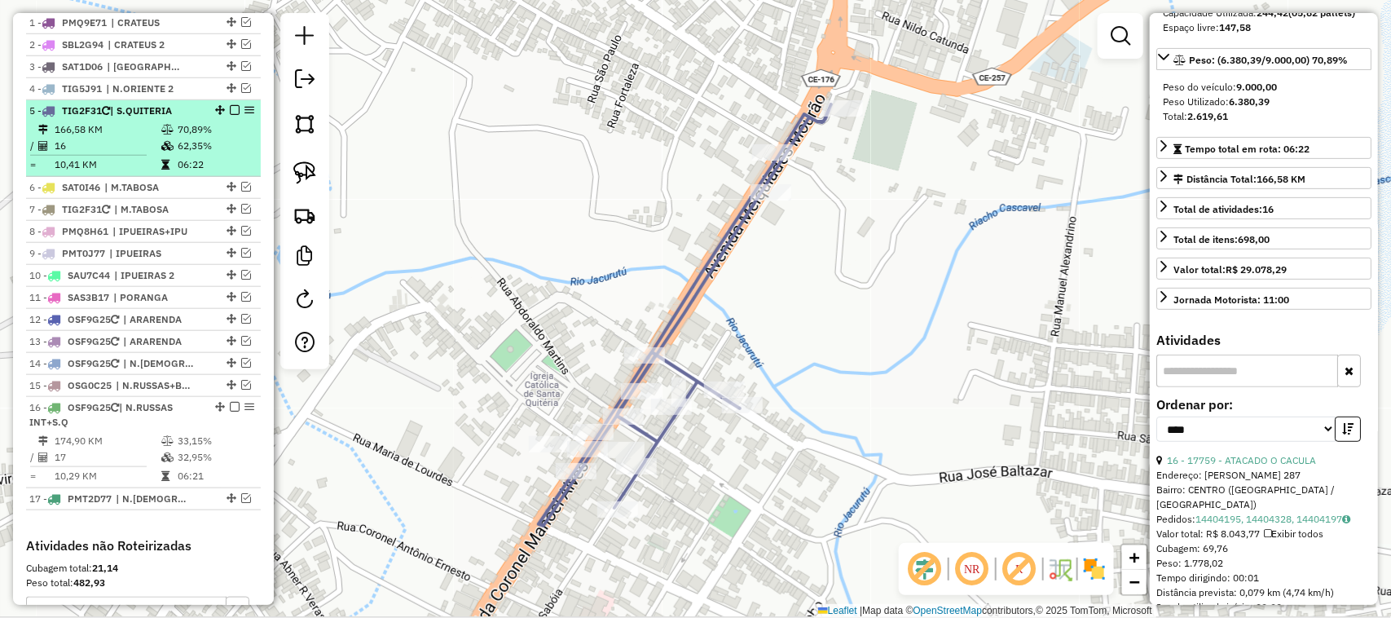
click at [128, 153] on td "16" at bounding box center [107, 146] width 107 height 16
click at [230, 115] on em at bounding box center [235, 110] width 10 height 10
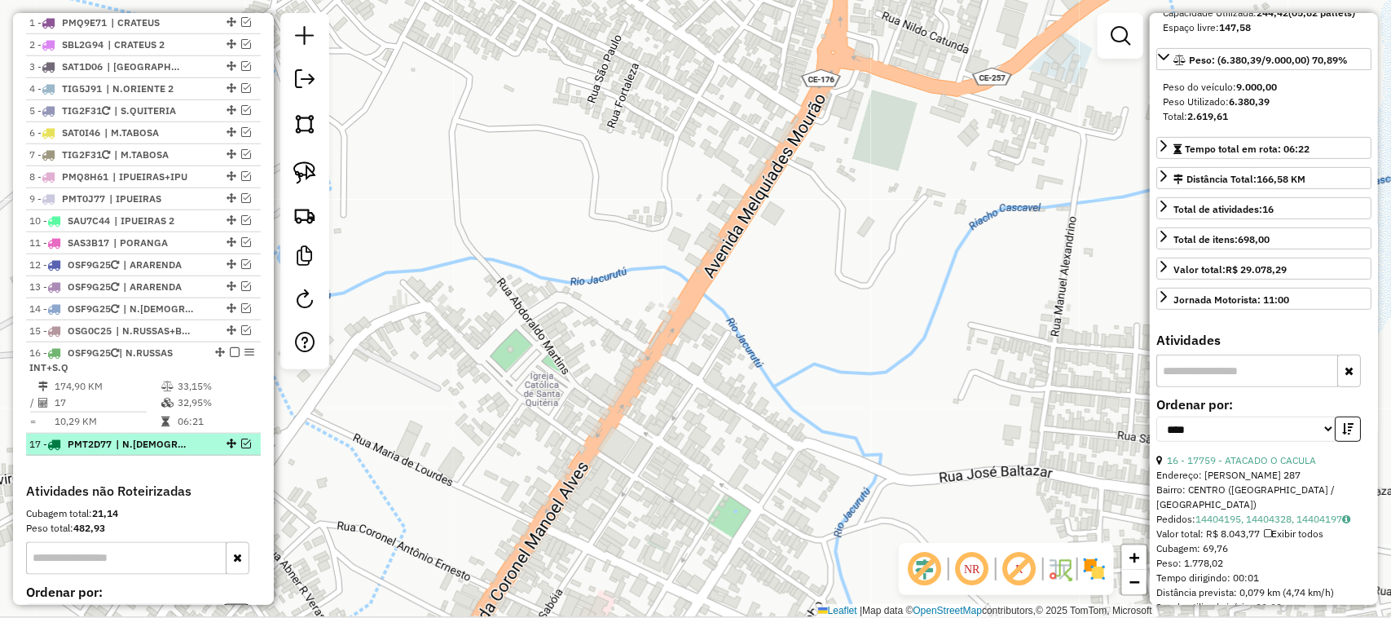
click at [242, 448] on em at bounding box center [246, 443] width 10 height 10
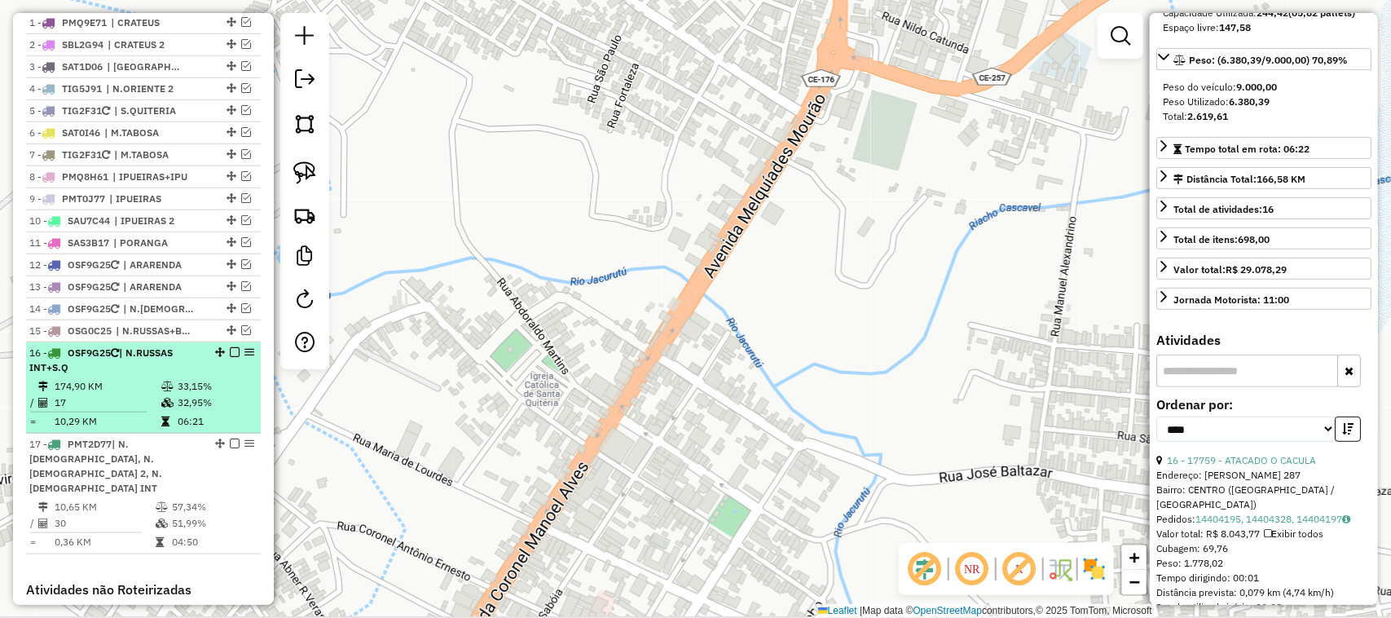
click at [120, 375] on div "16 - OSF9G25 | N.RUSSAS INT+S.Q" at bounding box center [115, 360] width 173 height 29
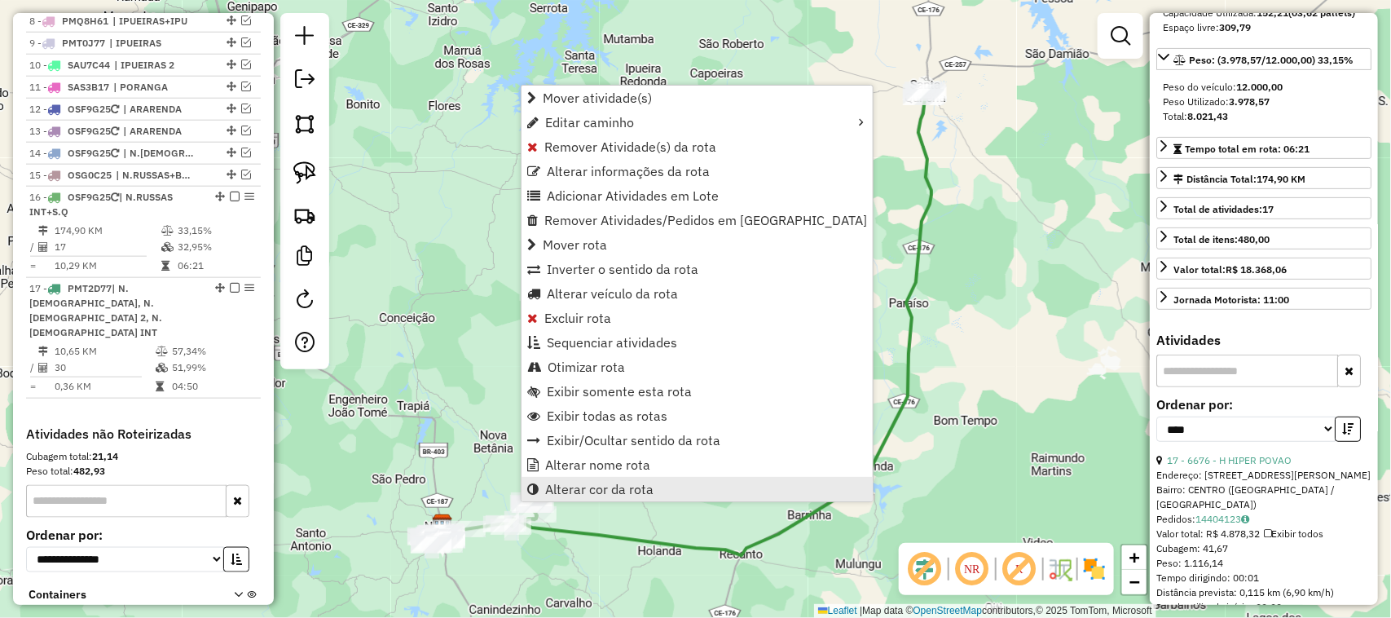
scroll to position [876, 0]
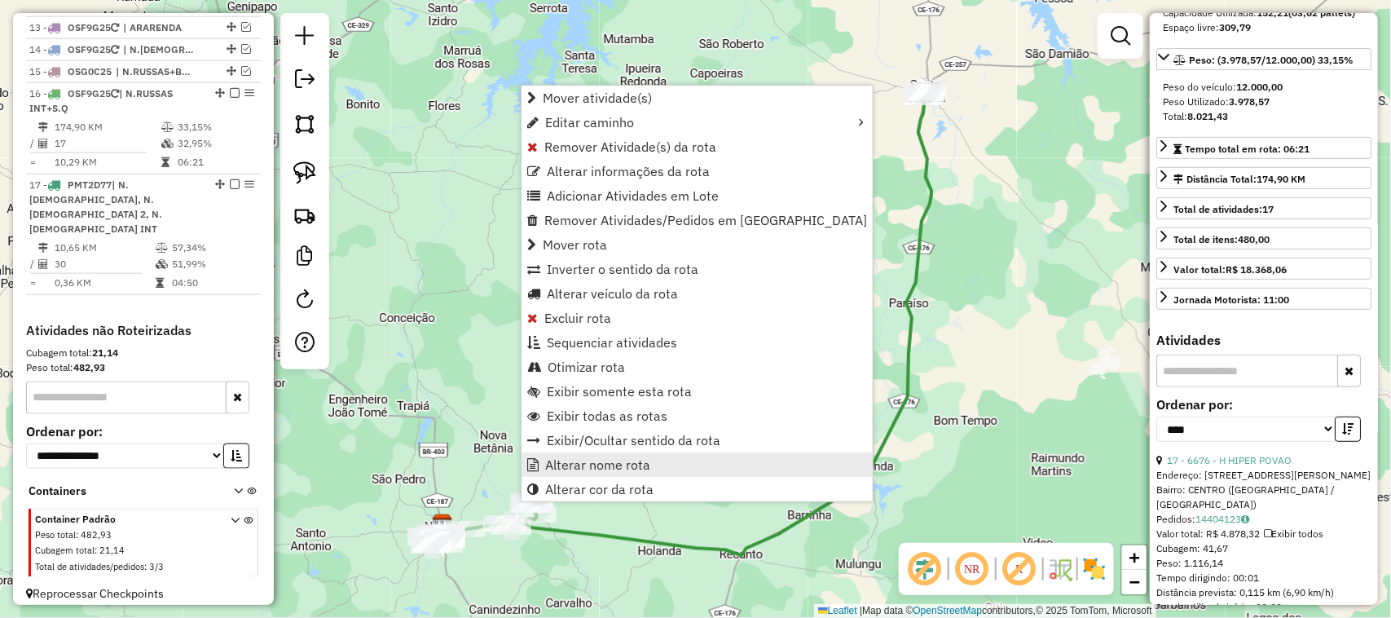
click at [592, 461] on span "Alterar nome rota" at bounding box center [597, 464] width 105 height 13
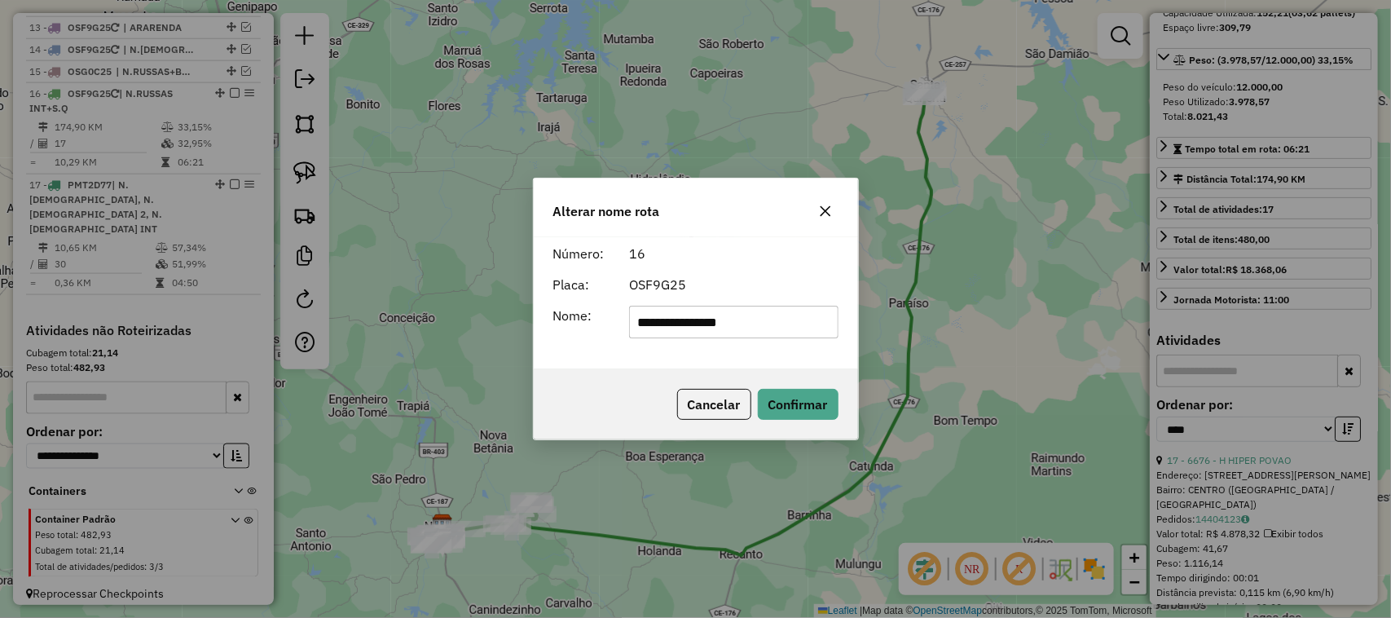
click at [728, 323] on input "**********" at bounding box center [733, 322] width 209 height 33
click at [723, 324] on input "**********" at bounding box center [733, 322] width 209 height 33
type input "**********"
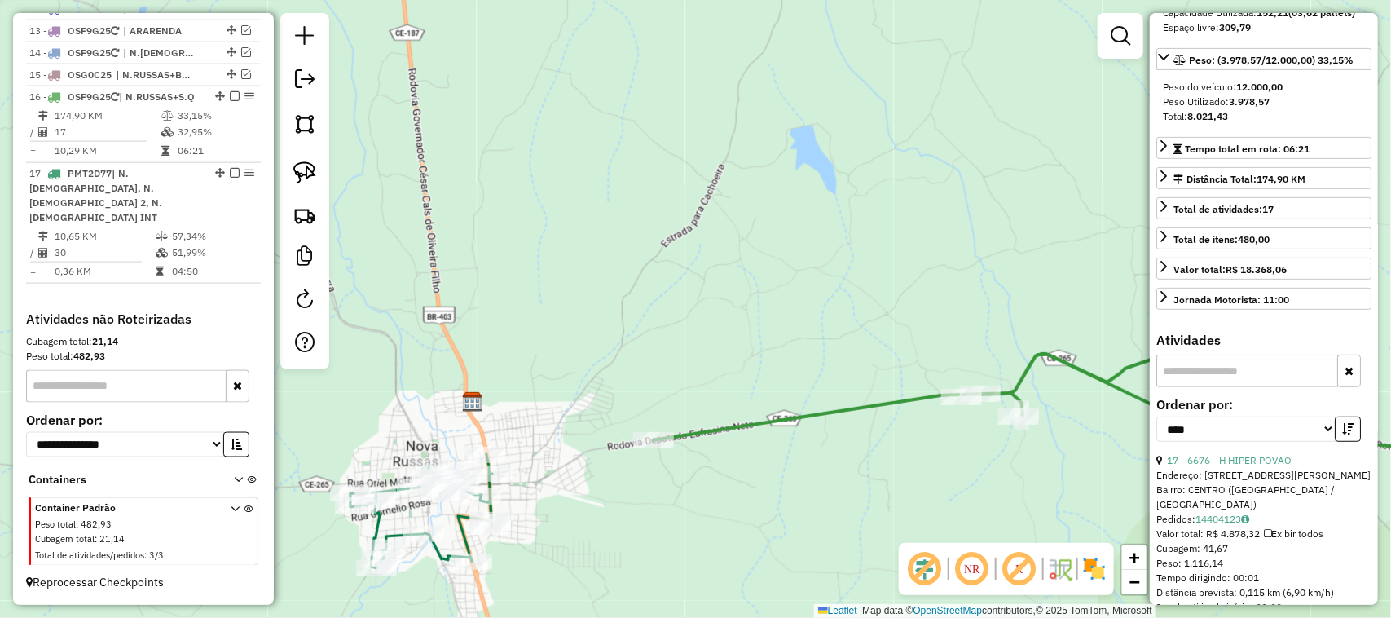
drag, startPoint x: 547, startPoint y: 408, endPoint x: 597, endPoint y: 332, distance: 91.8
click at [597, 332] on div "Janela de atendimento Grade de atendimento Capacidade Transportadoras Veículos …" at bounding box center [695, 309] width 1391 height 618
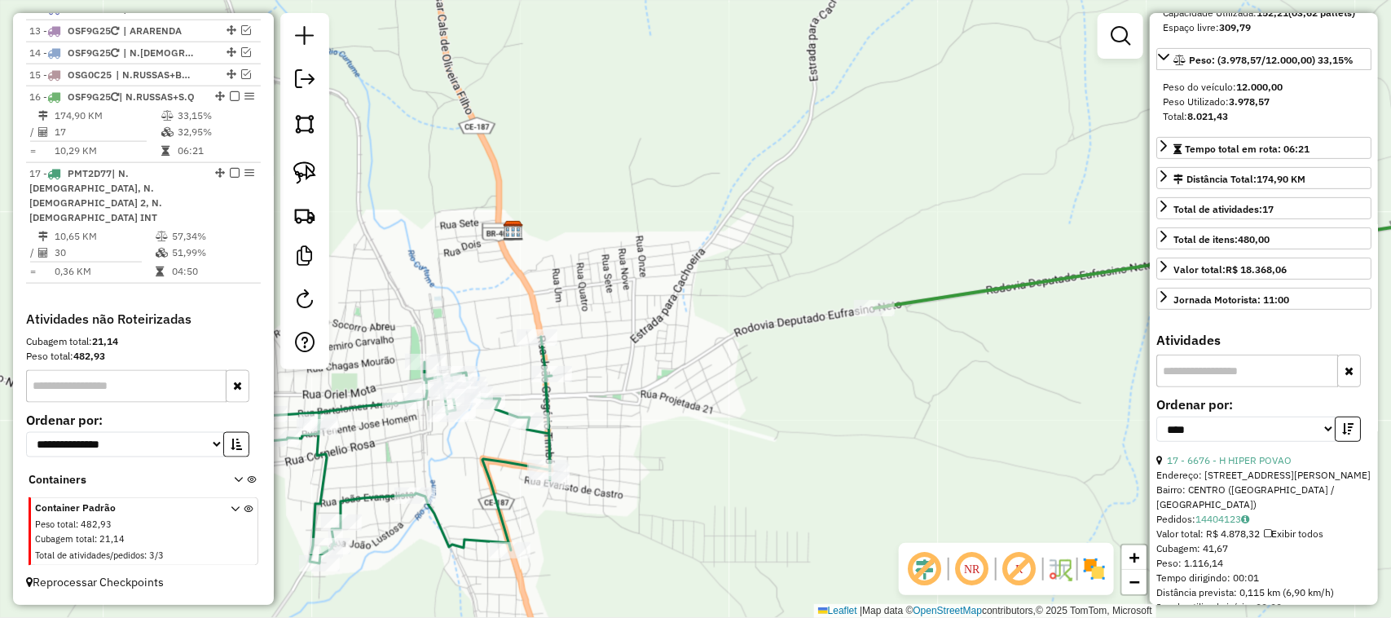
click at [691, 346] on div "Janela de atendimento Grade de atendimento Capacidade Transportadoras Veículos …" at bounding box center [695, 309] width 1391 height 618
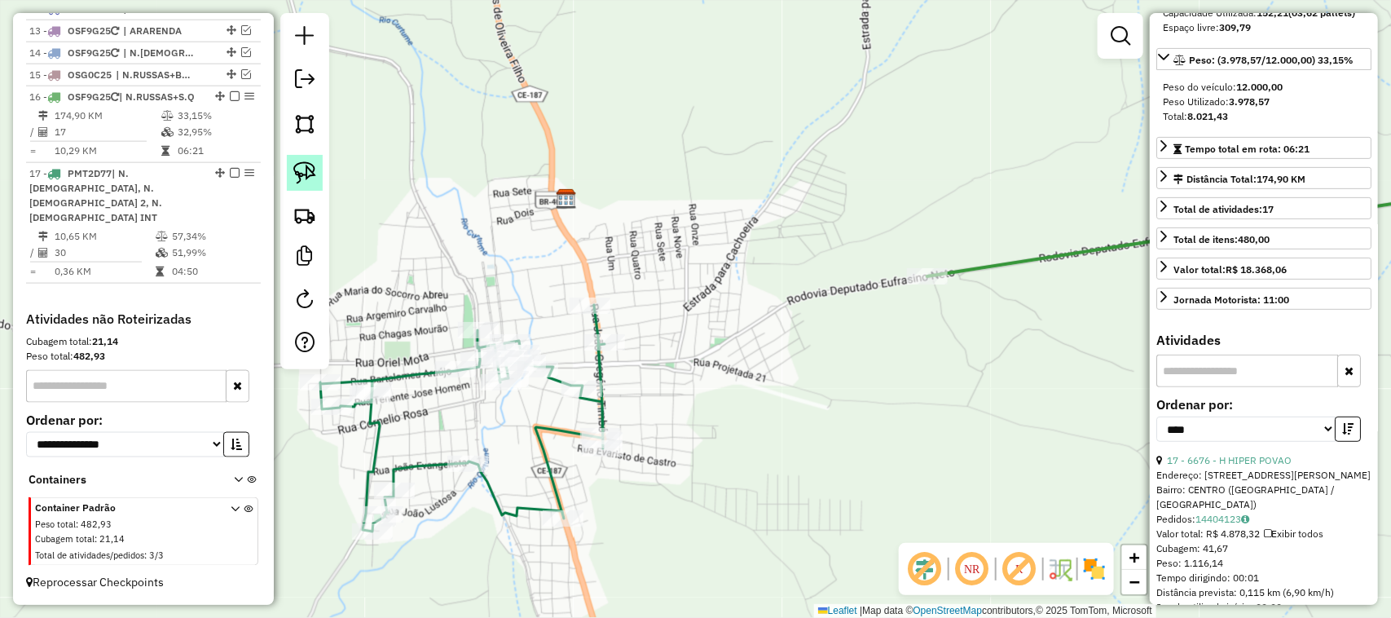
click at [308, 172] on img at bounding box center [304, 172] width 23 height 23
drag, startPoint x: 603, startPoint y: 284, endPoint x: 636, endPoint y: 344, distance: 68.9
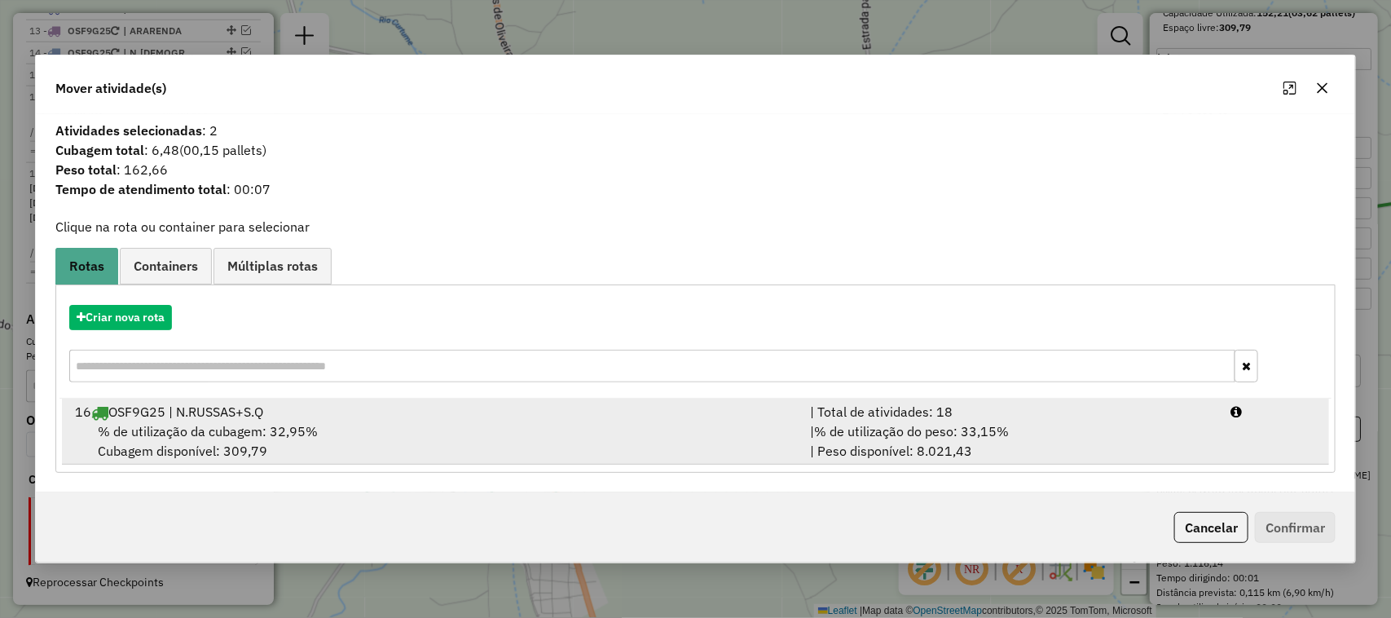
click at [201, 426] on span "% de utilização da cubagem: 32,95%" at bounding box center [208, 431] width 220 height 16
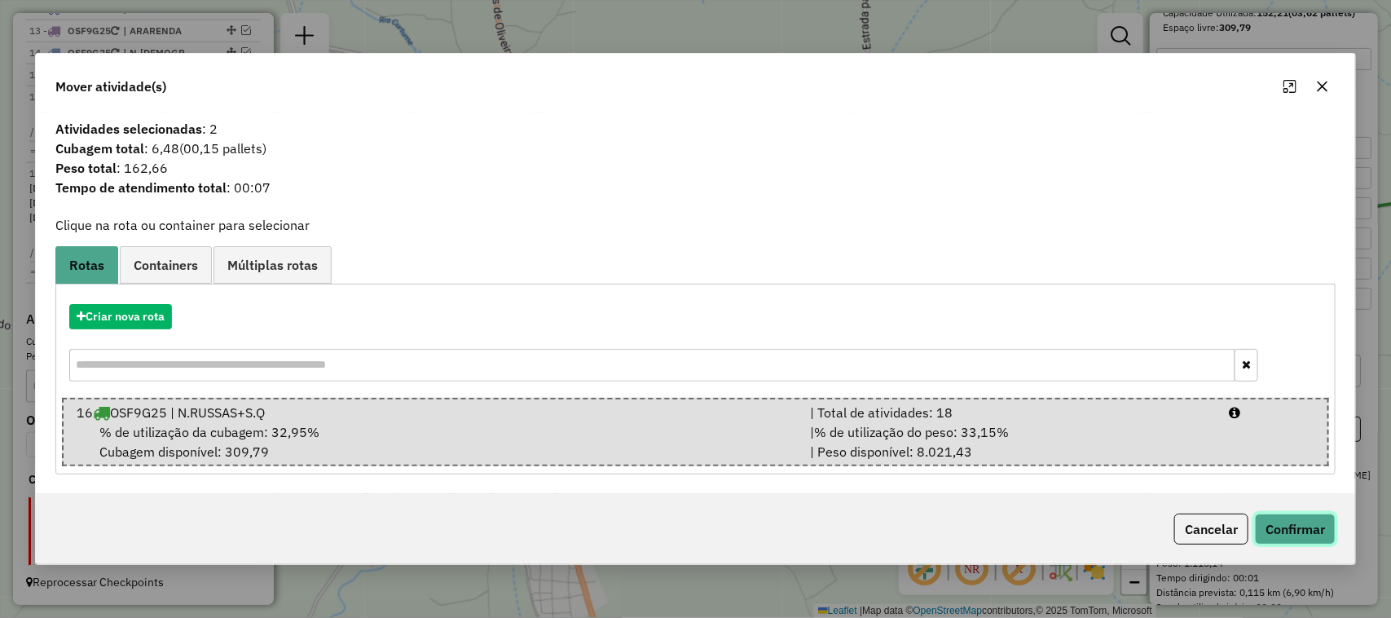
click at [1330, 535] on button "Confirmar" at bounding box center [1295, 528] width 81 height 31
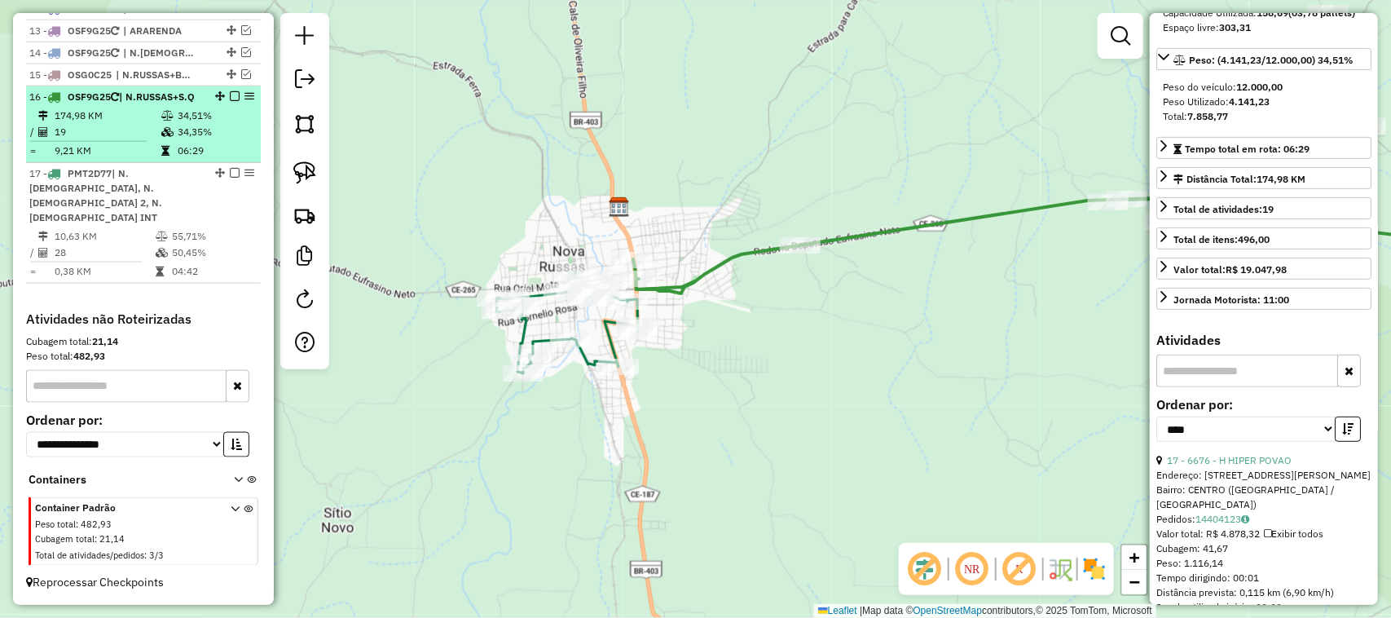
click at [121, 140] on td "19" at bounding box center [107, 132] width 107 height 16
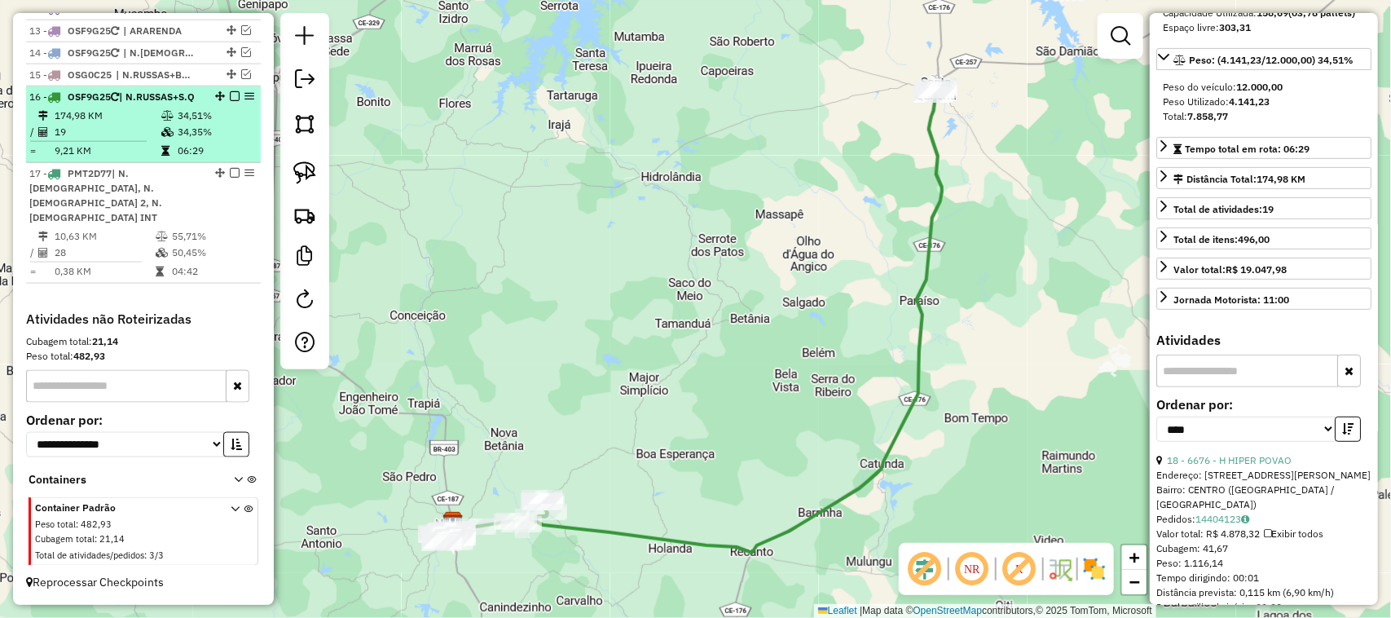
click at [232, 101] on em at bounding box center [235, 96] width 10 height 10
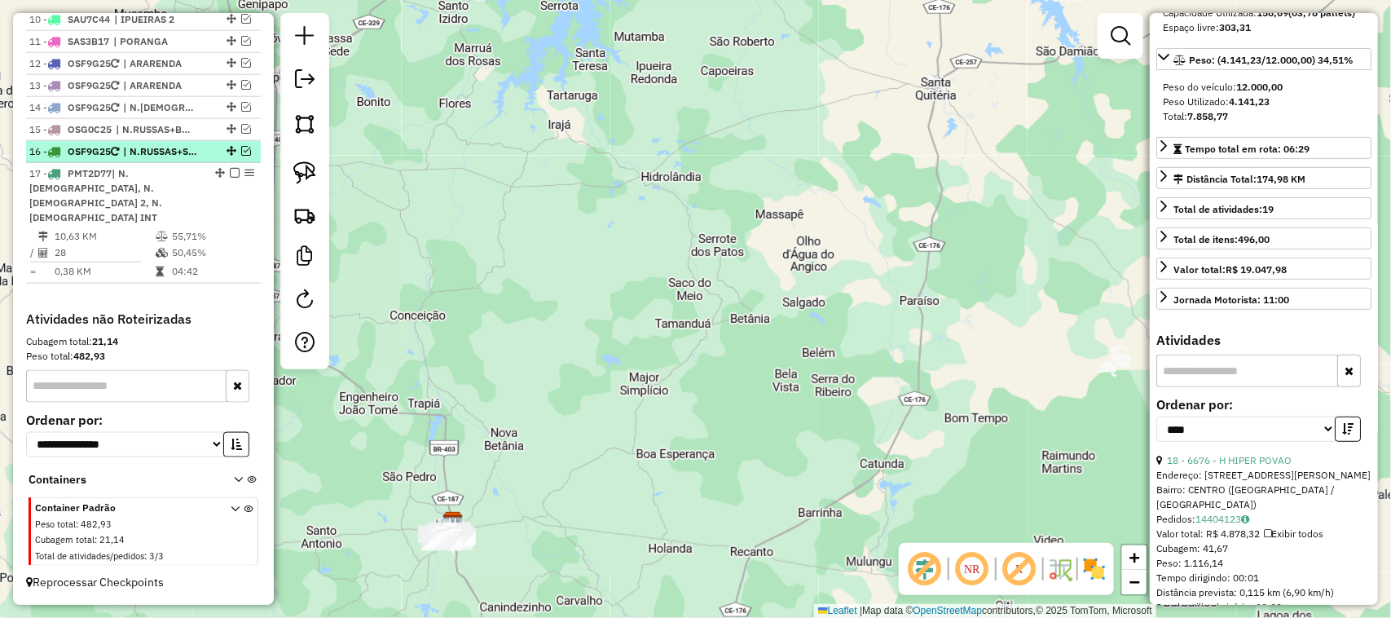
scroll to position [807, 0]
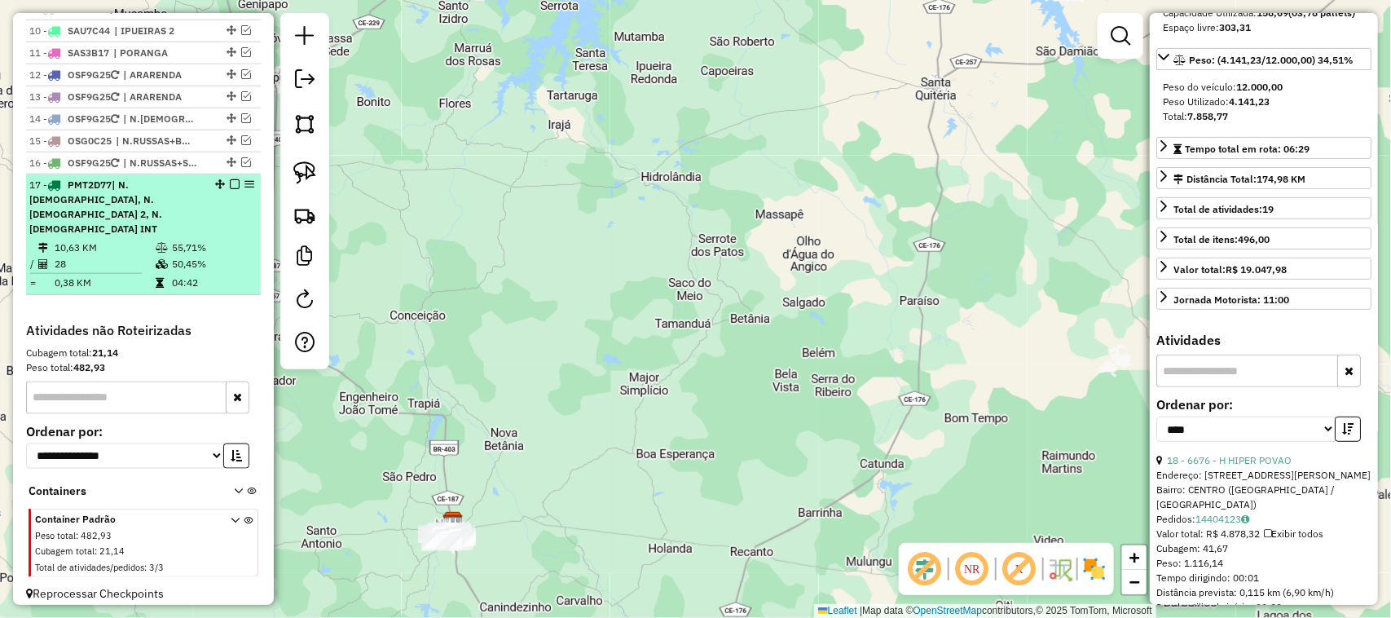
click at [127, 240] on td "10,63 KM" at bounding box center [104, 248] width 101 height 16
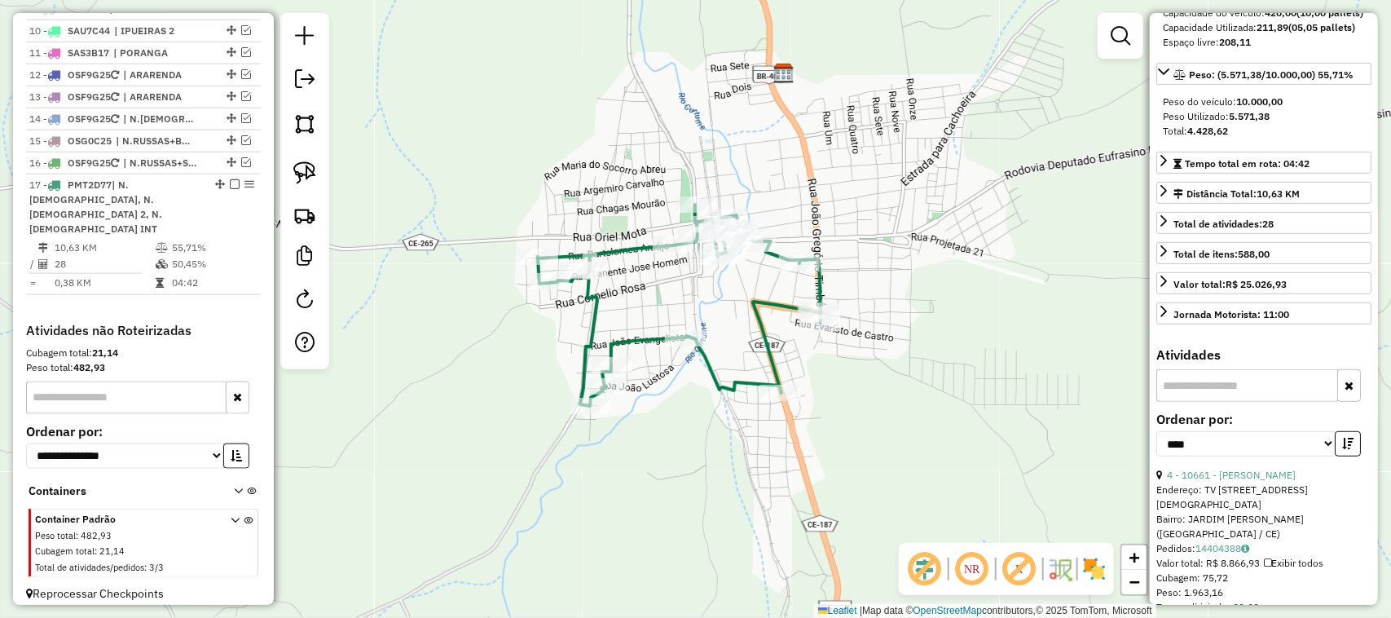
drag, startPoint x: 699, startPoint y: 316, endPoint x: 767, endPoint y: 261, distance: 87.4
click at [762, 271] on div "Janela de atendimento Grade de atendimento Capacidade Transportadoras Veículos …" at bounding box center [695, 309] width 1391 height 618
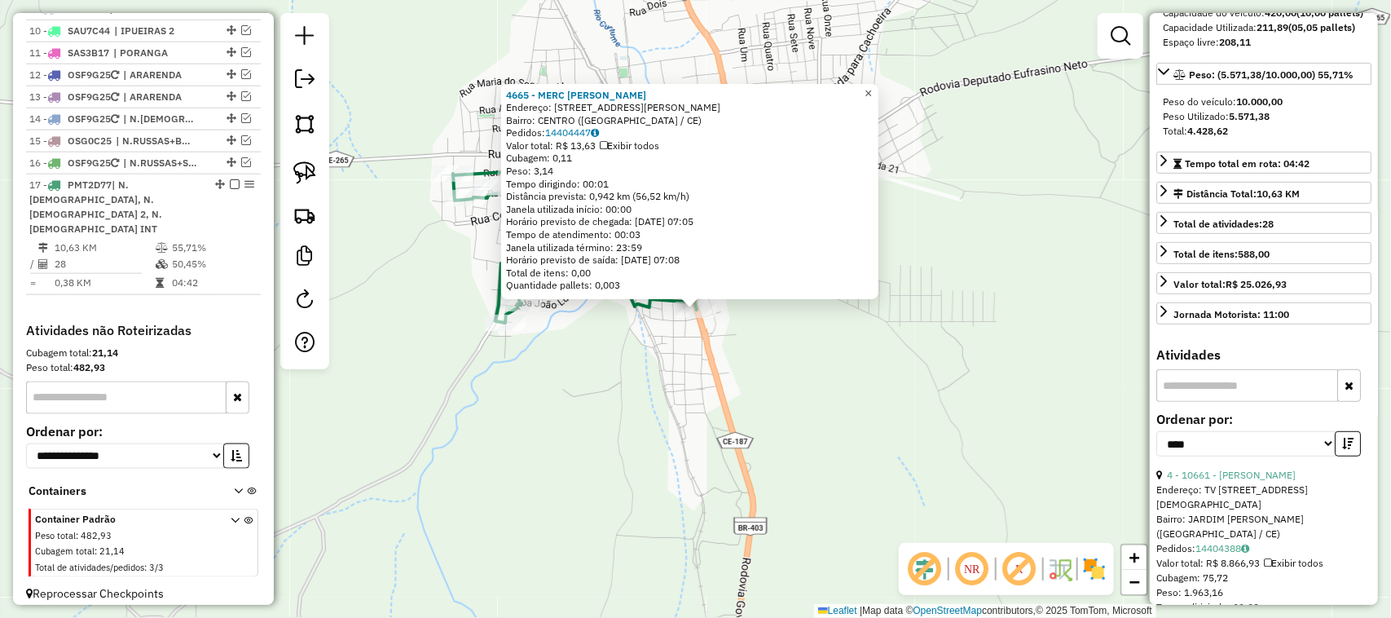
click at [872, 86] on span "×" at bounding box center [868, 93] width 7 height 14
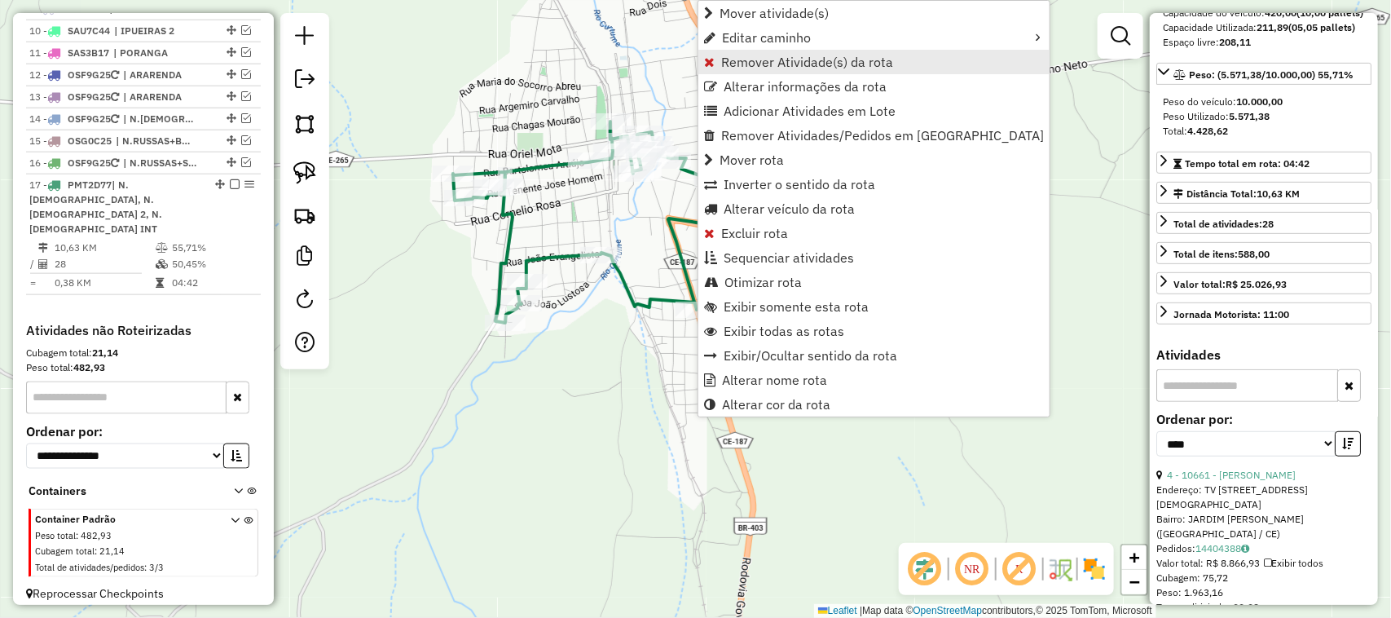
click at [750, 66] on span "Remover Atividade(s) da rota" at bounding box center [807, 61] width 172 height 13
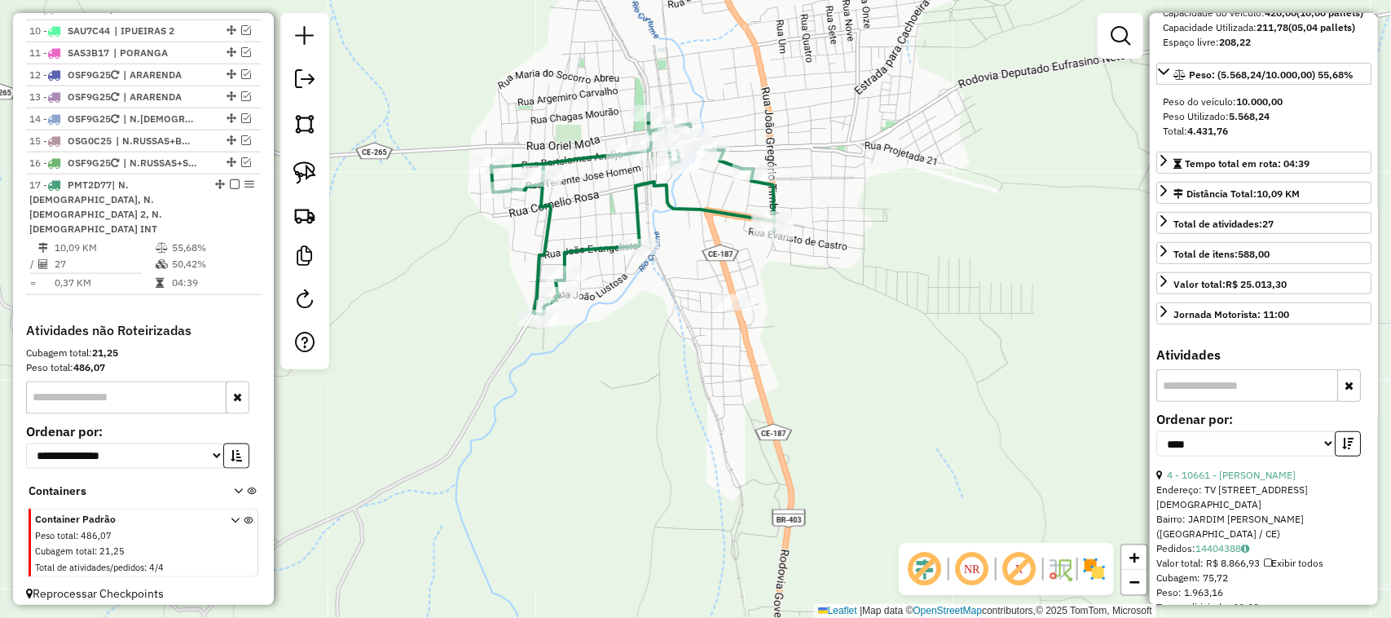
drag, startPoint x: 795, startPoint y: 315, endPoint x: 788, endPoint y: 324, distance: 11.0
click at [789, 324] on div "Janela de atendimento Grade de atendimento Capacidade Transportadoras Veículos …" at bounding box center [695, 309] width 1391 height 618
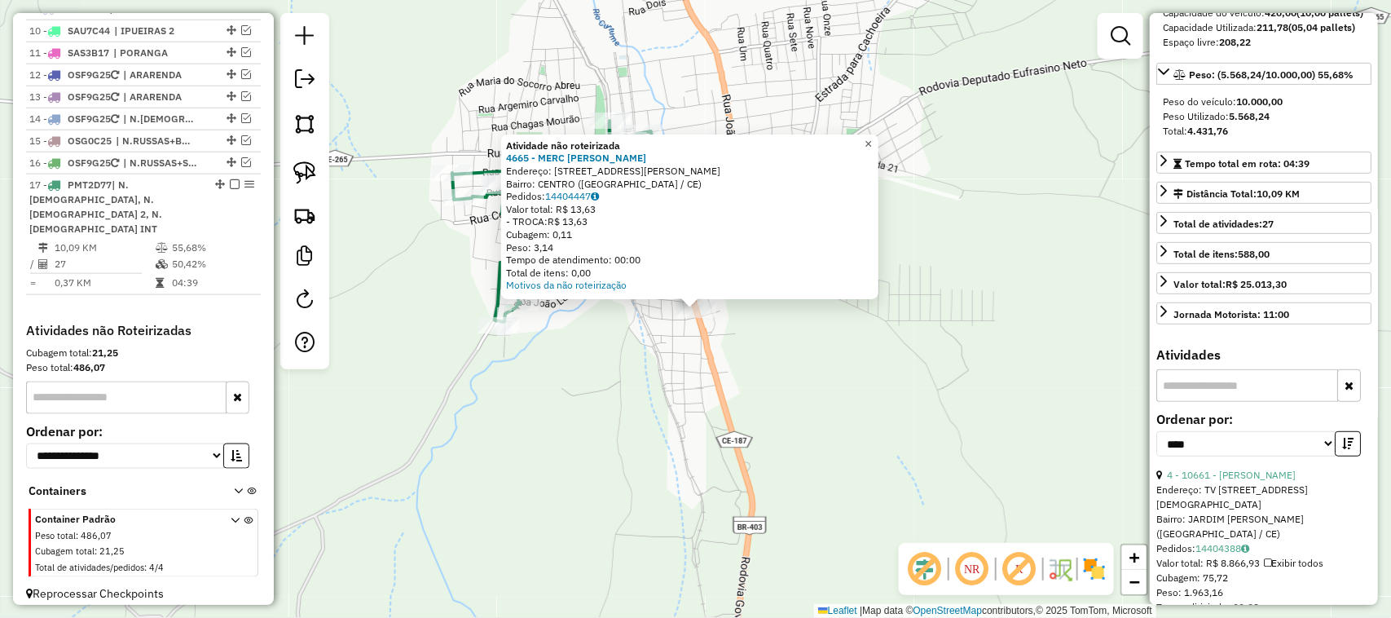
click at [872, 139] on span "×" at bounding box center [868, 144] width 7 height 14
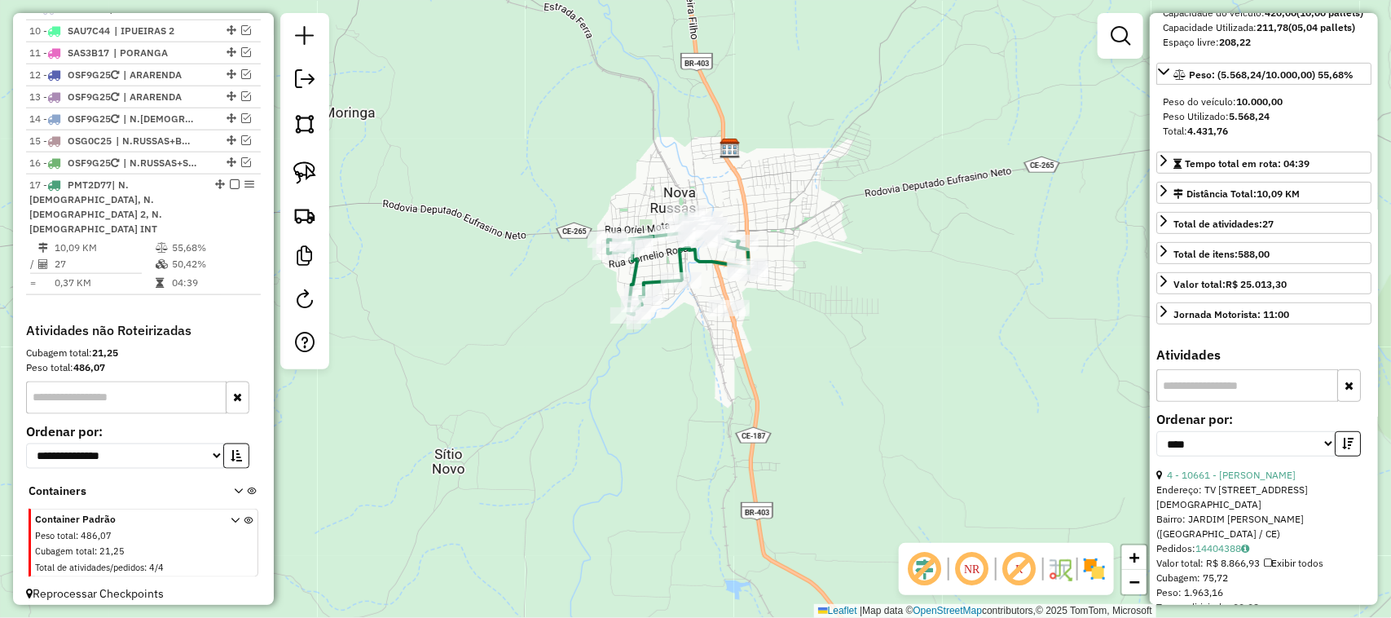
drag, startPoint x: 671, startPoint y: 376, endPoint x: 719, endPoint y: 397, distance: 52.5
click at [711, 395] on div "Janela de atendimento Grade de atendimento Capacidade Transportadoras Veículos …" at bounding box center [695, 309] width 1391 height 618
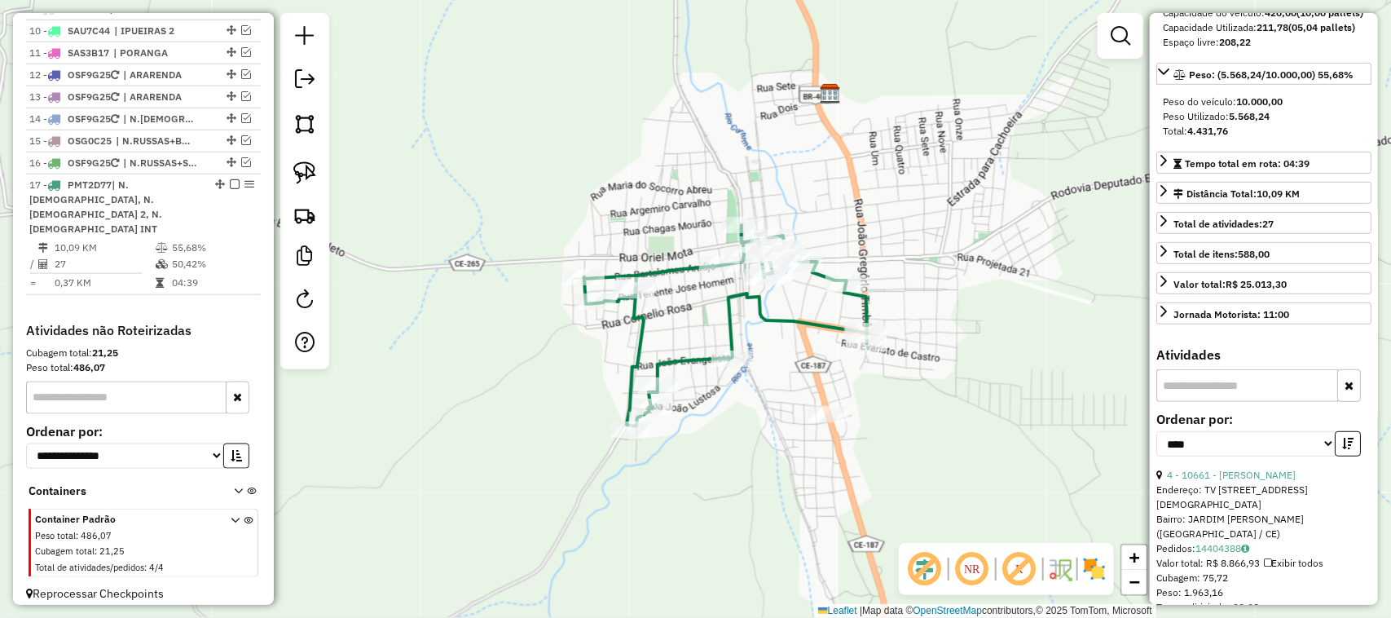
drag, startPoint x: 718, startPoint y: 455, endPoint x: 768, endPoint y: 438, distance: 53.3
click at [759, 442] on div "Janela de atendimento Grade de atendimento Capacidade Transportadoras Veículos …" at bounding box center [695, 309] width 1391 height 618
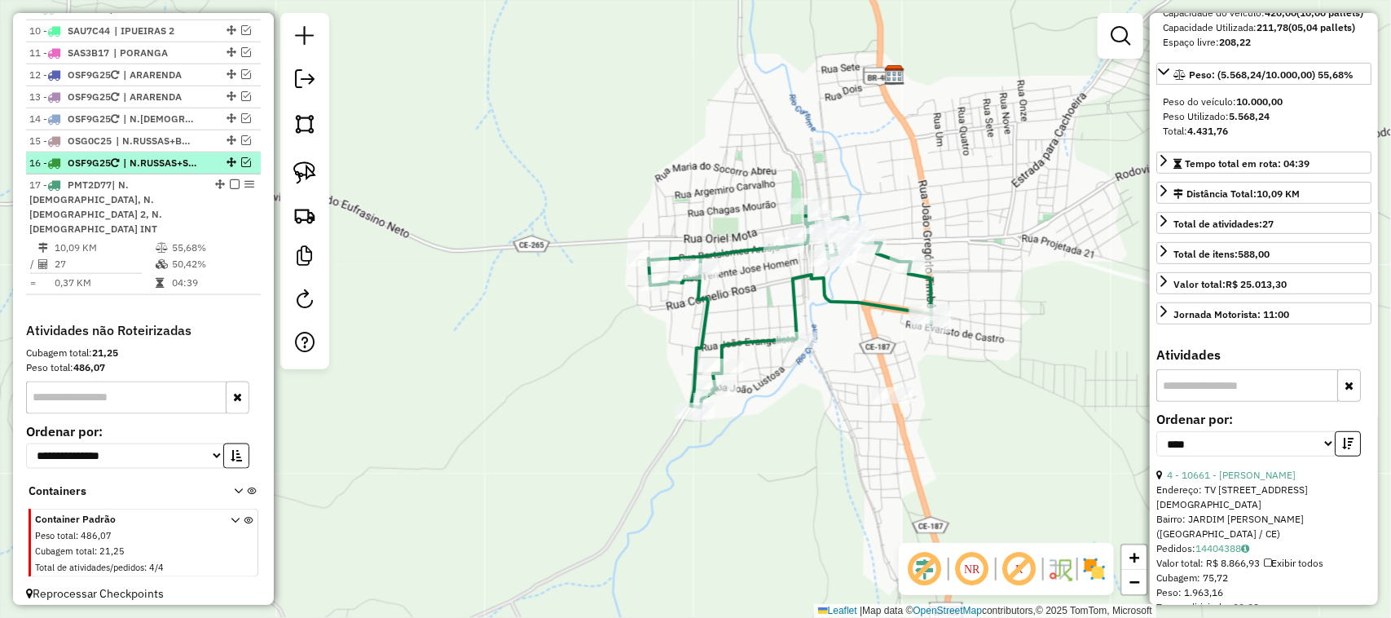
click at [241, 167] on em at bounding box center [246, 162] width 10 height 10
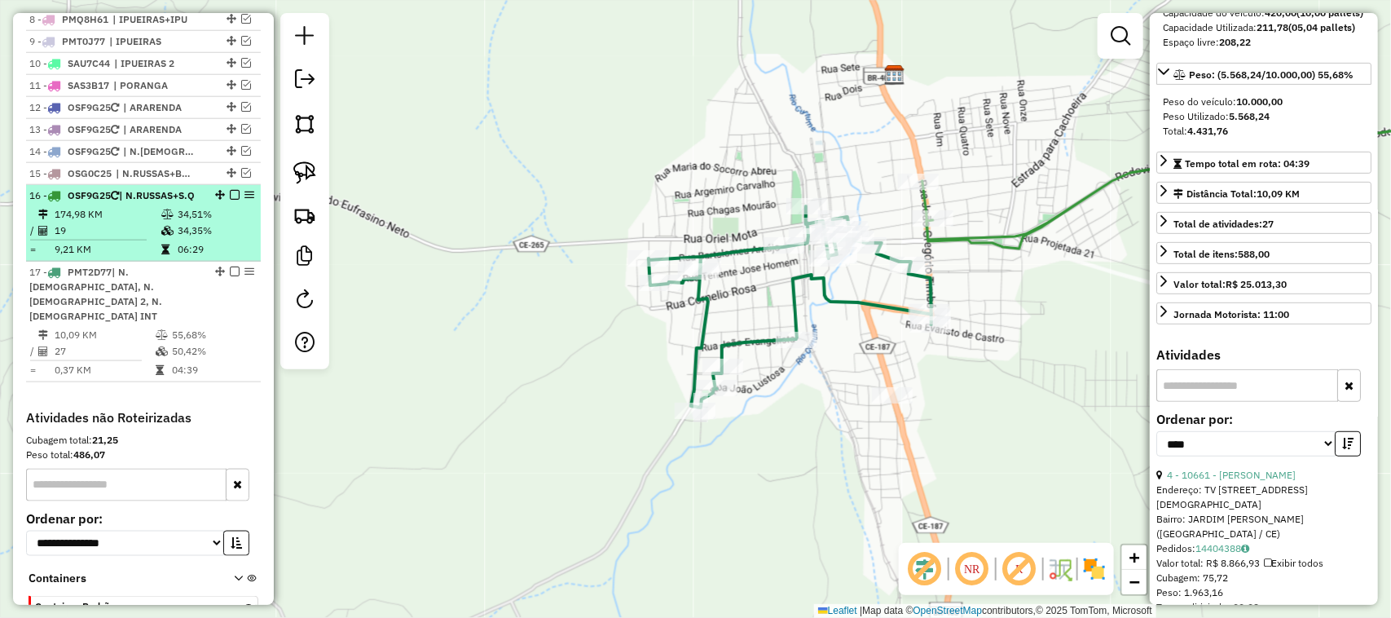
scroll to position [672, 0]
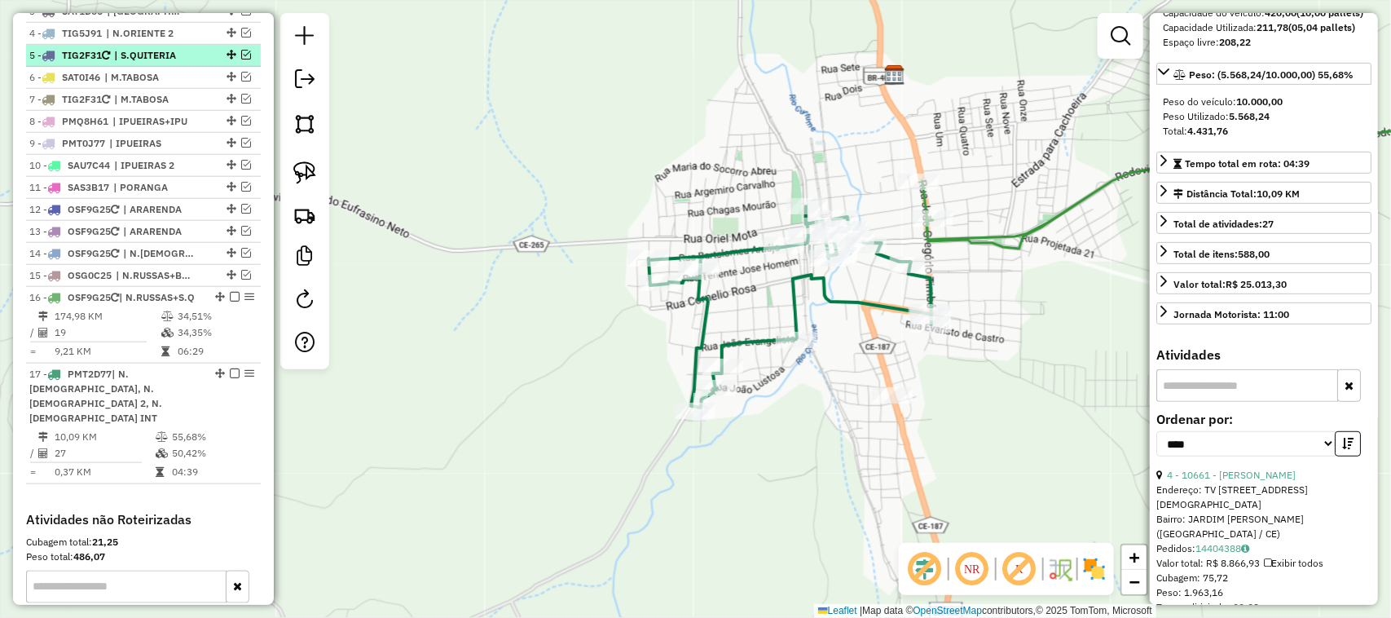
click at [241, 59] on em at bounding box center [246, 55] width 10 height 10
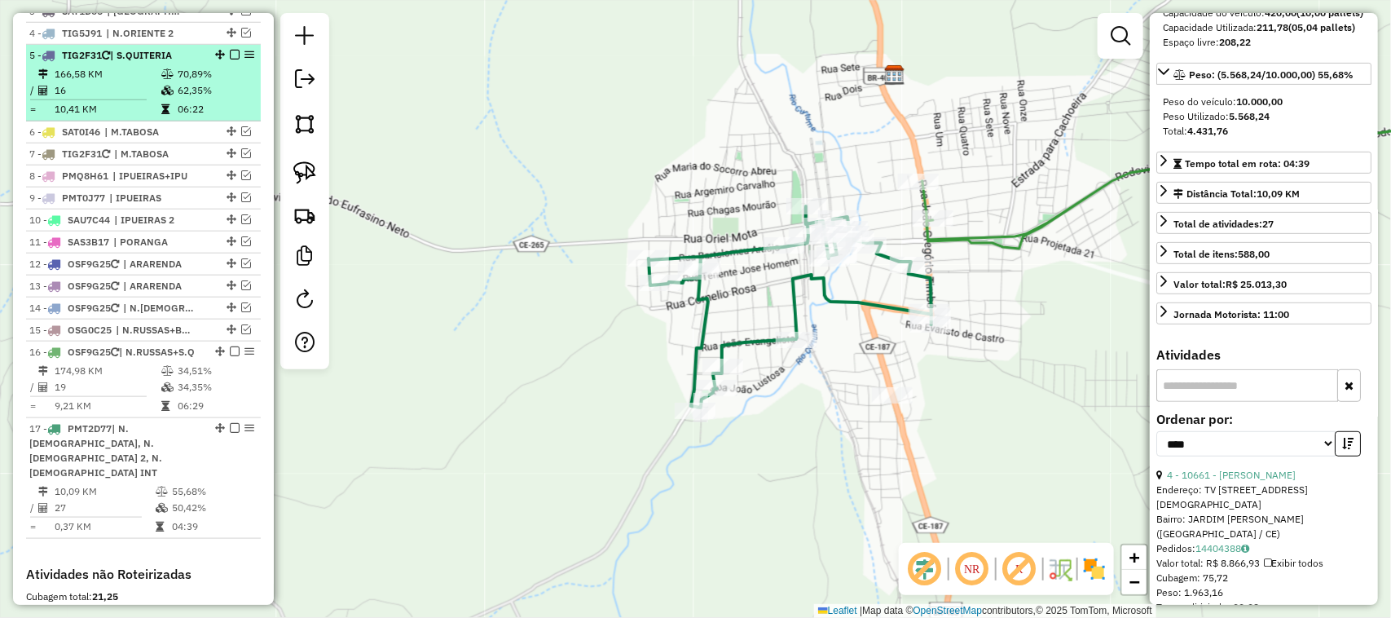
click at [130, 99] on td "16" at bounding box center [107, 90] width 107 height 16
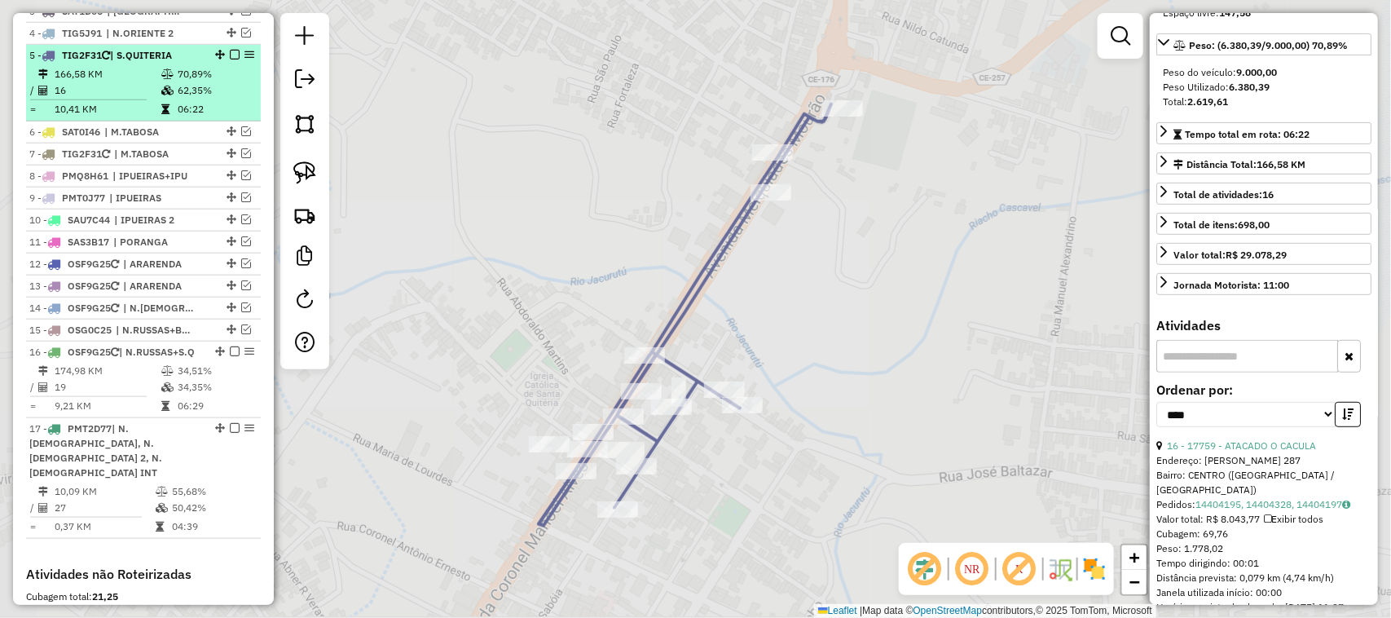
scroll to position [204, 0]
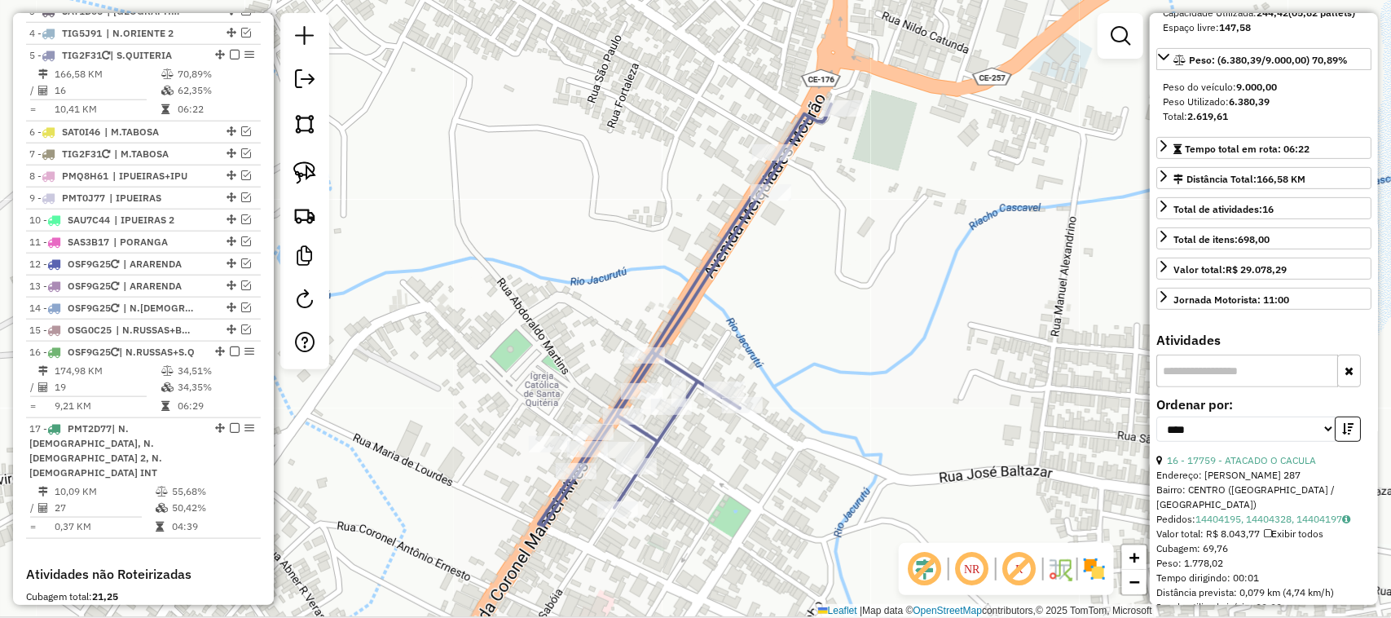
drag, startPoint x: 730, startPoint y: 514, endPoint x: 736, endPoint y: 323, distance: 191.6
click at [736, 337] on div "Janela de atendimento Grade de atendimento Capacidade Transportadoras Veículos …" at bounding box center [695, 309] width 1391 height 618
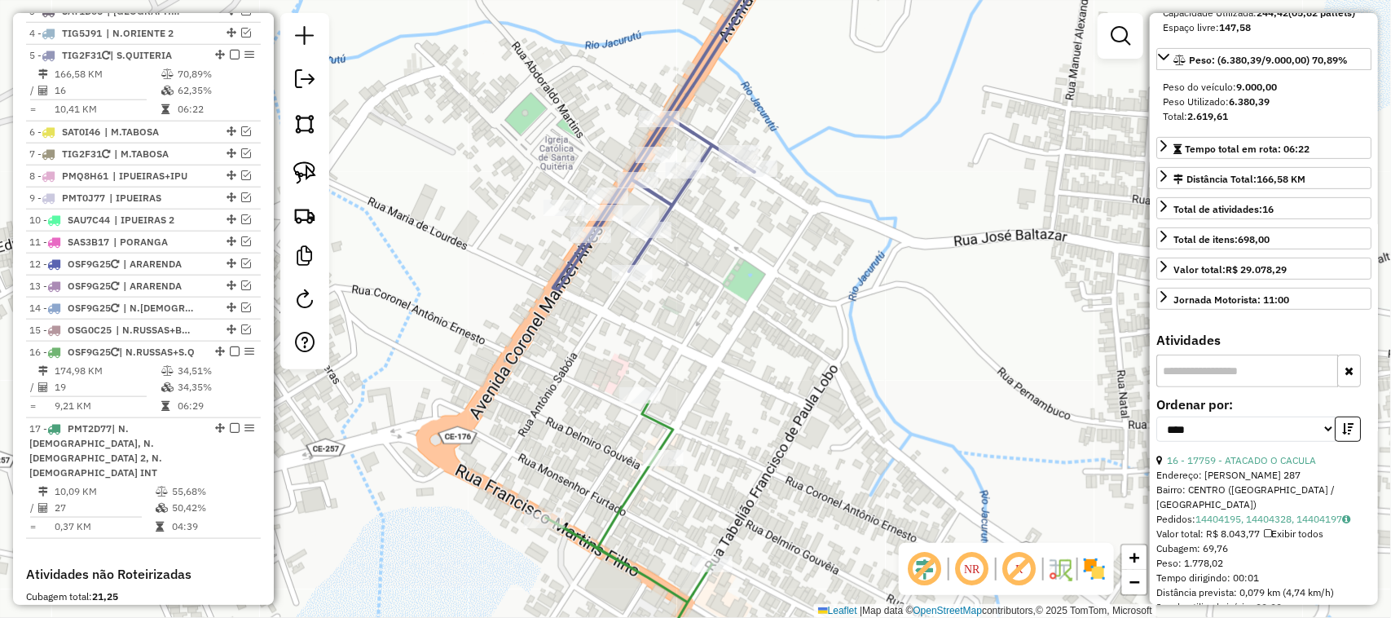
drag, startPoint x: 746, startPoint y: 350, endPoint x: 742, endPoint y: 302, distance: 48.2
click at [746, 320] on div "Janela de atendimento Grade de atendimento Capacidade Transportadoras Veículos …" at bounding box center [695, 309] width 1391 height 618
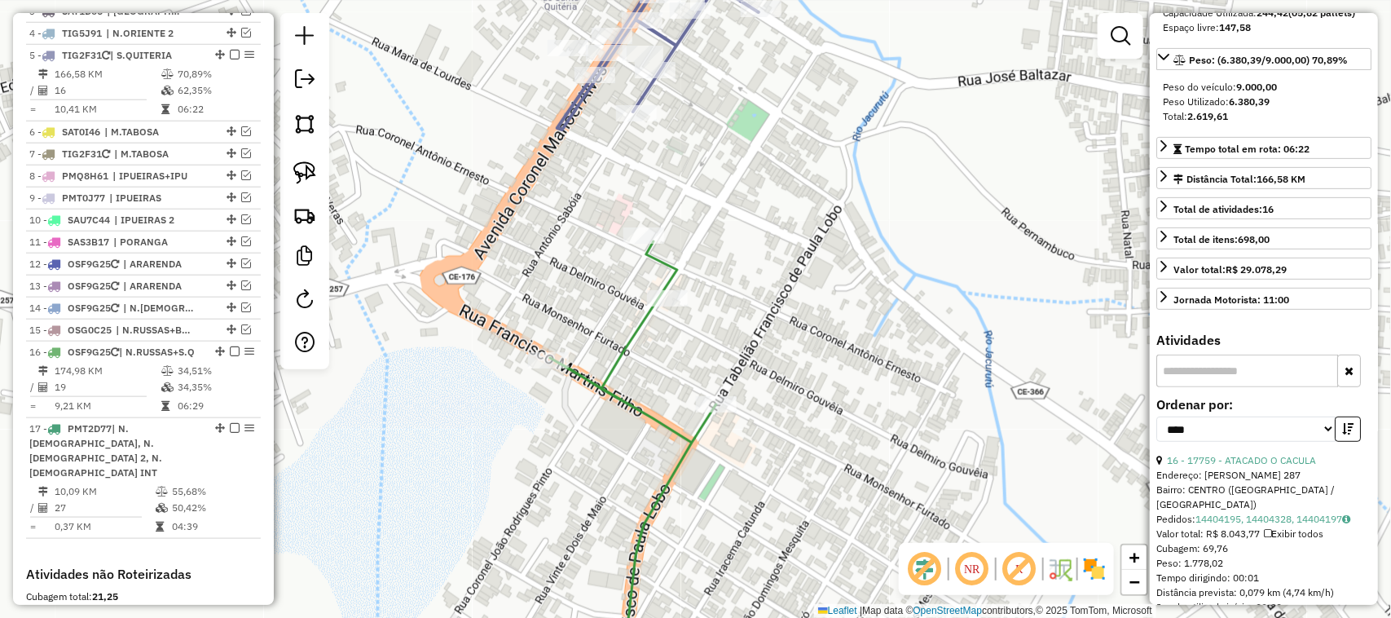
drag, startPoint x: 649, startPoint y: 384, endPoint x: 683, endPoint y: 244, distance: 143.3
click at [707, 266] on div "Janela de atendimento Grade de atendimento Capacidade Transportadoras Veículos …" at bounding box center [695, 309] width 1391 height 618
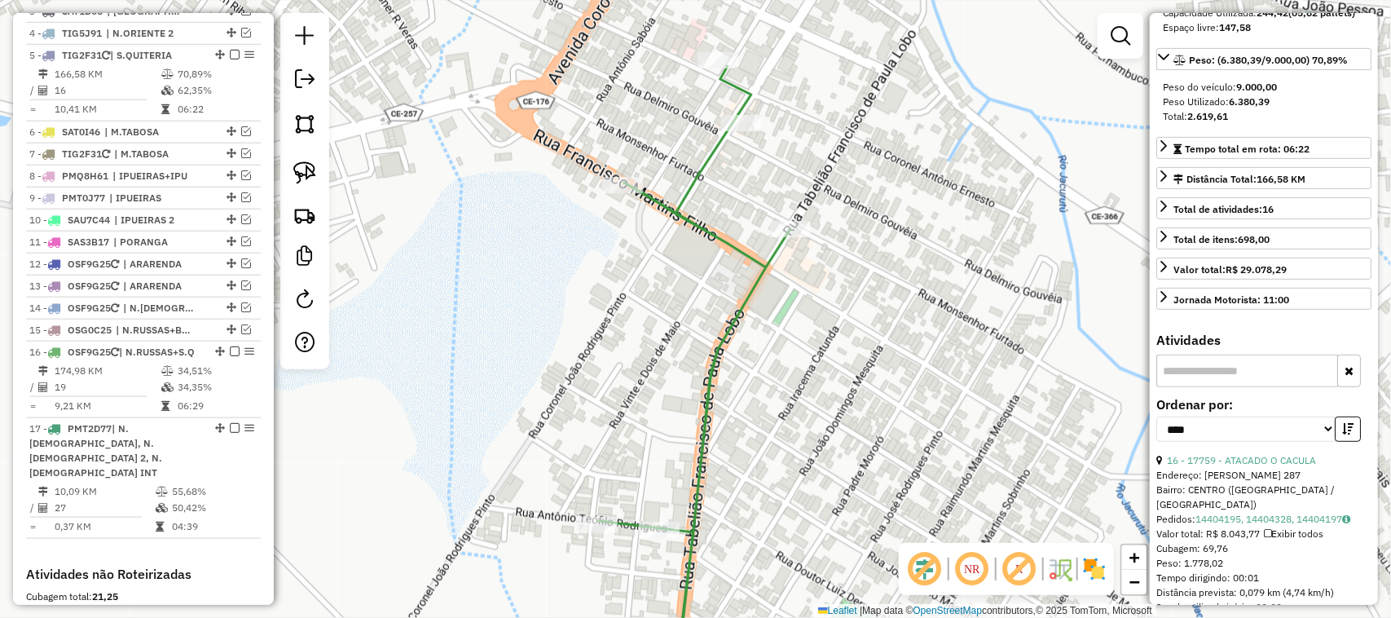
drag, startPoint x: 640, startPoint y: 445, endPoint x: 667, endPoint y: 334, distance: 114.0
click at [667, 340] on div "Rota 16 - Placa OSF9G25 3059 - MERC SAO JOSE Janela de atendimento Grade de ate…" at bounding box center [695, 309] width 1391 height 618
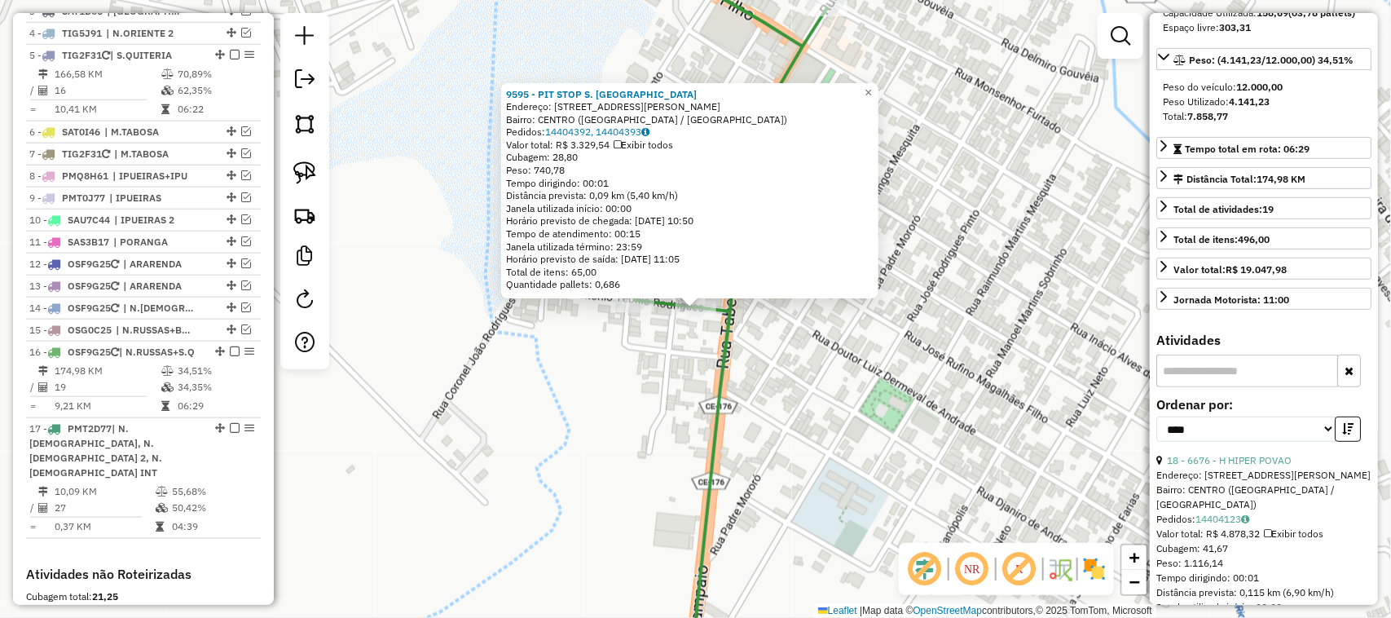
scroll to position [930, 0]
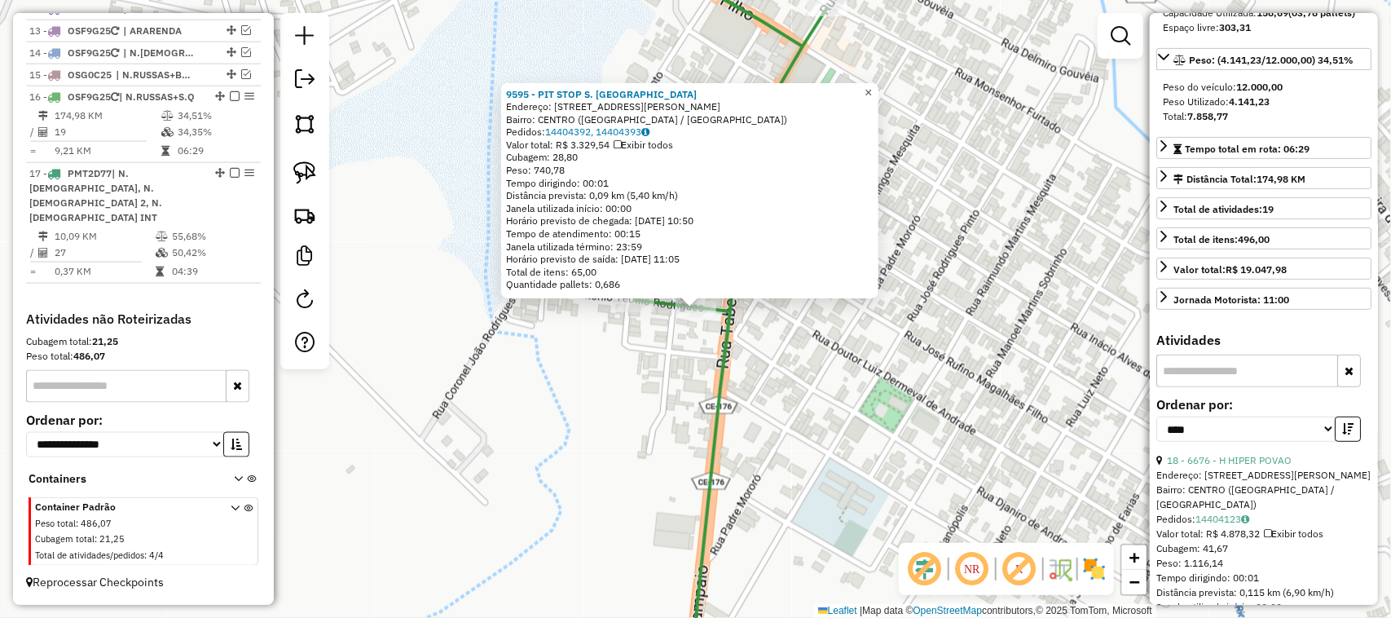
drag, startPoint x: 881, startPoint y: 88, endPoint x: 792, endPoint y: 161, distance: 115.2
click at [872, 88] on span "×" at bounding box center [868, 93] width 7 height 14
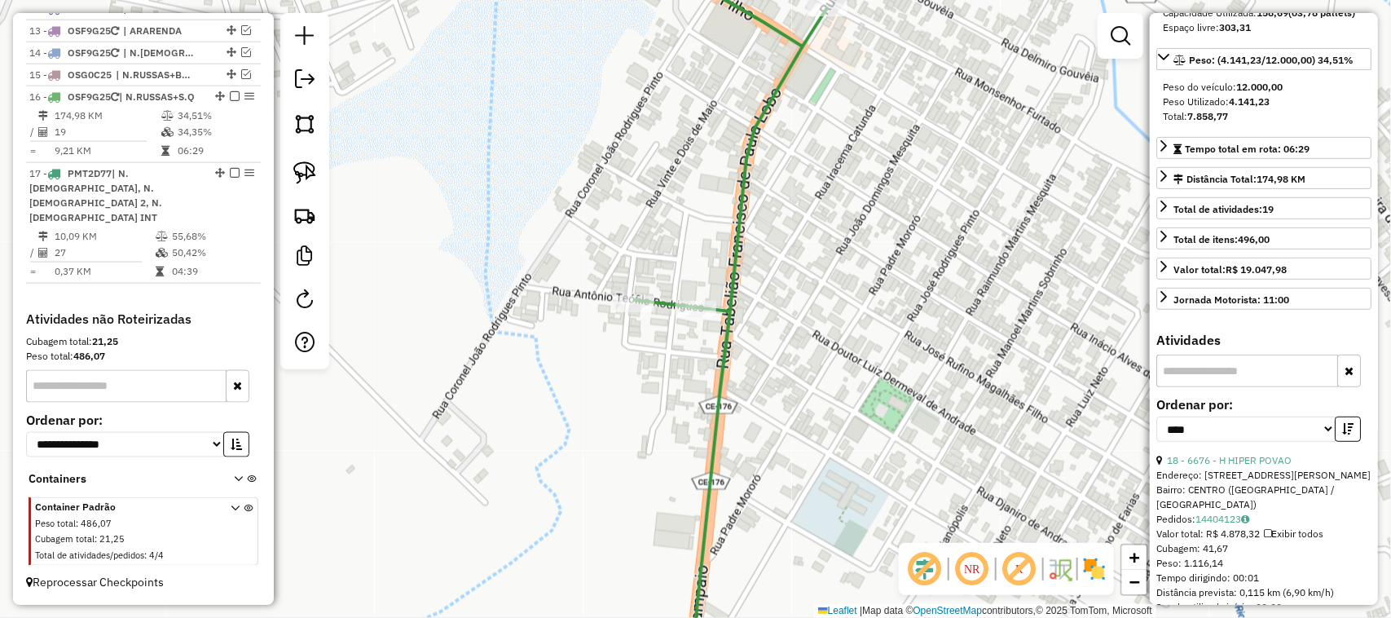
drag, startPoint x: 812, startPoint y: 249, endPoint x: 760, endPoint y: 367, distance: 128.1
click at [781, 359] on div "Janela de atendimento Grade de atendimento Capacidade Transportadoras Veículos …" at bounding box center [695, 309] width 1391 height 618
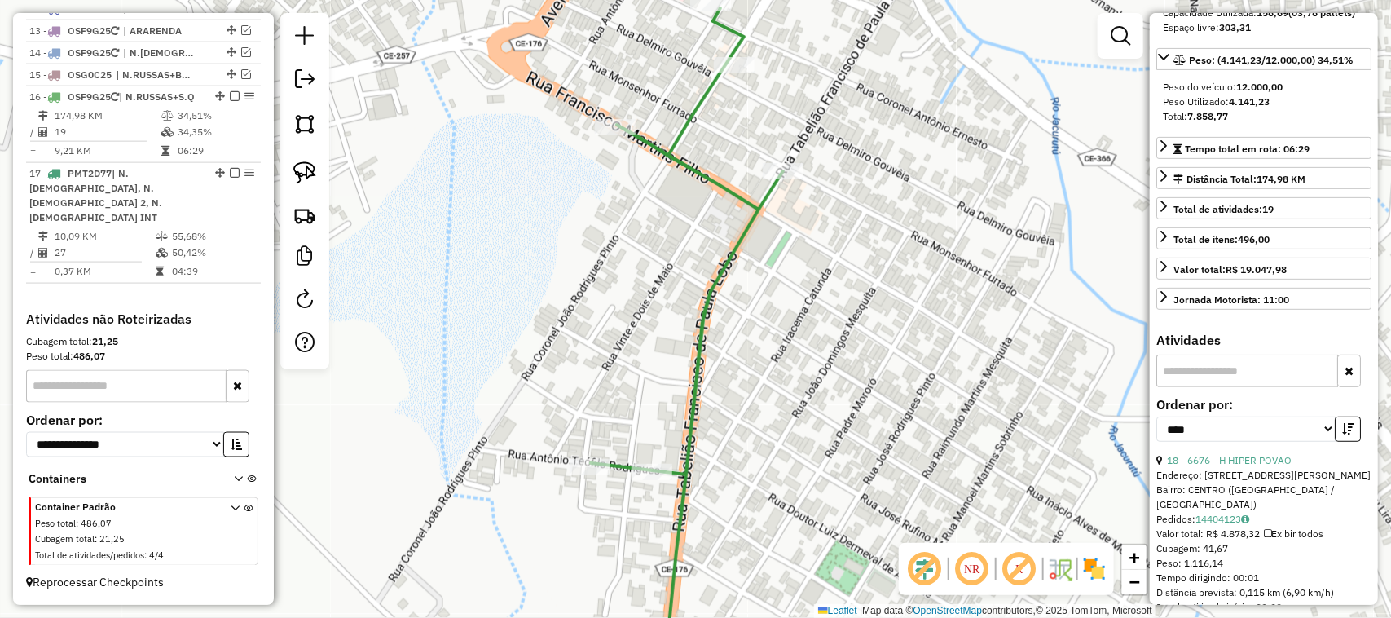
drag, startPoint x: 699, startPoint y: 143, endPoint x: 746, endPoint y: 218, distance: 89.3
click at [742, 216] on div "Janela de atendimento Grade de atendimento Capacidade Transportadoras Veículos …" at bounding box center [695, 309] width 1391 height 618
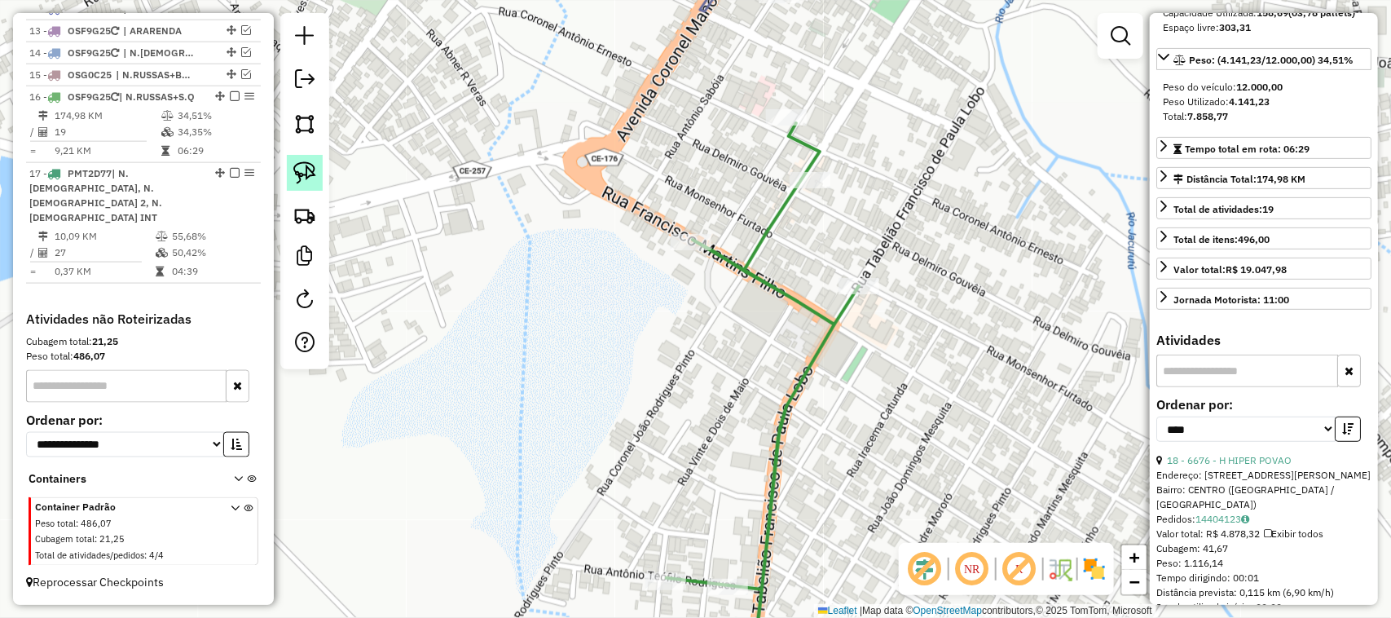
click at [302, 169] on img at bounding box center [304, 172] width 23 height 23
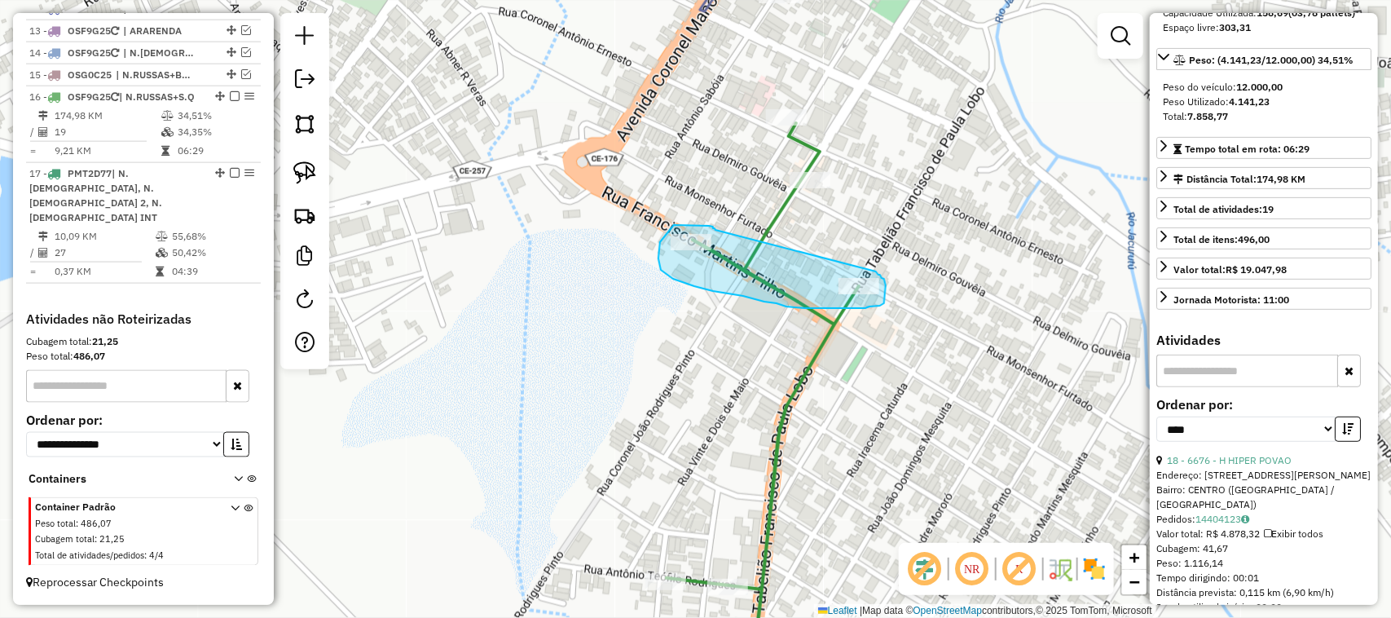
drag, startPoint x: 715, startPoint y: 229, endPoint x: 873, endPoint y: 269, distance: 162.3
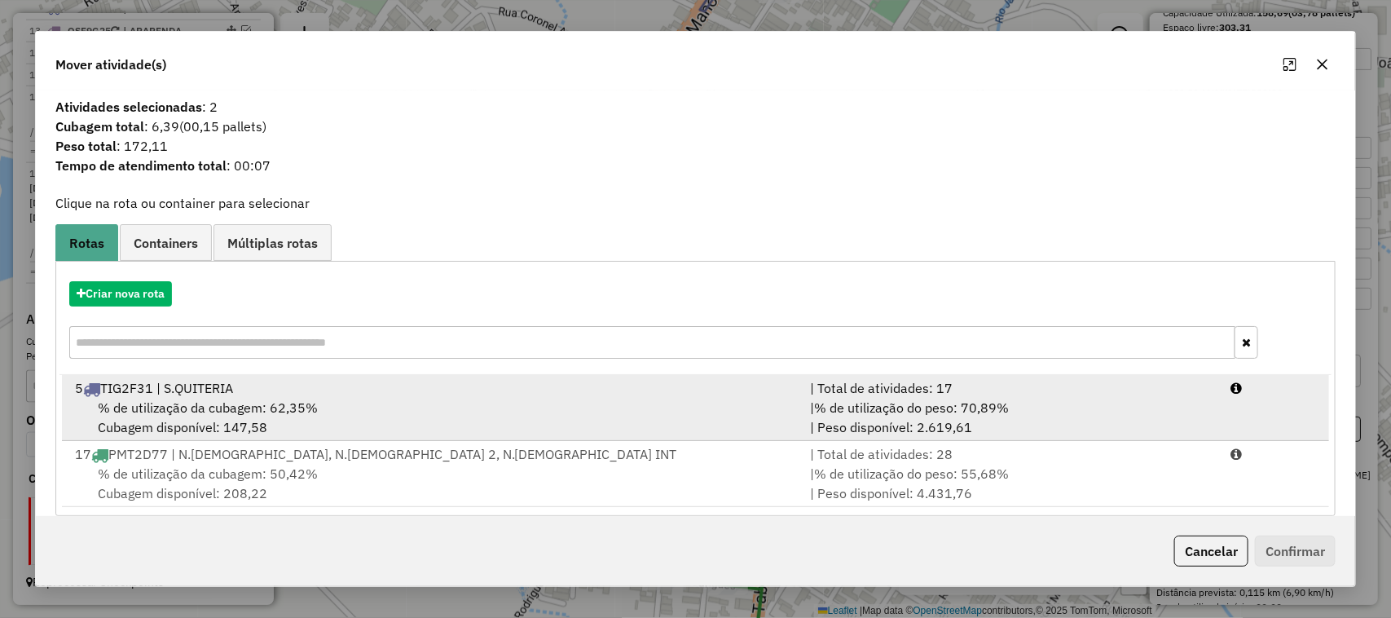
click at [192, 404] on span "% de utilização da cubagem: 62,35%" at bounding box center [208, 407] width 220 height 16
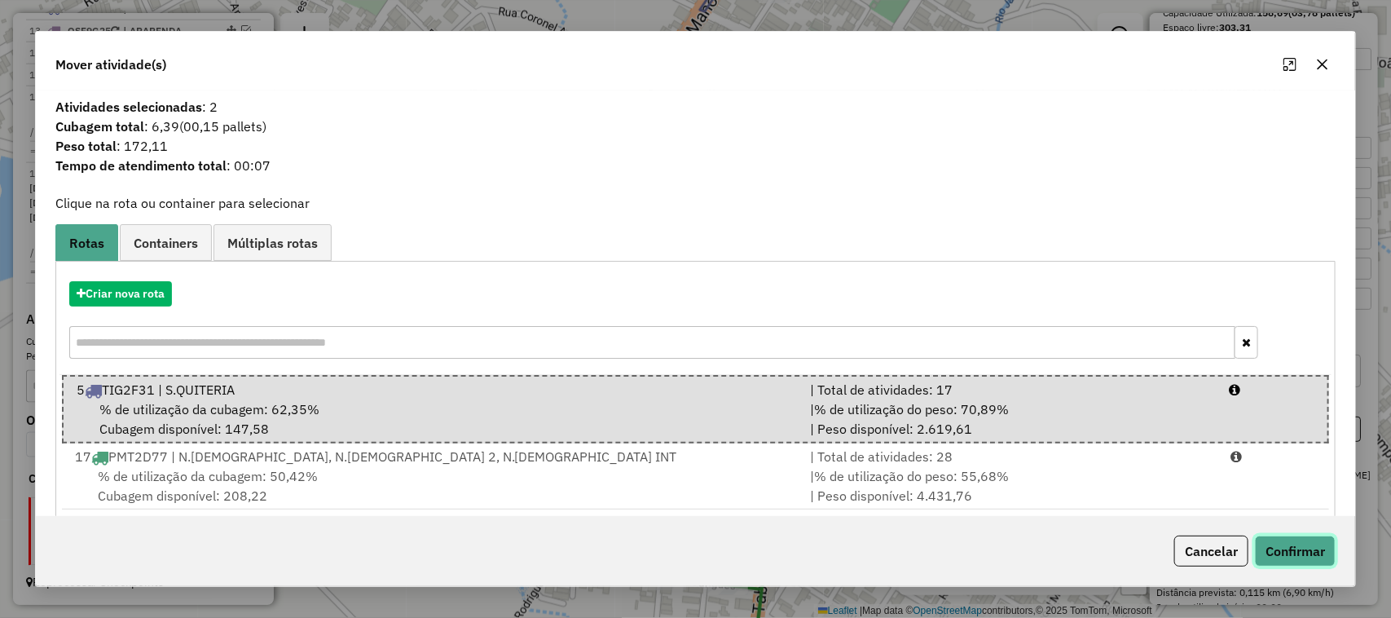
click at [1300, 542] on button "Confirmar" at bounding box center [1295, 550] width 81 height 31
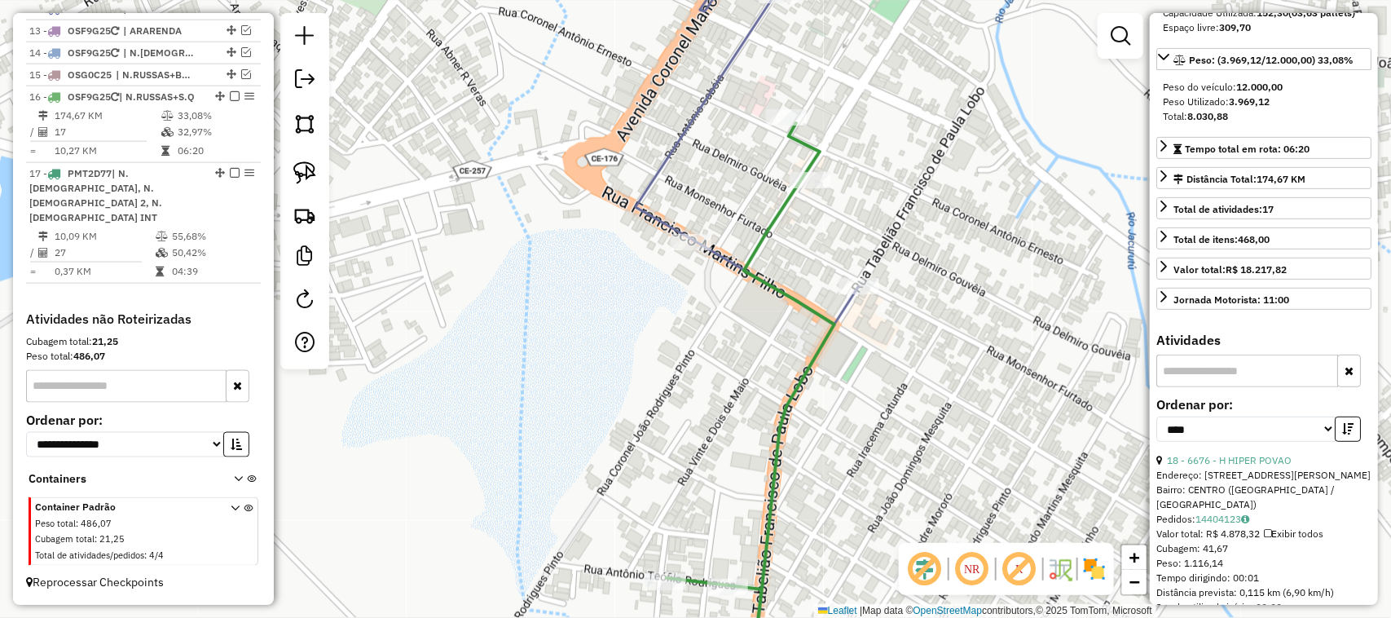
drag, startPoint x: 742, startPoint y: 405, endPoint x: 728, endPoint y: 324, distance: 82.7
click at [732, 355] on div "Janela de atendimento Grade de atendimento Capacidade Transportadoras Veículos …" at bounding box center [695, 309] width 1391 height 618
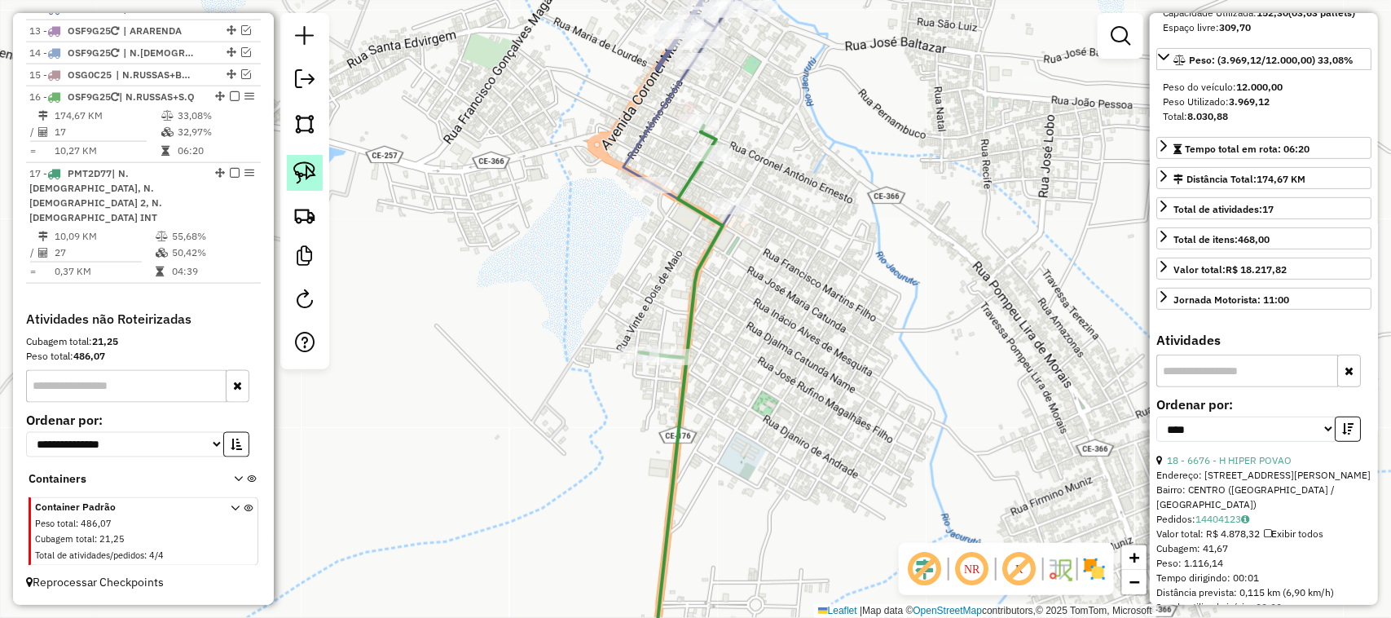
click at [303, 175] on img at bounding box center [304, 172] width 23 height 23
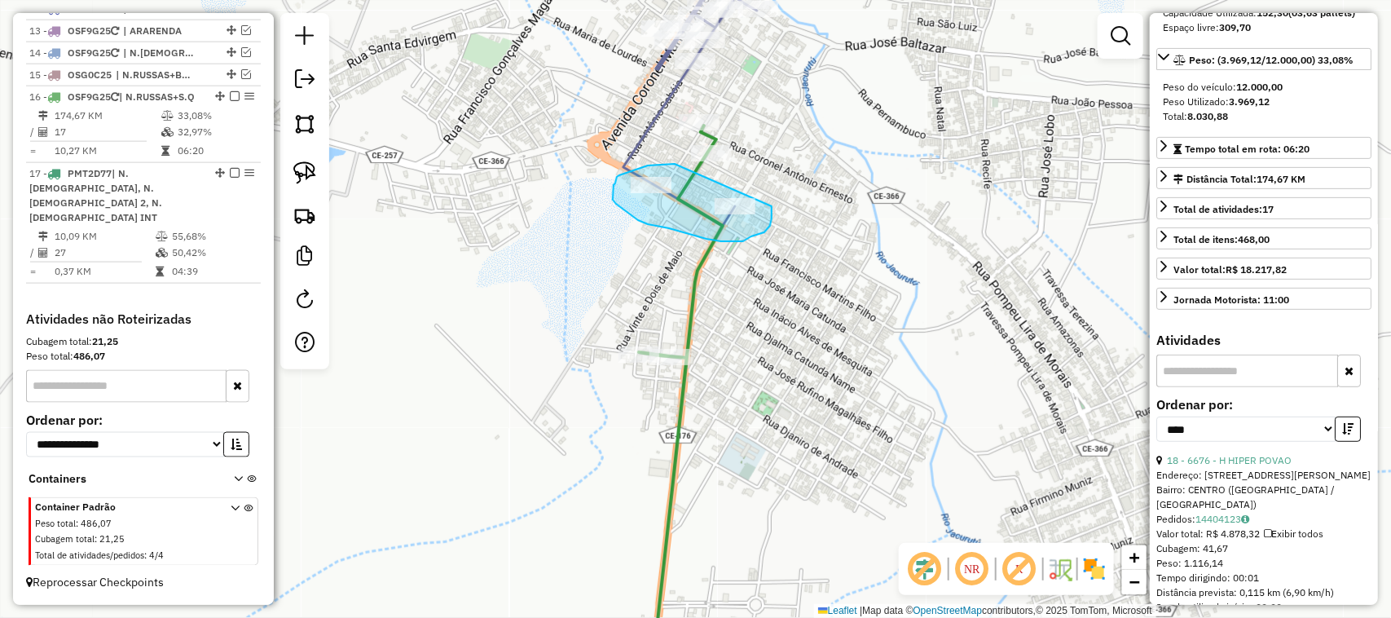
drag, startPoint x: 661, startPoint y: 165, endPoint x: 772, endPoint y: 206, distance: 118.4
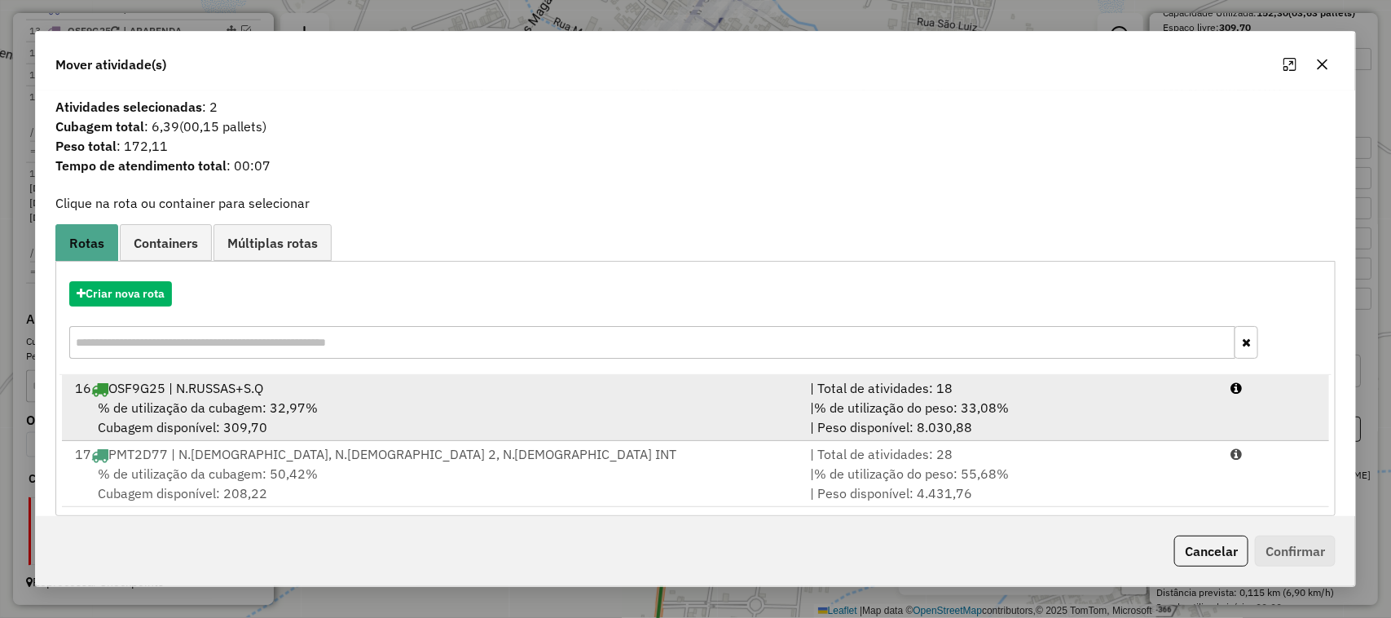
click at [205, 407] on span "% de utilização da cubagem: 32,97%" at bounding box center [208, 407] width 220 height 16
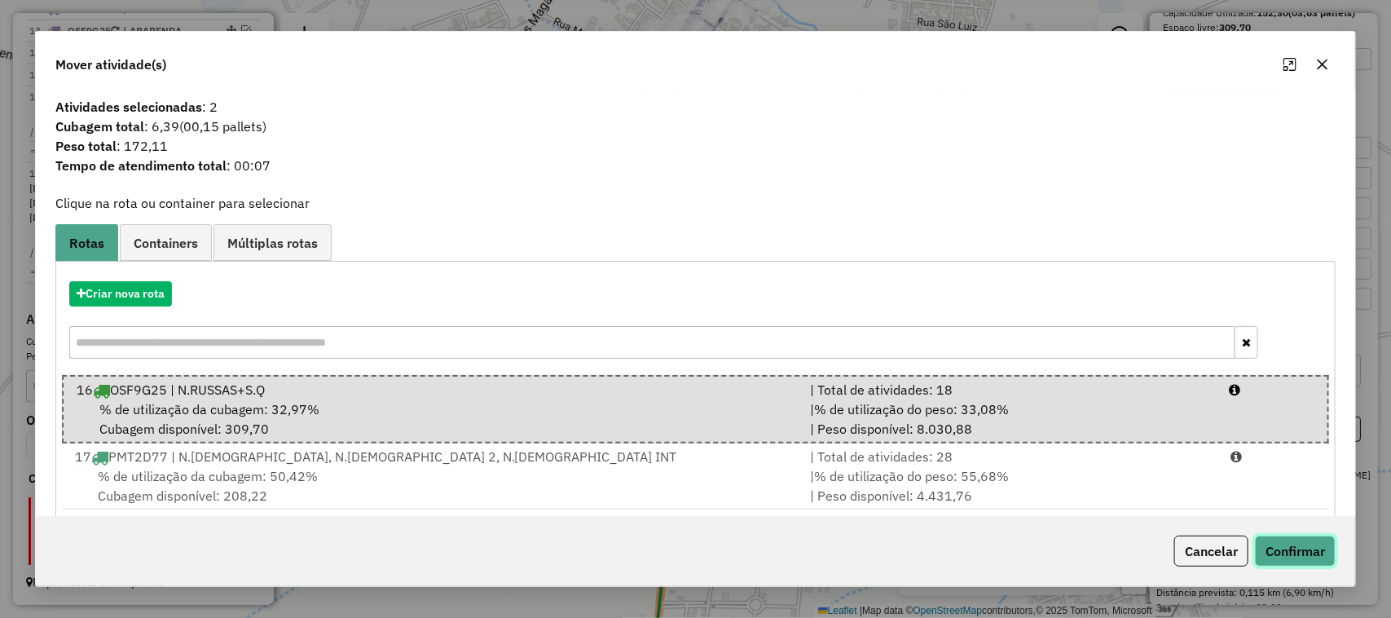
click at [1297, 557] on button "Confirmar" at bounding box center [1295, 550] width 81 height 31
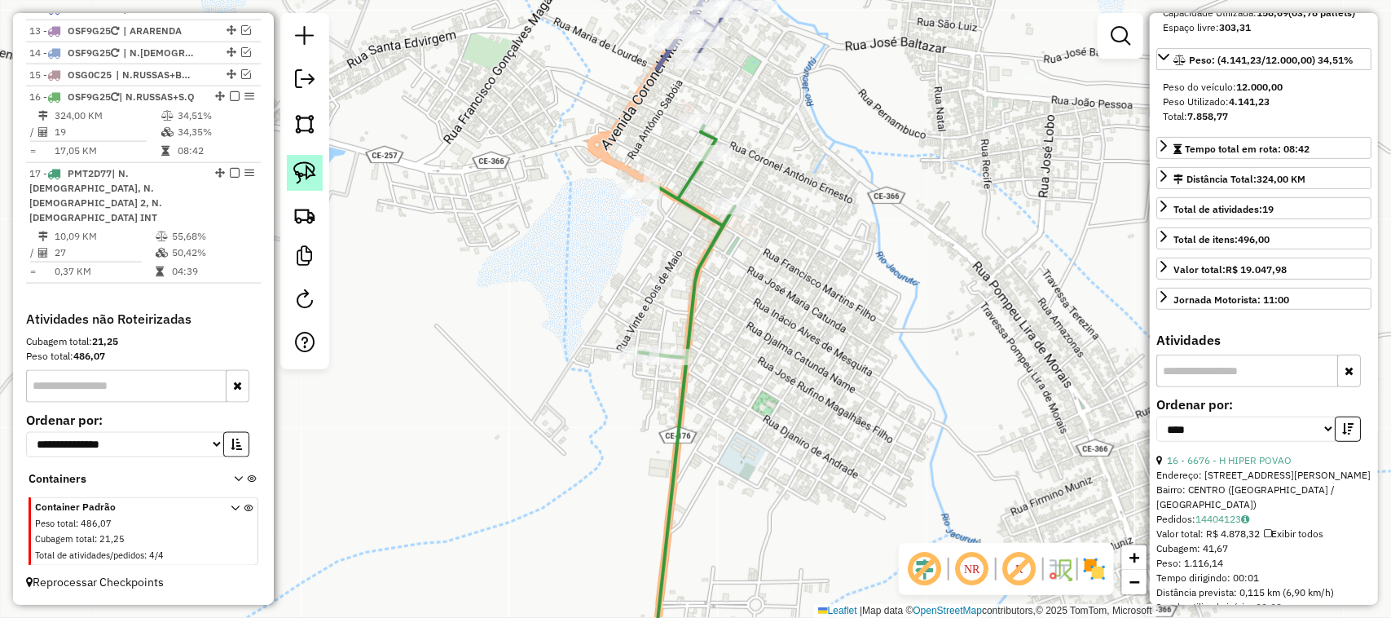
click at [307, 175] on img at bounding box center [304, 172] width 23 height 23
drag, startPoint x: 683, startPoint y: 328, endPoint x: 717, endPoint y: 376, distance: 58.4
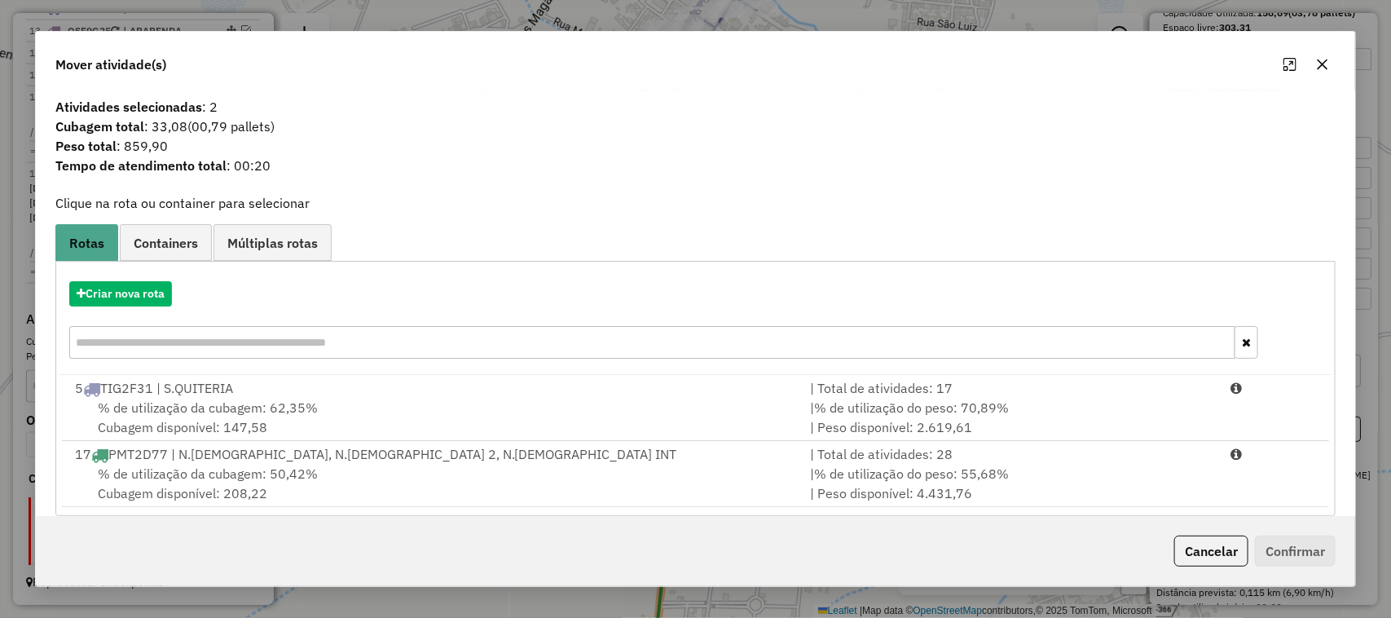
click at [205, 406] on span "% de utilização da cubagem: 62,35%" at bounding box center [208, 407] width 220 height 16
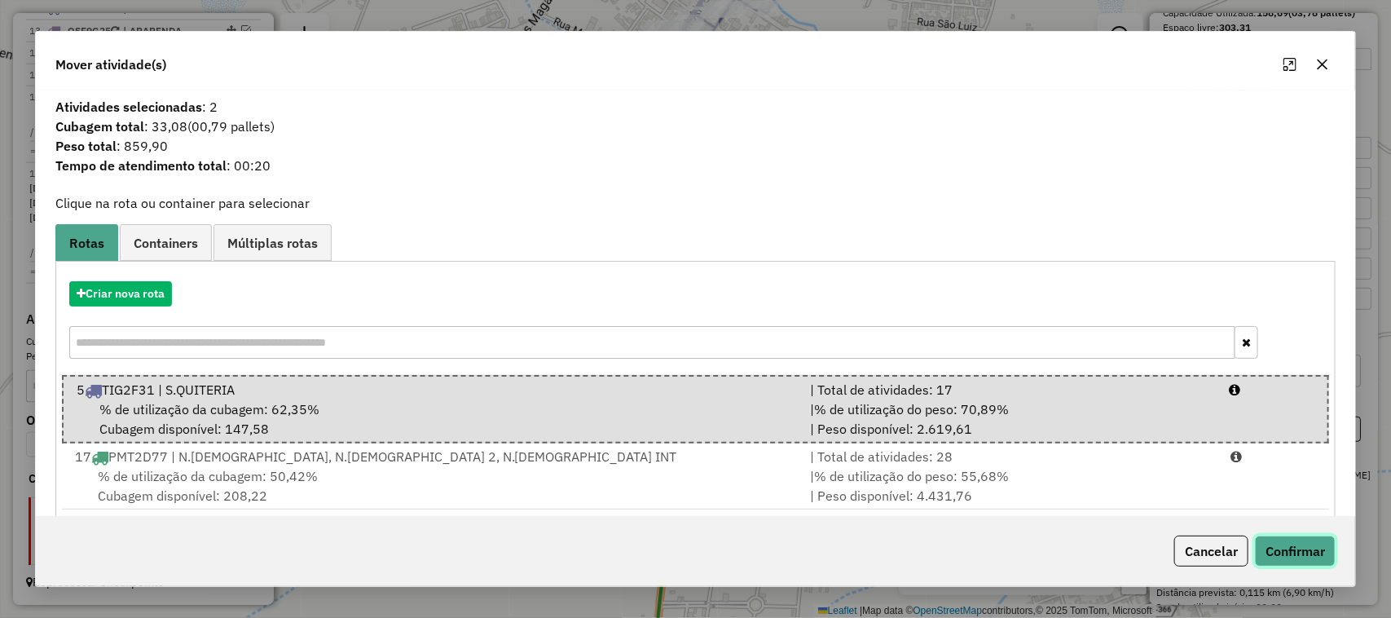
click at [1293, 551] on button "Confirmar" at bounding box center [1295, 550] width 81 height 31
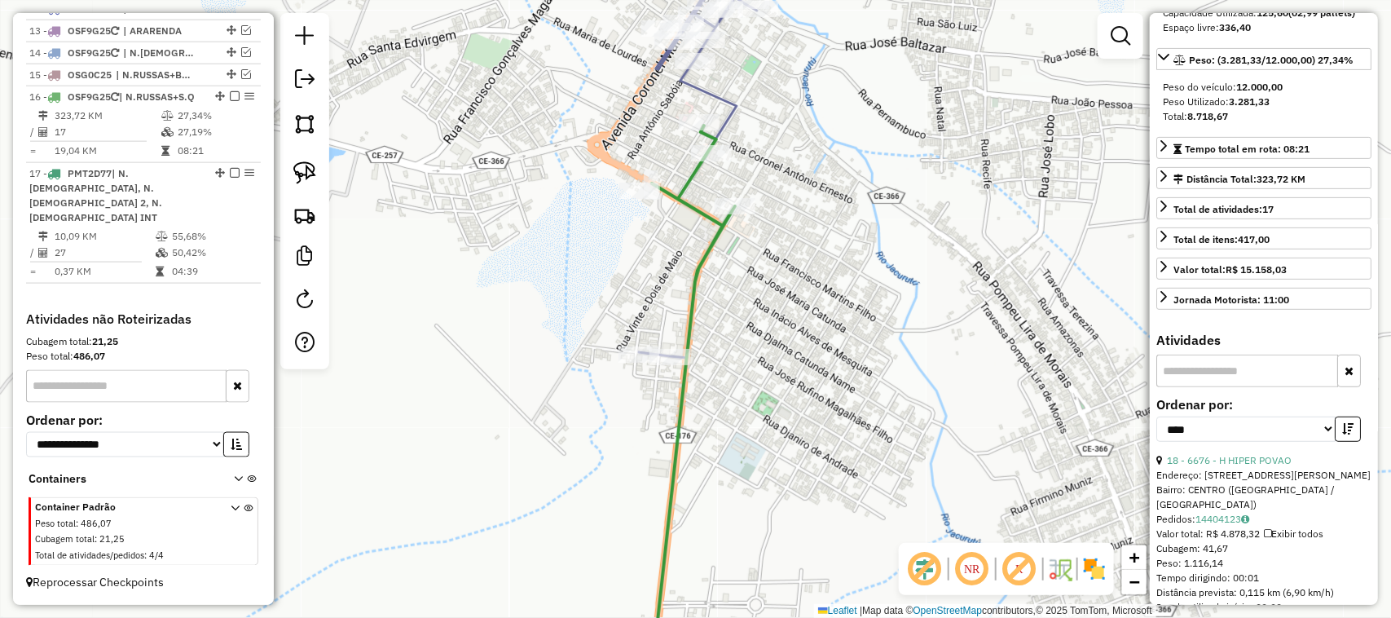
drag, startPoint x: 475, startPoint y: 322, endPoint x: 581, endPoint y: 316, distance: 106.1
click at [575, 319] on div "Janela de atendimento Grade de atendimento Capacidade Transportadoras Veículos …" at bounding box center [695, 309] width 1391 height 618
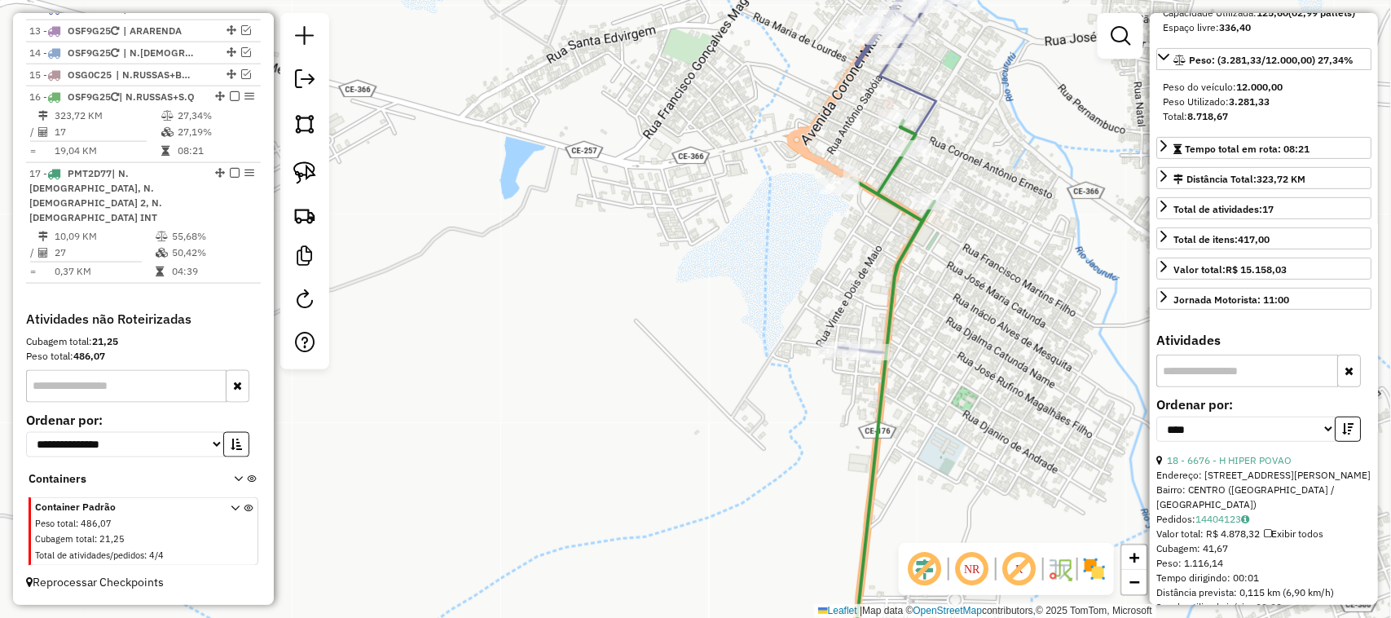
drag, startPoint x: 473, startPoint y: 471, endPoint x: 508, endPoint y: 469, distance: 34.3
click at [502, 471] on div "Janela de atendimento Grade de atendimento Capacidade Transportadoras Veículos …" at bounding box center [695, 309] width 1391 height 618
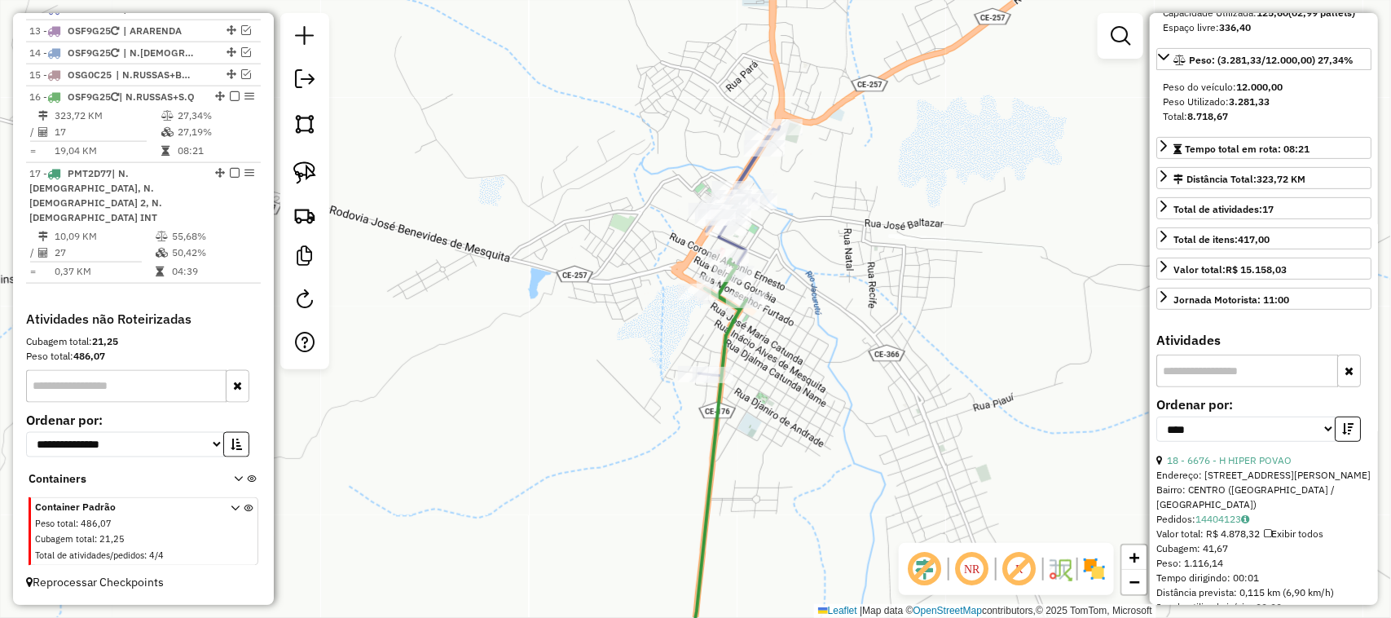
click at [550, 420] on div "Janela de atendimento Grade de atendimento Capacidade Transportadoras Veículos …" at bounding box center [695, 309] width 1391 height 618
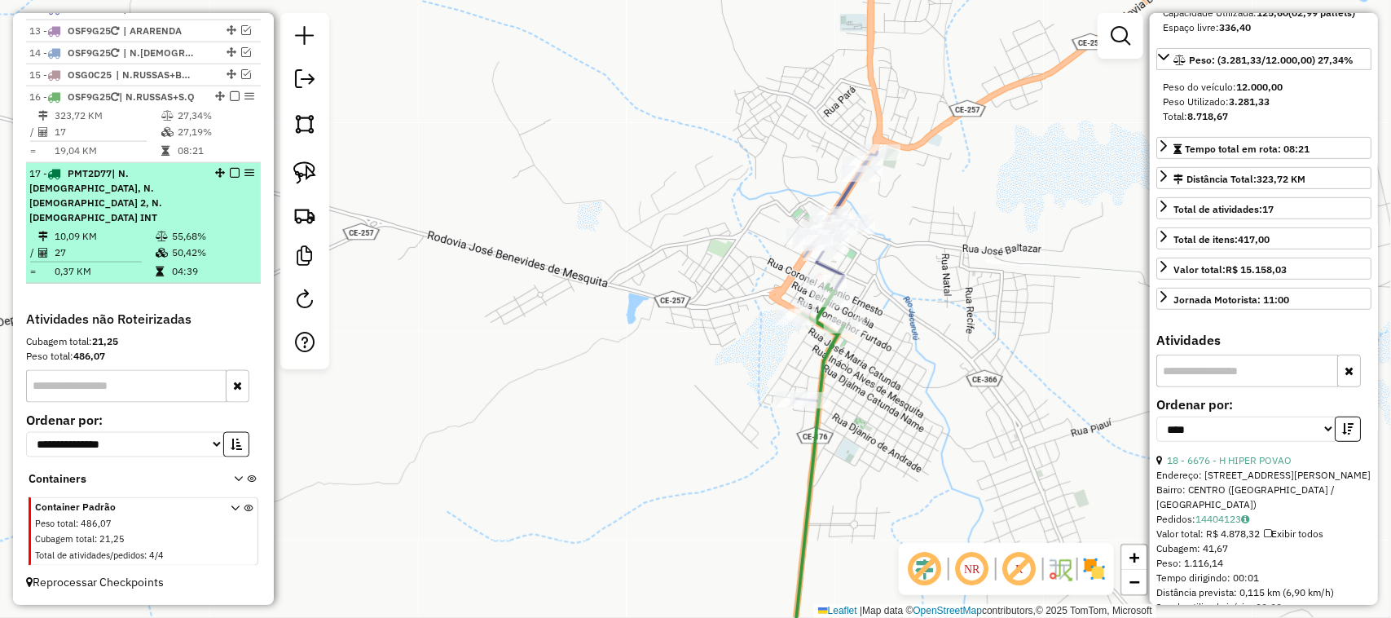
scroll to position [828, 0]
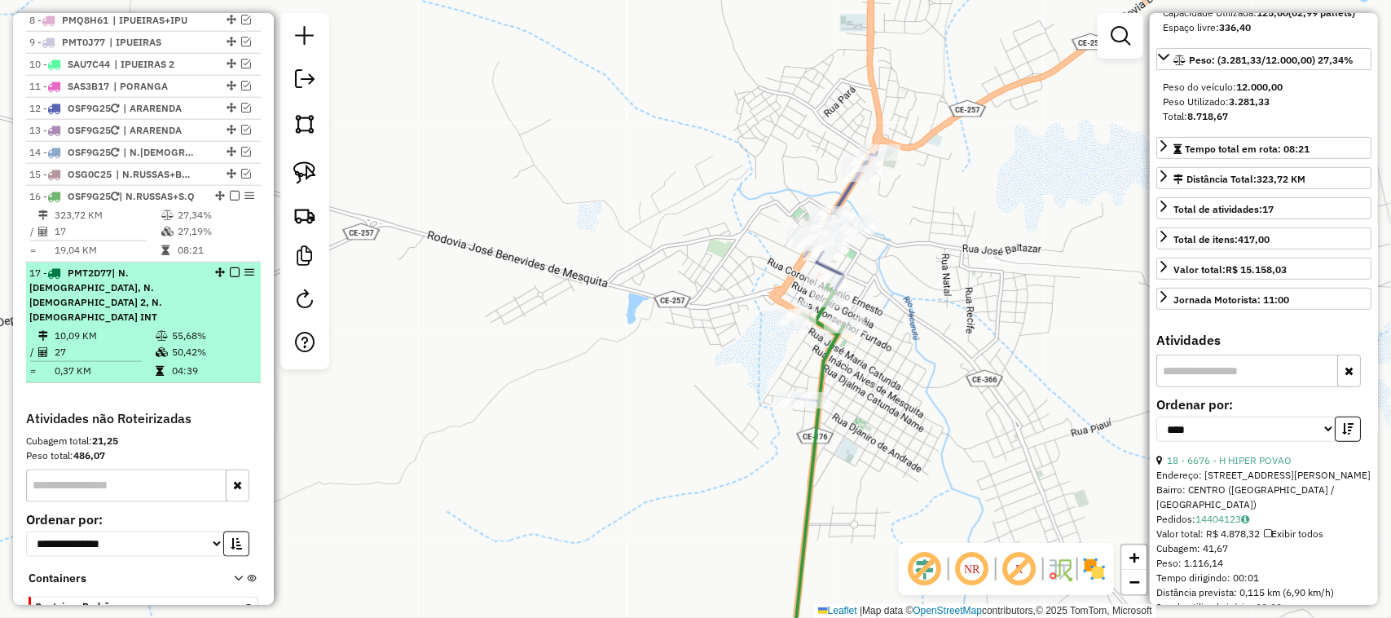
click at [124, 346] on td "27" at bounding box center [104, 352] width 101 height 16
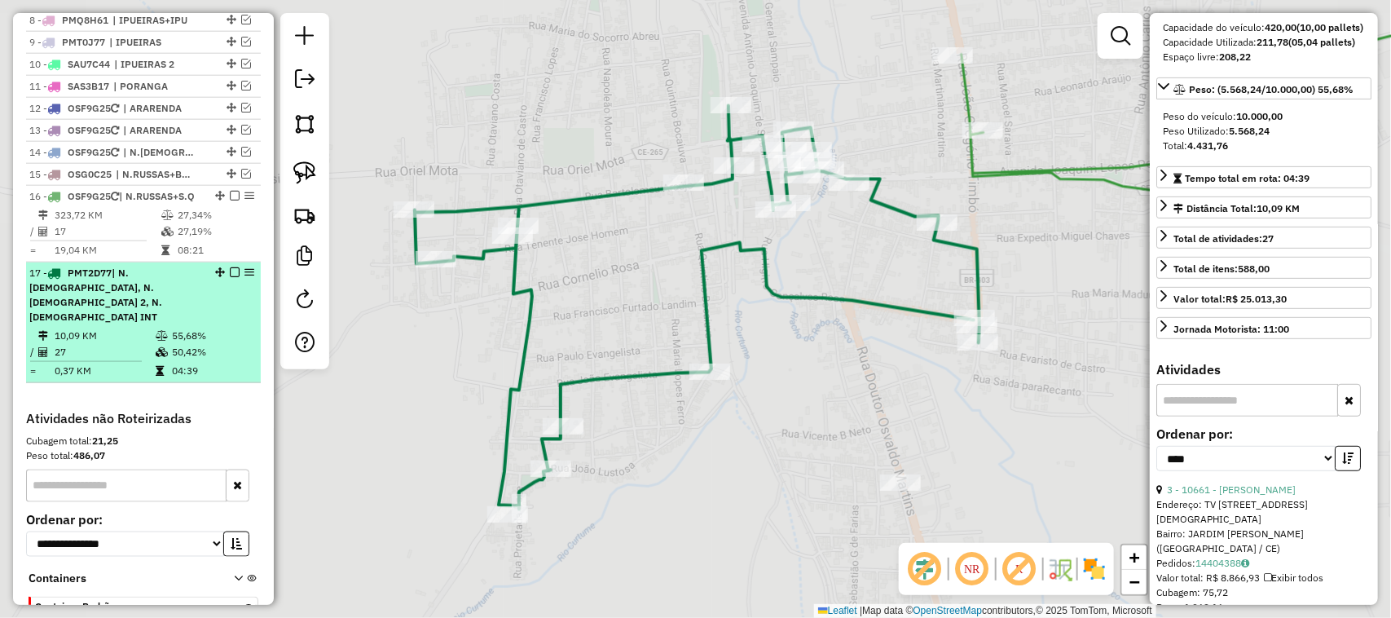
scroll to position [218, 0]
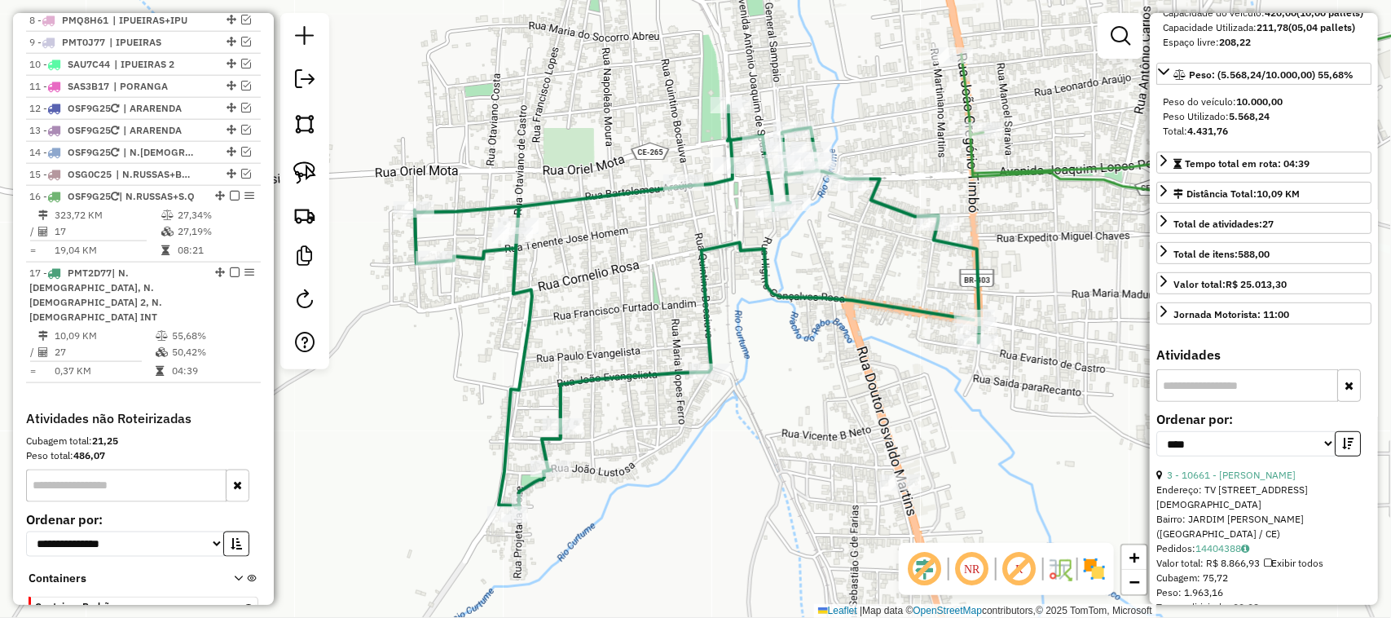
drag, startPoint x: 781, startPoint y: 432, endPoint x: 690, endPoint y: 450, distance: 92.2
click at [702, 452] on div "Janela de atendimento Grade de atendimento Capacidade Transportadoras Veículos …" at bounding box center [695, 309] width 1391 height 618
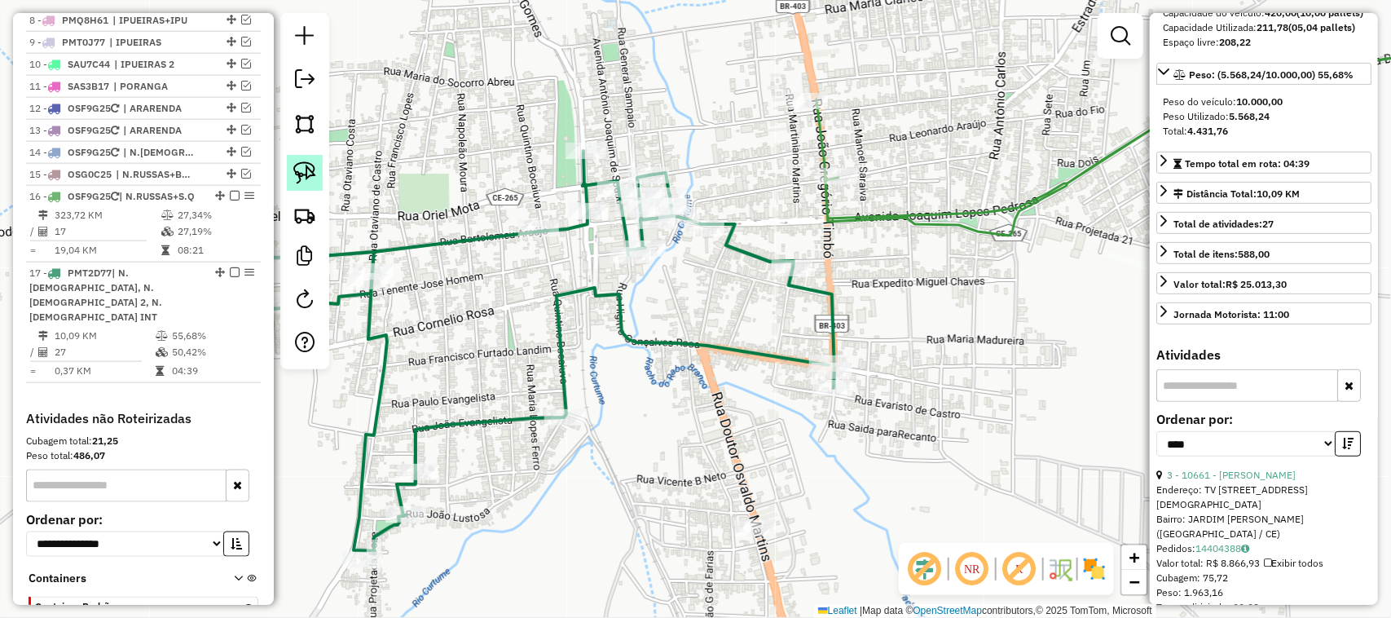
click at [302, 168] on img at bounding box center [304, 172] width 23 height 23
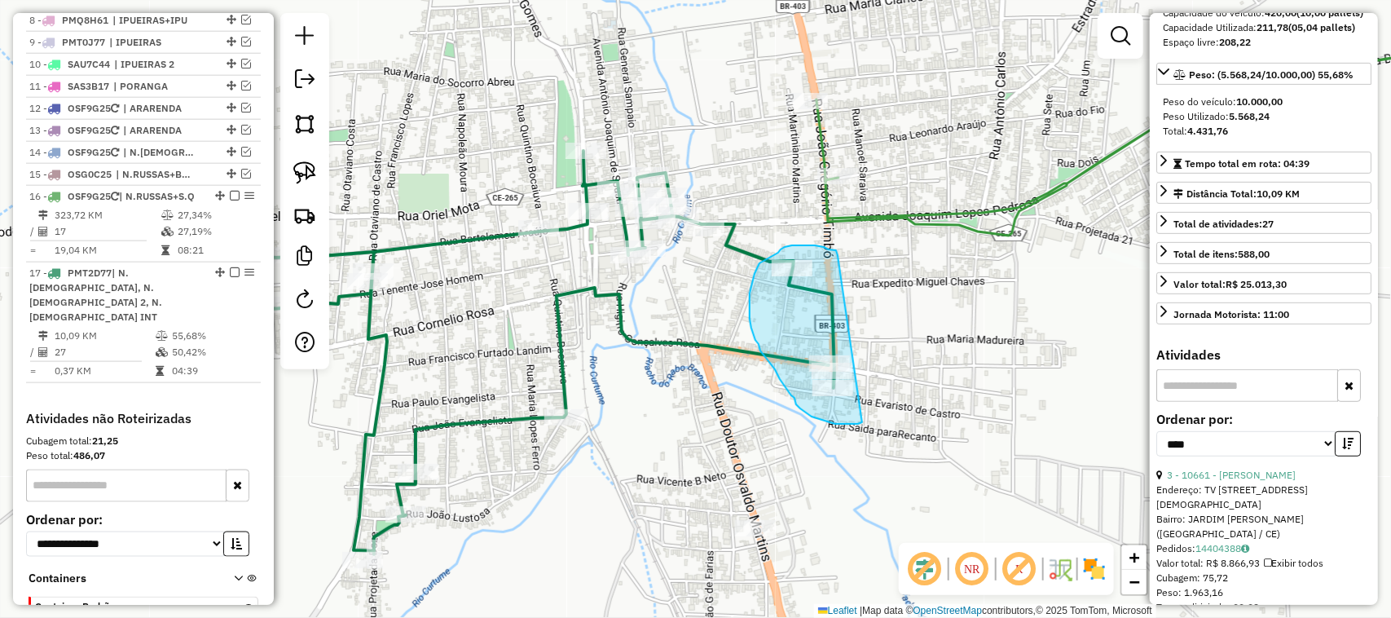
drag, startPoint x: 824, startPoint y: 247, endPoint x: 876, endPoint y: 402, distance: 163.4
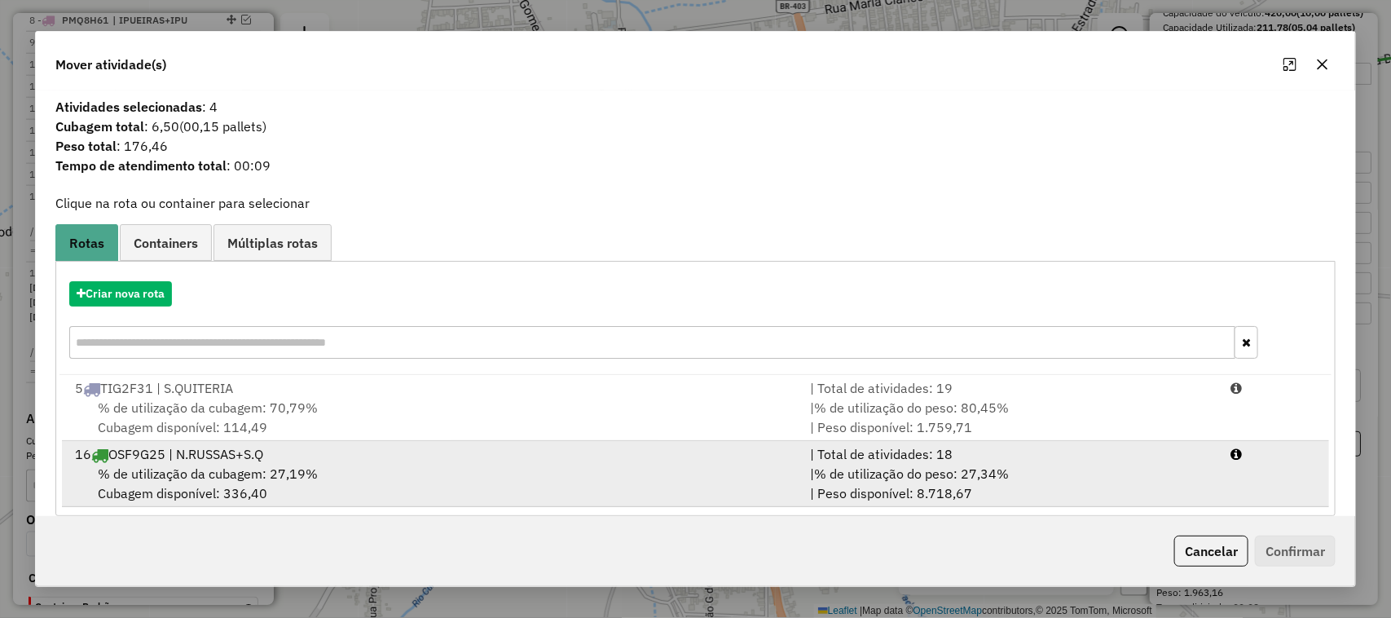
click at [205, 473] on span "% de utilização da cubagem: 27,19%" at bounding box center [208, 473] width 220 height 16
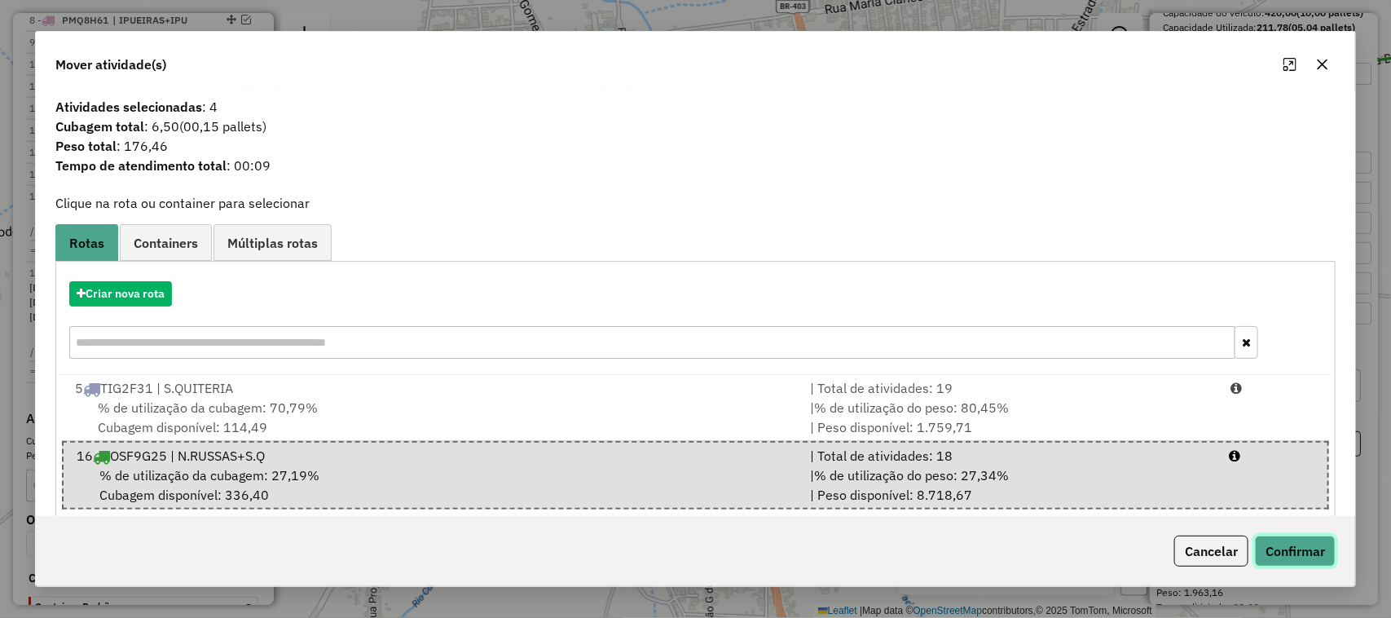
click at [1297, 551] on button "Confirmar" at bounding box center [1295, 550] width 81 height 31
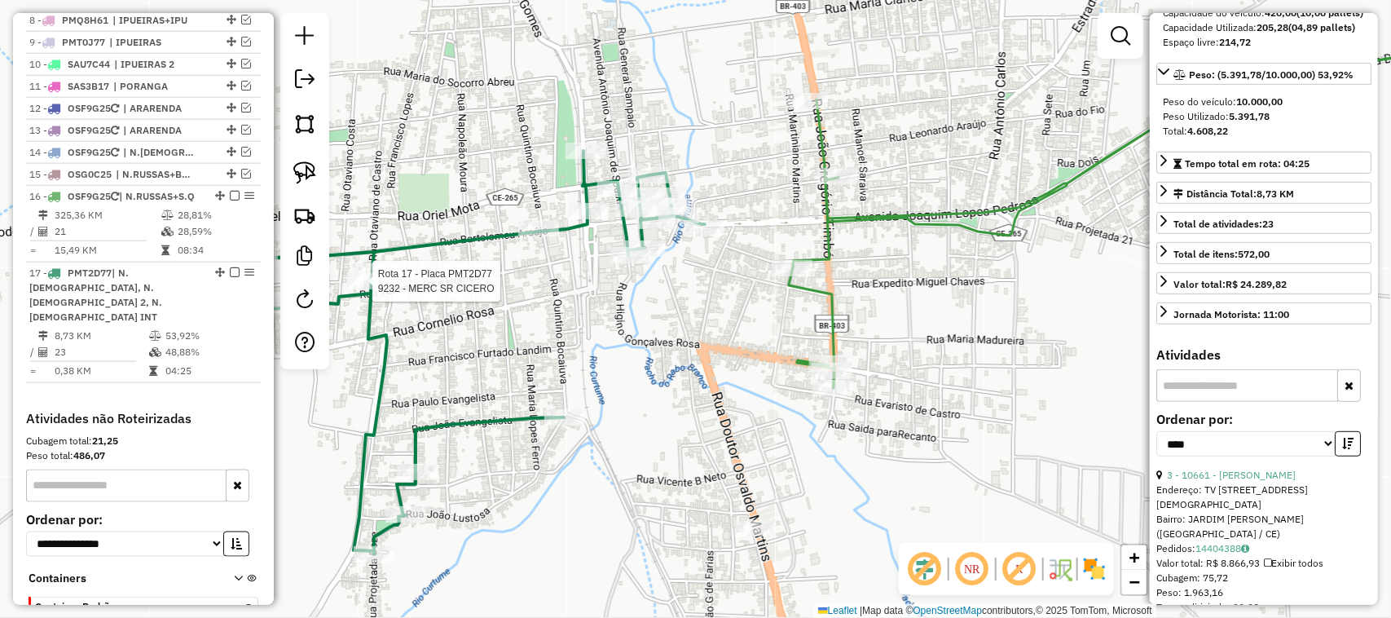
scroll to position [930, 0]
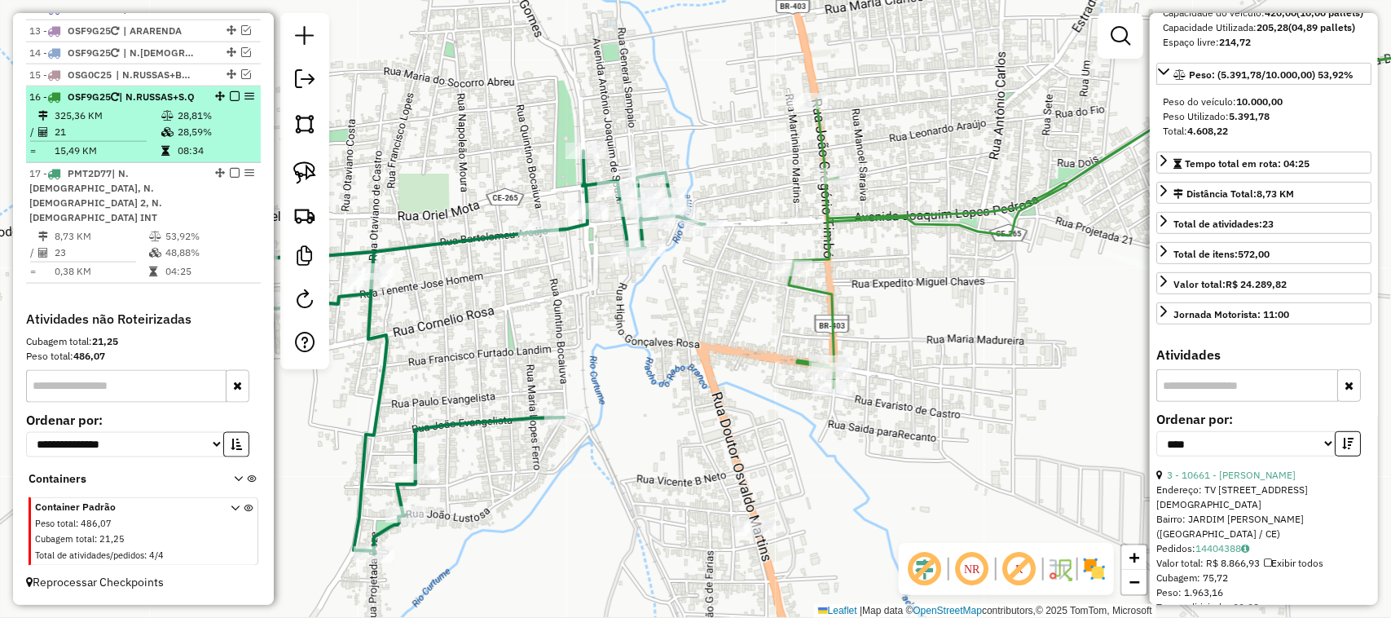
click at [110, 124] on td "325,36 KM" at bounding box center [107, 116] width 107 height 16
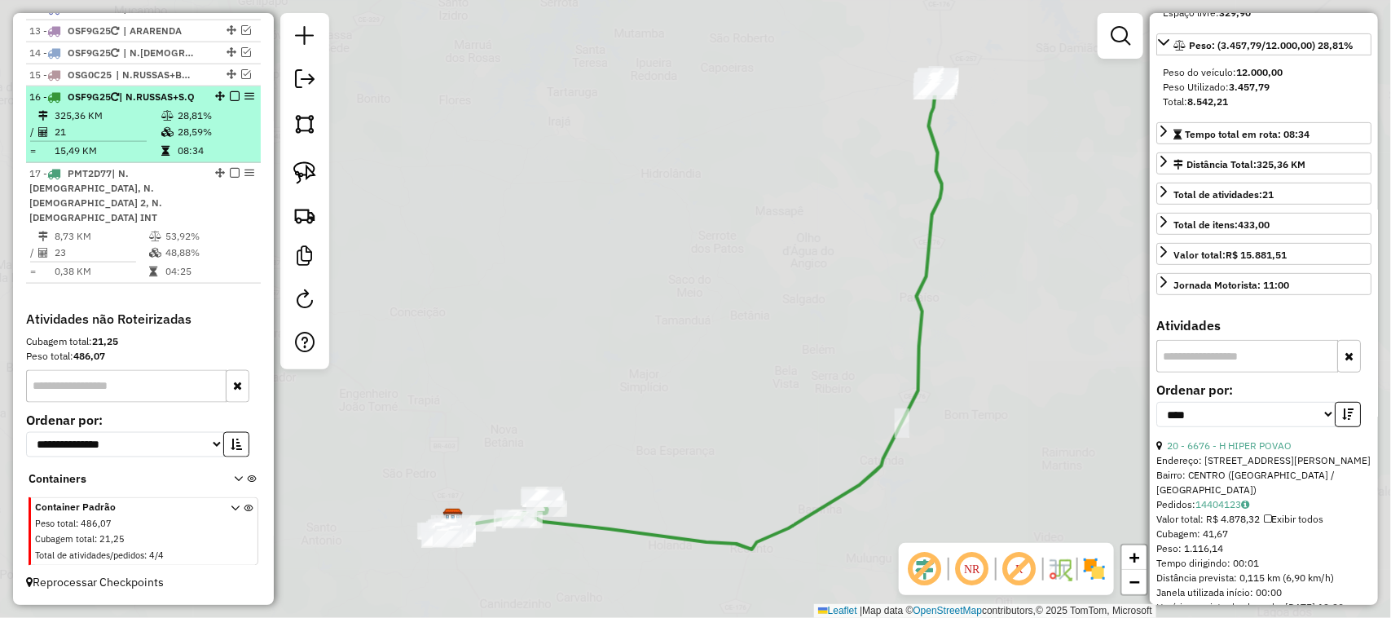
scroll to position [204, 0]
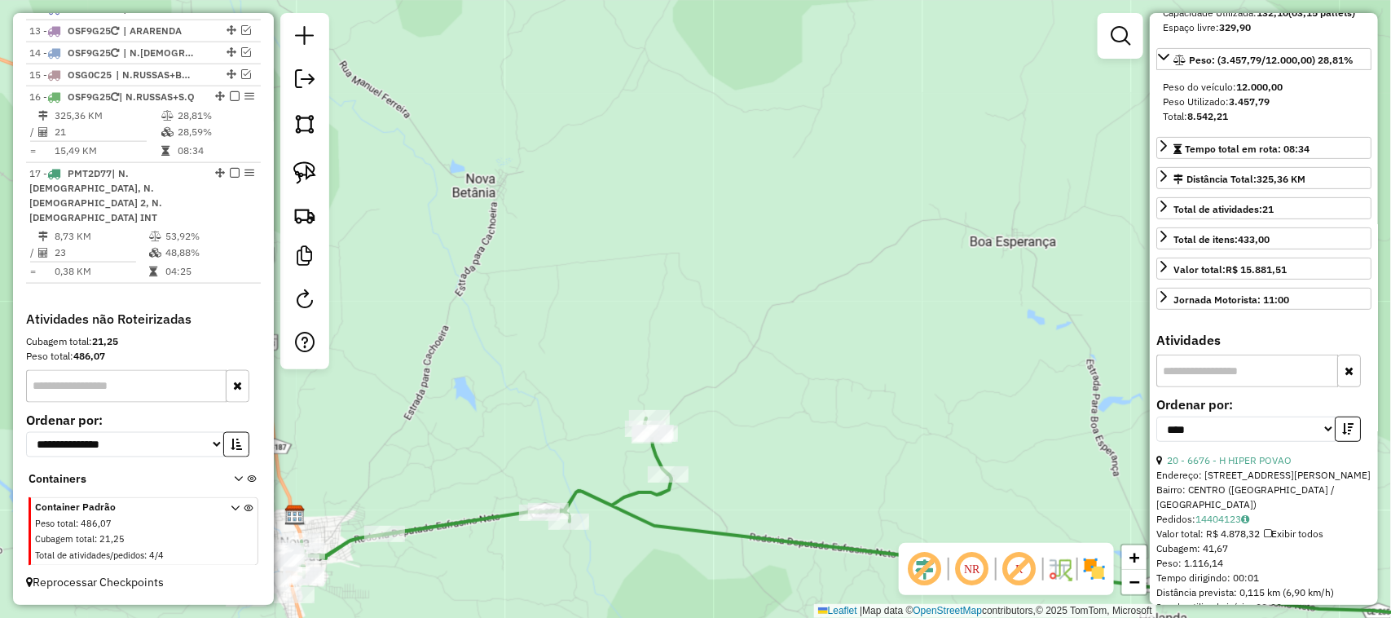
drag, startPoint x: 473, startPoint y: 481, endPoint x: 579, endPoint y: 416, distance: 124.7
click at [575, 425] on div "Janela de atendimento Grade de atendimento Capacidade Transportadoras Veículos …" at bounding box center [695, 309] width 1391 height 618
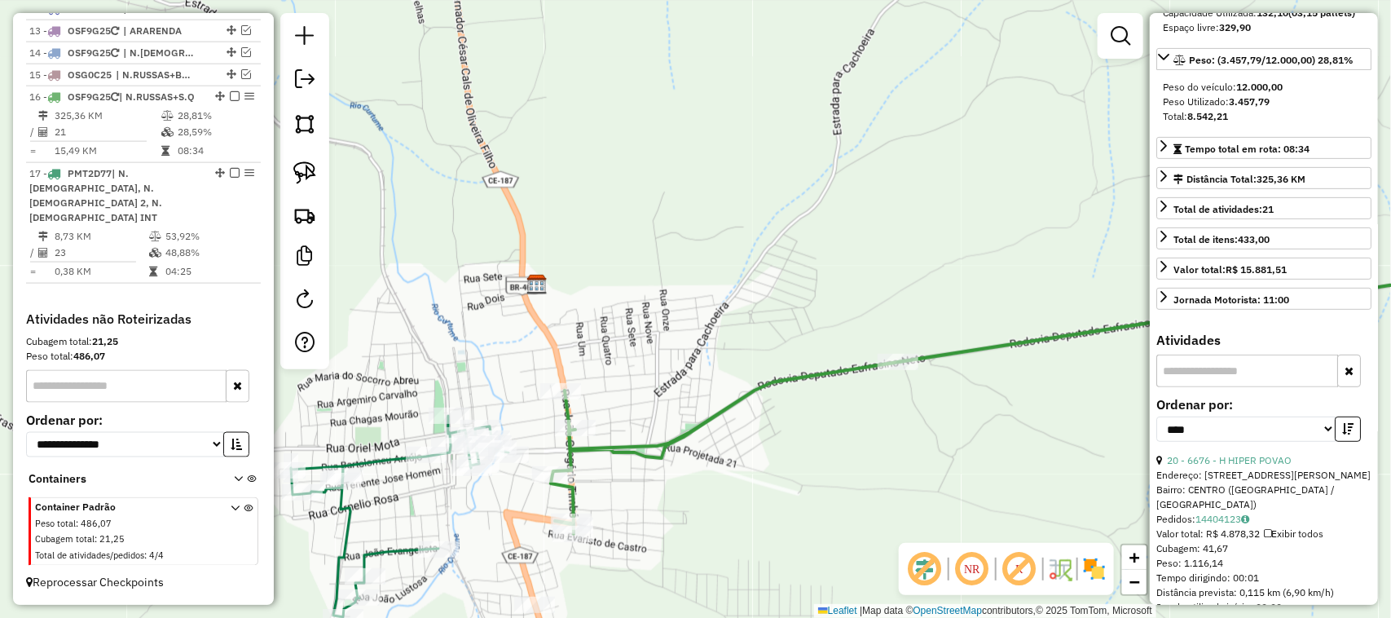
drag, startPoint x: 661, startPoint y: 393, endPoint x: 808, endPoint y: 348, distance: 154.2
click at [707, 381] on div "Janela de atendimento Grade de atendimento Capacidade Transportadoras Veículos …" at bounding box center [695, 309] width 1391 height 618
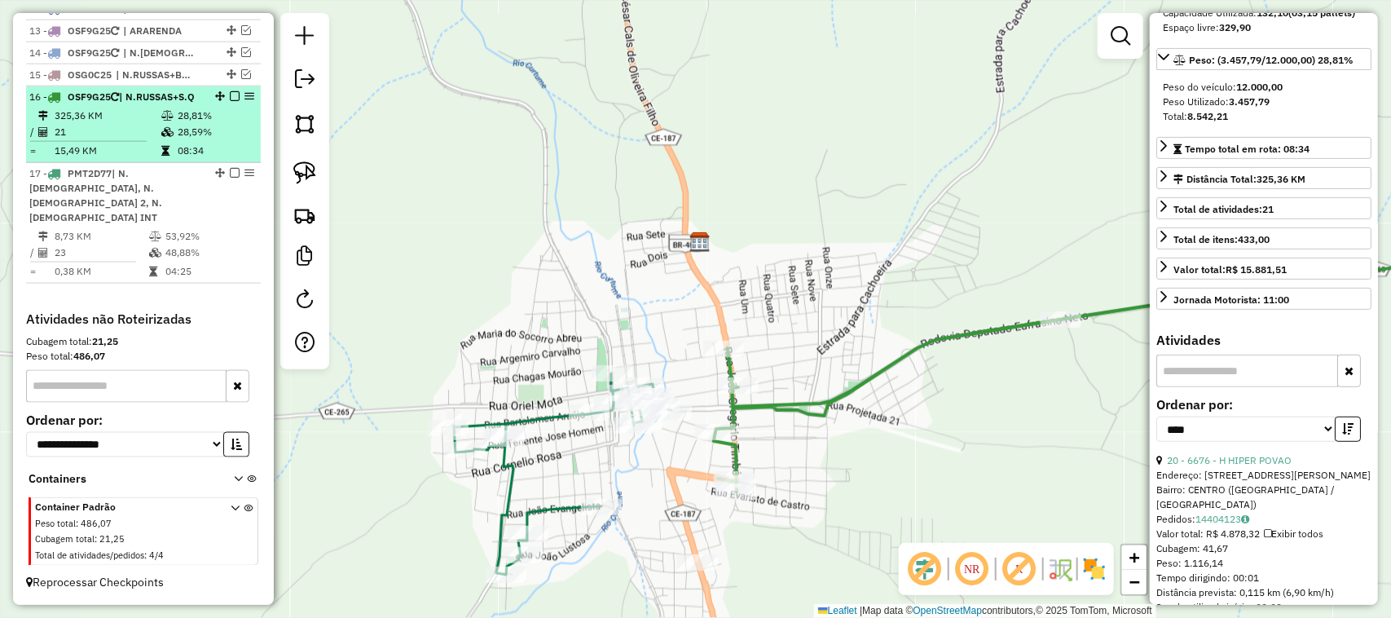
click at [230, 101] on em at bounding box center [235, 96] width 10 height 10
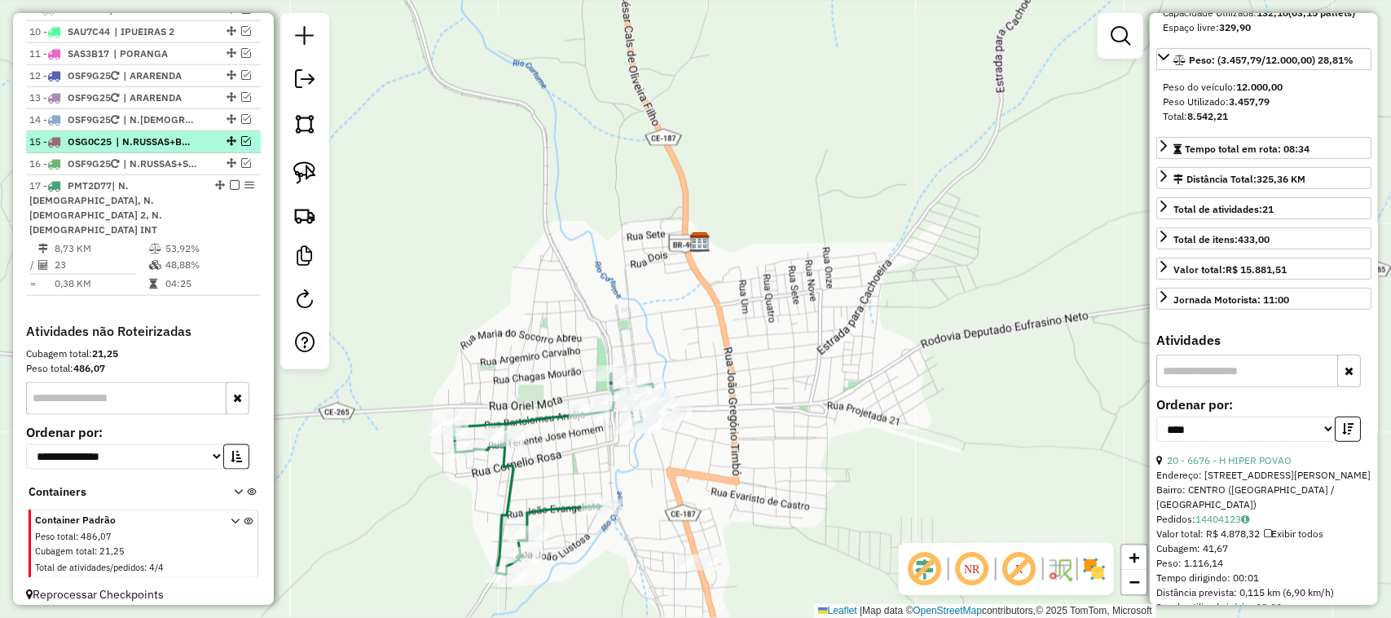
scroll to position [759, 0]
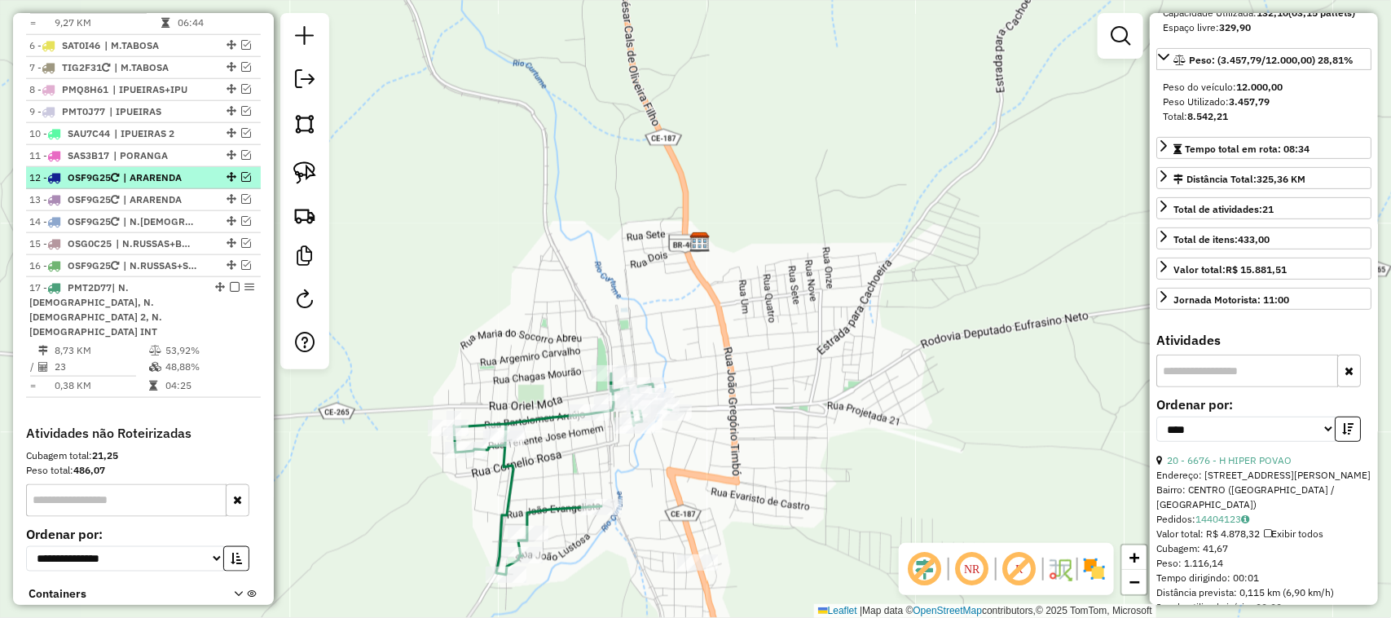
click at [242, 182] on em at bounding box center [246, 177] width 10 height 10
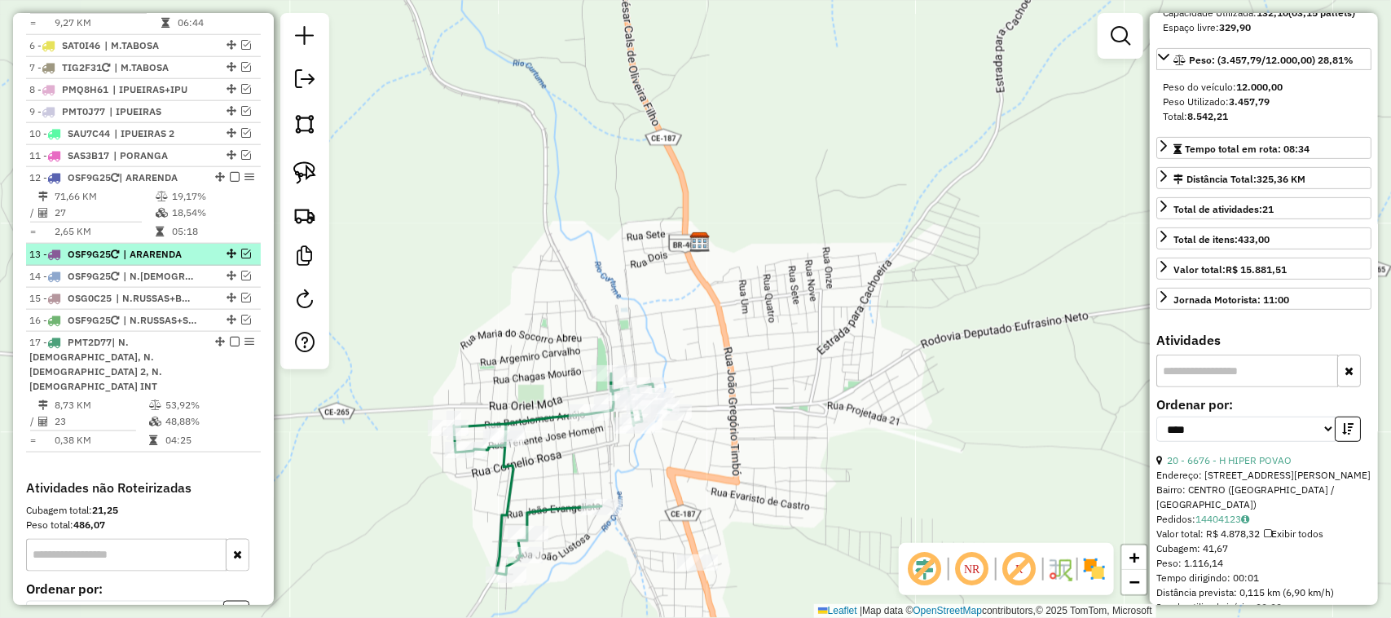
click at [241, 258] on em at bounding box center [246, 254] width 10 height 10
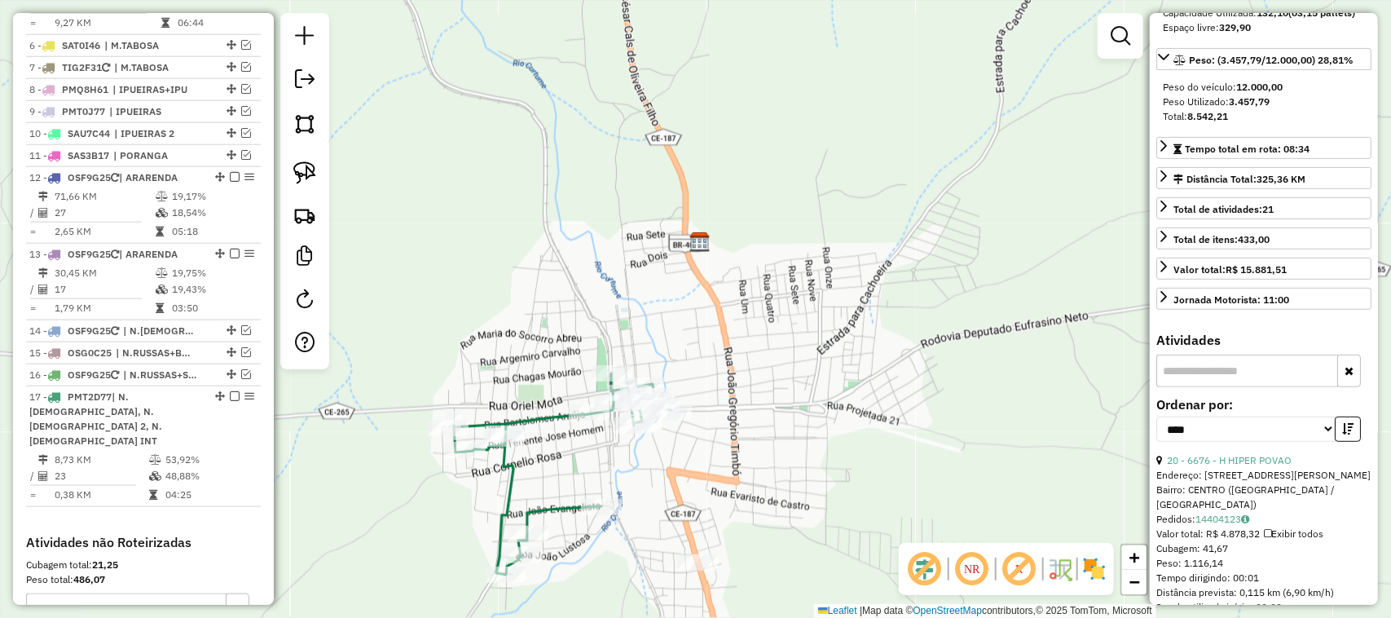
drag, startPoint x: 506, startPoint y: 332, endPoint x: 550, endPoint y: 258, distance: 86.2
click at [546, 266] on div "Janela de atendimento Grade de atendimento Capacidade Transportadoras Veículos …" at bounding box center [695, 309] width 1391 height 618
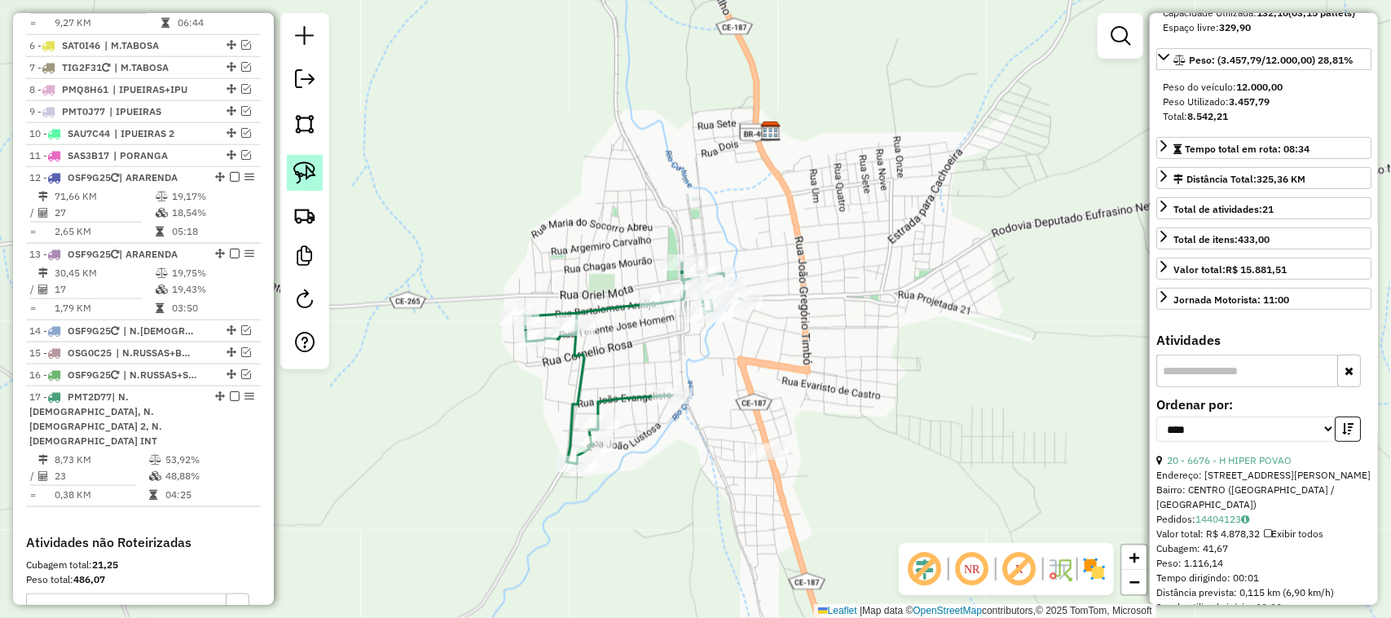
click at [304, 178] on img at bounding box center [304, 172] width 23 height 23
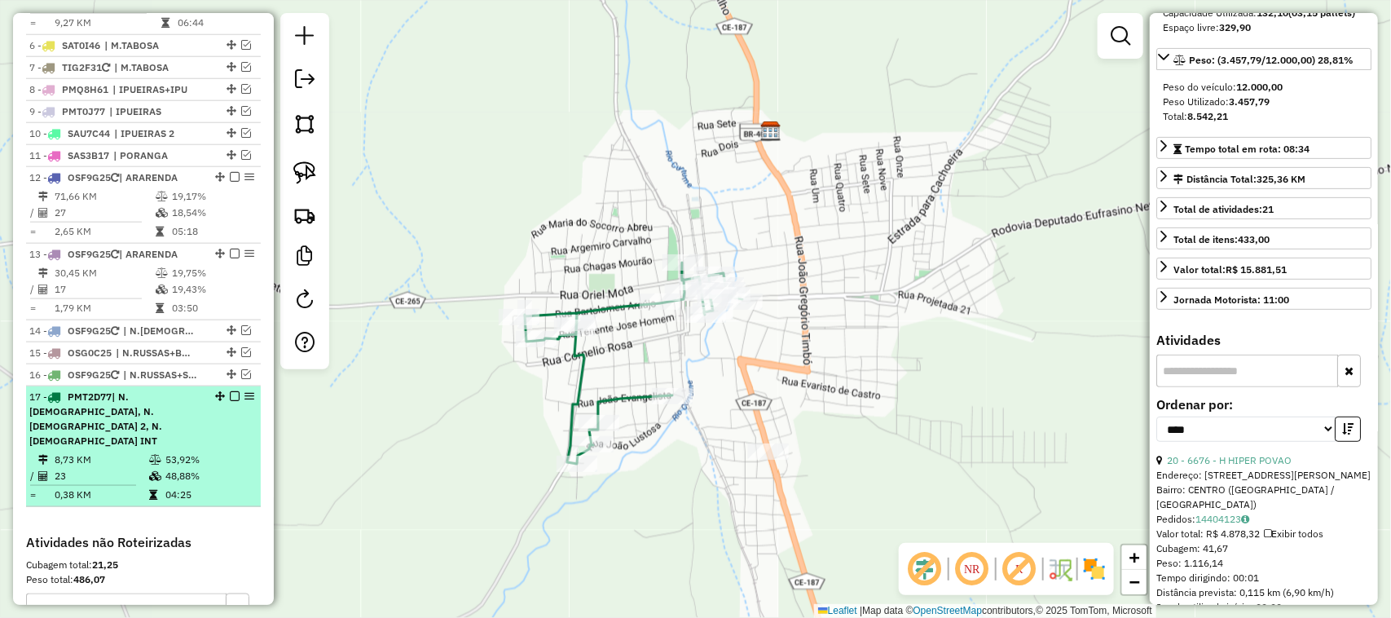
click at [115, 451] on td "8,73 KM" at bounding box center [101, 459] width 95 height 16
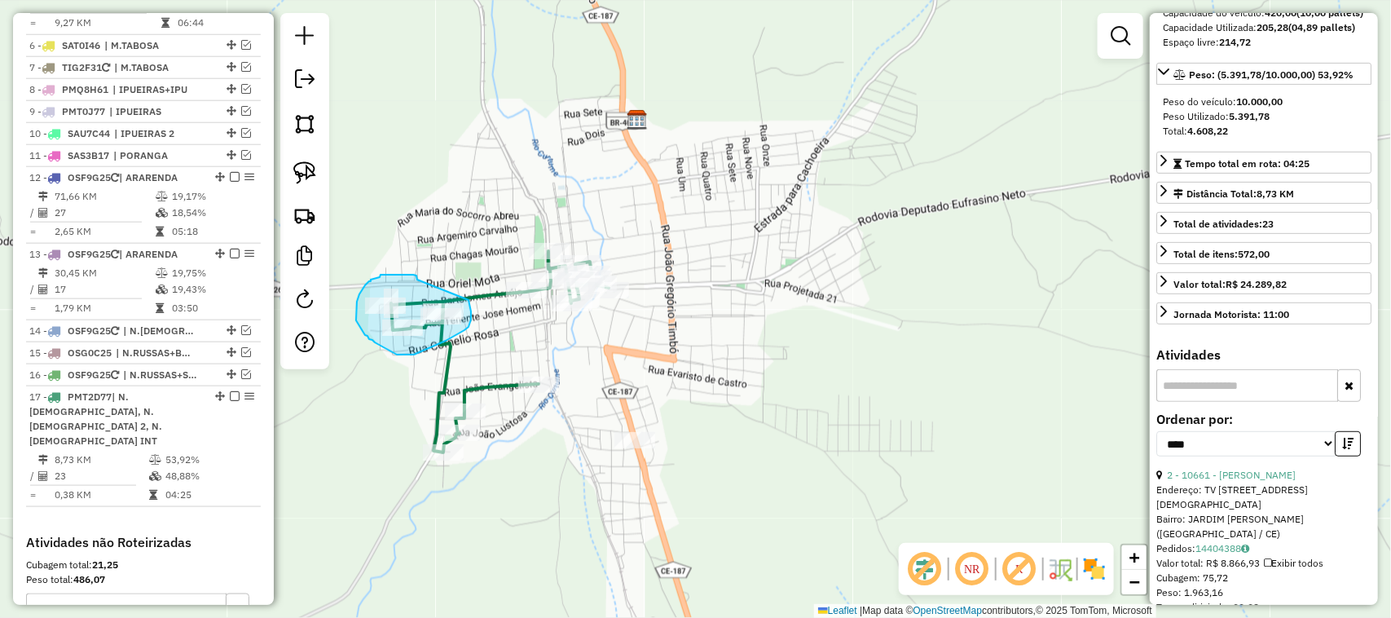
drag, startPoint x: 417, startPoint y: 280, endPoint x: 467, endPoint y: 300, distance: 53.7
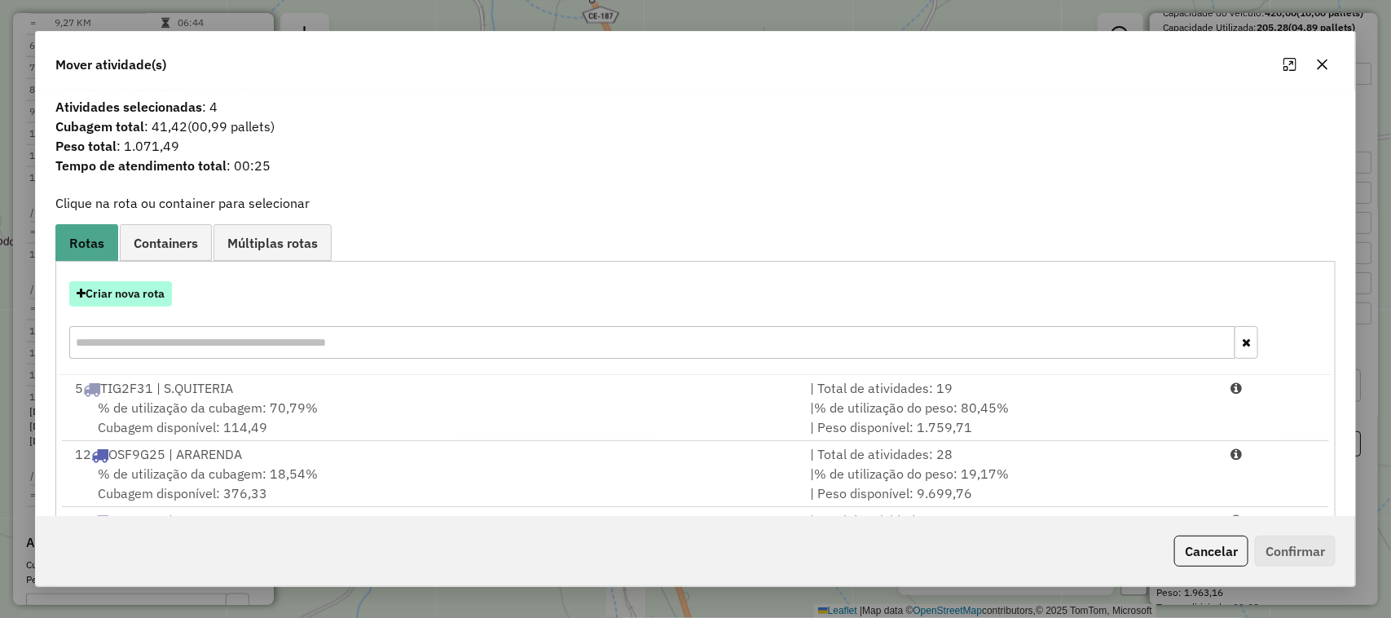
click at [132, 296] on button "Criar nova rota" at bounding box center [120, 293] width 103 height 25
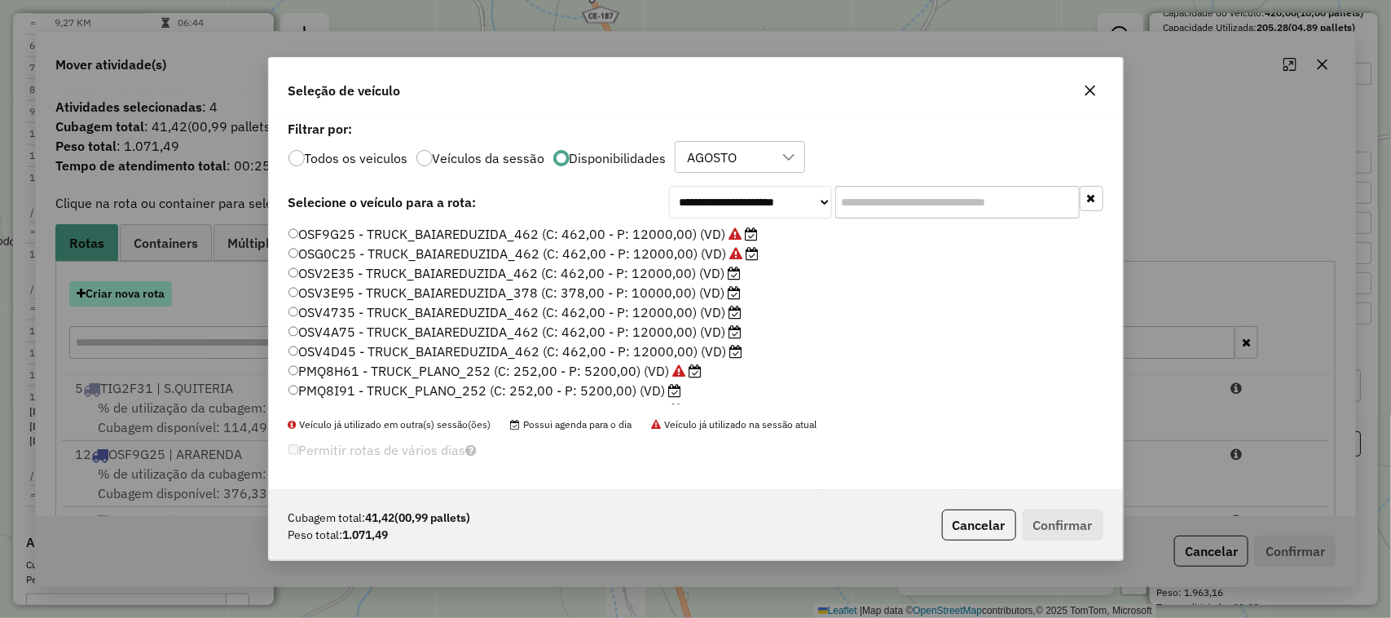
scroll to position [8, 5]
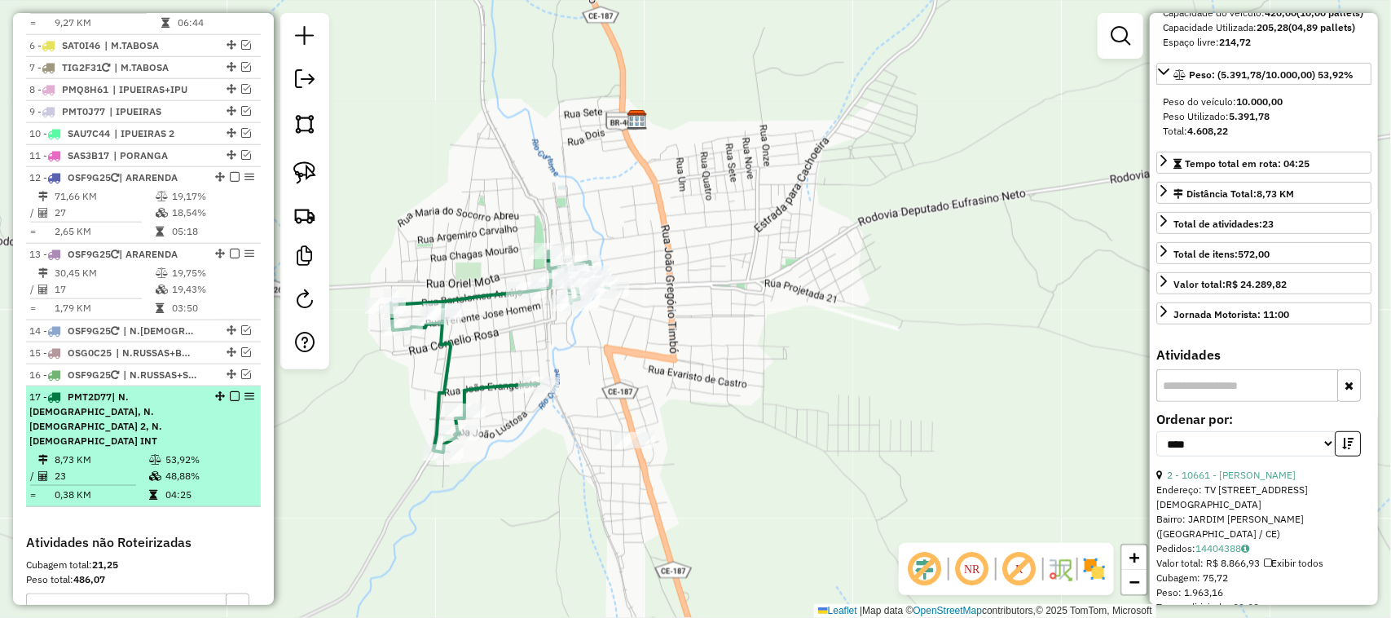
click at [112, 468] on td "23" at bounding box center [101, 476] width 95 height 16
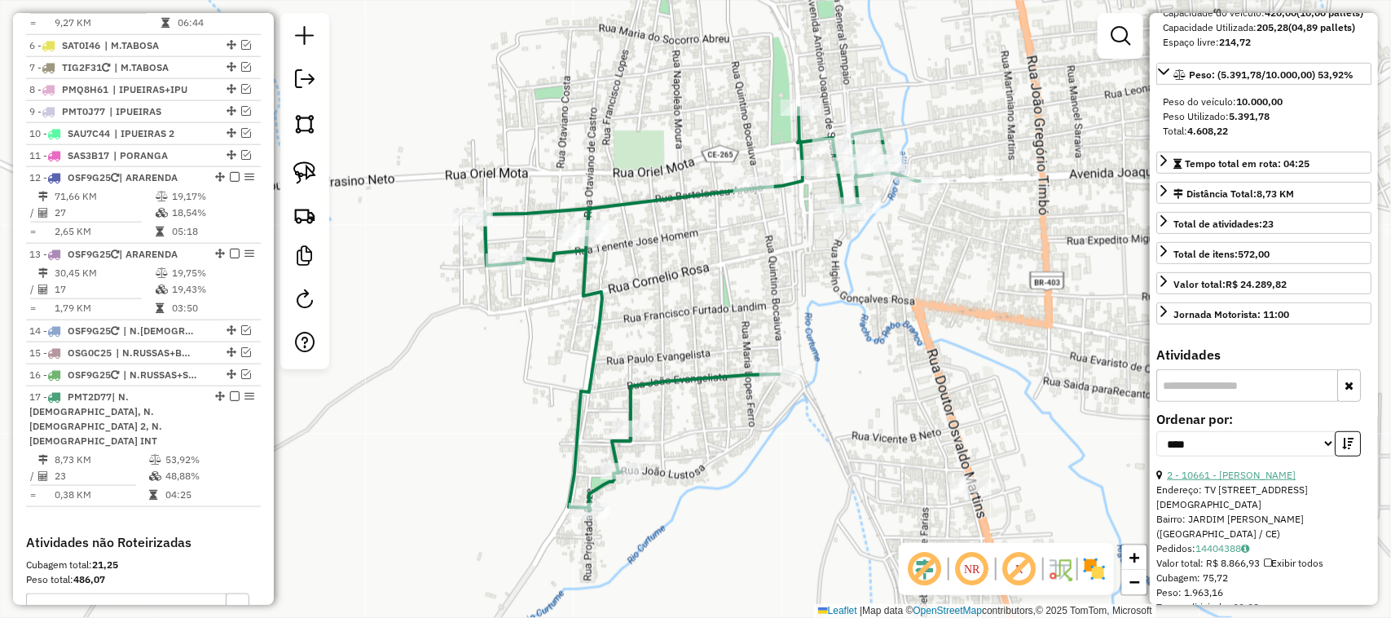
click at [1239, 481] on link "2 - 10661 - MERCADINHO TOINHO" at bounding box center [1231, 475] width 129 height 12
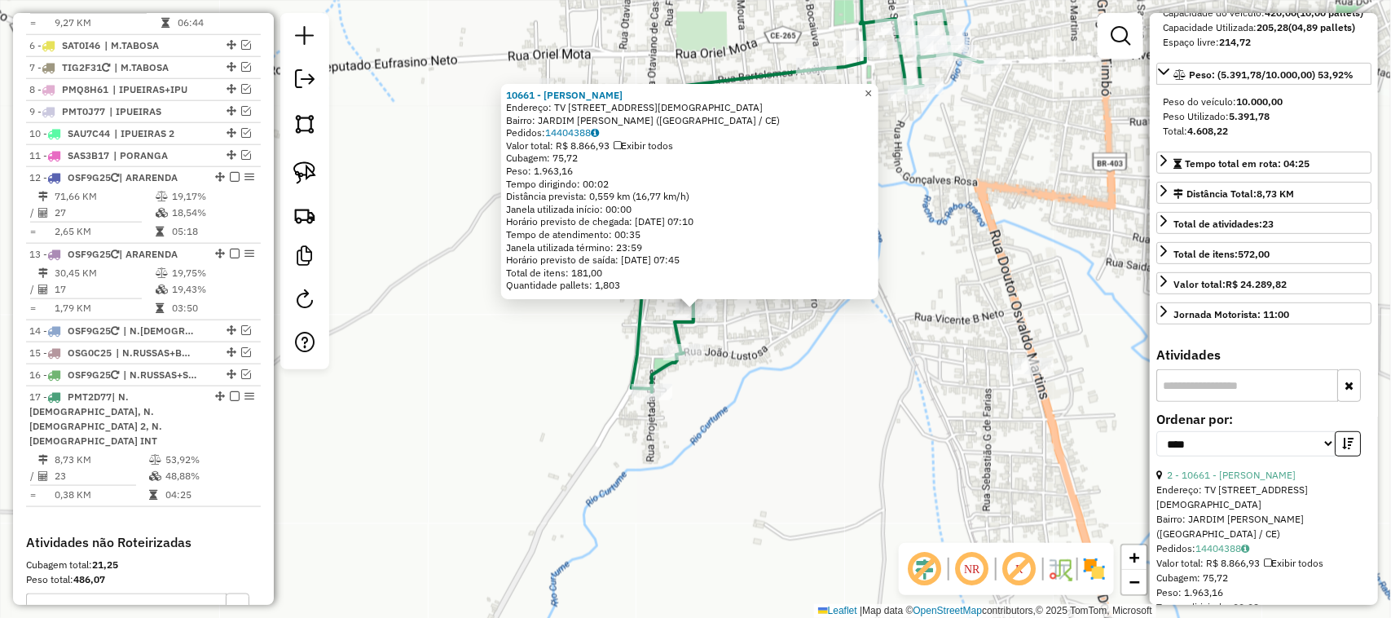
click at [872, 86] on span "×" at bounding box center [868, 93] width 7 height 14
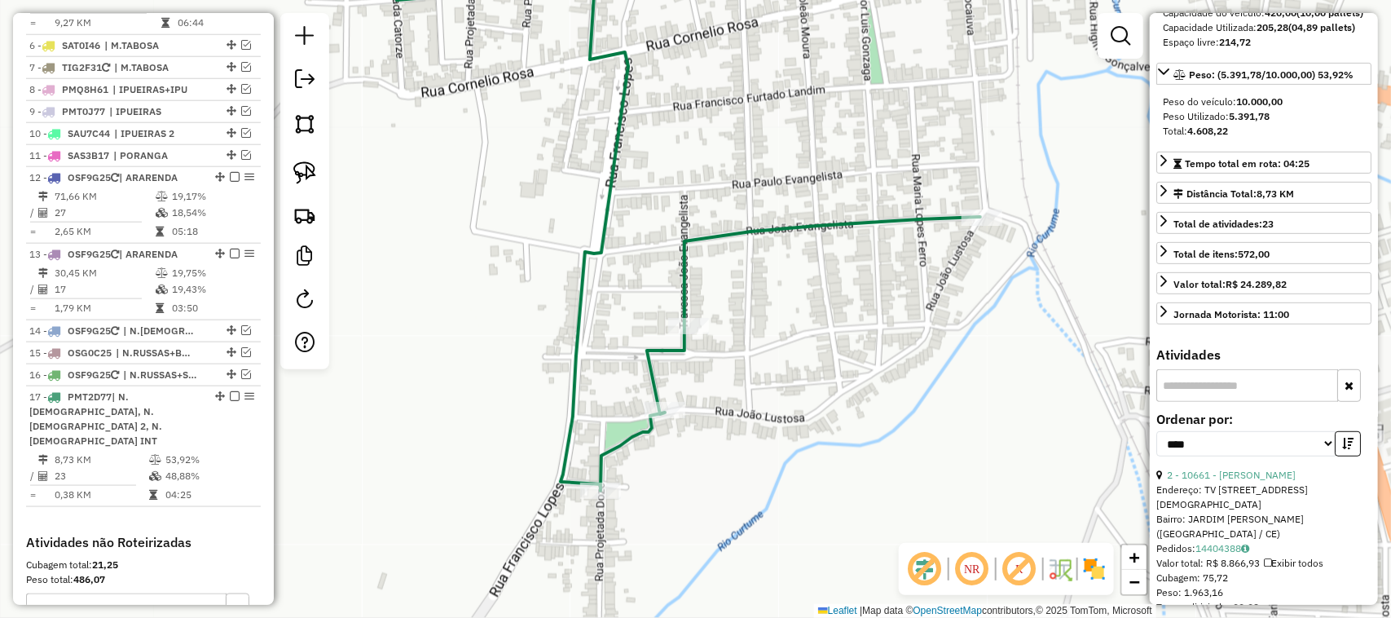
drag, startPoint x: 816, startPoint y: 310, endPoint x: 789, endPoint y: 312, distance: 26.9
click at [801, 323] on div "Janela de atendimento Grade de atendimento Capacidade Transportadoras Veículos …" at bounding box center [695, 309] width 1391 height 618
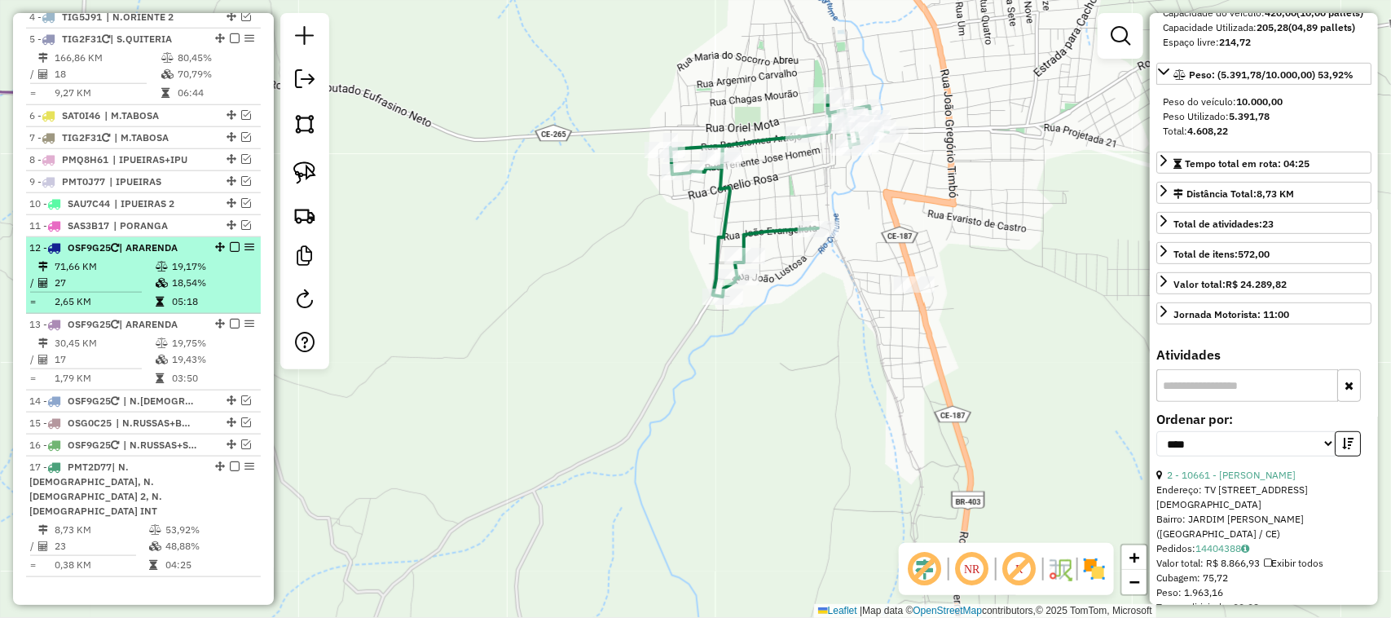
scroll to position [657, 0]
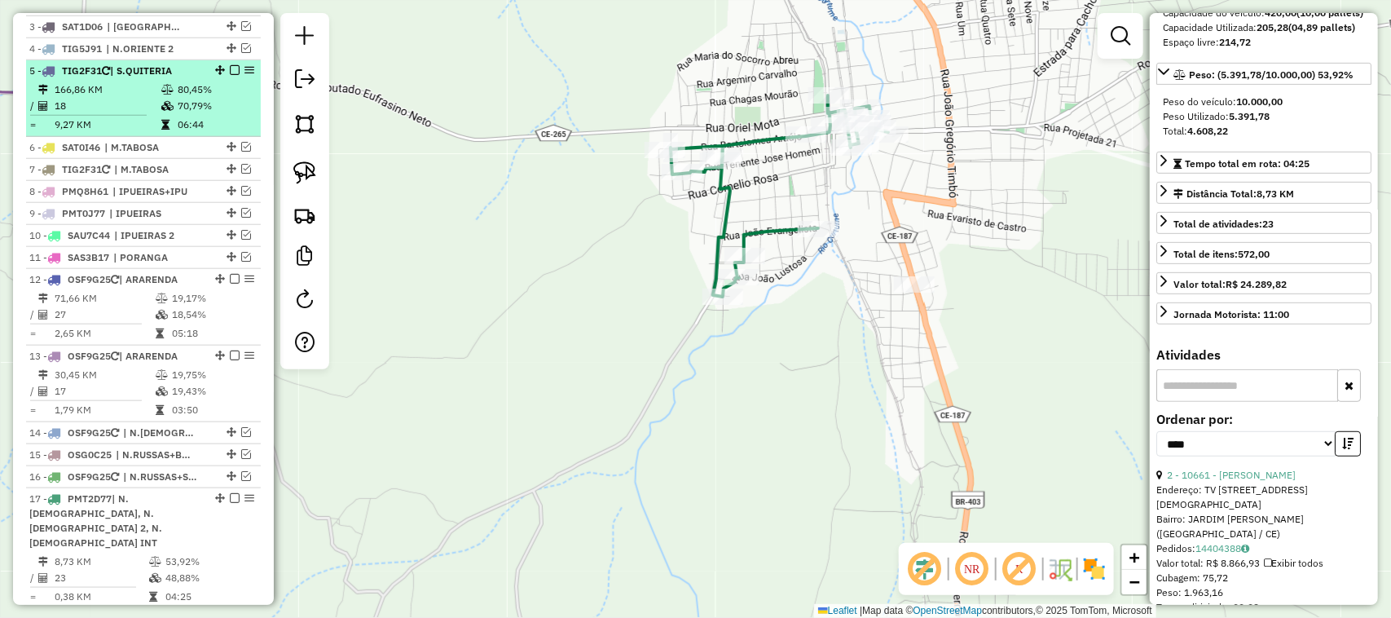
click at [233, 75] on em at bounding box center [235, 70] width 10 height 10
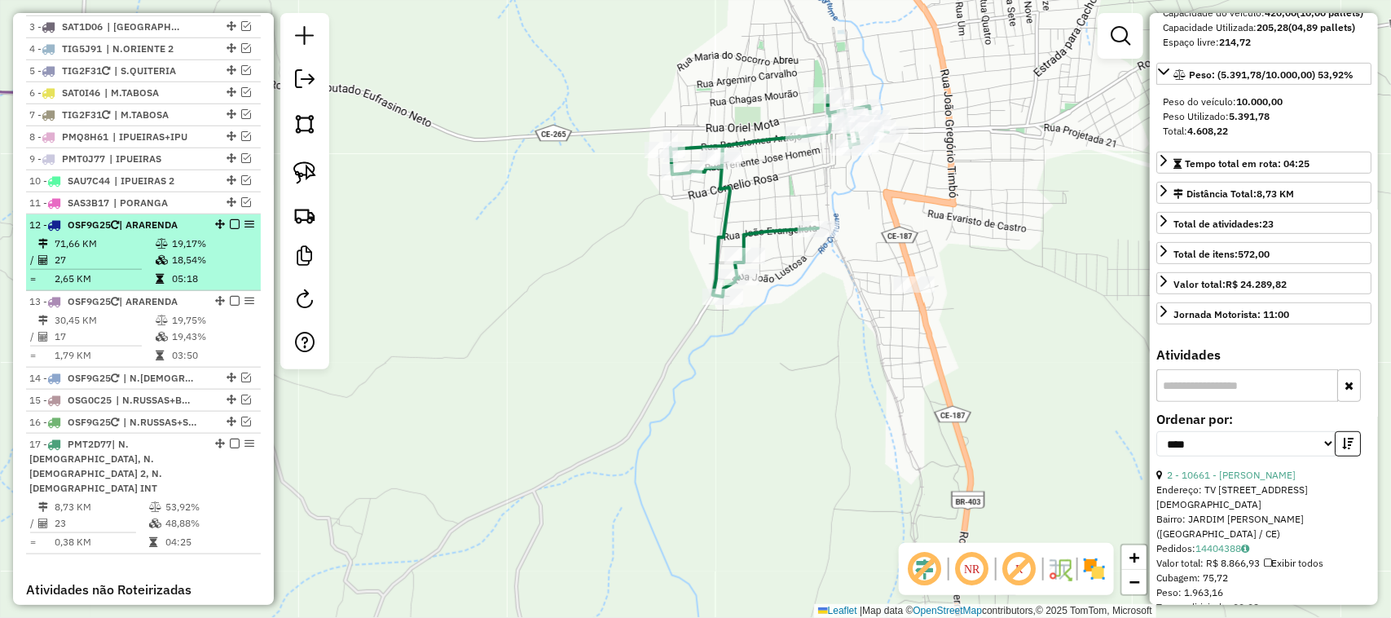
click at [232, 229] on em at bounding box center [235, 224] width 10 height 10
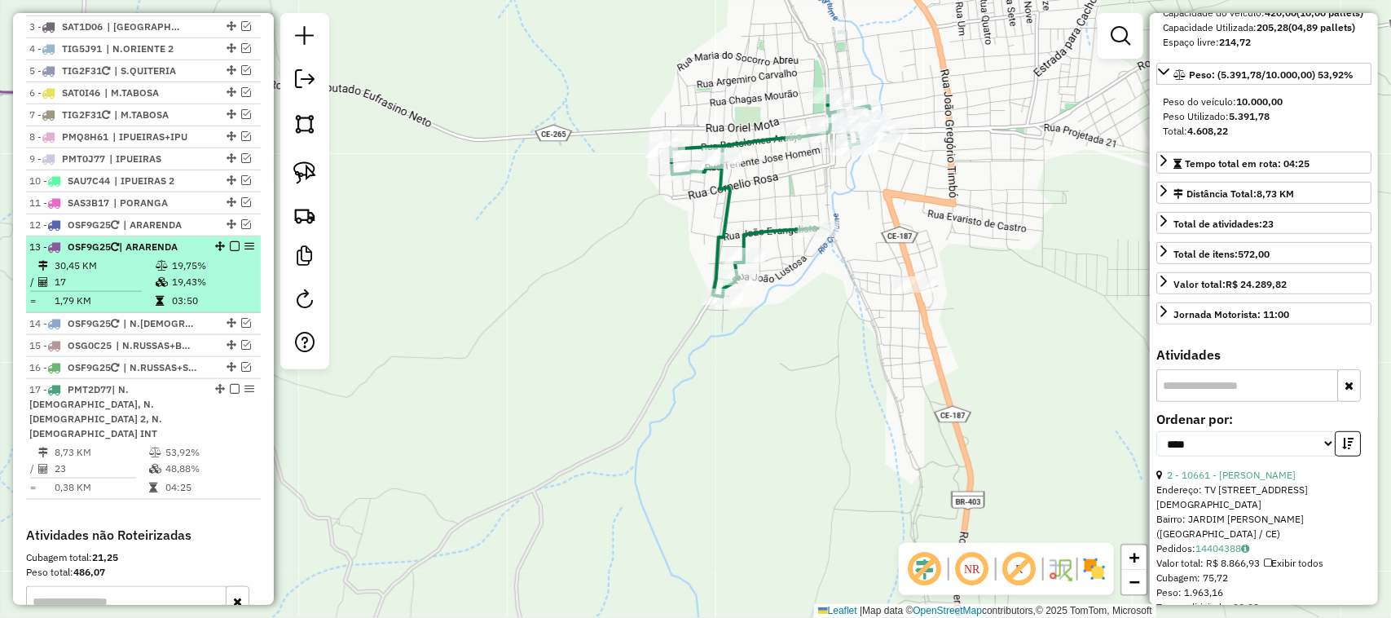
click at [230, 251] on em at bounding box center [235, 246] width 10 height 10
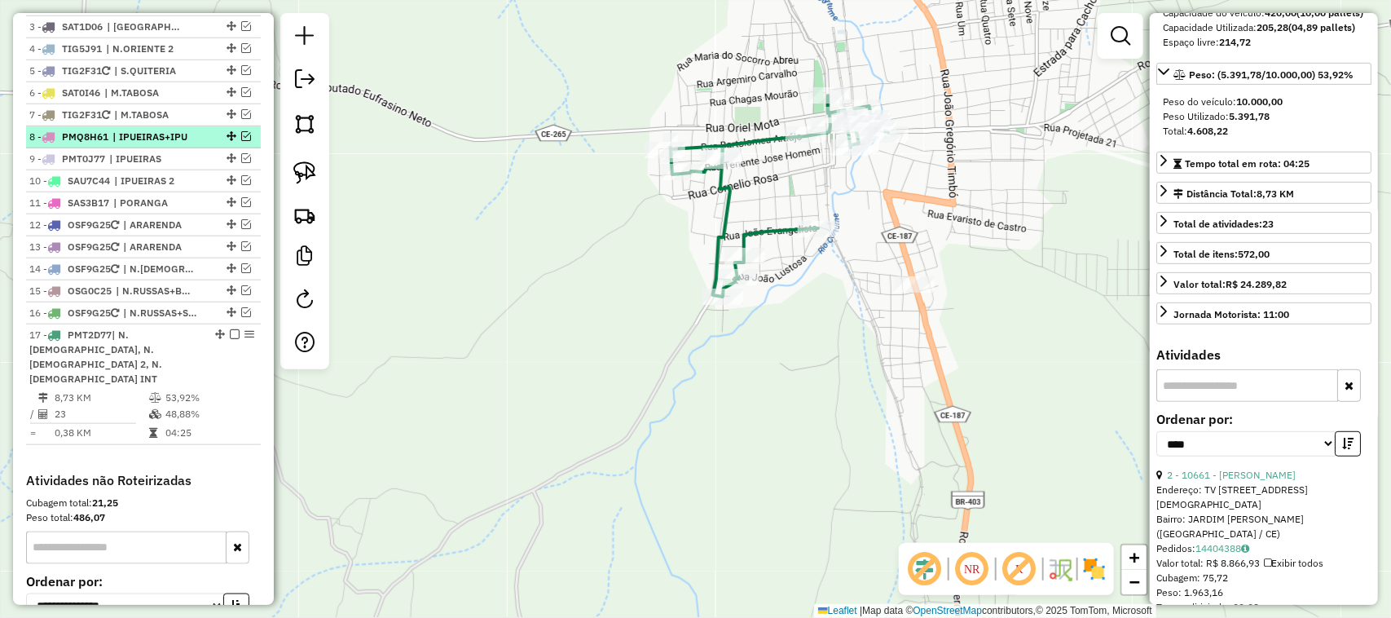
click at [242, 141] on em at bounding box center [246, 136] width 10 height 10
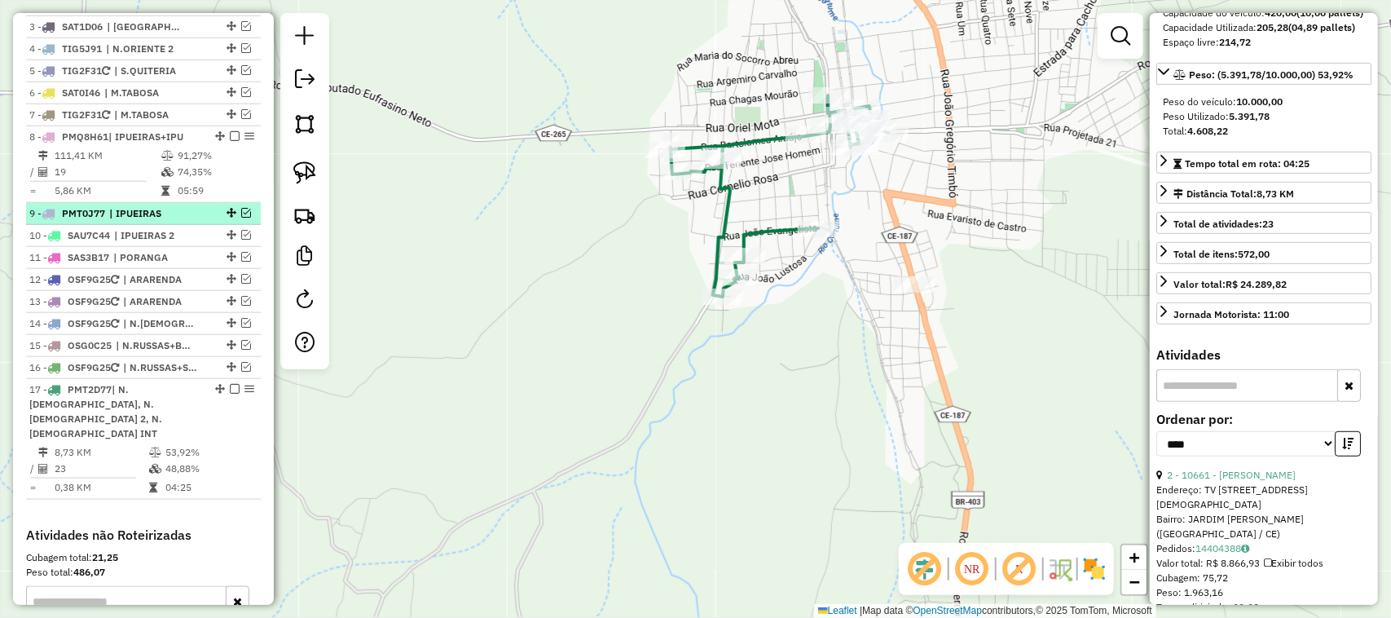
click at [241, 218] on em at bounding box center [246, 213] width 10 height 10
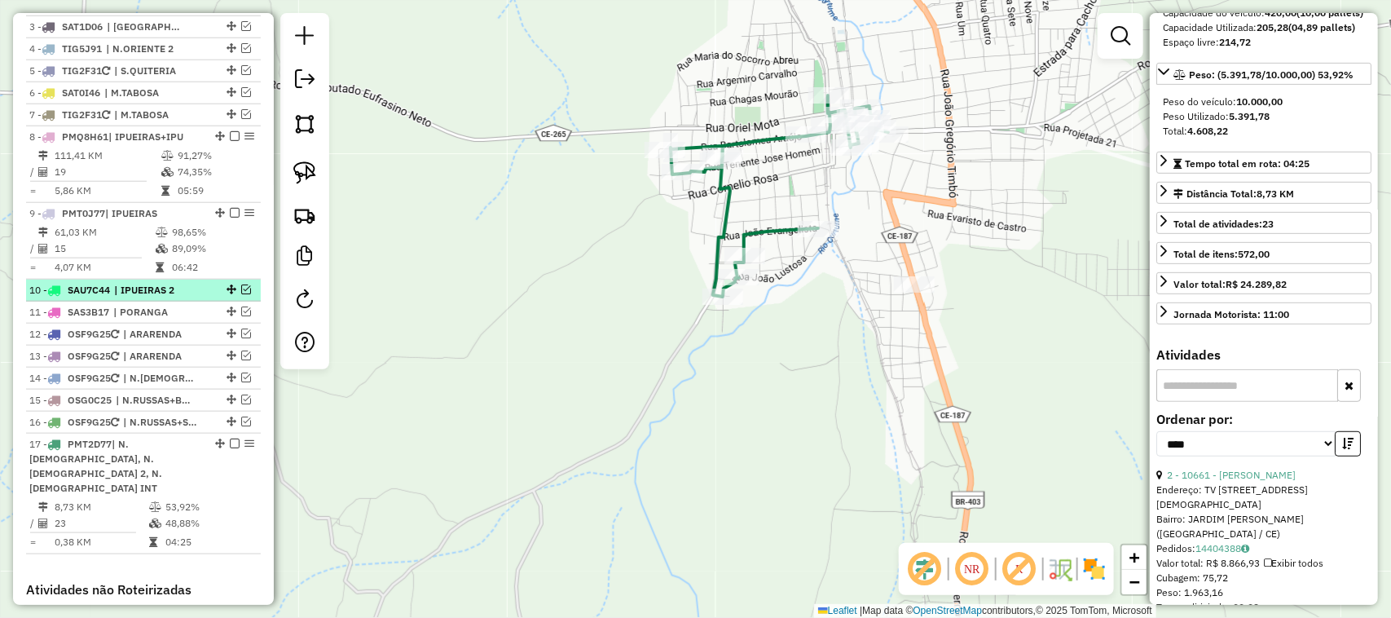
click at [242, 294] on em at bounding box center [246, 289] width 10 height 10
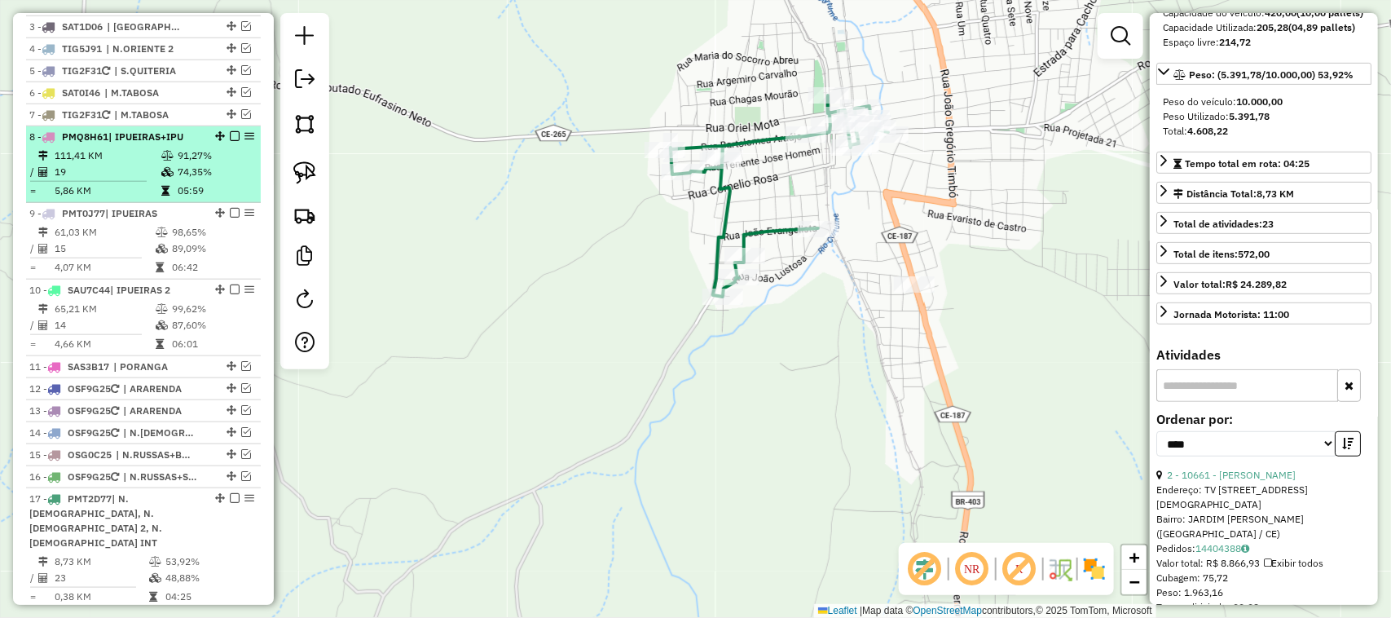
click at [230, 141] on em at bounding box center [235, 136] width 10 height 10
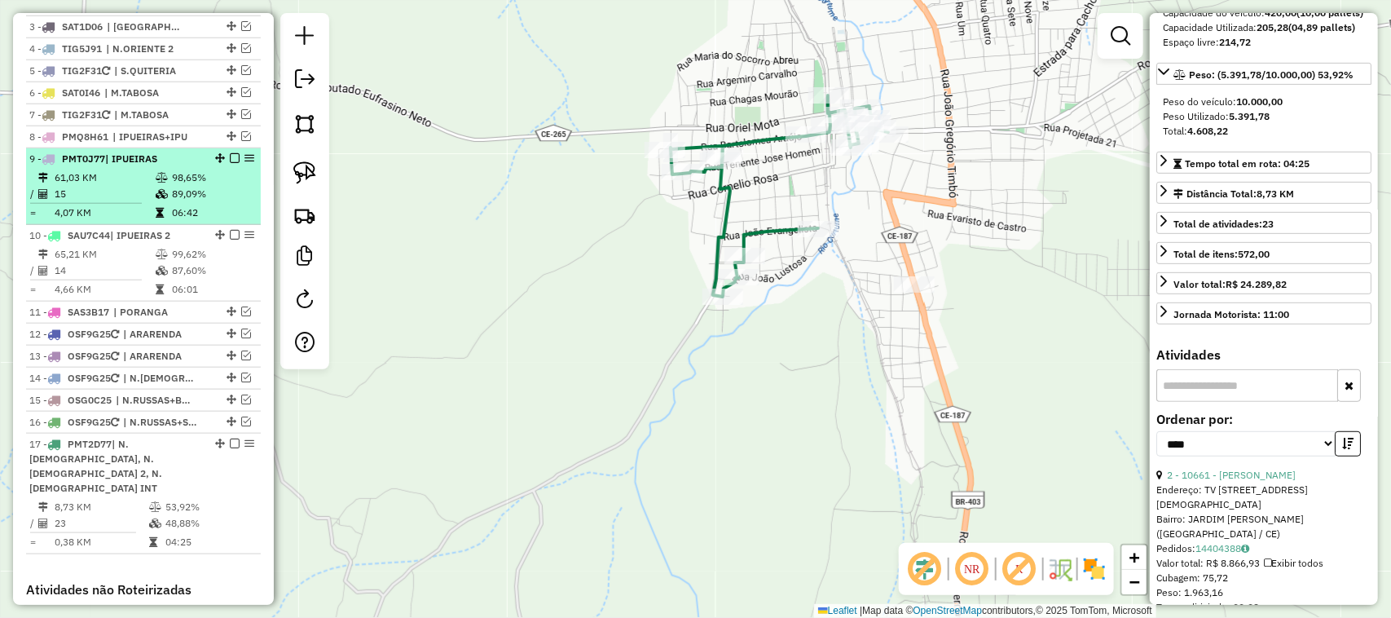
click at [120, 202] on td "15" at bounding box center [104, 194] width 101 height 16
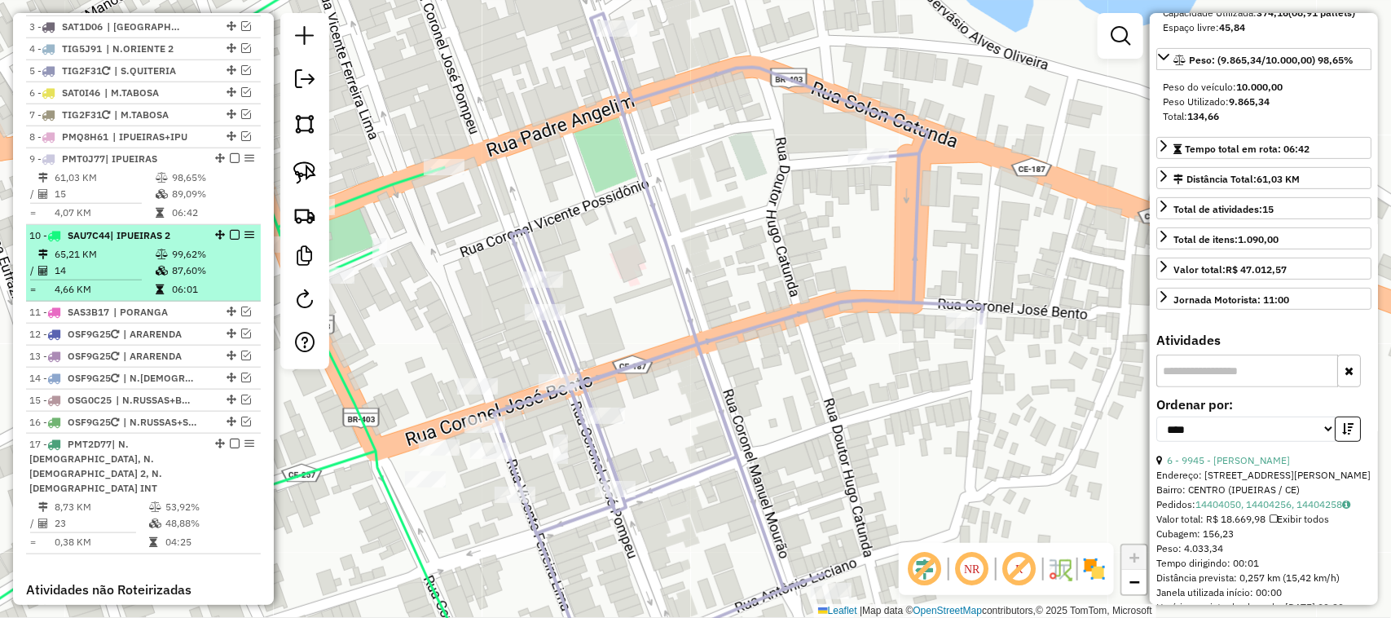
click at [123, 262] on td "65,21 KM" at bounding box center [104, 254] width 101 height 16
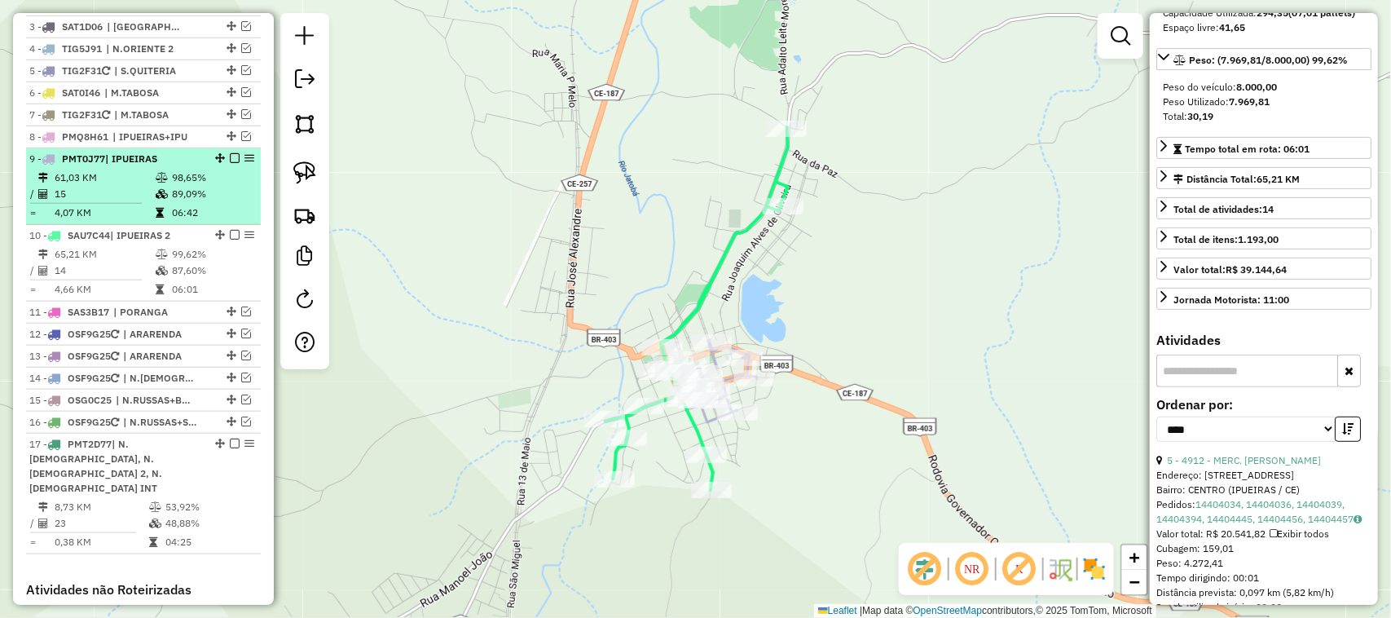
click at [230, 163] on em at bounding box center [235, 158] width 10 height 10
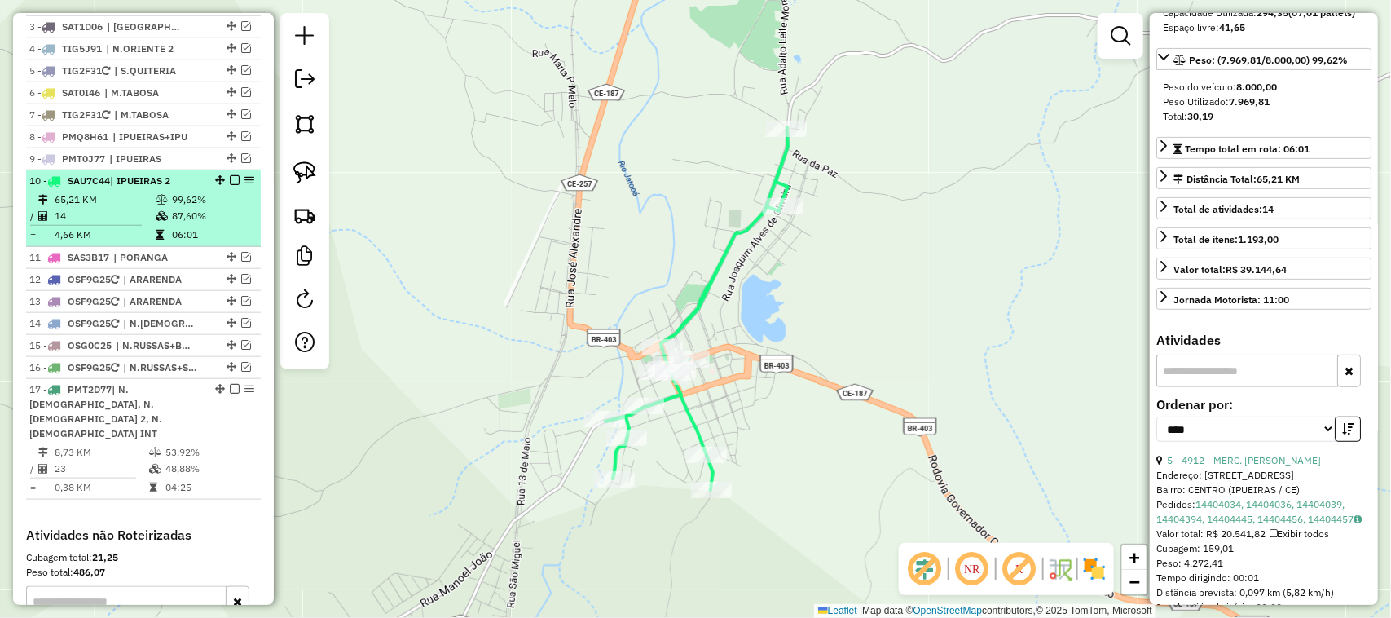
click at [230, 185] on em at bounding box center [235, 180] width 10 height 10
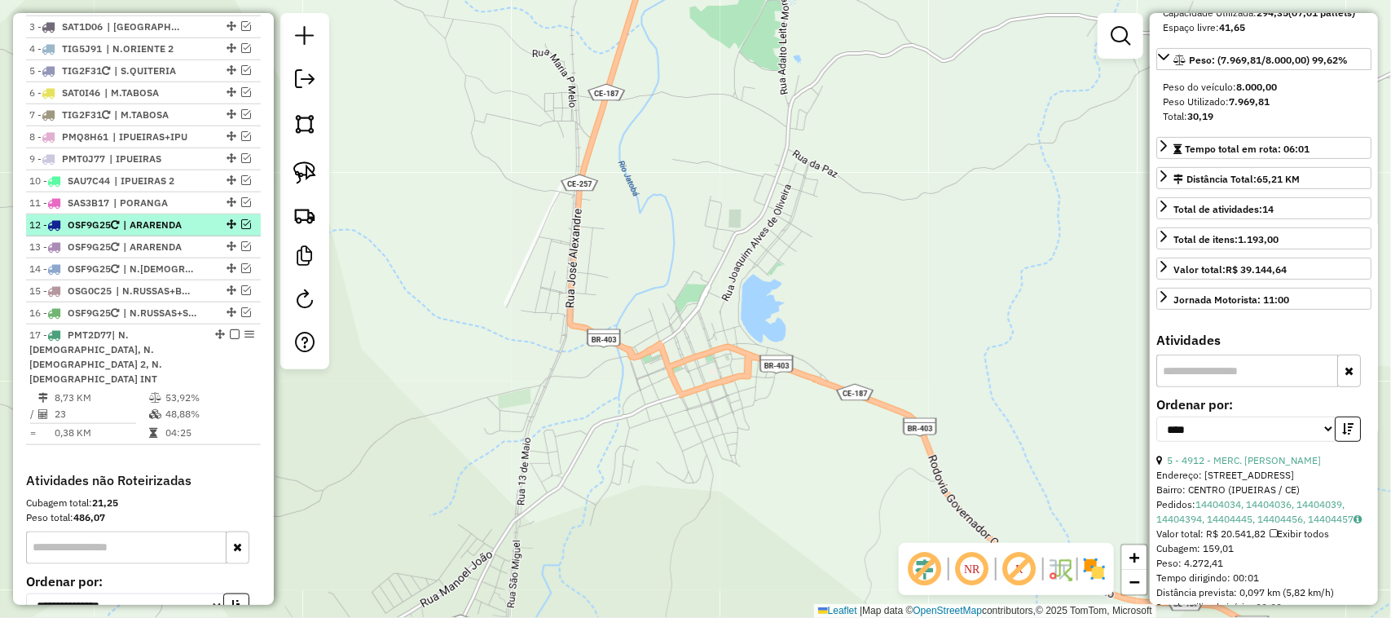
click at [241, 229] on em at bounding box center [246, 224] width 10 height 10
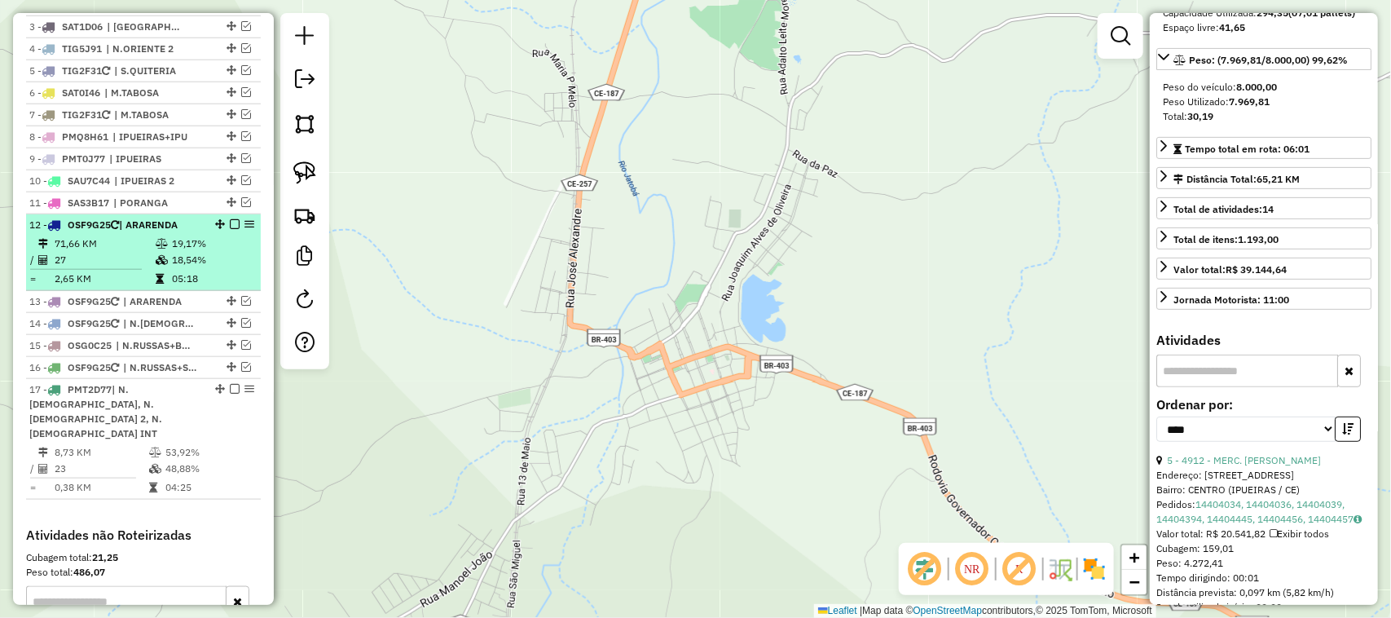
click at [115, 252] on td "71,66 KM" at bounding box center [104, 244] width 101 height 16
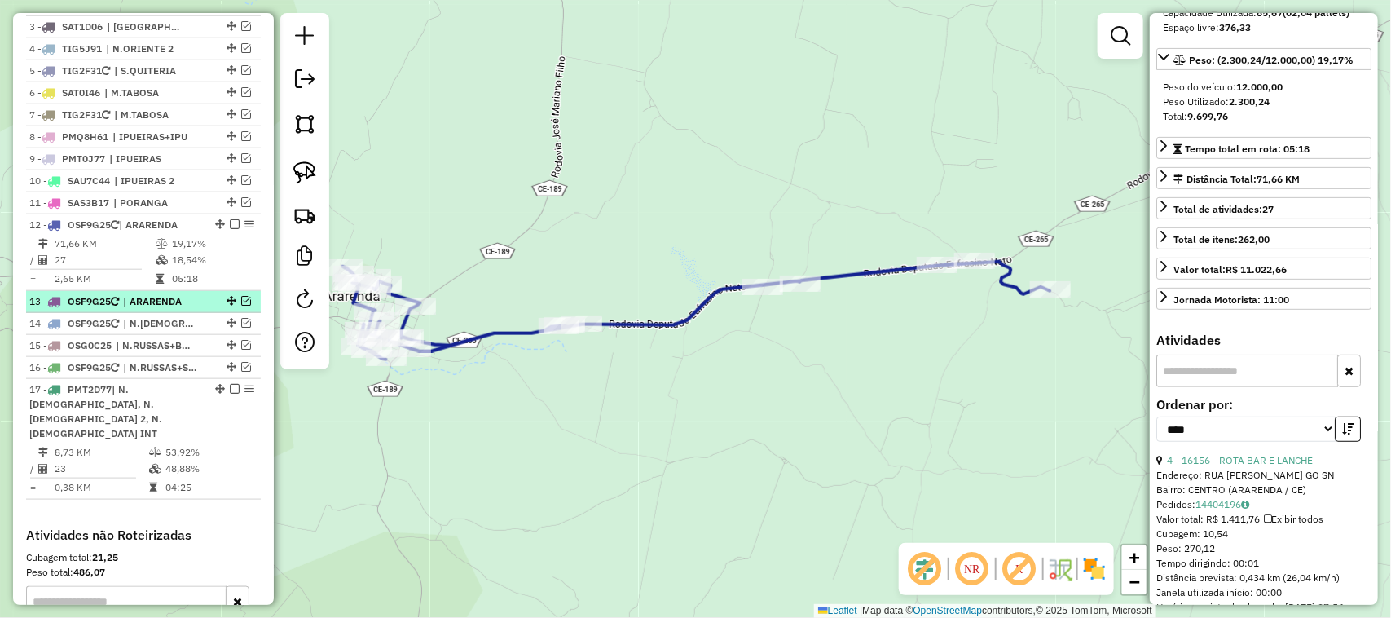
click at [241, 306] on em at bounding box center [246, 301] width 10 height 10
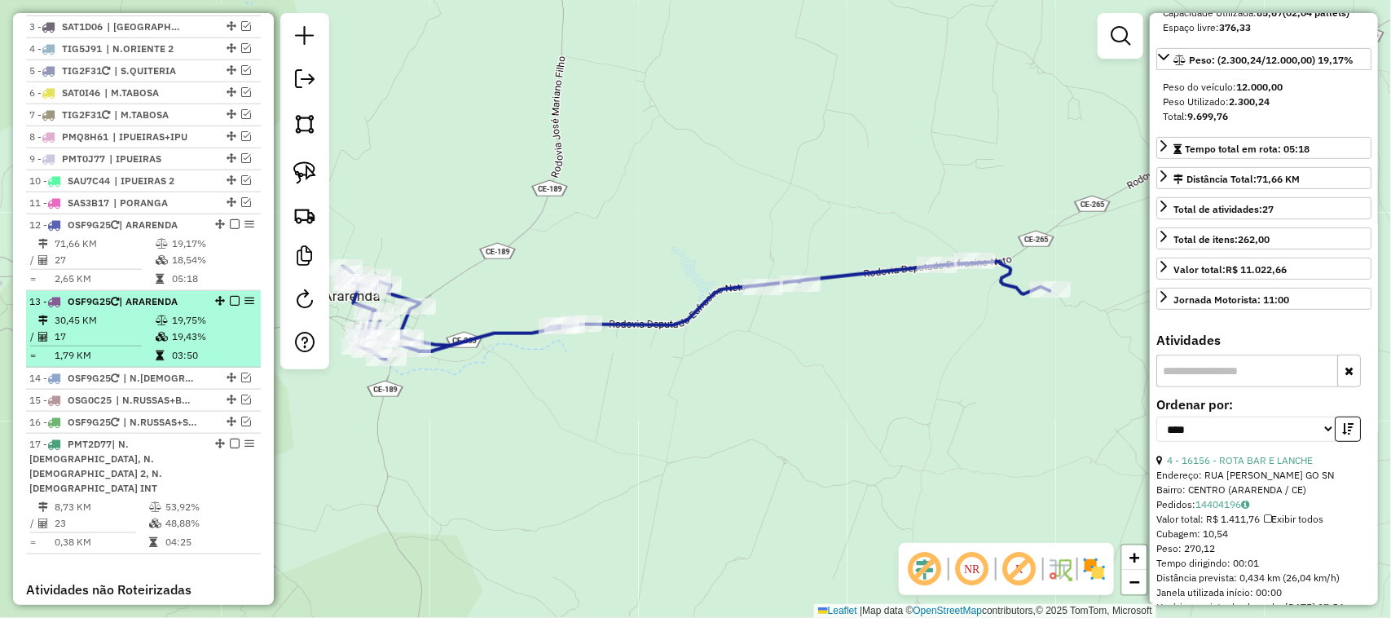
click at [119, 345] on td "17" at bounding box center [104, 336] width 101 height 16
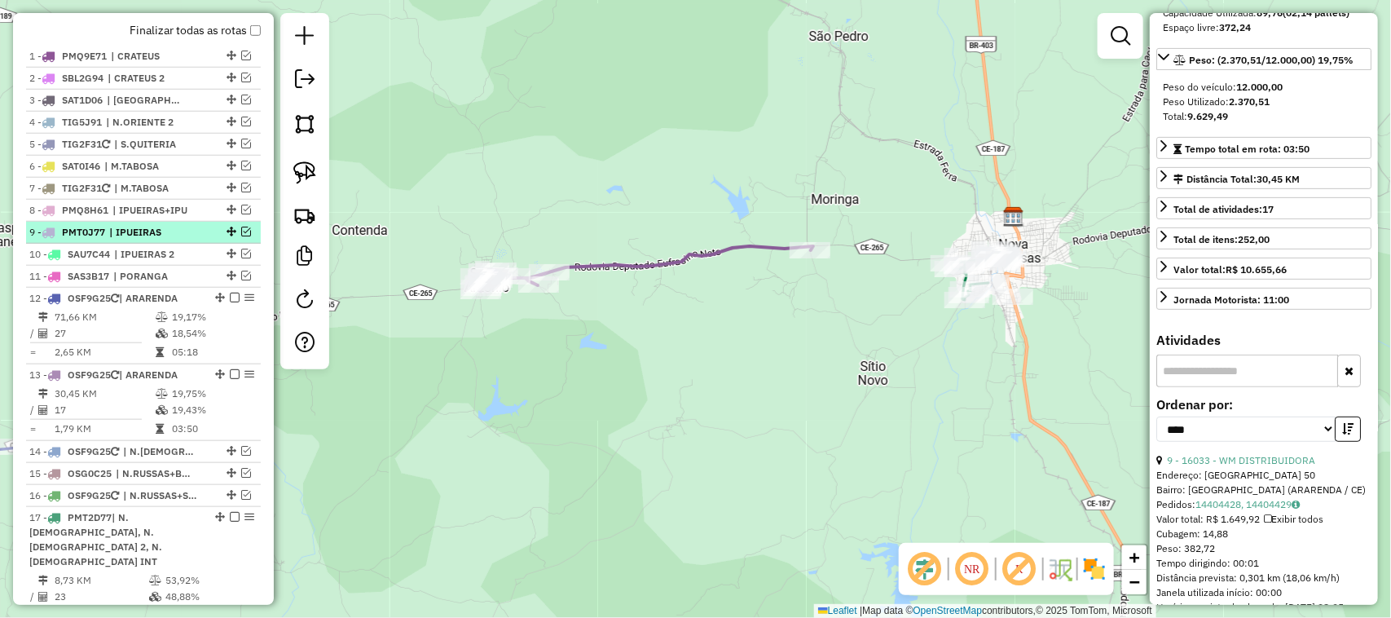
scroll to position [555, 0]
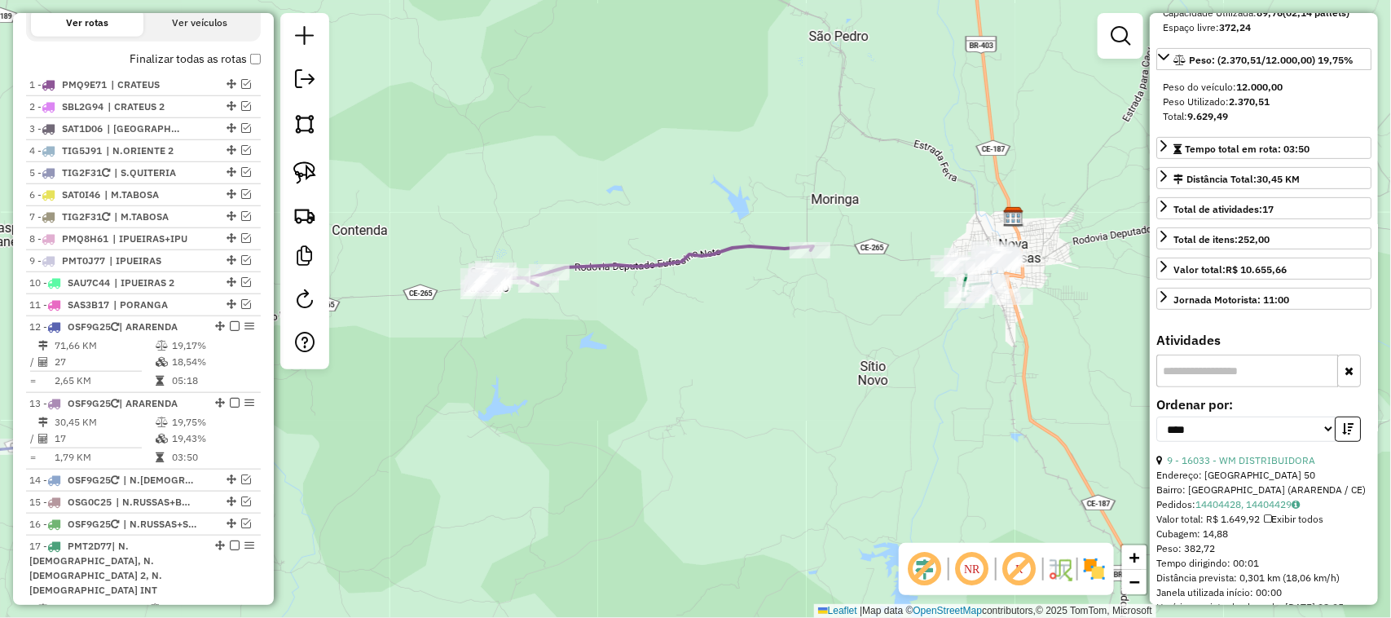
drag, startPoint x: 412, startPoint y: 444, endPoint x: 441, endPoint y: 338, distance: 109.9
click at [430, 356] on div "Janela de atendimento Grade de atendimento Capacidade Transportadoras Veículos …" at bounding box center [695, 309] width 1391 height 618
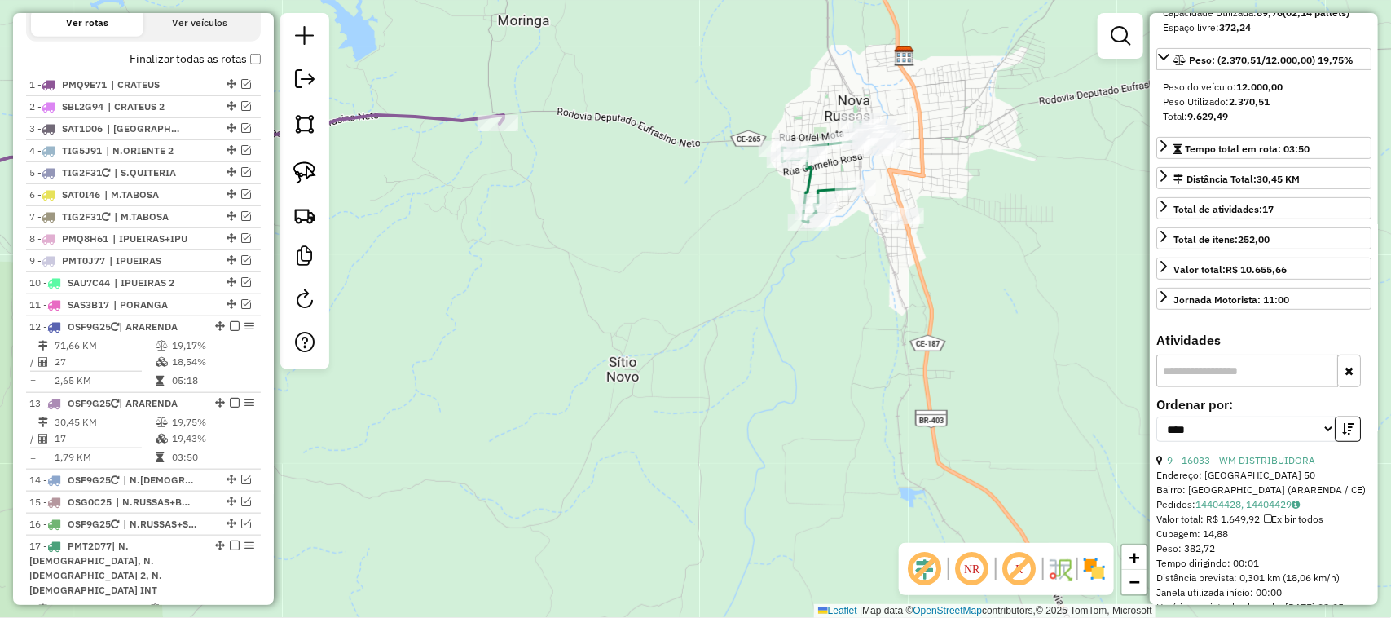
click at [927, 222] on div "Janela de atendimento Grade de atendimento Capacidade Transportadoras Veículos …" at bounding box center [695, 309] width 1391 height 618
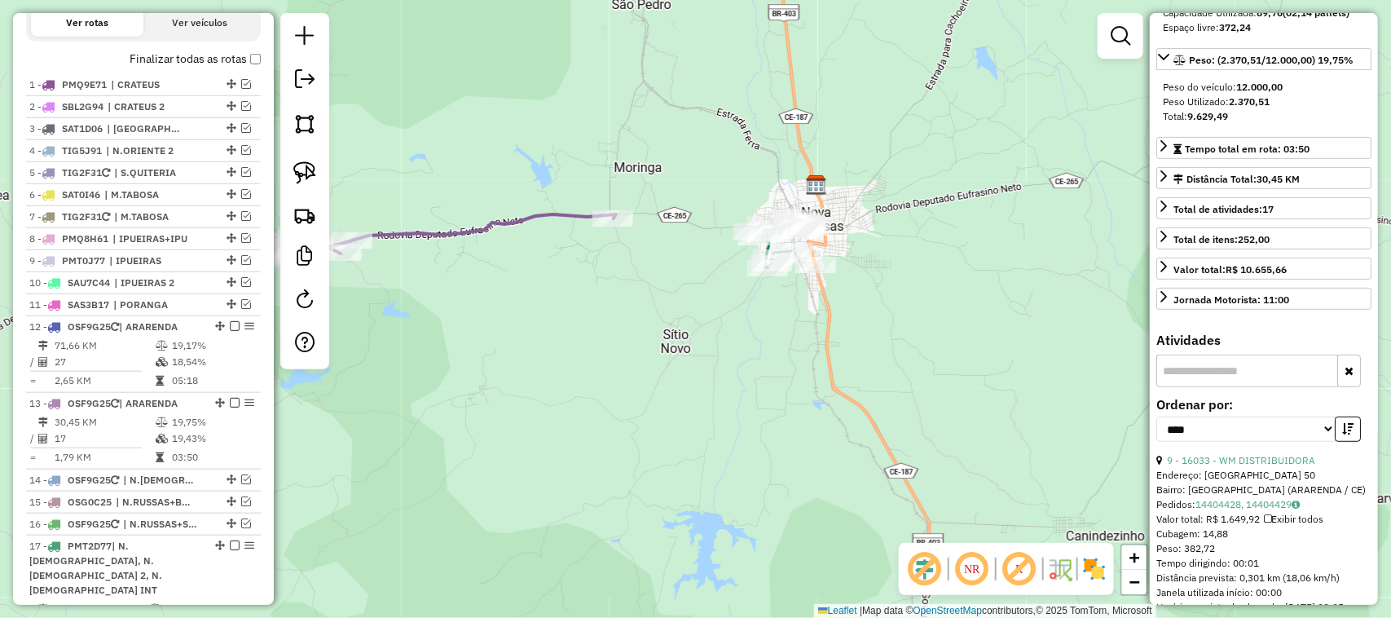
drag, startPoint x: 890, startPoint y: 258, endPoint x: 817, endPoint y: 262, distance: 73.5
click at [870, 262] on div "Janela de atendimento Grade de atendimento Capacidade Transportadoras Veículos …" at bounding box center [695, 309] width 1391 height 618
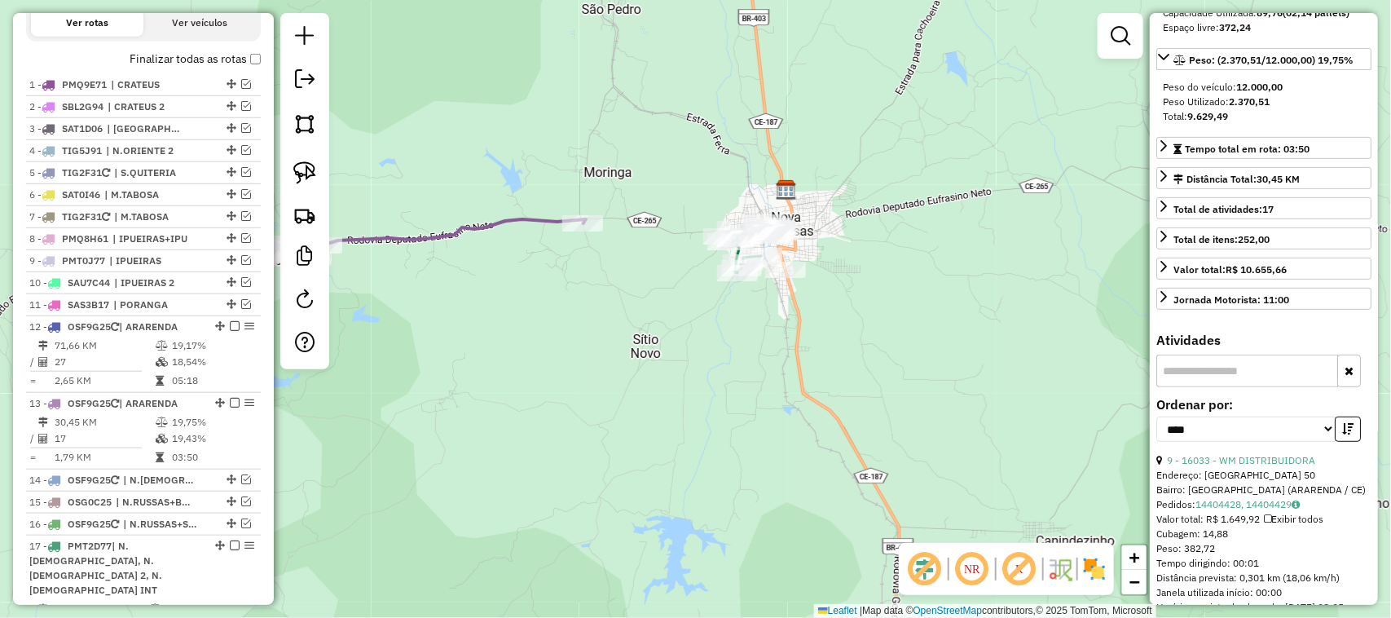
click at [770, 254] on div "Janela de atendimento Grade de atendimento Capacidade Transportadoras Veículos …" at bounding box center [695, 309] width 1391 height 618
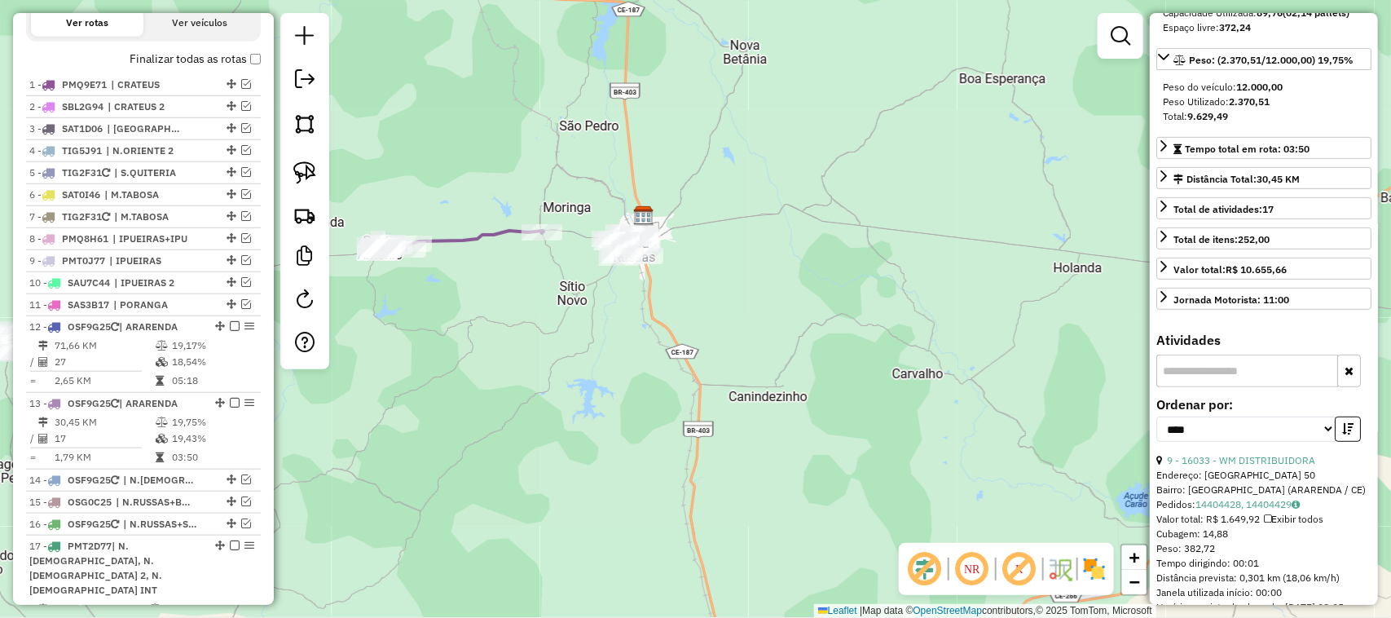
drag, startPoint x: 429, startPoint y: 288, endPoint x: 622, endPoint y: 282, distance: 193.2
click at [580, 288] on div "Janela de atendimento Grade de atendimento Capacidade Transportadoras Veículos …" at bounding box center [695, 309] width 1391 height 618
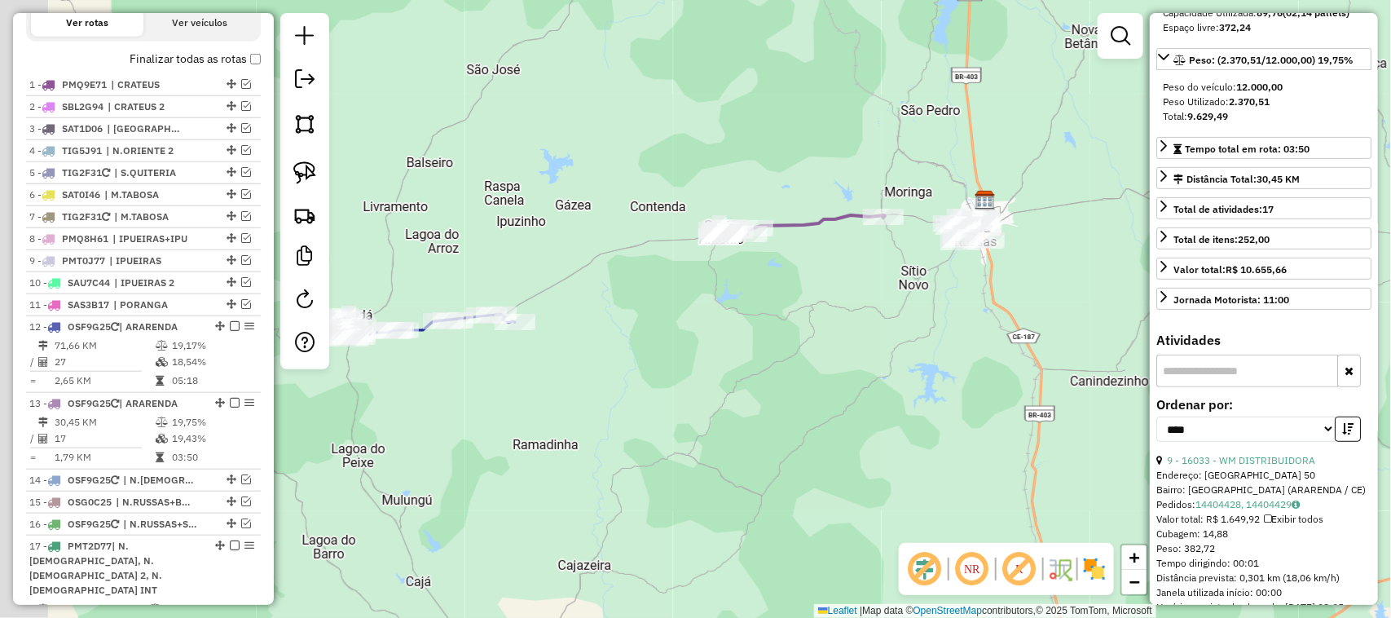
drag, startPoint x: 447, startPoint y: 299, endPoint x: 623, endPoint y: 270, distance: 179.3
click at [591, 273] on div "Janela de atendimento Grade de atendimento Capacidade Transportadoras Veículos …" at bounding box center [695, 309] width 1391 height 618
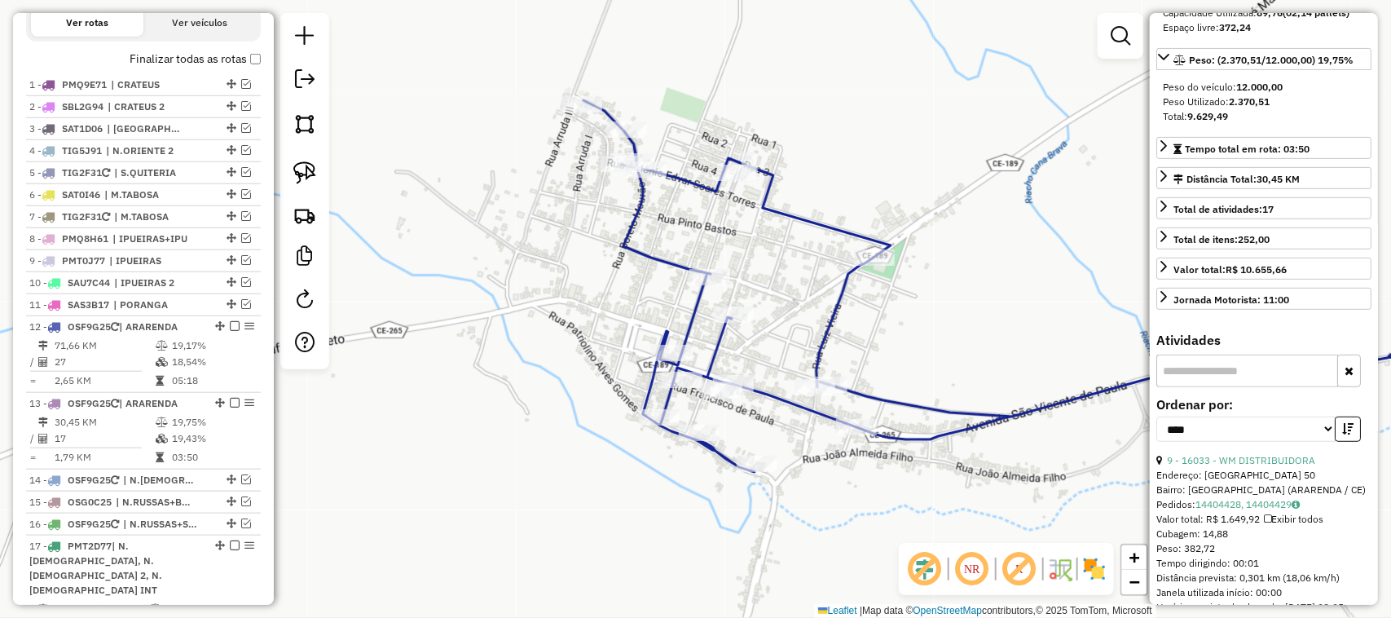
click at [588, 310] on div "Janela de atendimento Grade de atendimento Capacidade Transportadoras Veículos …" at bounding box center [695, 309] width 1391 height 618
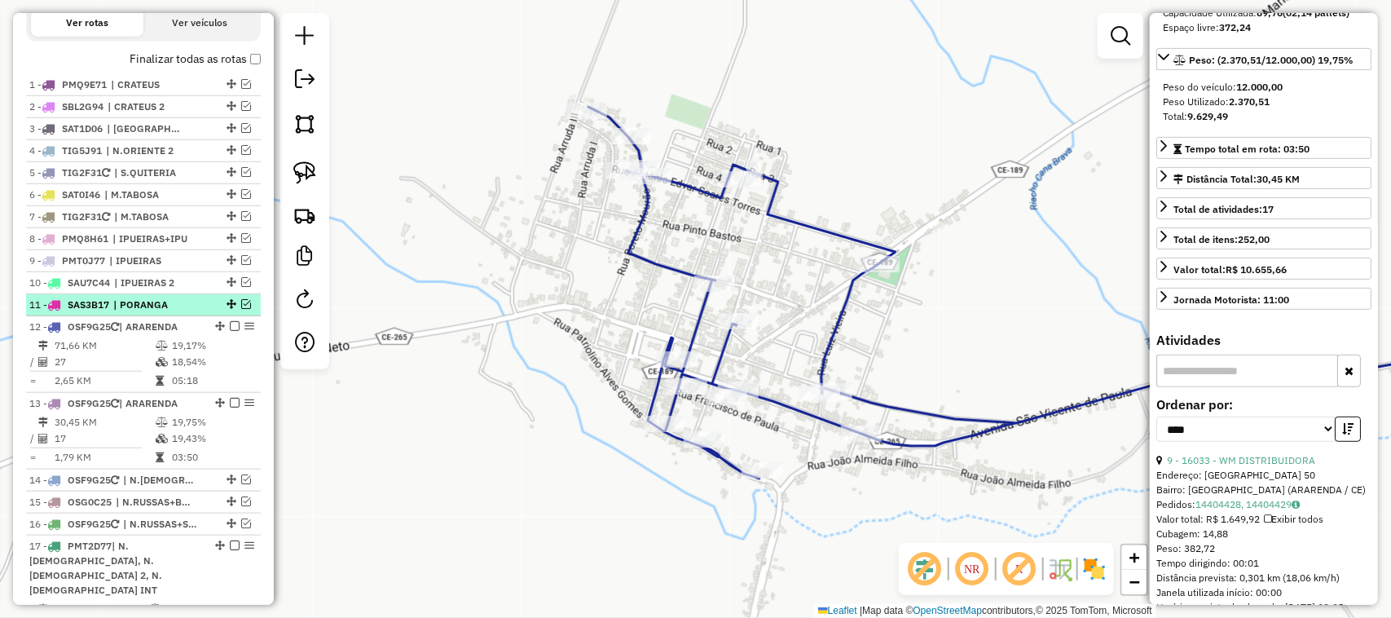
click at [241, 309] on em at bounding box center [246, 304] width 10 height 10
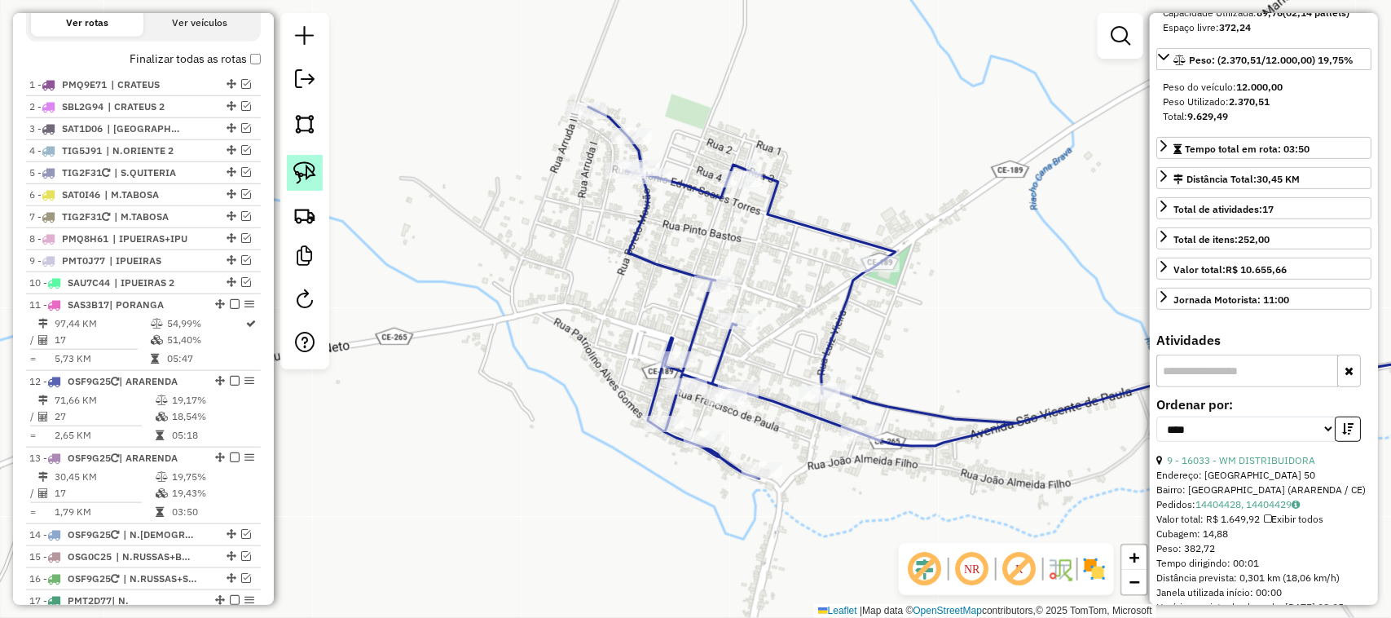
click at [298, 172] on img at bounding box center [304, 172] width 23 height 23
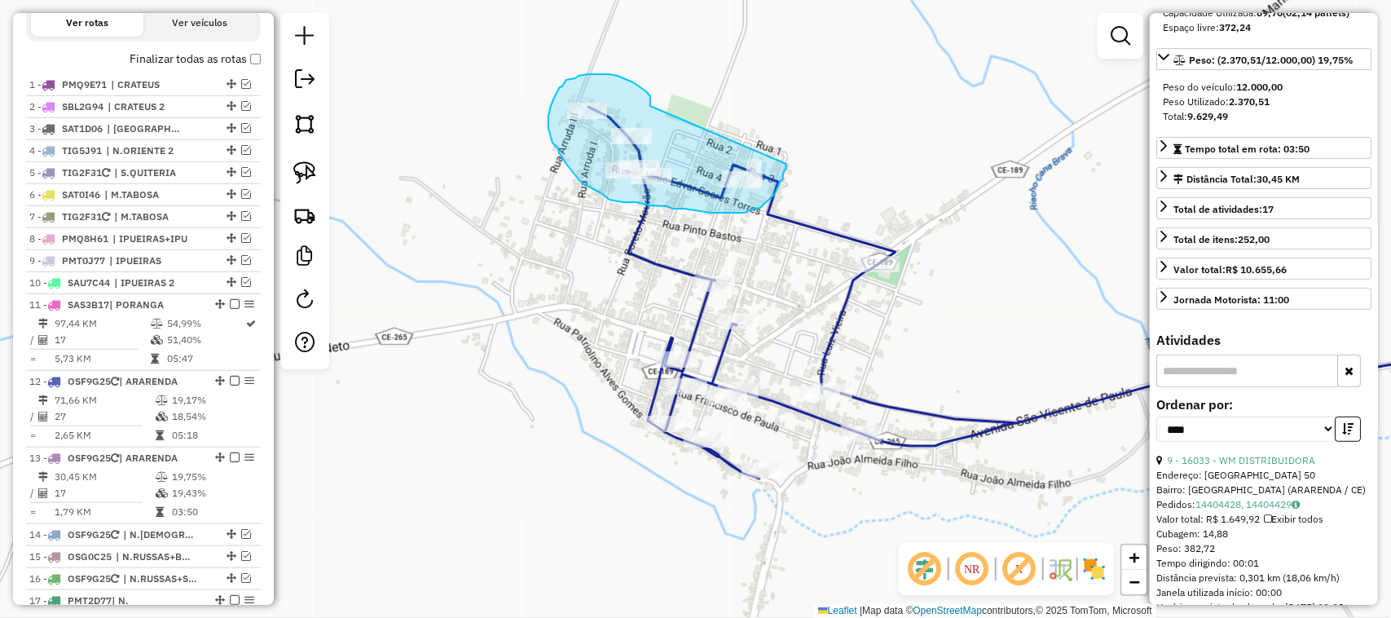
drag, startPoint x: 649, startPoint y: 95, endPoint x: 784, endPoint y: 156, distance: 148.0
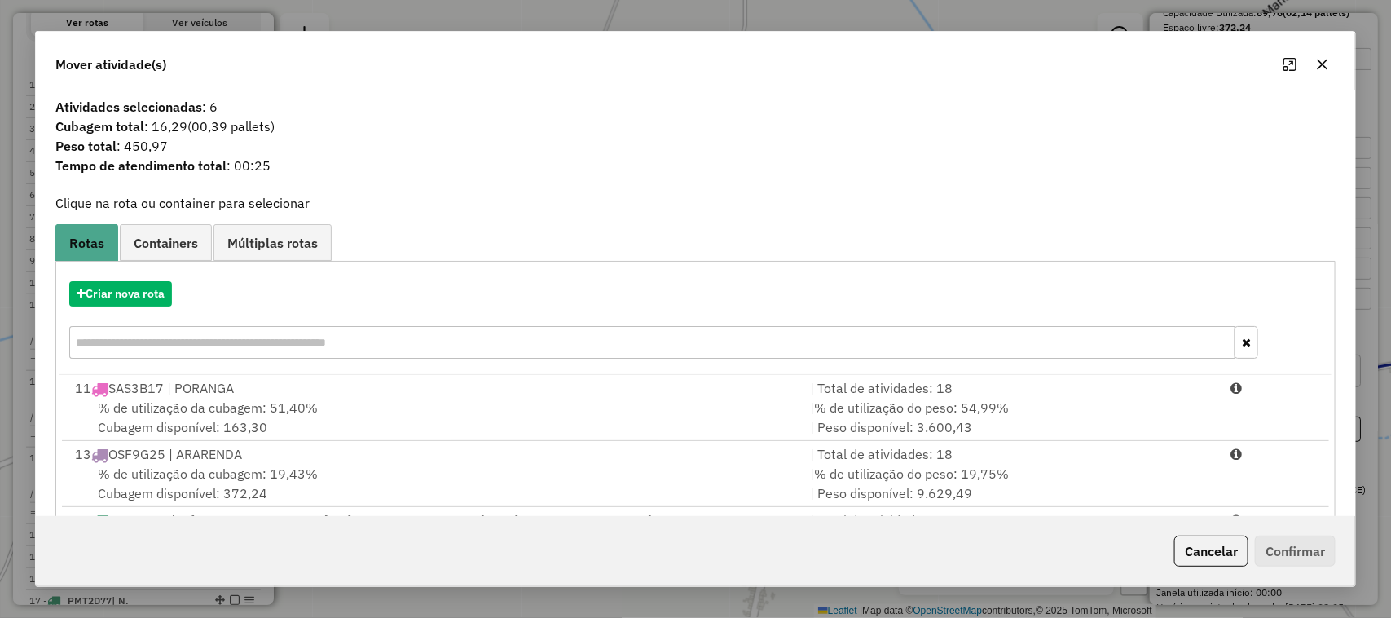
click at [202, 401] on span "% de utilização da cubagem: 51,40%" at bounding box center [208, 407] width 220 height 16
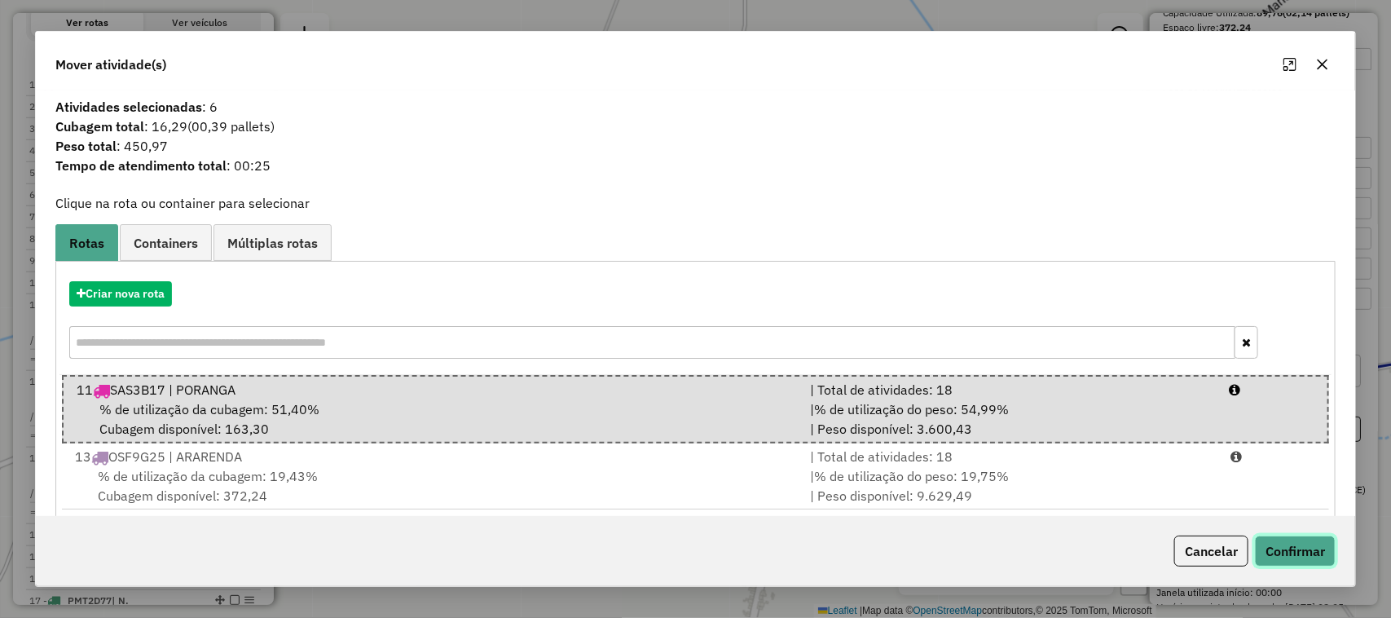
click at [1297, 544] on button "Confirmar" at bounding box center [1295, 550] width 81 height 31
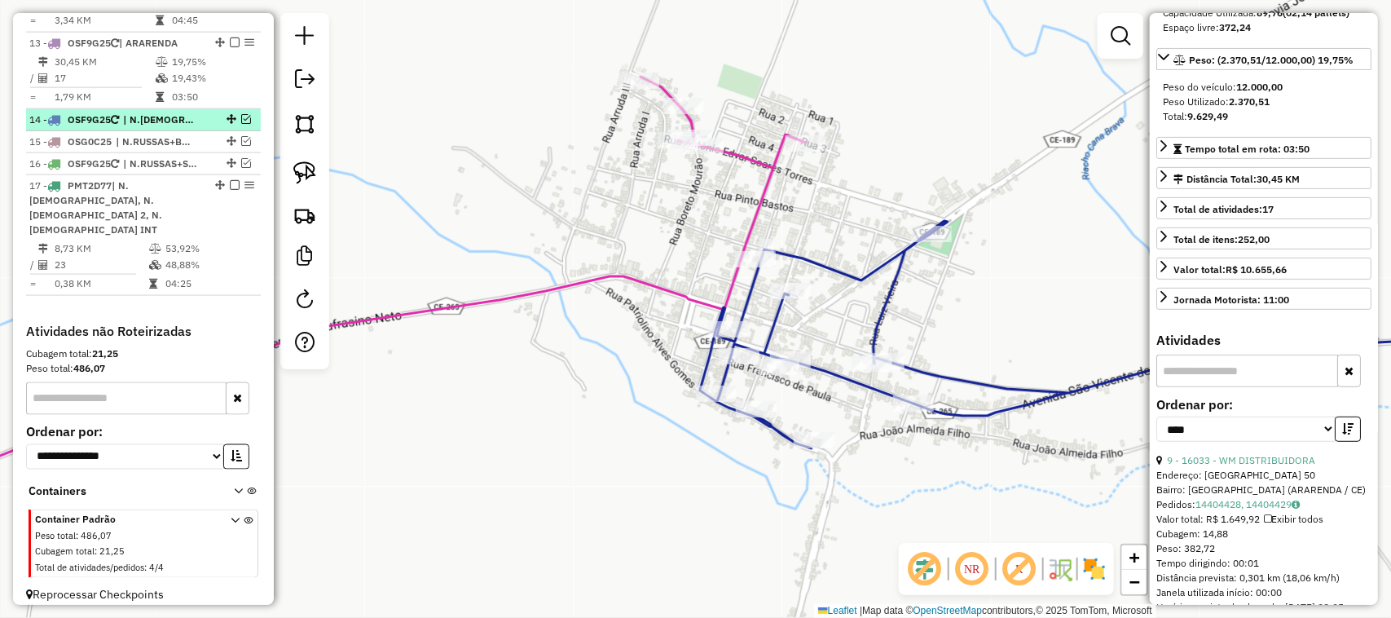
scroll to position [868, 0]
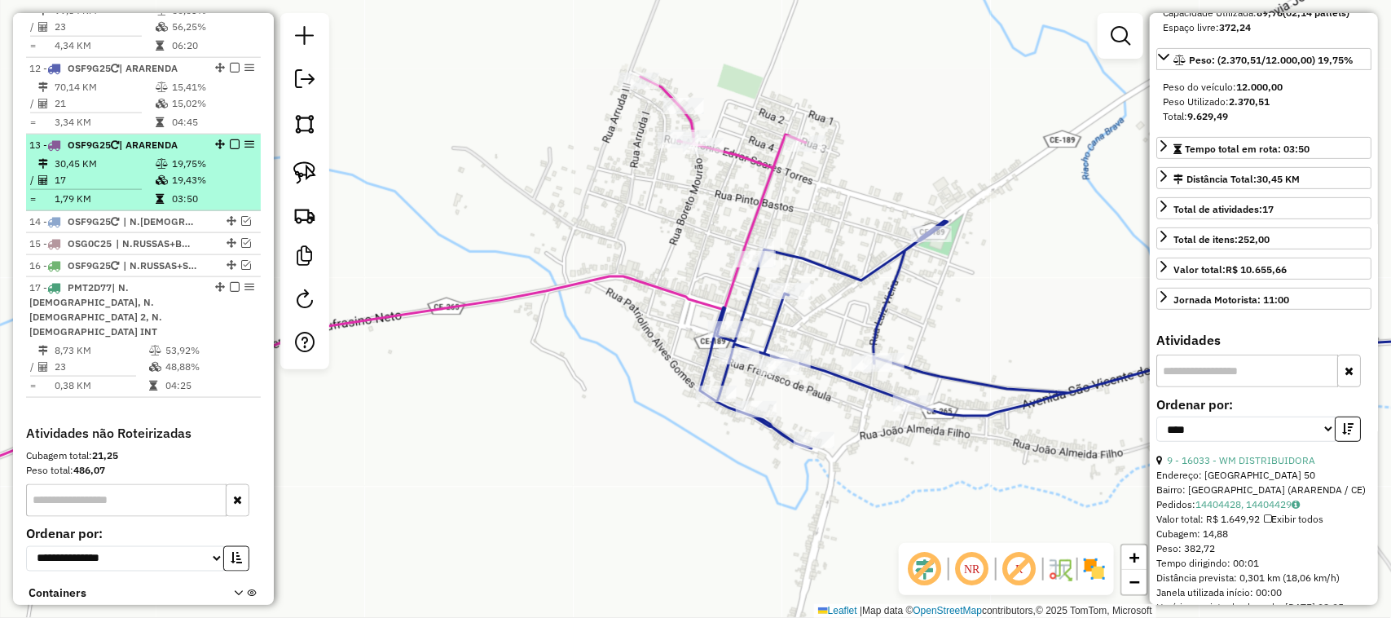
click at [123, 172] on td "30,45 KM" at bounding box center [104, 164] width 101 height 16
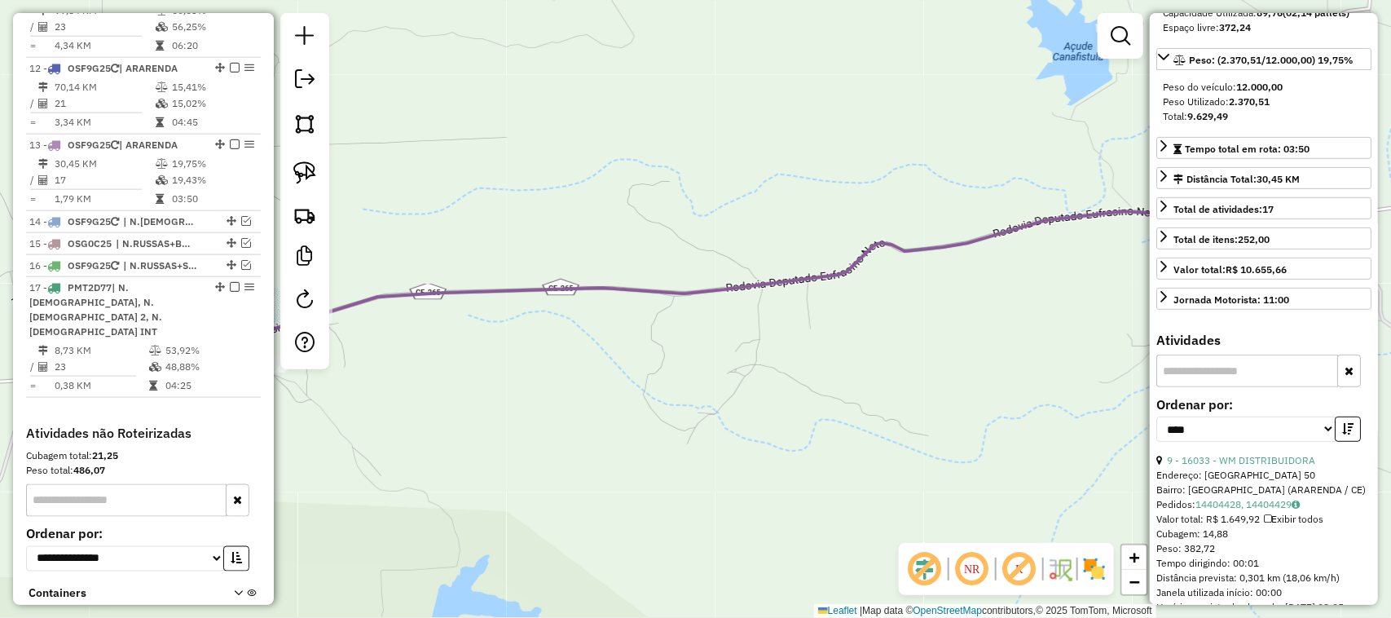
click at [903, 384] on div "Janela de atendimento Grade de atendimento Capacidade Transportadoras Veículos …" at bounding box center [695, 309] width 1391 height 618
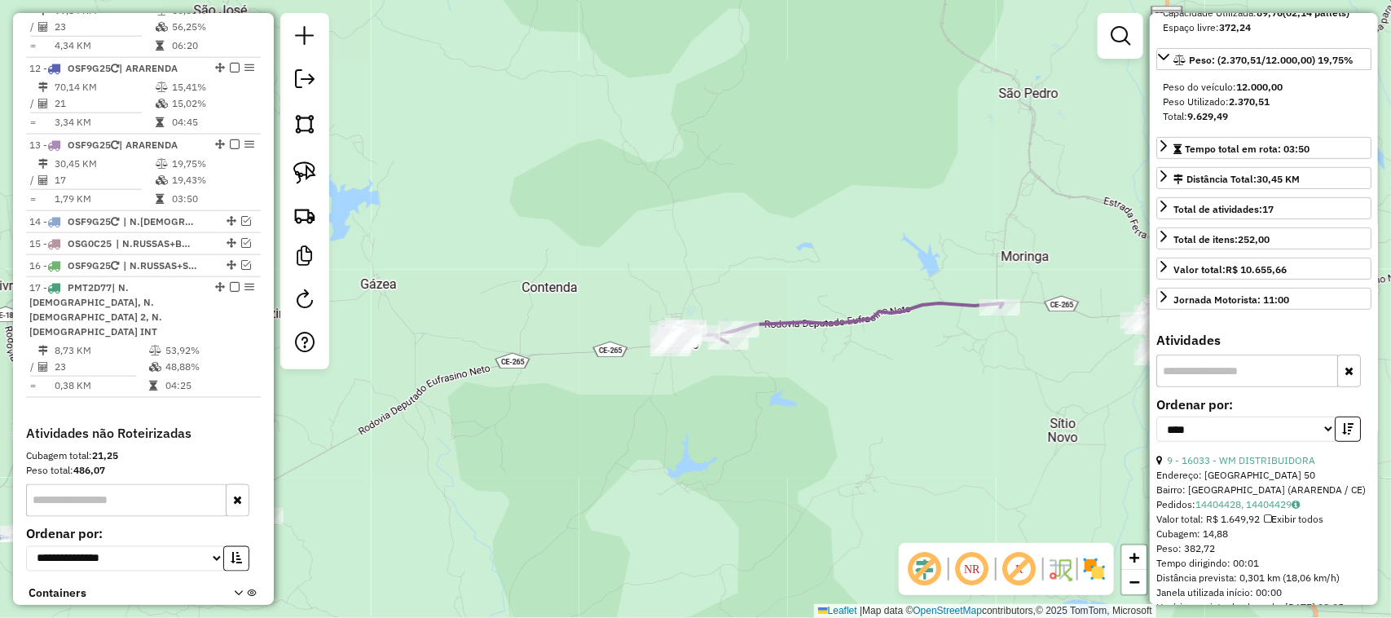
drag, startPoint x: 885, startPoint y: 381, endPoint x: 799, endPoint y: 354, distance: 90.5
click at [840, 397] on div "Janela de atendimento Grade de atendimento Capacidade Transportadoras Veículos …" at bounding box center [695, 309] width 1391 height 618
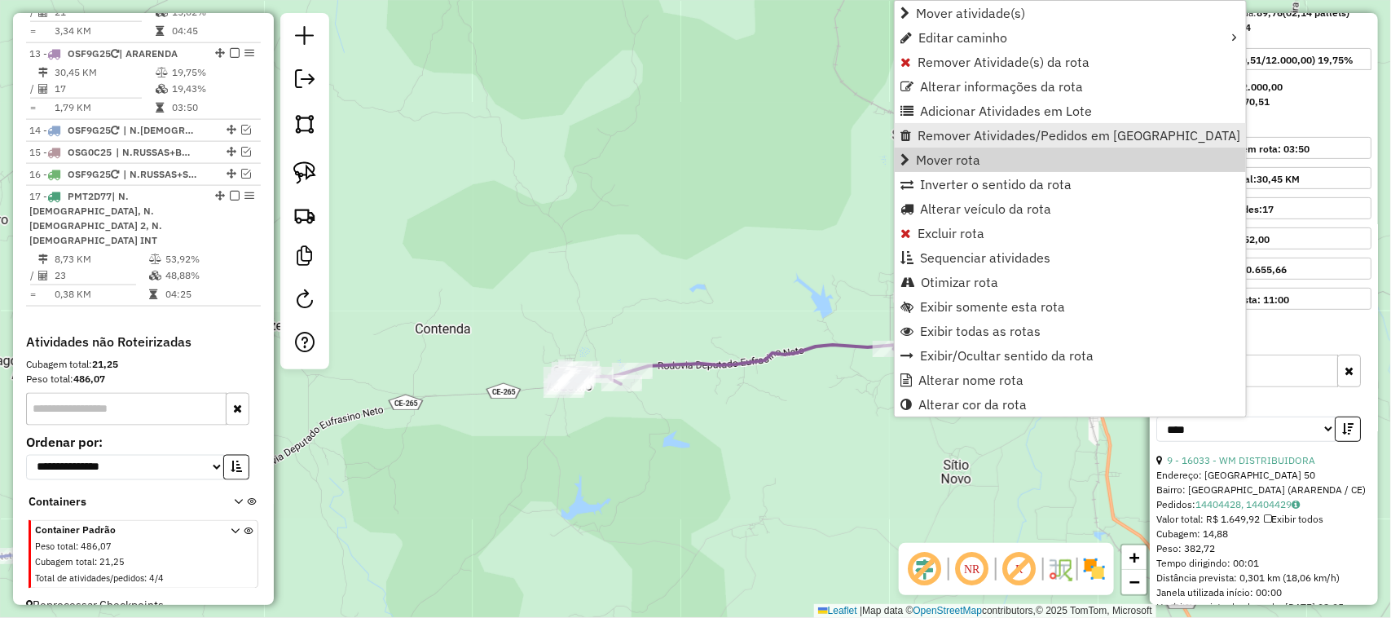
scroll to position [970, 0]
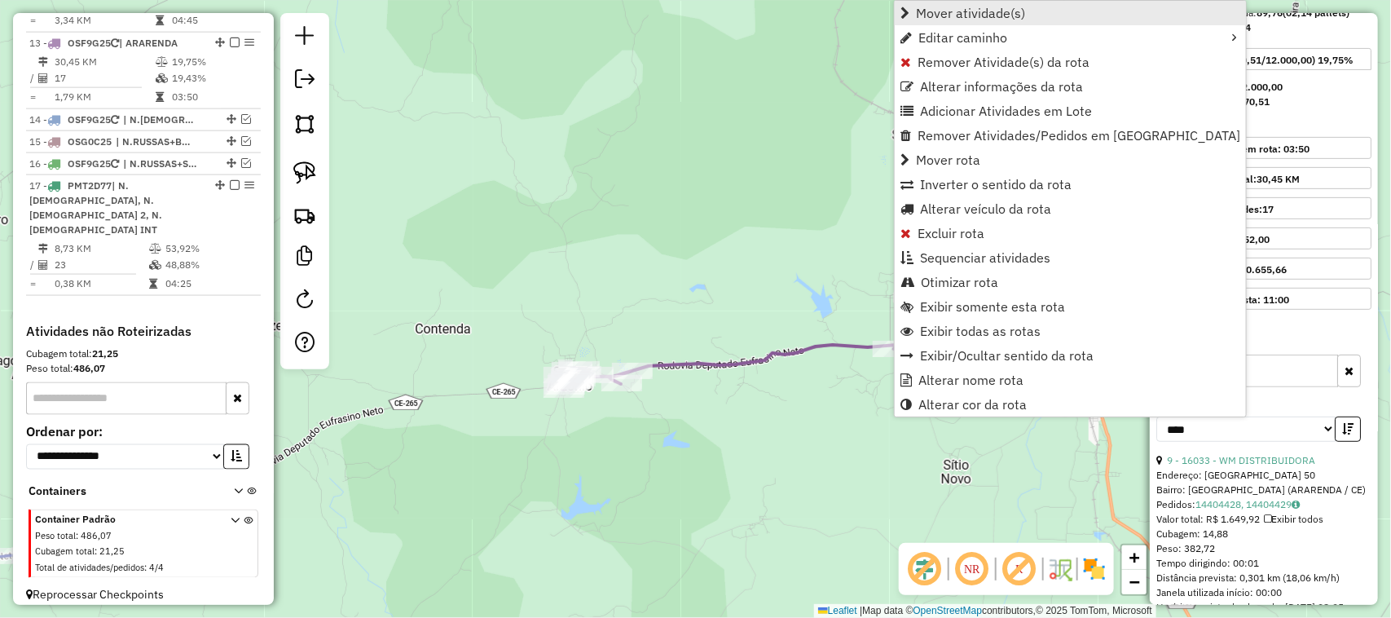
click at [942, 10] on span "Mover atividade(s)" at bounding box center [970, 13] width 109 height 13
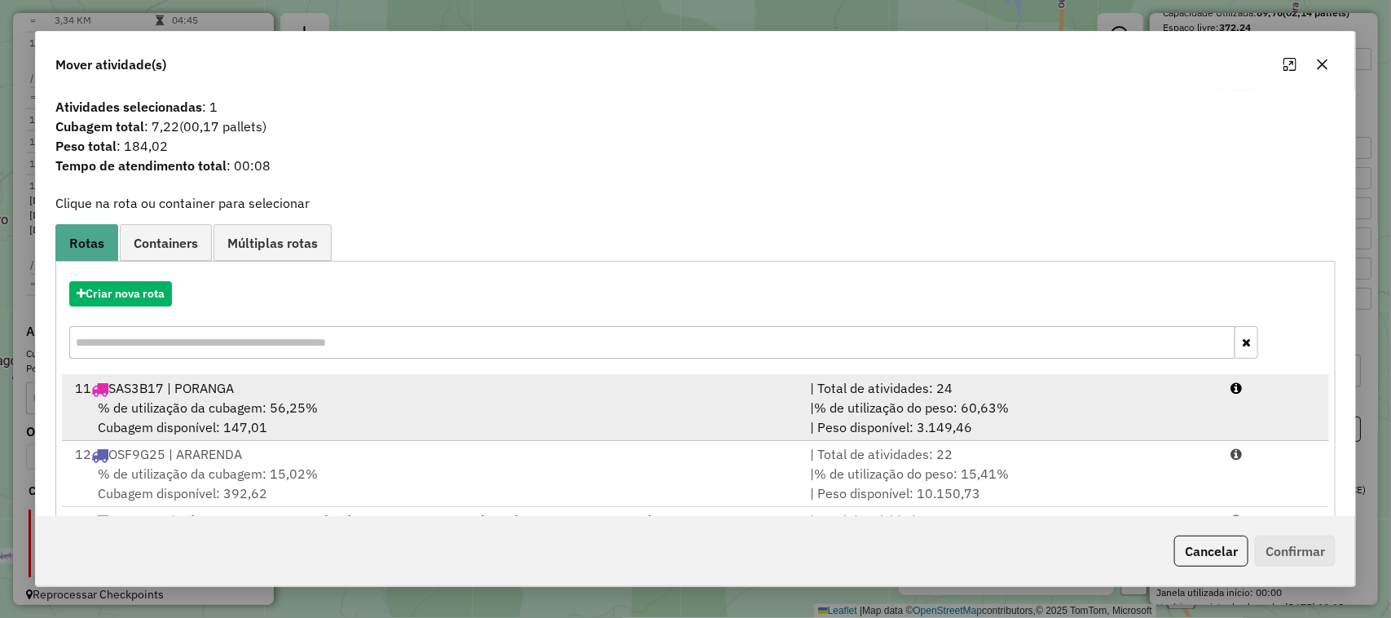
click at [165, 402] on span "% de utilização da cubagem: 56,25%" at bounding box center [208, 407] width 220 height 16
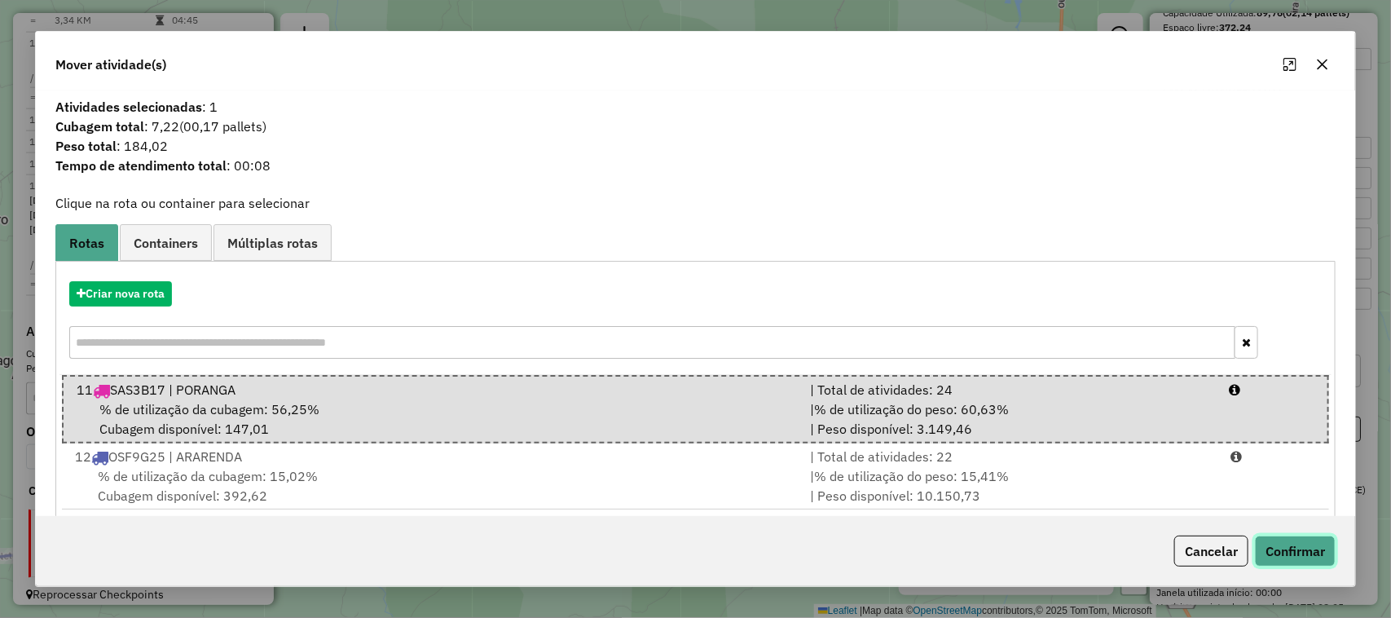
click at [1309, 548] on button "Confirmar" at bounding box center [1295, 550] width 81 height 31
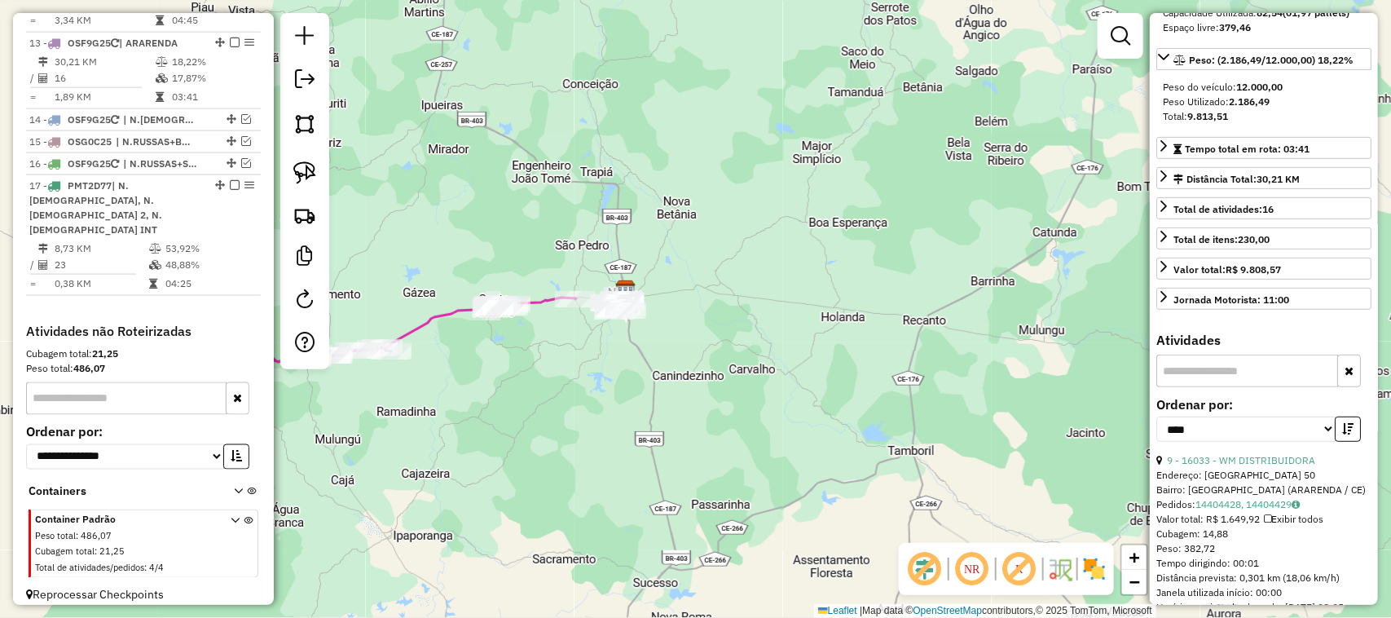
drag, startPoint x: 465, startPoint y: 360, endPoint x: 622, endPoint y: 356, distance: 156.5
click at [596, 360] on div "Rota 13 - Placa OSF9G25 16033 - WM DISTRIBUIDORA Janela de atendimento Grade de…" at bounding box center [695, 309] width 1391 height 618
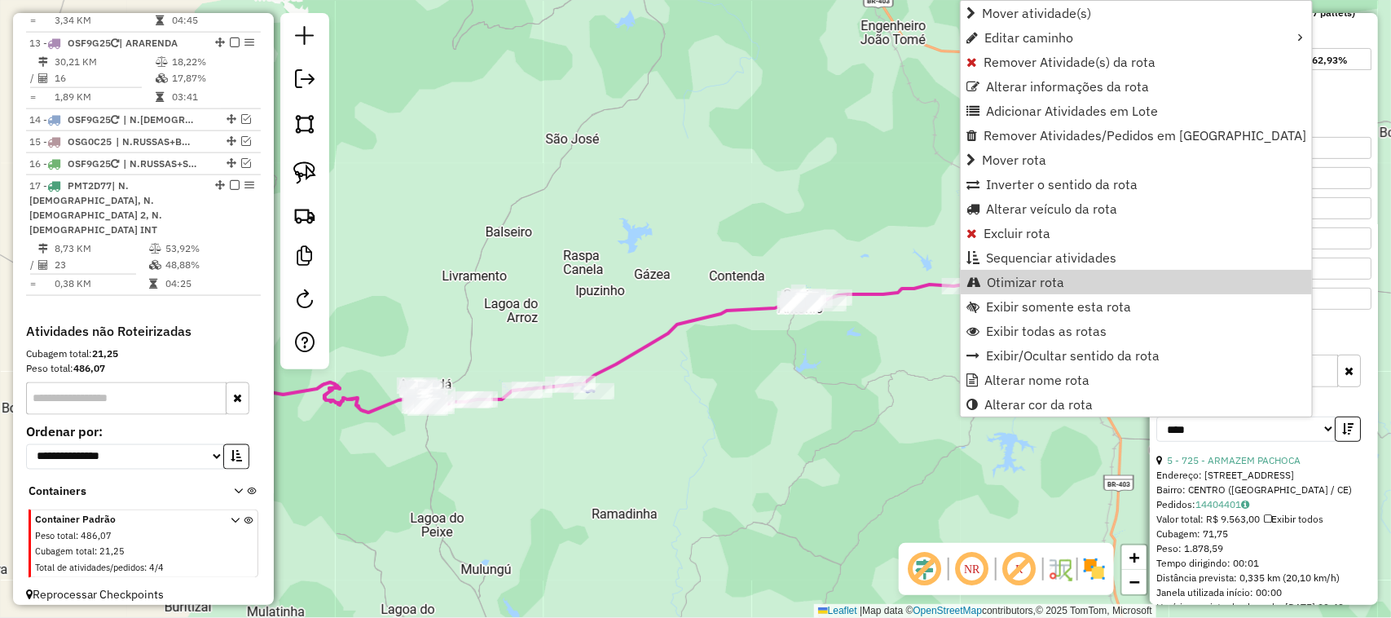
scroll to position [852, 0]
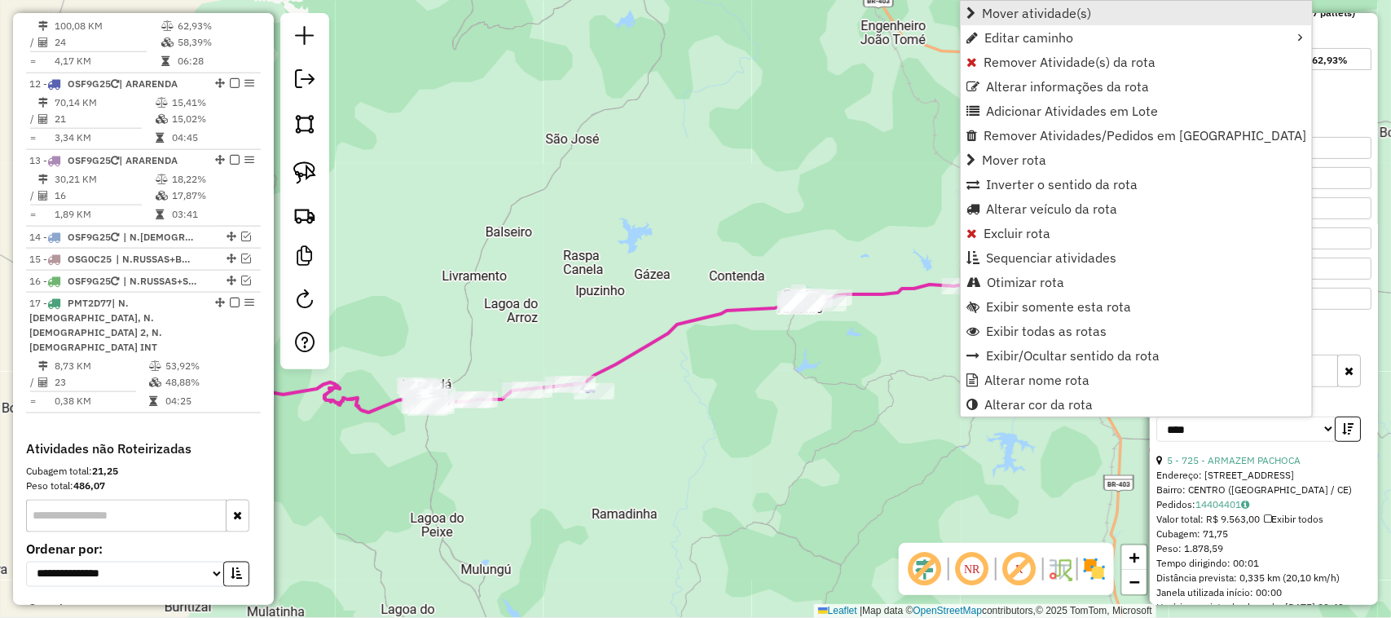
click at [1019, 11] on span "Mover atividade(s)" at bounding box center [1036, 13] width 109 height 13
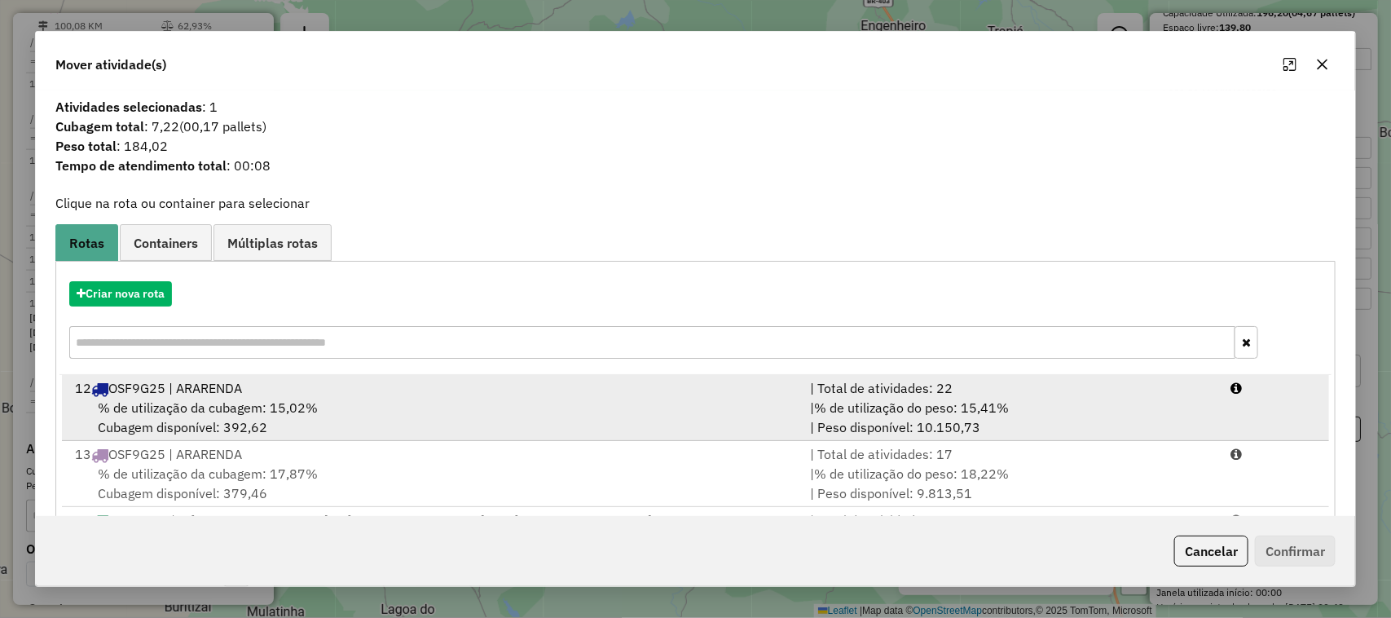
click at [202, 402] on span "% de utilização da cubagem: 15,02%" at bounding box center [208, 407] width 220 height 16
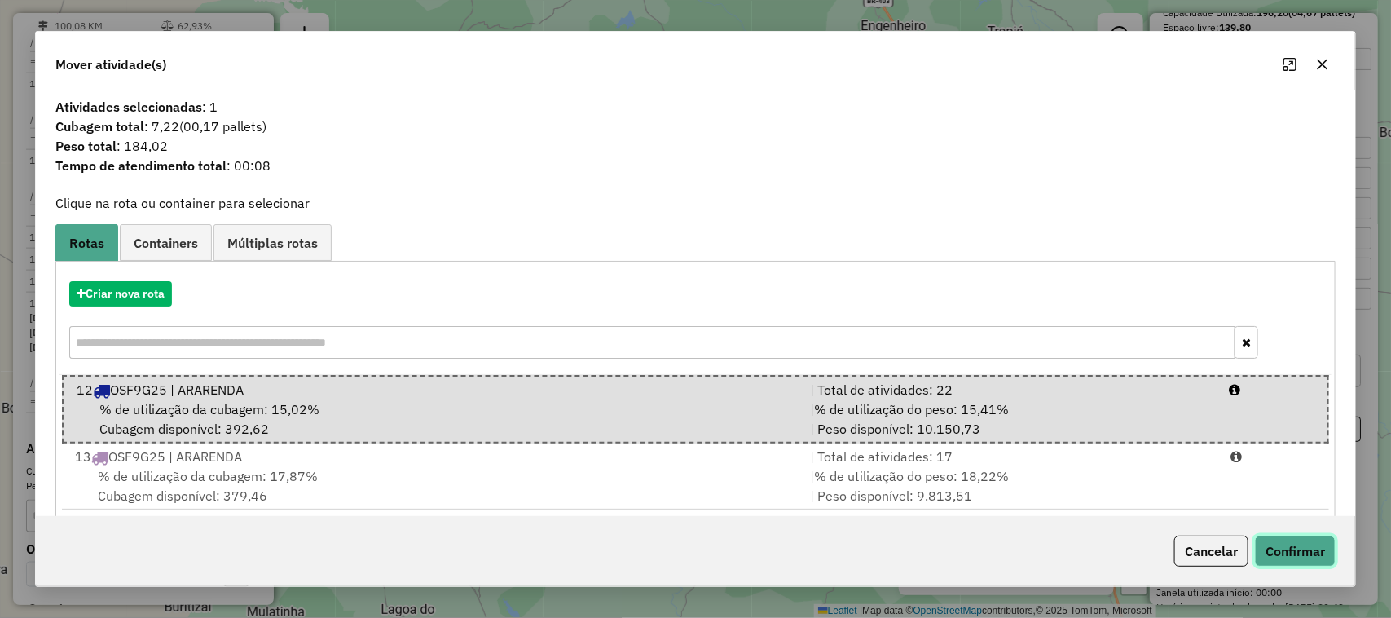
click at [1297, 538] on button "Confirmar" at bounding box center [1295, 550] width 81 height 31
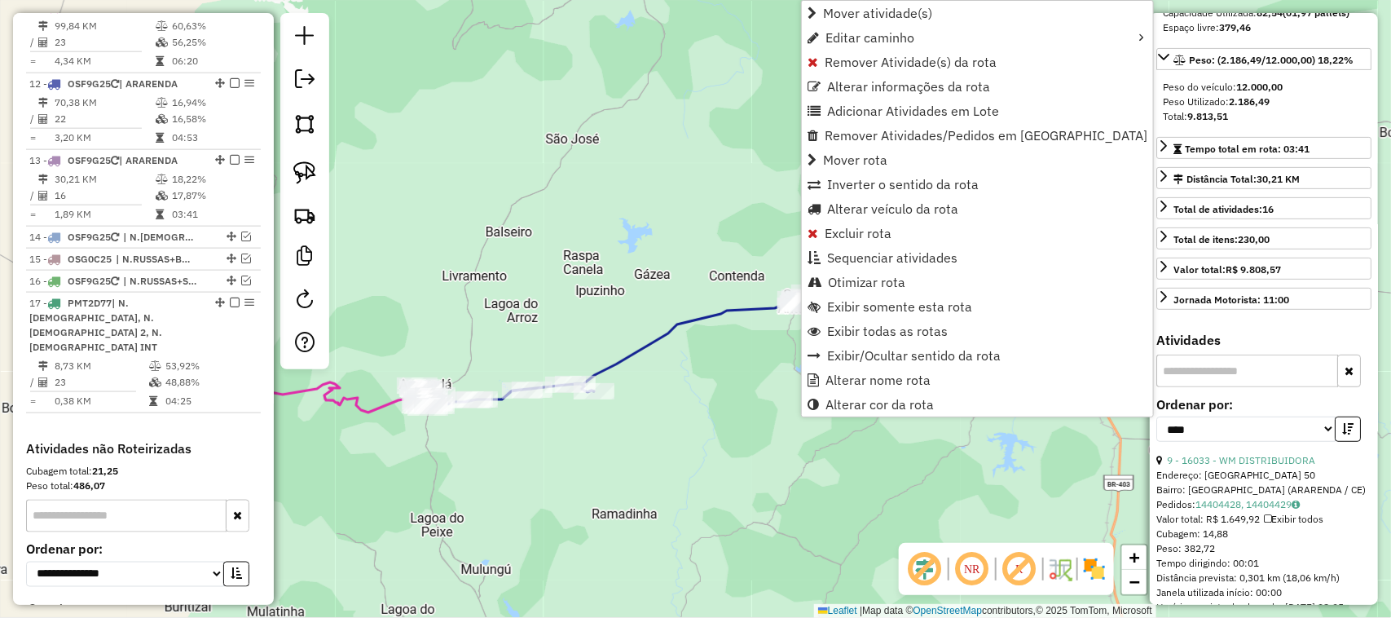
scroll to position [970, 0]
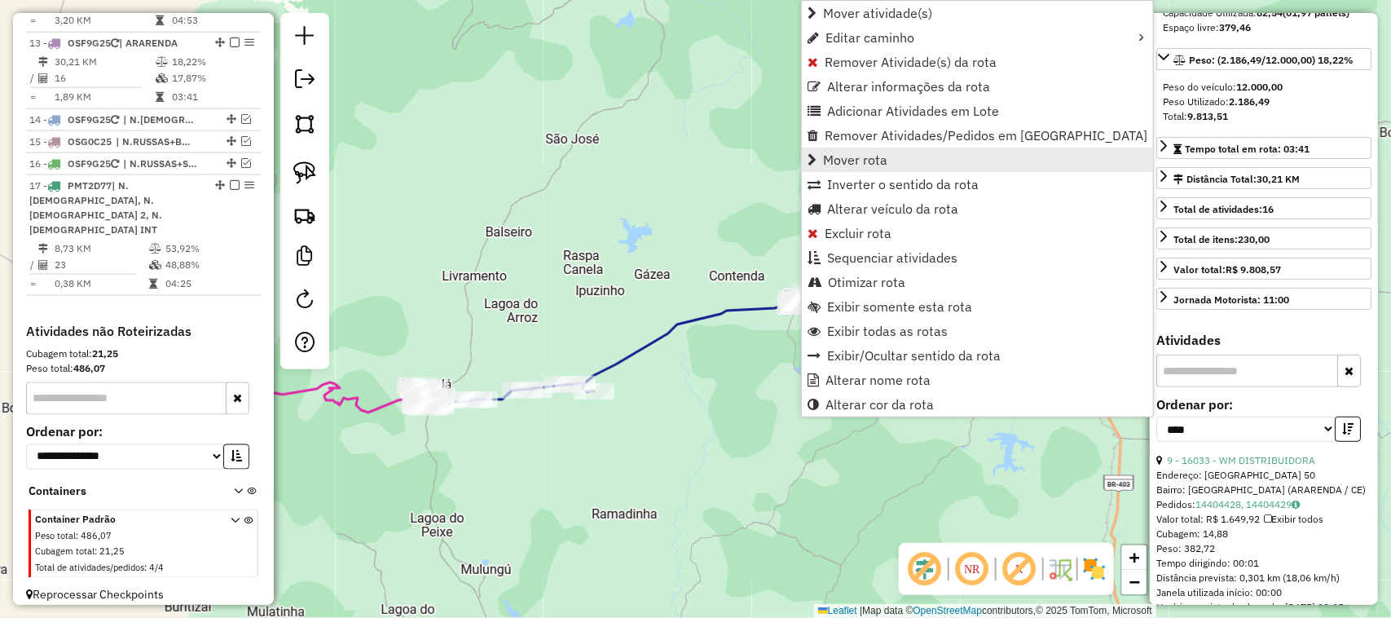
click at [880, 159] on span "Mover rota" at bounding box center [855, 159] width 64 height 13
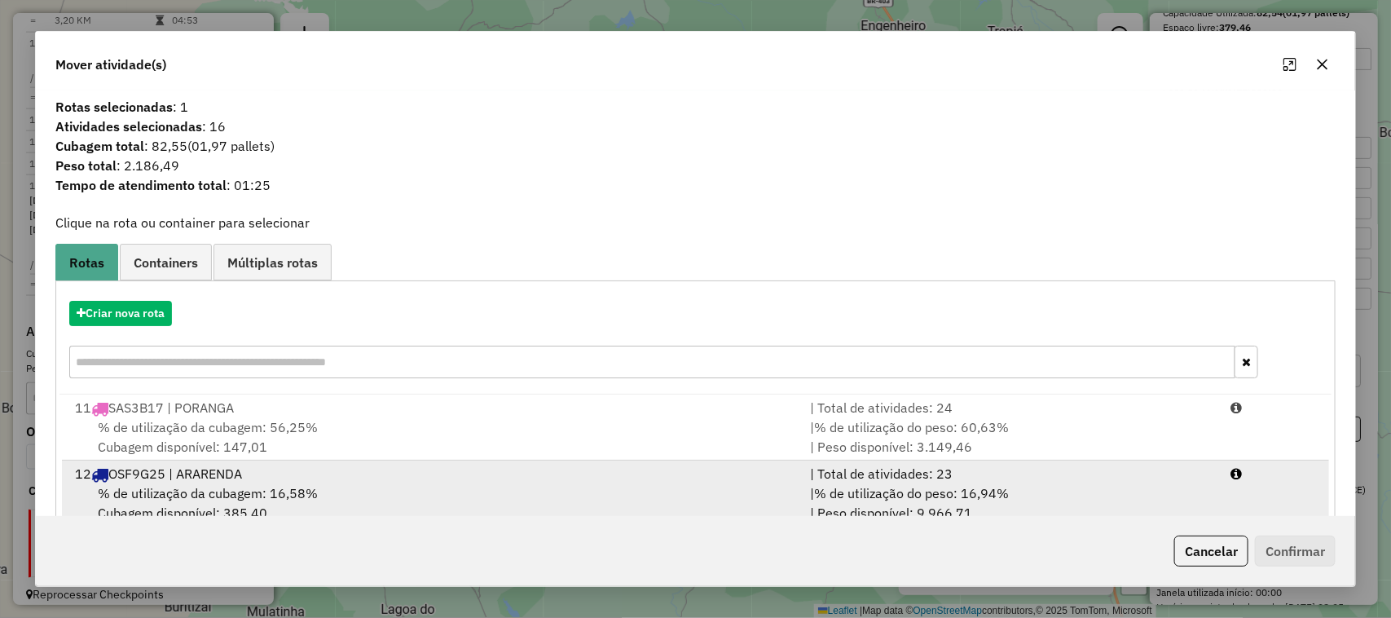
click at [201, 483] on div "% de utilização da cubagem: 16,58% Cubagem disponível: 385,40" at bounding box center [433, 502] width 736 height 39
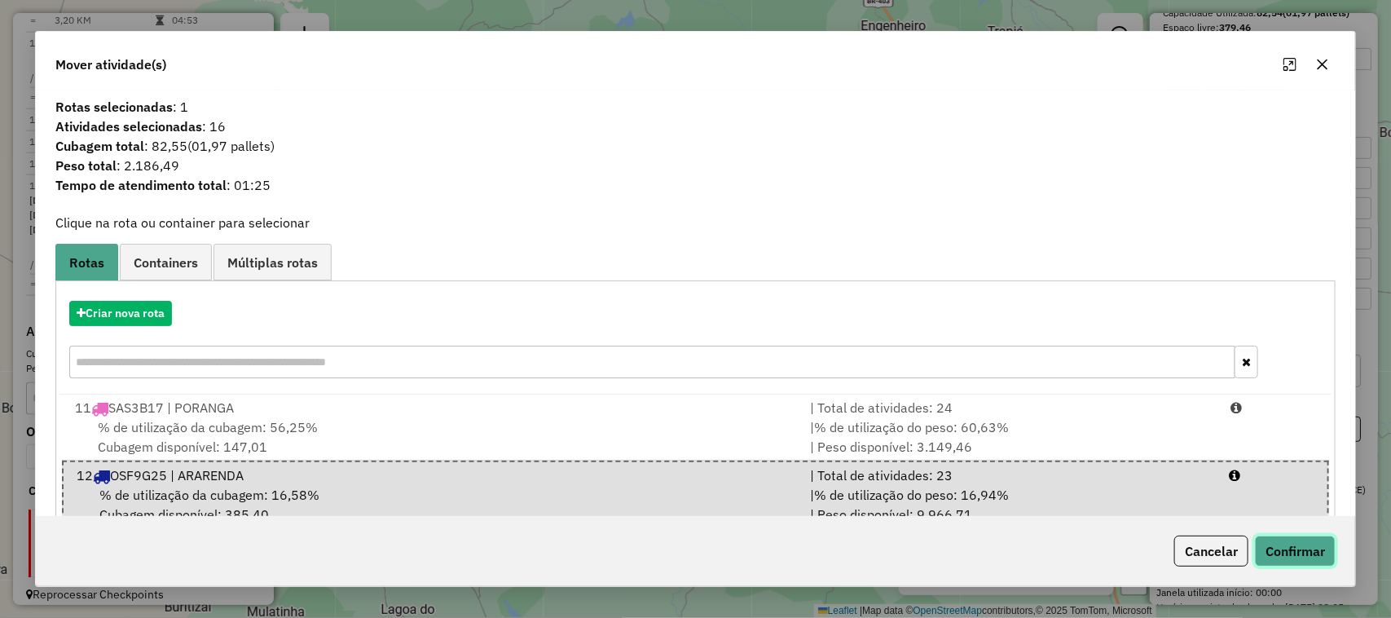
click at [1310, 548] on button "Confirmar" at bounding box center [1295, 550] width 81 height 31
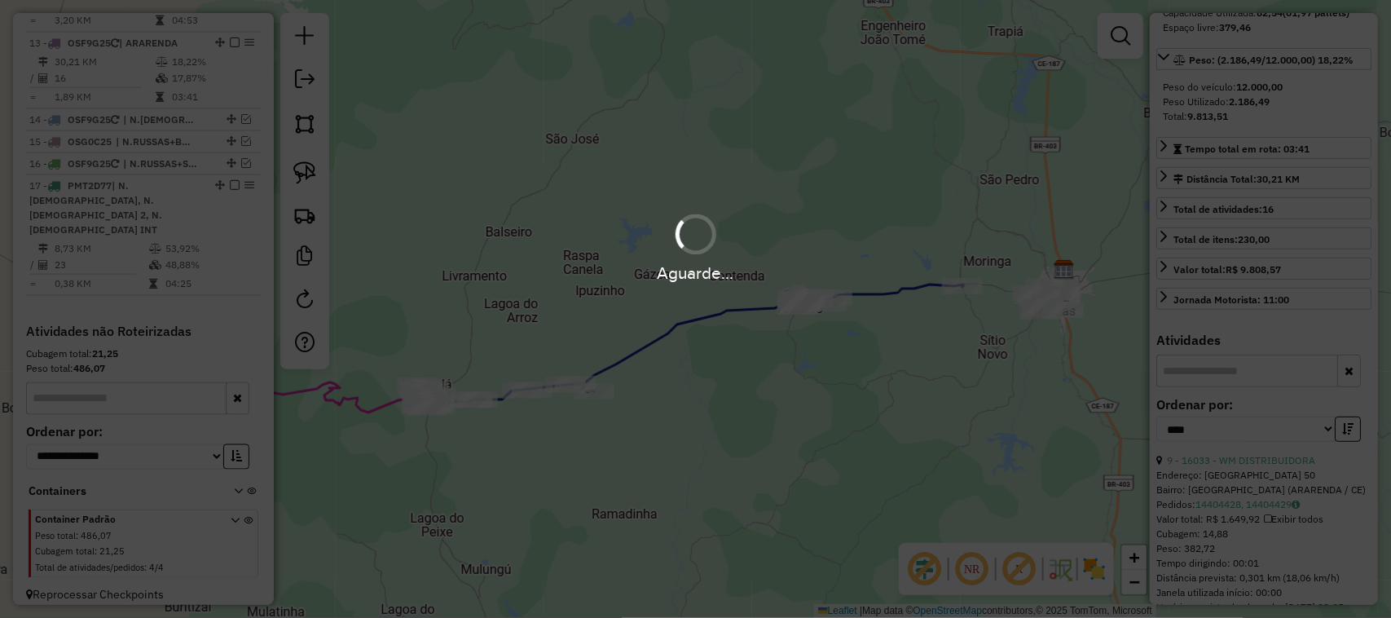
scroll to position [873, 0]
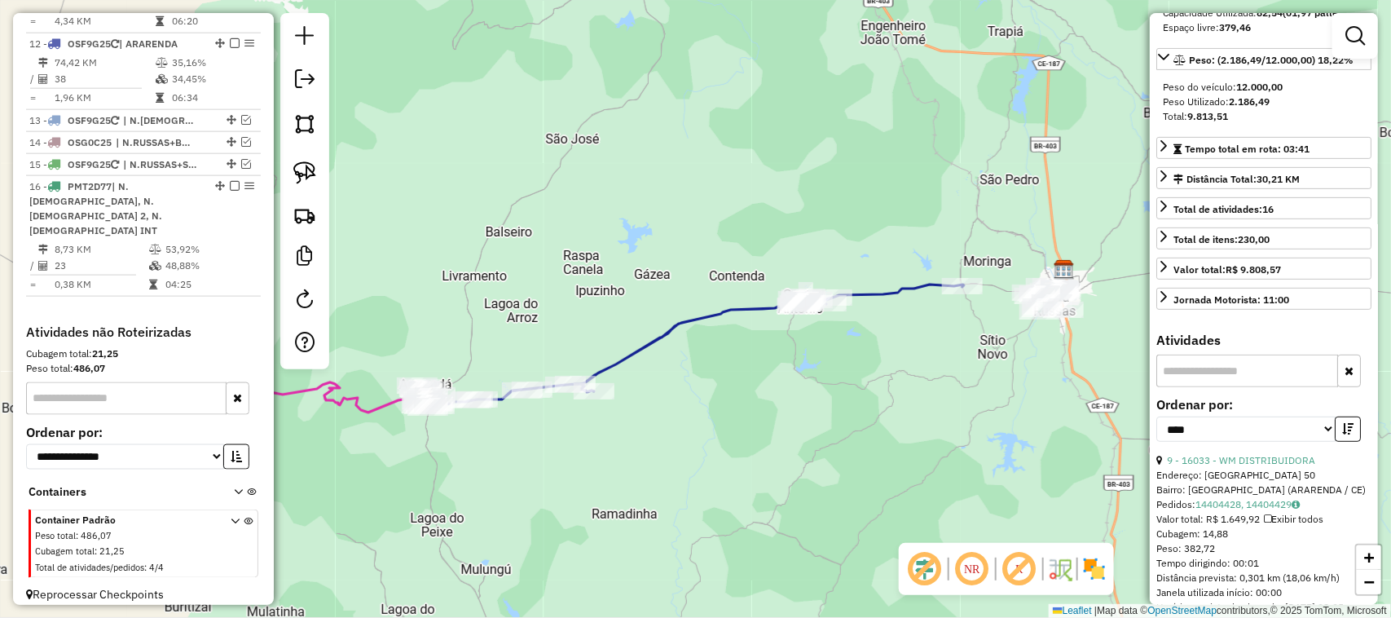
drag, startPoint x: 680, startPoint y: 238, endPoint x: 735, endPoint y: 152, distance: 102.2
click at [717, 181] on div "Janela de atendimento Grade de atendimento Capacidade Transportadoras Veículos …" at bounding box center [695, 309] width 1391 height 618
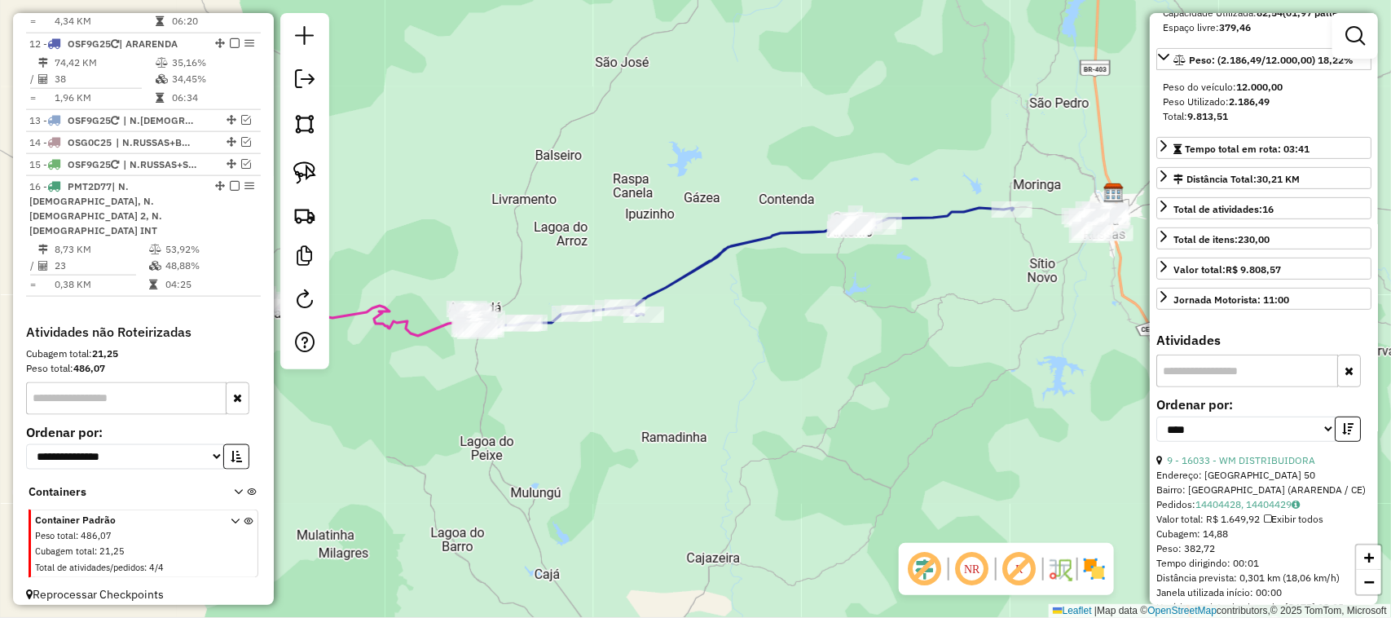
click at [603, 210] on div "Janela de atendimento Grade de atendimento Capacidade Transportadoras Veículos …" at bounding box center [695, 309] width 1391 height 618
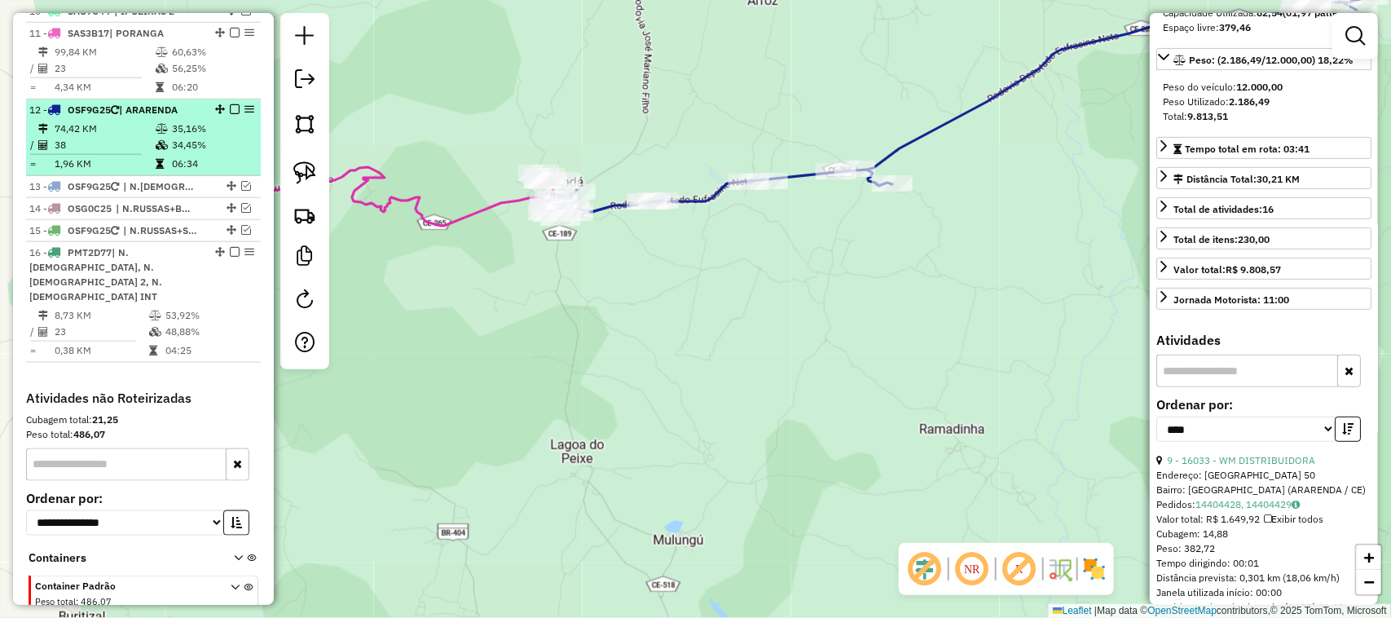
scroll to position [771, 0]
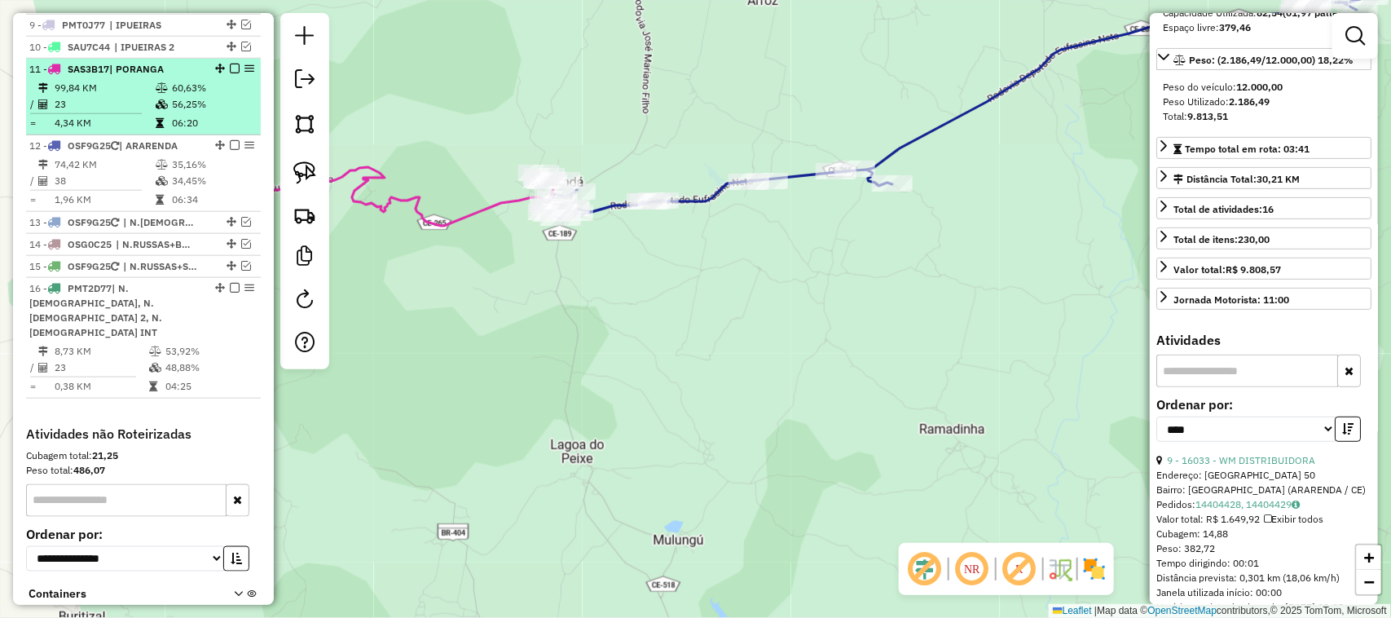
click at [127, 112] on td "23" at bounding box center [104, 104] width 101 height 16
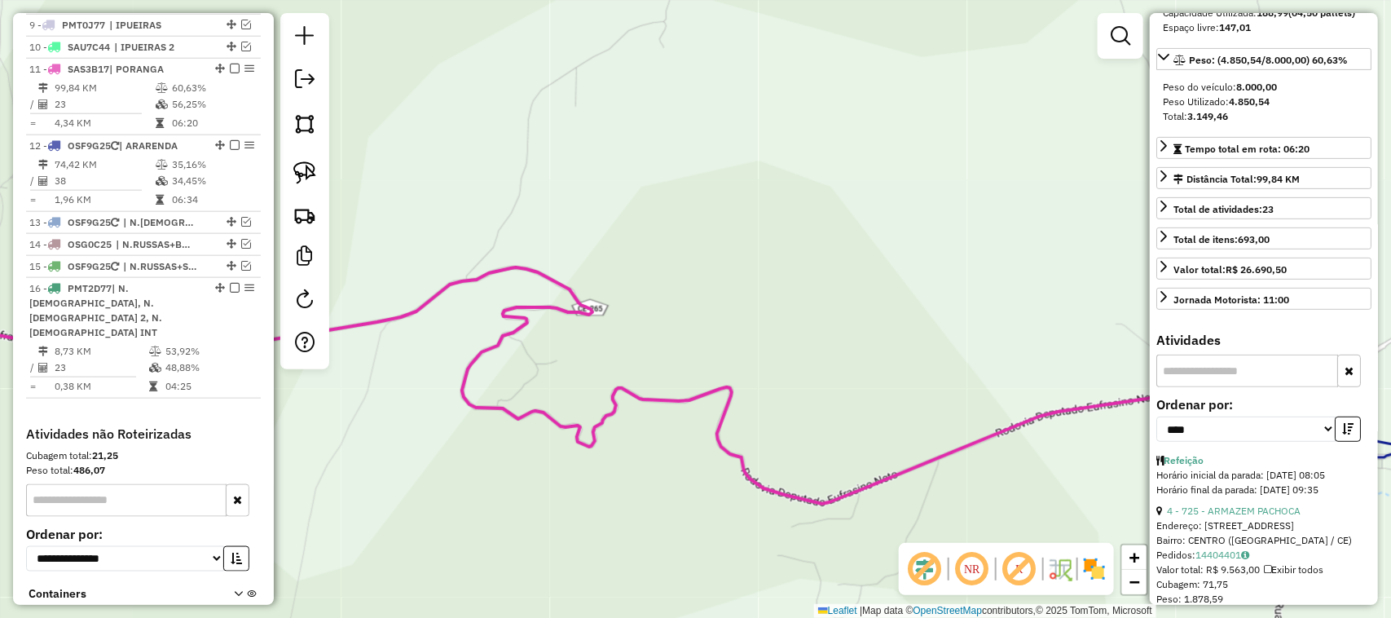
drag, startPoint x: 1036, startPoint y: 343, endPoint x: 673, endPoint y: 249, distance: 374.8
click at [762, 270] on div "Janela de atendimento Grade de atendimento Capacidade Transportadoras Veículos …" at bounding box center [695, 309] width 1391 height 618
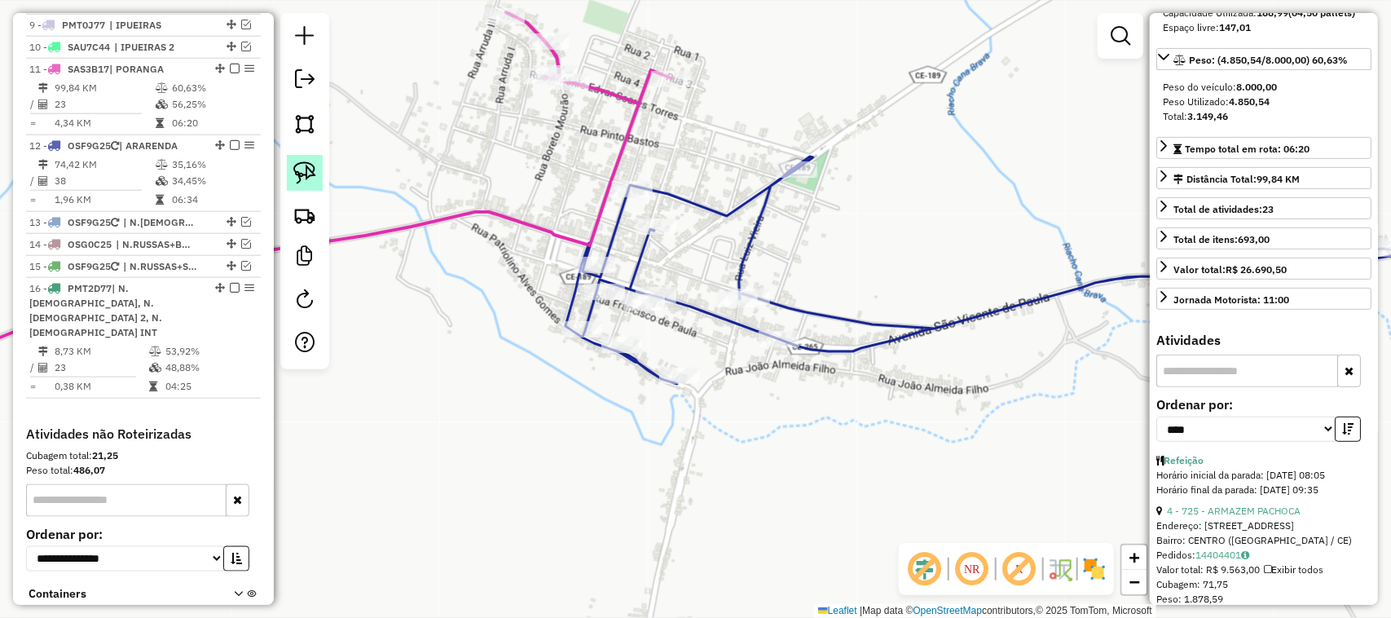
click at [306, 171] on img at bounding box center [304, 172] width 23 height 23
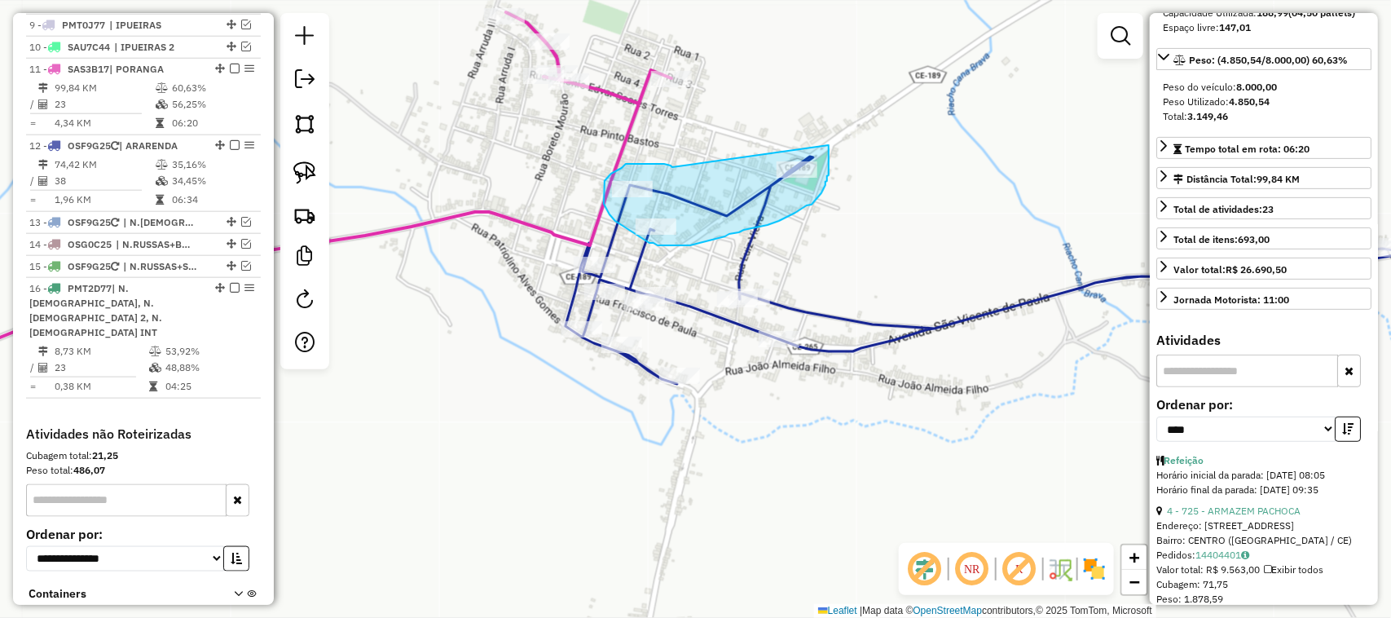
drag, startPoint x: 672, startPoint y: 167, endPoint x: 829, endPoint y: 145, distance: 158.0
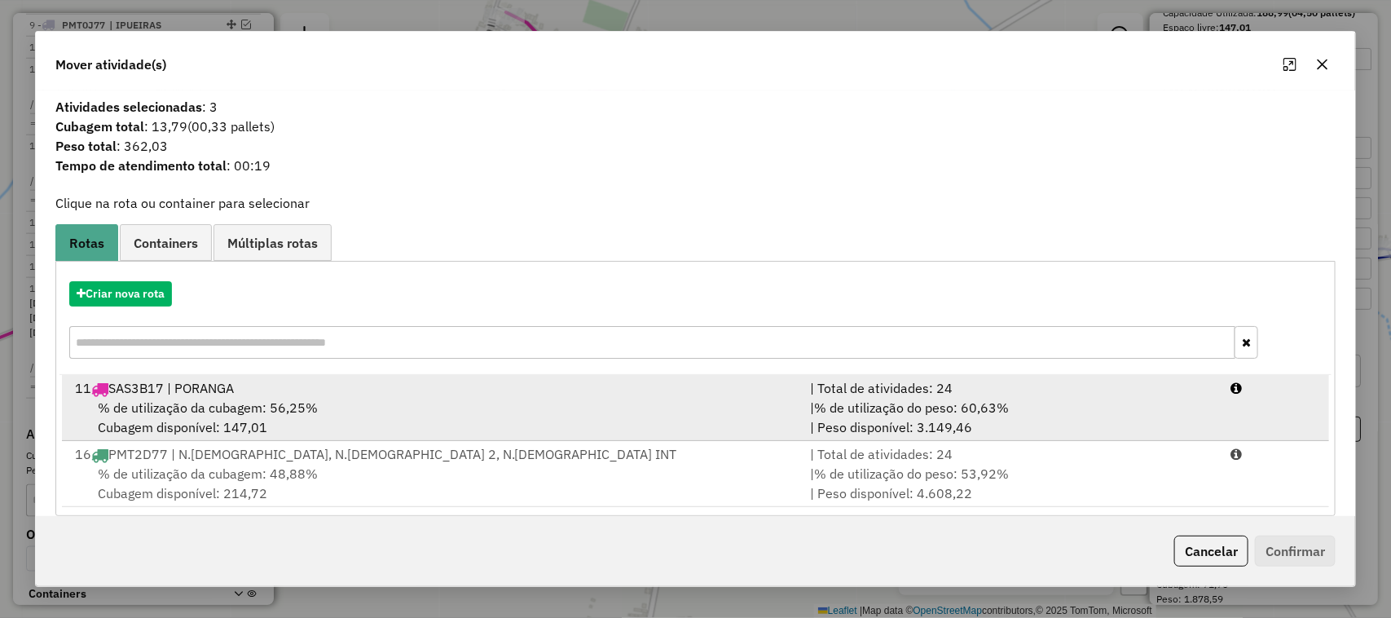
click at [196, 406] on span "% de utilização da cubagem: 56,25%" at bounding box center [208, 407] width 220 height 16
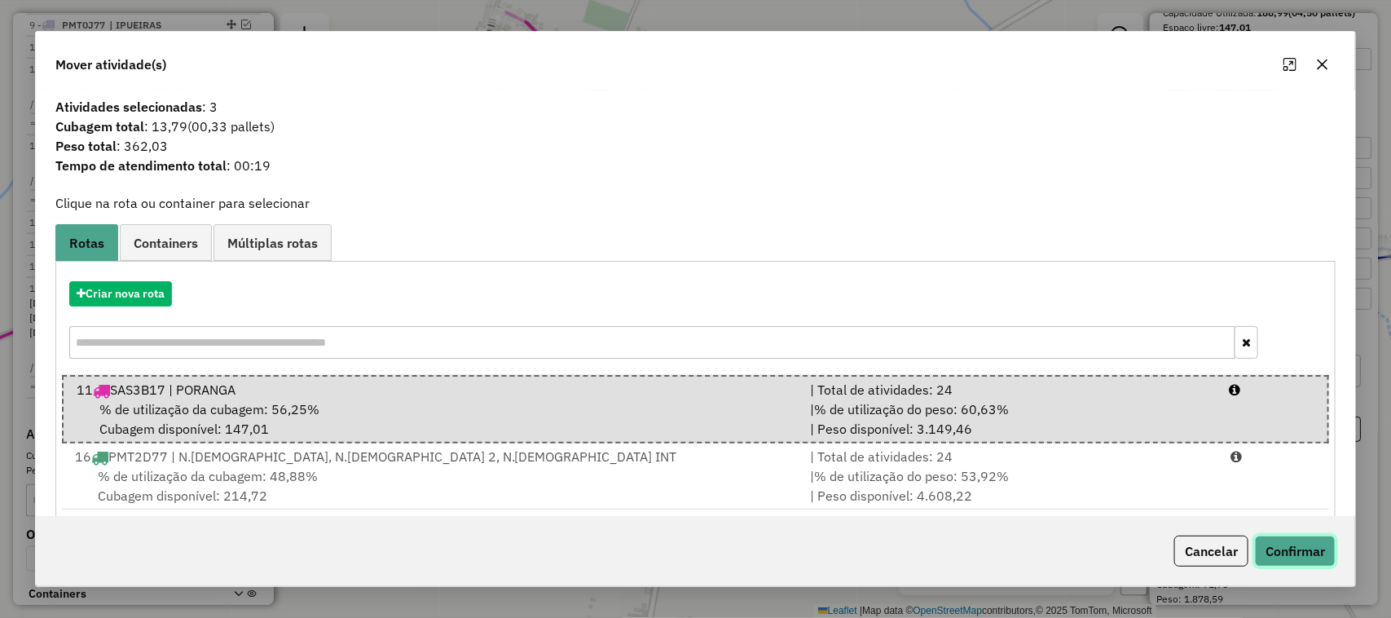
click at [1308, 544] on button "Confirmar" at bounding box center [1295, 550] width 81 height 31
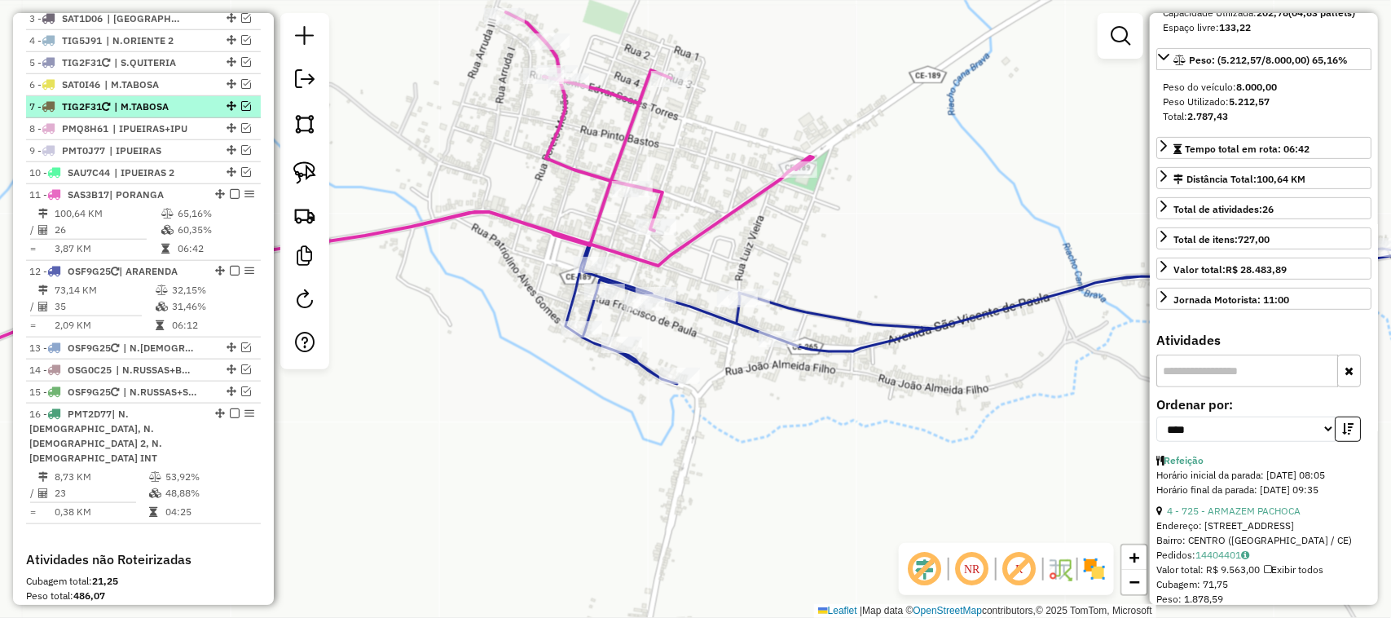
scroll to position [628, 0]
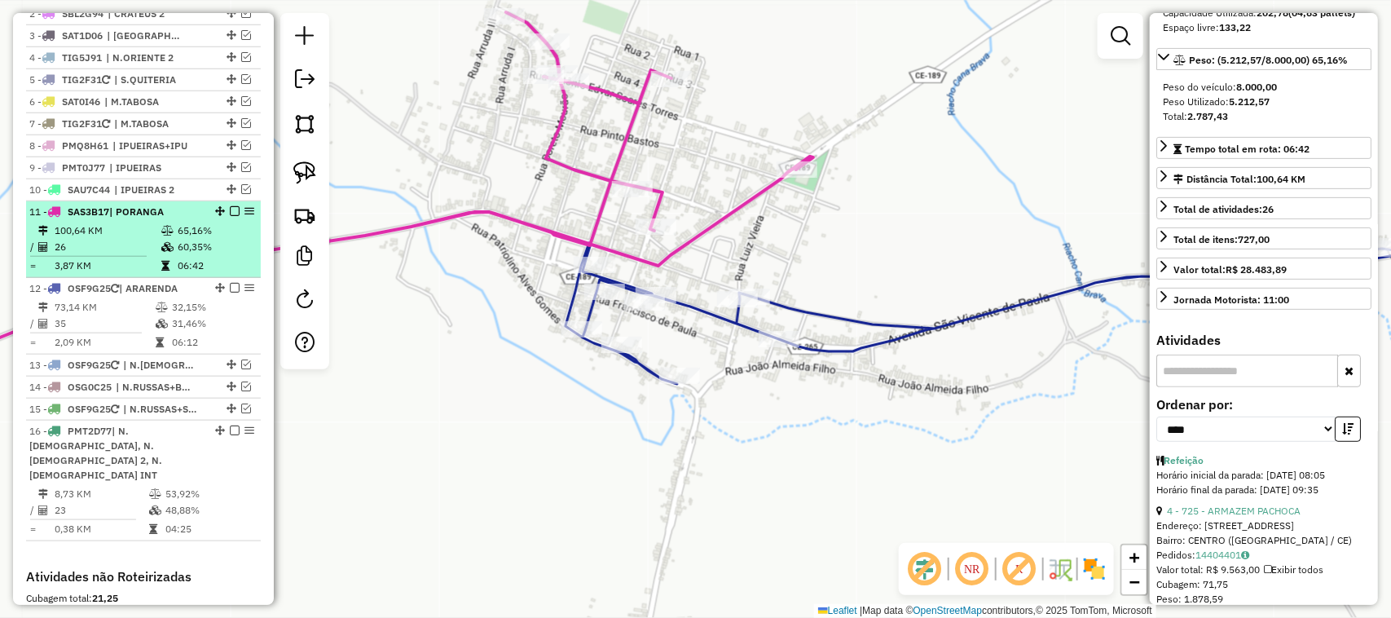
click at [117, 255] on td "26" at bounding box center [107, 247] width 107 height 16
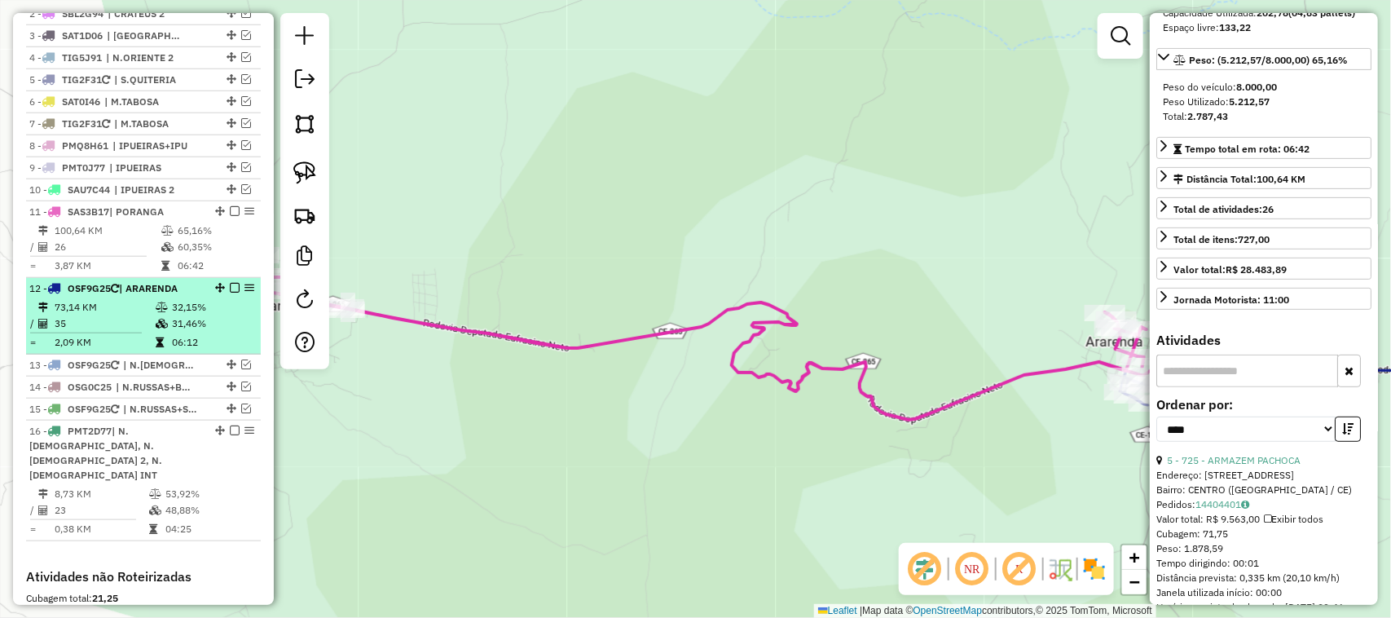
click at [115, 332] on td "35" at bounding box center [104, 323] width 101 height 16
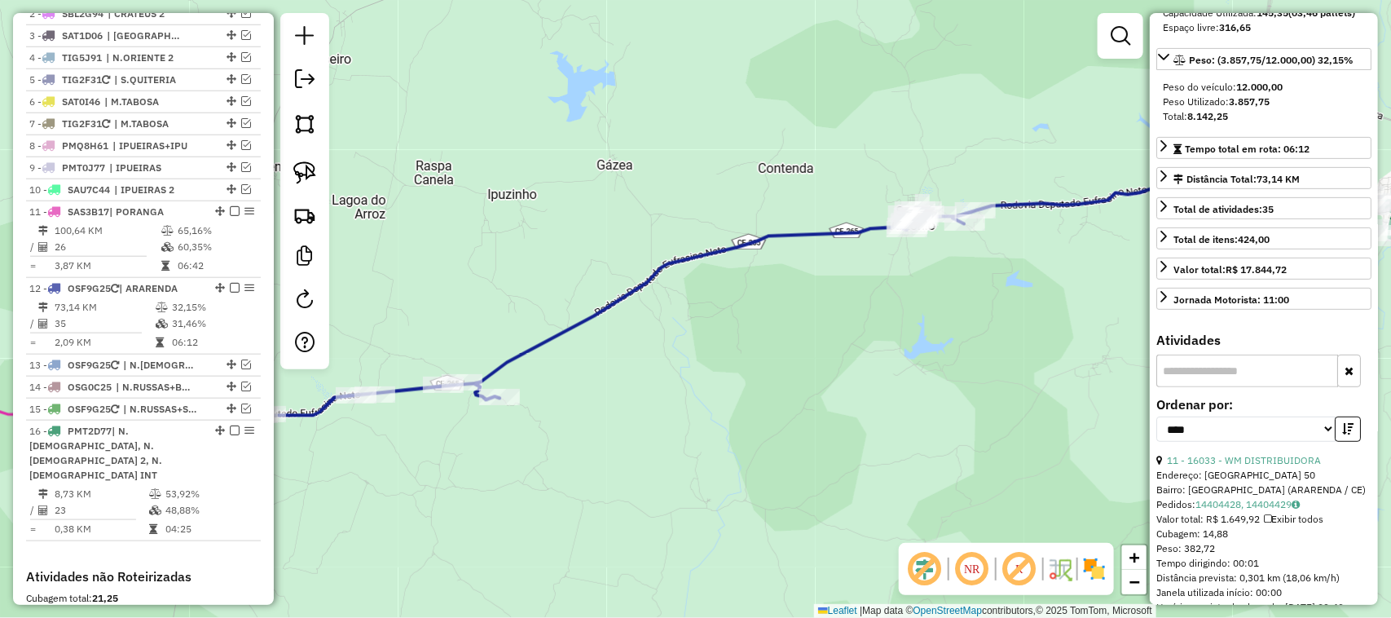
click at [558, 214] on div "Janela de atendimento Grade de atendimento Capacidade Transportadoras Veículos …" at bounding box center [695, 309] width 1391 height 618
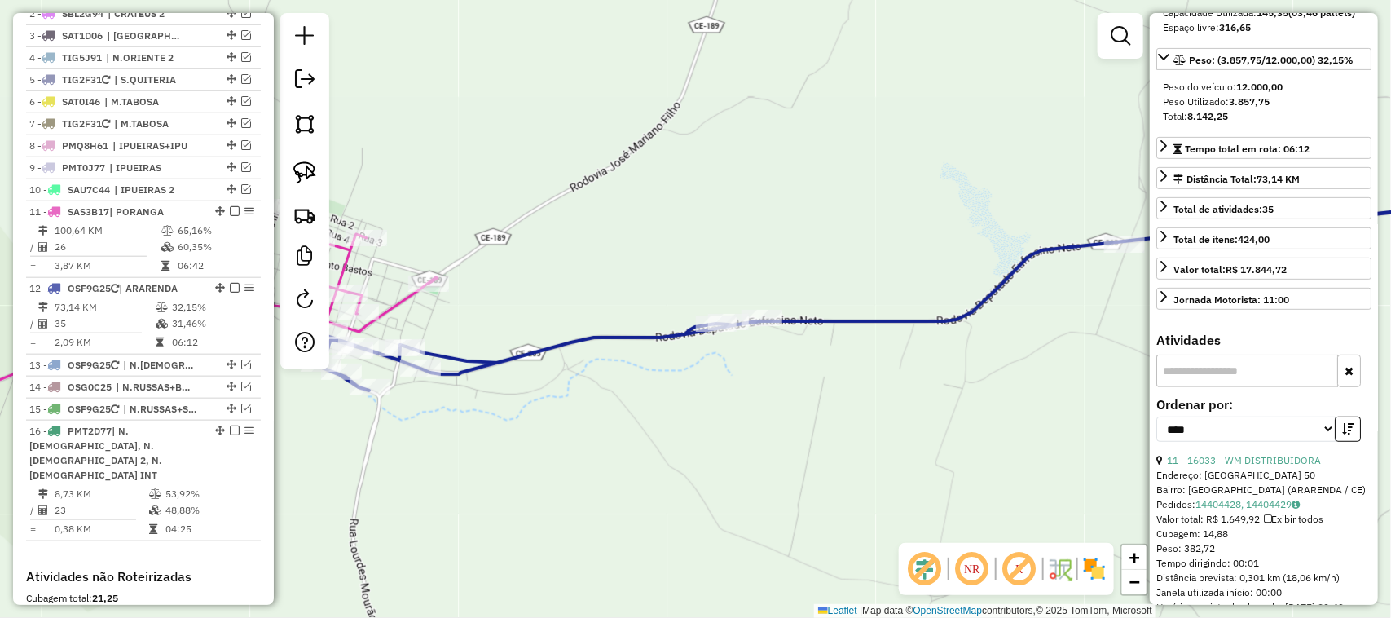
drag, startPoint x: 597, startPoint y: 293, endPoint x: 662, endPoint y: 241, distance: 83.5
click at [658, 245] on div "Rota 11 - Placa SAS3B17 16156 - ROTA BAR E LANCHE Janela de atendimento Grade d…" at bounding box center [695, 309] width 1391 height 618
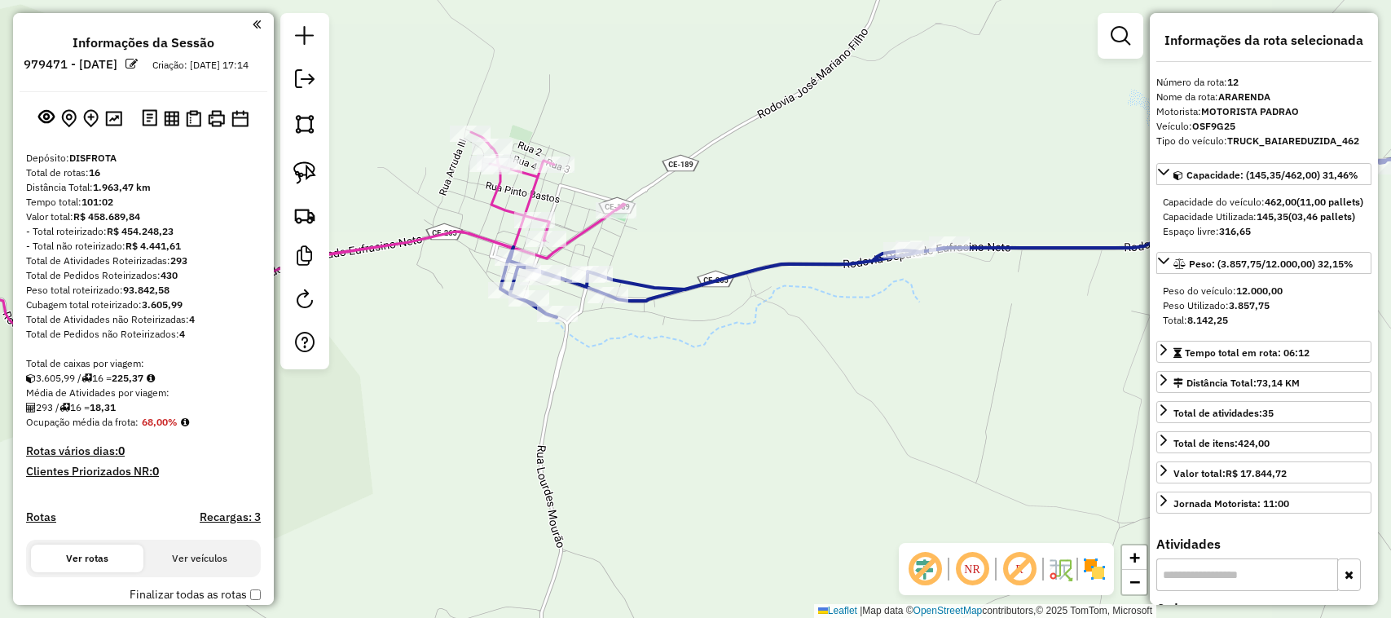
select select "*********"
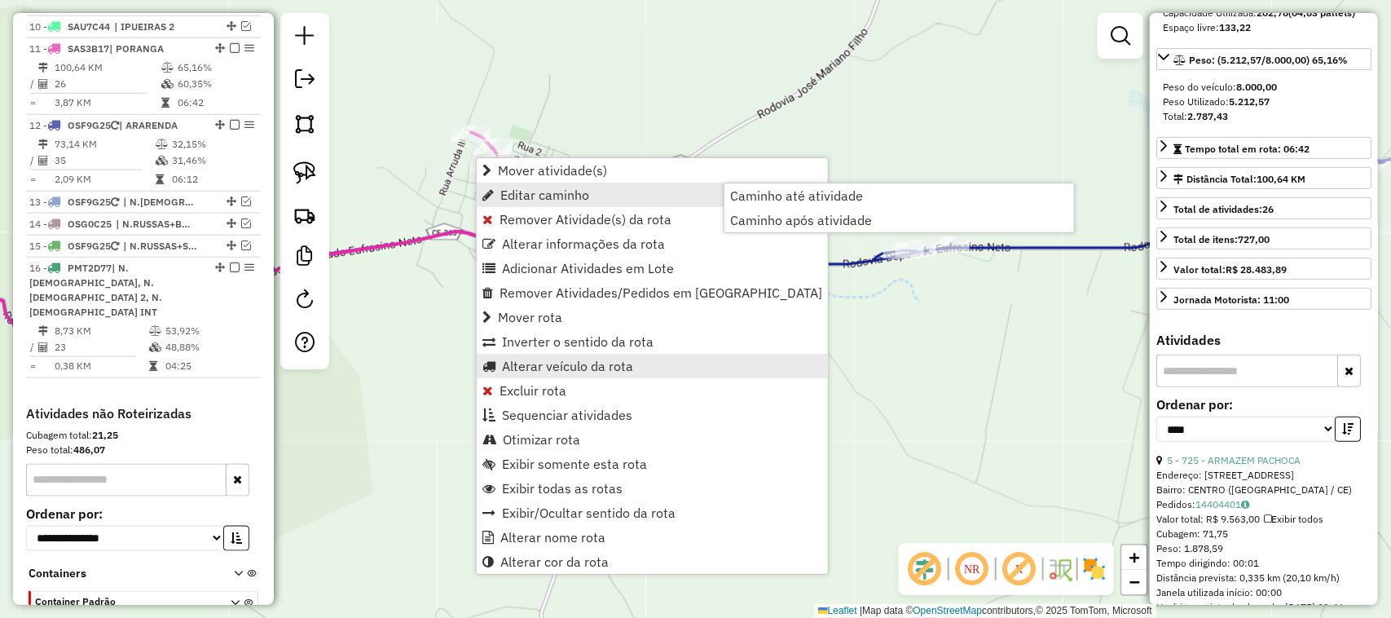
scroll to position [832, 0]
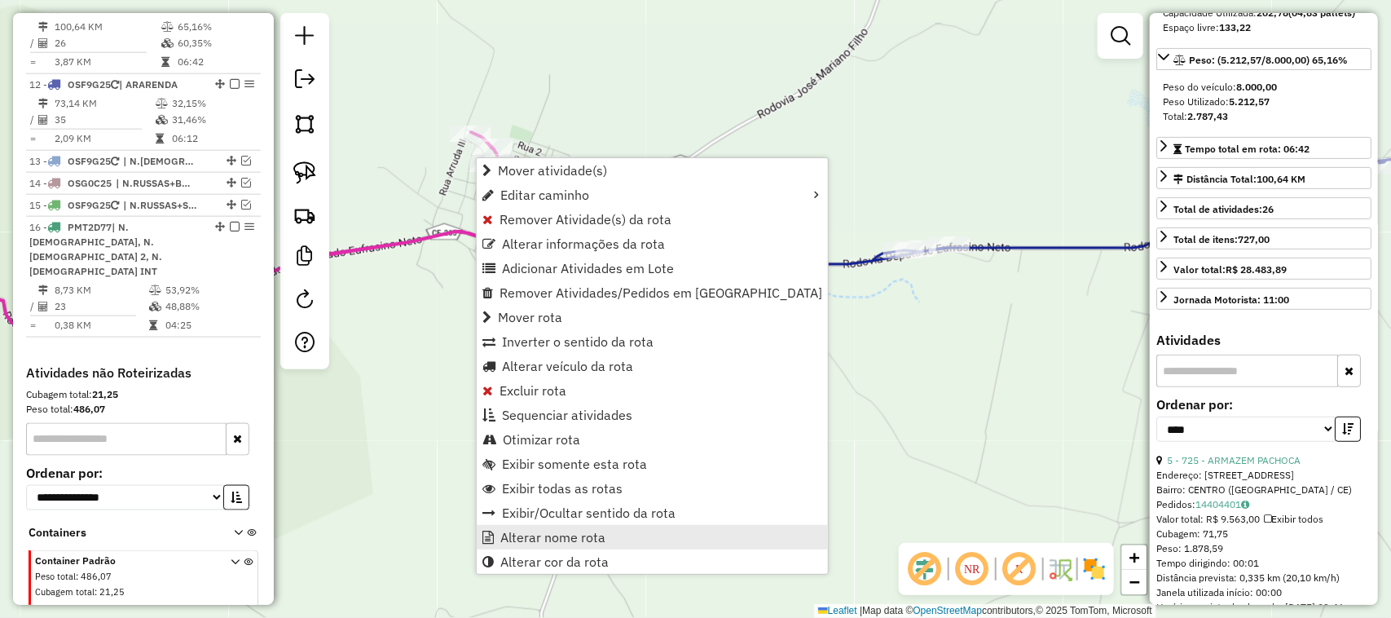
click at [548, 532] on span "Alterar nome rota" at bounding box center [552, 537] width 105 height 13
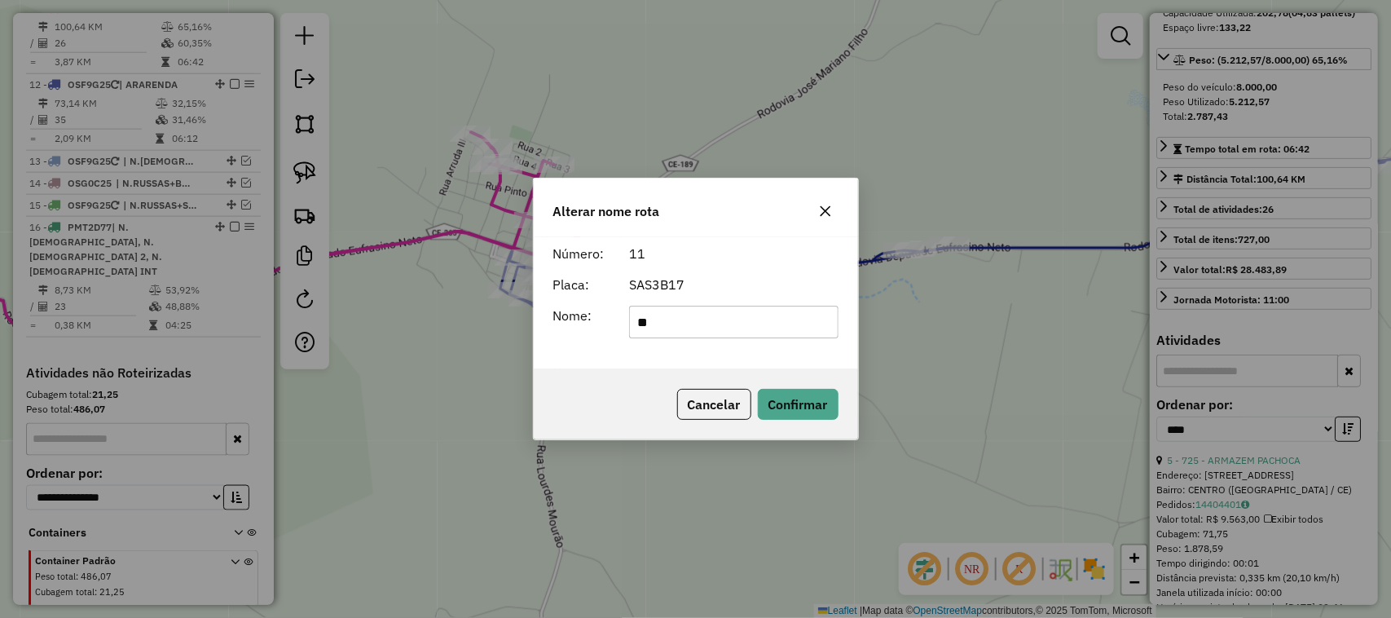
type input "*"
type input "**********"
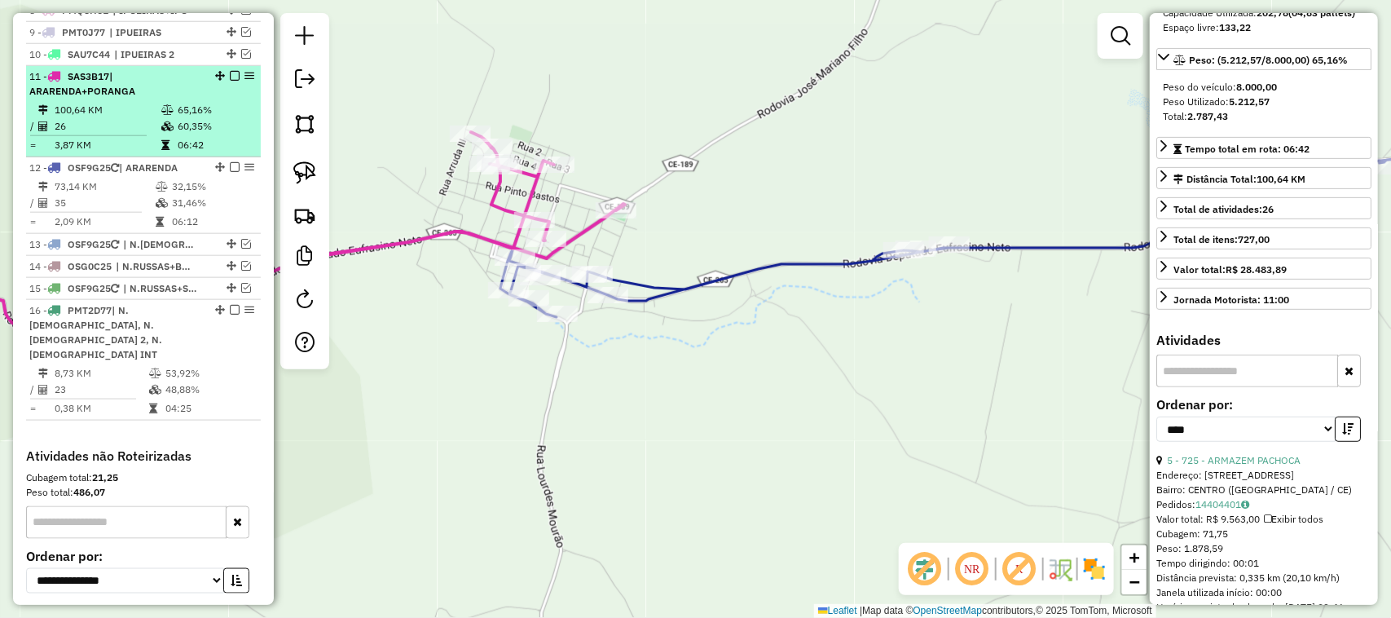
scroll to position [730, 0]
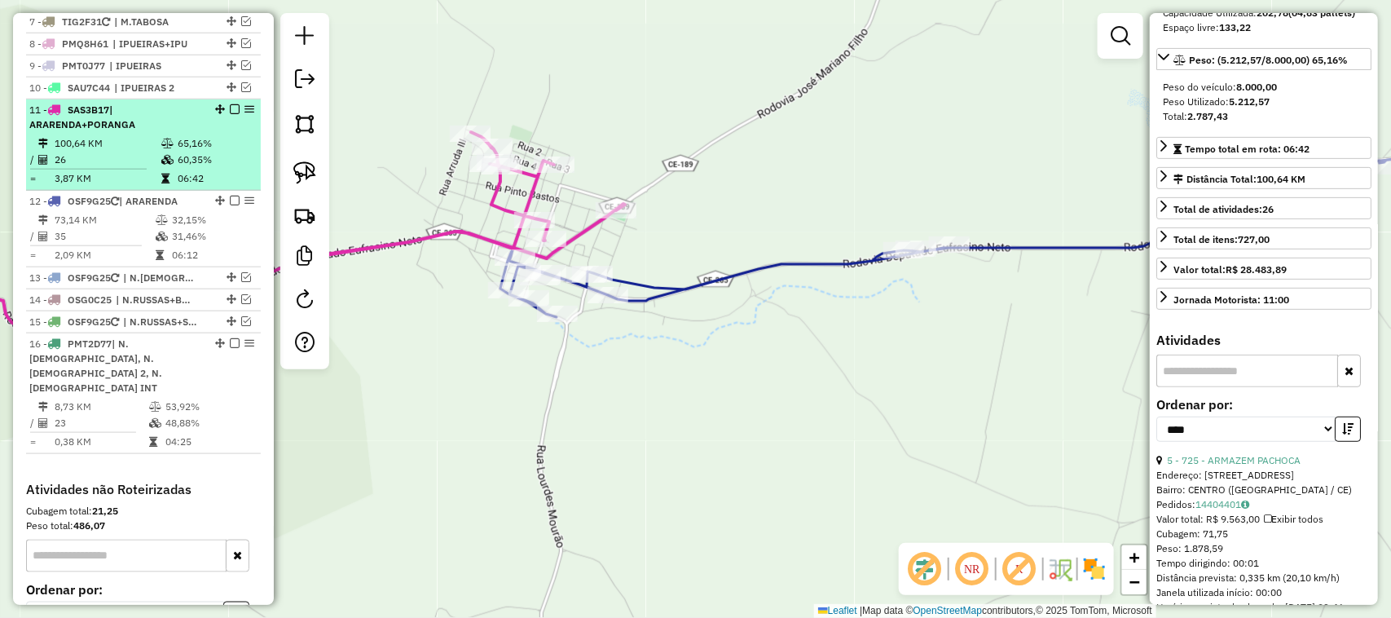
click at [230, 114] on em at bounding box center [235, 109] width 10 height 10
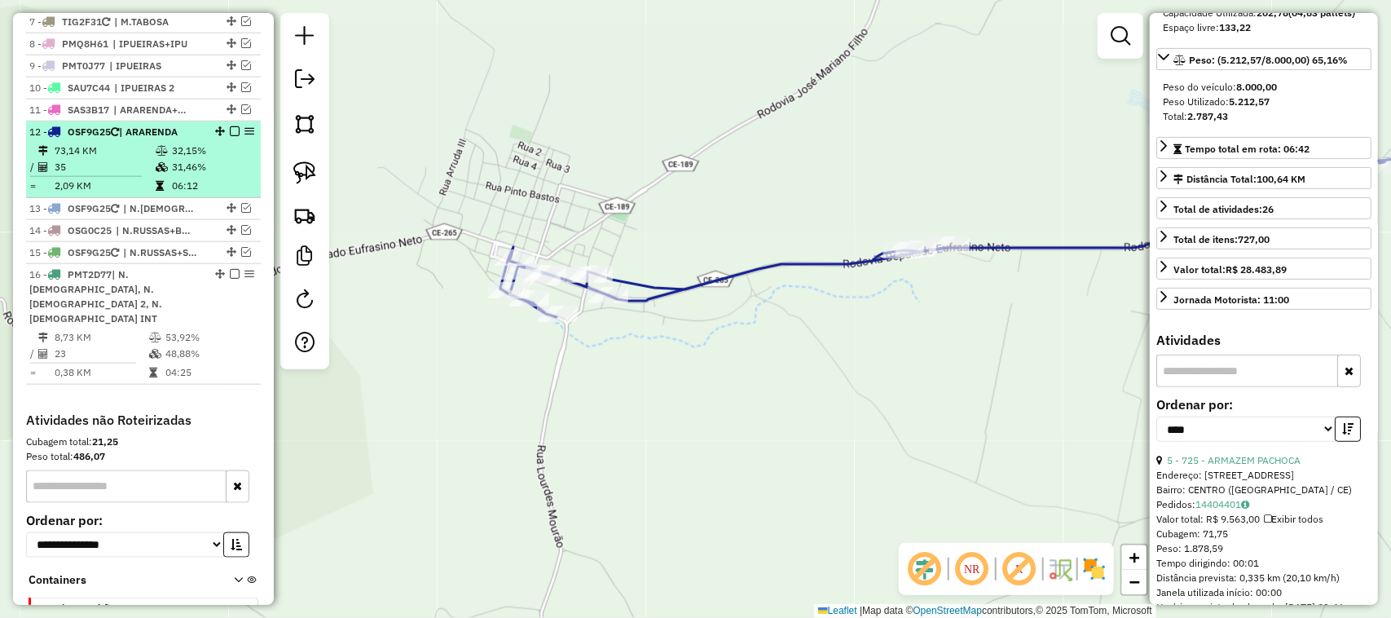
click at [122, 159] on td "73,14 KM" at bounding box center [104, 151] width 101 height 16
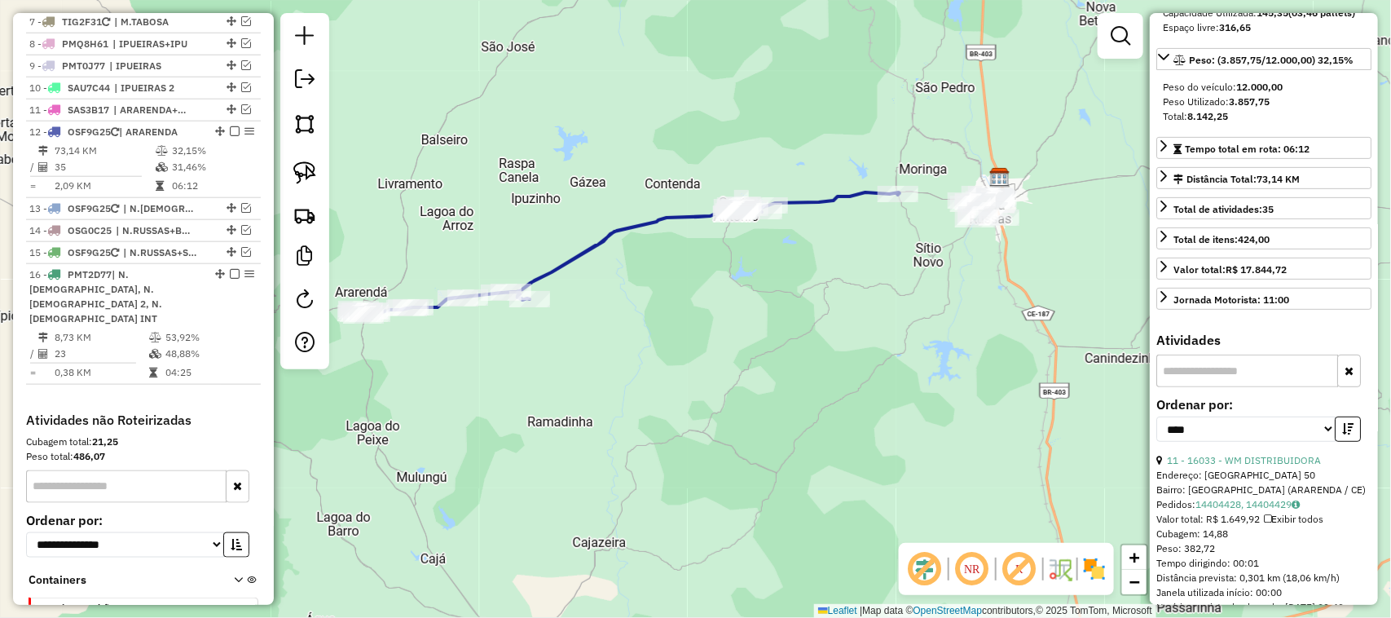
drag, startPoint x: 705, startPoint y: 291, endPoint x: 601, endPoint y: 259, distance: 108.3
click at [614, 273] on div "Janela de atendimento Grade de atendimento Capacidade Transportadoras Veículos …" at bounding box center [695, 309] width 1391 height 618
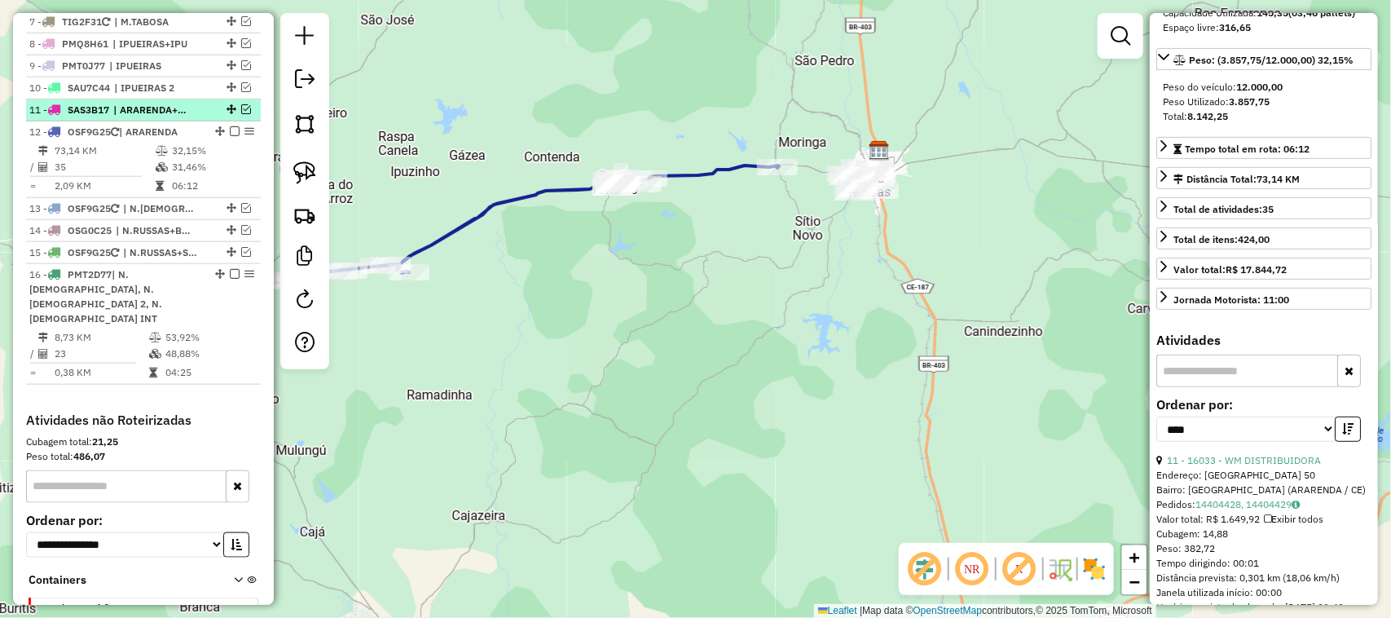
click at [242, 114] on em at bounding box center [246, 109] width 10 height 10
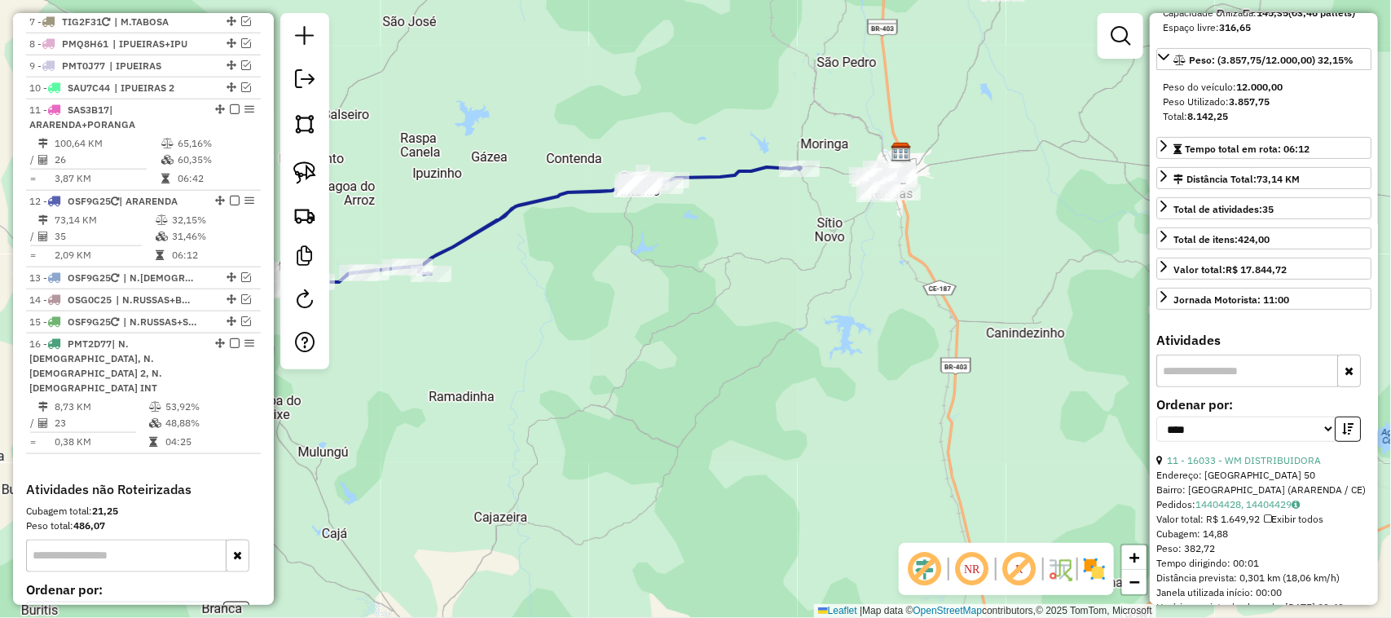
drag, startPoint x: 383, startPoint y: 186, endPoint x: 499, endPoint y: 187, distance: 115.7
click at [467, 187] on div "Janela de atendimento Grade de atendimento Capacidade Transportadoras Veículos …" at bounding box center [695, 309] width 1391 height 618
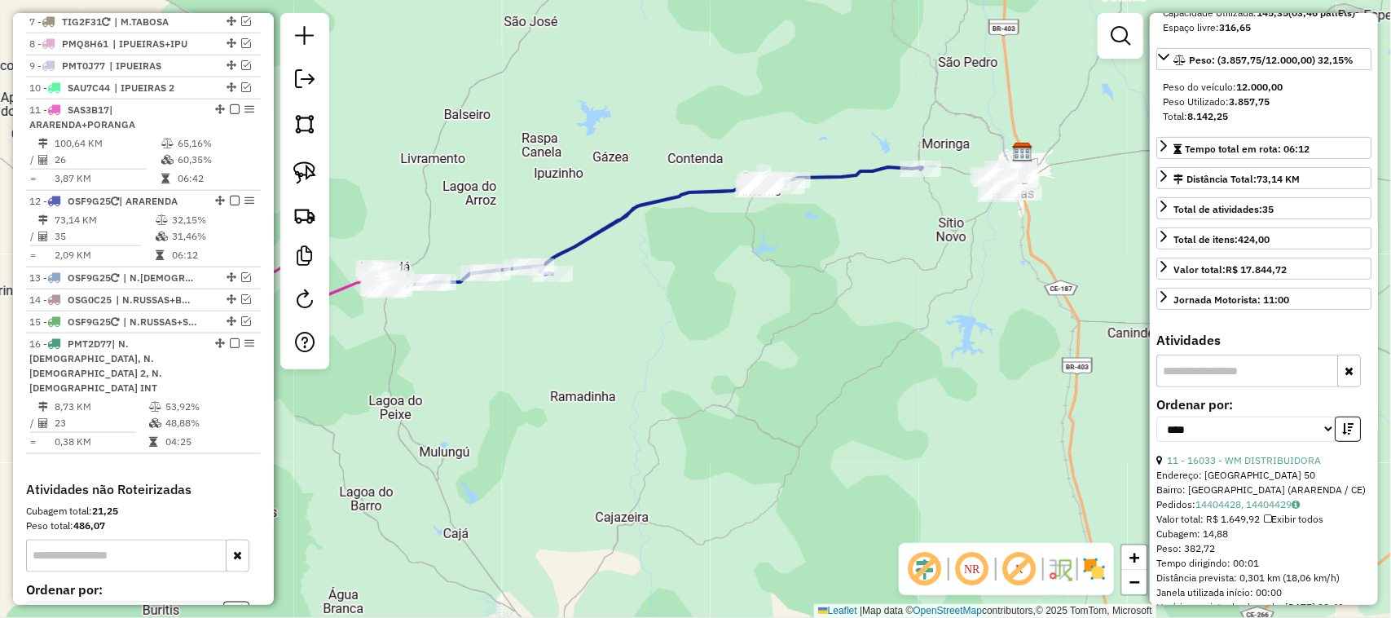
click at [555, 210] on div "Janela de atendimento Grade de atendimento Capacidade Transportadoras Veículos …" at bounding box center [695, 309] width 1391 height 618
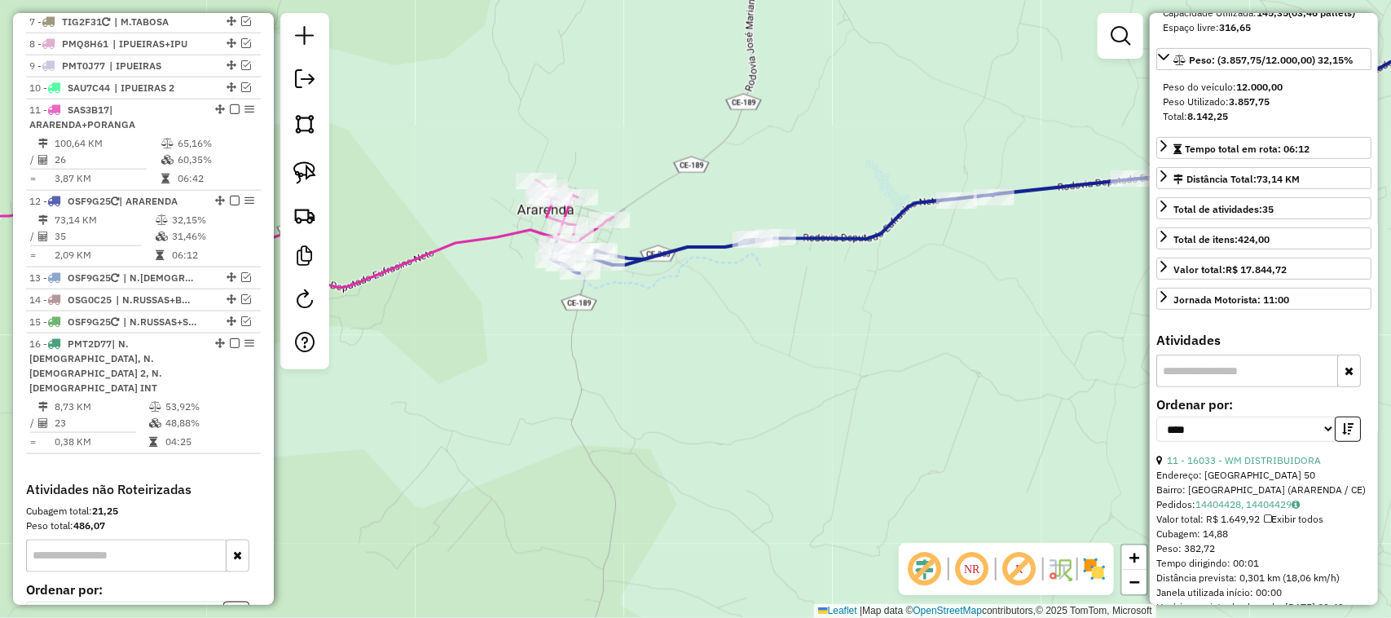
drag, startPoint x: 789, startPoint y: 196, endPoint x: 633, endPoint y: 225, distance: 158.2
click at [698, 218] on div "Janela de atendimento Grade de atendimento Capacidade Transportadoras Veículos …" at bounding box center [695, 309] width 1391 height 618
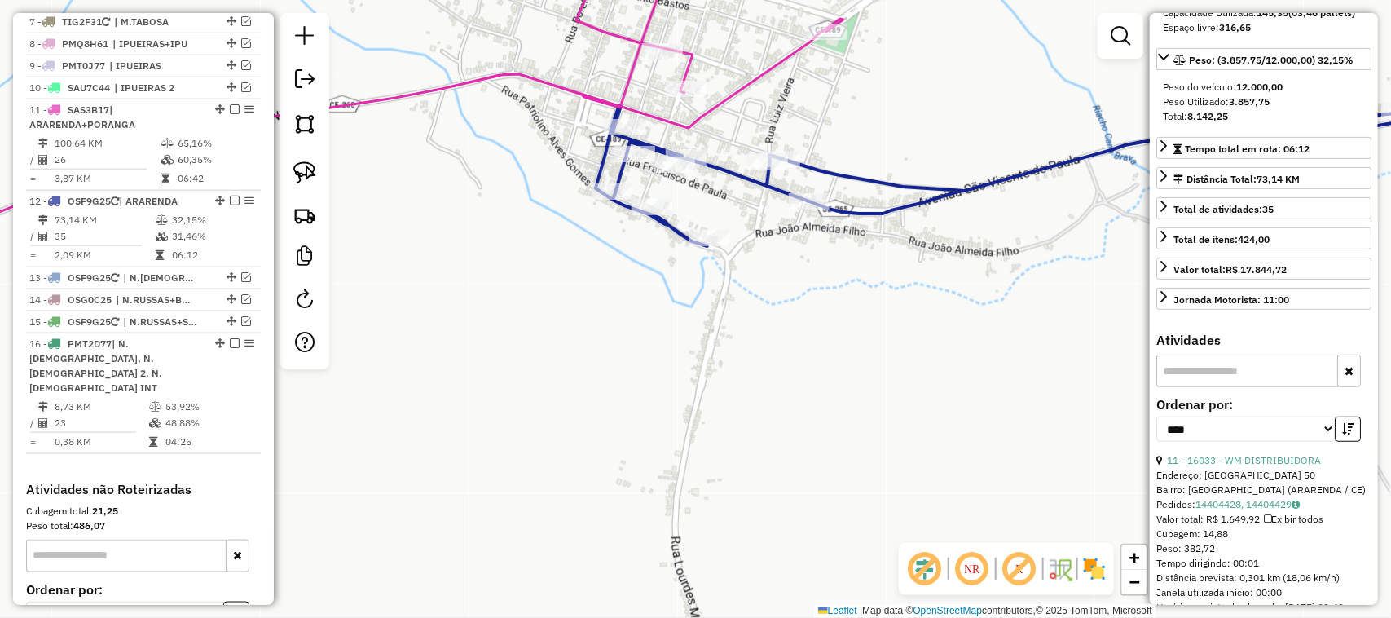
drag, startPoint x: 544, startPoint y: 214, endPoint x: 538, endPoint y: 284, distance: 69.5
click at [531, 288] on div "Janela de atendimento Grade de atendimento Capacidade Transportadoras Veículos …" at bounding box center [695, 309] width 1391 height 618
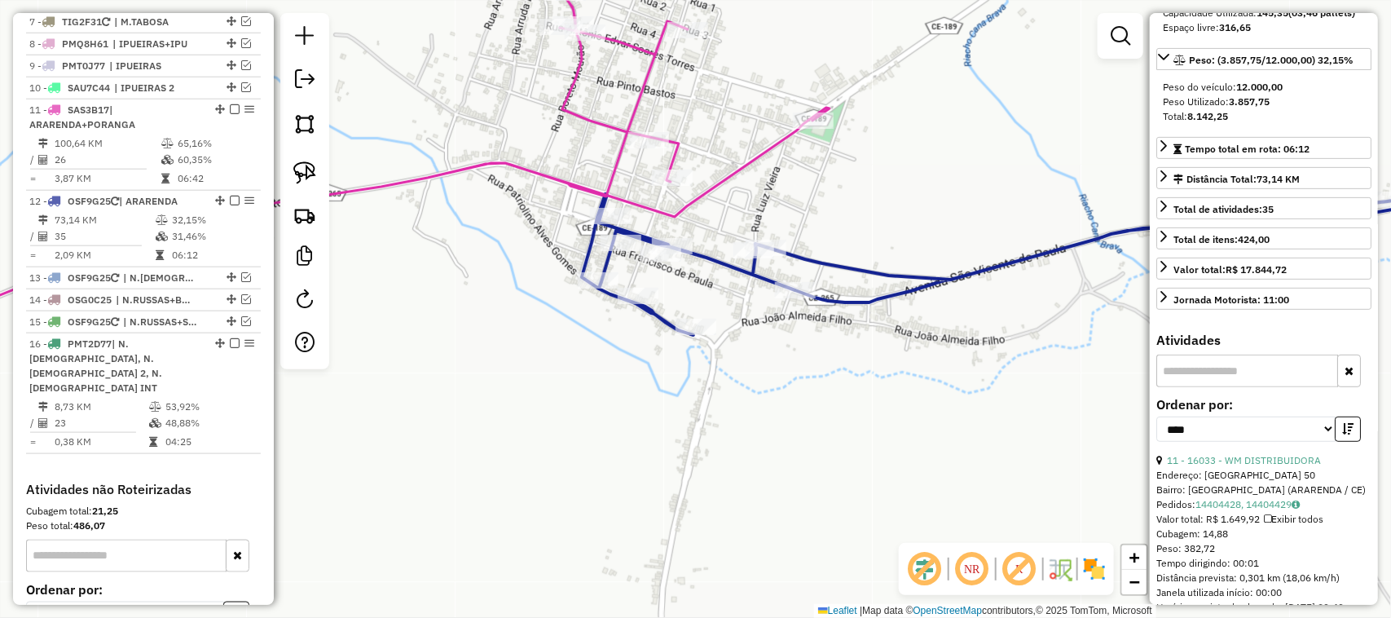
drag, startPoint x: 711, startPoint y: 289, endPoint x: 702, endPoint y: 306, distance: 18.6
click at [702, 306] on div "Rota 12 - Placa OSF9G25 17468 - ESPETO E SABOR Janela de atendimento Grade de a…" at bounding box center [695, 309] width 1391 height 618
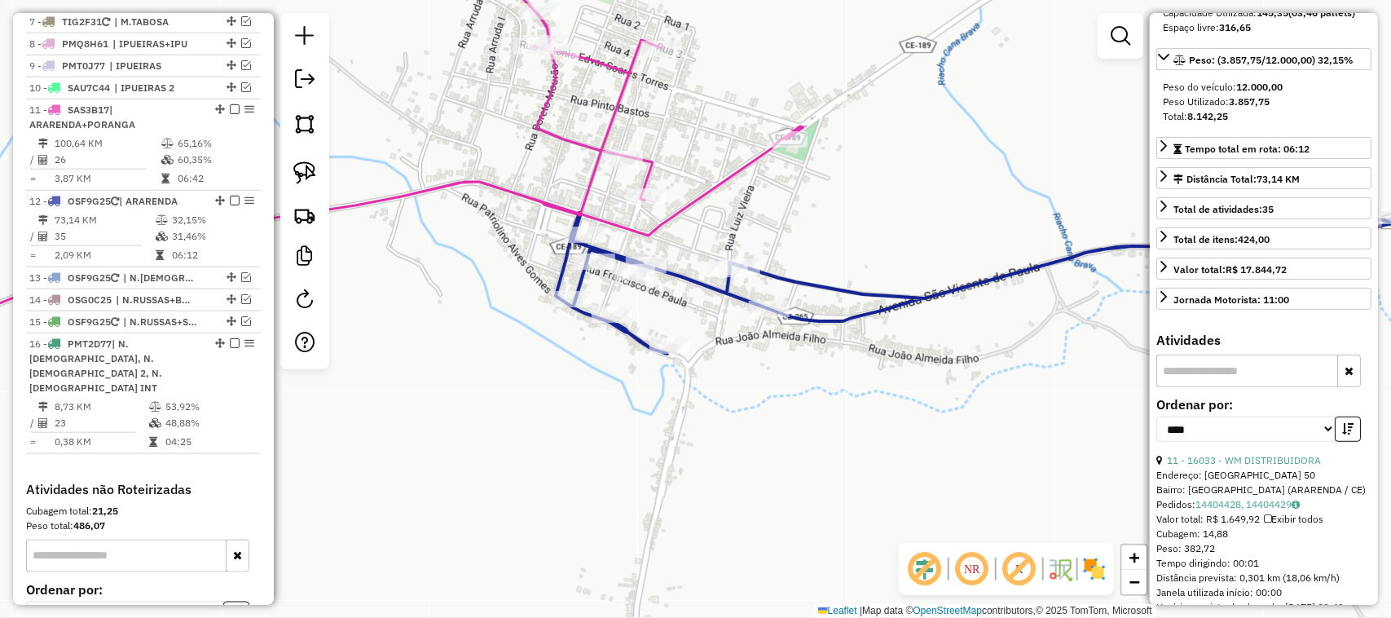
drag, startPoint x: 823, startPoint y: 238, endPoint x: 770, endPoint y: 243, distance: 53.2
click at [795, 244] on div "Janela de atendimento Grade de atendimento Capacidade Transportadoras Veículos …" at bounding box center [695, 309] width 1391 height 618
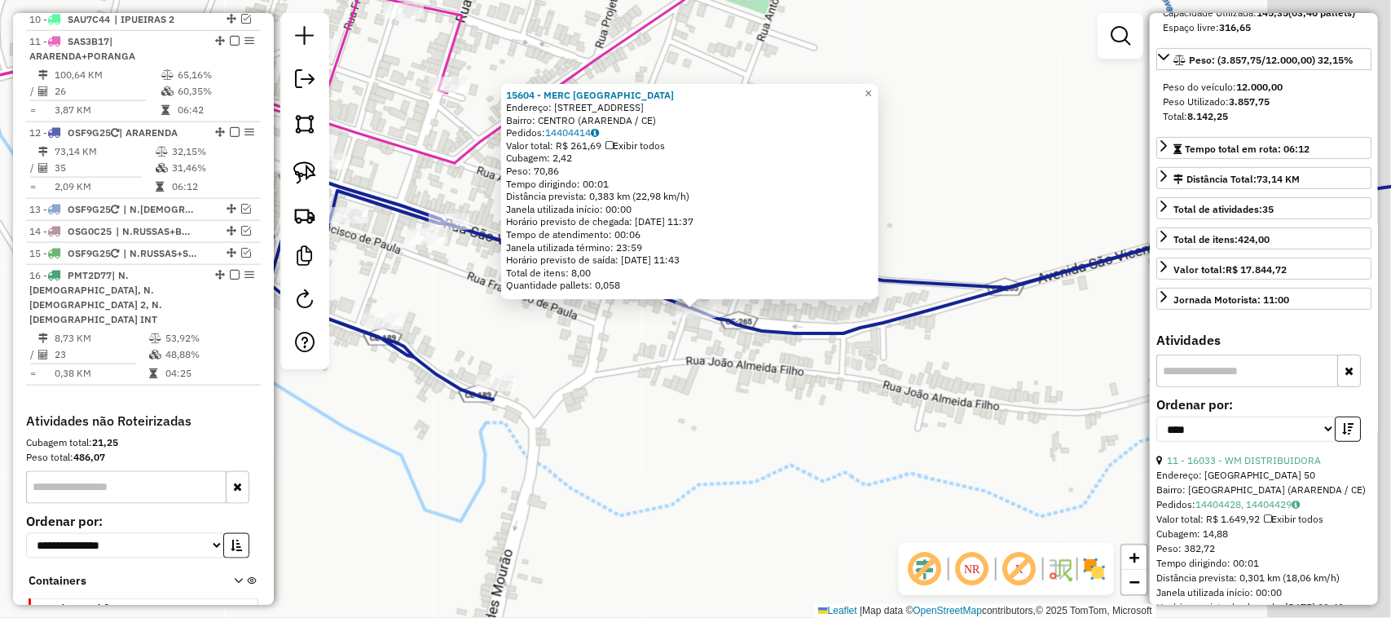
scroll to position [888, 0]
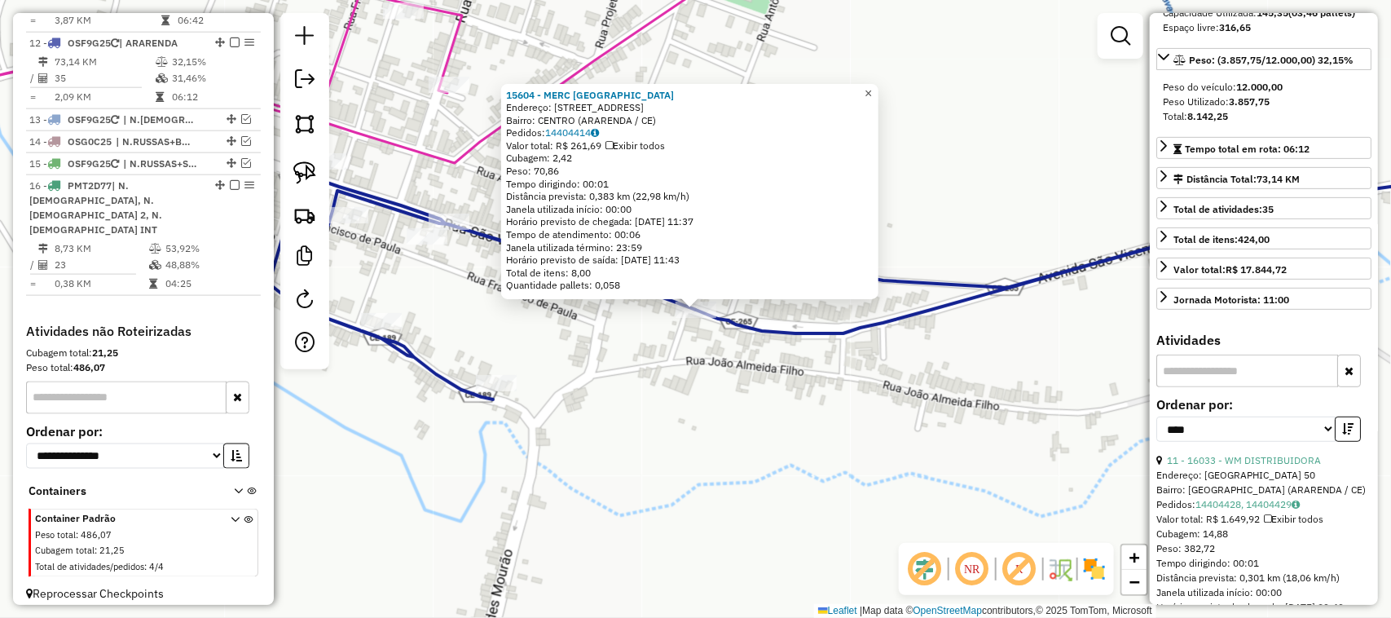
click at [872, 86] on span "×" at bounding box center [868, 93] width 7 height 14
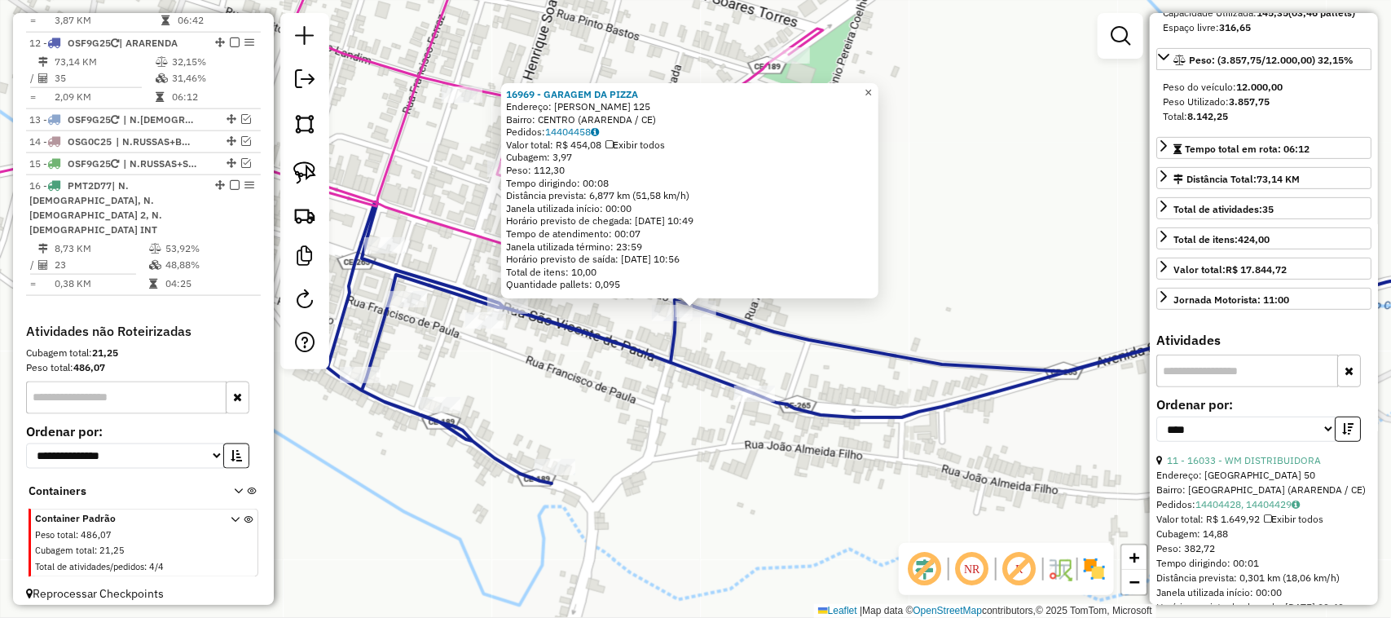
click at [872, 88] on span "×" at bounding box center [868, 93] width 7 height 14
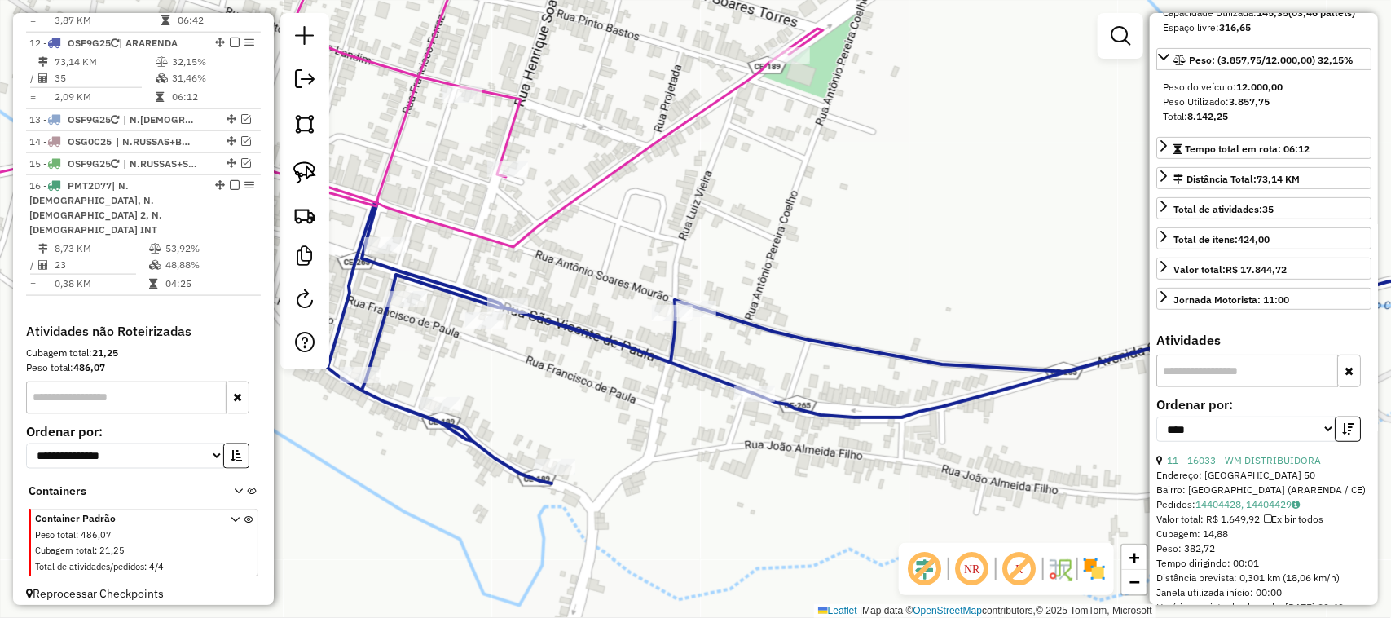
drag, startPoint x: 573, startPoint y: 284, endPoint x: 723, endPoint y: 281, distance: 150.0
click at [717, 302] on div "Janela de atendimento Grade de atendimento Capacidade Transportadoras Veículos …" at bounding box center [695, 309] width 1391 height 618
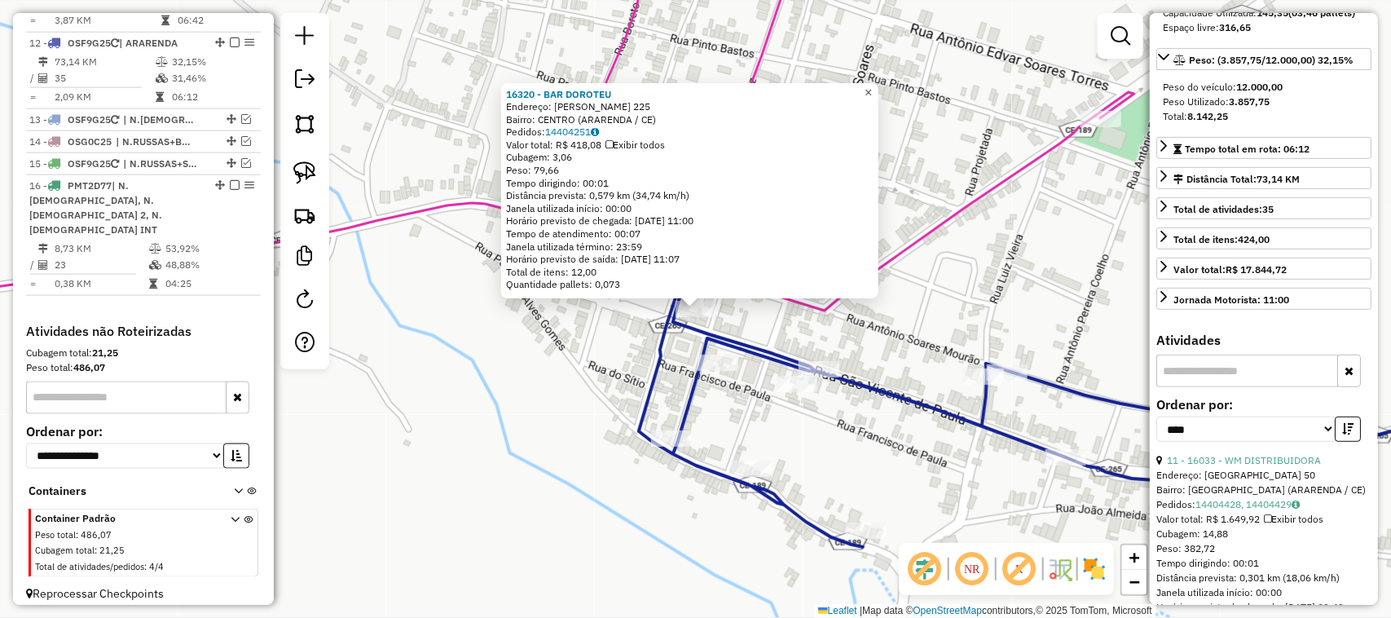
click at [872, 86] on span "×" at bounding box center [868, 93] width 7 height 14
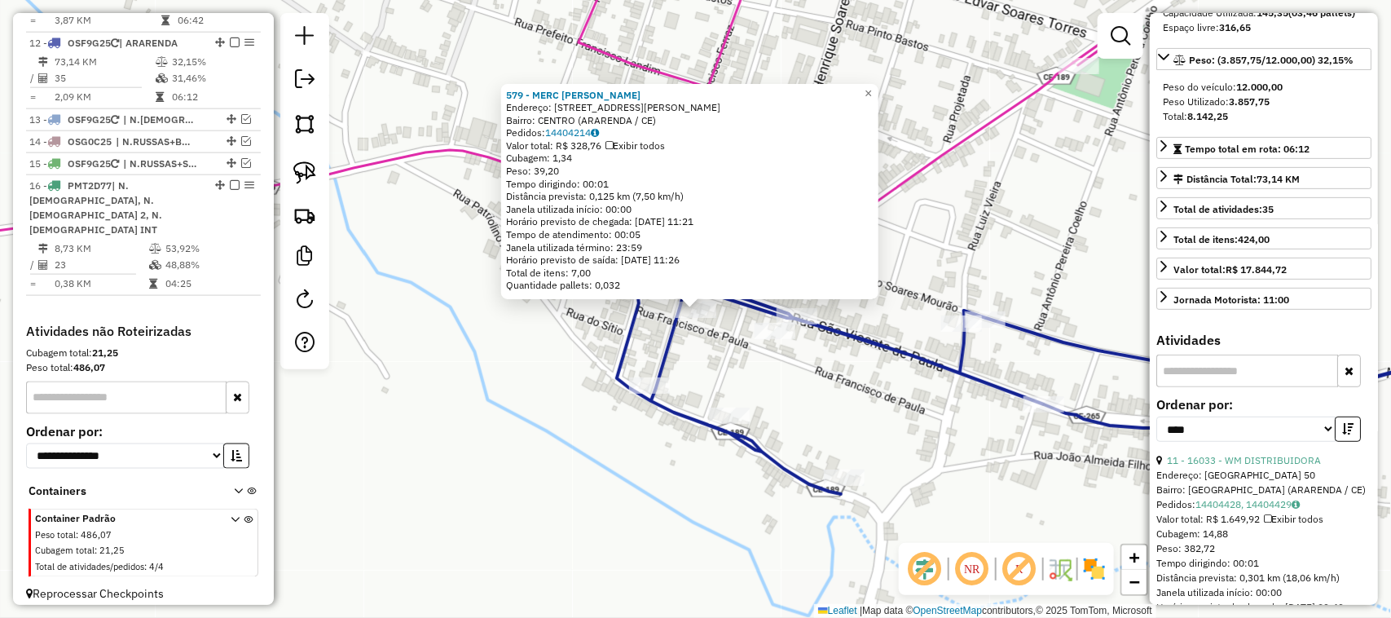
click at [893, 90] on div "579 - MERC EDILSON TORRES Endereço: AV SAO VICENTE DE PAULA, 881 Bairro: CENTRO…" at bounding box center [695, 309] width 1391 height 618
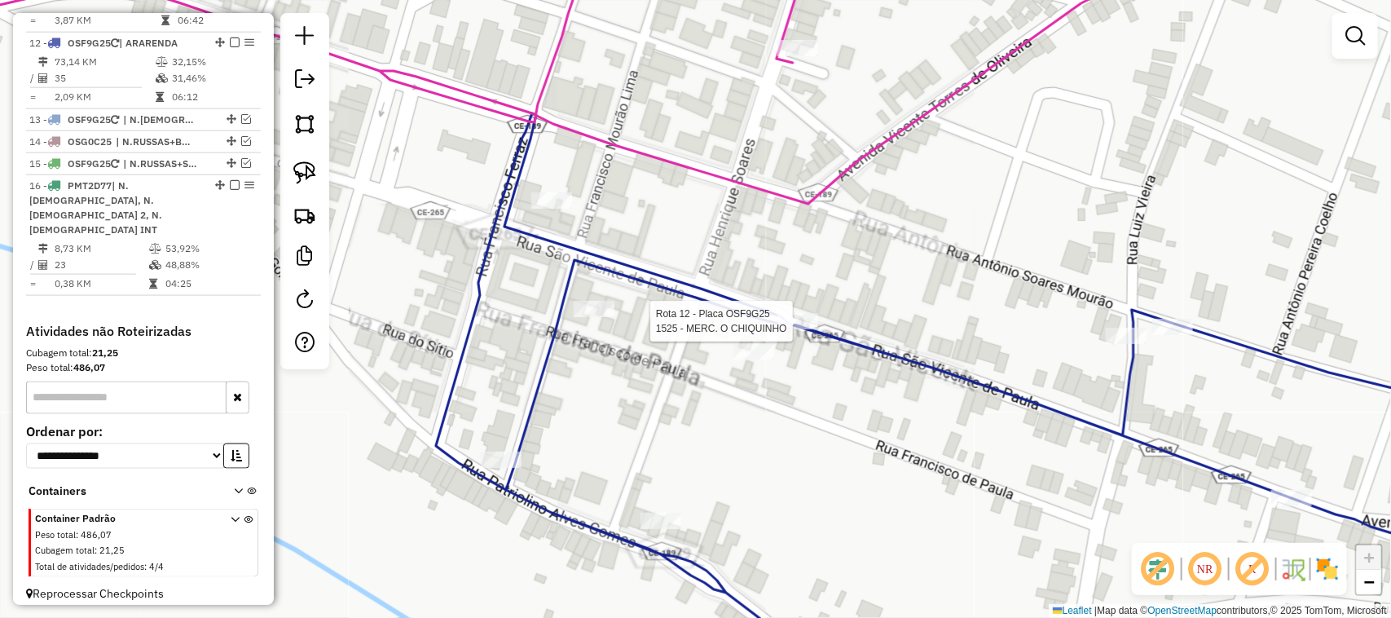
select select "*********"
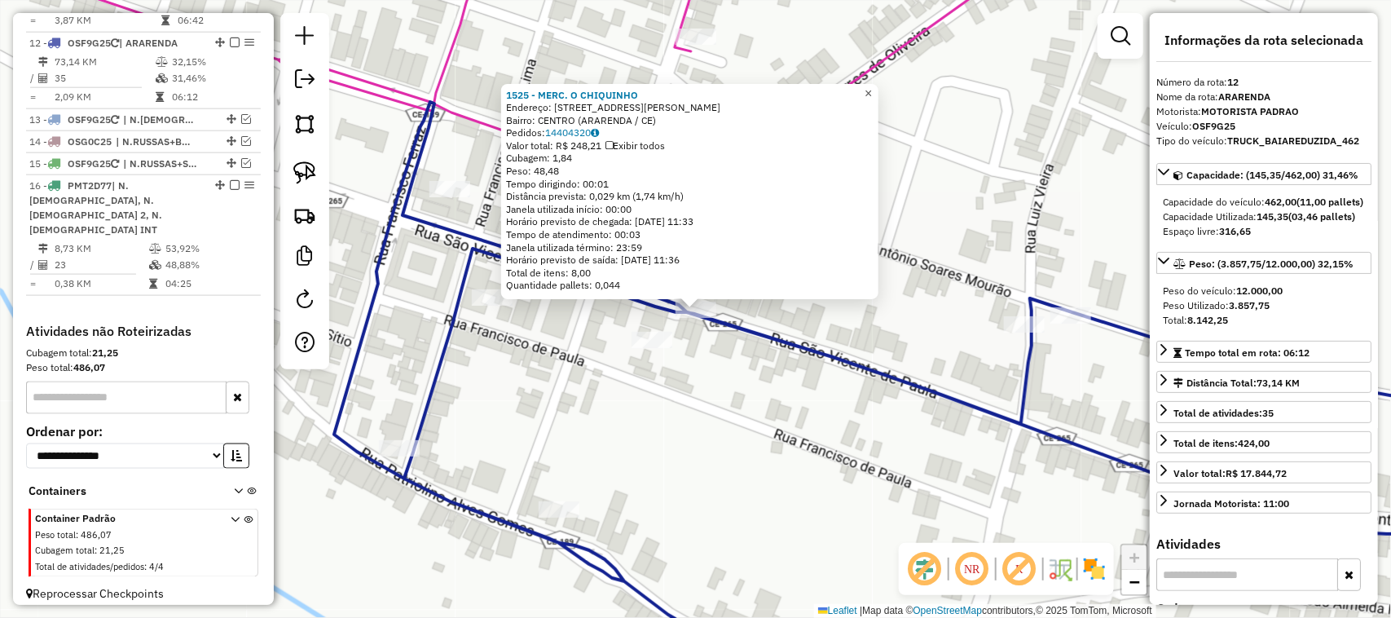
click at [872, 87] on span "×" at bounding box center [868, 93] width 7 height 14
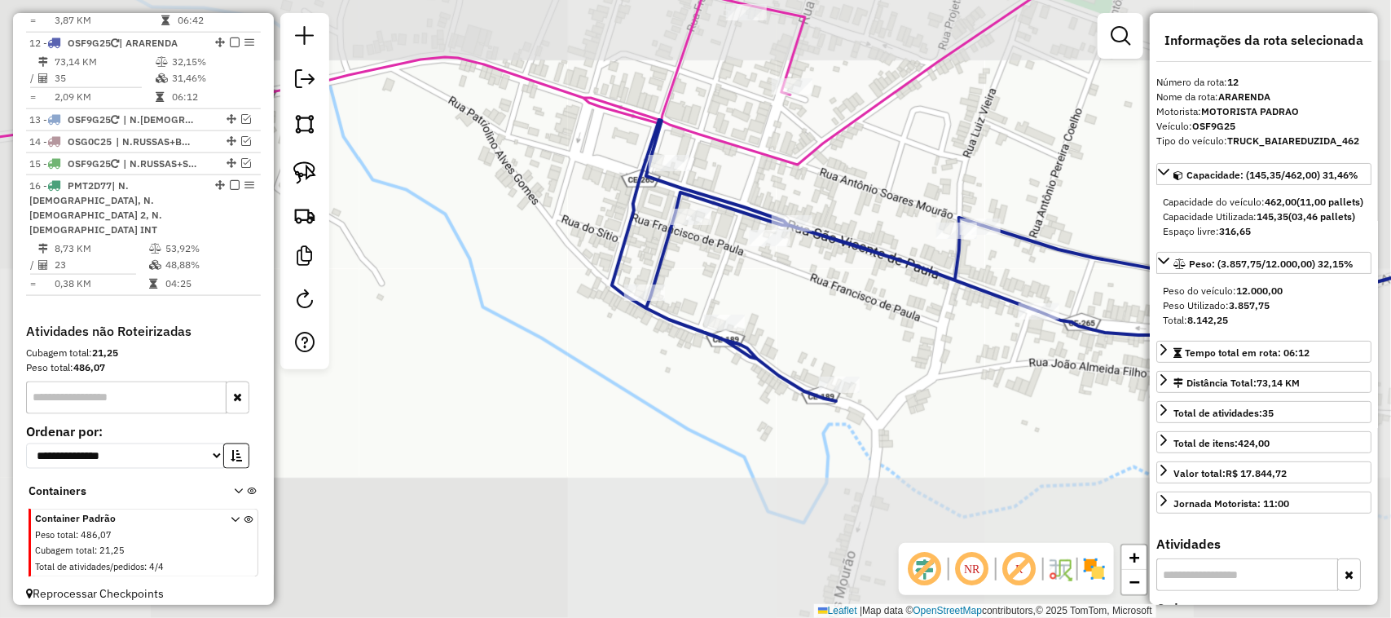
click at [805, 330] on div "Janela de atendimento Grade de atendimento Capacidade Transportadoras Veículos …" at bounding box center [695, 309] width 1391 height 618
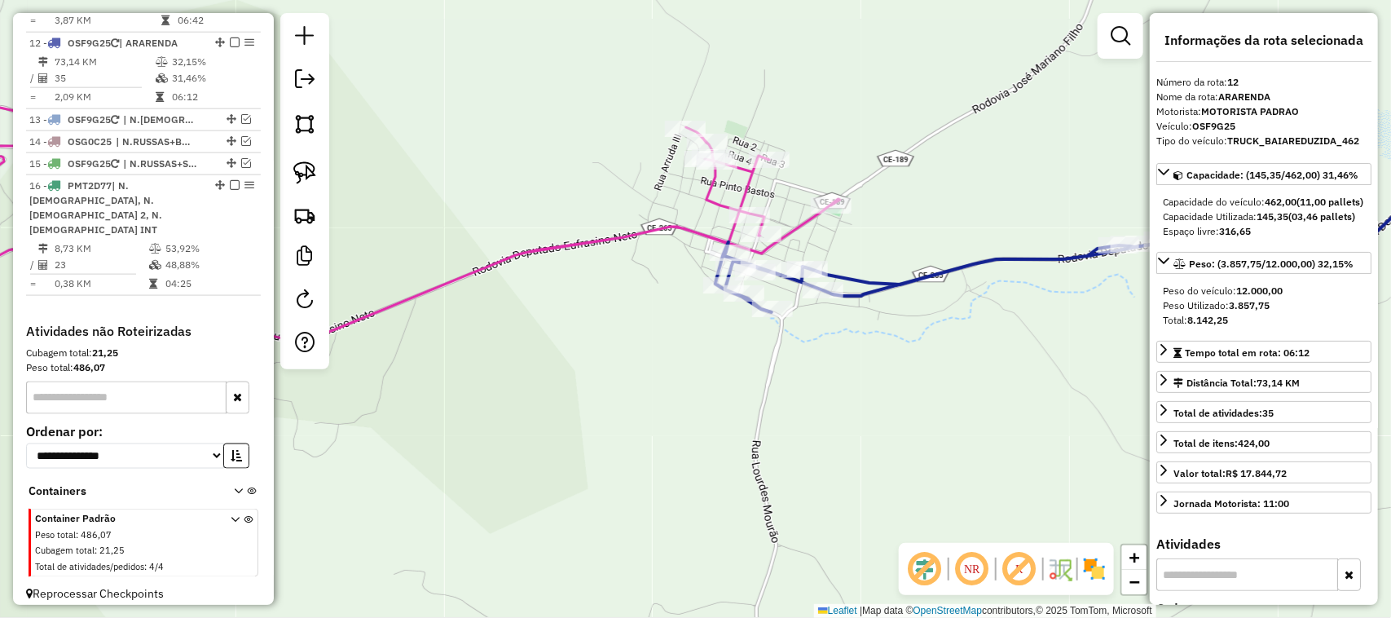
drag, startPoint x: 1015, startPoint y: 336, endPoint x: 759, endPoint y: 331, distance: 255.9
click at [789, 337] on div "Janela de atendimento Grade de atendimento Capacidade Transportadoras Veículos …" at bounding box center [695, 309] width 1391 height 618
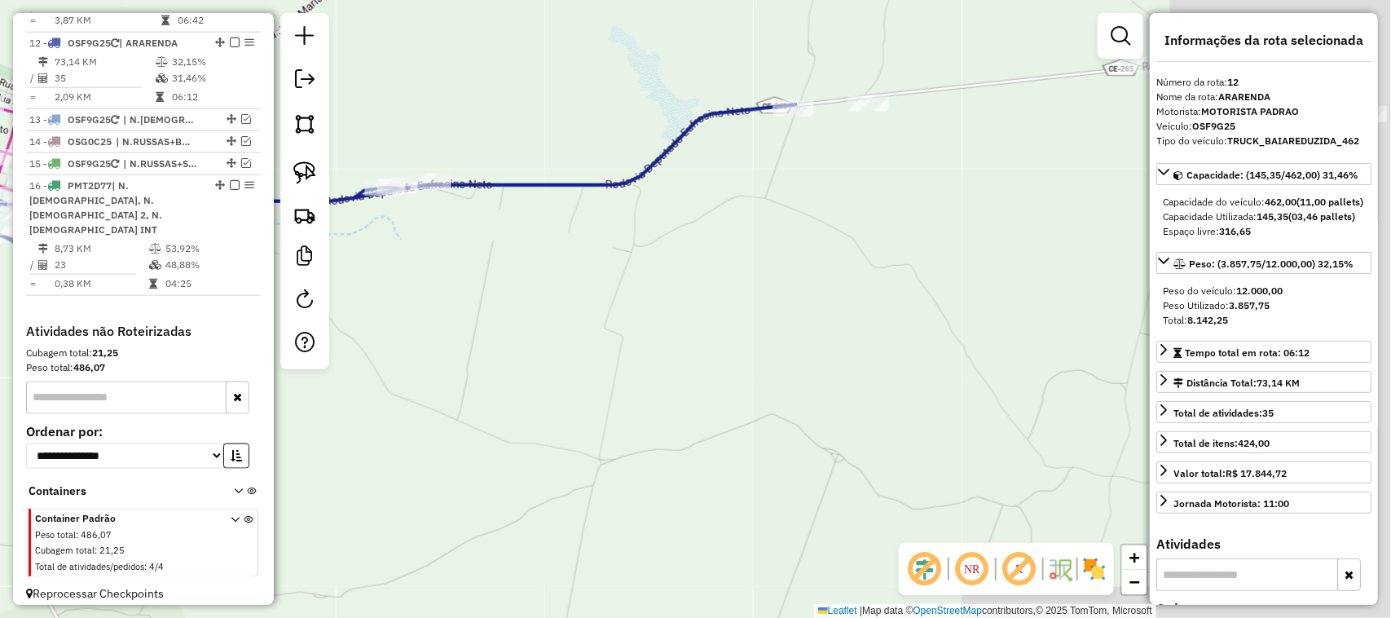
click at [670, 297] on div "Janela de atendimento Grade de atendimento Capacidade Transportadoras Veículos …" at bounding box center [695, 309] width 1391 height 618
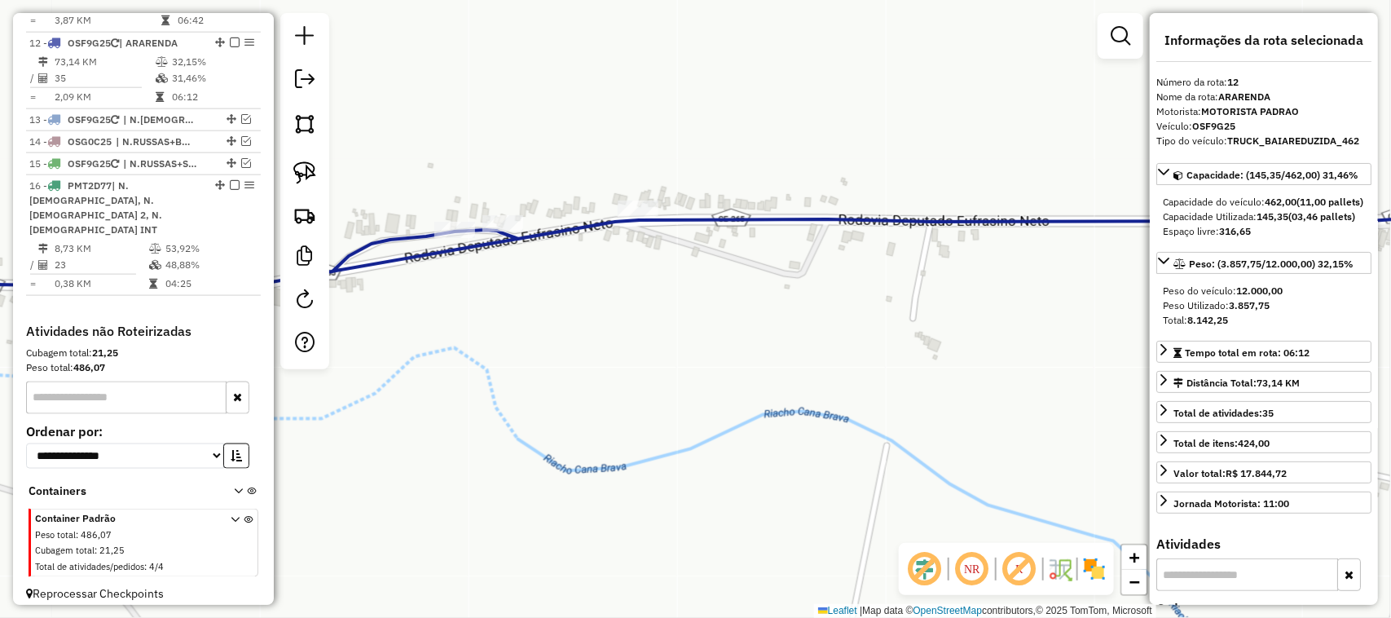
drag, startPoint x: 750, startPoint y: 194, endPoint x: 834, endPoint y: 198, distance: 84.0
click at [832, 198] on div "Janela de atendimento Grade de atendimento Capacidade Transportadoras Veículos …" at bounding box center [695, 309] width 1391 height 618
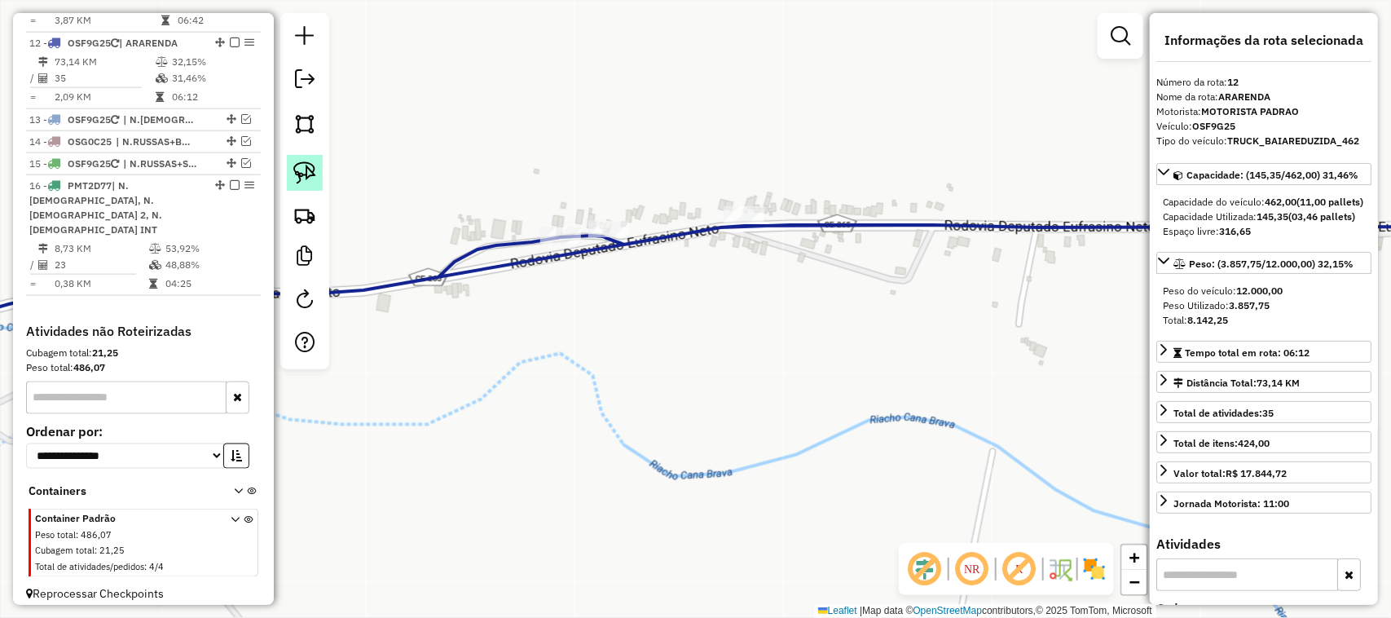
click at [297, 165] on img at bounding box center [304, 172] width 23 height 23
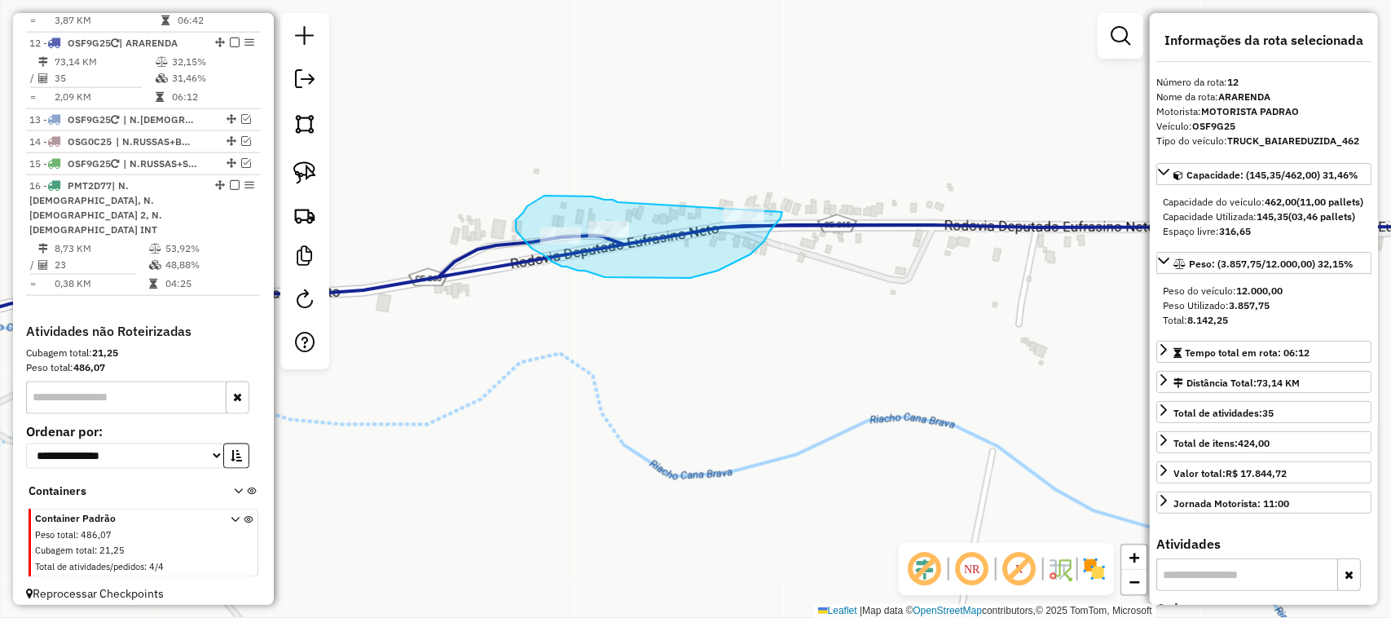
drag, startPoint x: 562, startPoint y: 196, endPoint x: 778, endPoint y: 185, distance: 216.2
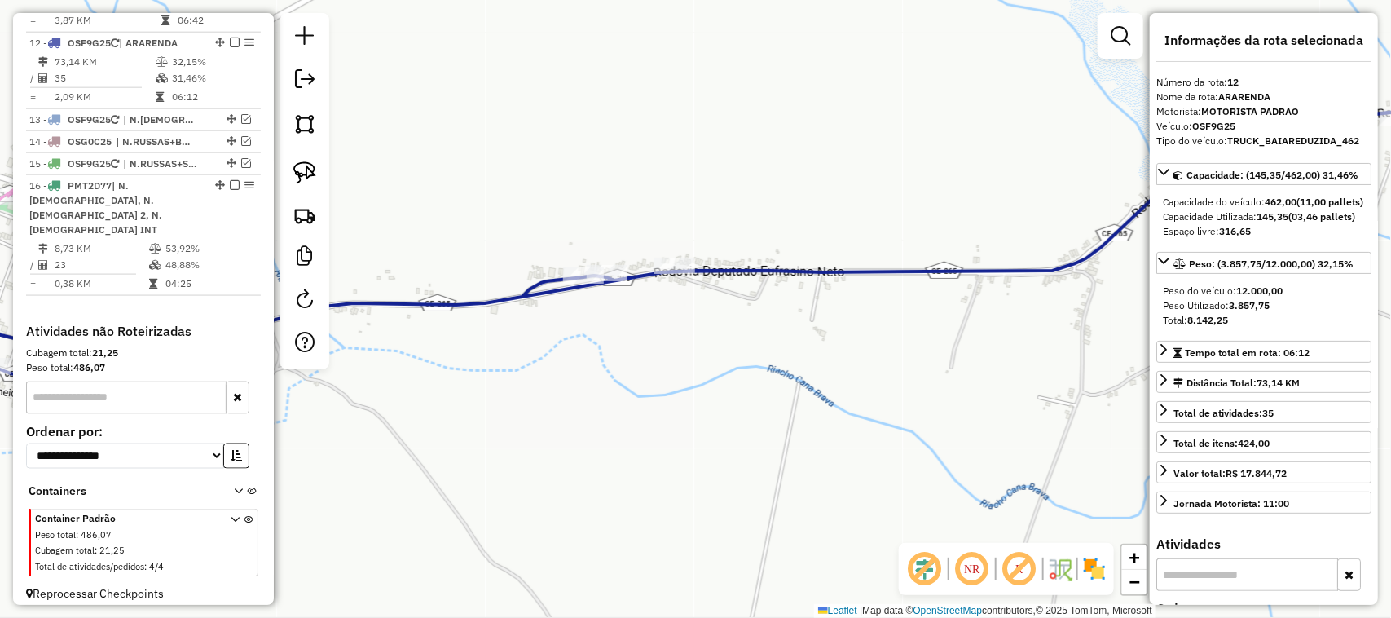
click at [592, 368] on div "Janela de atendimento Grade de atendimento Capacidade Transportadoras Veículos …" at bounding box center [695, 309] width 1391 height 618
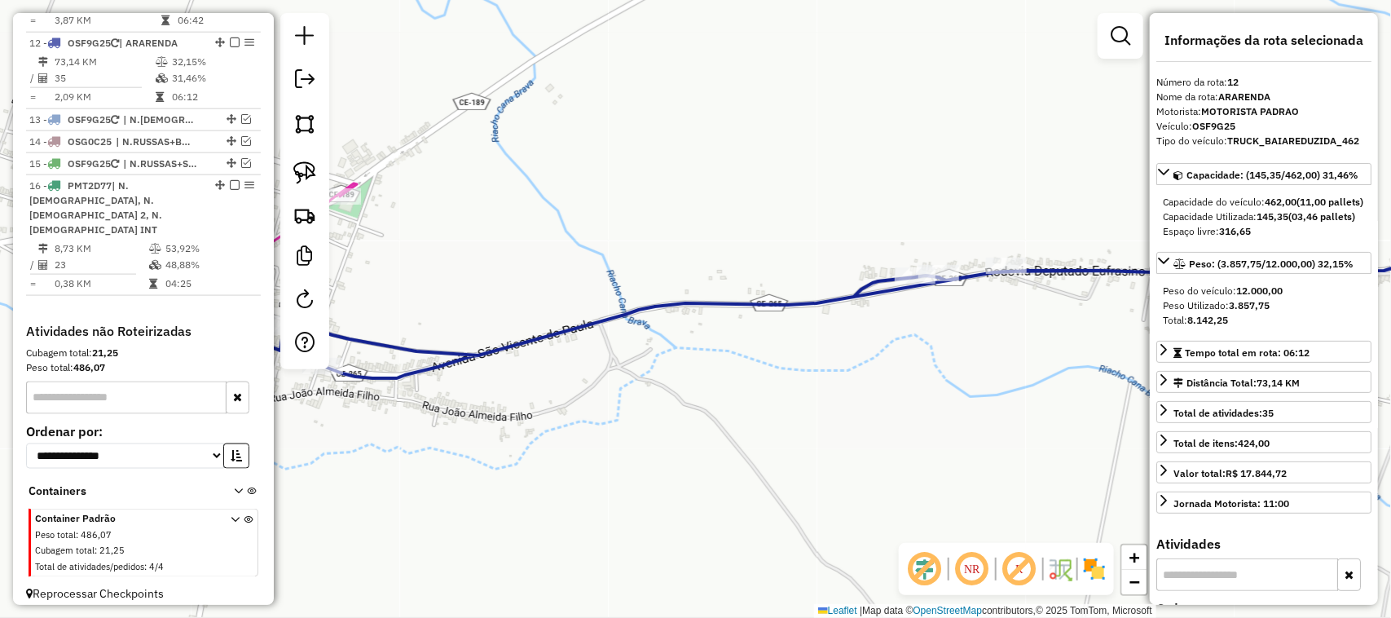
click at [571, 322] on div "Janela de atendimento Grade de atendimento Capacidade Transportadoras Veículos …" at bounding box center [695, 309] width 1391 height 618
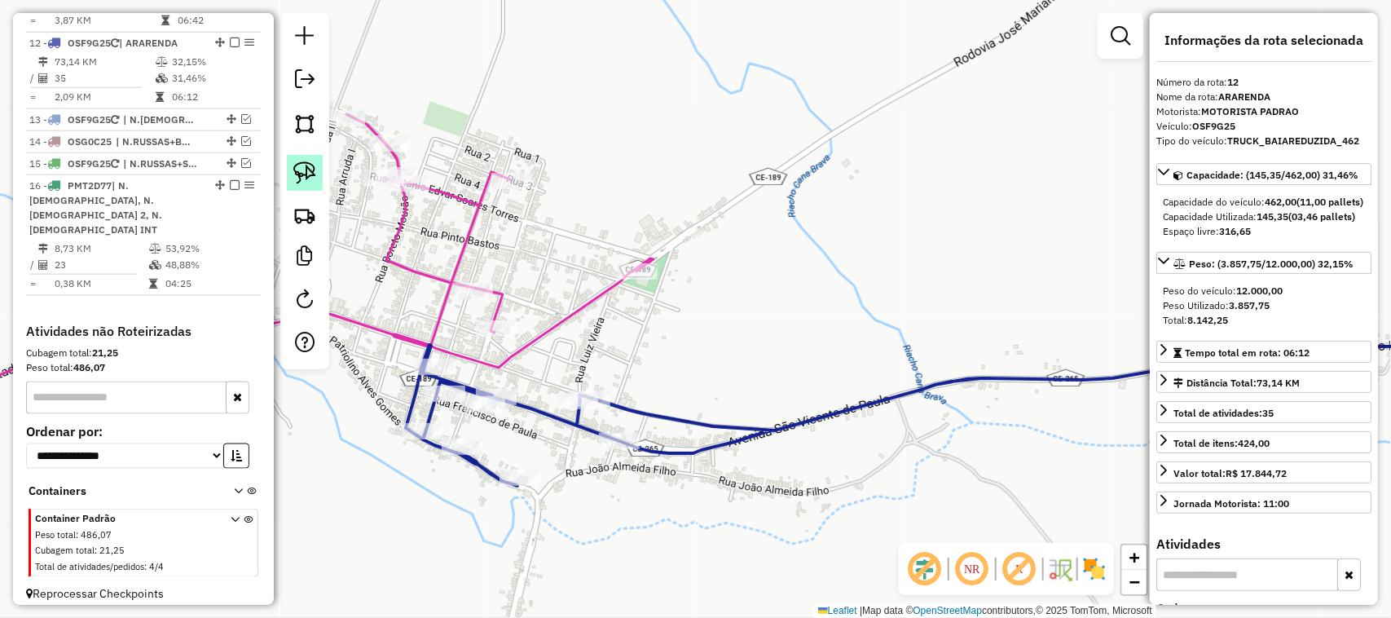
click at [299, 169] on img at bounding box center [304, 172] width 23 height 23
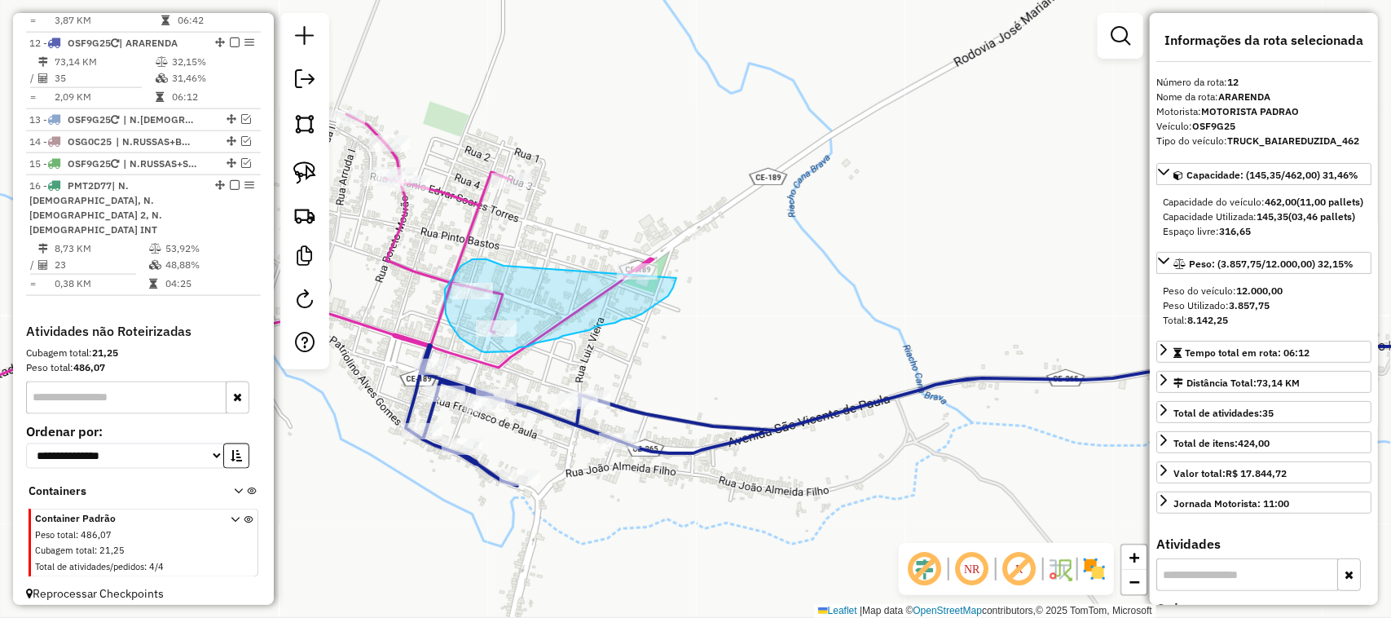
drag, startPoint x: 485, startPoint y: 259, endPoint x: 667, endPoint y: 234, distance: 183.5
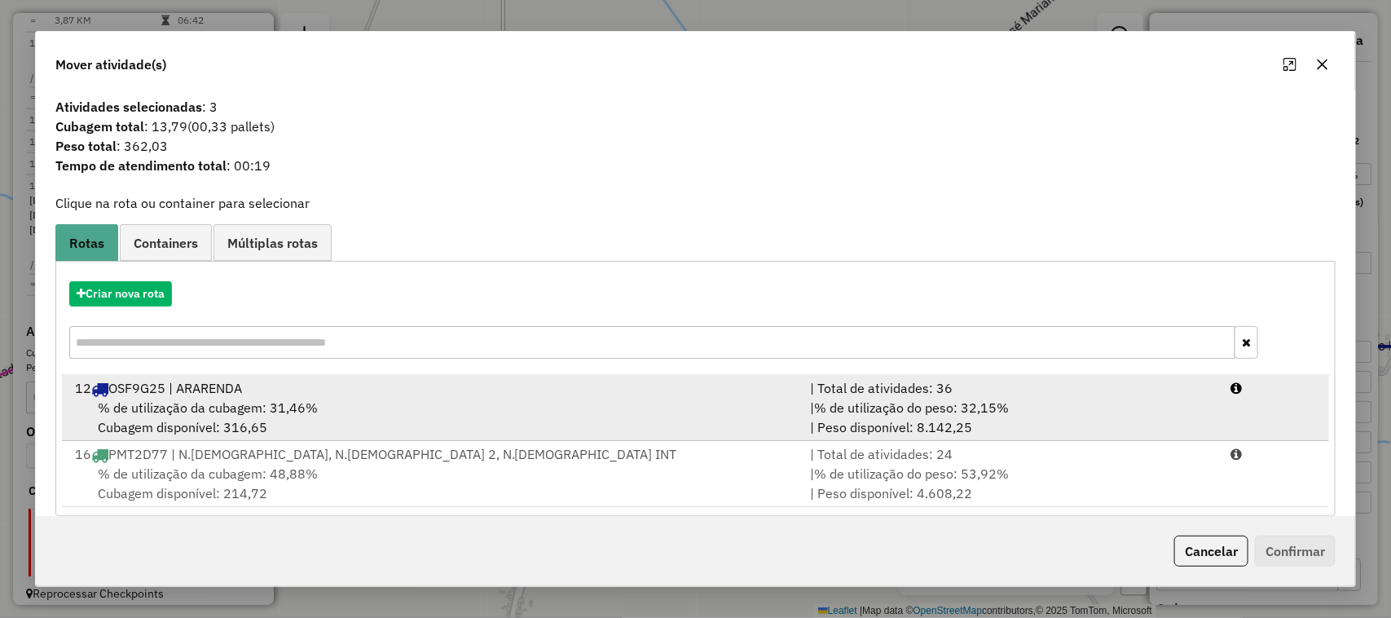
click at [200, 404] on span "% de utilização da cubagem: 31,46%" at bounding box center [208, 407] width 220 height 16
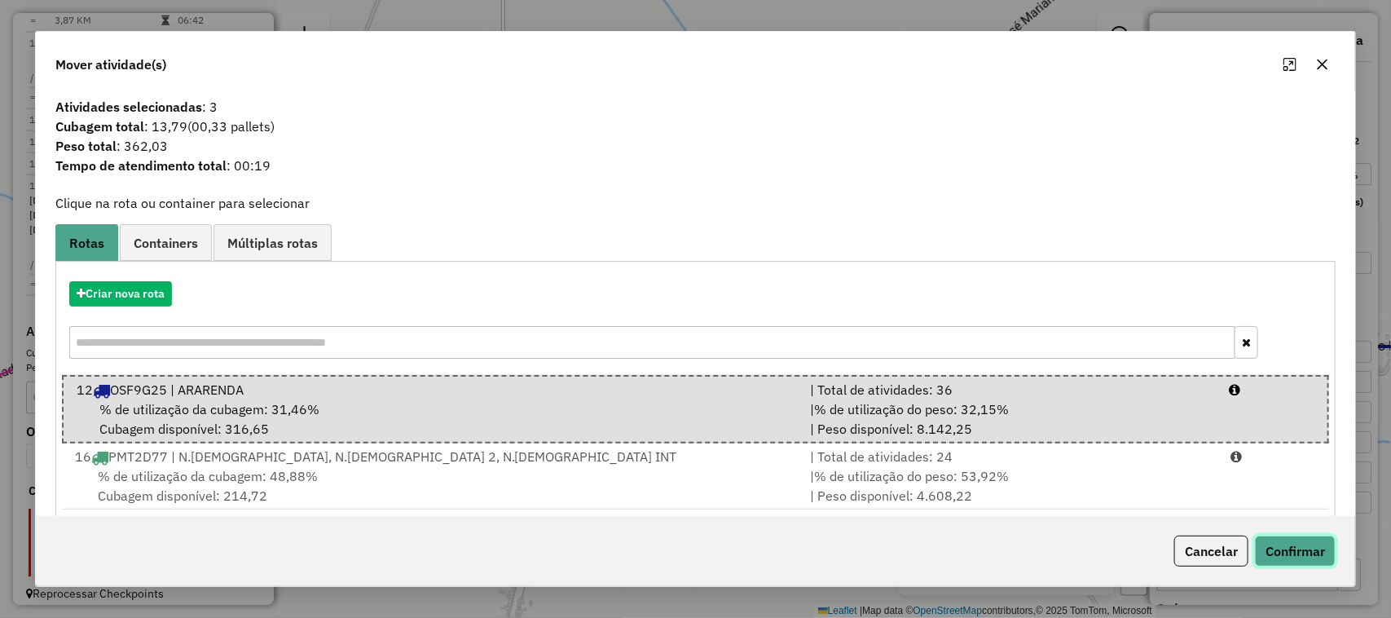
click at [1290, 544] on button "Confirmar" at bounding box center [1295, 550] width 81 height 31
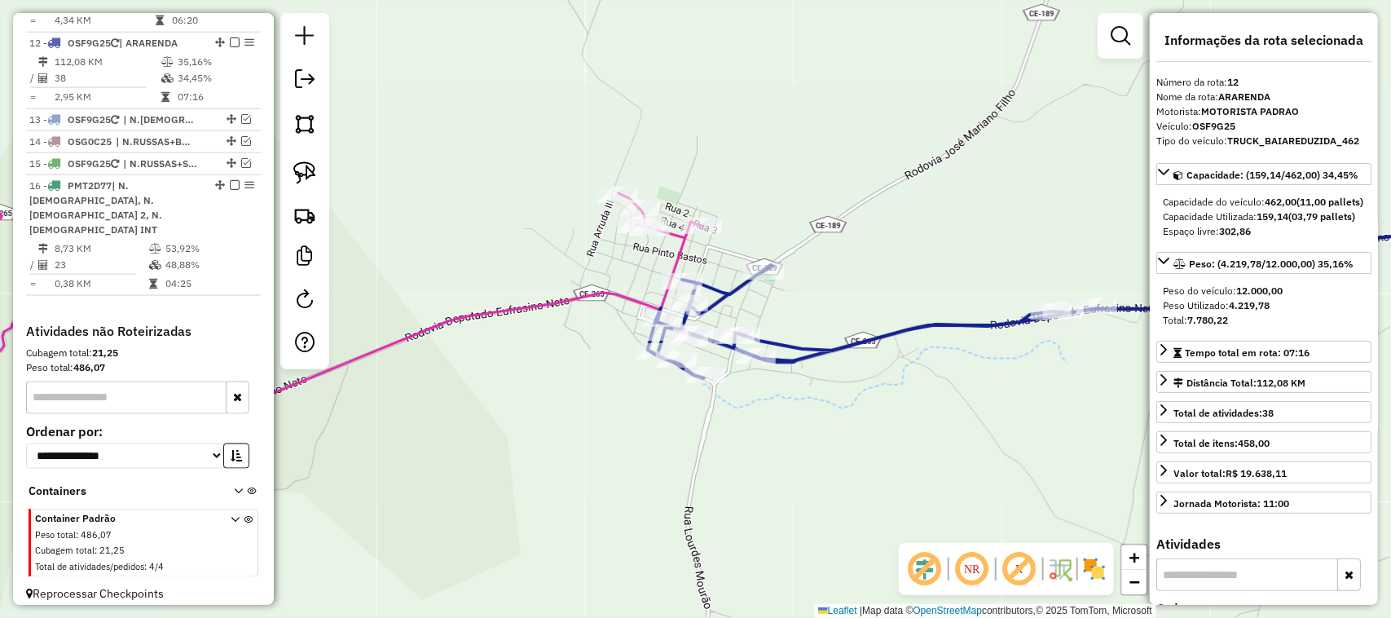
drag, startPoint x: 1056, startPoint y: 282, endPoint x: 813, endPoint y: 372, distance: 259.1
click at [846, 379] on div "Janela de atendimento Grade de atendimento Capacidade Transportadoras Veículos …" at bounding box center [695, 309] width 1391 height 618
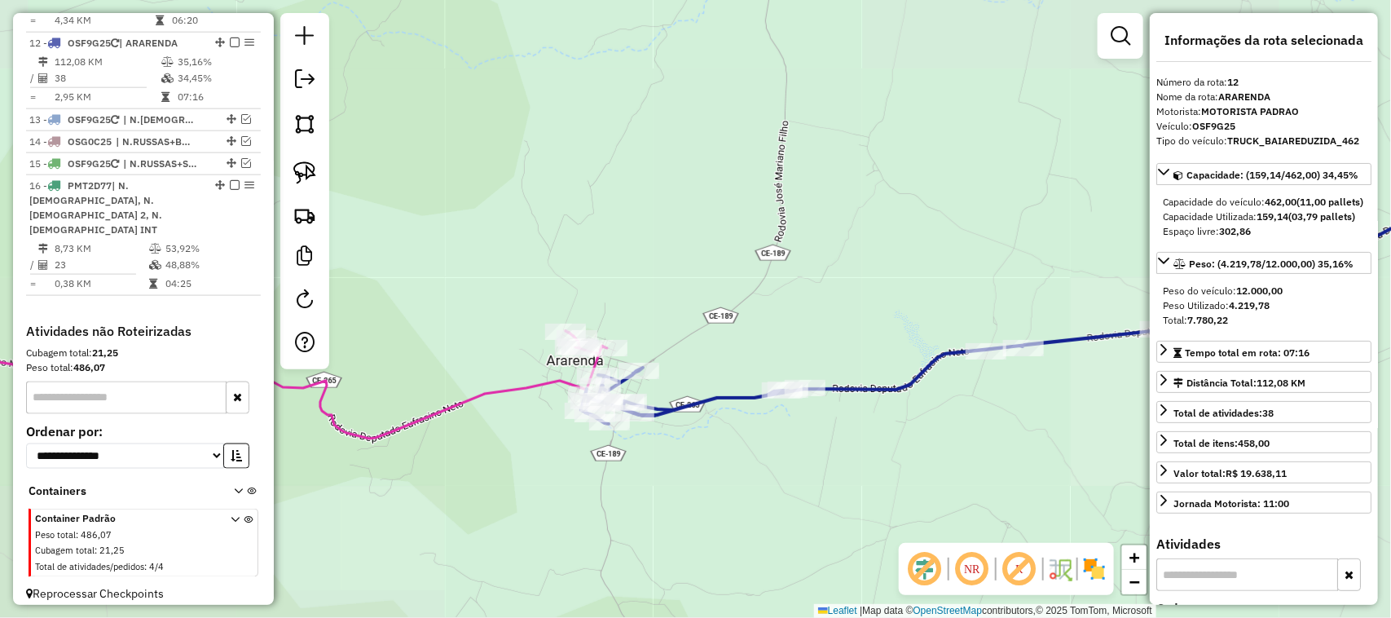
click at [795, 381] on icon at bounding box center [1056, 284] width 950 height 279
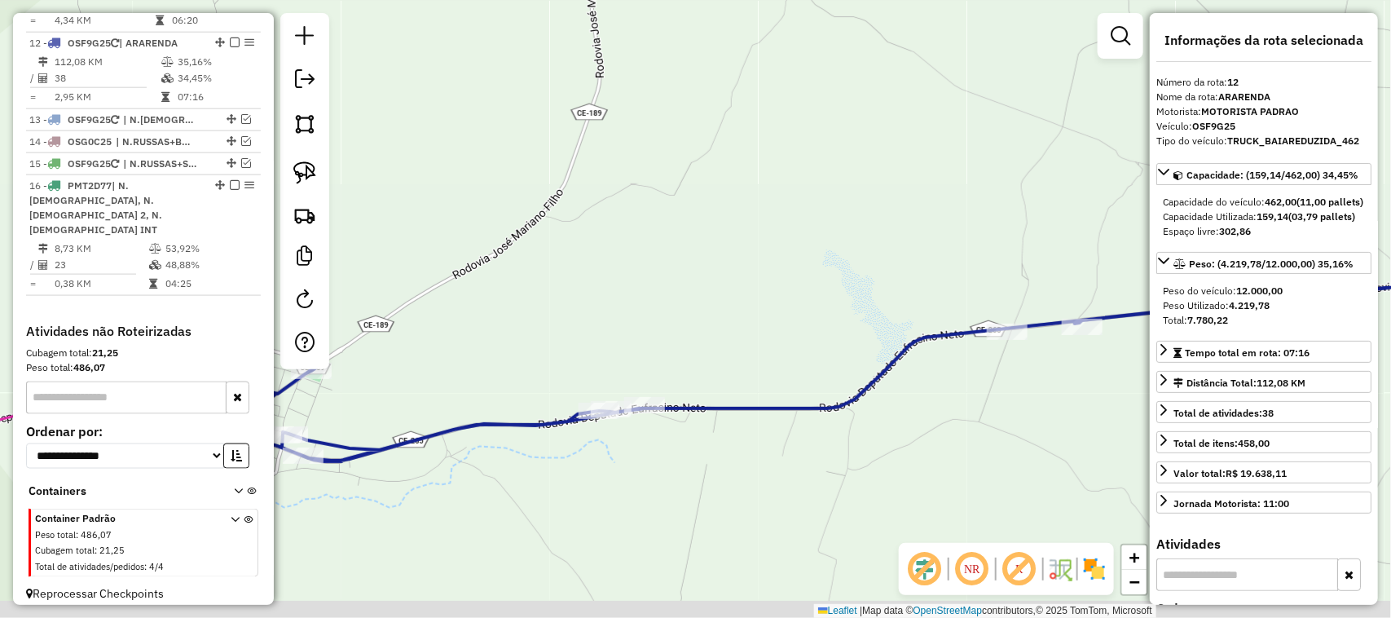
drag, startPoint x: 719, startPoint y: 372, endPoint x: 715, endPoint y: 284, distance: 88.9
click at [680, 298] on div "Janela de atendimento Grade de atendimento Capacidade Transportadoras Veículos …" at bounding box center [695, 309] width 1391 height 618
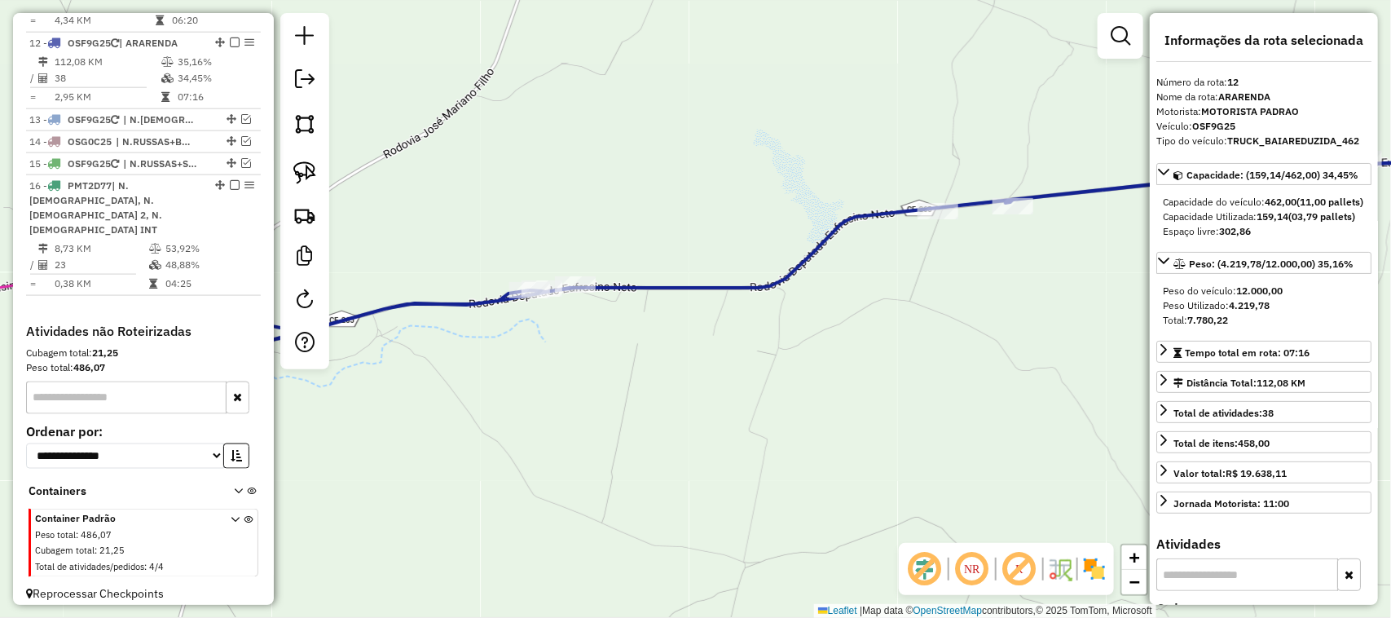
click at [972, 327] on div "Rota 12 - Placa OSF9G25 1762 - BAR DO ROMA Janela de atendimento Grade de atend…" at bounding box center [695, 309] width 1391 height 618
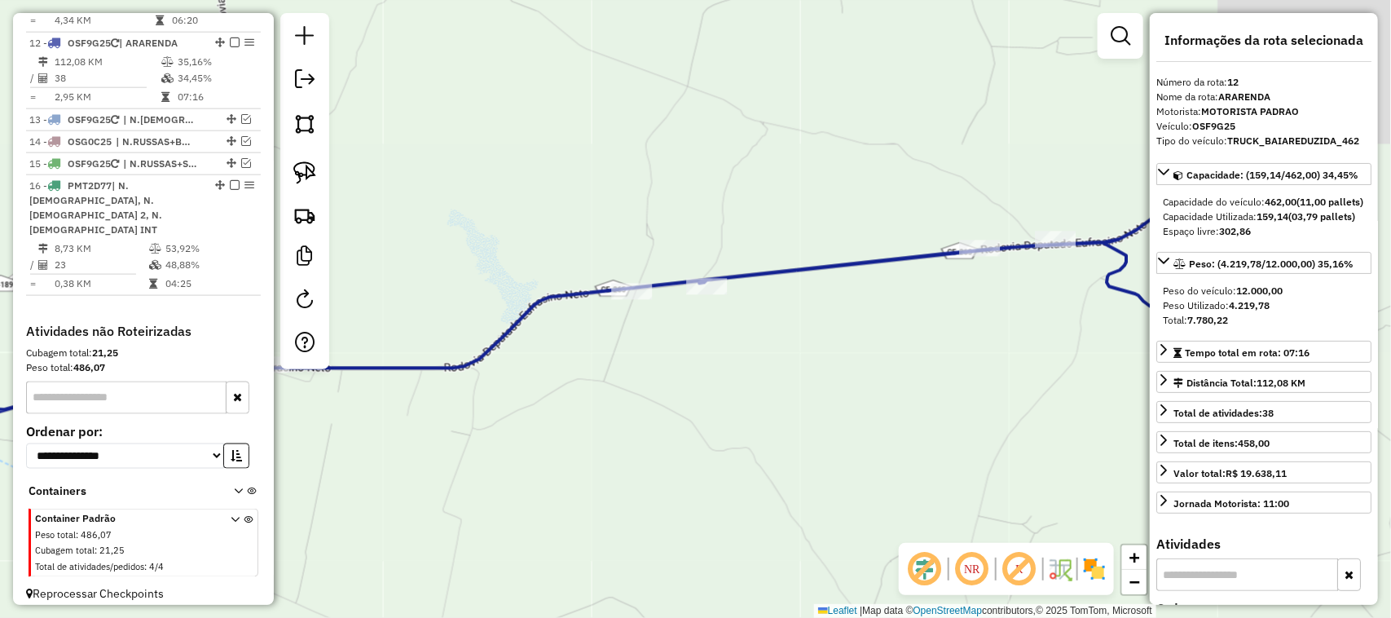
click at [774, 307] on div "Janela de atendimento Grade de atendimento Capacidade Transportadoras Veículos …" at bounding box center [695, 309] width 1391 height 618
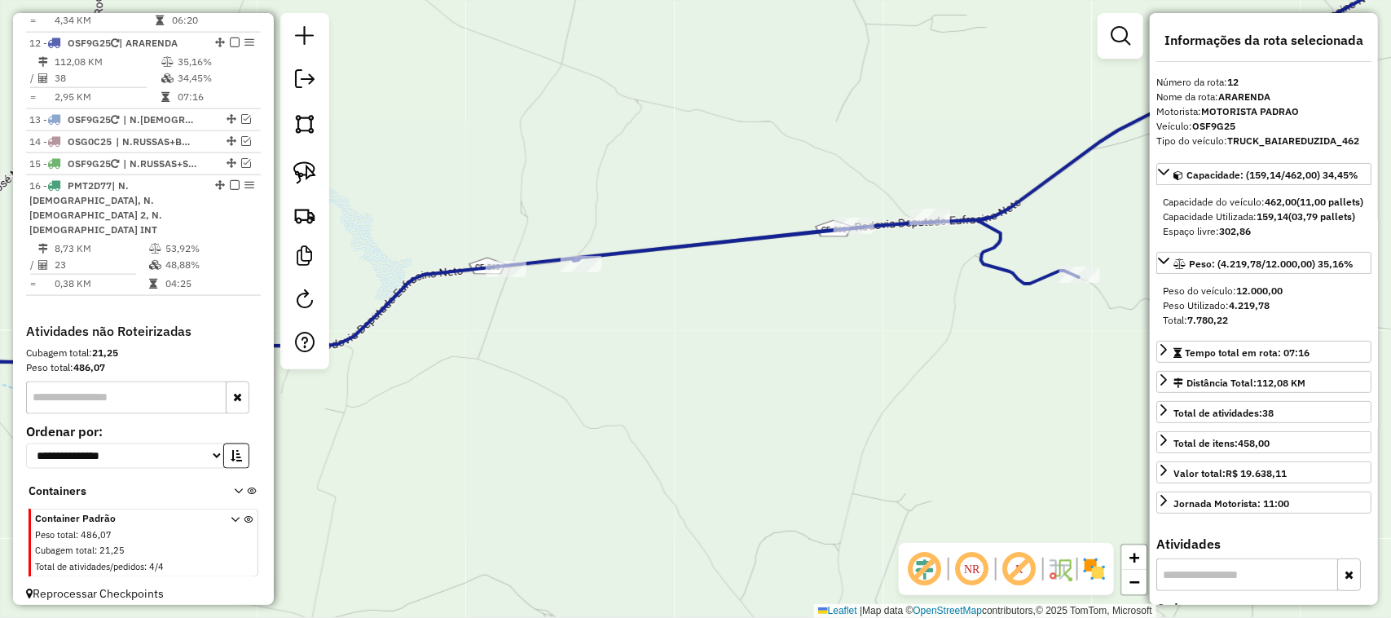
drag, startPoint x: 843, startPoint y: 318, endPoint x: 949, endPoint y: 308, distance: 106.4
click at [906, 311] on div "Rota 12 - Placa OSF9G25 10651 - PARADINHA BAR Janela de atendimento Grade de at…" at bounding box center [695, 309] width 1391 height 618
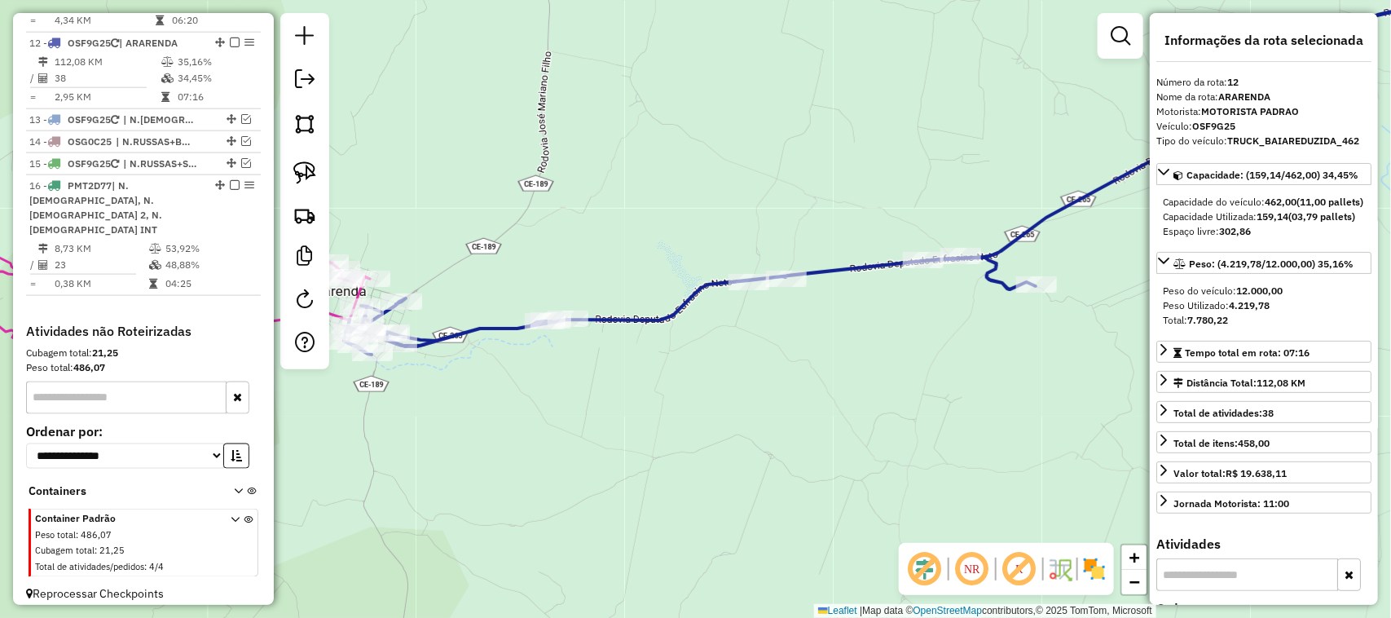
drag, startPoint x: 768, startPoint y: 373, endPoint x: 835, endPoint y: 349, distance: 71.2
click at [833, 356] on div "Janela de atendimento Grade de atendimento Capacidade Transportadoras Veículos …" at bounding box center [695, 309] width 1391 height 618
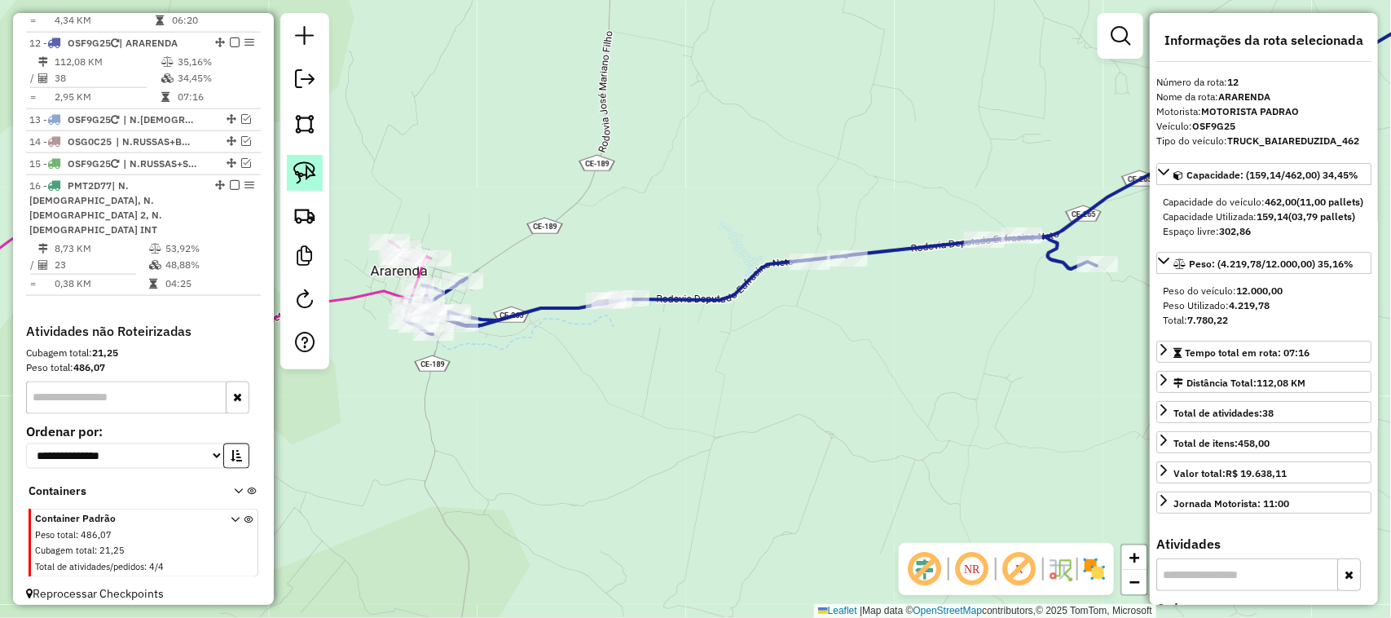
click at [299, 172] on img at bounding box center [304, 172] width 23 height 23
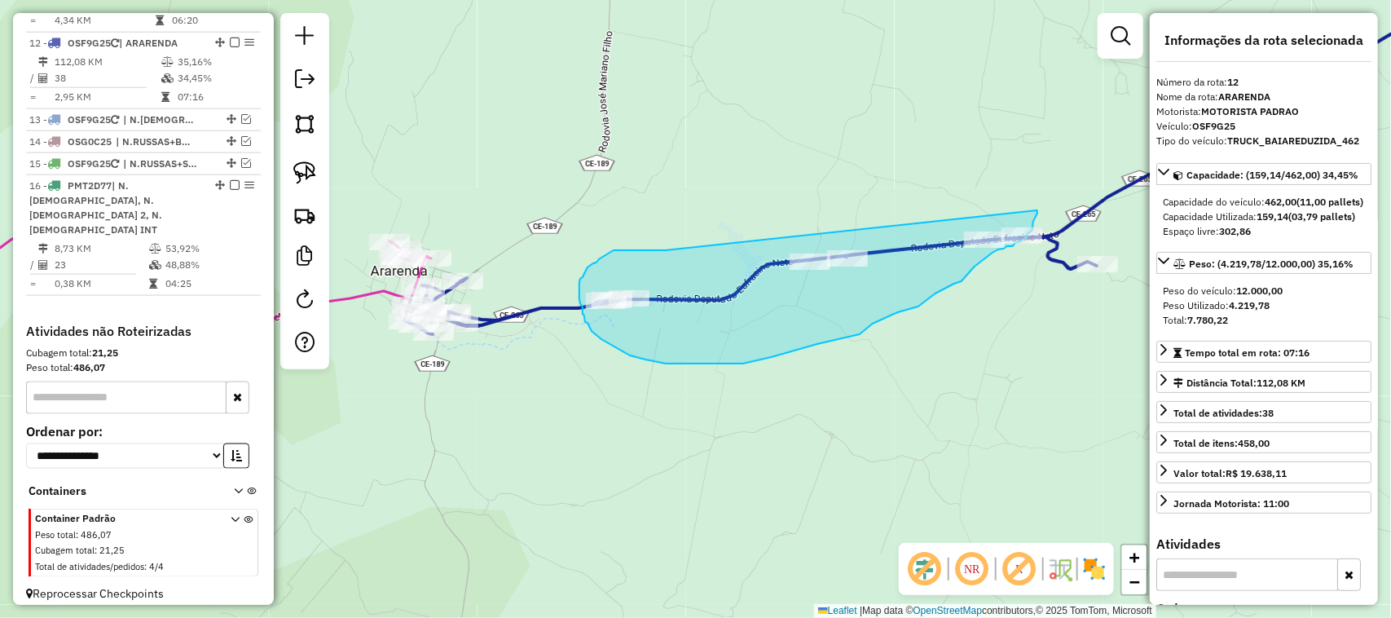
drag, startPoint x: 666, startPoint y: 250, endPoint x: 1037, endPoint y: 209, distance: 373.8
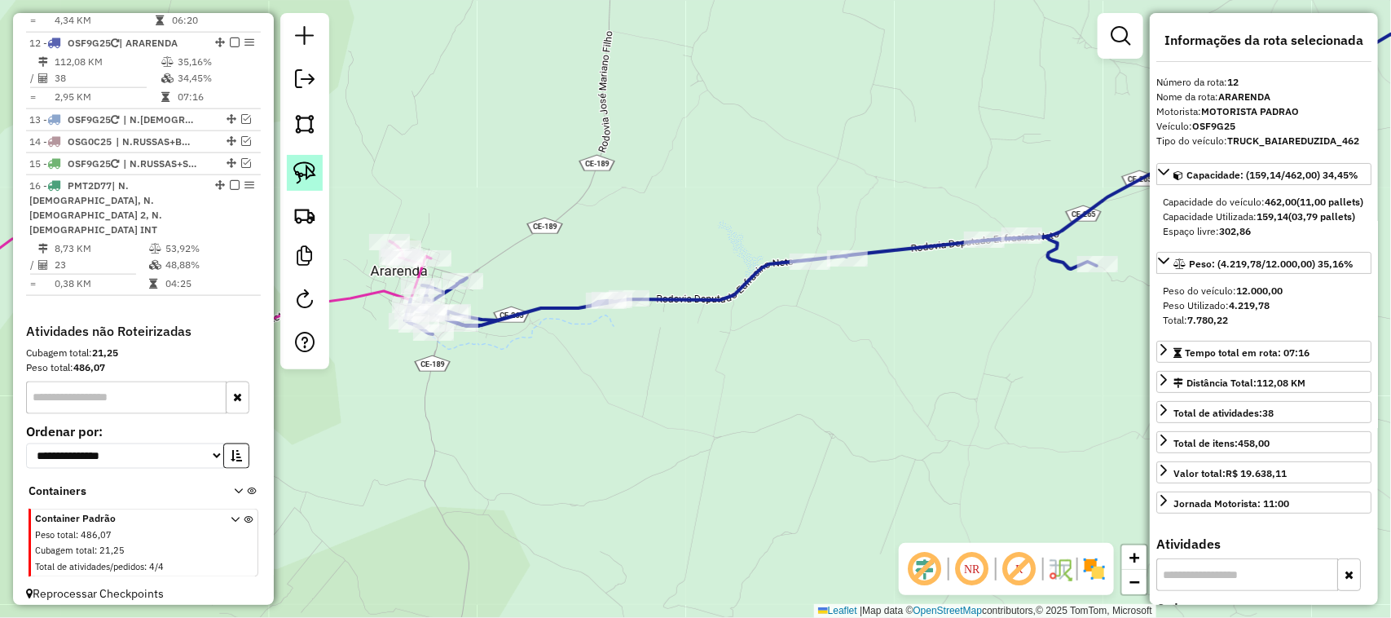
click at [302, 174] on img at bounding box center [304, 172] width 23 height 23
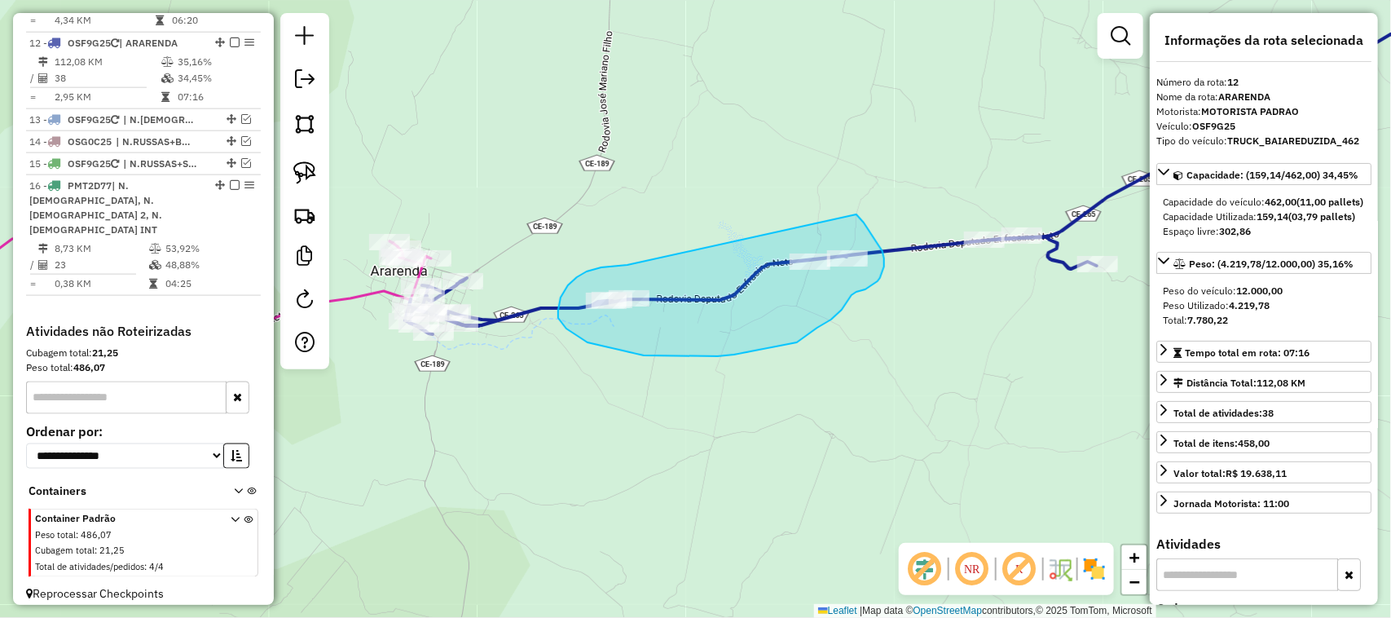
drag, startPoint x: 627, startPoint y: 265, endPoint x: 848, endPoint y: 210, distance: 226.7
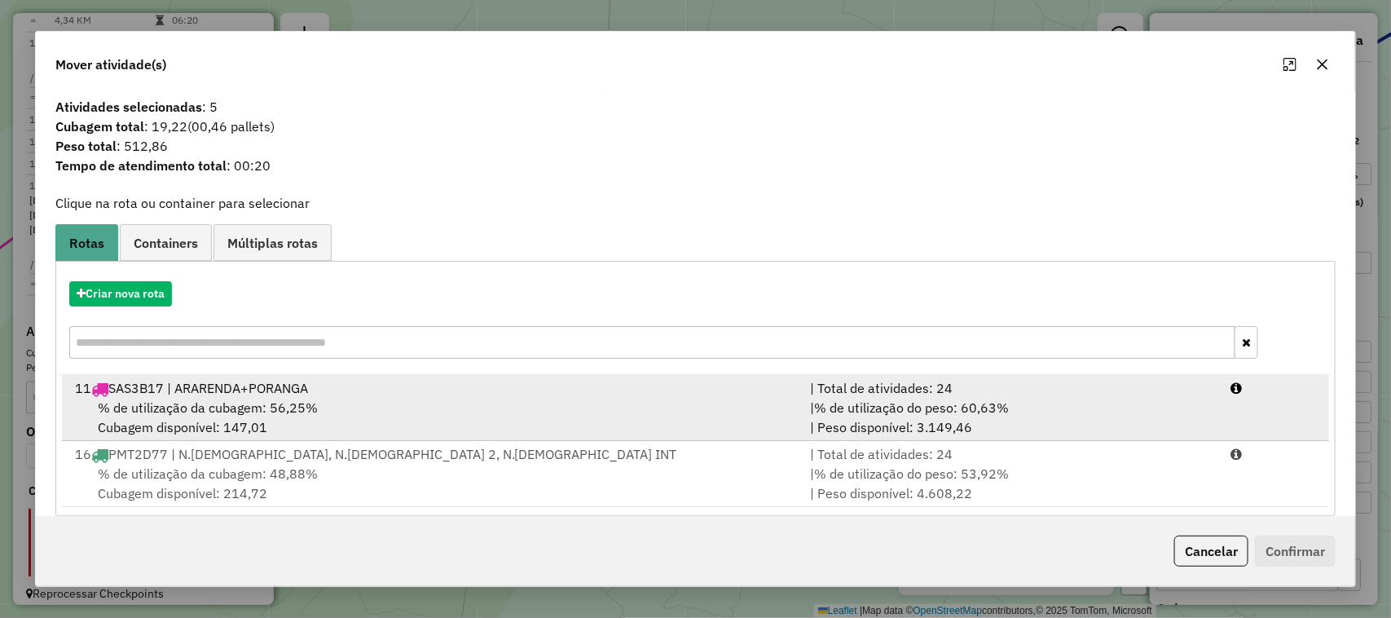
click at [192, 394] on div "11 SAS3B17 | ARARENDA+PORANGA" at bounding box center [433, 388] width 736 height 20
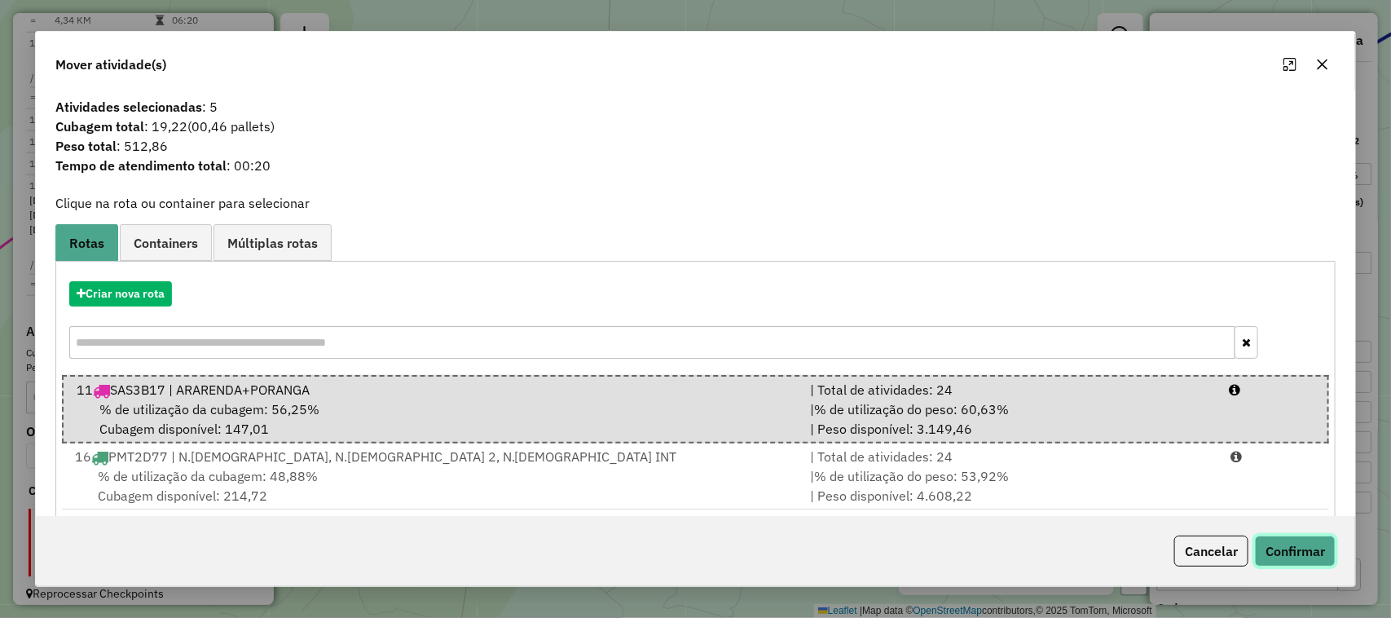
click at [1317, 548] on button "Confirmar" at bounding box center [1295, 550] width 81 height 31
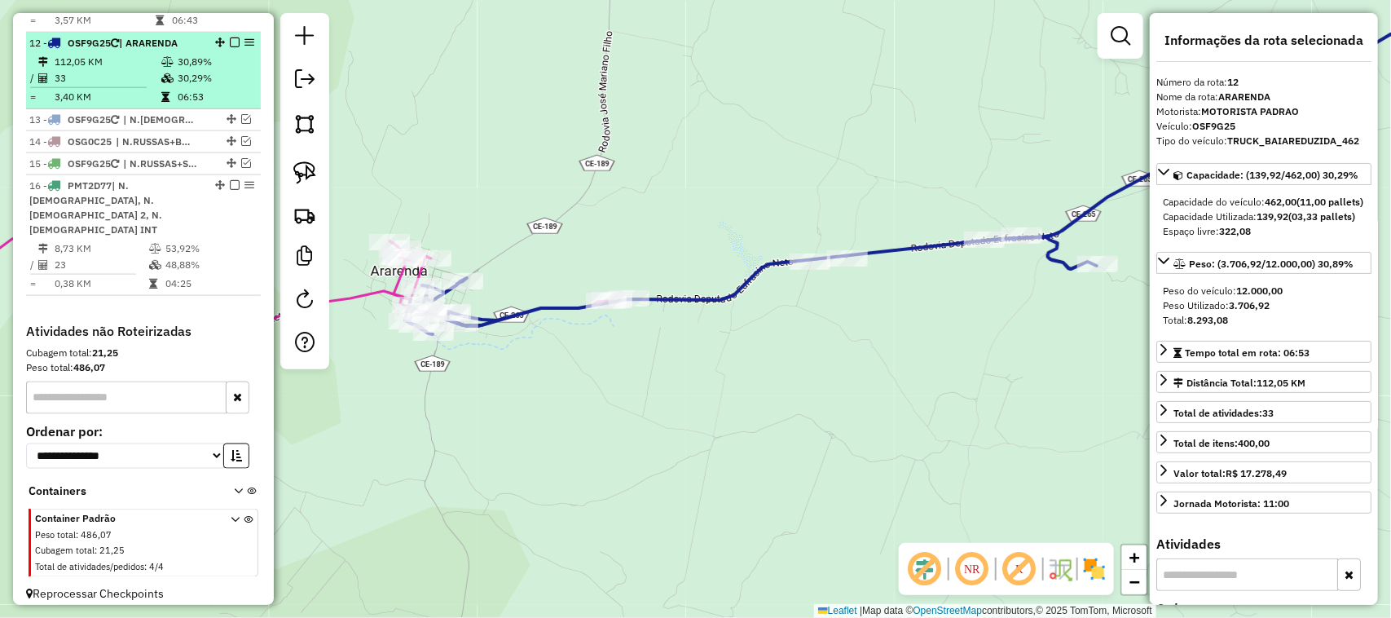
scroll to position [786, 0]
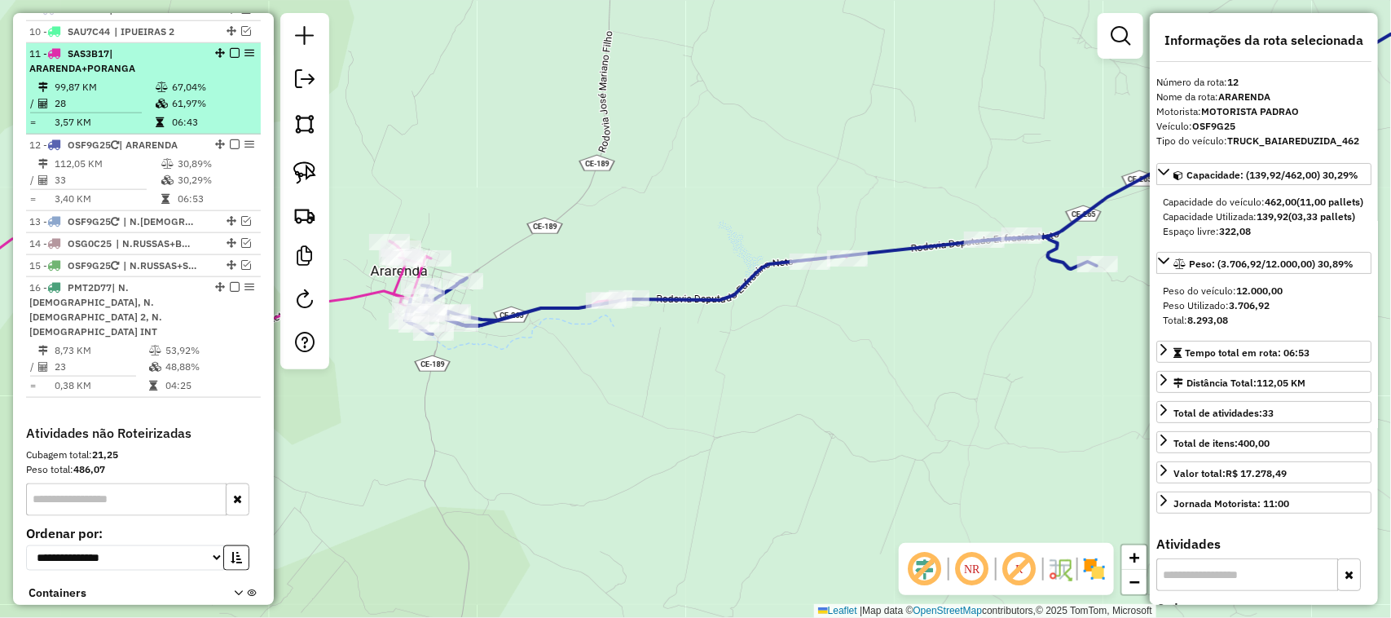
click at [110, 112] on td "28" at bounding box center [104, 103] width 101 height 16
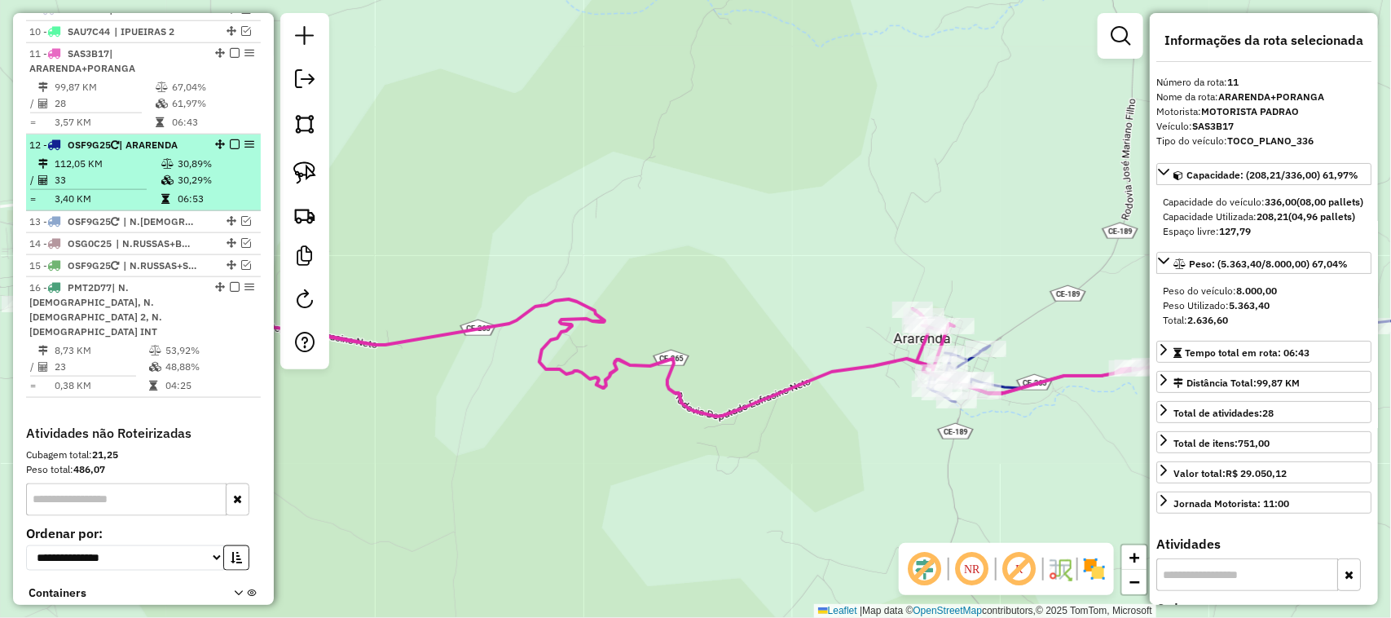
click at [112, 188] on td "33" at bounding box center [107, 180] width 107 height 16
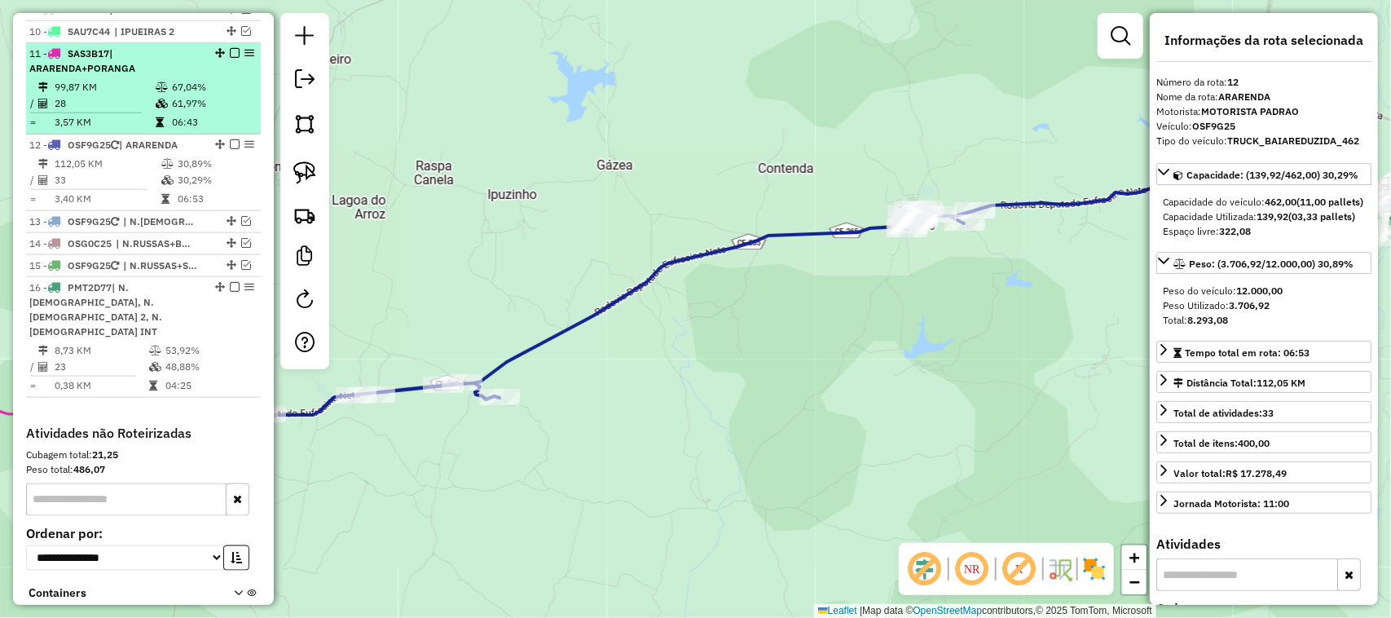
click at [230, 58] on em at bounding box center [235, 53] width 10 height 10
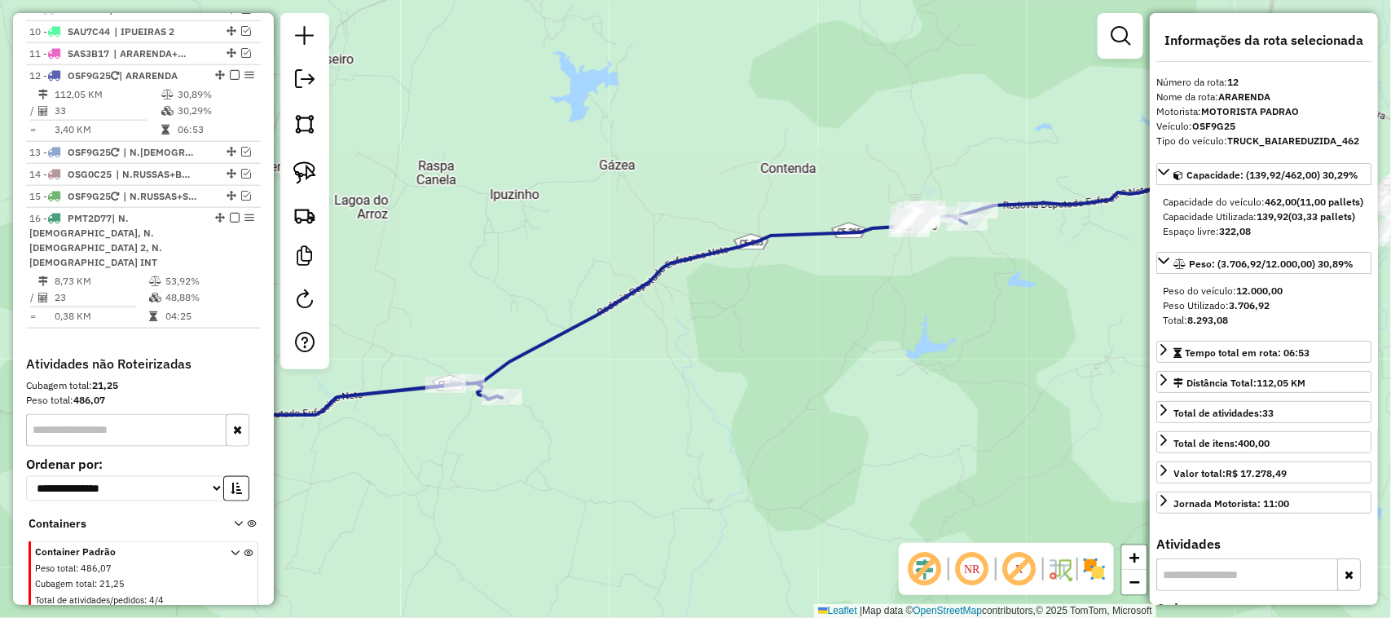
drag, startPoint x: 410, startPoint y: 292, endPoint x: 504, endPoint y: 217, distance: 120.0
click at [461, 238] on div "Janela de atendimento Grade de atendimento Capacidade Transportadoras Veículos …" at bounding box center [695, 309] width 1391 height 618
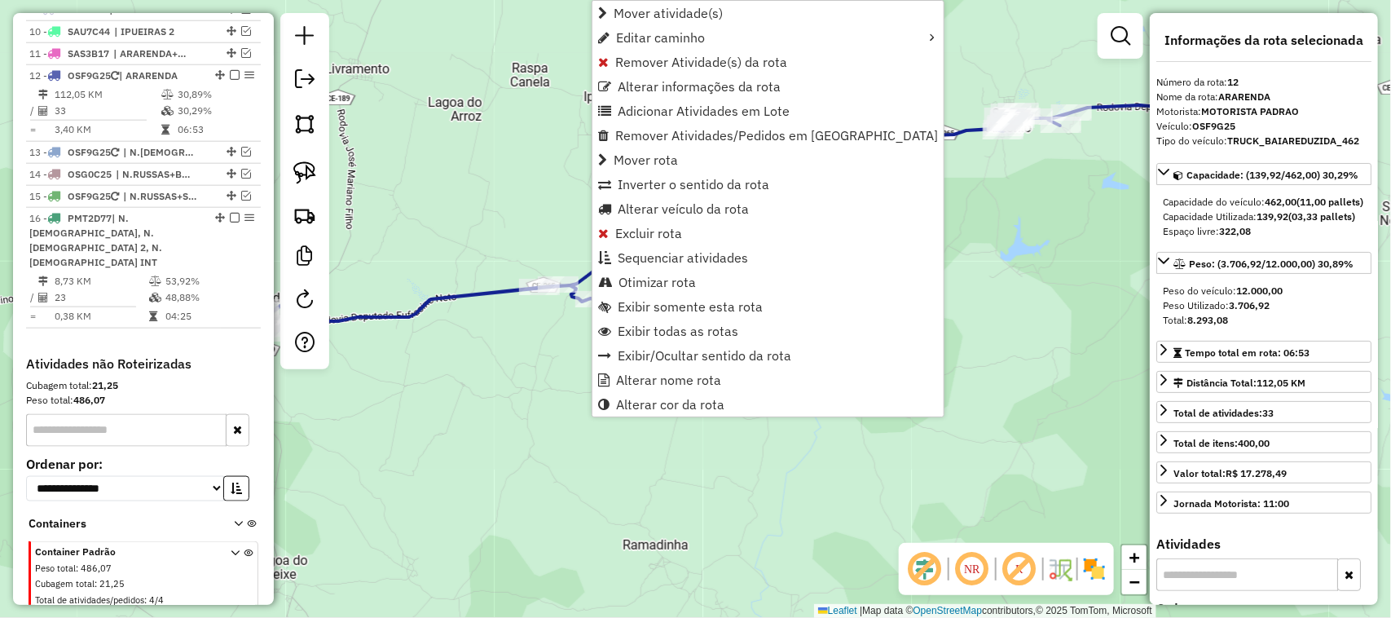
scroll to position [819, 0]
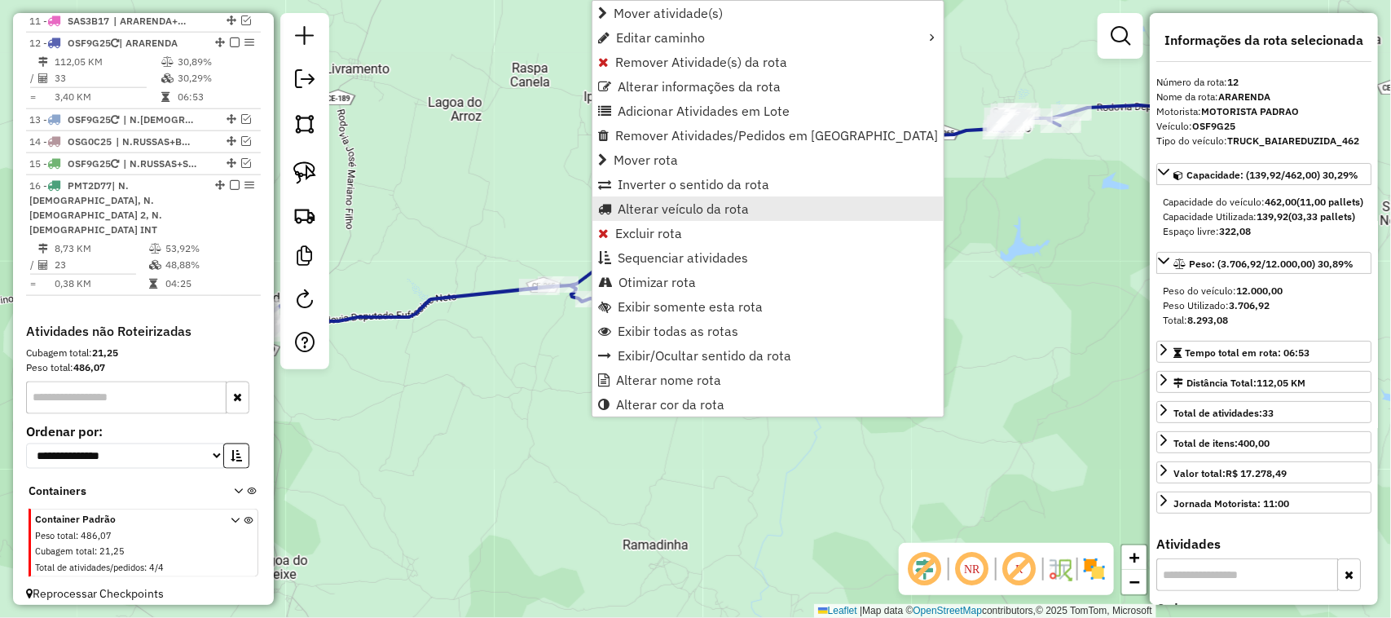
click at [646, 205] on span "Alterar veículo da rota" at bounding box center [683, 208] width 131 height 13
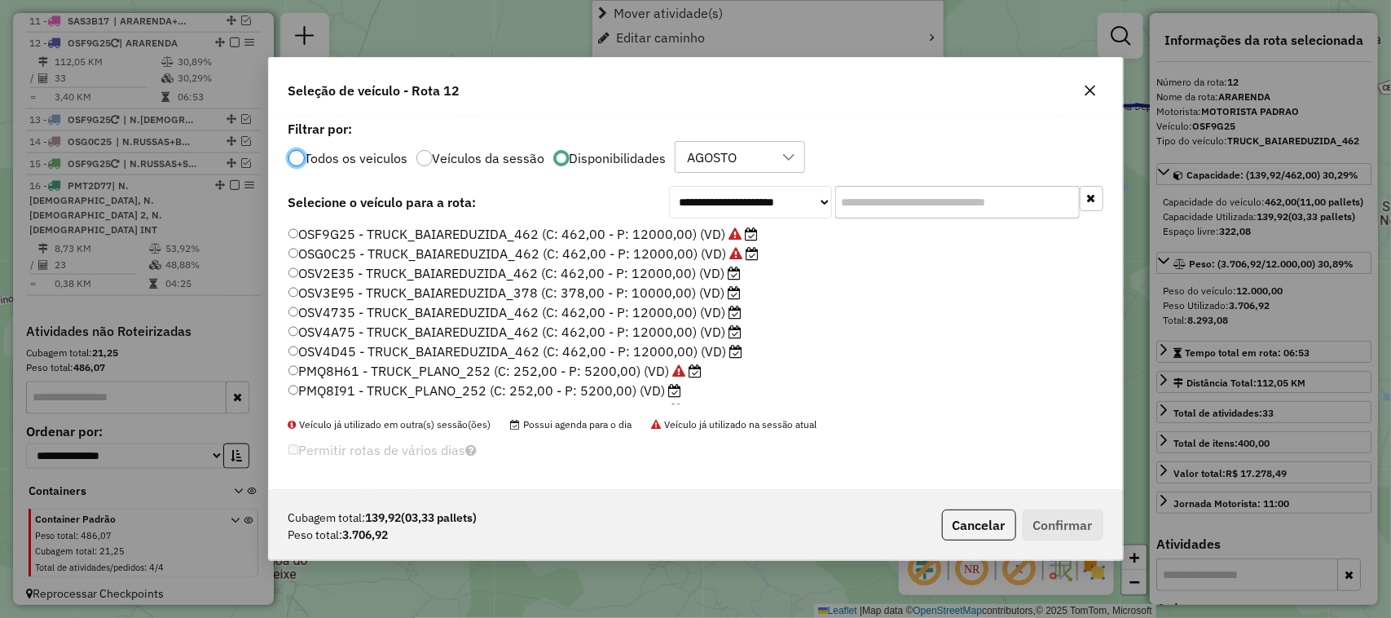
scroll to position [8, 5]
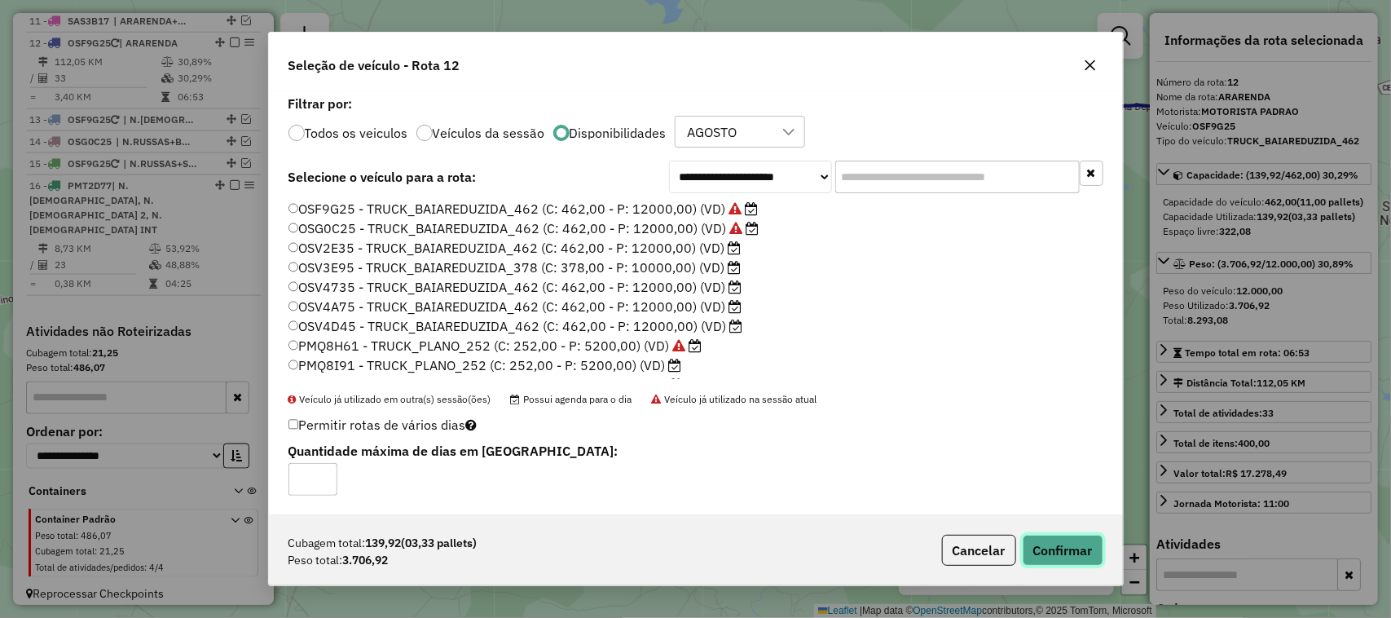
click at [1049, 547] on button "Confirmar" at bounding box center [1063, 550] width 81 height 31
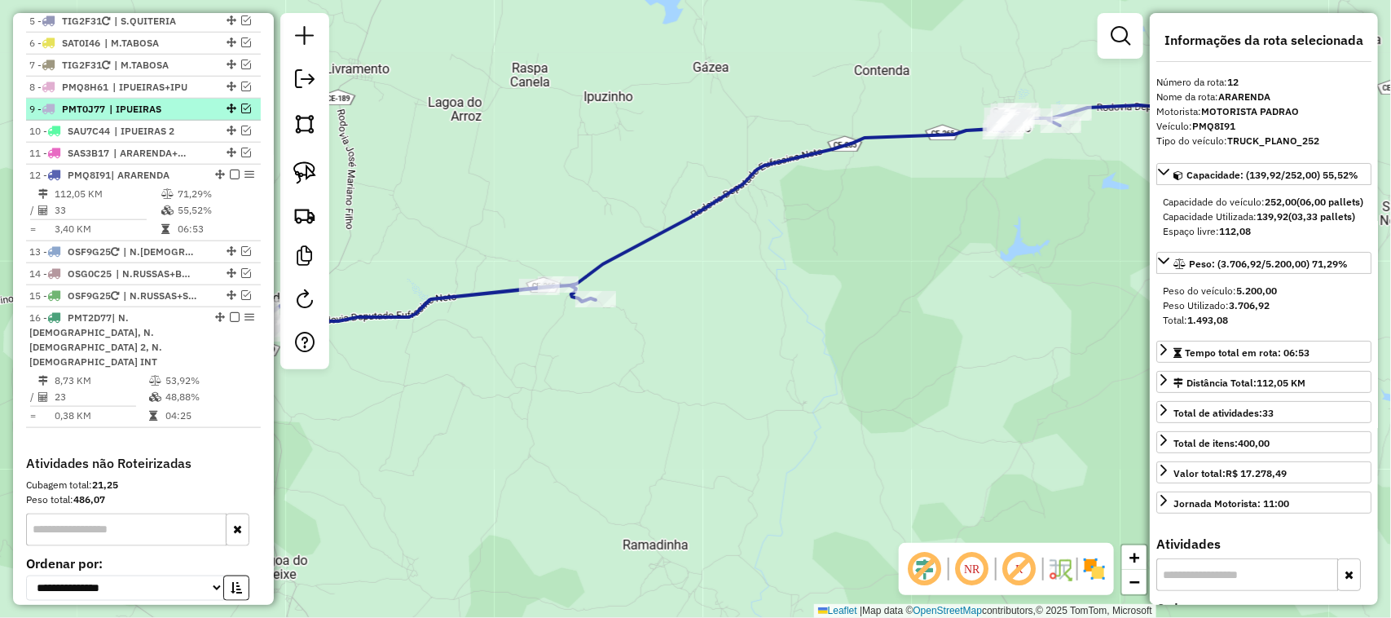
scroll to position [641, 0]
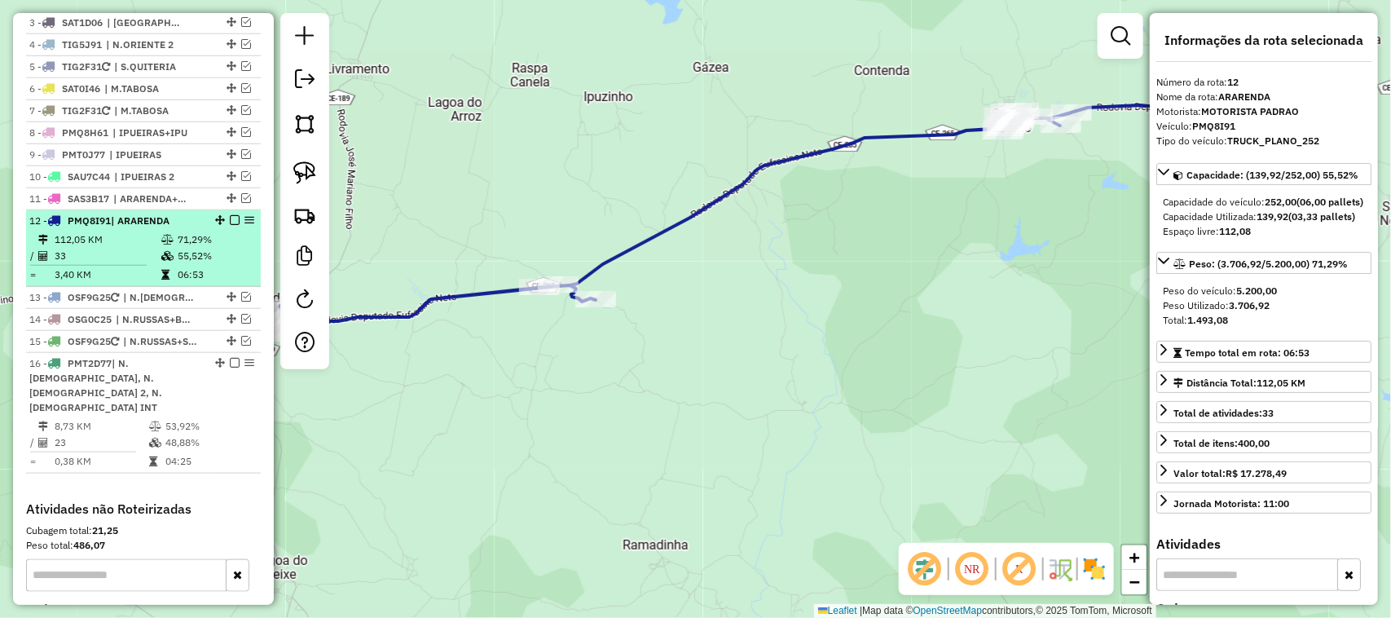
click at [231, 225] on em at bounding box center [235, 220] width 10 height 10
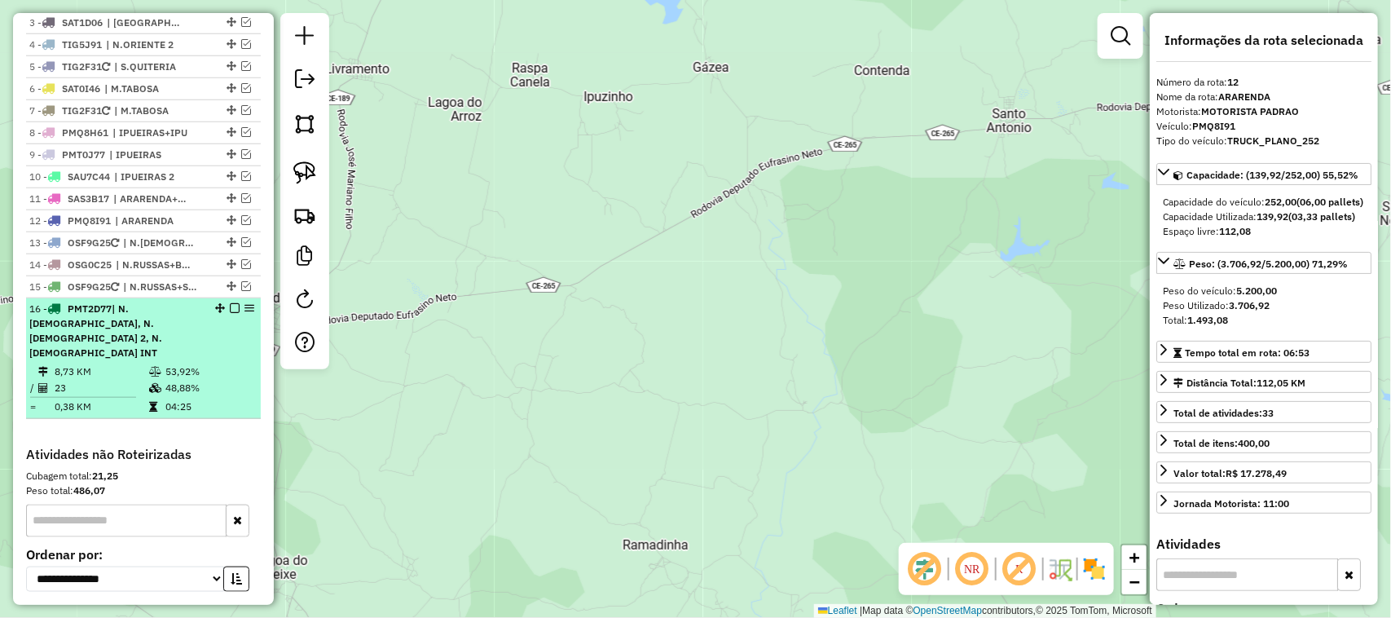
click at [108, 380] on td "23" at bounding box center [101, 388] width 95 height 16
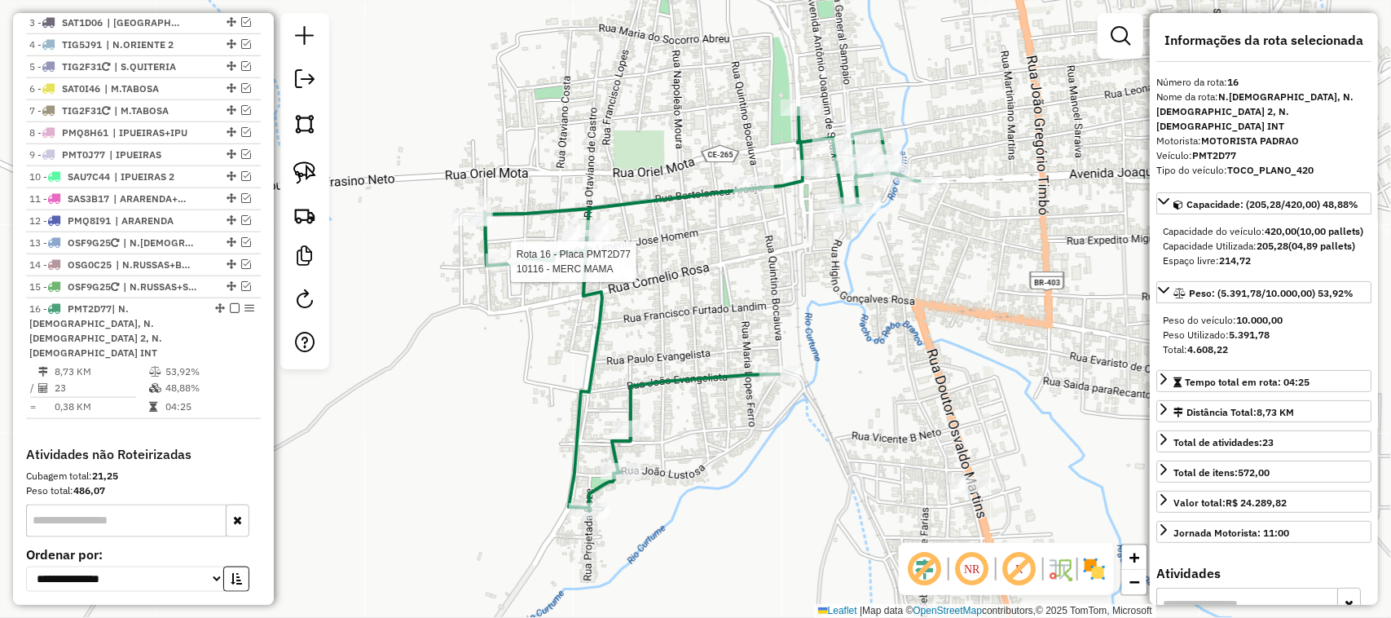
scroll to position [764, 0]
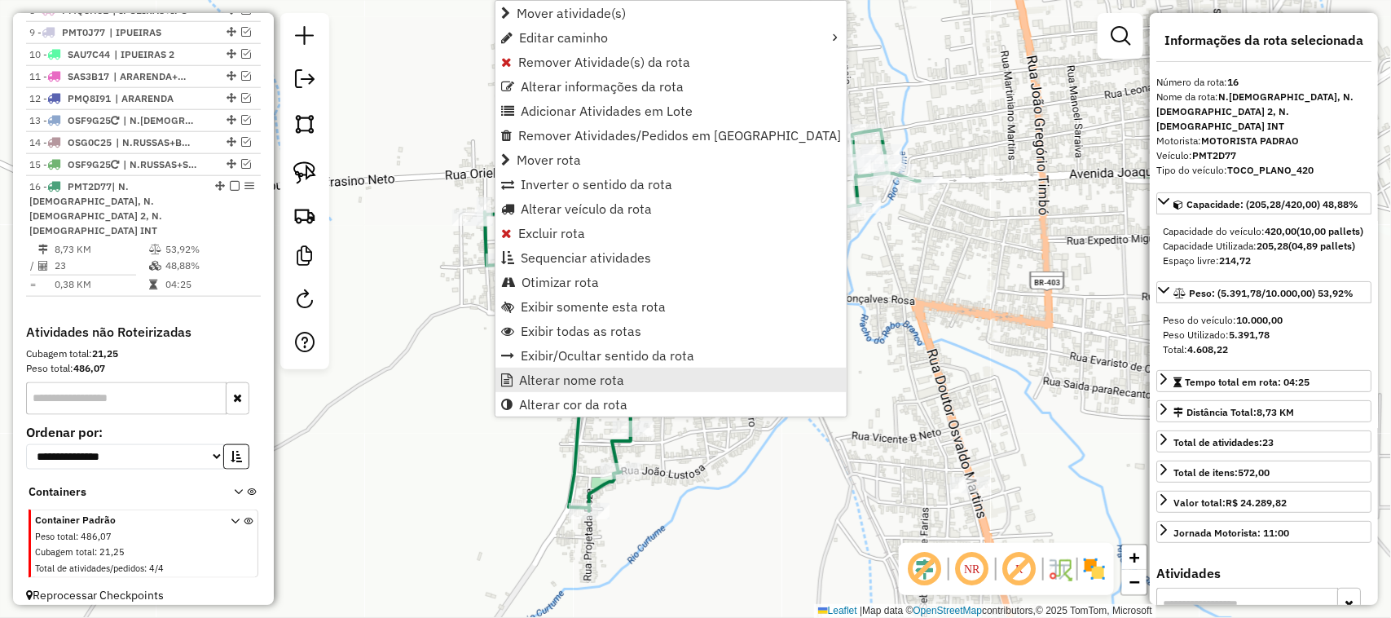
click at [579, 381] on span "Alterar nome rota" at bounding box center [571, 379] width 105 height 13
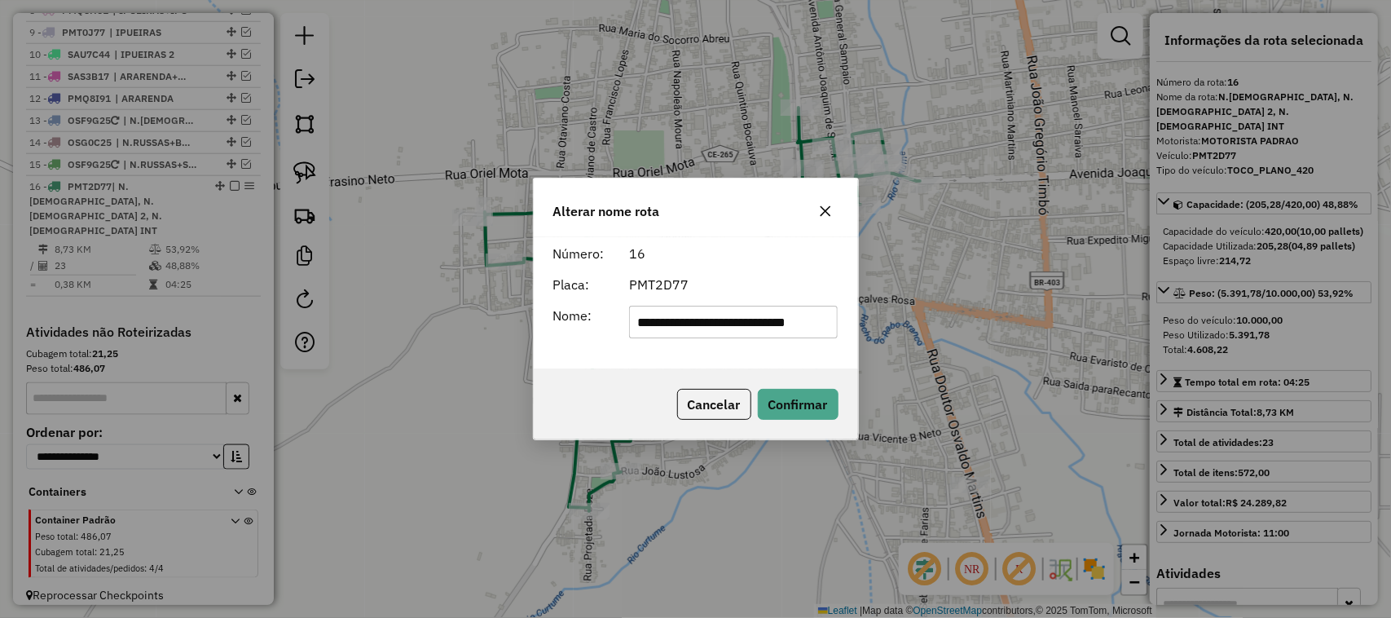
scroll to position [0, 0]
type input "********"
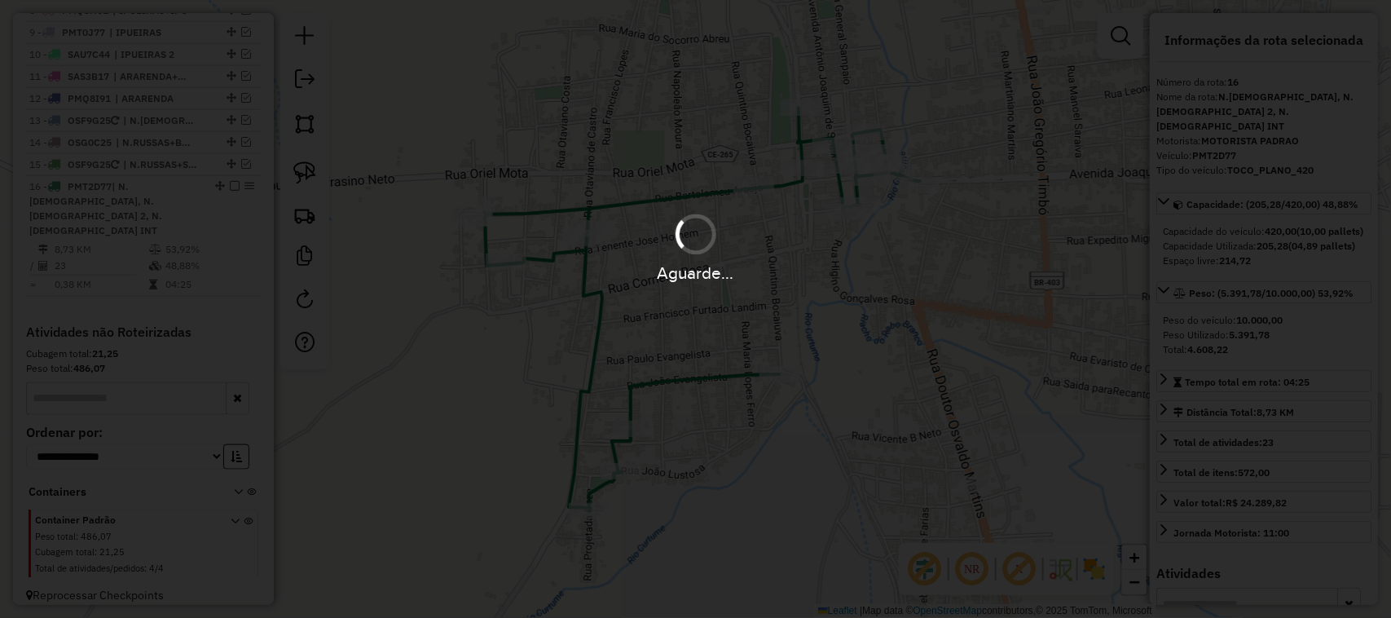
scroll to position [750, 0]
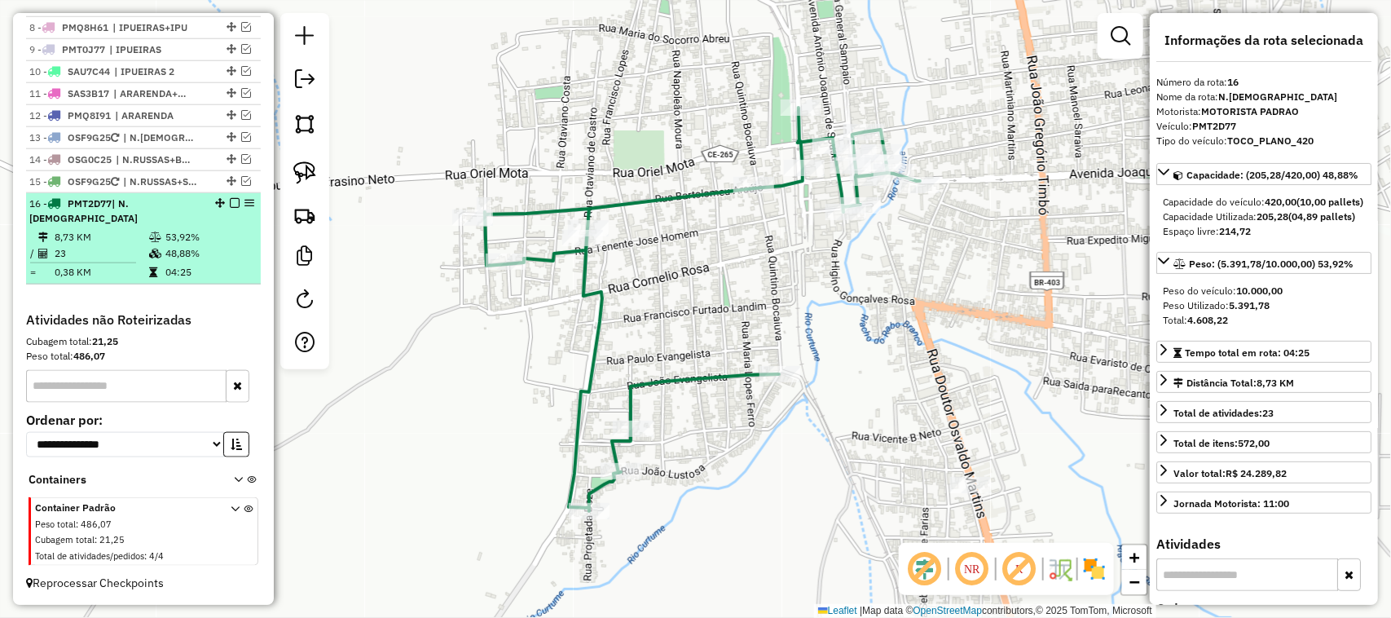
click at [108, 245] on td "23" at bounding box center [101, 253] width 95 height 16
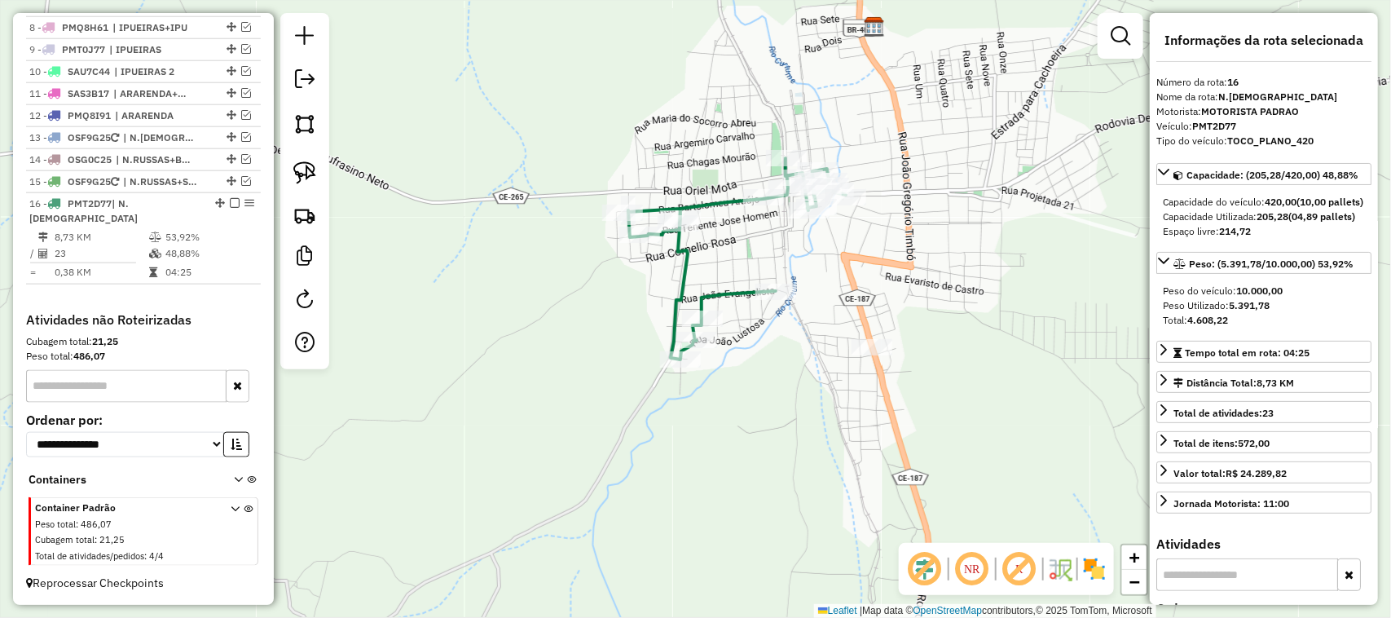
click at [689, 306] on div "Janela de atendimento Grade de atendimento Capacidade Transportadoras Veículos …" at bounding box center [695, 309] width 1391 height 618
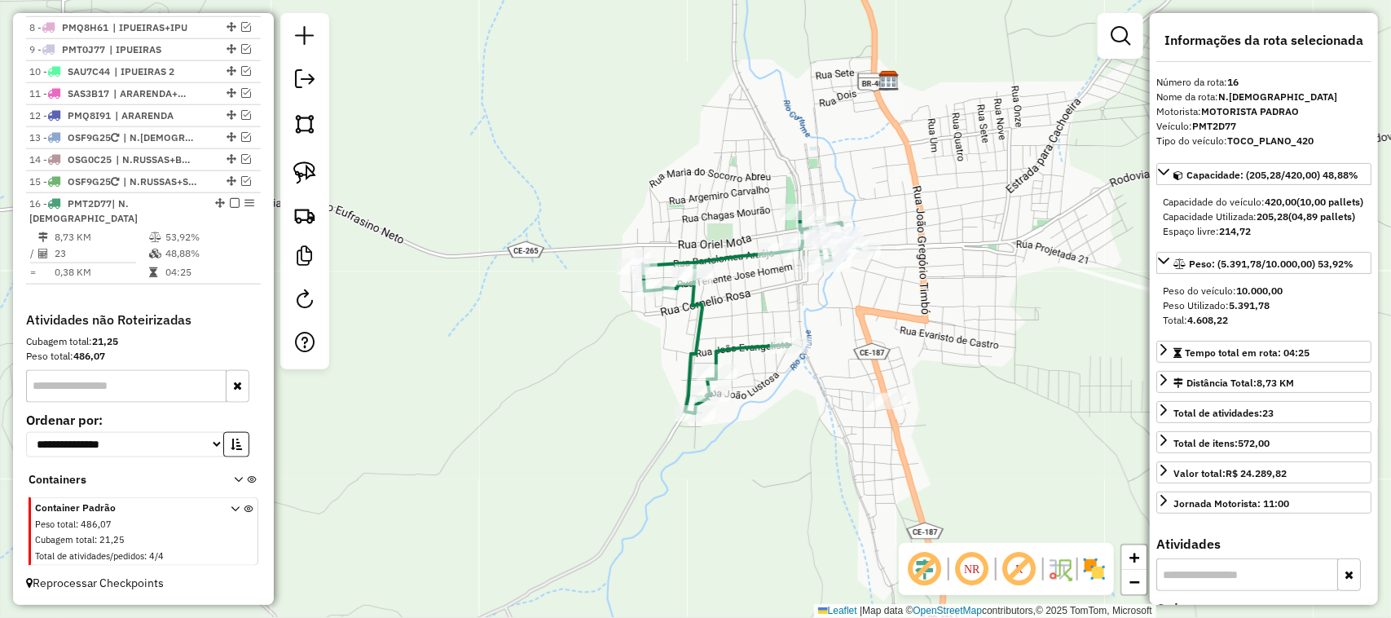
click at [677, 331] on div "Janela de atendimento Grade de atendimento Capacidade Transportadoras Veículos …" at bounding box center [695, 309] width 1391 height 618
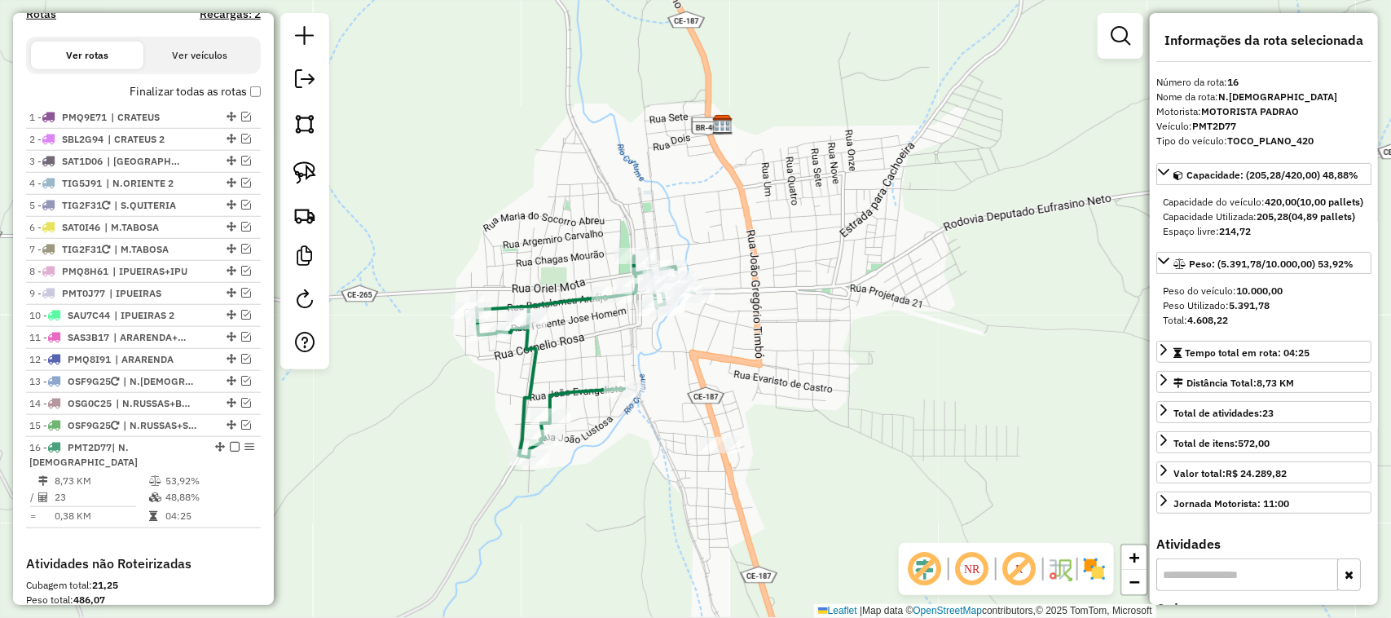
scroll to position [444, 0]
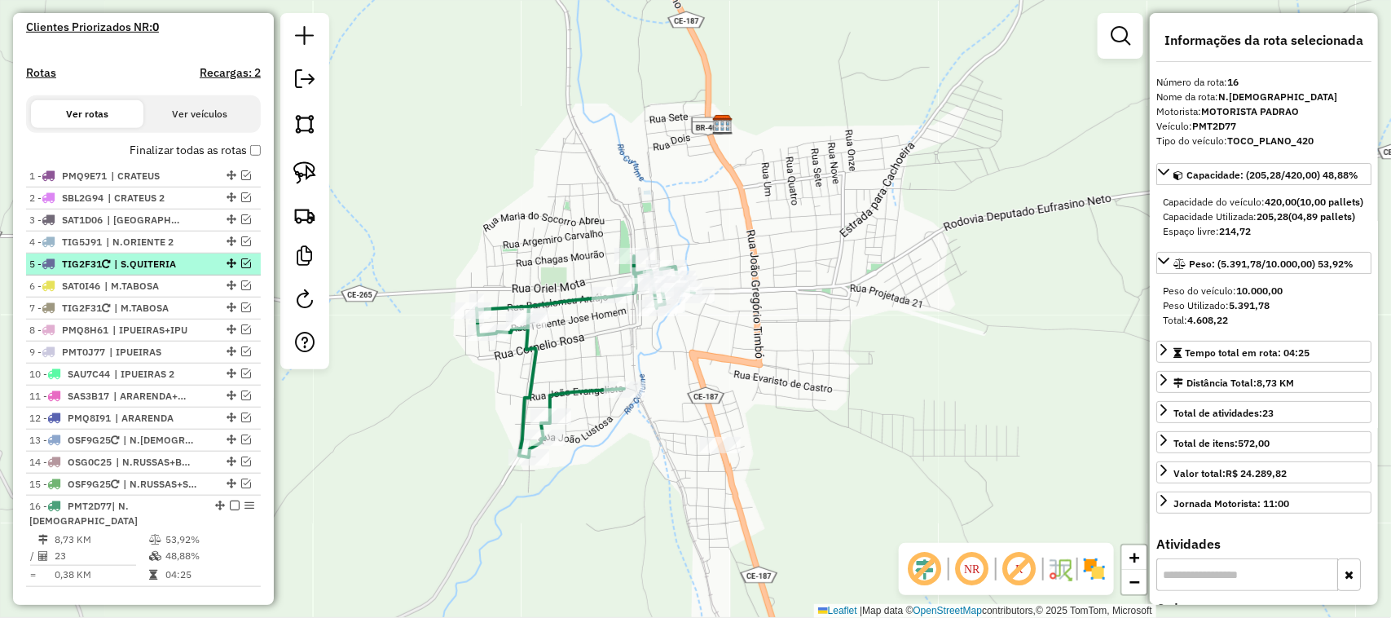
click at [244, 268] on em at bounding box center [246, 263] width 10 height 10
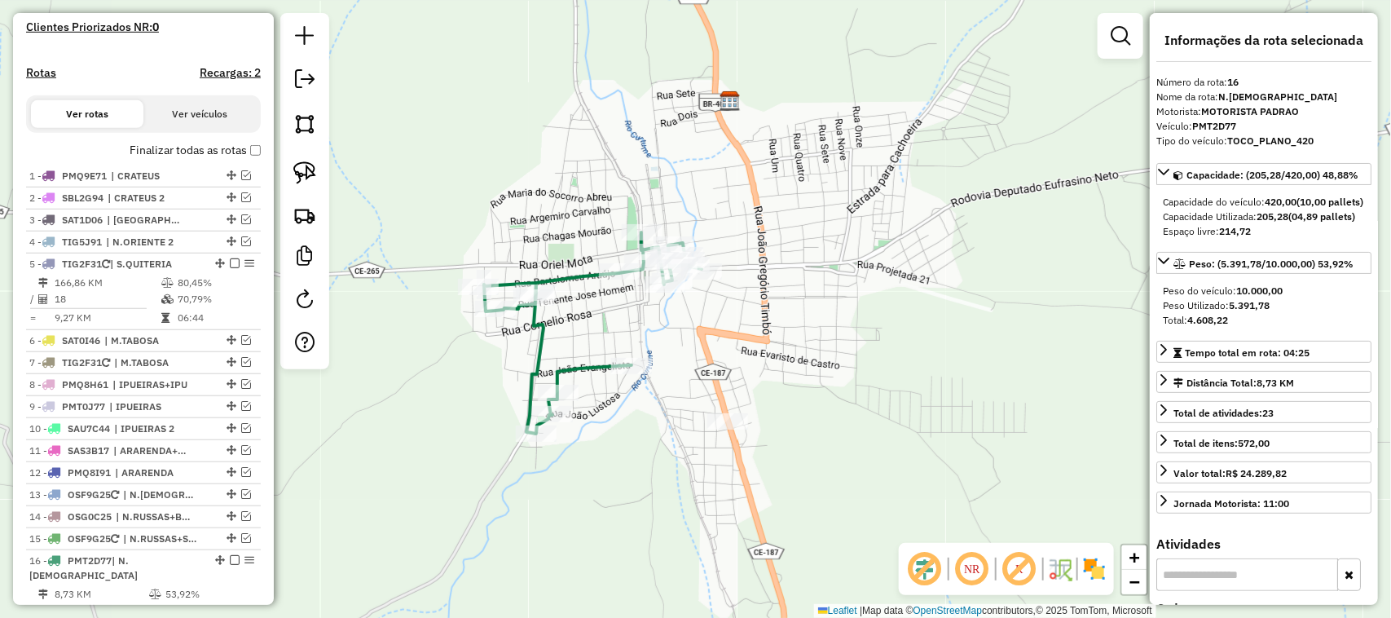
drag, startPoint x: 383, startPoint y: 389, endPoint x: 395, endPoint y: 295, distance: 94.5
click at [396, 314] on div "Janela de atendimento Grade de atendimento Capacidade Transportadoras Veículos …" at bounding box center [695, 309] width 1391 height 618
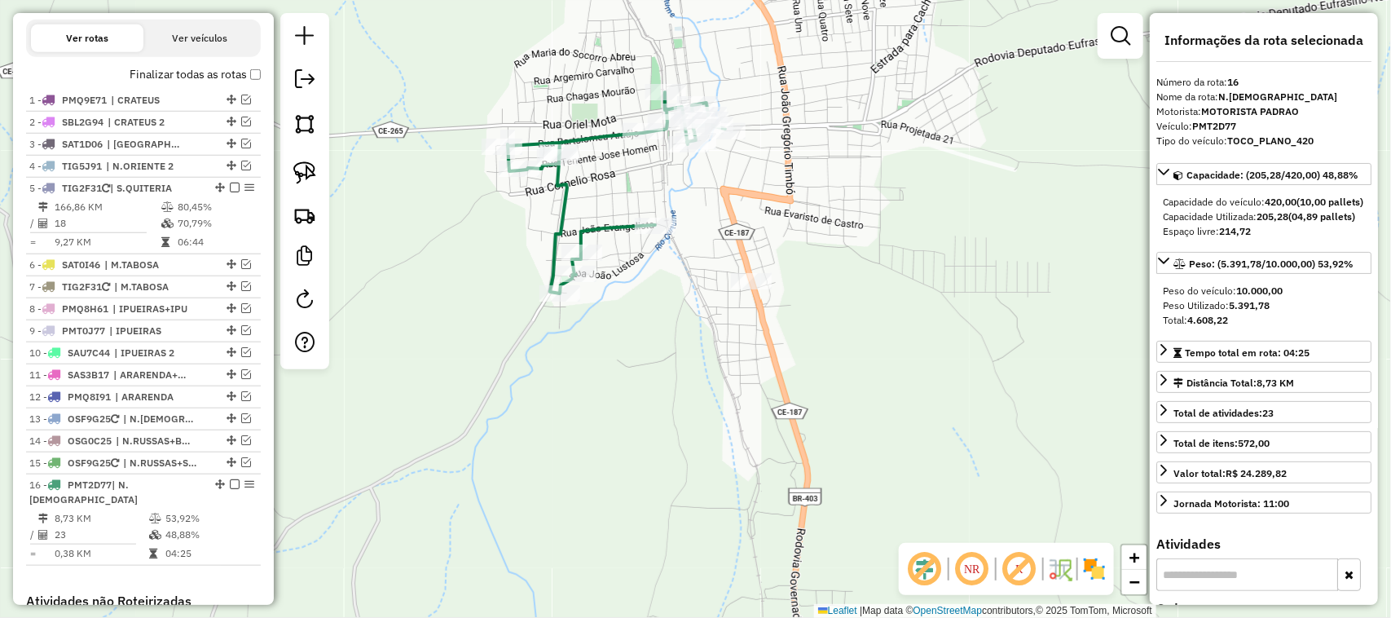
scroll to position [648, 0]
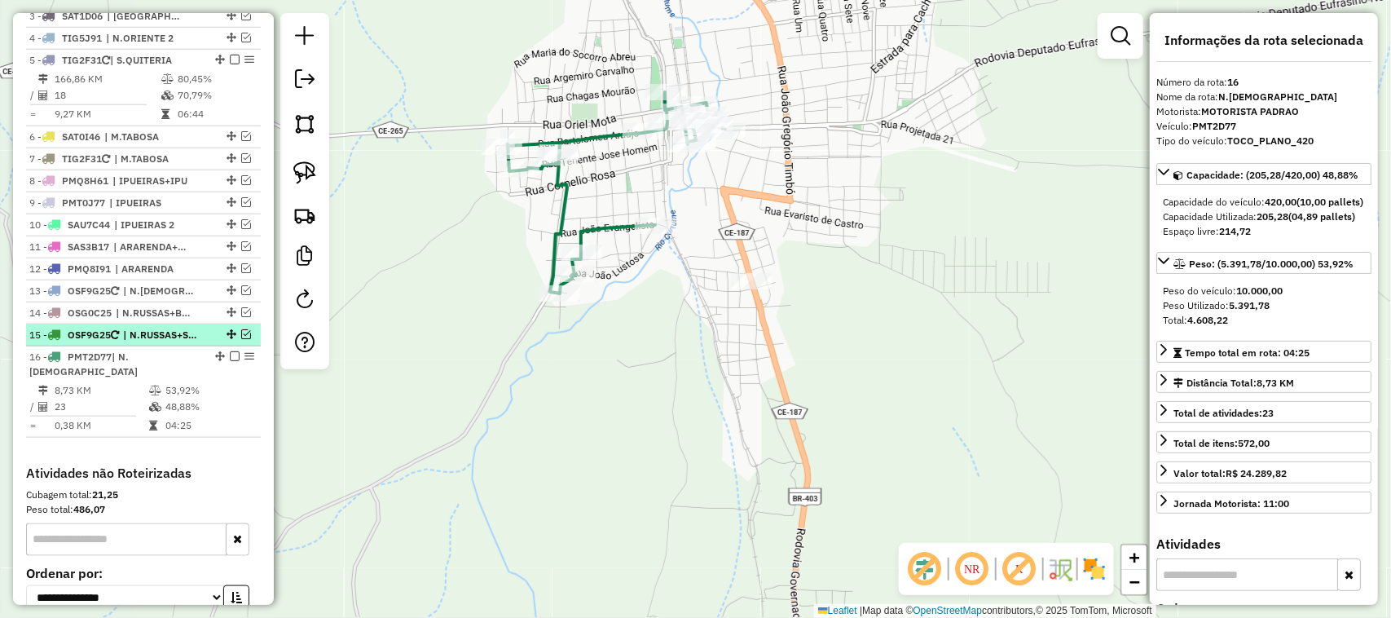
click at [241, 339] on em at bounding box center [246, 334] width 10 height 10
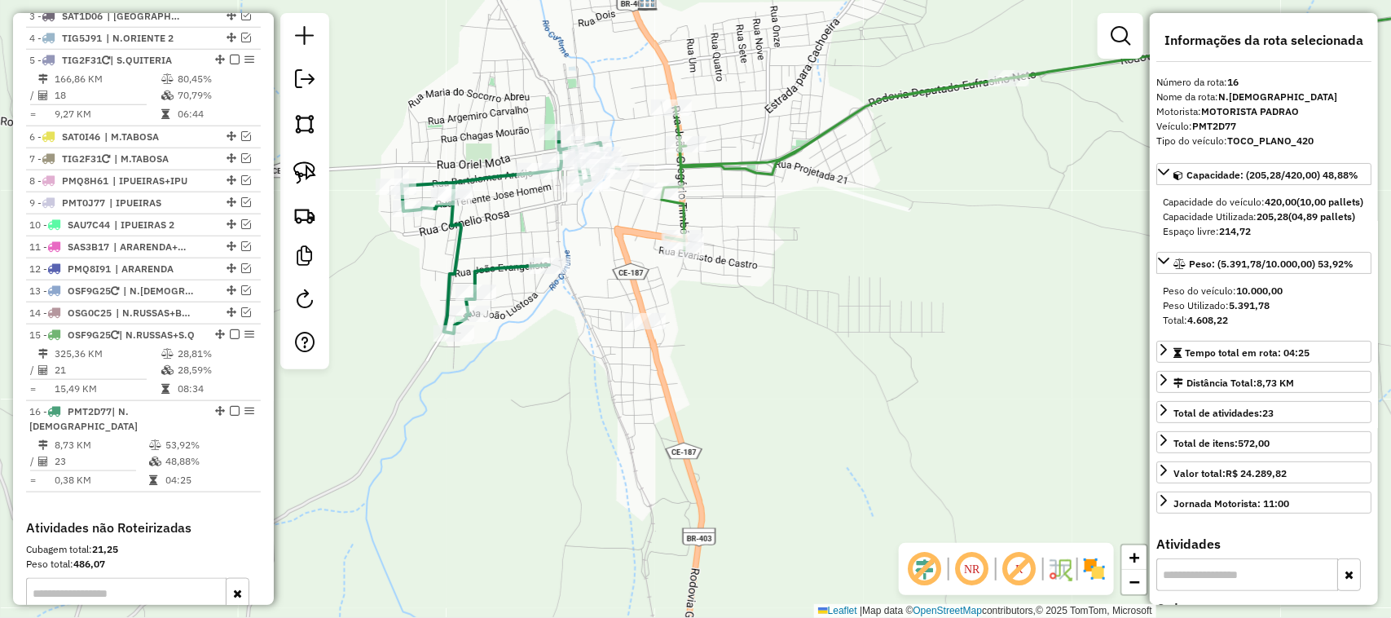
drag, startPoint x: 853, startPoint y: 295, endPoint x: 661, endPoint y: 306, distance: 192.6
click at [768, 318] on div "Janela de atendimento Grade de atendimento Capacidade Transportadoras Veículos …" at bounding box center [695, 309] width 1391 height 618
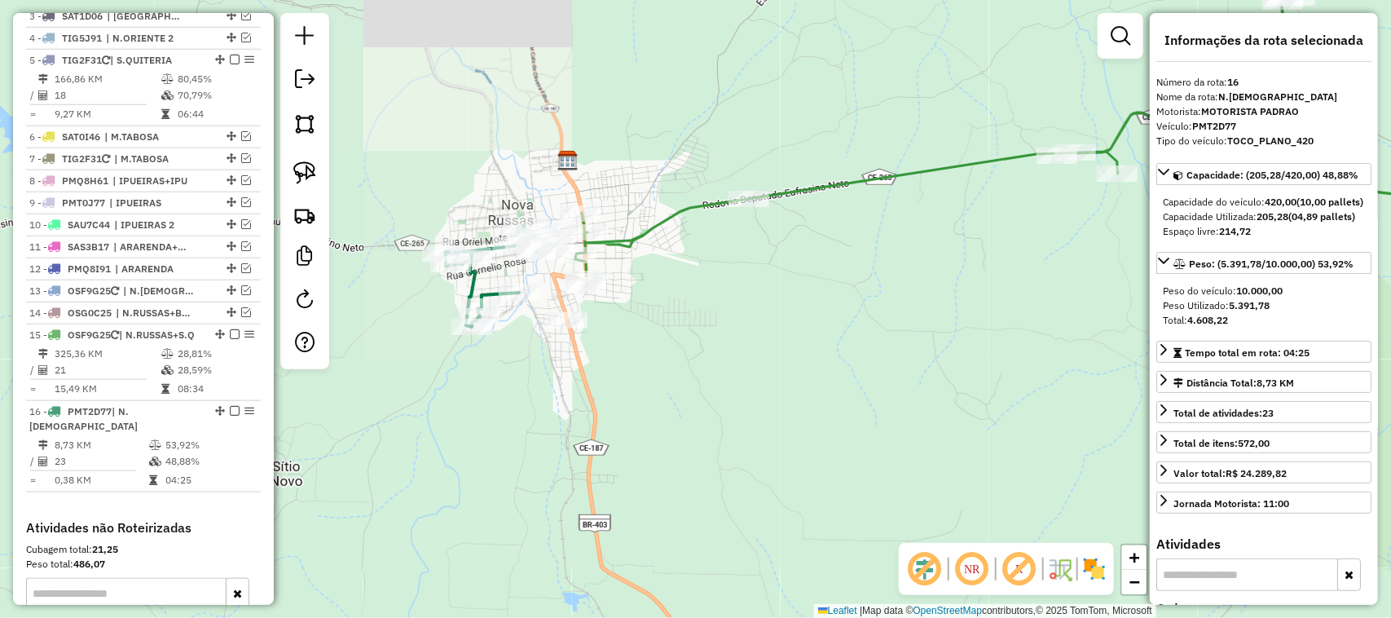
drag, startPoint x: 755, startPoint y: 310, endPoint x: 707, endPoint y: 310, distance: 48.9
click at [728, 310] on div "Janela de atendimento Grade de atendimento Capacidade Transportadoras Veículos …" at bounding box center [695, 309] width 1391 height 618
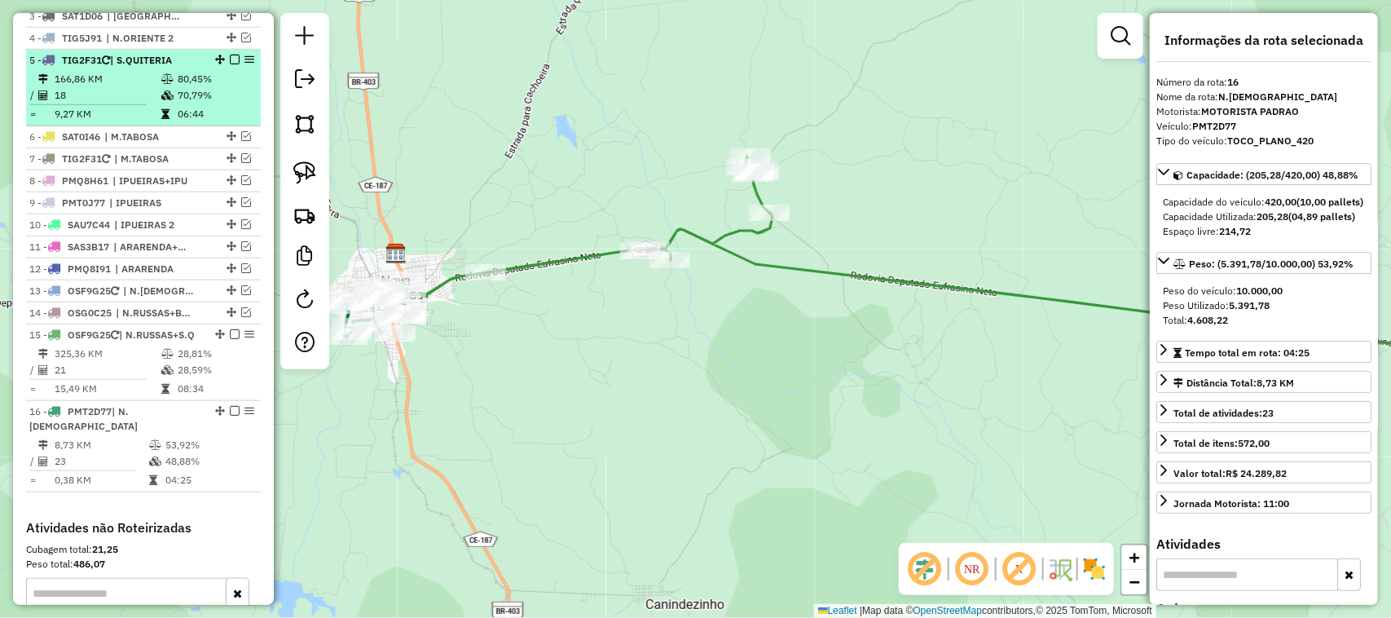
click at [112, 105] on hr at bounding box center [88, 104] width 117 height 1
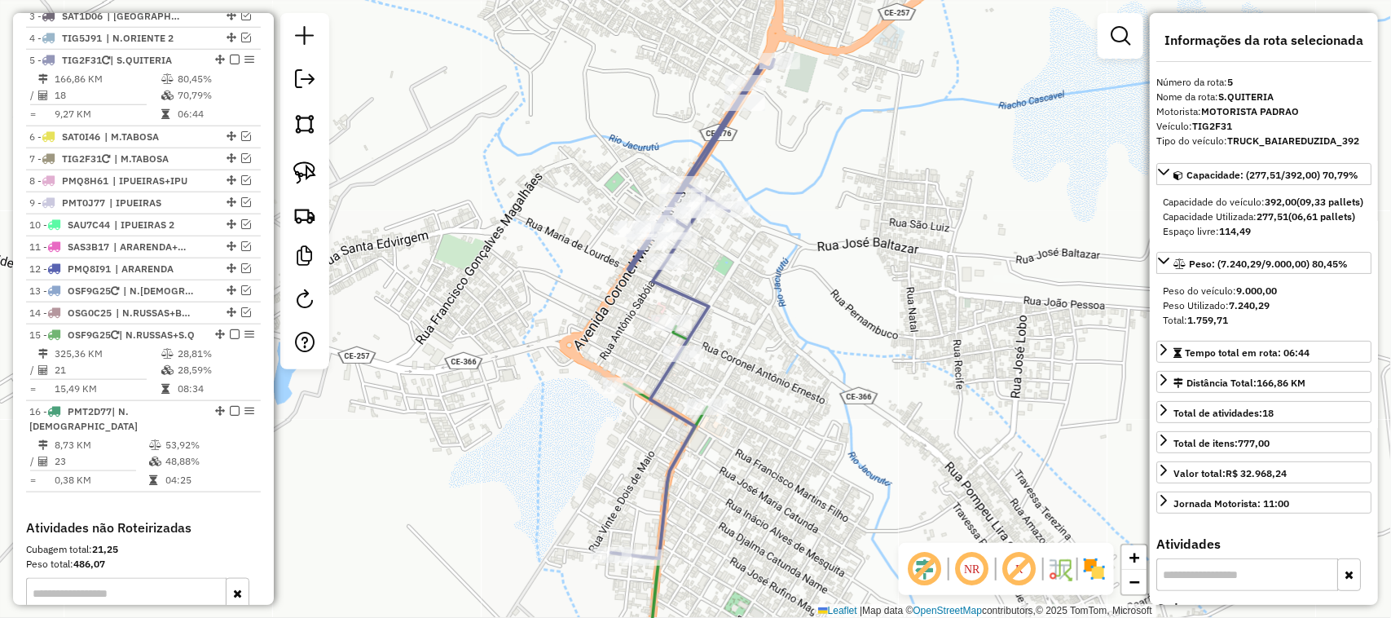
drag, startPoint x: 611, startPoint y: 430, endPoint x: 604, endPoint y: 350, distance: 80.2
click at [604, 385] on div "Janela de atendimento Grade de atendimento Capacidade Transportadoras Veículos …" at bounding box center [695, 309] width 1391 height 618
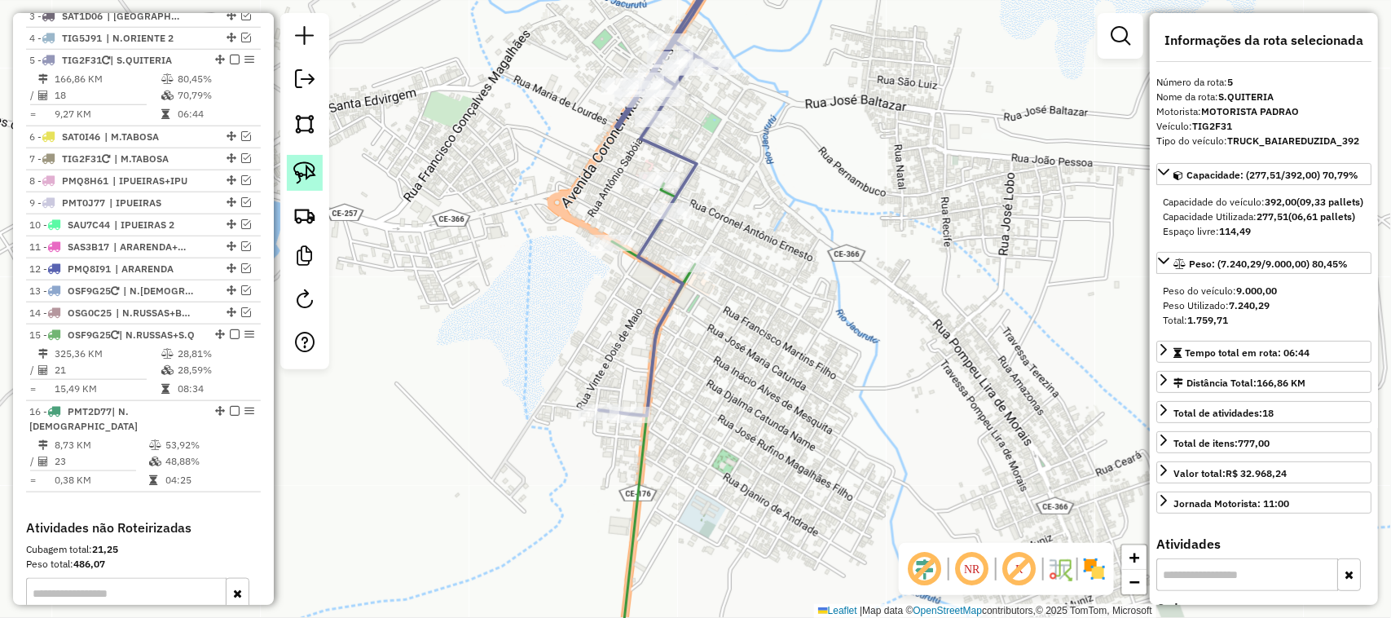
click at [303, 171] on img at bounding box center [304, 172] width 23 height 23
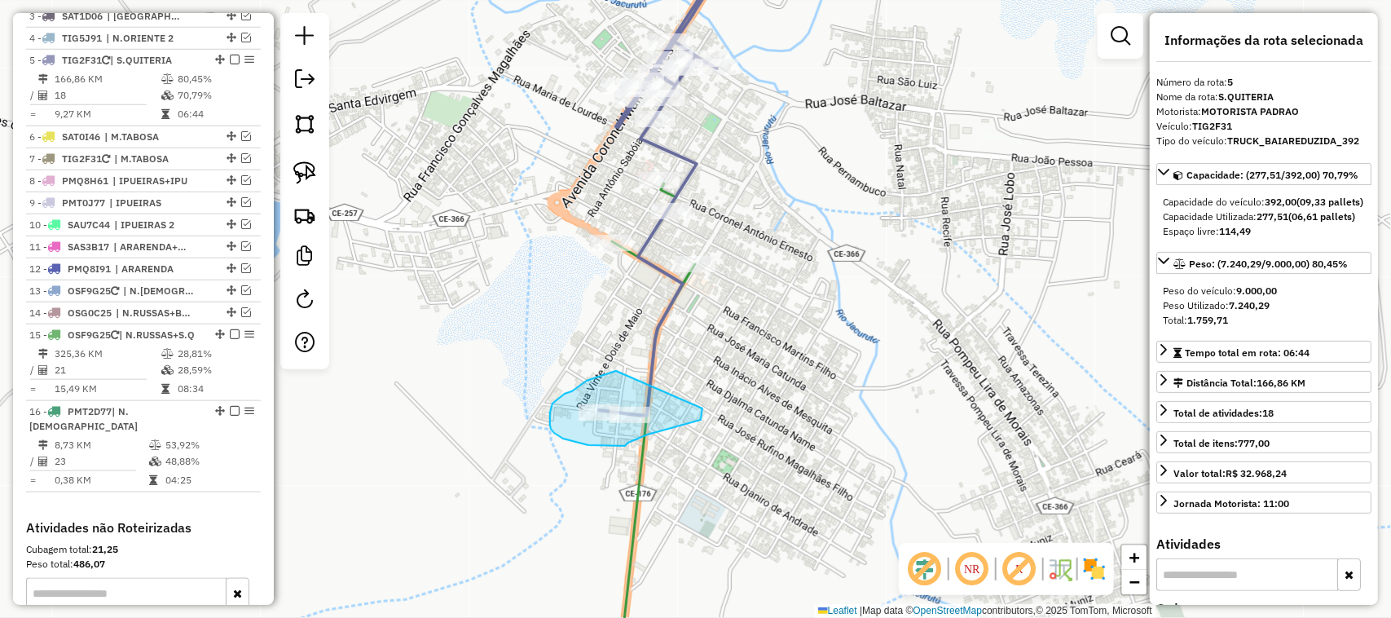
drag, startPoint x: 592, startPoint y: 379, endPoint x: 689, endPoint y: 418, distance: 104.6
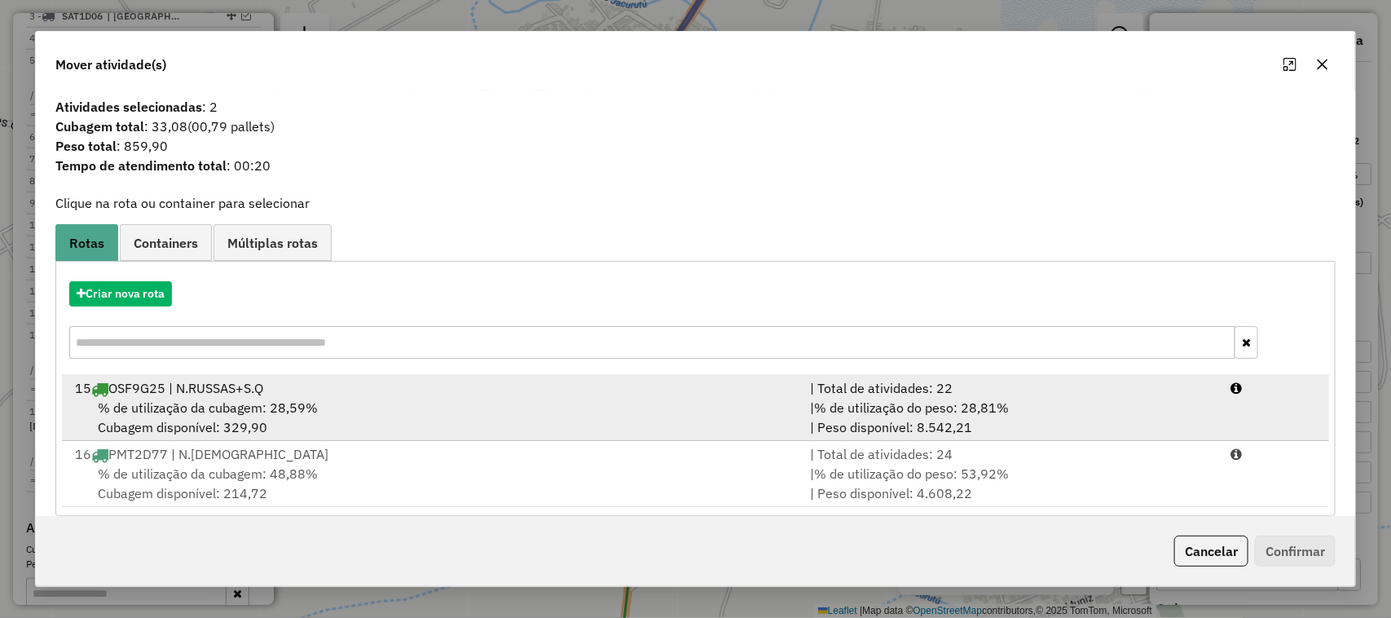
click at [234, 399] on span "% de utilização da cubagem: 28,59%" at bounding box center [208, 407] width 220 height 16
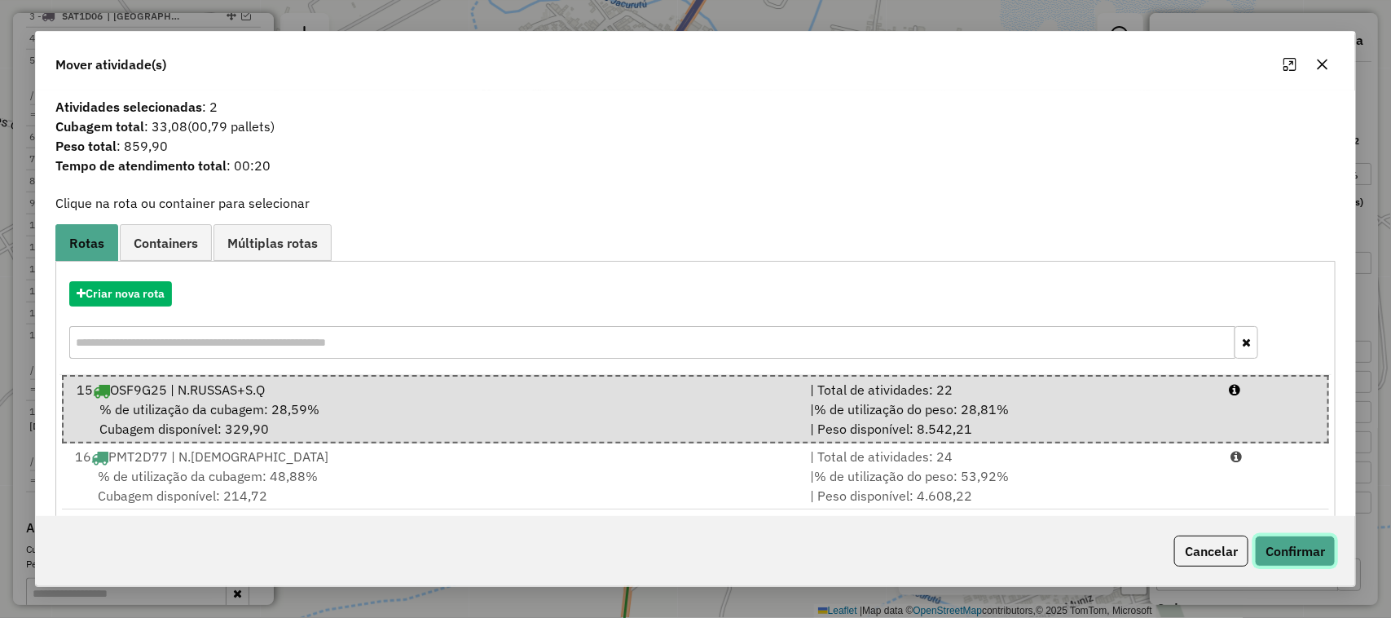
click at [1304, 550] on button "Confirmar" at bounding box center [1295, 550] width 81 height 31
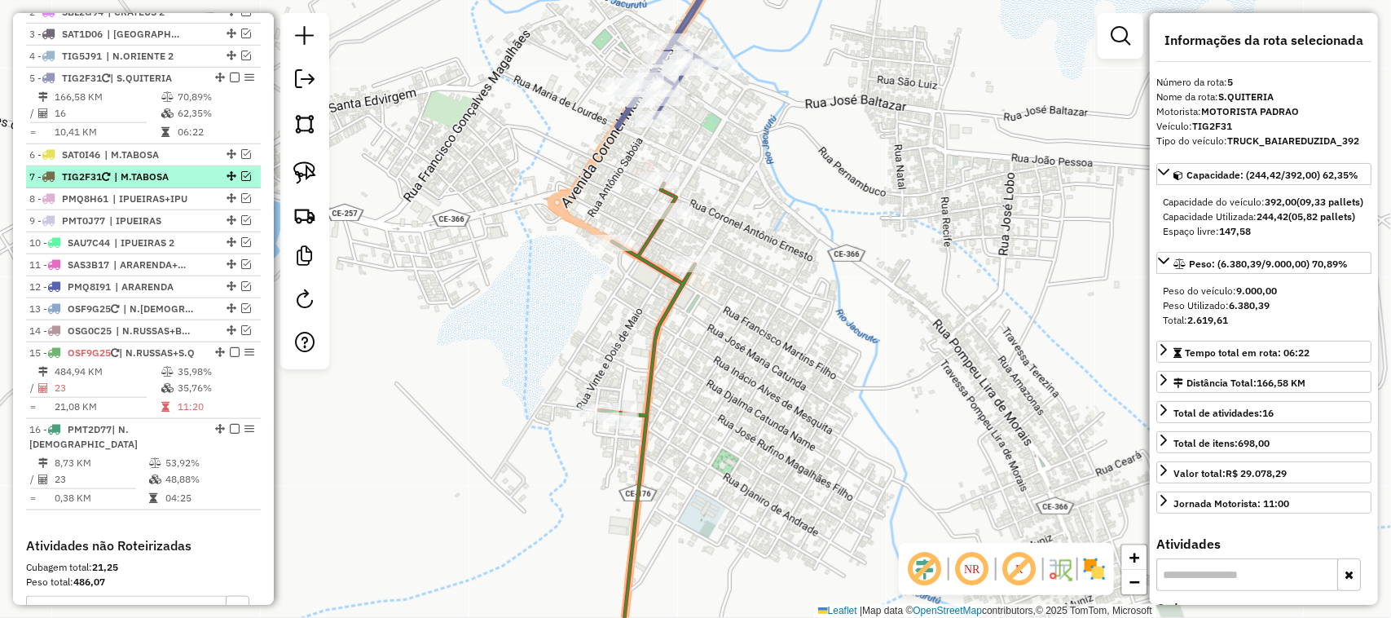
scroll to position [597, 0]
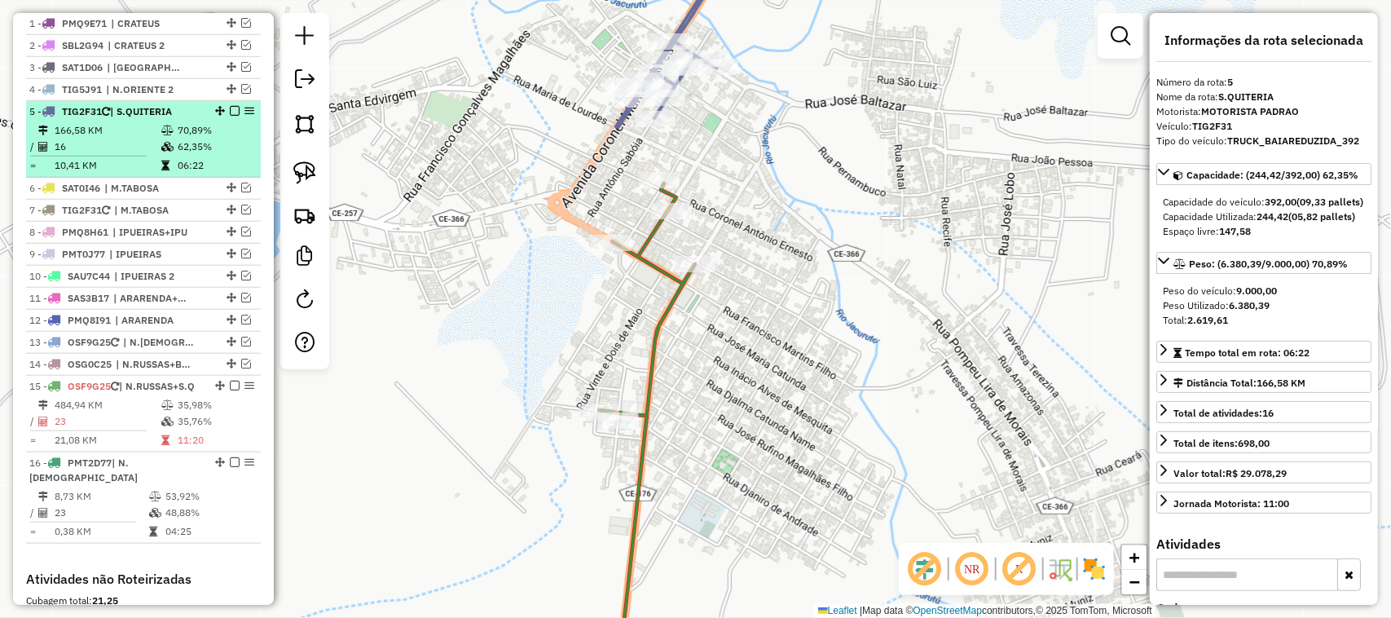
click at [234, 116] on em at bounding box center [235, 111] width 10 height 10
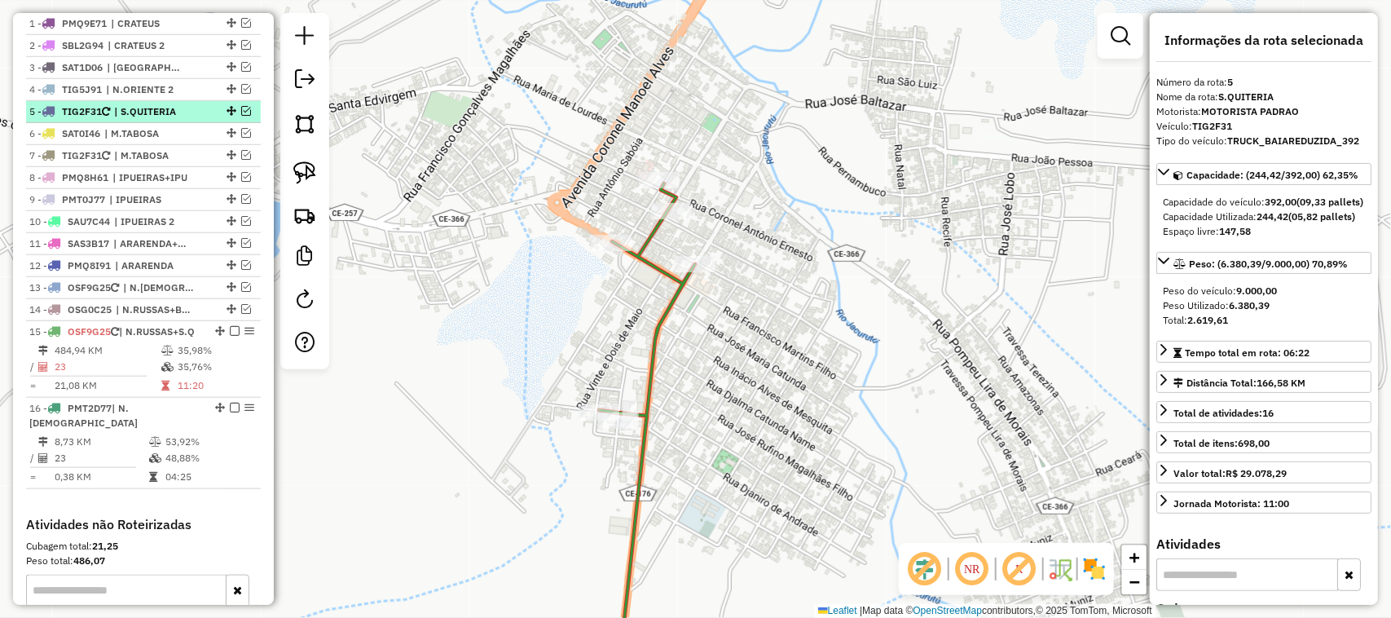
click at [241, 116] on em at bounding box center [246, 111] width 10 height 10
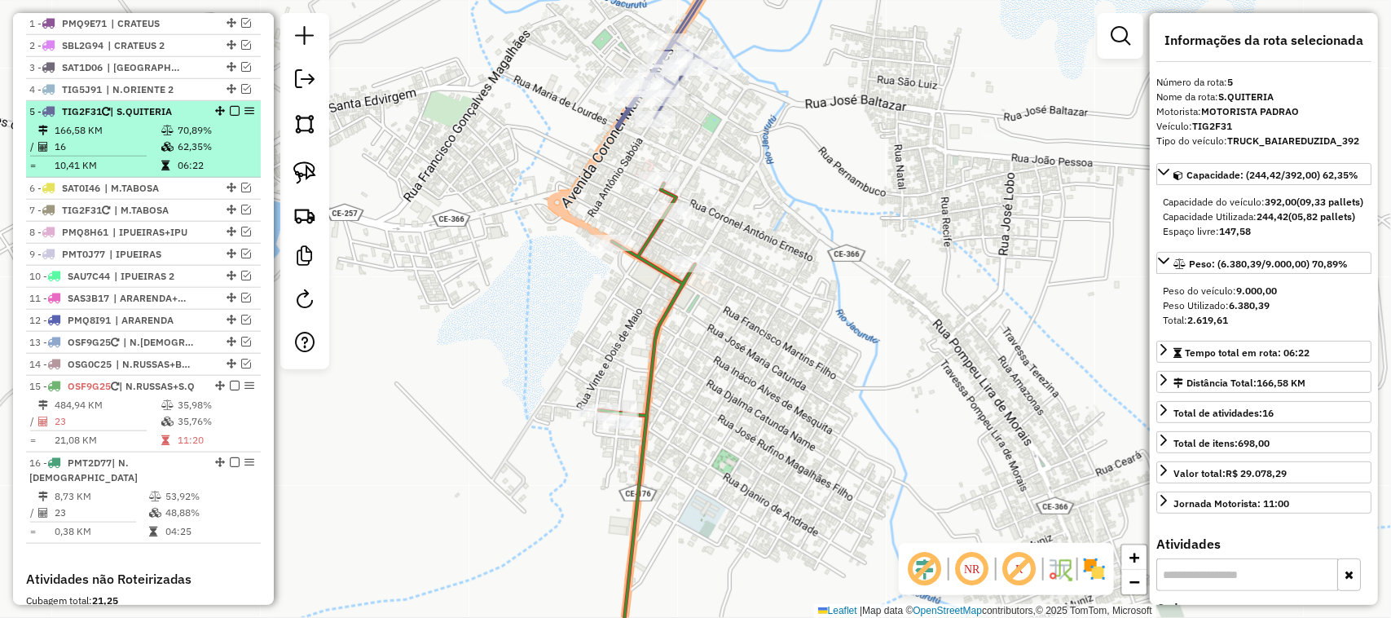
click at [230, 116] on em at bounding box center [235, 111] width 10 height 10
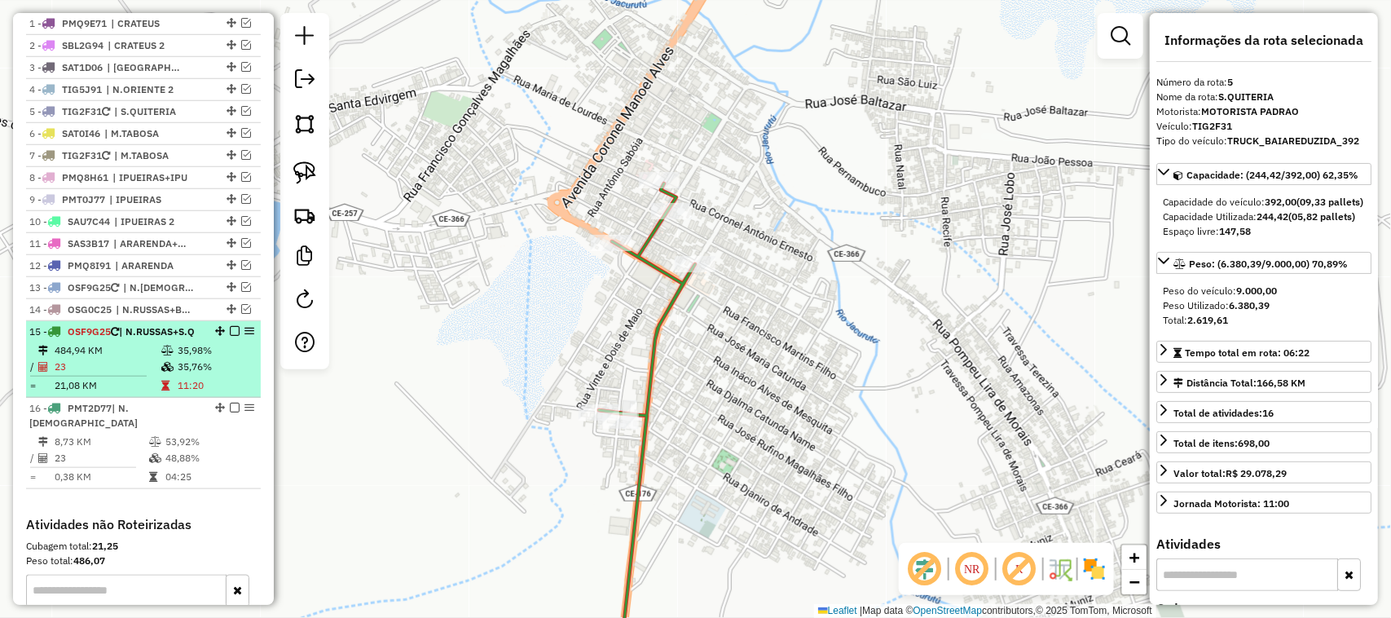
click at [139, 359] on td "484,94 KM" at bounding box center [107, 350] width 107 height 16
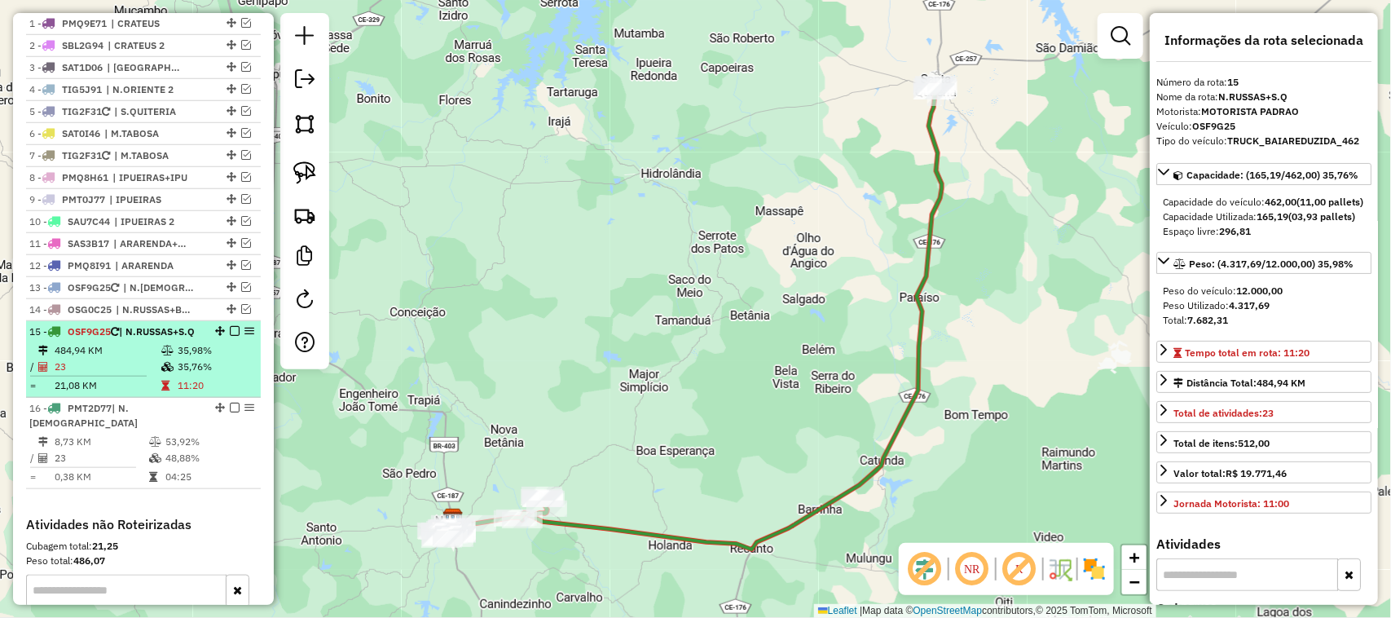
click at [230, 336] on em at bounding box center [235, 331] width 10 height 10
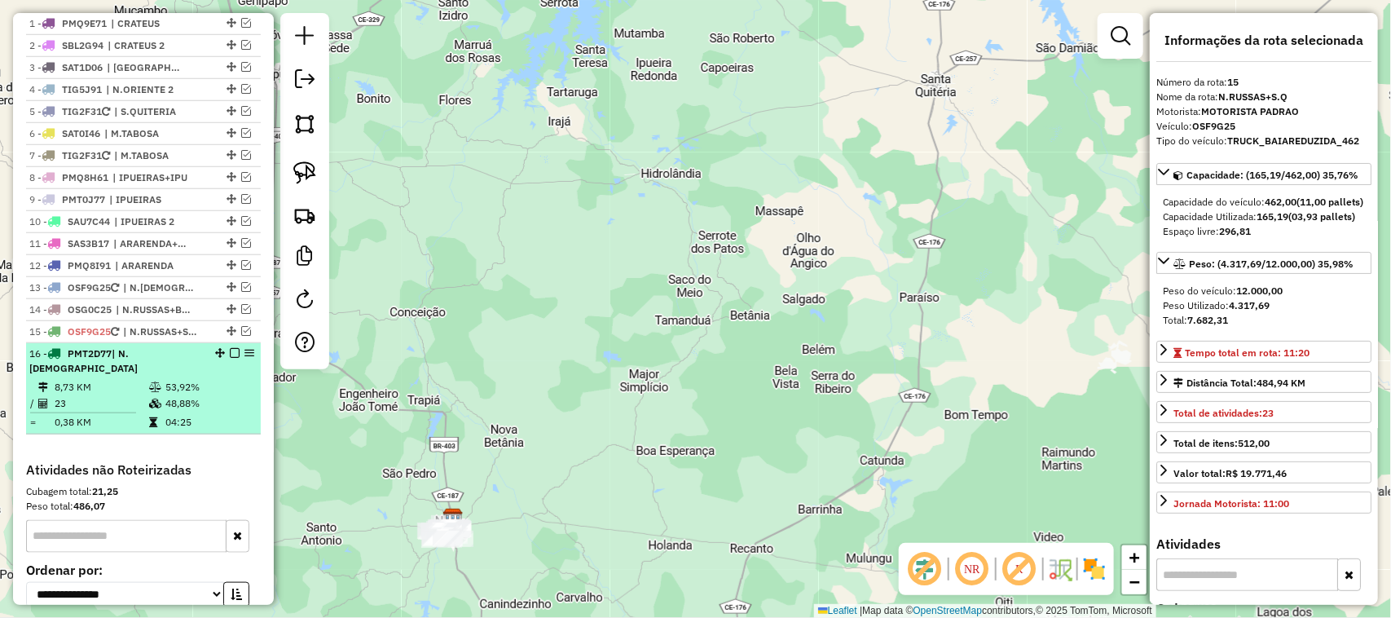
click at [122, 396] on td "23" at bounding box center [101, 403] width 95 height 16
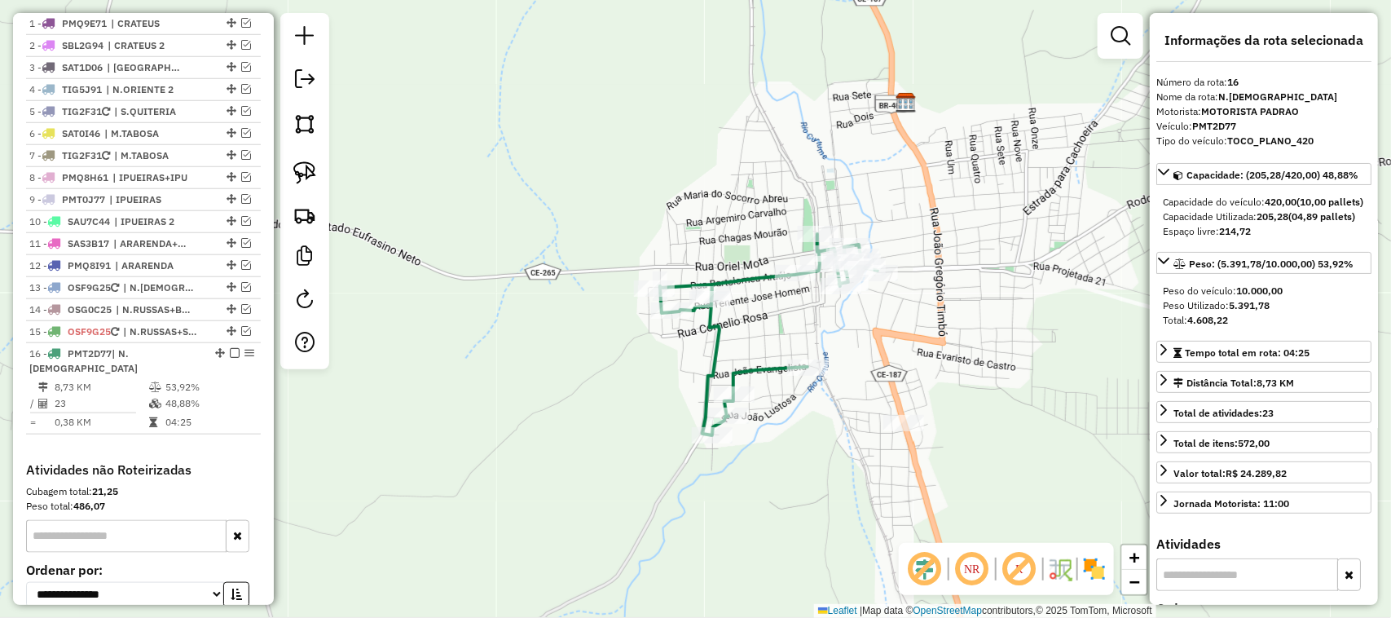
click at [795, 360] on div "Janela de atendimento Grade de atendimento Capacidade Transportadoras Veículos …" at bounding box center [695, 309] width 1391 height 618
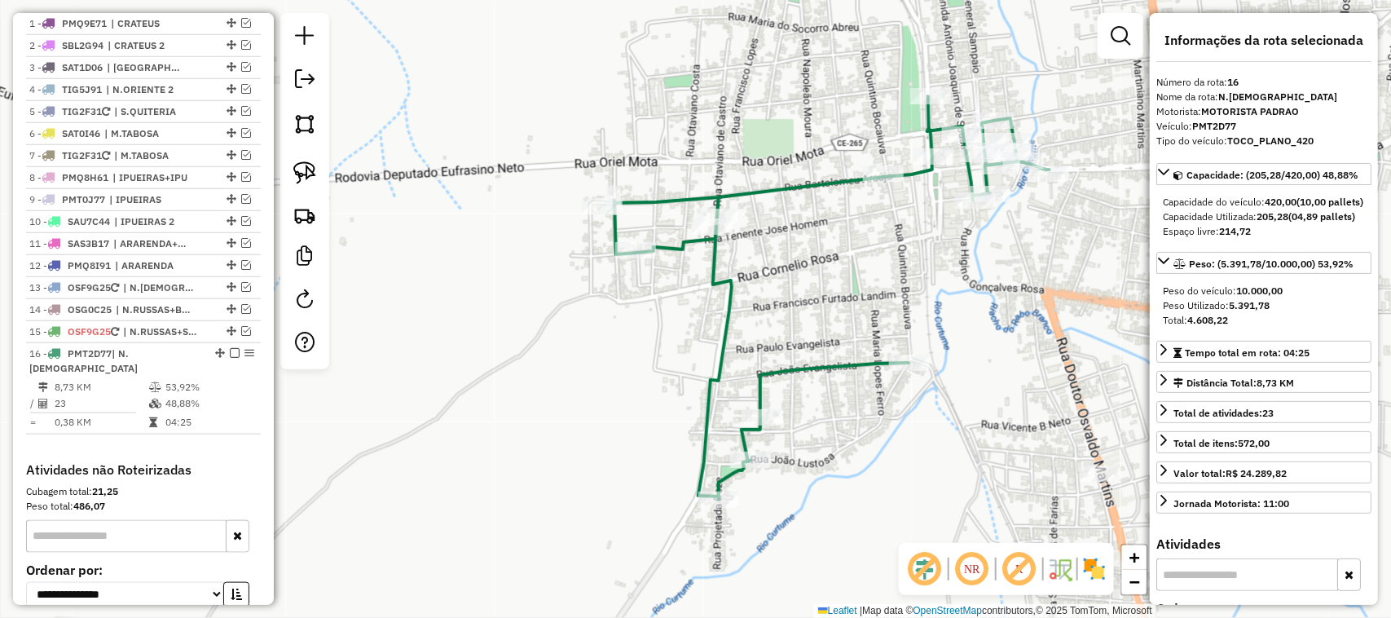
drag, startPoint x: 893, startPoint y: 328, endPoint x: 695, endPoint y: 322, distance: 198.1
click at [809, 342] on div "Janela de atendimento Grade de atendimento Capacidade Transportadoras Veículos …" at bounding box center [695, 309] width 1391 height 618
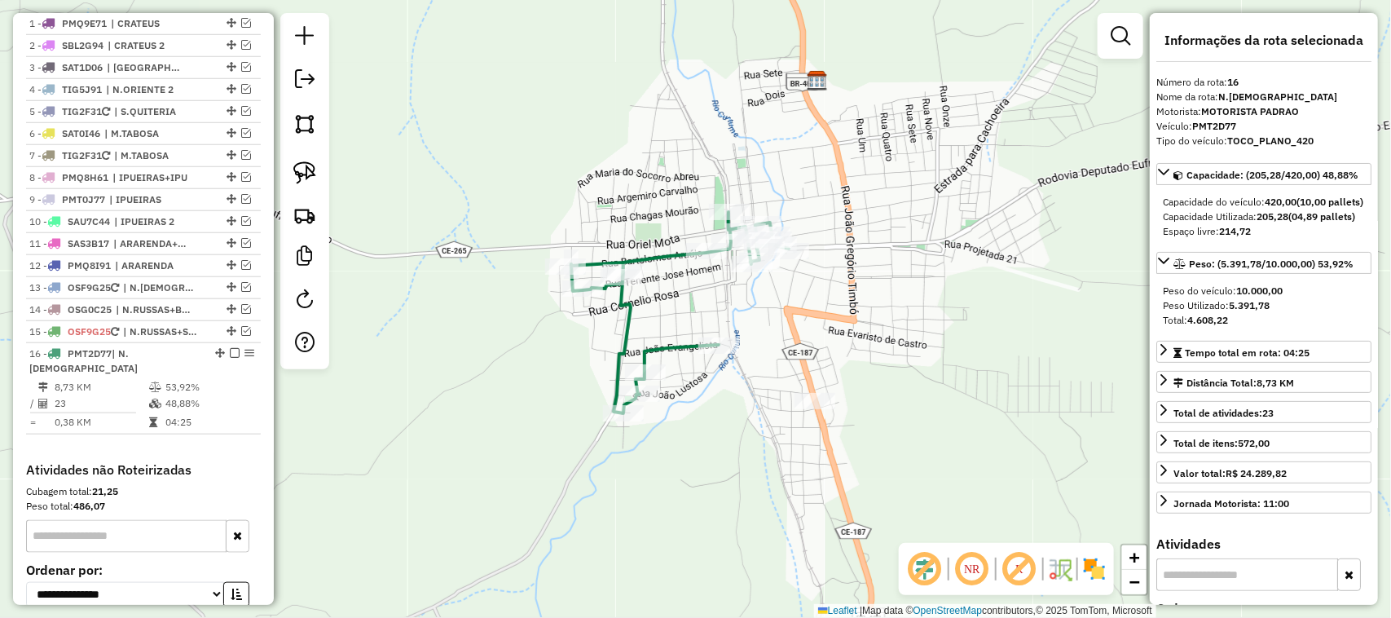
drag, startPoint x: 539, startPoint y: 390, endPoint x: 569, endPoint y: 334, distance: 62.7
click at [569, 343] on div "Janela de atendimento Grade de atendimento Capacidade Transportadoras Veículos …" at bounding box center [695, 309] width 1391 height 618
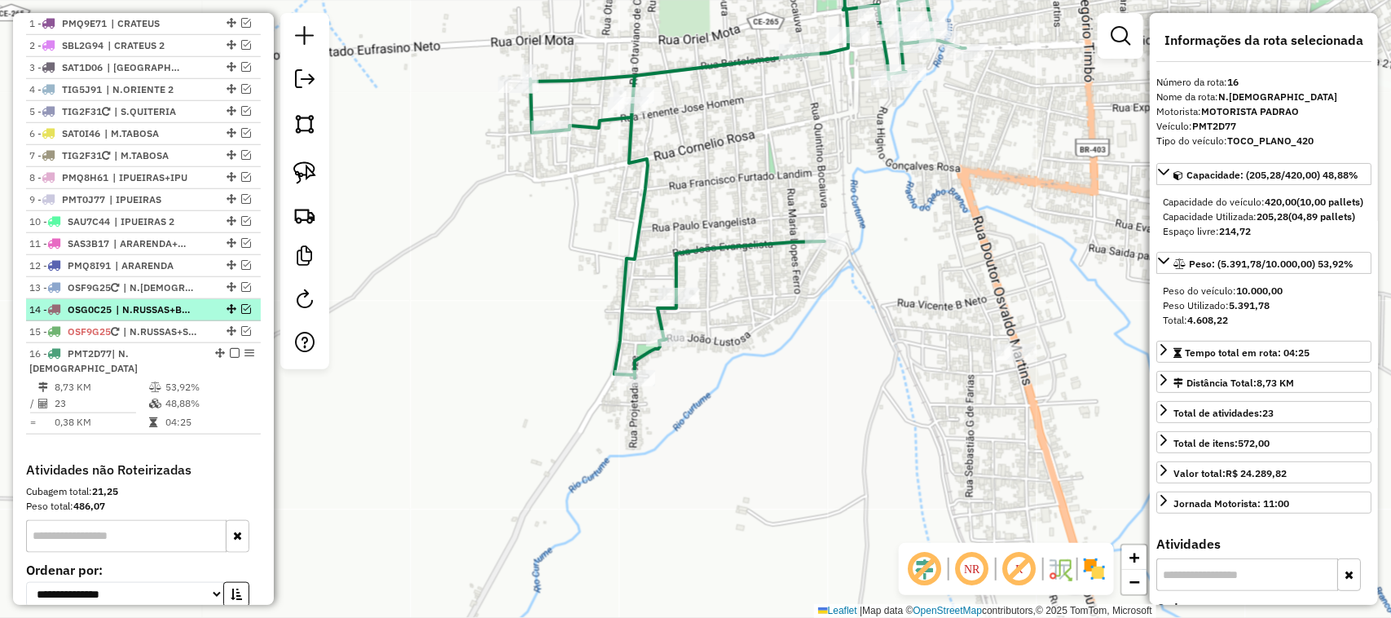
click at [241, 314] on em at bounding box center [246, 309] width 10 height 10
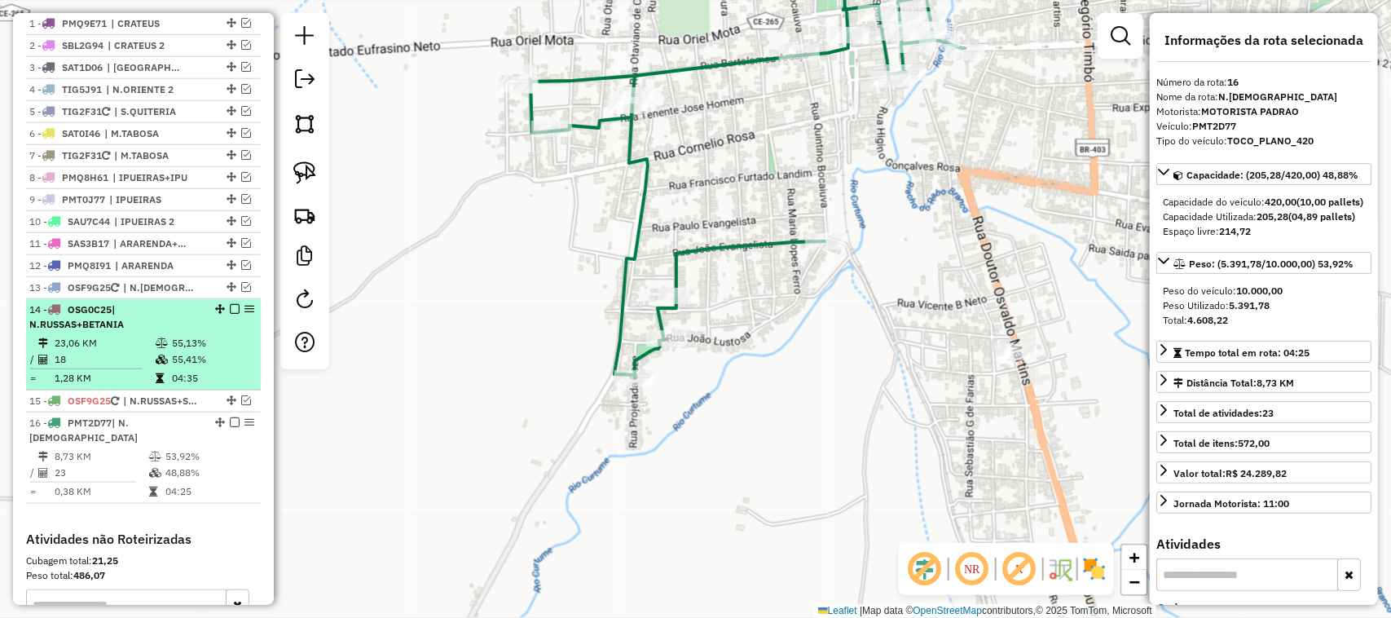
click at [111, 351] on td "23,06 KM" at bounding box center [104, 343] width 101 height 16
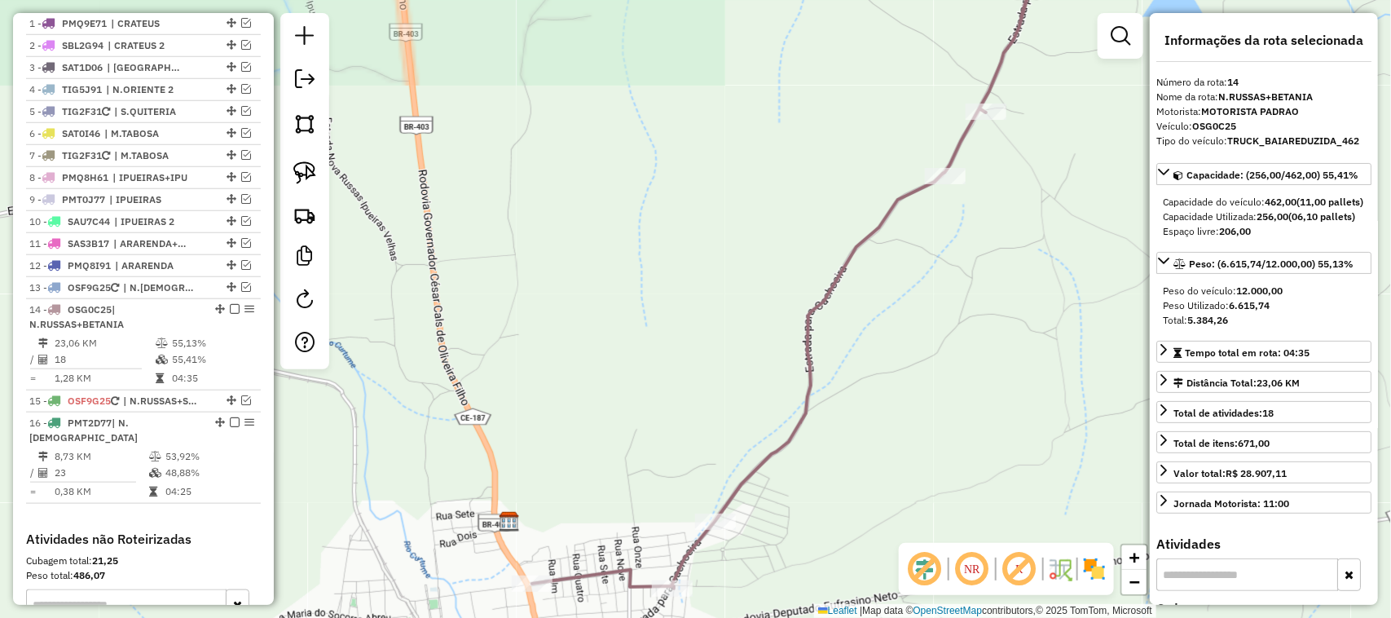
drag, startPoint x: 613, startPoint y: 457, endPoint x: 652, endPoint y: 320, distance: 142.4
click at [649, 331] on div "Janela de atendimento Grade de atendimento Capacidade Transportadoras Veículos …" at bounding box center [695, 309] width 1391 height 618
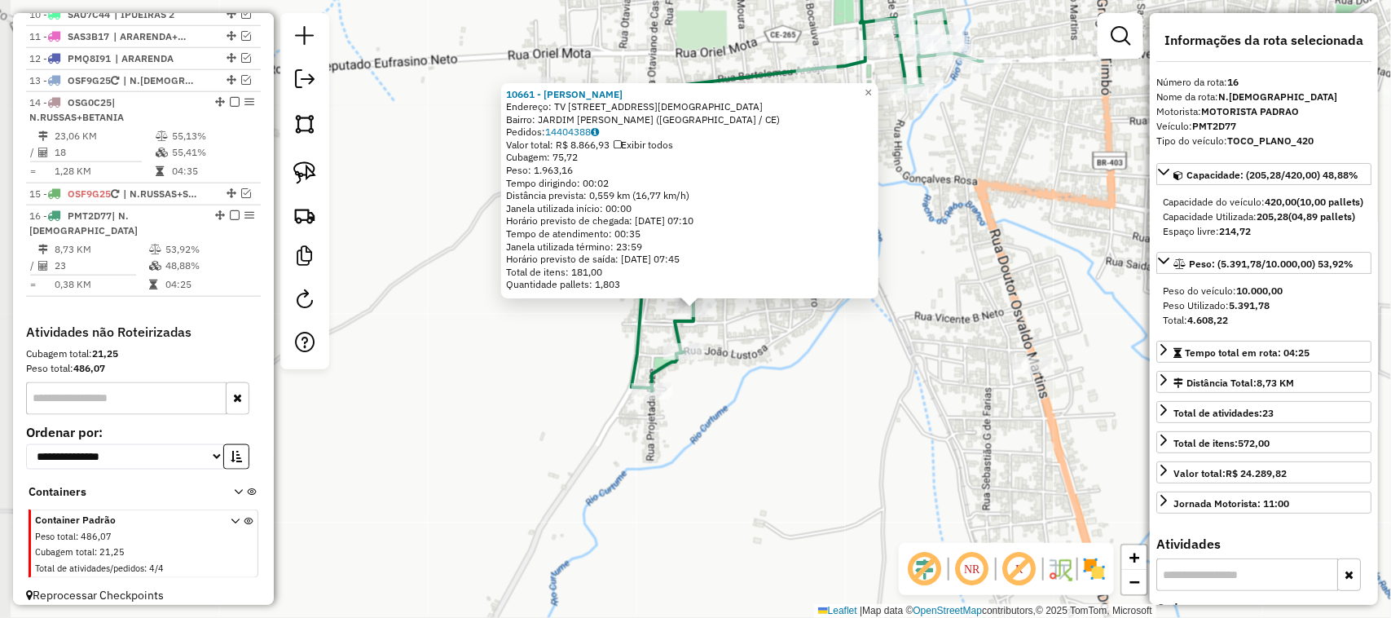
scroll to position [819, 0]
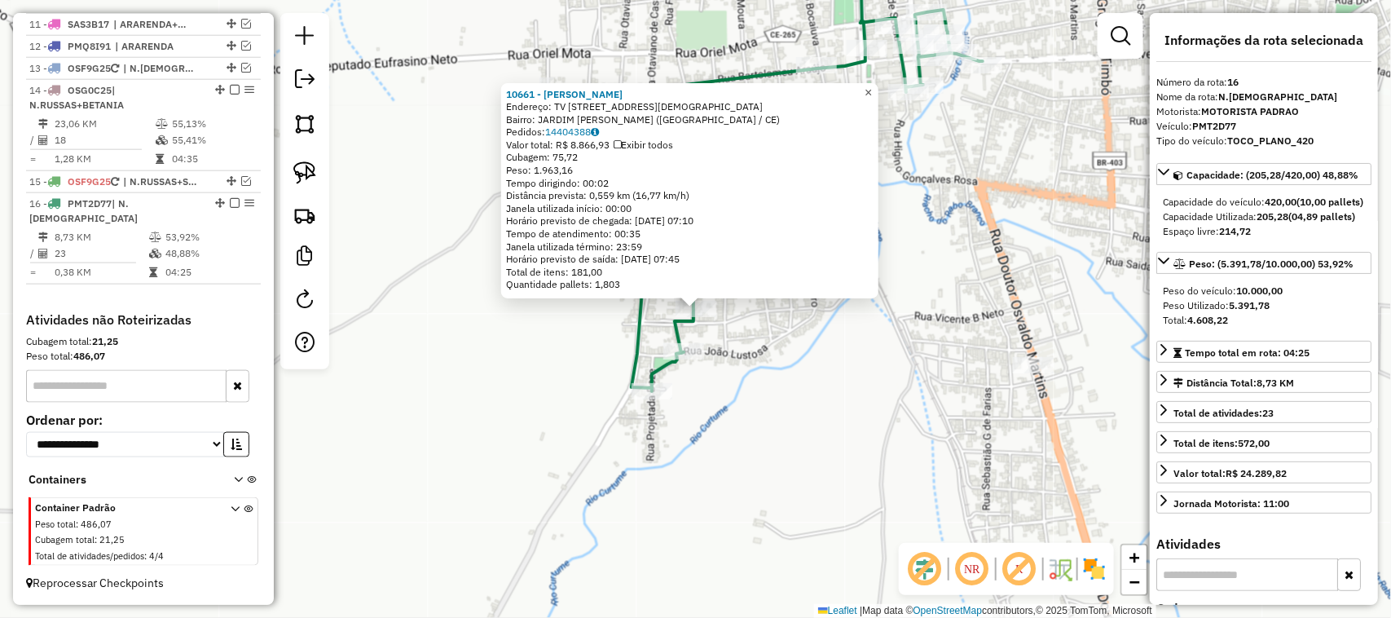
click at [872, 86] on span "×" at bounding box center [868, 93] width 7 height 14
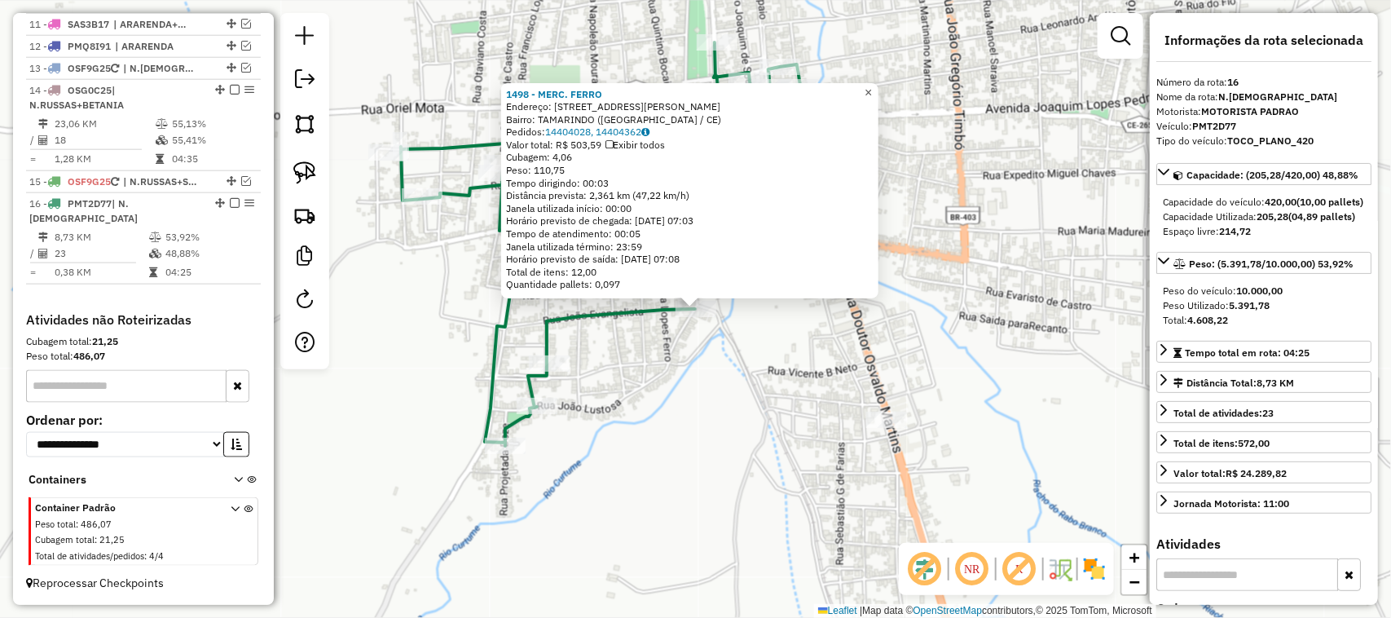
click at [872, 88] on span "×" at bounding box center [868, 93] width 7 height 14
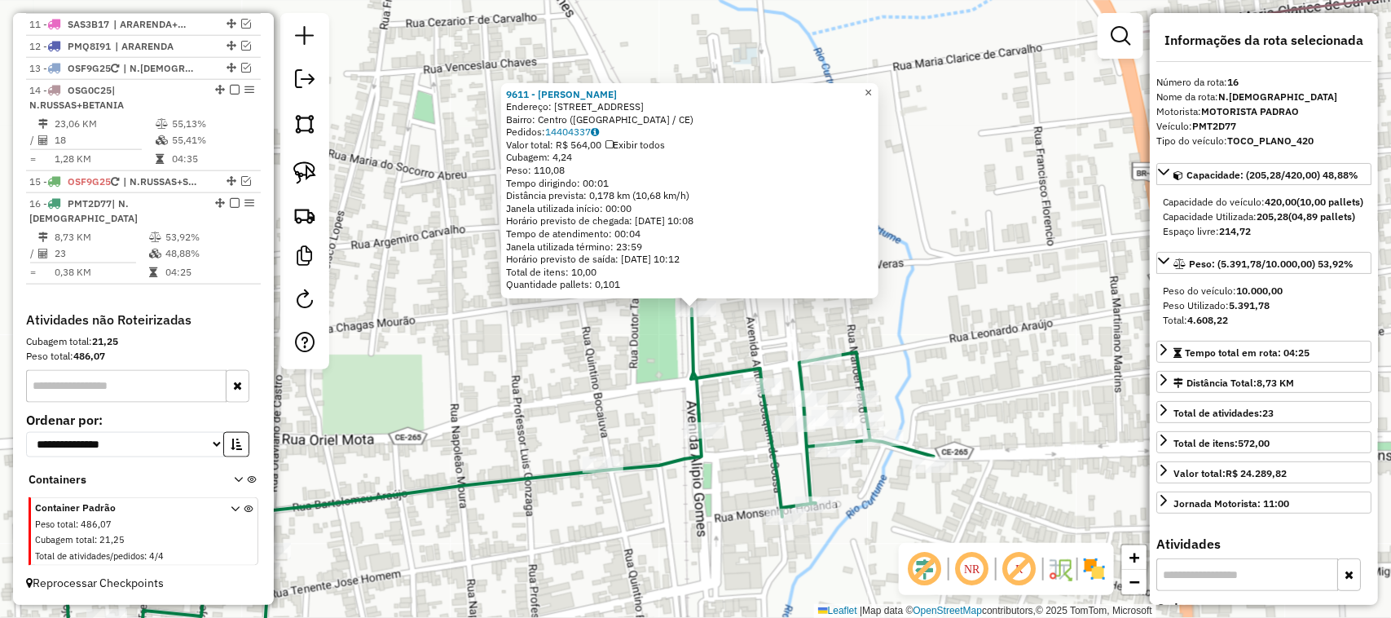
click at [872, 88] on span "×" at bounding box center [868, 93] width 7 height 14
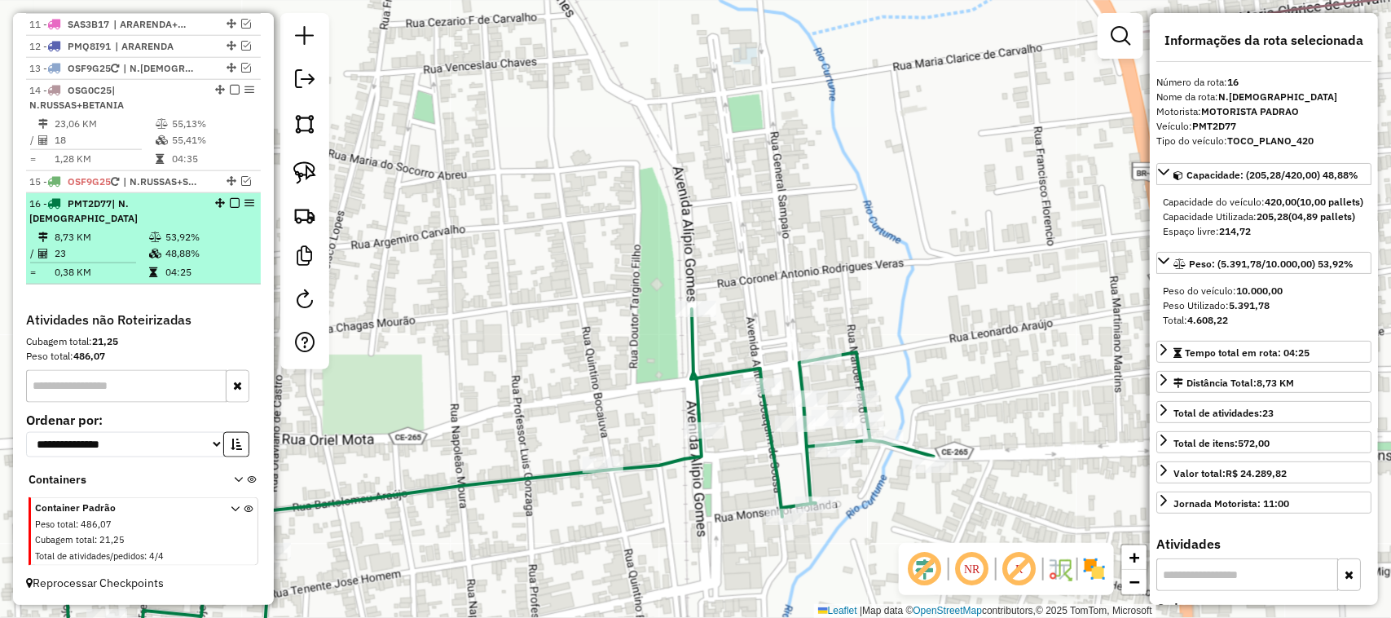
click at [230, 208] on em at bounding box center [235, 203] width 10 height 10
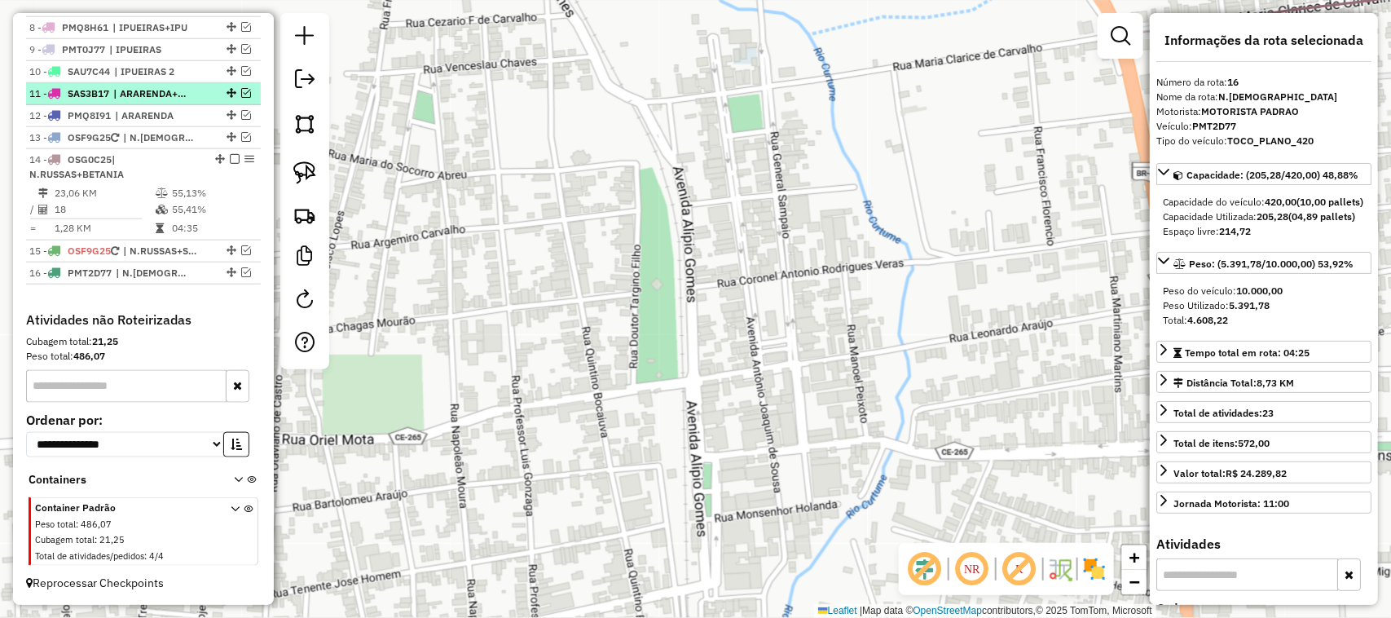
click at [232, 154] on em at bounding box center [235, 159] width 10 height 10
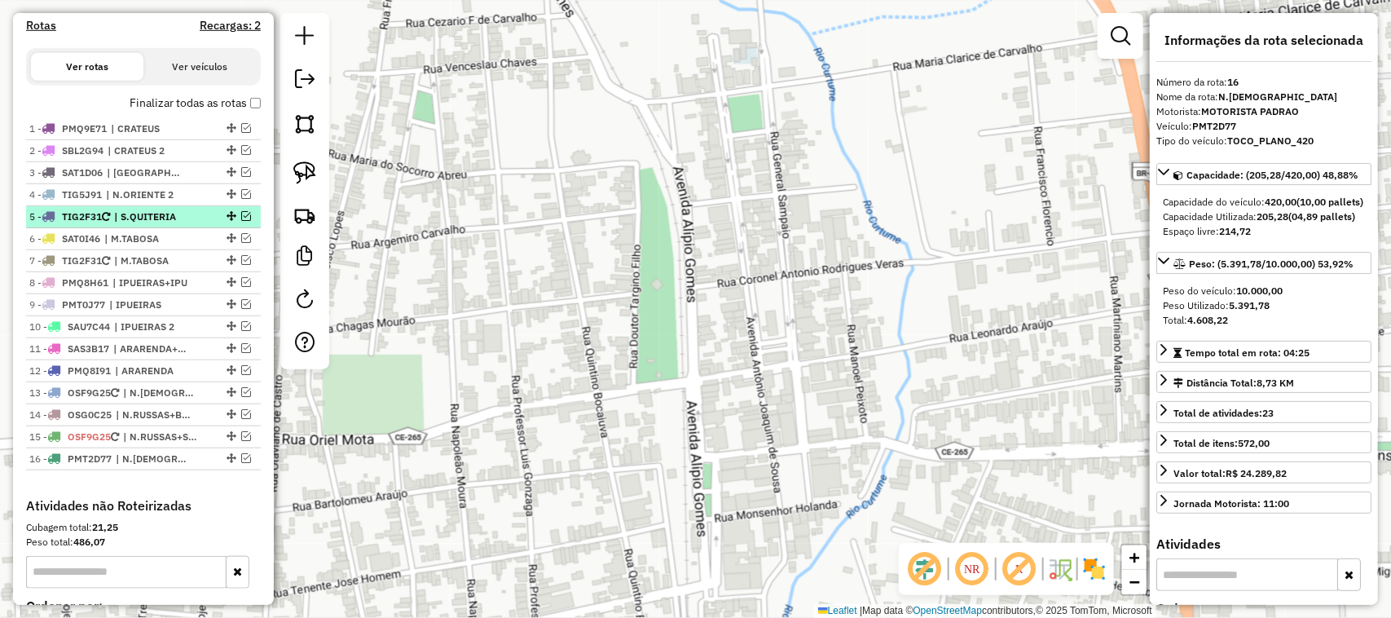
scroll to position [491, 0]
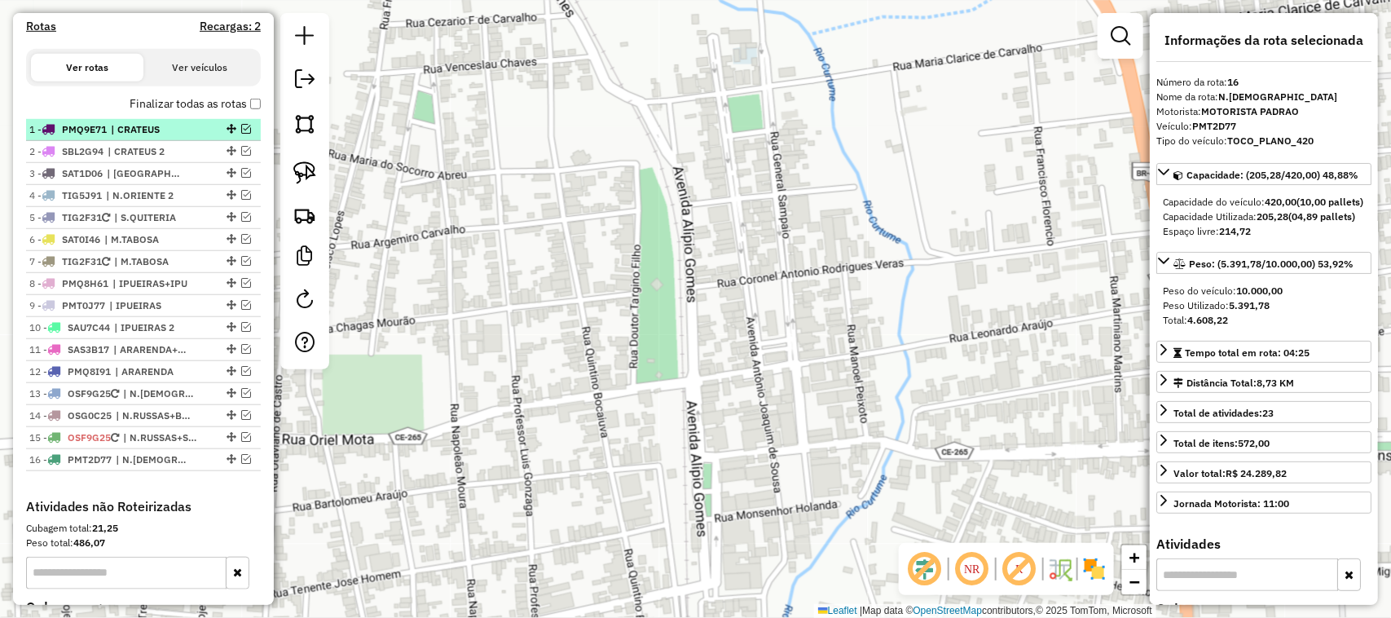
click at [241, 134] on em at bounding box center [246, 129] width 10 height 10
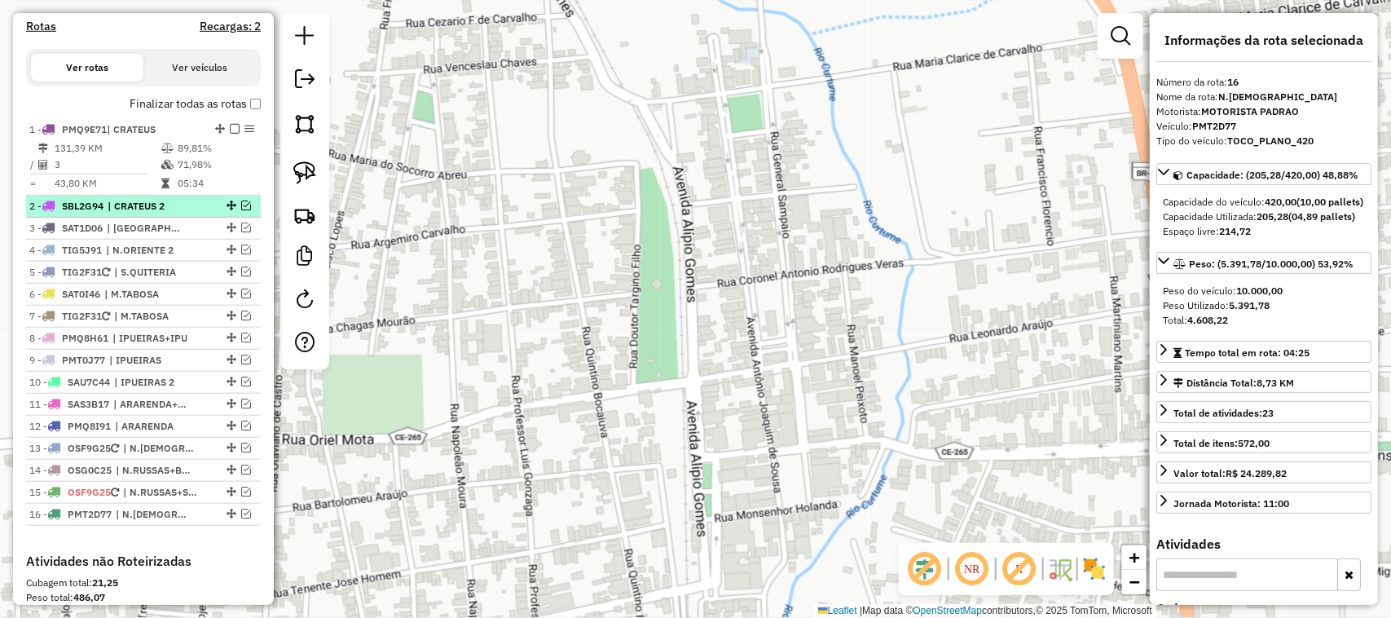
click at [241, 210] on em at bounding box center [246, 205] width 10 height 10
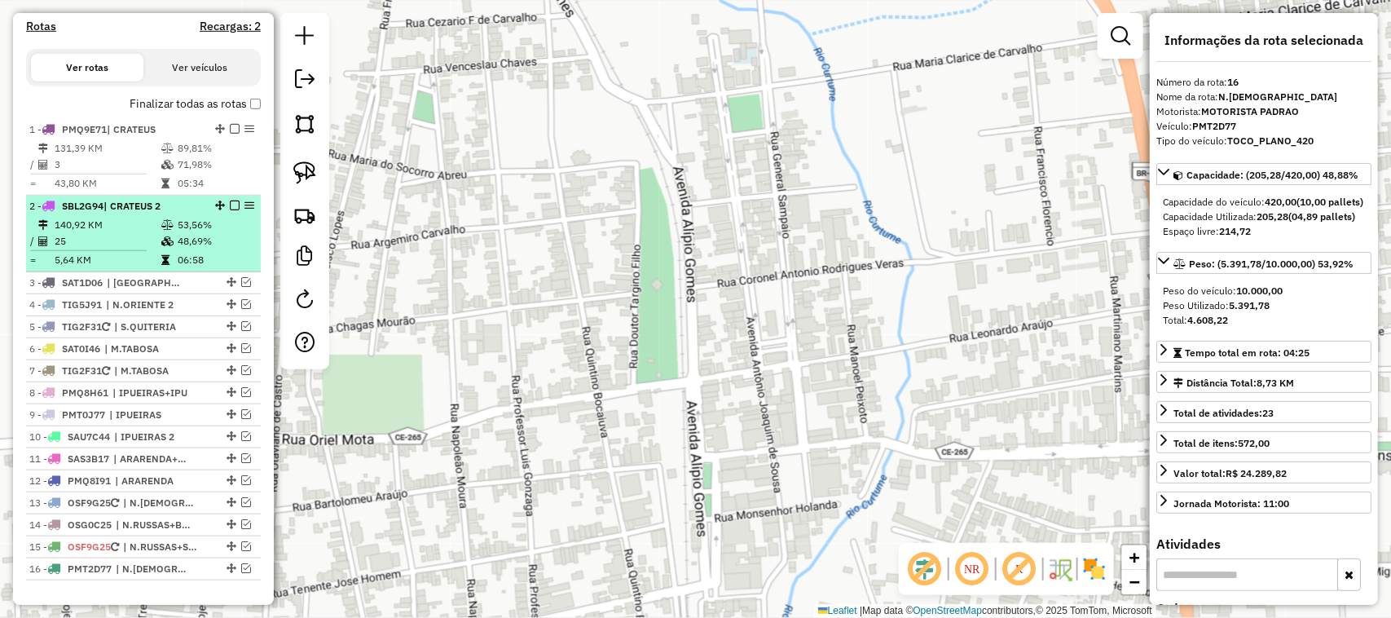
click at [231, 212] on div "2 - SBL2G94 | CRATEUS 2" at bounding box center [143, 206] width 228 height 15
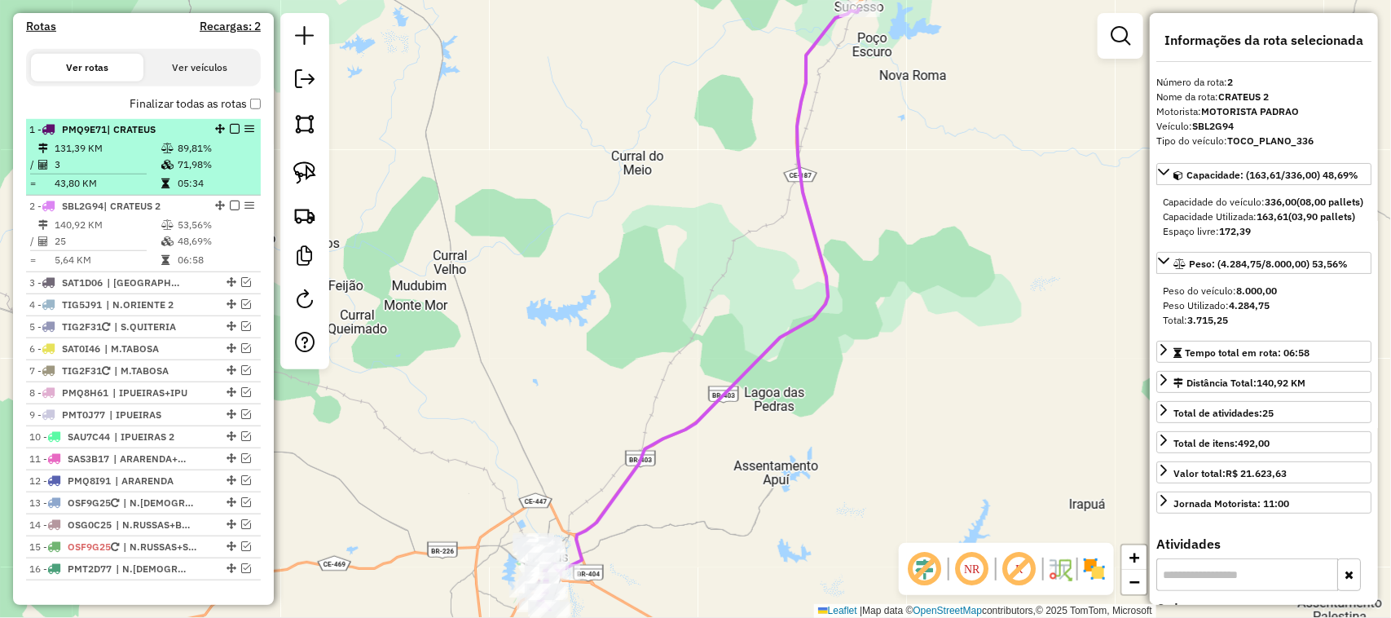
click at [230, 134] on em at bounding box center [235, 129] width 10 height 10
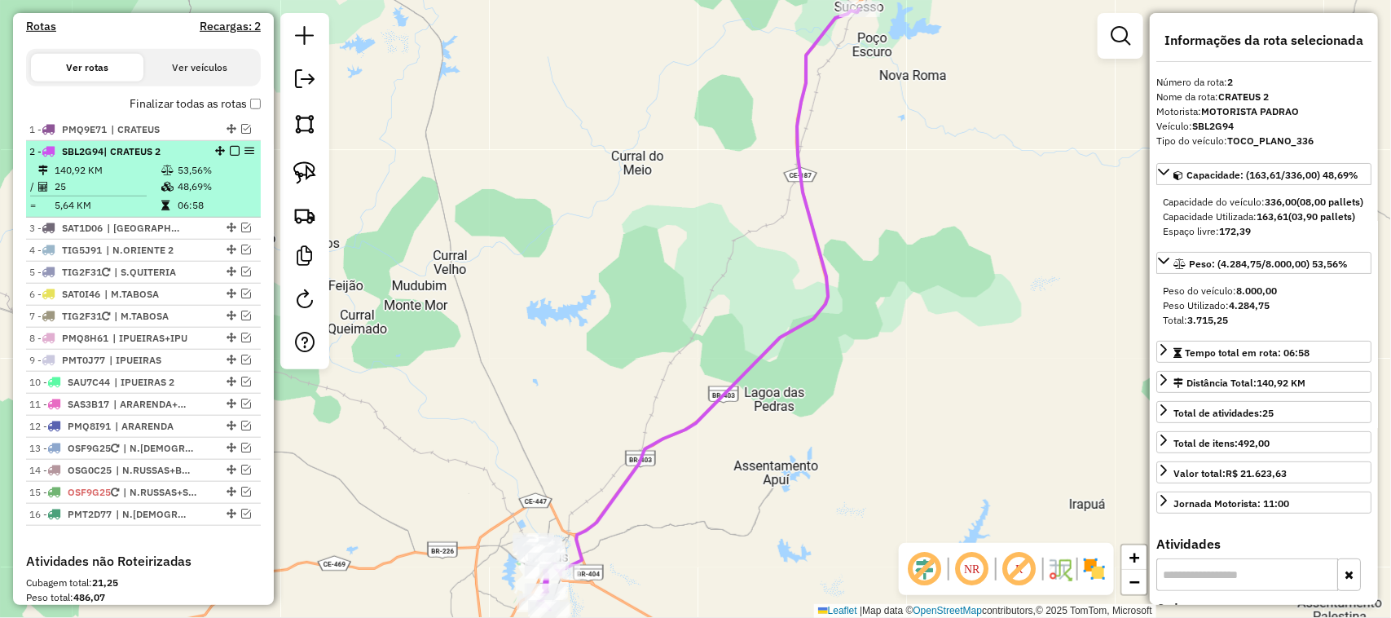
click at [232, 156] on em at bounding box center [235, 151] width 10 height 10
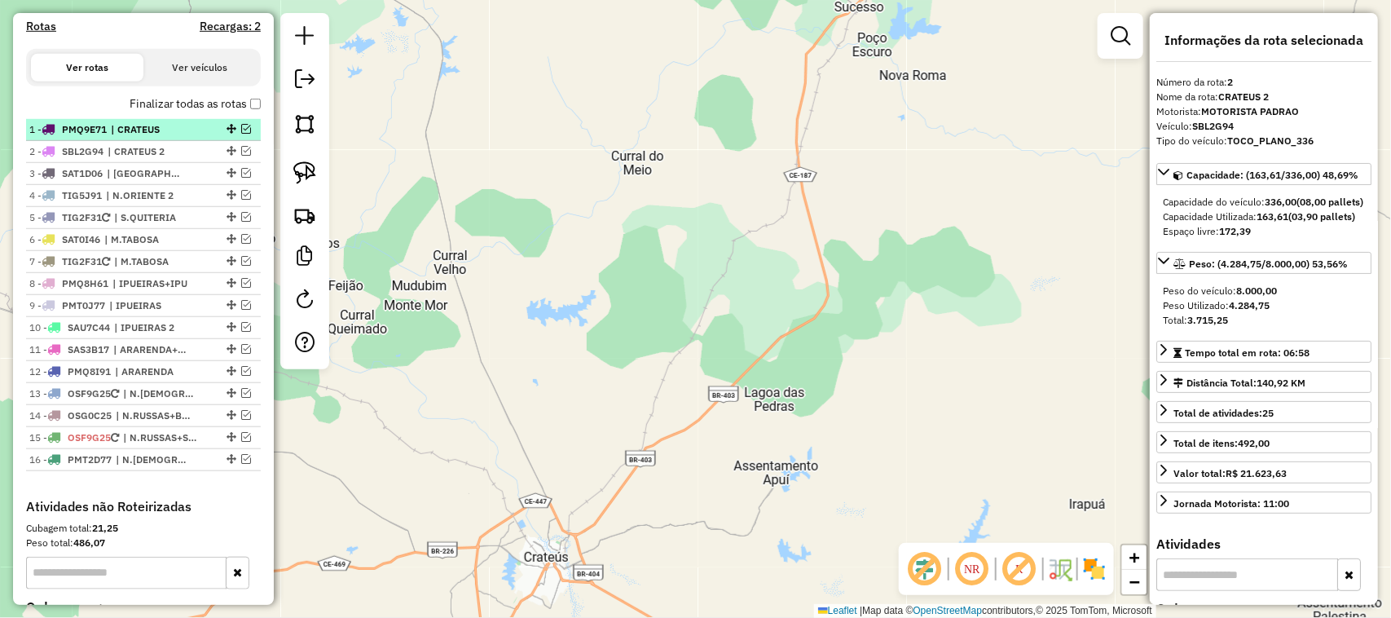
click at [244, 134] on em at bounding box center [246, 129] width 10 height 10
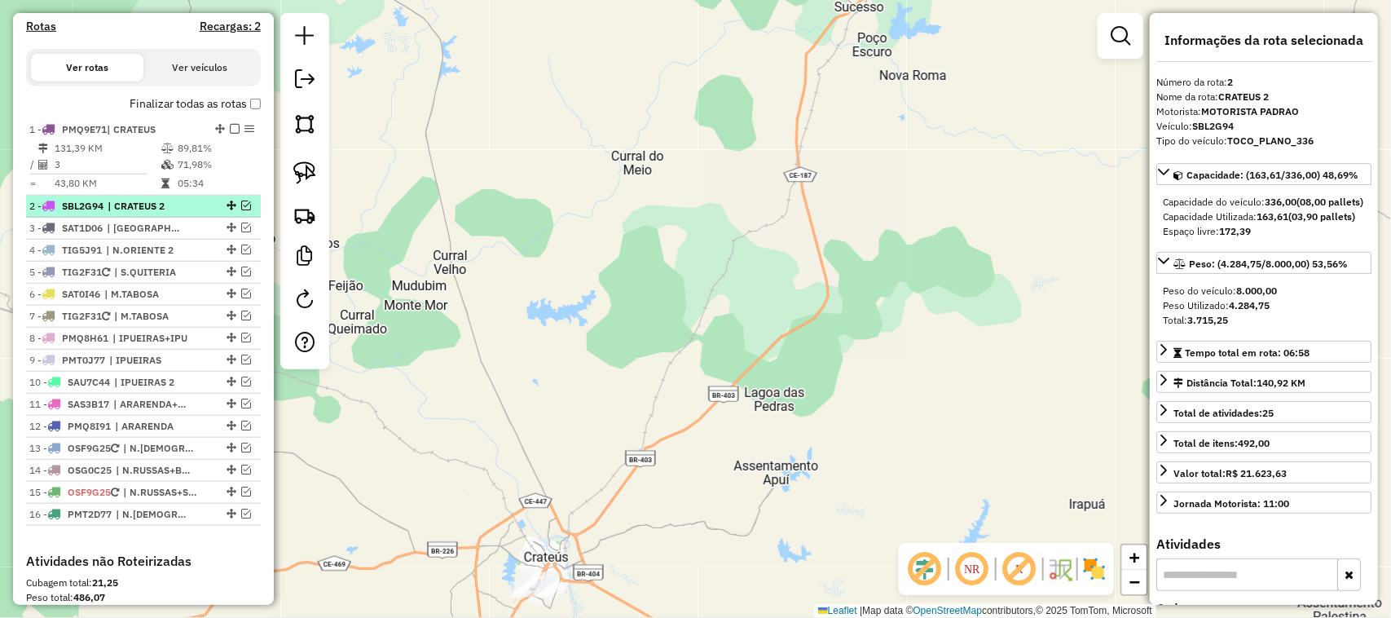
click at [235, 210] on div at bounding box center [229, 205] width 49 height 10
click at [241, 210] on em at bounding box center [246, 205] width 10 height 10
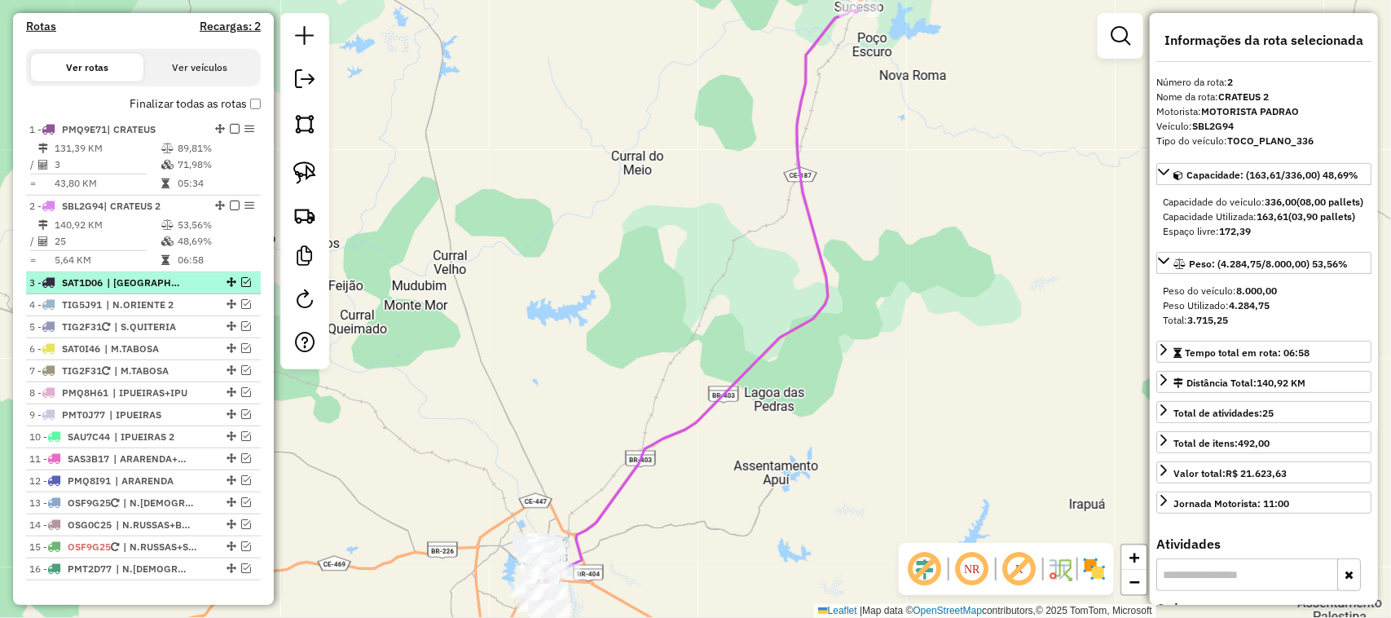
click at [244, 287] on em at bounding box center [246, 282] width 10 height 10
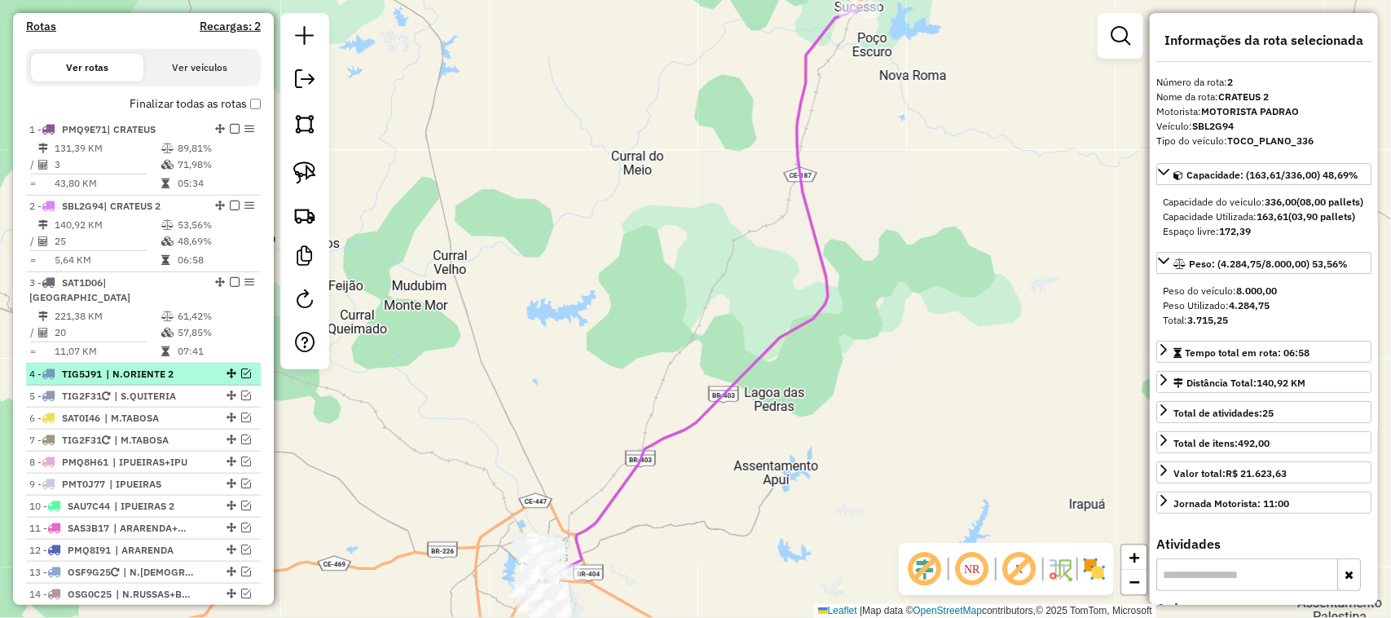
click at [242, 372] on em at bounding box center [246, 373] width 10 height 10
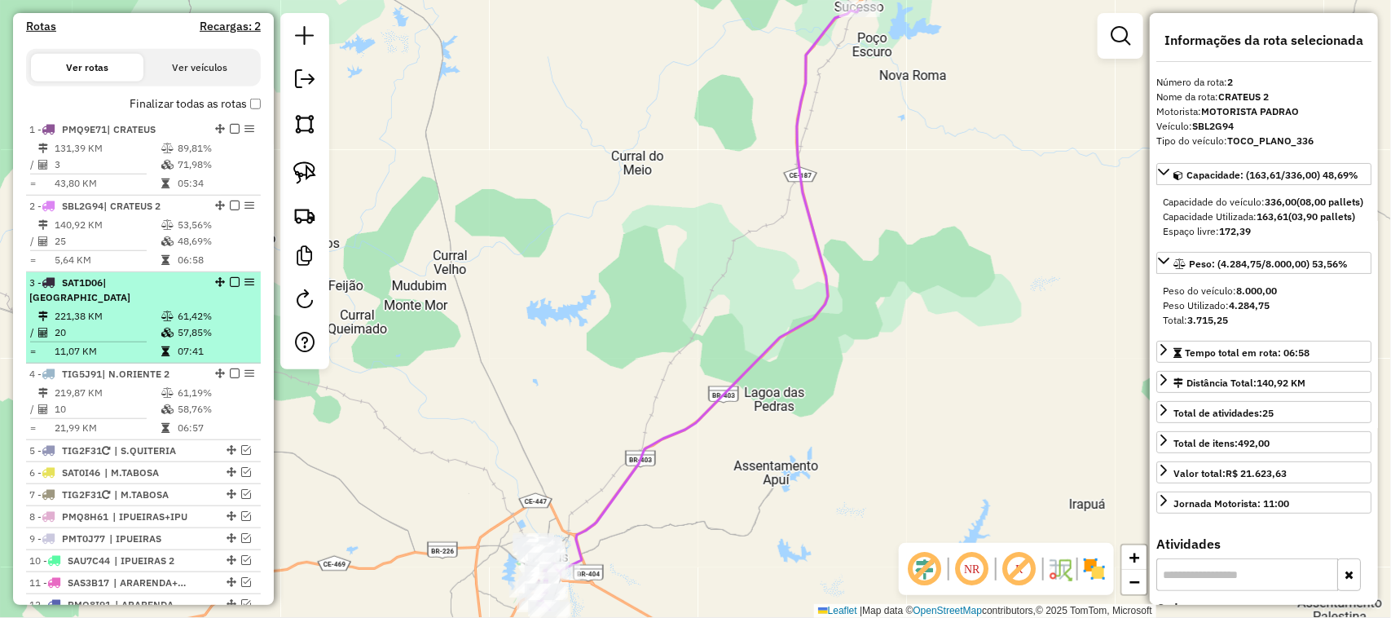
click at [128, 328] on td "20" at bounding box center [107, 332] width 107 height 16
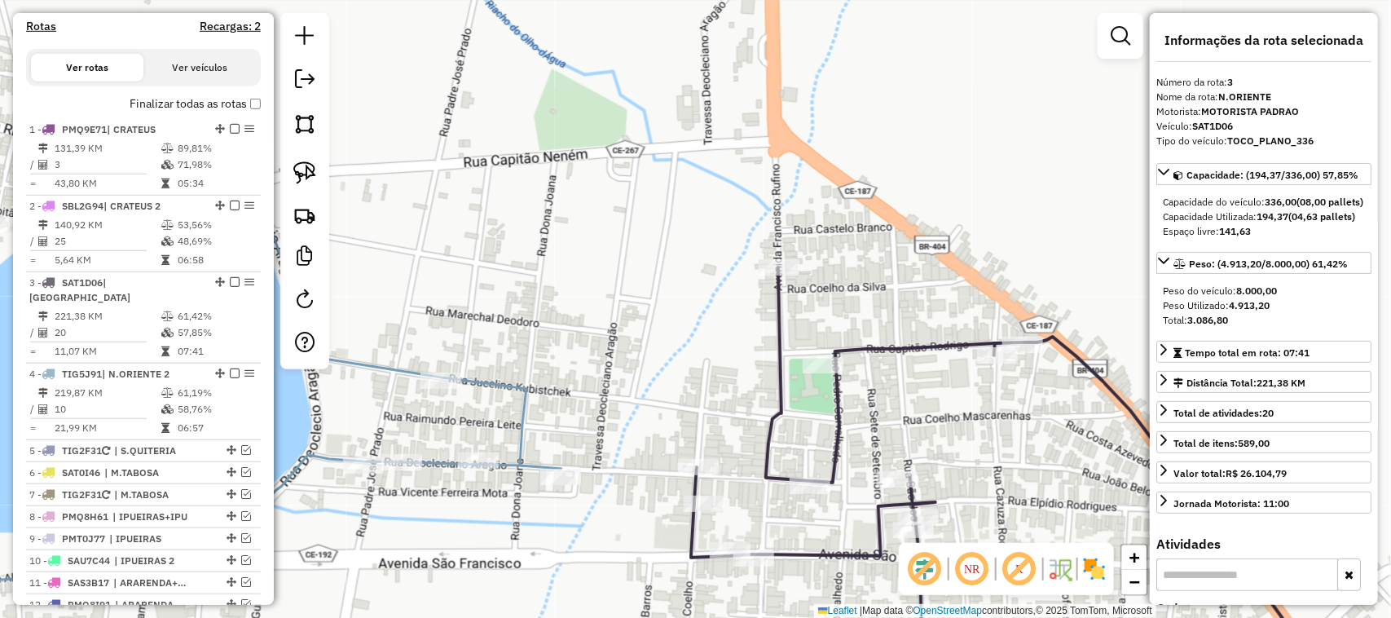
drag, startPoint x: 689, startPoint y: 428, endPoint x: 724, endPoint y: 352, distance: 83.2
click at [722, 359] on div "Janela de atendimento Grade de atendimento Capacidade Transportadoras Veículos …" at bounding box center [695, 309] width 1391 height 618
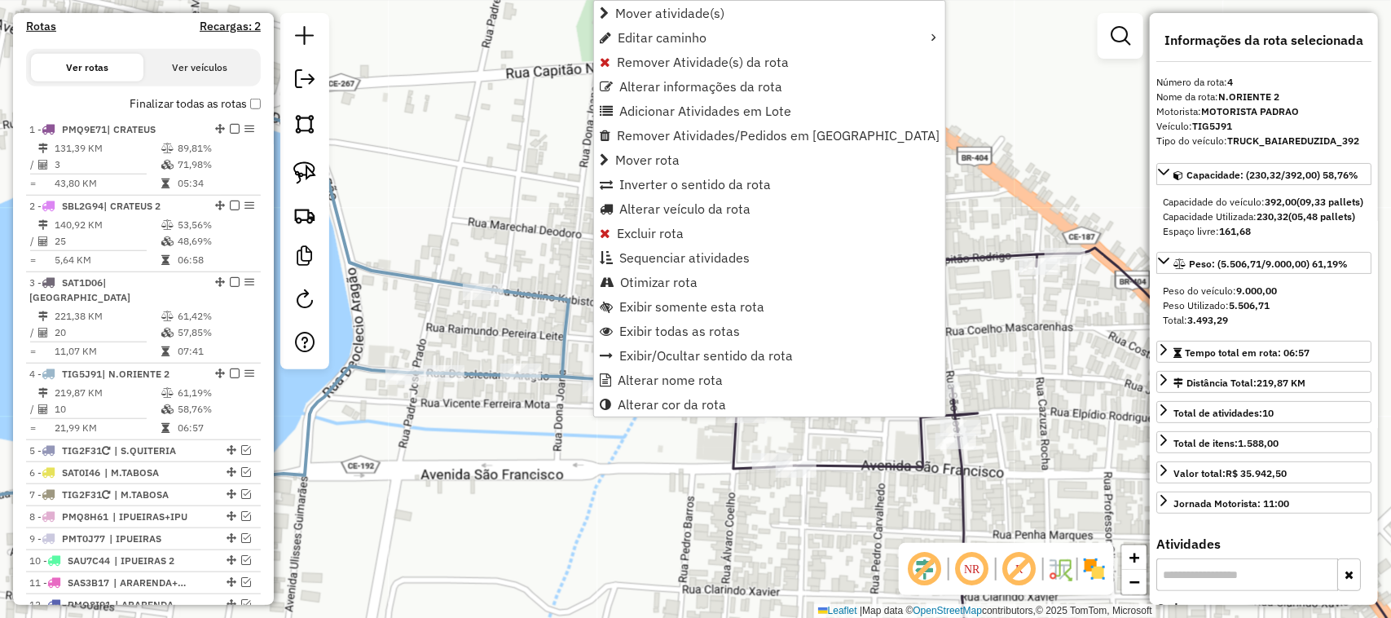
scroll to position [841, 0]
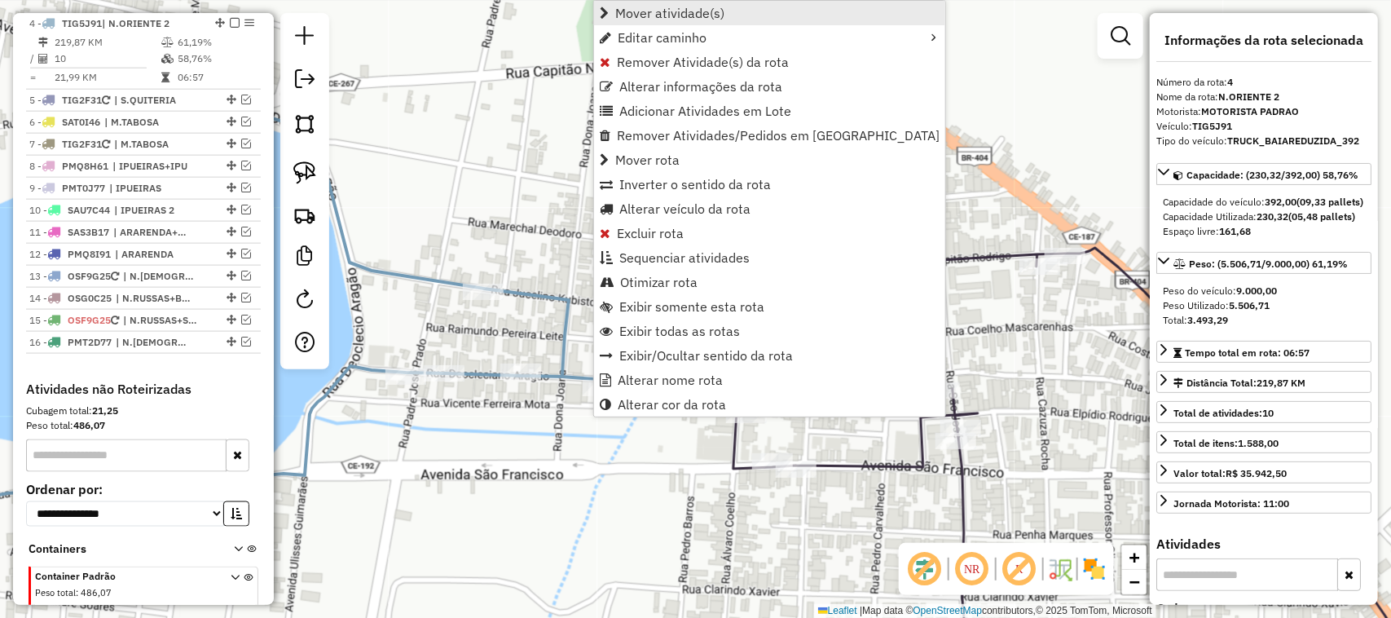
click at [654, 7] on span "Mover atividade(s)" at bounding box center [669, 13] width 109 height 13
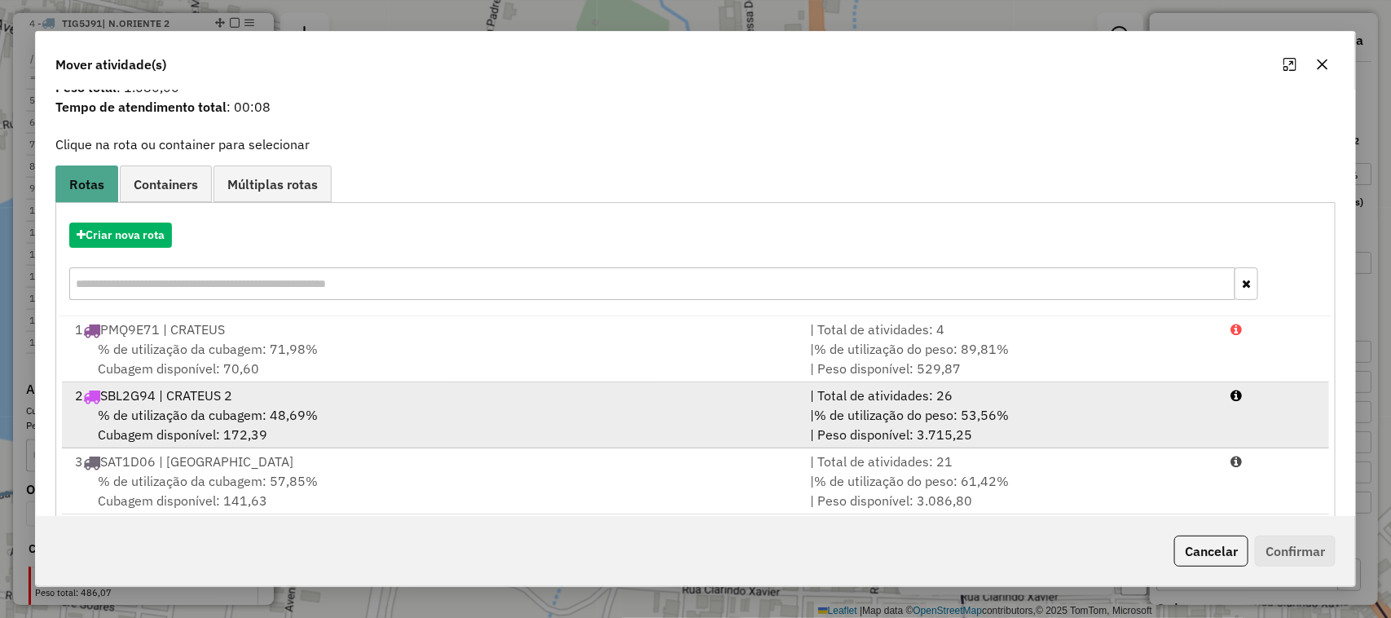
scroll to position [86, 0]
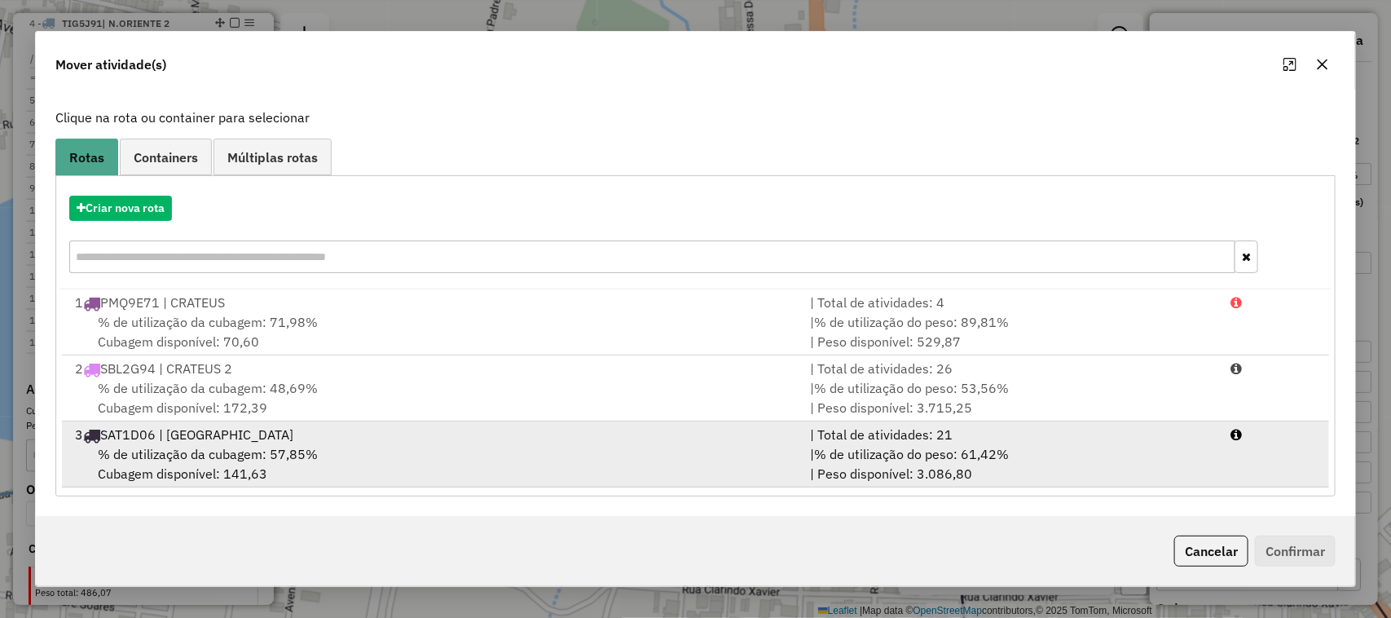
click at [214, 456] on span "% de utilização da cubagem: 57,85%" at bounding box center [208, 454] width 220 height 16
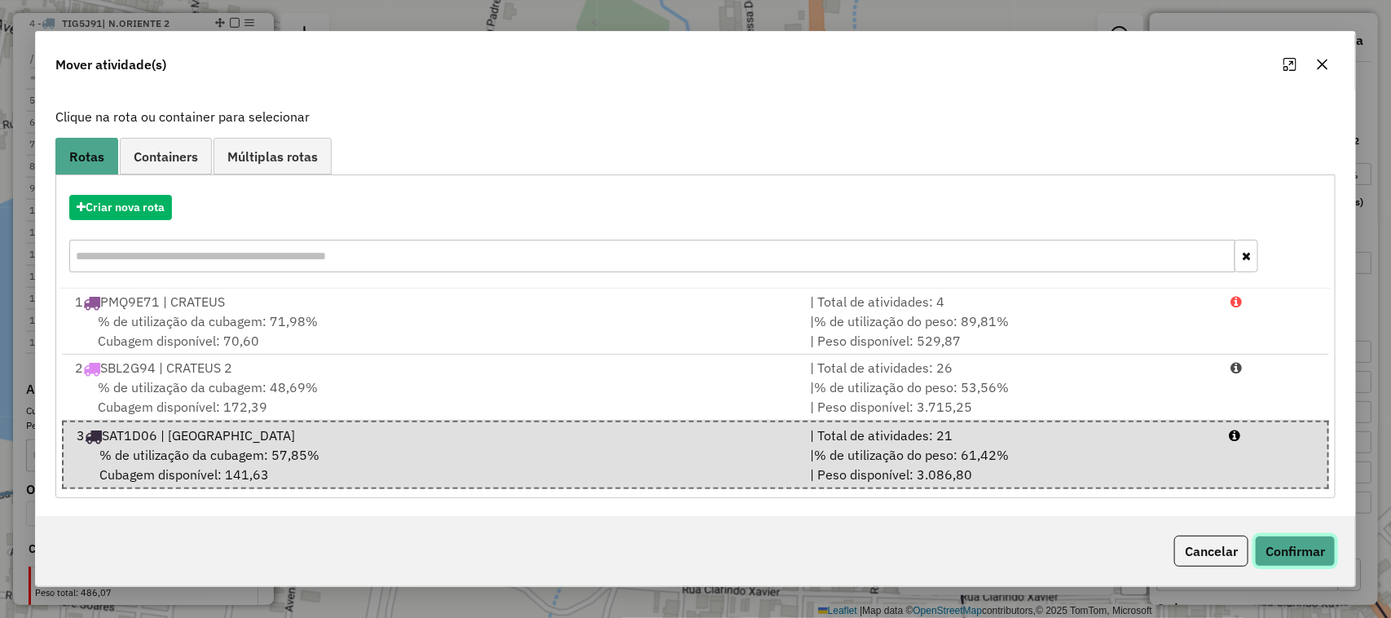
click at [1289, 544] on button "Confirmar" at bounding box center [1295, 550] width 81 height 31
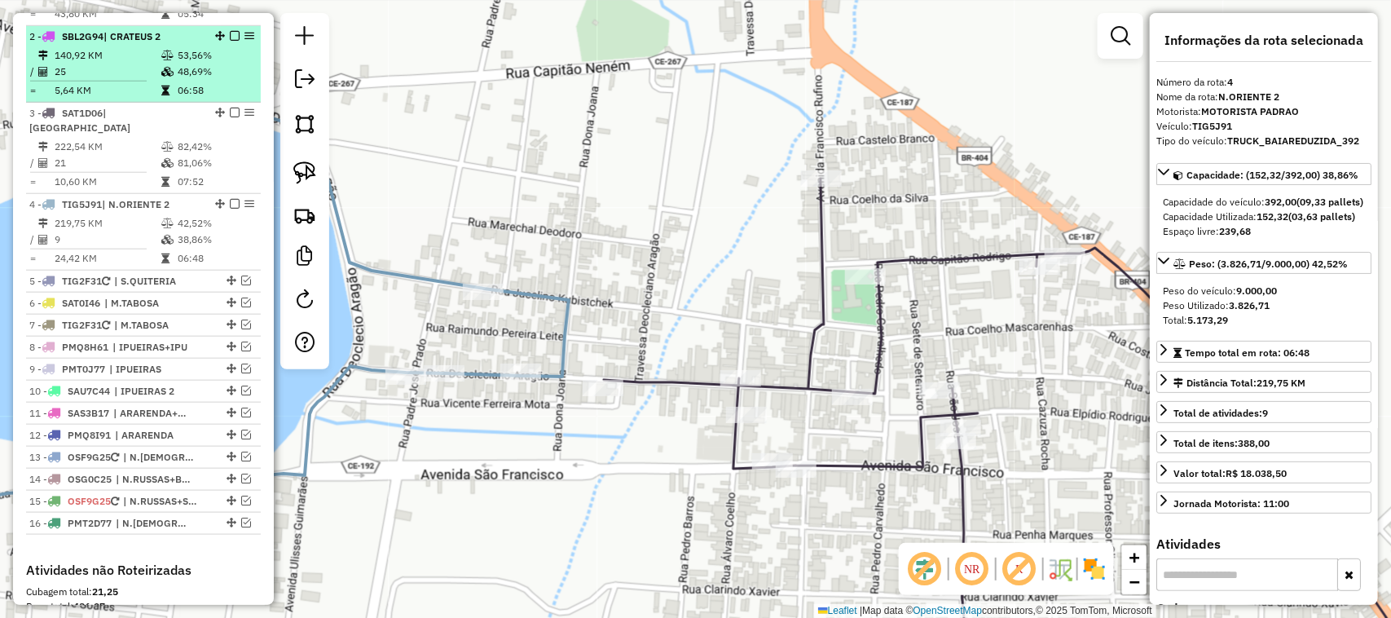
scroll to position [637, 0]
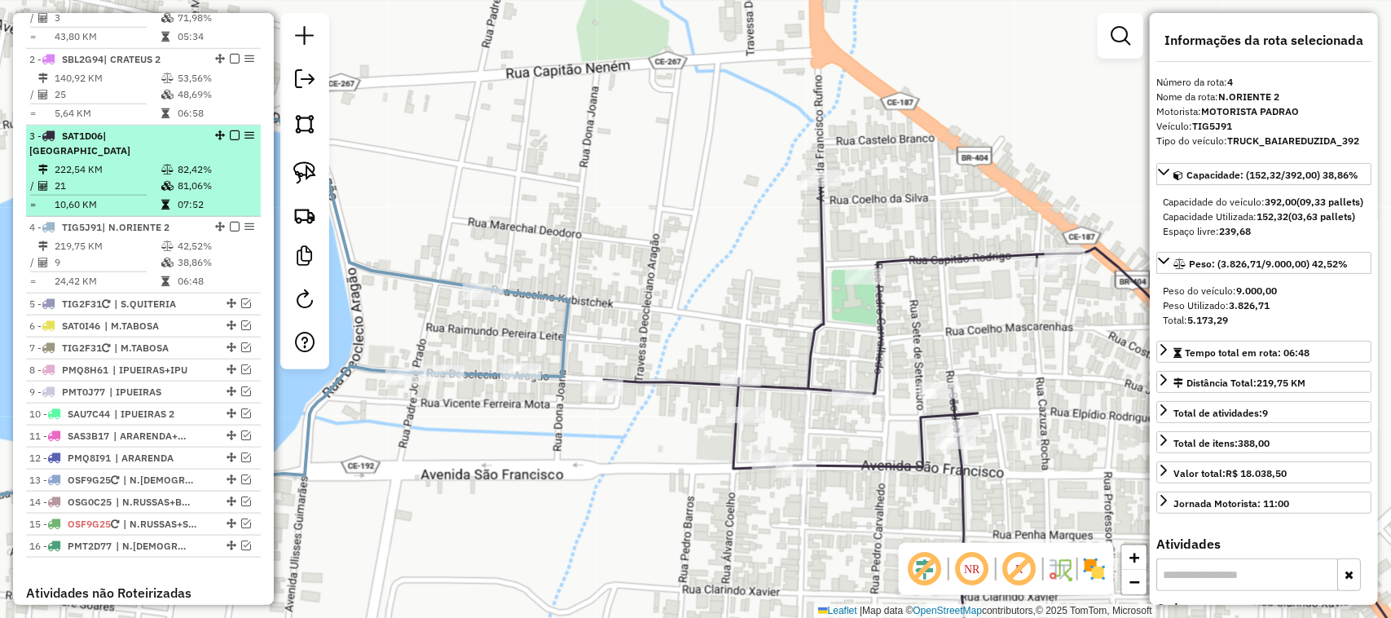
click at [124, 179] on td "21" at bounding box center [107, 186] width 107 height 16
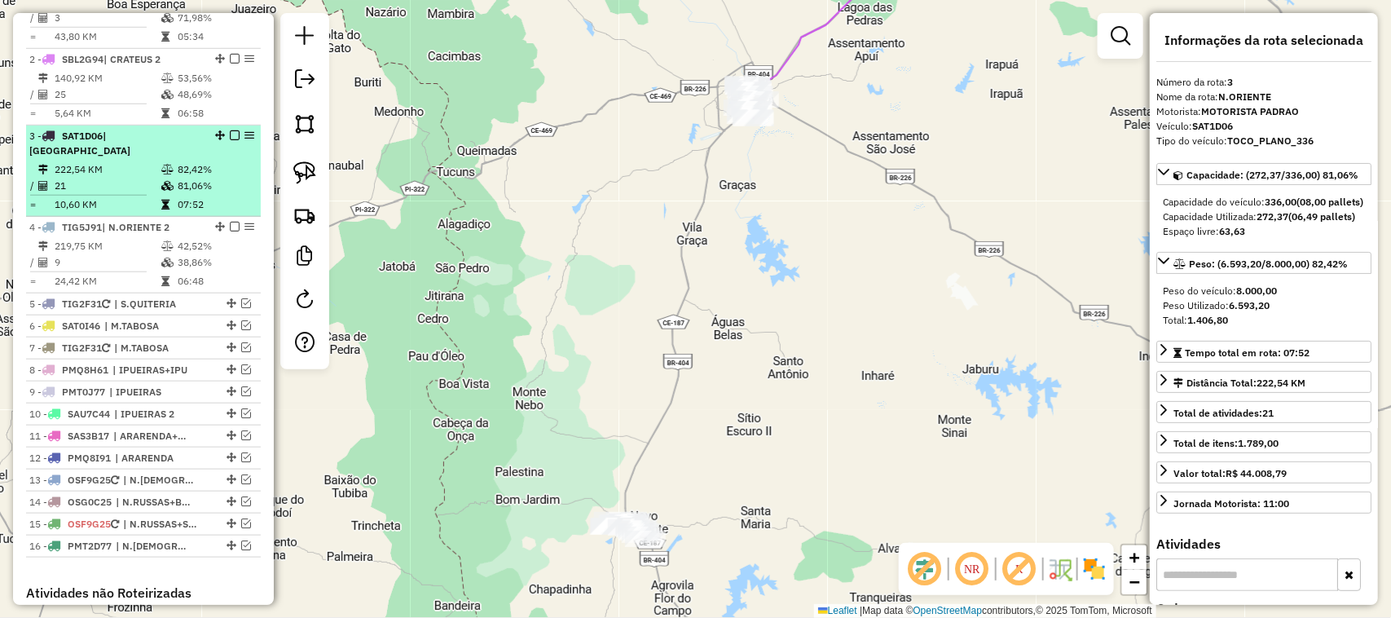
click at [232, 140] on em at bounding box center [235, 135] width 10 height 10
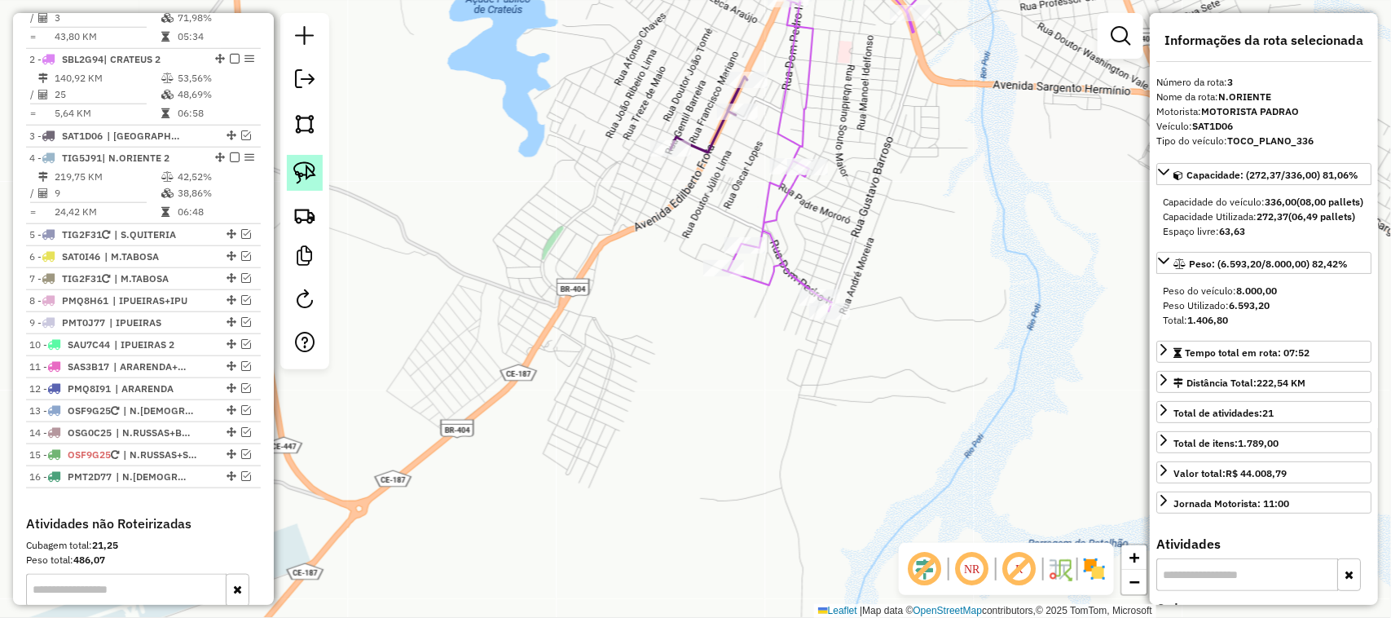
click at [304, 168] on img at bounding box center [304, 172] width 23 height 23
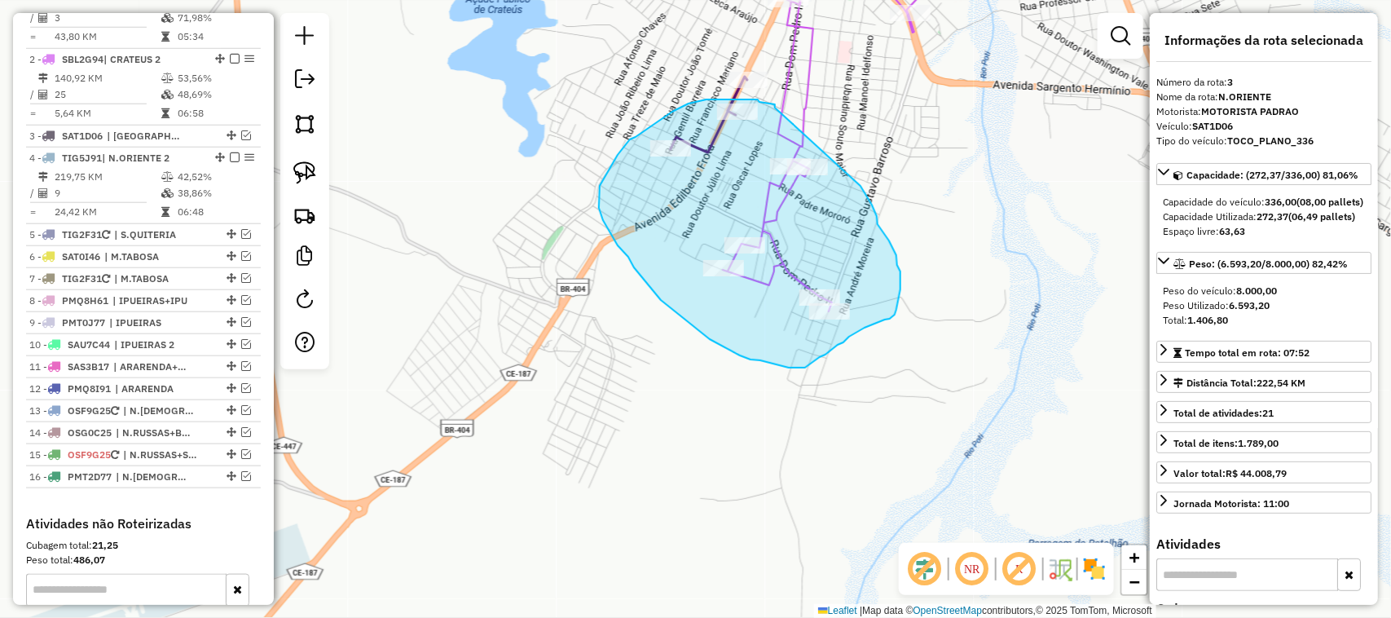
drag, startPoint x: 775, startPoint y: 106, endPoint x: 858, endPoint y: 186, distance: 115.3
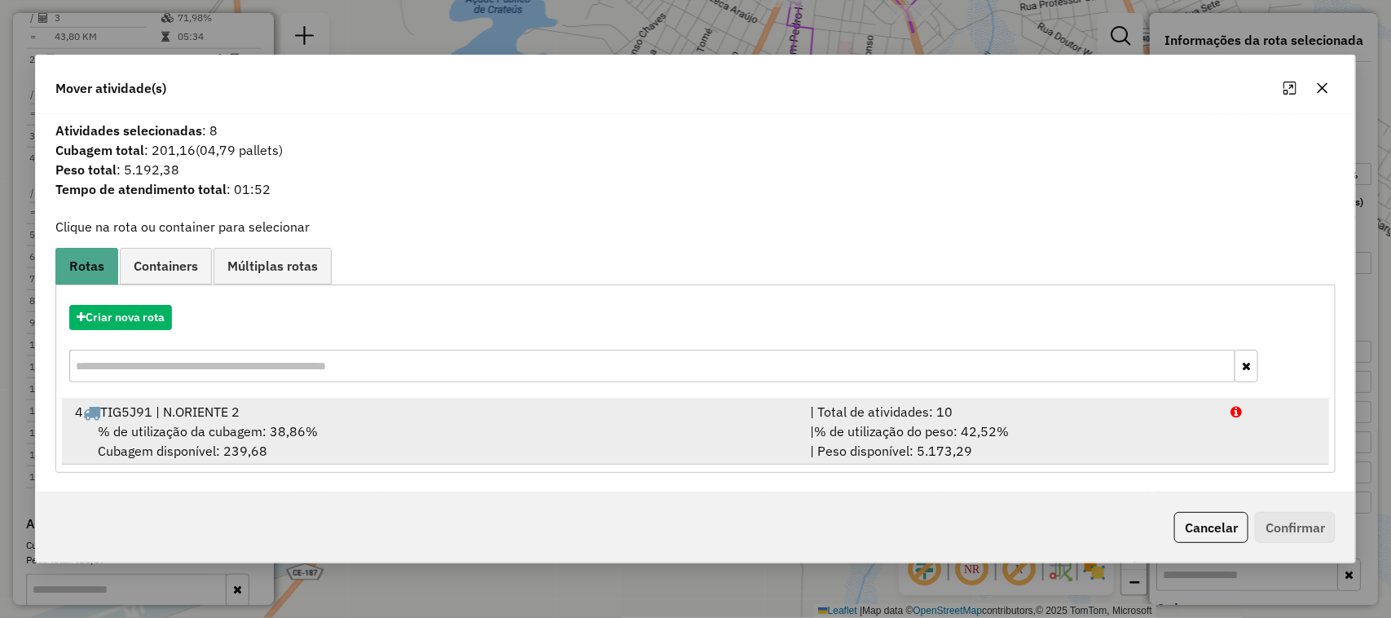
click at [187, 432] on span "% de utilização da cubagem: 38,86%" at bounding box center [208, 431] width 220 height 16
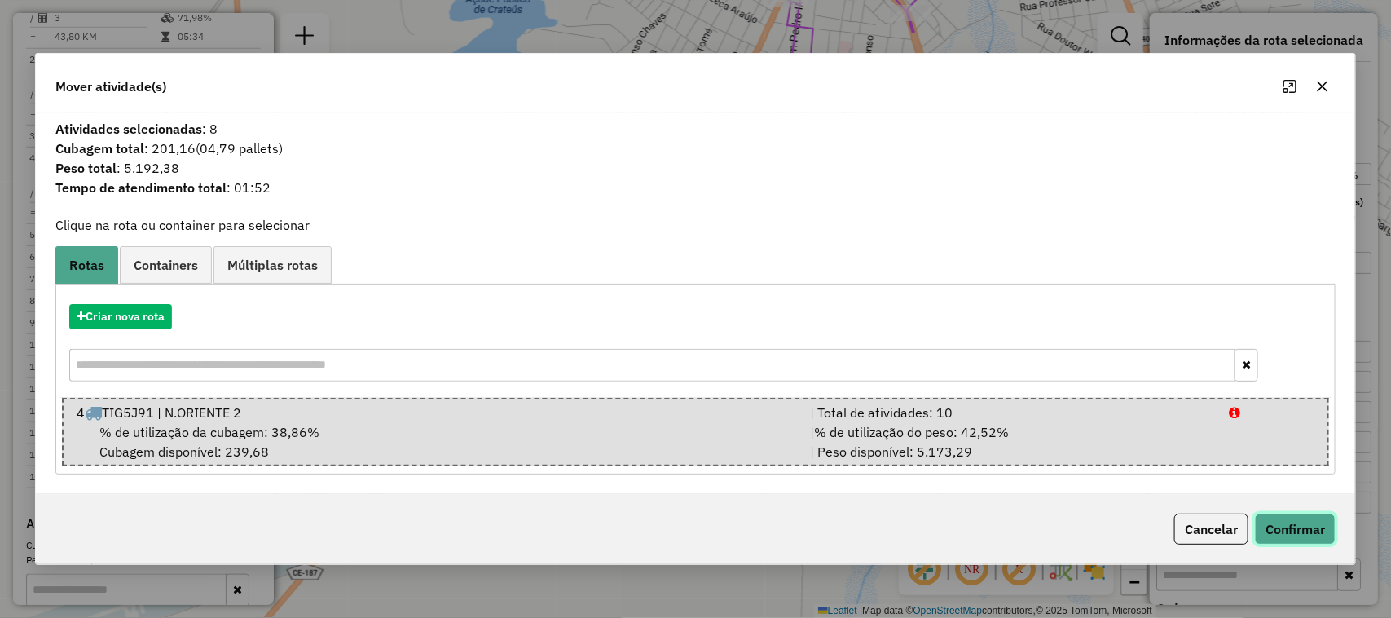
click at [1300, 528] on button "Confirmar" at bounding box center [1295, 528] width 81 height 31
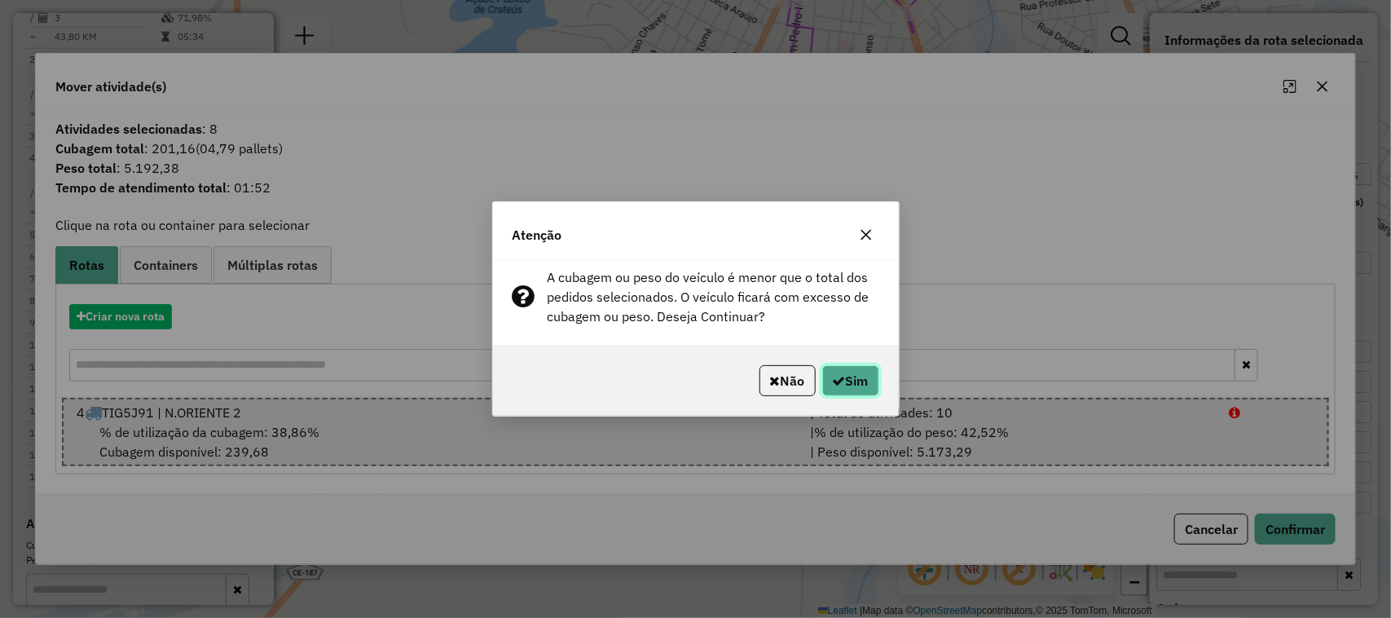
click at [865, 376] on button "Sim" at bounding box center [850, 380] width 57 height 31
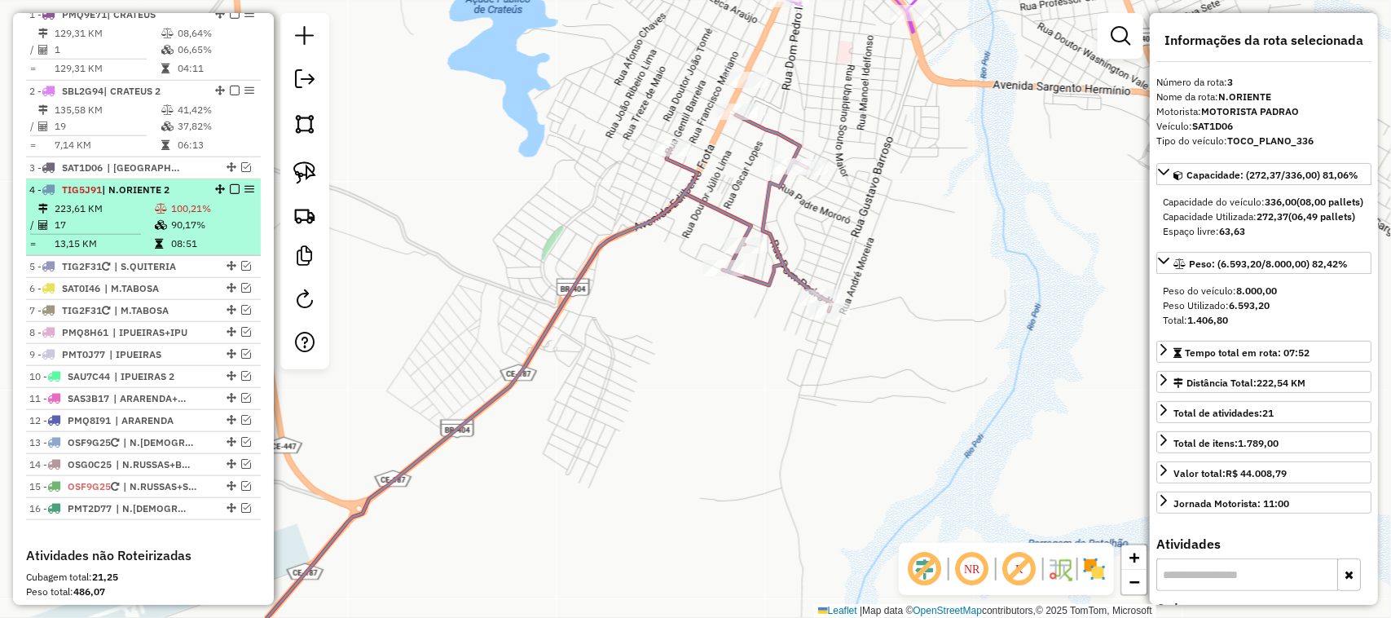
scroll to position [560, 0]
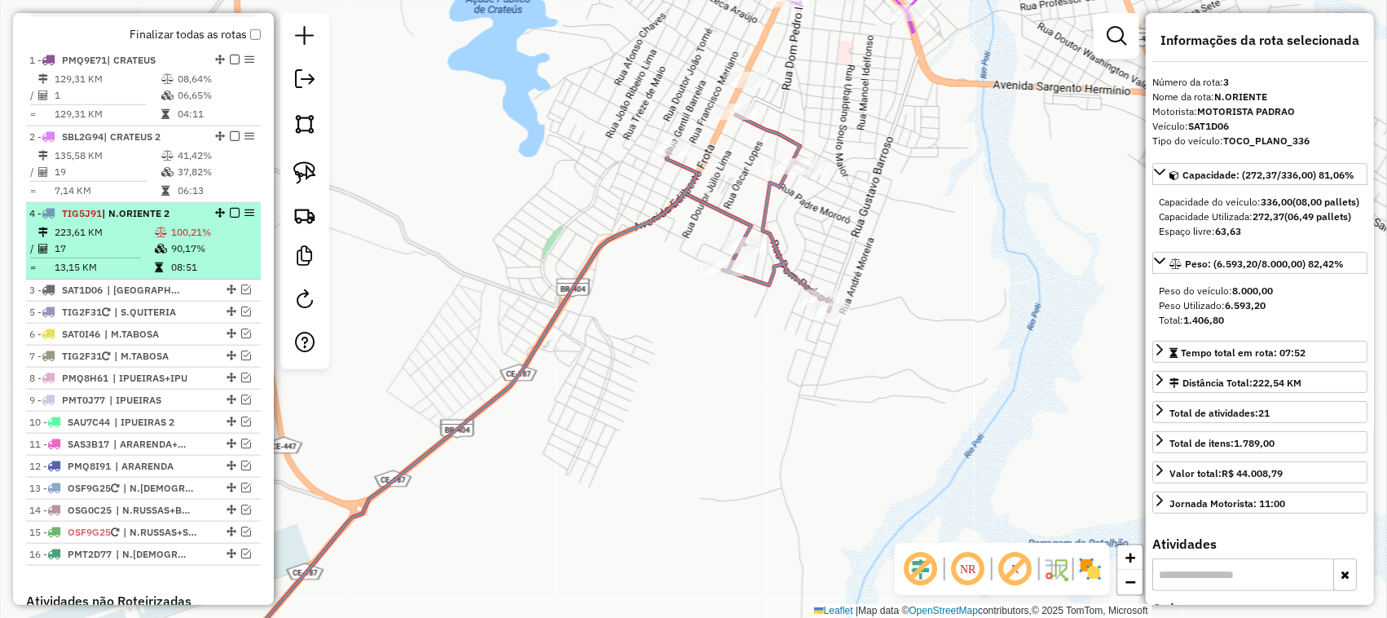
drag, startPoint x: 214, startPoint y: 249, endPoint x: 214, endPoint y: 218, distance: 31.0
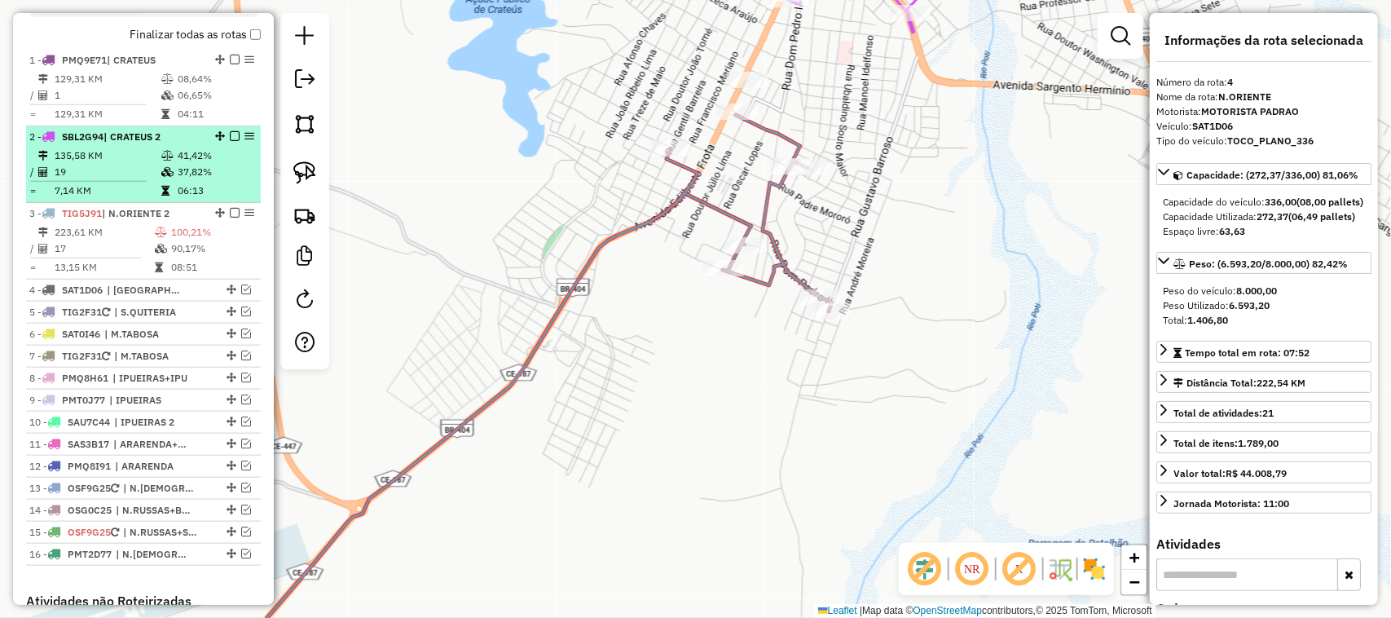
click at [107, 180] on td "19" at bounding box center [107, 172] width 107 height 16
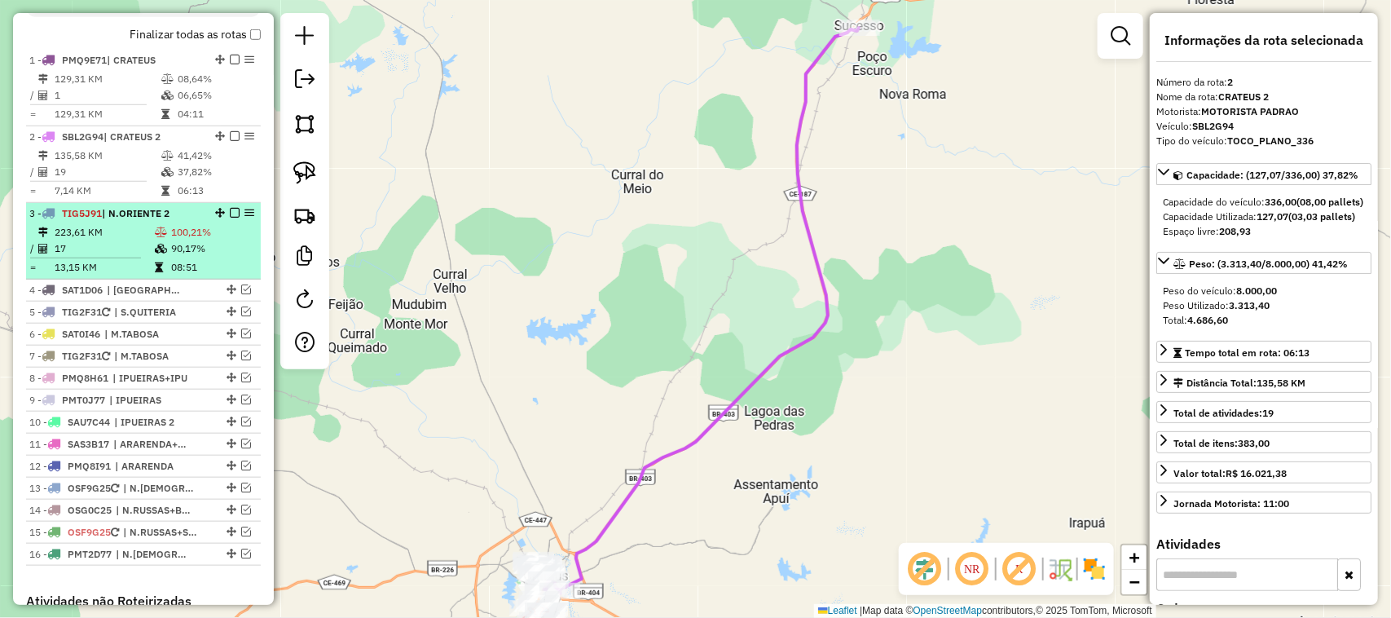
click at [124, 257] on td "17" at bounding box center [104, 248] width 100 height 16
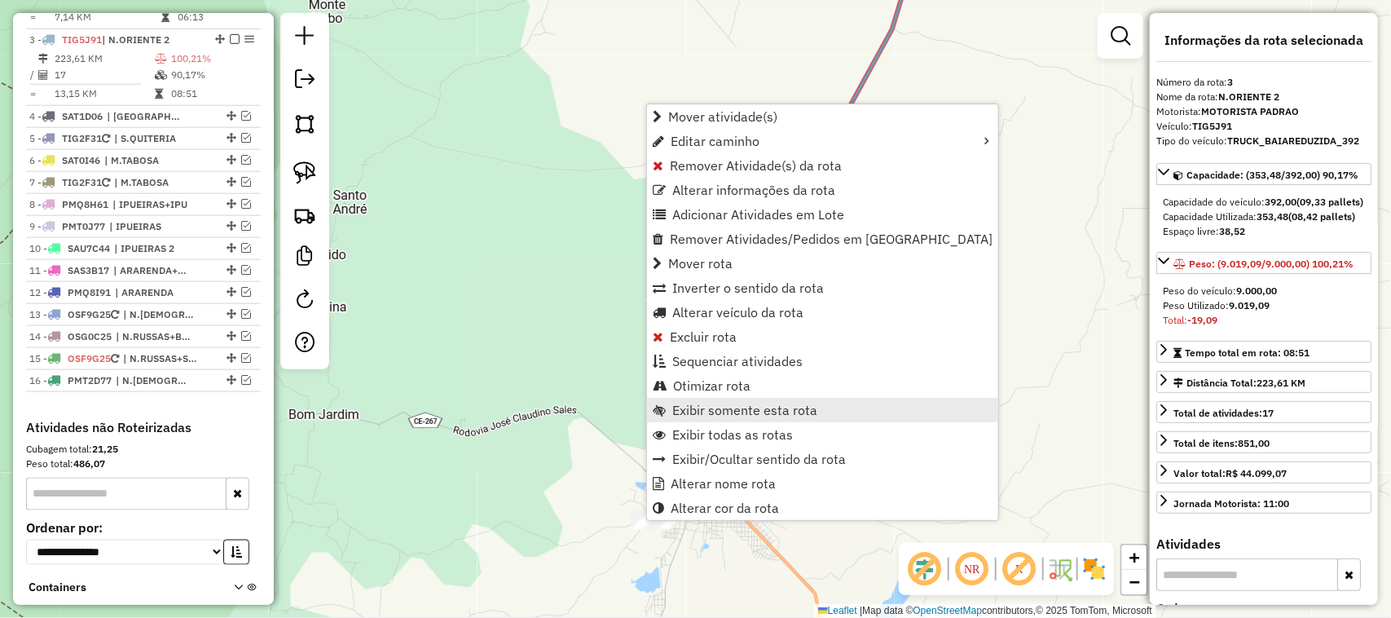
scroll to position [764, 0]
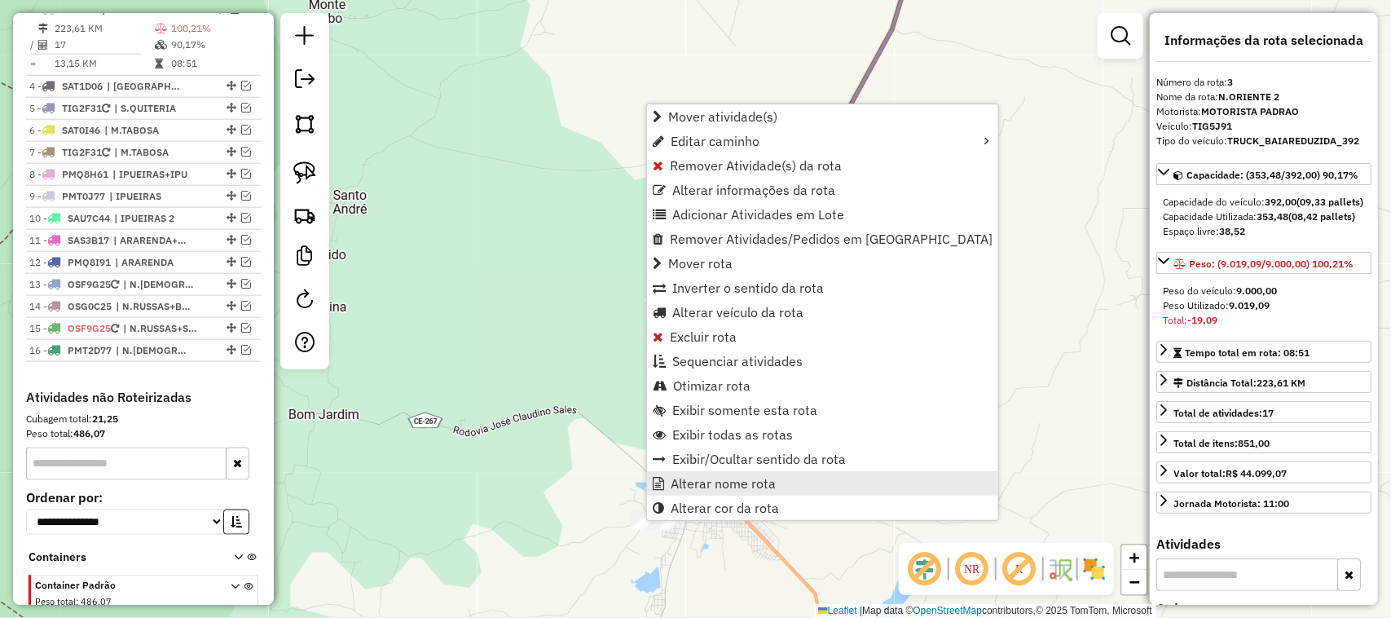
click at [728, 483] on span "Alterar nome rota" at bounding box center [723, 483] width 105 height 13
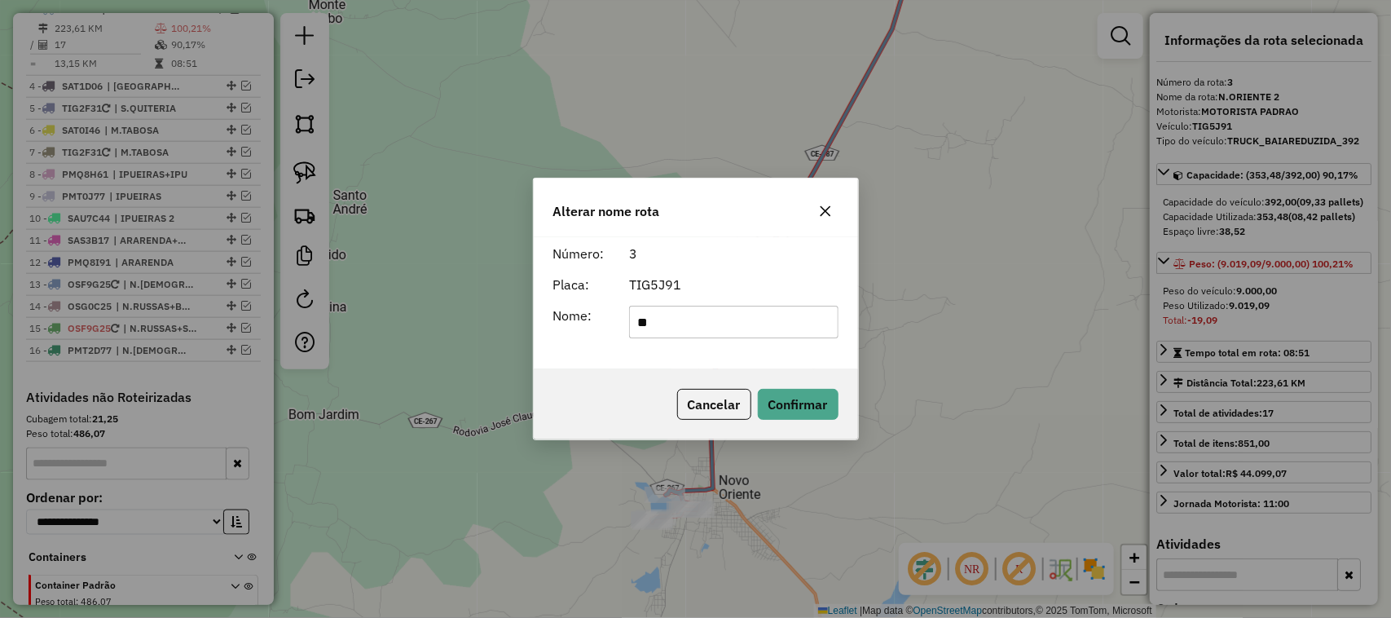
type input "*"
type input "**********"
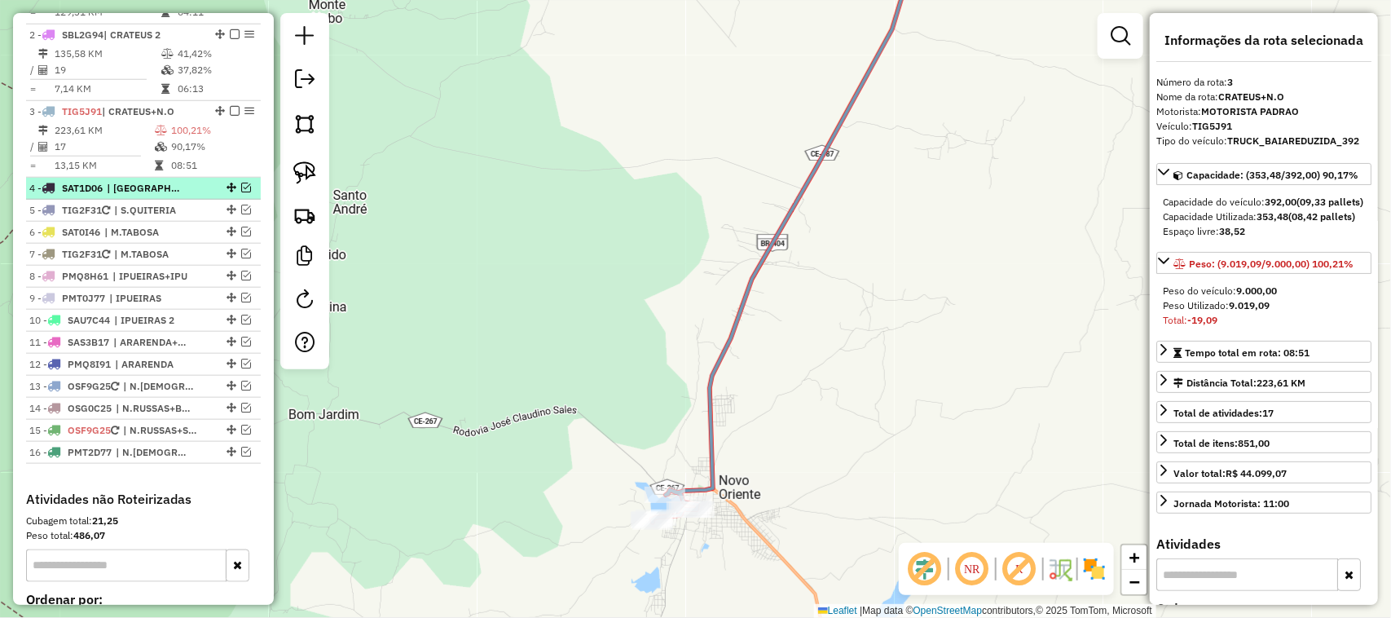
scroll to position [560, 0]
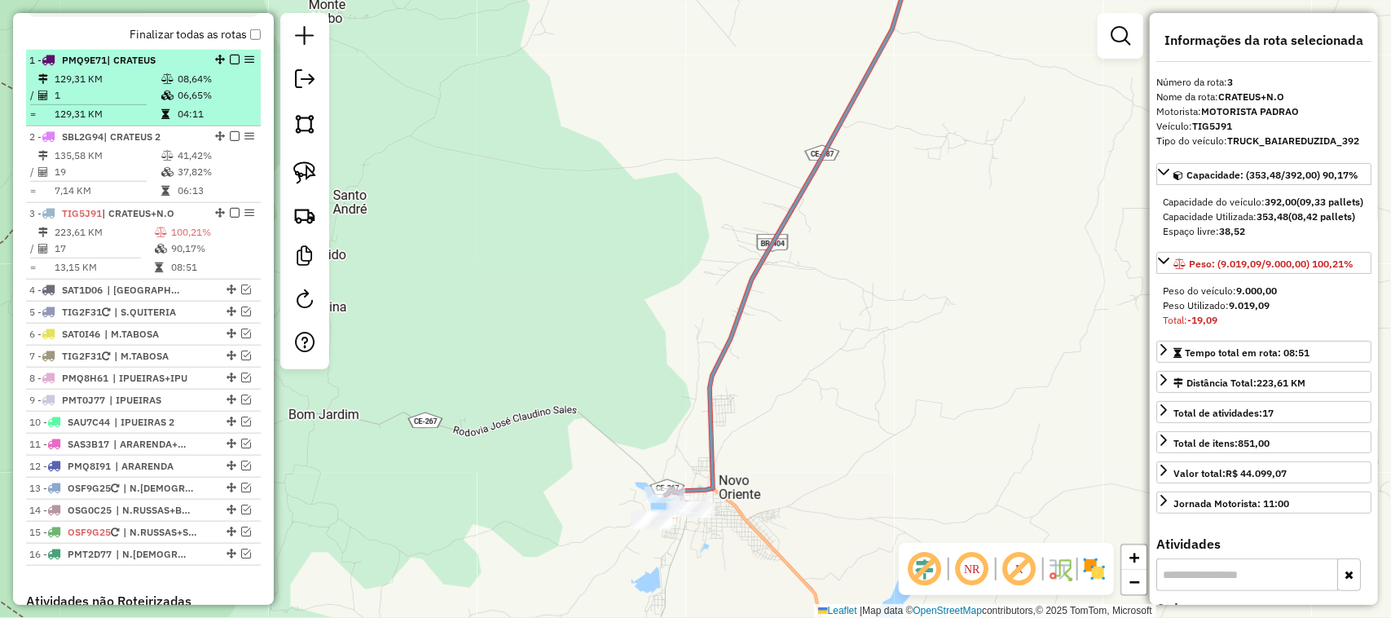
click at [119, 103] on td "1" at bounding box center [107, 95] width 107 height 16
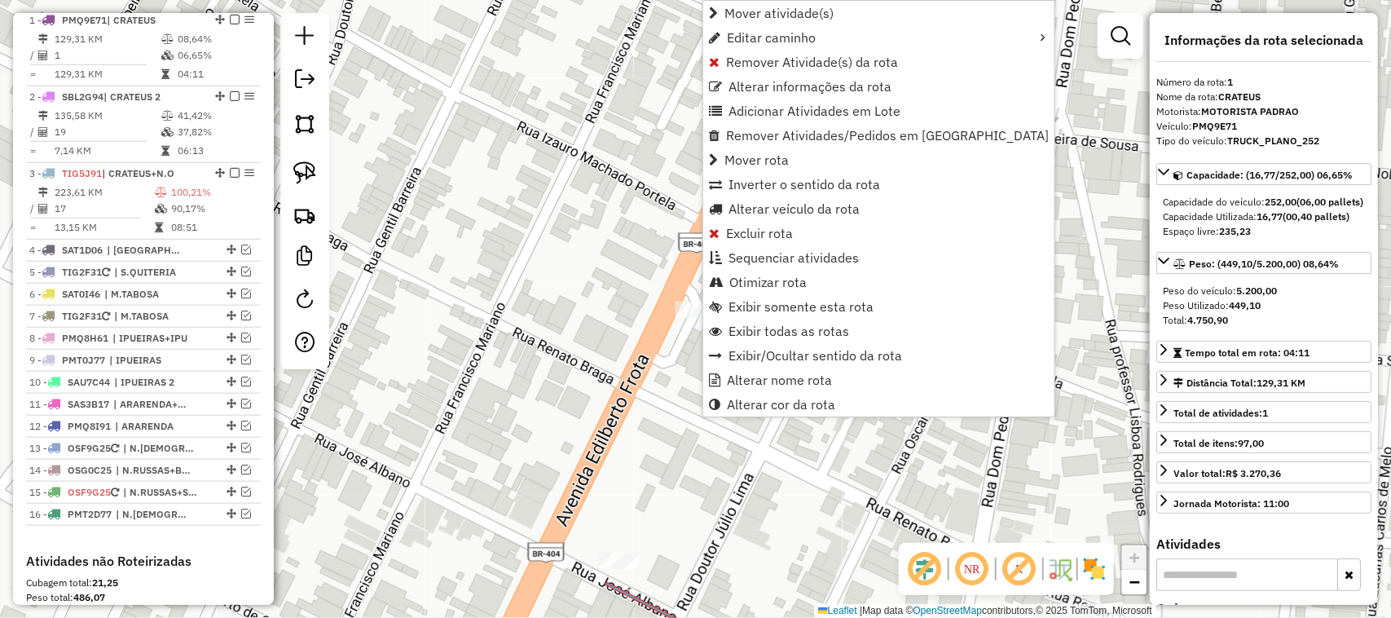
scroll to position [610, 0]
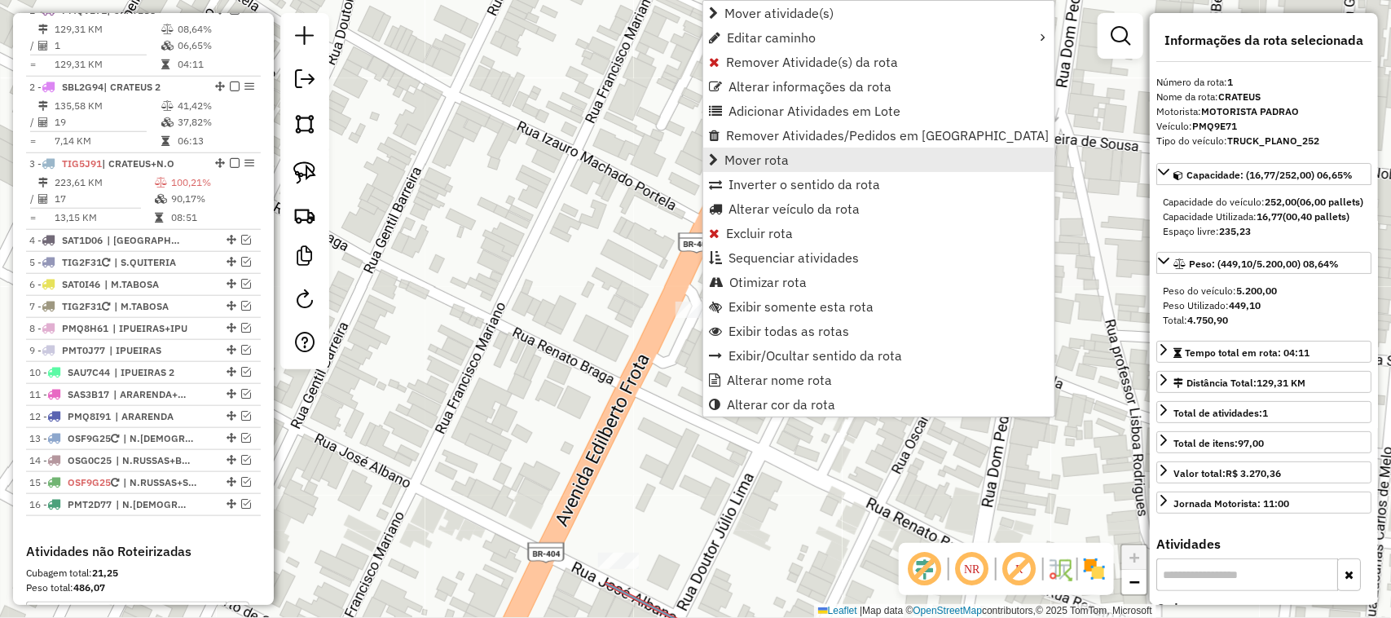
click at [764, 155] on span "Mover rota" at bounding box center [756, 159] width 64 height 13
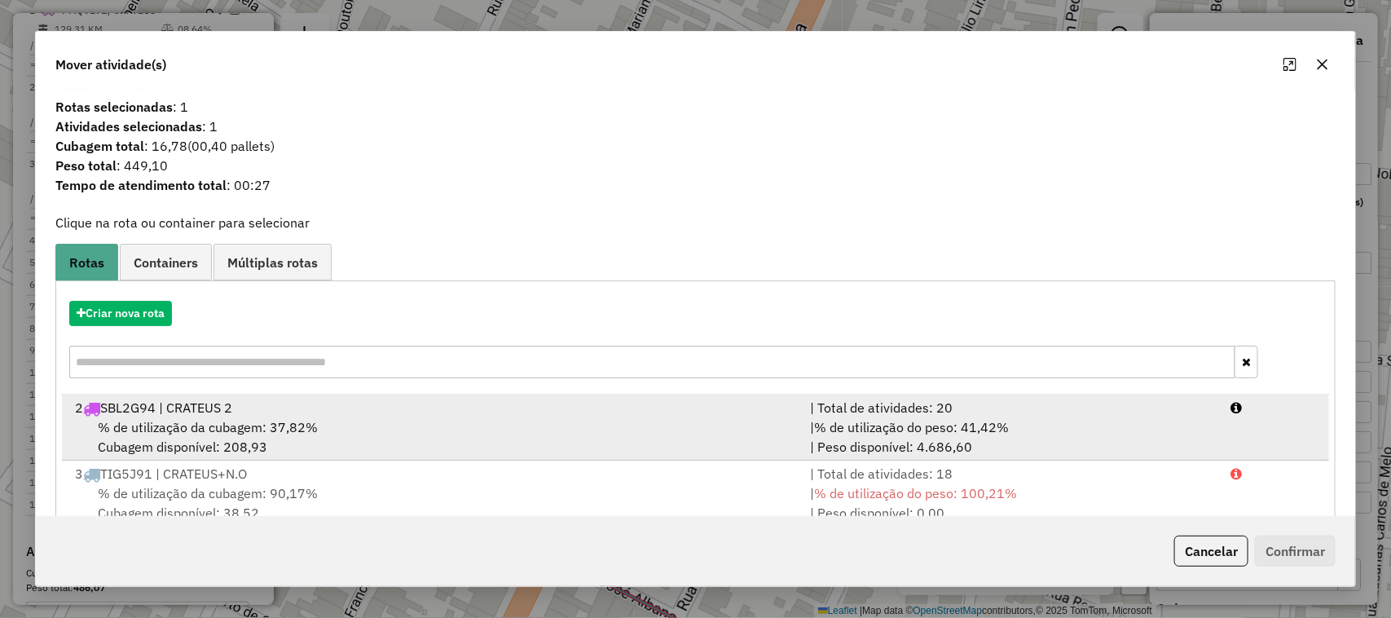
click at [202, 419] on span "% de utilização da cubagem: 37,82%" at bounding box center [208, 427] width 220 height 16
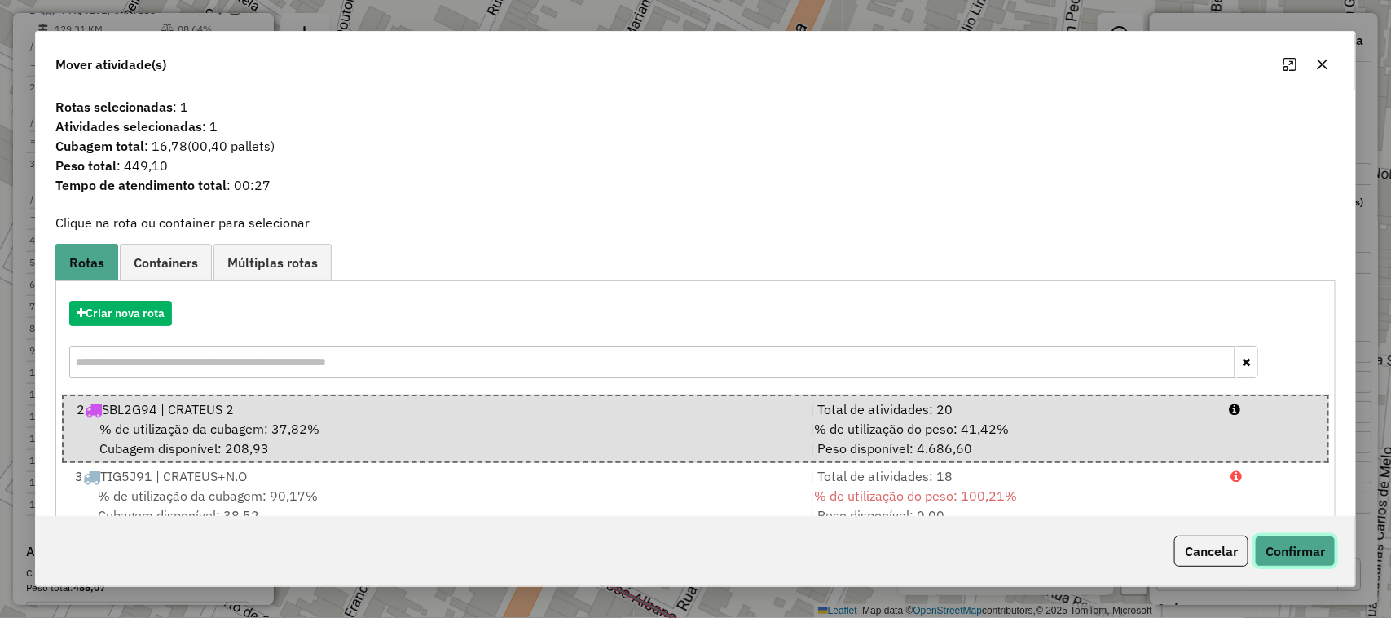
click at [1288, 544] on button "Confirmar" at bounding box center [1295, 550] width 81 height 31
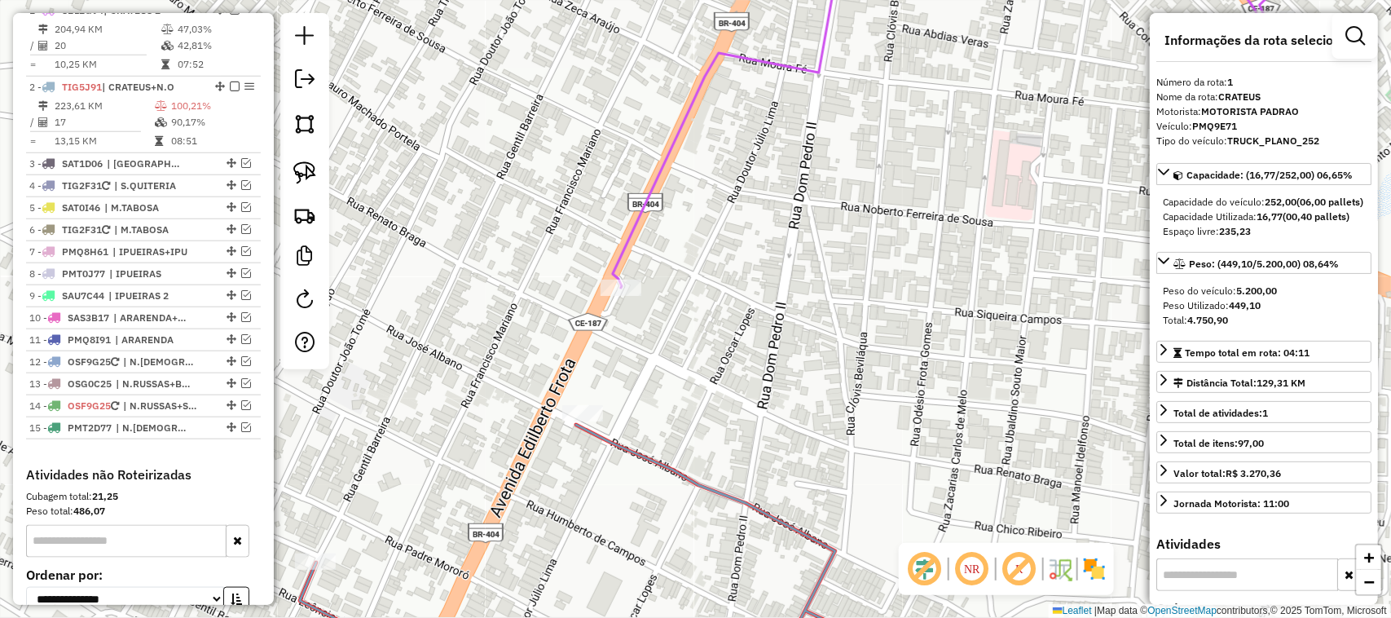
drag, startPoint x: 636, startPoint y: 390, endPoint x: 679, endPoint y: 328, distance: 75.0
click at [673, 336] on div "Janela de atendimento Grade de atendimento Capacidade Transportadoras Veículos …" at bounding box center [695, 309] width 1391 height 618
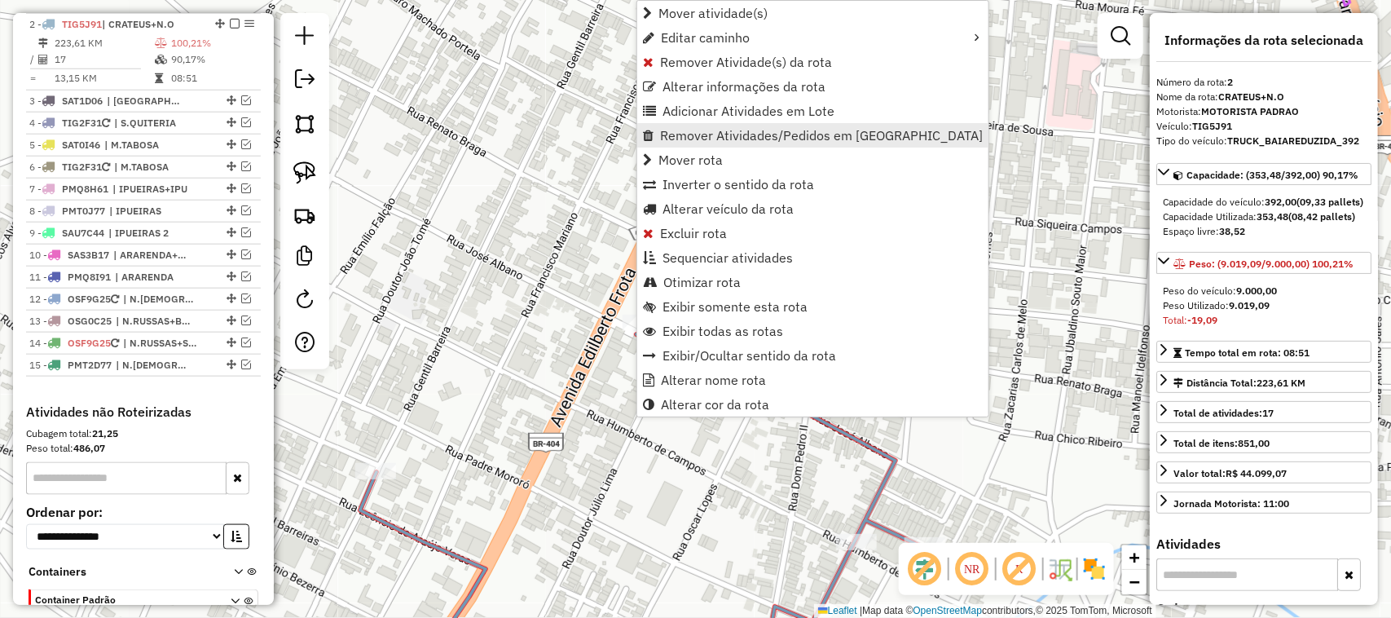
scroll to position [686, 0]
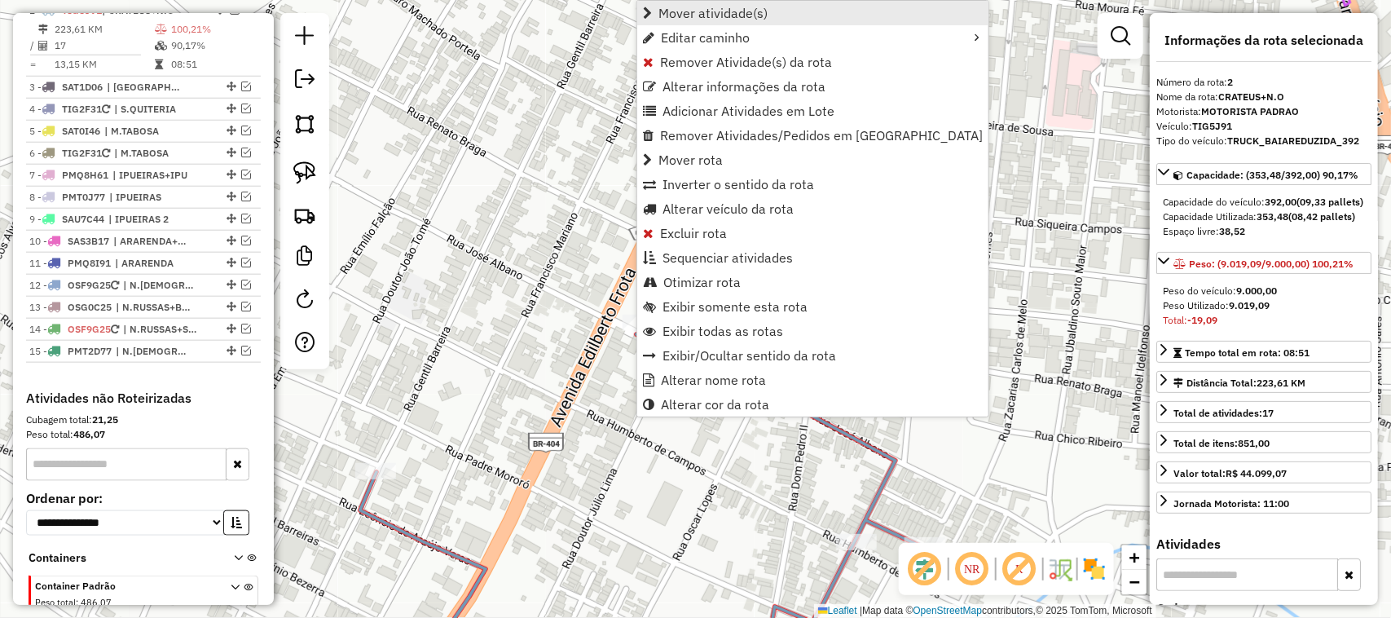
click at [710, 12] on span "Mover atividade(s)" at bounding box center [712, 13] width 109 height 13
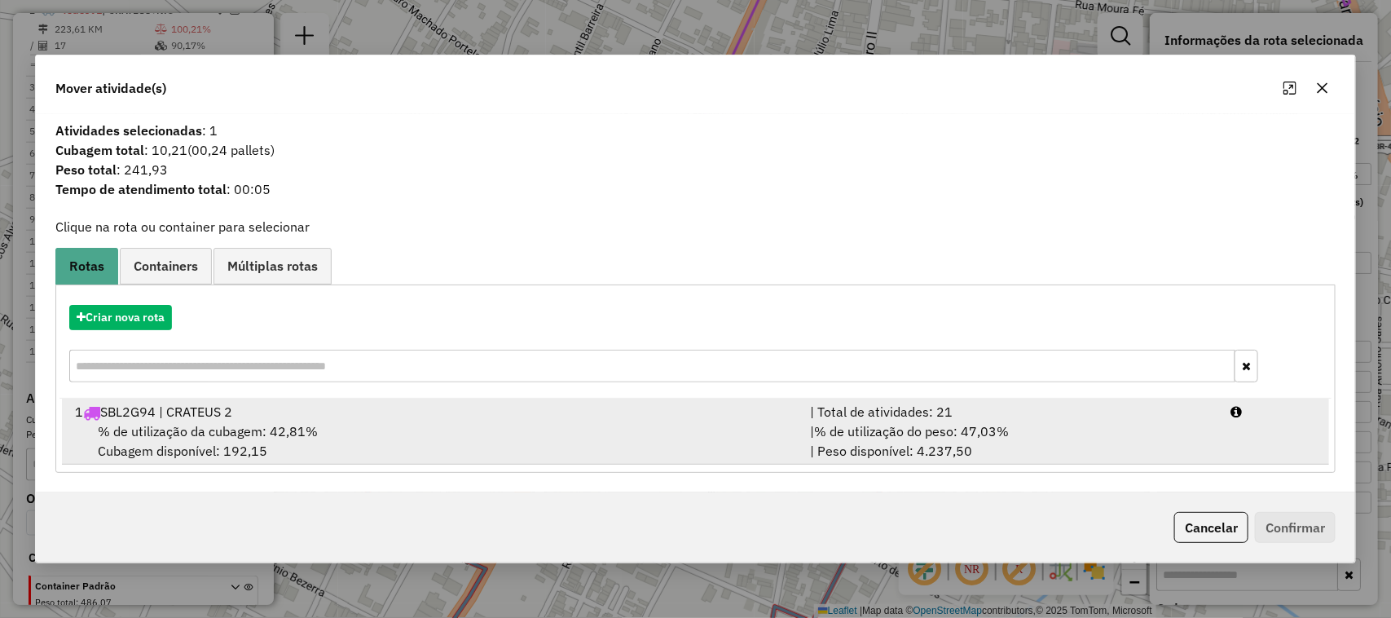
click at [204, 424] on span "% de utilização da cubagem: 42,81%" at bounding box center [208, 431] width 220 height 16
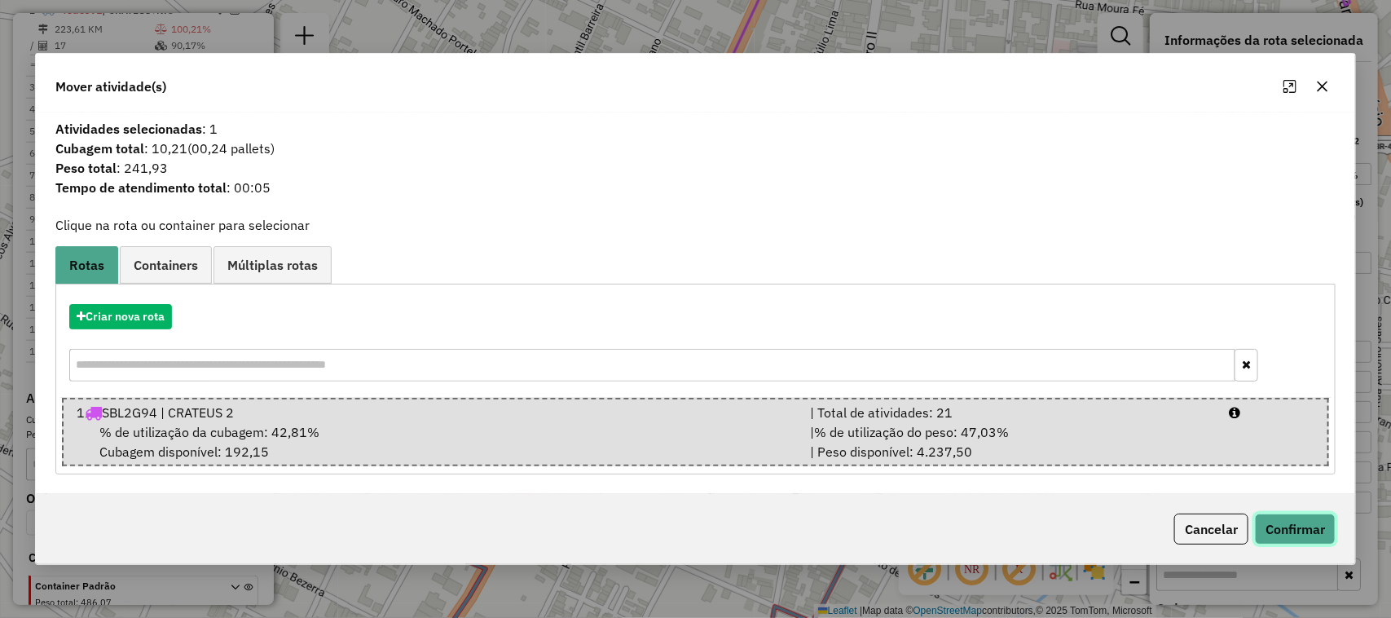
click at [1300, 522] on button "Confirmar" at bounding box center [1295, 528] width 81 height 31
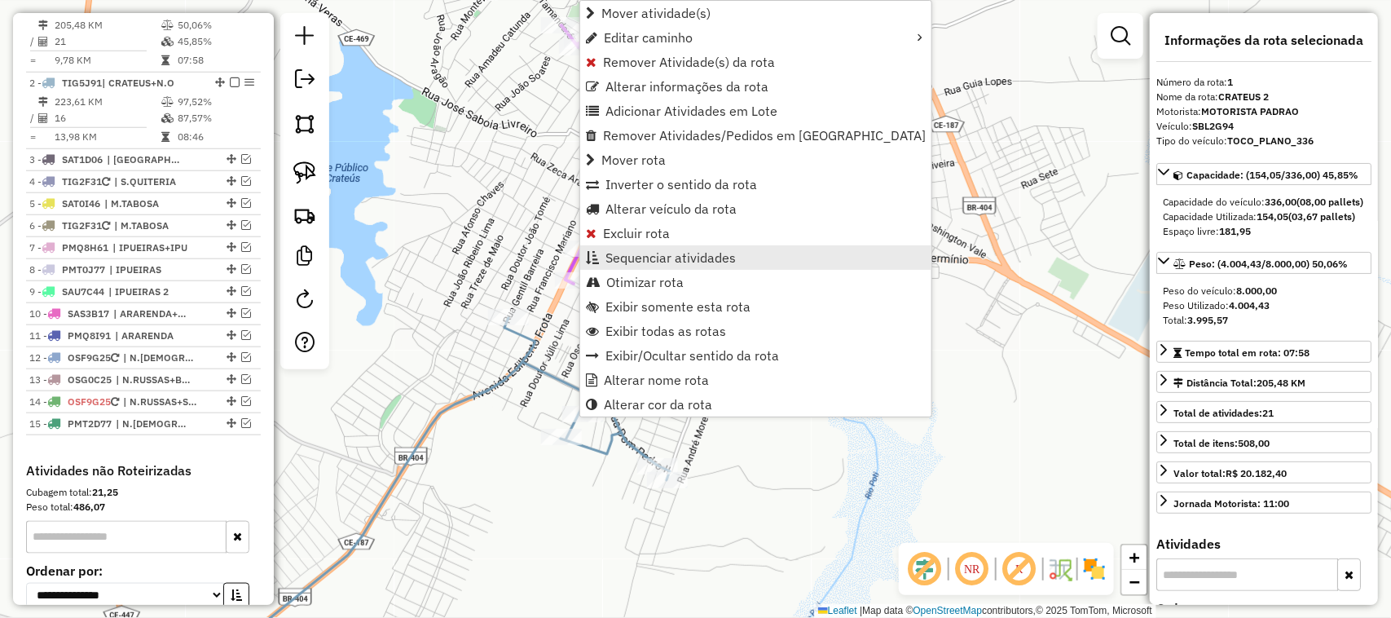
scroll to position [610, 0]
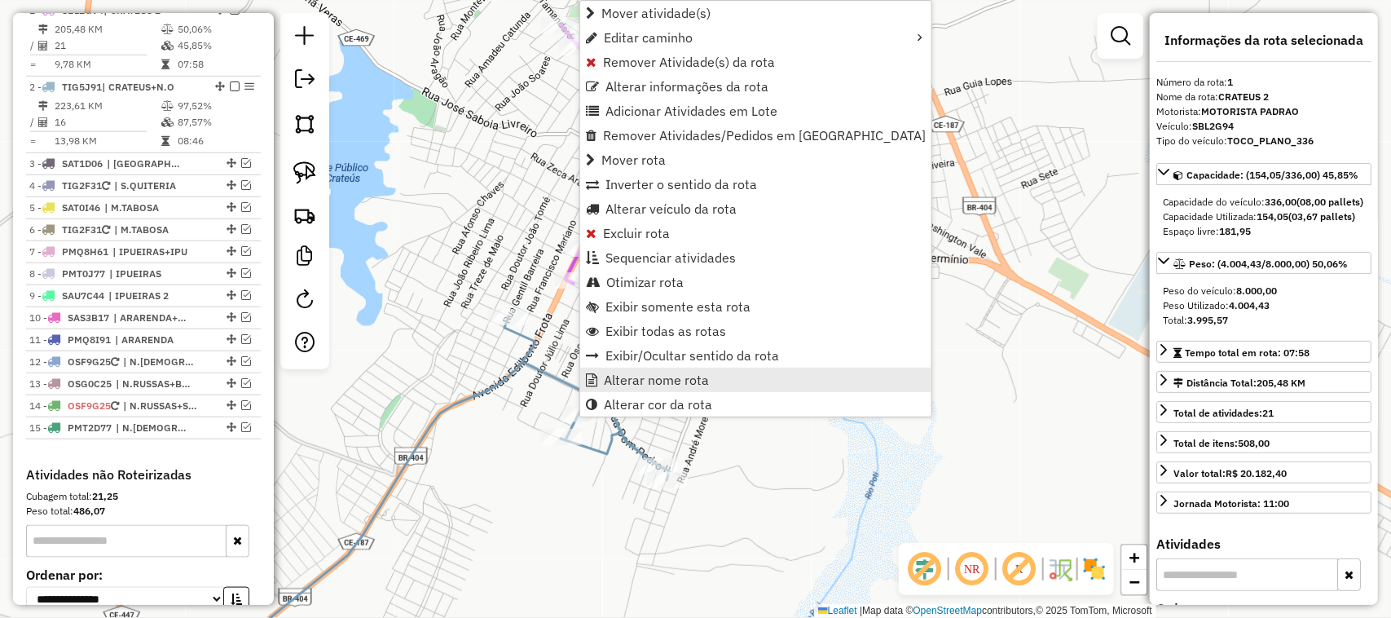
click at [658, 373] on span "Alterar nome rota" at bounding box center [656, 379] width 105 height 13
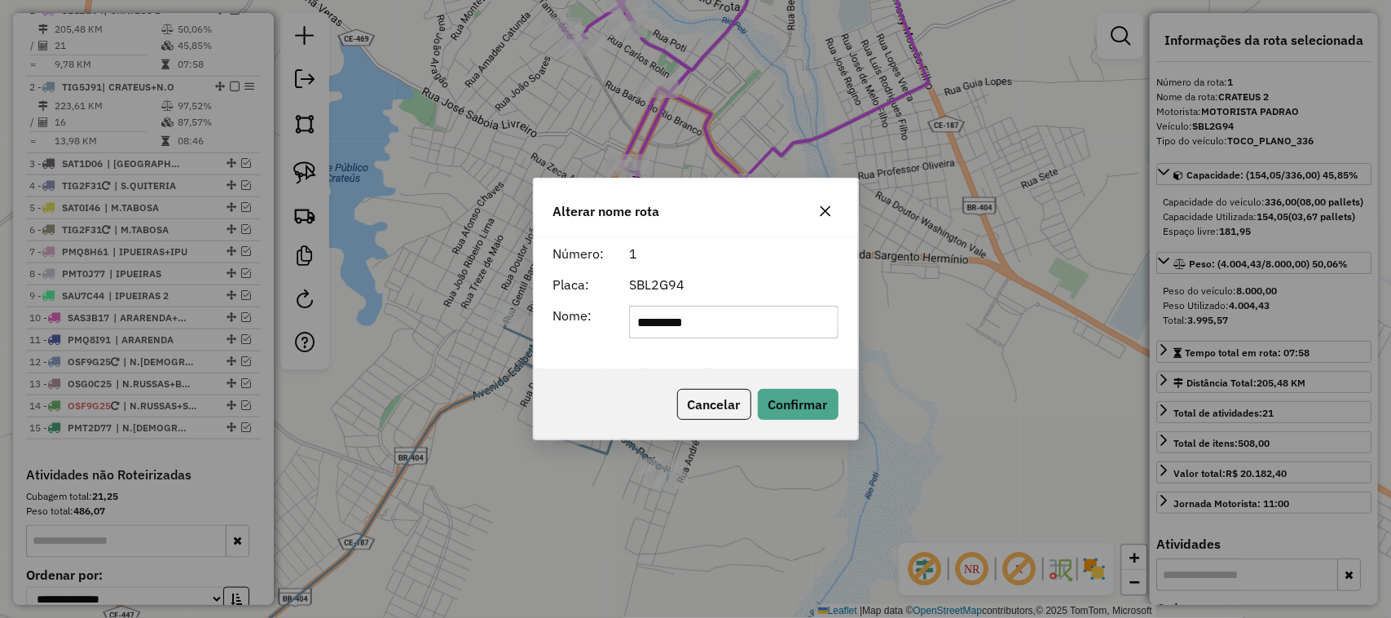
type input "*******"
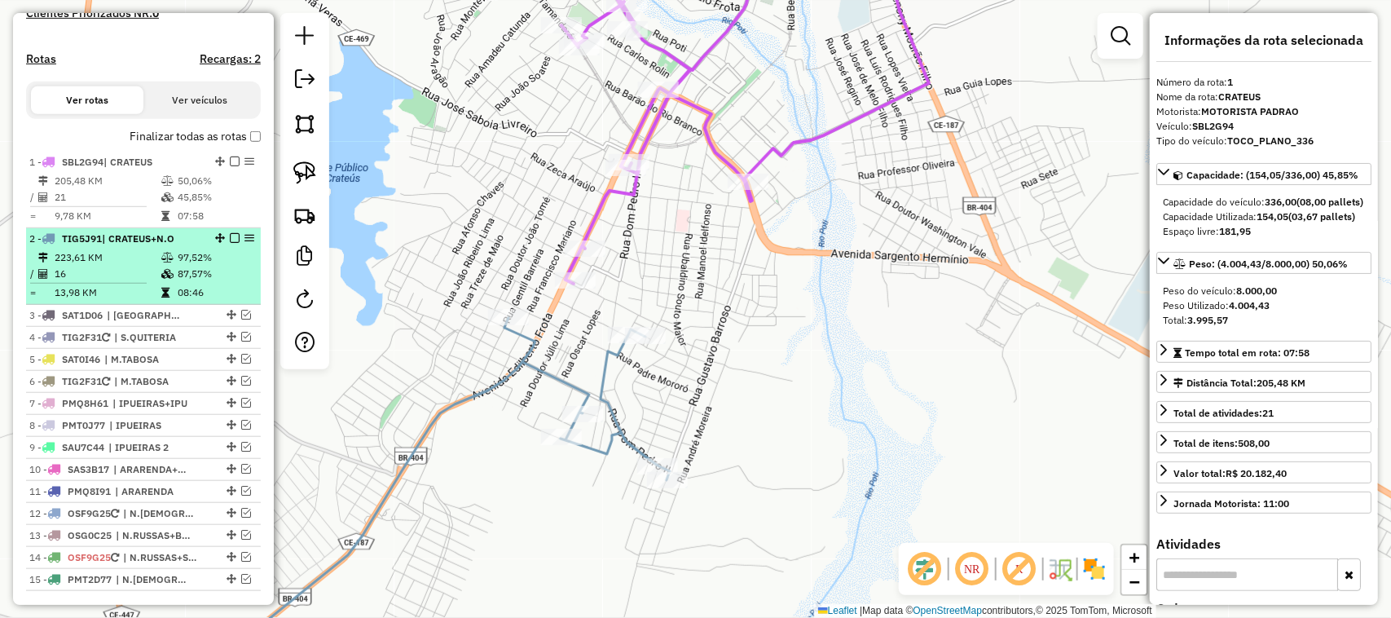
scroll to position [406, 0]
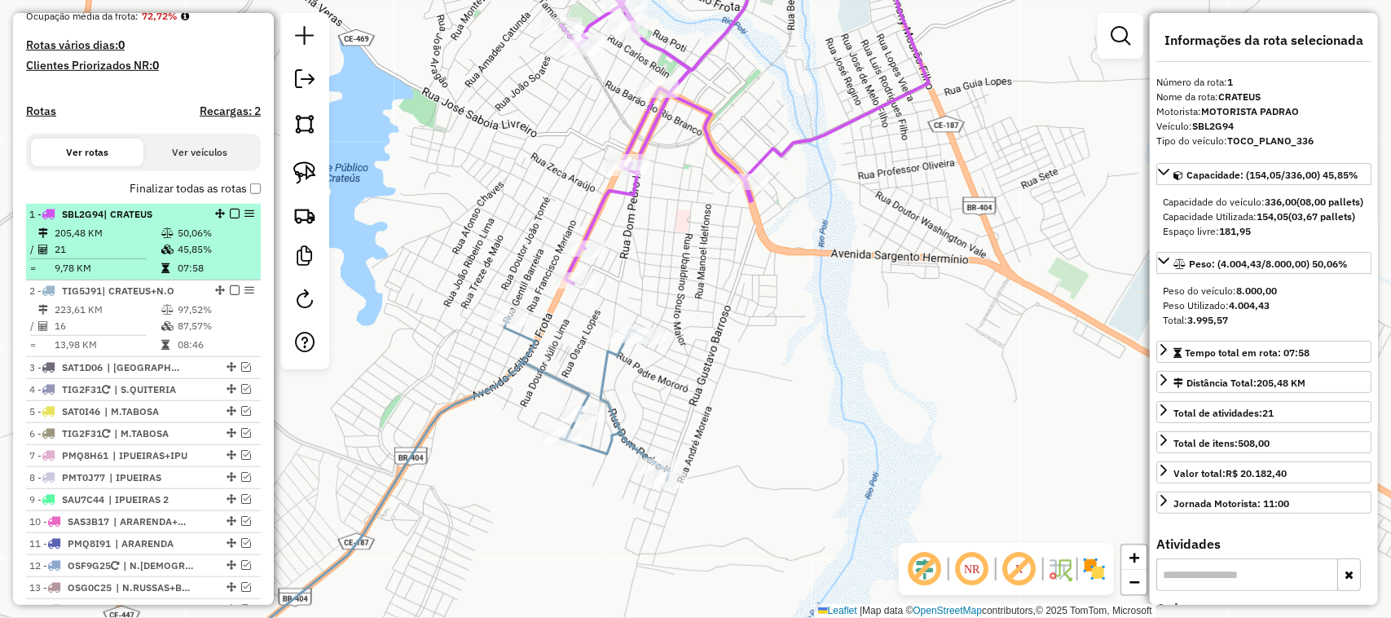
click at [116, 241] on td "205,48 KM" at bounding box center [107, 233] width 107 height 16
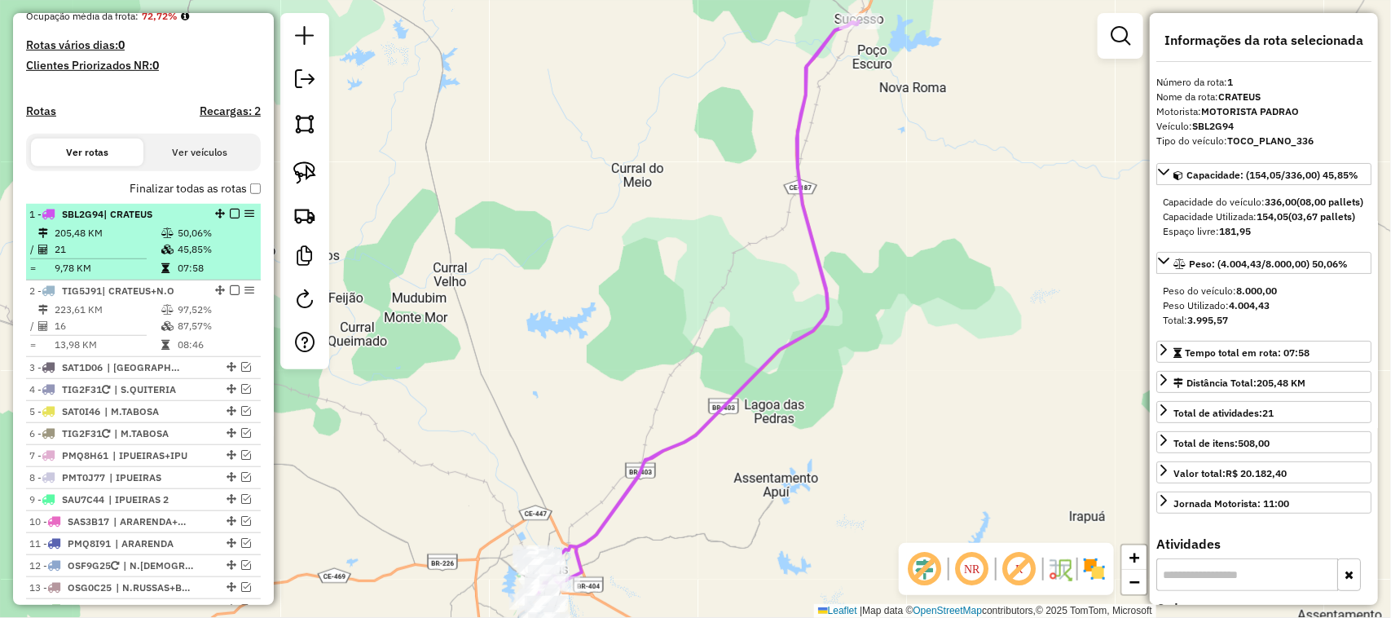
click at [232, 218] on em at bounding box center [235, 214] width 10 height 10
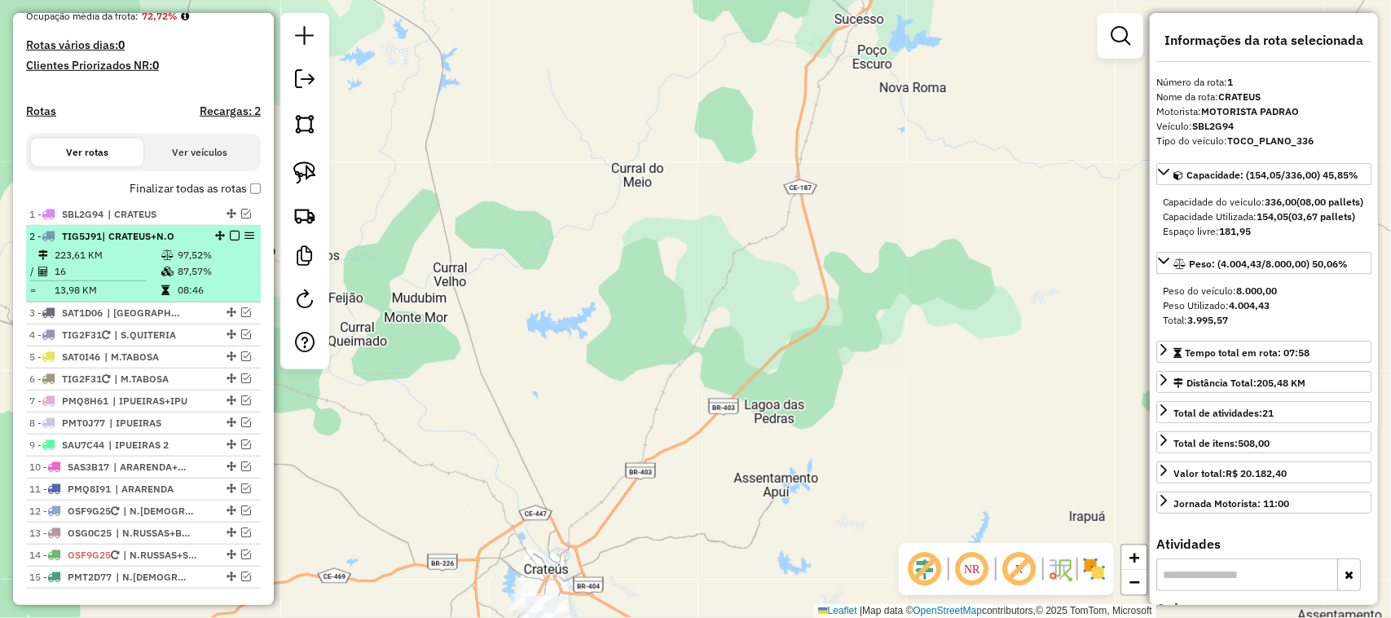
click at [136, 263] on td "223,61 KM" at bounding box center [107, 255] width 107 height 16
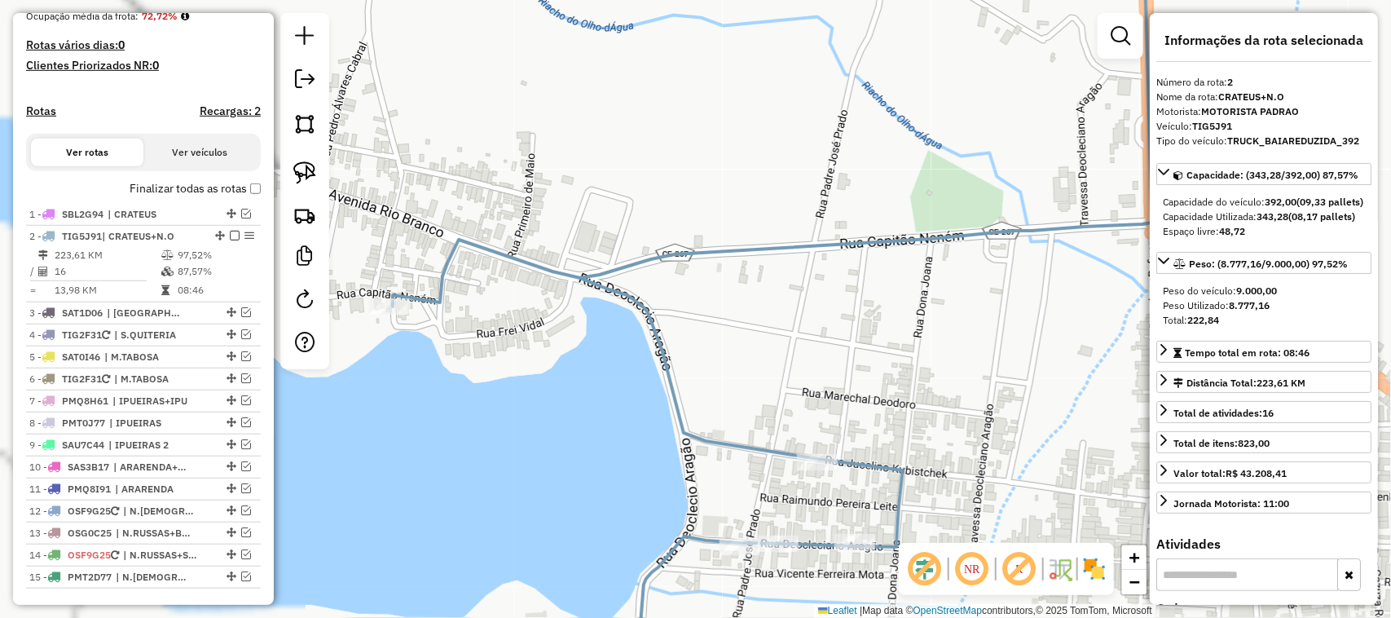
drag, startPoint x: 775, startPoint y: 371, endPoint x: 777, endPoint y: 253, distance: 117.4
click at [759, 249] on div "Janela de atendimento Grade de atendimento Capacidade Transportadoras Veículos …" at bounding box center [695, 309] width 1391 height 618
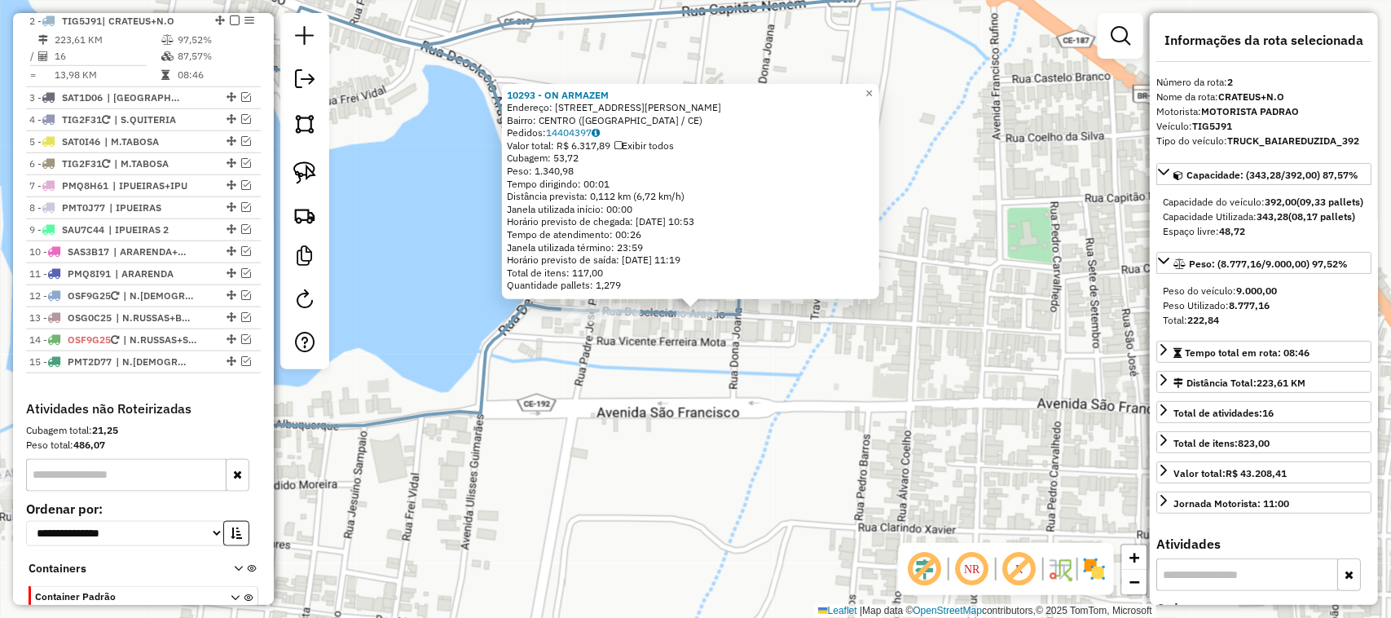
scroll to position [633, 0]
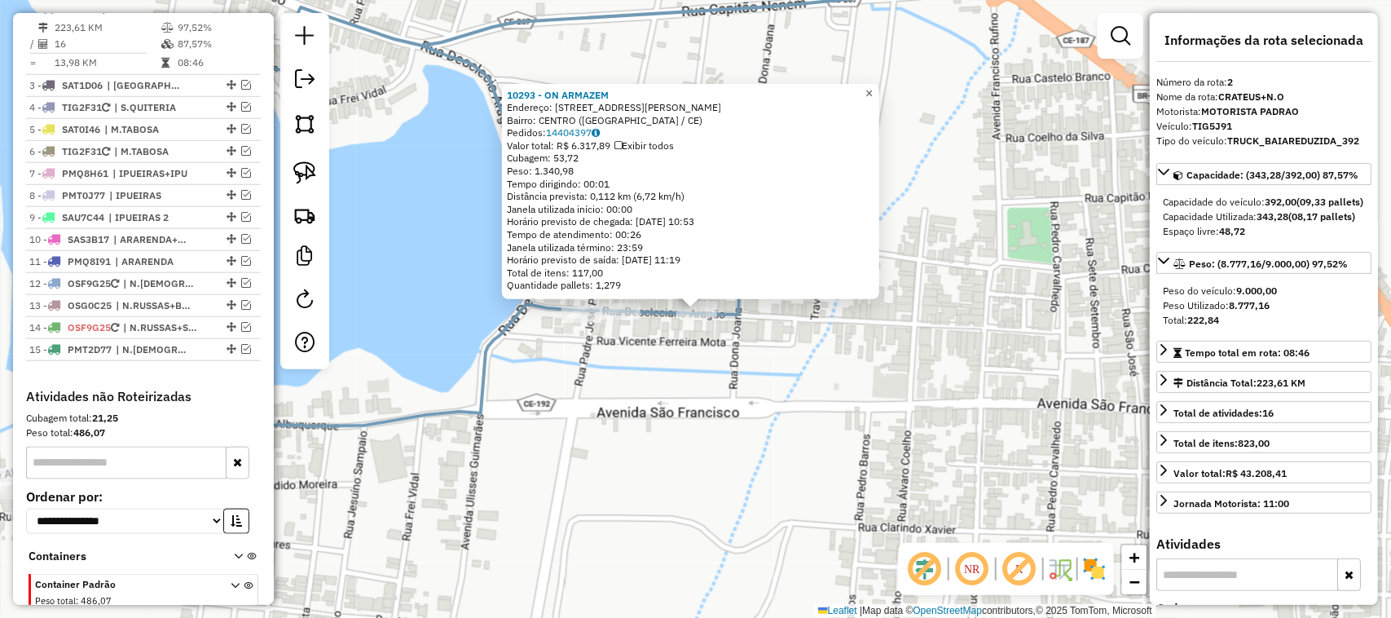
click at [873, 86] on span "×" at bounding box center [868, 93] width 7 height 14
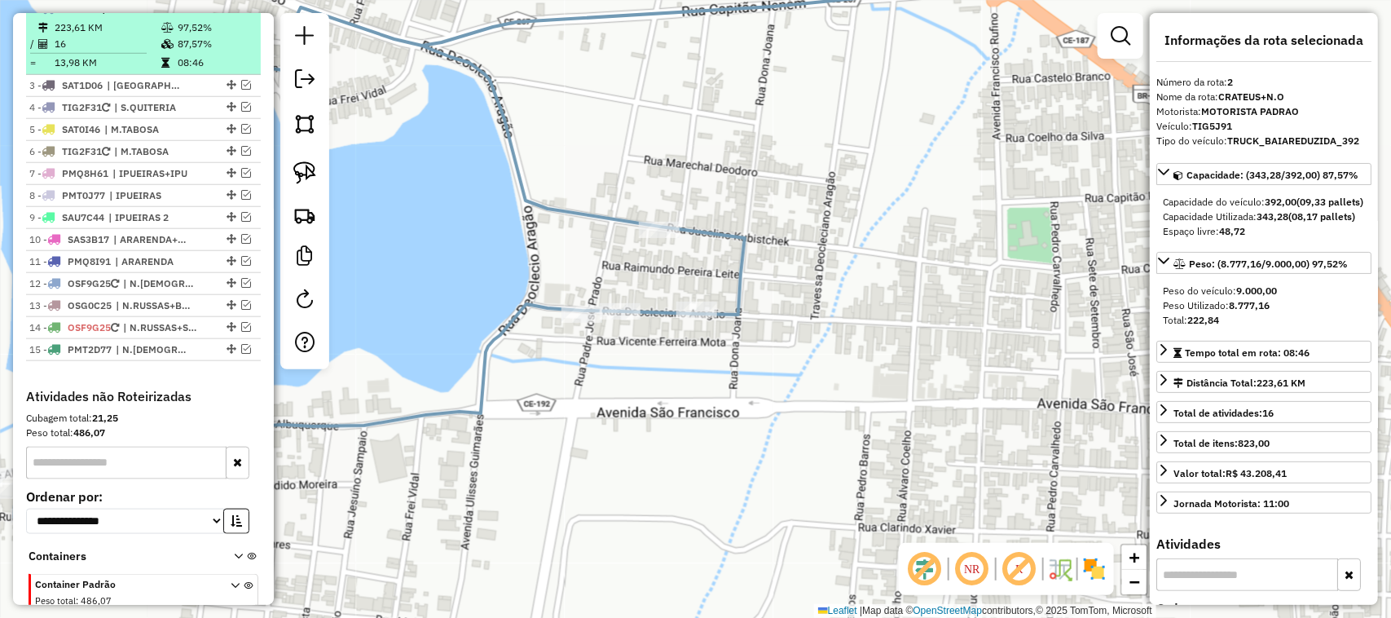
scroll to position [531, 0]
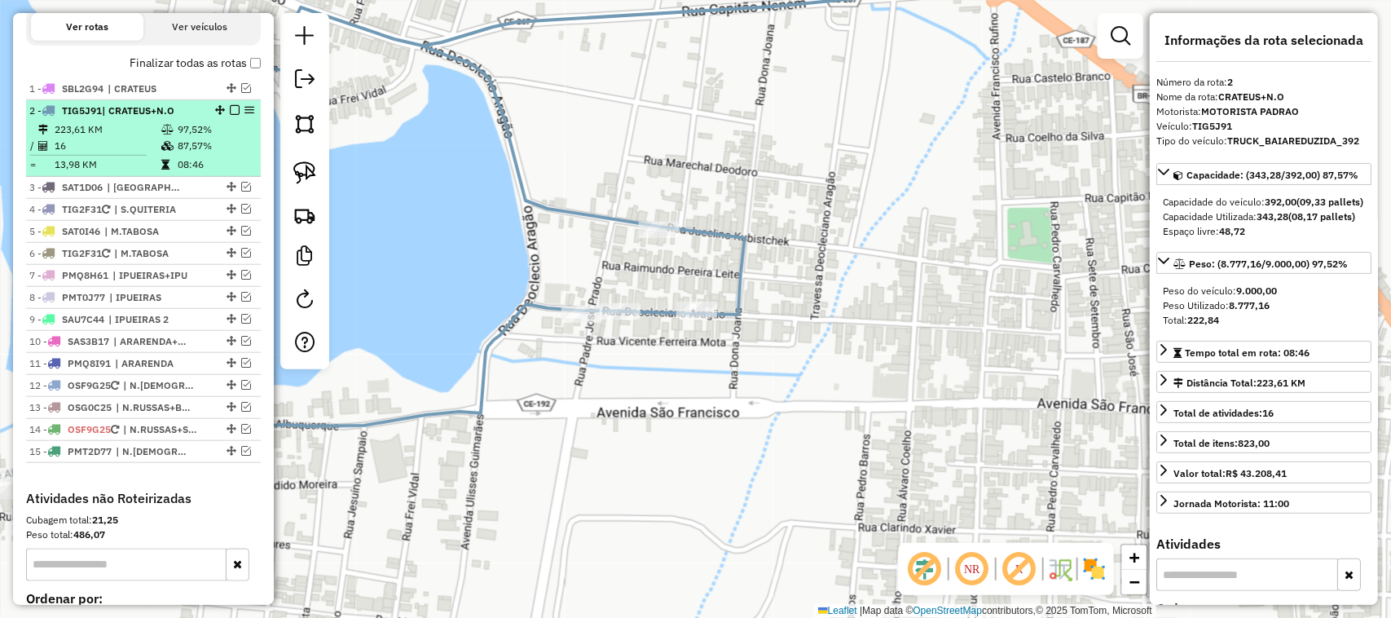
click at [231, 115] on em at bounding box center [235, 110] width 10 height 10
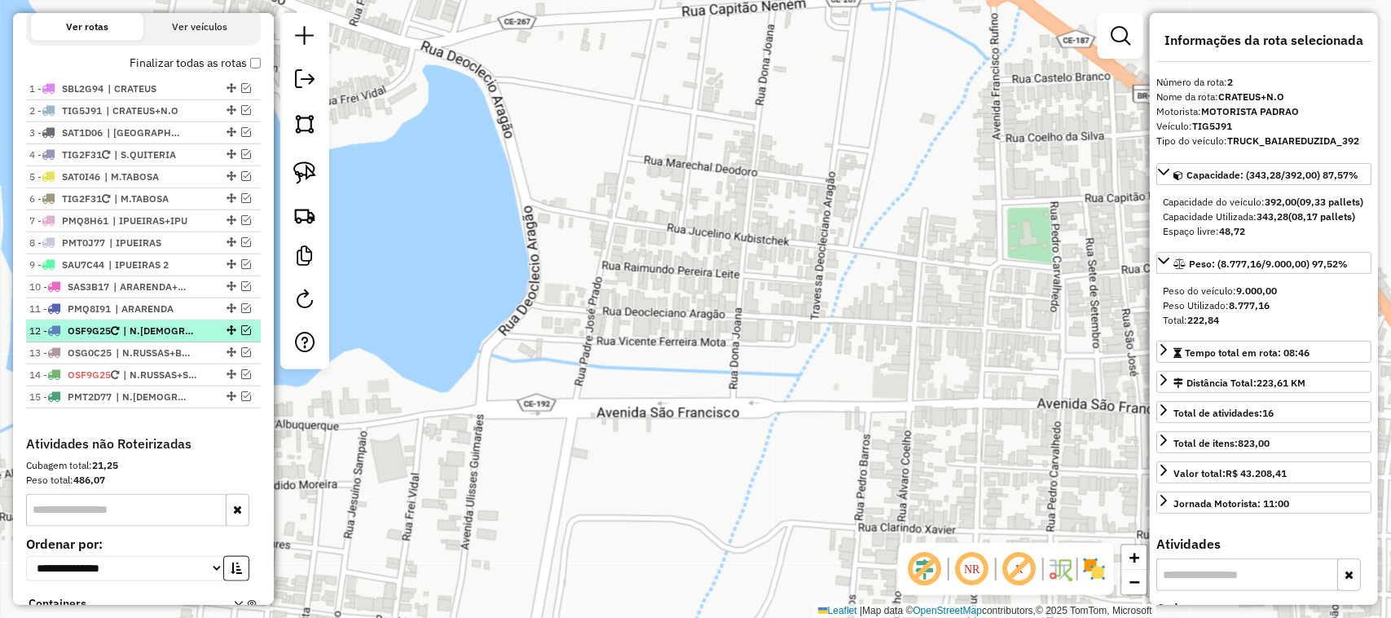
click at [241, 335] on em at bounding box center [246, 330] width 10 height 10
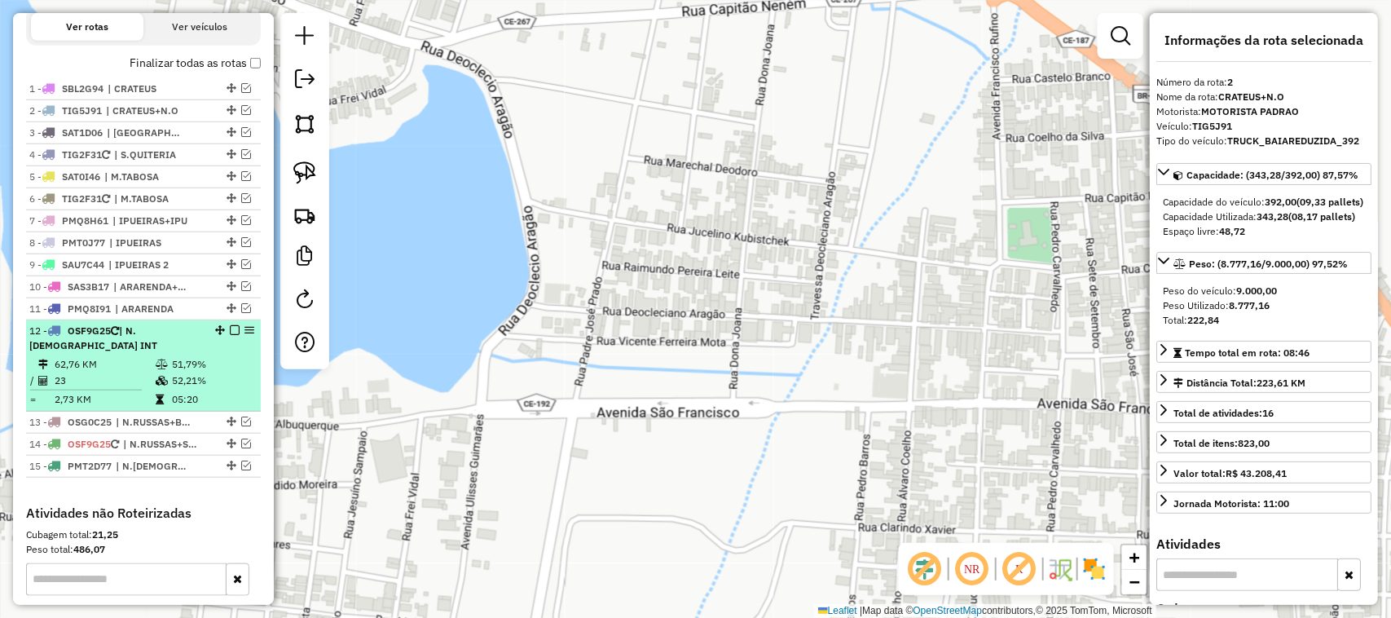
click at [134, 353] on div "12 - OSF9G25 | N.RUSSAS INT" at bounding box center [115, 338] width 173 height 29
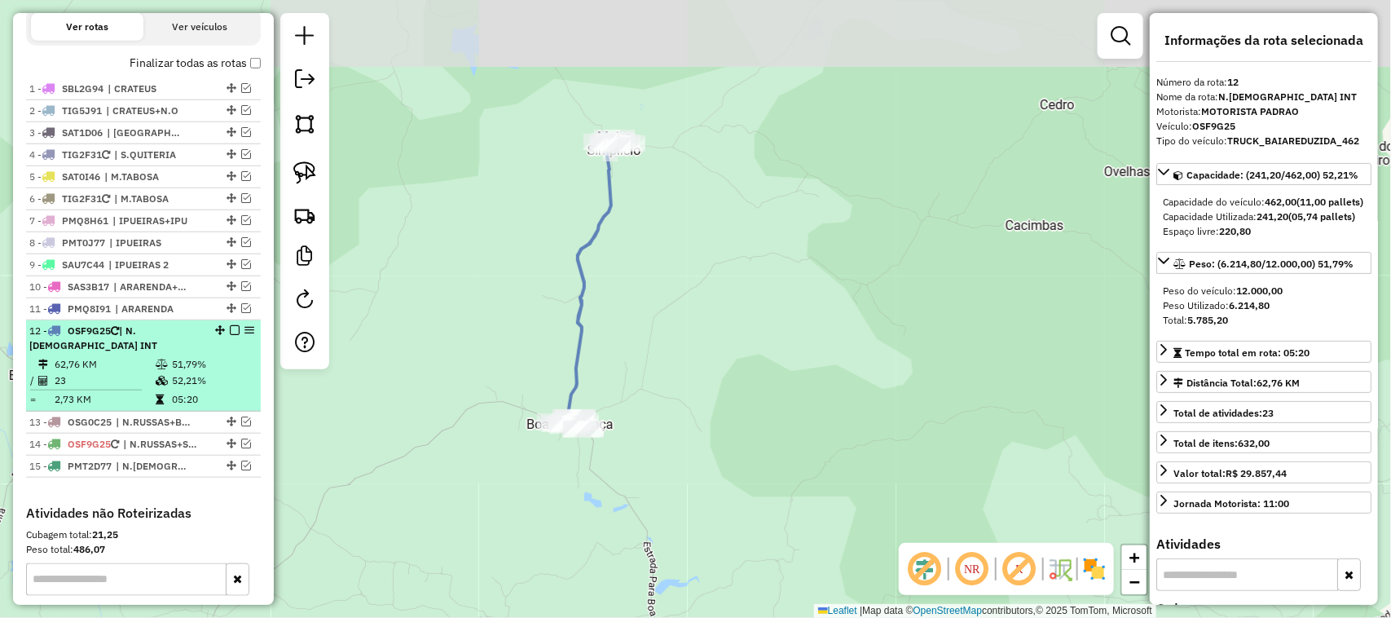
click at [229, 338] on div "12 - OSF9G25 | N.RUSSAS INT" at bounding box center [143, 338] width 228 height 29
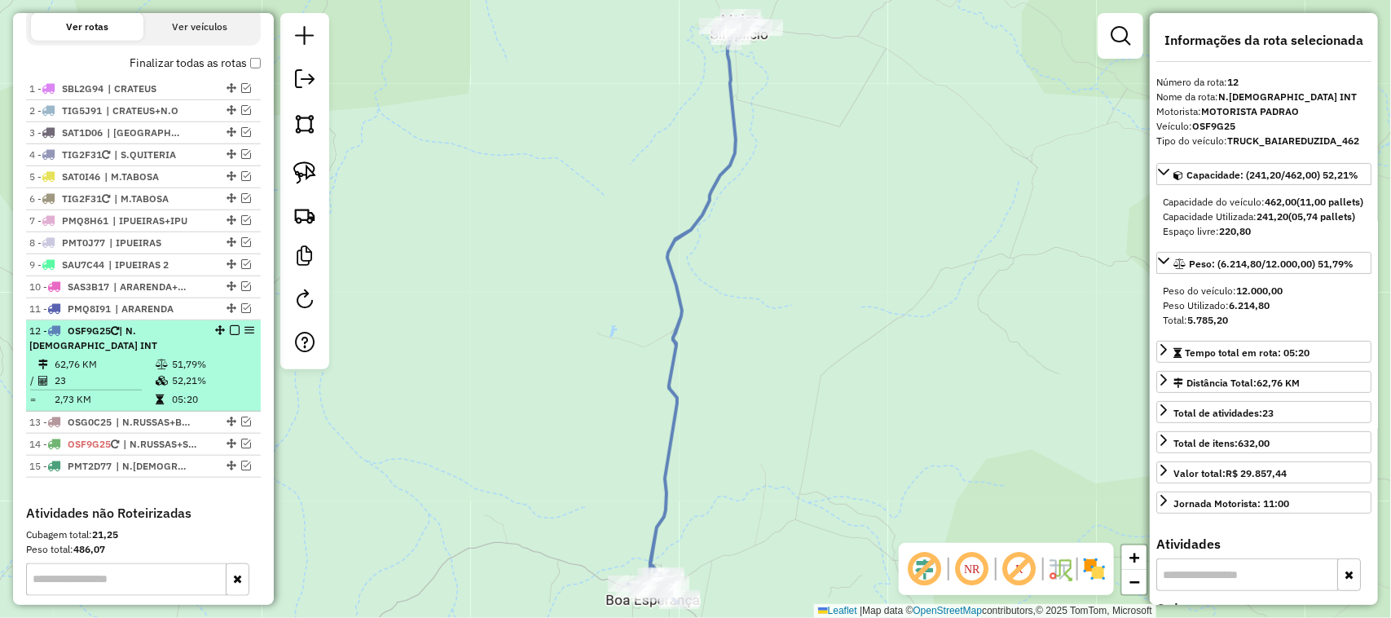
click at [230, 335] on em at bounding box center [235, 330] width 10 height 10
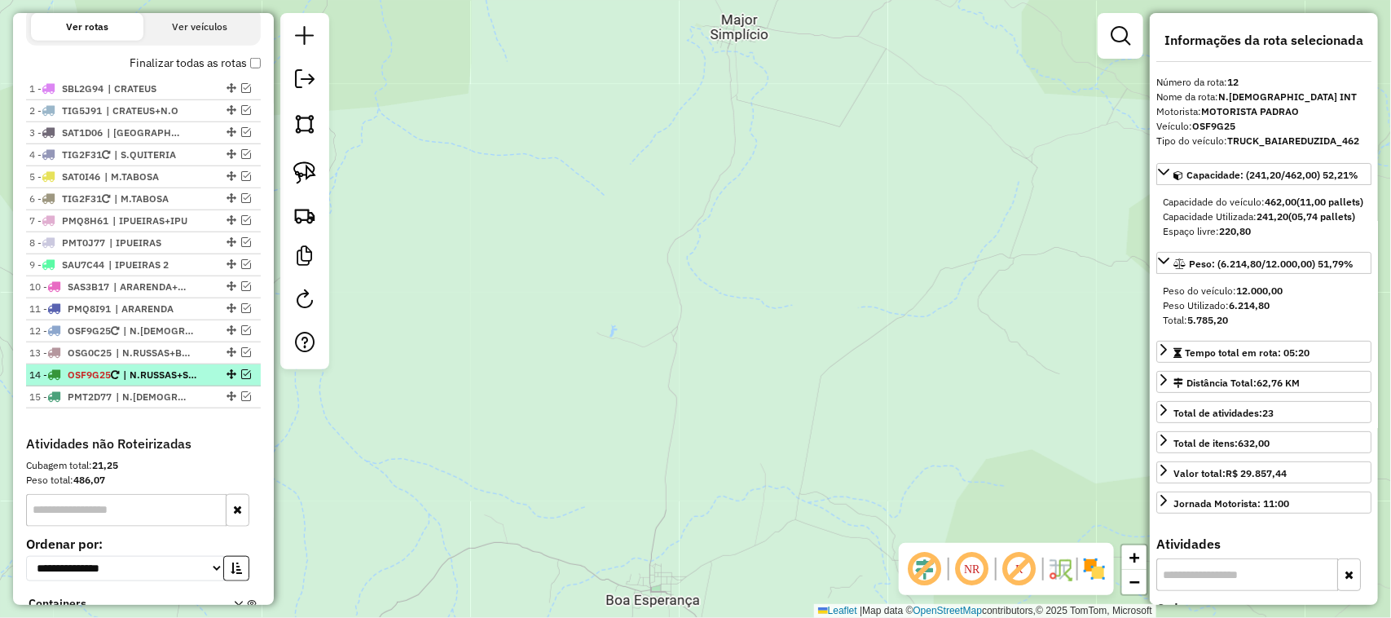
click at [242, 379] on em at bounding box center [246, 374] width 10 height 10
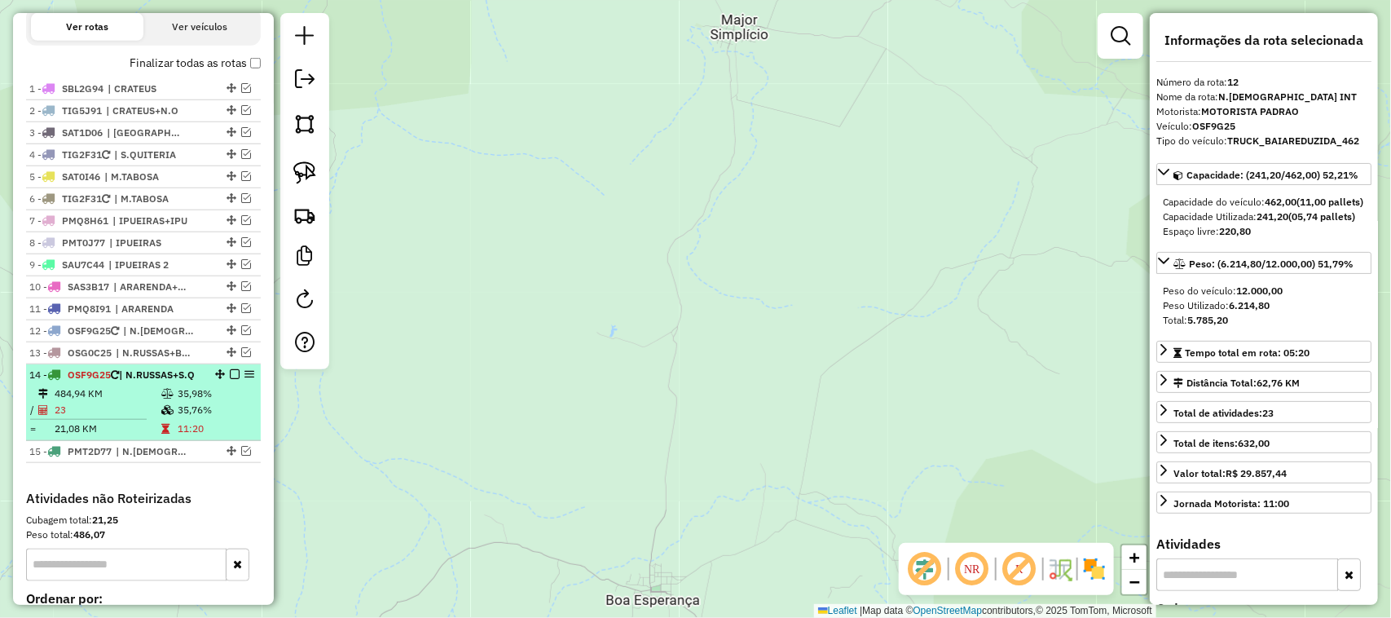
click at [110, 402] on td "484,94 KM" at bounding box center [107, 393] width 107 height 16
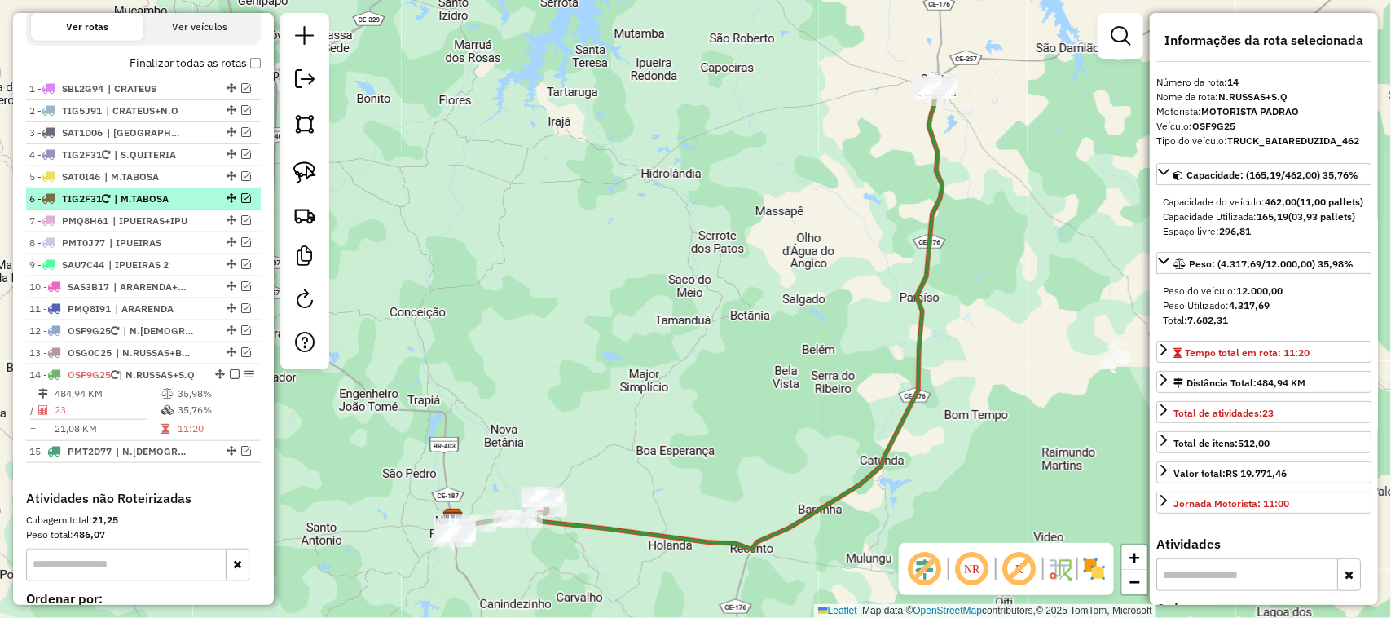
click at [242, 203] on em at bounding box center [246, 198] width 10 height 10
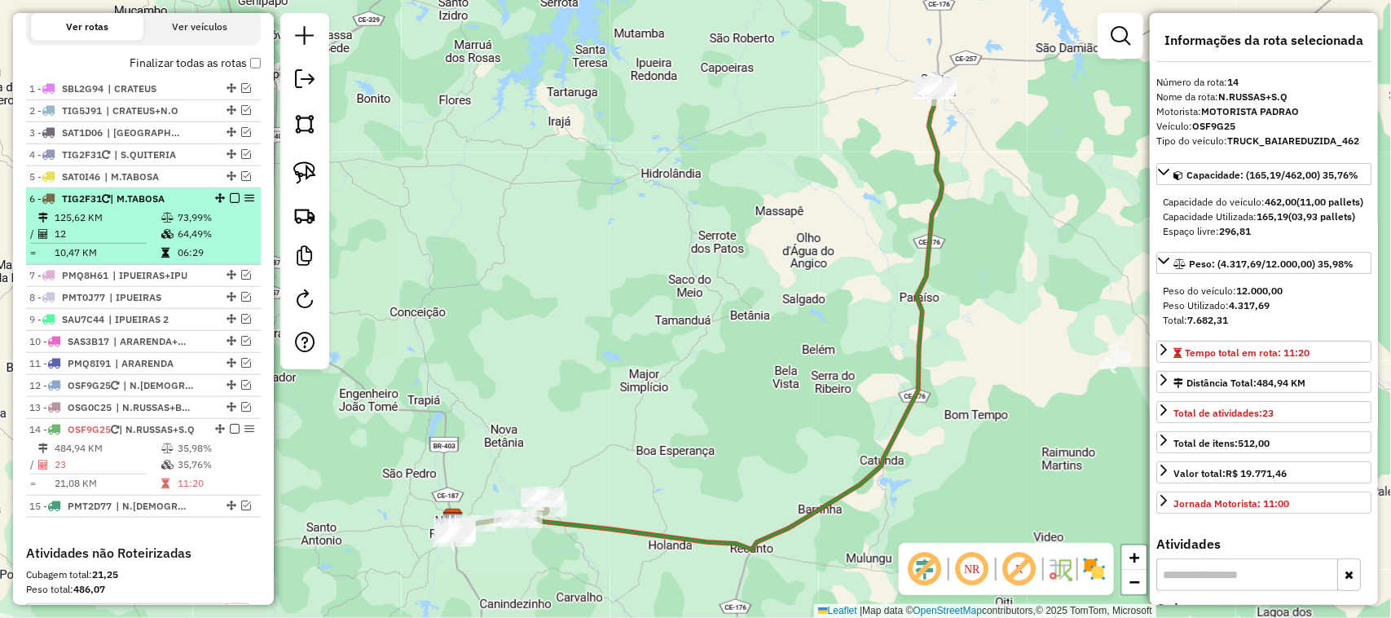
click at [122, 242] on td "12" at bounding box center [107, 234] width 107 height 16
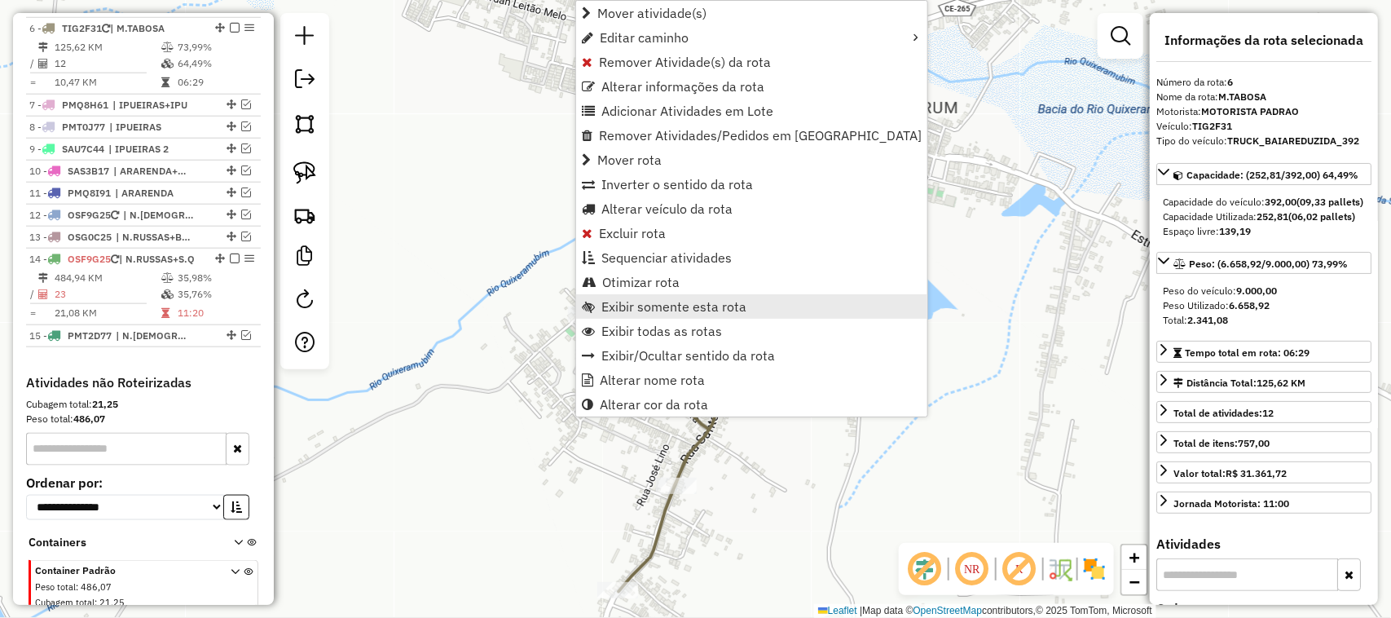
scroll to position [721, 0]
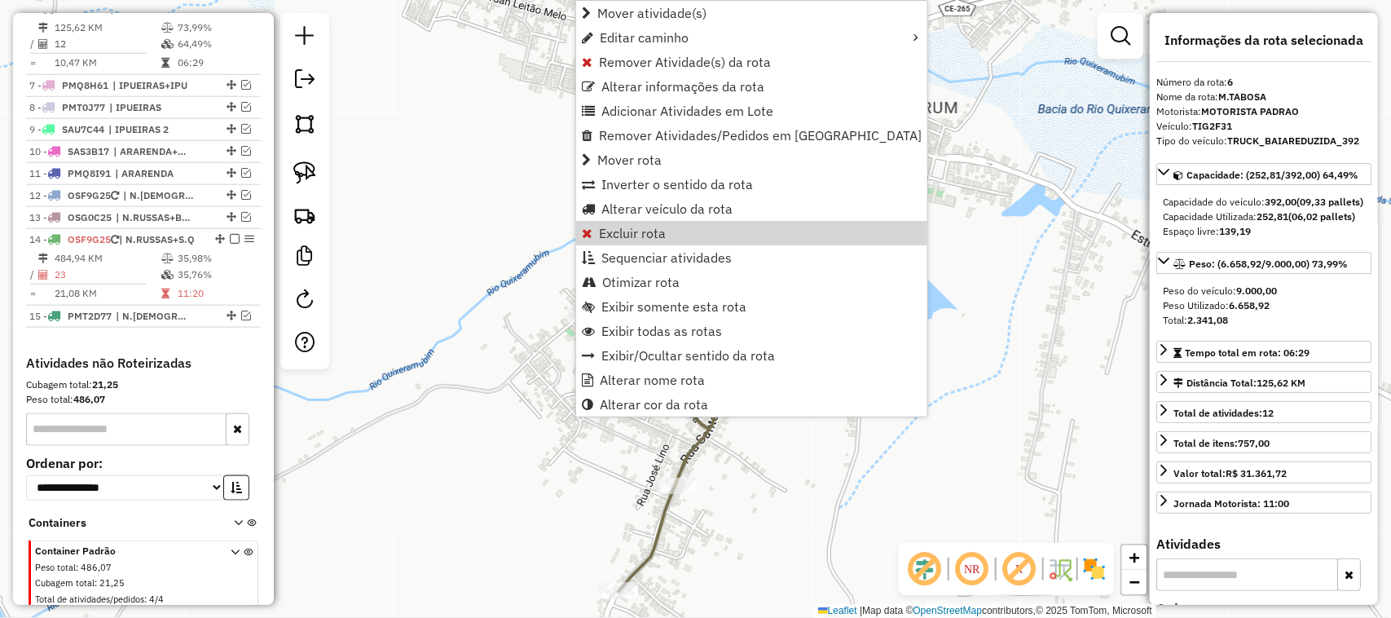
click at [447, 244] on div "Janela de atendimento Grade de atendimento Capacidade Transportadoras Veículos …" at bounding box center [695, 309] width 1391 height 618
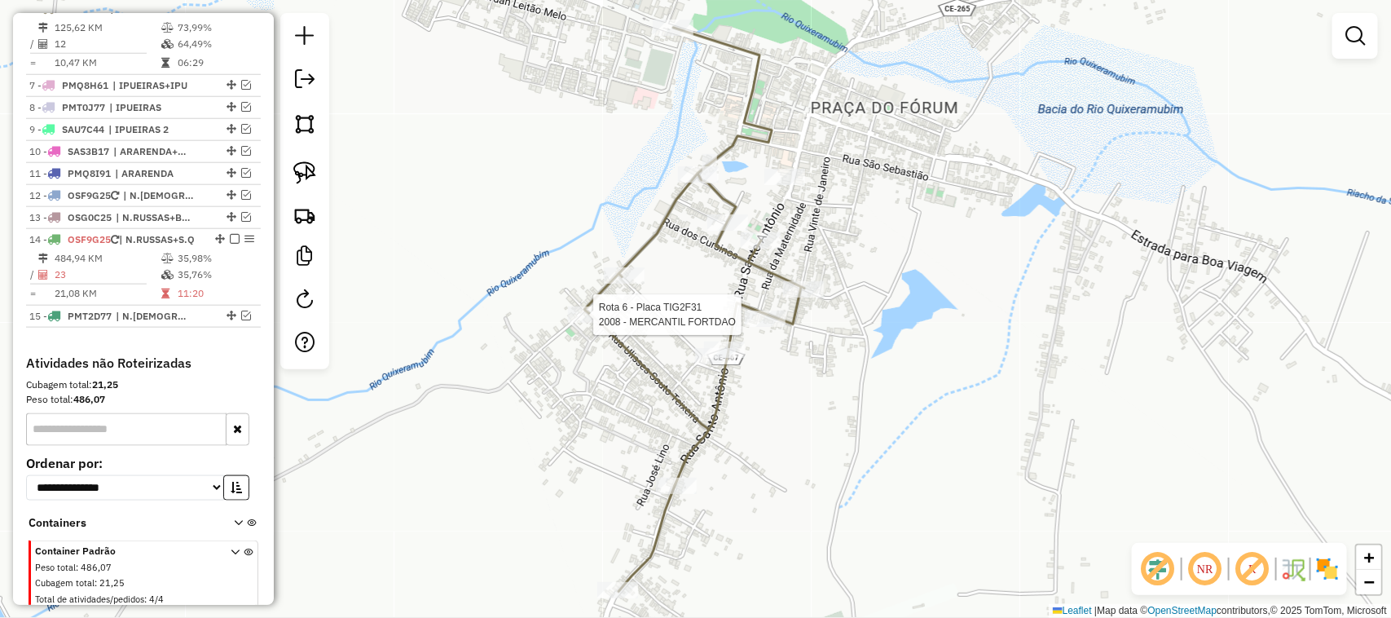
select select "*********"
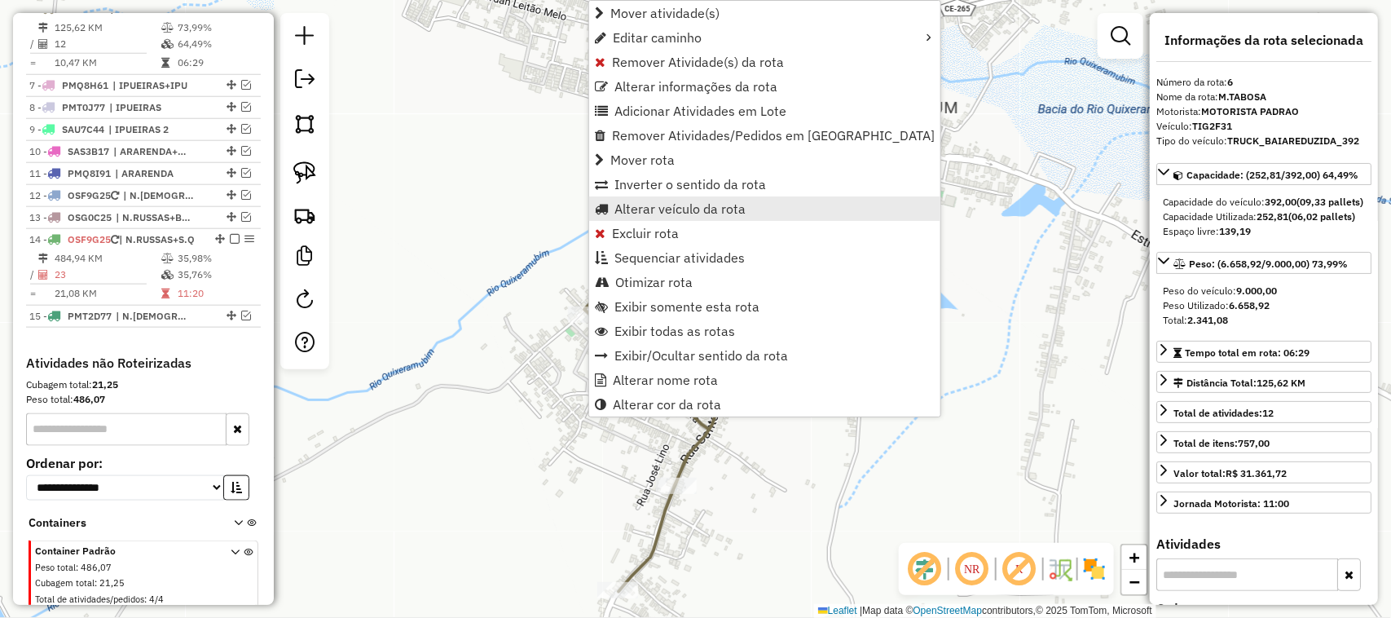
click at [642, 209] on span "Alterar veículo da rota" at bounding box center [679, 208] width 131 height 13
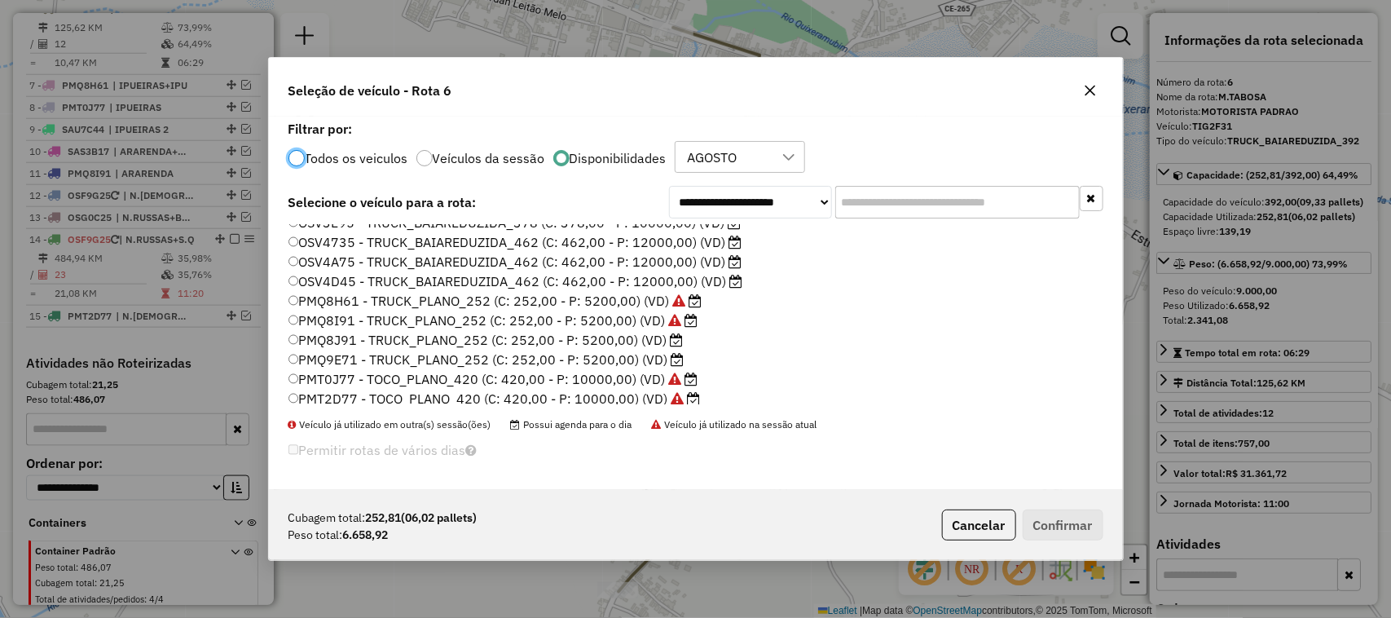
scroll to position [102, 0]
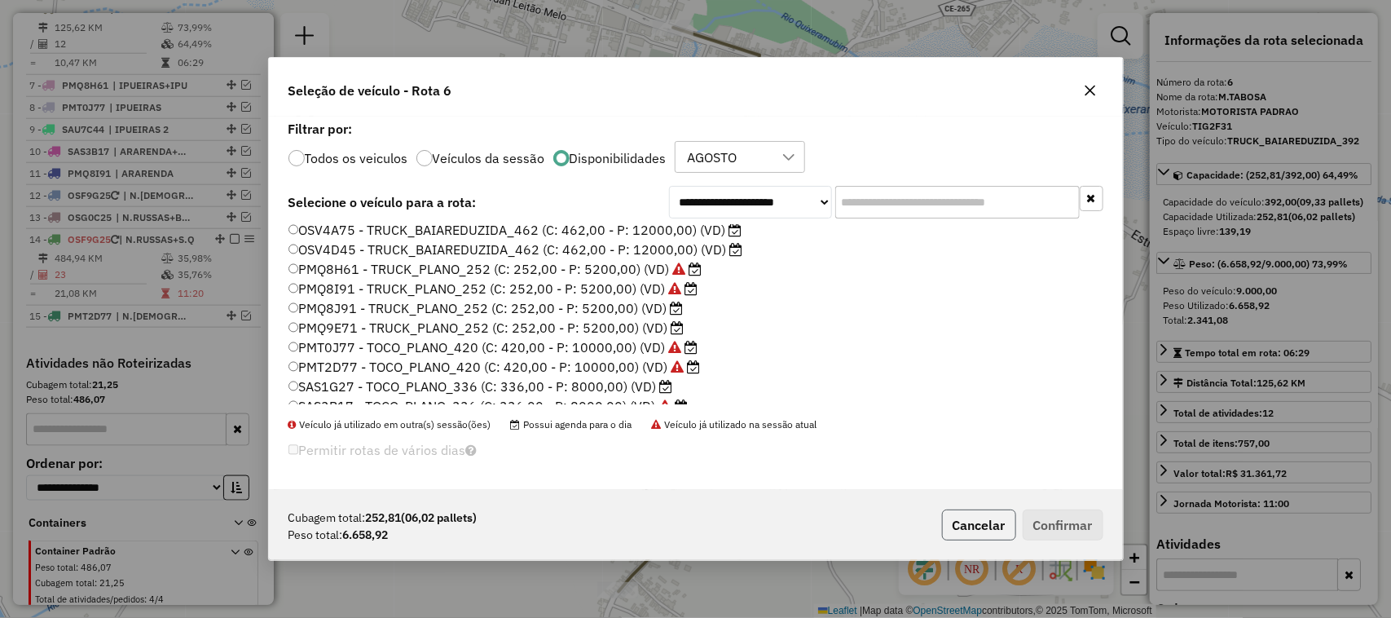
click at [962, 526] on button "Cancelar" at bounding box center [979, 524] width 74 height 31
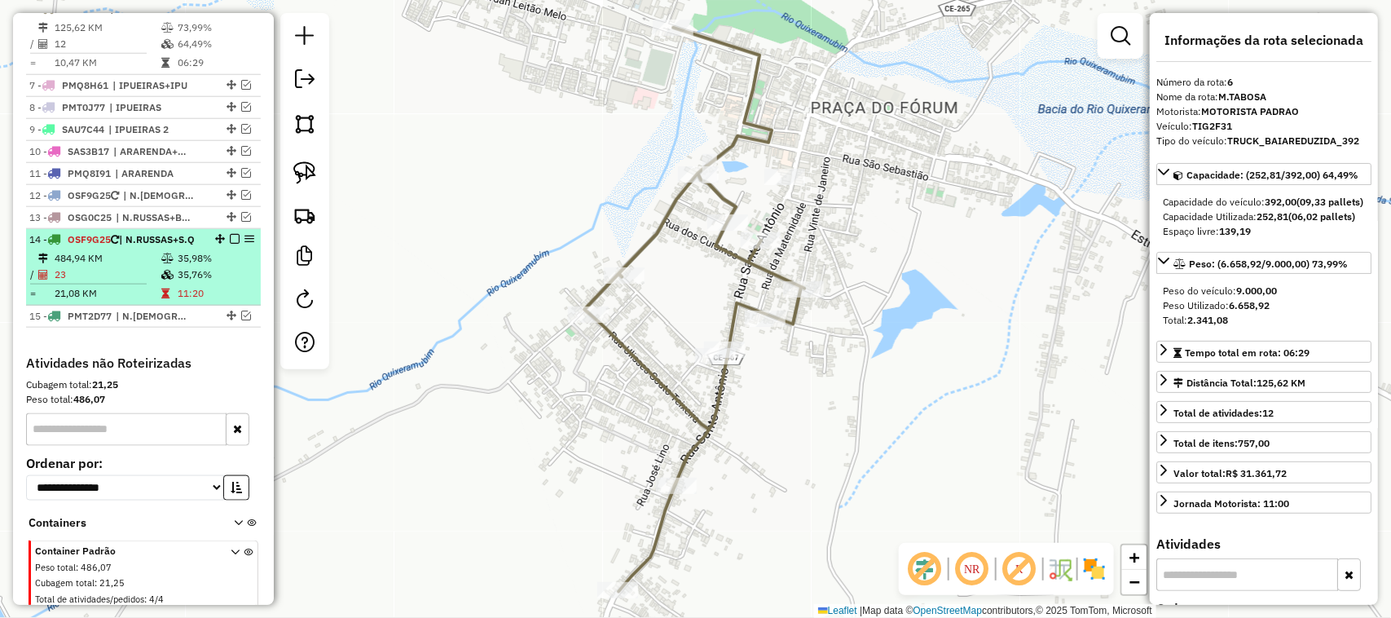
click at [119, 245] on span "| N.RUSSAS+S.Q" at bounding box center [157, 239] width 76 height 12
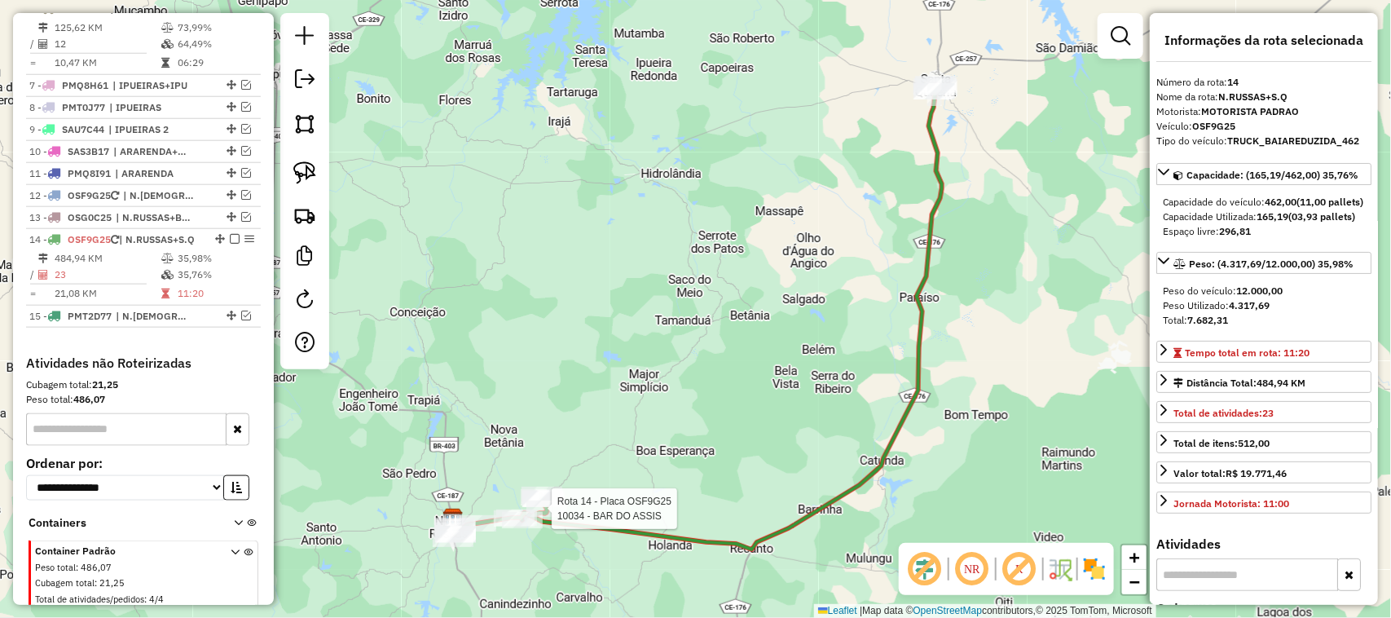
scroll to position [796, 0]
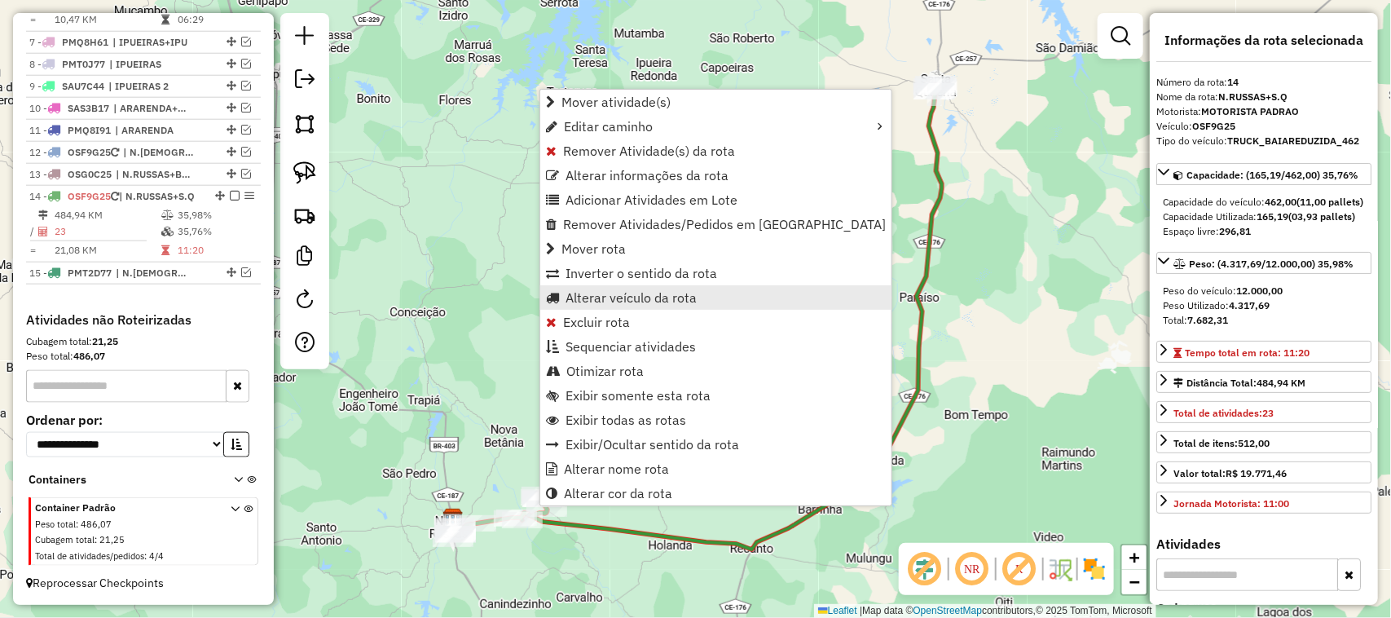
click at [604, 300] on span "Alterar veículo da rota" at bounding box center [631, 297] width 131 height 13
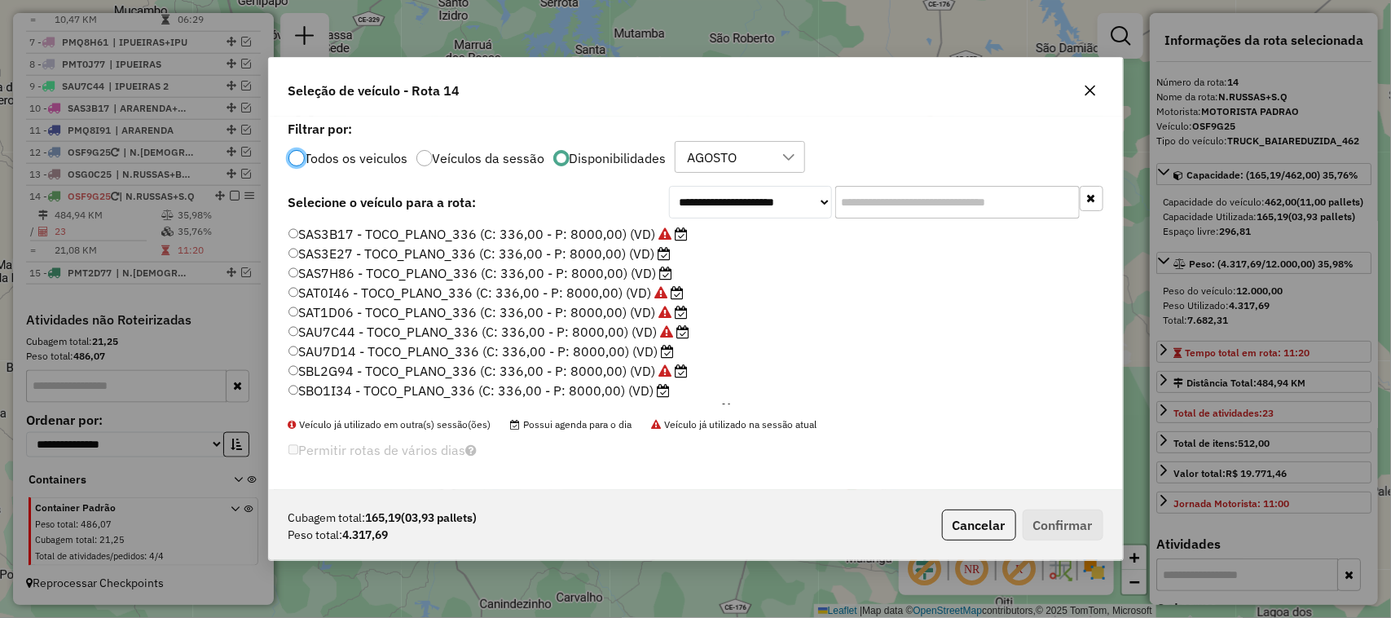
scroll to position [306, 0]
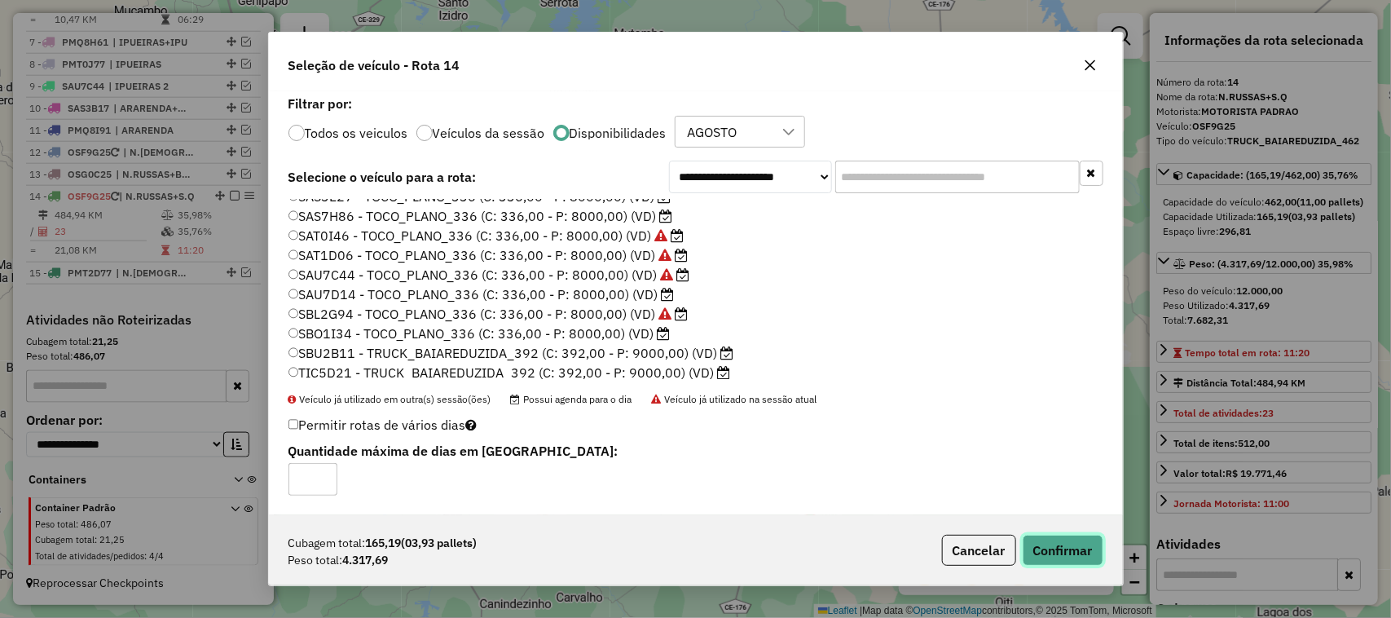
click at [1063, 548] on button "Confirmar" at bounding box center [1063, 550] width 81 height 31
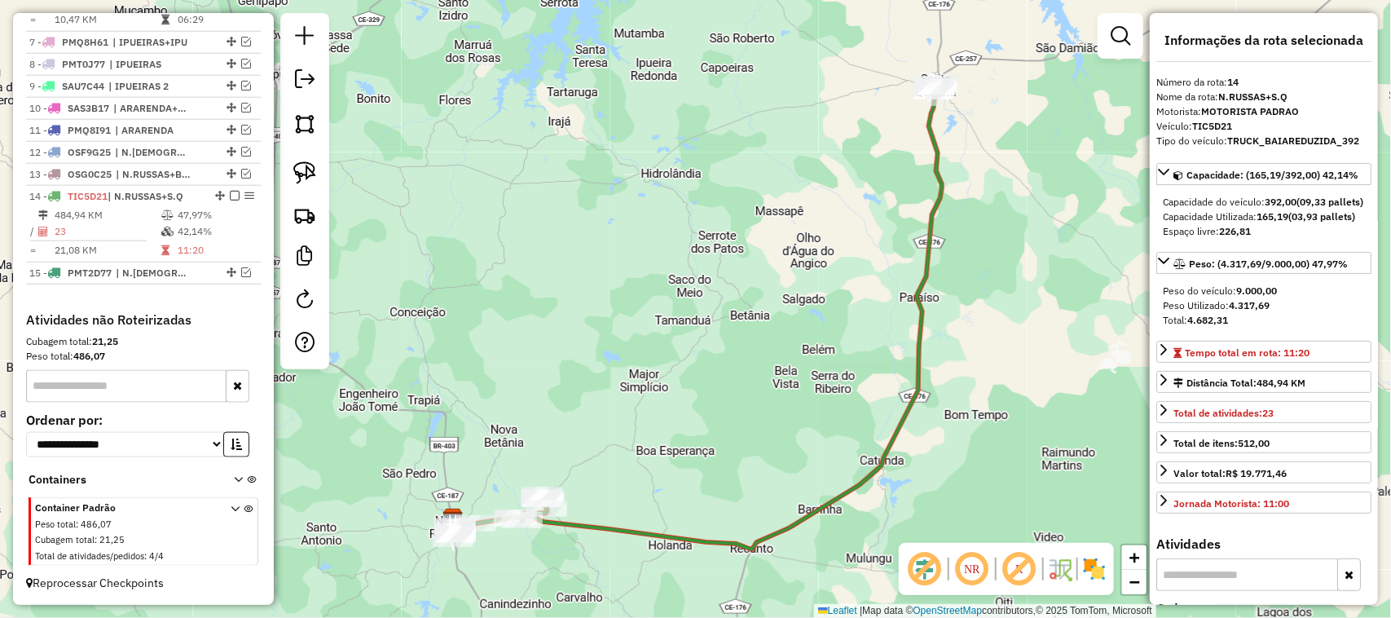
scroll to position [782, 0]
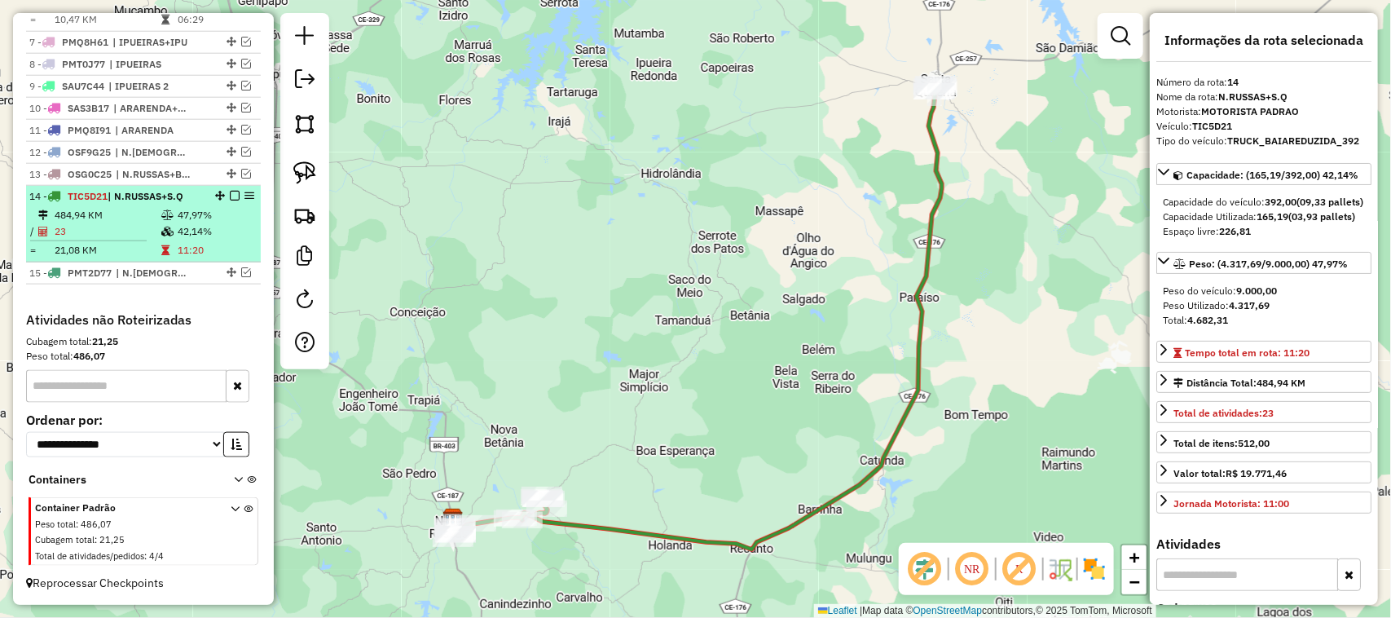
click at [231, 196] on em at bounding box center [235, 196] width 10 height 10
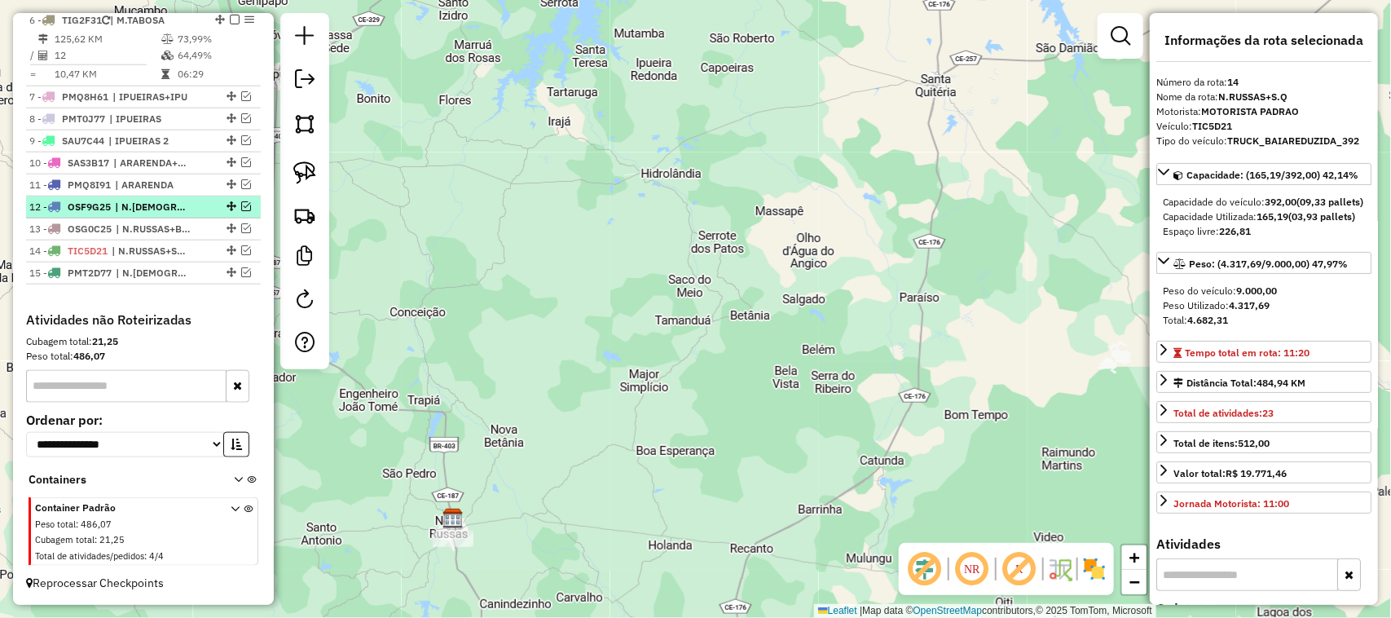
scroll to position [625, 0]
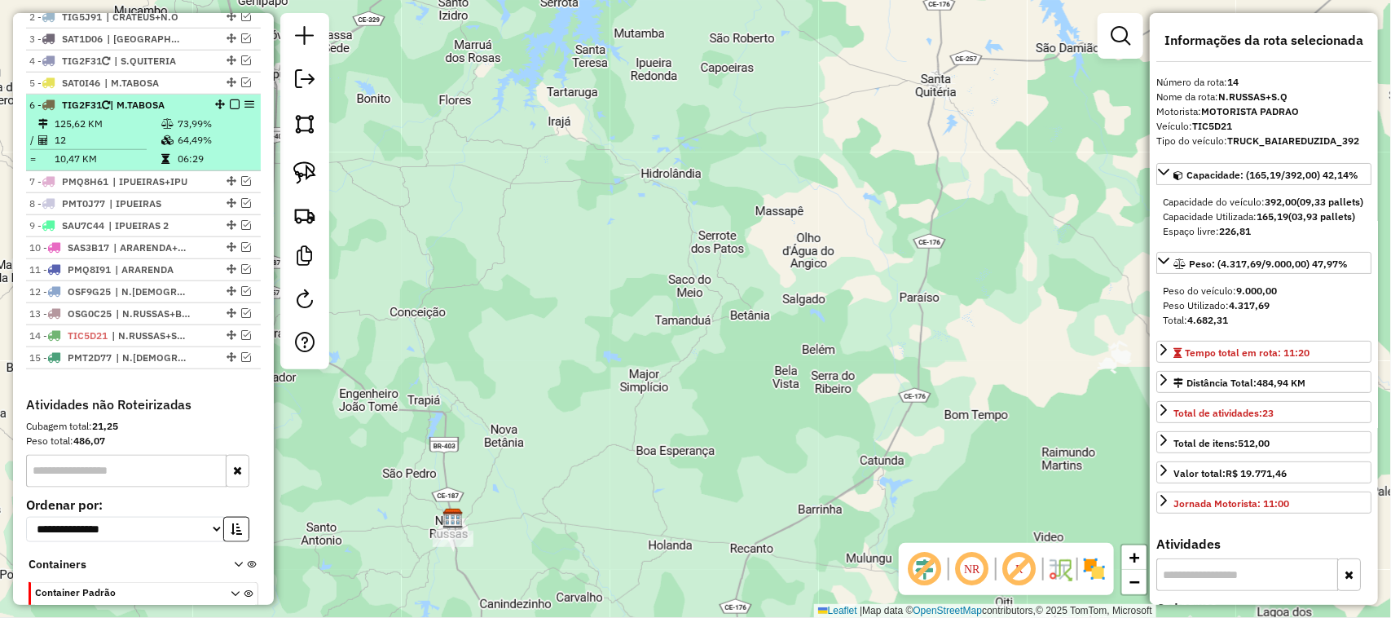
click at [230, 109] on em at bounding box center [235, 104] width 10 height 10
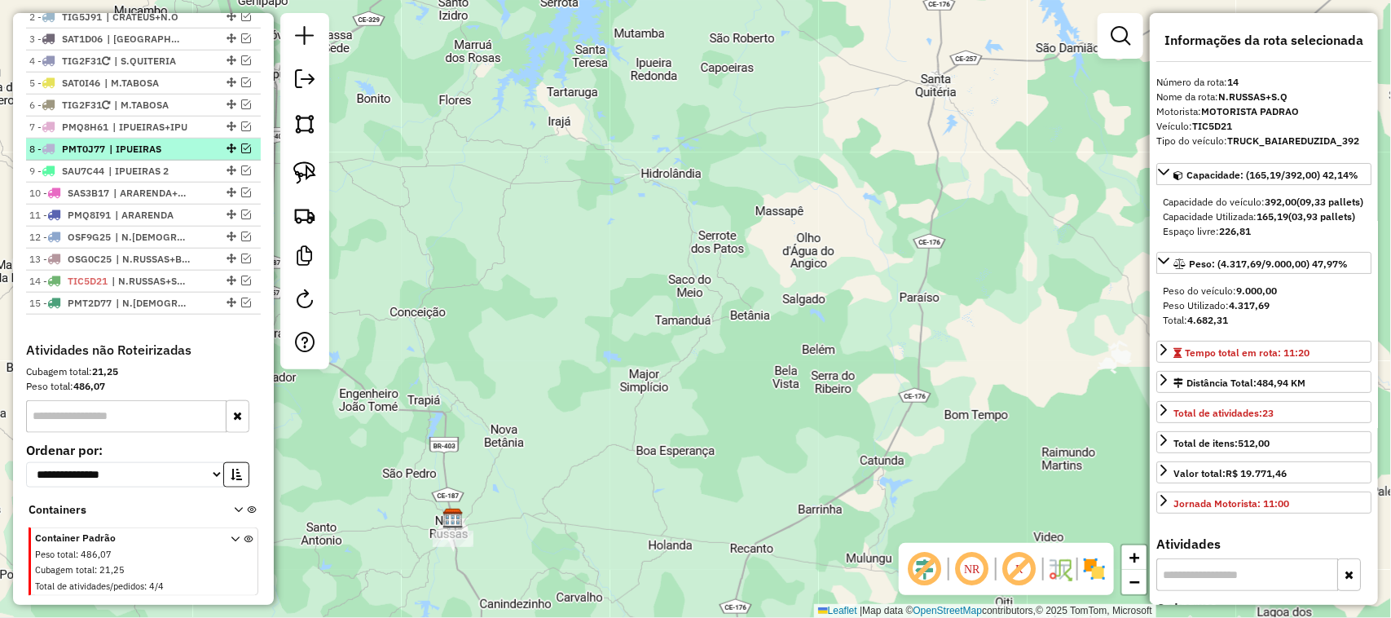
scroll to position [523, 0]
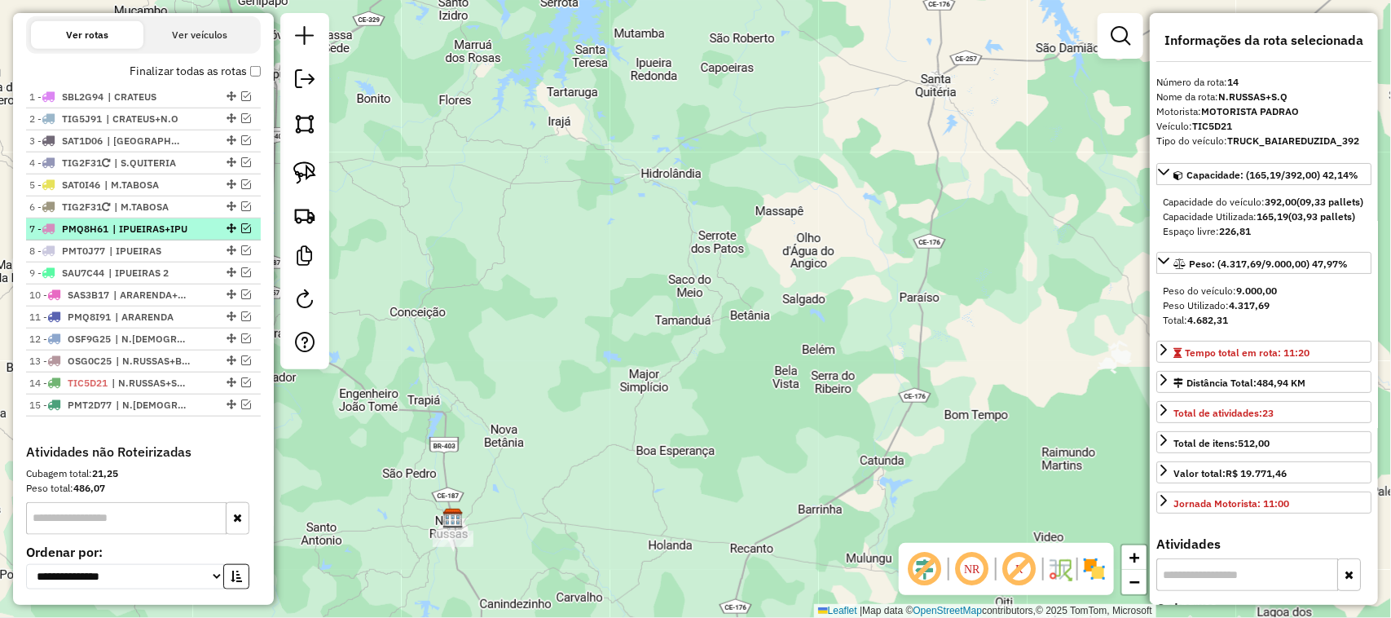
click at [241, 233] on em at bounding box center [246, 228] width 10 height 10
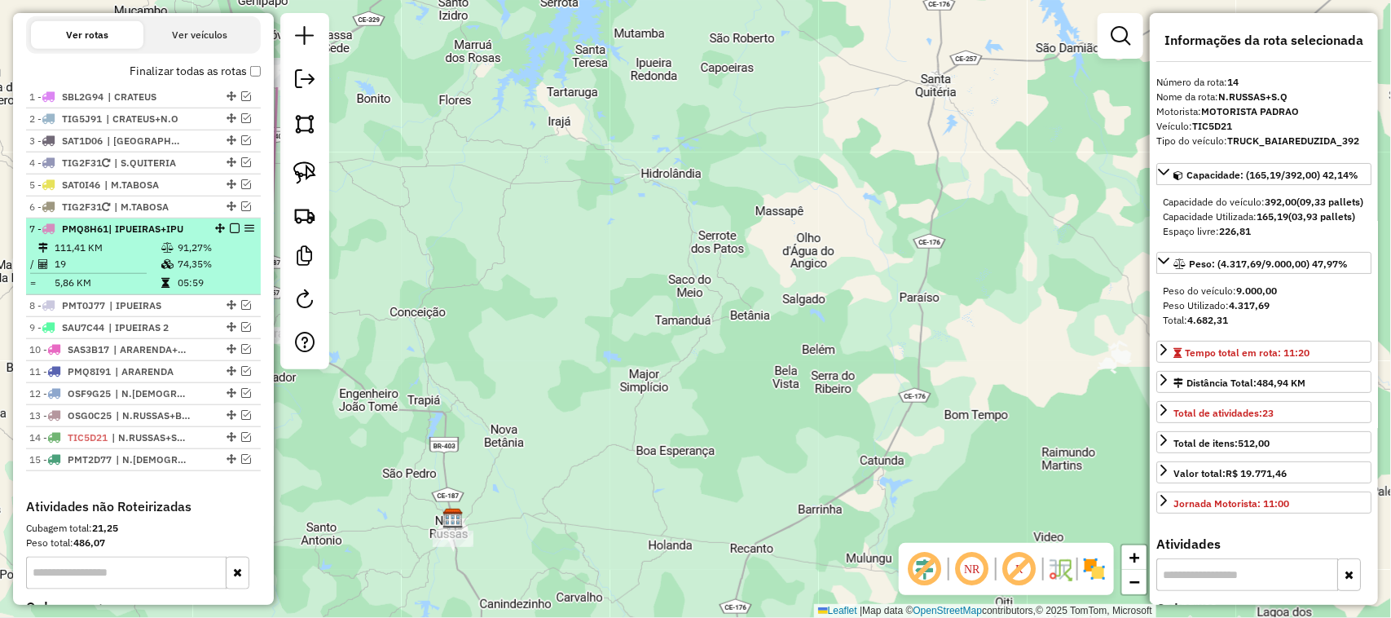
click at [134, 256] on td "111,41 KM" at bounding box center [107, 248] width 107 height 16
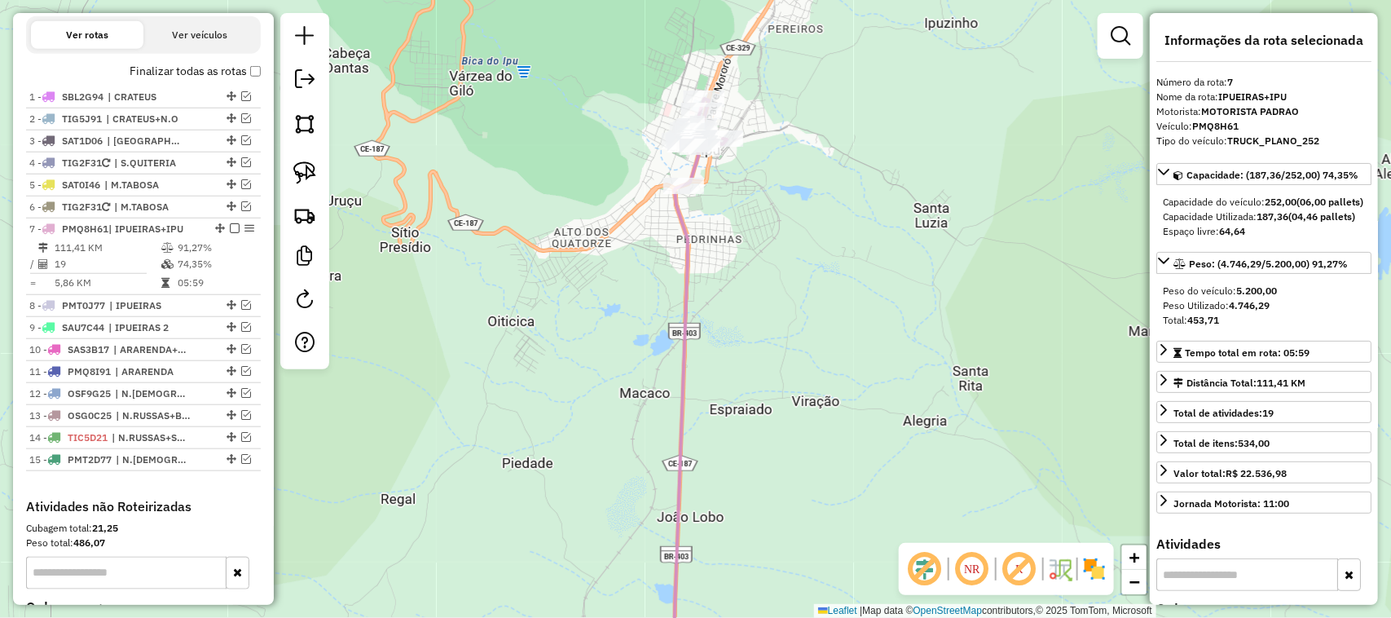
drag, startPoint x: 734, startPoint y: 168, endPoint x: 707, endPoint y: 169, distance: 26.9
click at [733, 171] on div "Janela de atendimento Grade de atendimento Capacidade Transportadoras Veículos …" at bounding box center [695, 309] width 1391 height 618
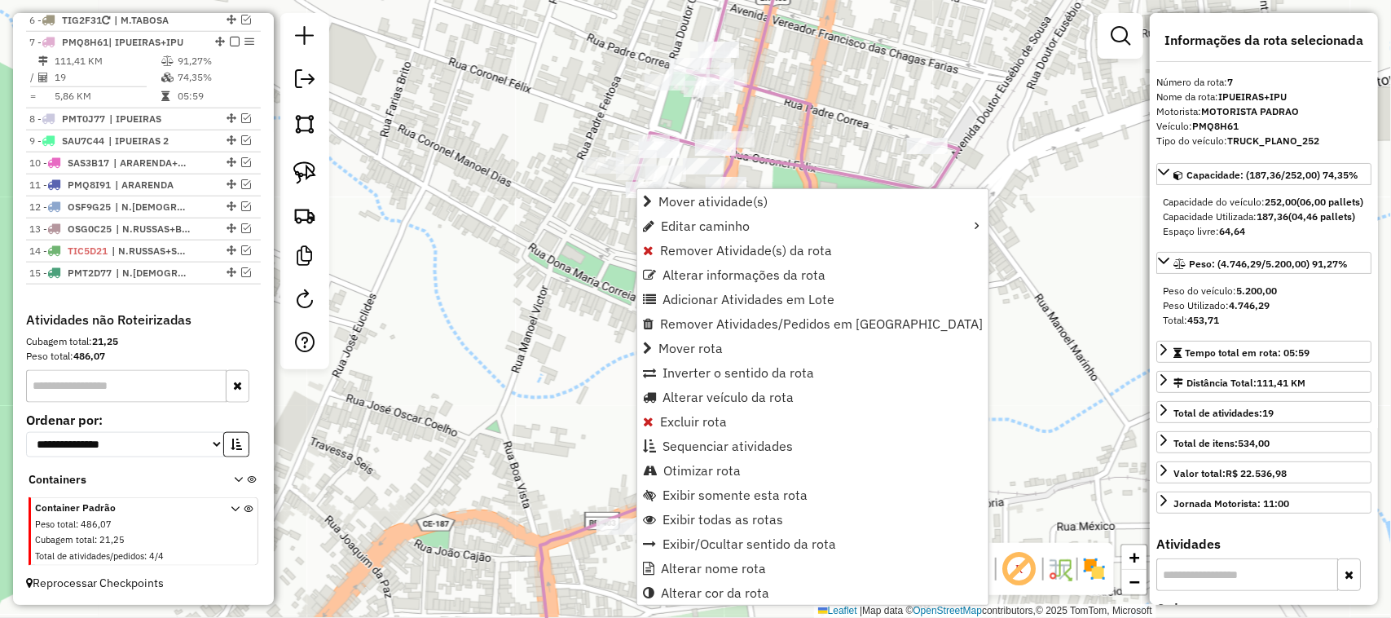
scroll to position [727, 0]
click at [706, 397] on span "Alterar veículo da rota" at bounding box center [728, 396] width 131 height 13
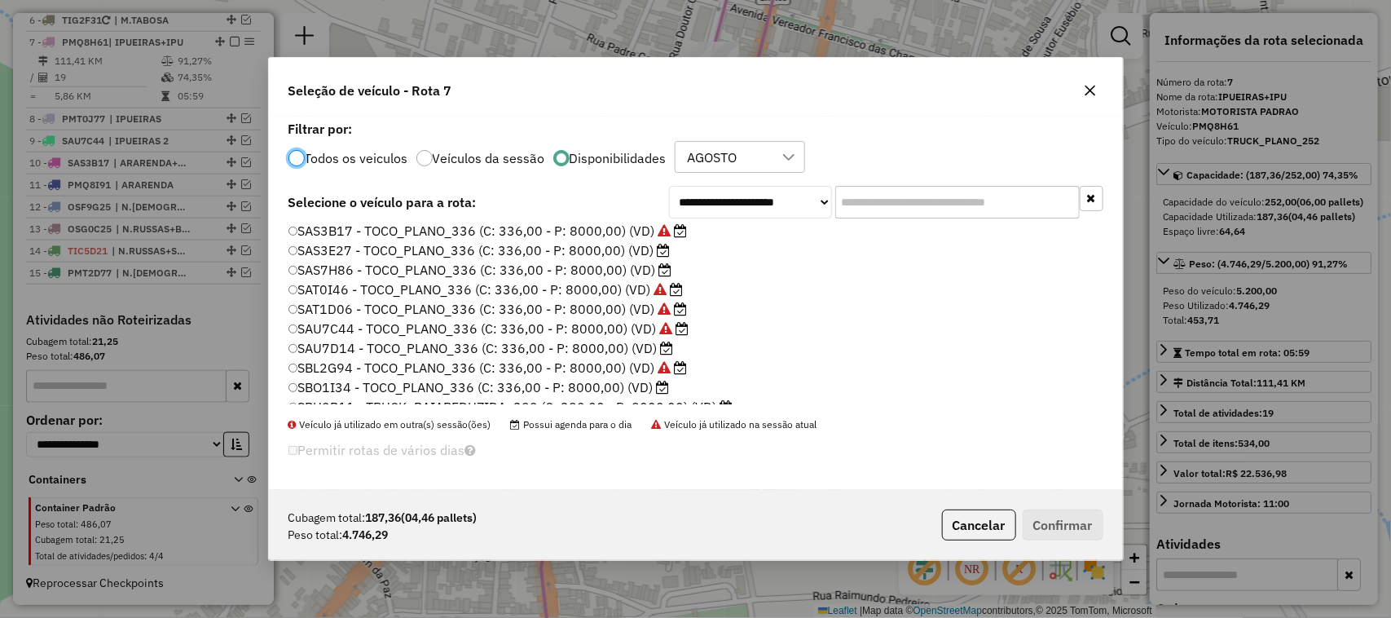
scroll to position [306, 0]
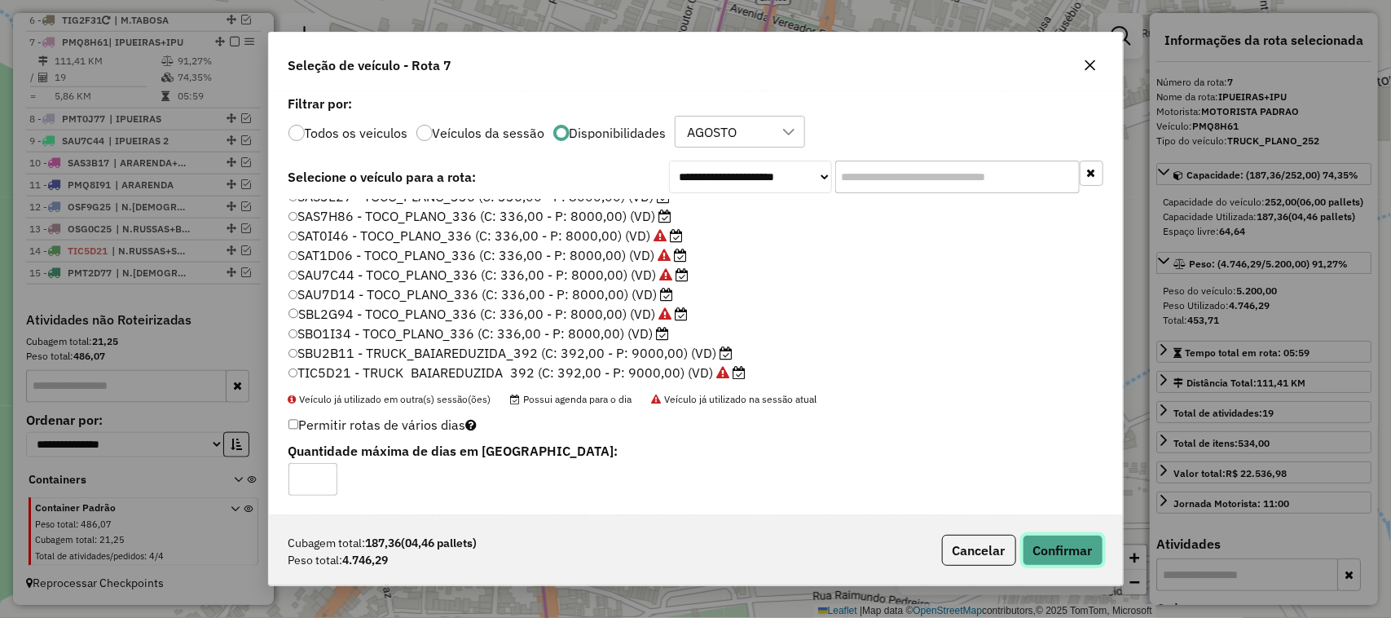
click at [1056, 548] on button "Confirmar" at bounding box center [1063, 550] width 81 height 31
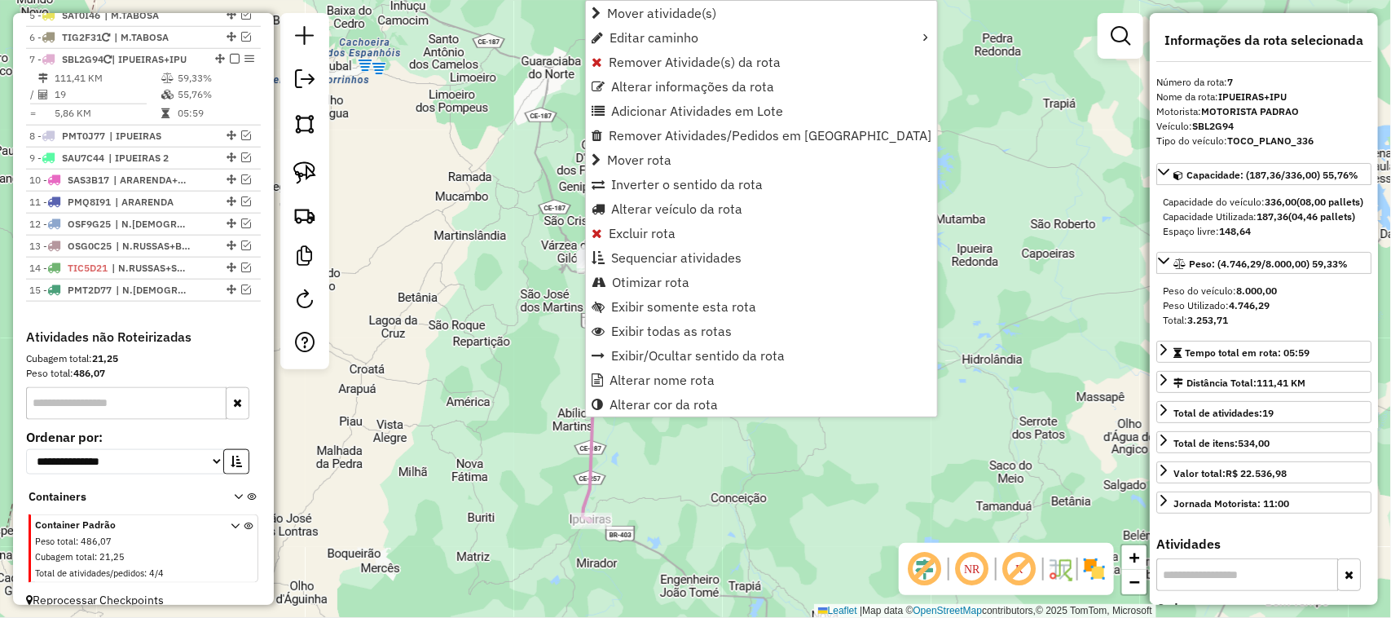
scroll to position [727, 0]
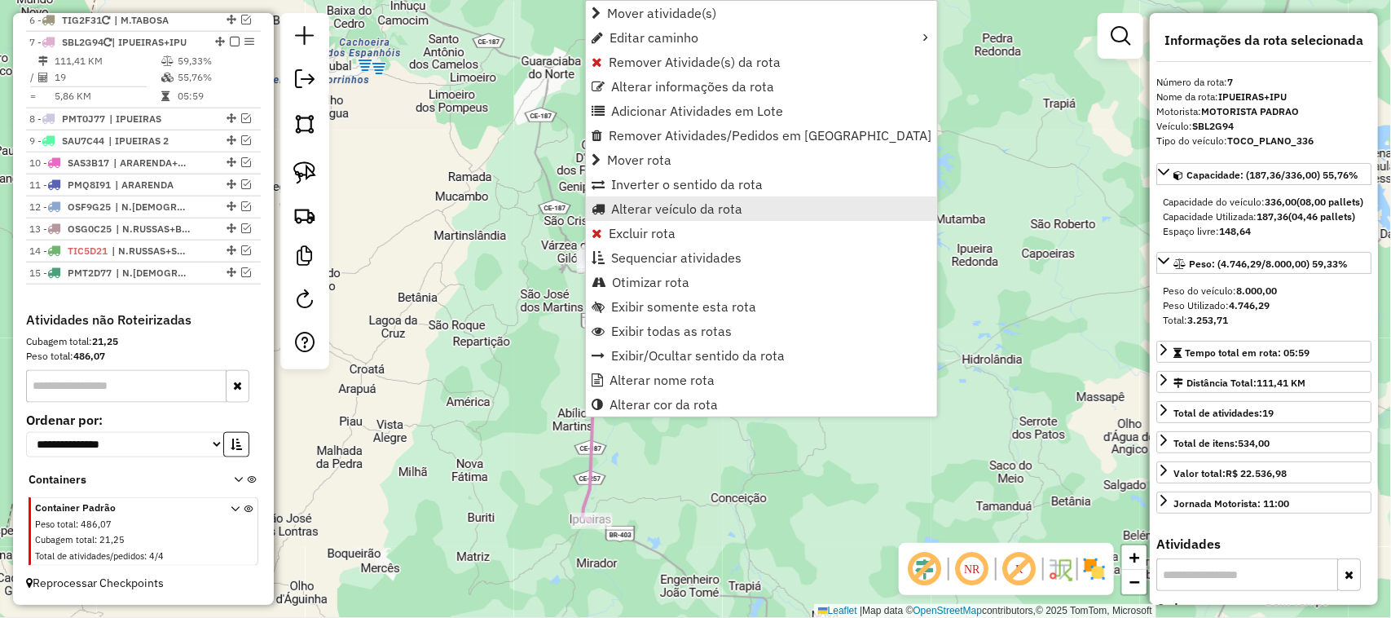
click at [650, 210] on span "Alterar veículo da rota" at bounding box center [676, 208] width 131 height 13
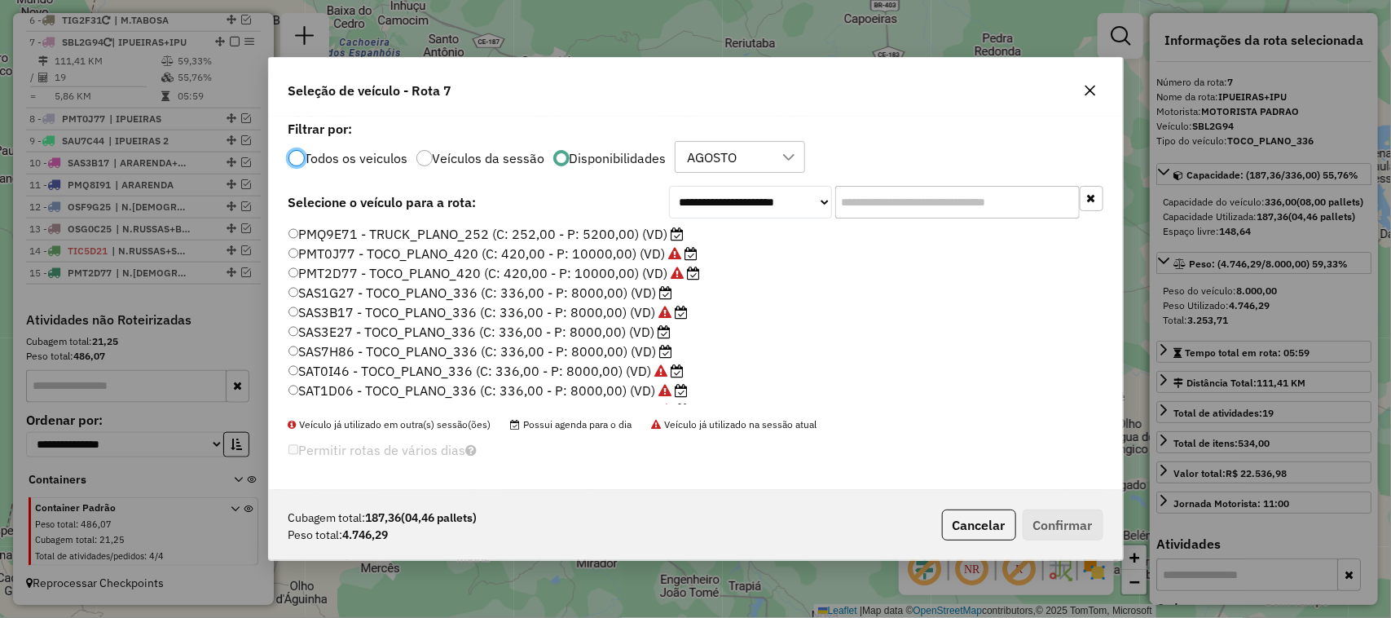
scroll to position [204, 0]
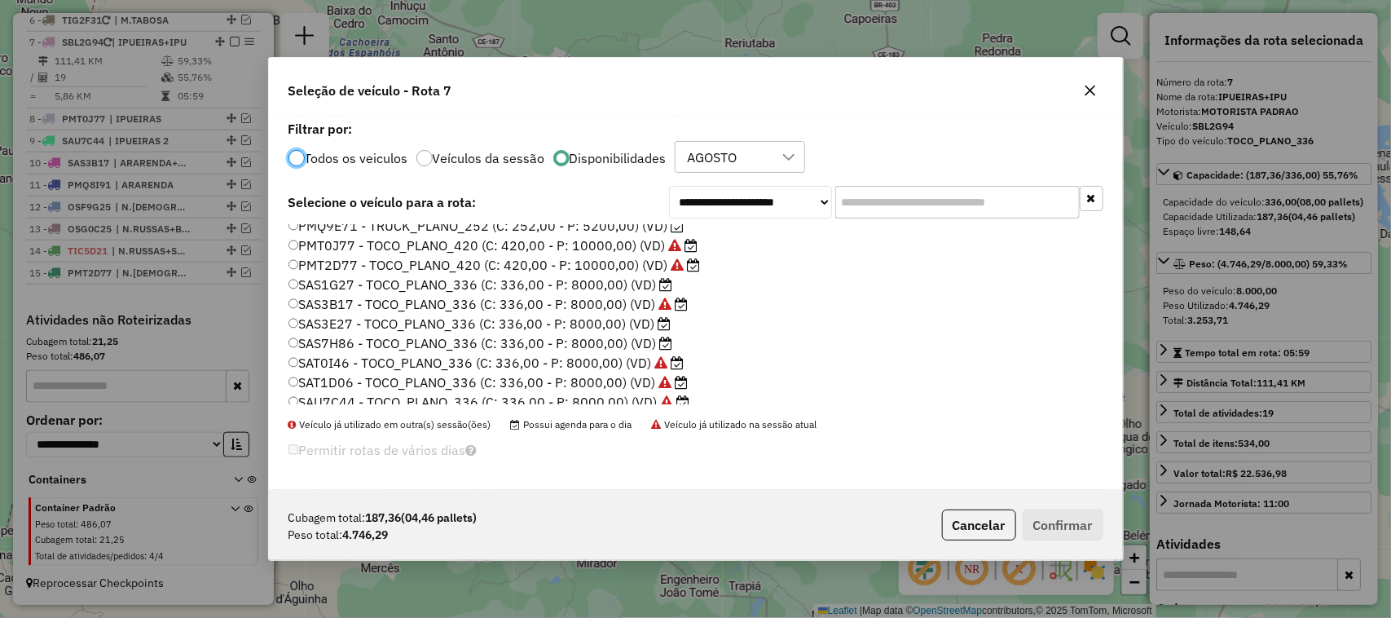
click at [338, 280] on label "SAS1G27 - TOCO_PLANO_336 (C: 336,00 - P: 8000,00) (VD)" at bounding box center [480, 285] width 385 height 20
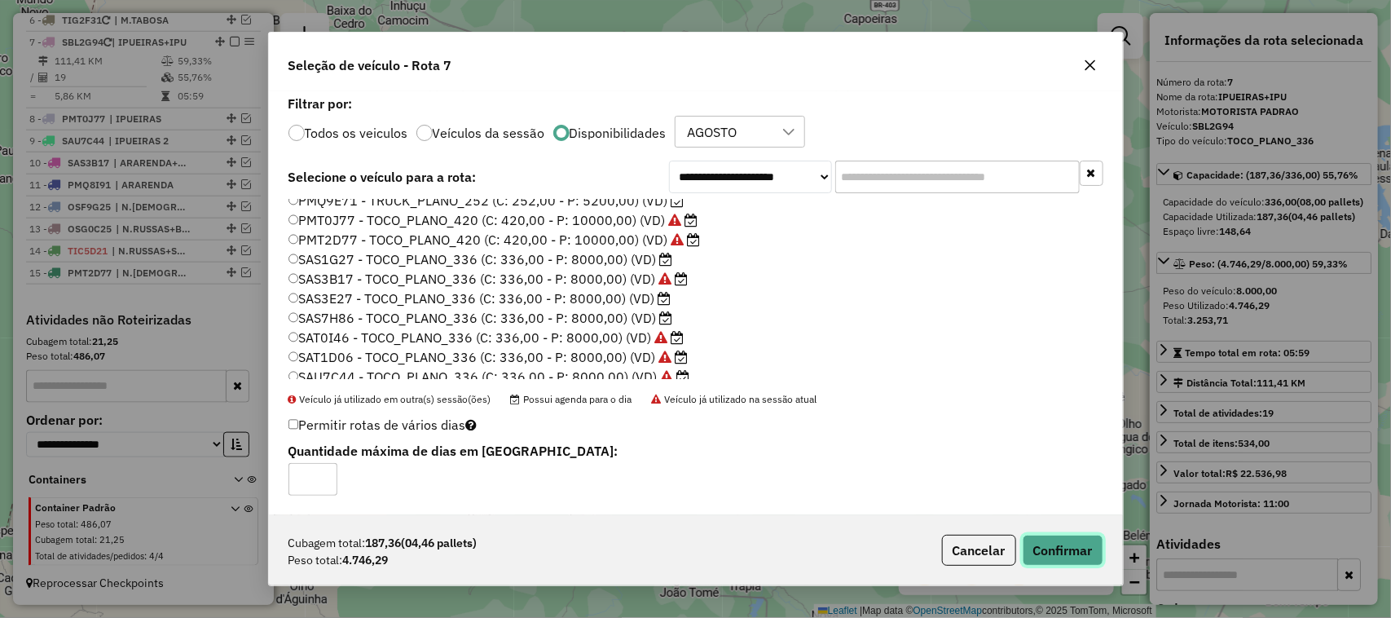
click at [1072, 552] on button "Confirmar" at bounding box center [1063, 550] width 81 height 31
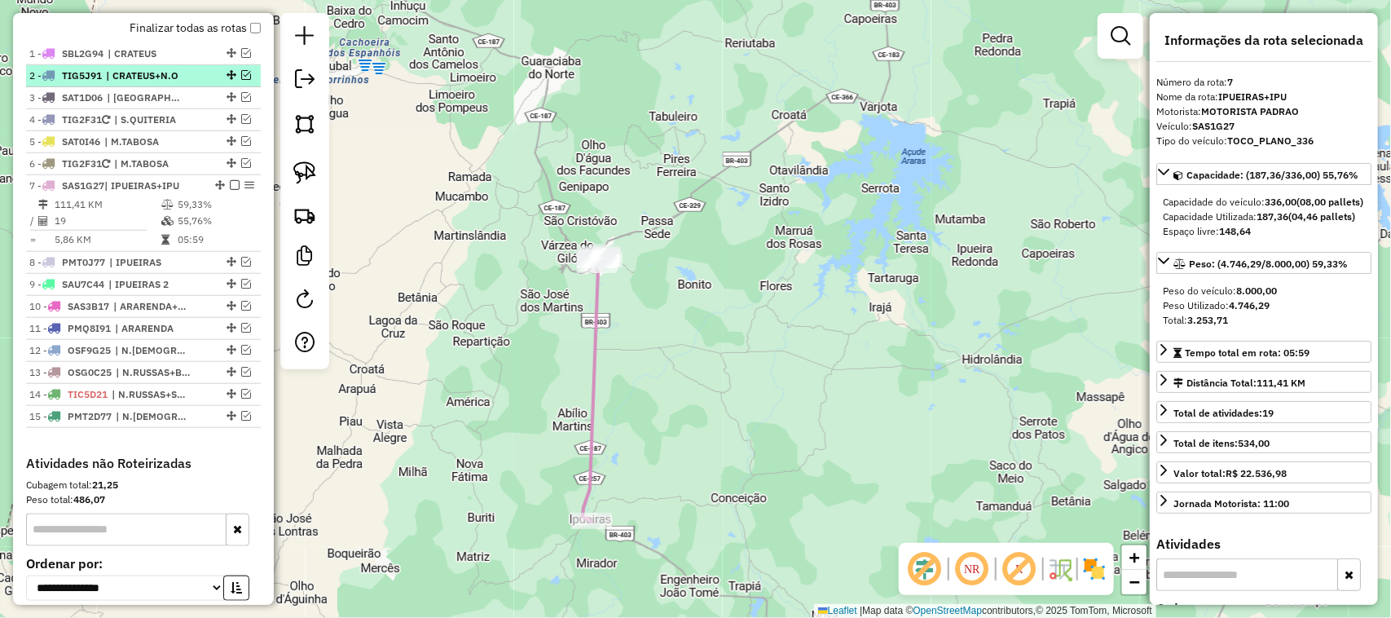
scroll to position [523, 0]
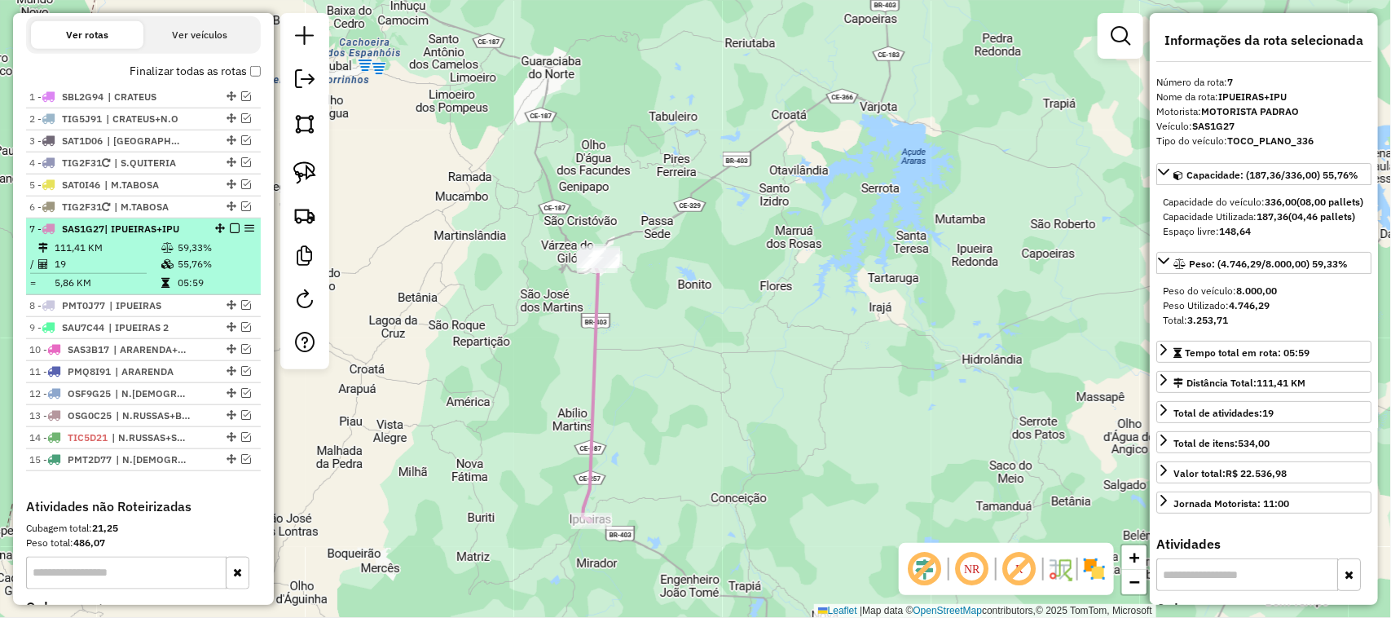
click at [231, 233] on em at bounding box center [235, 228] width 10 height 10
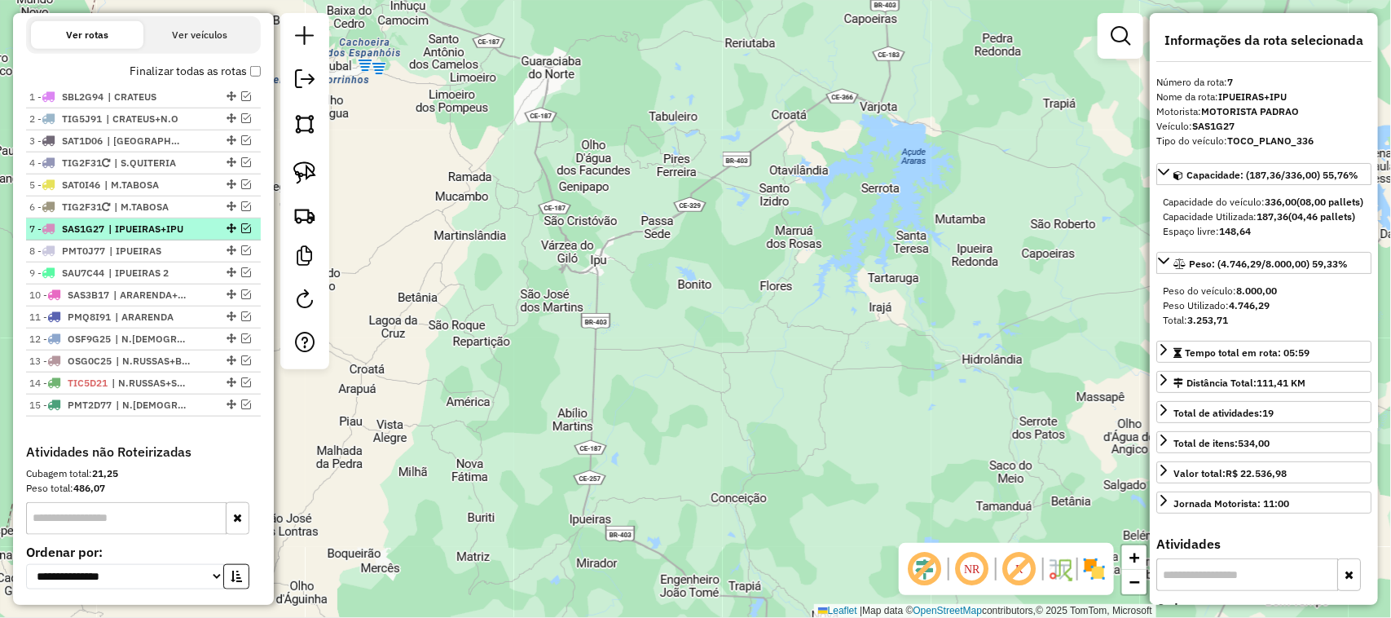
scroll to position [421, 0]
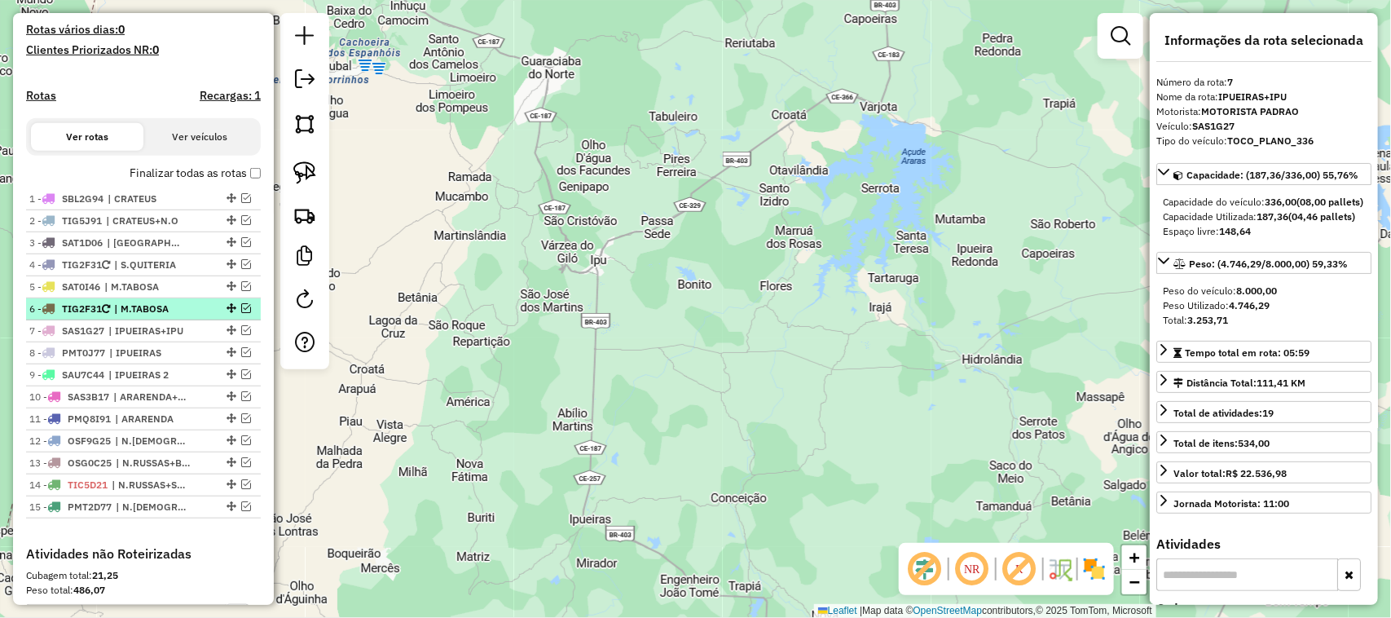
click at [244, 313] on em at bounding box center [246, 308] width 10 height 10
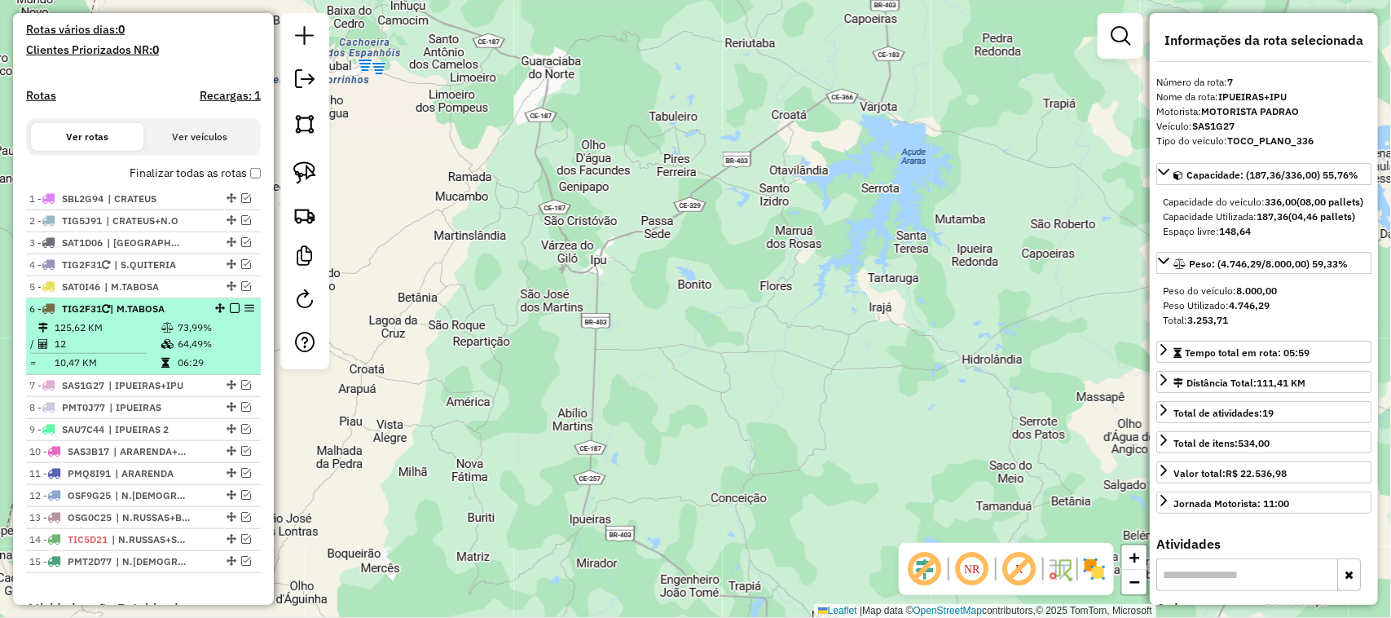
click at [131, 336] on td "125,62 KM" at bounding box center [107, 327] width 107 height 16
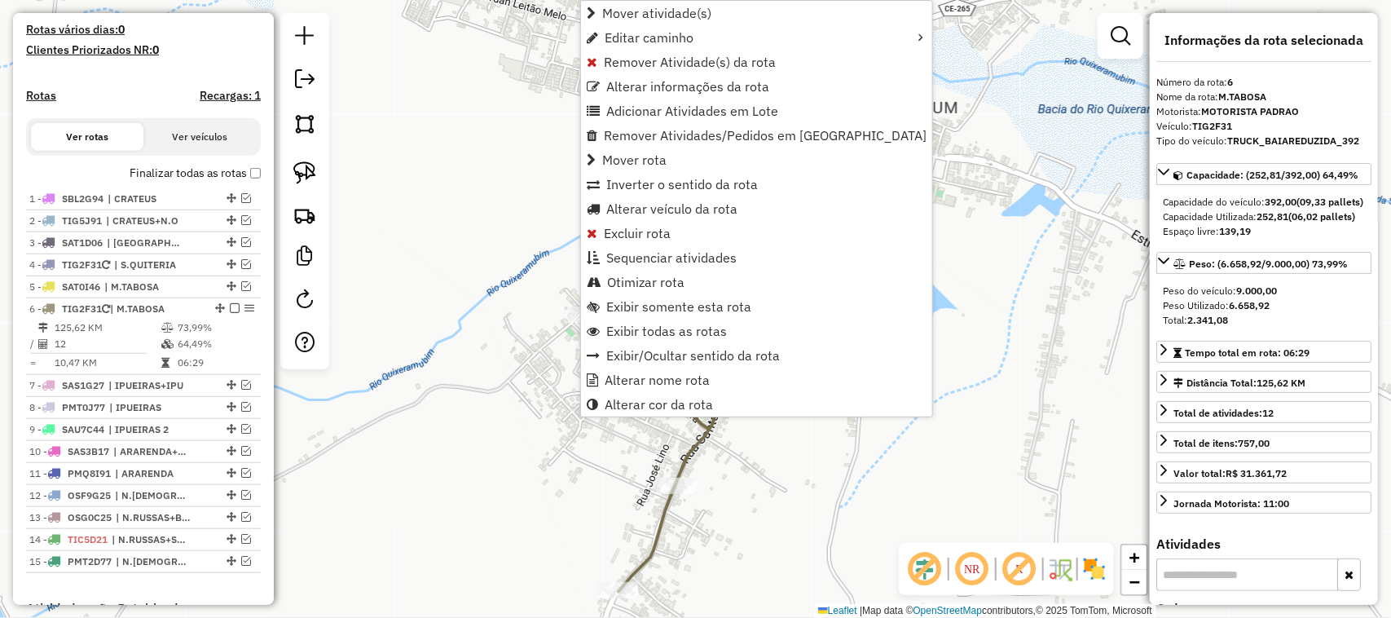
scroll to position [721, 0]
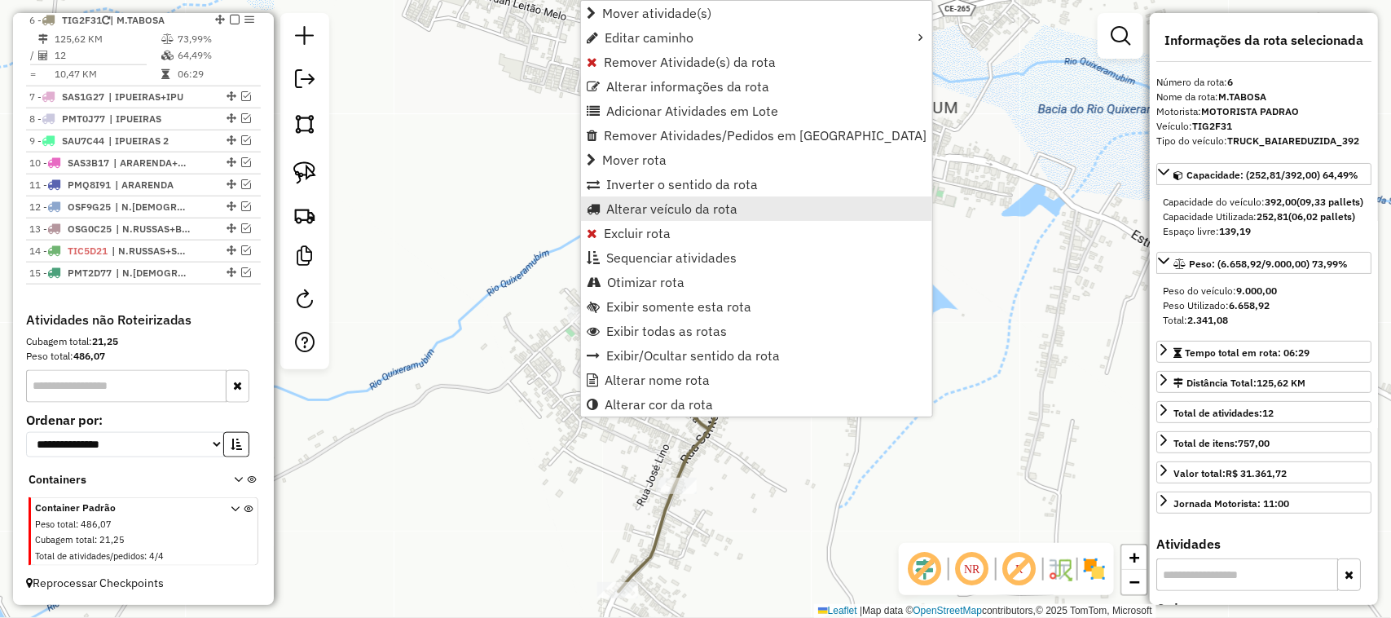
click at [638, 212] on span "Alterar veículo da rota" at bounding box center [671, 208] width 131 height 13
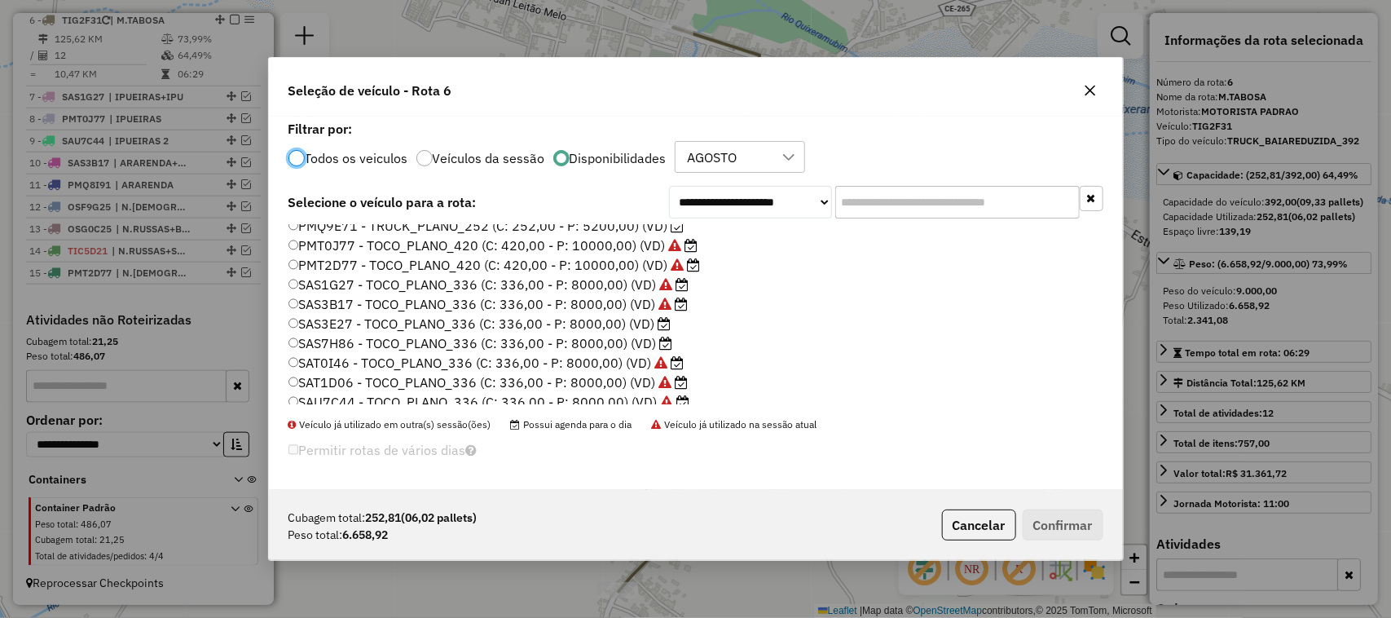
scroll to position [306, 0]
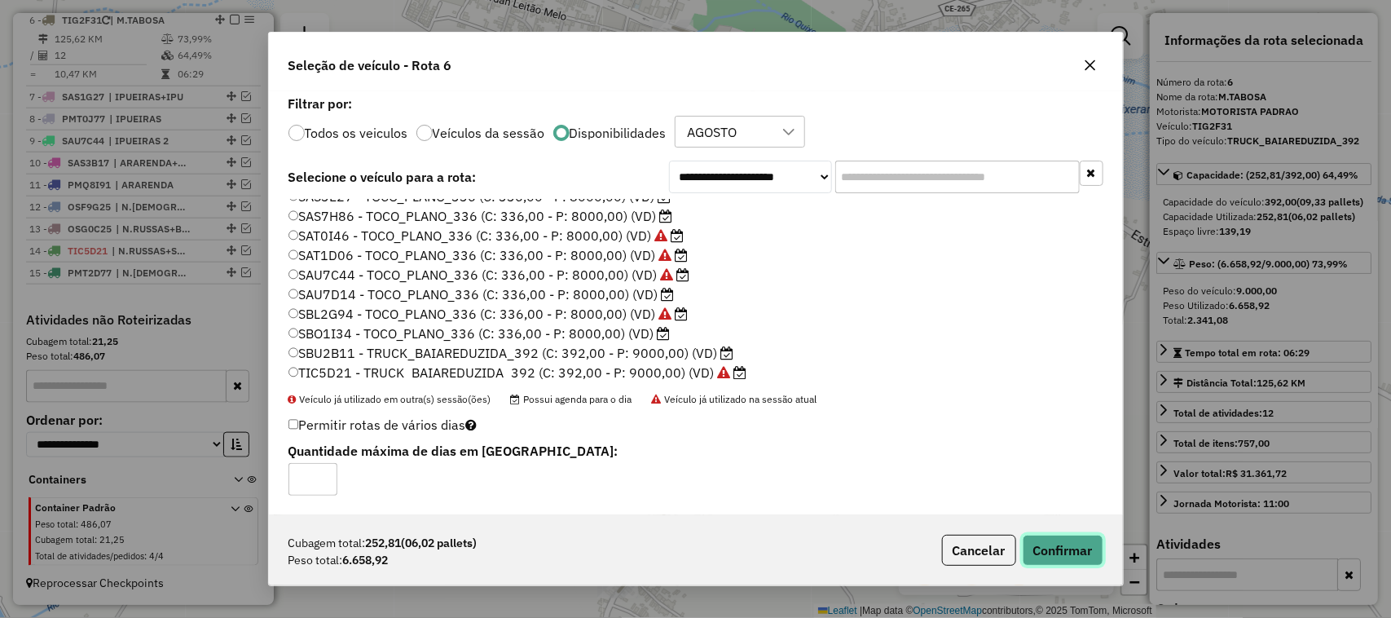
click at [1066, 544] on button "Confirmar" at bounding box center [1063, 550] width 81 height 31
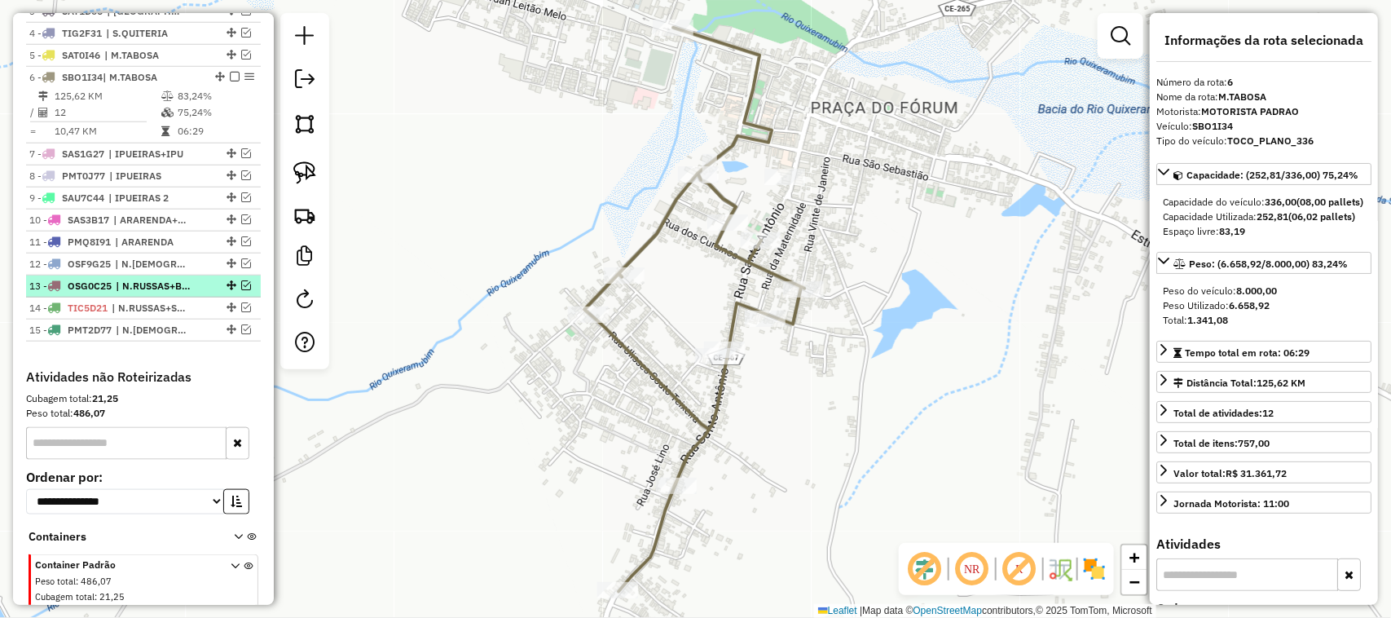
scroll to position [619, 0]
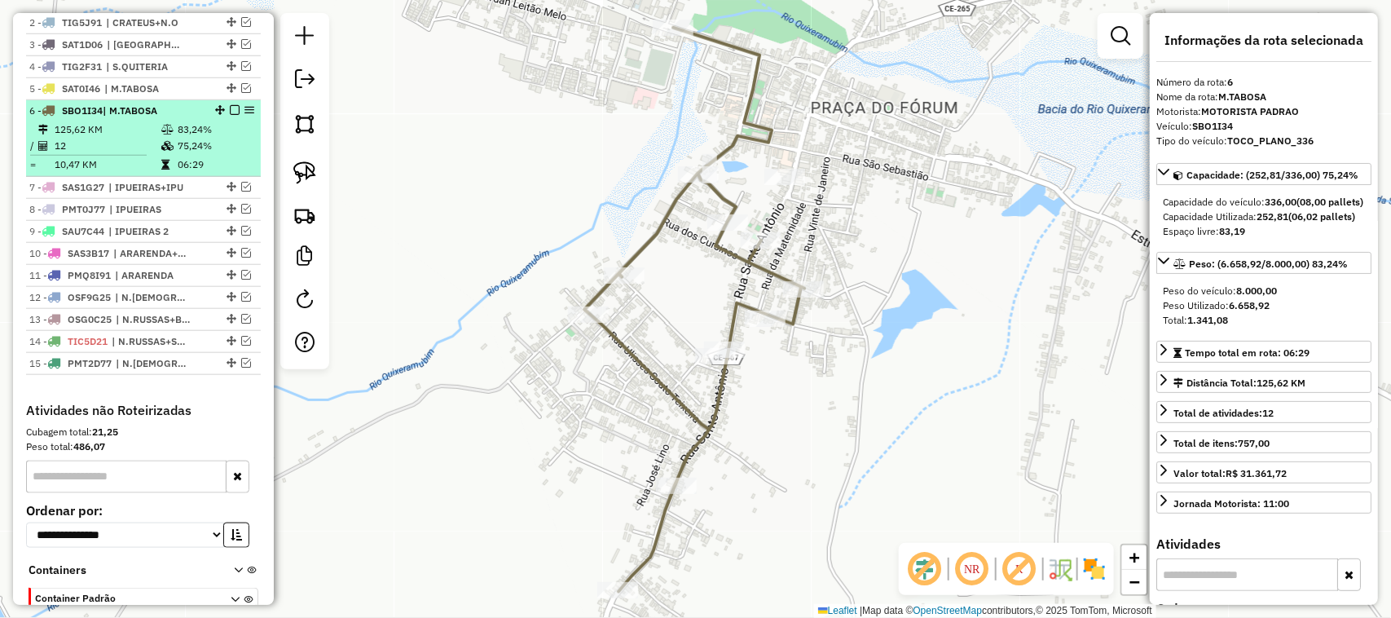
click at [230, 115] on em at bounding box center [235, 110] width 10 height 10
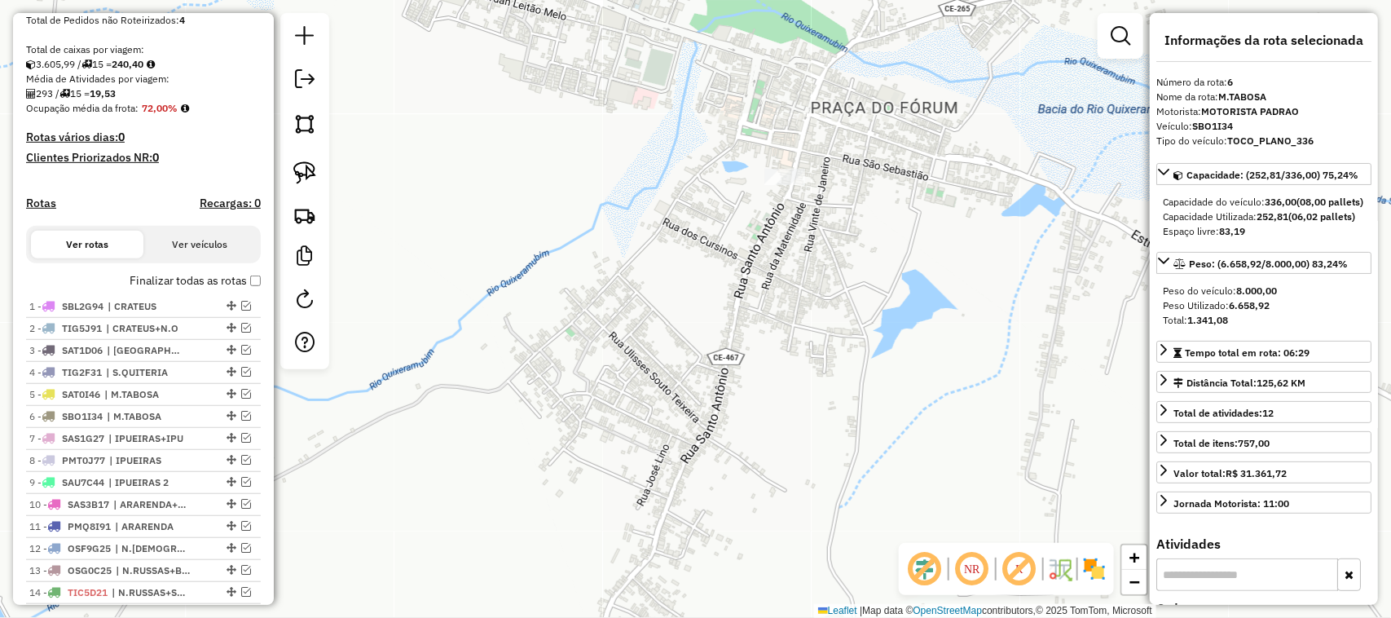
scroll to position [416, 0]
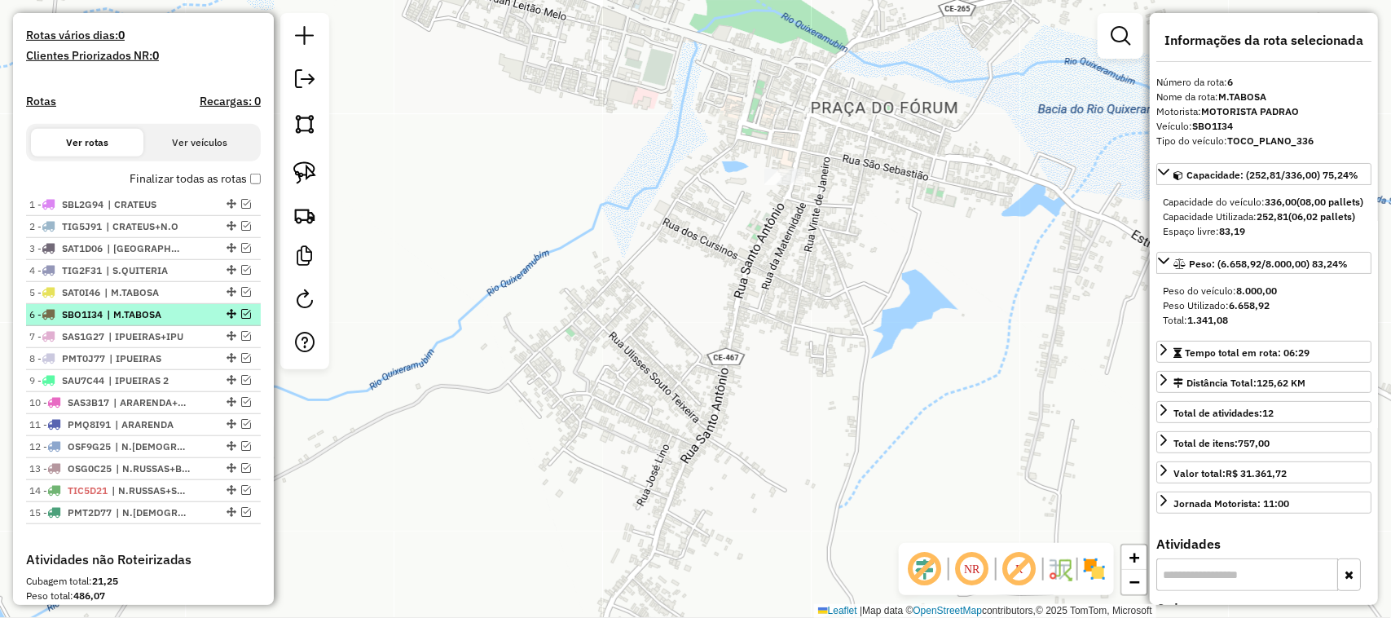
click at [140, 322] on span "| M.TABOSA" at bounding box center [144, 314] width 75 height 15
click at [241, 319] on em at bounding box center [246, 314] width 10 height 10
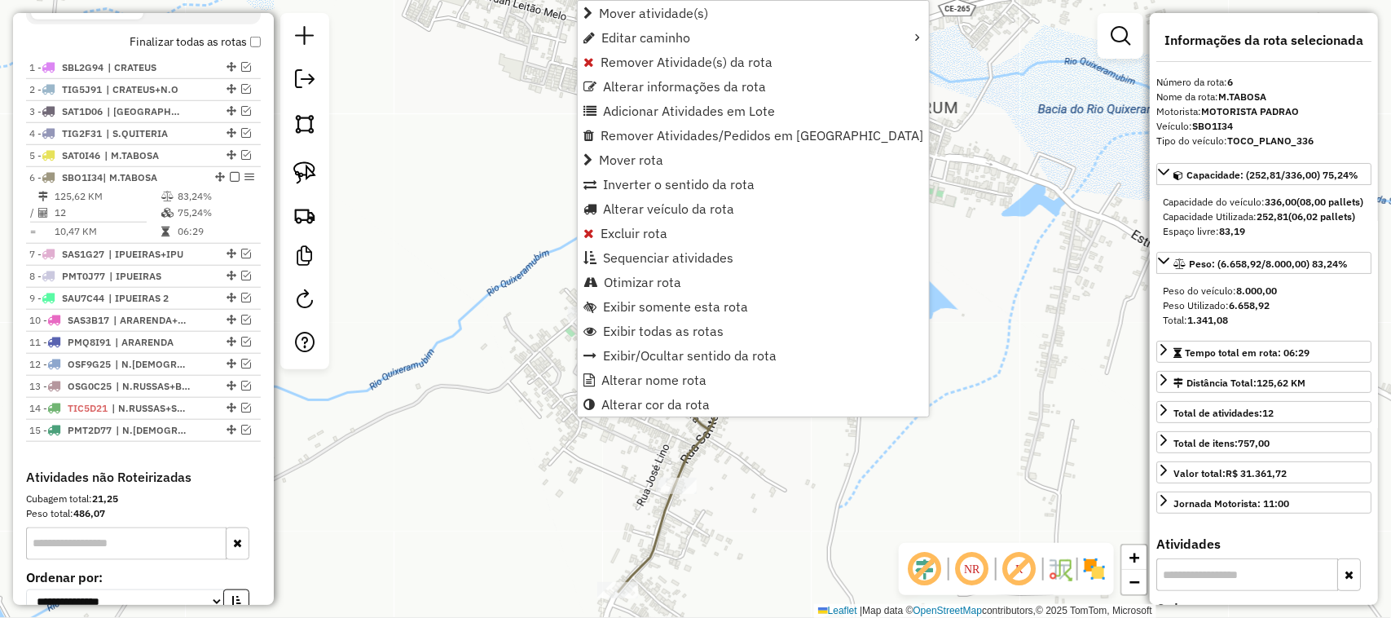
scroll to position [721, 0]
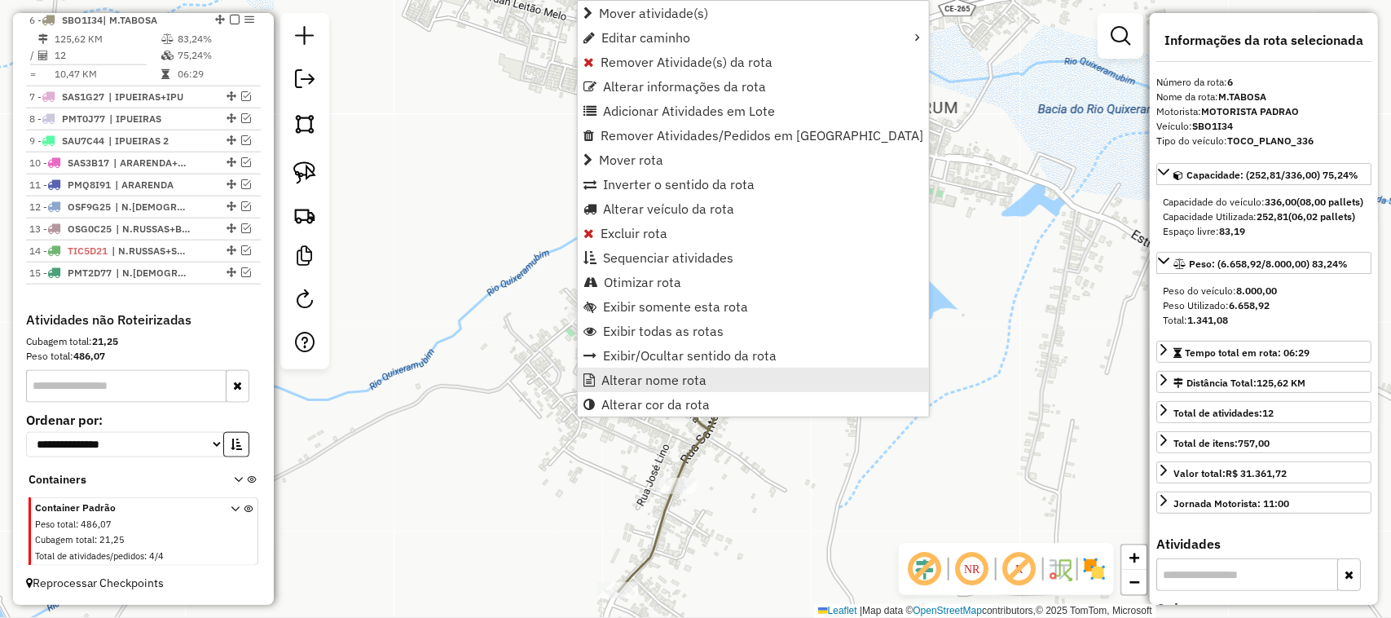
click at [661, 376] on span "Alterar nome rota" at bounding box center [653, 379] width 105 height 13
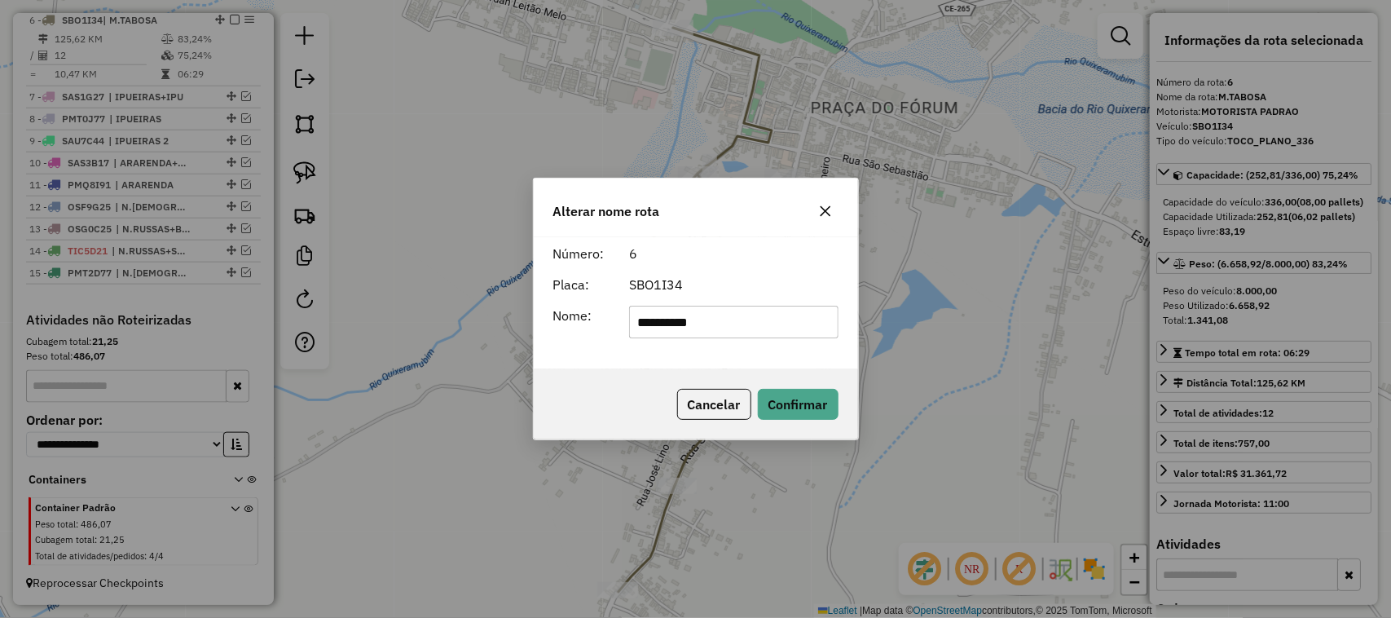
type input "**********"
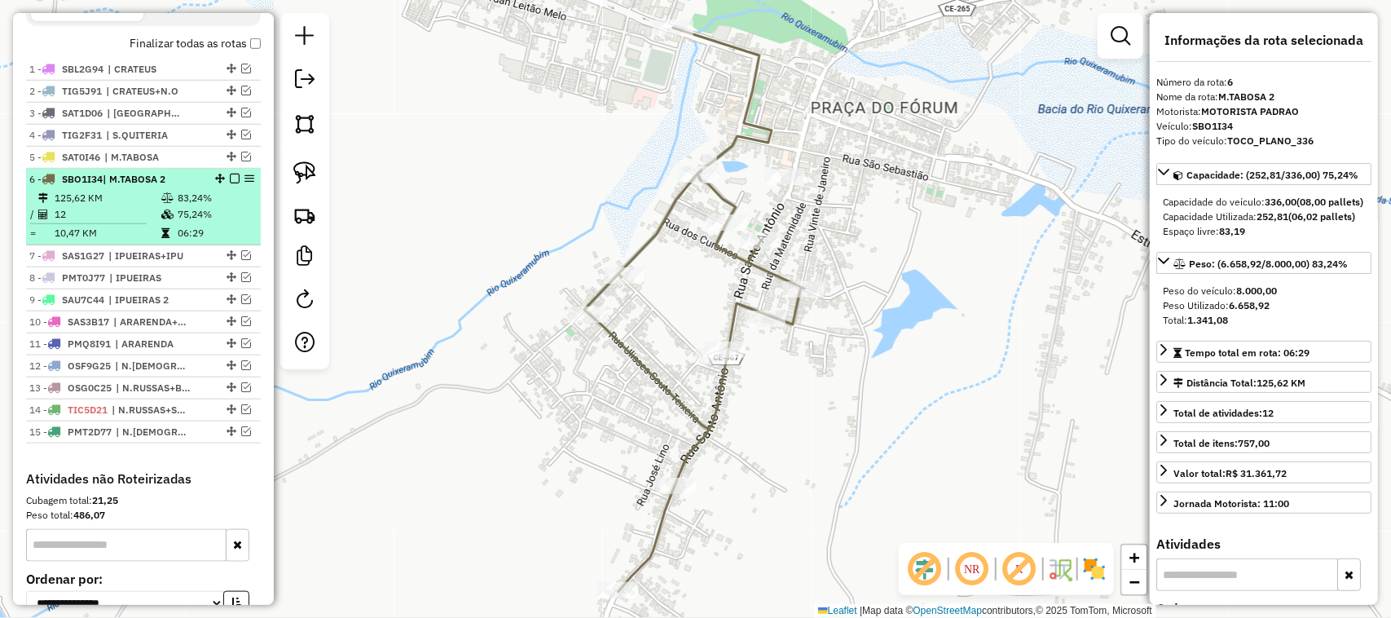
scroll to position [517, 0]
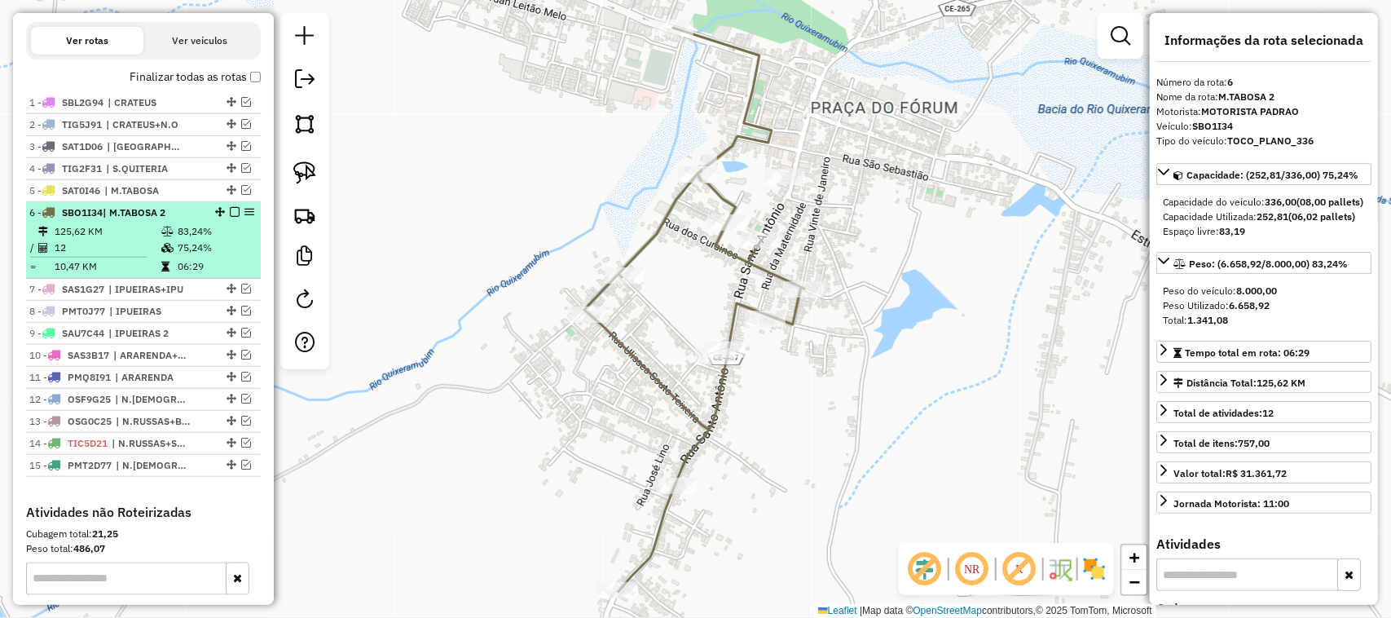
click at [230, 217] on em at bounding box center [235, 212] width 10 height 10
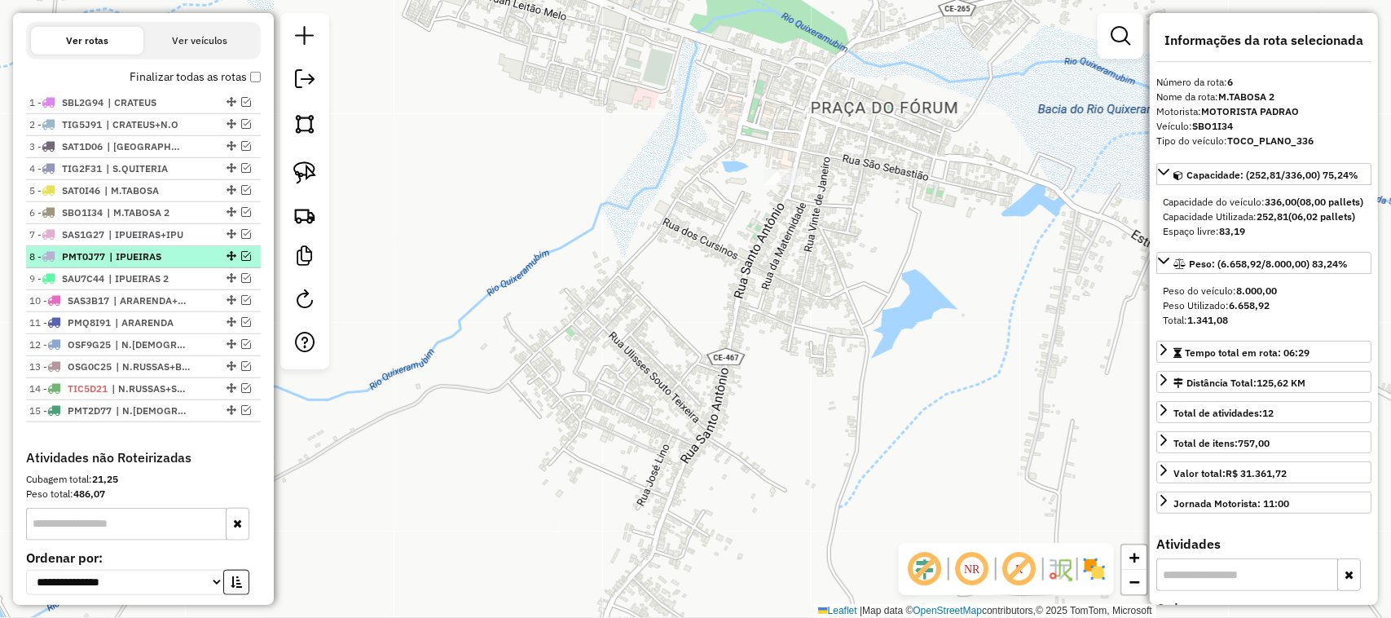
click at [242, 261] on em at bounding box center [246, 256] width 10 height 10
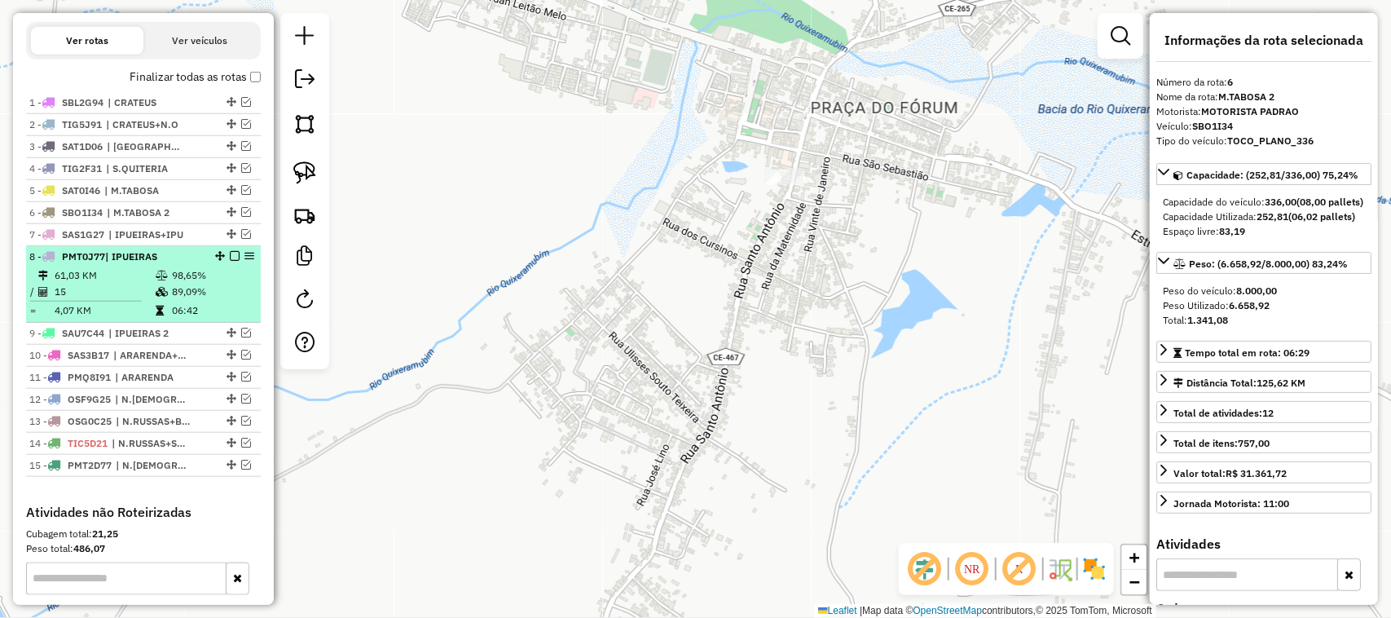
click at [112, 300] on td "15" at bounding box center [104, 292] width 101 height 16
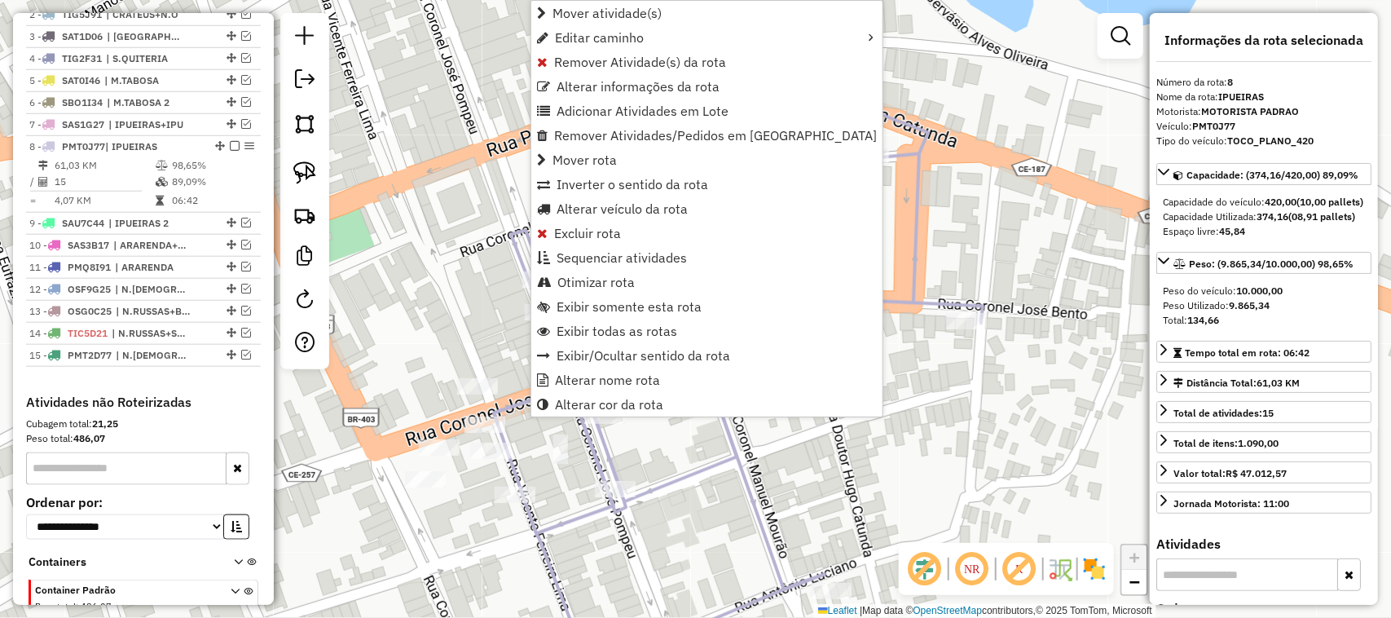
scroll to position [727, 0]
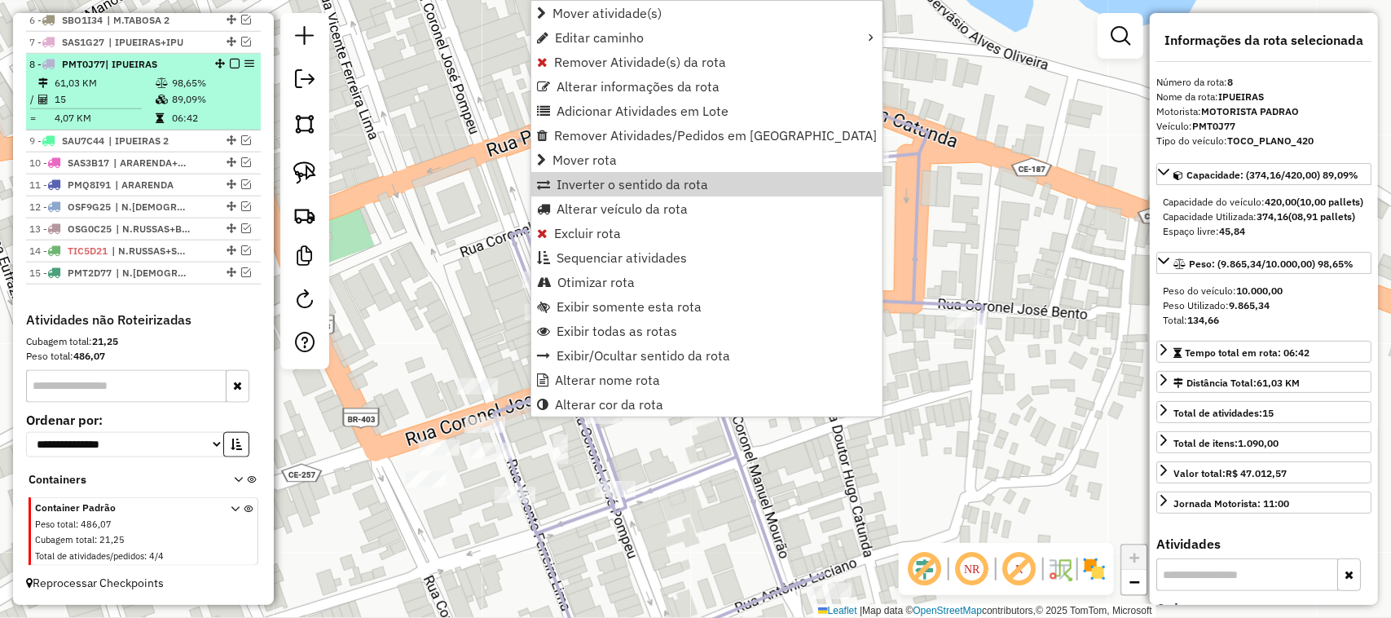
click at [230, 59] on em at bounding box center [235, 64] width 10 height 10
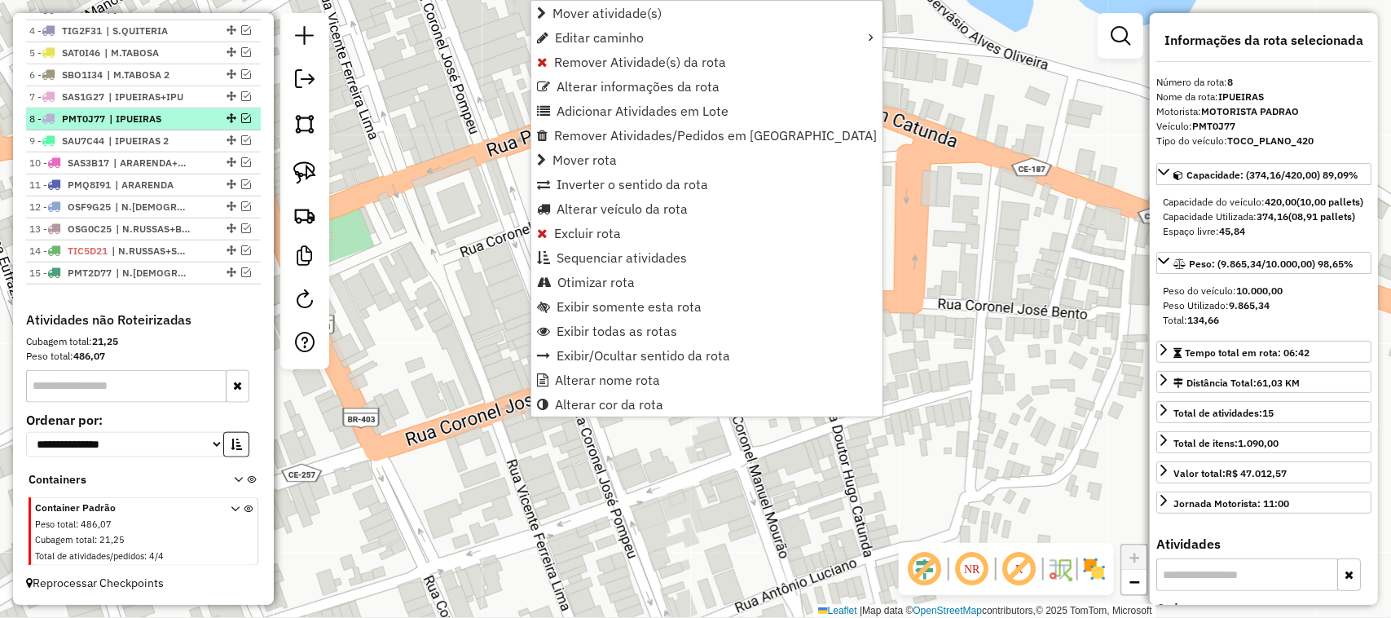
scroll to position [672, 0]
click at [449, 275] on div "Janela de atendimento Grade de atendimento Capacidade Transportadoras Veículos …" at bounding box center [695, 309] width 1391 height 618
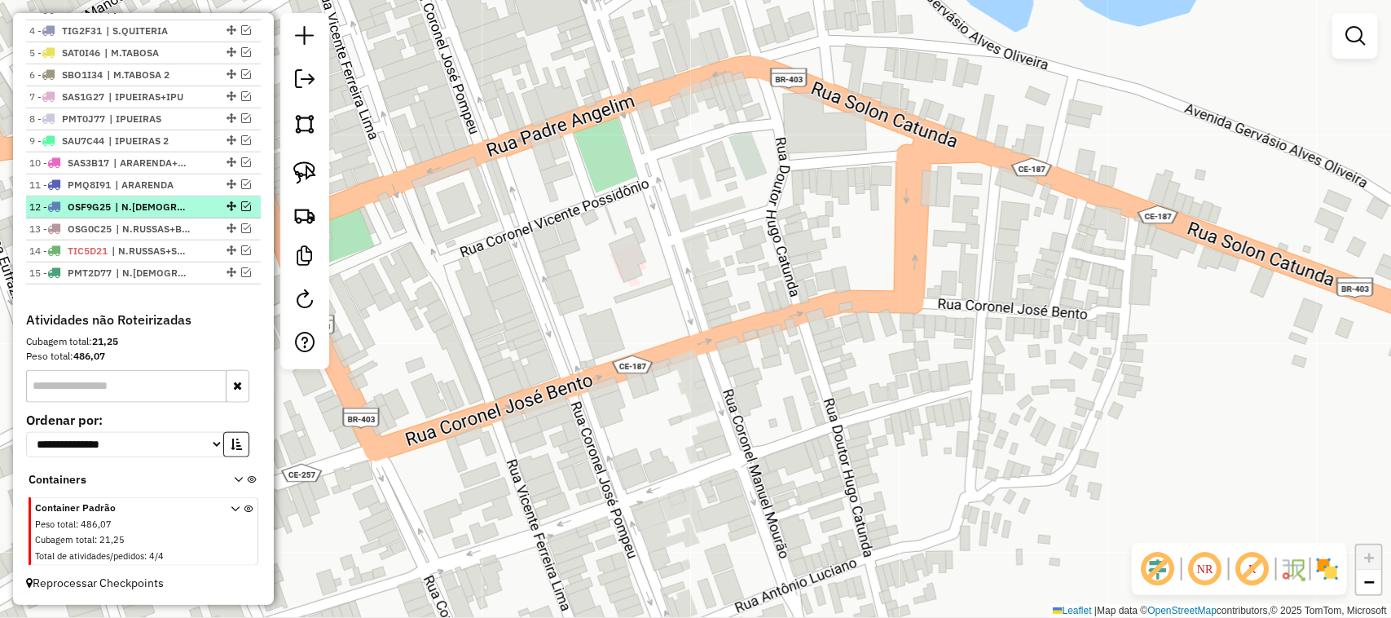
click at [243, 202] on em at bounding box center [246, 206] width 10 height 10
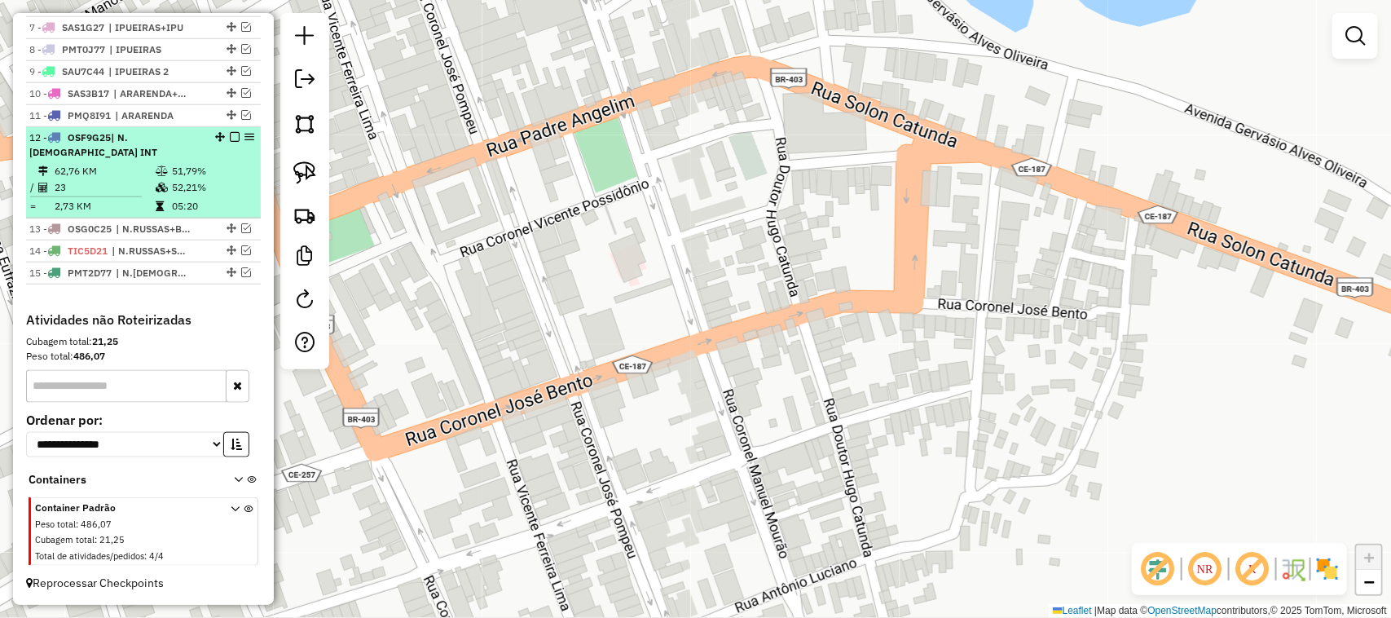
click at [118, 192] on td "23" at bounding box center [104, 187] width 101 height 16
select select "*********"
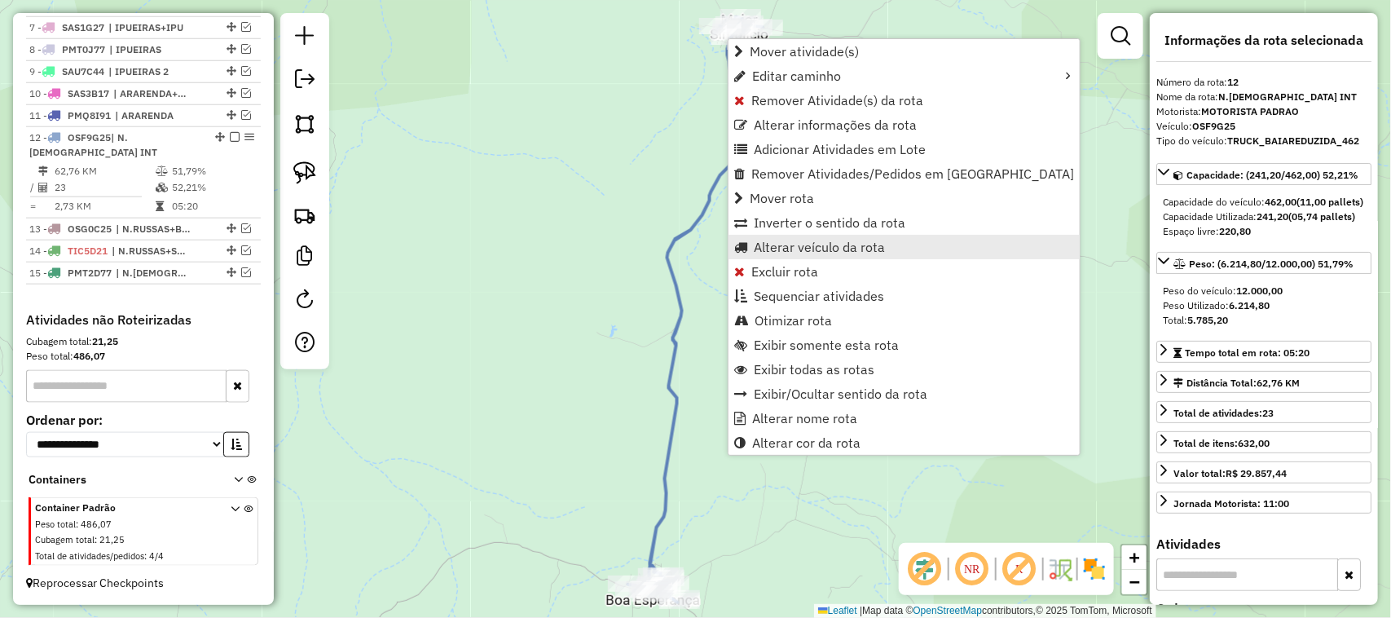
click at [785, 247] on span "Alterar veículo da rota" at bounding box center [819, 246] width 131 height 13
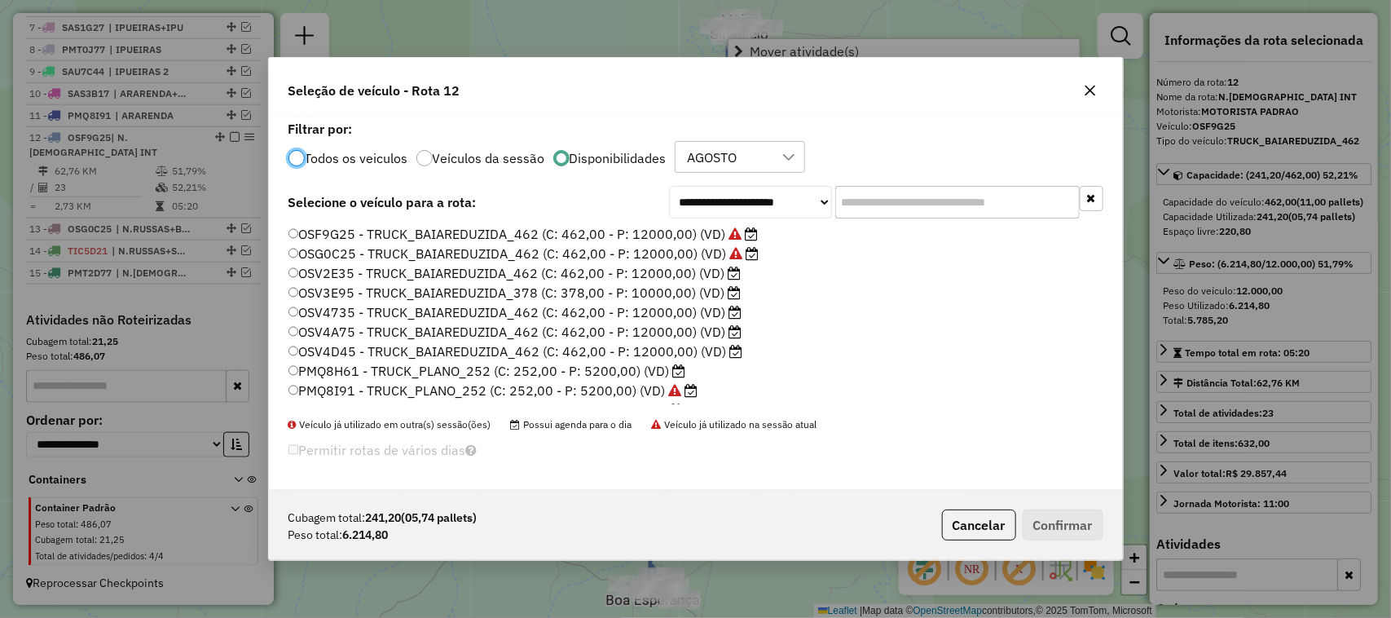
scroll to position [8, 5]
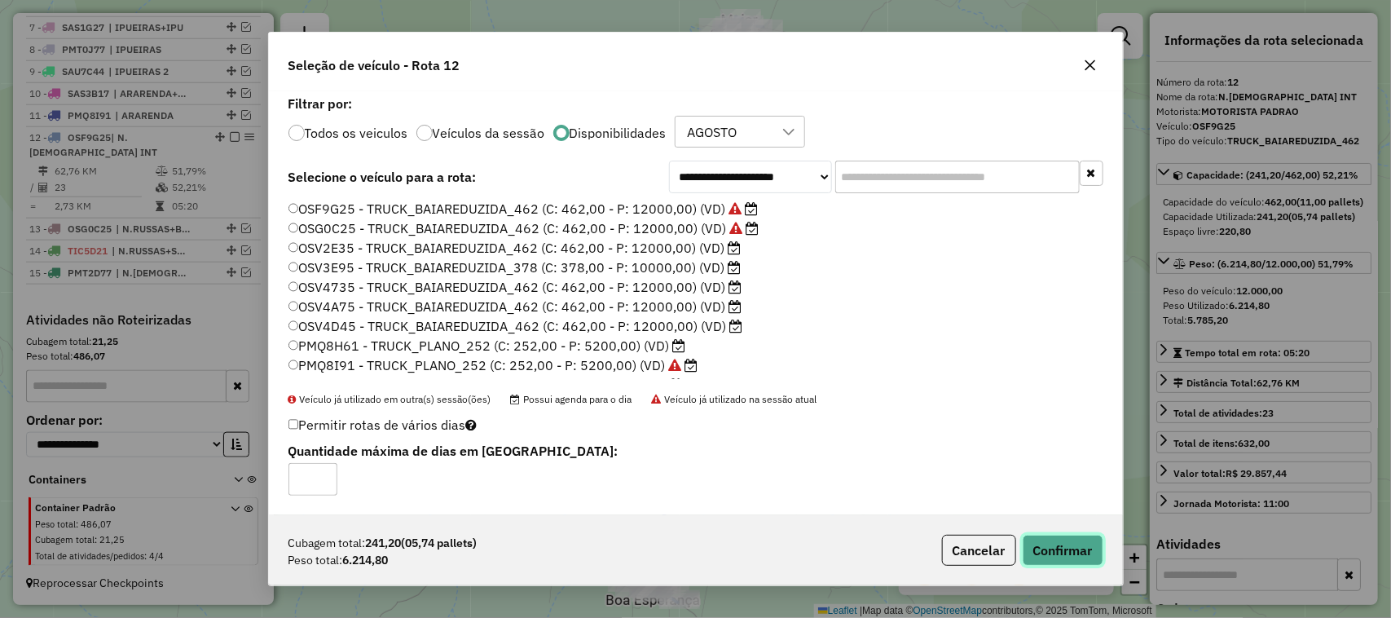
click at [1057, 544] on button "Confirmar" at bounding box center [1063, 550] width 81 height 31
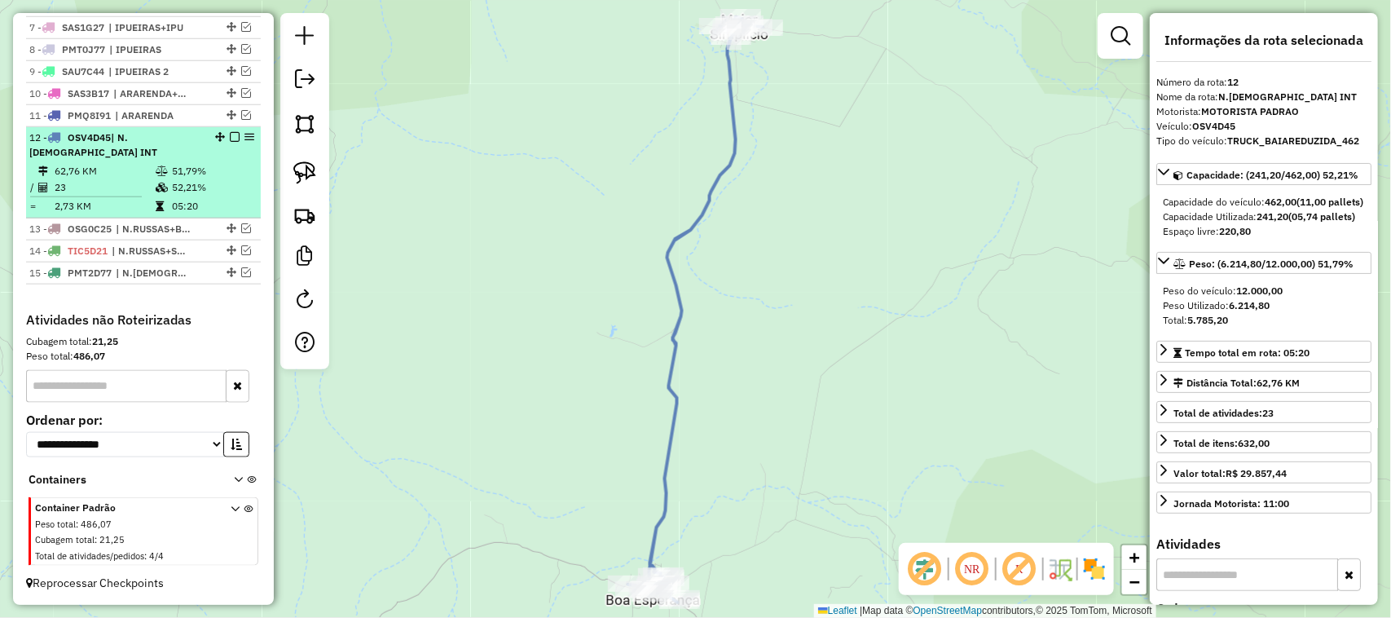
click at [230, 142] on em at bounding box center [235, 137] width 10 height 10
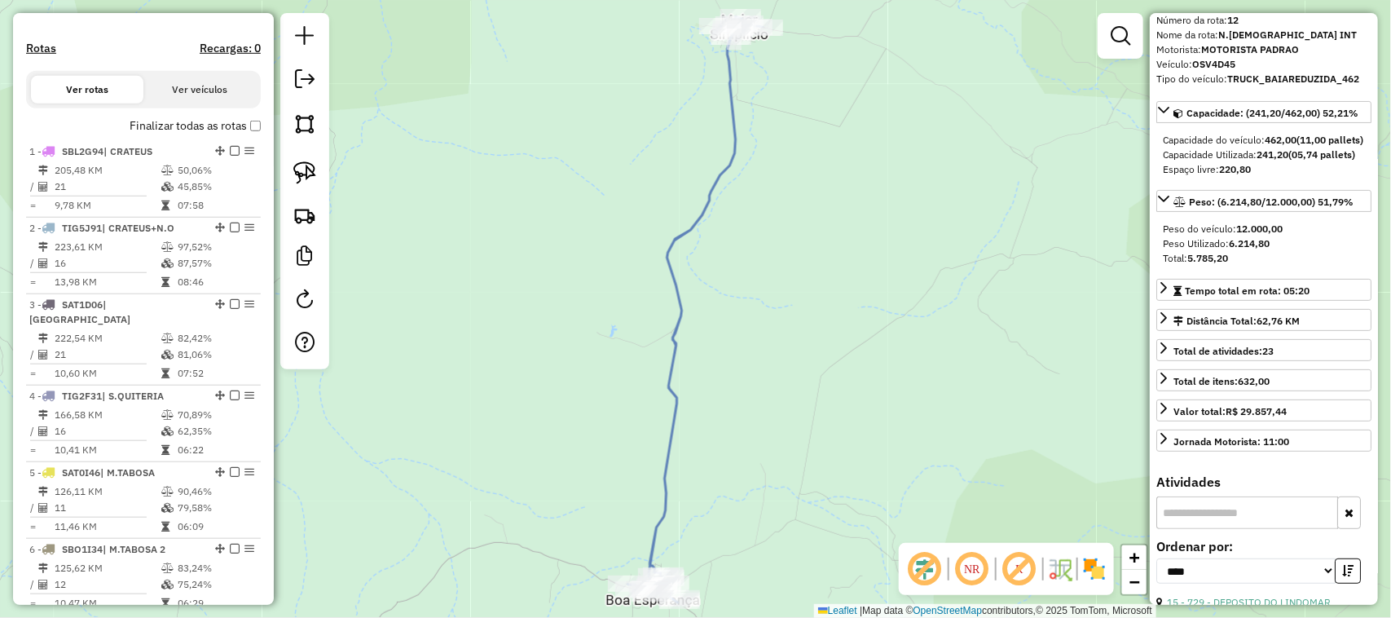
scroll to position [204, 0]
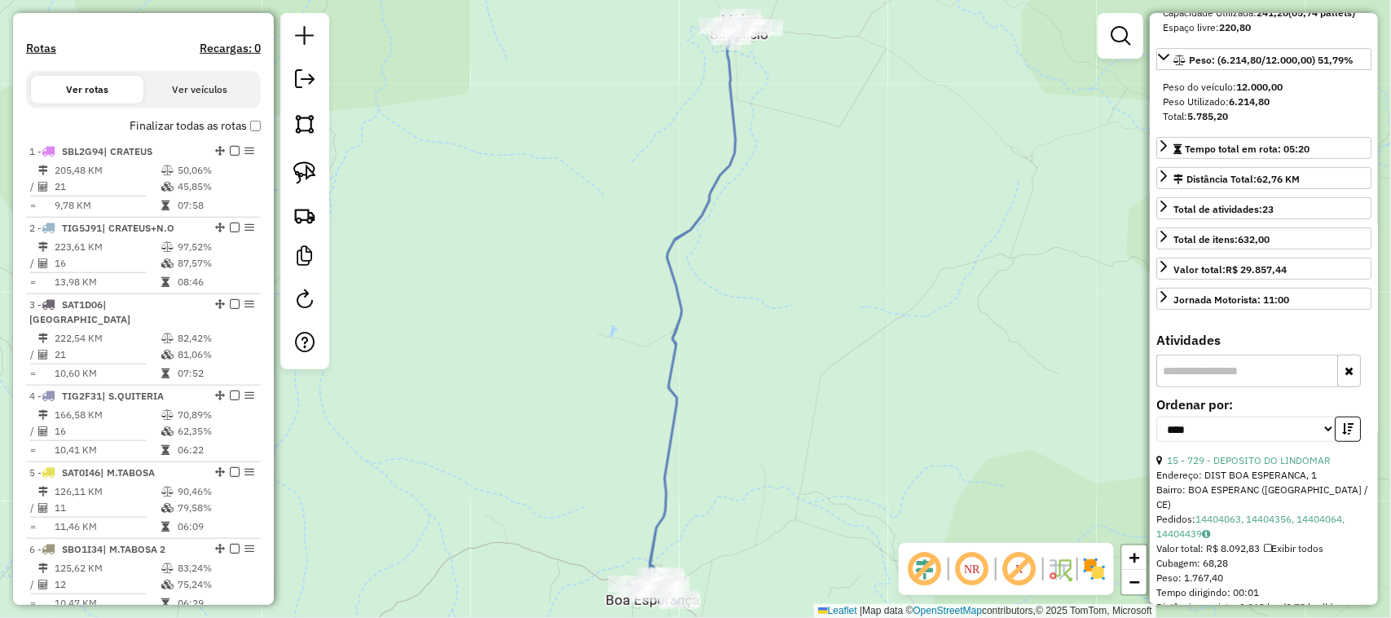
click at [1208, 387] on input "text" at bounding box center [1247, 370] width 182 height 33
click at [1220, 387] on input "text" at bounding box center [1247, 370] width 182 height 33
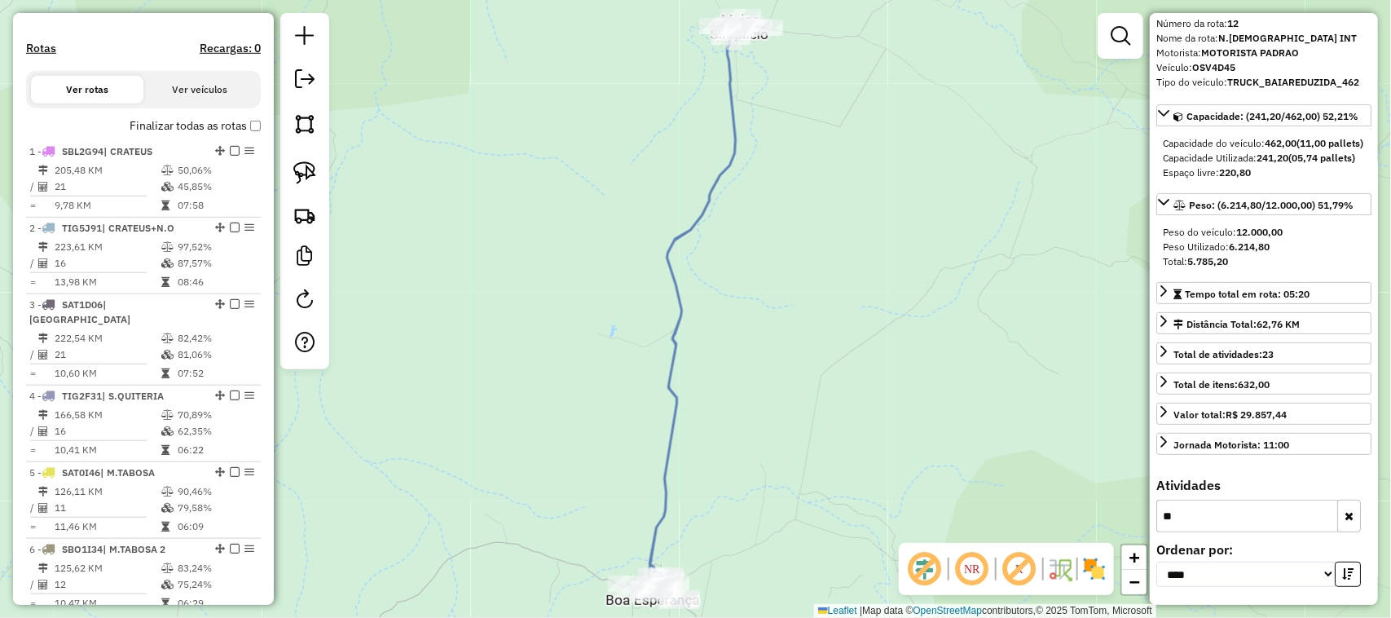
scroll to position [95, 0]
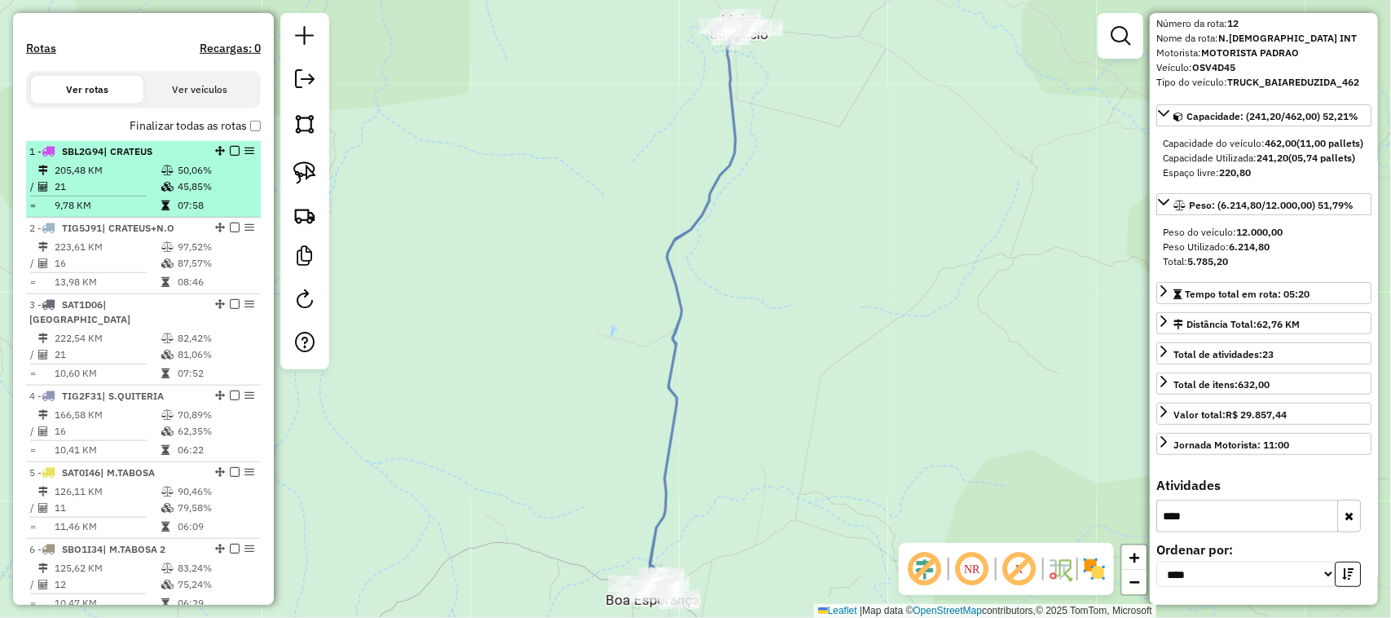
type input "****"
click at [133, 195] on td "21" at bounding box center [107, 186] width 107 height 16
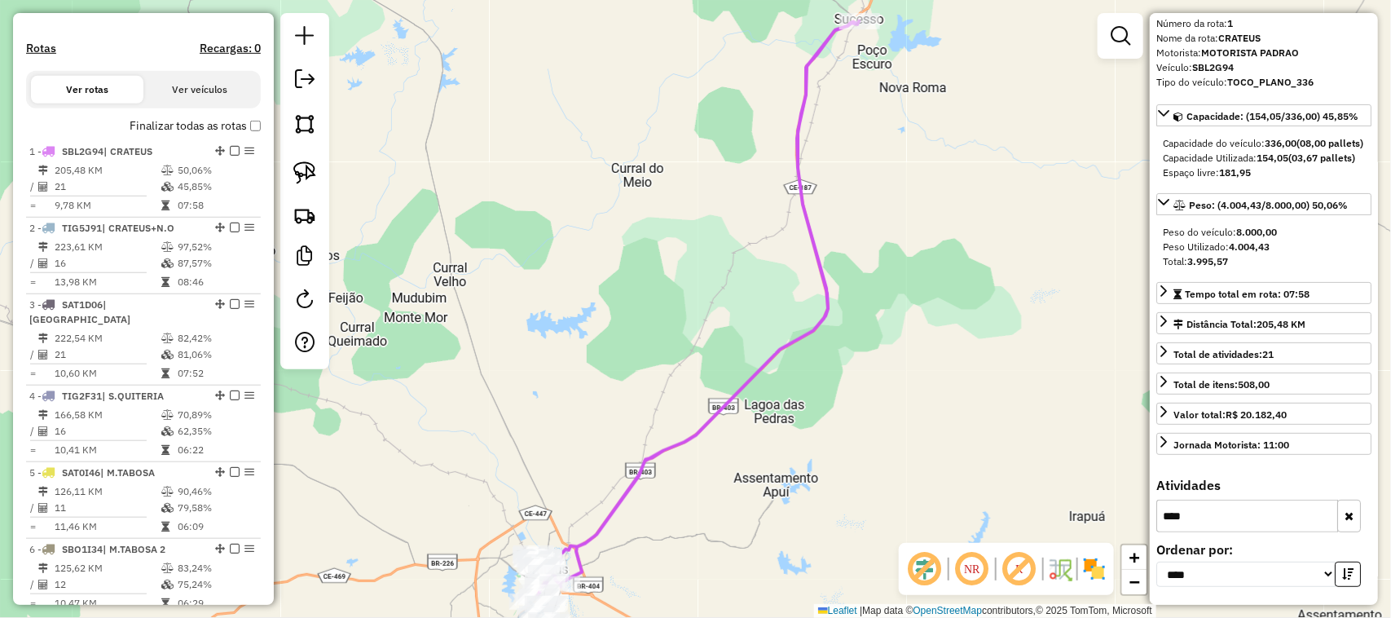
click at [1350, 515] on button "button" at bounding box center [1349, 516] width 24 height 33
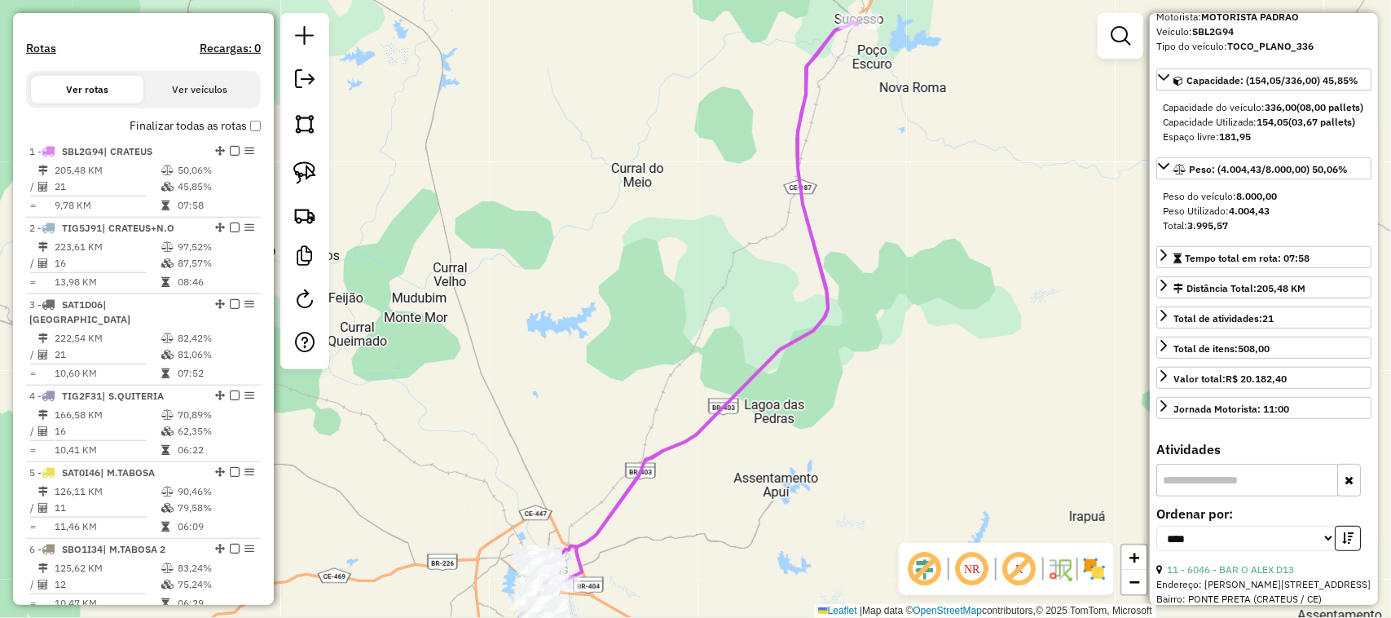
click at [1231, 496] on input "text" at bounding box center [1247, 480] width 182 height 33
click at [1204, 496] on input "text" at bounding box center [1247, 480] width 182 height 33
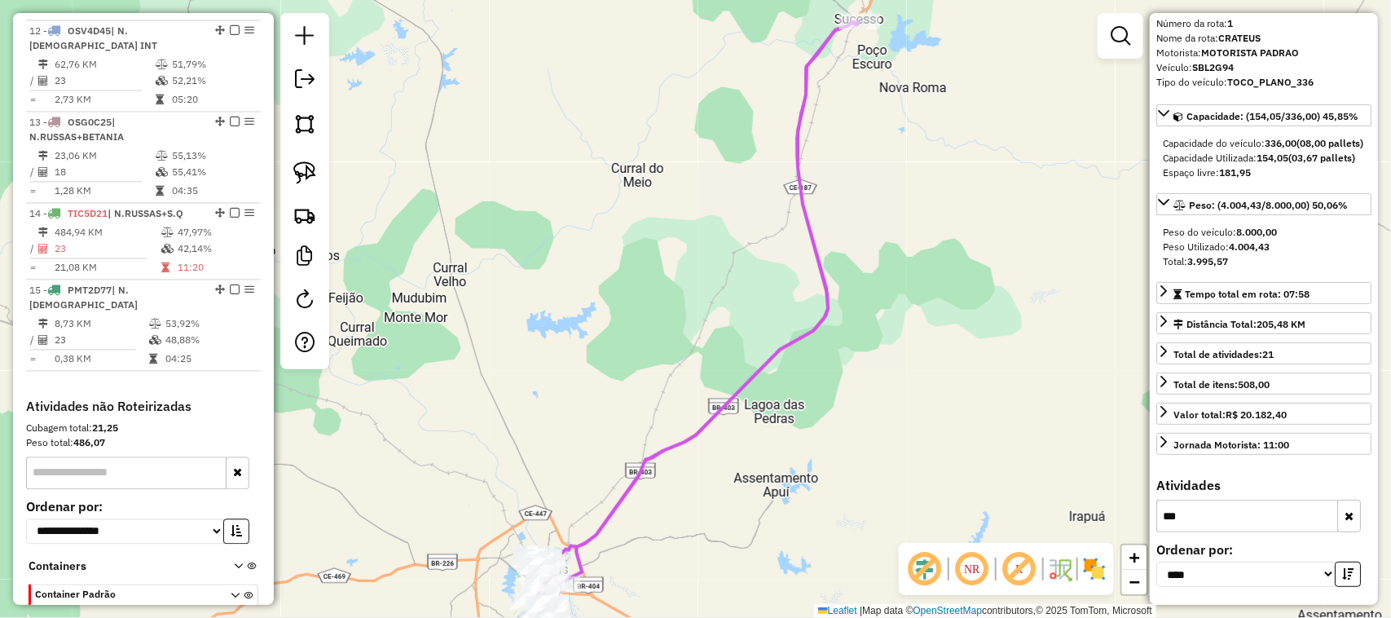
scroll to position [1520, 0]
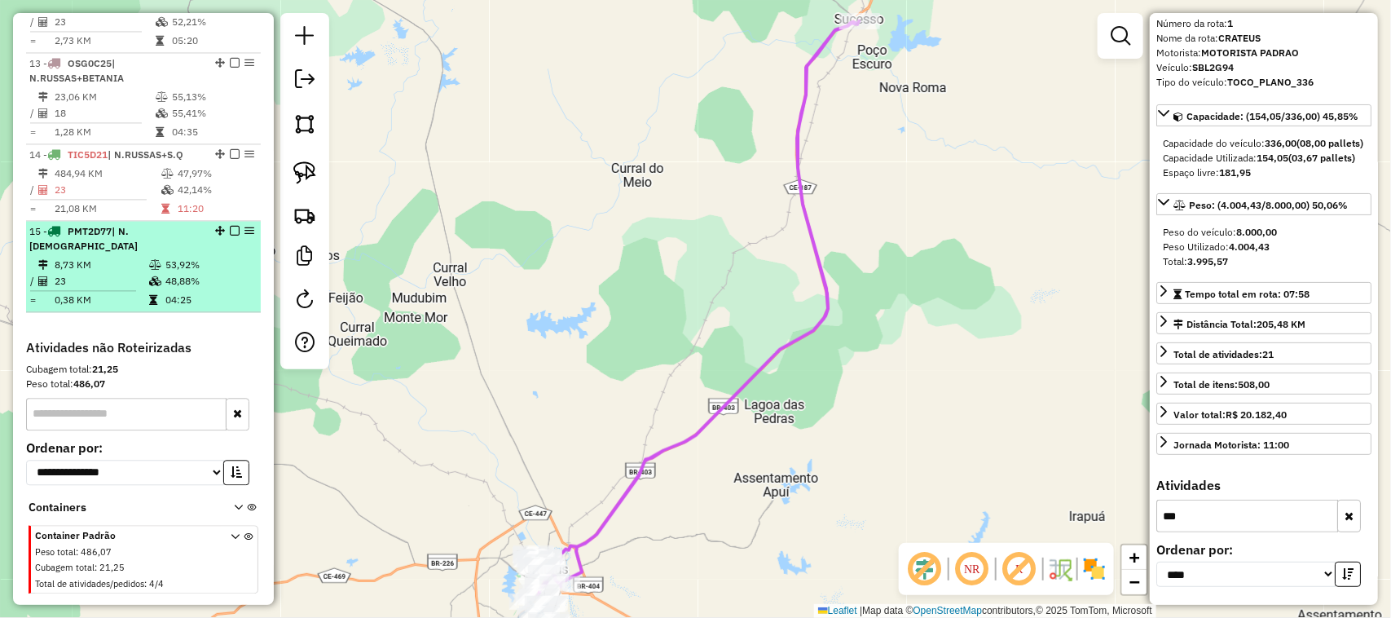
click at [121, 257] on td "8,73 KM" at bounding box center [101, 265] width 95 height 16
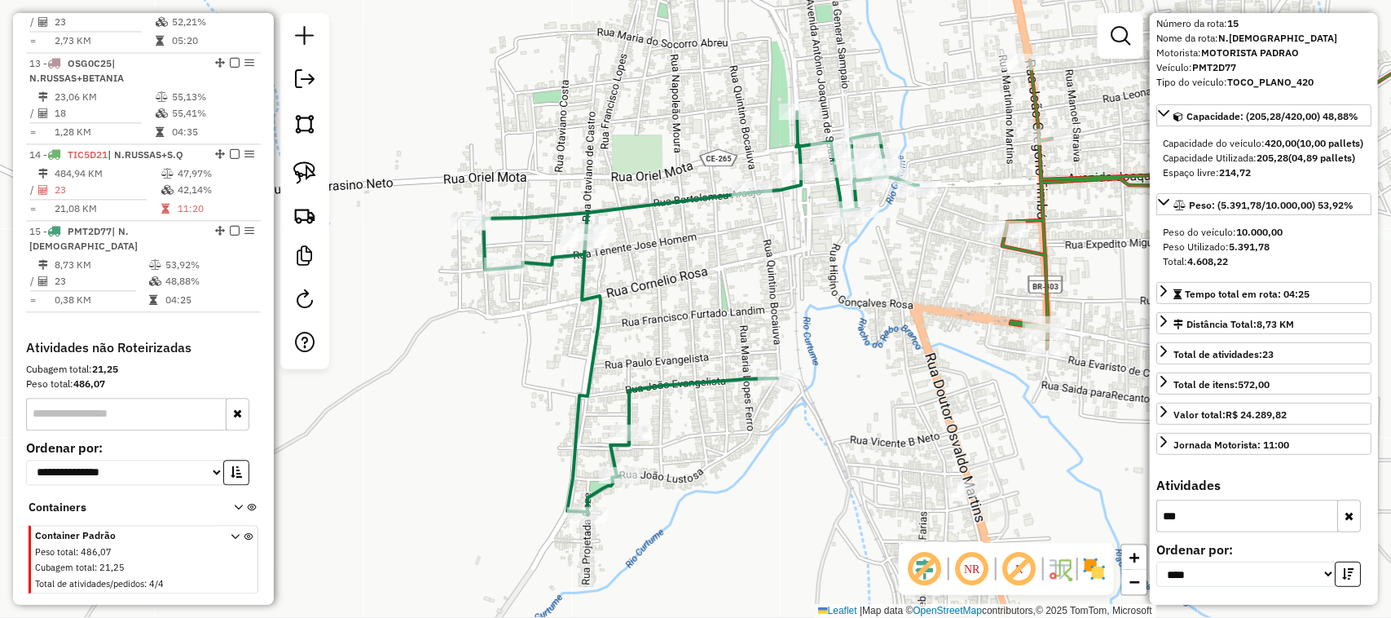
drag, startPoint x: 943, startPoint y: 255, endPoint x: 878, endPoint y: 326, distance: 95.8
click at [890, 324] on div "Janela de atendimento Grade de atendimento Capacidade Transportadoras Veículos …" at bounding box center [695, 309] width 1391 height 618
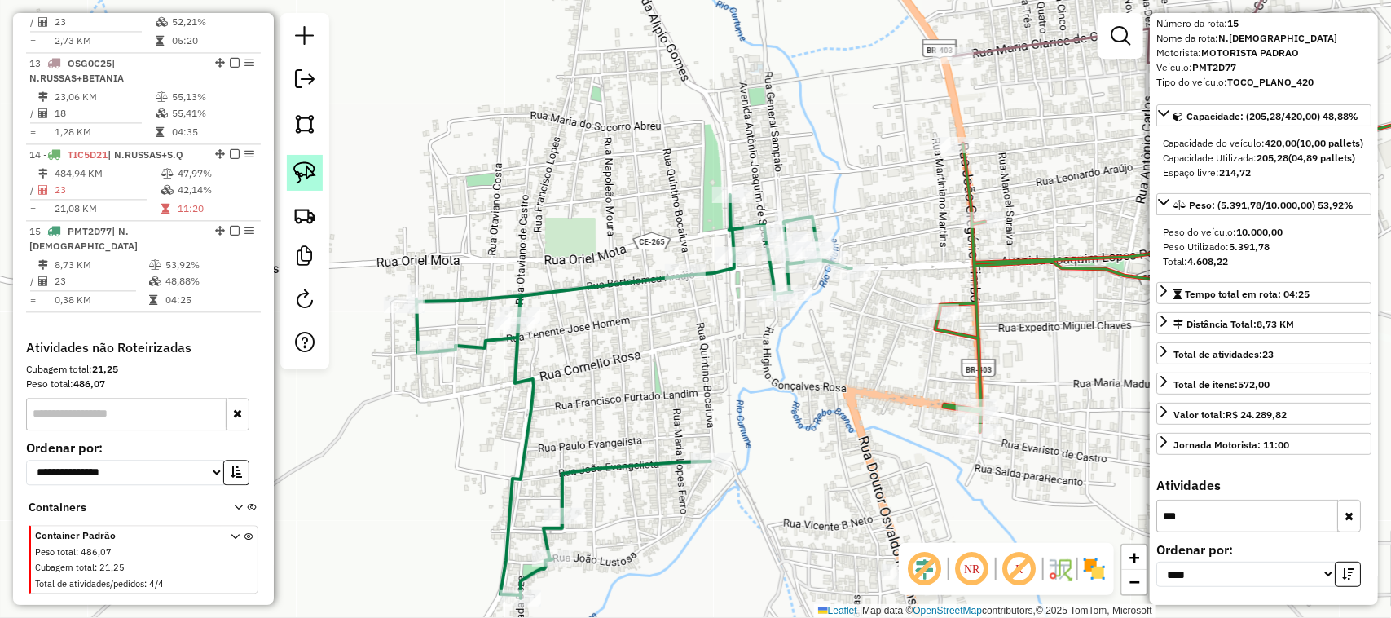
click at [302, 171] on img at bounding box center [304, 172] width 23 height 23
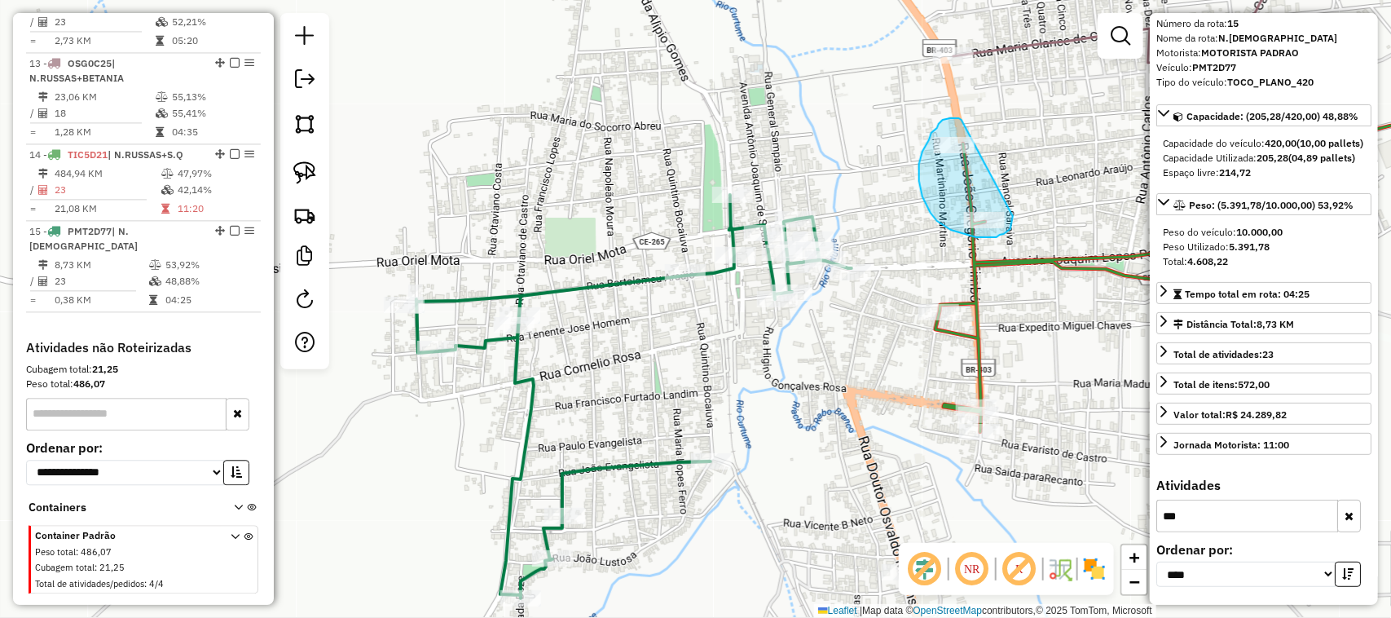
drag, startPoint x: 953, startPoint y: 118, endPoint x: 1013, endPoint y: 213, distance: 111.7
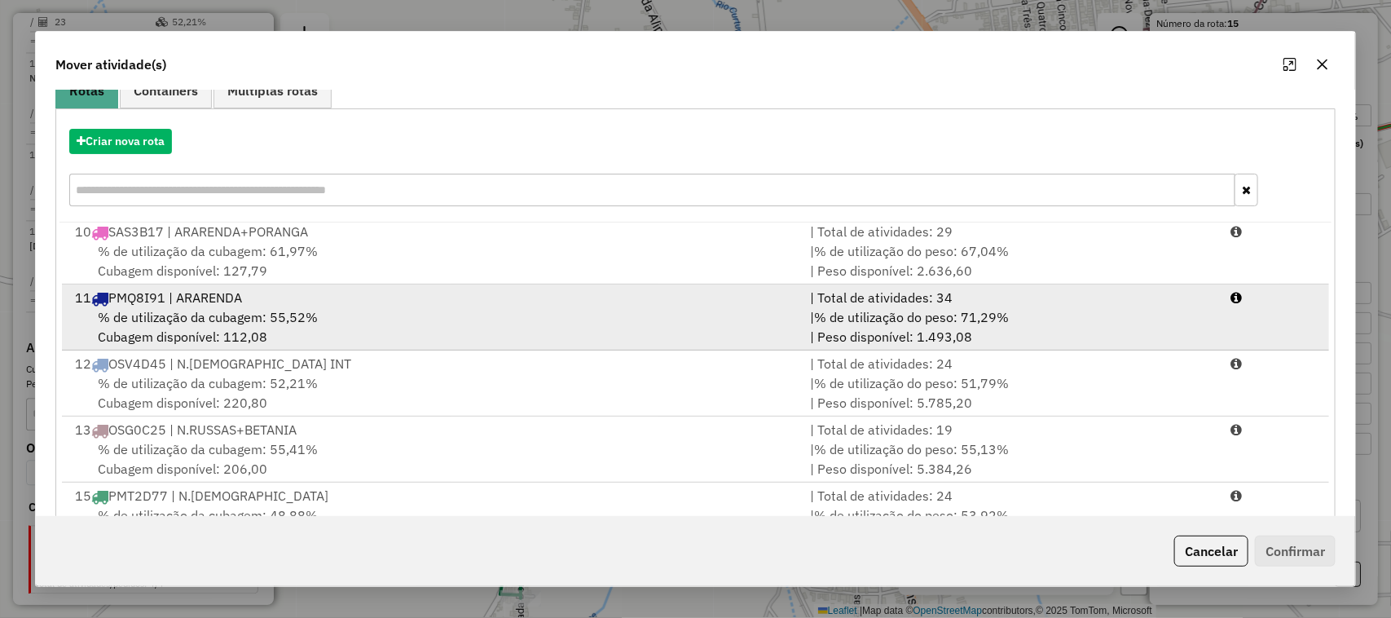
scroll to position [214, 0]
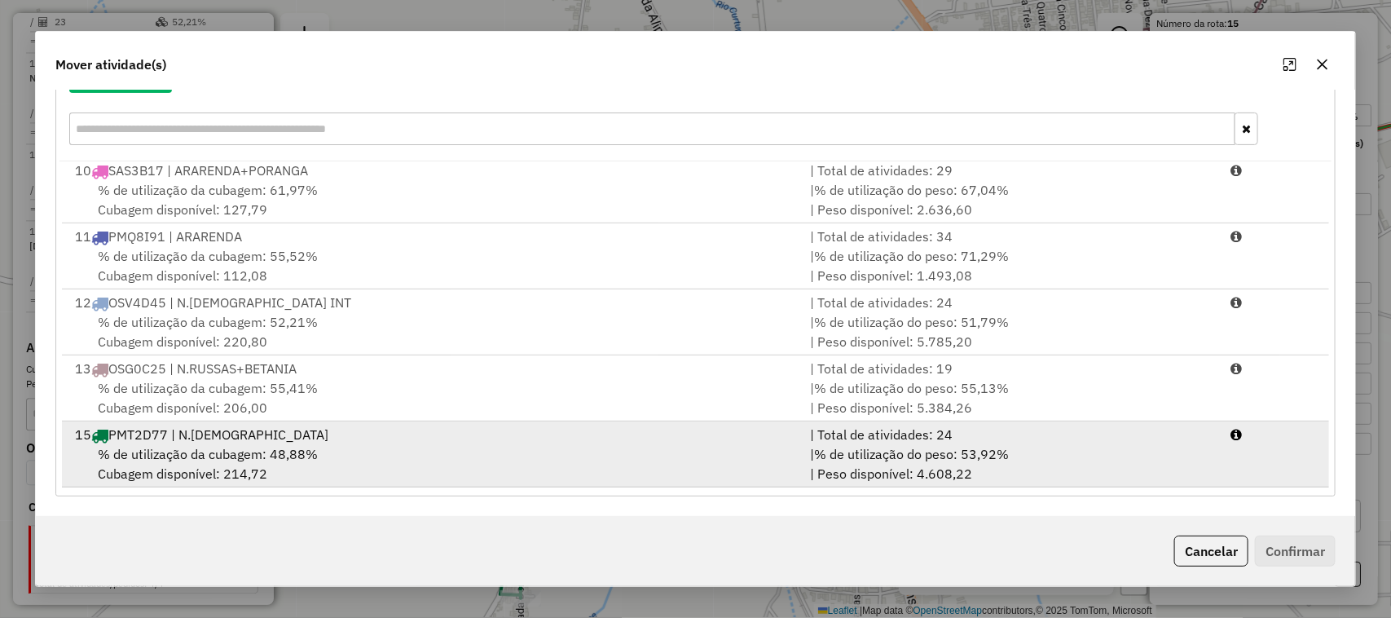
click at [183, 444] on div "% de utilização da cubagem: 48,88% Cubagem disponível: 214,72" at bounding box center [433, 463] width 736 height 39
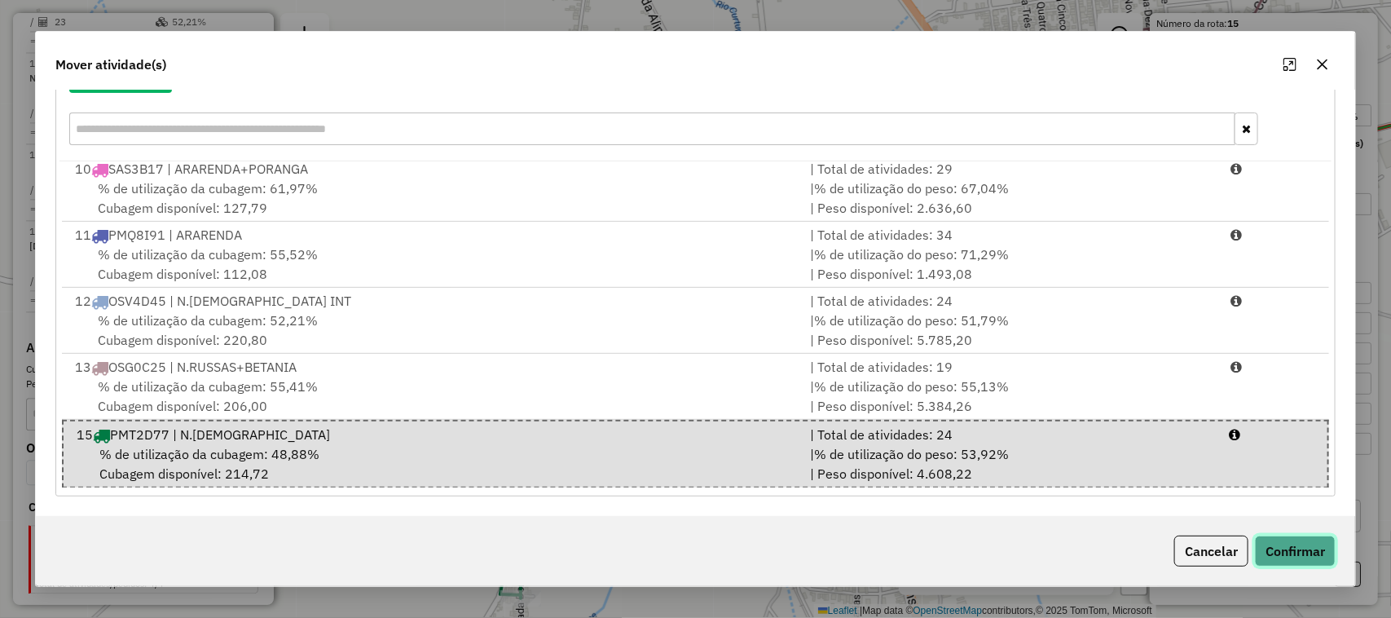
click at [1288, 548] on button "Confirmar" at bounding box center [1295, 550] width 81 height 31
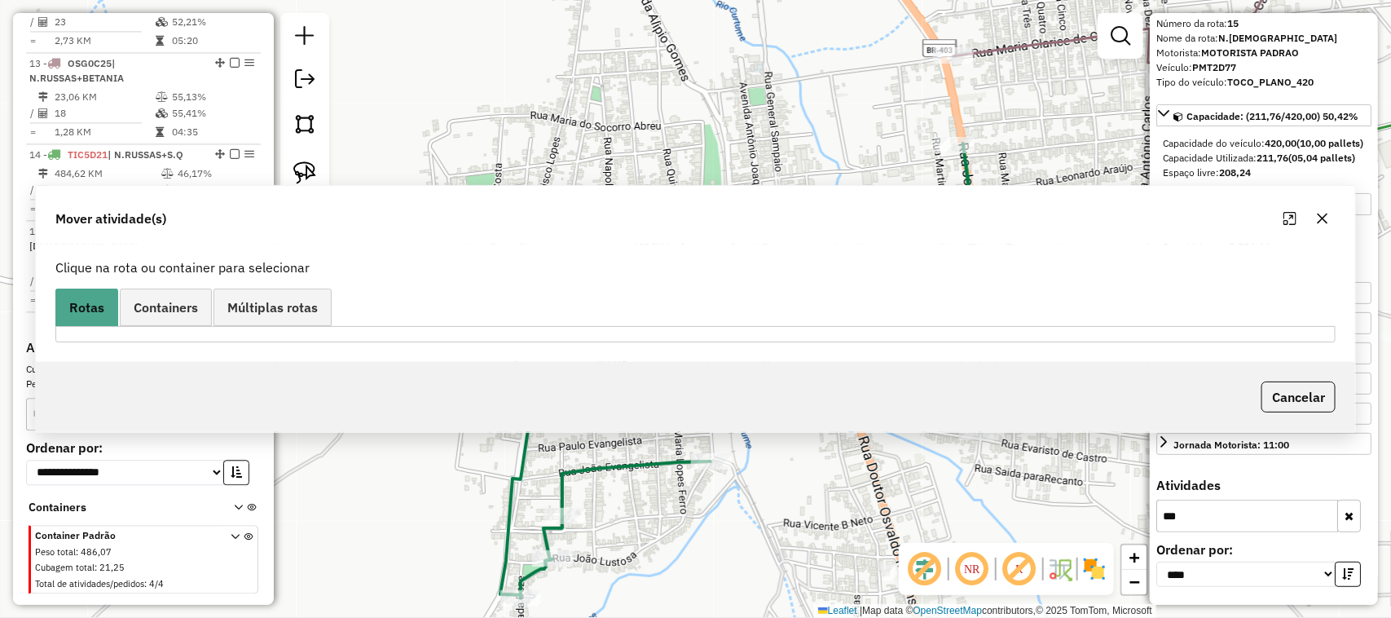
scroll to position [0, 0]
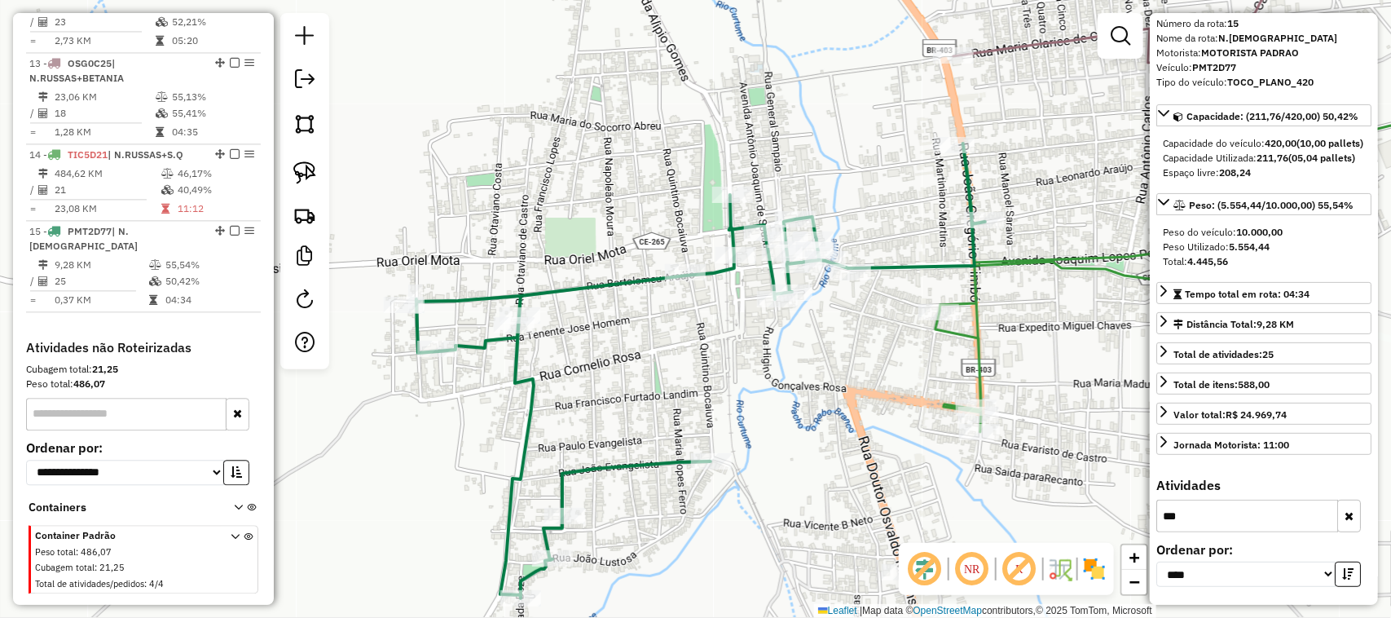
click at [1190, 511] on input "***" at bounding box center [1247, 516] width 182 height 33
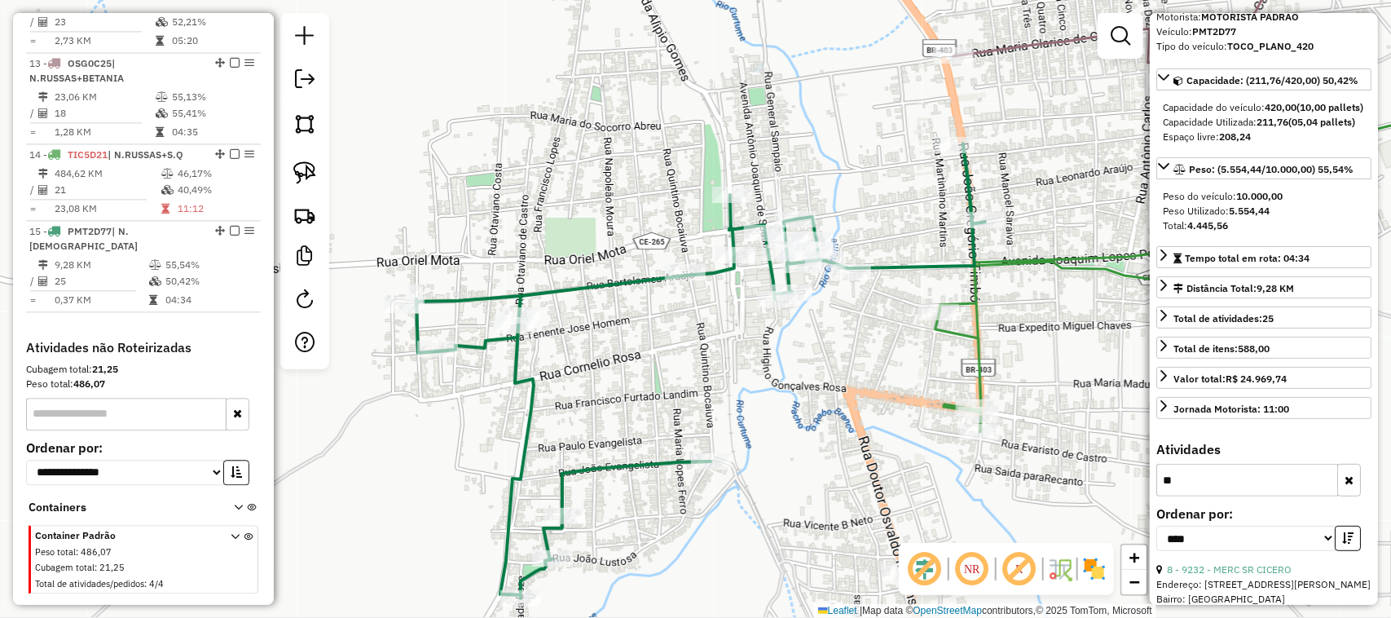
type input "*"
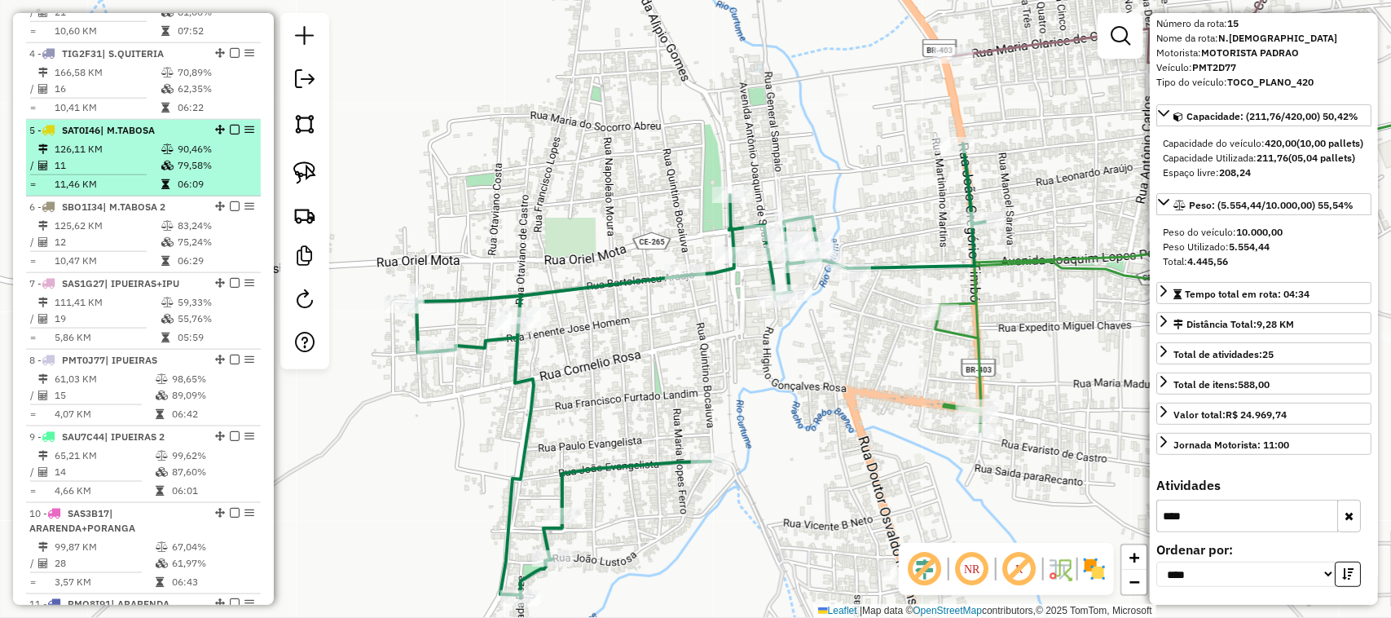
scroll to position [807, 0]
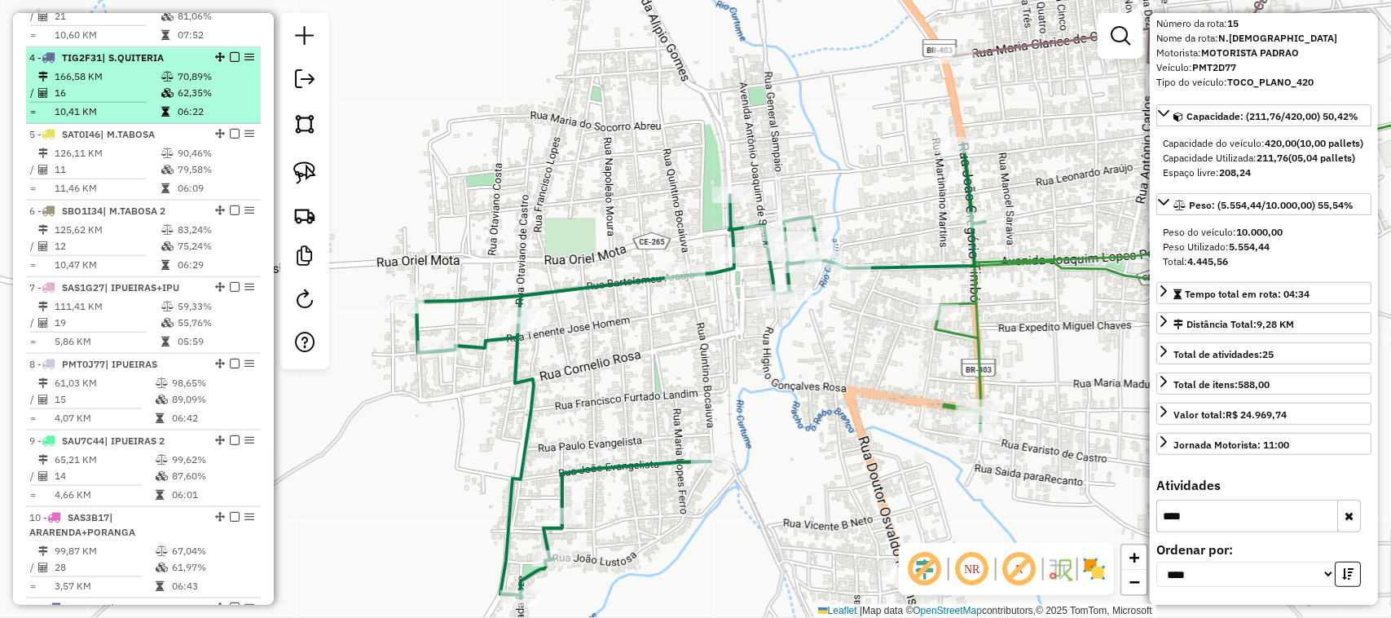
type input "****"
click at [132, 77] on td "166,58 KM" at bounding box center [107, 76] width 107 height 16
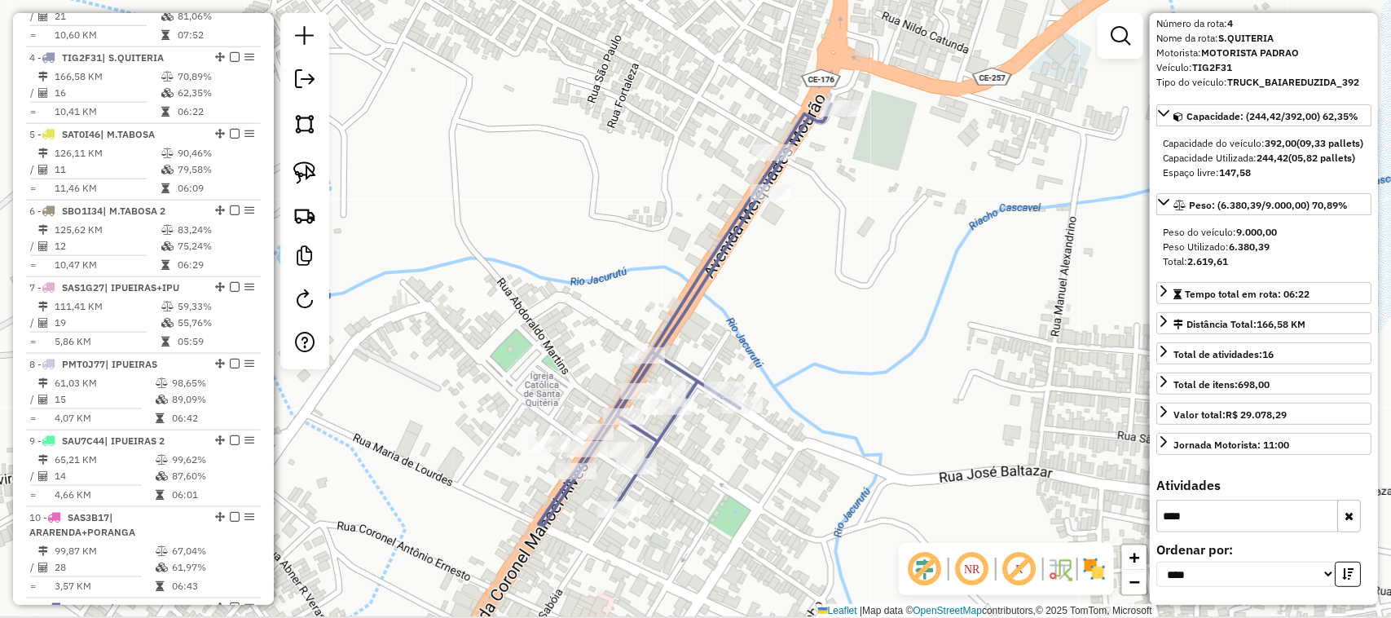
click at [1347, 519] on icon "button" at bounding box center [1349, 515] width 9 height 11
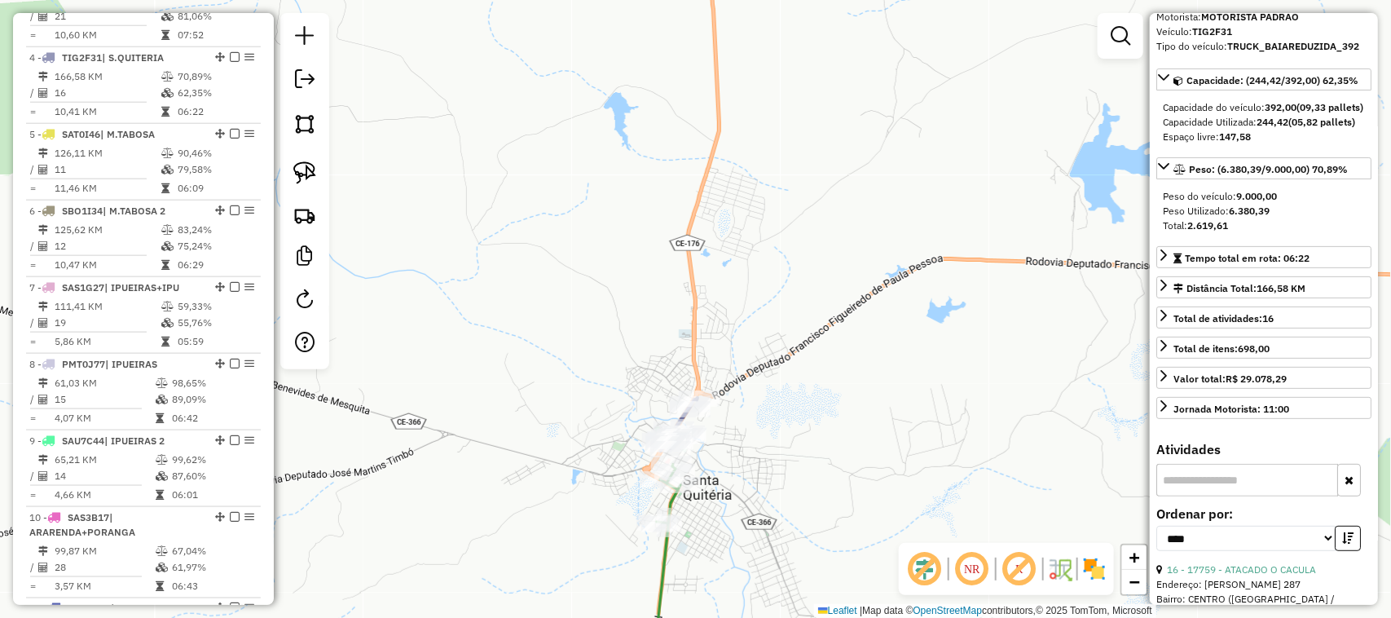
drag, startPoint x: 546, startPoint y: 507, endPoint x: 658, endPoint y: 338, distance: 202.3
click at [617, 397] on div "Janela de atendimento Grade de atendimento Capacidade Transportadoras Veículos …" at bounding box center [695, 309] width 1391 height 618
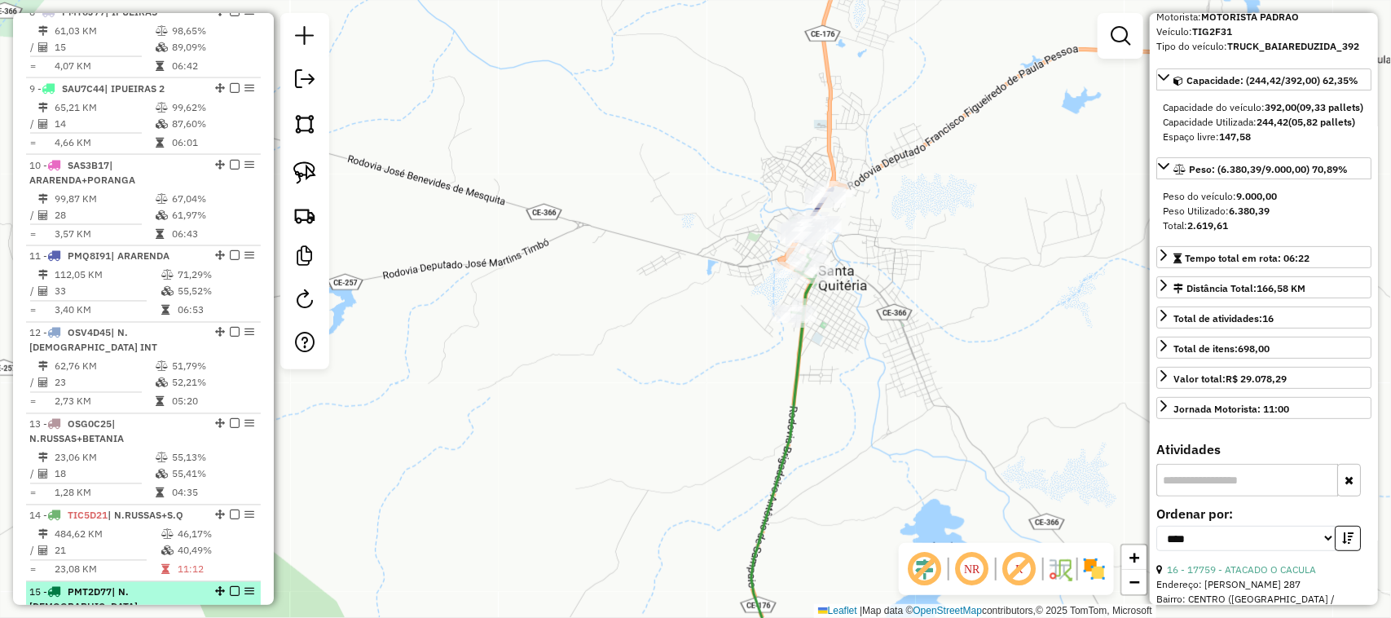
scroll to position [1214, 0]
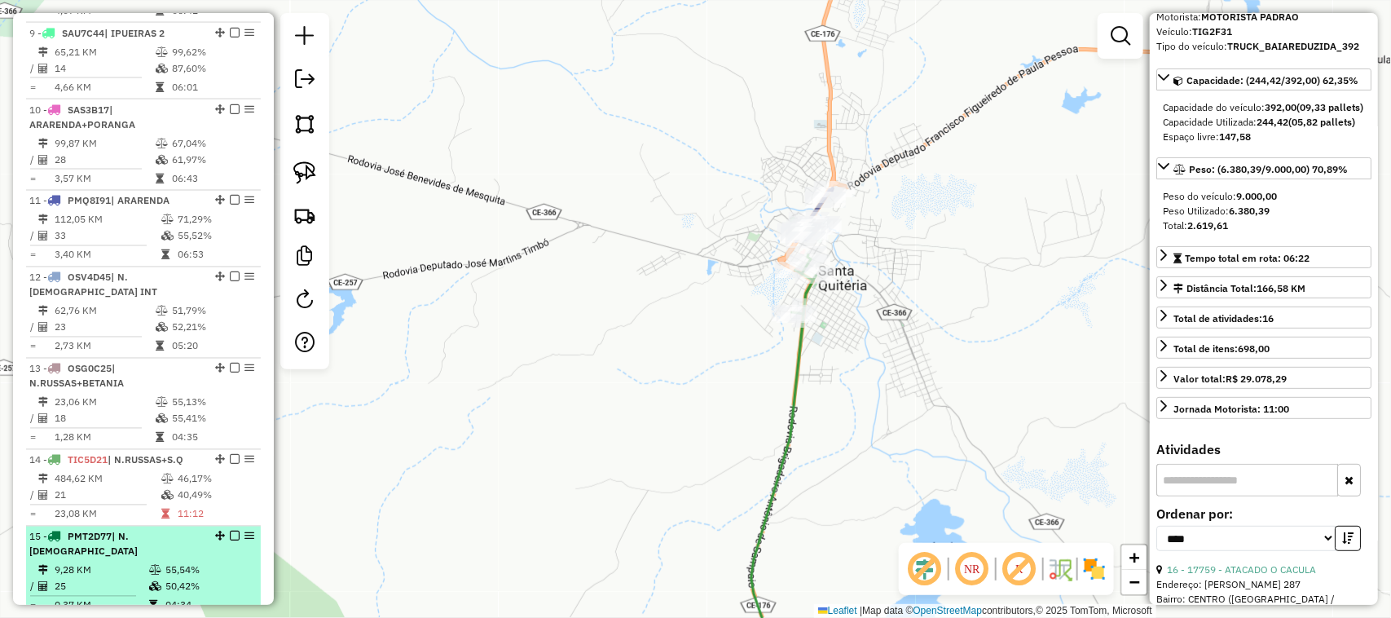
click at [120, 579] on td "25" at bounding box center [101, 587] width 95 height 16
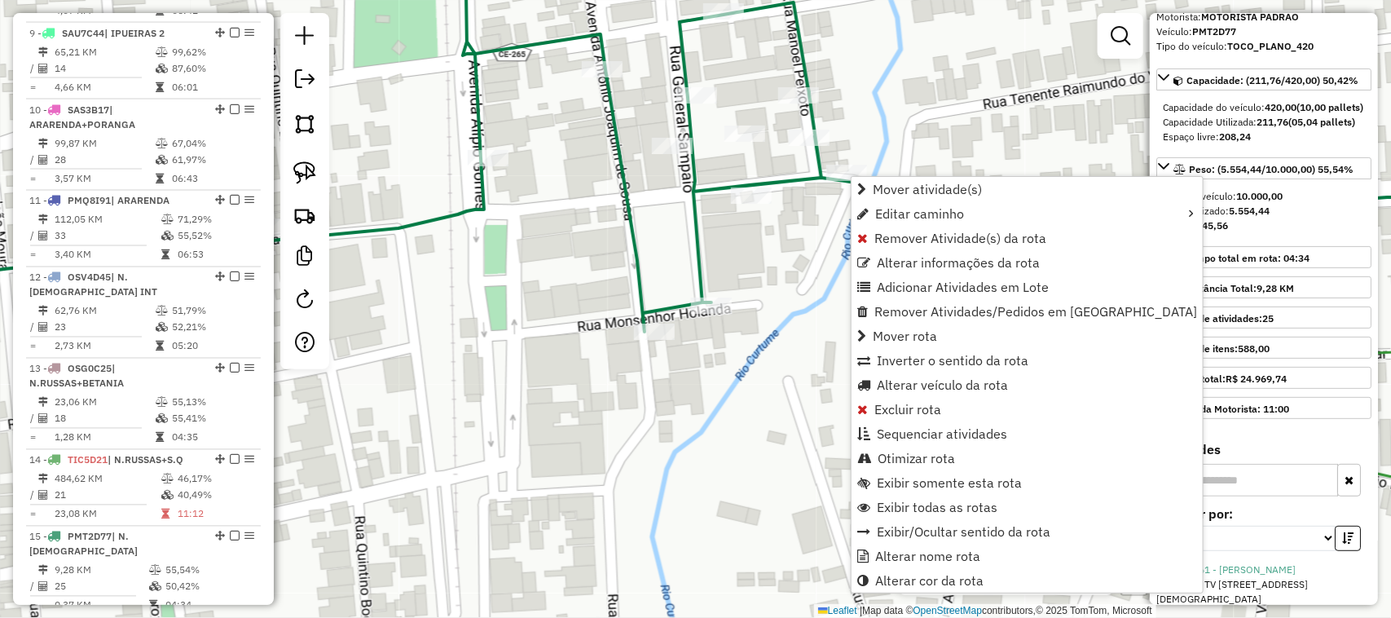
scroll to position [1520, 0]
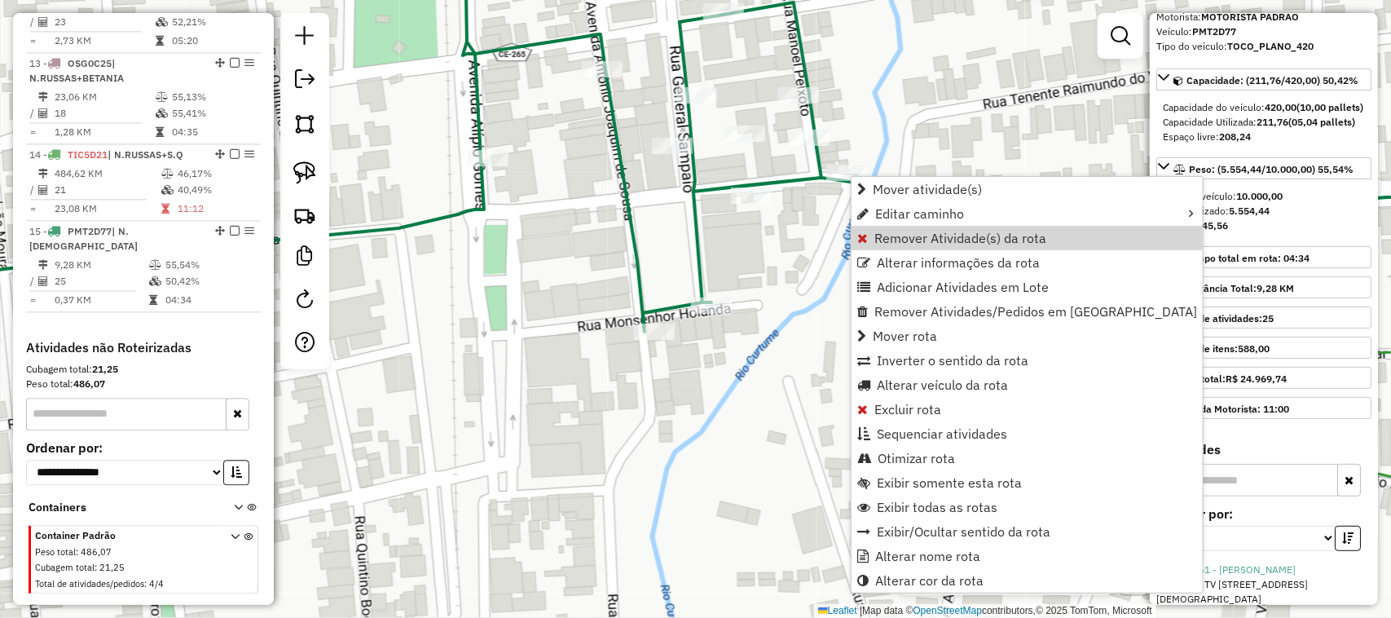
drag, startPoint x: 809, startPoint y: 262, endPoint x: 811, endPoint y: 189, distance: 73.4
click at [809, 262] on div "Janela de atendimento Grade de atendimento Capacidade Transportadoras Veículos …" at bounding box center [695, 309] width 1391 height 618
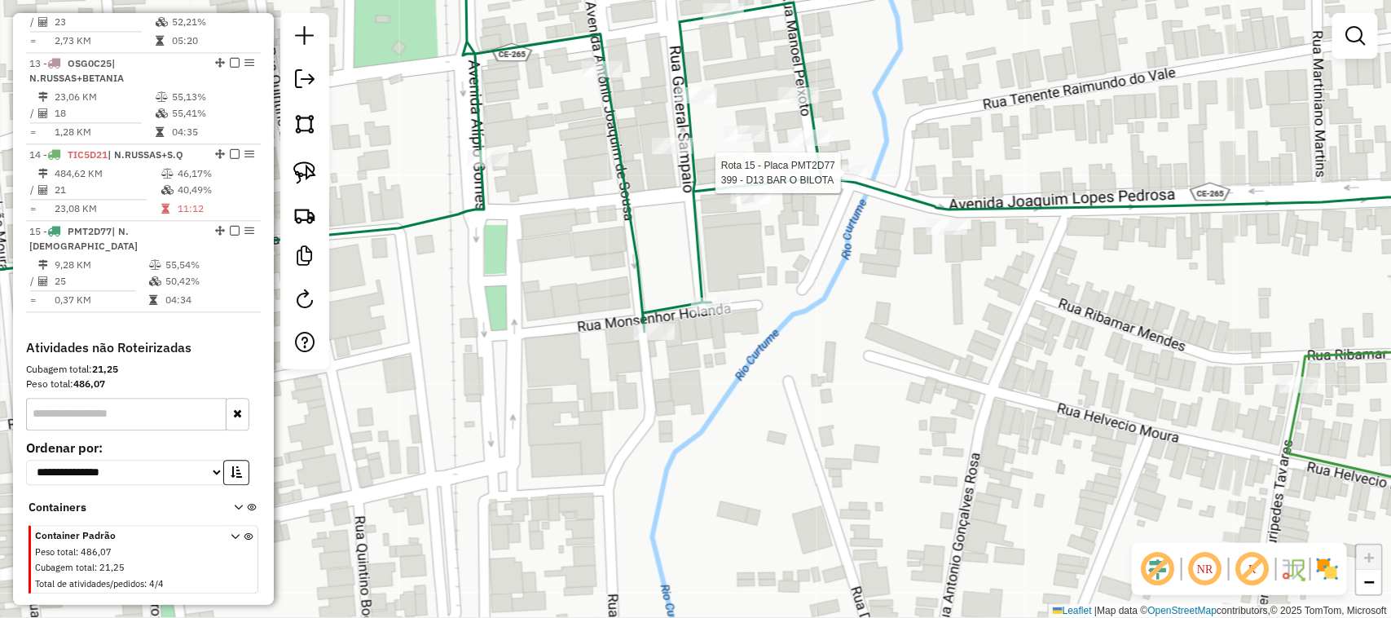
select select "*********"
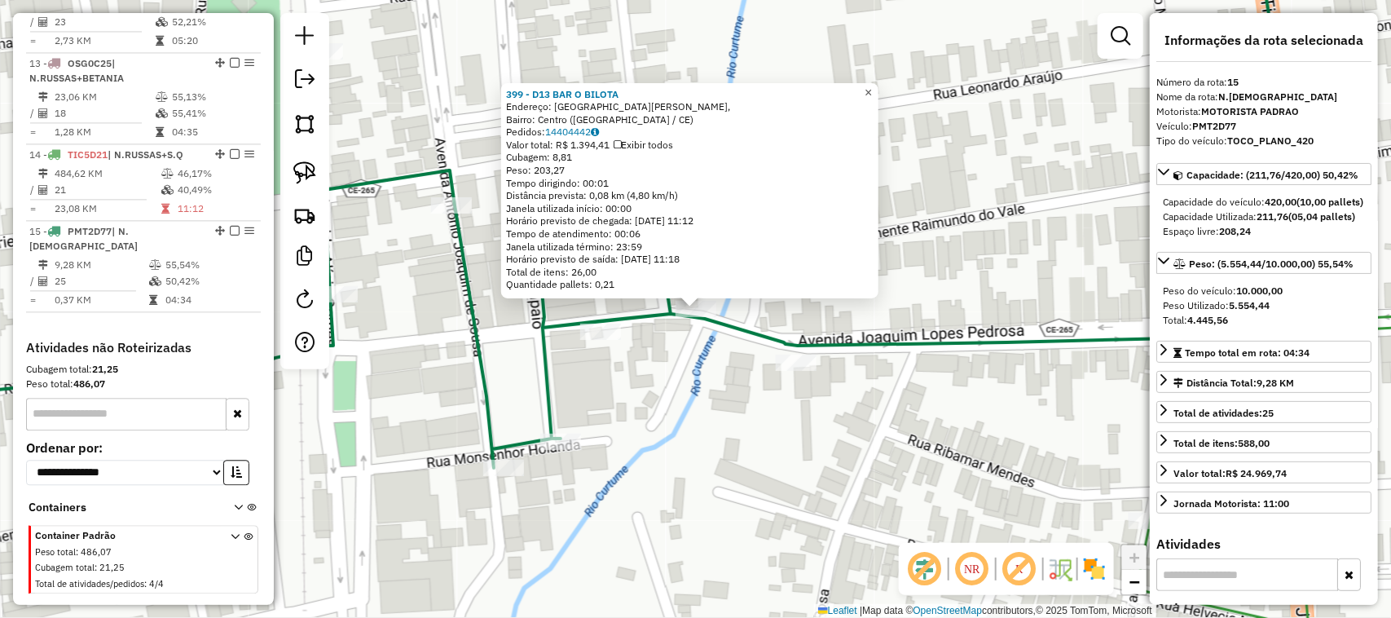
click at [872, 86] on span "×" at bounding box center [868, 93] width 7 height 14
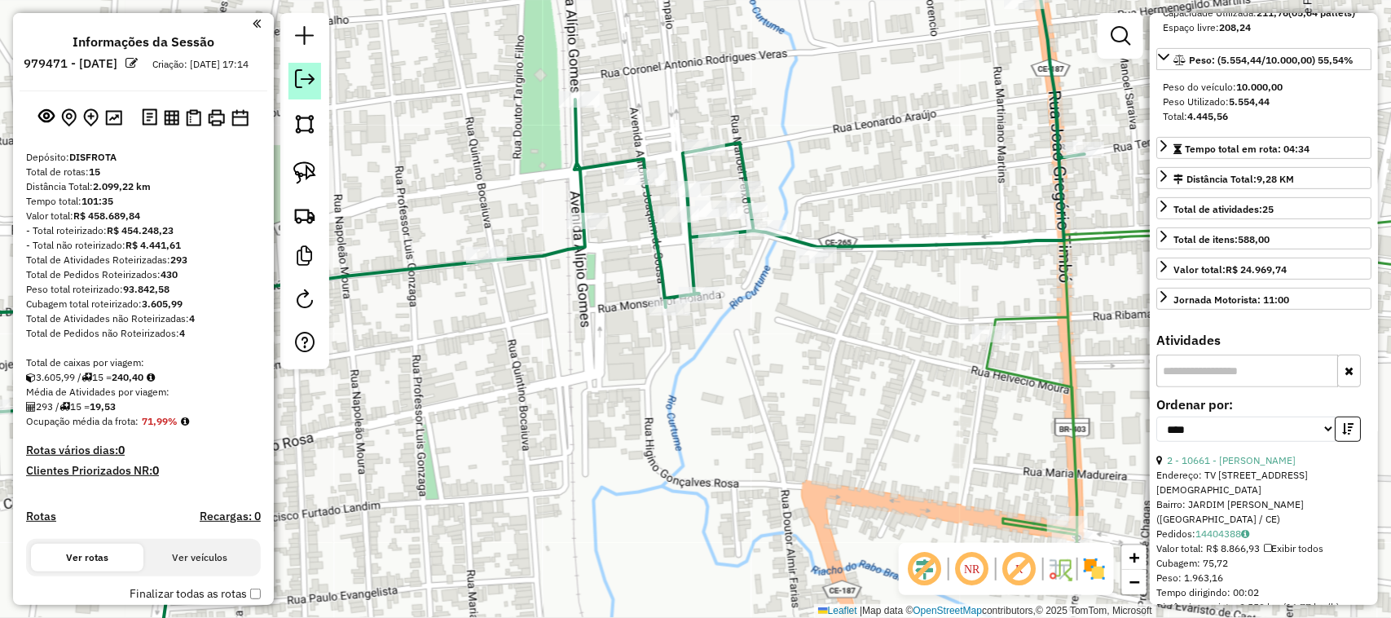
scroll to position [0, 0]
click at [306, 80] on em at bounding box center [305, 79] width 20 height 20
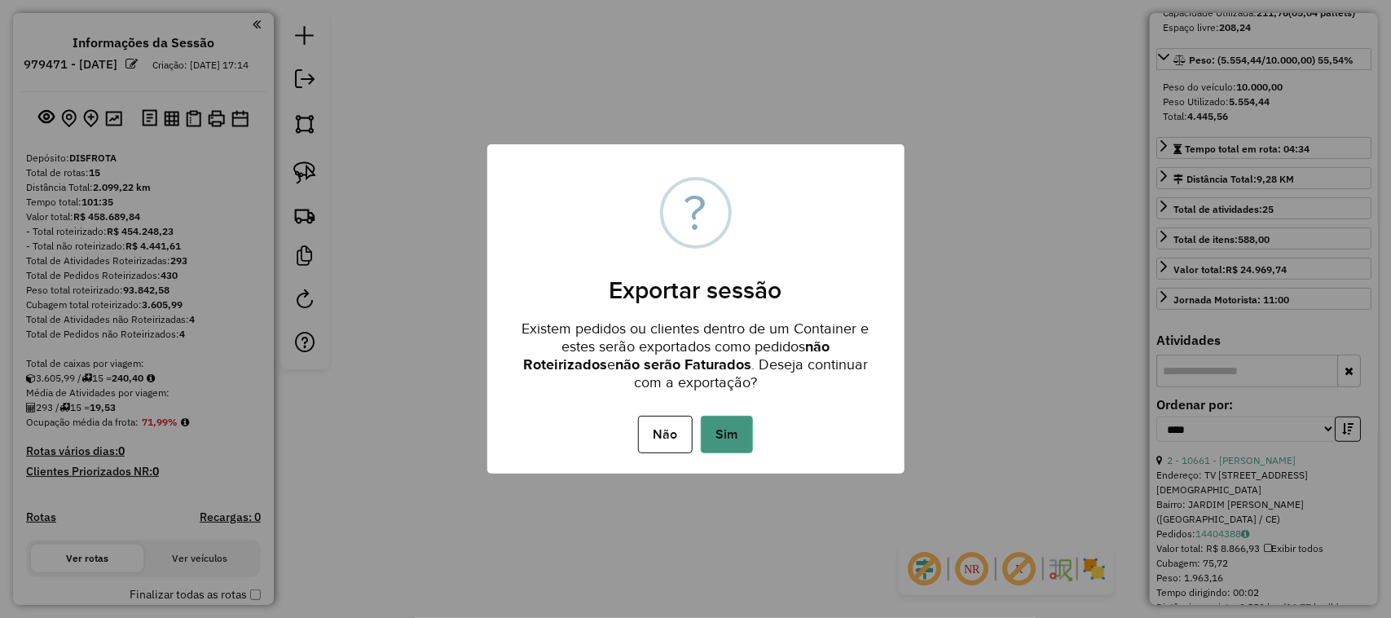
click at [729, 425] on button "Sim" at bounding box center [727, 434] width 52 height 37
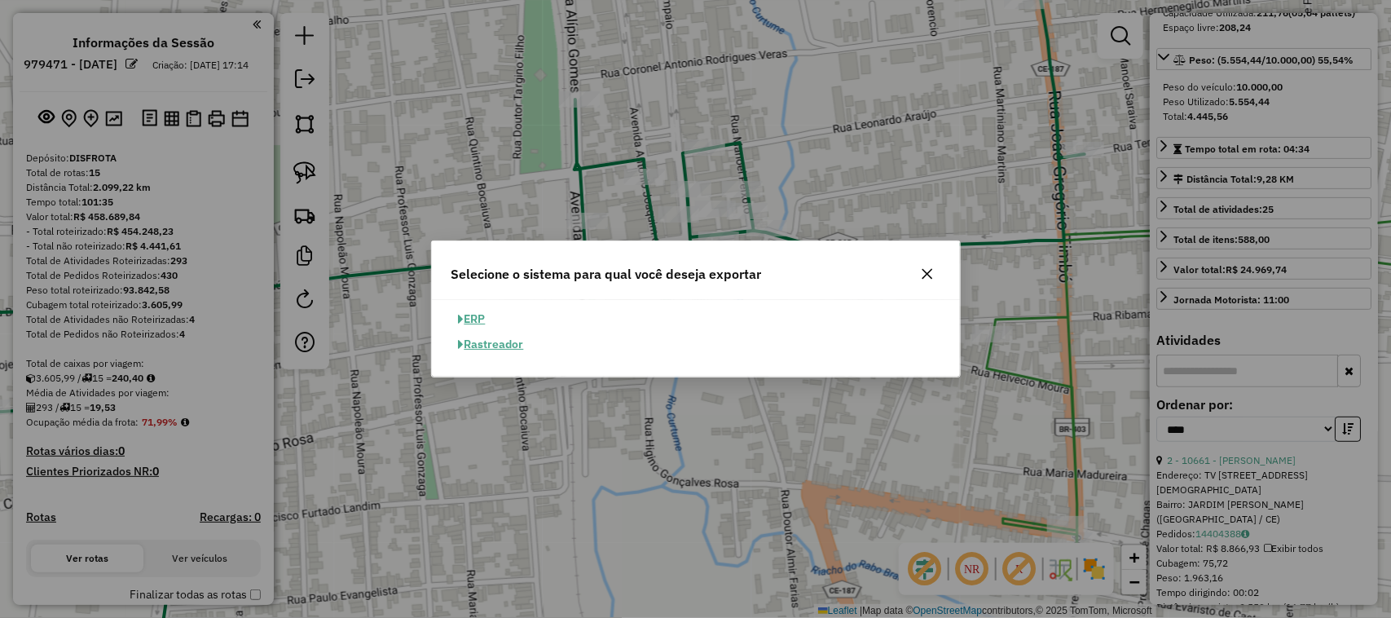
click at [482, 318] on button "ERP" at bounding box center [472, 318] width 42 height 25
select select "**"
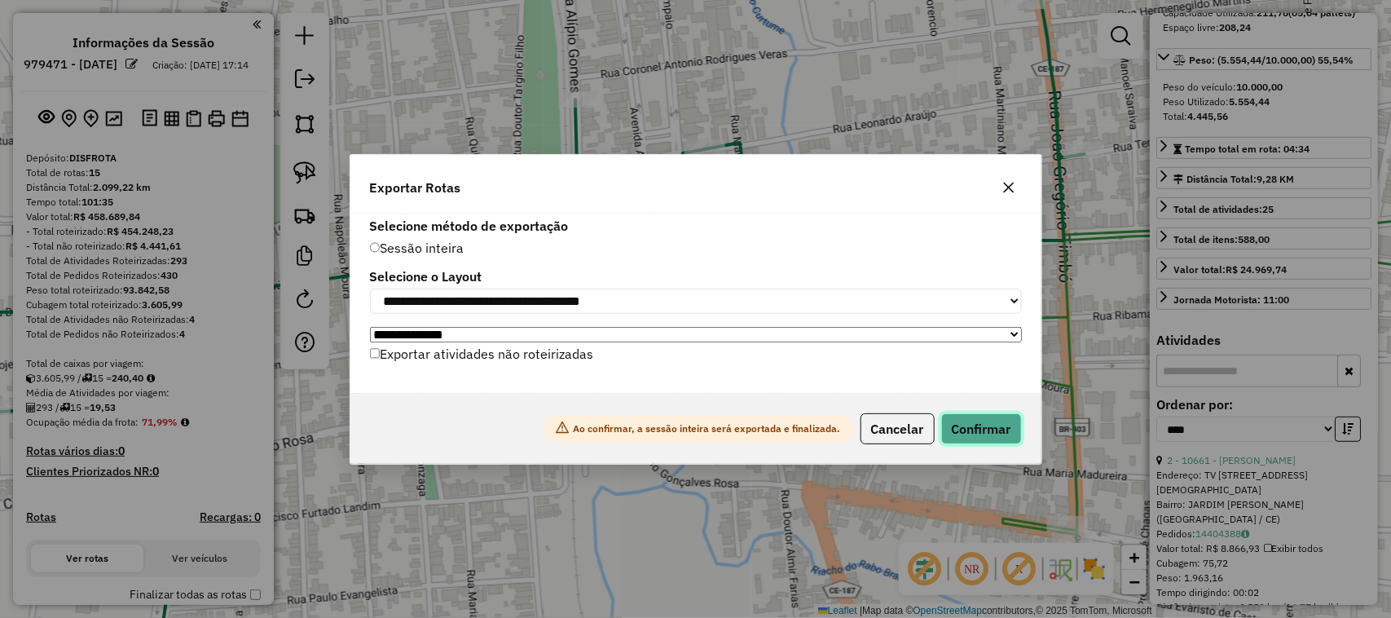
click at [959, 421] on button "Confirmar" at bounding box center [981, 428] width 81 height 31
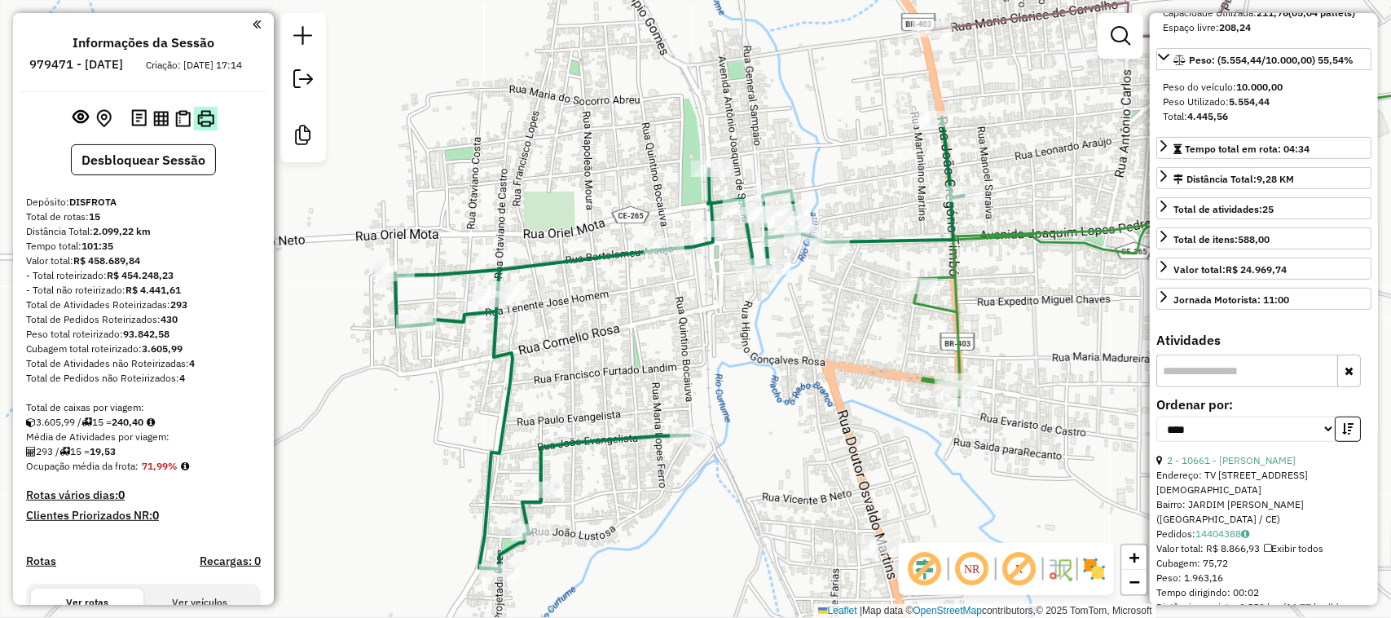
click at [205, 127] on img at bounding box center [205, 118] width 17 height 17
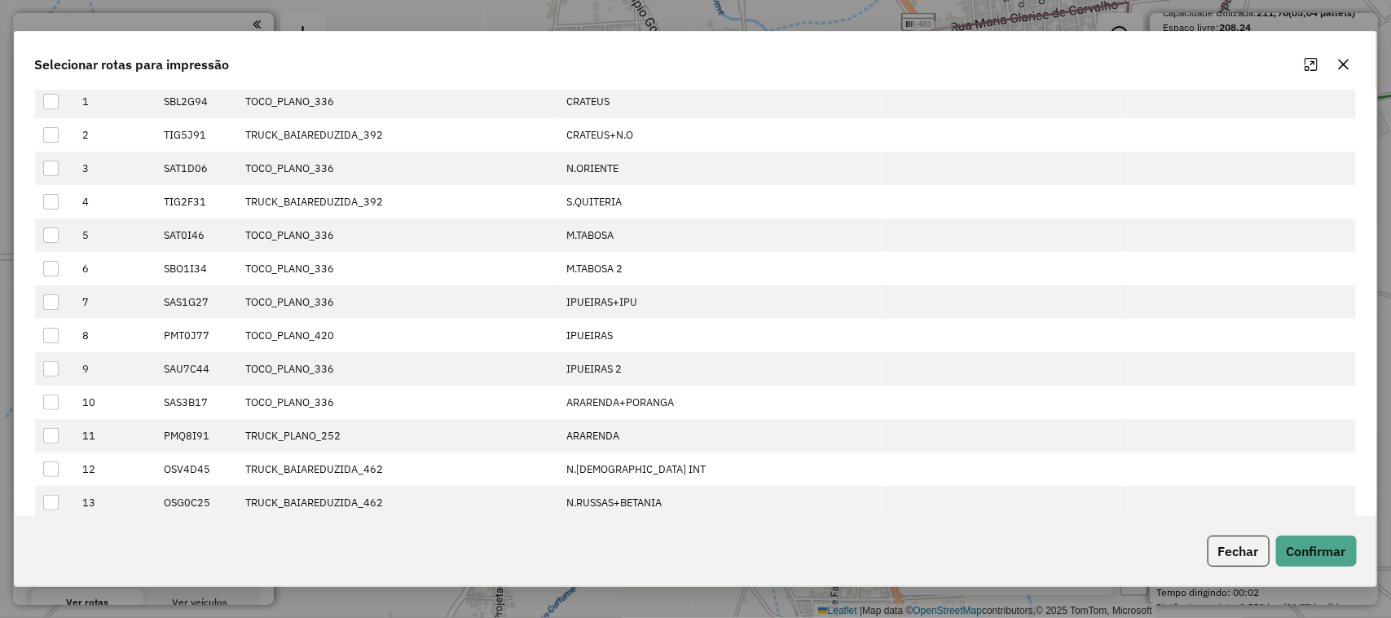
scroll to position [180, 0]
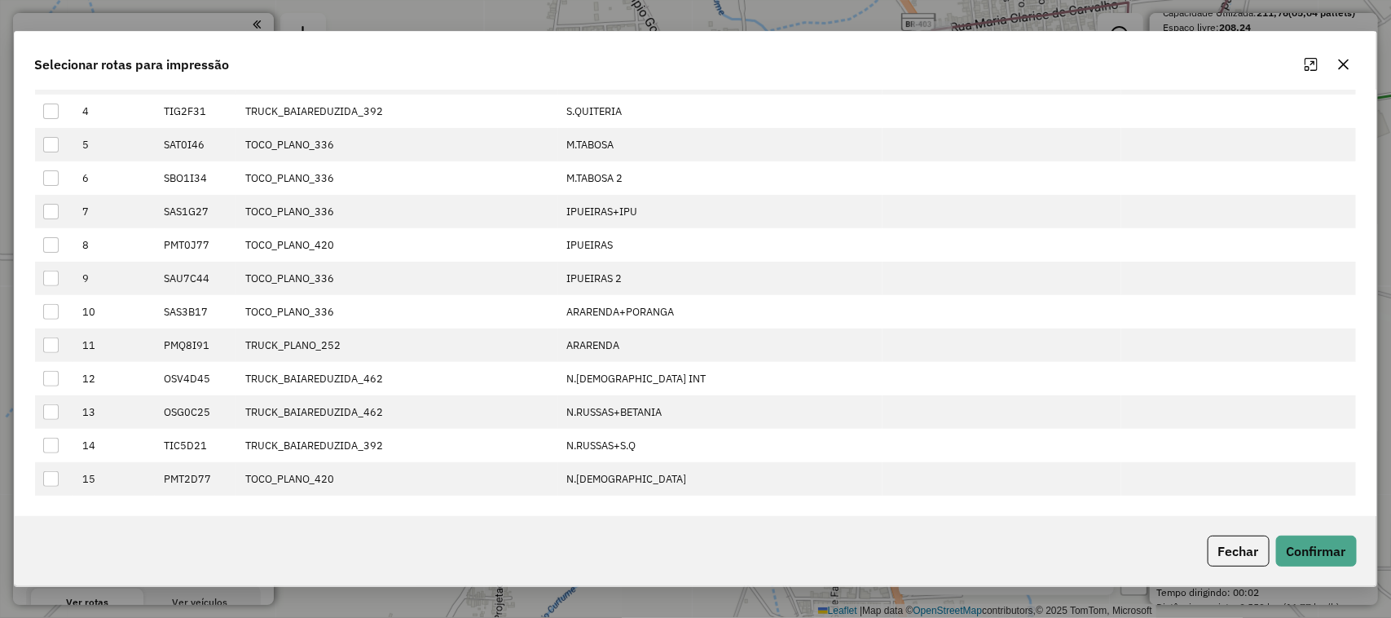
drag, startPoint x: 157, startPoint y: 183, endPoint x: 718, endPoint y: 501, distance: 644.5
click at [718, 501] on div "Filtrar rotas: Filtrar tipo de veículo Filtrar transportadora Filtrar ponto de …" at bounding box center [696, 302] width 1362 height 425
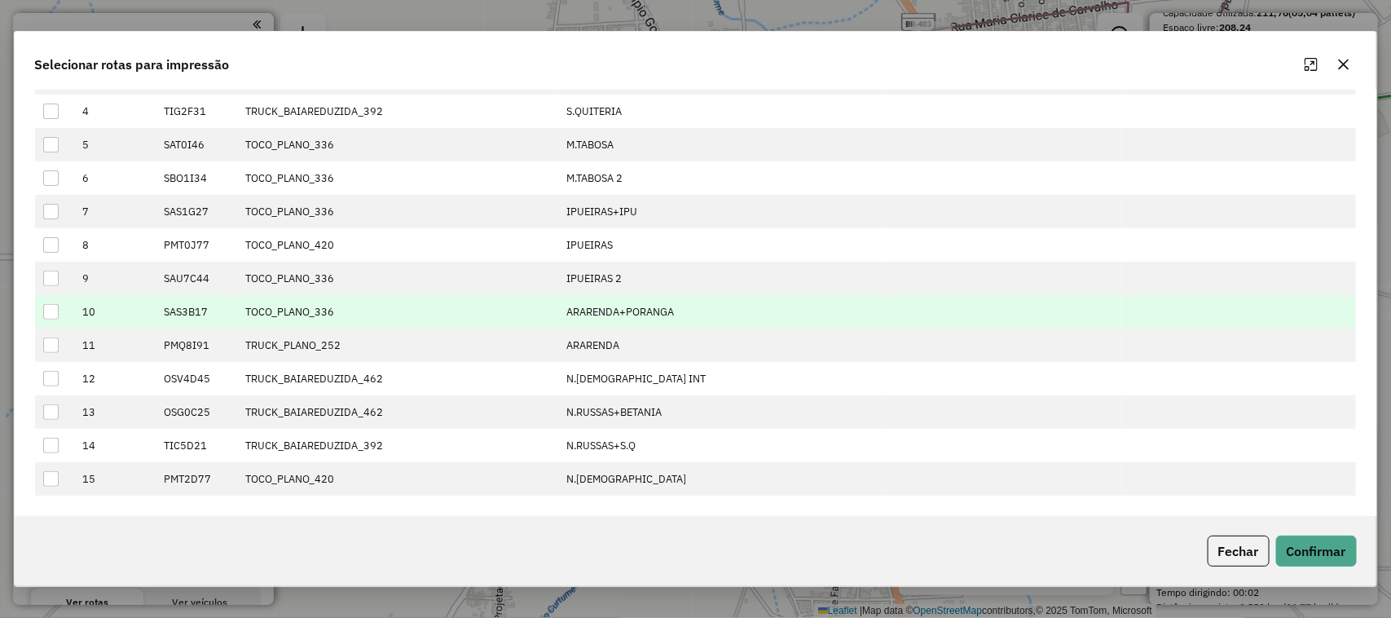
copy table "Número Placa Tipo de veículo Nome Transportadora Ponto de apoio 1"
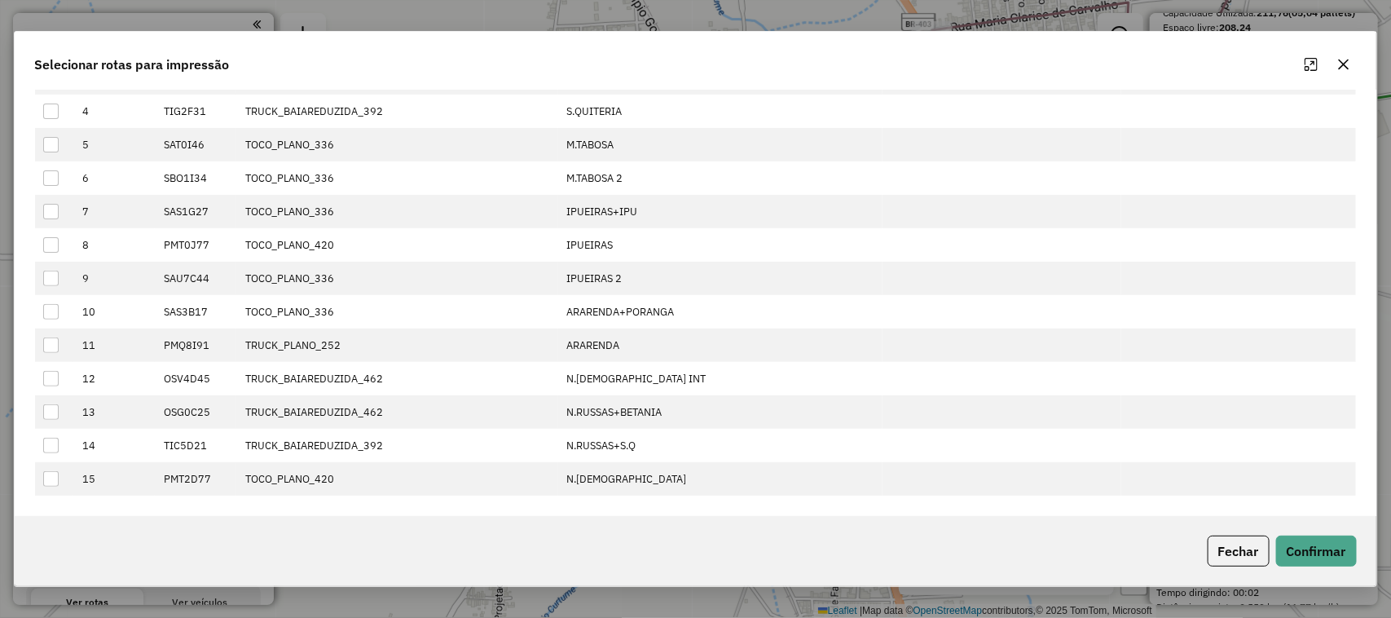
click at [1341, 63] on icon "button" at bounding box center [1343, 64] width 13 height 13
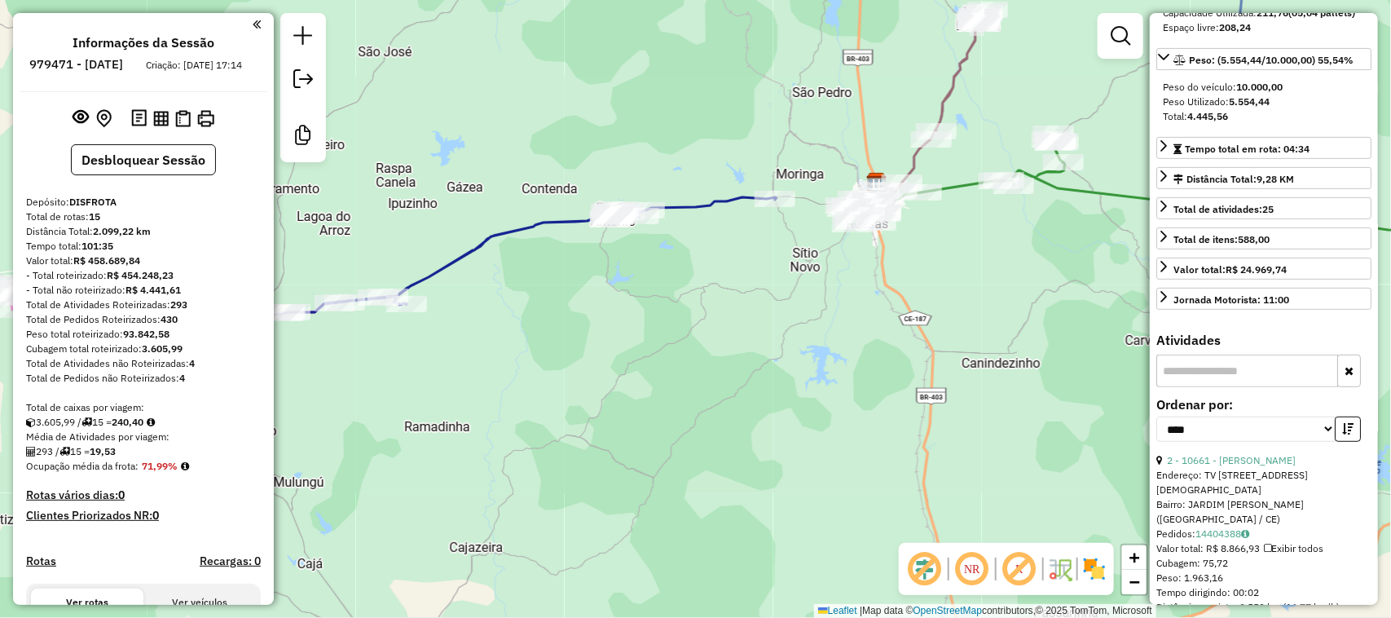
drag, startPoint x: 1002, startPoint y: 125, endPoint x: 852, endPoint y: 144, distance: 151.2
click at [913, 148] on div "Janela de atendimento Grade de atendimento Capacidade Transportadoras Veículos …" at bounding box center [695, 309] width 1391 height 618
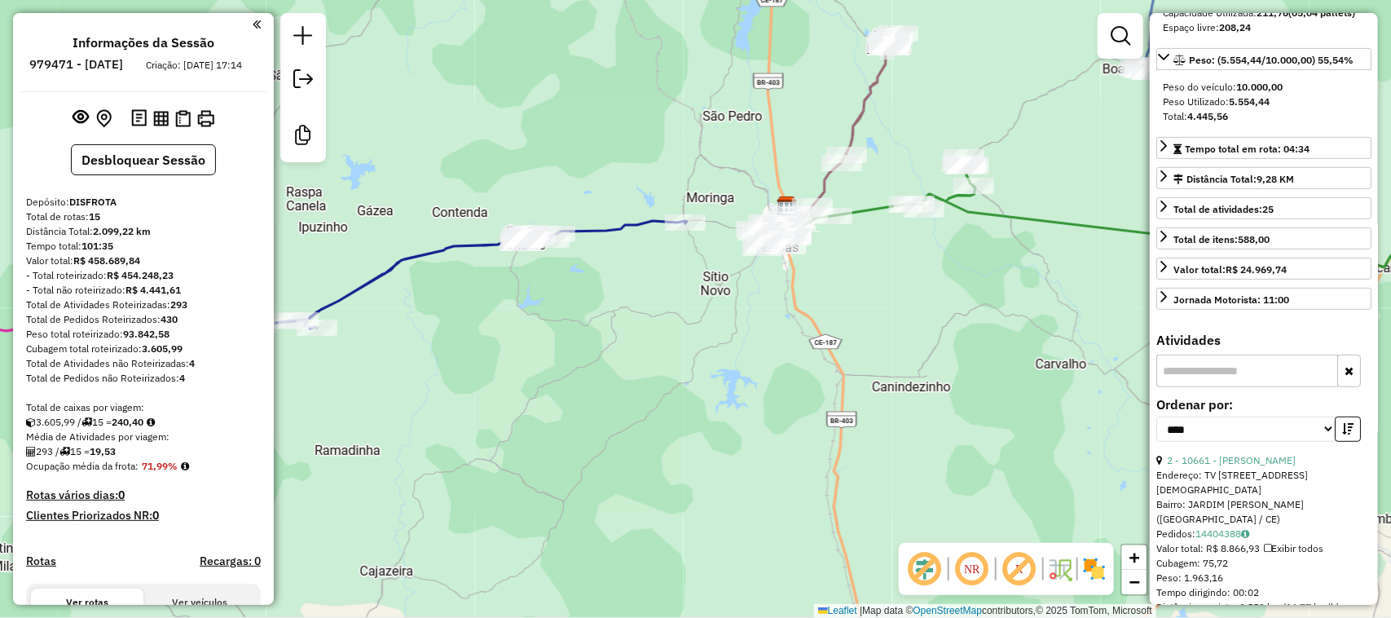
drag, startPoint x: 971, startPoint y: 147, endPoint x: 866, endPoint y: 159, distance: 105.8
click at [910, 155] on div "Janela de atendimento Grade de atendimento Capacidade Transportadoras Veículos …" at bounding box center [695, 309] width 1391 height 618
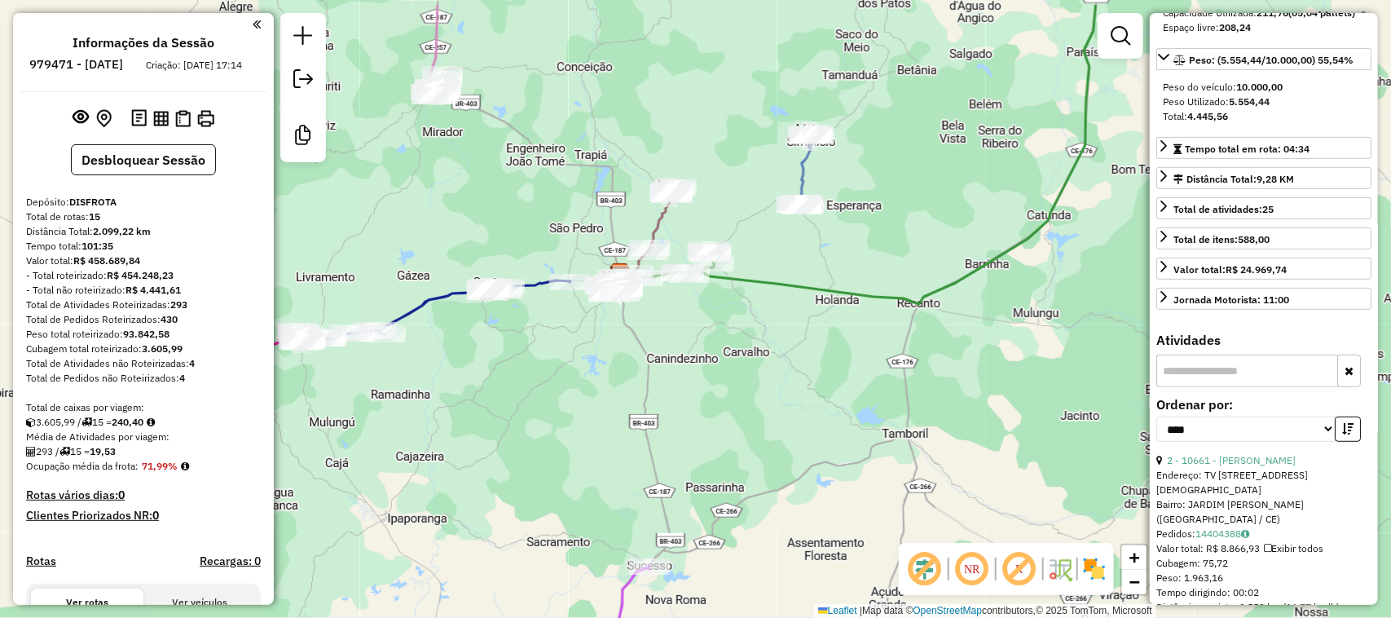
drag, startPoint x: 962, startPoint y: 204, endPoint x: 783, endPoint y: 247, distance: 184.4
click at [856, 238] on div "Janela de atendimento Grade de atendimento Capacidade Transportadoras Veículos …" at bounding box center [695, 309] width 1391 height 618
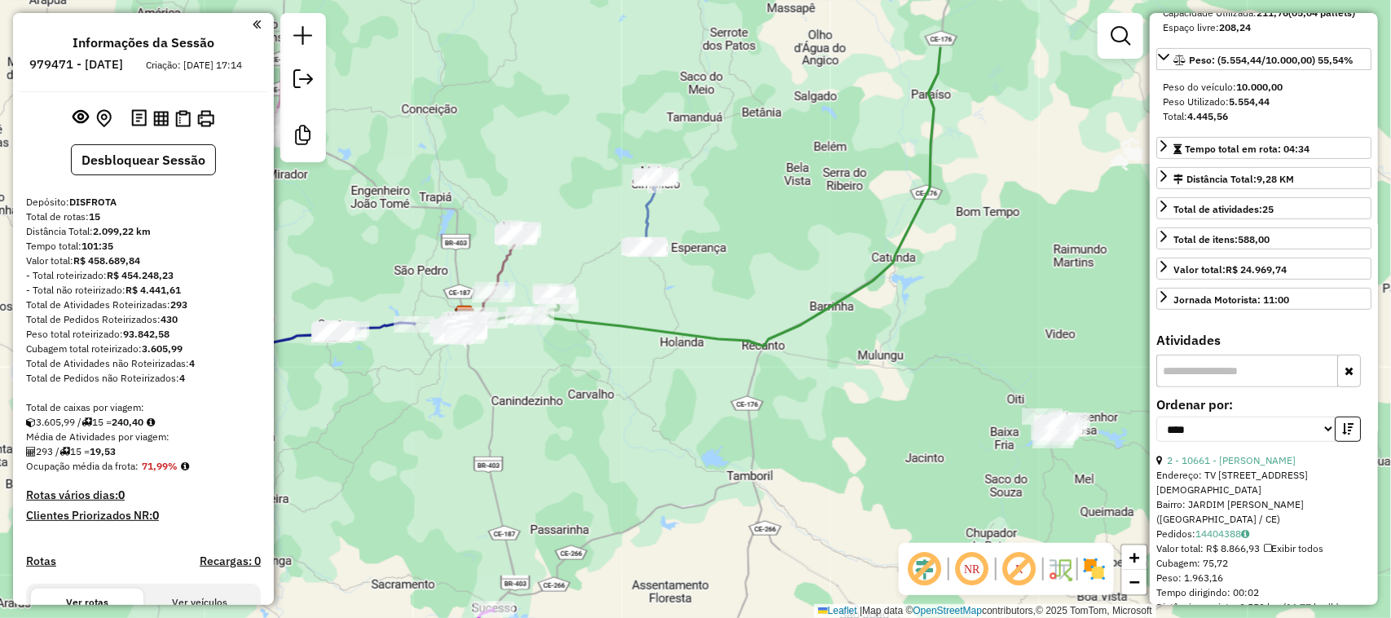
drag, startPoint x: 789, startPoint y: 257, endPoint x: 715, endPoint y: 335, distance: 107.8
click at [733, 326] on div "Janela de atendimento Grade de atendimento Capacidade Transportadoras Veículos …" at bounding box center [695, 309] width 1391 height 618
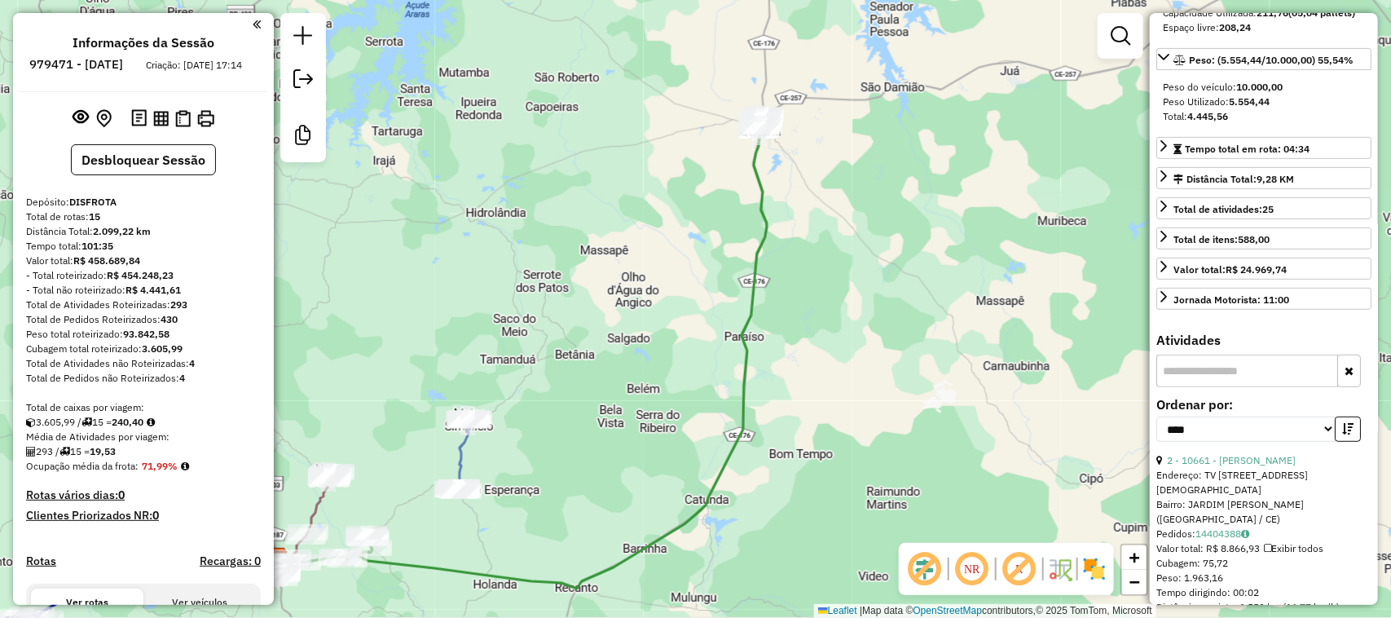
drag, startPoint x: 835, startPoint y: 224, endPoint x: 835, endPoint y: 250, distance: 26.1
click at [835, 250] on div "Janela de atendimento Grade de atendimento Capacidade Transportadoras Veículos …" at bounding box center [695, 309] width 1391 height 618
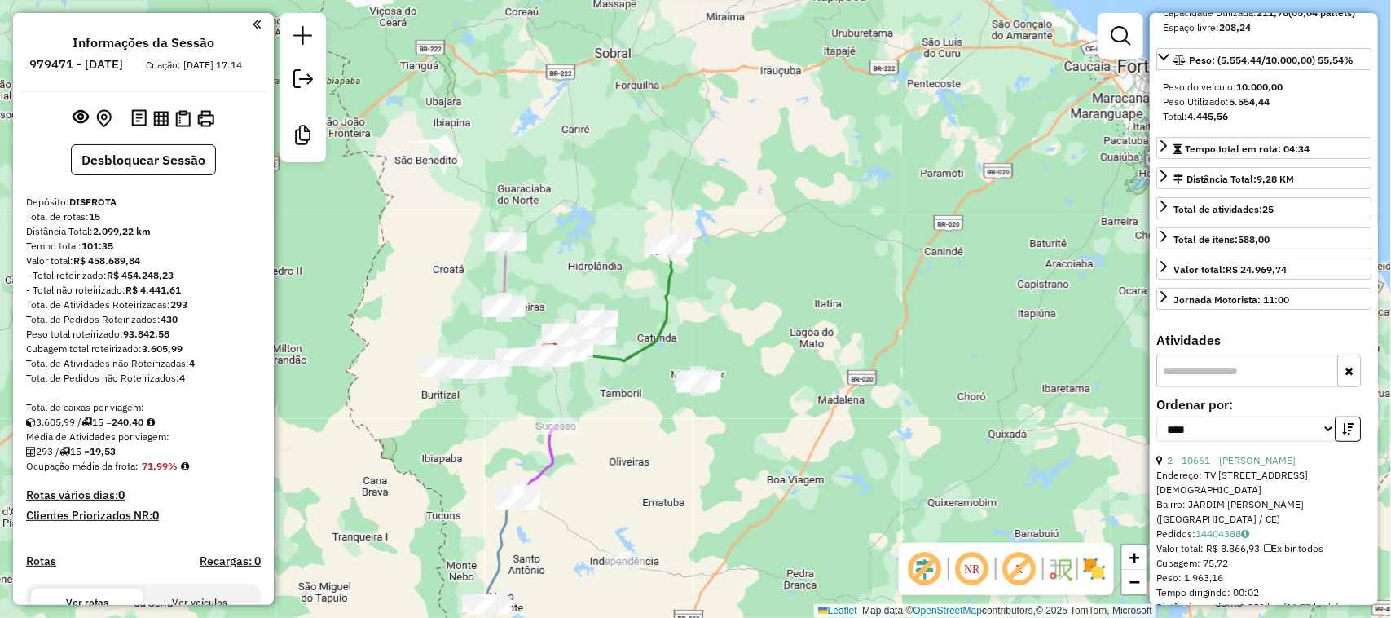
drag, startPoint x: 633, startPoint y: 445, endPoint x: 645, endPoint y: 319, distance: 126.0
click at [654, 338] on div "Janela de atendimento Grade de atendimento Capacidade Transportadoras Veículos …" at bounding box center [695, 309] width 1391 height 618
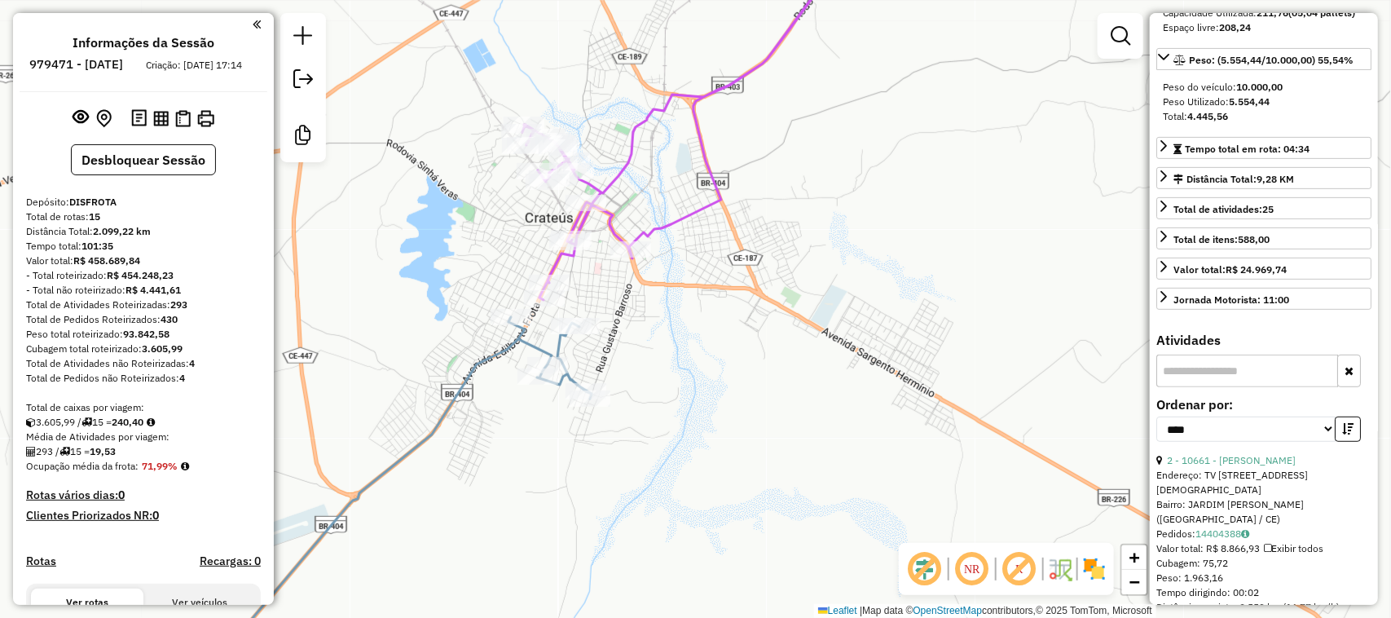
drag, startPoint x: 656, startPoint y: 341, endPoint x: 673, endPoint y: 312, distance: 33.3
click at [665, 328] on div "Janela de atendimento Grade de atendimento Capacidade Transportadoras Veículos …" at bounding box center [695, 309] width 1391 height 618
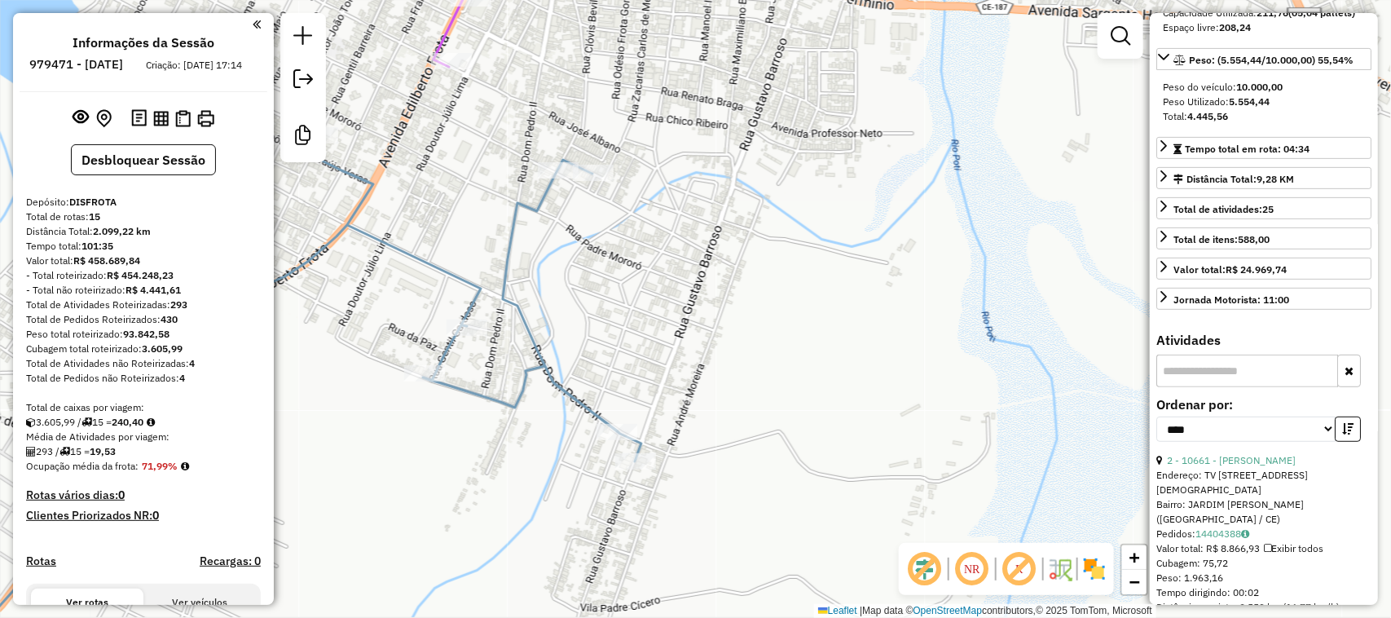
click at [1194, 387] on input "text" at bounding box center [1247, 370] width 182 height 33
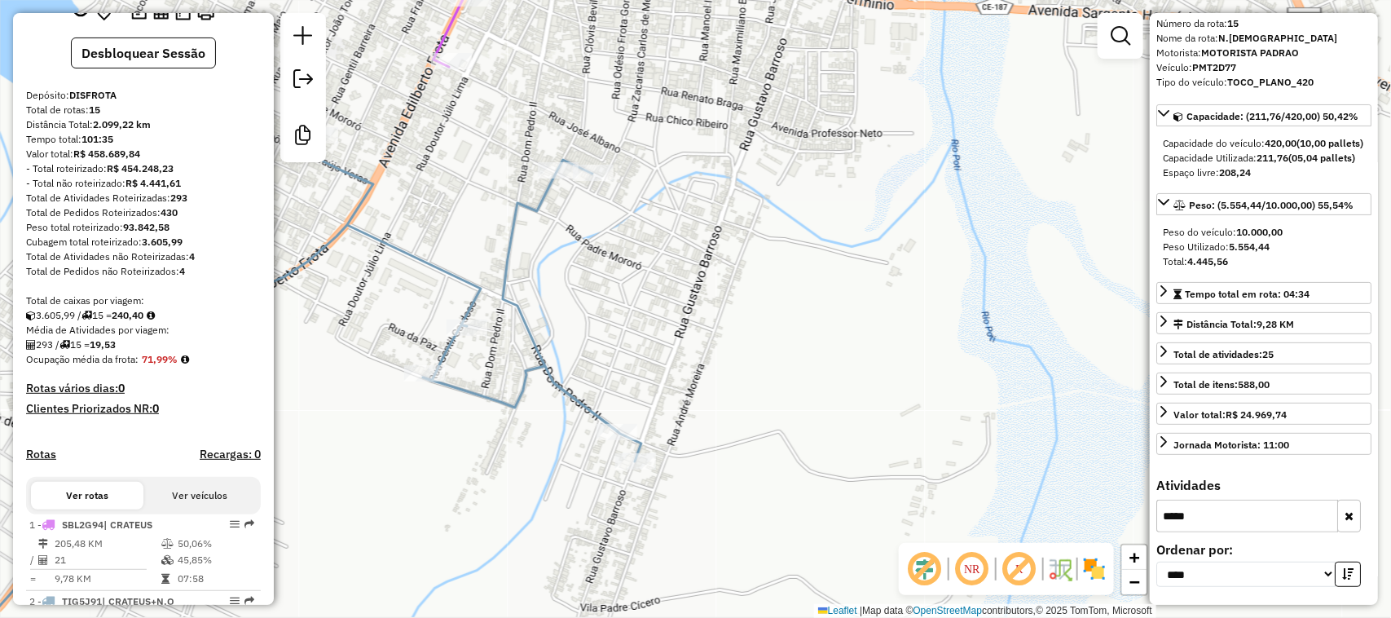
scroll to position [204, 0]
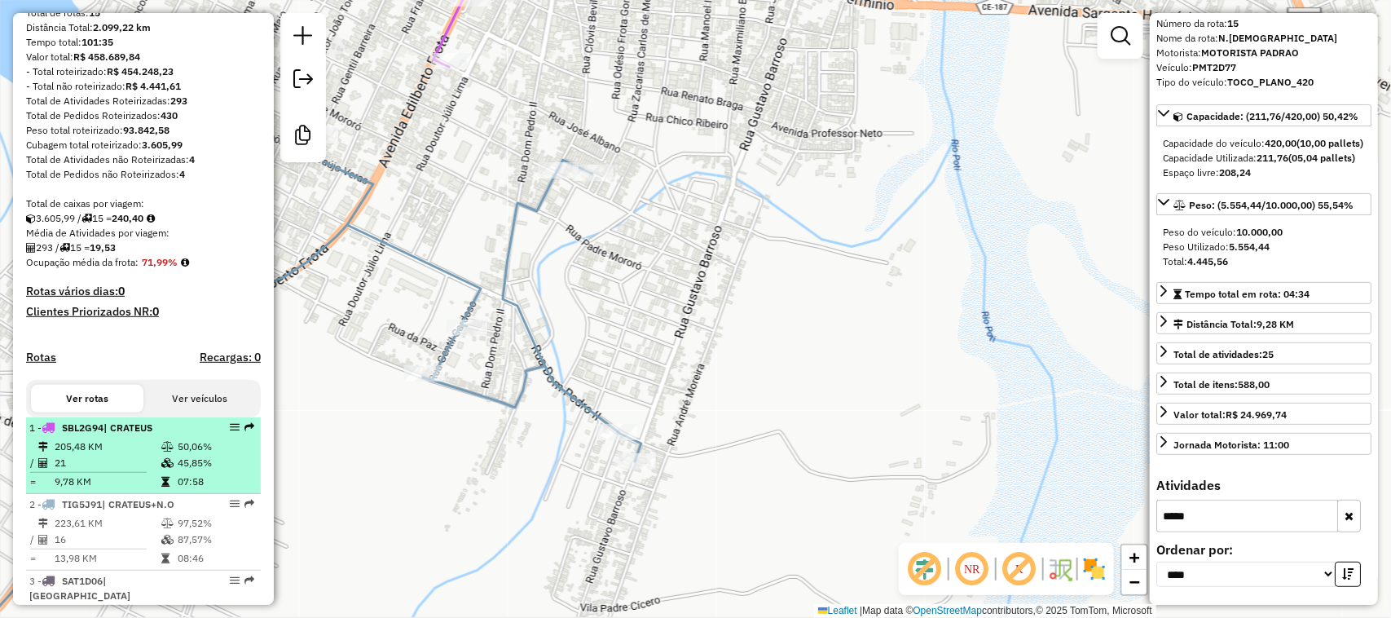
type input "*****"
click at [124, 455] on td "205,48 KM" at bounding box center [107, 446] width 107 height 16
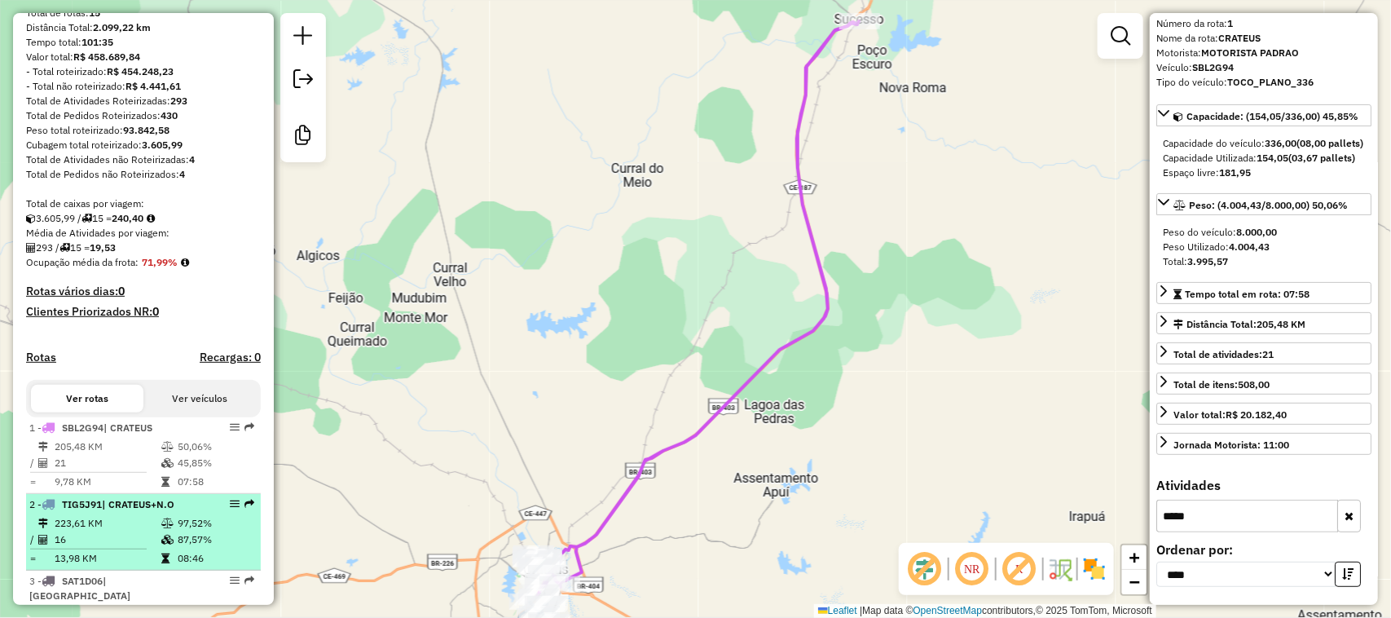
click at [121, 547] on td "16" at bounding box center [107, 539] width 107 height 16
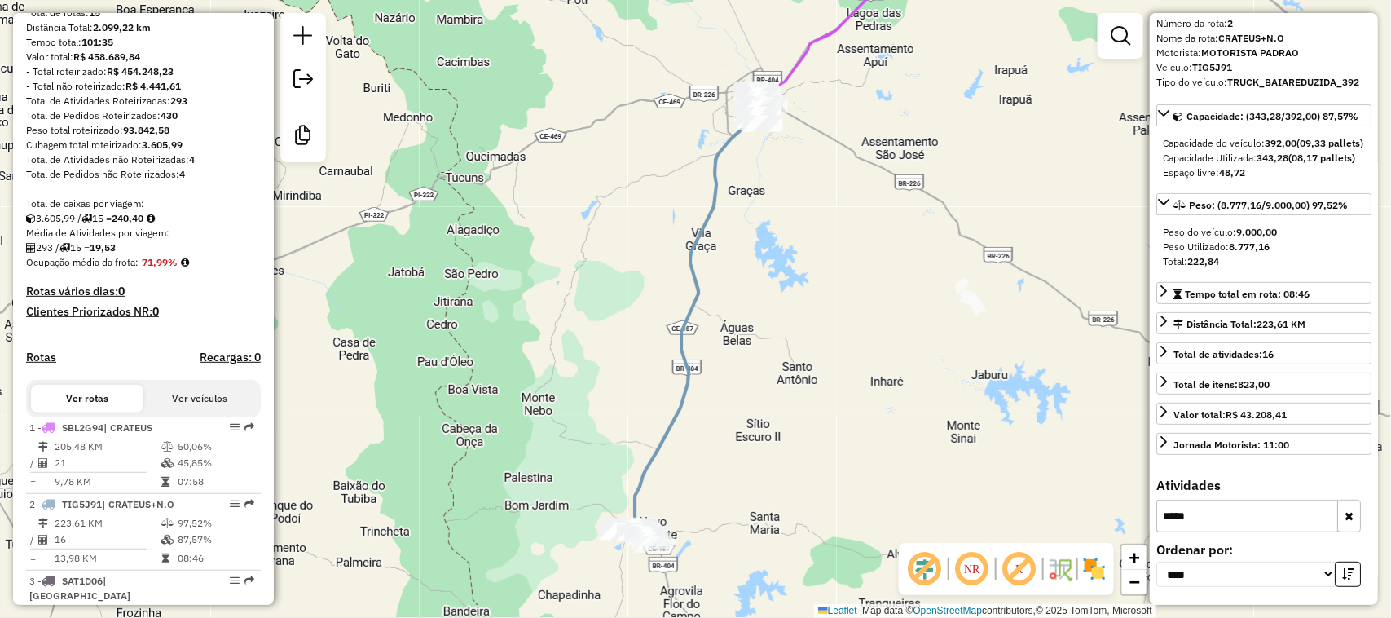
click at [1349, 512] on icon "button" at bounding box center [1349, 515] width 9 height 11
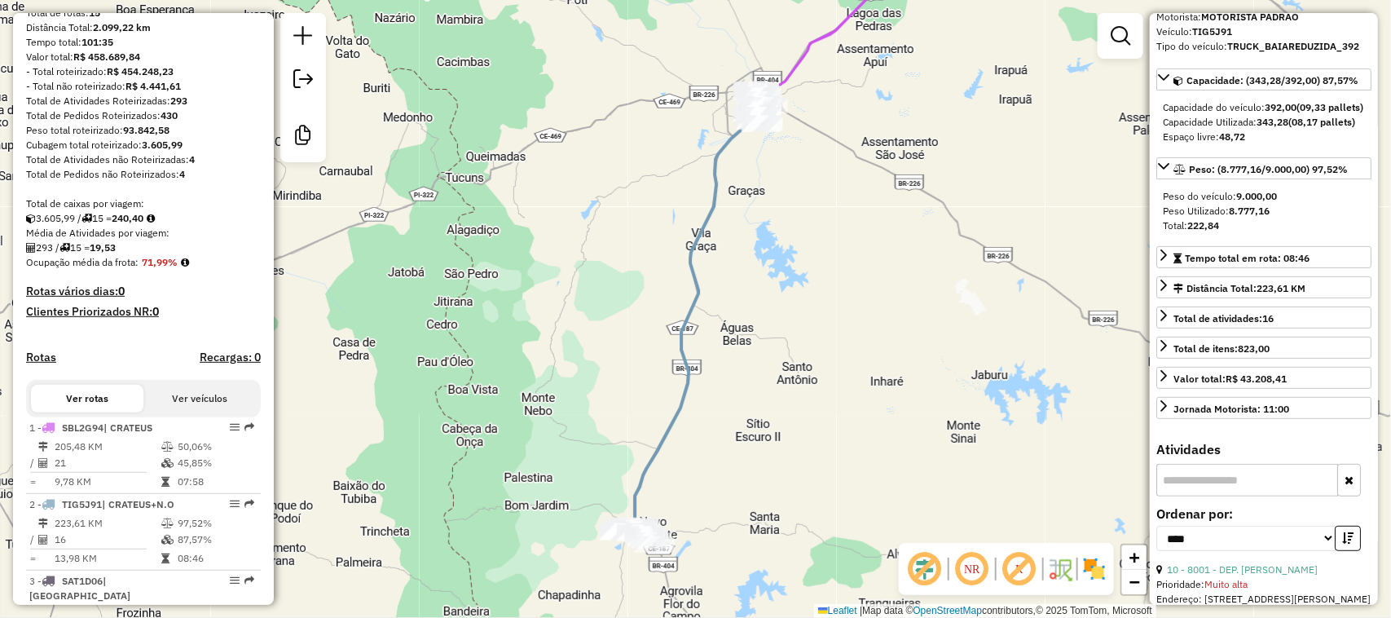
scroll to position [0, 0]
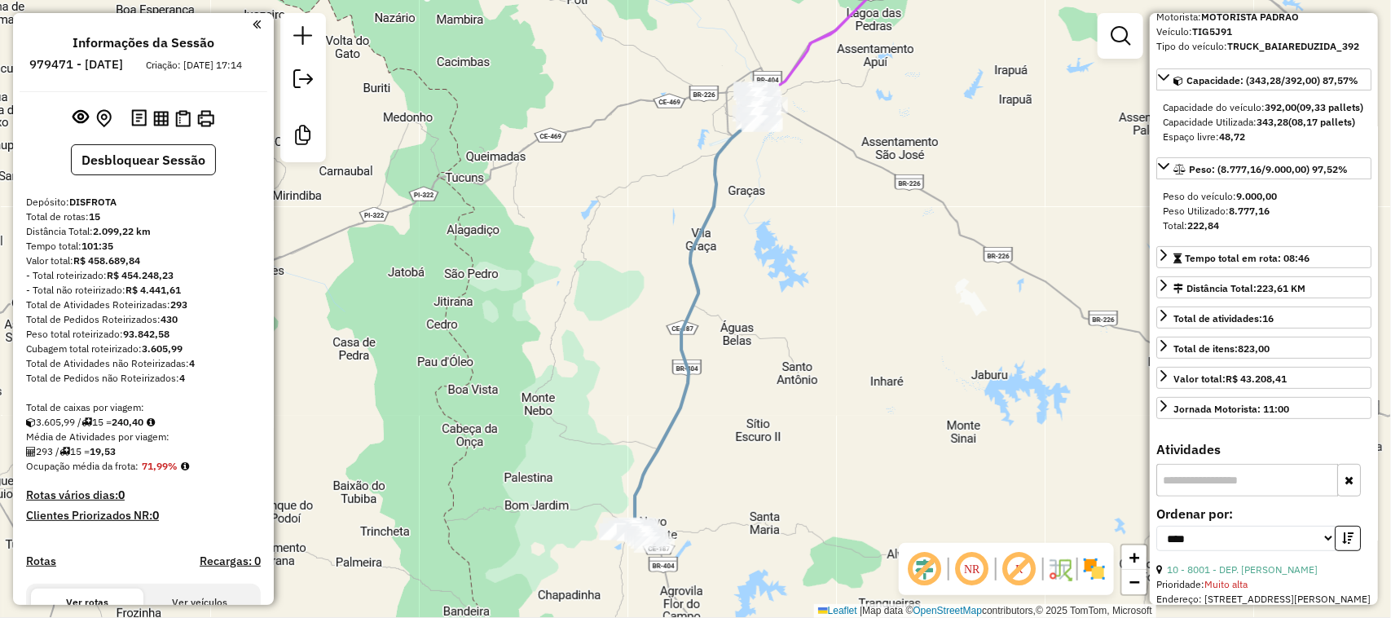
drag, startPoint x: 121, startPoint y: 292, endPoint x: 177, endPoint y: 293, distance: 56.3
click at [186, 283] on div "- Total roteirizado: R$ 454.248,23" at bounding box center [143, 275] width 235 height 15
copy strong "454.248,23"
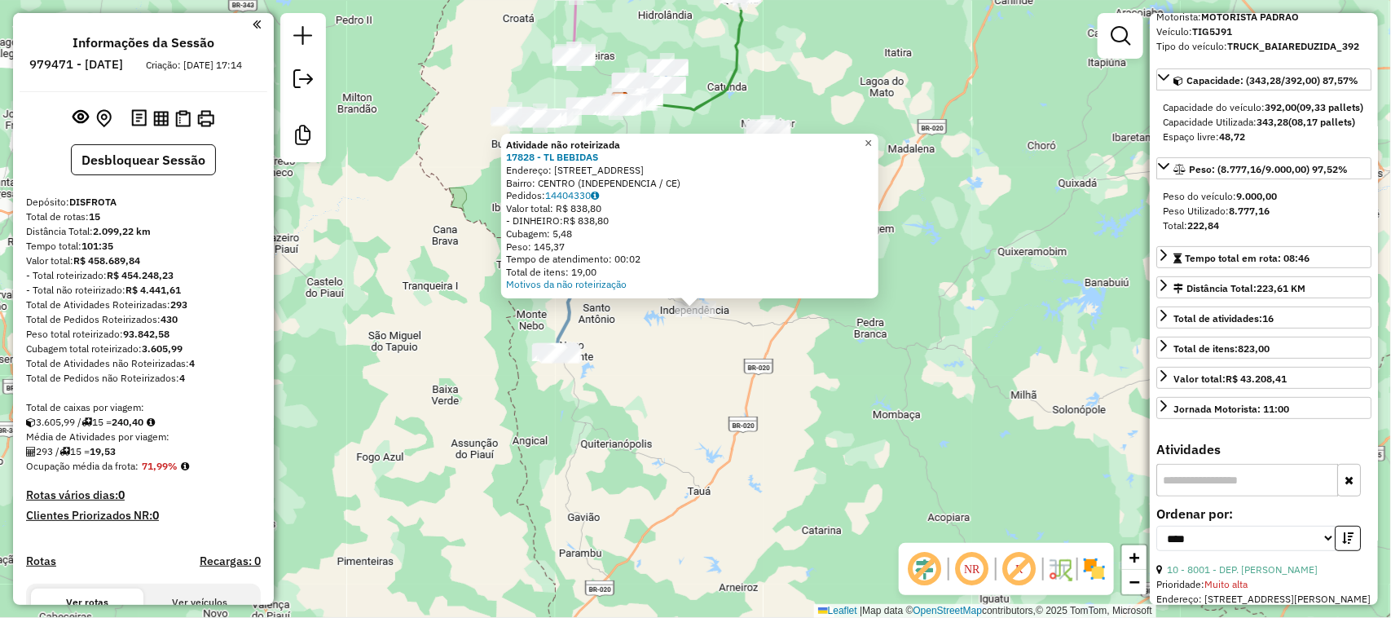
click at [872, 137] on span "×" at bounding box center [868, 143] width 7 height 14
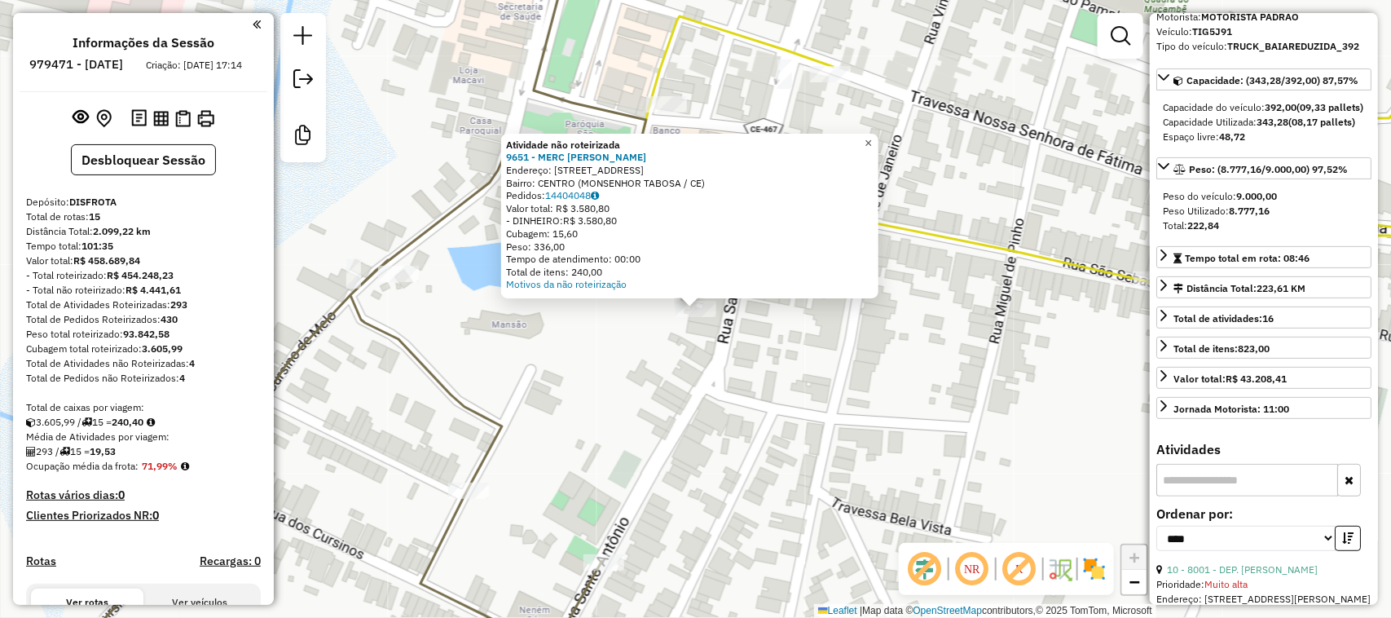
click at [872, 136] on span "×" at bounding box center [868, 143] width 7 height 14
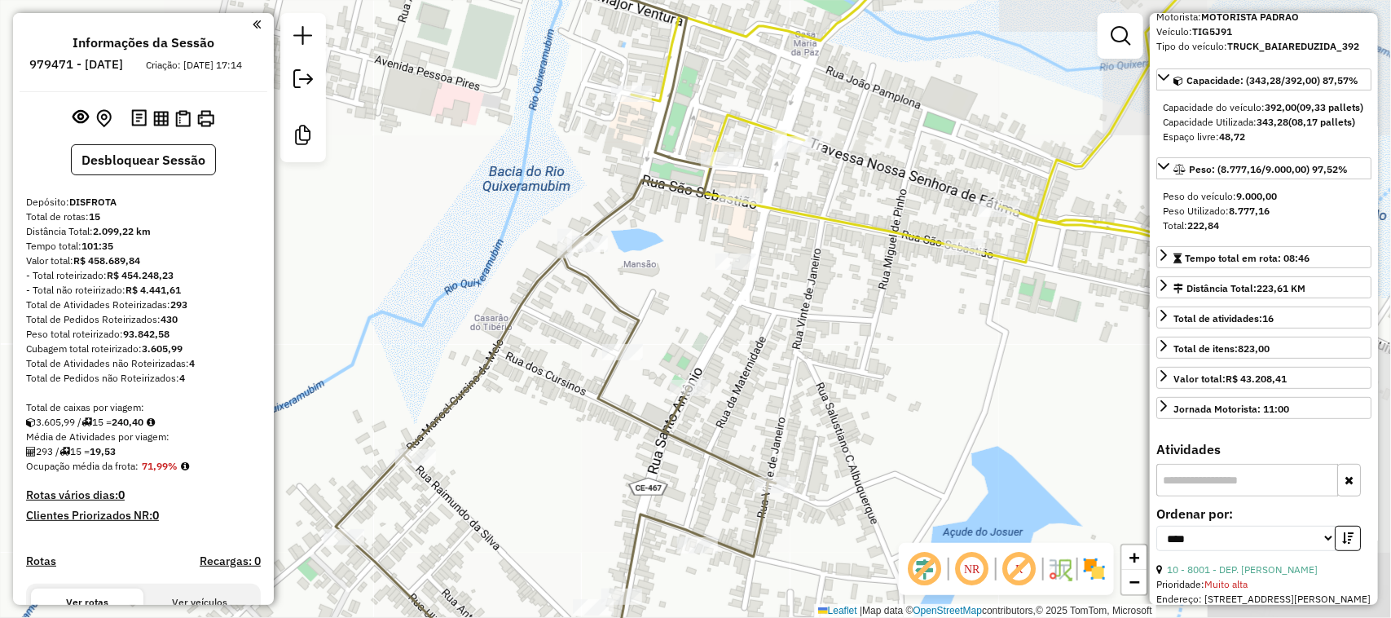
click at [722, 328] on div "Janela de atendimento Grade de atendimento Capacidade Transportadoras Veículos …" at bounding box center [695, 309] width 1391 height 618
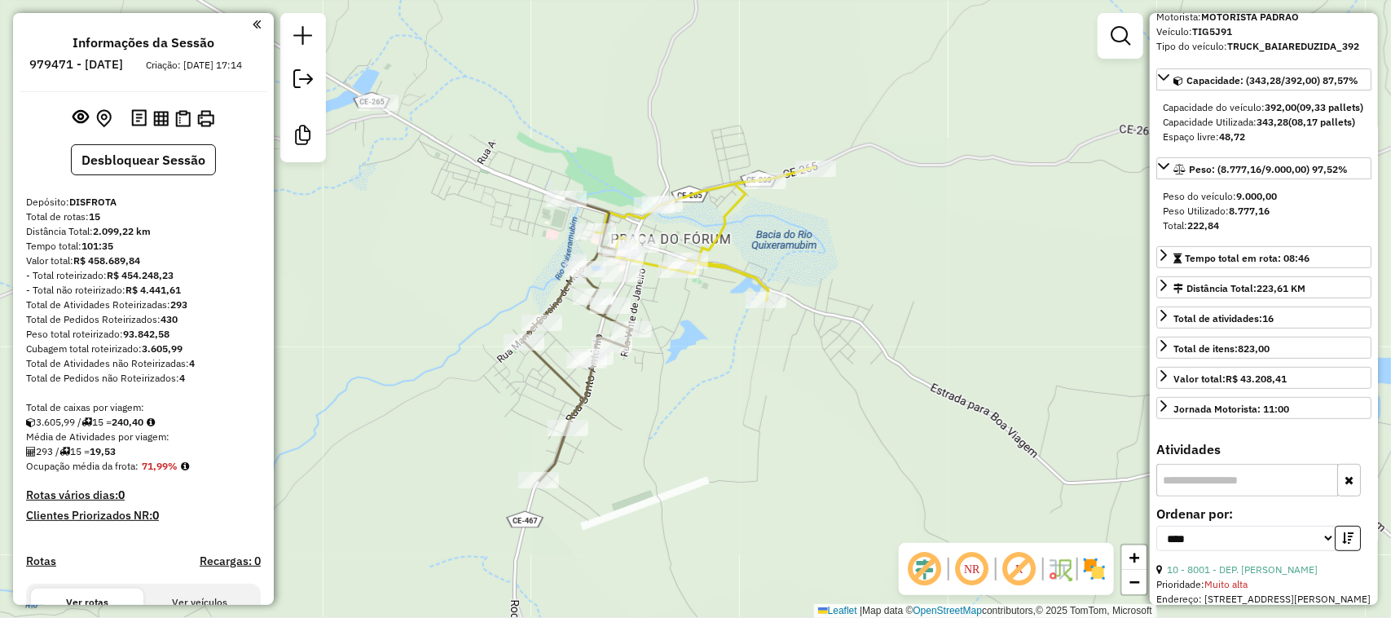
click at [592, 336] on div "Janela de atendimento Grade de atendimento Capacidade Transportadoras Veículos …" at bounding box center [695, 309] width 1391 height 618
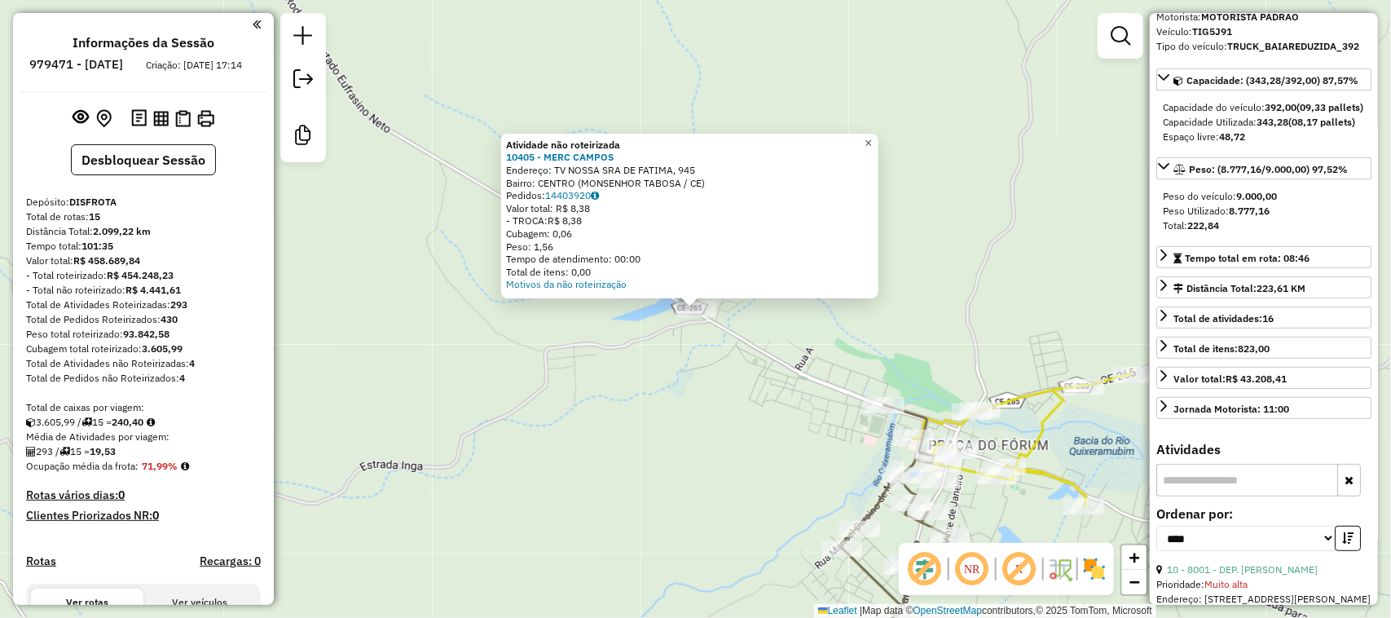
click at [872, 136] on span "×" at bounding box center [868, 143] width 7 height 14
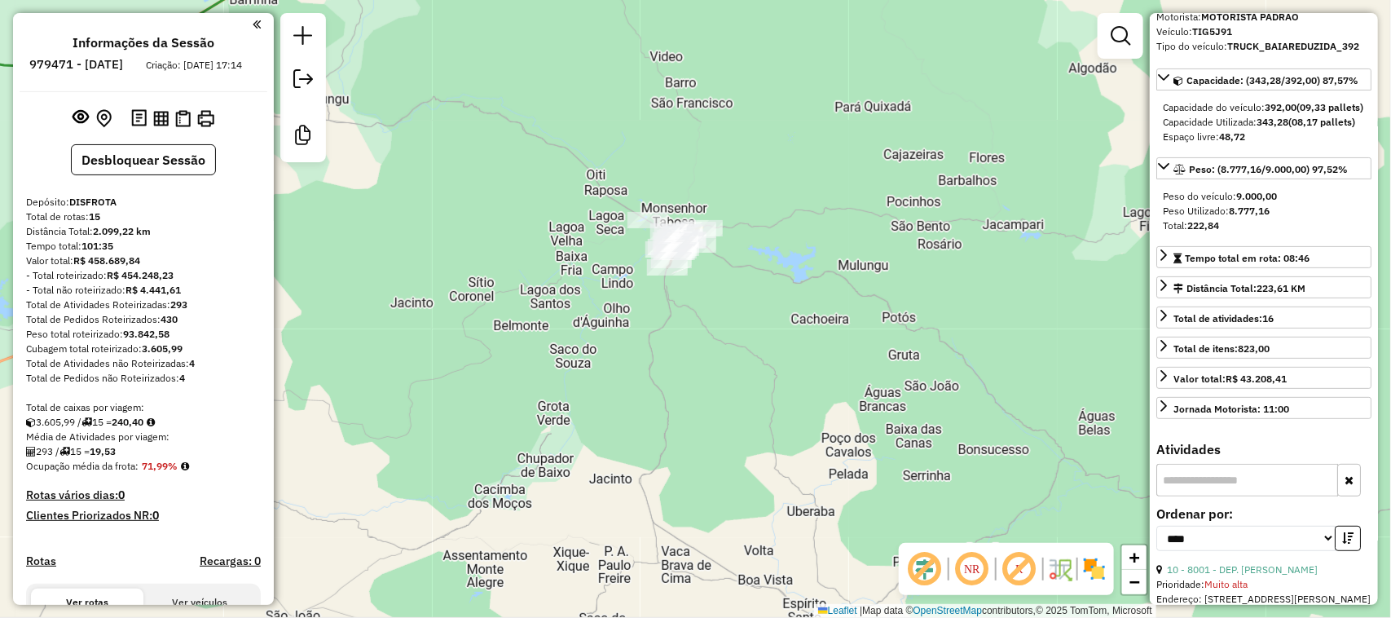
click at [531, 232] on div "Janela de atendimento Grade de atendimento Capacidade Transportadoras Veículos …" at bounding box center [695, 309] width 1391 height 618
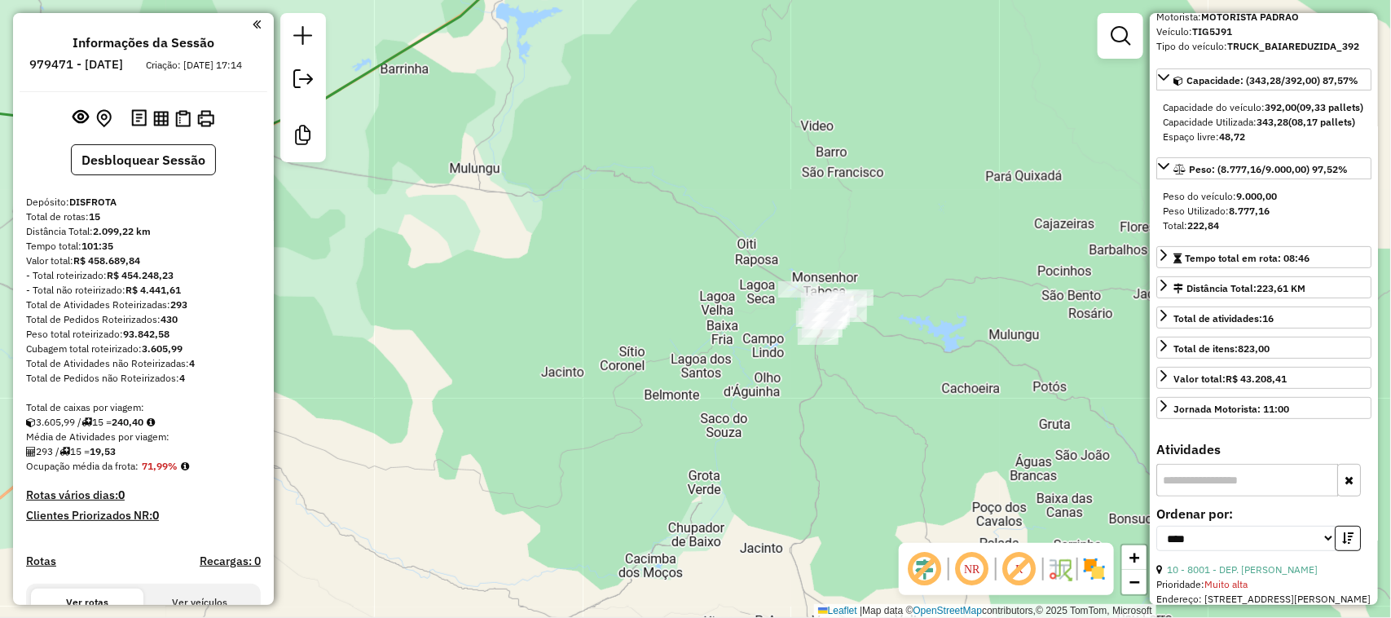
drag, startPoint x: 524, startPoint y: 249, endPoint x: 557, endPoint y: 254, distance: 33.0
click at [561, 259] on div "Janela de atendimento Grade de atendimento Capacidade Transportadoras Veículos …" at bounding box center [695, 309] width 1391 height 618
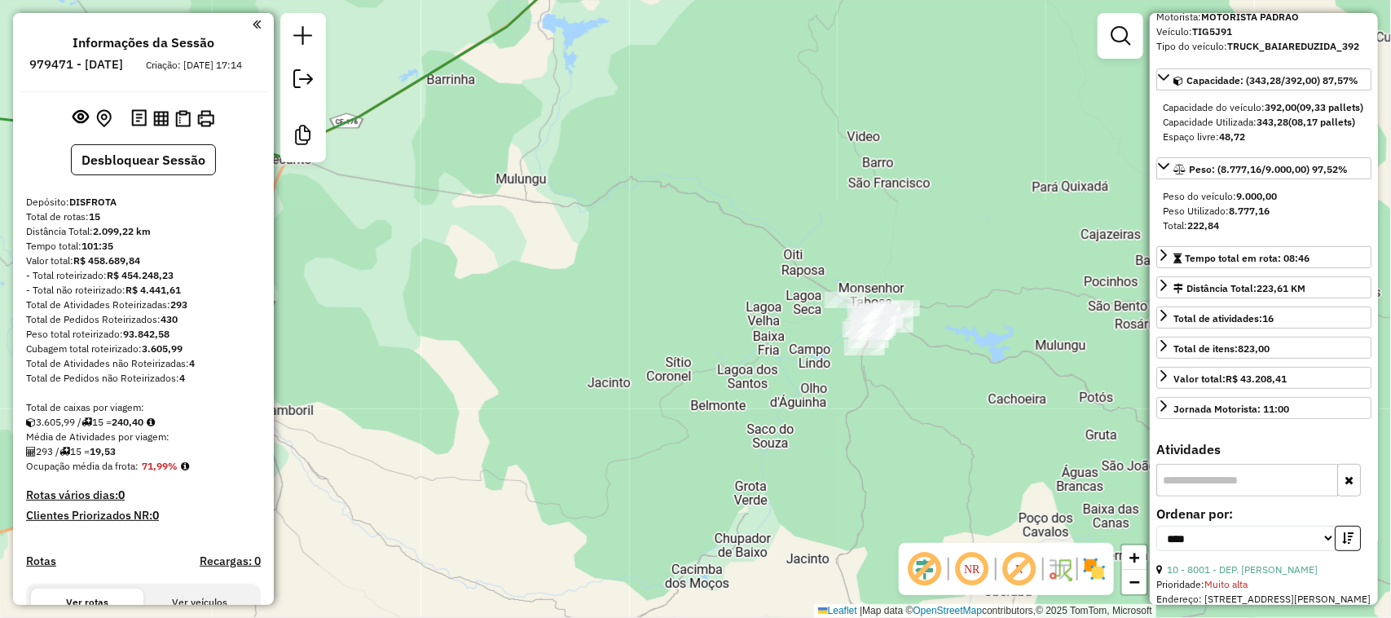
click at [540, 271] on div "Janela de atendimento Grade de atendimento Capacidade Transportadoras Veículos …" at bounding box center [695, 309] width 1391 height 618
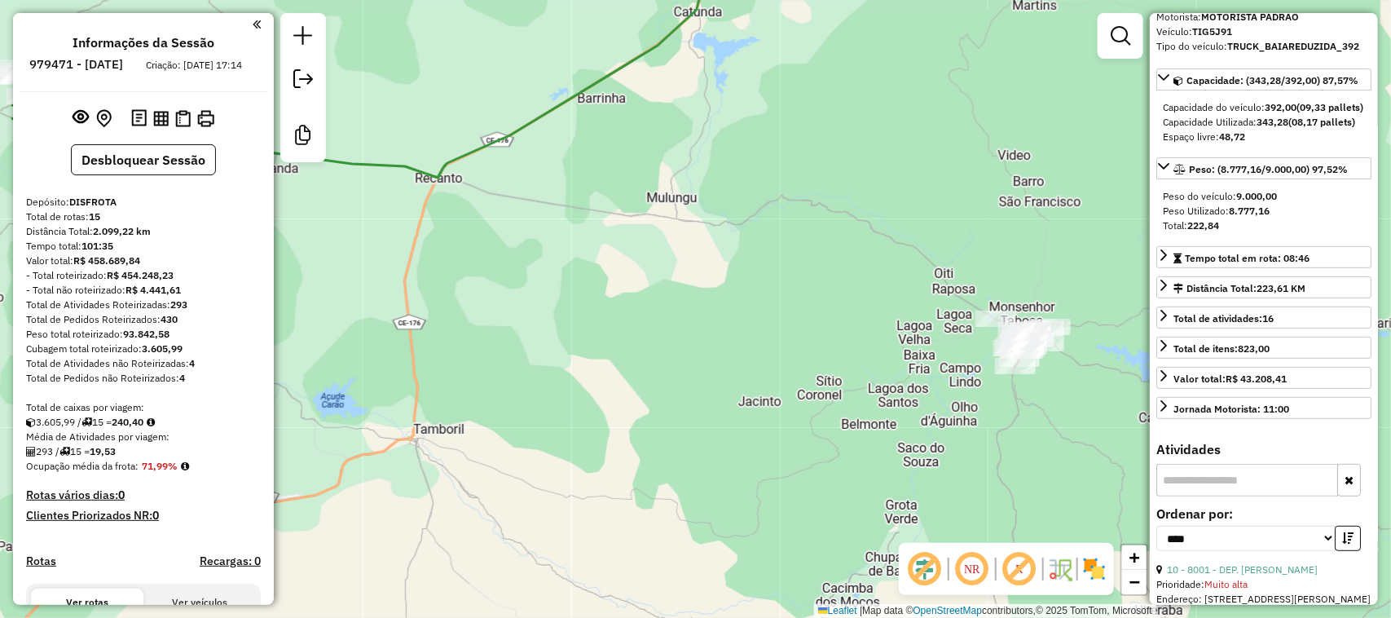
click at [559, 288] on div "Janela de atendimento Grade de atendimento Capacidade Transportadoras Veículos …" at bounding box center [695, 309] width 1391 height 618
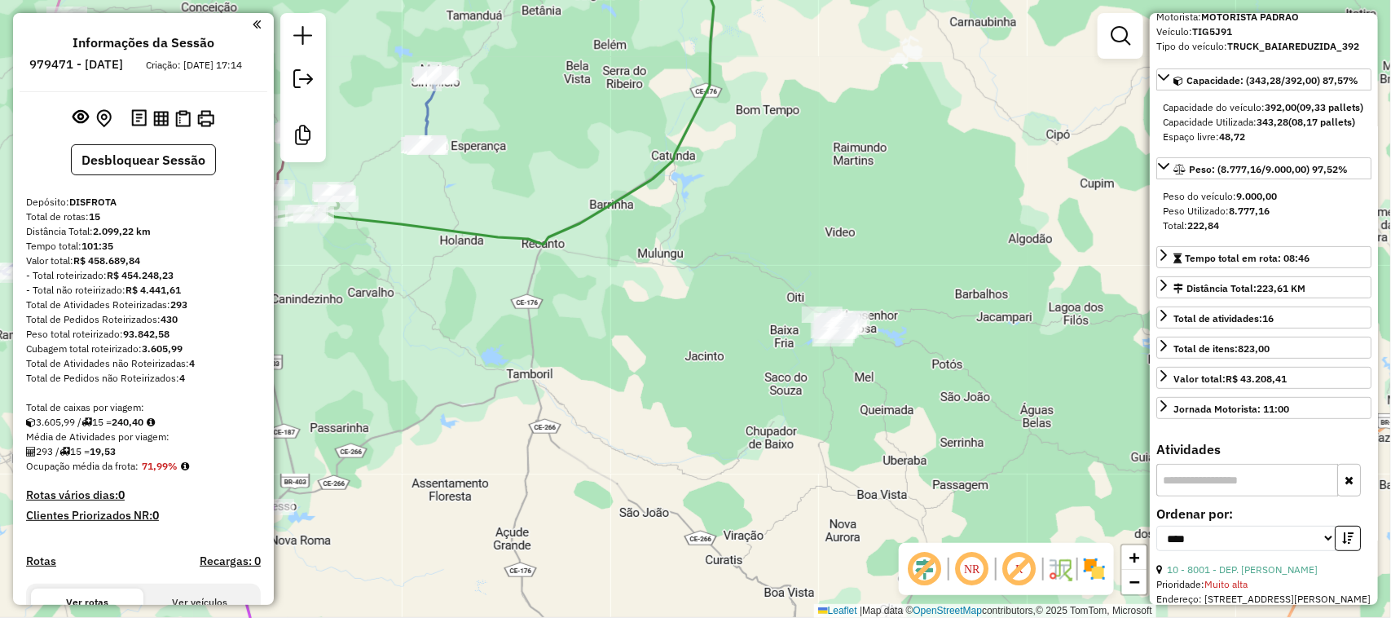
drag, startPoint x: 416, startPoint y: 266, endPoint x: 457, endPoint y: 271, distance: 41.1
click at [455, 273] on div "Janela de atendimento Grade de atendimento Capacidade Transportadoras Veículos …" at bounding box center [695, 309] width 1391 height 618
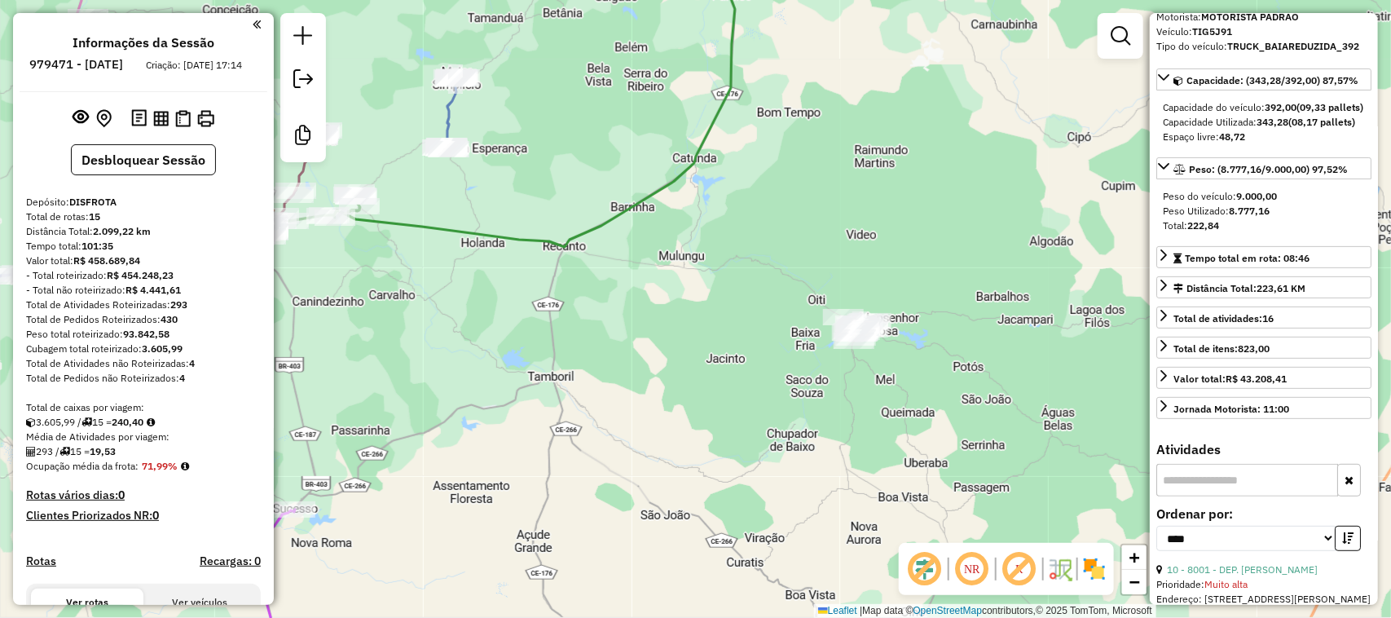
click at [438, 274] on div "Janela de atendimento Grade de atendimento Capacidade Transportadoras Veículos …" at bounding box center [695, 309] width 1391 height 618
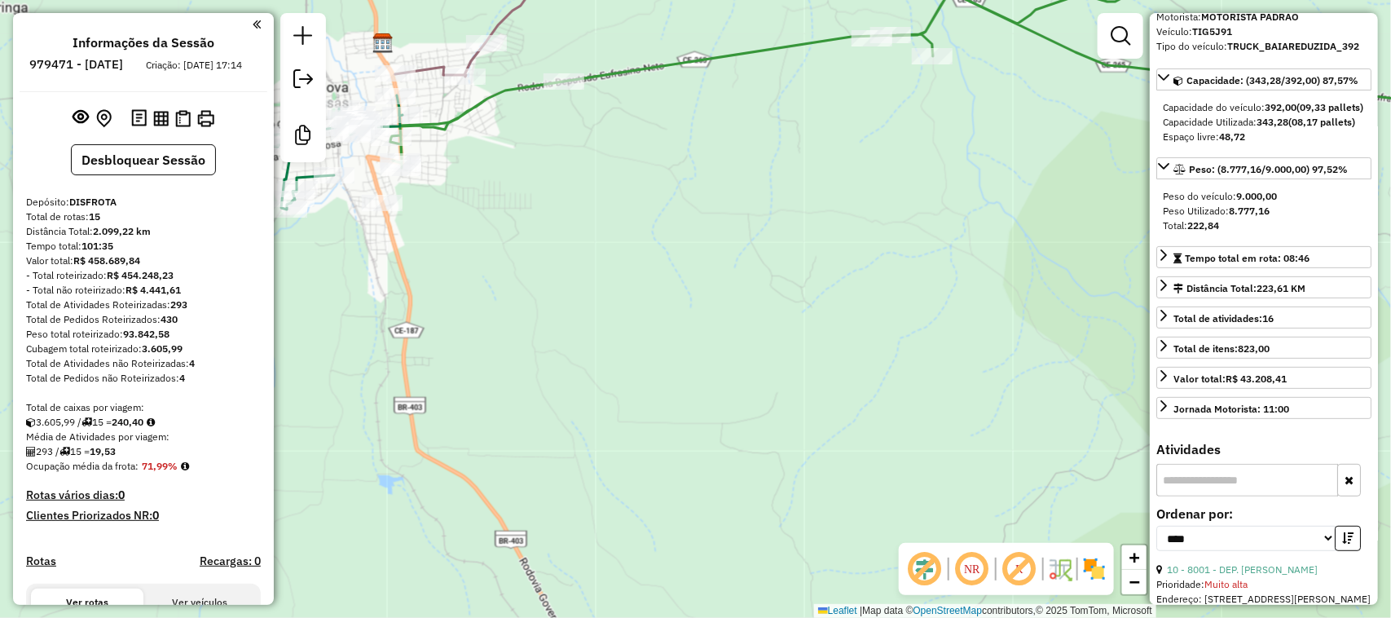
drag, startPoint x: 518, startPoint y: 254, endPoint x: 570, endPoint y: 275, distance: 56.0
click at [569, 280] on div "Janela de atendimento Grade de atendimento Capacidade Transportadoras Veículos …" at bounding box center [695, 309] width 1391 height 618
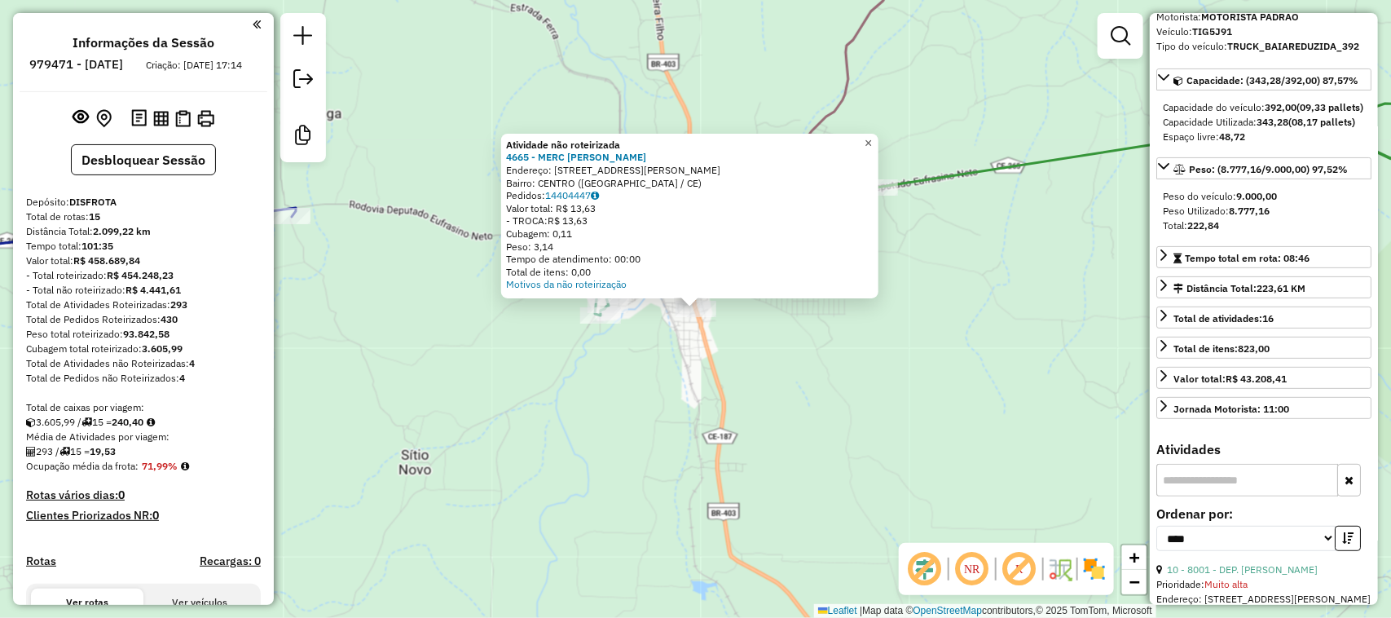
click at [872, 136] on span "×" at bounding box center [868, 143] width 7 height 14
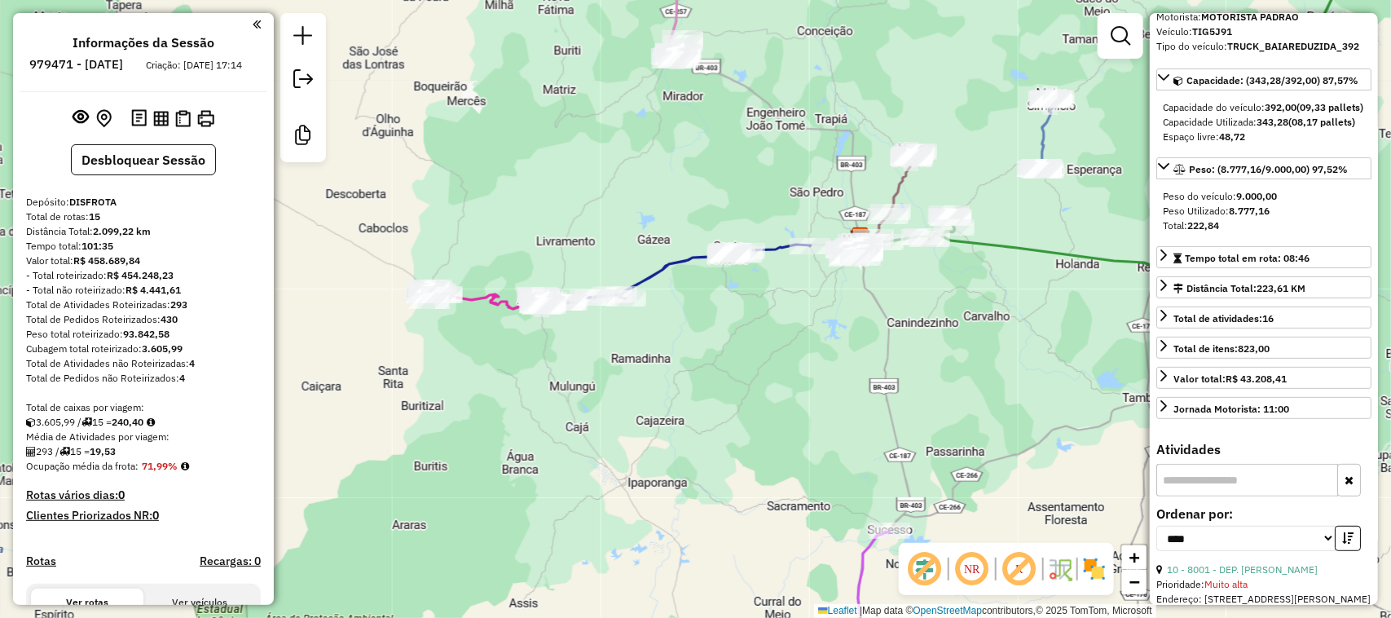
drag, startPoint x: 931, startPoint y: 258, endPoint x: 839, endPoint y: 267, distance: 91.8
click at [839, 267] on div "Janela de atendimento Grade de atendimento Capacidade Transportadoras Veículos …" at bounding box center [695, 309] width 1391 height 618
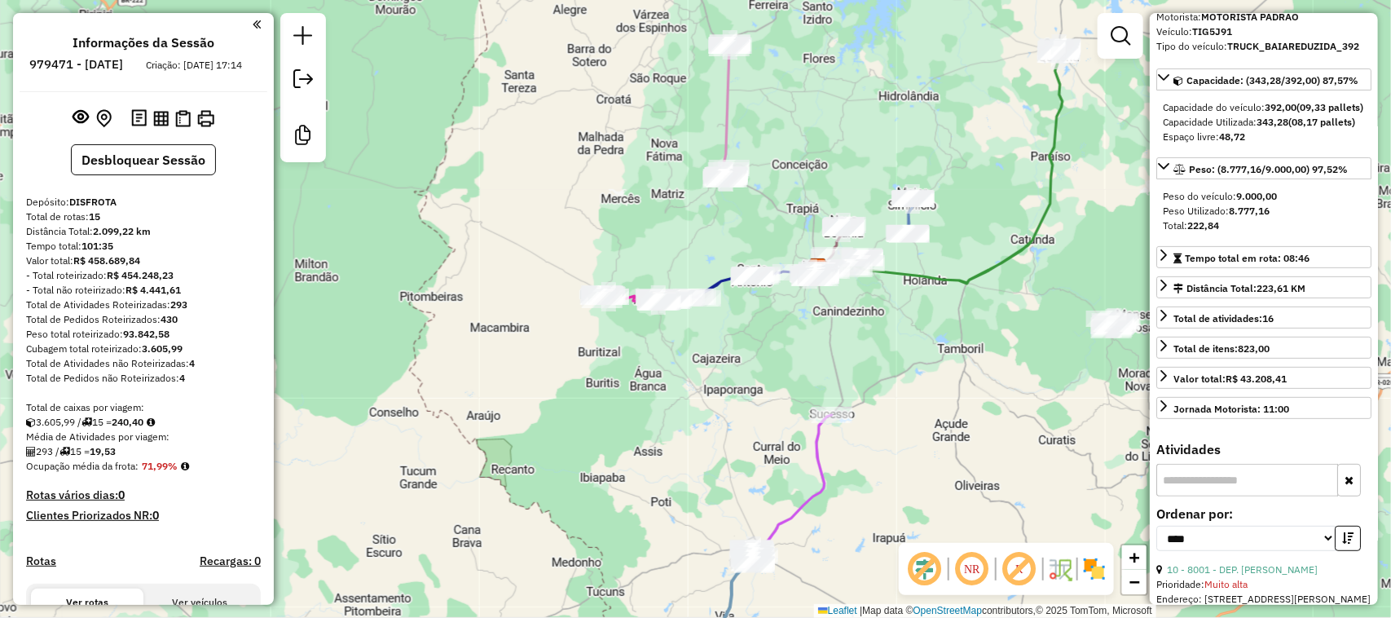
drag, startPoint x: 921, startPoint y: 319, endPoint x: 764, endPoint y: 286, distance: 160.8
click at [795, 299] on div "Janela de atendimento Grade de atendimento Capacidade Transportadoras Veículos …" at bounding box center [695, 309] width 1391 height 618
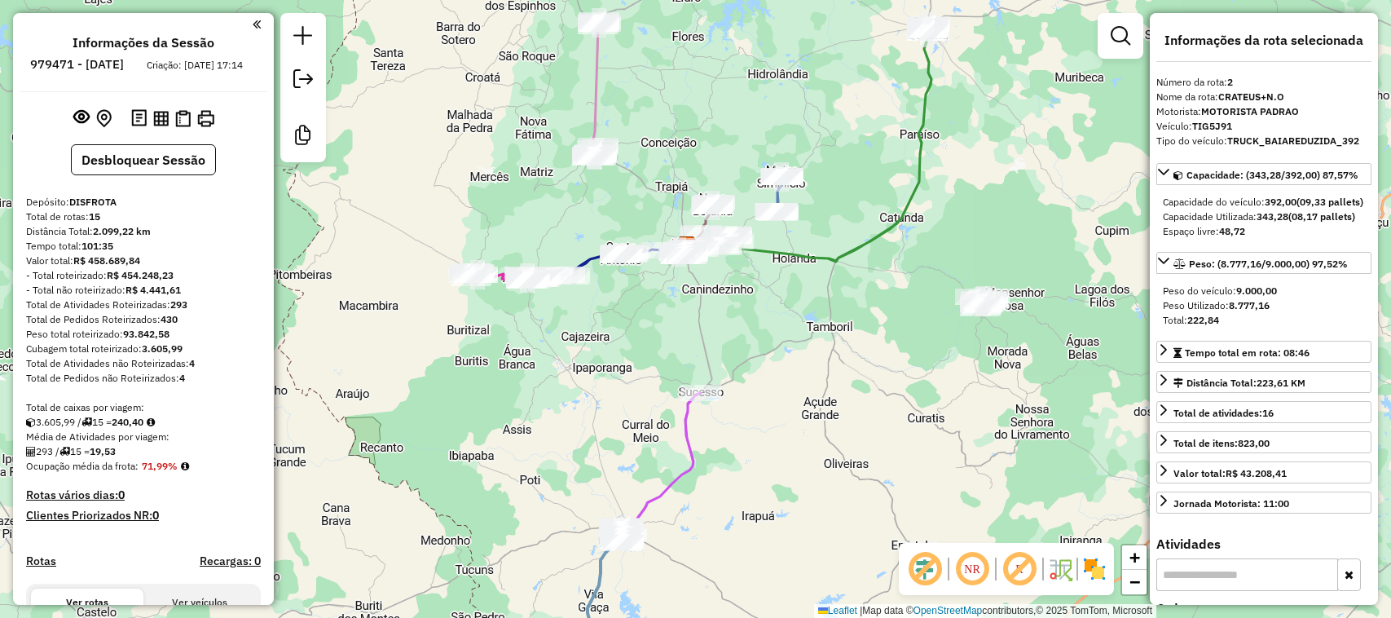
select select "*********"
